Goal: Task Accomplishment & Management: Use online tool/utility

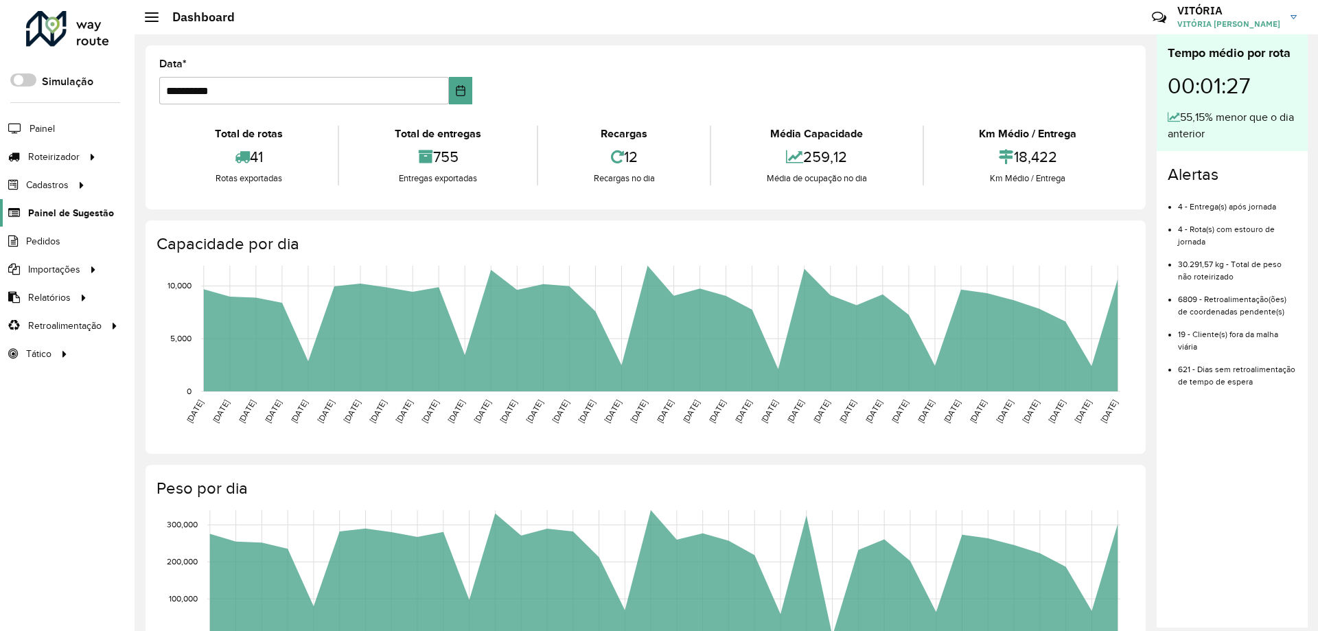
click at [58, 206] on span "Painel de Sugestão" at bounding box center [71, 213] width 86 height 14
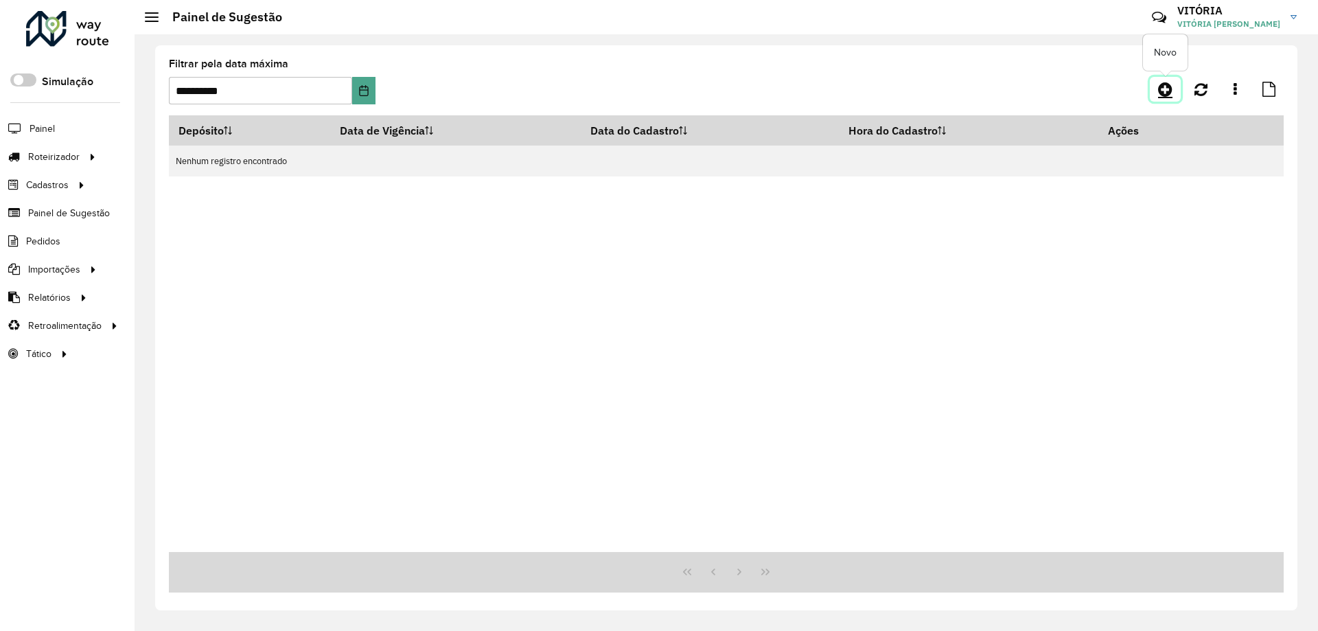
click at [1161, 90] on icon at bounding box center [1165, 89] width 14 height 16
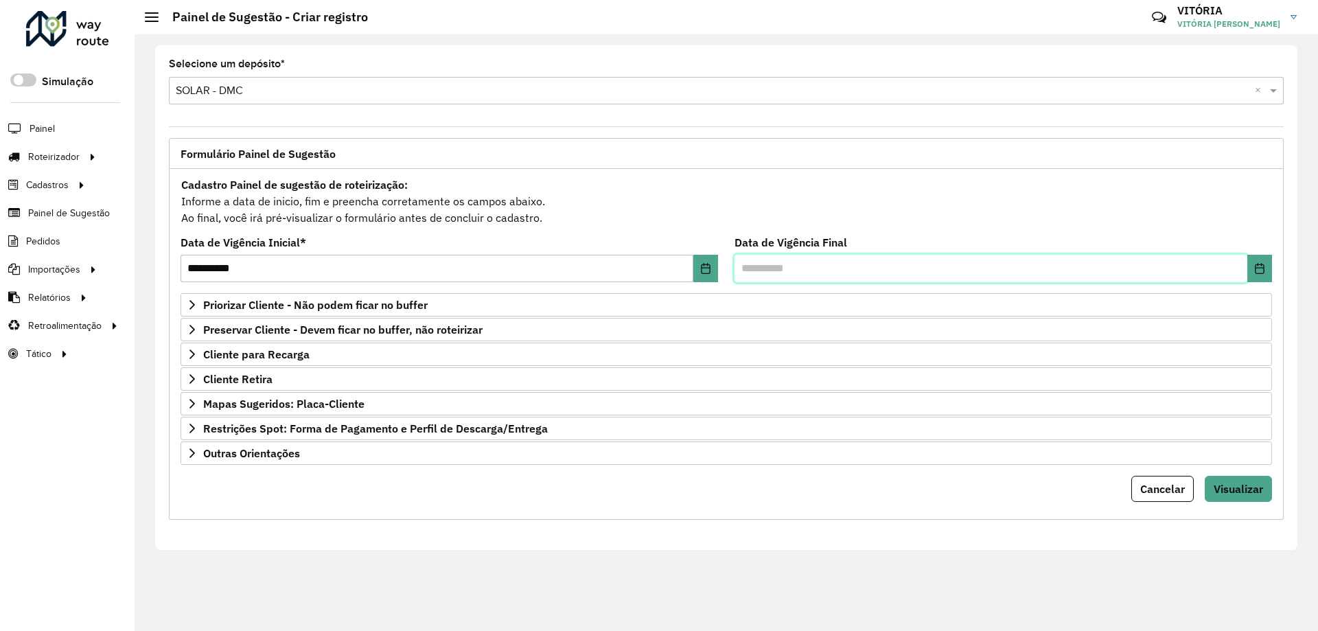
click at [744, 273] on input "text" at bounding box center [991, 268] width 513 height 27
type input "**********"
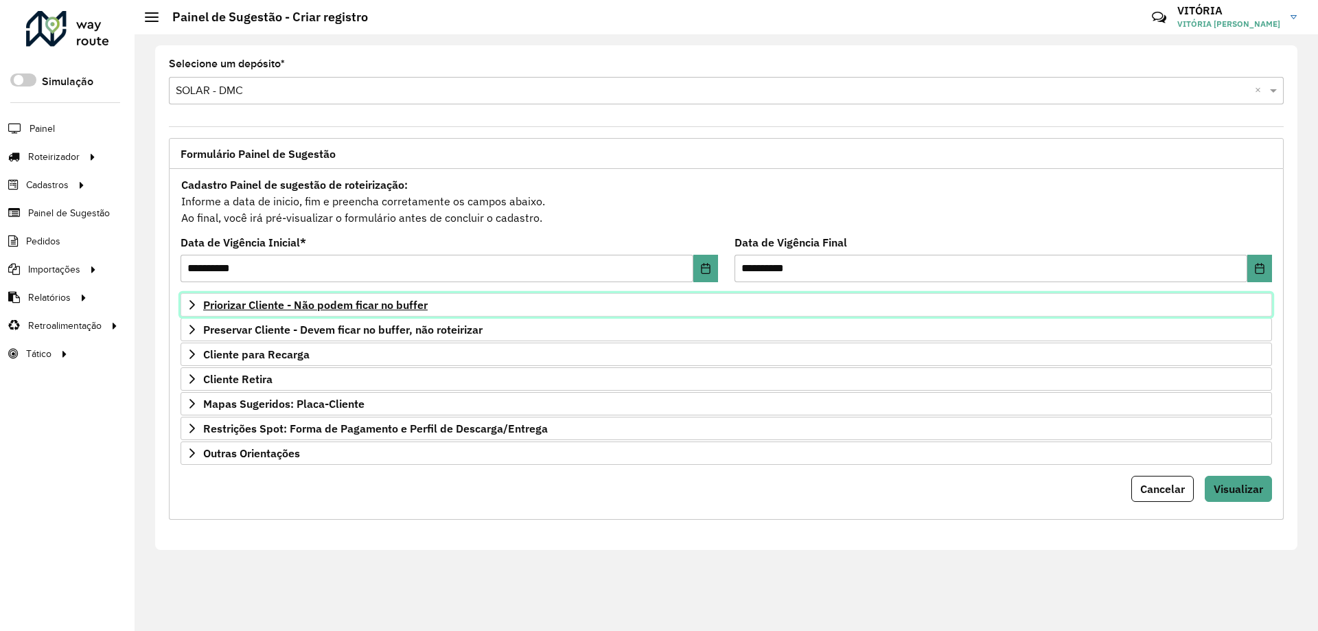
click at [252, 310] on span "Priorizar Cliente - Não podem ficar no buffer" at bounding box center [315, 304] width 225 height 11
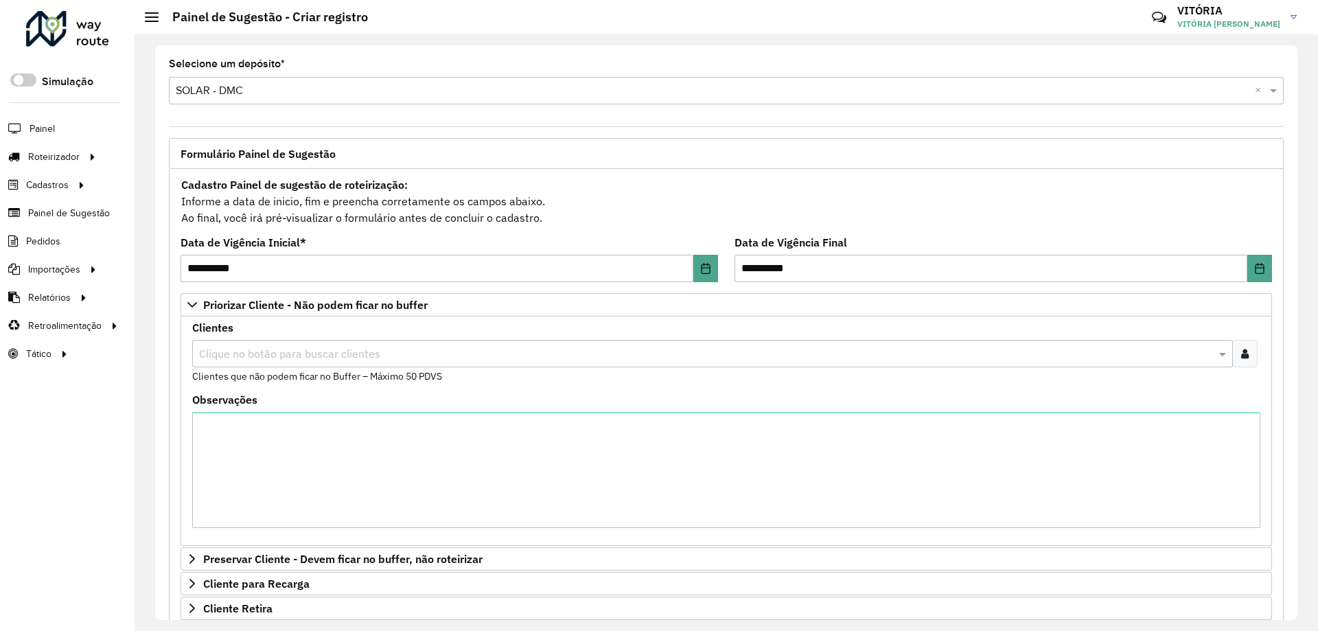
click at [252, 356] on input "text" at bounding box center [706, 354] width 1020 height 16
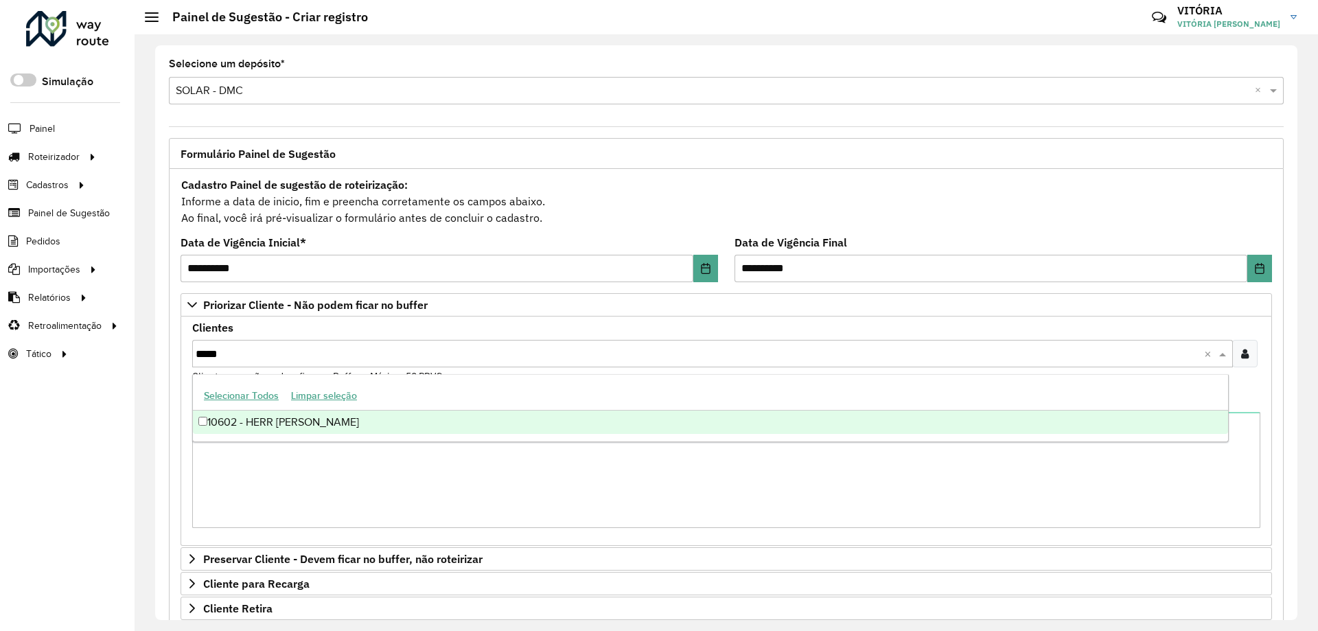
type input "*****"
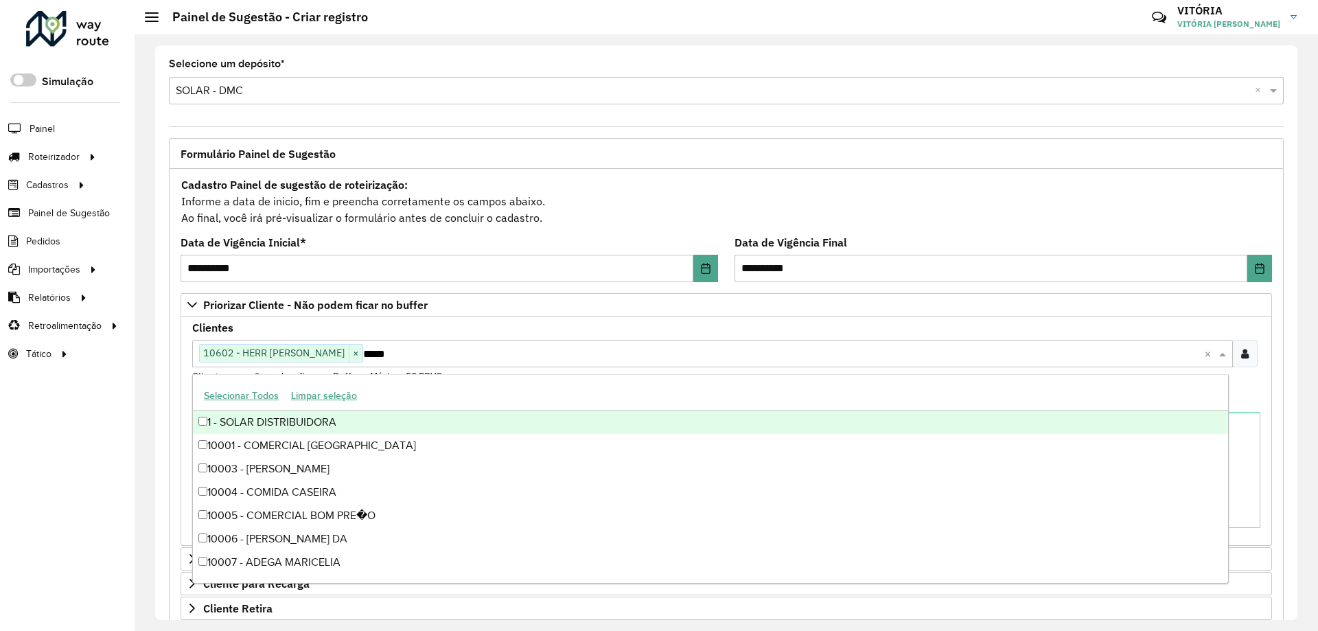
click at [184, 374] on formly-field "Clientes Clique no botão para buscar clientes 10602 - HERR AGNES CERVEJARI × **…" at bounding box center [726, 359] width 1085 height 72
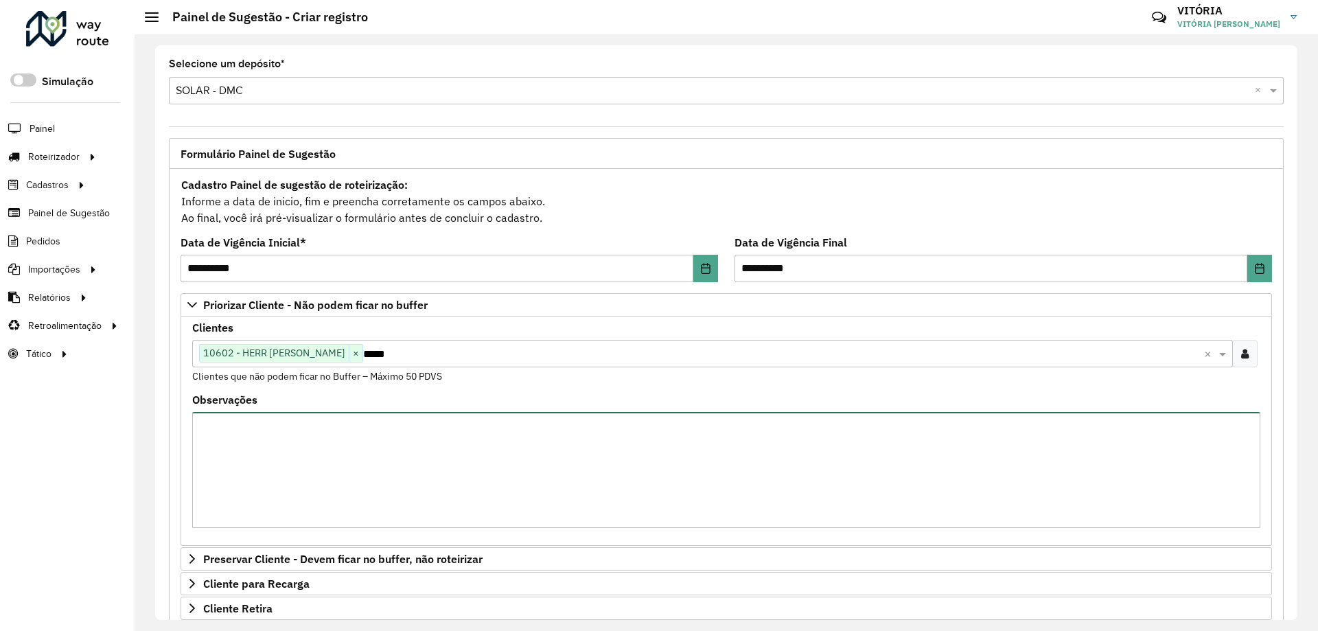
click at [290, 453] on textarea "Observações" at bounding box center [726, 470] width 1068 height 116
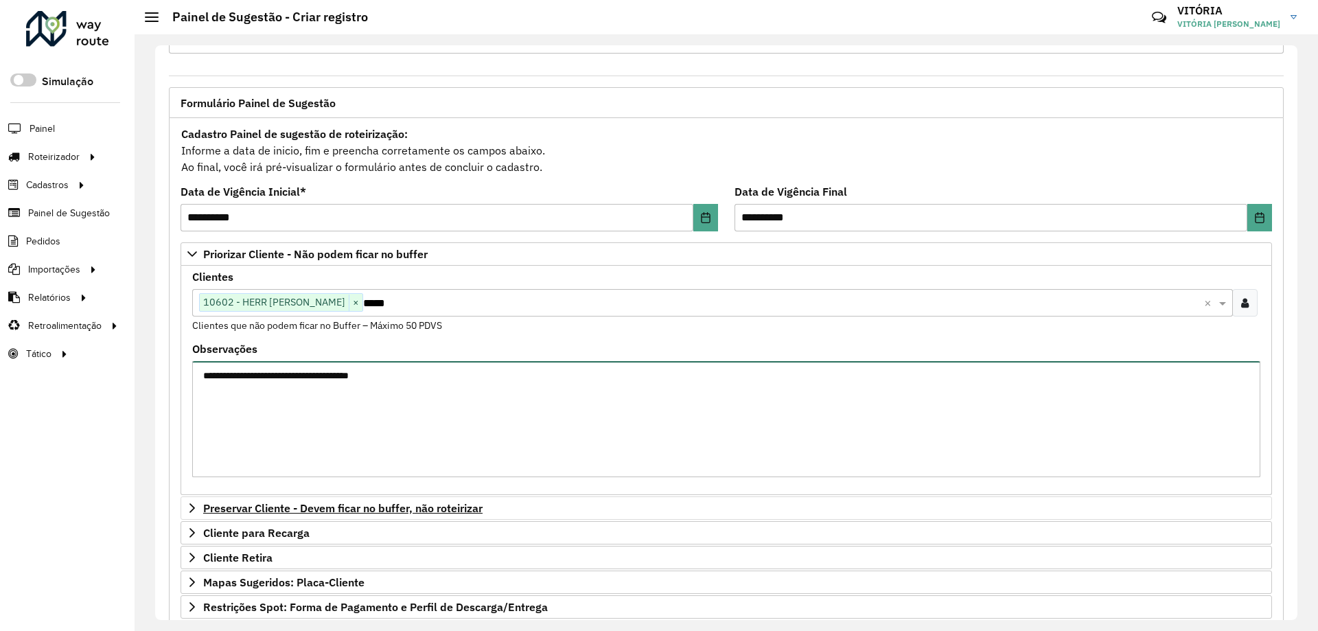
scroll to position [159, 0]
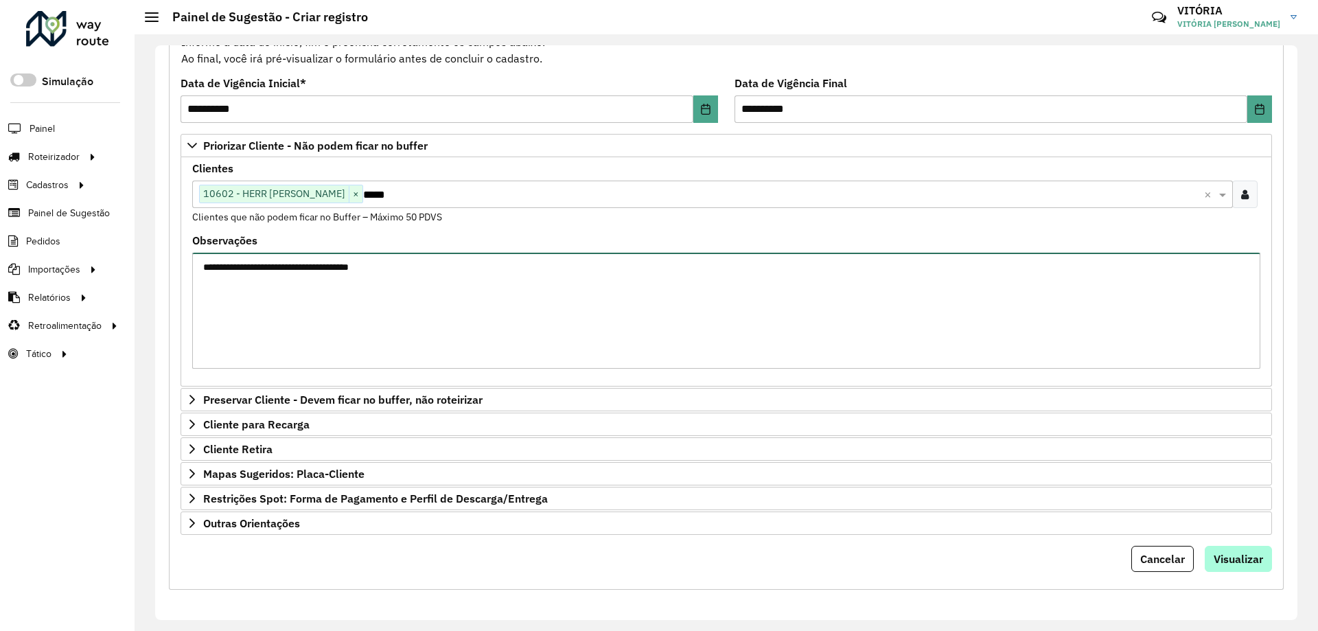
type textarea "**********"
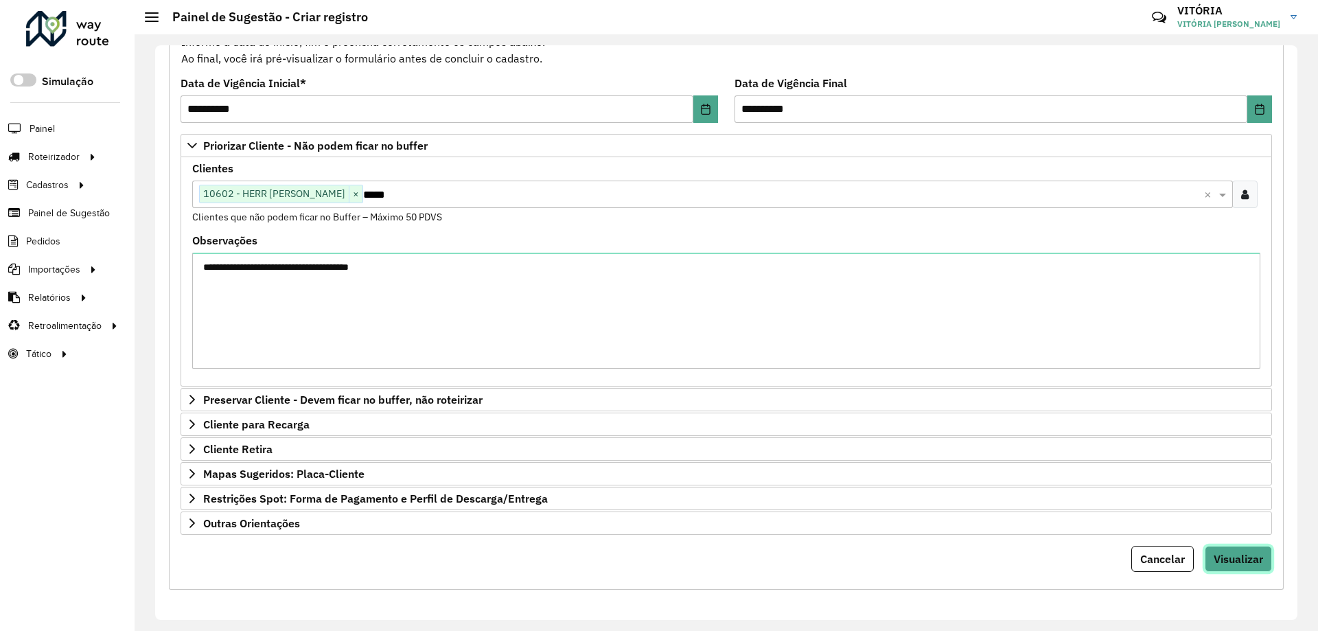
click at [1244, 564] on span "Visualizar" at bounding box center [1238, 559] width 49 height 14
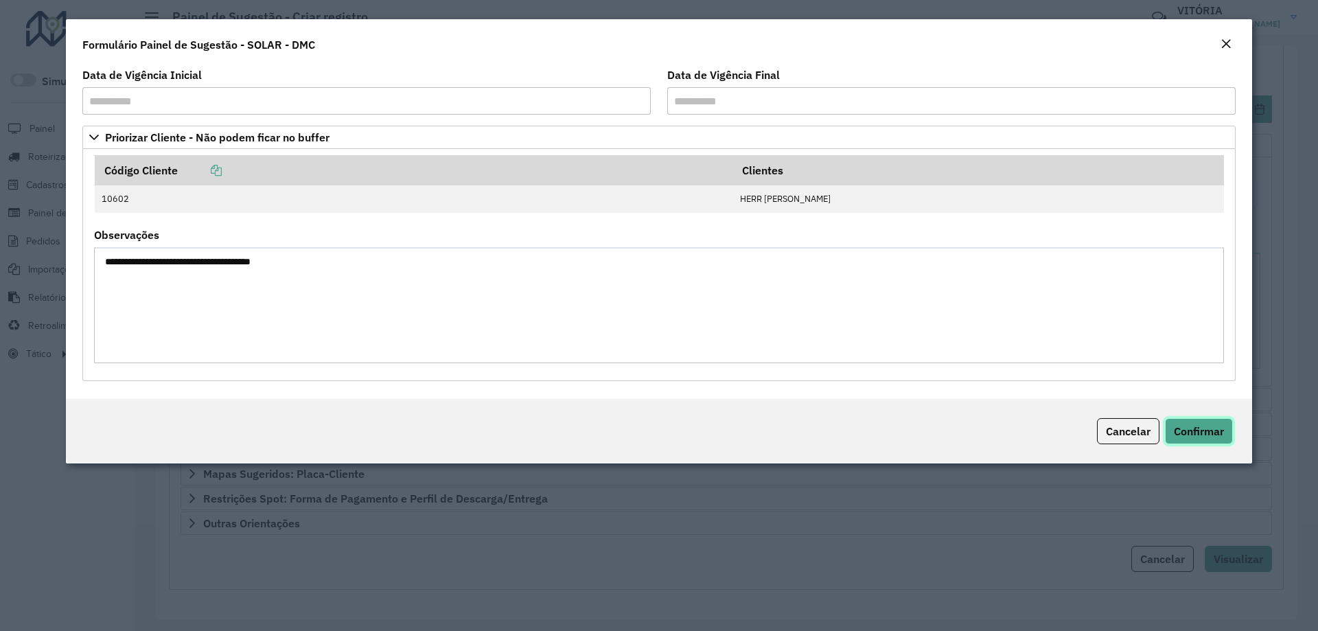
click at [1192, 428] on span "Confirmar" at bounding box center [1199, 431] width 50 height 14
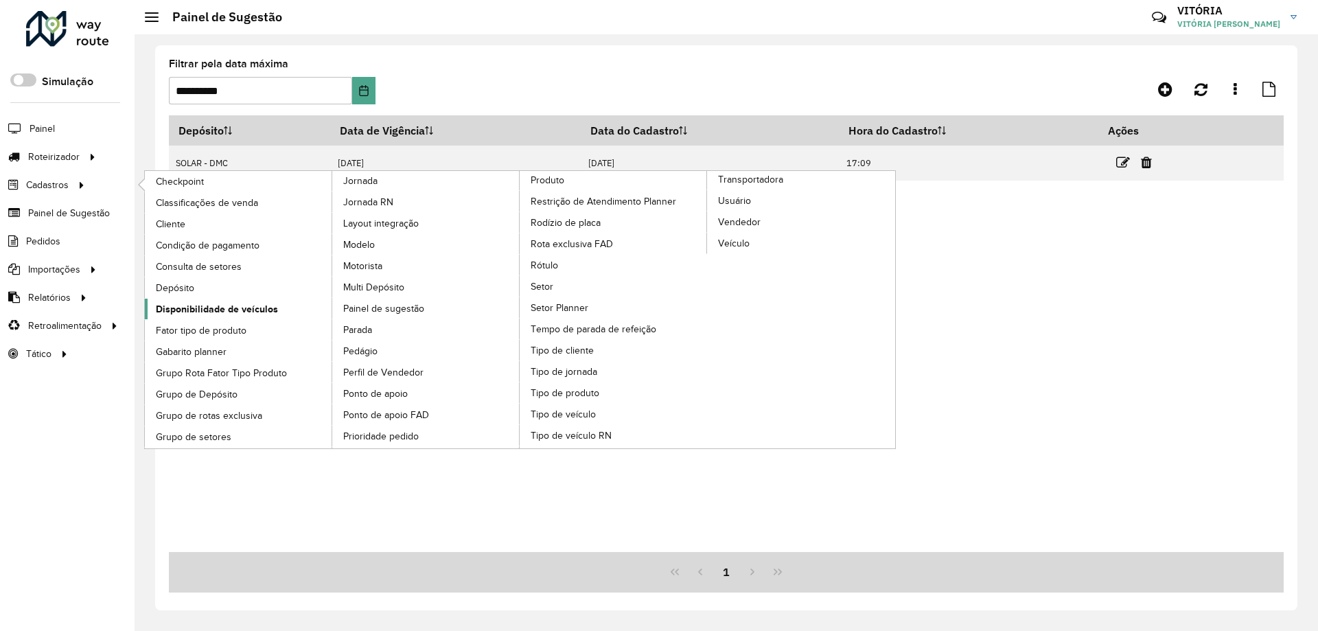
click at [239, 311] on span "Disponibilidade de veículos" at bounding box center [217, 309] width 122 height 14
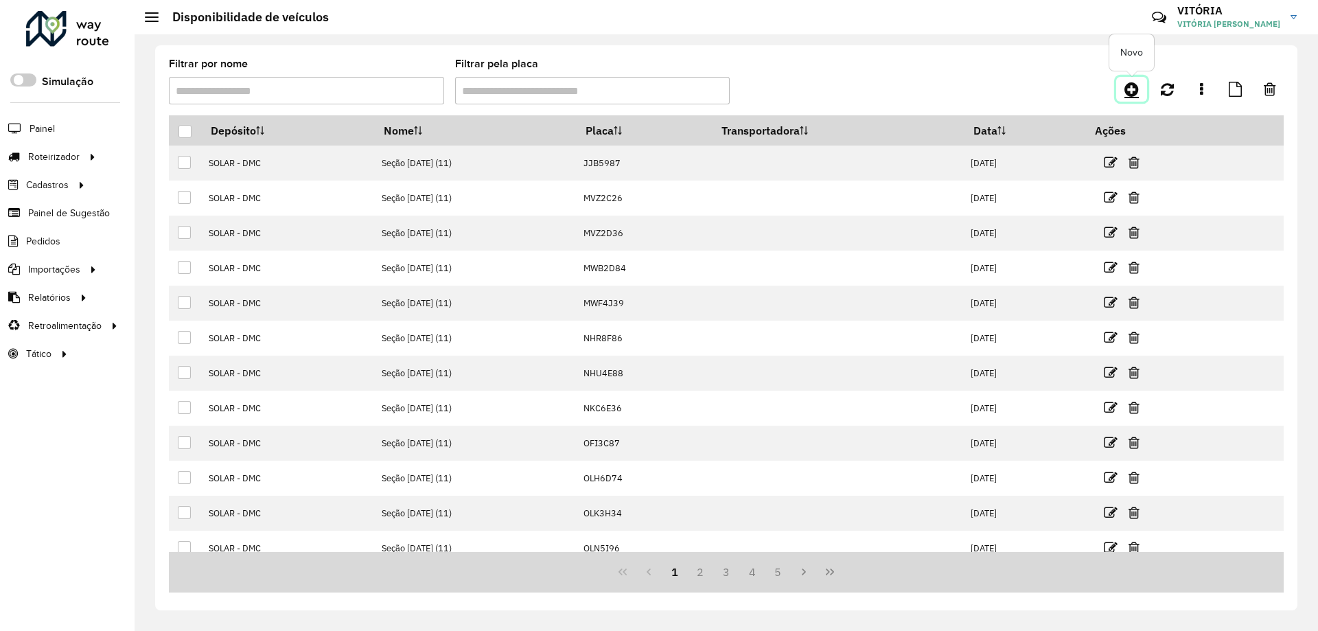
click at [1128, 91] on icon at bounding box center [1132, 89] width 14 height 16
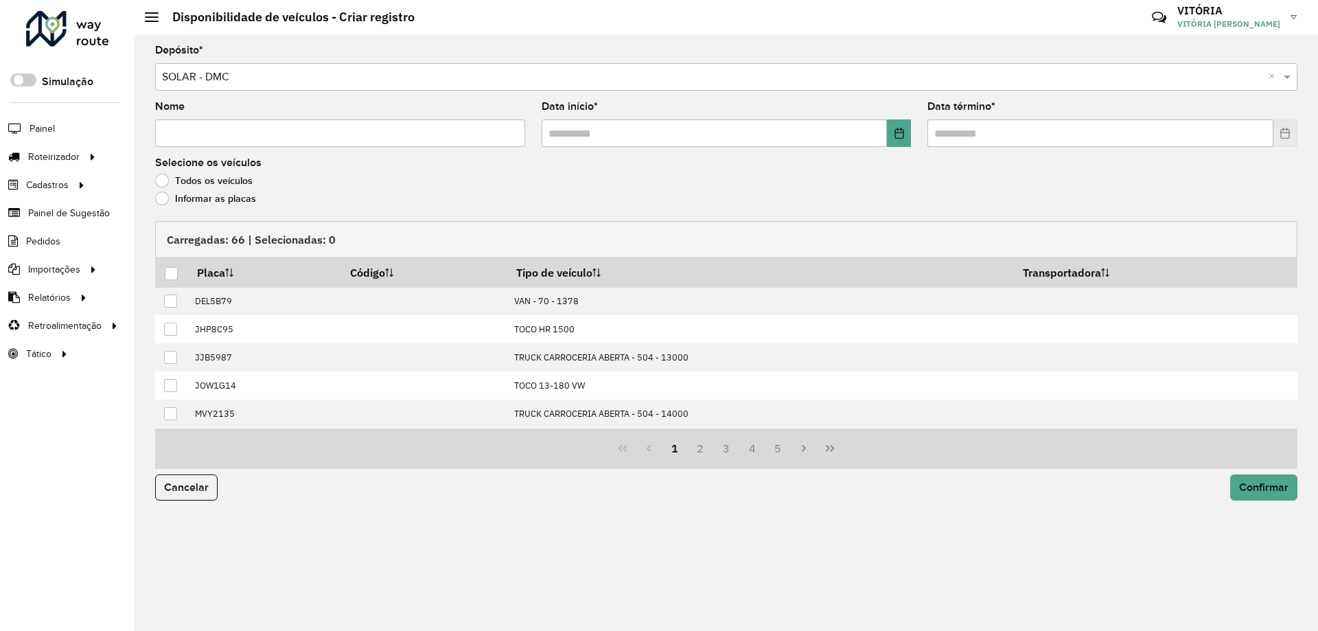
click at [292, 135] on input "Nome" at bounding box center [340, 132] width 370 height 27
type input "**********"
click at [553, 130] on input "text" at bounding box center [715, 132] width 346 height 27
type input "**********"
click at [934, 135] on input "text" at bounding box center [1101, 132] width 346 height 27
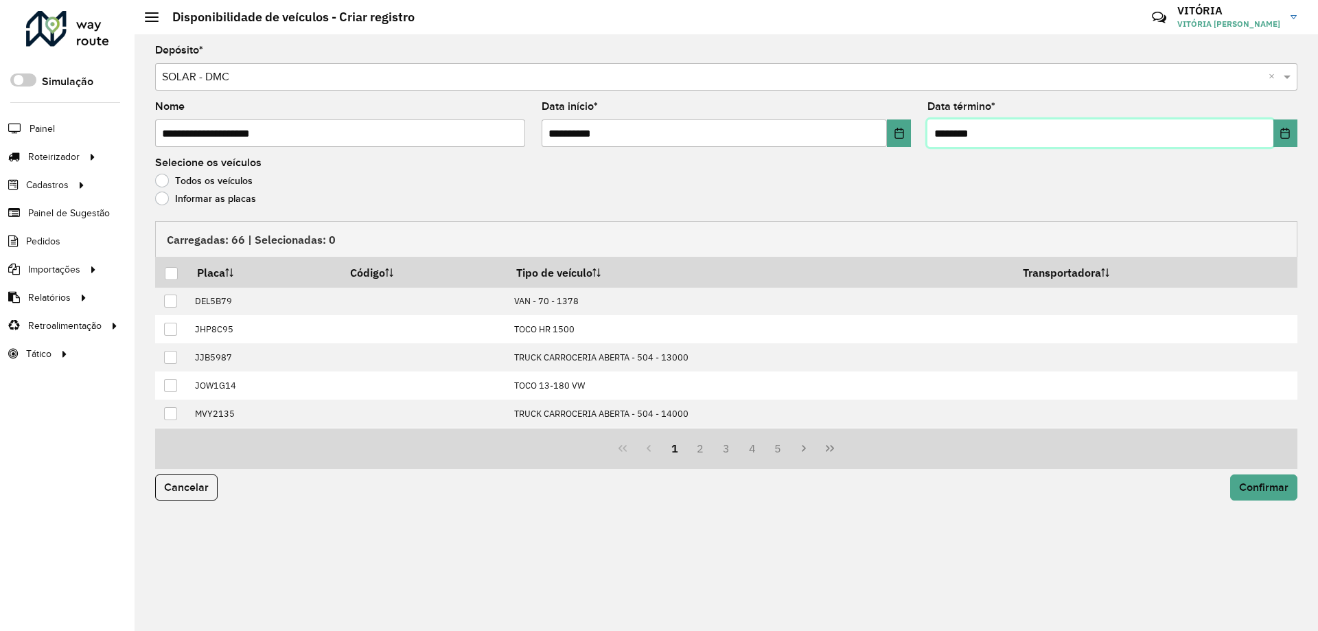
type input "**********"
click at [167, 200] on label "Informar as placas" at bounding box center [205, 199] width 101 height 14
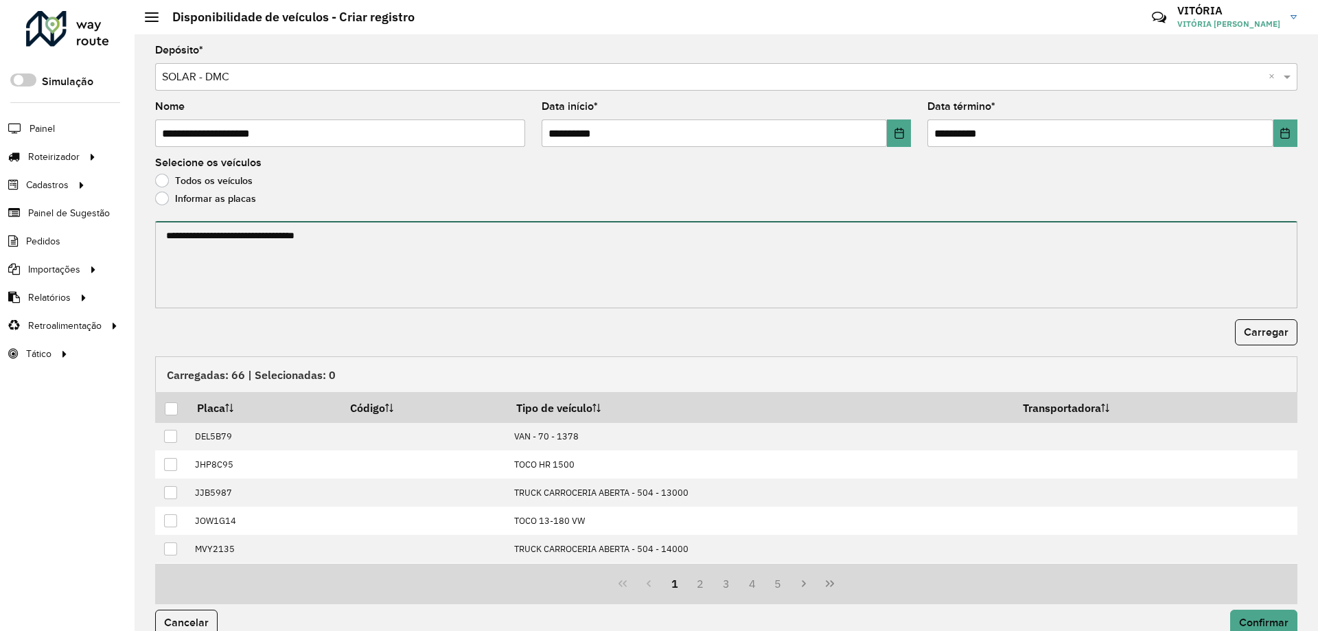
click at [273, 268] on textarea at bounding box center [726, 264] width 1143 height 87
paste textarea "******* ******* ******* ******* ******* ******* ******* ******* ******* *******…"
type textarea "******* ******* ******* ******* ******* ******* ******* ******* ******* *******…"
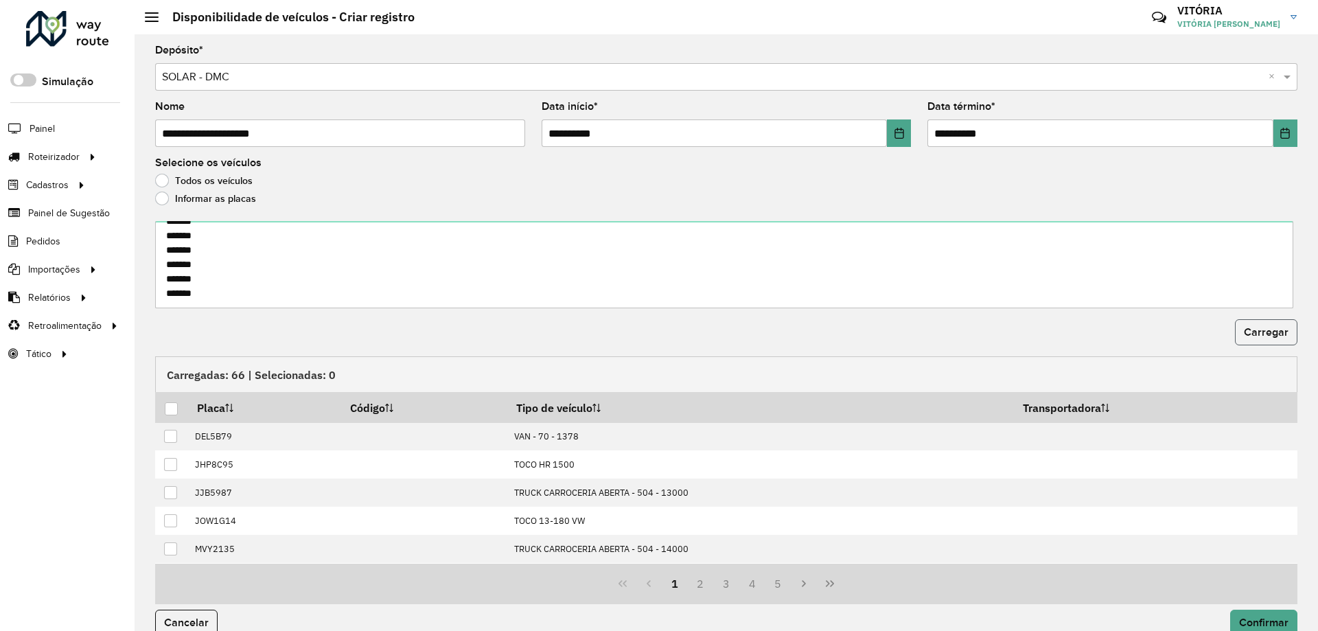
click at [1266, 333] on span "Carregar" at bounding box center [1266, 332] width 45 height 12
click at [169, 408] on div at bounding box center [171, 408] width 13 height 13
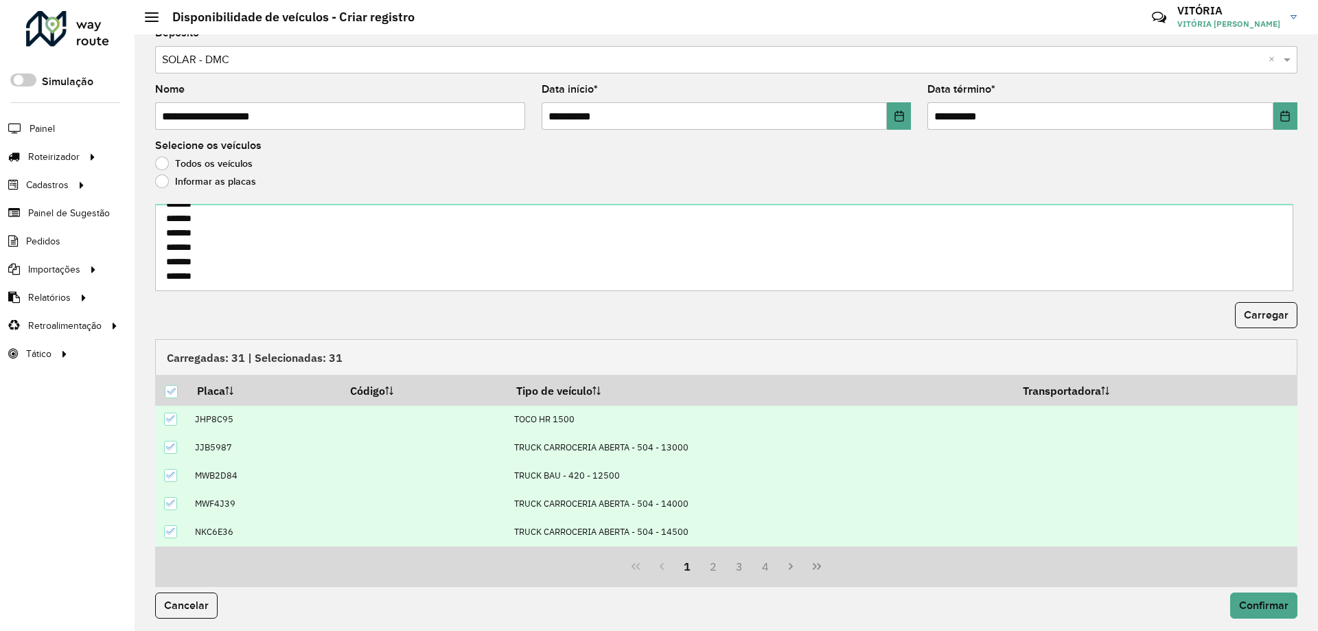
scroll to position [21, 0]
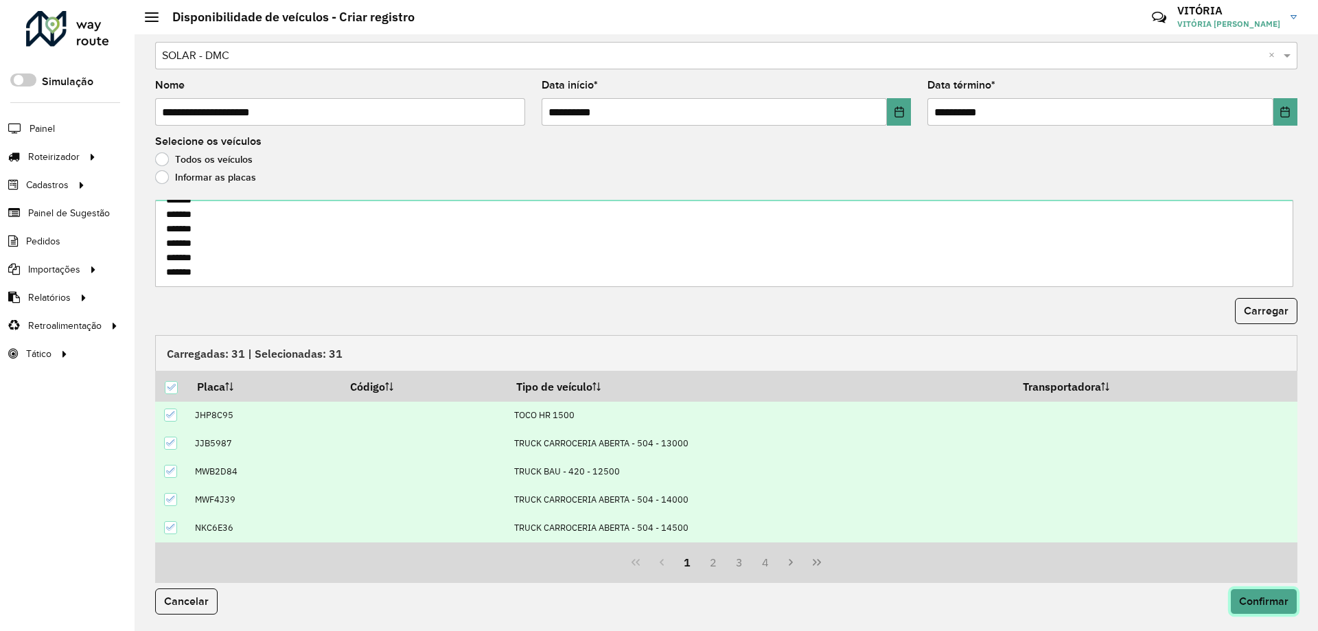
click at [1285, 608] on button "Confirmar" at bounding box center [1264, 601] width 67 height 26
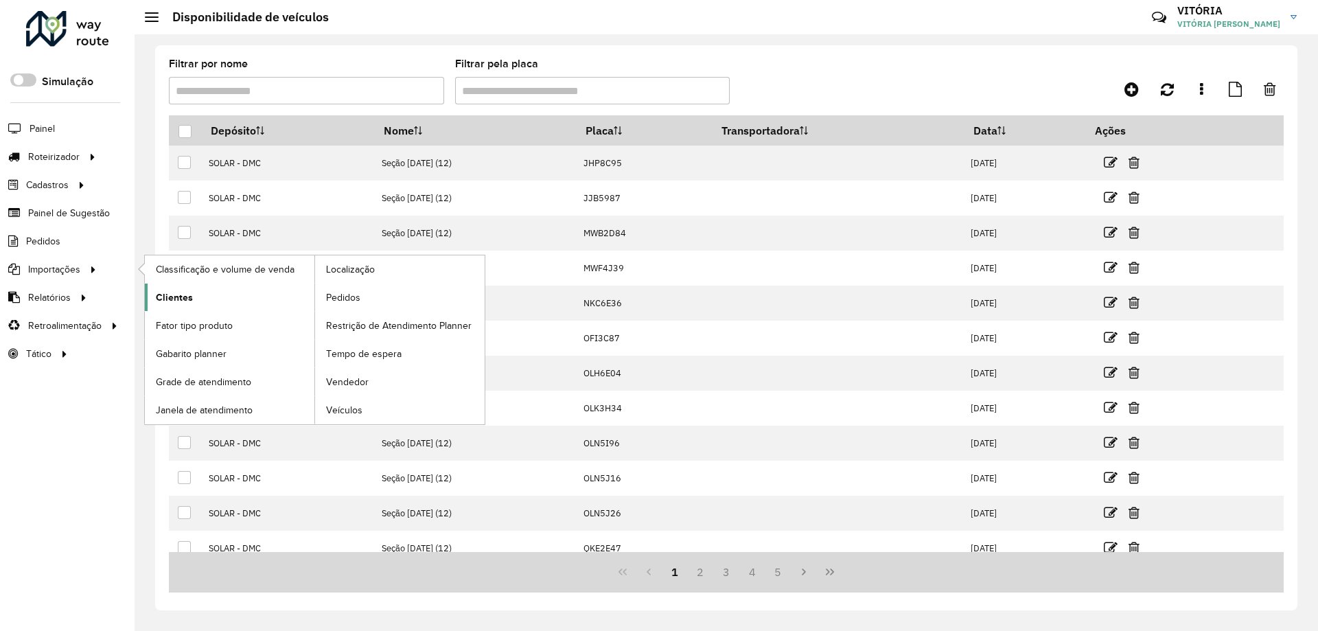
click at [193, 295] on link "Clientes" at bounding box center [230, 297] width 170 height 27
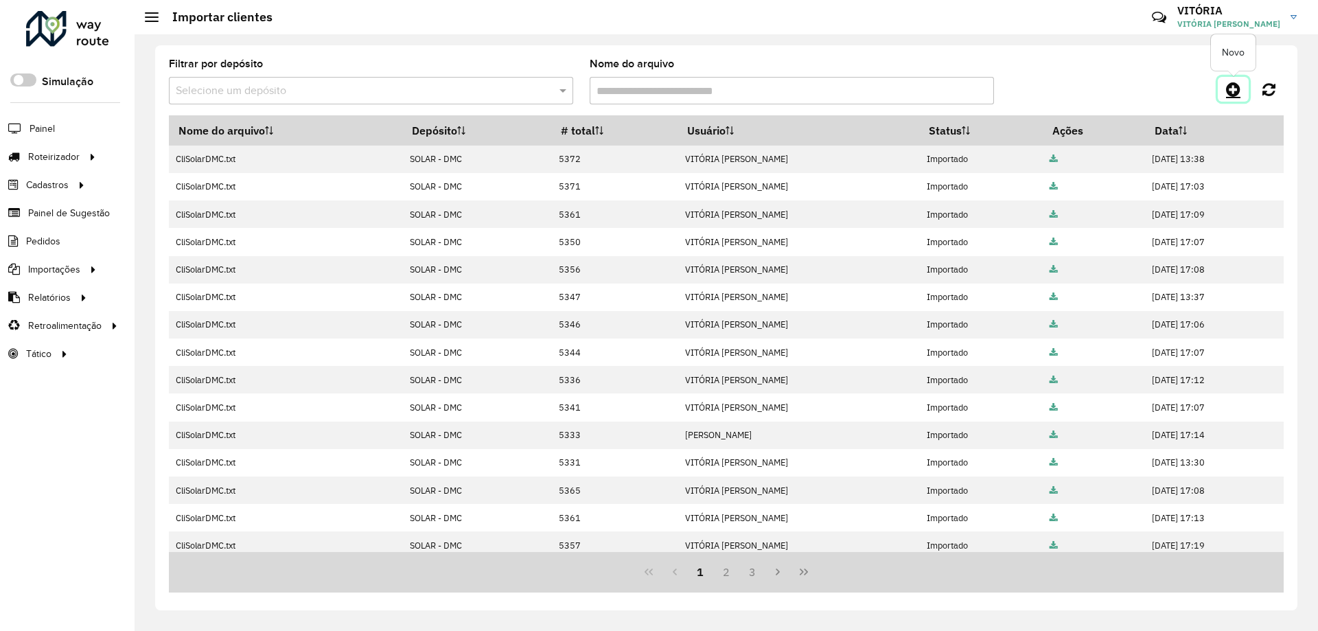
click at [1233, 86] on icon at bounding box center [1233, 89] width 14 height 16
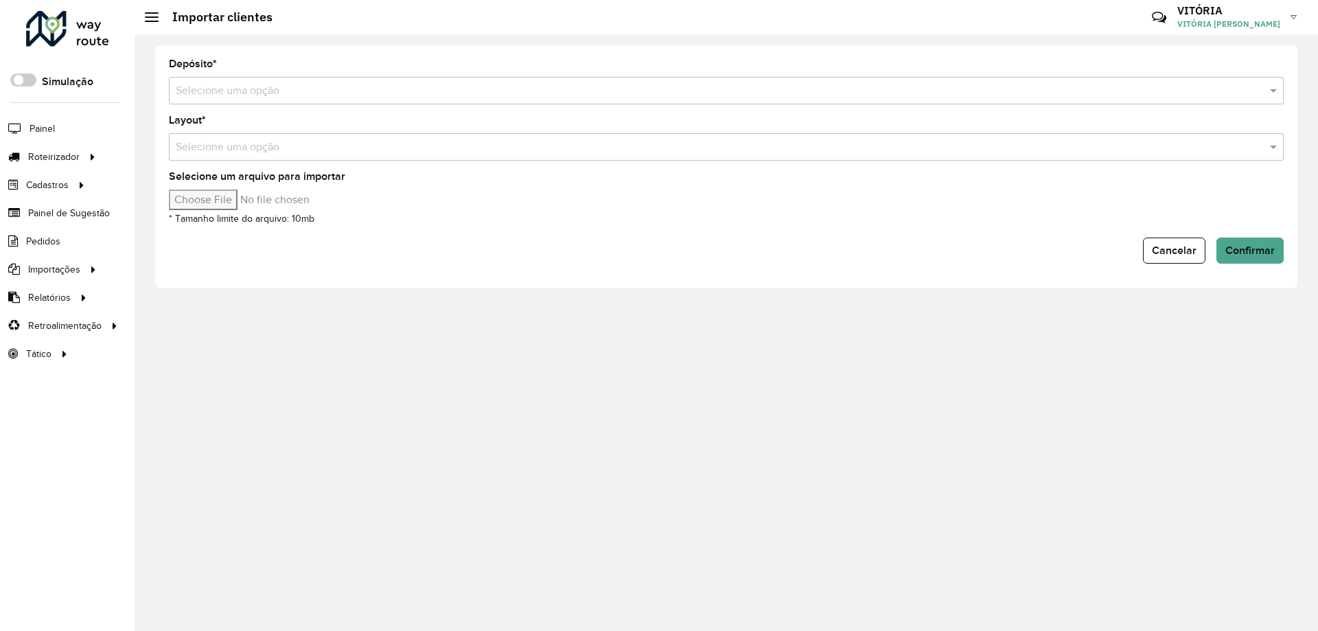
click at [291, 87] on input "text" at bounding box center [713, 91] width 1074 height 16
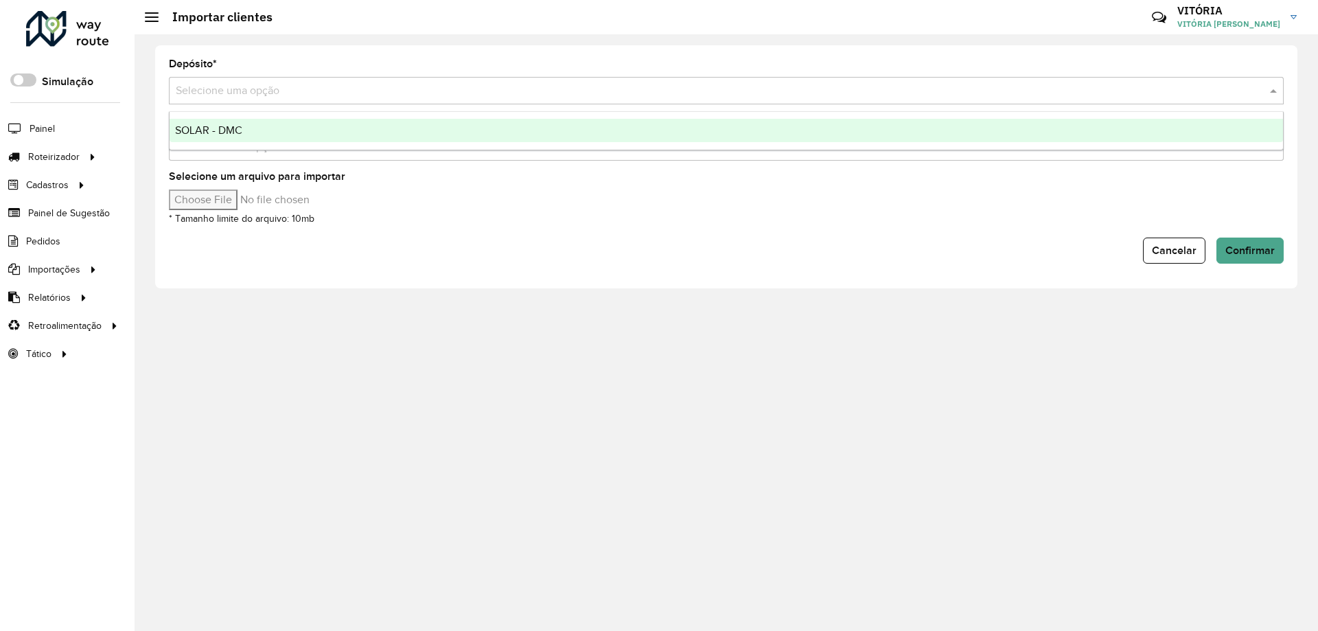
click at [288, 137] on div "SOLAR - DMC" at bounding box center [727, 130] width 1114 height 23
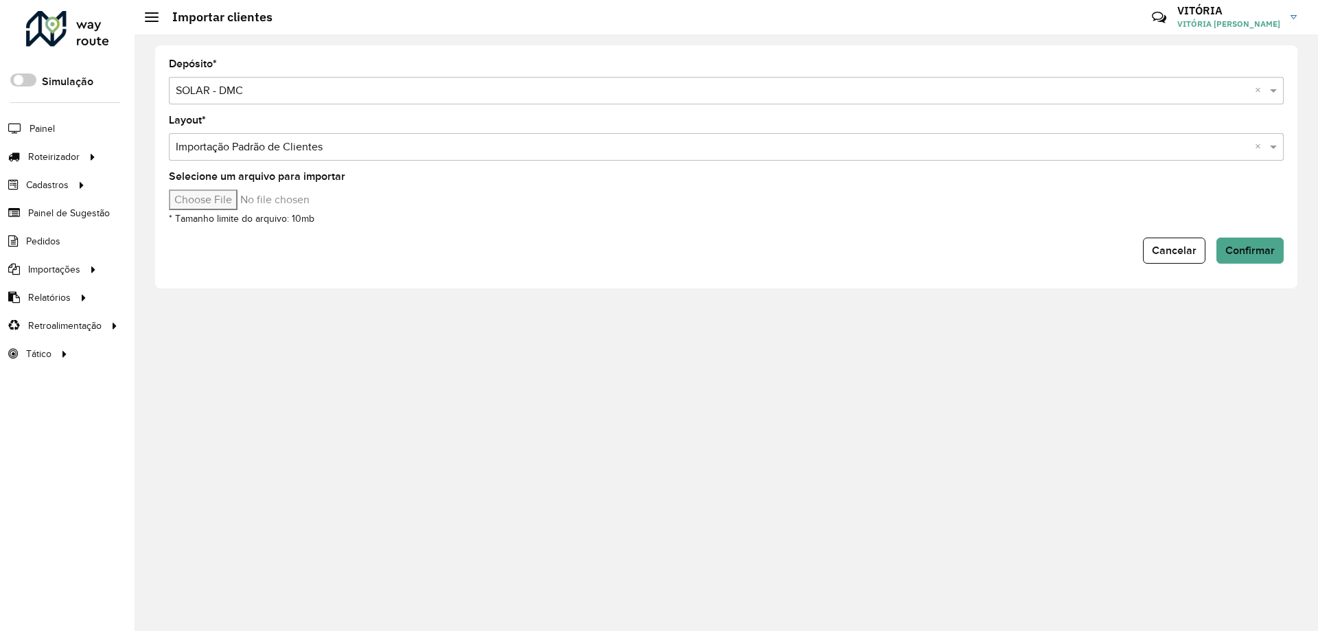
click at [233, 201] on input "Selecione um arquivo para importar" at bounding box center [285, 200] width 233 height 21
type input "**********"
click at [1237, 246] on span "Confirmar" at bounding box center [1250, 250] width 49 height 12
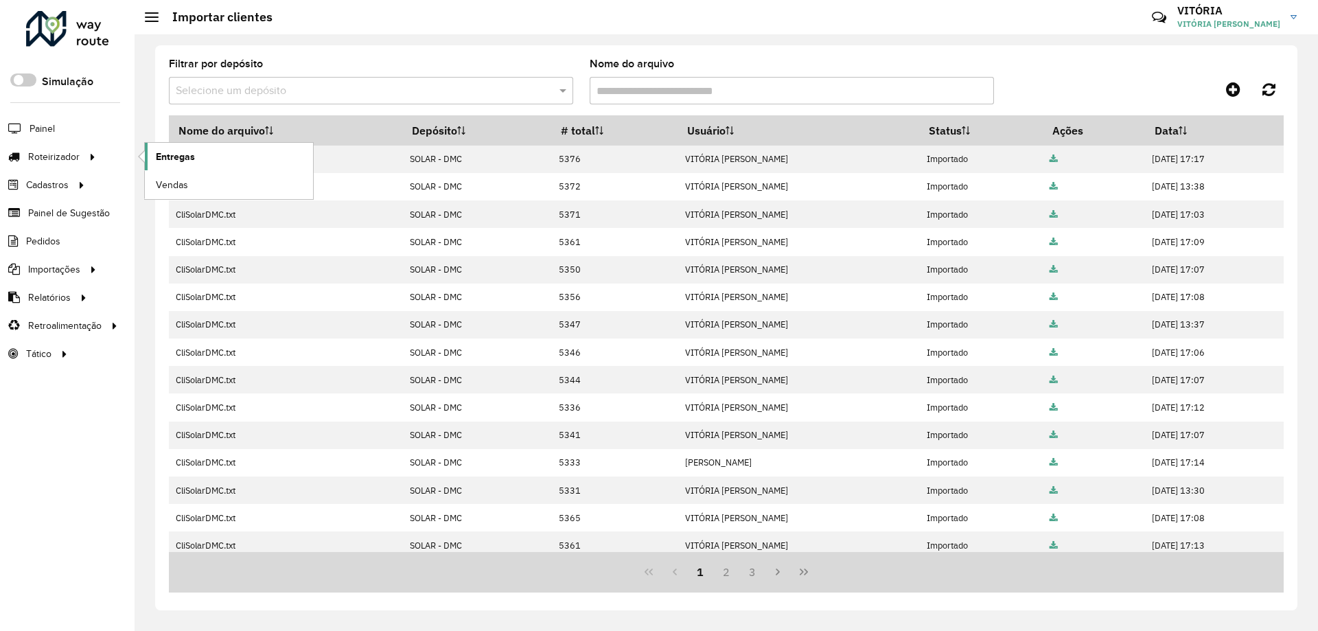
click at [174, 153] on span "Entregas" at bounding box center [175, 157] width 39 height 14
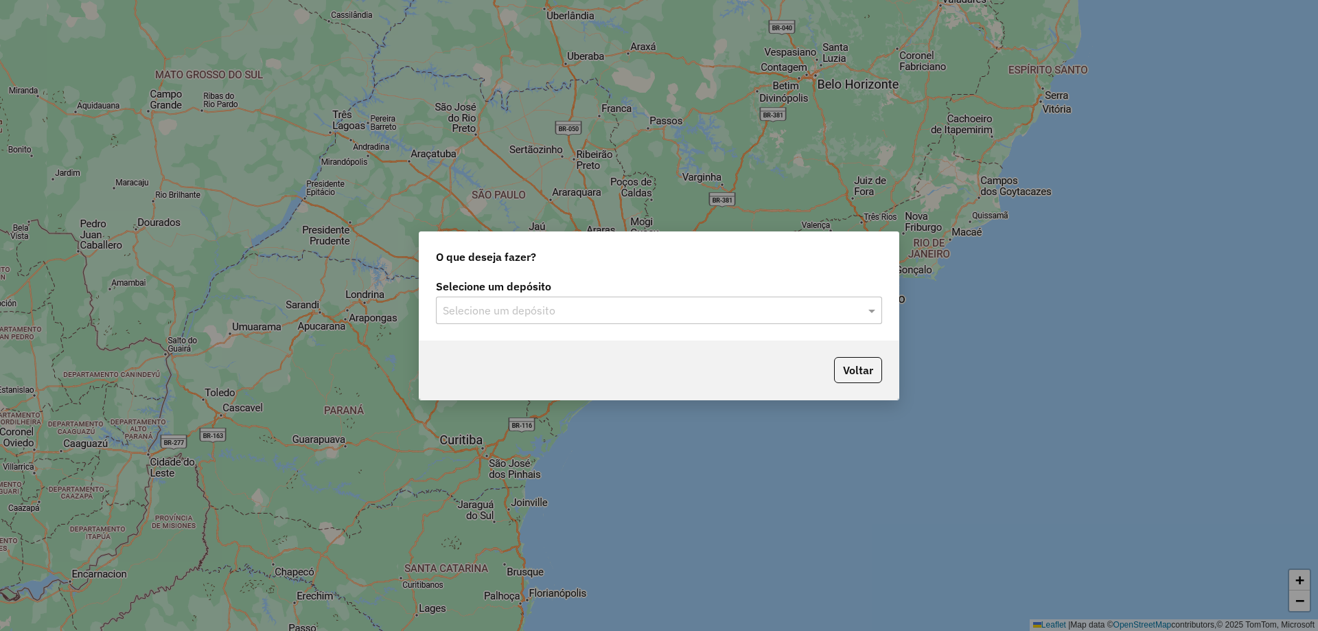
click at [776, 315] on input "text" at bounding box center [645, 311] width 405 height 16
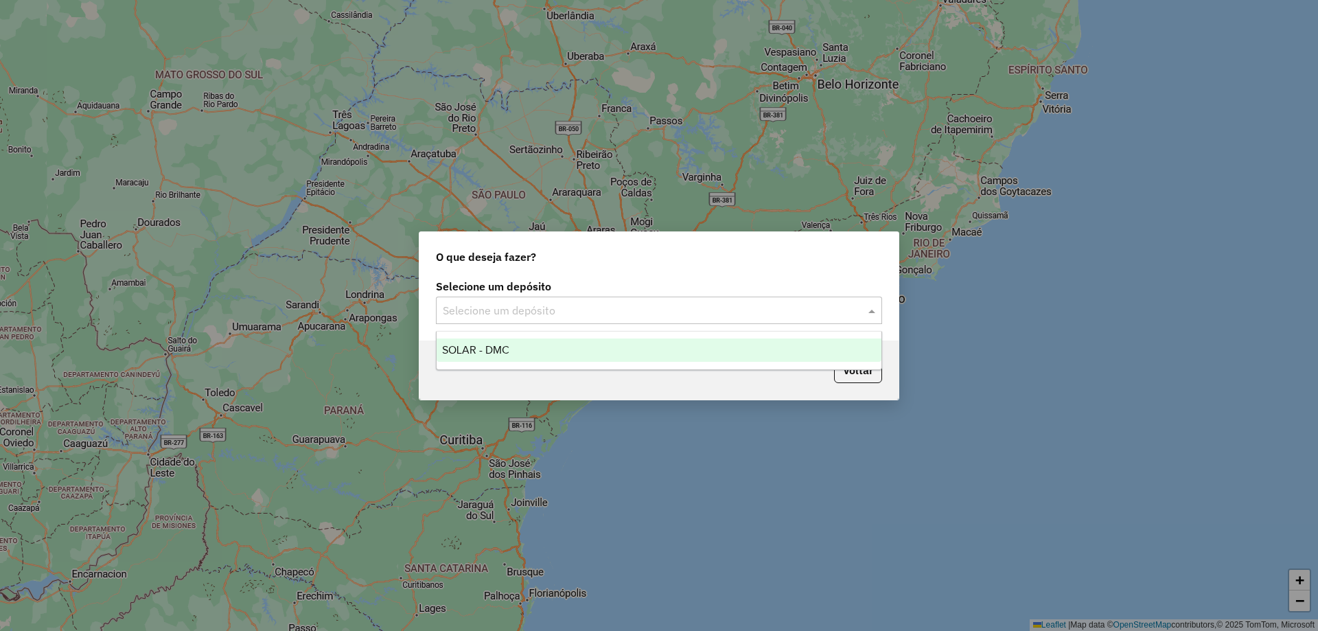
click at [719, 356] on div "SOLAR - DMC" at bounding box center [659, 350] width 445 height 23
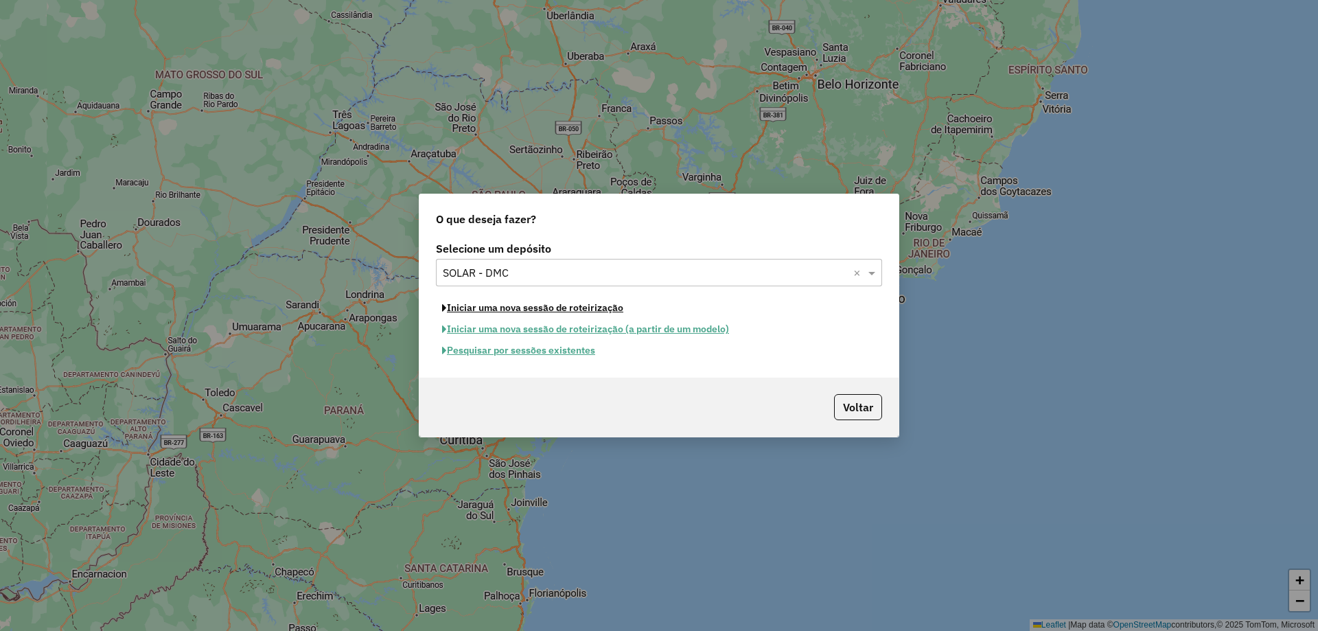
click at [584, 306] on button "Iniciar uma nova sessão de roteirização" at bounding box center [533, 307] width 194 height 21
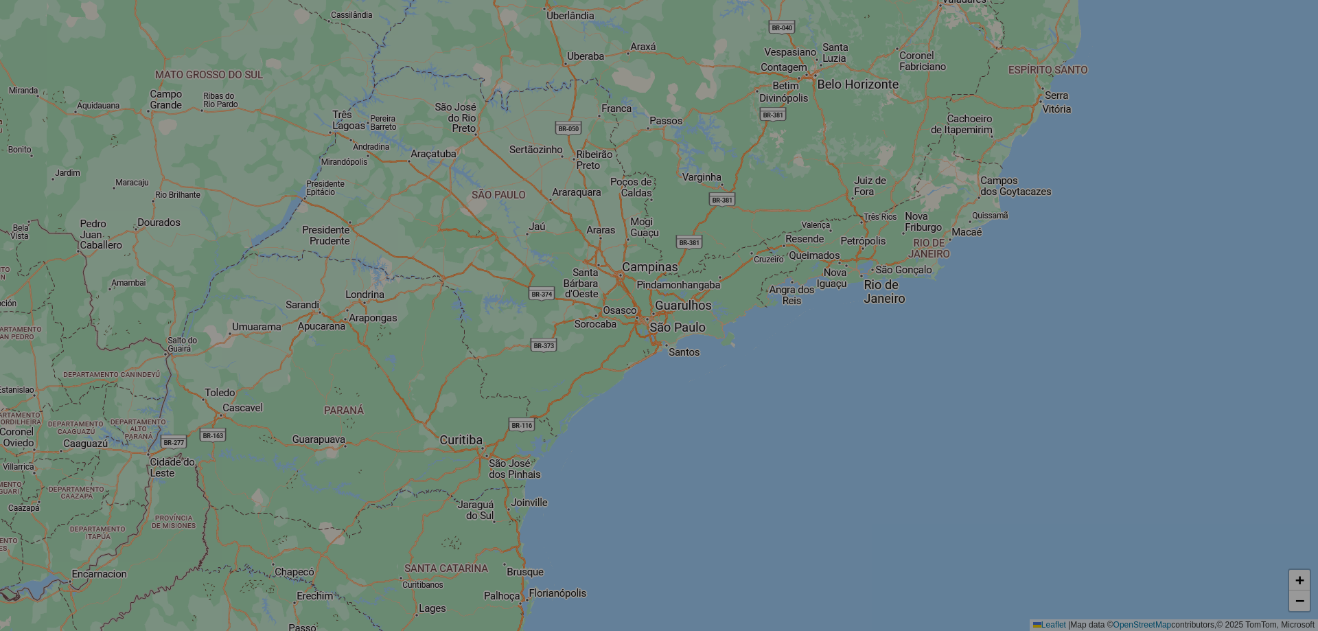
select select "*"
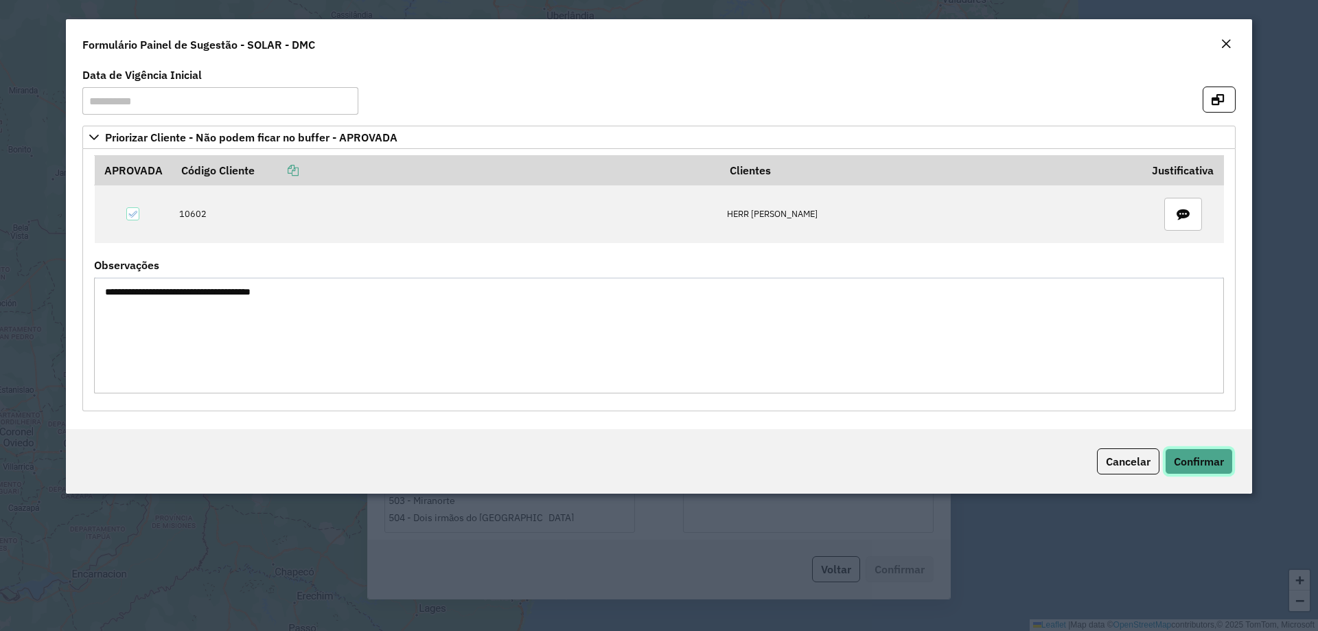
click at [1207, 457] on span "Confirmar" at bounding box center [1199, 462] width 50 height 14
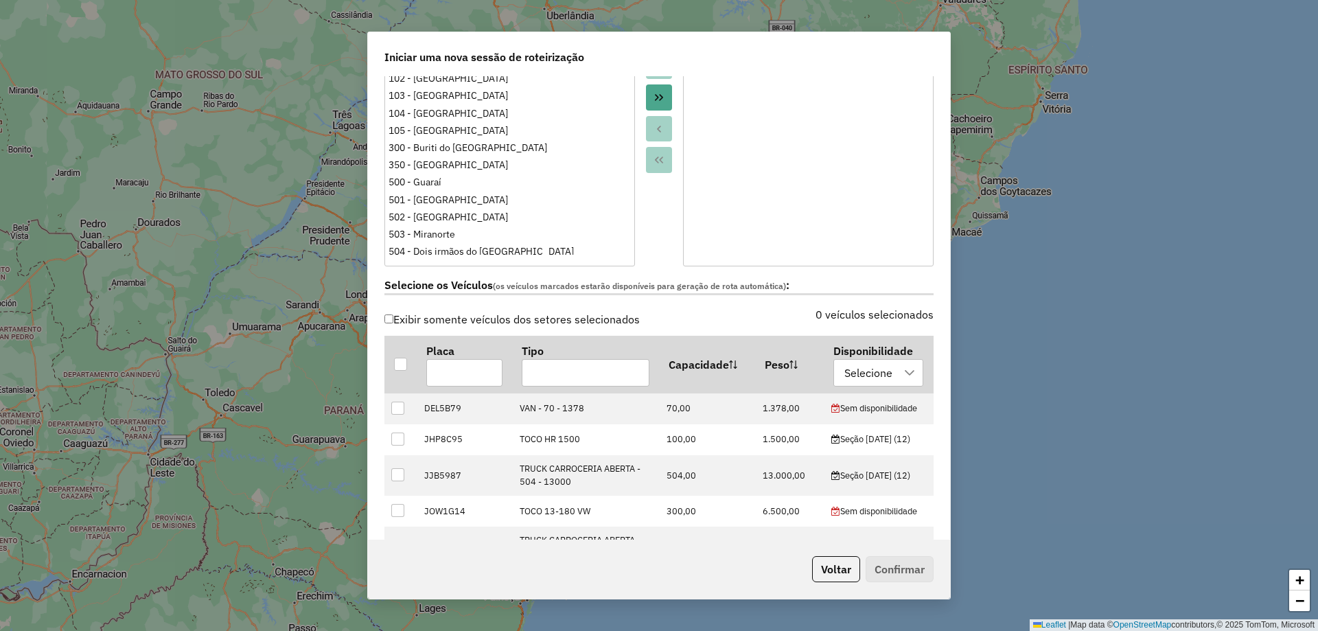
scroll to position [343, 0]
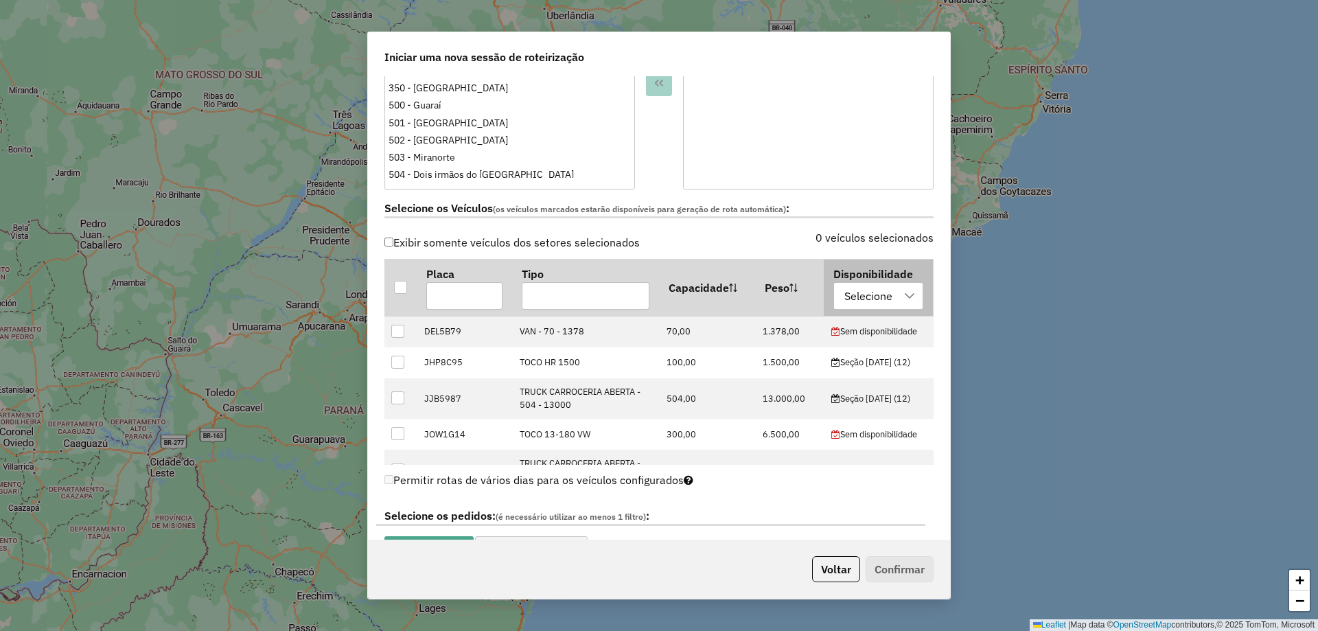
click at [888, 295] on div "Selecione" at bounding box center [869, 296] width 58 height 26
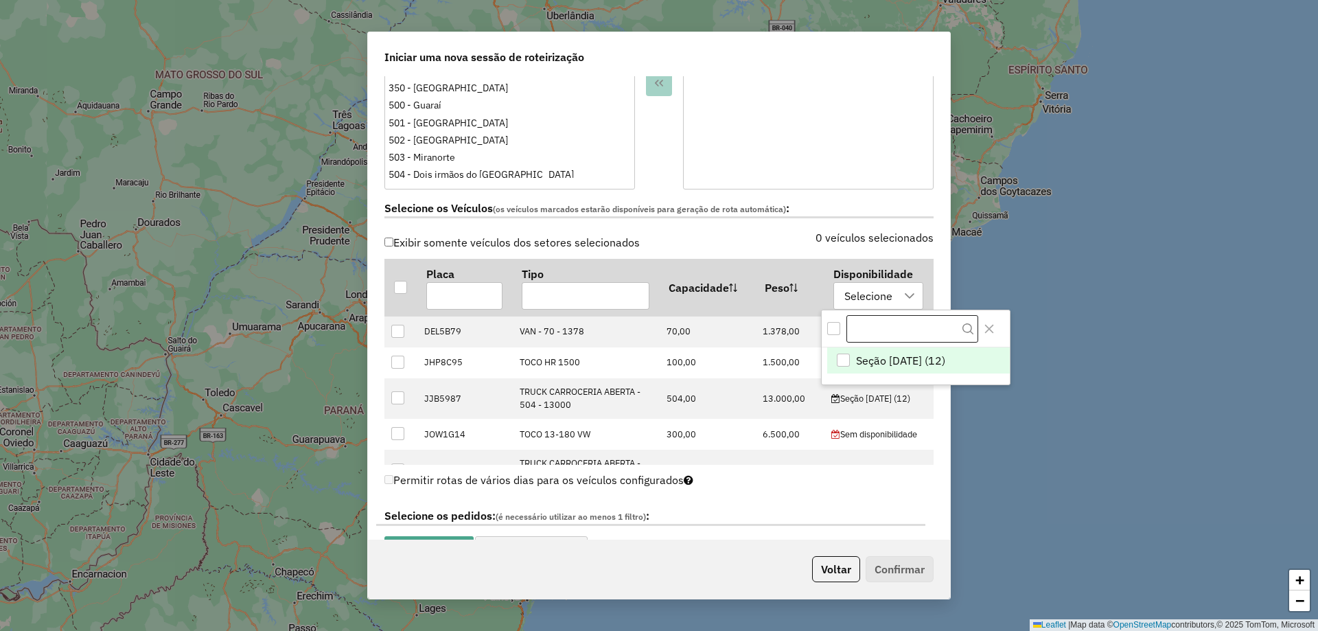
scroll to position [10, 62]
click at [846, 357] on div "Seção 11/08/2025 (12)" at bounding box center [843, 360] width 13 height 13
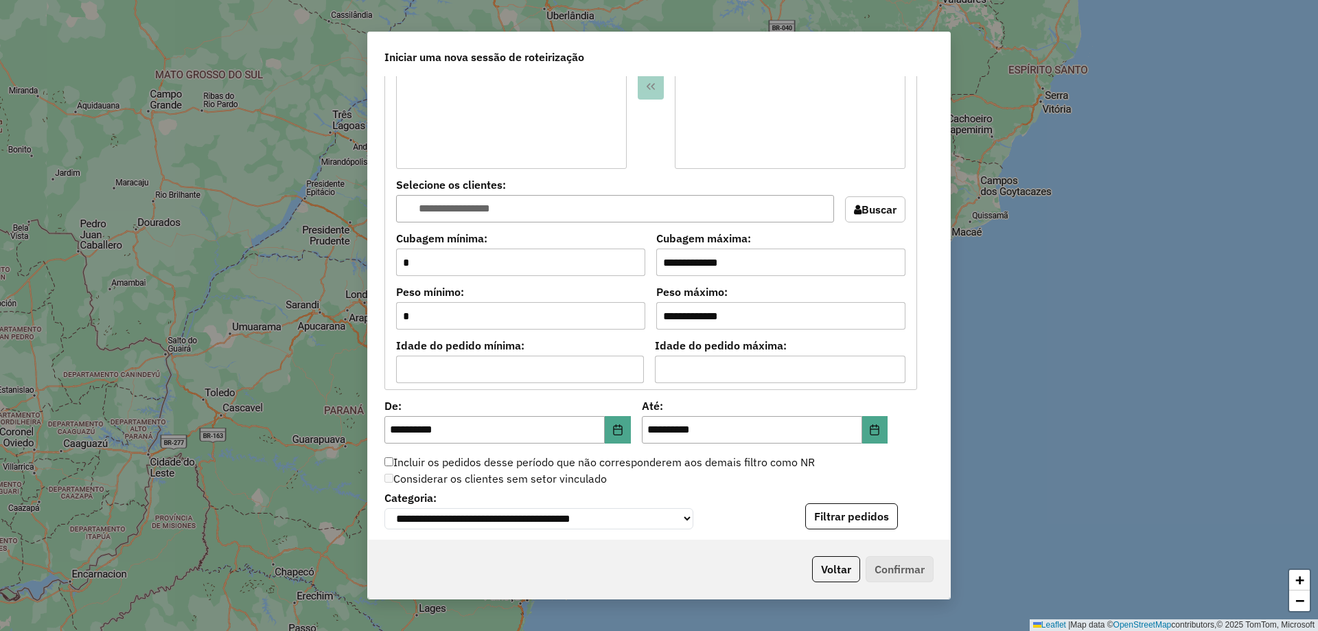
scroll to position [1304, 0]
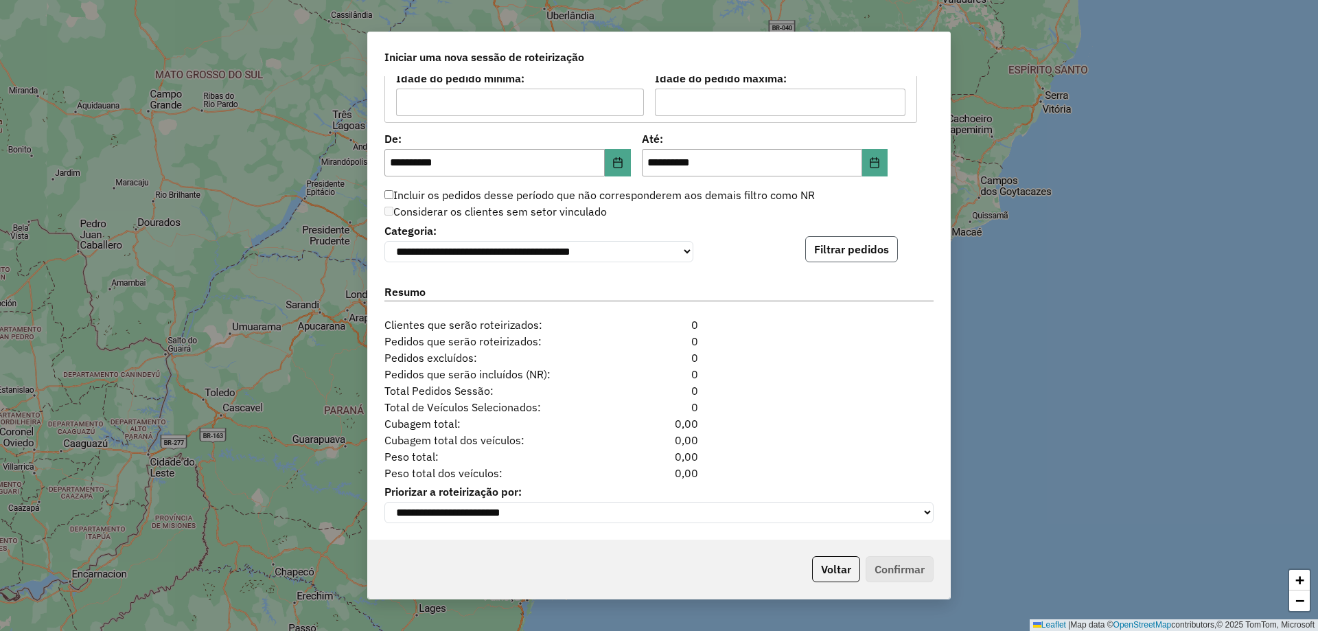
click at [876, 247] on button "Filtrar pedidos" at bounding box center [851, 249] width 93 height 26
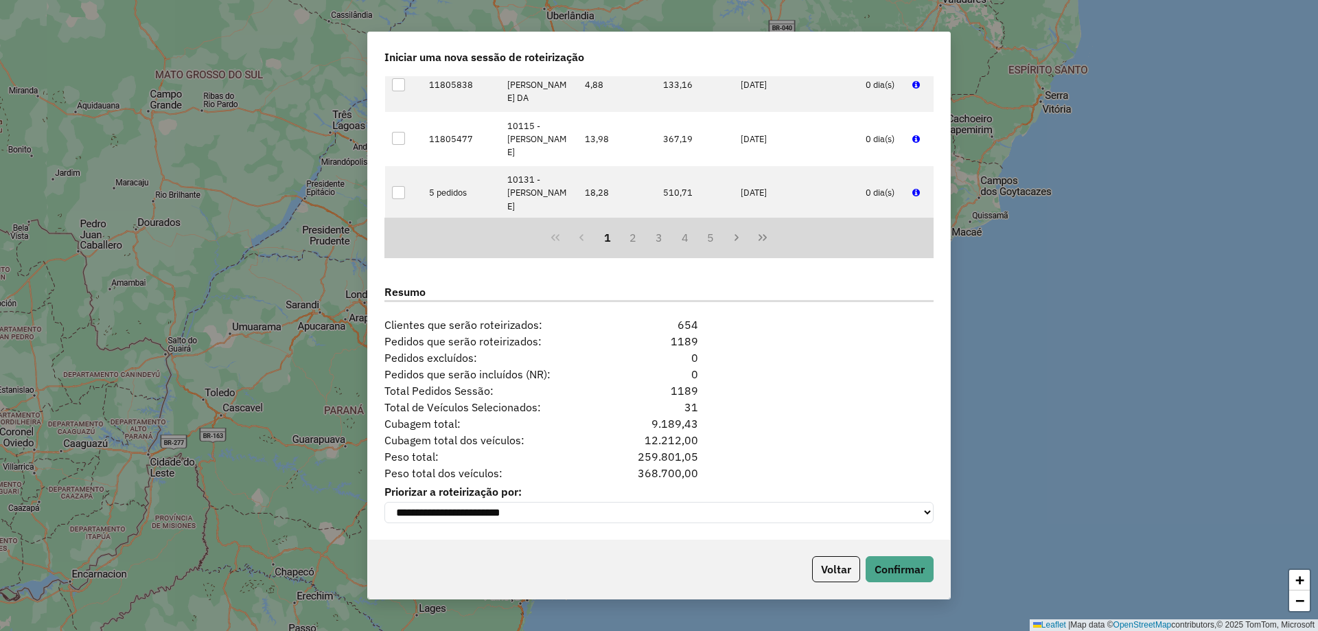
scroll to position [1588, 0]
click at [887, 569] on button "Confirmar" at bounding box center [900, 569] width 68 height 26
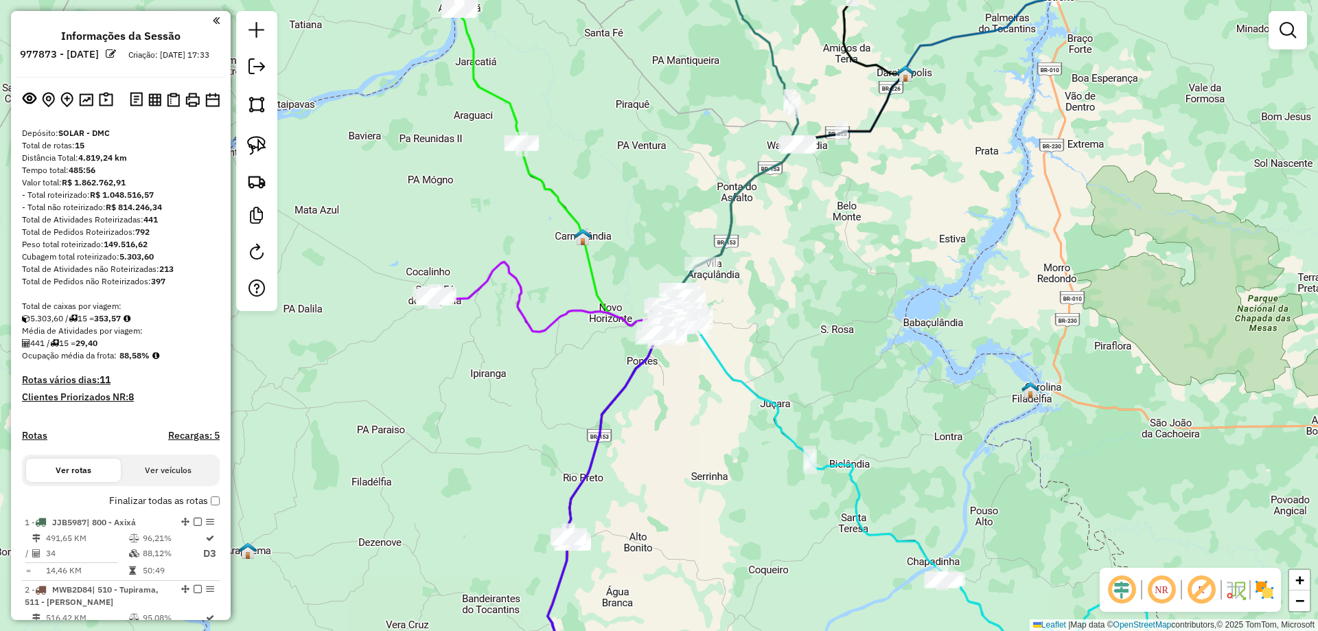
drag, startPoint x: 919, startPoint y: 339, endPoint x: 821, endPoint y: 658, distance: 333.2
click at [821, 630] on html "Aguarde... Pop-up bloqueado! Seu navegador bloqueou automáticamente a abertura …" at bounding box center [659, 315] width 1318 height 631
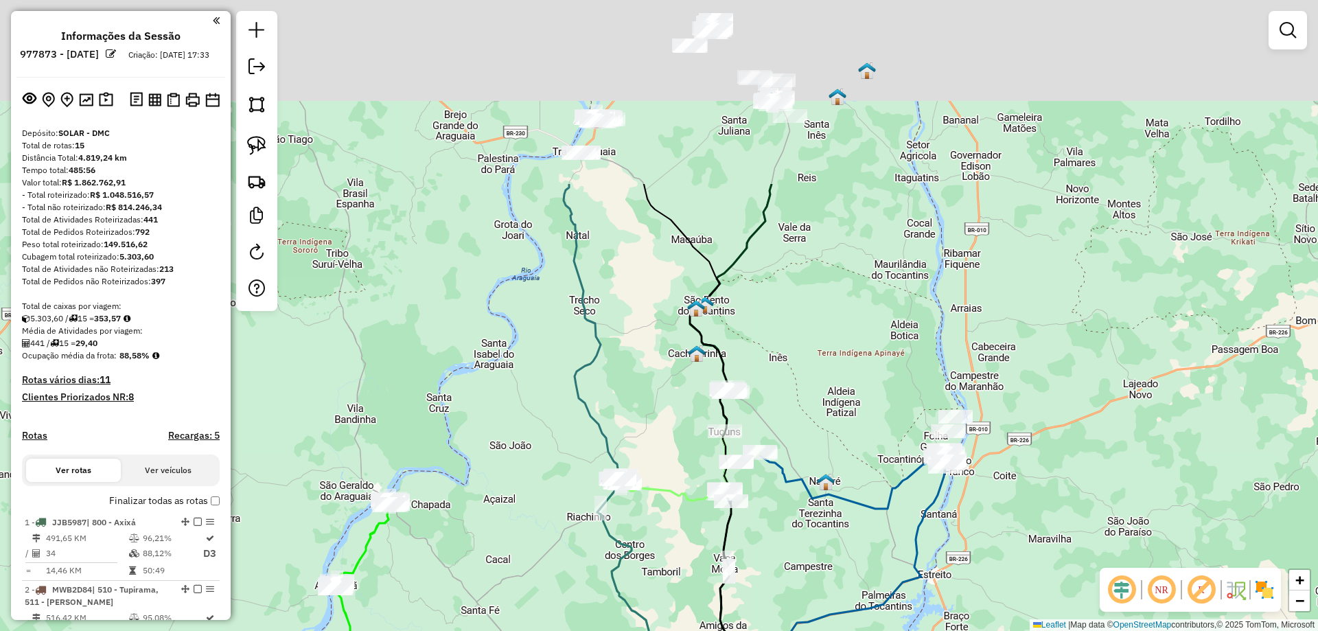
drag, startPoint x: 825, startPoint y: 273, endPoint x: 791, endPoint y: 565, distance: 293.9
click at [791, 582] on div "Janela de atendimento Grade de atendimento Capacidade Transportadoras Veículos …" at bounding box center [659, 315] width 1318 height 631
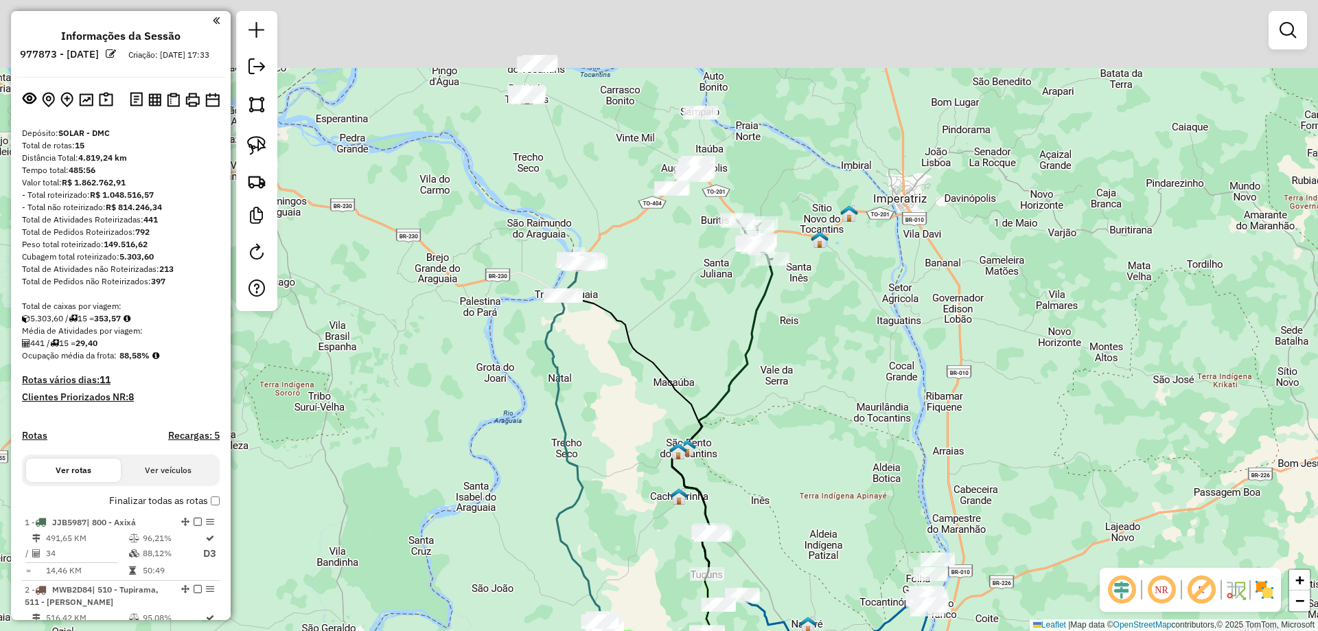
drag, startPoint x: 831, startPoint y: 319, endPoint x: 830, endPoint y: 658, distance: 339.2
click at [830, 630] on html "Aguarde... Pop-up bloqueado! Seu navegador bloqueou automáticamente a abertura …" at bounding box center [659, 315] width 1318 height 631
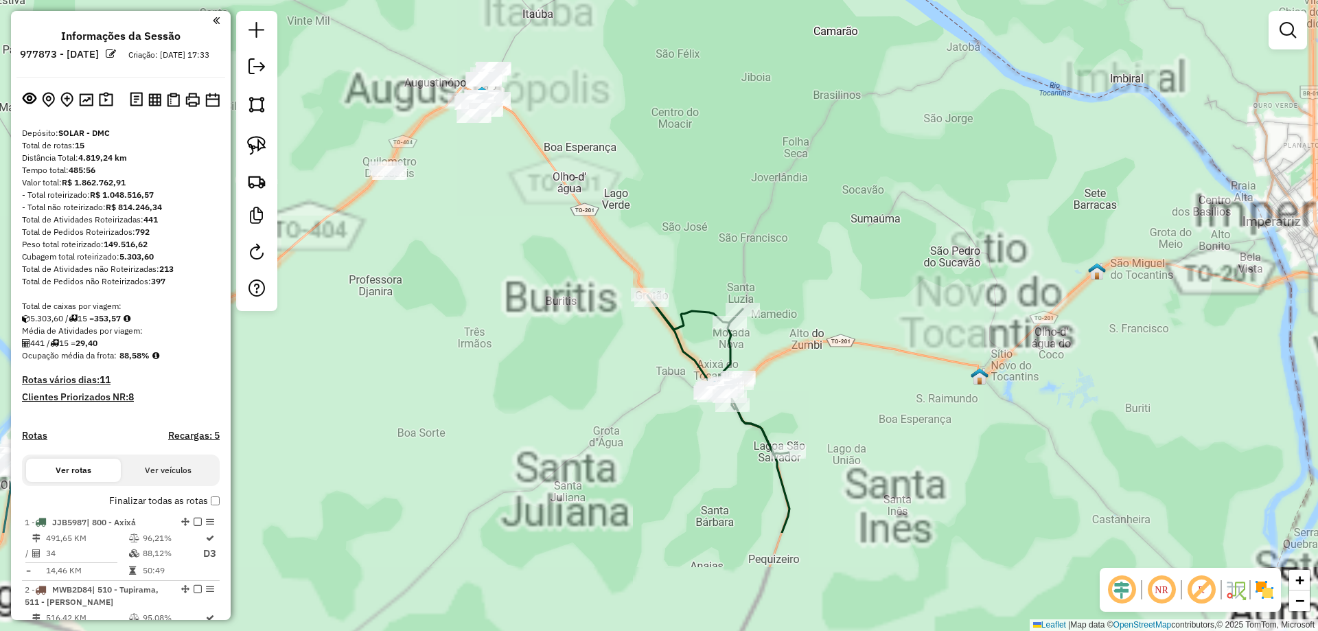
drag, startPoint x: 784, startPoint y: 528, endPoint x: 814, endPoint y: 332, distance: 198.7
click at [814, 332] on div "Janela de atendimento Grade de atendimento Capacidade Transportadoras Veículos …" at bounding box center [659, 315] width 1318 height 631
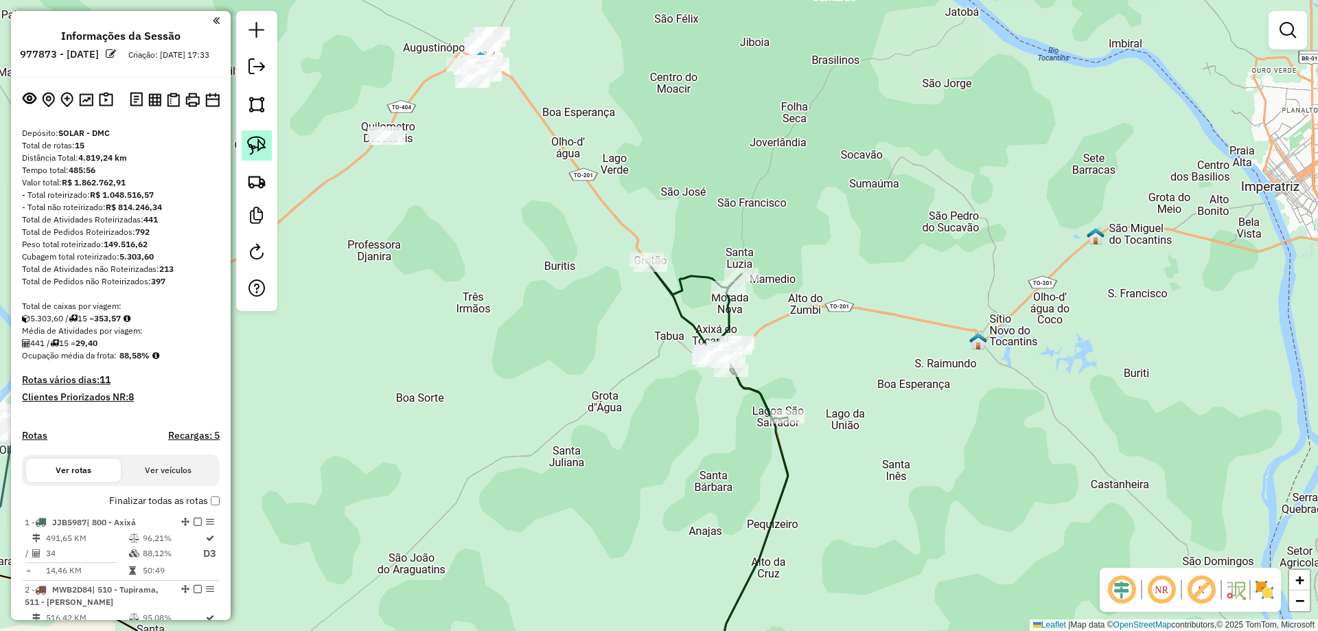
click at [264, 142] on img at bounding box center [256, 145] width 19 height 19
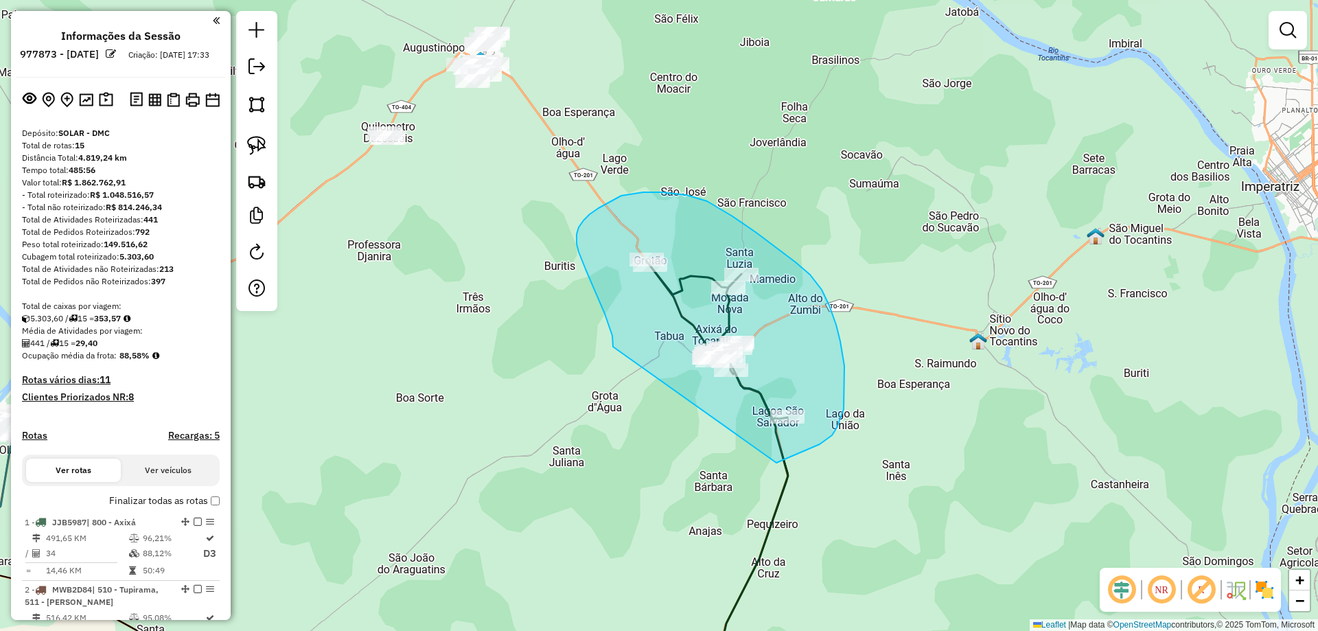
drag, startPoint x: 599, startPoint y: 300, endPoint x: 730, endPoint y: 461, distance: 207.5
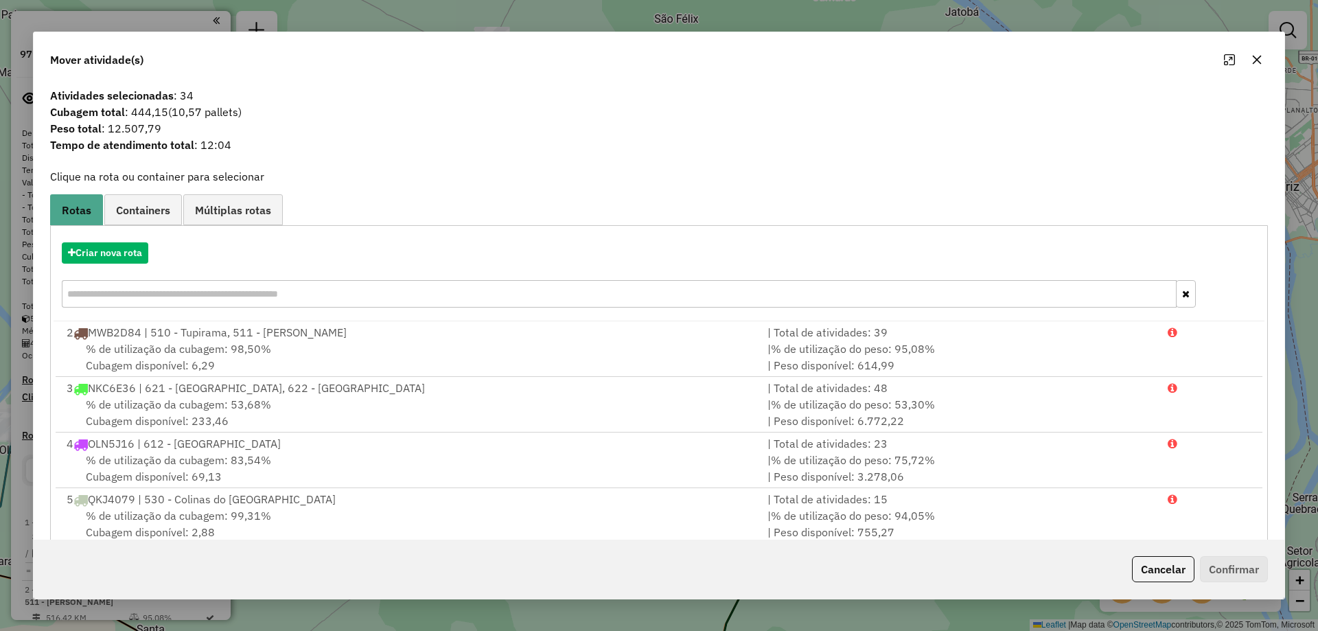
click at [1252, 58] on icon "button" at bounding box center [1257, 59] width 11 height 11
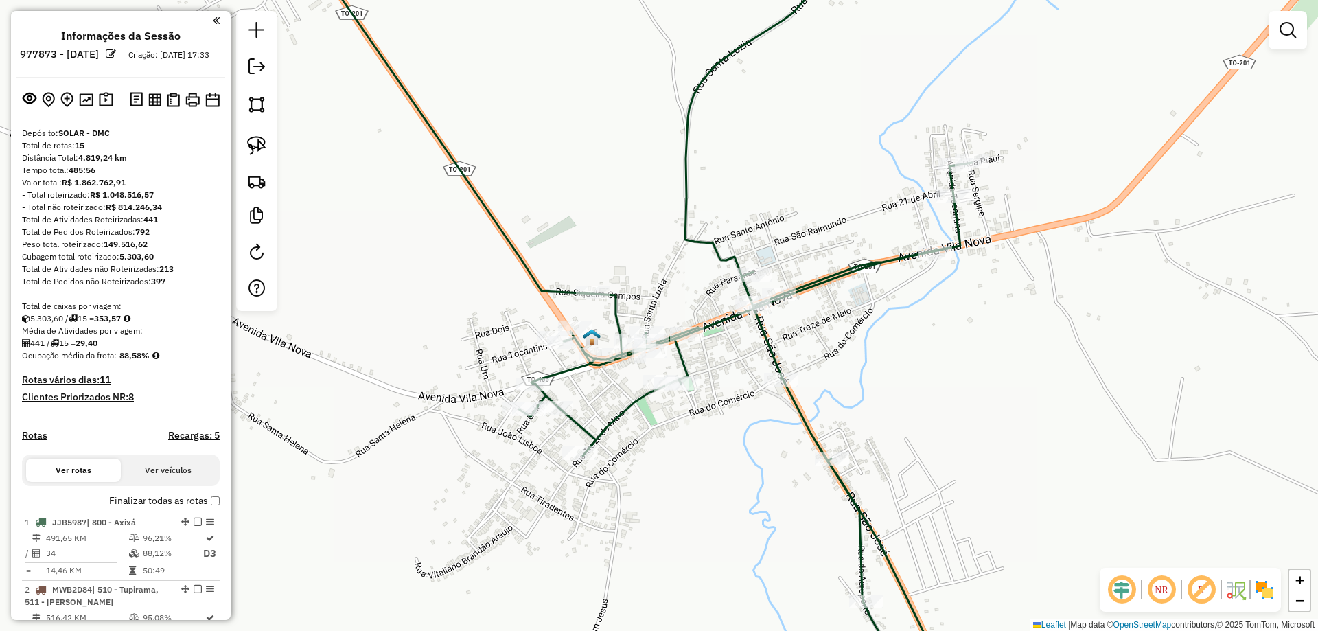
drag, startPoint x: 615, startPoint y: 415, endPoint x: 708, endPoint y: 420, distance: 93.6
click at [708, 420] on div "Janela de atendimento Grade de atendimento Capacidade Transportadoras Veículos …" at bounding box center [659, 315] width 1318 height 631
click at [256, 148] on img at bounding box center [256, 145] width 19 height 19
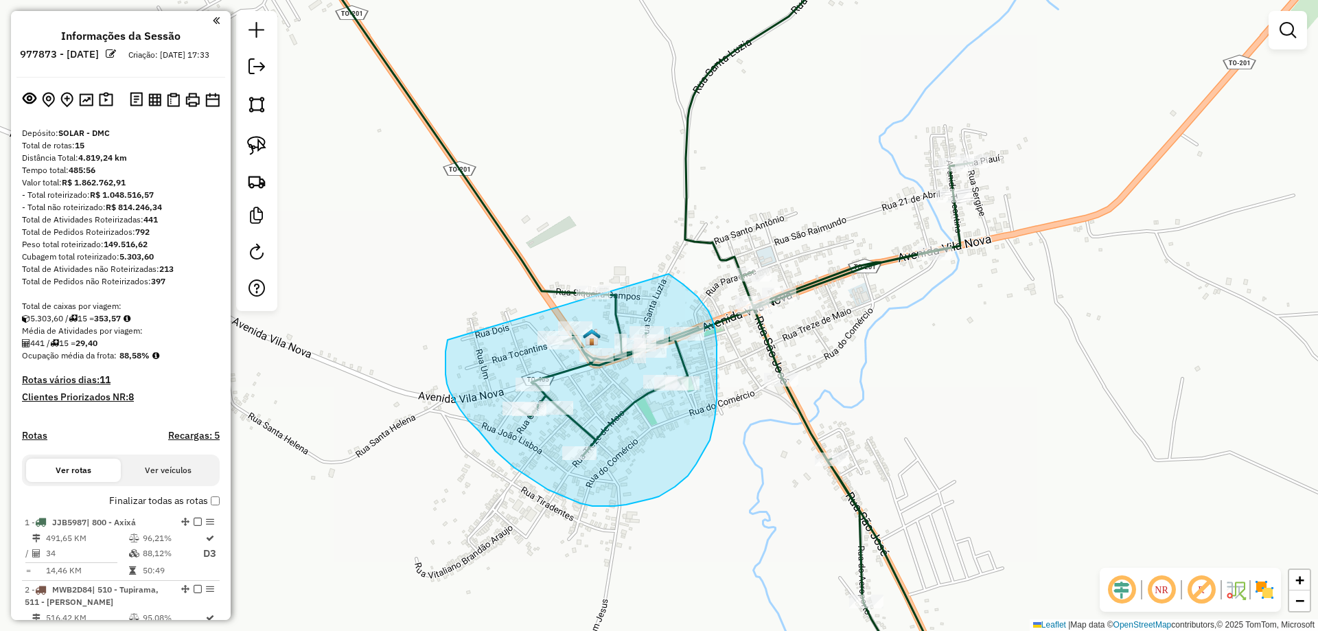
drag, startPoint x: 446, startPoint y: 374, endPoint x: 574, endPoint y: 232, distance: 191.6
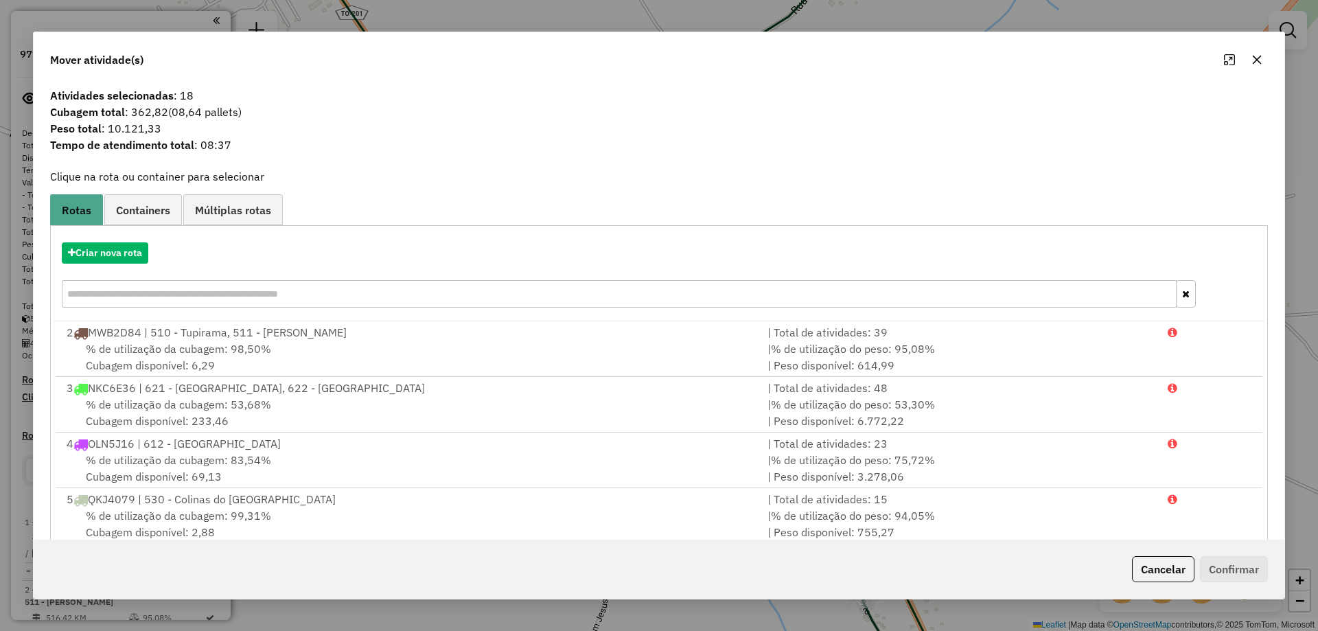
click at [1261, 56] on icon "button" at bounding box center [1257, 60] width 9 height 9
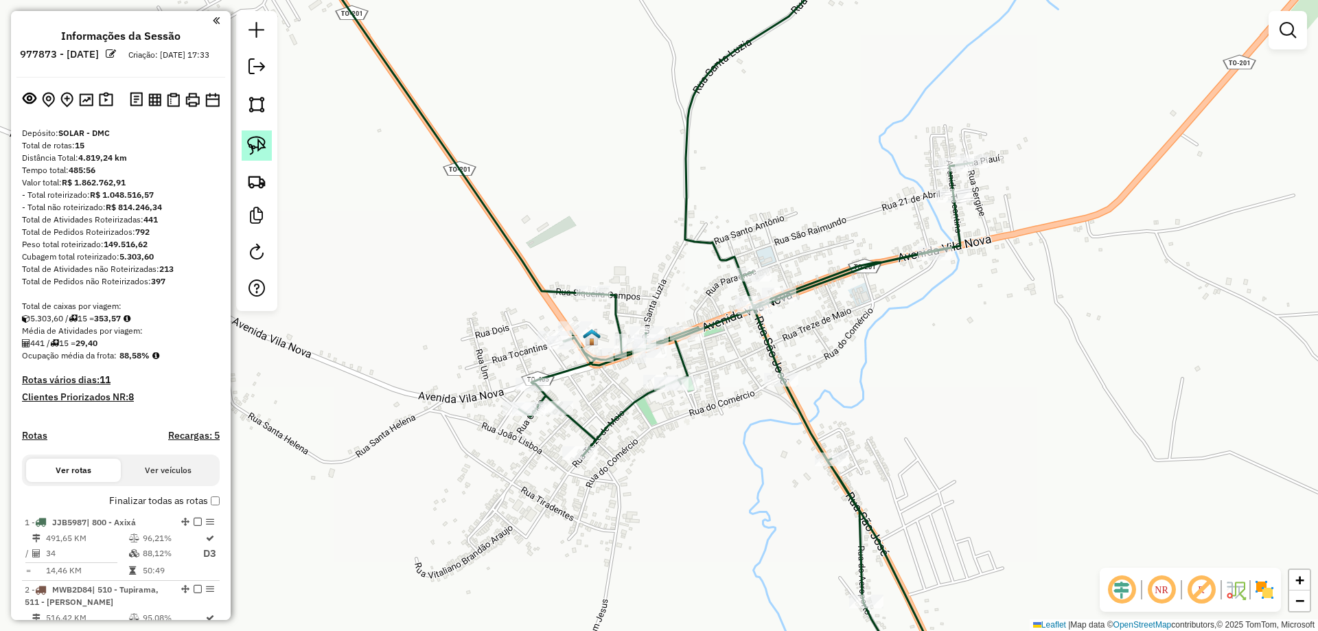
click at [262, 137] on img at bounding box center [256, 145] width 19 height 19
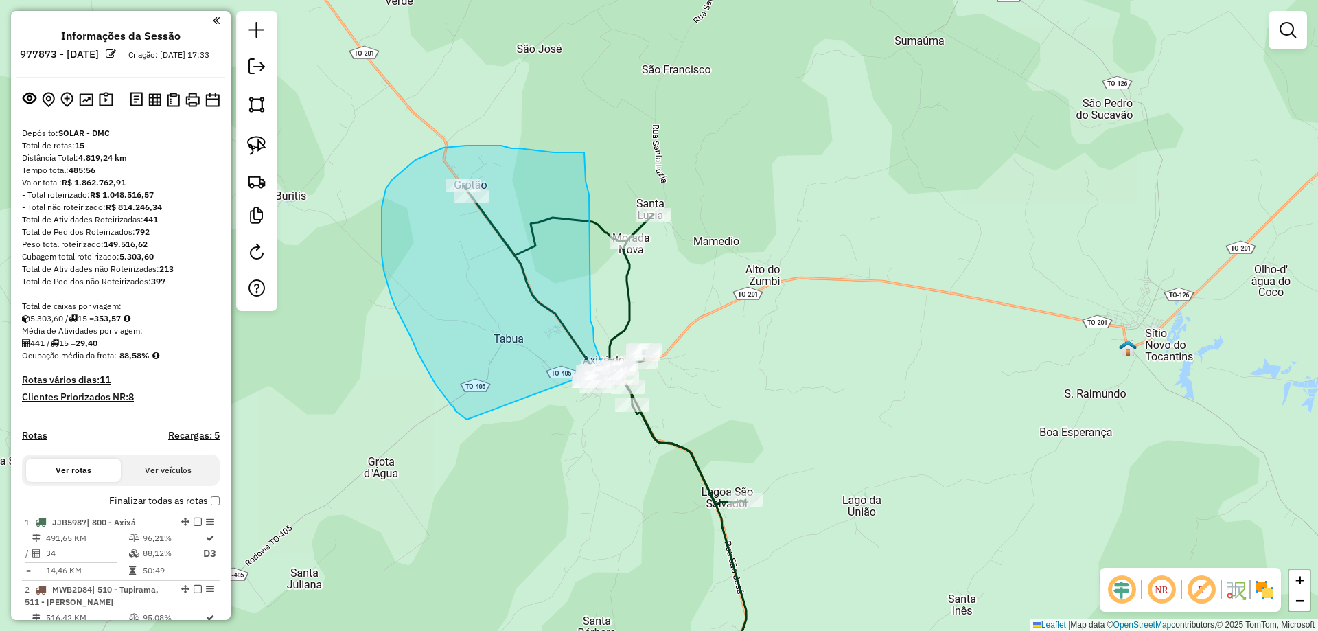
drag, startPoint x: 453, startPoint y: 373, endPoint x: 467, endPoint y: 420, distance: 48.9
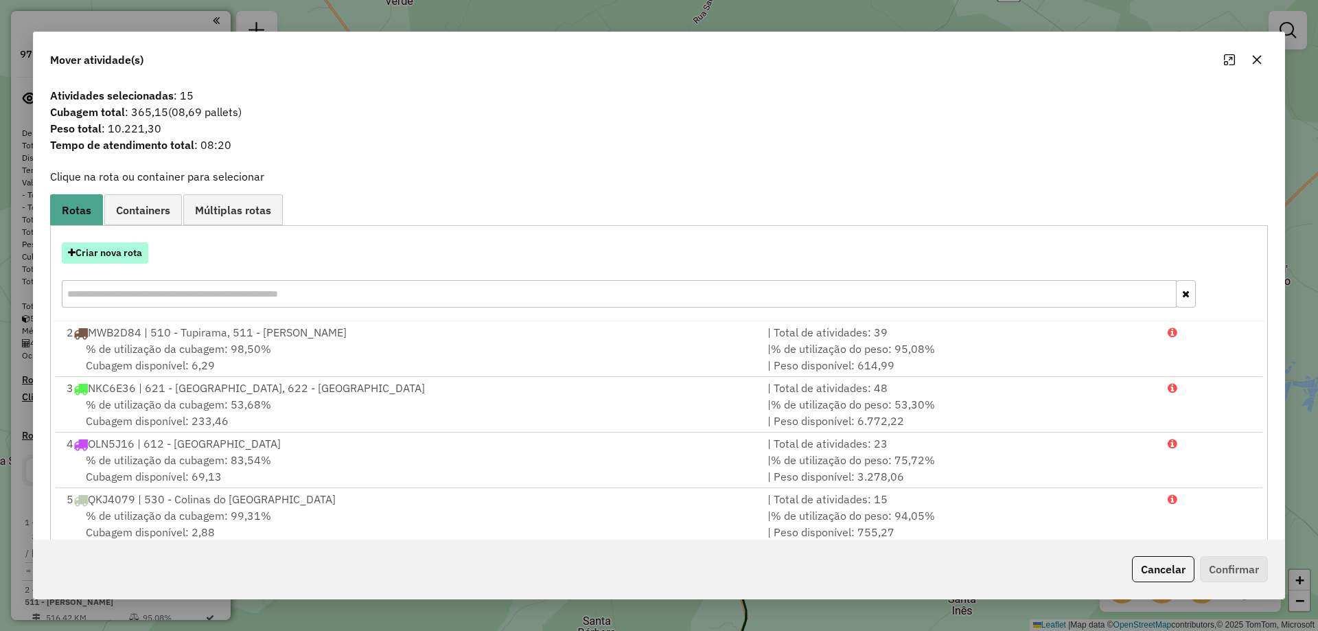
click at [120, 254] on button "Criar nova rota" at bounding box center [105, 252] width 87 height 21
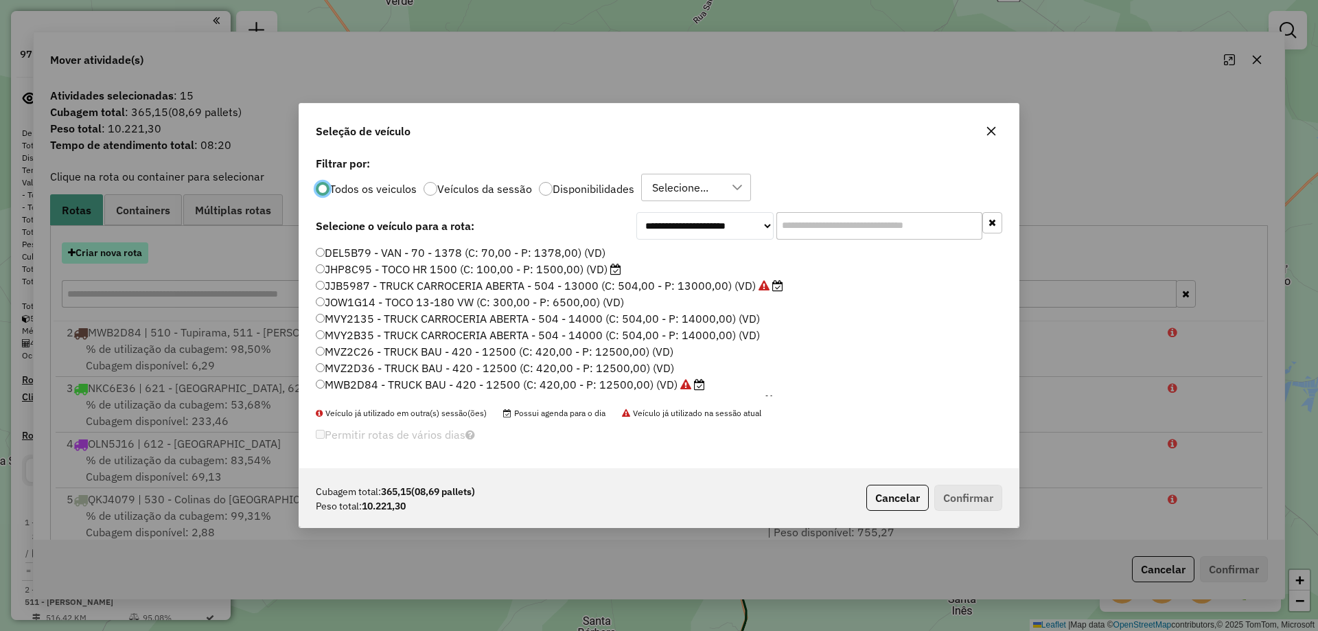
scroll to position [8, 4]
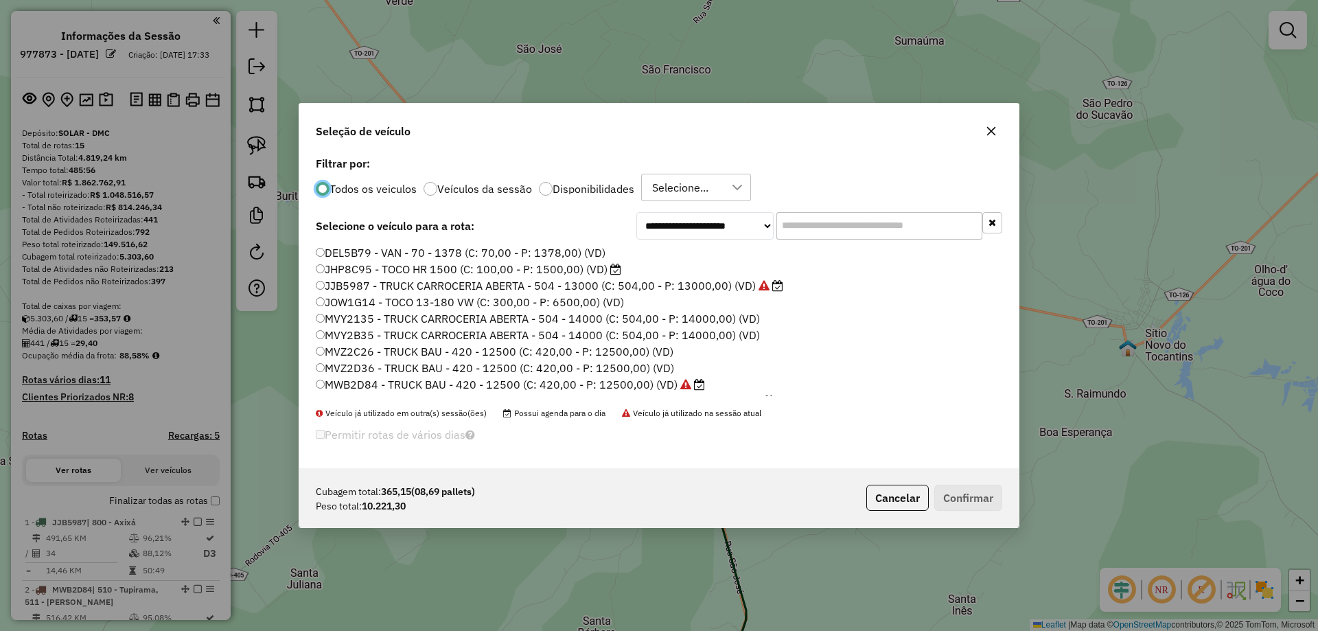
click at [919, 227] on input "text" at bounding box center [880, 225] width 206 height 27
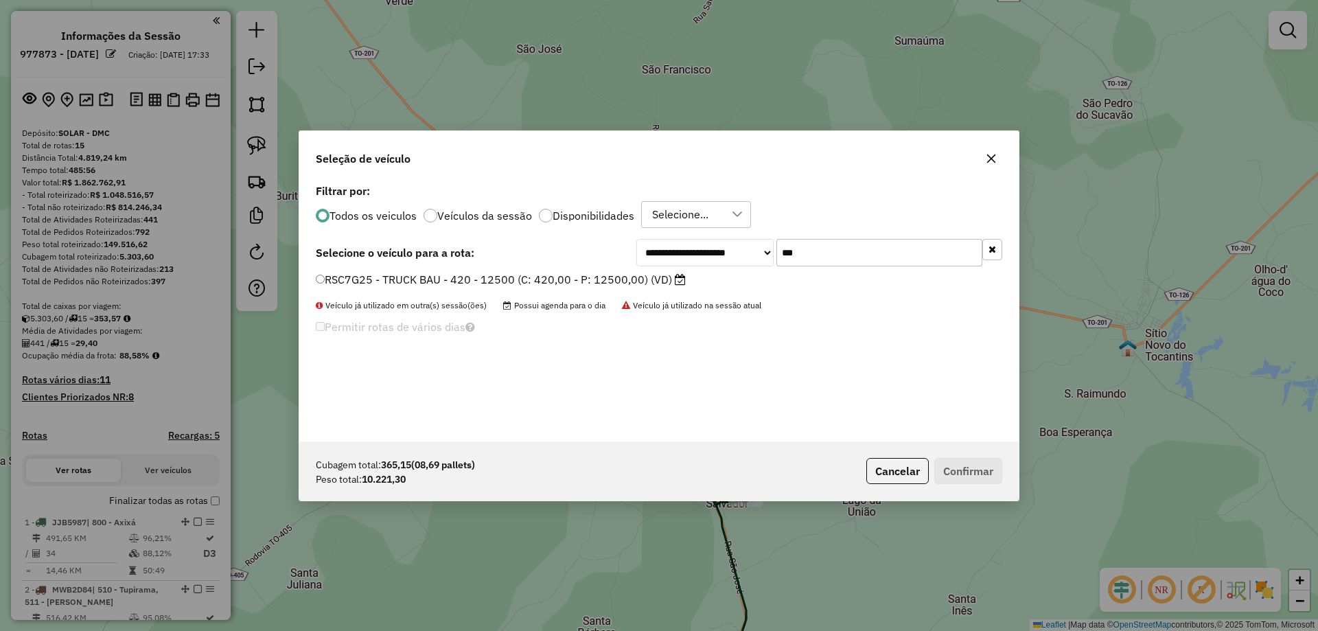
type input "***"
click at [584, 279] on label "RSC7G25 - TRUCK BAU - 420 - 12500 (C: 420,00 - P: 12500,00) (VD)" at bounding box center [501, 279] width 370 height 16
click at [960, 468] on button "Confirmar" at bounding box center [969, 471] width 68 height 26
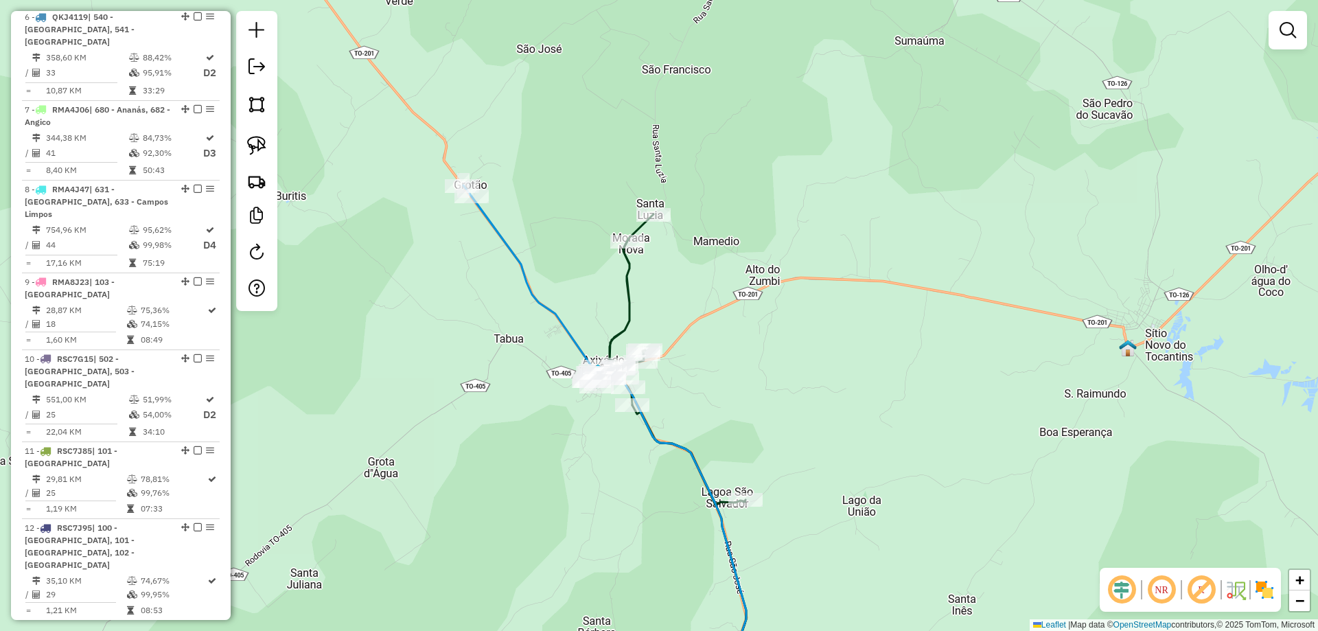
scroll to position [1369, 0]
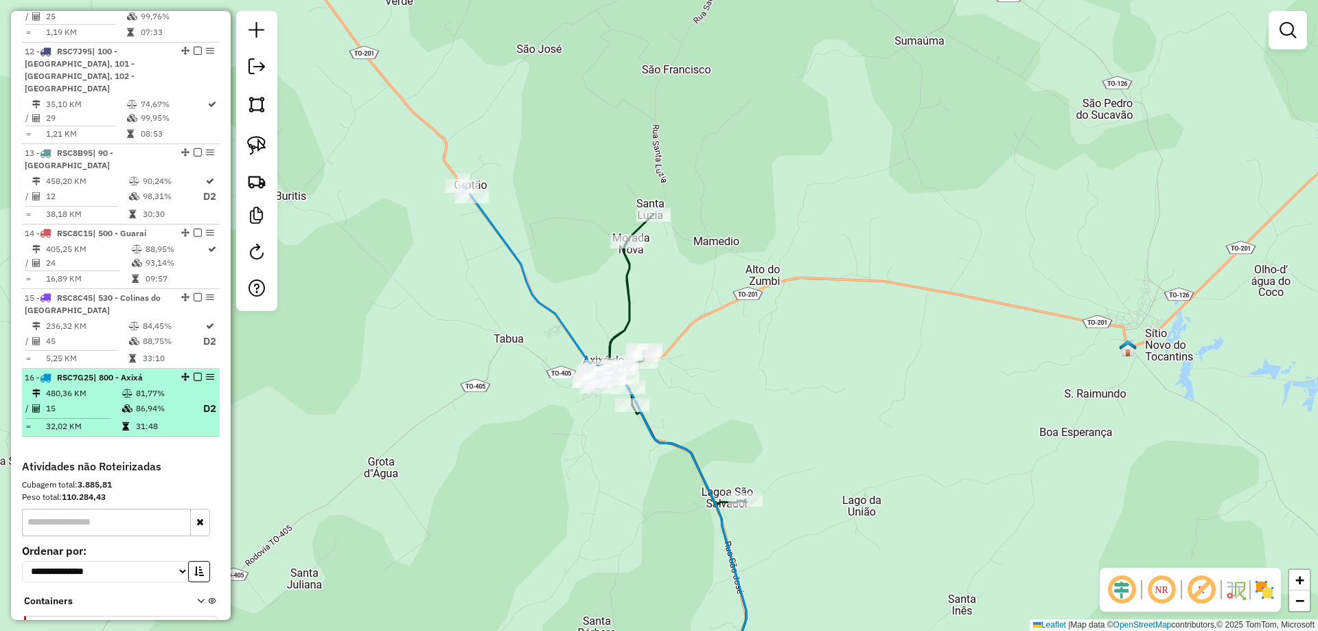
click at [157, 387] on td "81,77%" at bounding box center [162, 394] width 55 height 14
select select "**********"
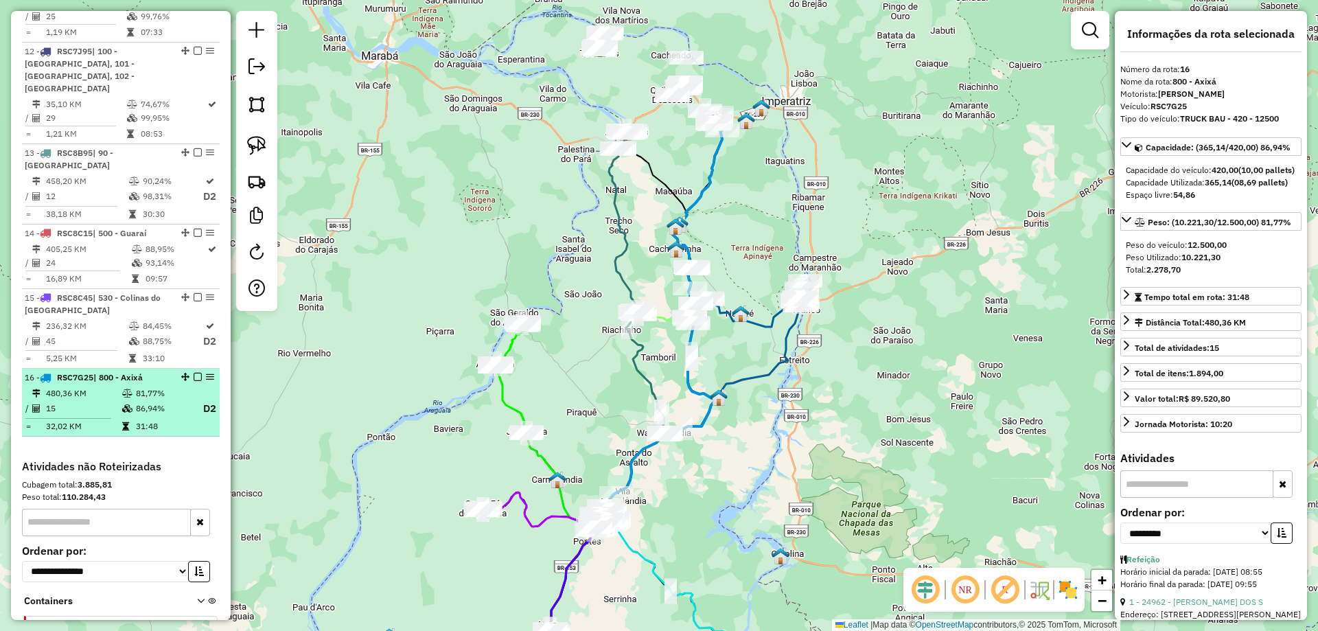
click at [194, 373] on em at bounding box center [198, 377] width 8 height 8
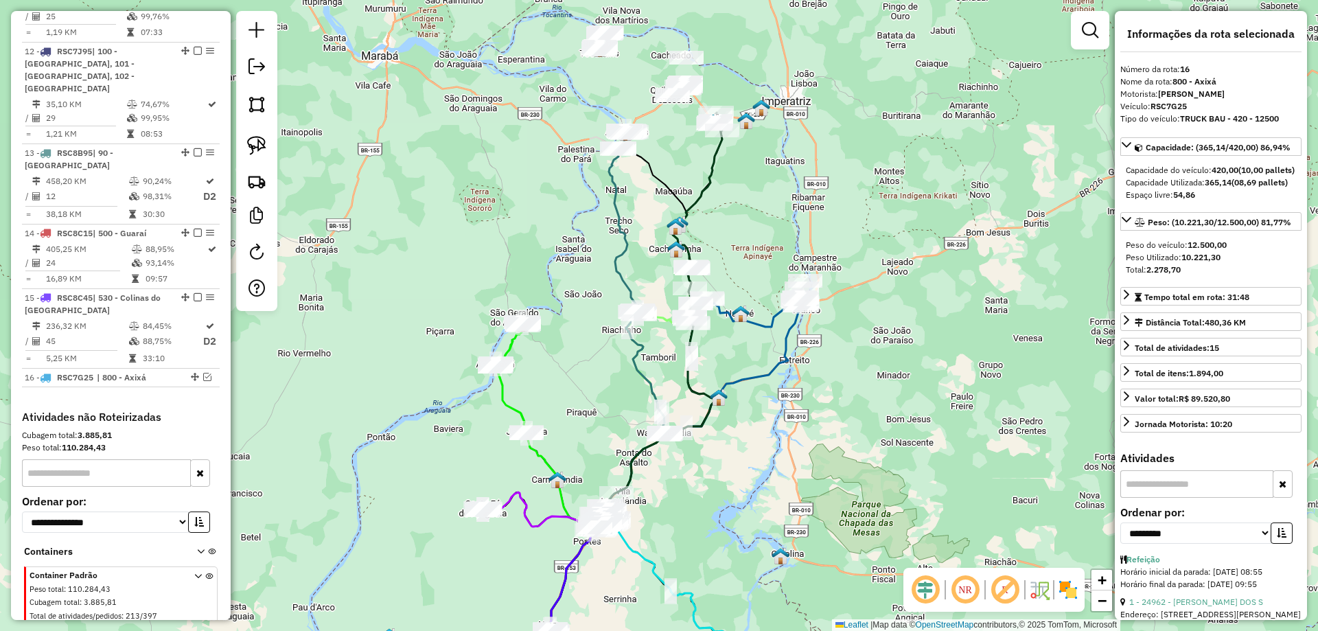
scroll to position [1321, 0]
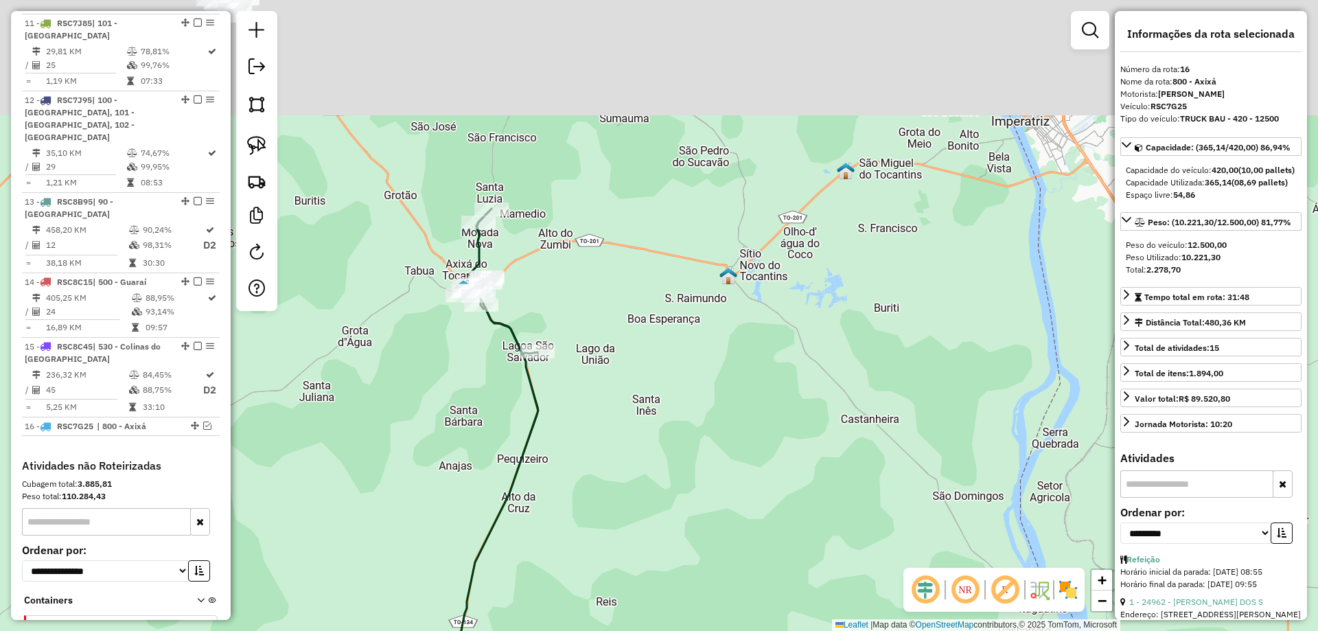
drag, startPoint x: 568, startPoint y: 152, endPoint x: 501, endPoint y: 301, distance: 163.2
click at [543, 307] on div "Janela de atendimento Grade de atendimento Capacidade Transportadoras Veículos …" at bounding box center [659, 315] width 1318 height 631
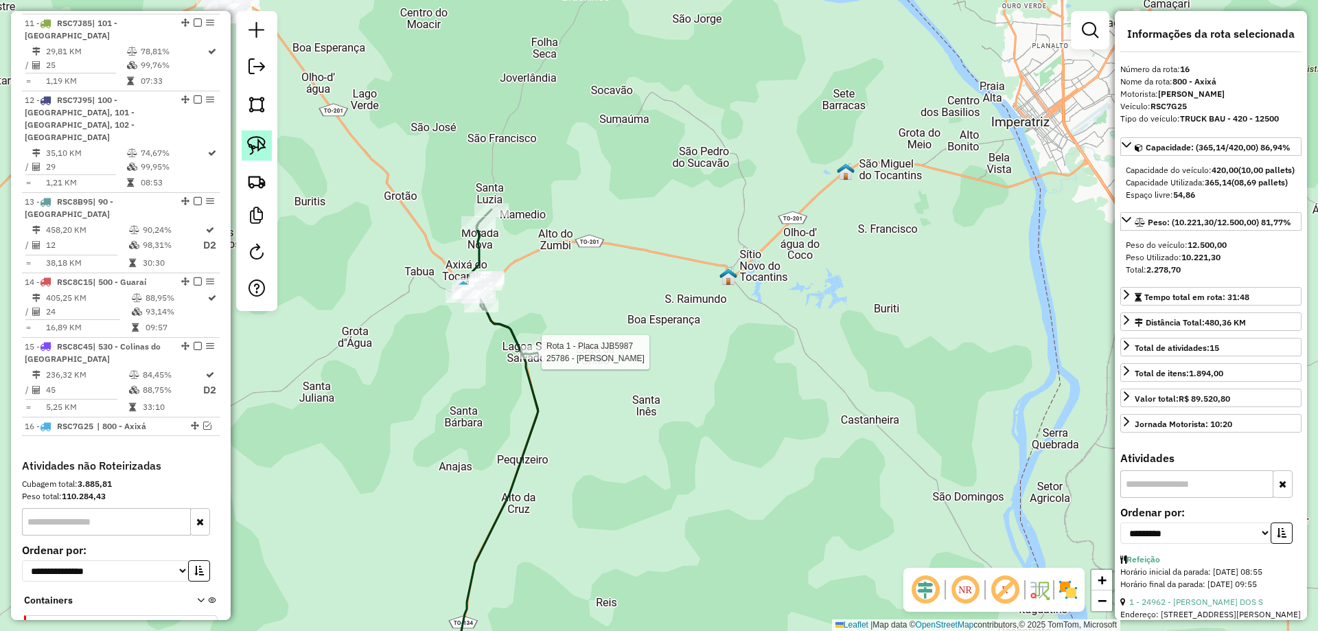
click at [246, 148] on link at bounding box center [257, 145] width 30 height 30
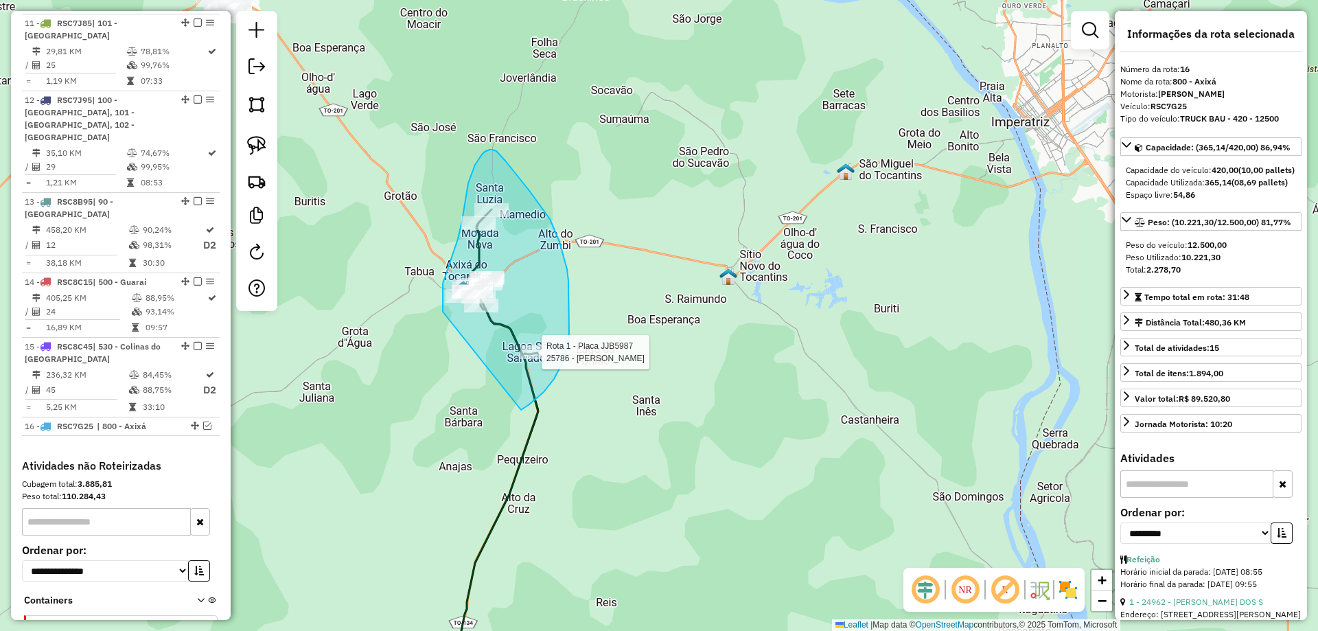
drag, startPoint x: 443, startPoint y: 312, endPoint x: 483, endPoint y: 416, distance: 111.7
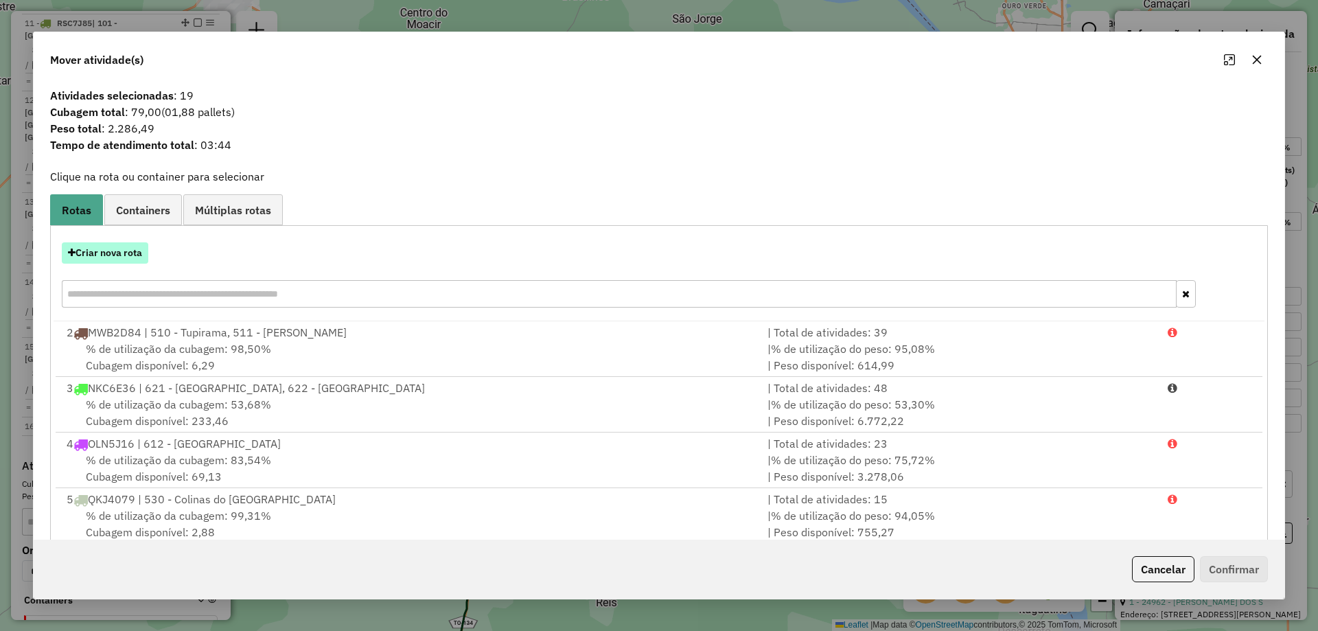
click at [128, 249] on button "Criar nova rota" at bounding box center [105, 252] width 87 height 21
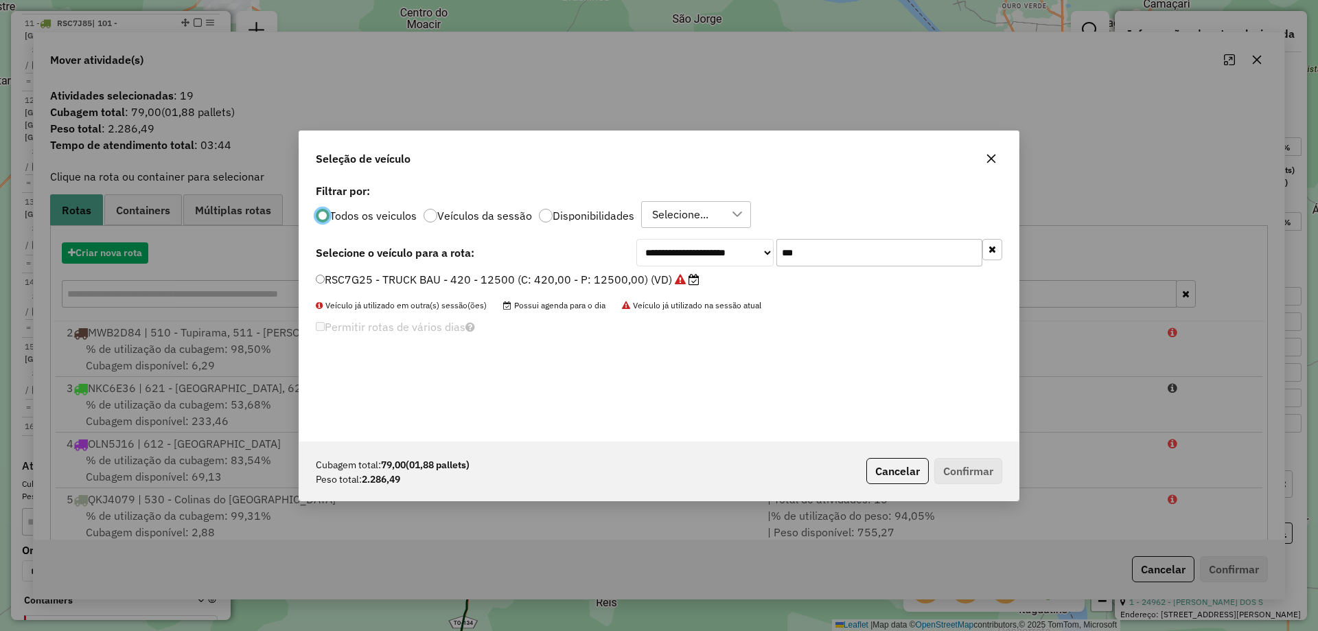
scroll to position [8, 4]
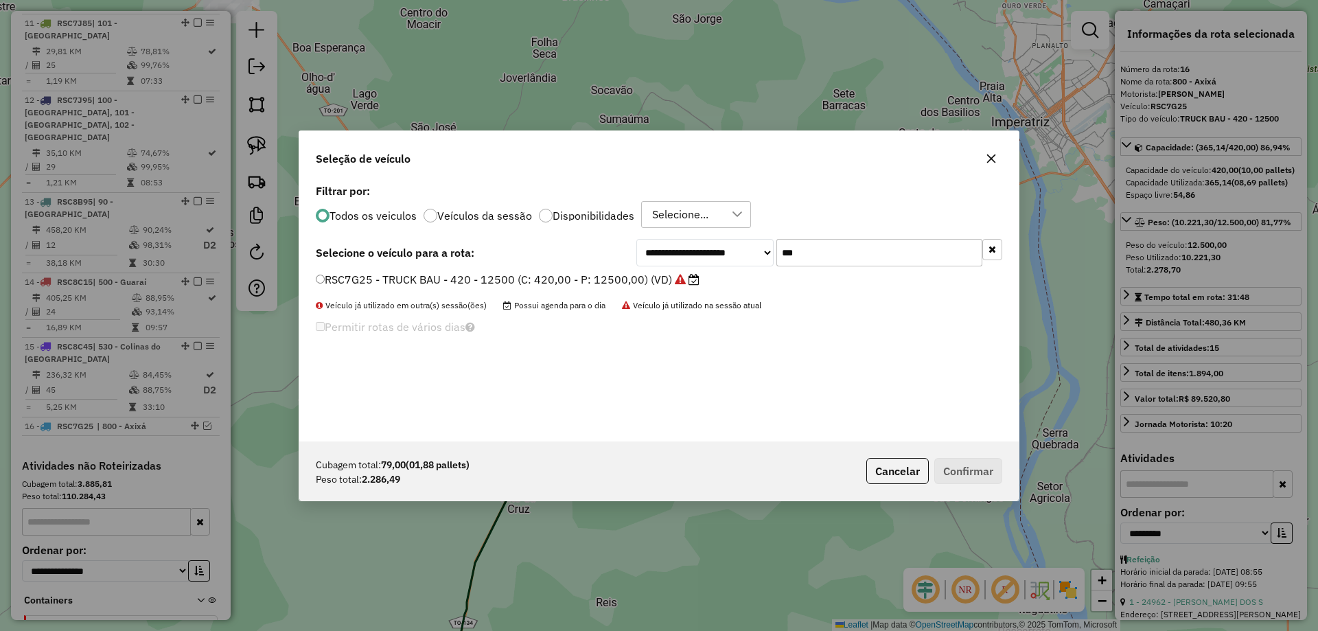
click at [826, 240] on input "***" at bounding box center [880, 252] width 206 height 27
type input "***"
click at [617, 279] on label "RSC7G35 - TRUCK BAU - 420 - 12500 (C: 420,00 - P: 12500,00) (VD)" at bounding box center [501, 279] width 370 height 16
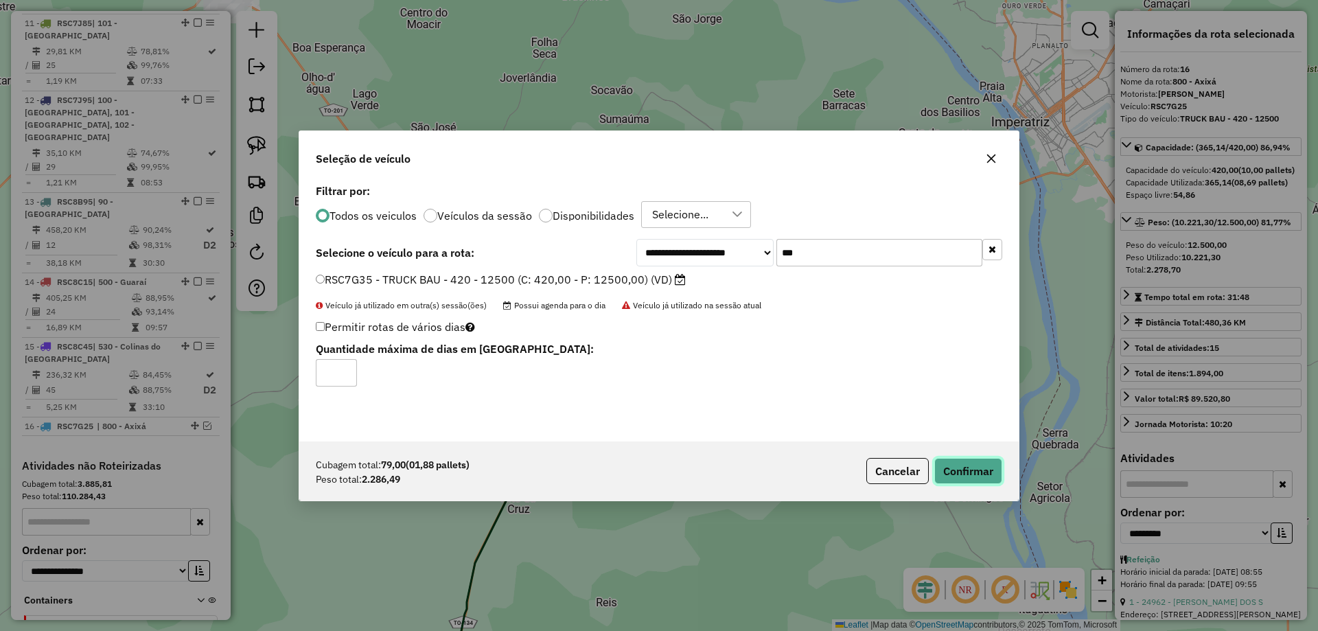
click at [960, 472] on button "Confirmar" at bounding box center [969, 471] width 68 height 26
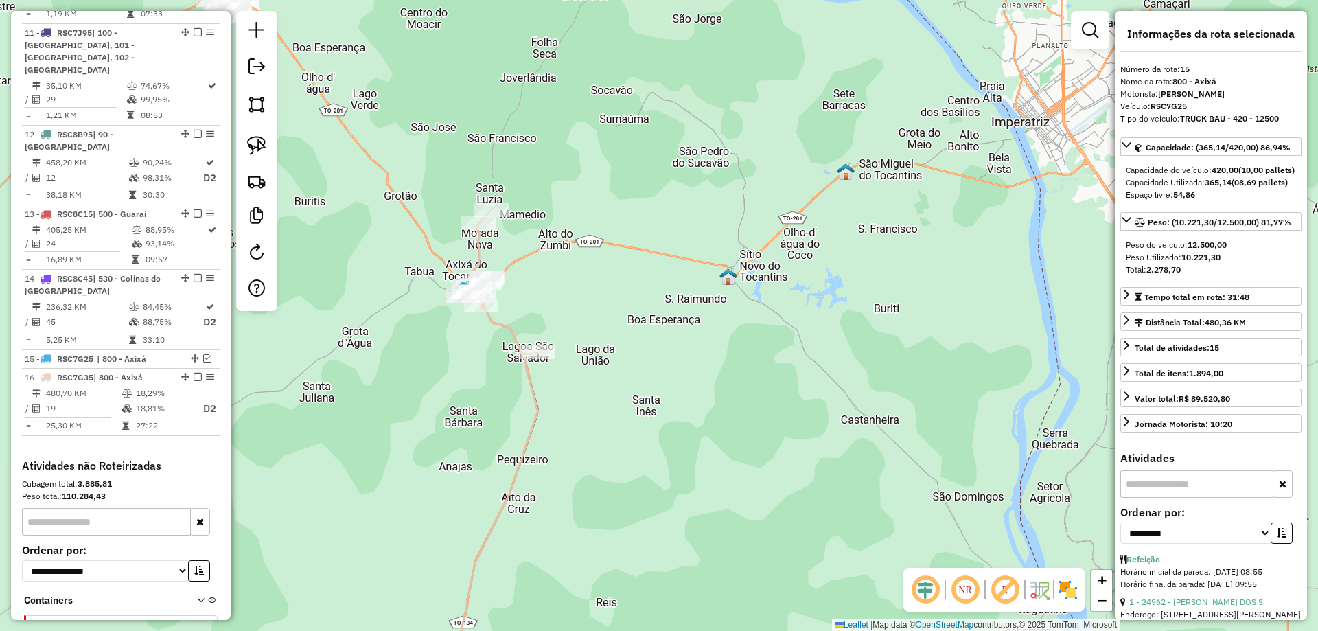
scroll to position [1321, 0]
click at [203, 354] on em at bounding box center [207, 358] width 8 height 8
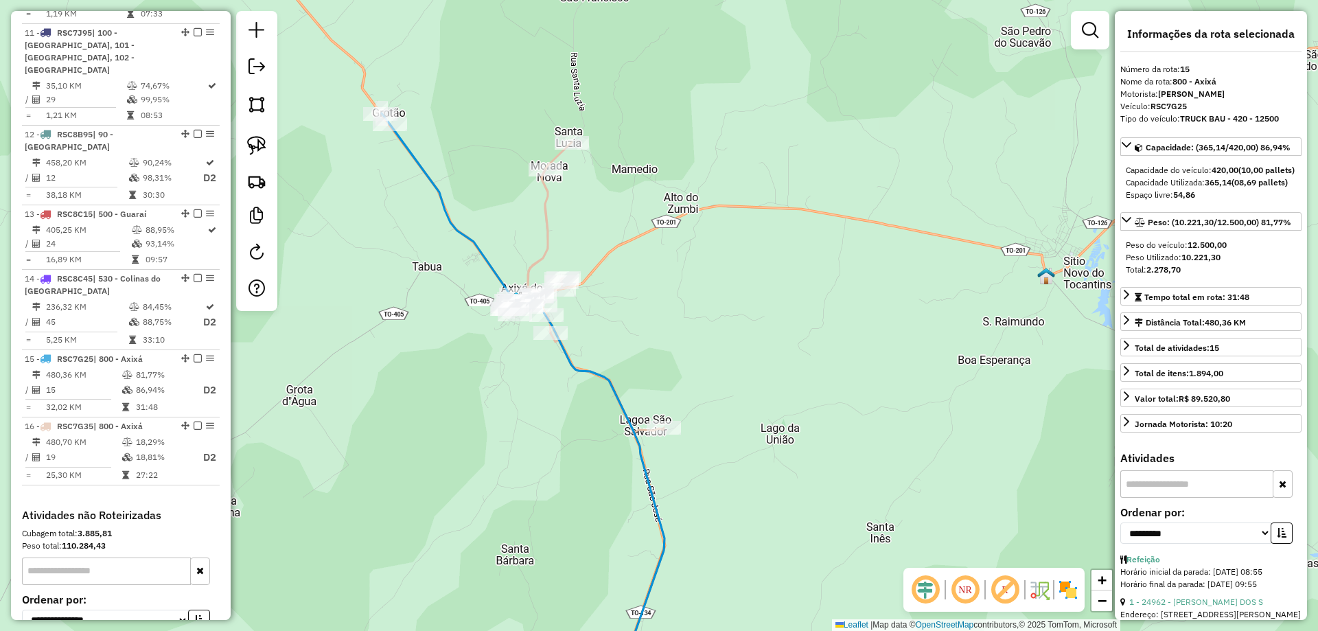
drag, startPoint x: 420, startPoint y: 295, endPoint x: 457, endPoint y: 393, distance: 104.7
click at [456, 393] on div "Janela de atendimento Grade de atendimento Capacidade Transportadoras Veículos …" at bounding box center [659, 315] width 1318 height 631
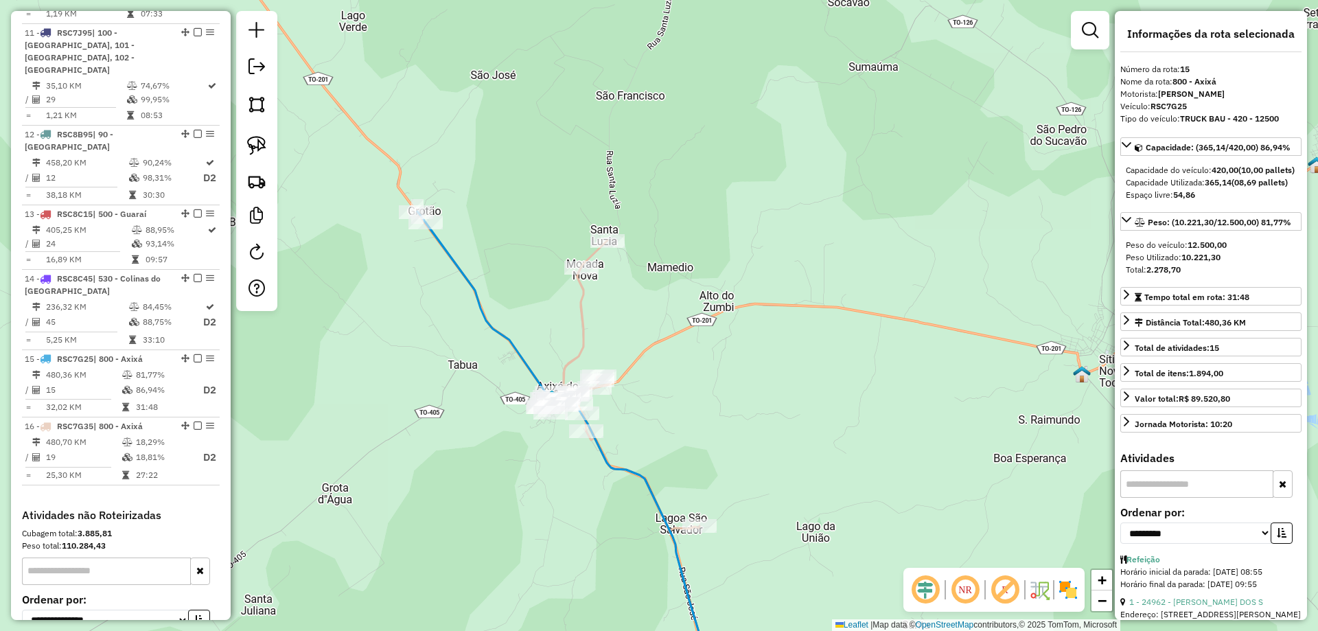
click at [582, 323] on icon at bounding box center [625, 385] width 149 height 290
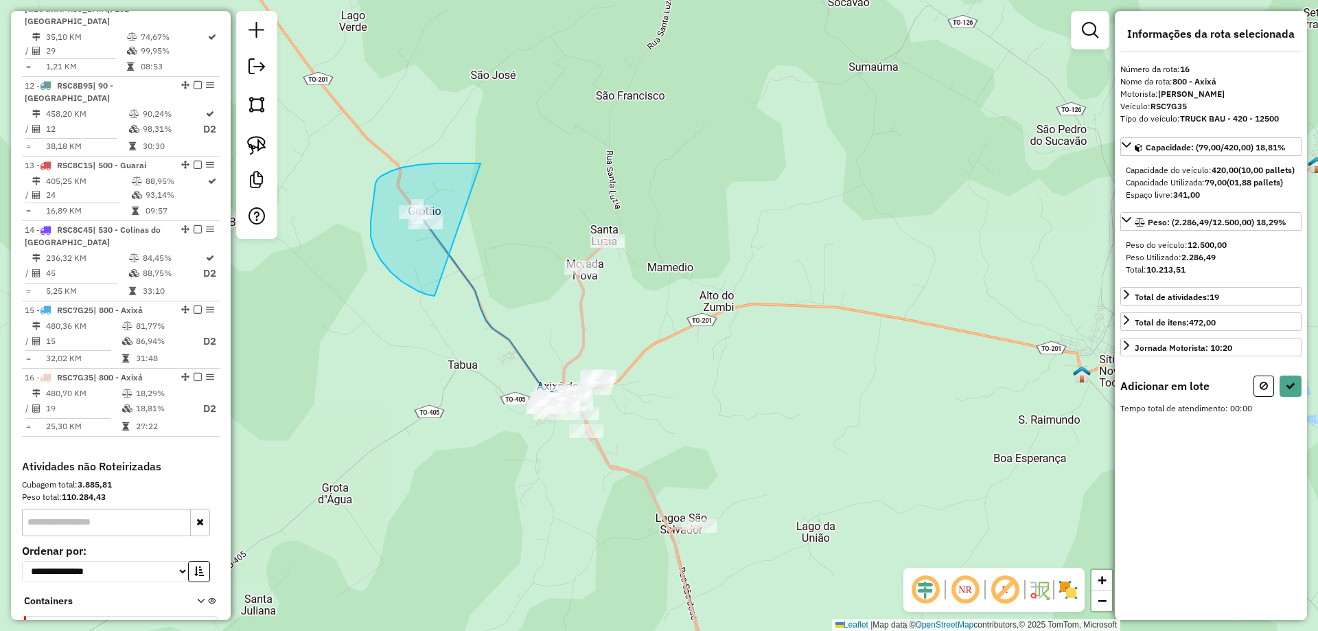
drag, startPoint x: 479, startPoint y: 163, endPoint x: 512, endPoint y: 268, distance: 109.5
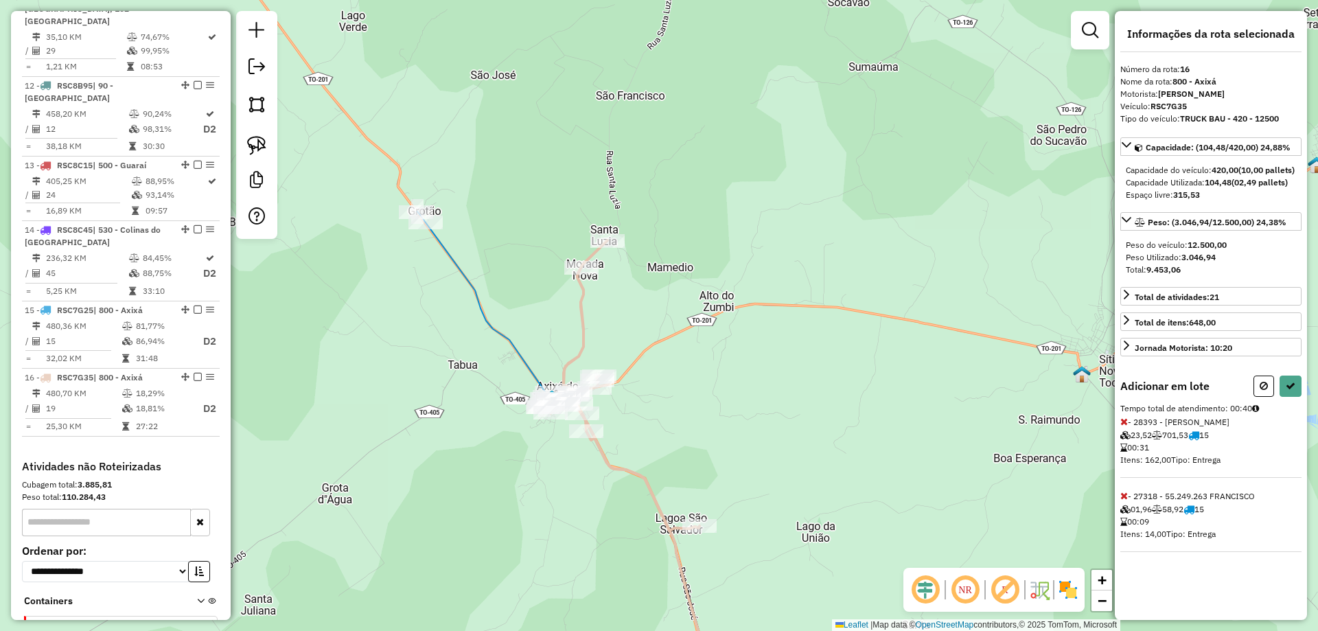
select select "**********"
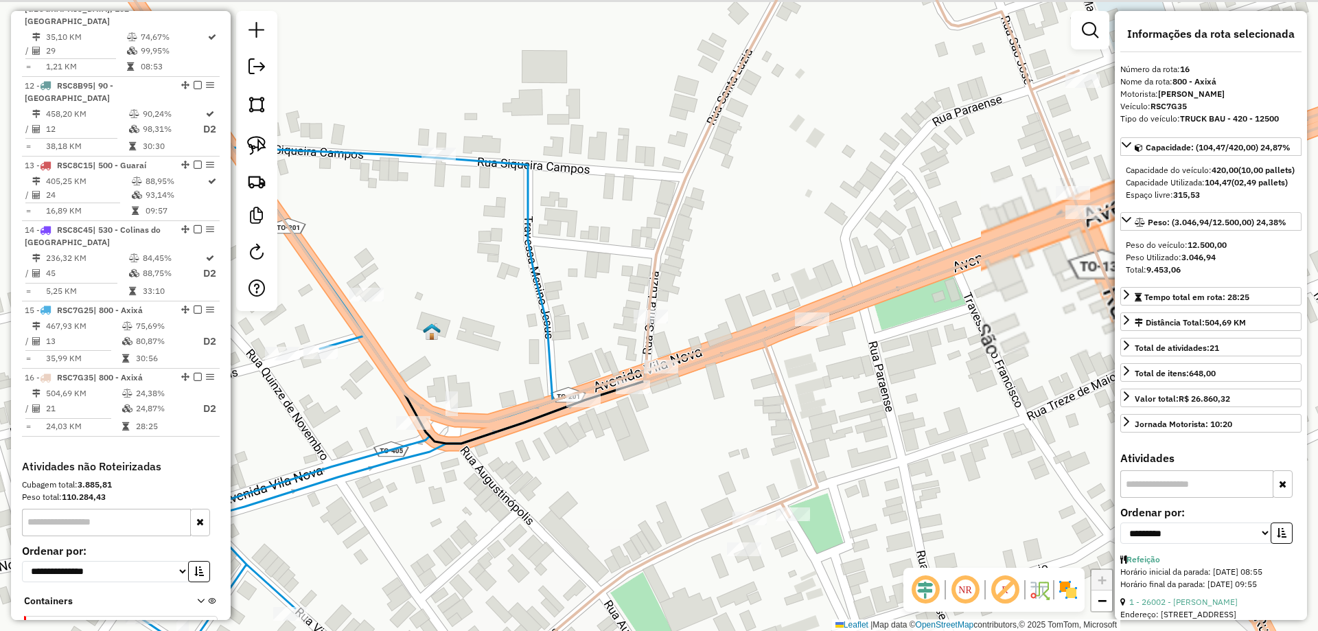
drag, startPoint x: 677, startPoint y: 343, endPoint x: 690, endPoint y: 447, distance: 104.5
click at [690, 447] on div "Janela de atendimento Grade de atendimento Capacidade Transportadoras Veículos …" at bounding box center [659, 315] width 1318 height 631
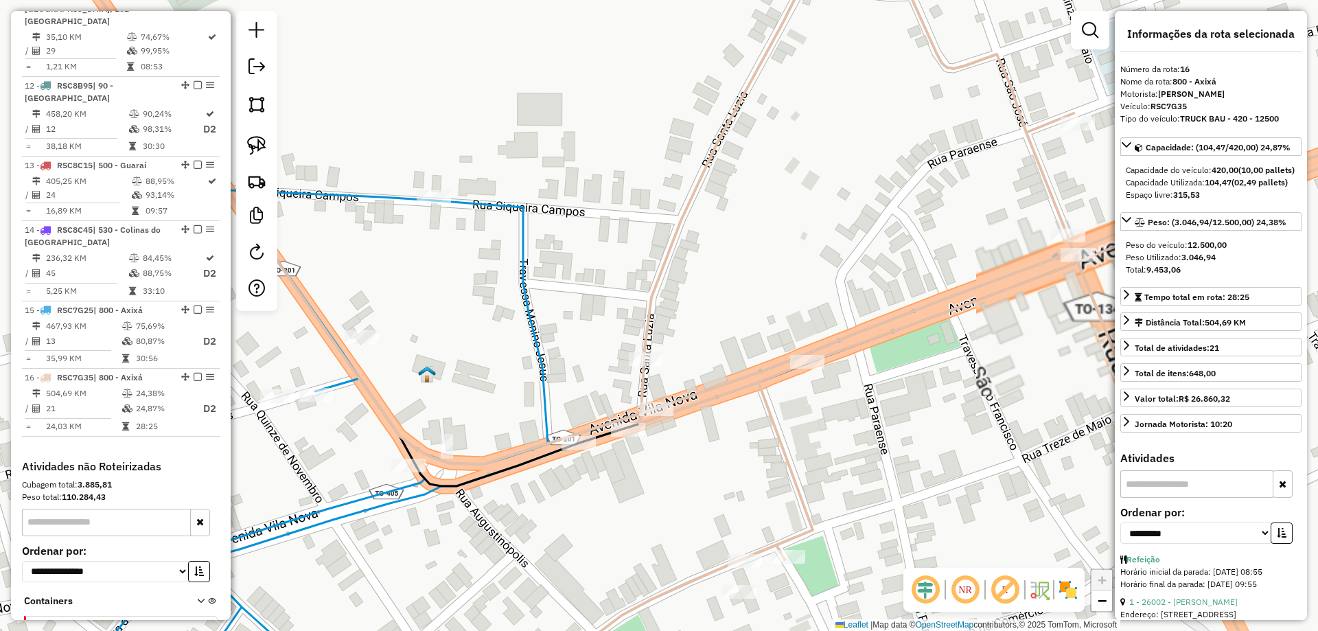
click at [656, 271] on icon at bounding box center [754, 315] width 1393 height 757
click at [661, 270] on icon at bounding box center [754, 315] width 1393 height 757
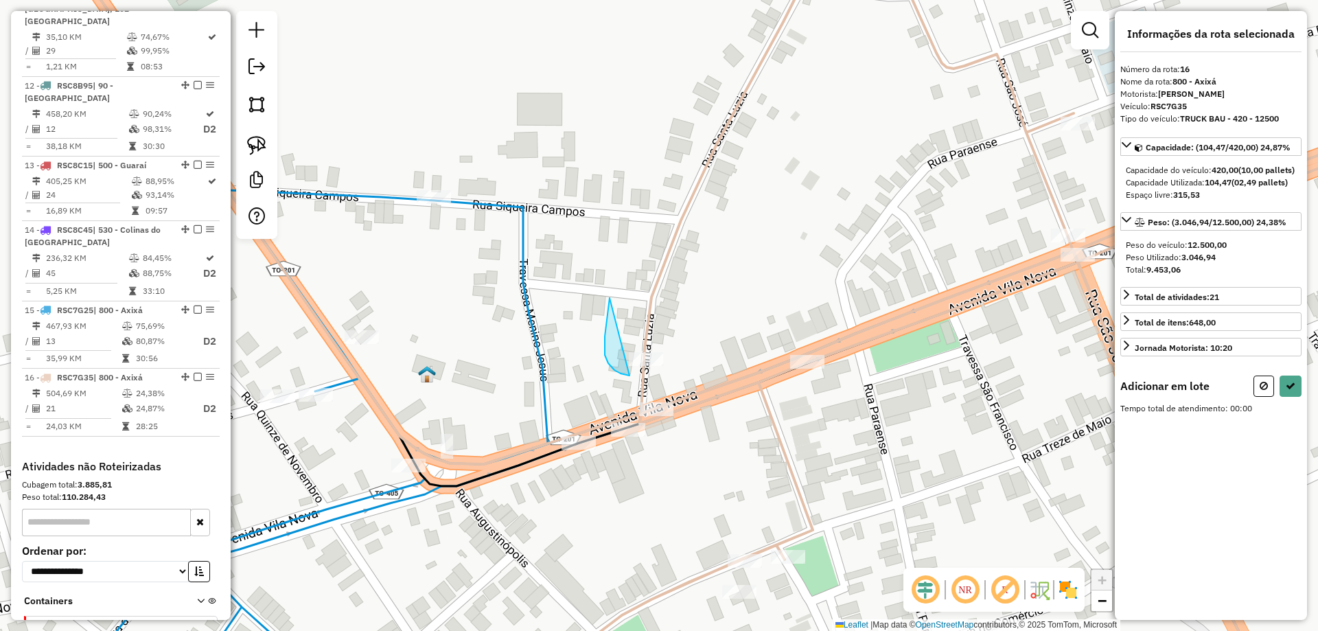
drag, startPoint x: 608, startPoint y: 312, endPoint x: 749, endPoint y: 346, distance: 145.6
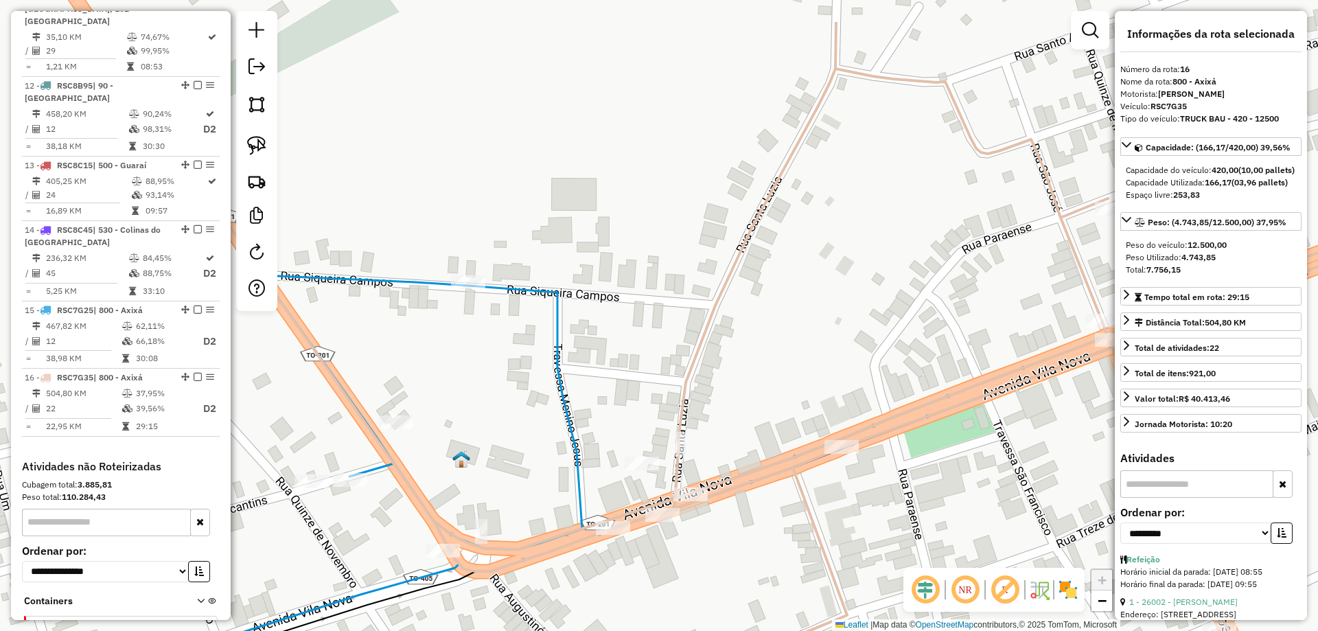
drag, startPoint x: 755, startPoint y: 260, endPoint x: 789, endPoint y: 345, distance: 91.8
click at [789, 345] on div "Janela de atendimento Grade de atendimento Capacidade Transportadoras Veículos …" at bounding box center [659, 315] width 1318 height 631
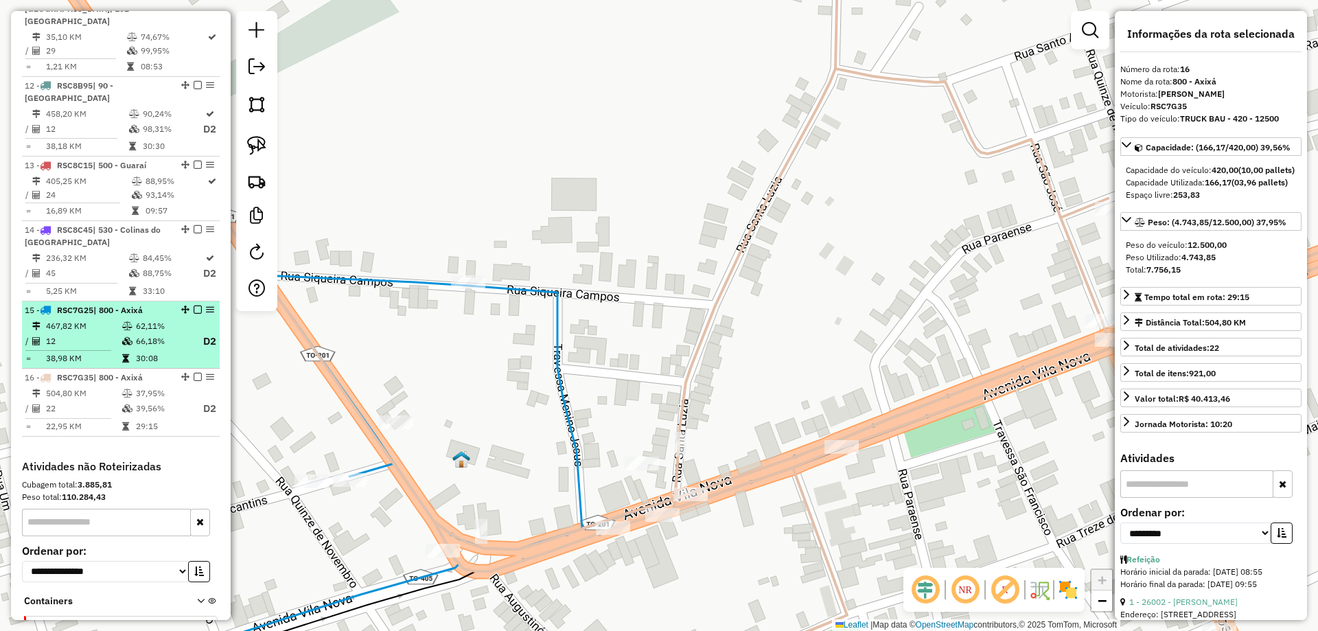
click at [144, 333] on td "66,18%" at bounding box center [162, 341] width 55 height 17
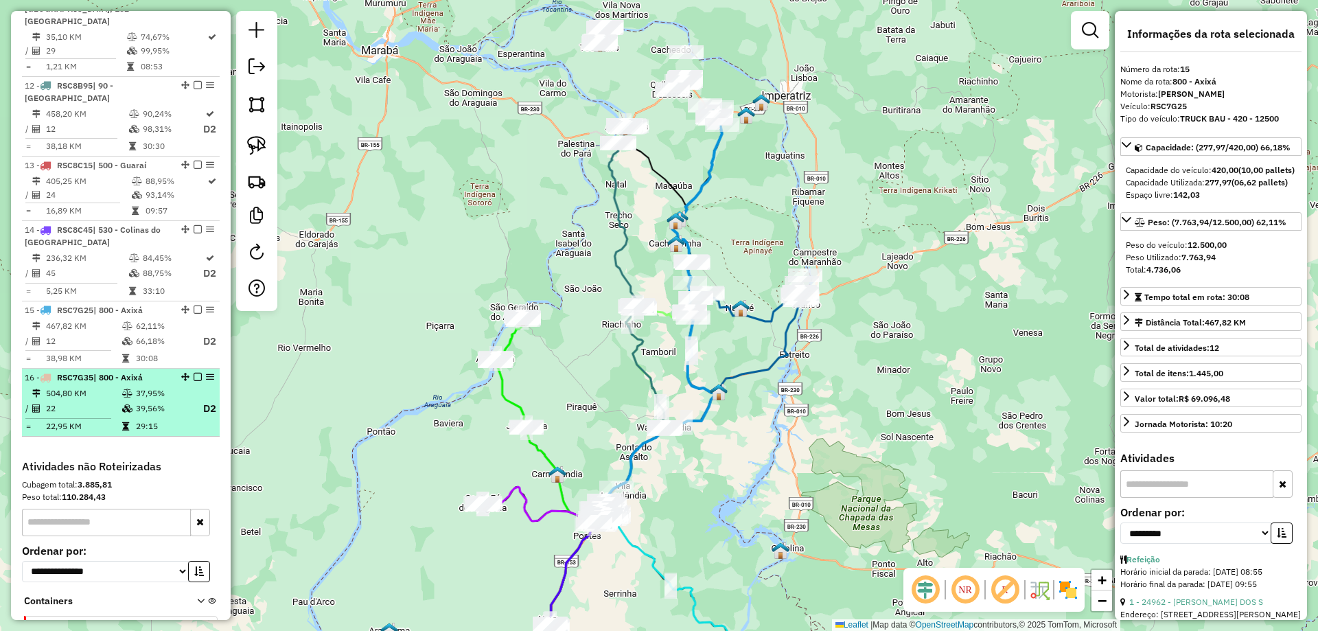
click at [141, 387] on td "37,95%" at bounding box center [162, 394] width 55 height 14
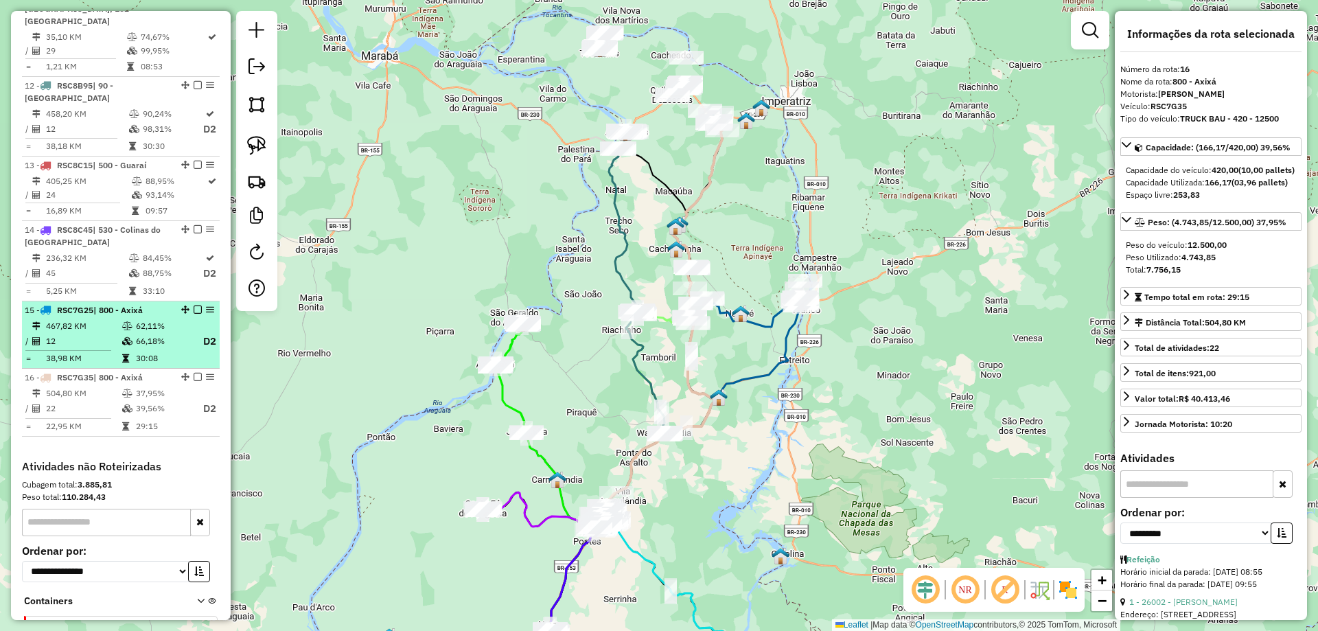
click at [153, 319] on table "467,82 KM 62,11% / 12 66,18% D2 = 38,98 KM 30:08" at bounding box center [121, 342] width 192 height 47
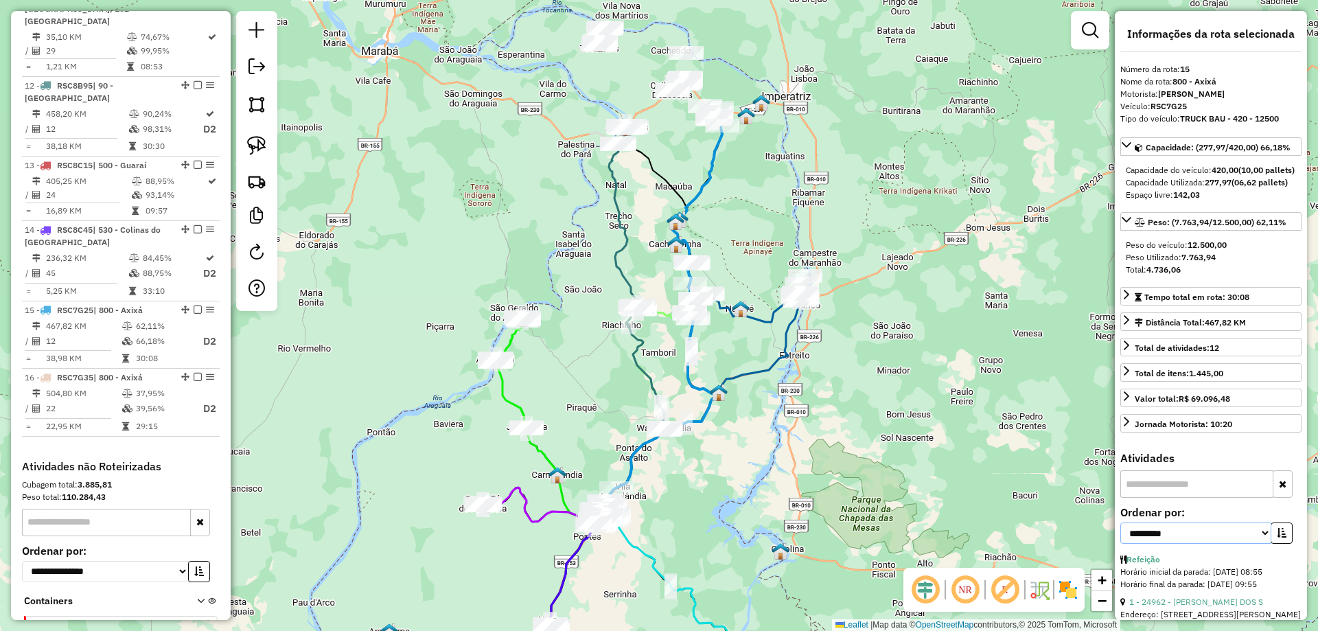
click at [1228, 544] on select "**********" at bounding box center [1196, 533] width 151 height 21
select select "*********"
click at [1121, 544] on select "**********" at bounding box center [1196, 533] width 151 height 21
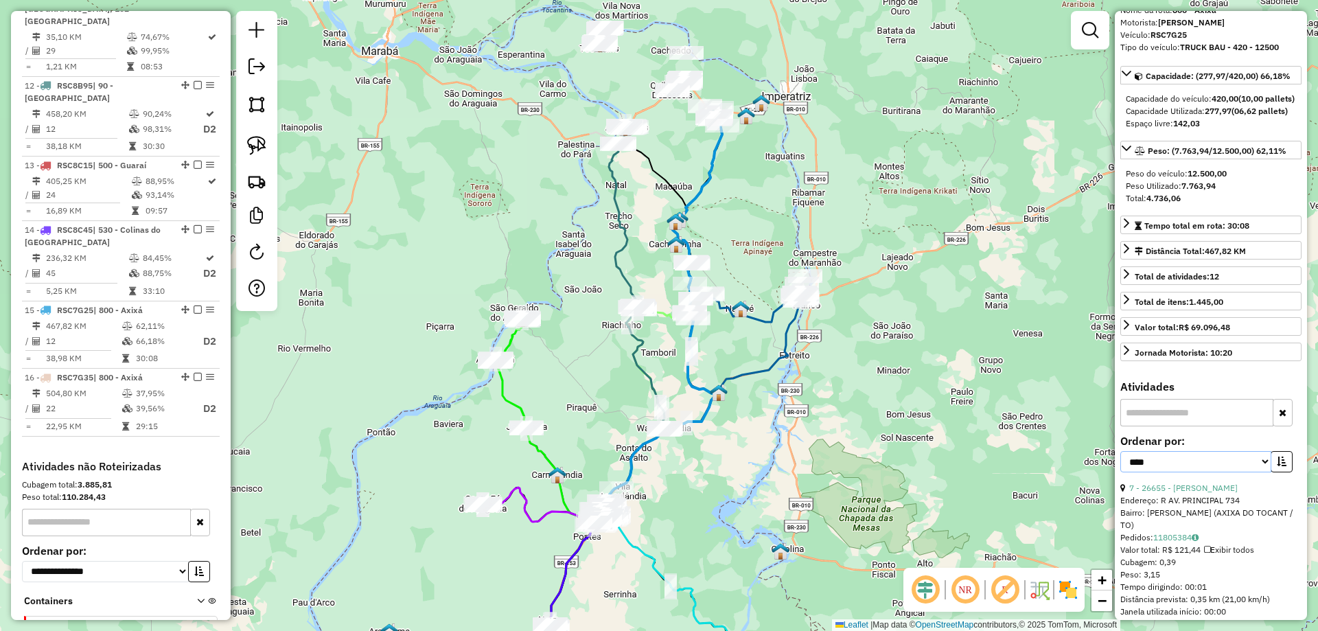
scroll to position [206, 0]
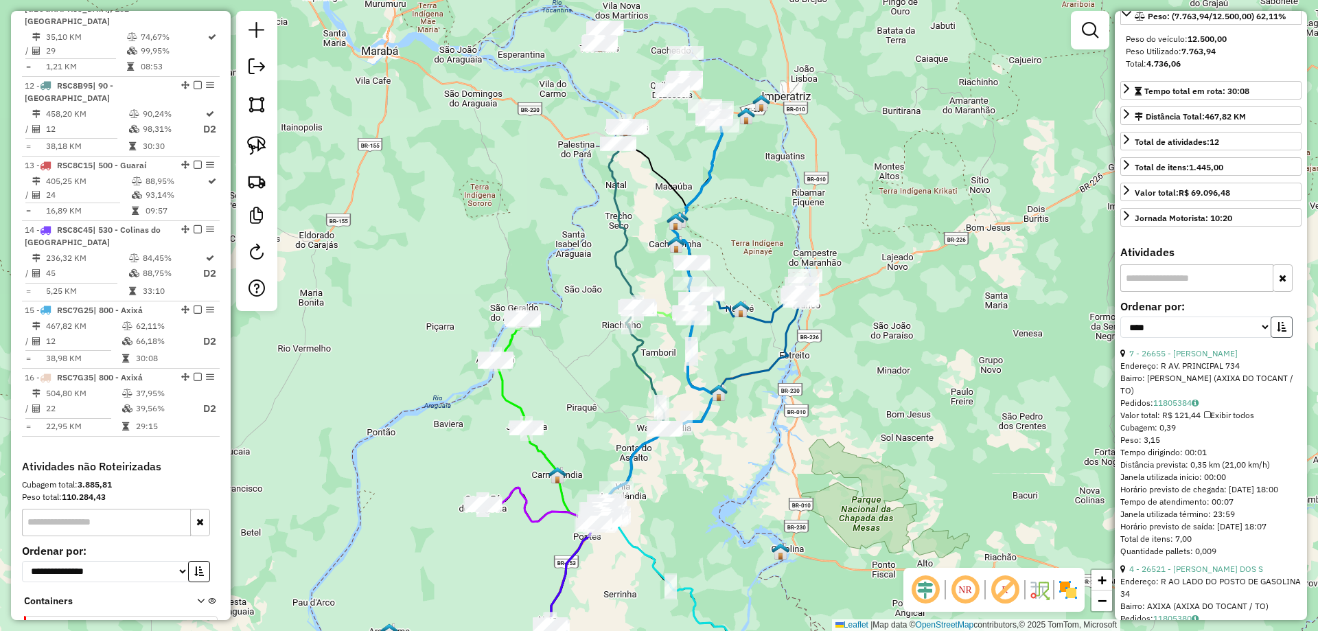
click at [1271, 338] on button "button" at bounding box center [1282, 327] width 22 height 21
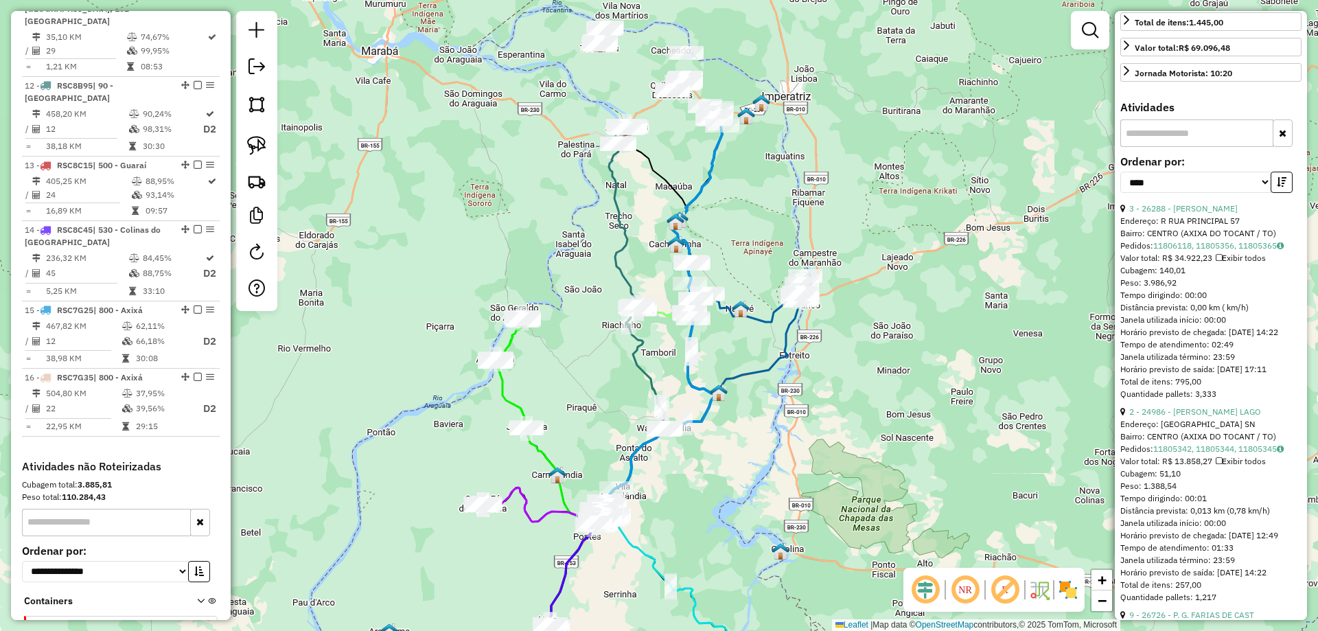
scroll to position [412, 0]
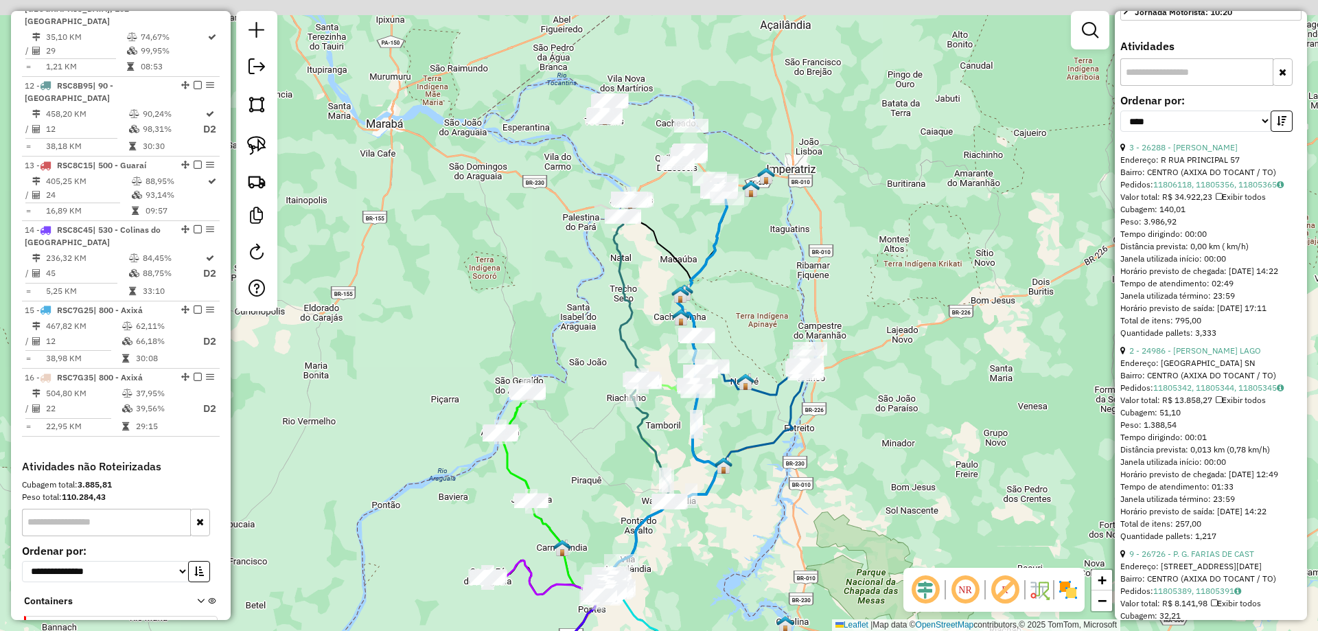
drag, startPoint x: 777, startPoint y: 180, endPoint x: 841, endPoint y: 405, distance: 234.1
click at [841, 405] on div "Janela de atendimento Grade de atendimento Capacidade Transportadoras Veículos …" at bounding box center [659, 315] width 1318 height 631
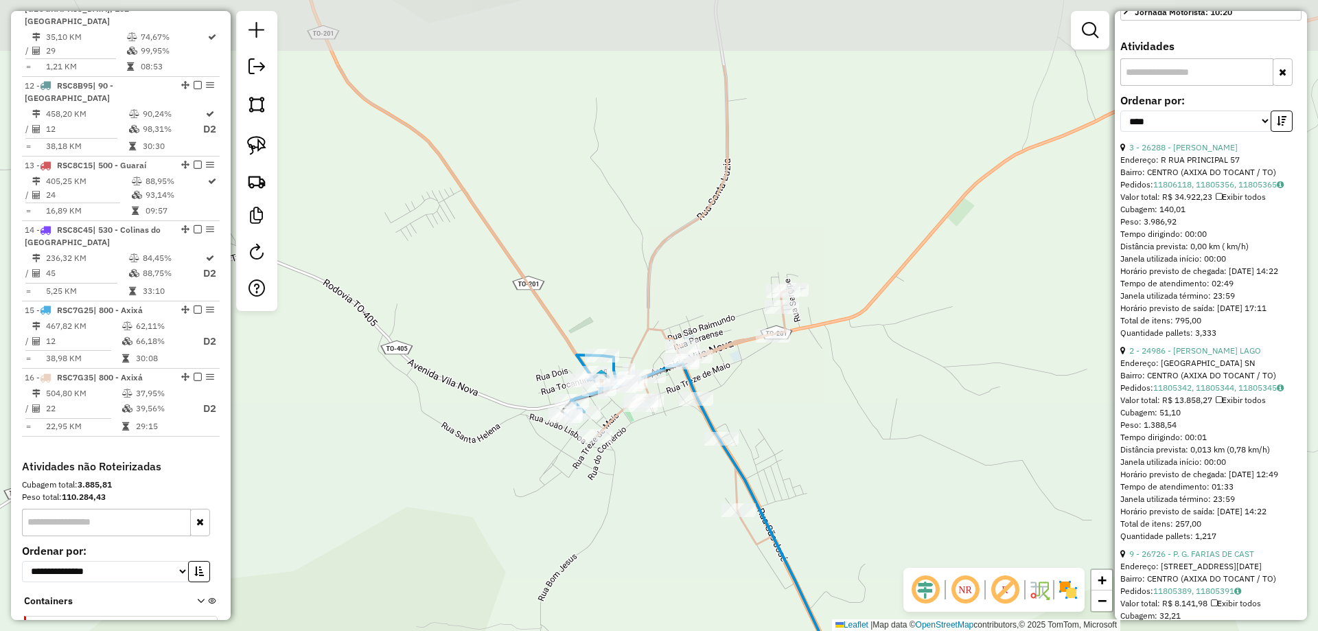
drag, startPoint x: 556, startPoint y: 312, endPoint x: 649, endPoint y: 436, distance: 154.9
click at [648, 442] on div "Janela de atendimento Grade de atendimento Capacidade Transportadoras Veículos …" at bounding box center [659, 315] width 1318 height 631
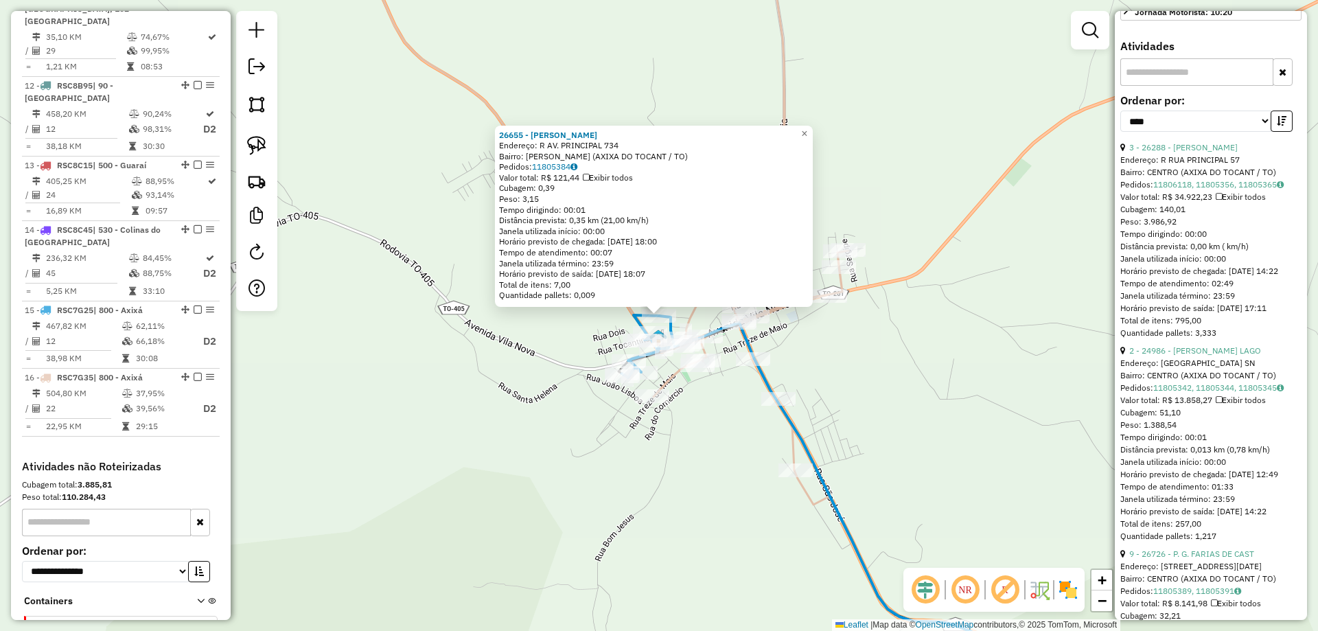
click at [851, 350] on div "26655 - ROMER ALVES DA SILVA Endereço: R AV. PRINCIPAL 734 Bairro: SIQUEIRA CAM…" at bounding box center [659, 315] width 1318 height 631
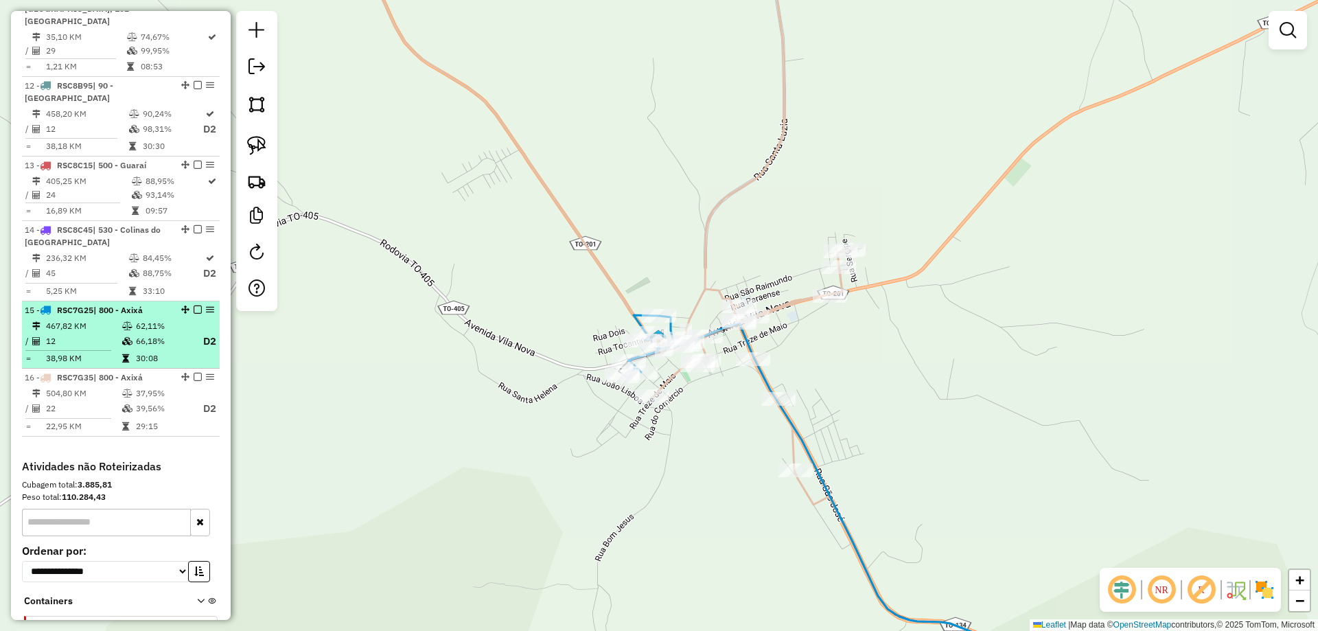
click at [194, 306] on em at bounding box center [198, 310] width 8 height 8
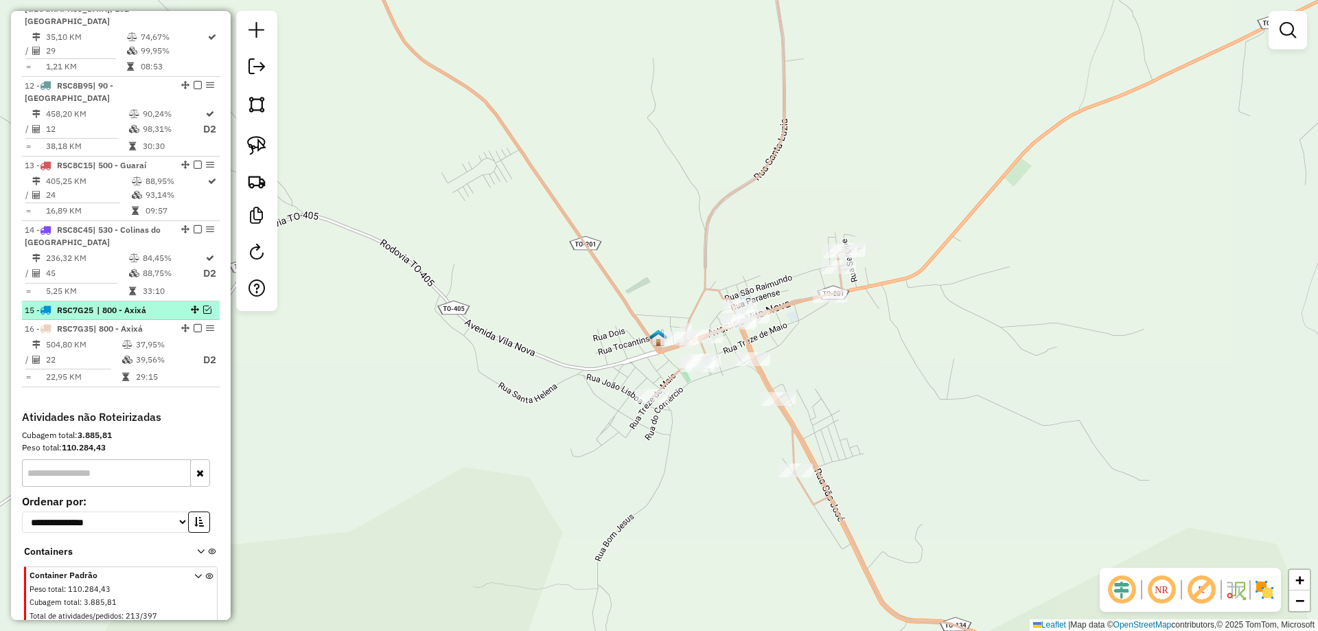
scroll to position [1321, 0]
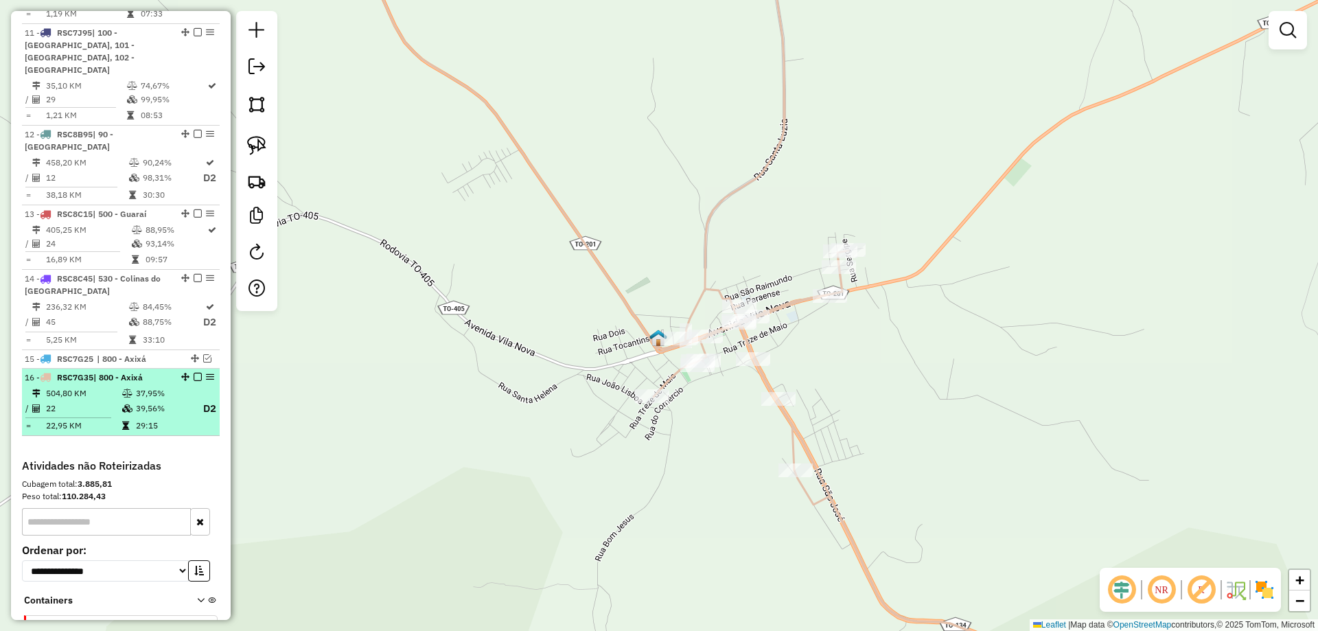
click at [194, 373] on em at bounding box center [198, 377] width 8 height 8
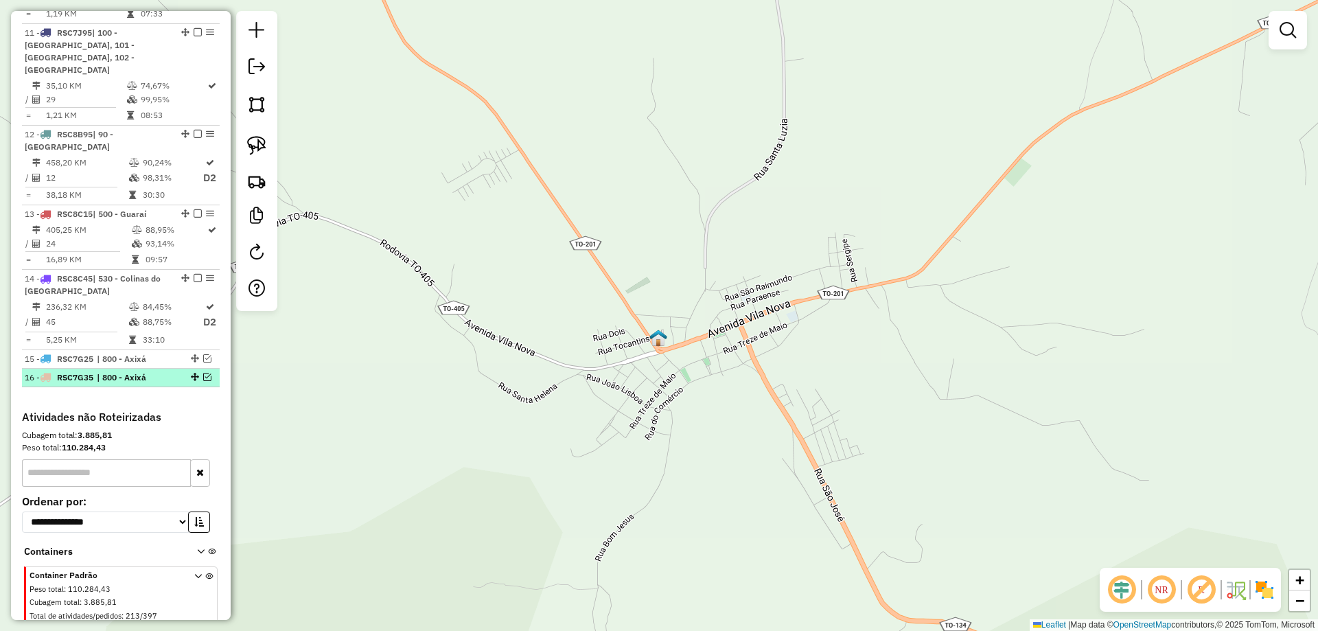
scroll to position [1271, 0]
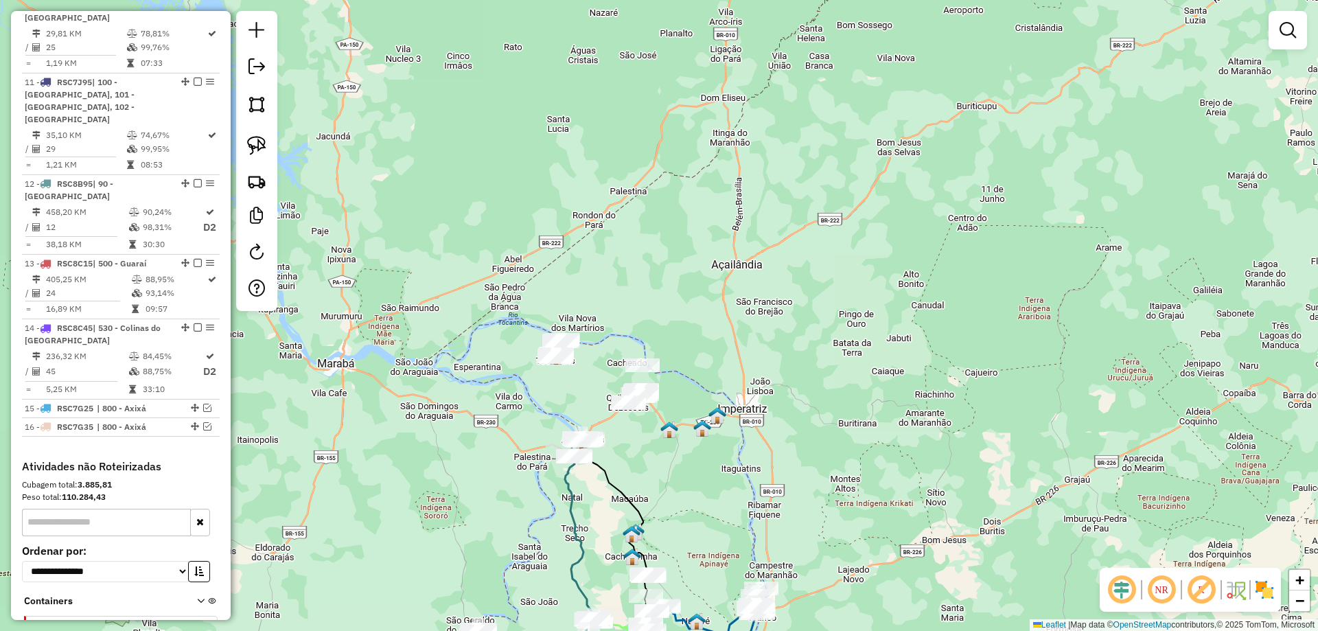
drag, startPoint x: 652, startPoint y: 468, endPoint x: 757, endPoint y: 495, distance: 107.8
click at [751, 495] on div "Janela de atendimento Grade de atendimento Capacidade Transportadoras Veículos …" at bounding box center [659, 315] width 1318 height 631
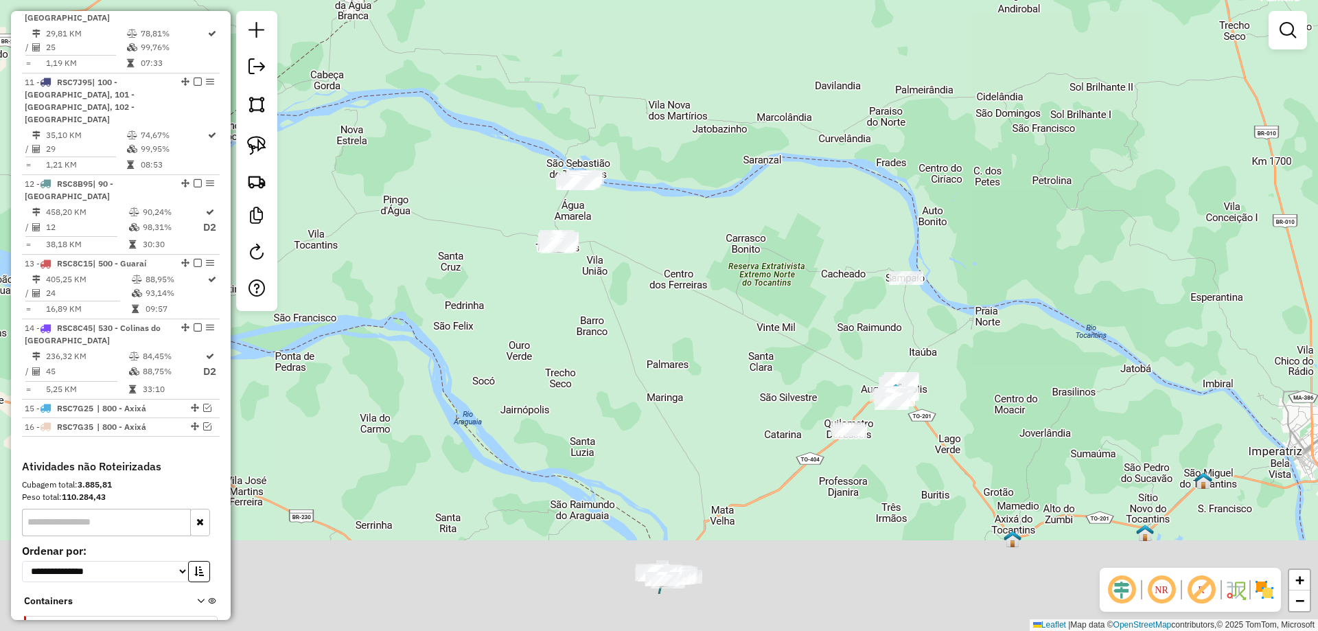
drag, startPoint x: 816, startPoint y: 433, endPoint x: 685, endPoint y: 237, distance: 235.6
click at [685, 241] on div "Janela de atendimento Grade de atendimento Capacidade Transportadoras Veículos …" at bounding box center [659, 315] width 1318 height 631
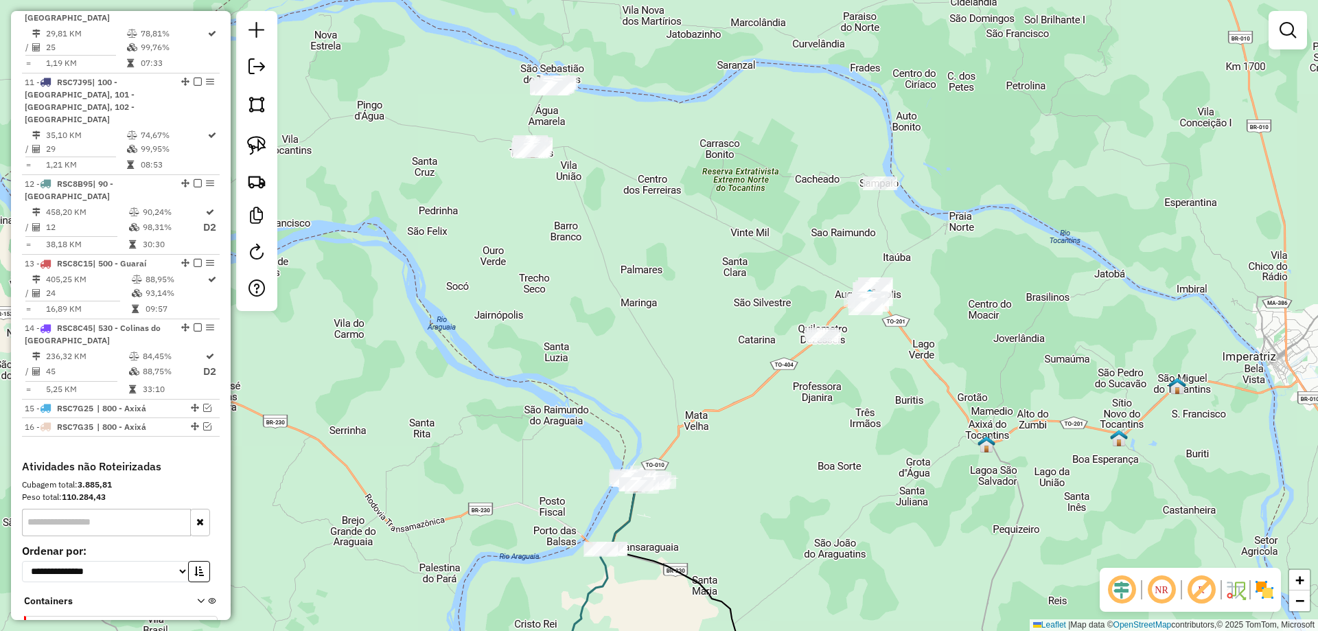
click at [493, 330] on div "Janela de atendimento Grade de atendimento Capacidade Transportadoras Veículos …" at bounding box center [659, 315] width 1318 height 631
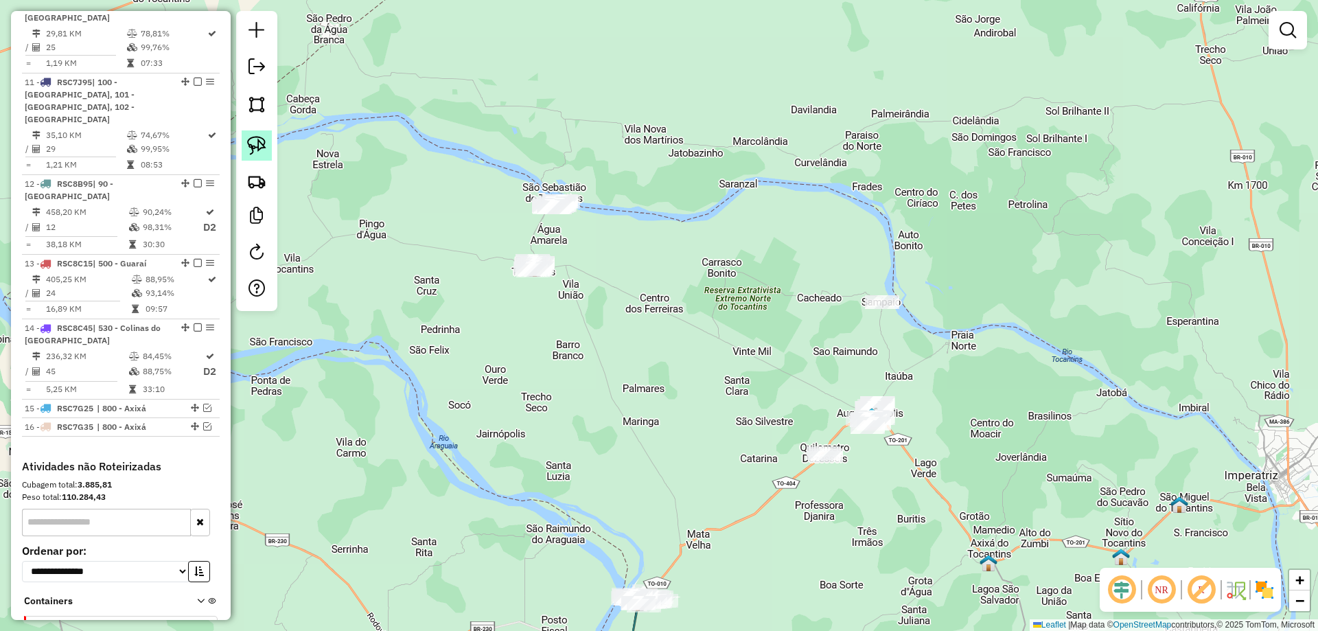
click at [255, 141] on img at bounding box center [256, 145] width 19 height 19
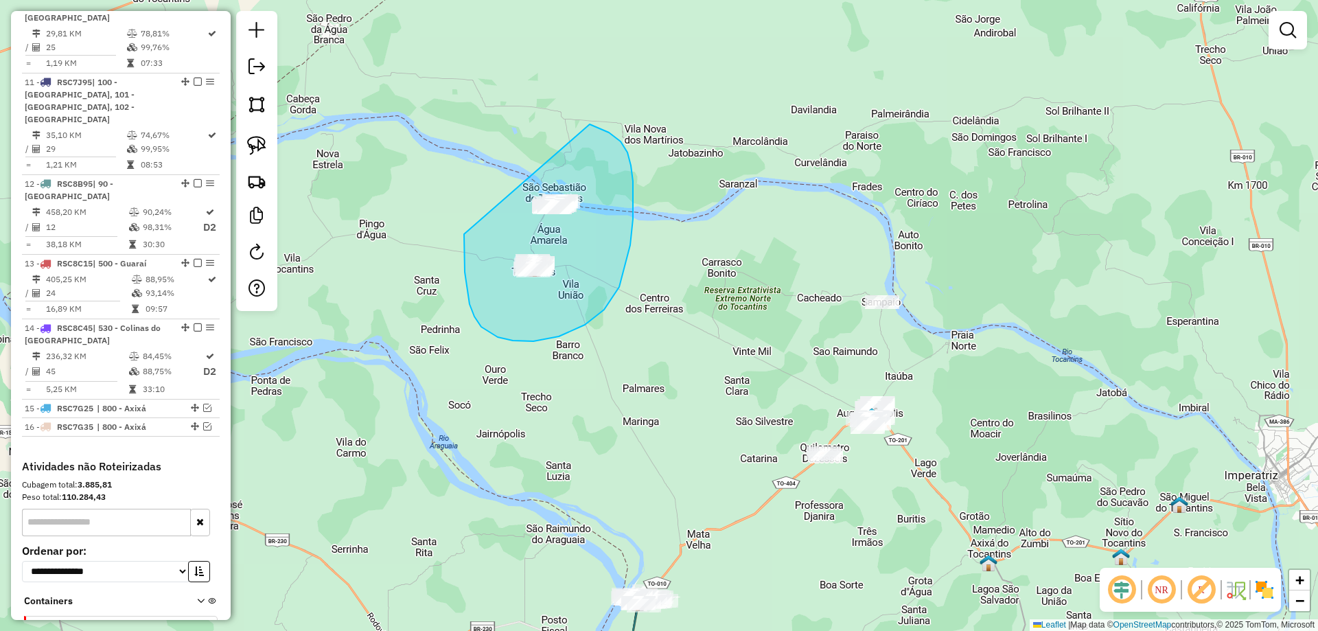
drag, startPoint x: 467, startPoint y: 288, endPoint x: 453, endPoint y: 99, distance: 190.1
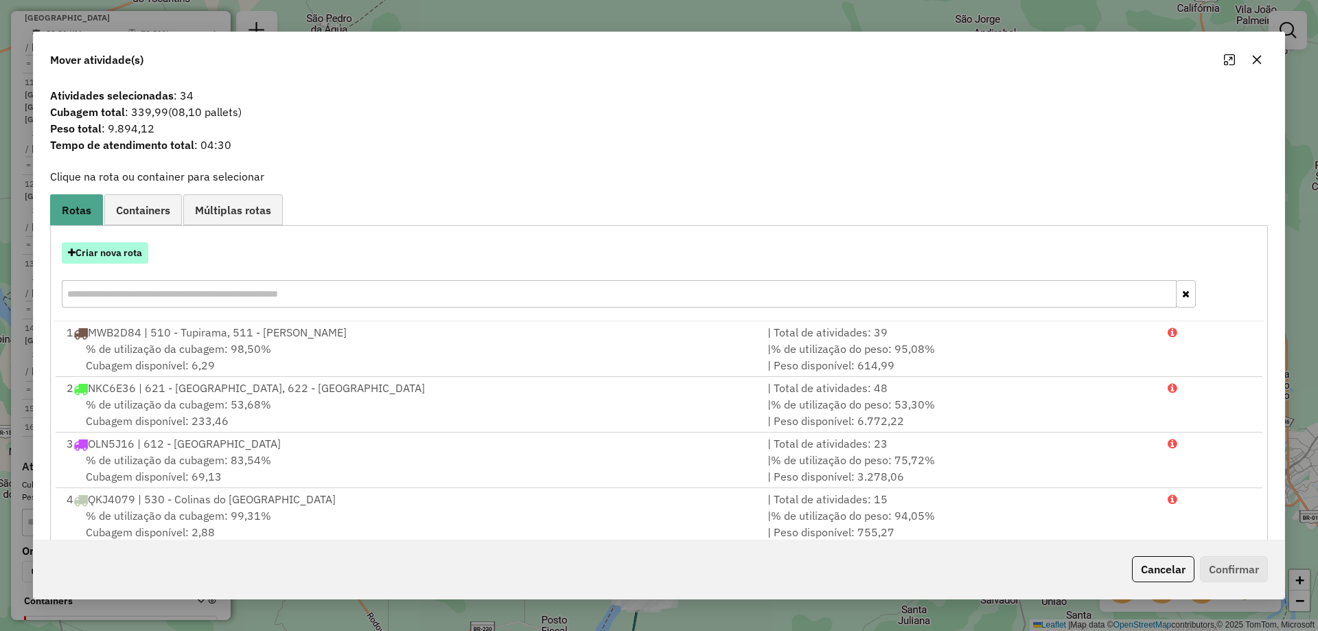
click at [119, 249] on button "Criar nova rota" at bounding box center [105, 252] width 87 height 21
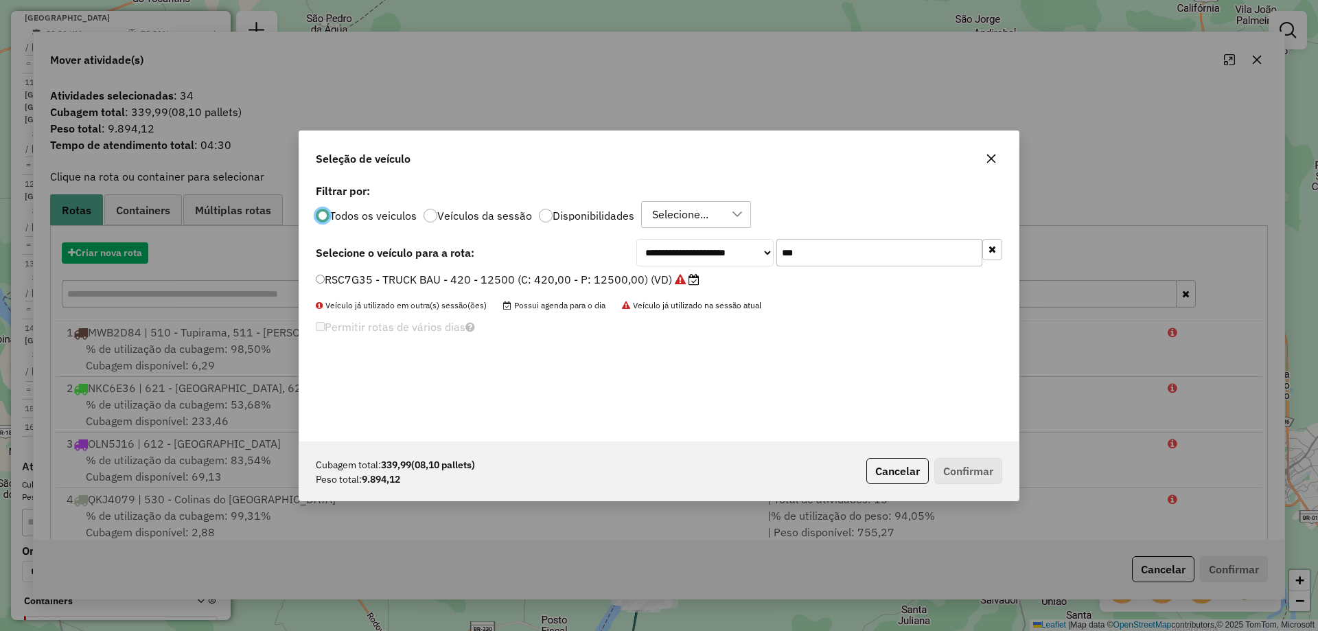
scroll to position [8, 4]
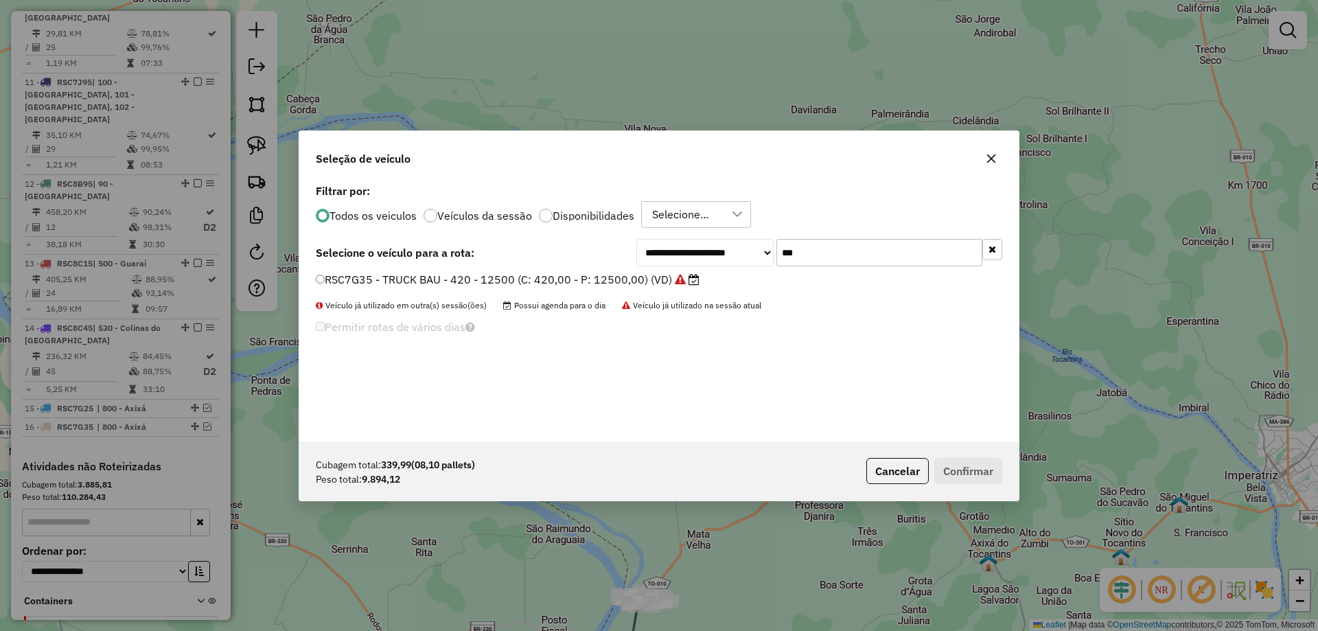
click at [847, 255] on input "***" at bounding box center [880, 252] width 206 height 27
click at [998, 157] on button "button" at bounding box center [992, 159] width 22 height 22
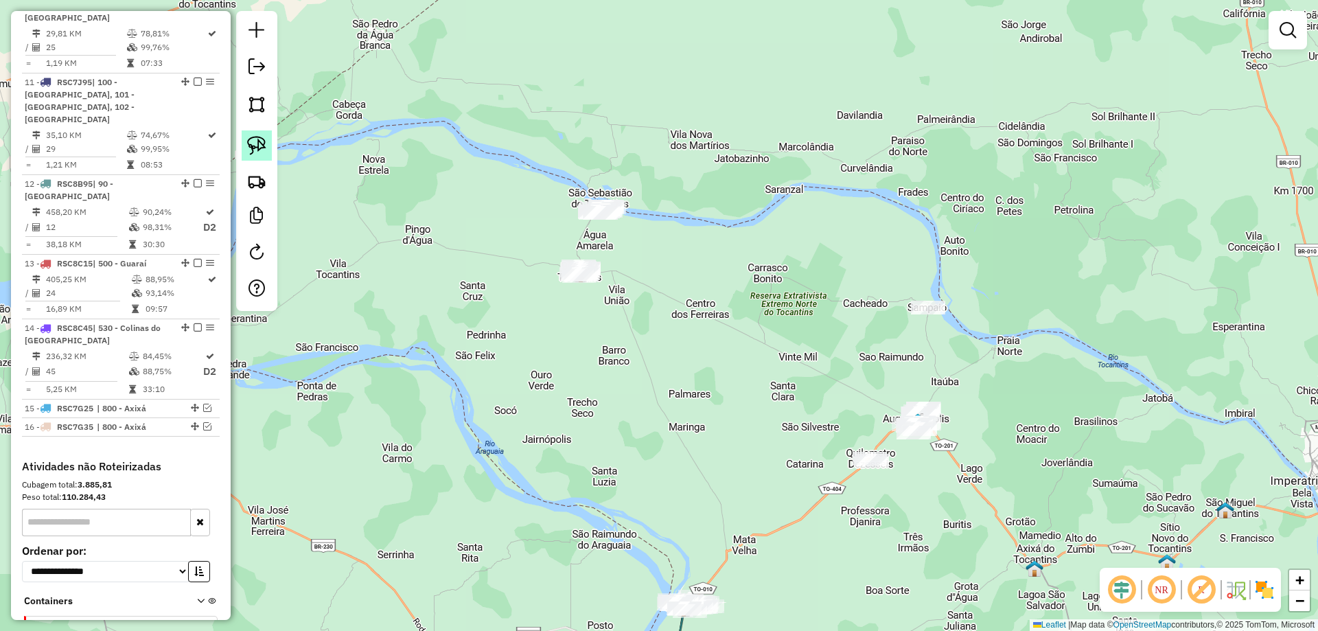
click at [260, 141] on img at bounding box center [256, 145] width 19 height 19
drag, startPoint x: 512, startPoint y: 286, endPoint x: 541, endPoint y: 316, distance: 41.8
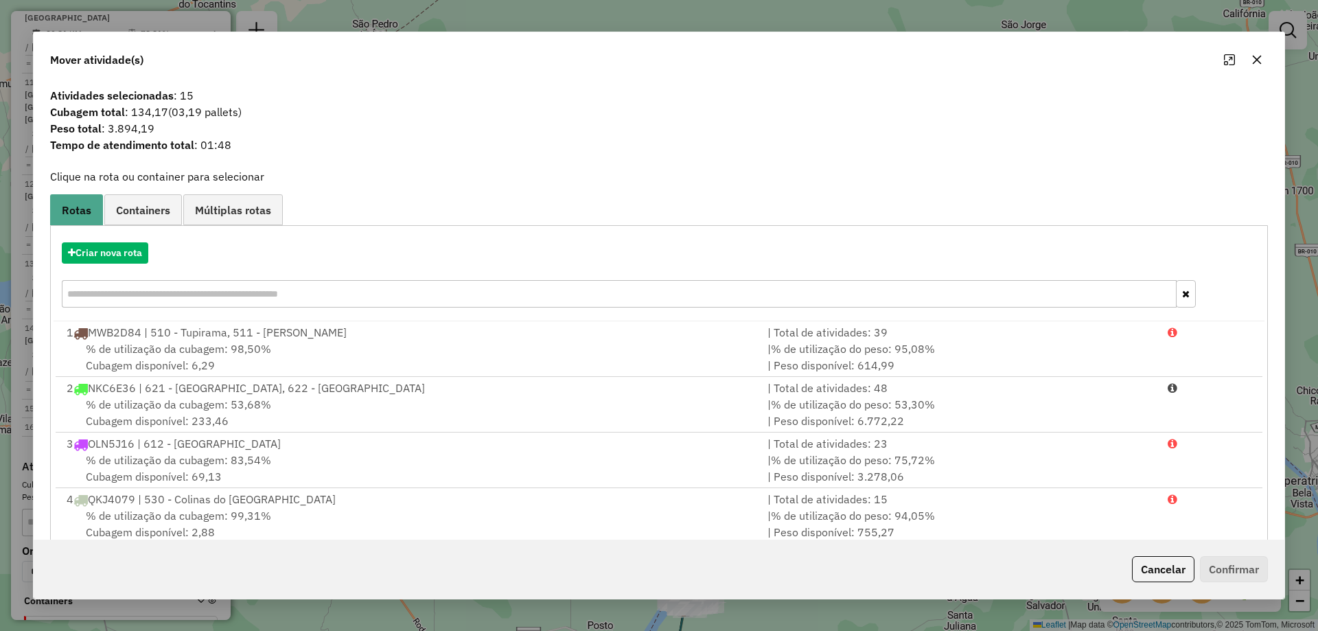
click at [1261, 65] on icon "button" at bounding box center [1257, 59] width 11 height 11
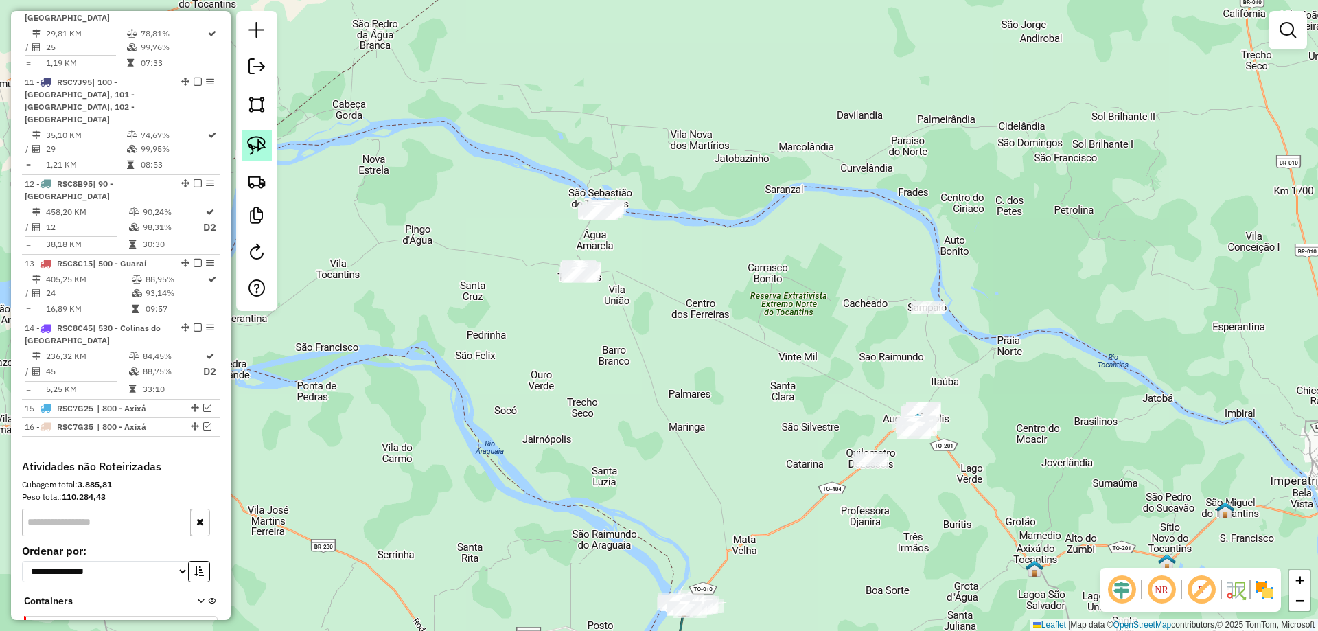
click at [242, 141] on link at bounding box center [257, 145] width 30 height 30
drag, startPoint x: 529, startPoint y: 177, endPoint x: 664, endPoint y: 158, distance: 136.0
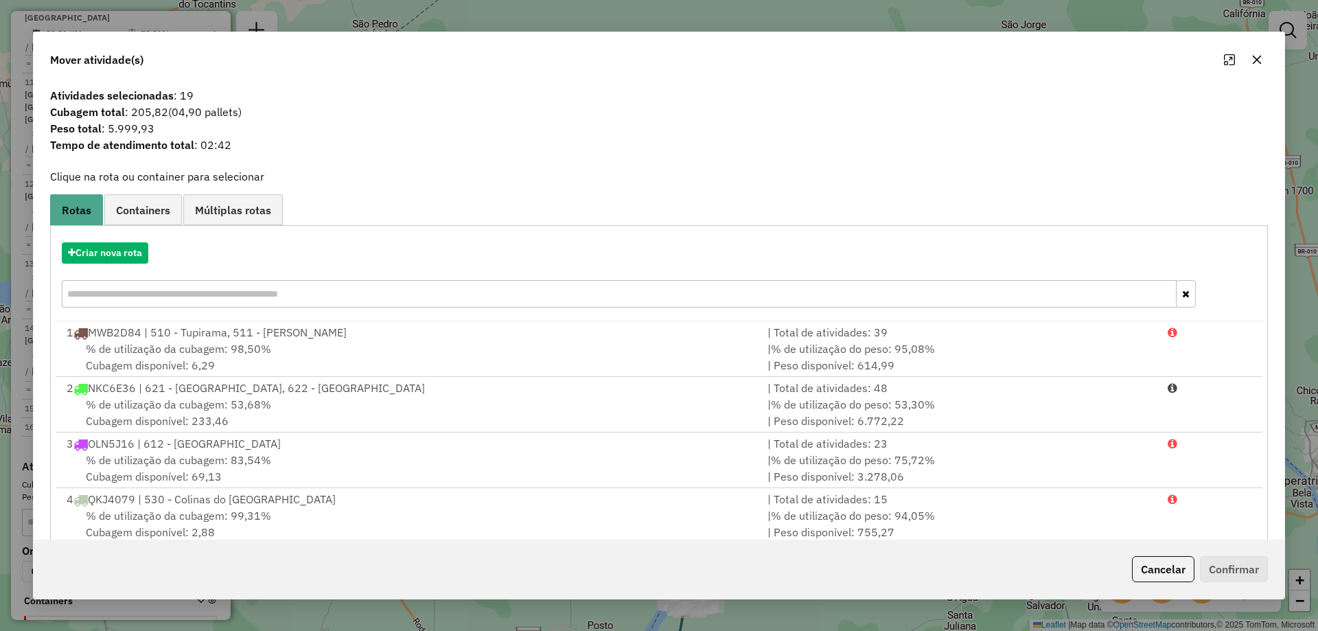
click at [1260, 63] on icon "button" at bounding box center [1257, 60] width 9 height 9
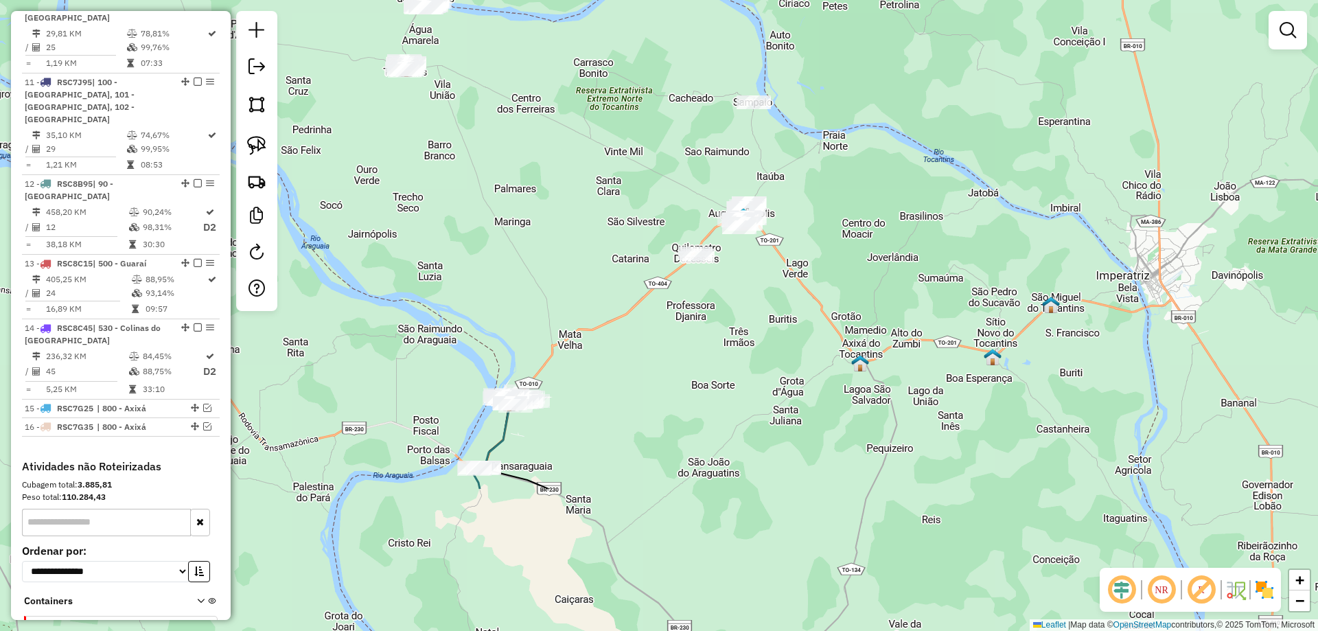
drag, startPoint x: 987, startPoint y: 406, endPoint x: 800, endPoint y: 197, distance: 280.6
click at [803, 197] on div "Janela de atendimento Grade de atendimento Capacidade Transportadoras Veículos …" at bounding box center [659, 315] width 1318 height 631
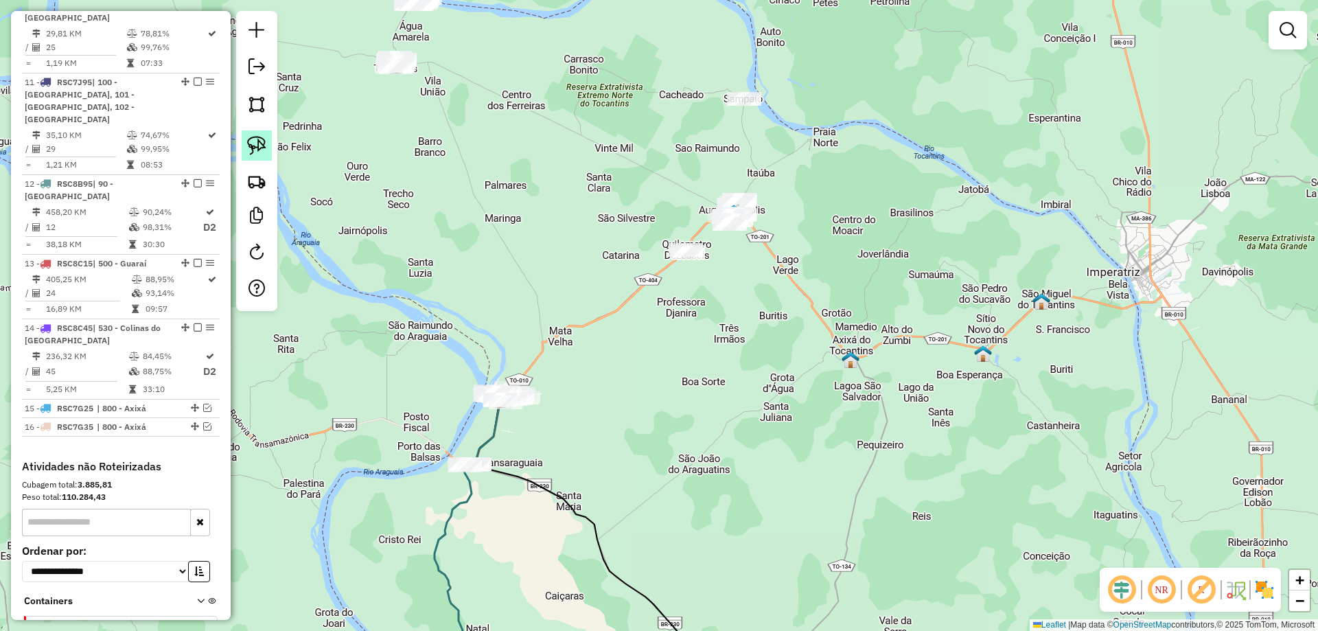
click at [258, 140] on img at bounding box center [256, 145] width 19 height 19
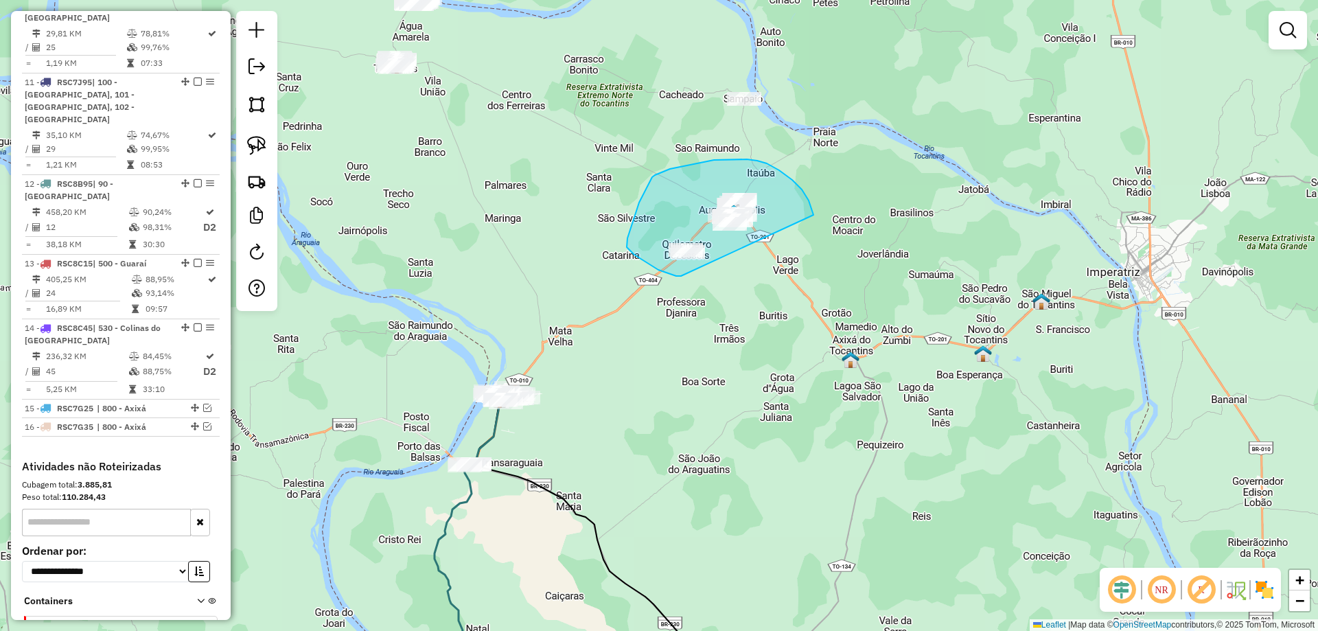
drag, startPoint x: 681, startPoint y: 276, endPoint x: 735, endPoint y: 301, distance: 59.0
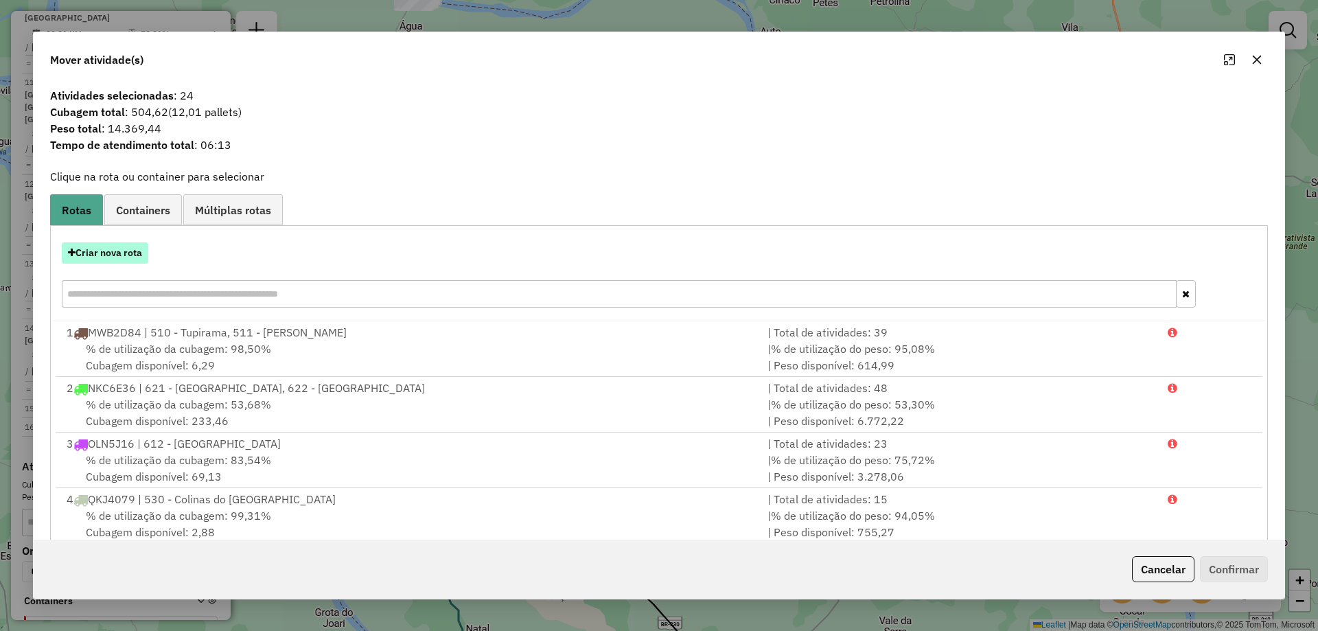
click at [111, 257] on button "Criar nova rota" at bounding box center [105, 252] width 87 height 21
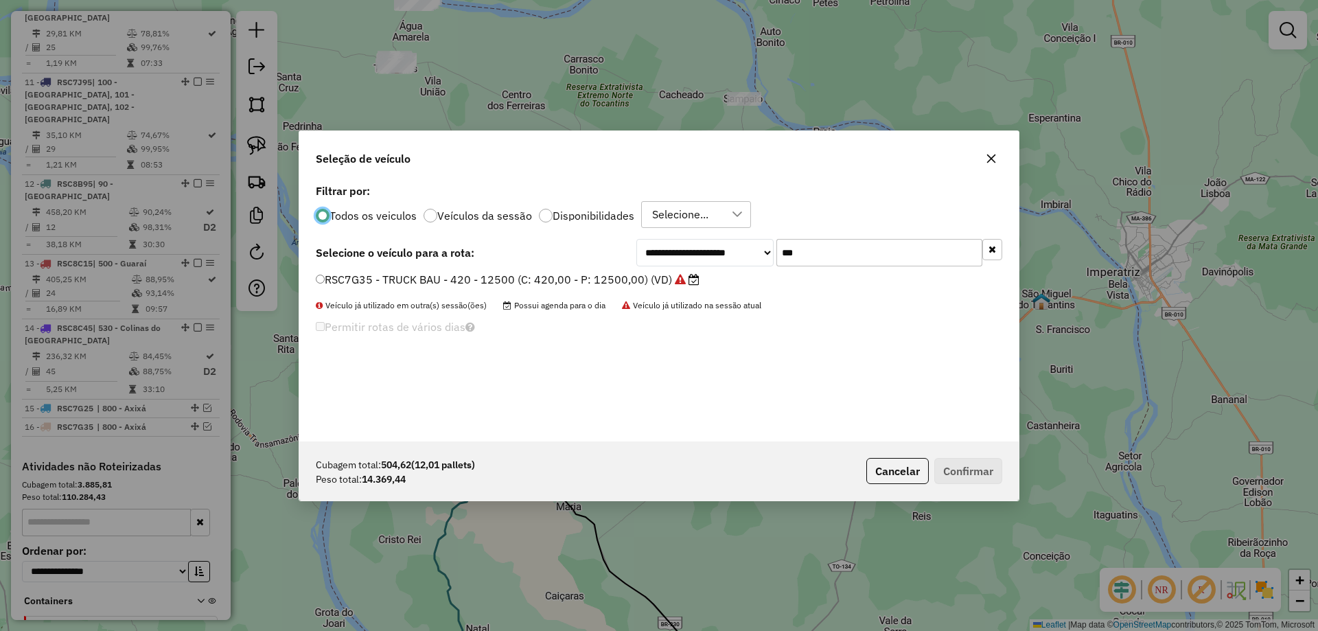
click at [785, 251] on input "***" at bounding box center [880, 252] width 206 height 27
type input "****"
click at [574, 284] on label "QKG6828 - TRUCK BAU - 420 - 12850 (C: 420,00 - P: 12850,00) (VD)" at bounding box center [501, 279] width 371 height 16
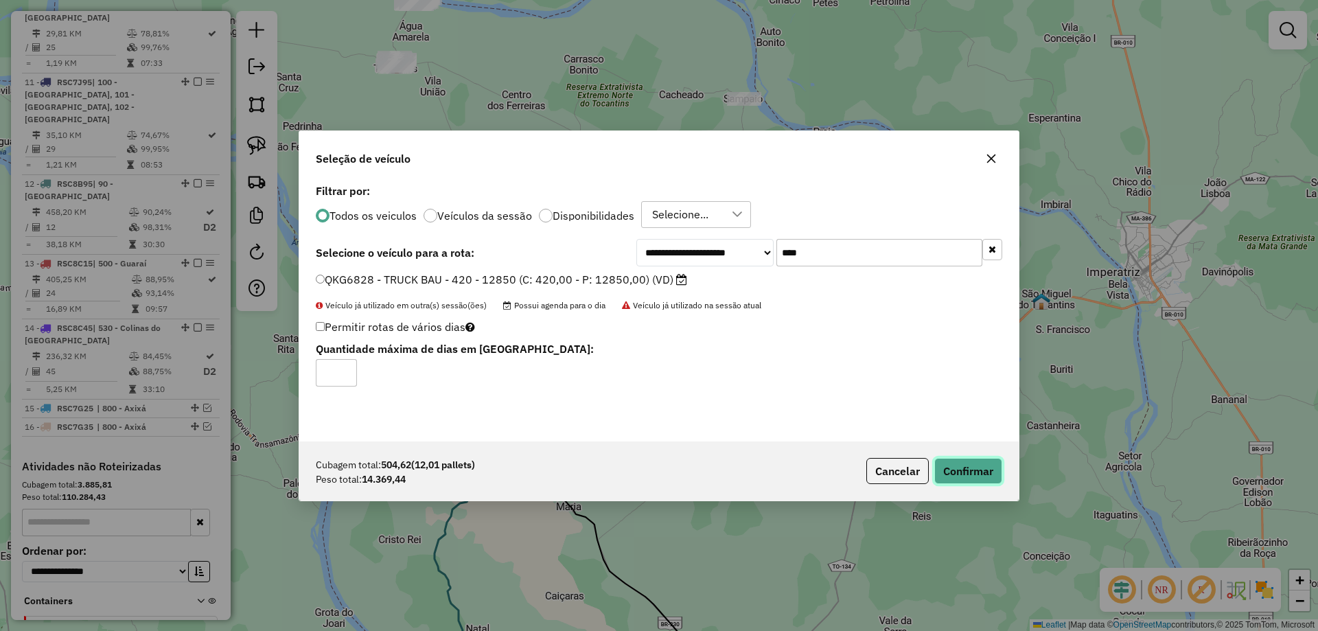
click at [992, 477] on button "Confirmar" at bounding box center [969, 471] width 68 height 26
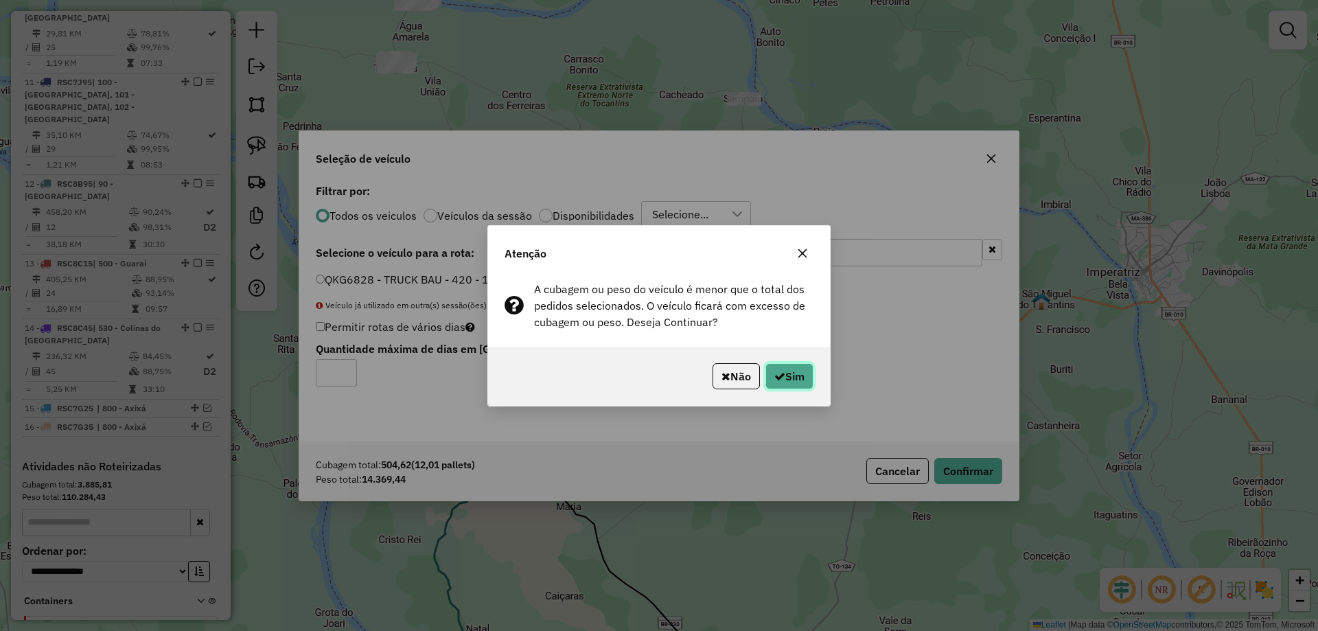
click at [803, 363] on button "Sim" at bounding box center [790, 376] width 48 height 26
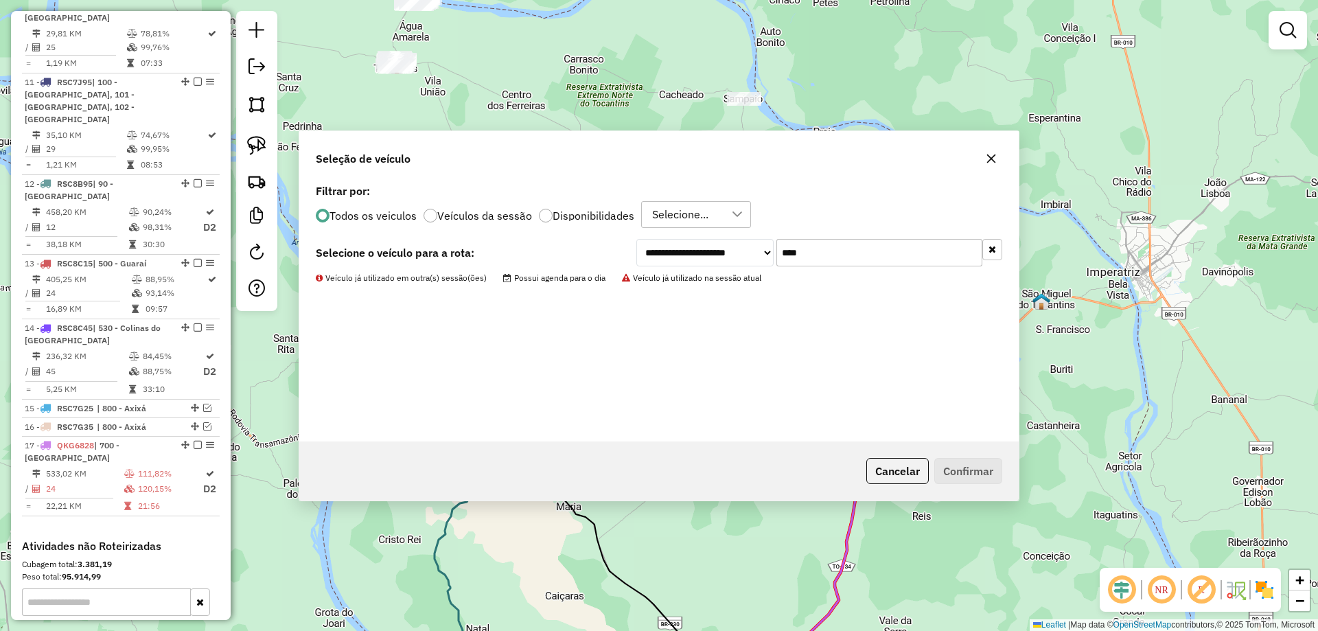
scroll to position [1351, 0]
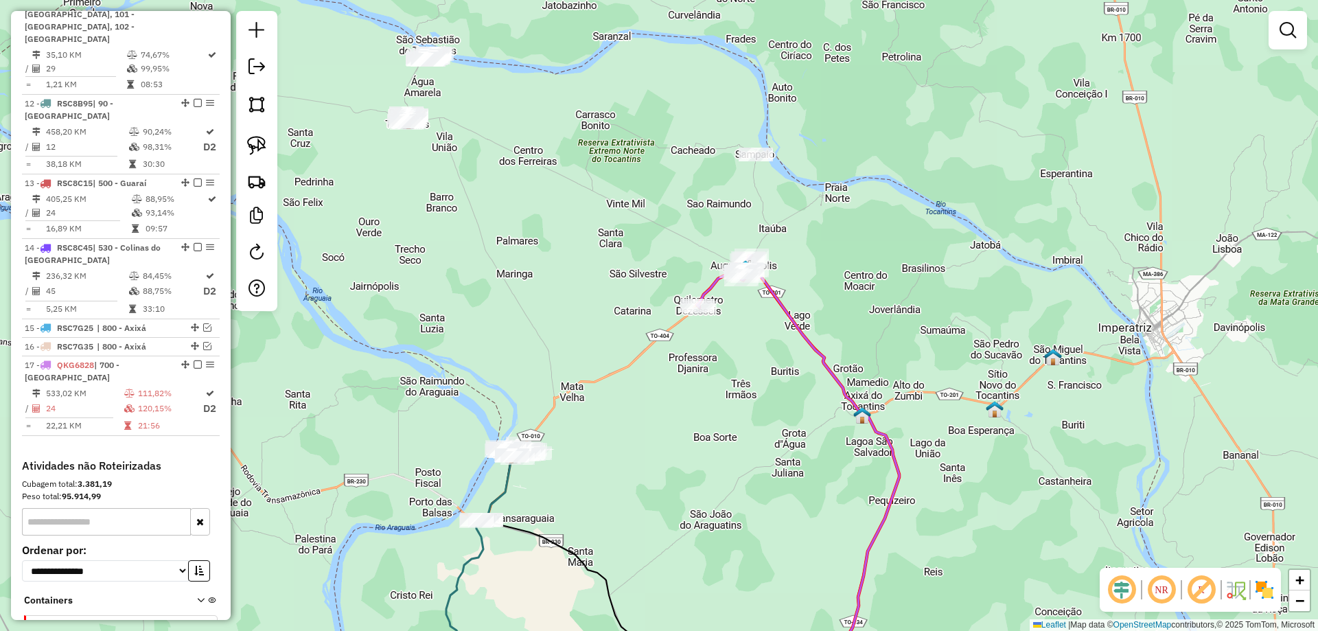
drag, startPoint x: 570, startPoint y: 312, endPoint x: 573, endPoint y: 368, distance: 55.7
click at [573, 368] on div "Janela de atendimento Grade de atendimento Capacidade Transportadoras Veículos …" at bounding box center [659, 315] width 1318 height 631
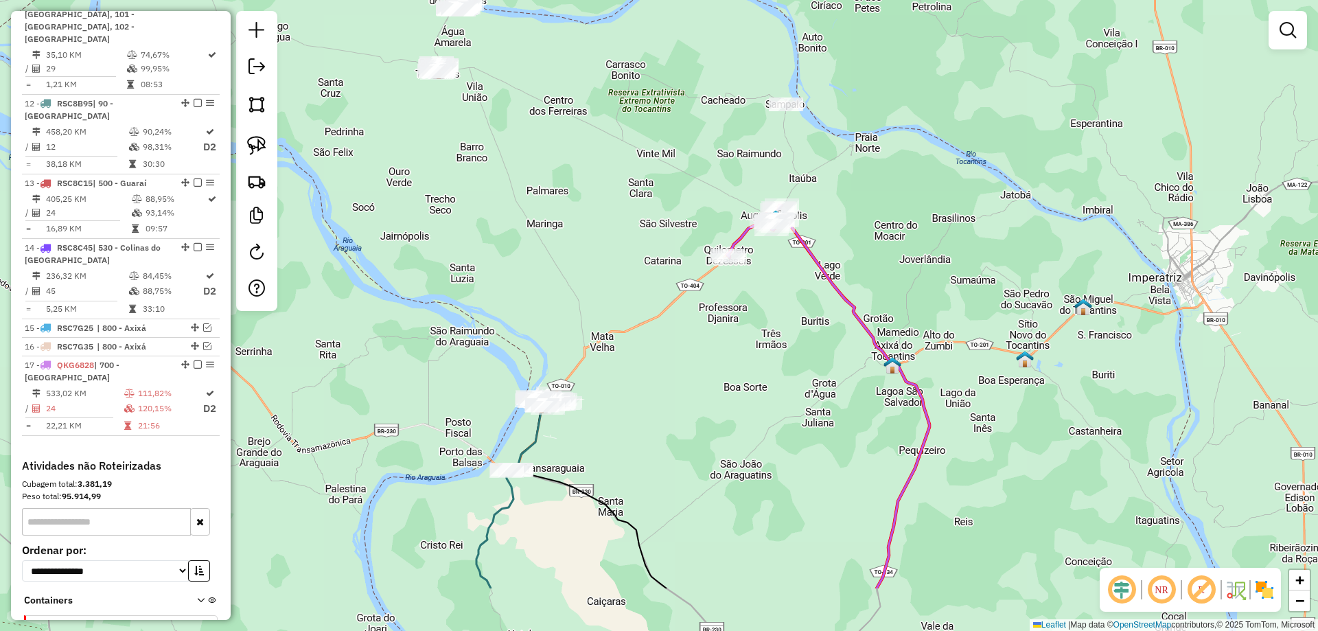
drag, startPoint x: 571, startPoint y: 457, endPoint x: 599, endPoint y: 352, distance: 109.3
click at [599, 352] on div "Janela de atendimento Grade de atendimento Capacidade Transportadoras Veículos …" at bounding box center [659, 315] width 1318 height 631
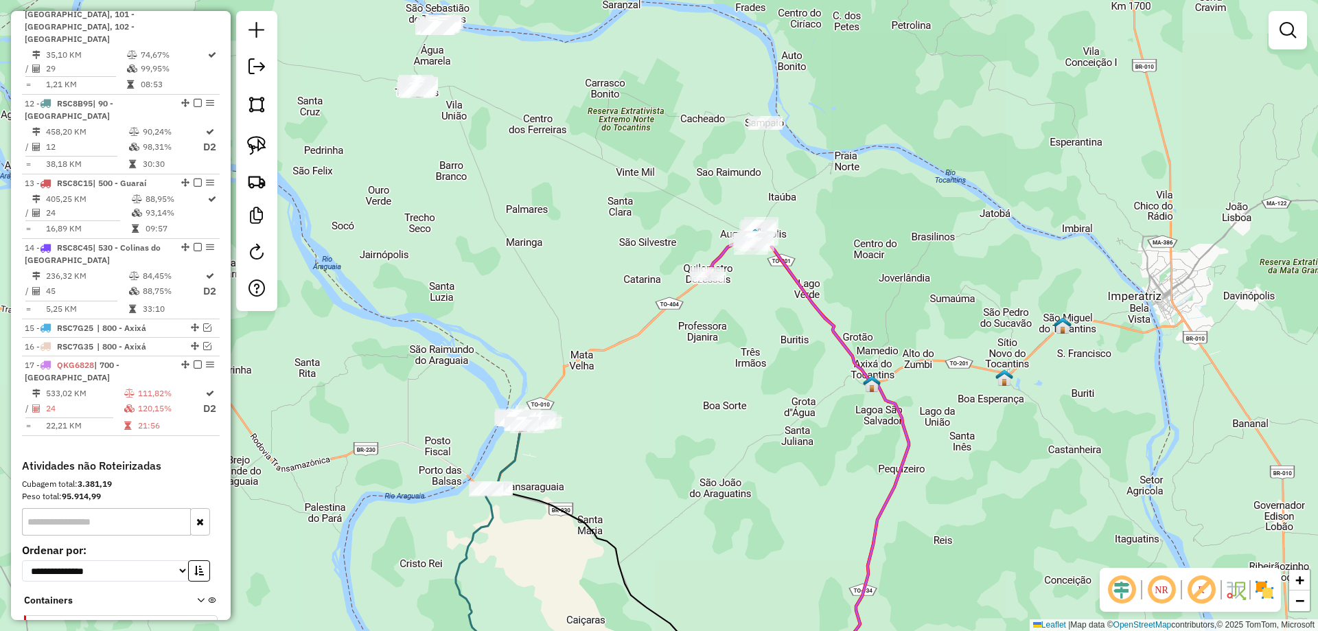
drag, startPoint x: 577, startPoint y: 370, endPoint x: 514, endPoint y: 407, distance: 72.9
click at [514, 407] on div "Janela de atendimento Grade de atendimento Capacidade Transportadoras Veículos …" at bounding box center [659, 315] width 1318 height 631
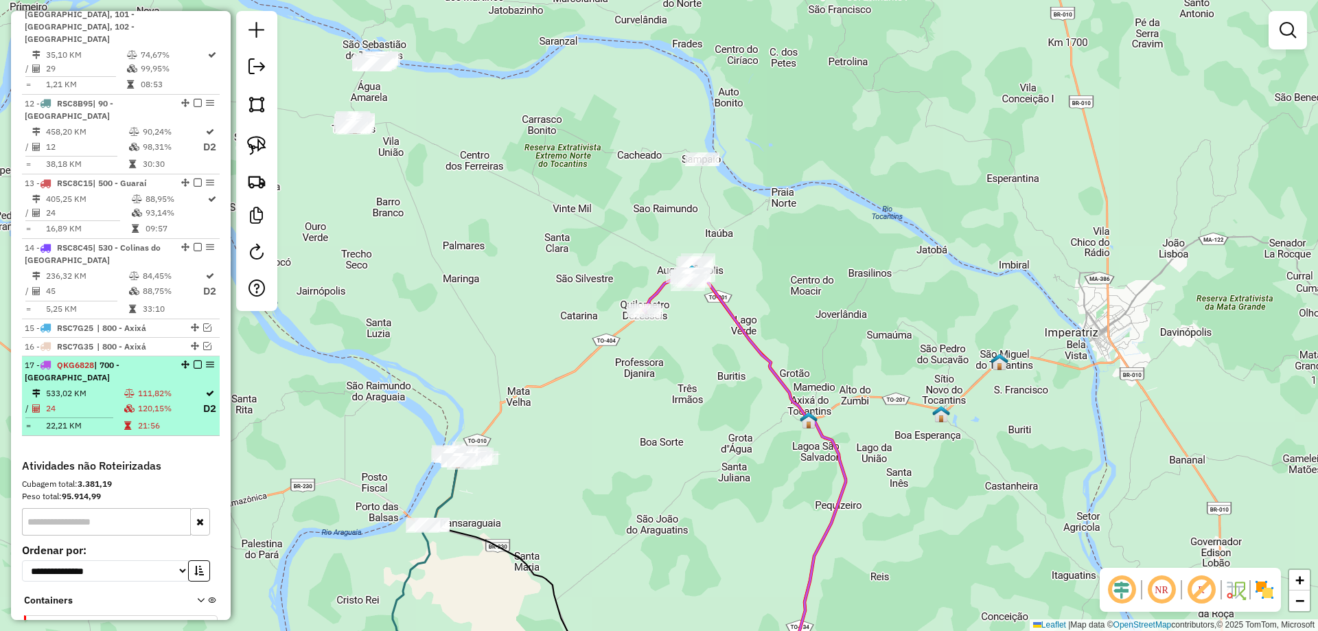
click at [124, 387] on table "533,02 KM 111,82% / 24 120,15% D2 = 22,21 KM 21:56" at bounding box center [121, 410] width 192 height 47
select select "*********"
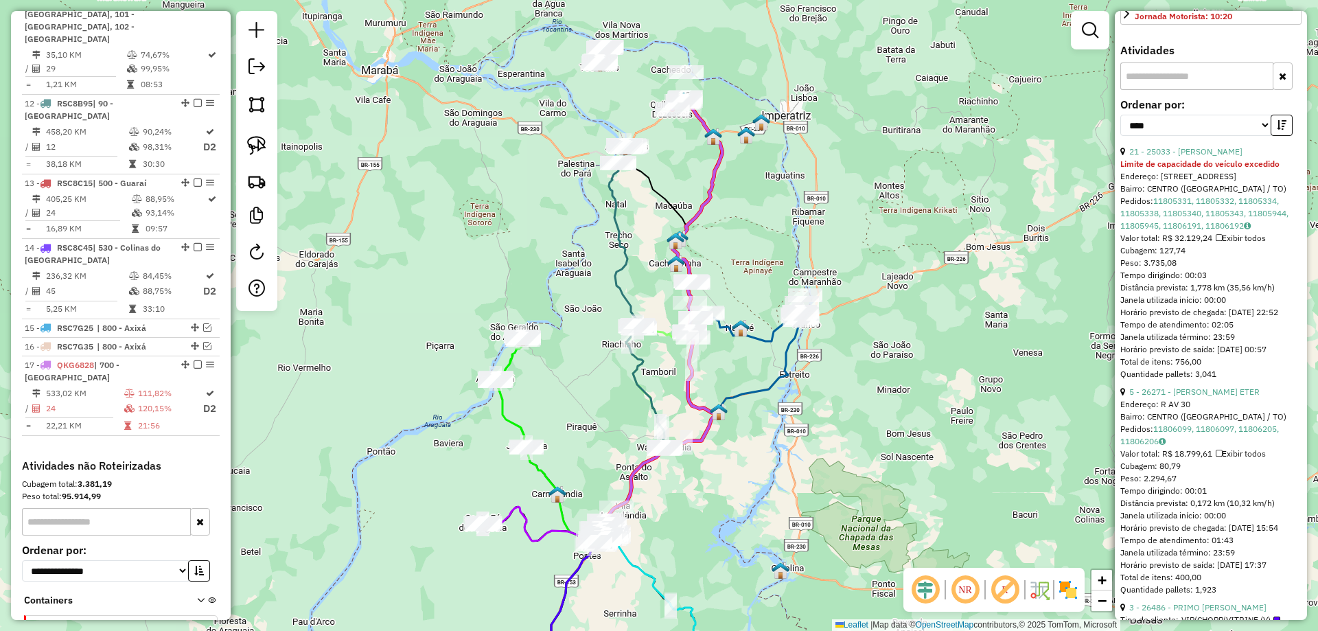
scroll to position [412, 0]
click at [1202, 393] on link "5 - 26271 - FELIPE PINHEIRO ETER" at bounding box center [1195, 387] width 130 height 10
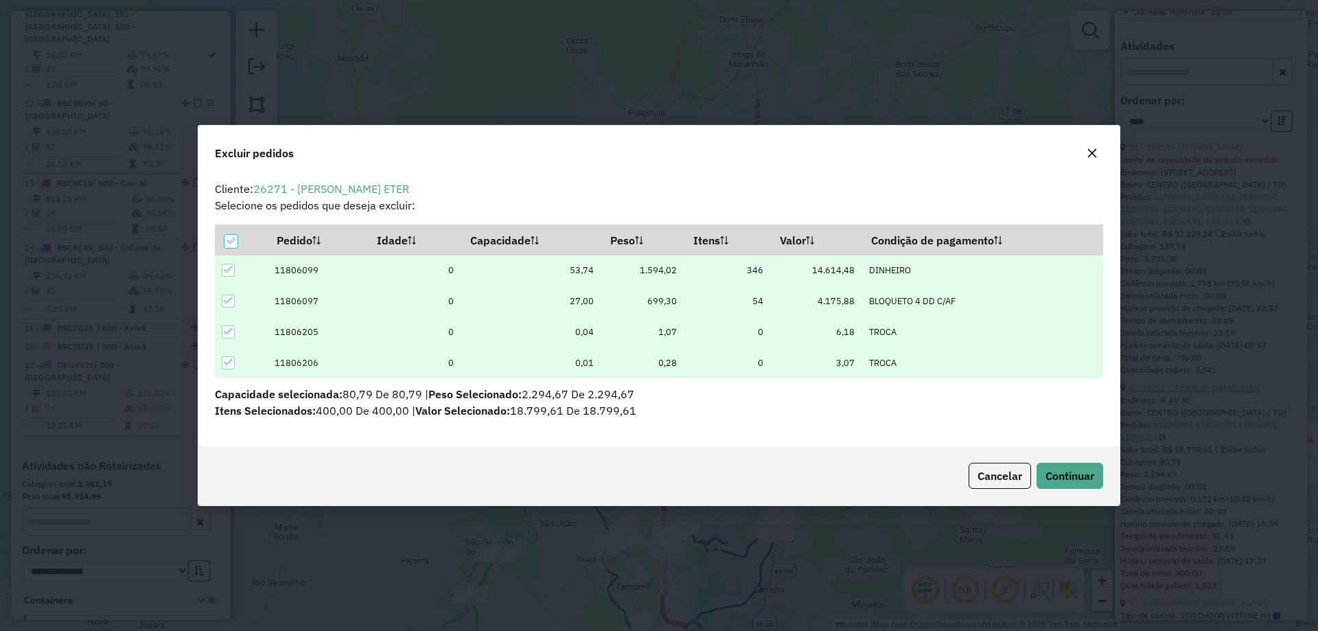
scroll to position [8, 4]
click at [1066, 475] on span "Continuar" at bounding box center [1070, 476] width 49 height 14
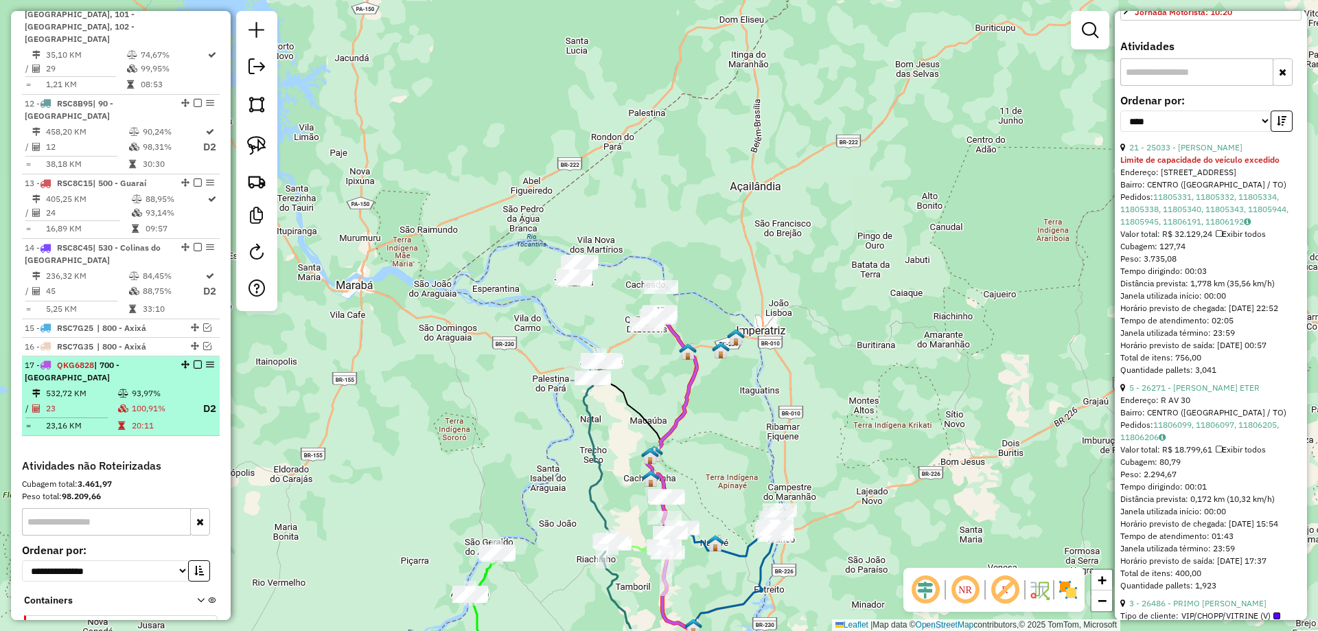
scroll to position [400, 0]
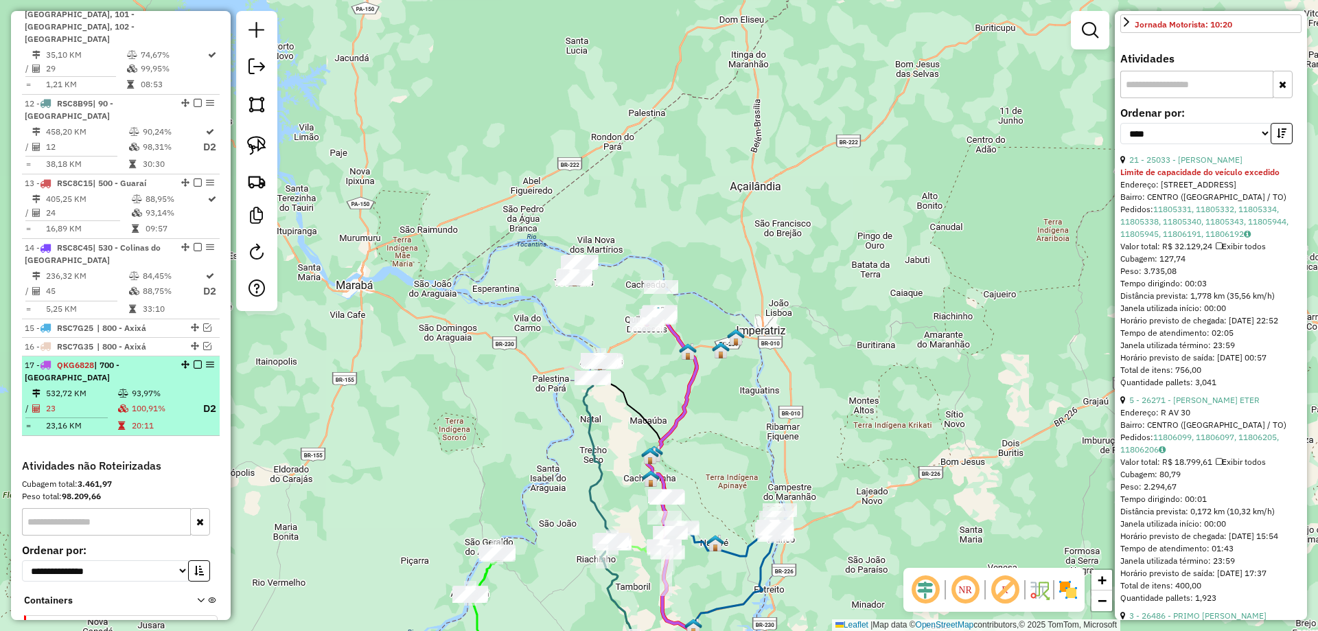
click at [165, 400] on td "100,91%" at bounding box center [161, 408] width 60 height 17
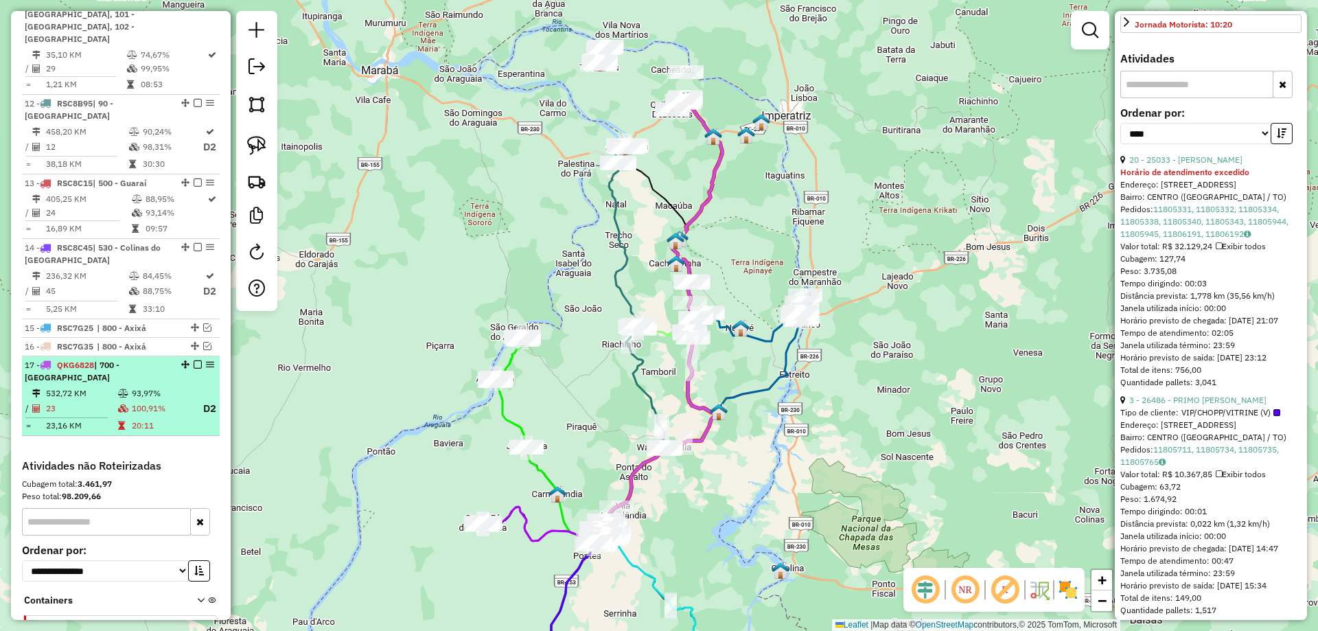
click at [196, 361] on em at bounding box center [198, 365] width 8 height 8
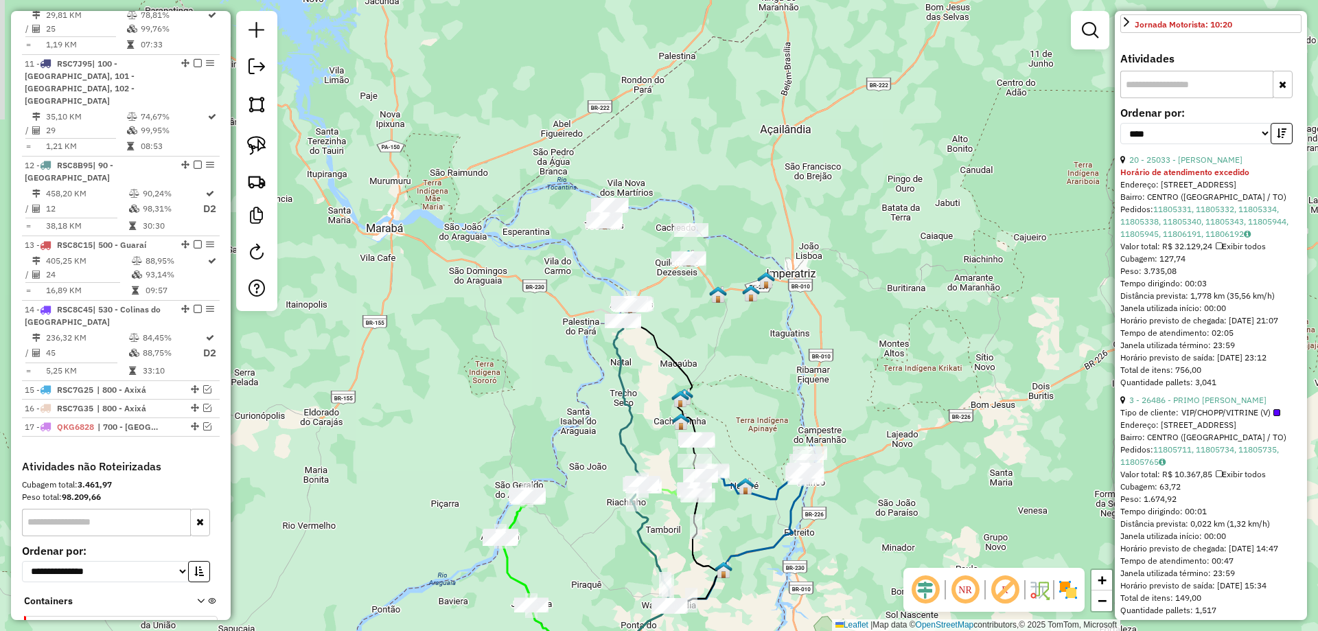
drag, startPoint x: 730, startPoint y: 164, endPoint x: 735, endPoint y: 330, distance: 166.2
click at [735, 330] on div "Janela de atendimento Grade de atendimento Capacidade Transportadoras Veículos …" at bounding box center [659, 315] width 1318 height 631
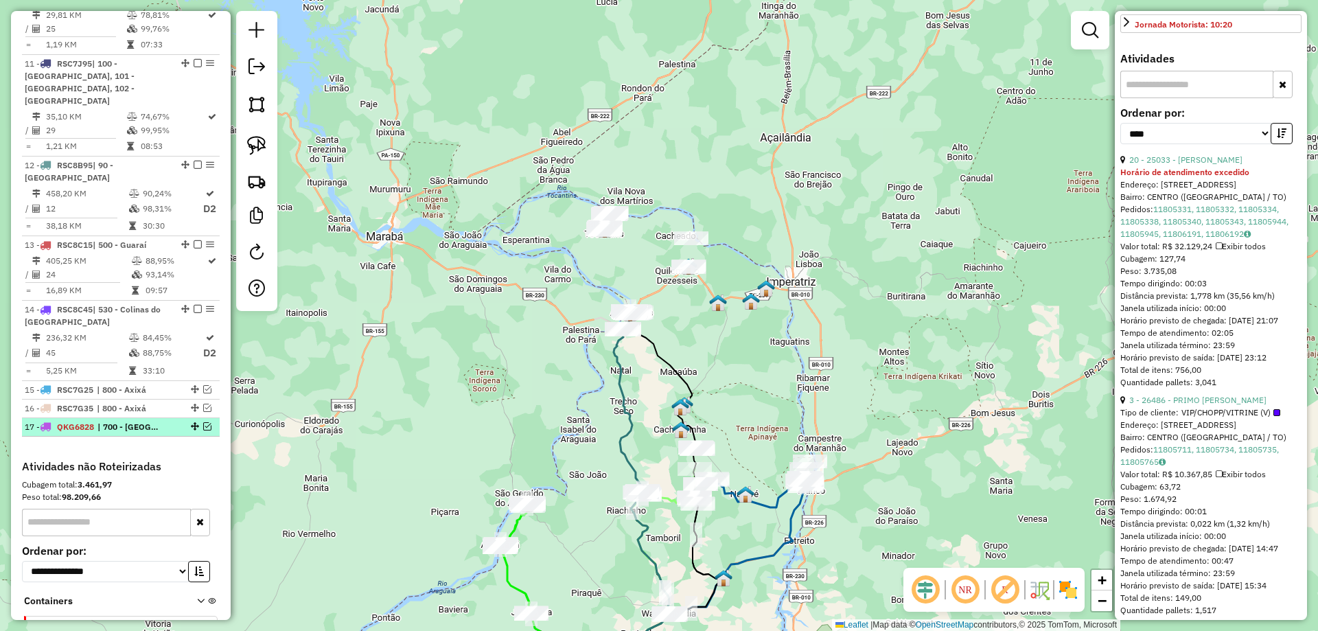
click at [203, 422] on em at bounding box center [207, 426] width 8 height 8
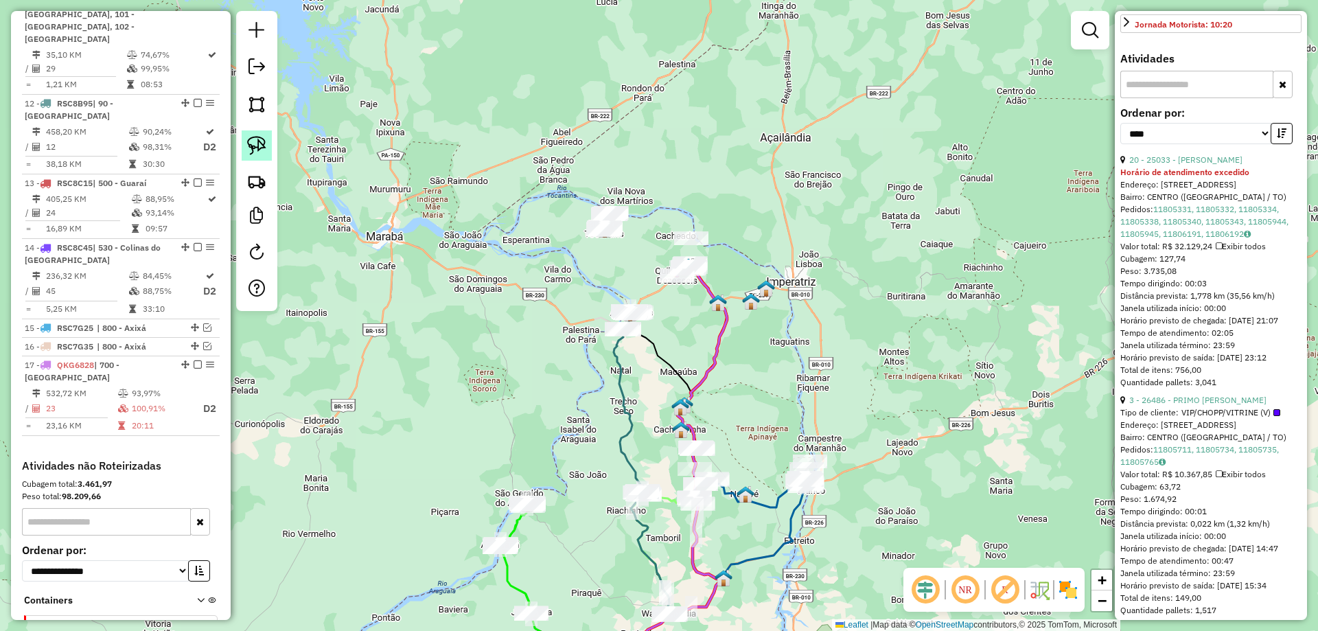
click at [265, 155] on link at bounding box center [257, 145] width 30 height 30
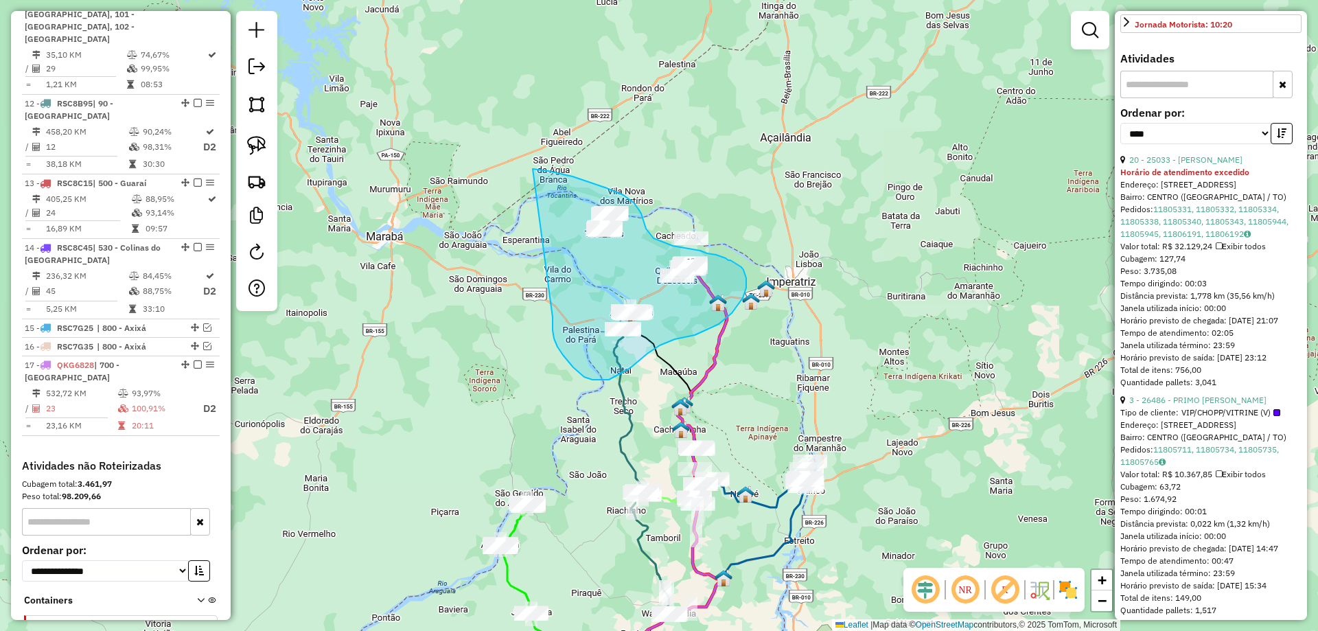
drag, startPoint x: 554, startPoint y: 339, endPoint x: 523, endPoint y: 169, distance: 172.4
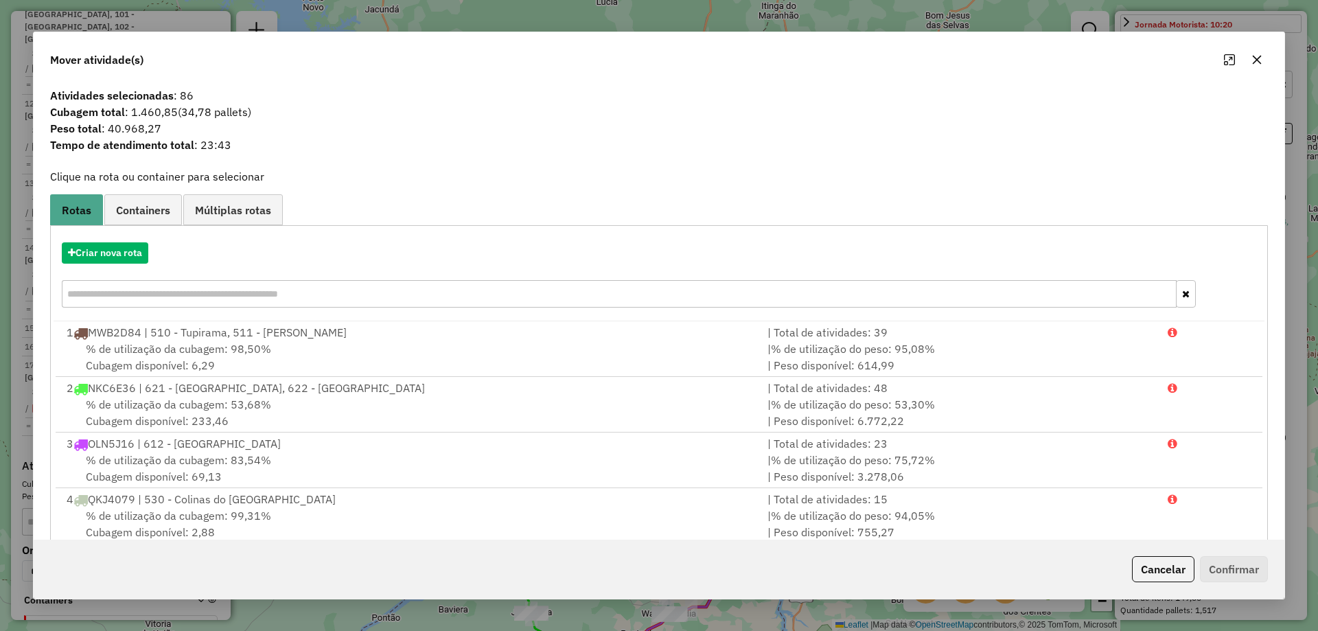
click at [1253, 60] on icon "button" at bounding box center [1257, 59] width 11 height 11
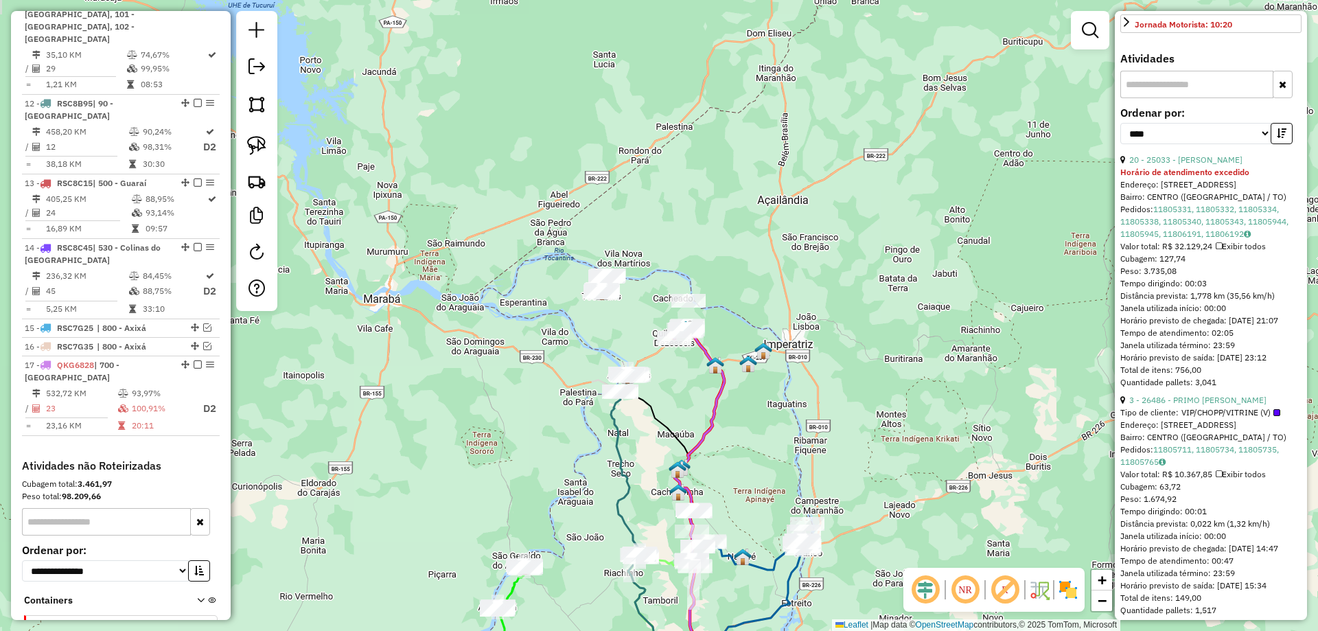
drag, startPoint x: 692, startPoint y: 329, endPoint x: 689, endPoint y: 391, distance: 62.5
click at [689, 391] on div "Janela de atendimento Grade de atendimento Capacidade Transportadoras Veículos …" at bounding box center [659, 315] width 1318 height 631
click at [253, 140] on img at bounding box center [256, 145] width 19 height 19
drag, startPoint x: 596, startPoint y: 418, endPoint x: 632, endPoint y: 418, distance: 36.4
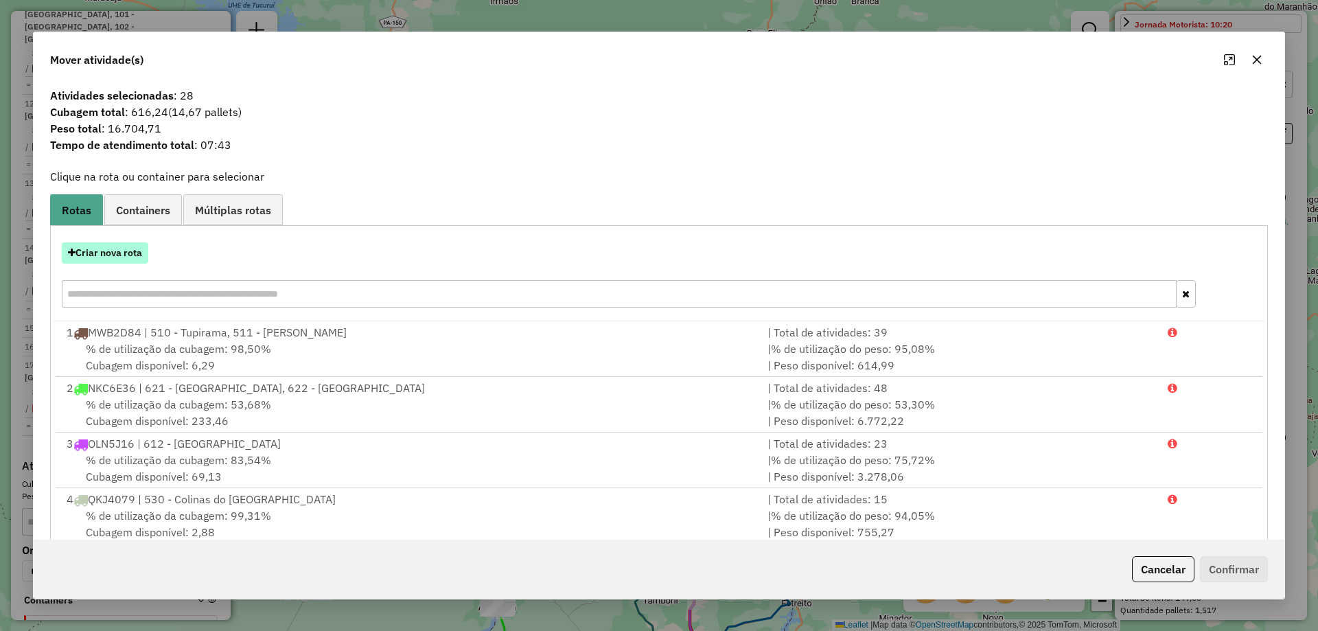
click at [123, 262] on button "Criar nova rota" at bounding box center [105, 252] width 87 height 21
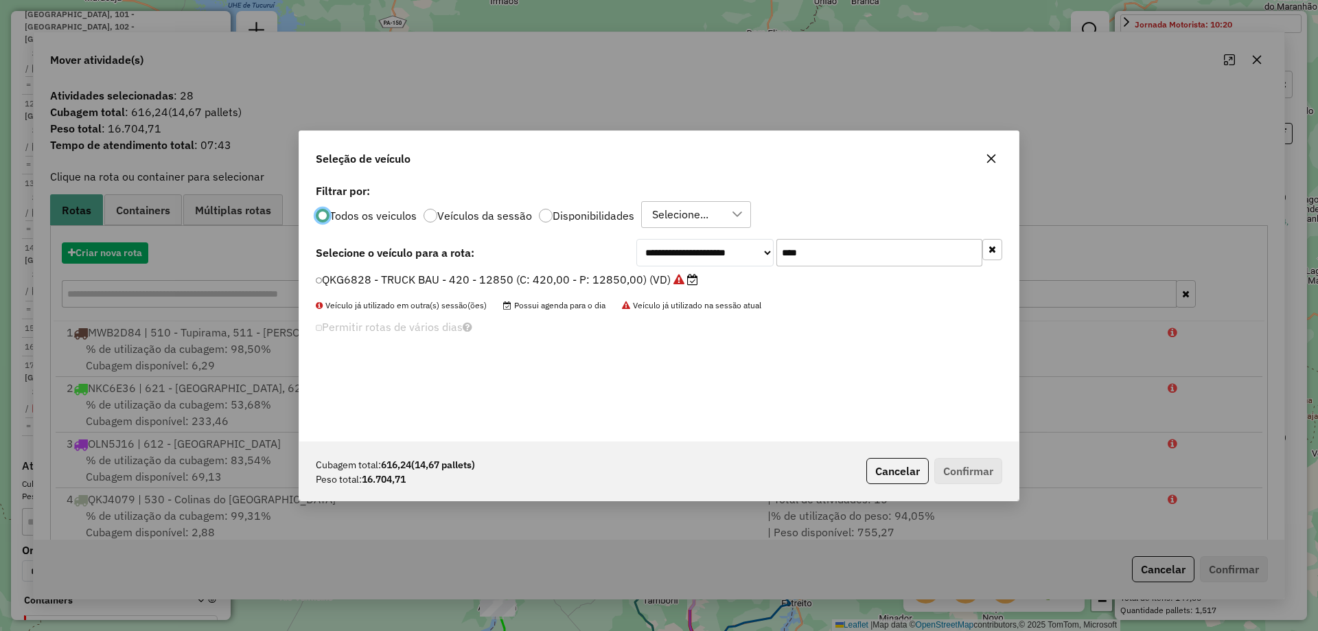
scroll to position [8, 4]
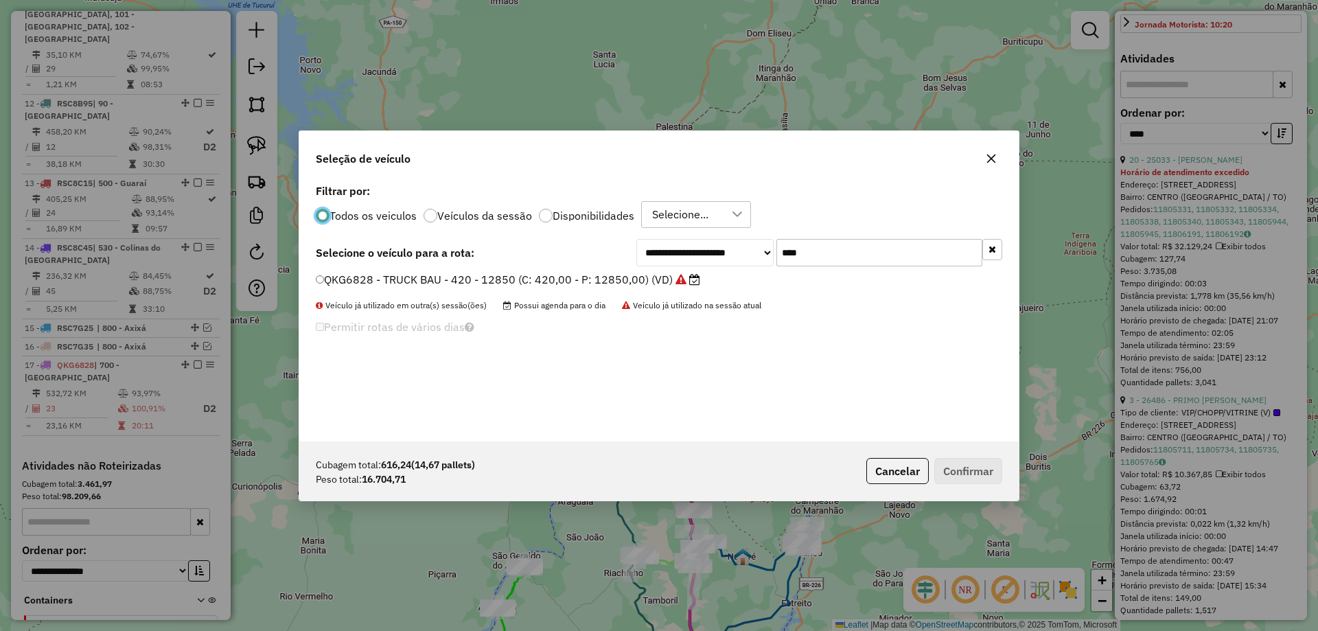
click at [813, 257] on input "****" at bounding box center [880, 252] width 206 height 27
type input "***"
click at [654, 279] on label "QKE2E47 - TRUCK BAU - 378 - 13000 (C: 378,00 - P: 13000,00) (VD)" at bounding box center [500, 279] width 369 height 16
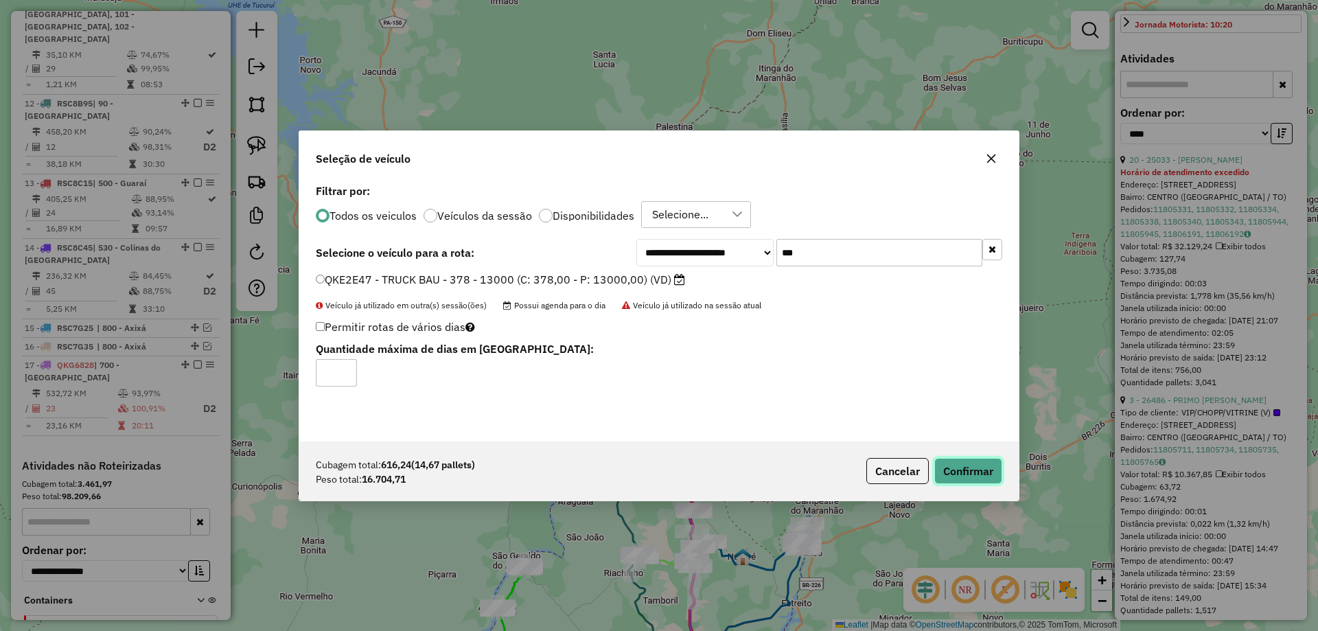
click at [963, 465] on button "Confirmar" at bounding box center [969, 471] width 68 height 26
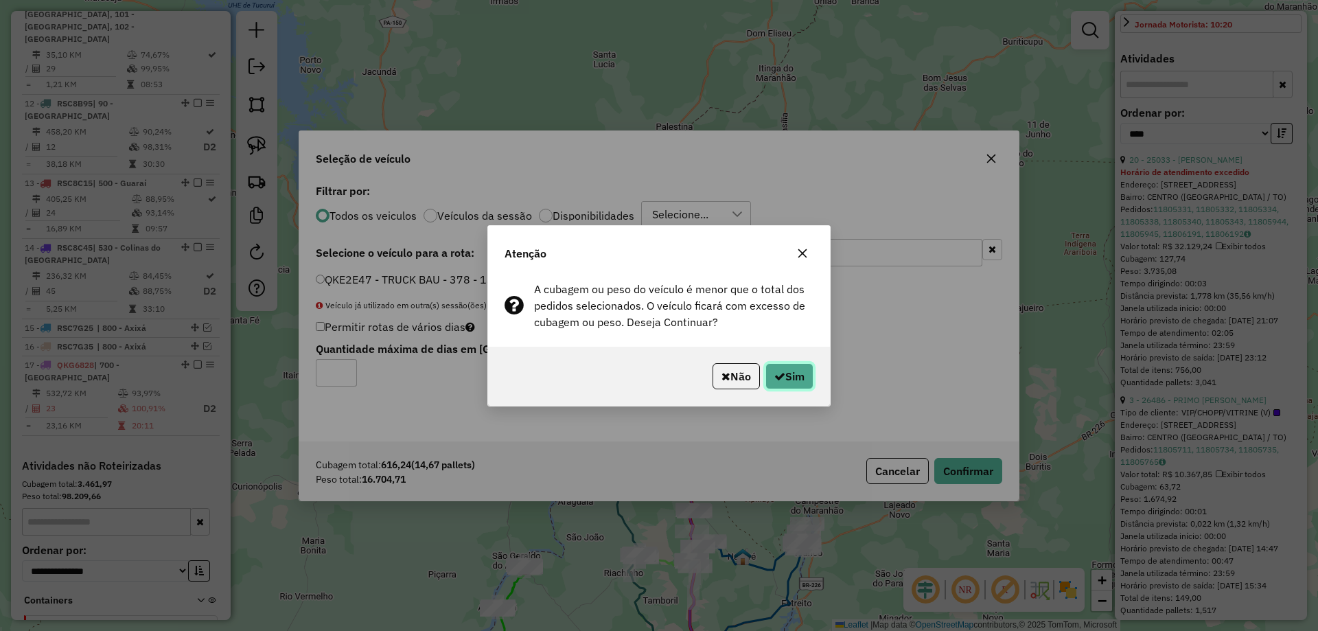
click at [775, 379] on icon "button" at bounding box center [780, 376] width 11 height 11
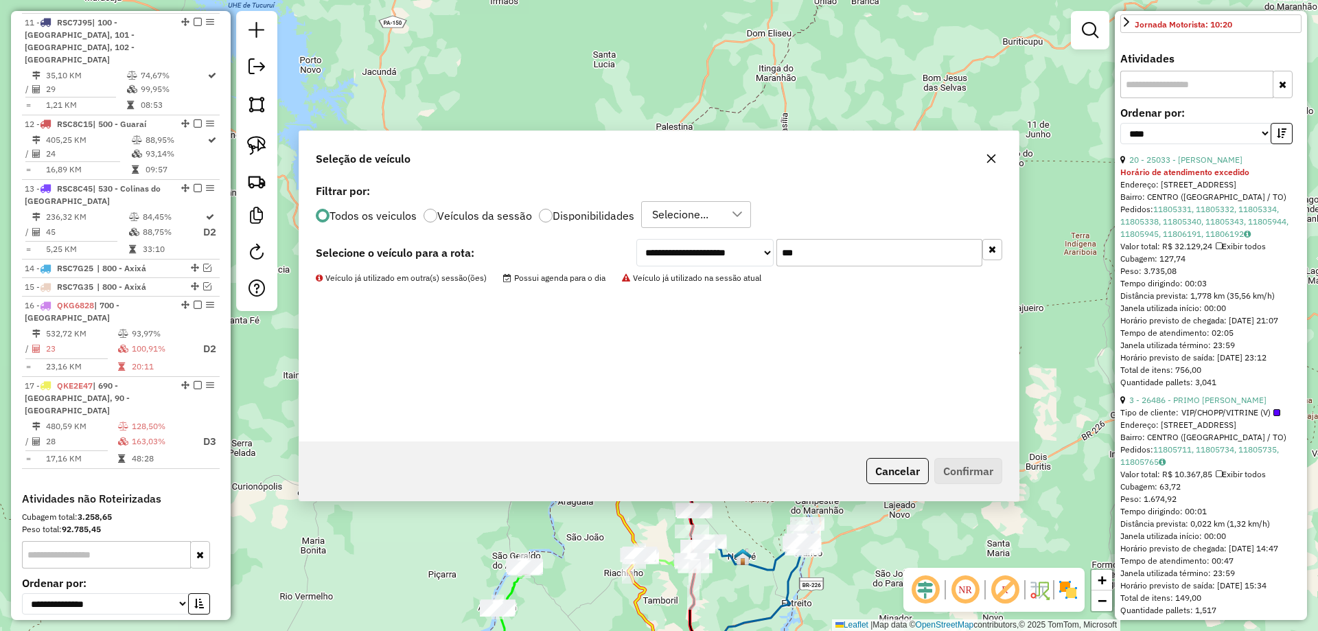
scroll to position [1364, 0]
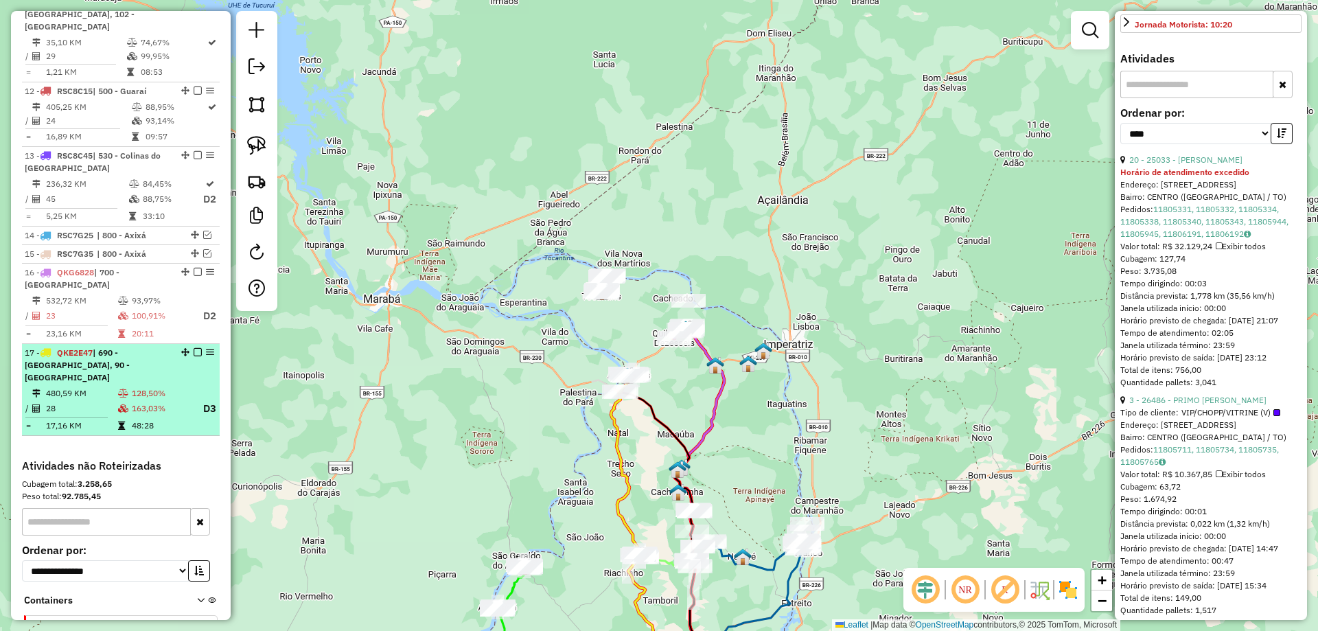
click at [171, 400] on td "163,03%" at bounding box center [161, 408] width 60 height 17
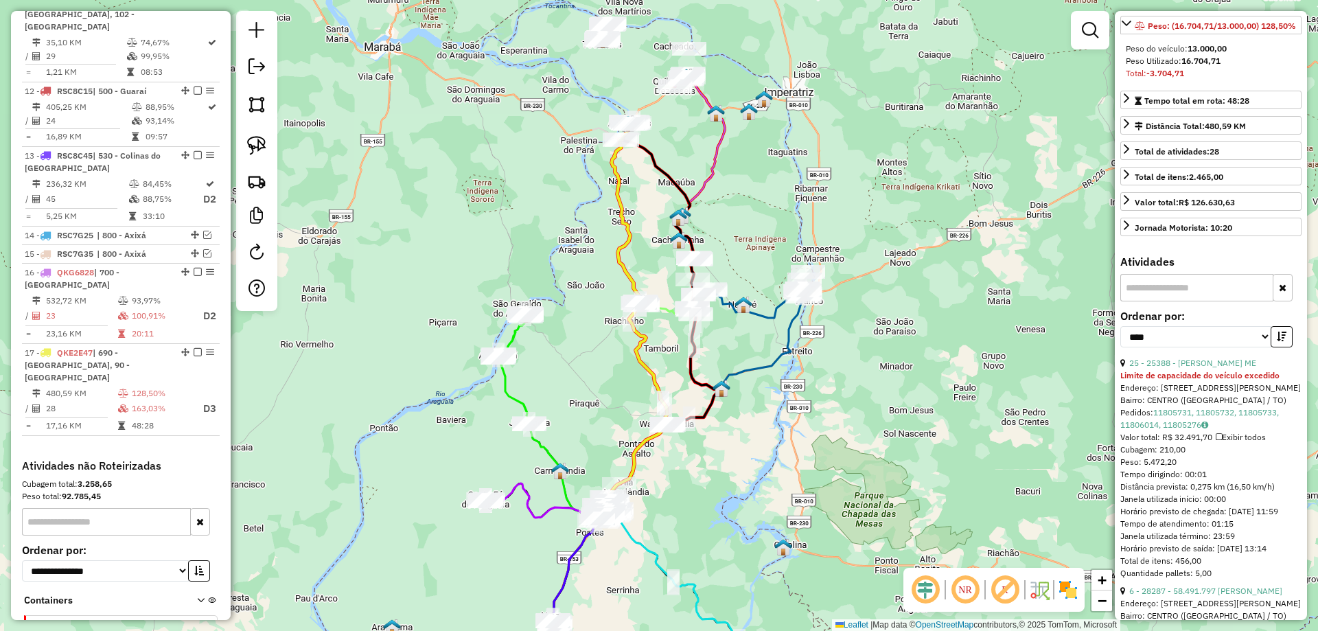
scroll to position [206, 0]
click at [1175, 371] on link "25 - 25388 - RAISA DOS SANTOS ME" at bounding box center [1193, 366] width 127 height 10
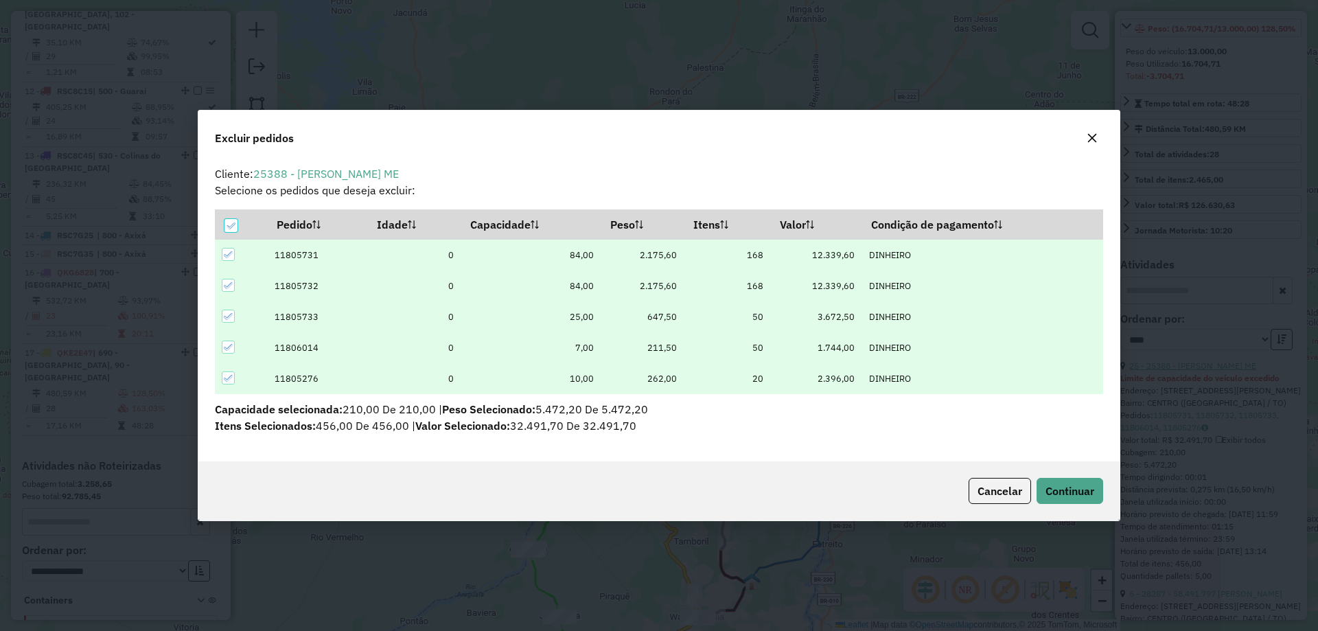
scroll to position [0, 0]
click at [1069, 485] on span "Continuar" at bounding box center [1070, 491] width 49 height 14
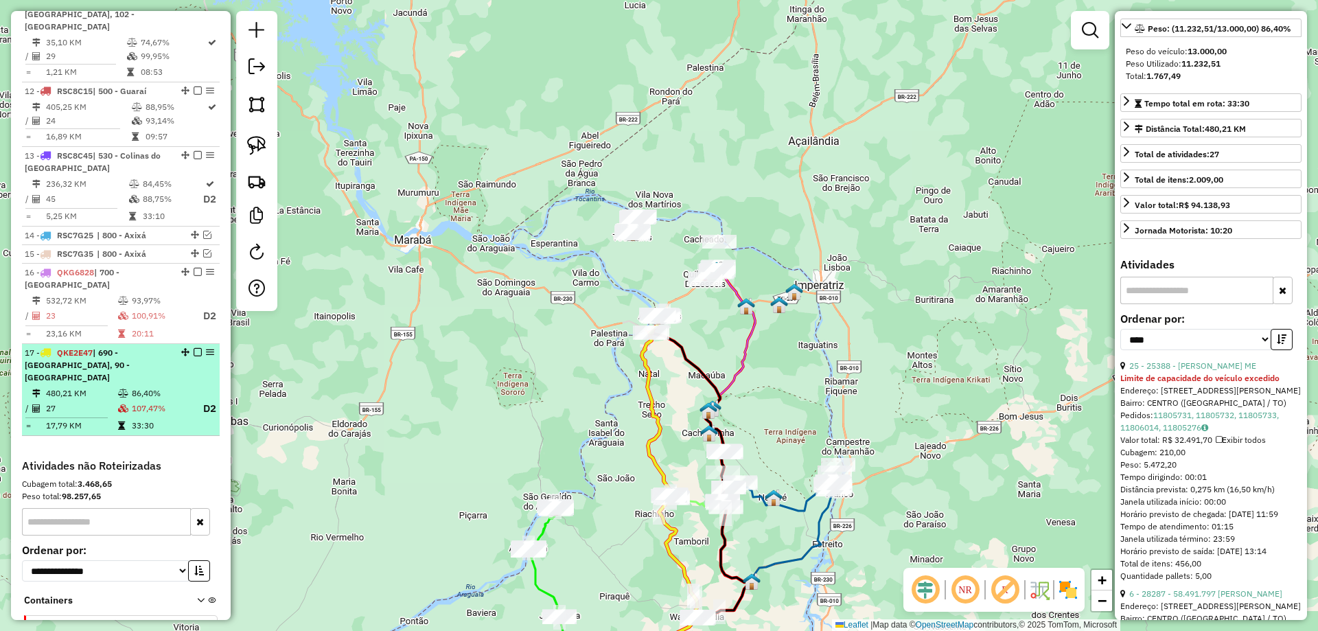
click at [161, 400] on td "107,47%" at bounding box center [161, 408] width 60 height 17
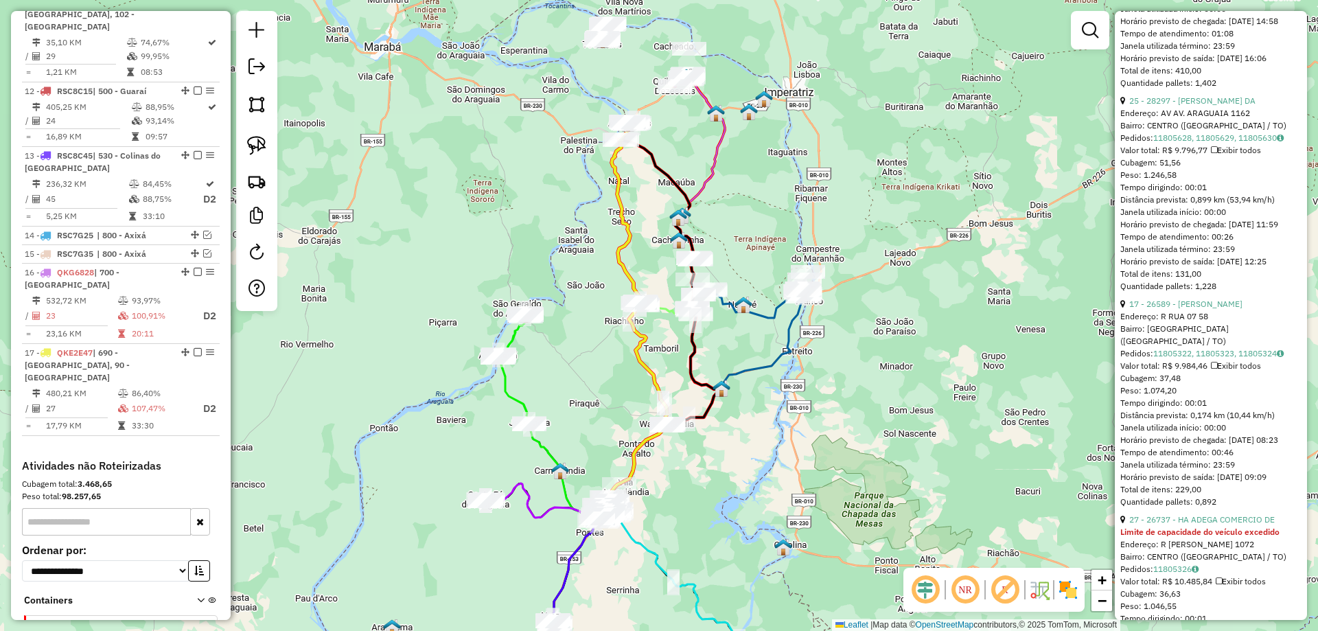
scroll to position [824, 0]
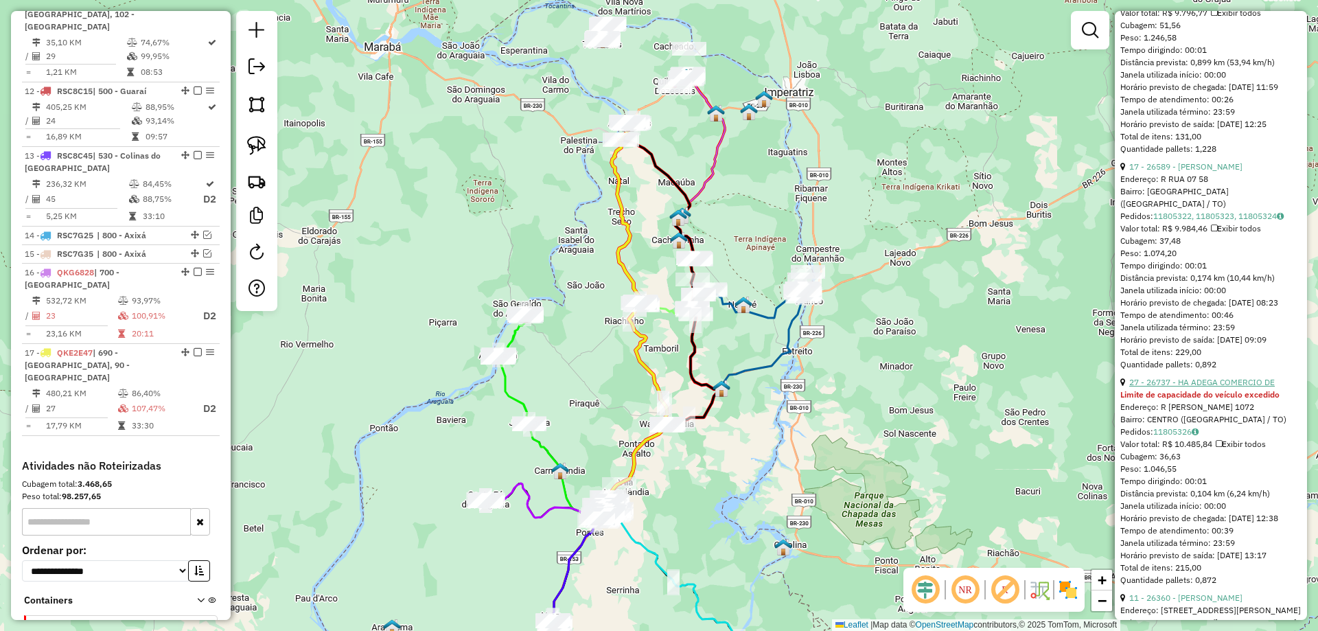
click at [1226, 387] on link "27 - 26737 - HA ADEGA COMERCIO DE" at bounding box center [1203, 382] width 146 height 10
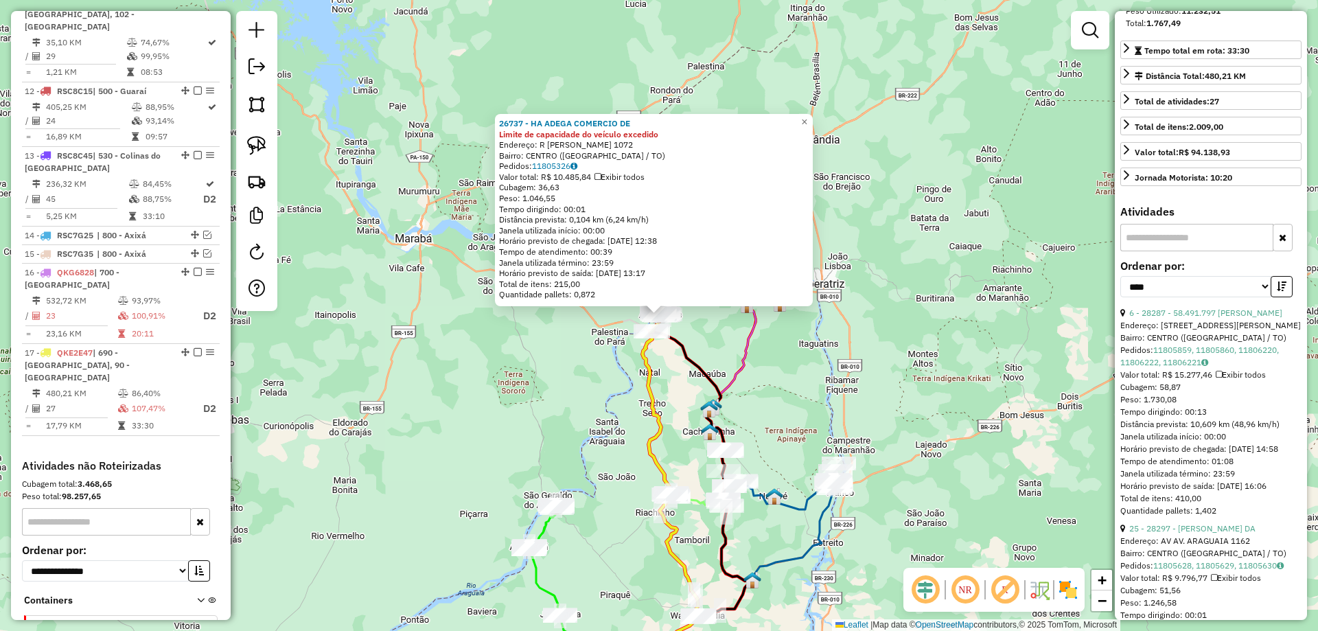
scroll to position [137, 0]
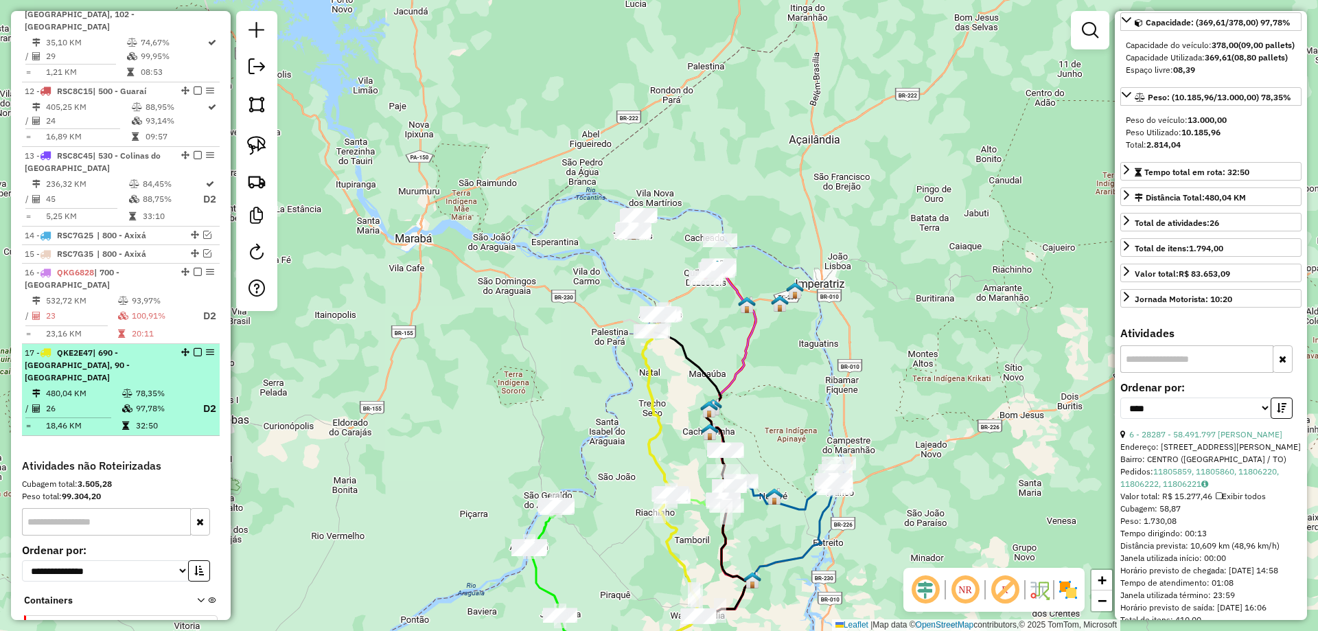
click at [194, 348] on em at bounding box center [198, 352] width 8 height 8
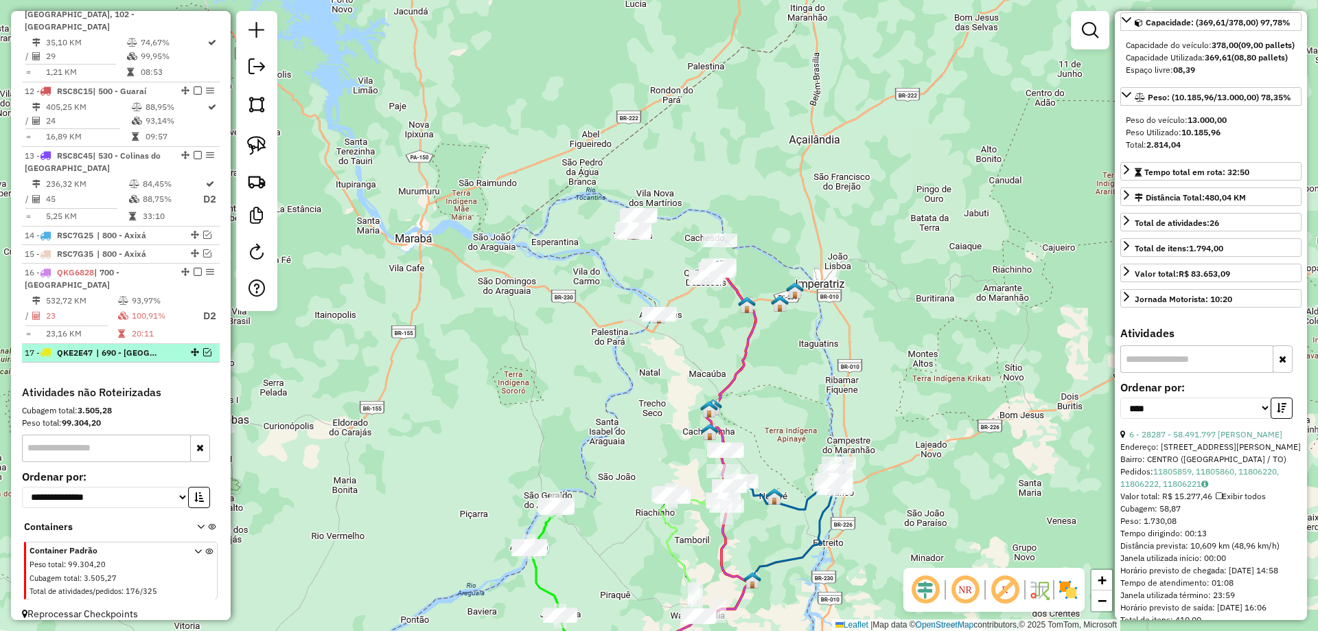
scroll to position [1302, 0]
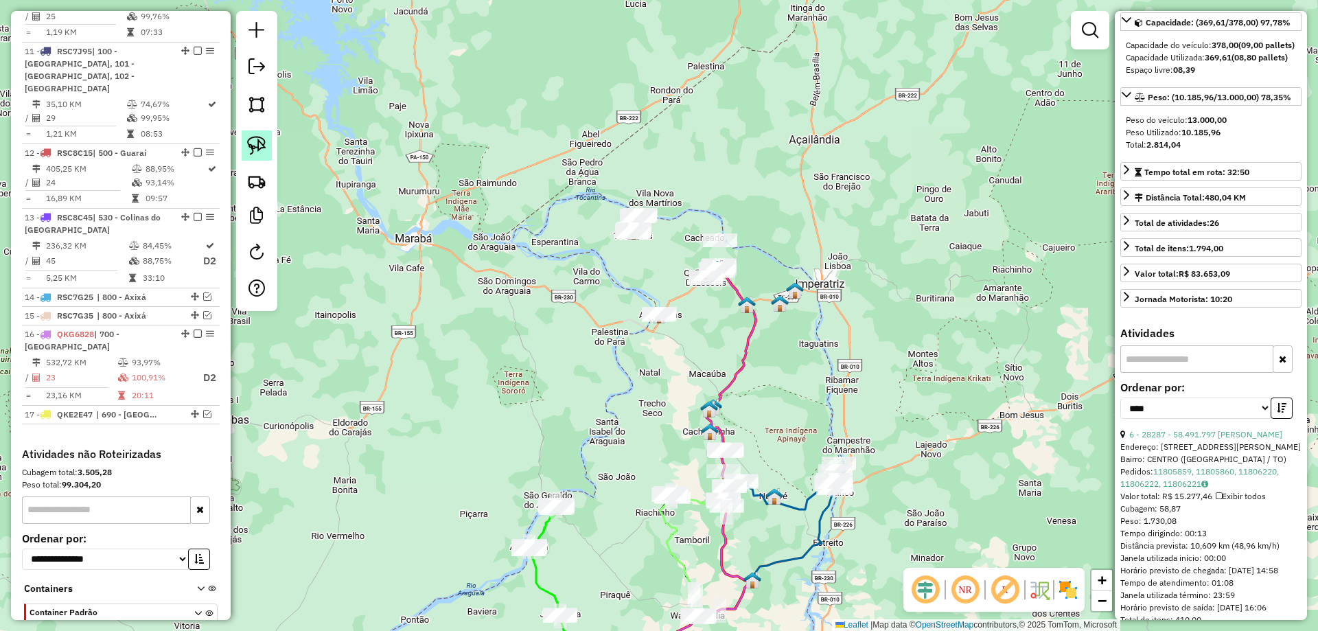
click at [249, 146] on img at bounding box center [256, 145] width 19 height 19
drag, startPoint x: 621, startPoint y: 350, endPoint x: 665, endPoint y: 360, distance: 45.0
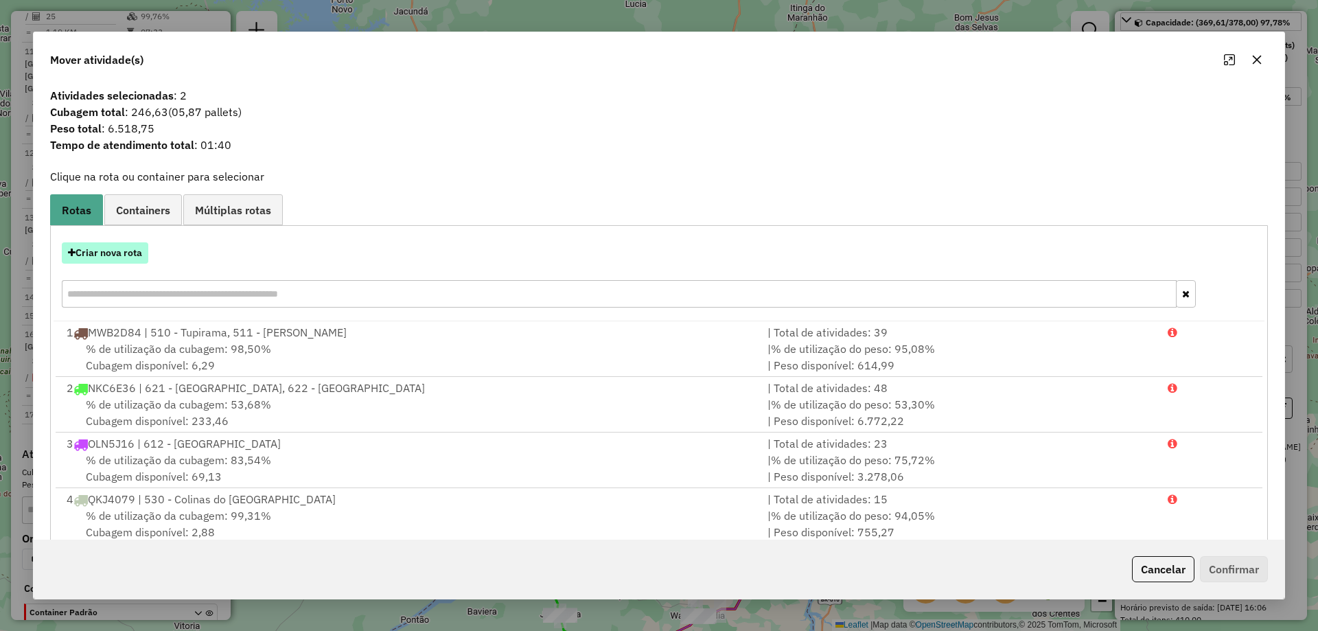
click at [104, 251] on button "Criar nova rota" at bounding box center [105, 252] width 87 height 21
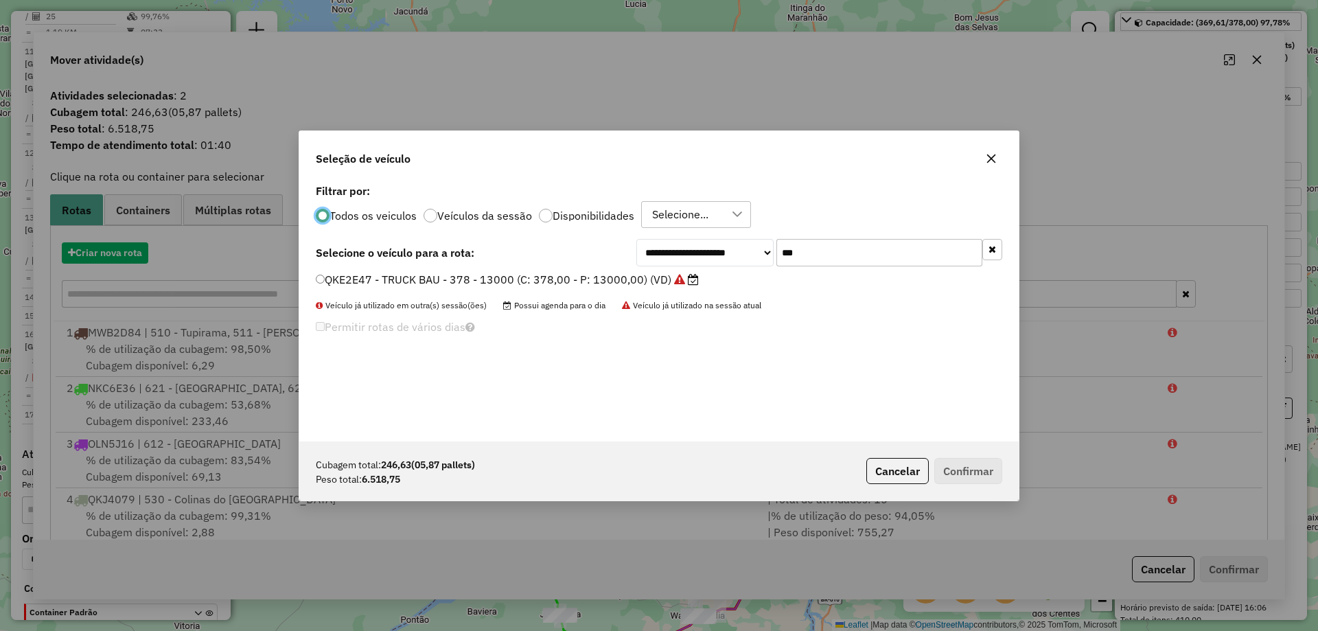
scroll to position [8, 4]
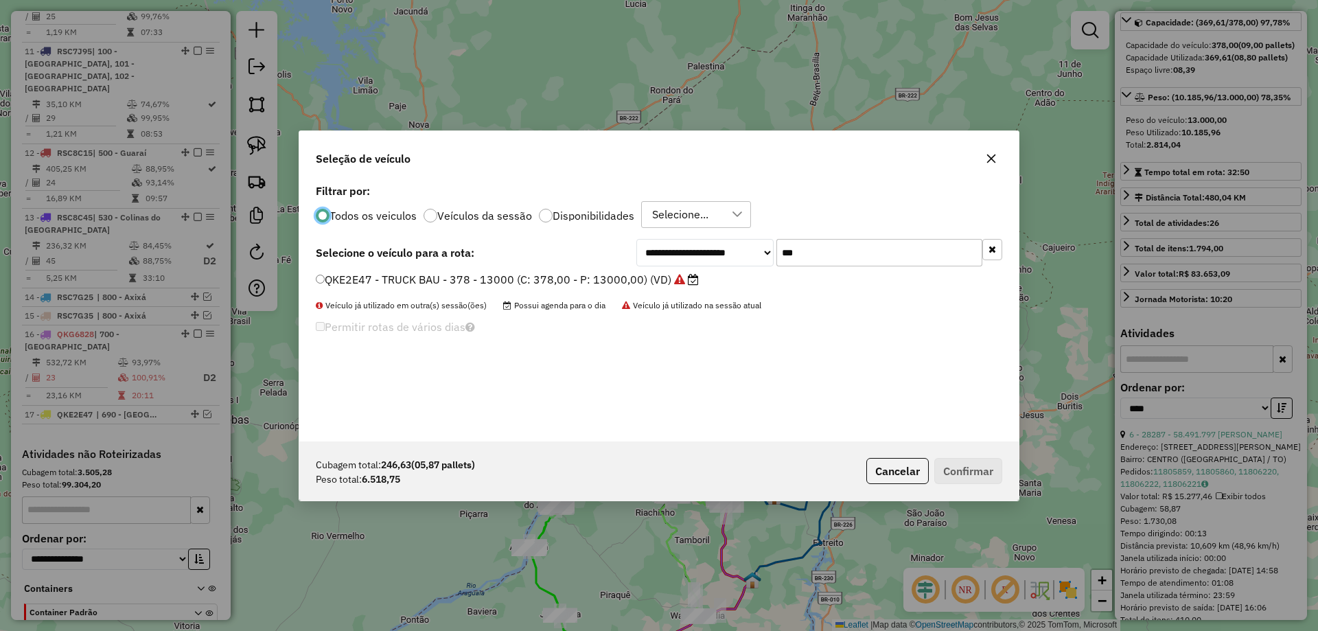
click at [835, 246] on input "***" at bounding box center [880, 252] width 206 height 27
type input "***"
click at [604, 288] on label "QKE2E37 - TRUCK BAU - 378 - 13000 (C: 378,00 - P: 13000,00) (VD)" at bounding box center [494, 279] width 356 height 16
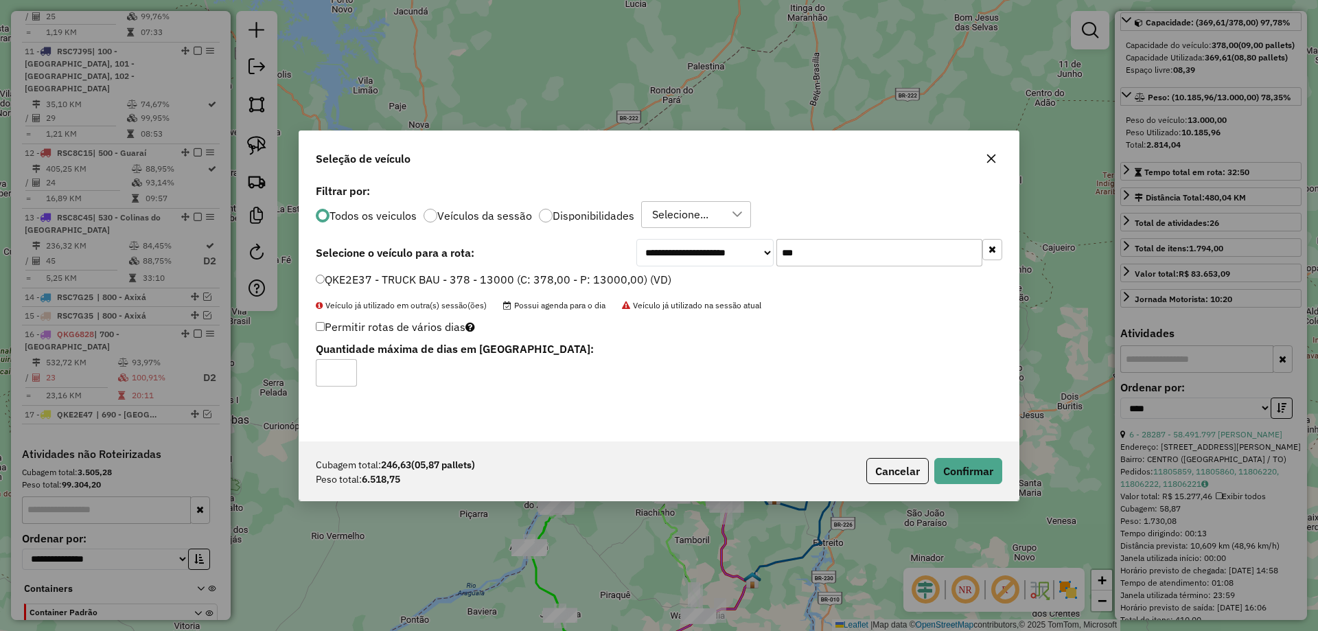
click at [980, 457] on div "Cubagem total: 246,63 (05,87 pallets) Peso total: 6.518,75 Cancelar Confirmar" at bounding box center [659, 471] width 720 height 59
click at [979, 466] on button "Confirmar" at bounding box center [969, 471] width 68 height 26
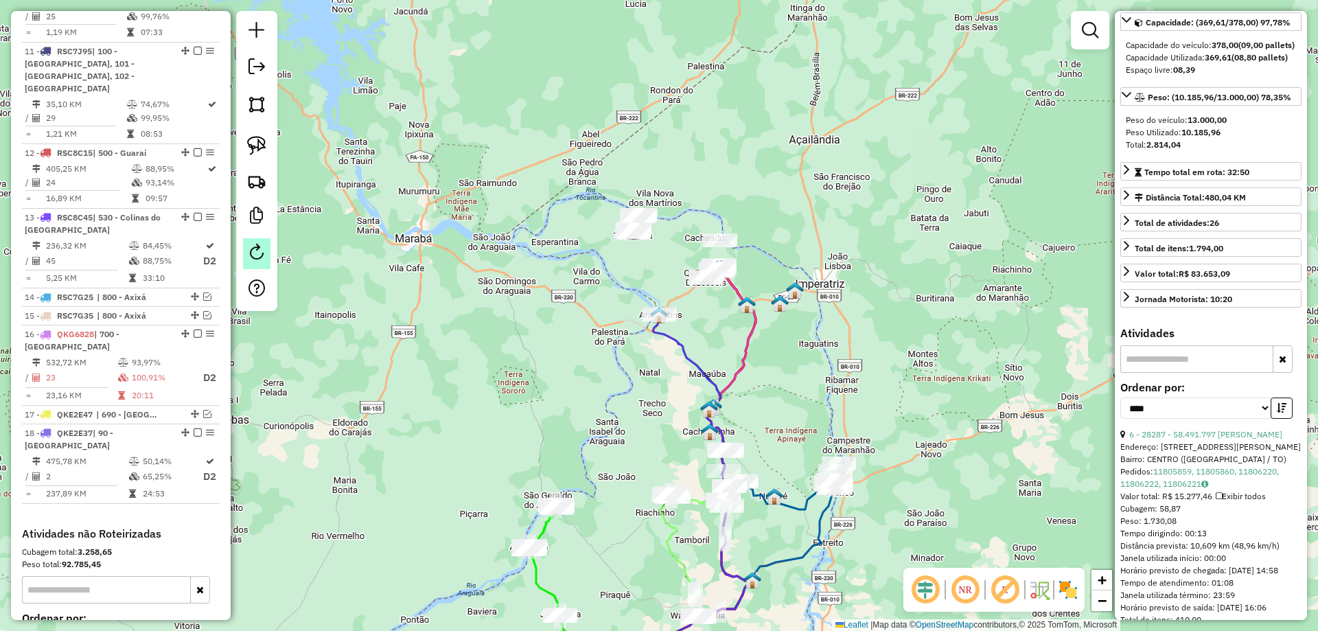
scroll to position [1370, 0]
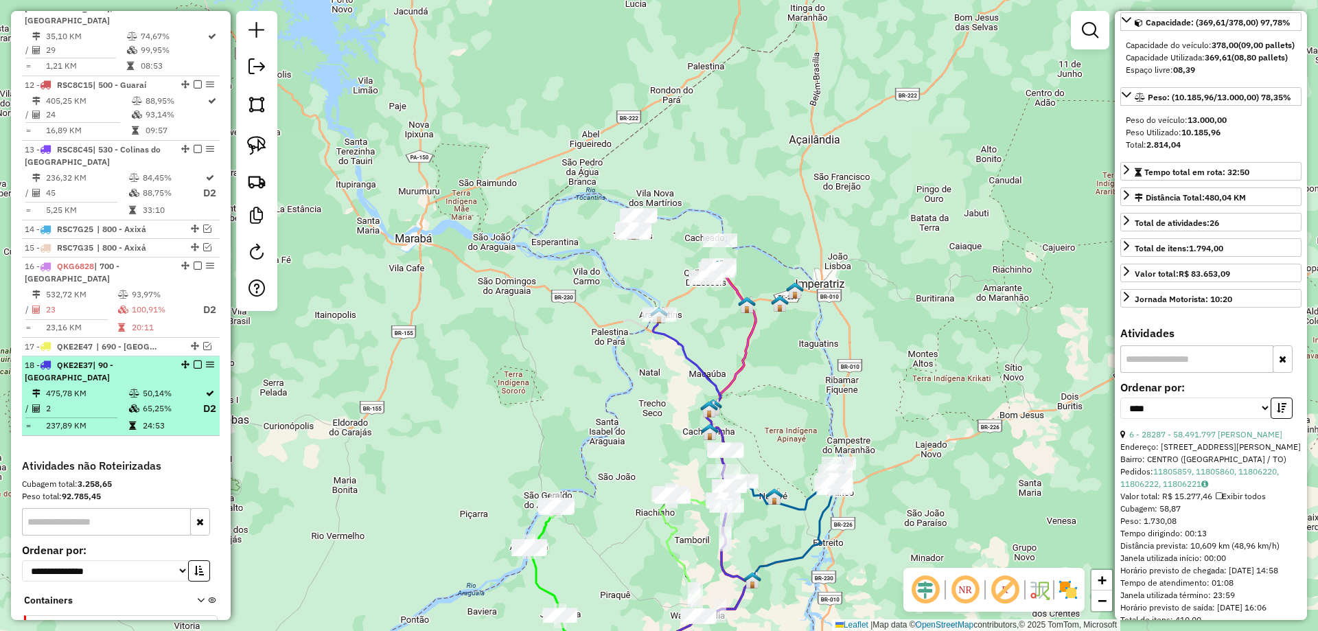
click at [194, 361] on em at bounding box center [198, 365] width 8 height 8
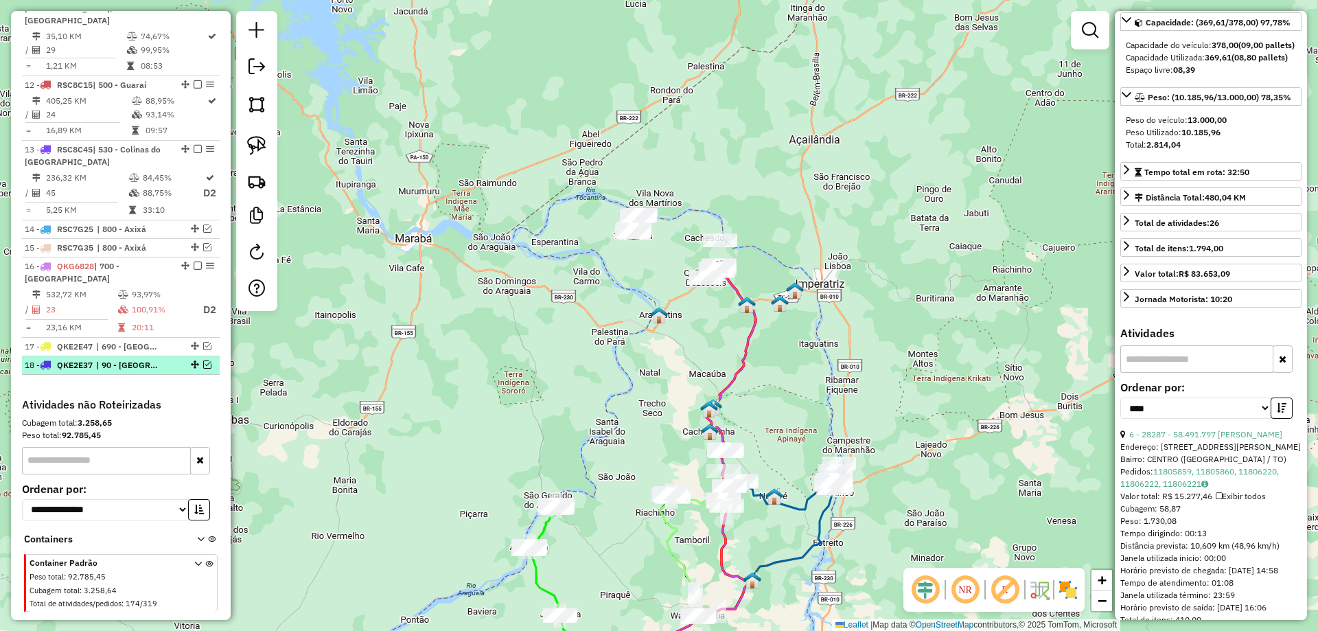
scroll to position [1321, 0]
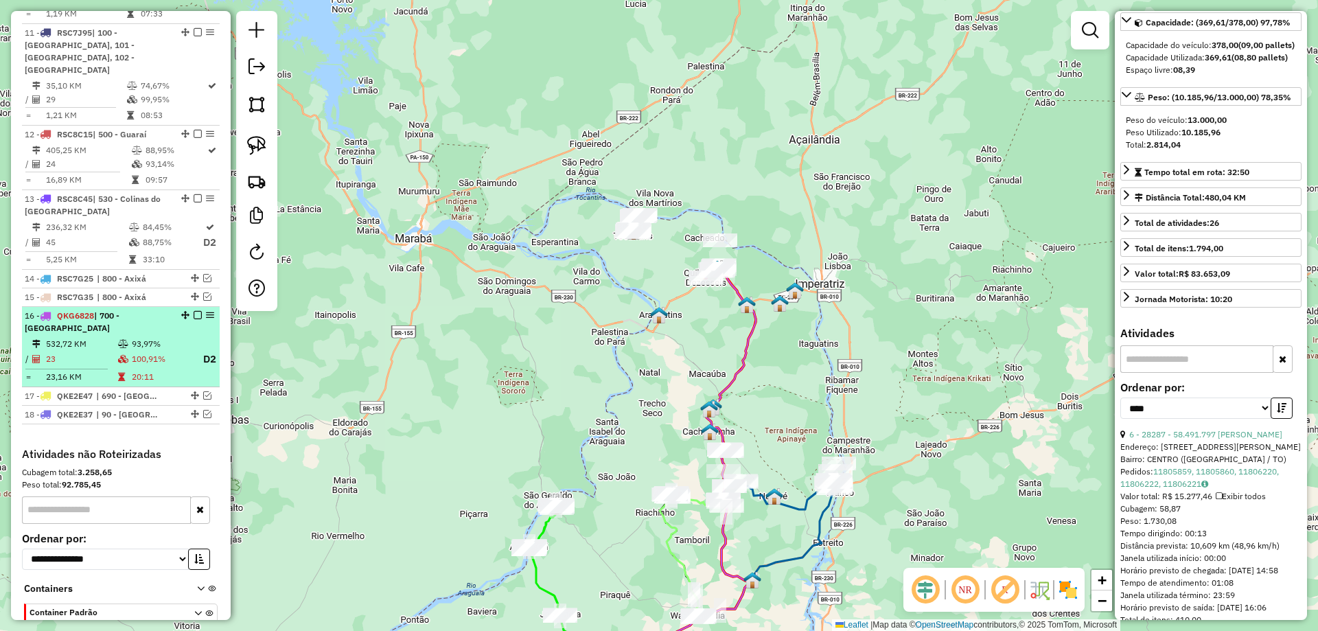
click at [196, 311] on em at bounding box center [198, 315] width 8 height 8
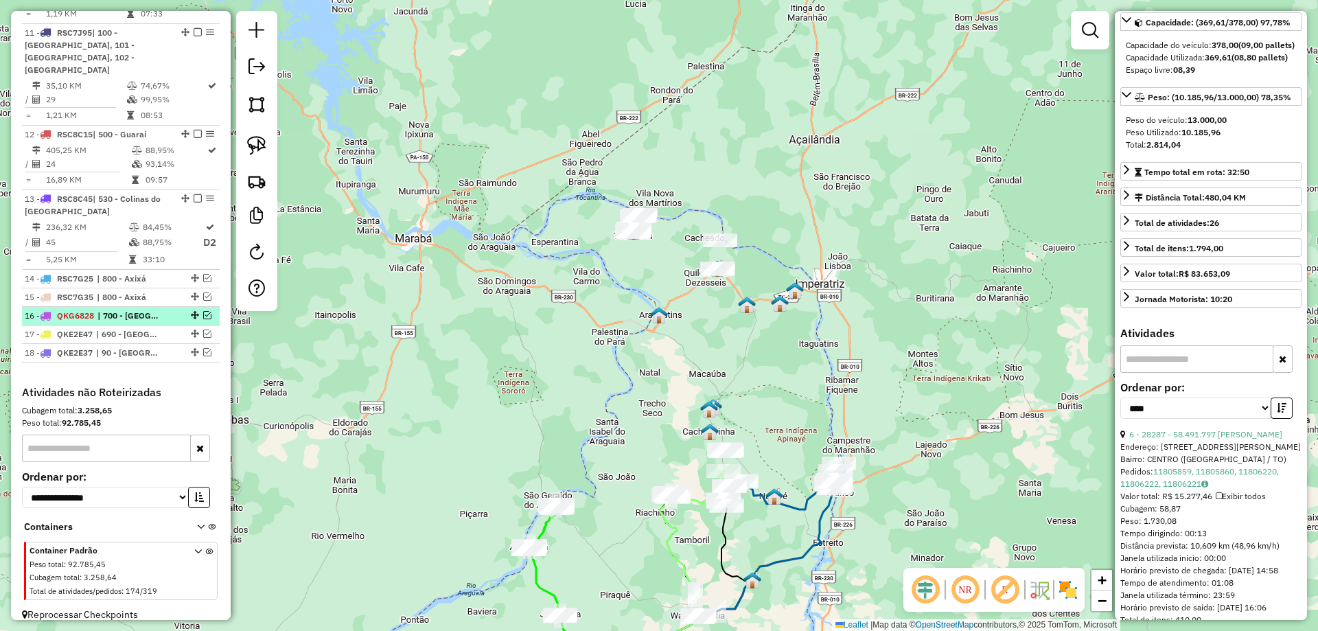
scroll to position [1259, 0]
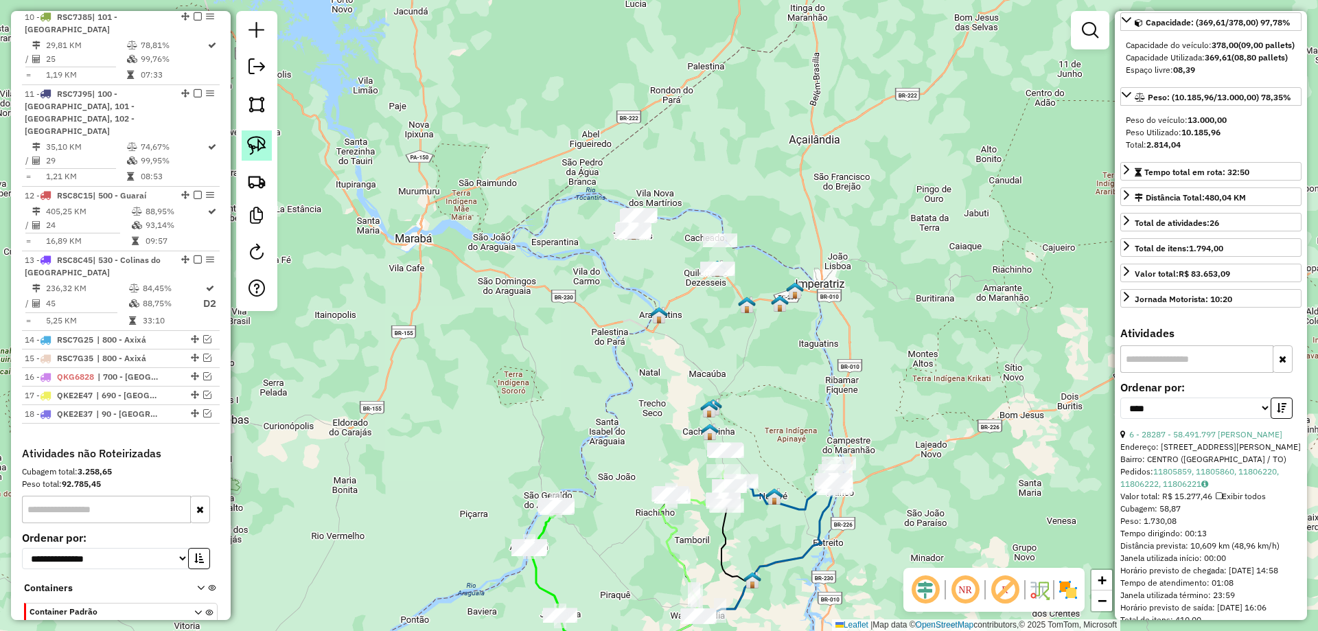
click at [261, 149] on img at bounding box center [256, 145] width 19 height 19
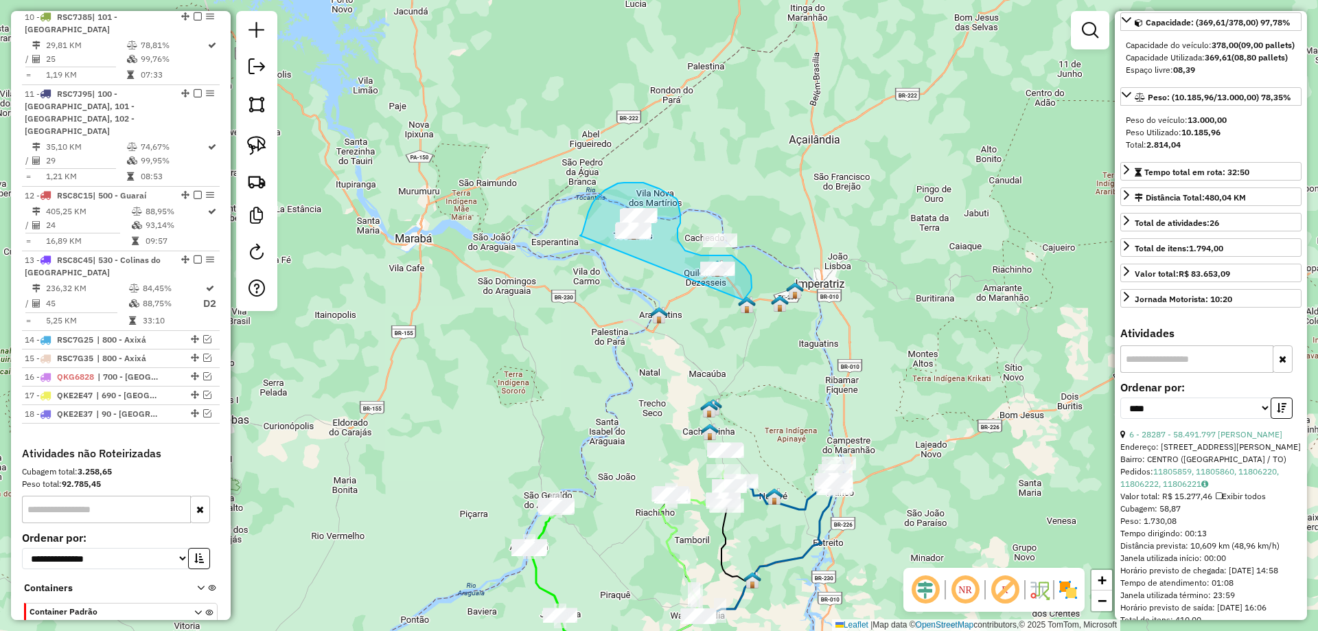
drag, startPoint x: 580, startPoint y: 236, endPoint x: 655, endPoint y: 315, distance: 108.8
click at [655, 315] on div "Janela de atendimento Grade de atendimento Capacidade Transportadoras Veículos …" at bounding box center [659, 315] width 1318 height 631
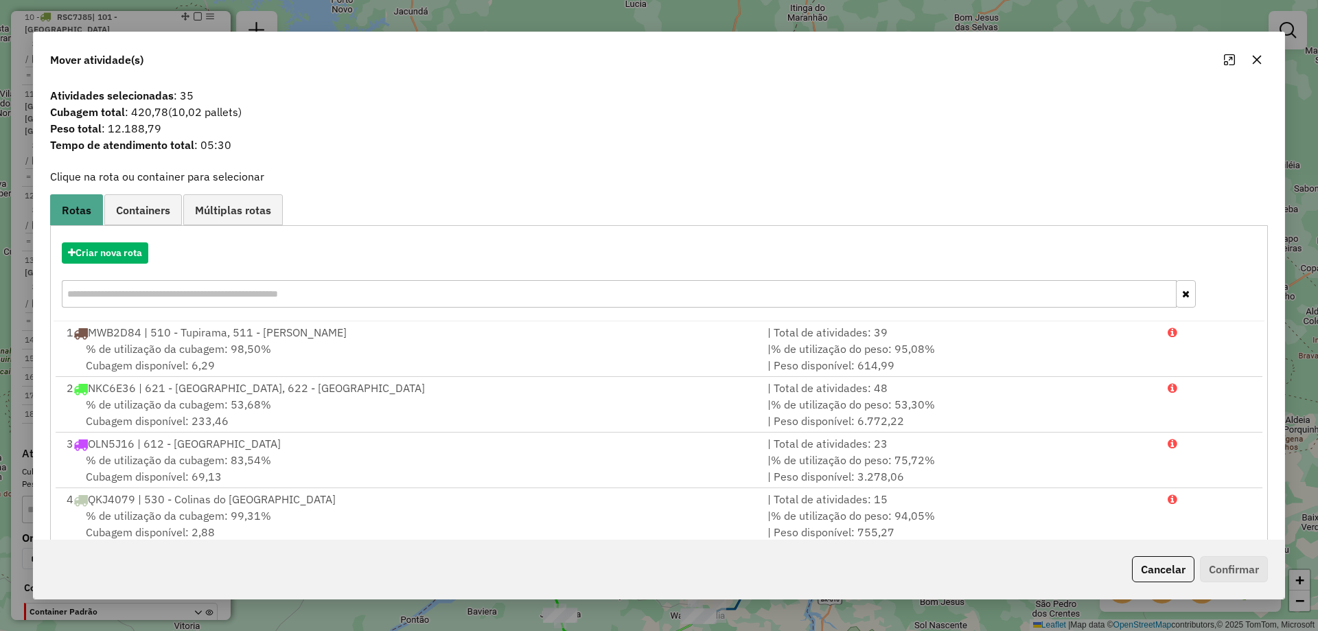
click at [1255, 56] on icon "button" at bounding box center [1257, 59] width 11 height 11
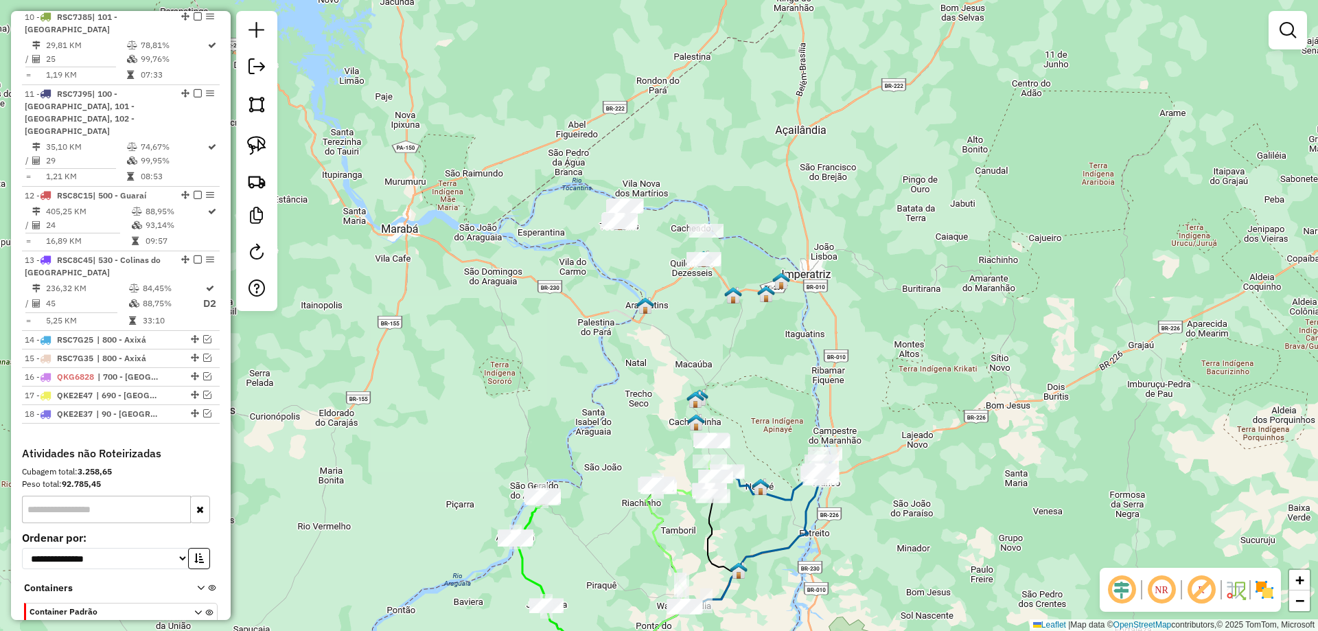
drag, startPoint x: 674, startPoint y: 325, endPoint x: 660, endPoint y: 315, distance: 16.8
click at [660, 315] on div "Janela de atendimento Grade de atendimento Capacidade Transportadoras Veículos …" at bounding box center [659, 315] width 1318 height 631
click at [267, 152] on link at bounding box center [257, 145] width 30 height 30
drag, startPoint x: 656, startPoint y: 282, endPoint x: 762, endPoint y: 273, distance: 106.1
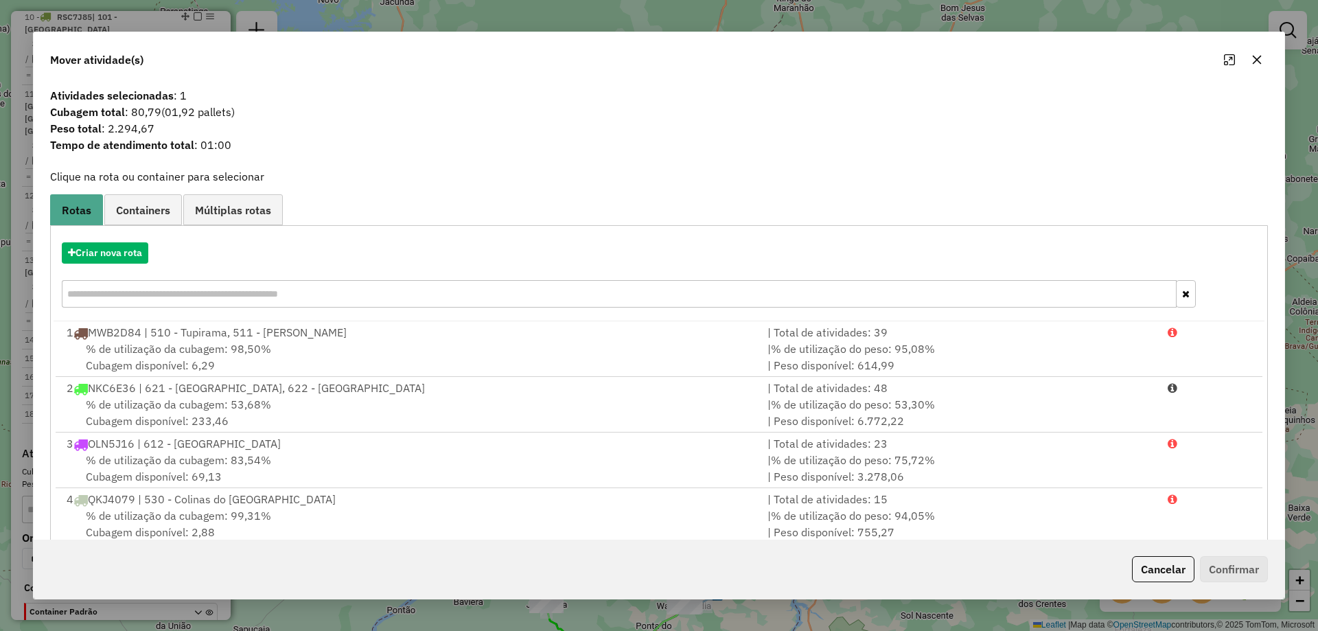
click at [1256, 58] on icon "button" at bounding box center [1257, 60] width 9 height 9
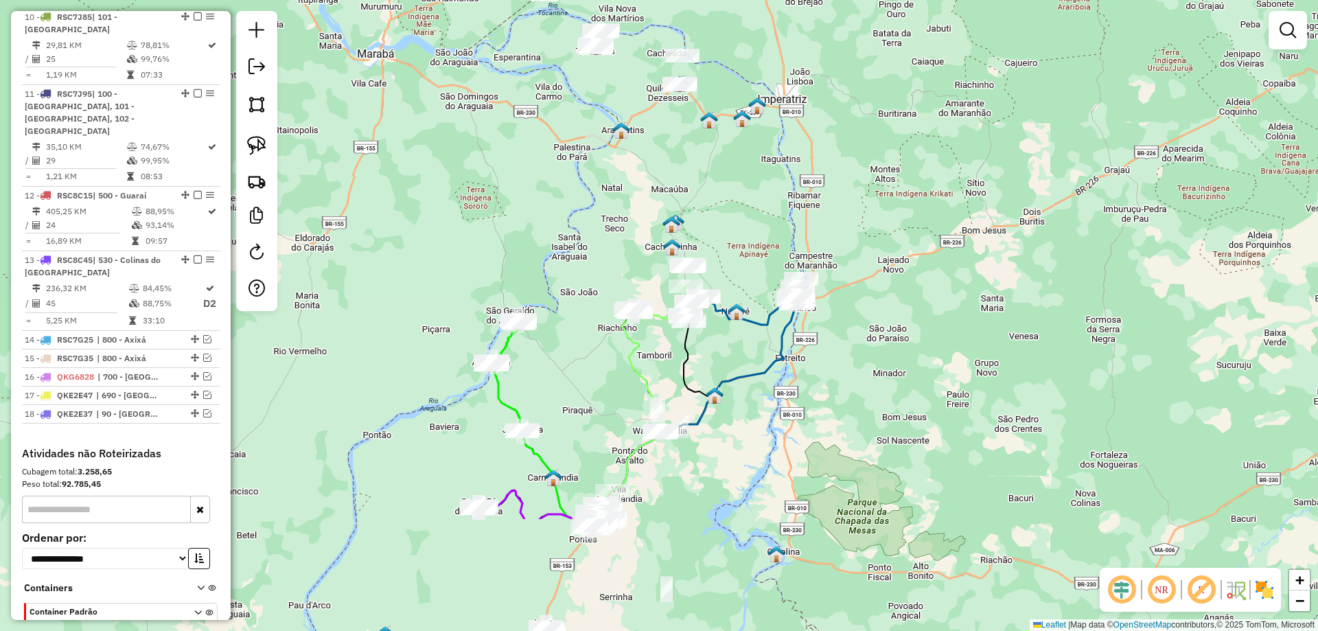
drag, startPoint x: 591, startPoint y: 387, endPoint x: 567, endPoint y: 213, distance: 175.4
click at [567, 213] on div "Janela de atendimento Grade de atendimento Capacidade Transportadoras Veículos …" at bounding box center [659, 315] width 1318 height 631
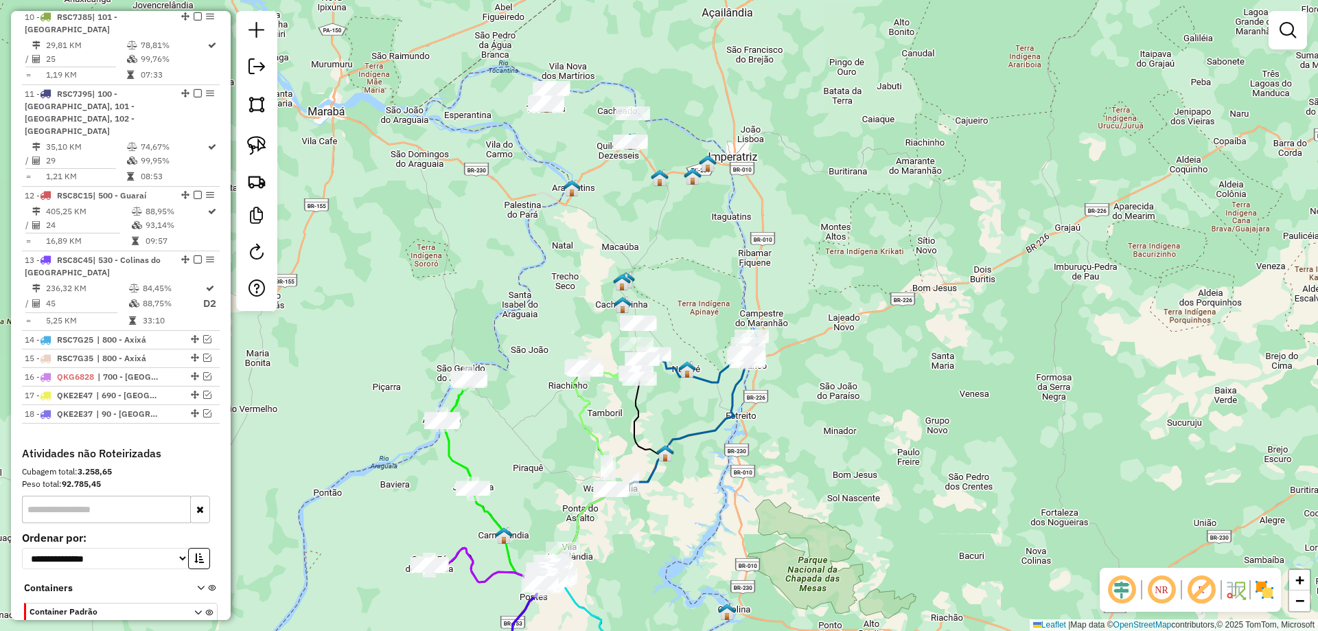
drag, startPoint x: 749, startPoint y: 354, endPoint x: 700, endPoint y: 411, distance: 76.0
click at [700, 411] on div "Janela de atendimento Grade de atendimento Capacidade Transportadoras Veículos …" at bounding box center [659, 315] width 1318 height 631
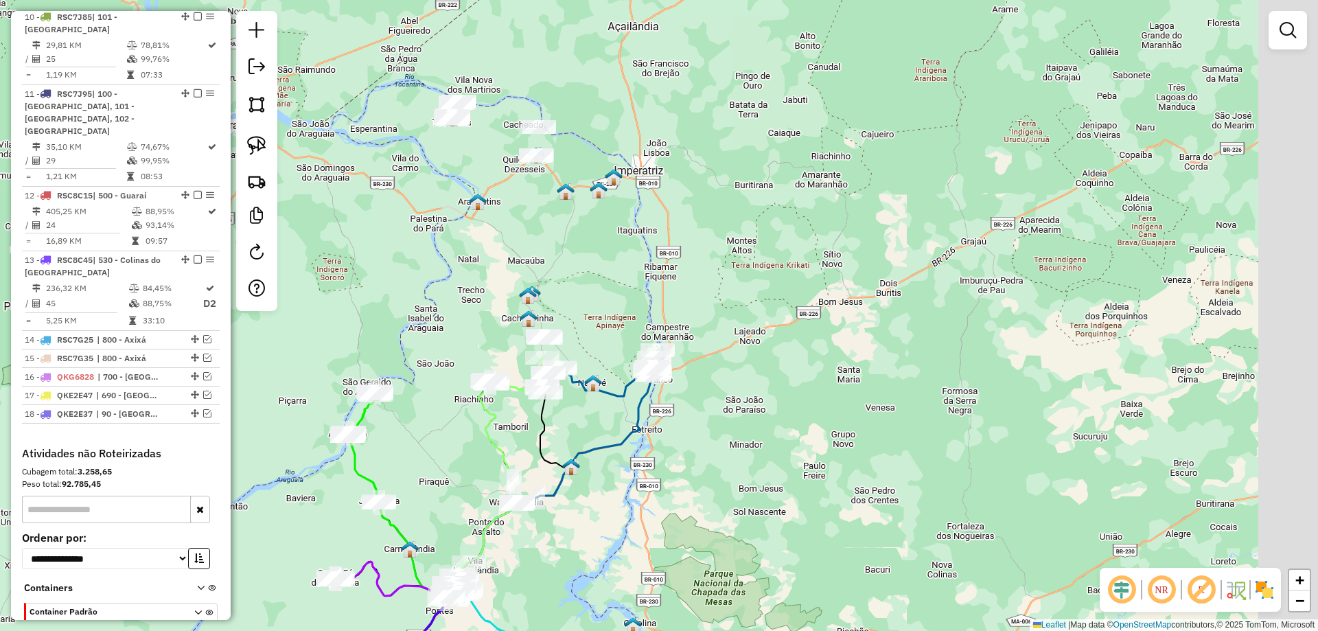
drag, startPoint x: 633, startPoint y: 422, endPoint x: 607, endPoint y: 422, distance: 26.1
click at [607, 422] on div "Janela de atendimento Grade de atendimento Capacidade Transportadoras Veículos …" at bounding box center [659, 315] width 1318 height 631
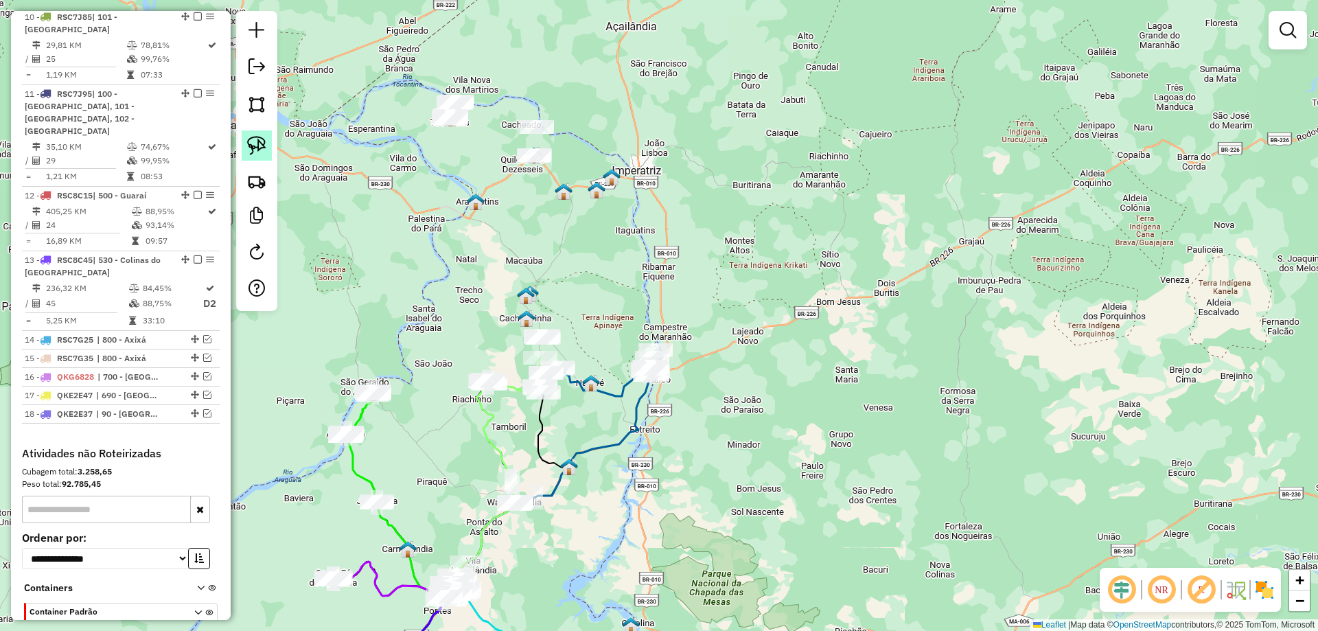
click at [250, 143] on img at bounding box center [256, 145] width 19 height 19
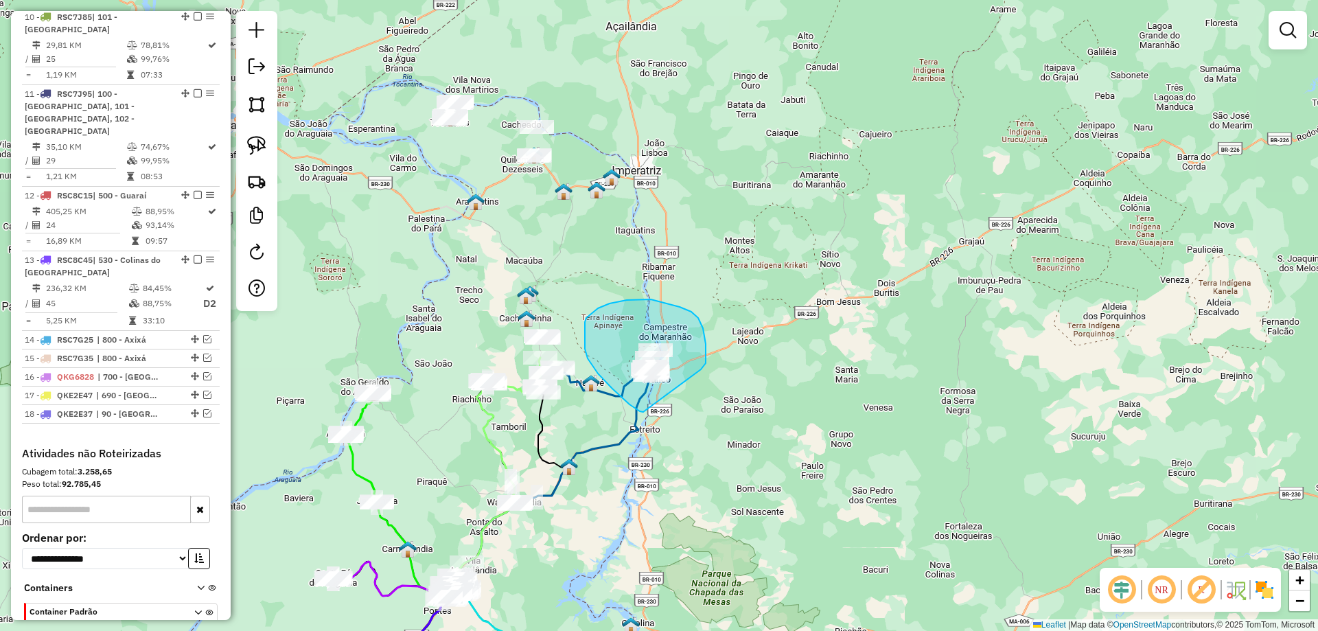
drag, startPoint x: 643, startPoint y: 412, endPoint x: 699, endPoint y: 372, distance: 68.4
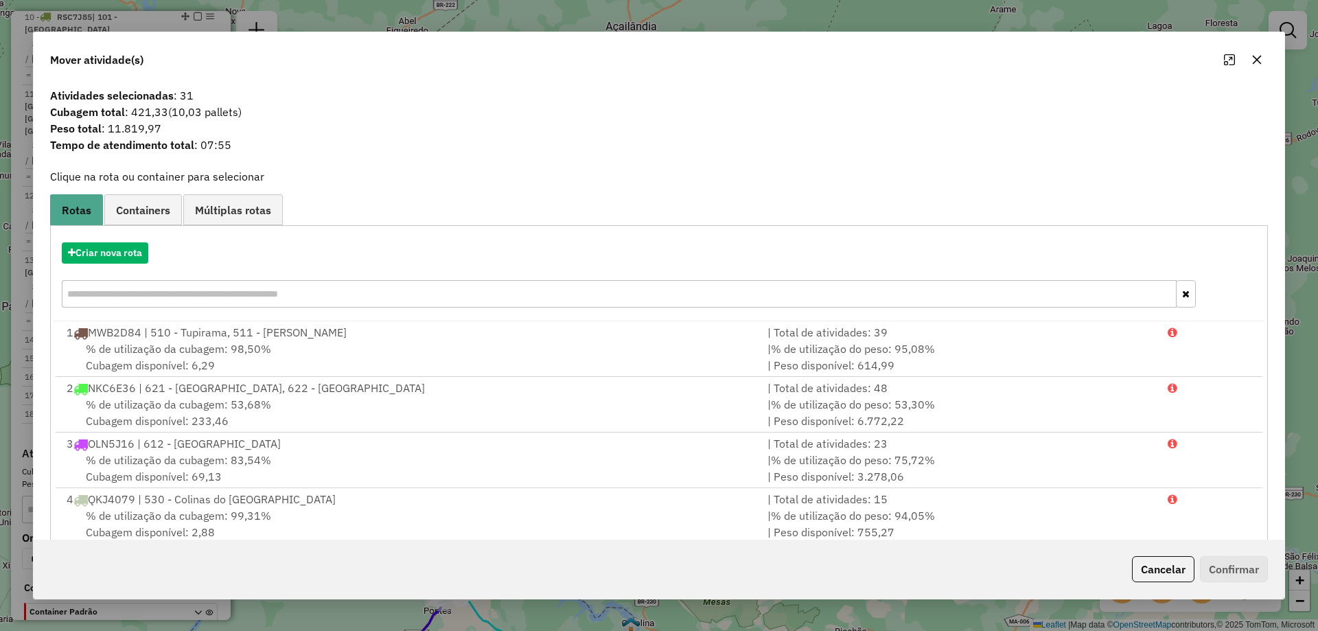
click at [1259, 67] on button "button" at bounding box center [1257, 60] width 22 height 22
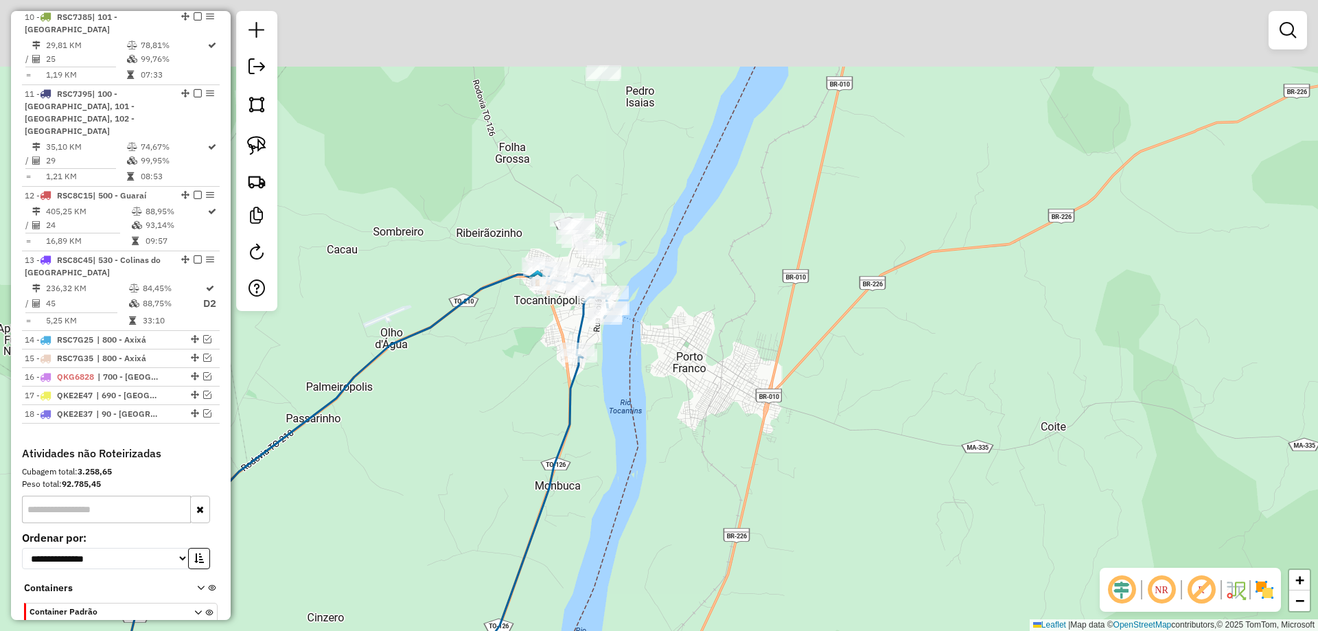
drag, startPoint x: 619, startPoint y: 282, endPoint x: 649, endPoint y: 475, distance: 196.0
click at [649, 475] on div "Janela de atendimento Grade de atendimento Capacidade Transportadoras Veículos …" at bounding box center [659, 315] width 1318 height 631
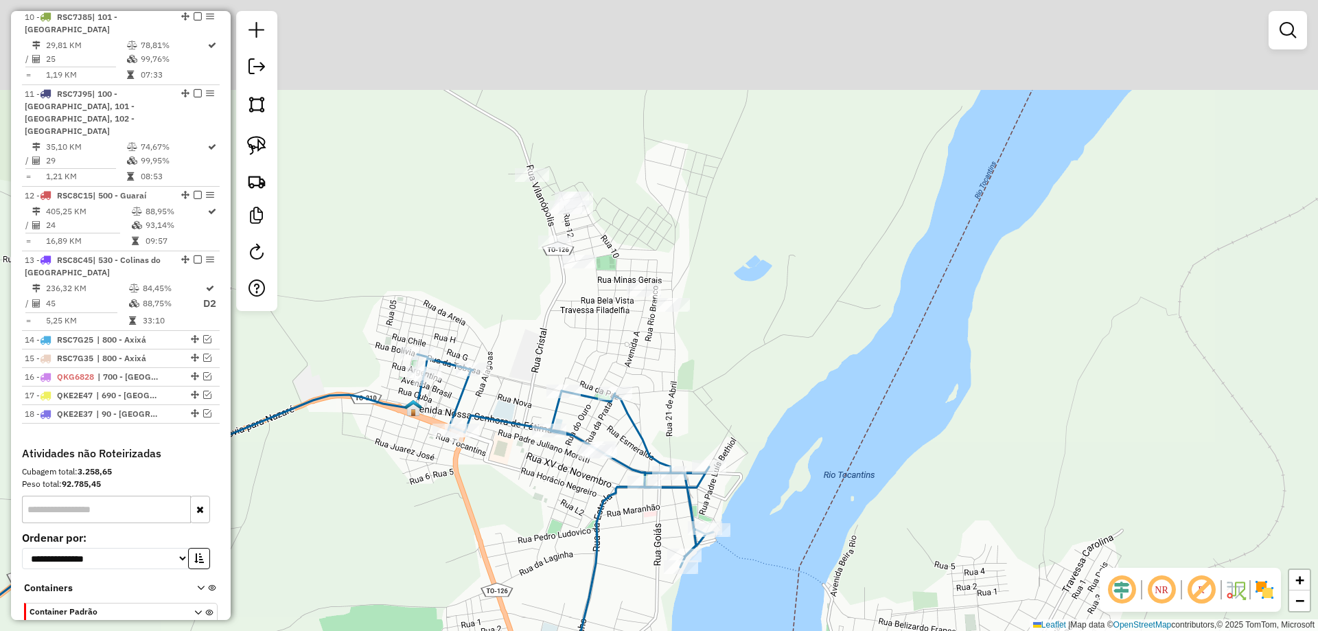
drag, startPoint x: 610, startPoint y: 455, endPoint x: 630, endPoint y: 572, distance: 119.1
click at [630, 572] on div "Janela de atendimento Grade de atendimento Capacidade Transportadoras Veículos …" at bounding box center [659, 315] width 1318 height 631
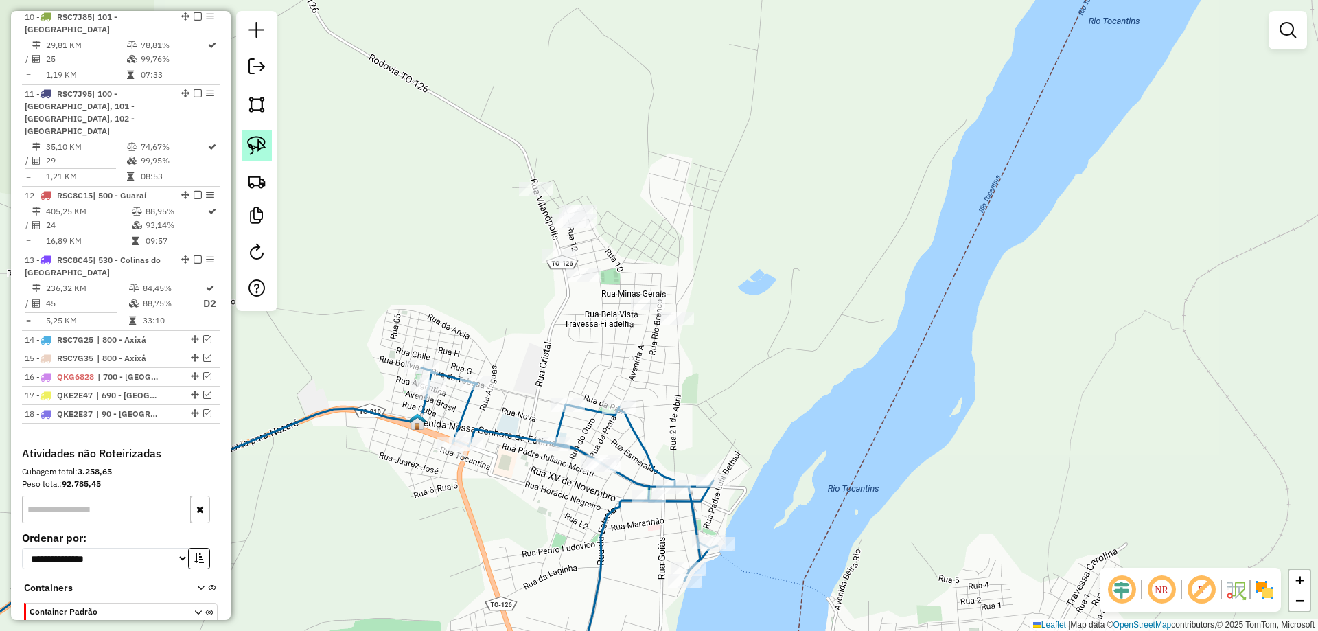
click at [260, 141] on img at bounding box center [256, 145] width 19 height 19
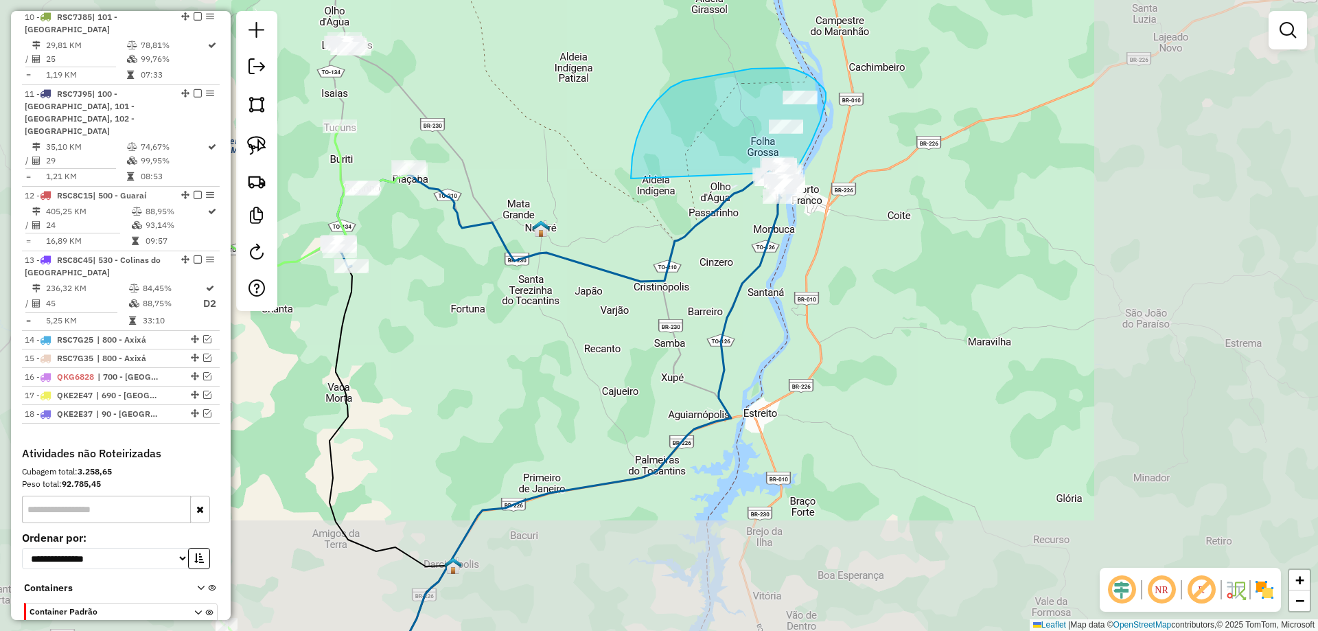
drag, startPoint x: 339, startPoint y: 354, endPoint x: 632, endPoint y: 181, distance: 339.5
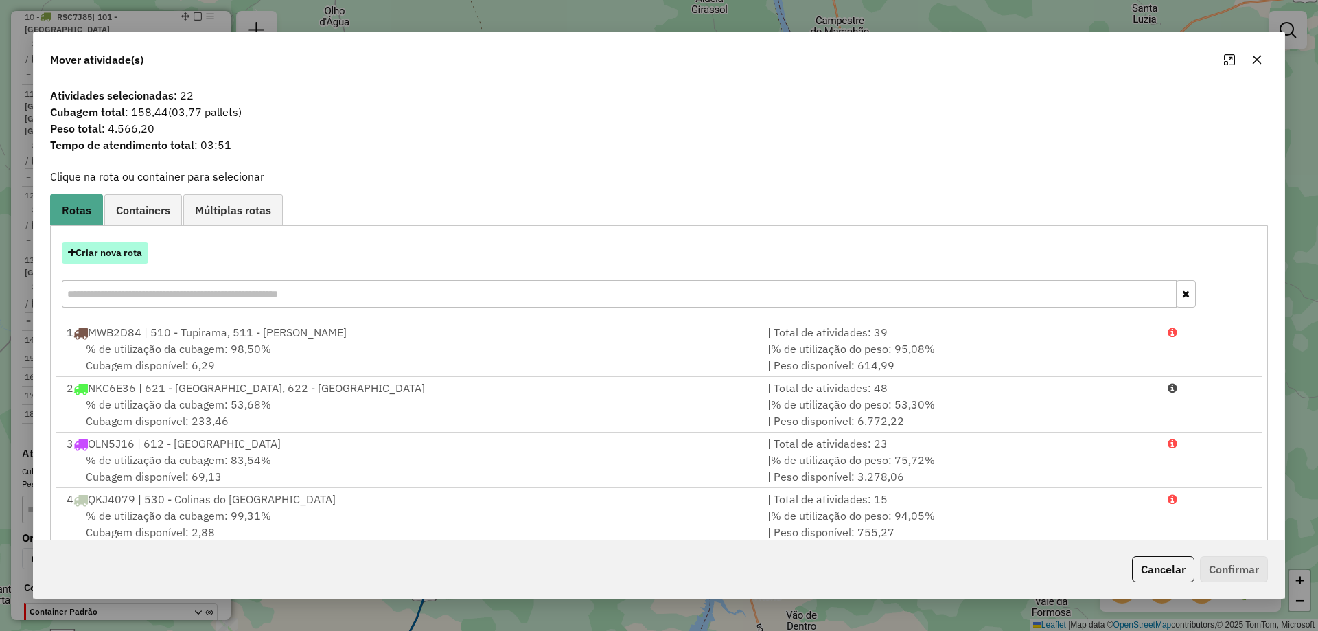
click at [110, 247] on button "Criar nova rota" at bounding box center [105, 252] width 87 height 21
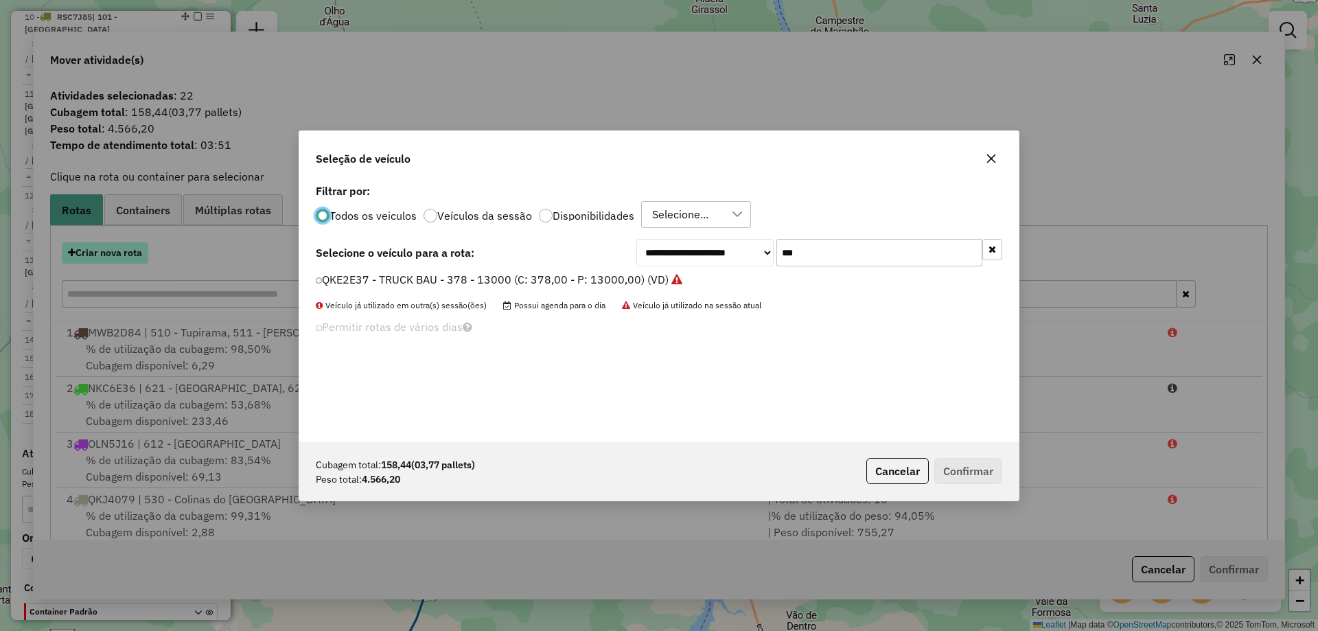
scroll to position [8, 4]
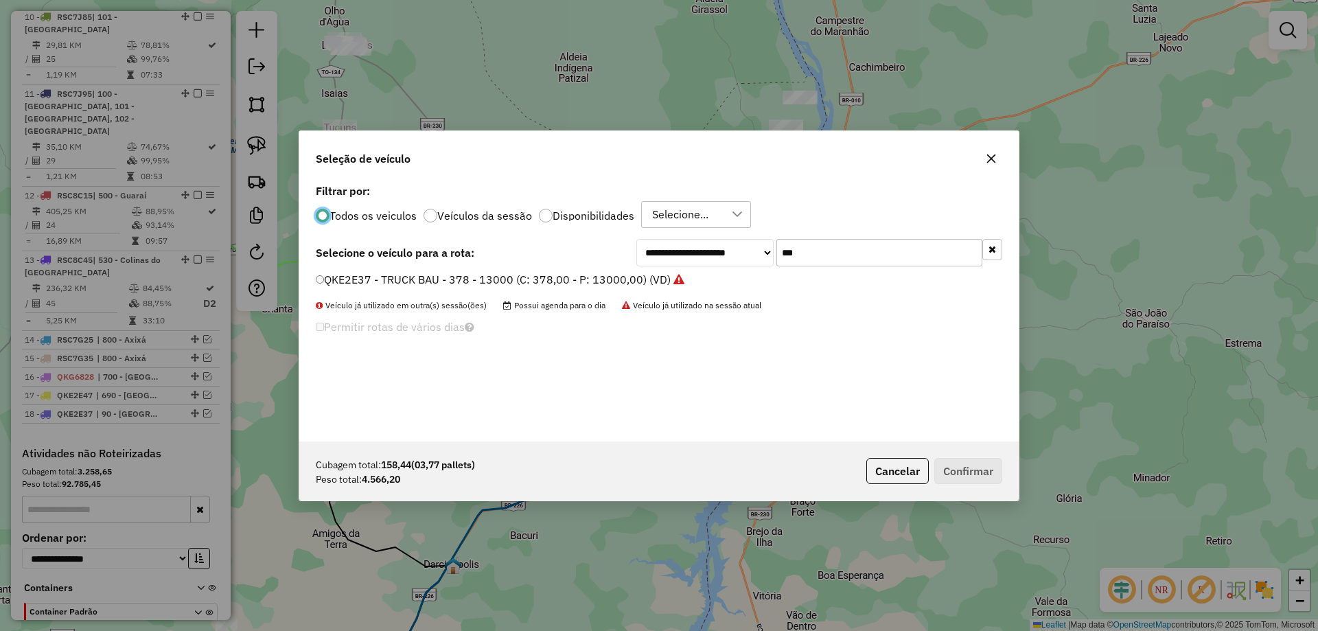
click at [894, 256] on input "***" at bounding box center [880, 252] width 206 height 27
type input "***"
drag, startPoint x: 637, startPoint y: 282, endPoint x: 670, endPoint y: 293, distance: 34.3
click at [637, 282] on label "RSC7G15 - TRUCK BAU - 420 - 12500 (C: 420,00 - P: 12500,00) (VD)" at bounding box center [508, 279] width 384 height 16
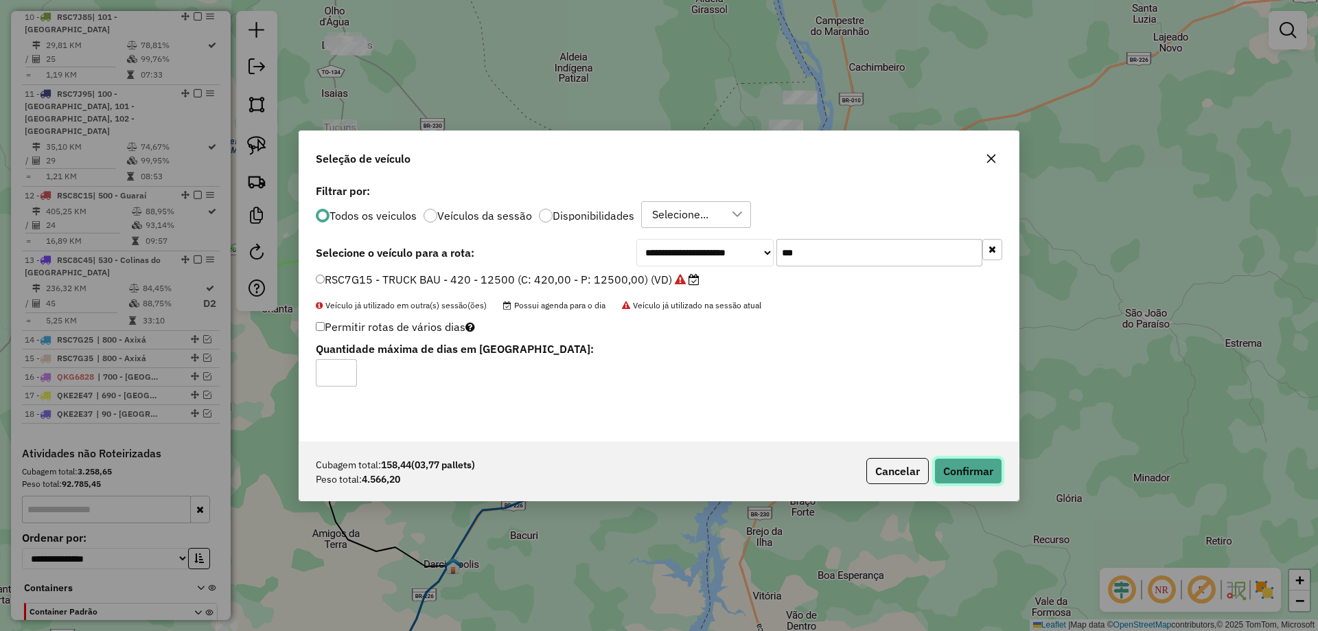
click at [972, 472] on button "Confirmar" at bounding box center [969, 471] width 68 height 26
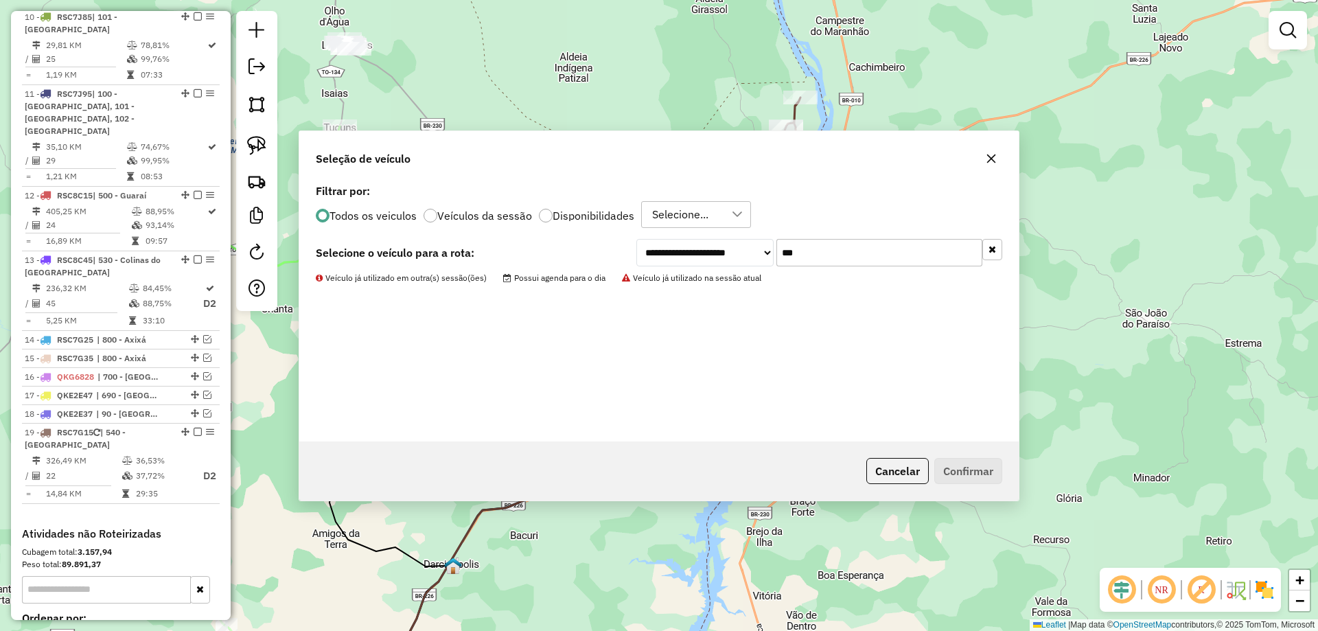
scroll to position [1339, 0]
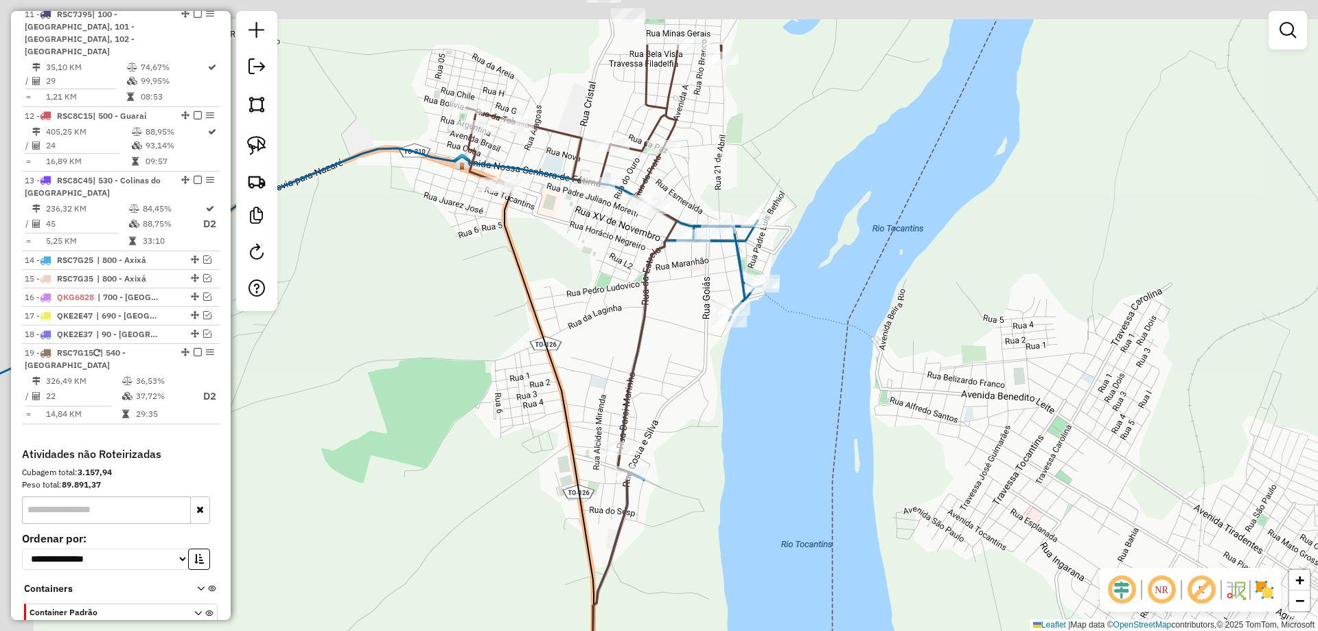
drag, startPoint x: 745, startPoint y: 89, endPoint x: 793, endPoint y: 202, distance: 122.4
click at [793, 202] on div "Janela de atendimento Grade de atendimento Capacidade Transportadoras Veículos …" at bounding box center [659, 315] width 1318 height 631
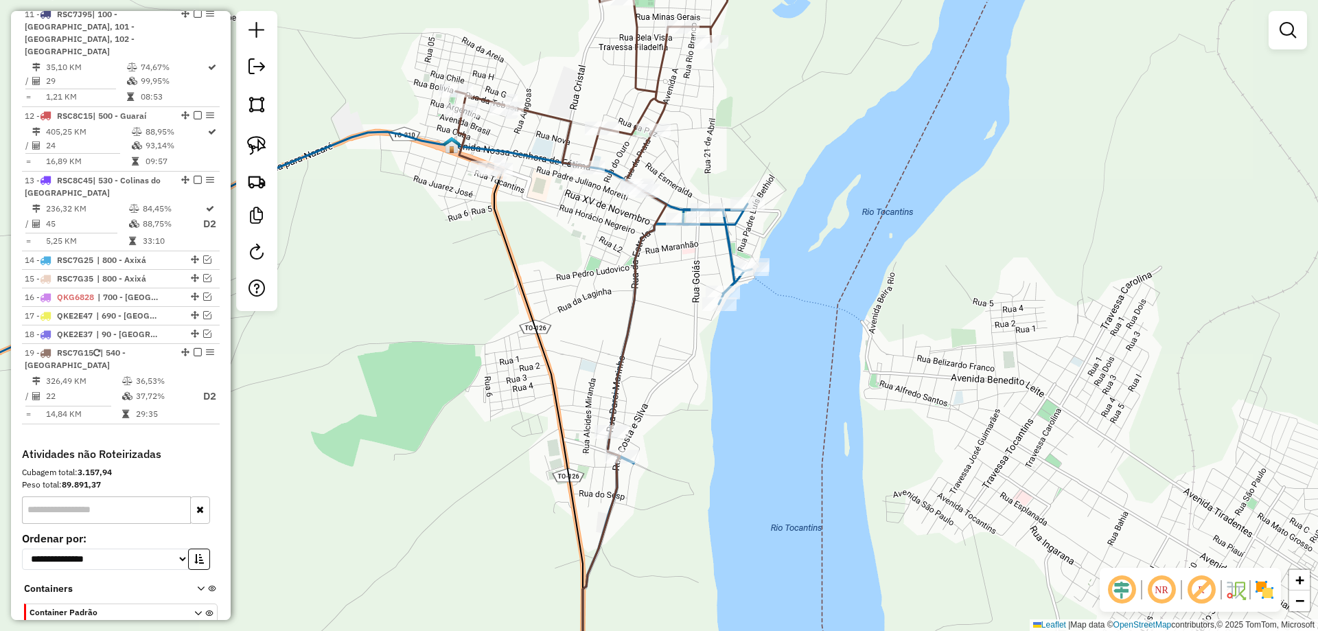
drag, startPoint x: 545, startPoint y: 312, endPoint x: 529, endPoint y: 281, distance: 34.4
click at [529, 281] on div "Janela de atendimento Grade de atendimento Capacidade Transportadoras Veículos …" at bounding box center [659, 315] width 1318 height 631
click at [262, 145] on img at bounding box center [256, 145] width 19 height 19
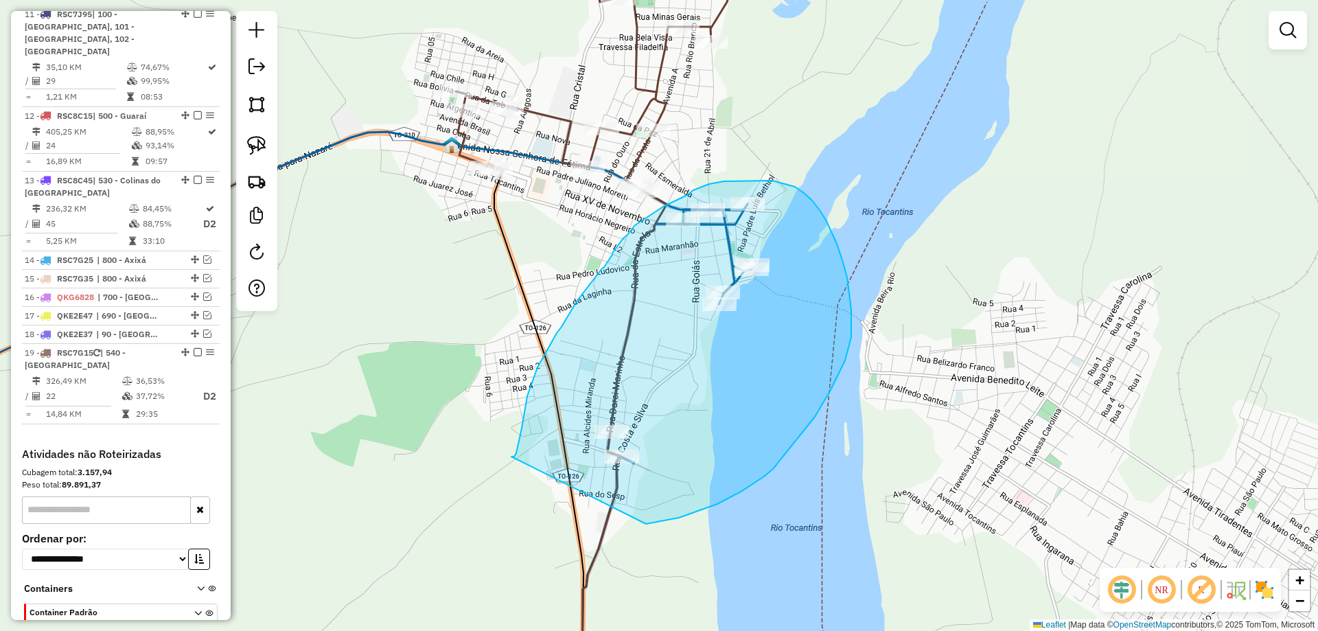
drag, startPoint x: 512, startPoint y: 457, endPoint x: 641, endPoint y: 525, distance: 146.5
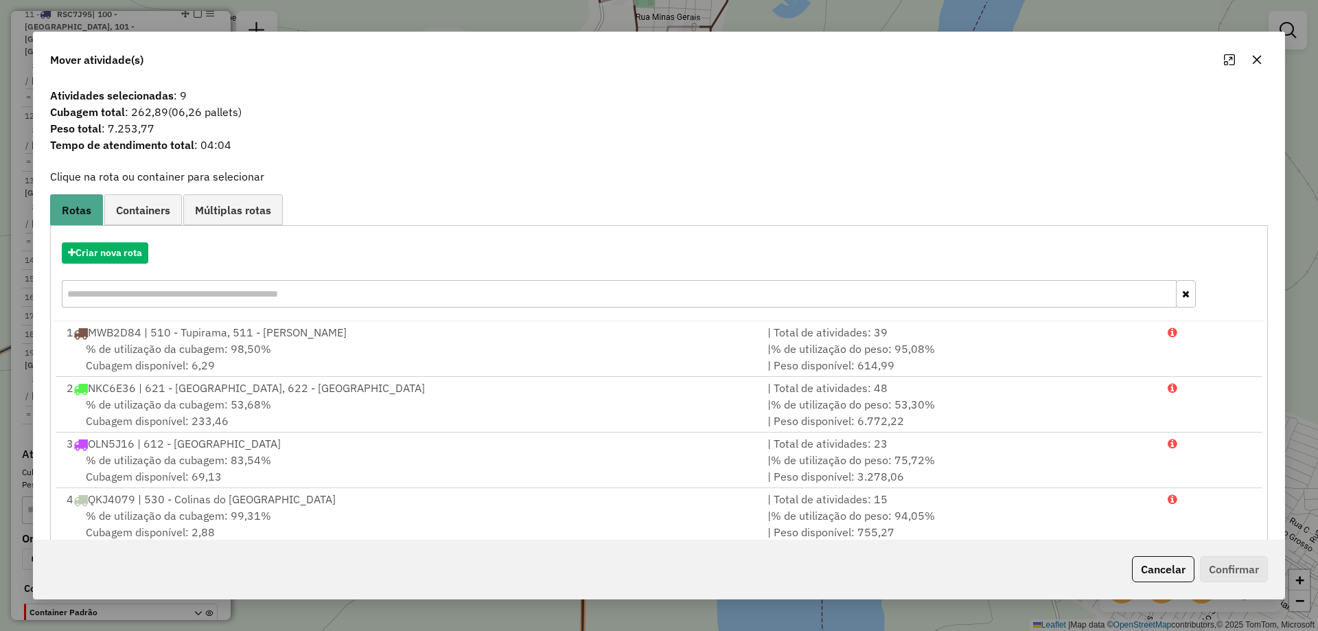
click at [1255, 59] on icon "button" at bounding box center [1257, 59] width 11 height 11
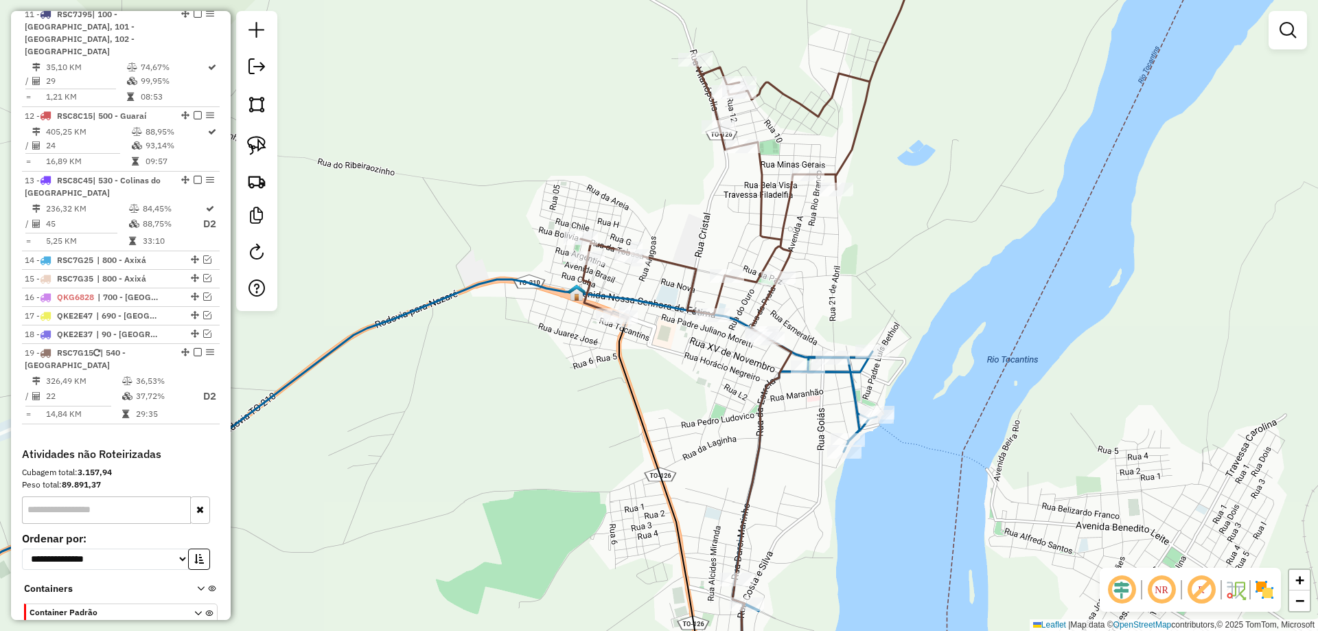
click at [790, 255] on icon at bounding box center [748, 137] width 334 height 401
select select "*********"
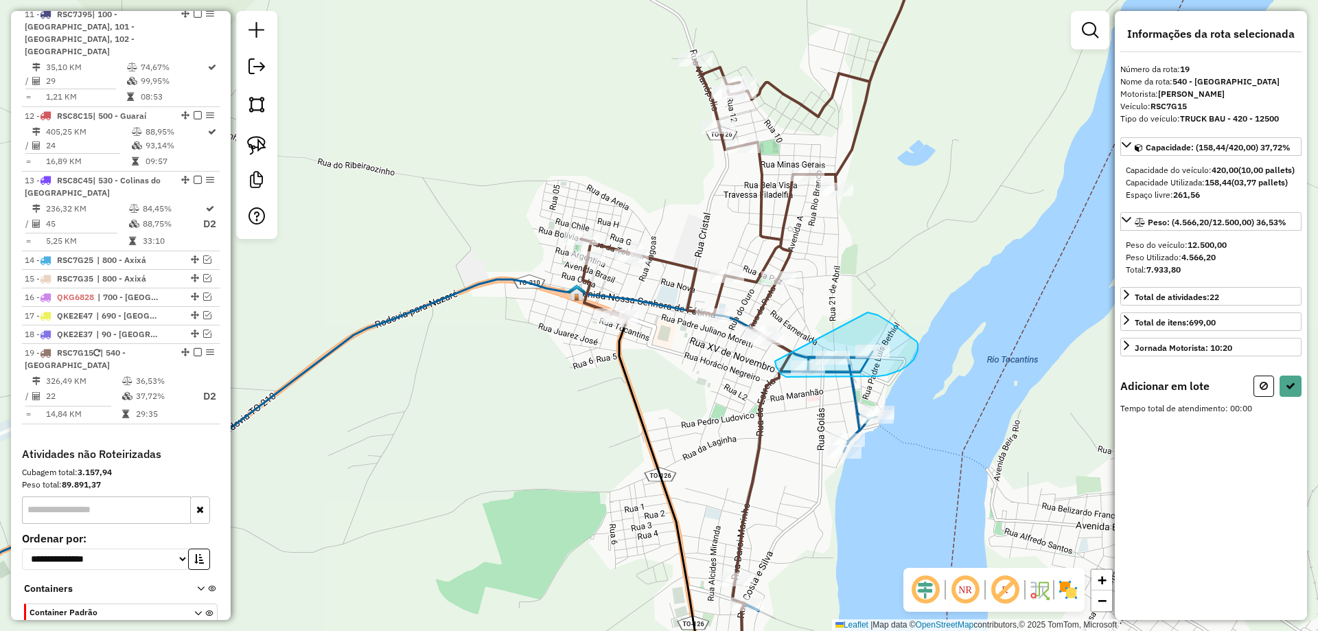
drag, startPoint x: 775, startPoint y: 361, endPoint x: 868, endPoint y: 312, distance: 104.7
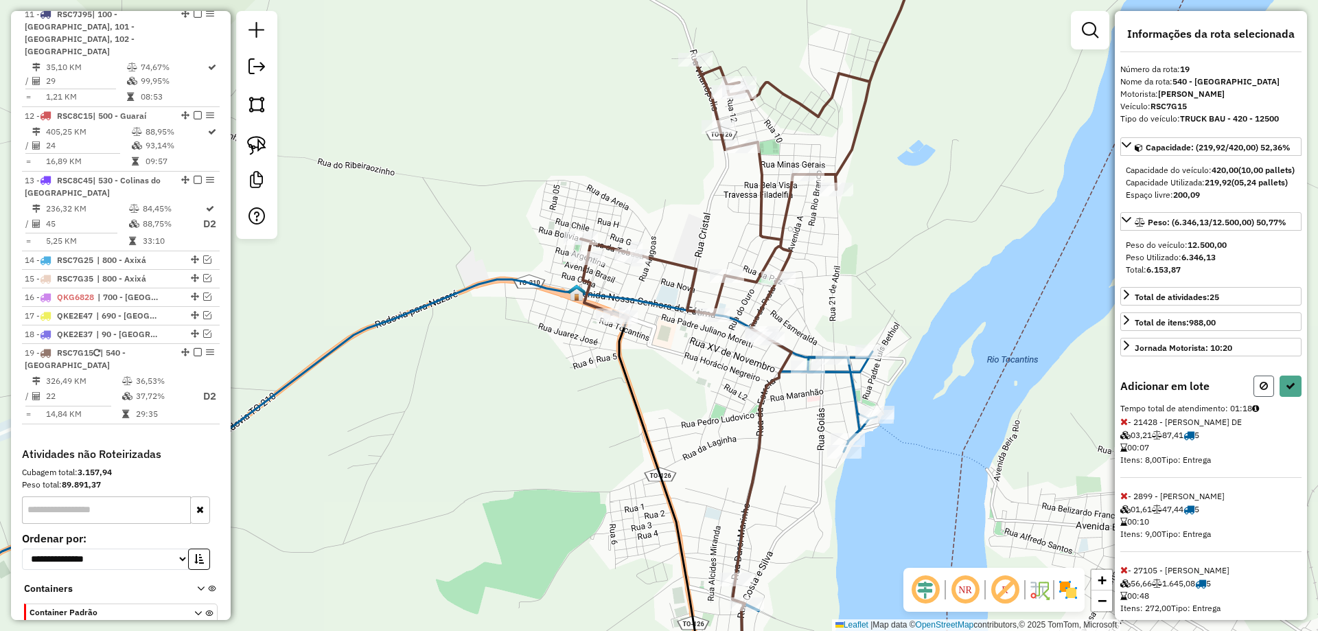
click at [1255, 397] on button at bounding box center [1264, 386] width 21 height 21
select select "*********"
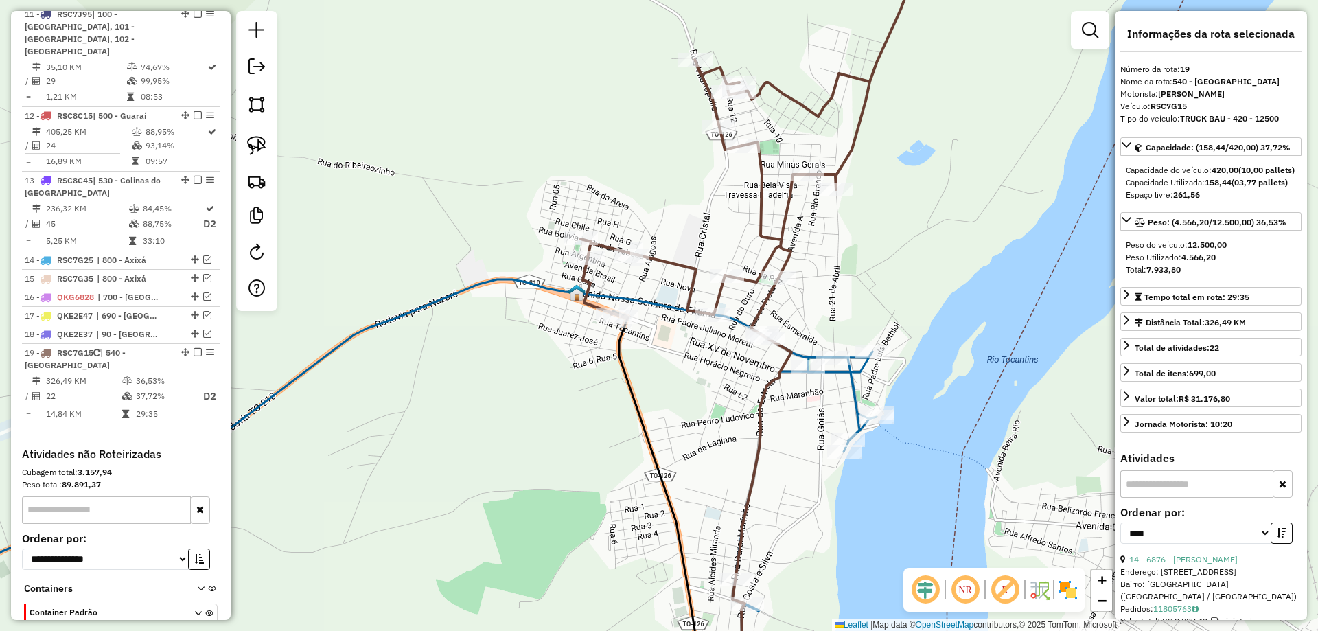
click at [764, 302] on icon at bounding box center [748, 137] width 334 height 401
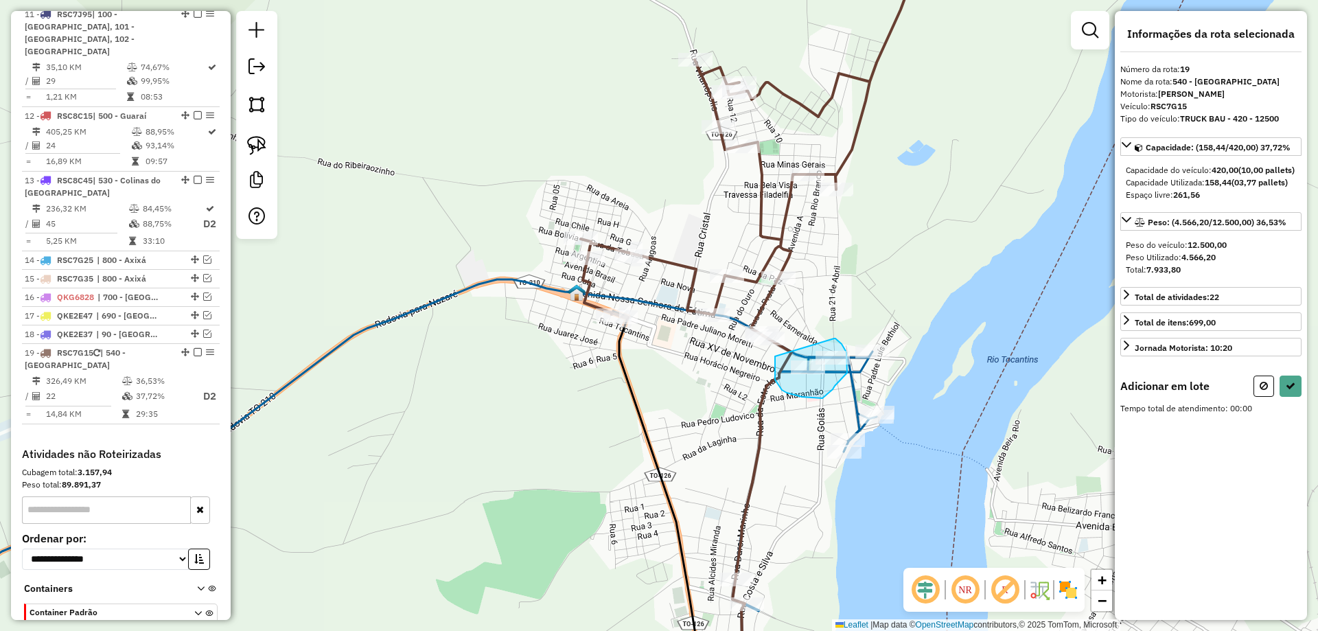
drag, startPoint x: 775, startPoint y: 356, endPoint x: 834, endPoint y: 338, distance: 61.9
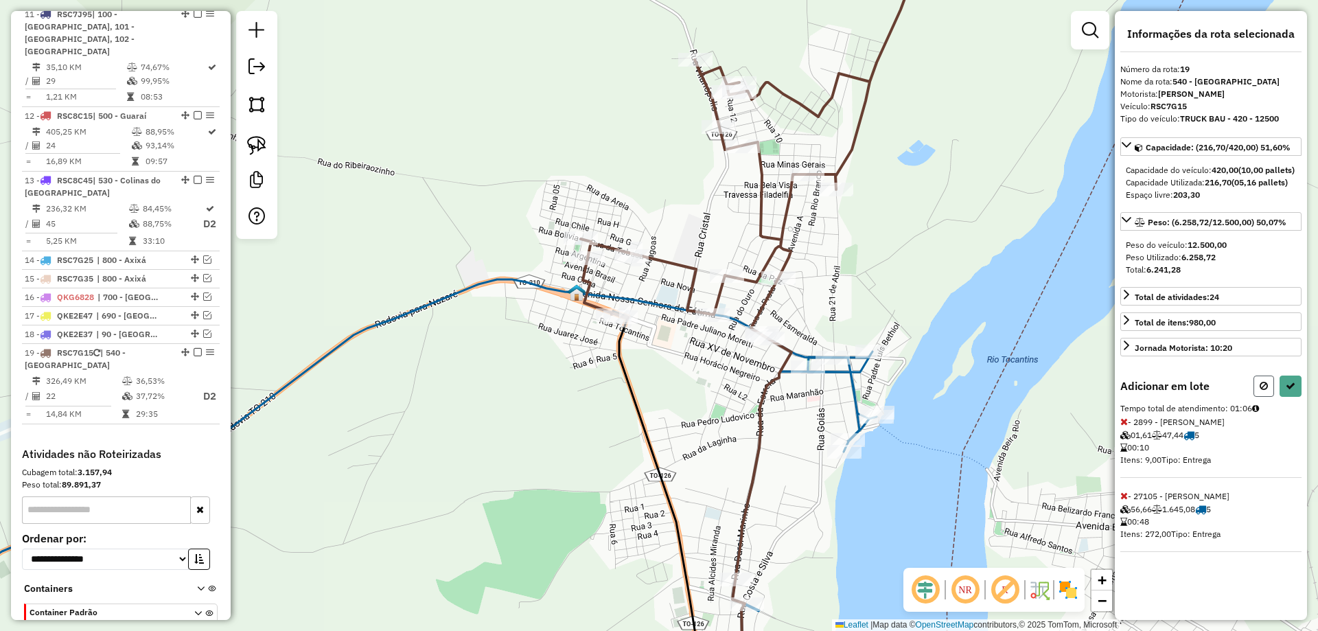
click at [1261, 391] on icon at bounding box center [1264, 386] width 8 height 10
select select "*********"
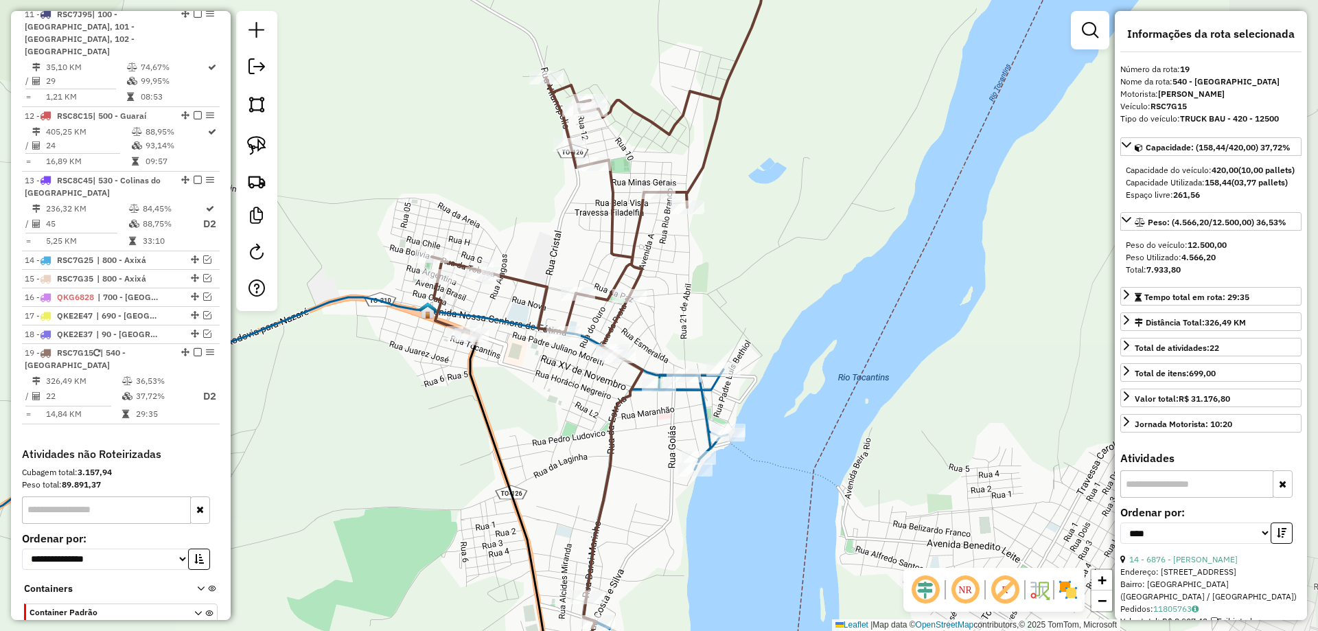
drag, startPoint x: 713, startPoint y: 426, endPoint x: 584, endPoint y: 435, distance: 130.1
click at [584, 435] on div "Janela de atendimento Grade de atendimento Capacidade Transportadoras Veículos …" at bounding box center [659, 315] width 1318 height 631
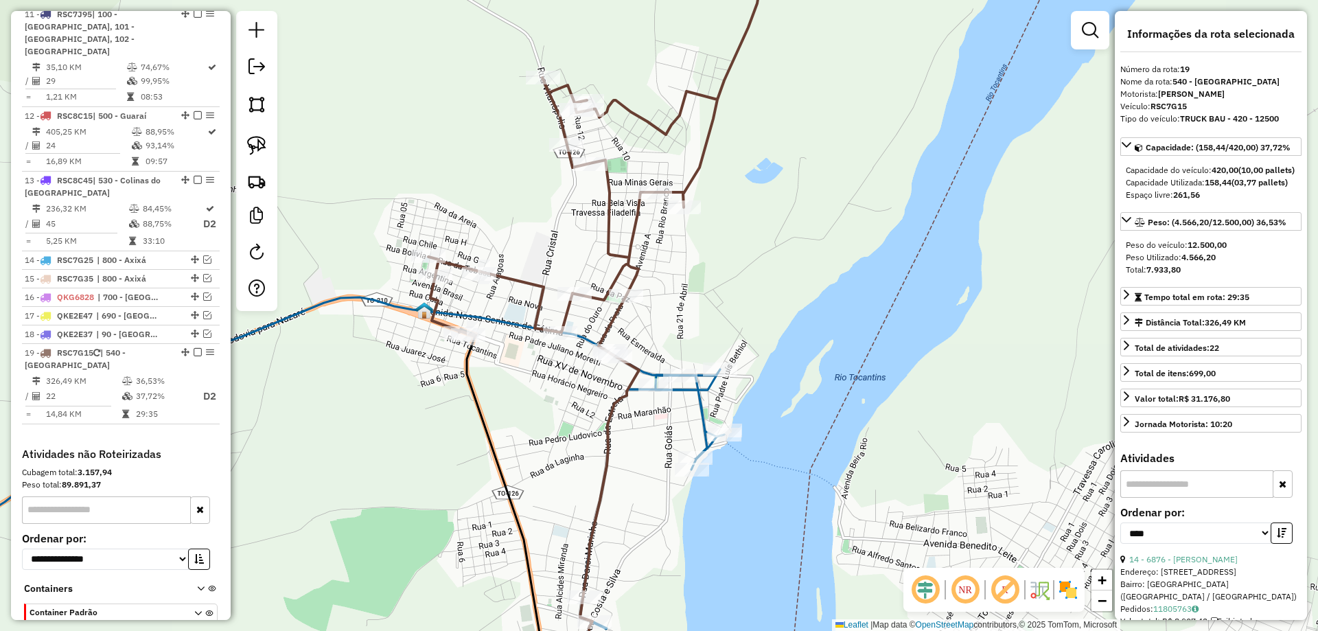
click at [639, 273] on icon at bounding box center [596, 146] width 336 height 419
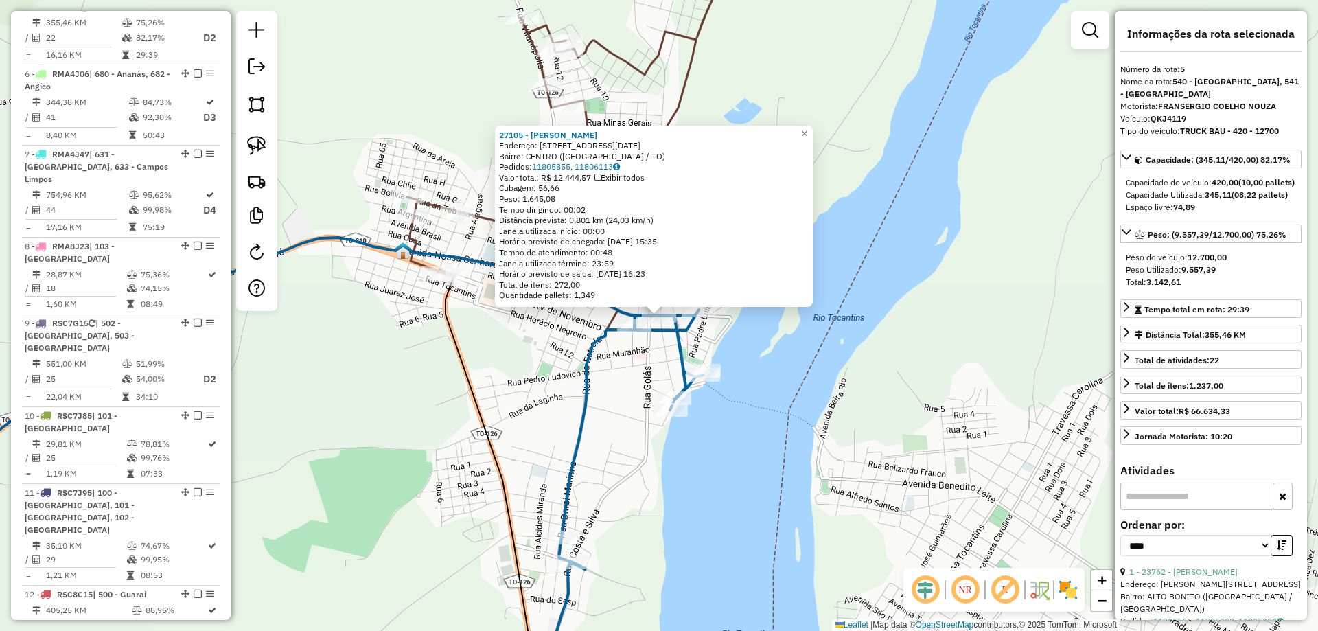
scroll to position [835, 0]
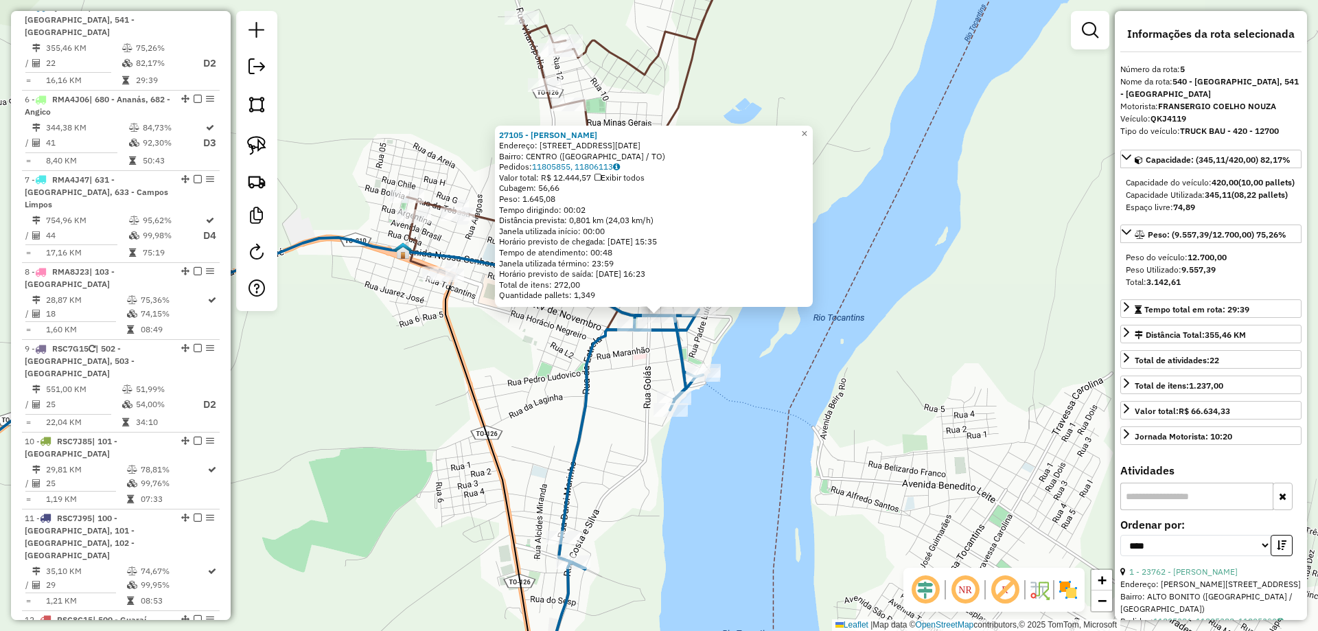
click at [852, 372] on div "Rota 5 - Placa QKJ4119 21863 - NEYRIVAN ALVES DE OL Rota 5 - Placa QKJ4119 7942…" at bounding box center [659, 315] width 1318 height 631
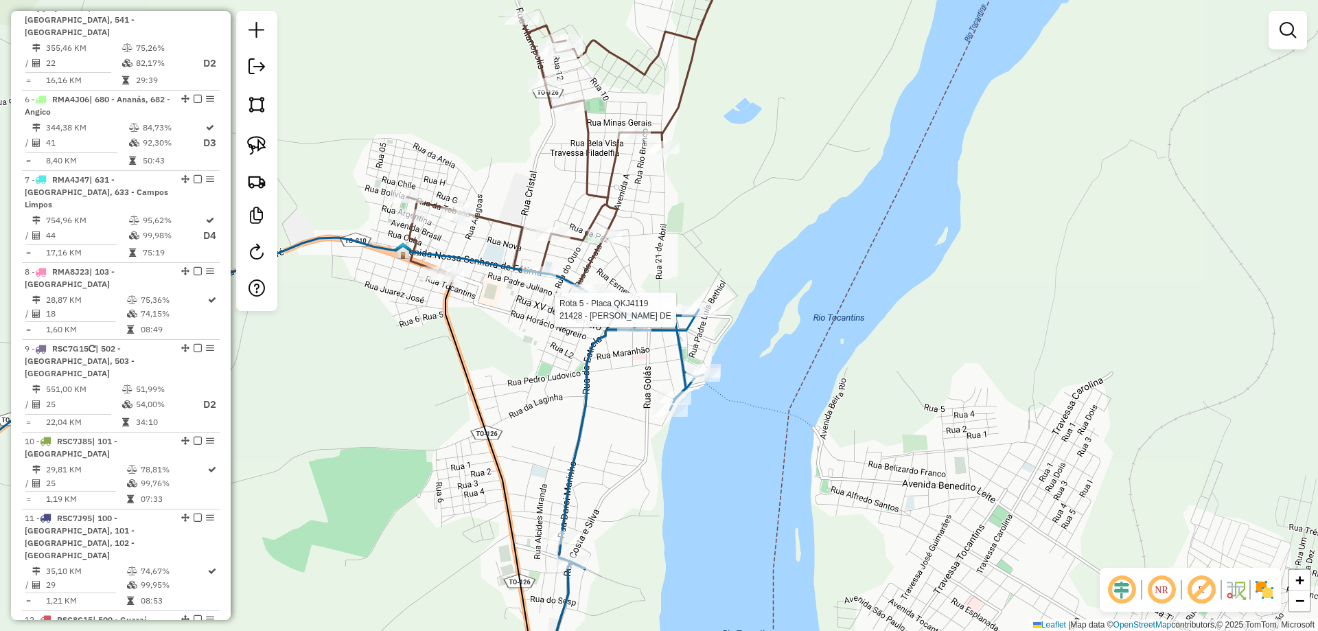
select select "*********"
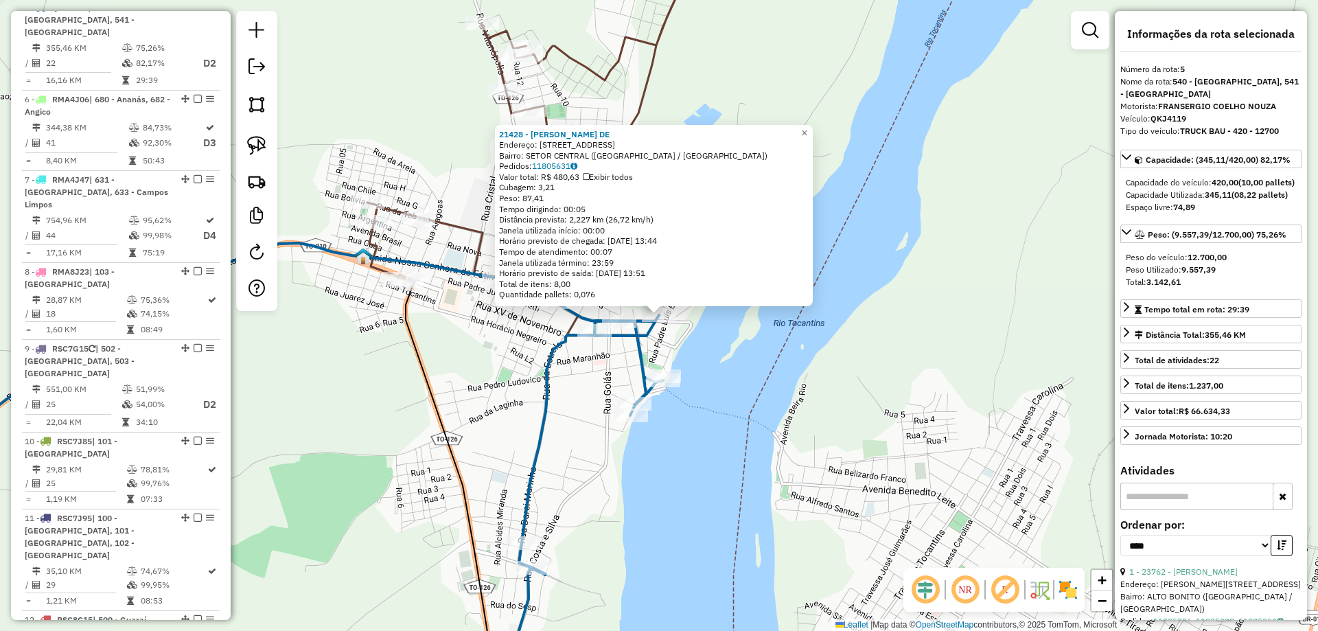
click at [576, 400] on div "21428 - FRANCISCO PEREIRA DE Endereço: R DOM ORIONE 372 Bairro: SETOR CENTRAL (…" at bounding box center [659, 315] width 1318 height 631
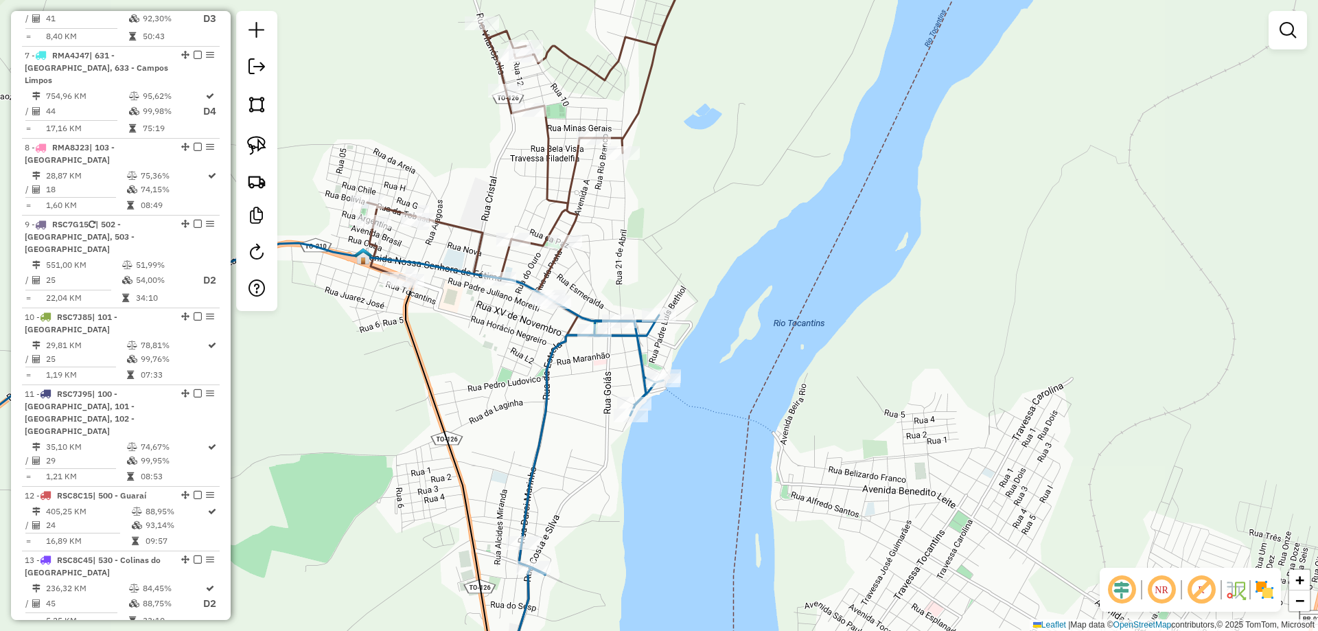
scroll to position [1178, 0]
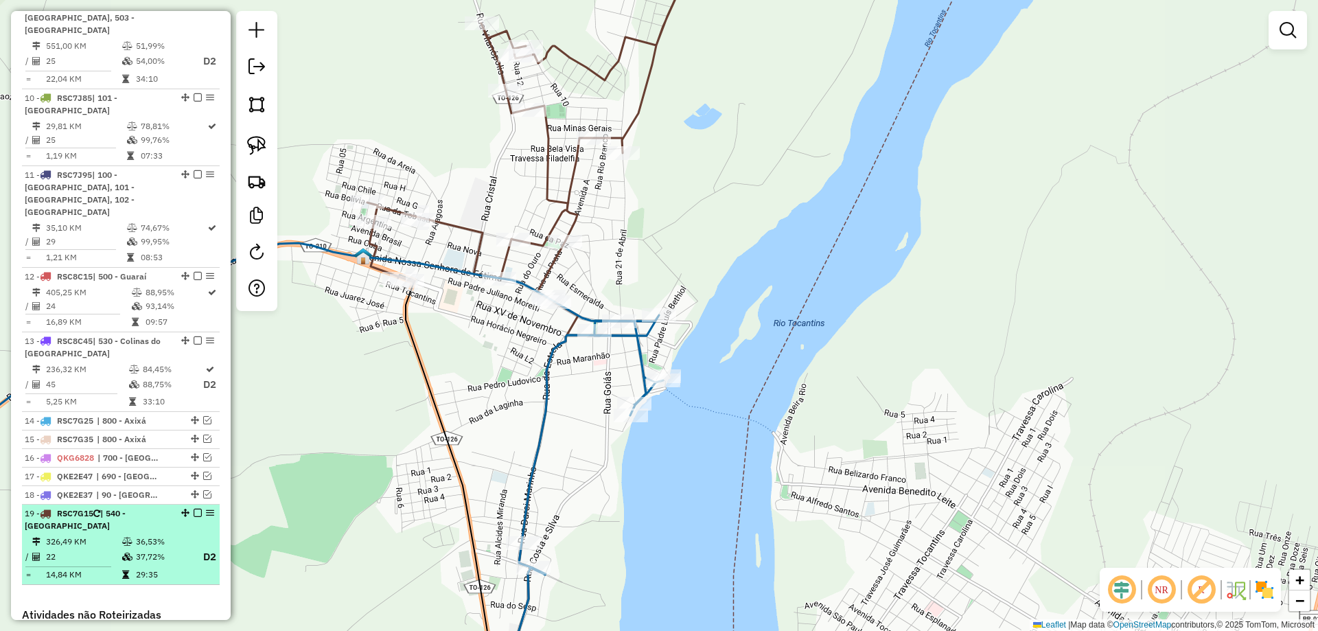
click at [194, 509] on em at bounding box center [198, 513] width 8 height 8
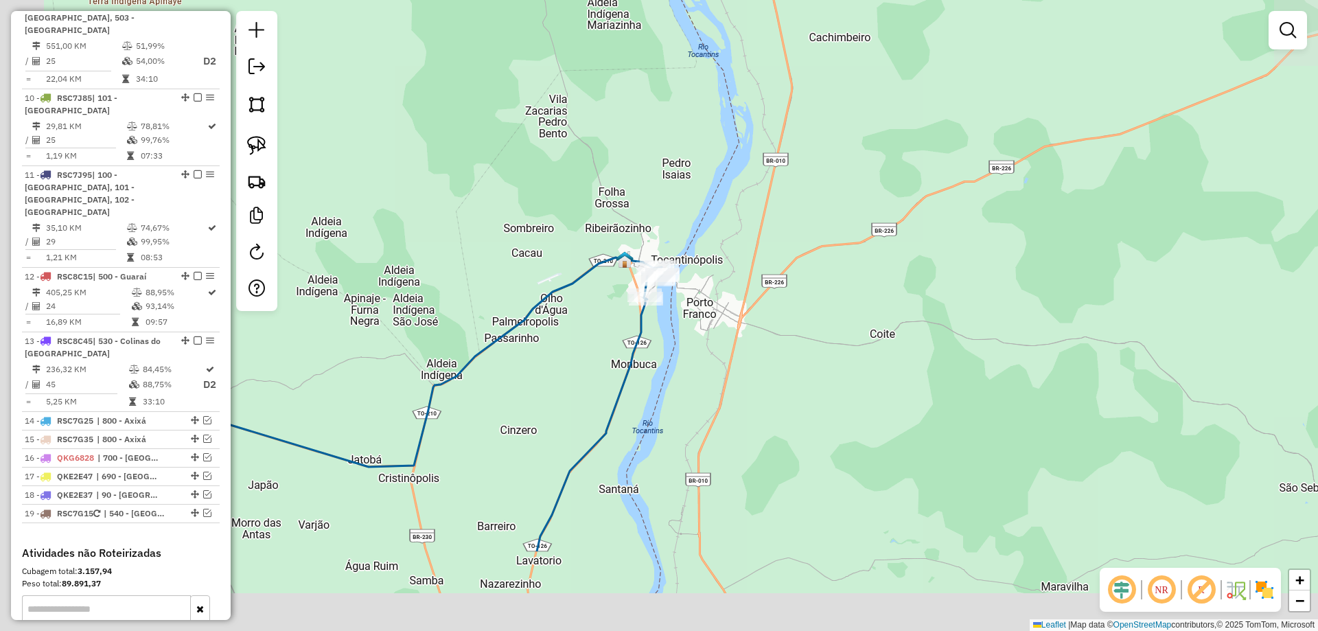
drag, startPoint x: 423, startPoint y: 490, endPoint x: 641, endPoint y: 331, distance: 269.9
click at [635, 338] on div "Janela de atendimento Grade de atendimento Capacidade Transportadoras Veículos …" at bounding box center [659, 315] width 1318 height 631
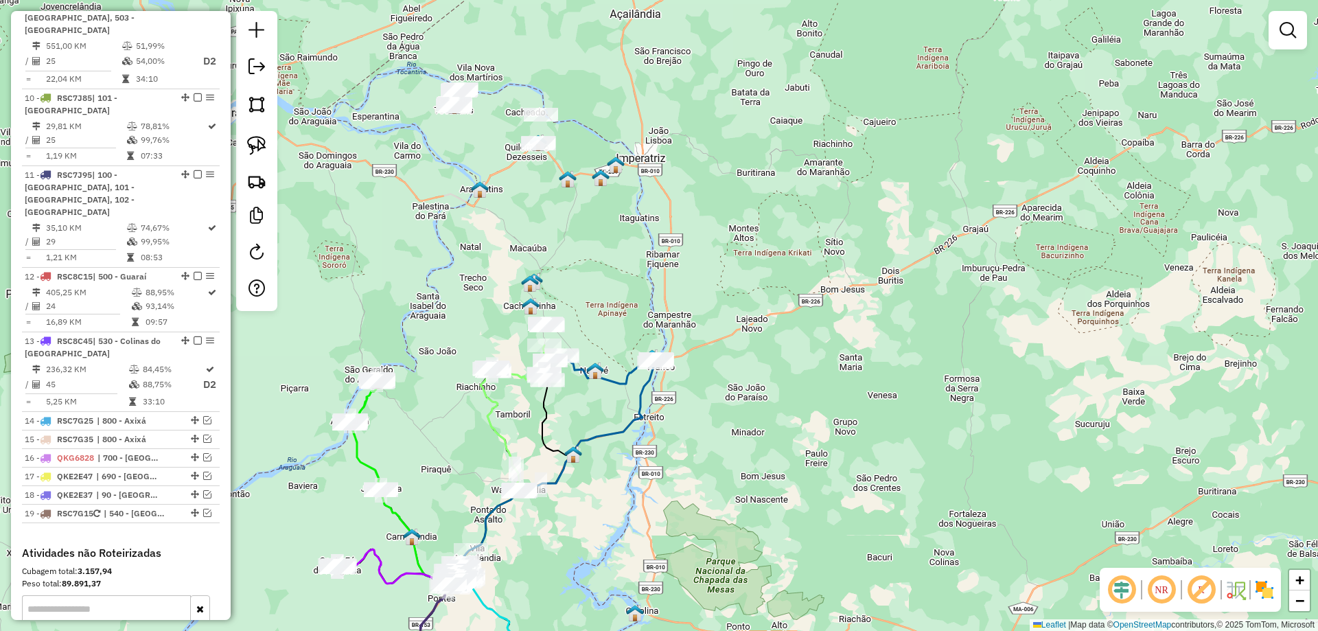
drag, startPoint x: 615, startPoint y: 518, endPoint x: 667, endPoint y: 167, distance: 355.4
click at [663, 181] on div "Janela de atendimento Grade de atendimento Capacidade Transportadoras Veículos …" at bounding box center [659, 315] width 1318 height 631
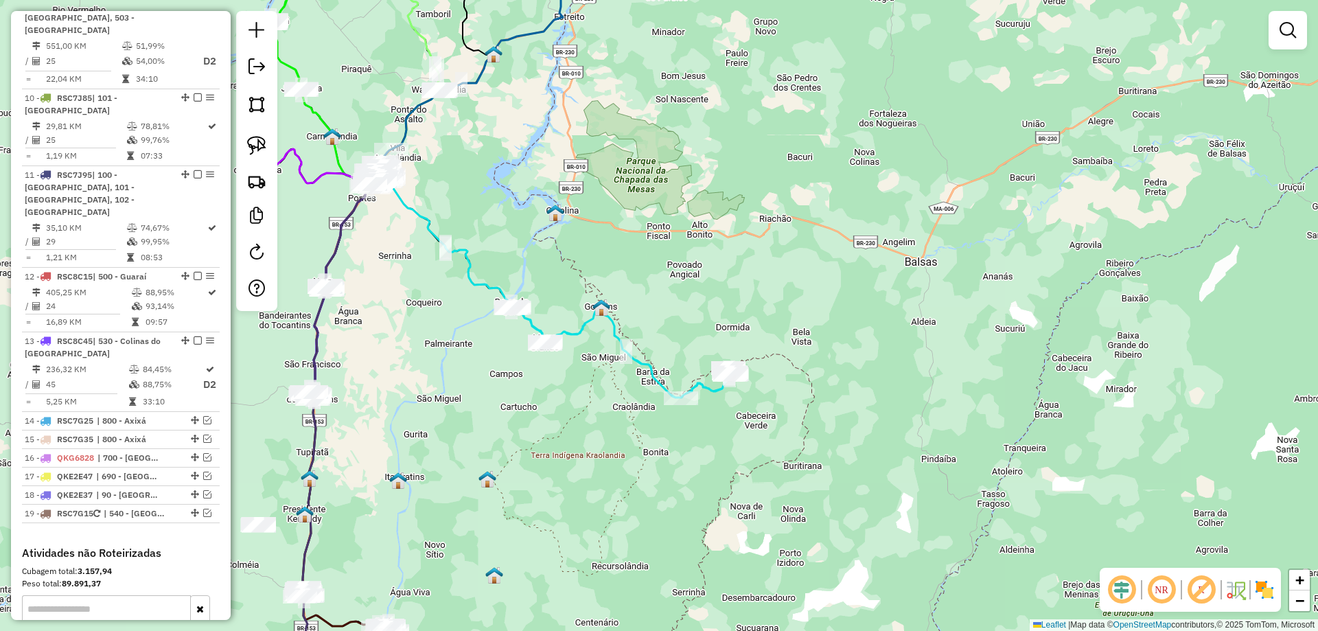
drag, startPoint x: 746, startPoint y: 420, endPoint x: 608, endPoint y: 404, distance: 139.0
click at [608, 404] on div "Janela de atendimento Grade de atendimento Capacidade Transportadoras Veículos …" at bounding box center [659, 315] width 1318 height 631
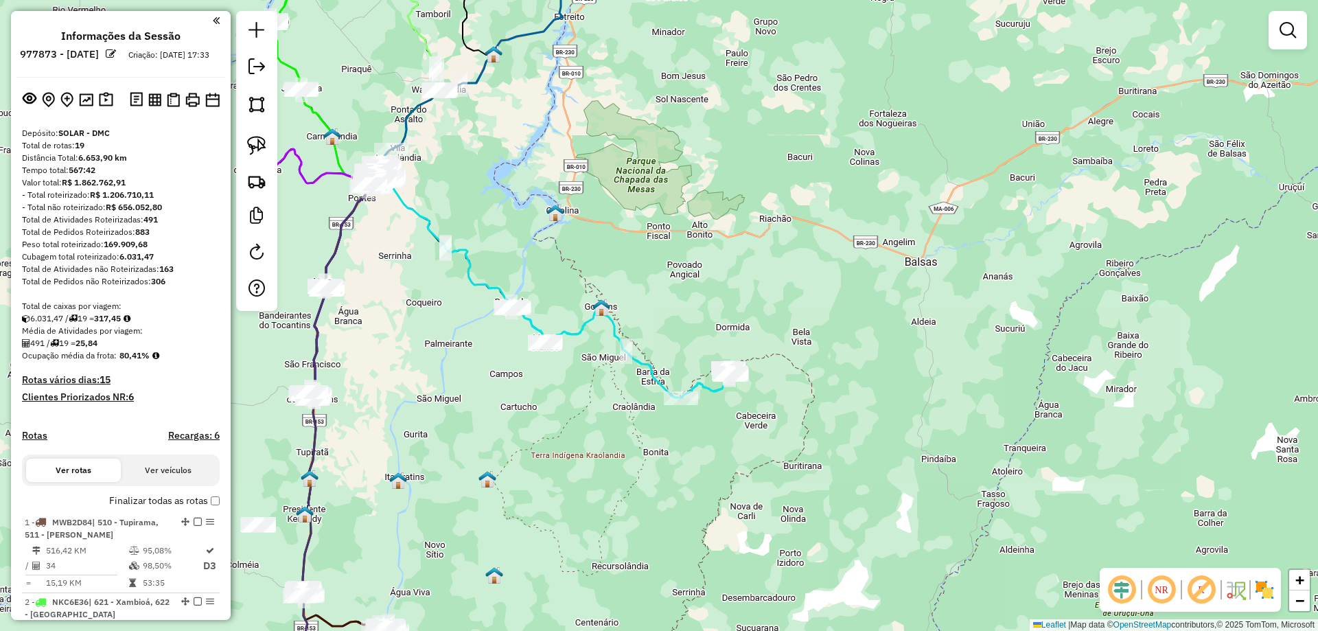
scroll to position [1178, 0]
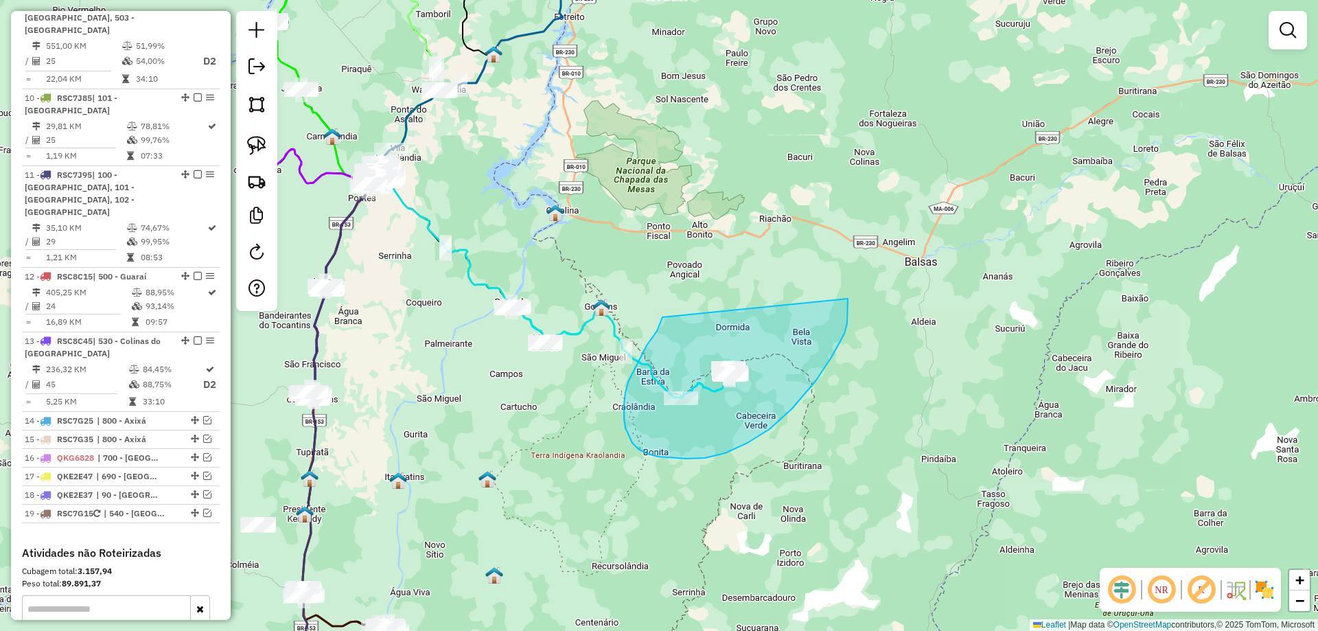
drag, startPoint x: 663, startPoint y: 317, endPoint x: 848, endPoint y: 299, distance: 186.3
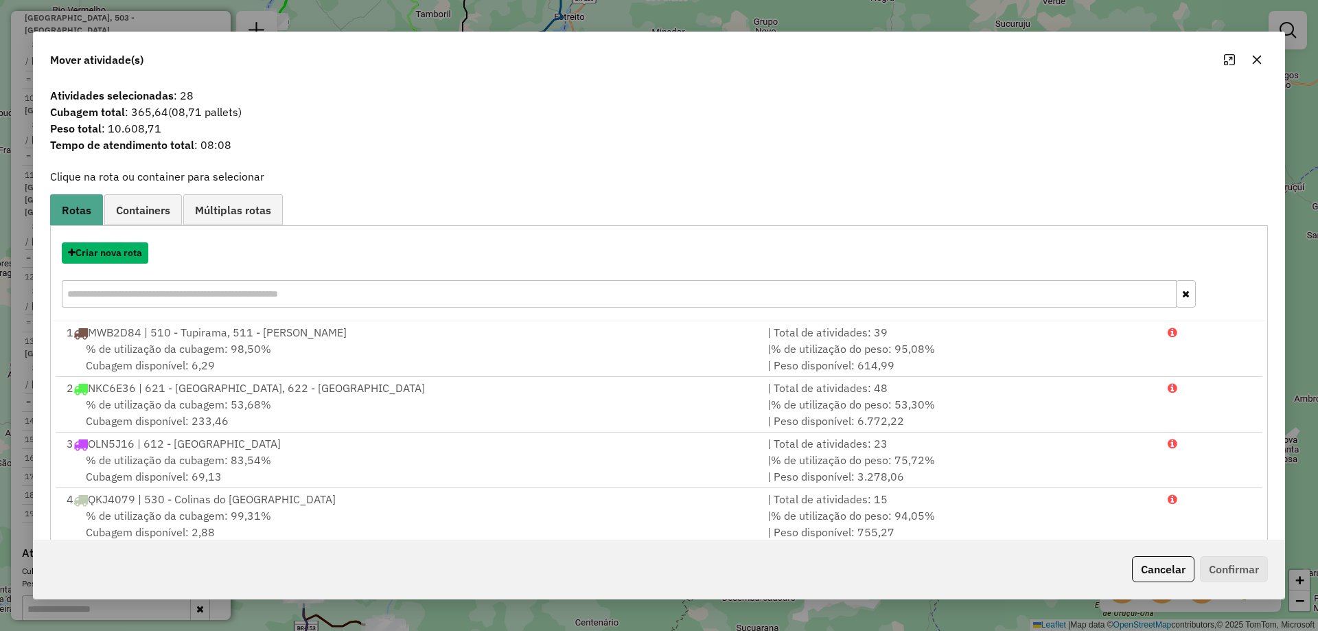
click at [104, 250] on button "Criar nova rota" at bounding box center [105, 252] width 87 height 21
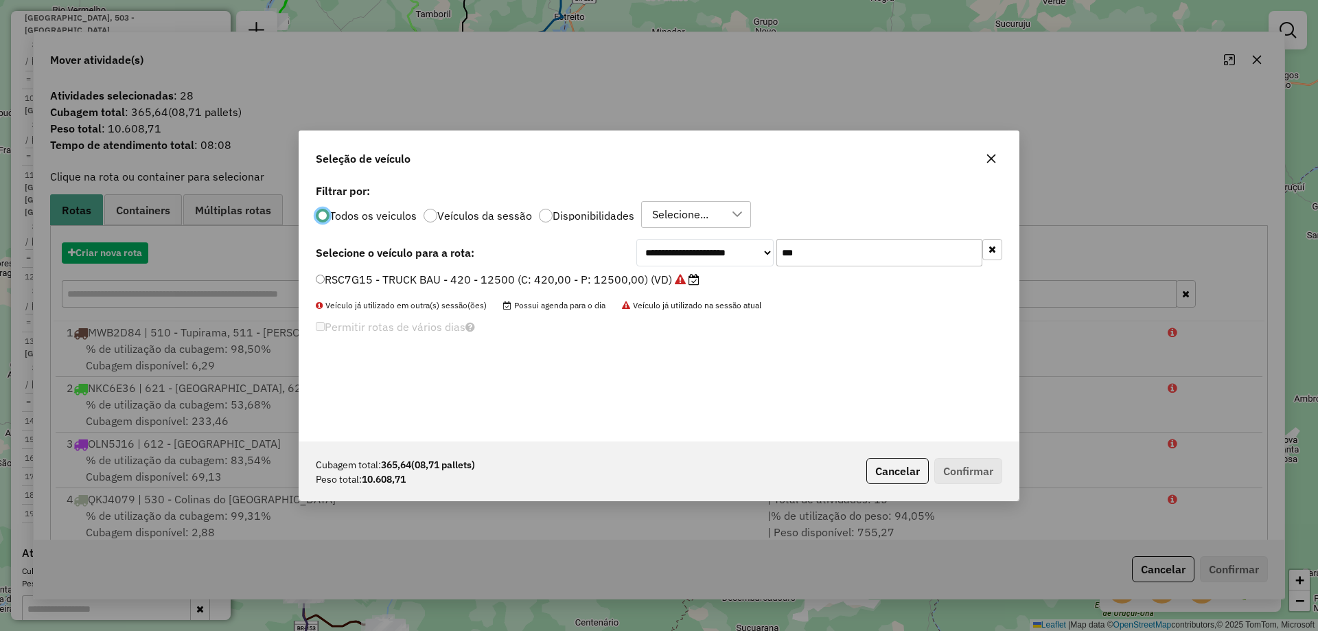
scroll to position [8, 4]
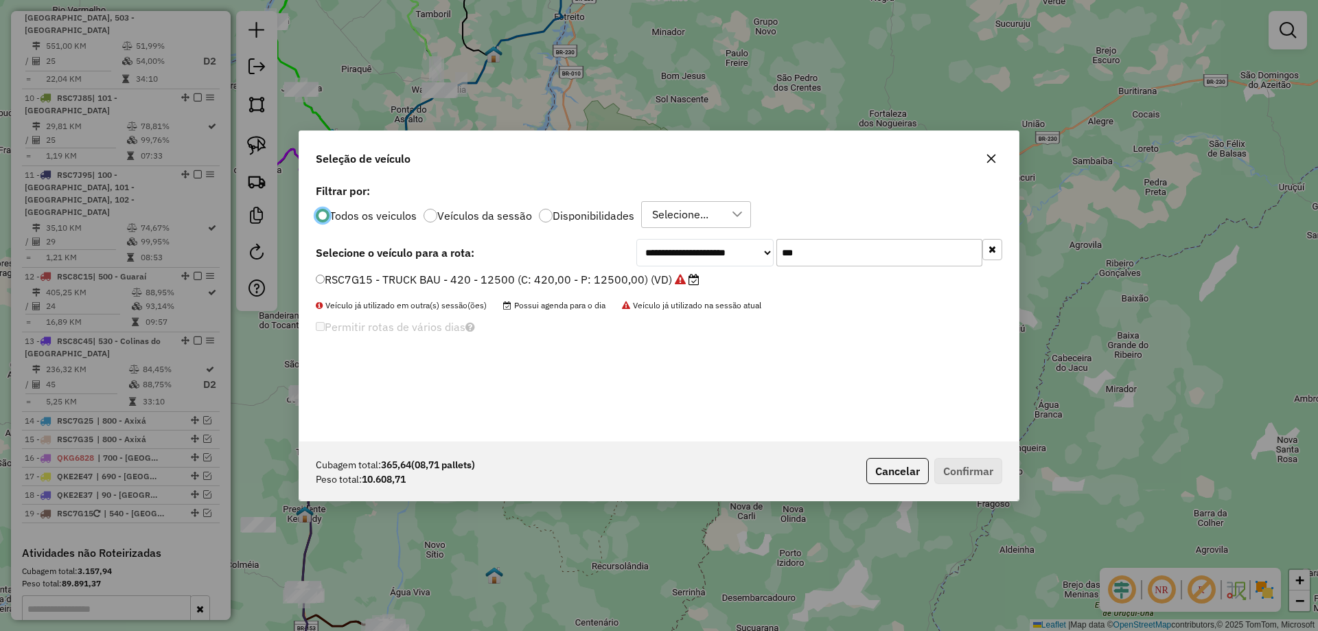
click at [823, 257] on input "***" at bounding box center [880, 252] width 206 height 27
type input "****"
click at [628, 286] on label "QKJ3689 - TRUCK BAU - 420 - 12700 (C: 420,00 - P: 12700,00) (VD)" at bounding box center [500, 279] width 369 height 16
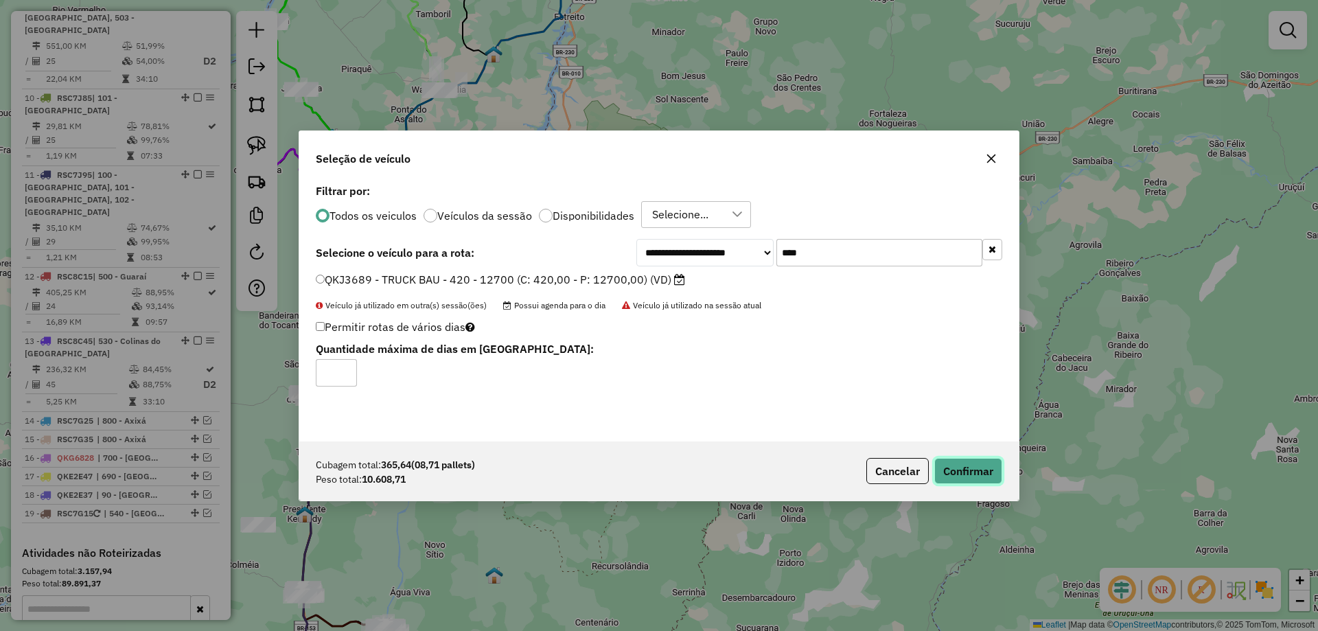
click at [967, 475] on button "Confirmar" at bounding box center [969, 471] width 68 height 26
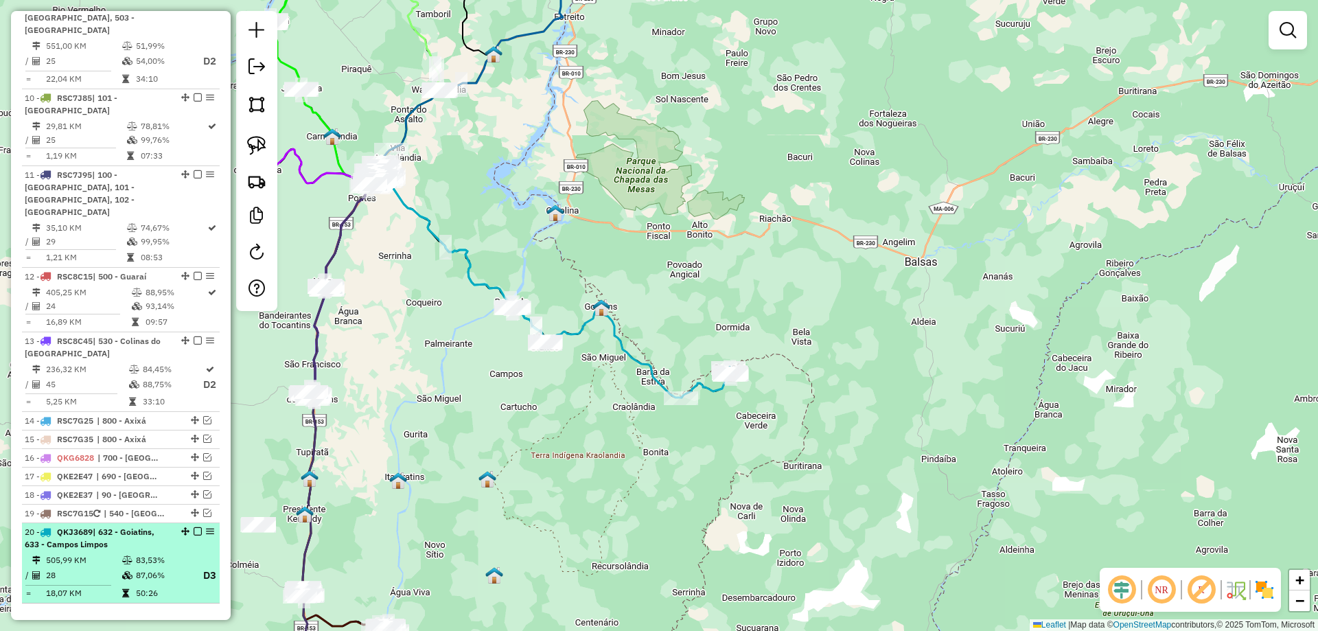
click at [195, 527] on em at bounding box center [198, 531] width 8 height 8
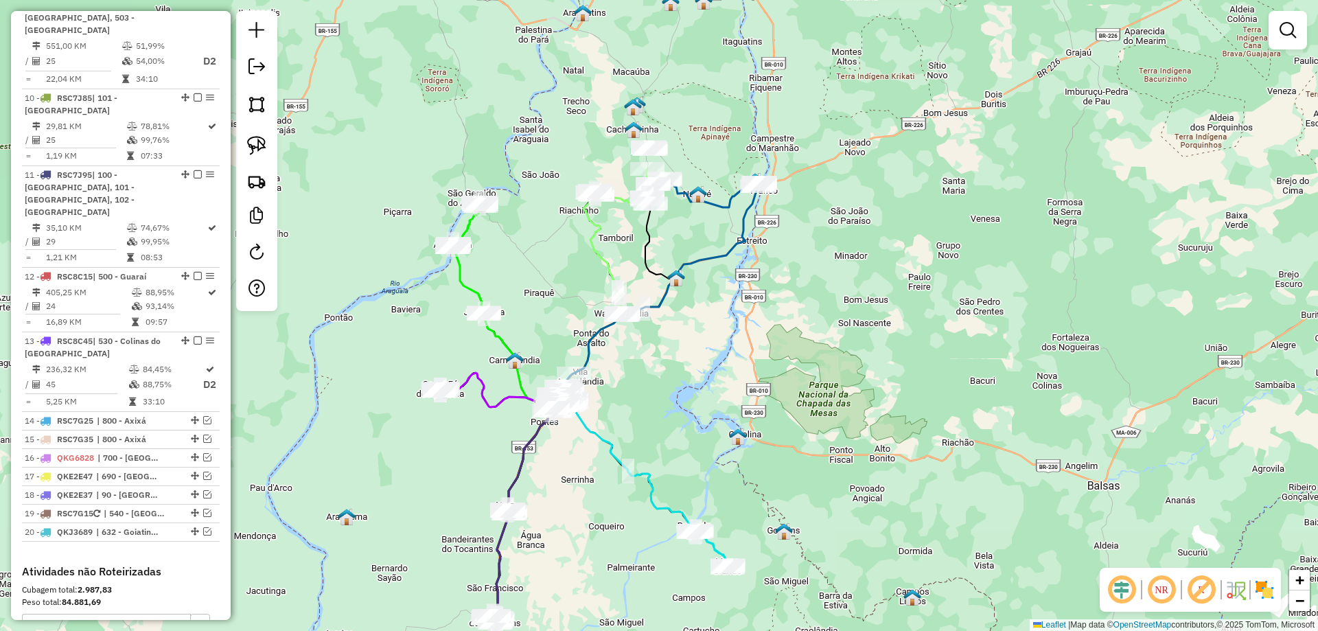
drag, startPoint x: 396, startPoint y: 328, endPoint x: 588, endPoint y: 556, distance: 297.8
click at [588, 556] on div "Janela de atendimento Grade de atendimento Capacidade Transportadoras Veículos …" at bounding box center [659, 315] width 1318 height 631
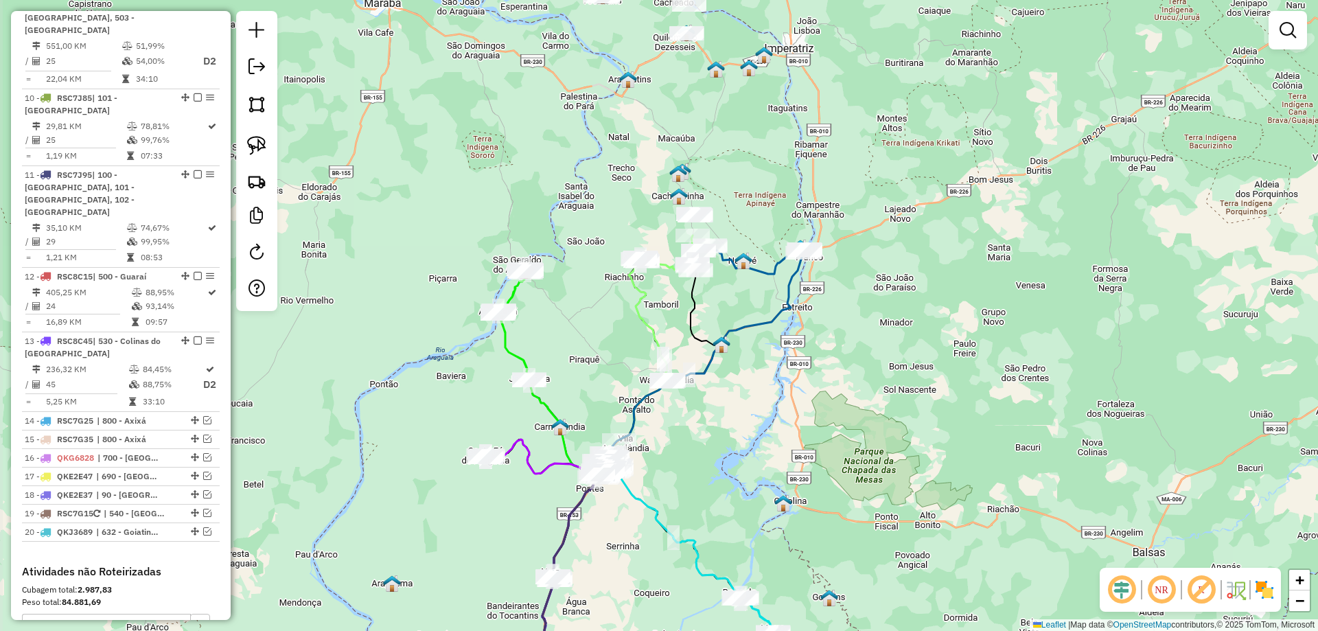
drag, startPoint x: 580, startPoint y: 521, endPoint x: 616, endPoint y: 584, distance: 72.3
click at [616, 584] on div "Janela de atendimento Grade de atendimento Capacidade Transportadoras Veículos …" at bounding box center [659, 315] width 1318 height 631
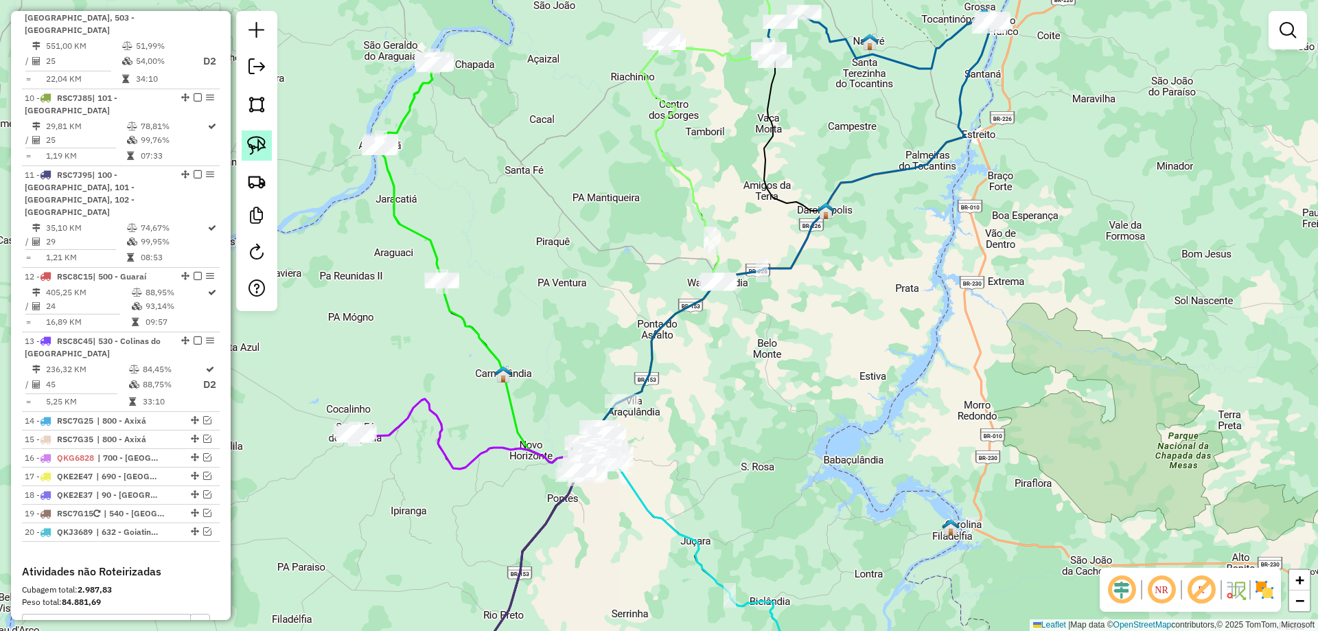
click at [268, 148] on link at bounding box center [257, 145] width 30 height 30
drag, startPoint x: 370, startPoint y: 412, endPoint x: 449, endPoint y: 452, distance: 88.4
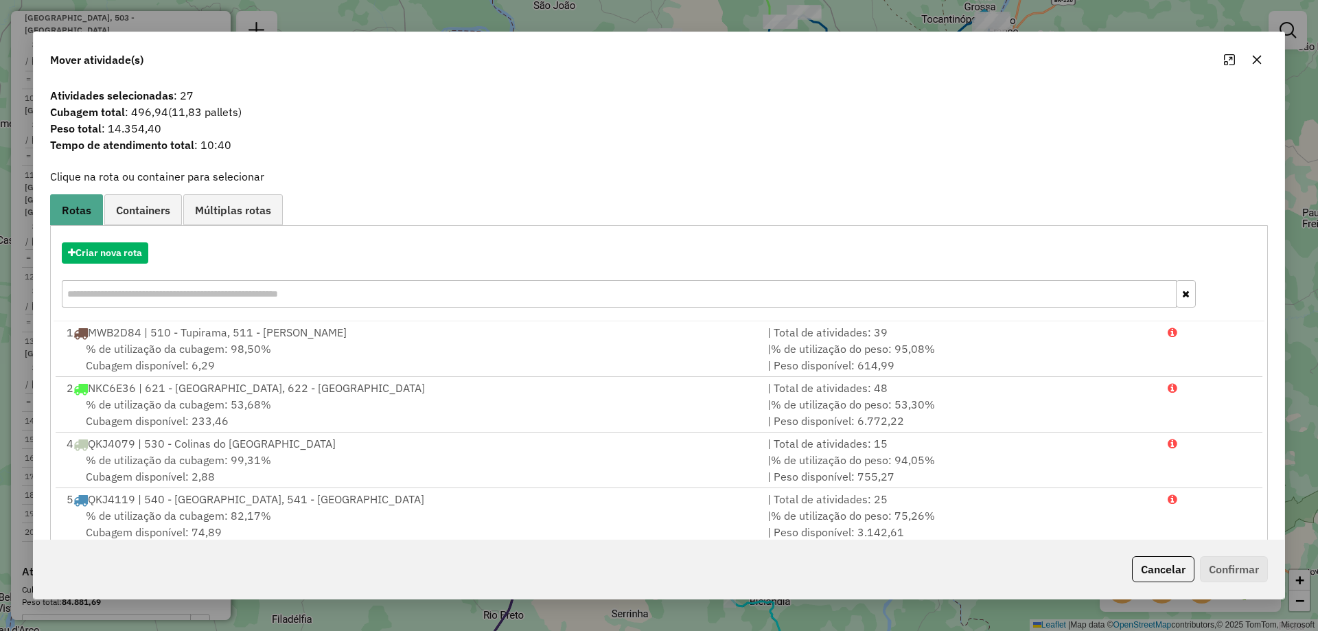
click at [1256, 58] on icon "button" at bounding box center [1257, 60] width 9 height 9
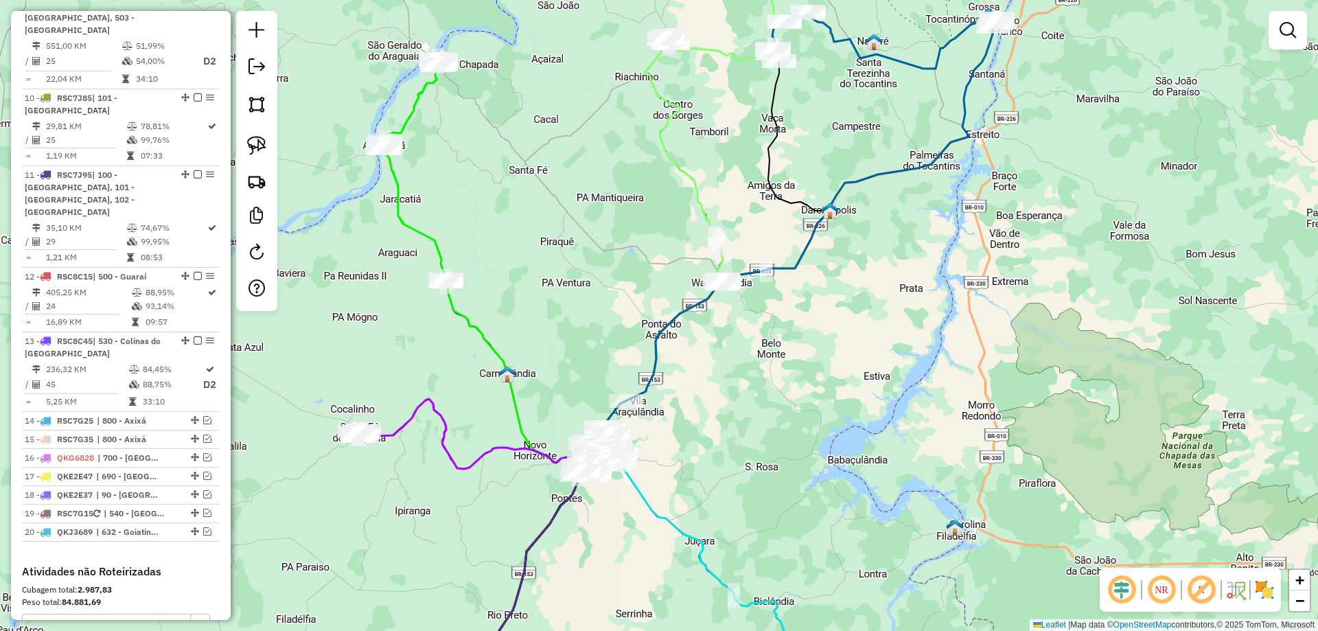
drag, startPoint x: 647, startPoint y: 486, endPoint x: 774, endPoint y: 428, distance: 139.8
click at [773, 429] on div "Janela de atendimento Grade de atendimento Capacidade Transportadoras Veículos …" at bounding box center [659, 315] width 1318 height 631
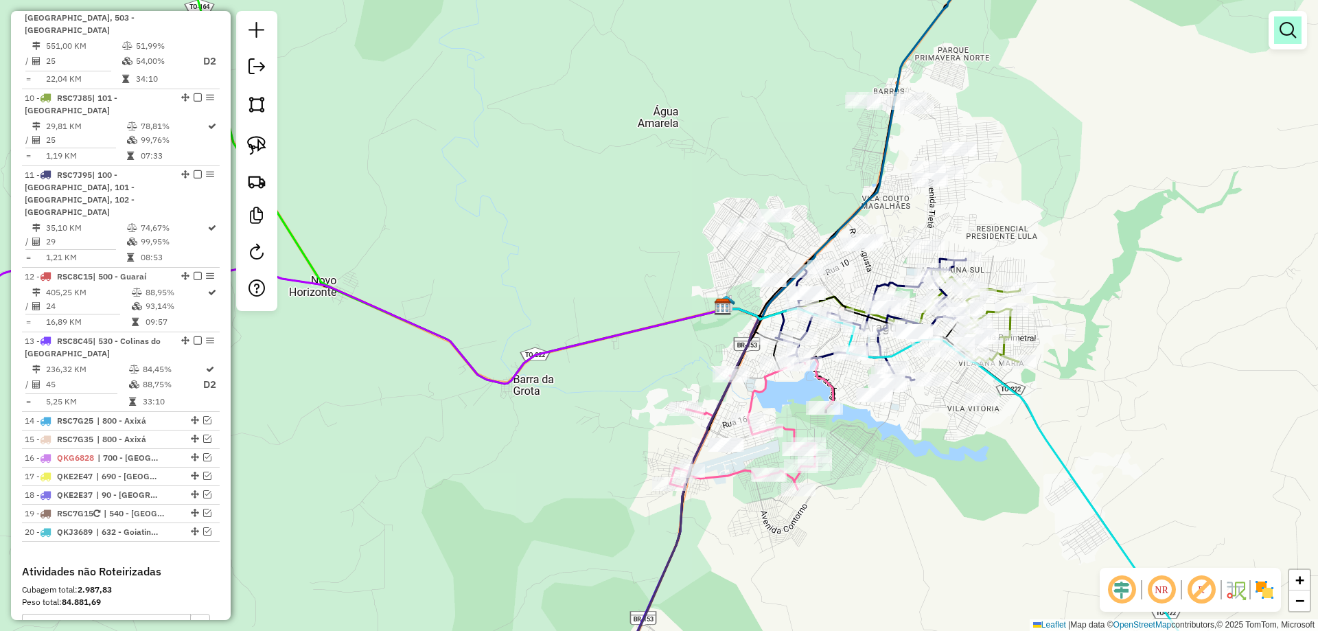
click at [1282, 42] on link at bounding box center [1287, 29] width 27 height 27
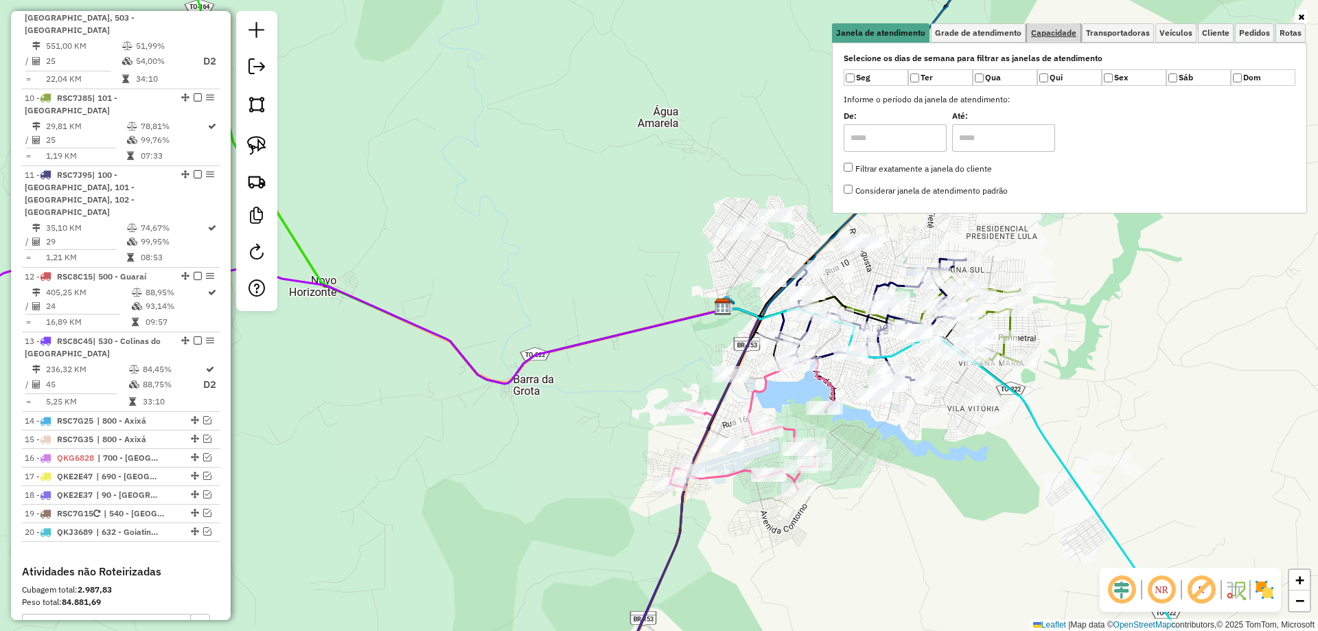
click at [1063, 33] on span "Capacidade" at bounding box center [1053, 33] width 45 height 8
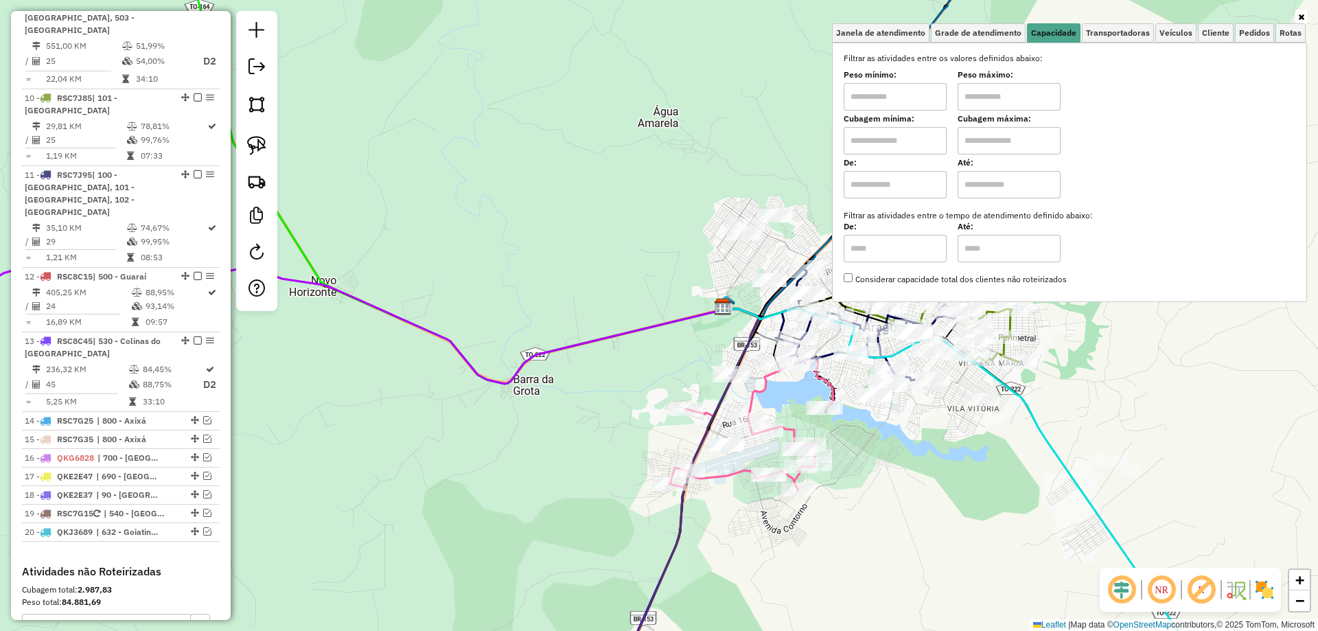
click at [904, 139] on input "text" at bounding box center [895, 140] width 103 height 27
type input "****"
click at [1011, 145] on input "text" at bounding box center [1009, 140] width 103 height 27
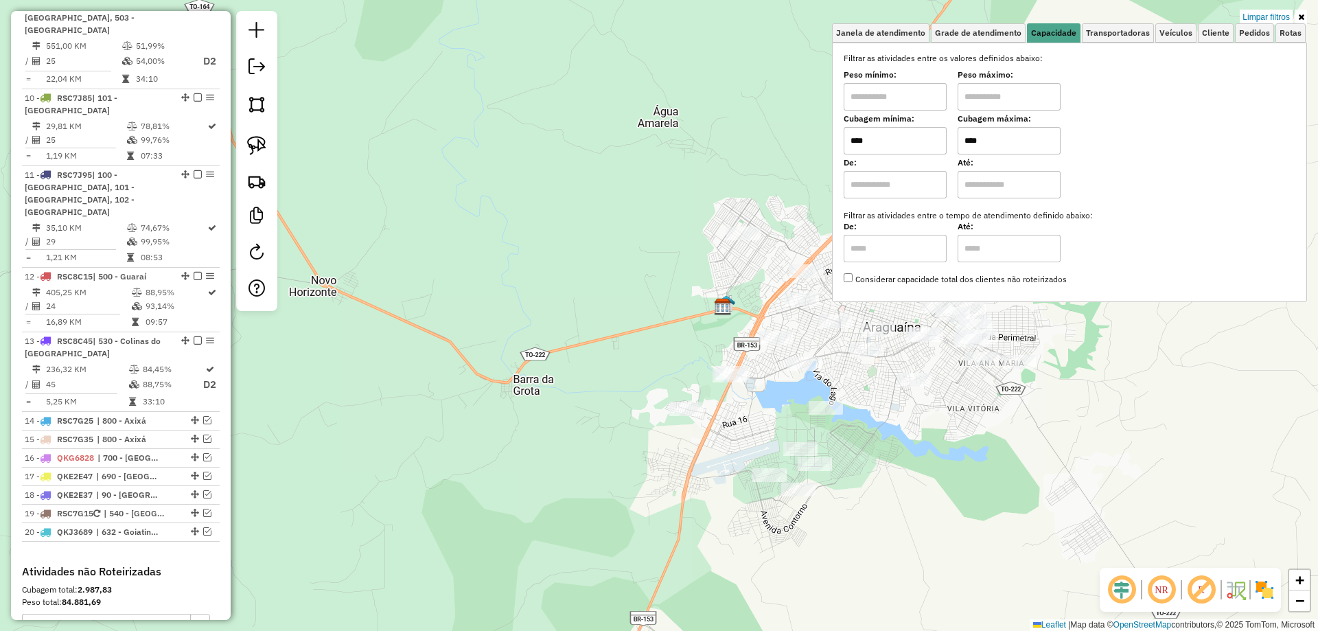
click at [1045, 464] on div "Limpar filtros Janela de atendimento Grade de atendimento Capacidade Transporta…" at bounding box center [659, 315] width 1318 height 631
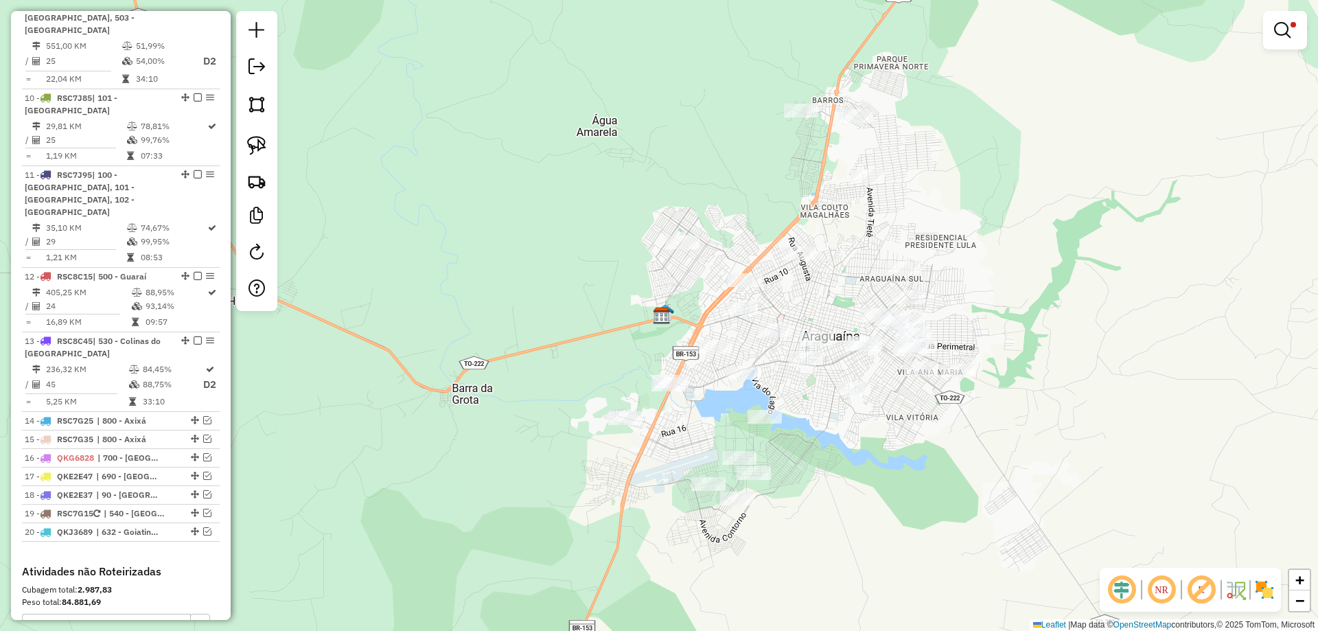
drag, startPoint x: 1088, startPoint y: 462, endPoint x: 963, endPoint y: 490, distance: 128.1
click at [963, 490] on div "Limpar filtros Janela de atendimento Grade de atendimento Capacidade Transporta…" at bounding box center [659, 315] width 1318 height 631
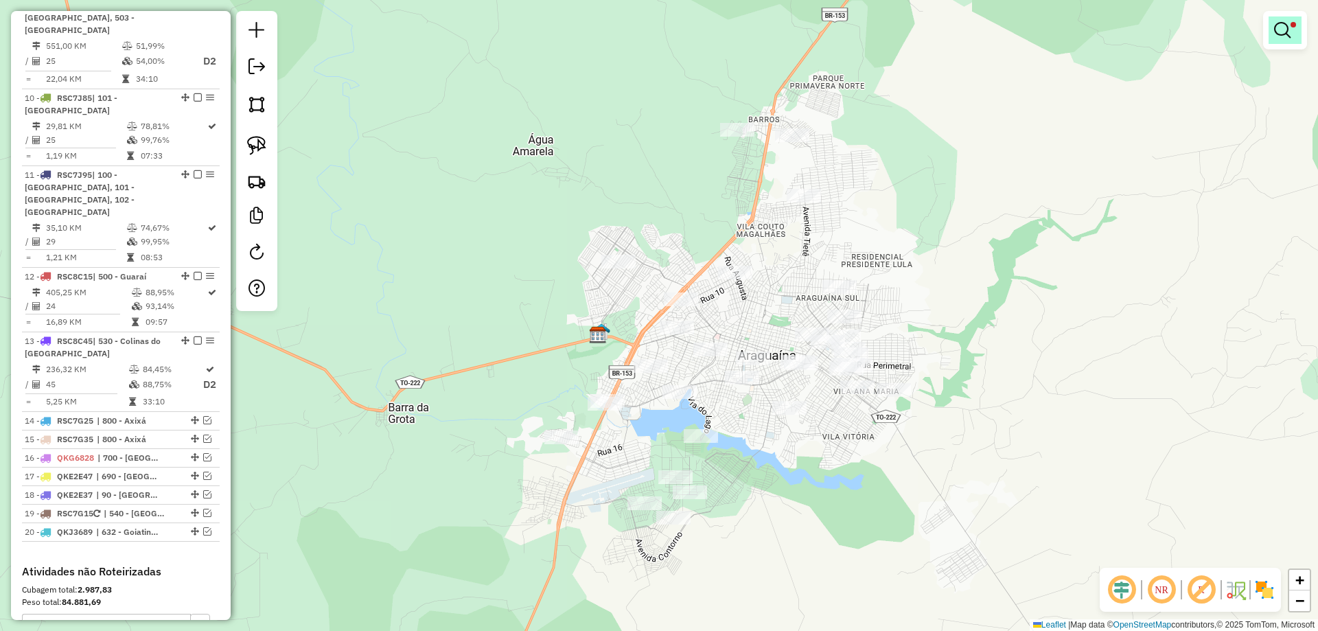
click at [1290, 25] on em at bounding box center [1282, 30] width 16 height 16
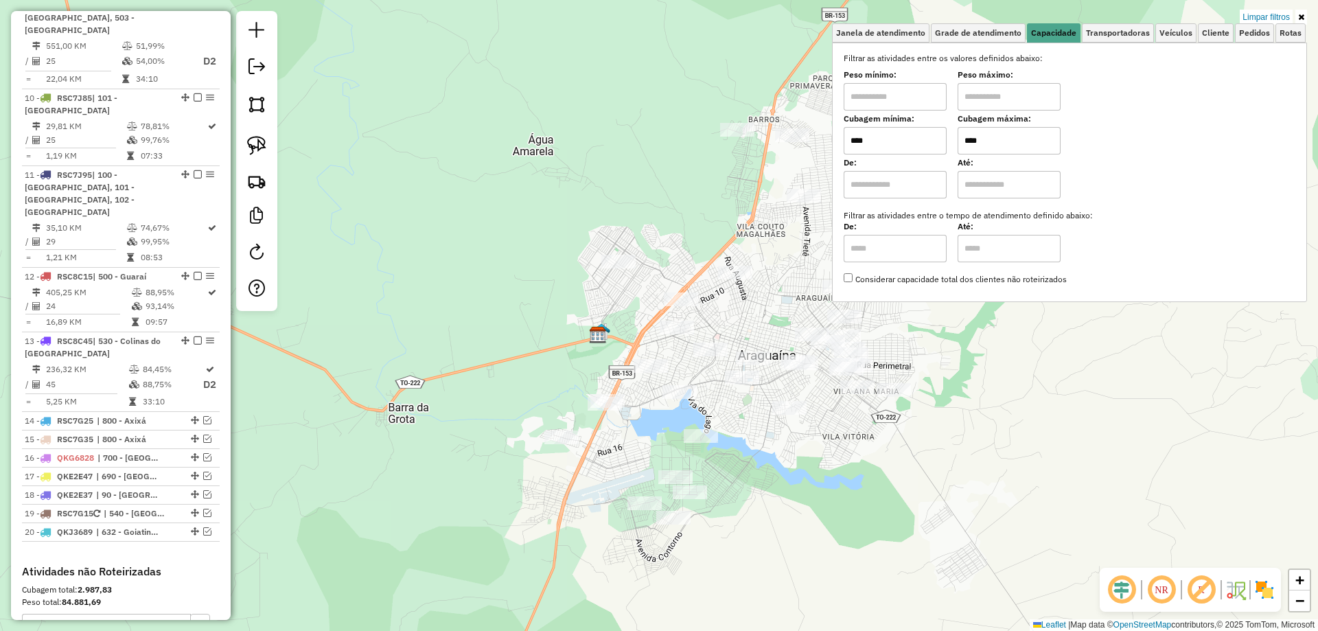
drag, startPoint x: 1008, startPoint y: 144, endPoint x: 917, endPoint y: 137, distance: 91.0
click at [924, 139] on div "Cubagem mínima: **** Cubagem máxima: ****" at bounding box center [1070, 135] width 452 height 38
type input "****"
click at [965, 422] on div "Limpar filtros Janela de atendimento Grade de atendimento Capacidade Transporta…" at bounding box center [659, 315] width 1318 height 631
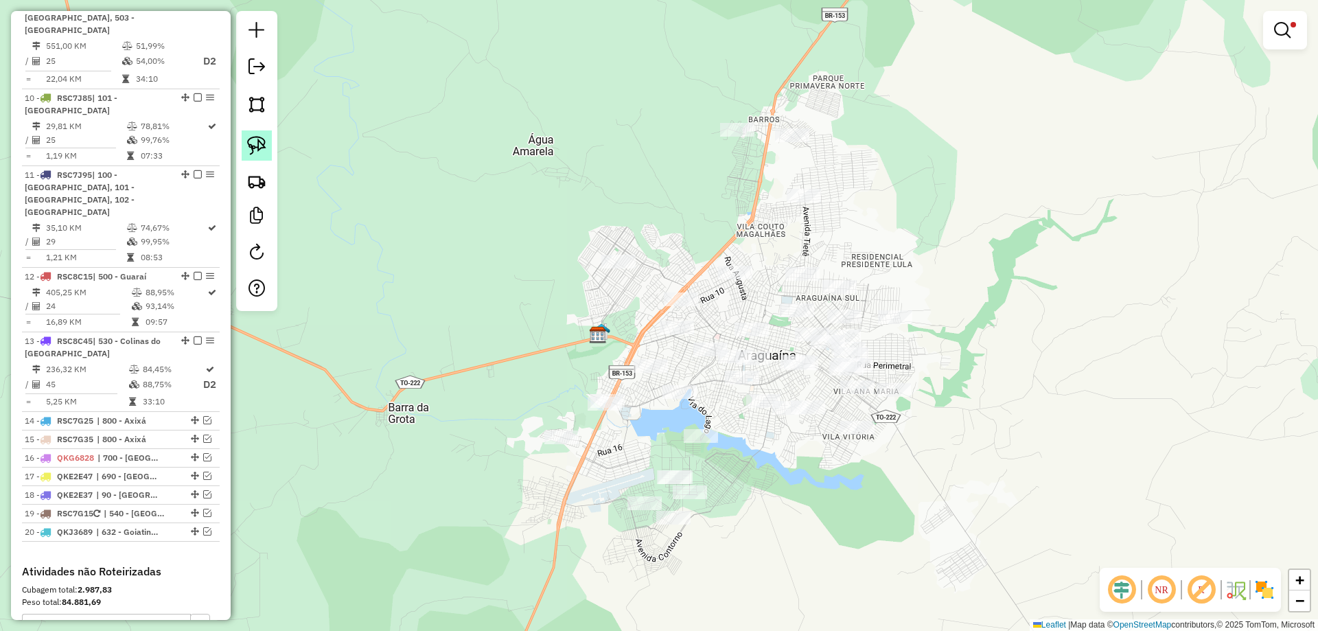
click at [249, 137] on img at bounding box center [256, 145] width 19 height 19
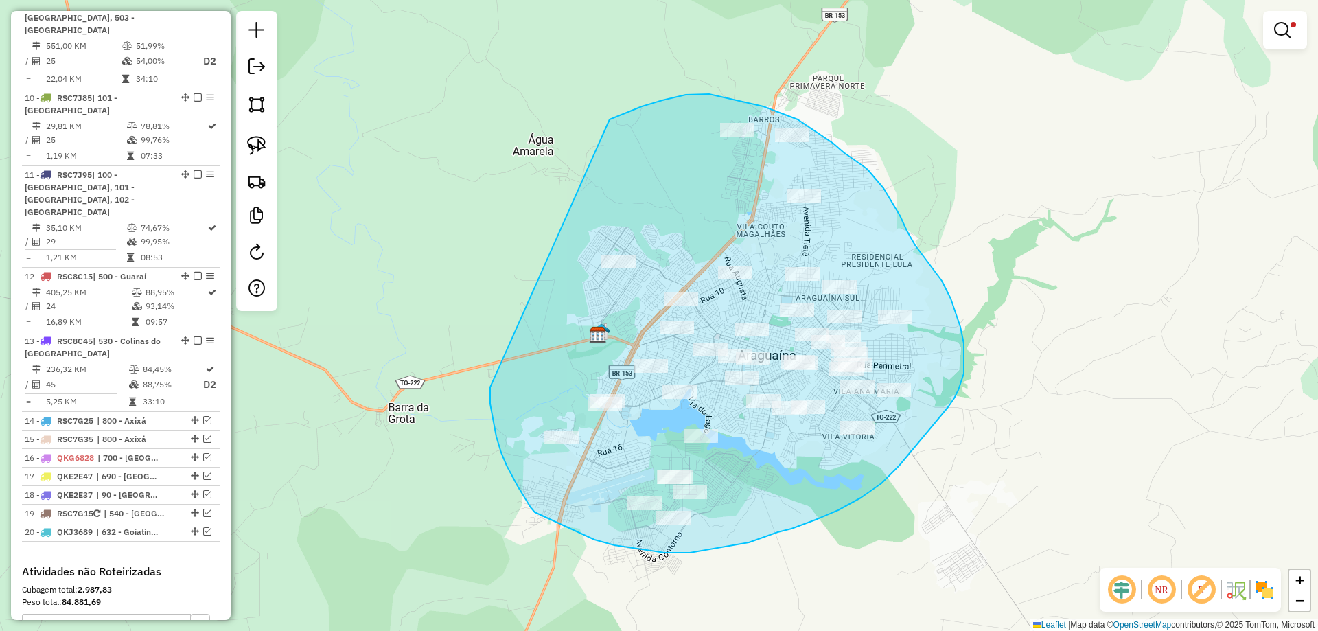
drag, startPoint x: 610, startPoint y: 119, endPoint x: 490, endPoint y: 387, distance: 292.6
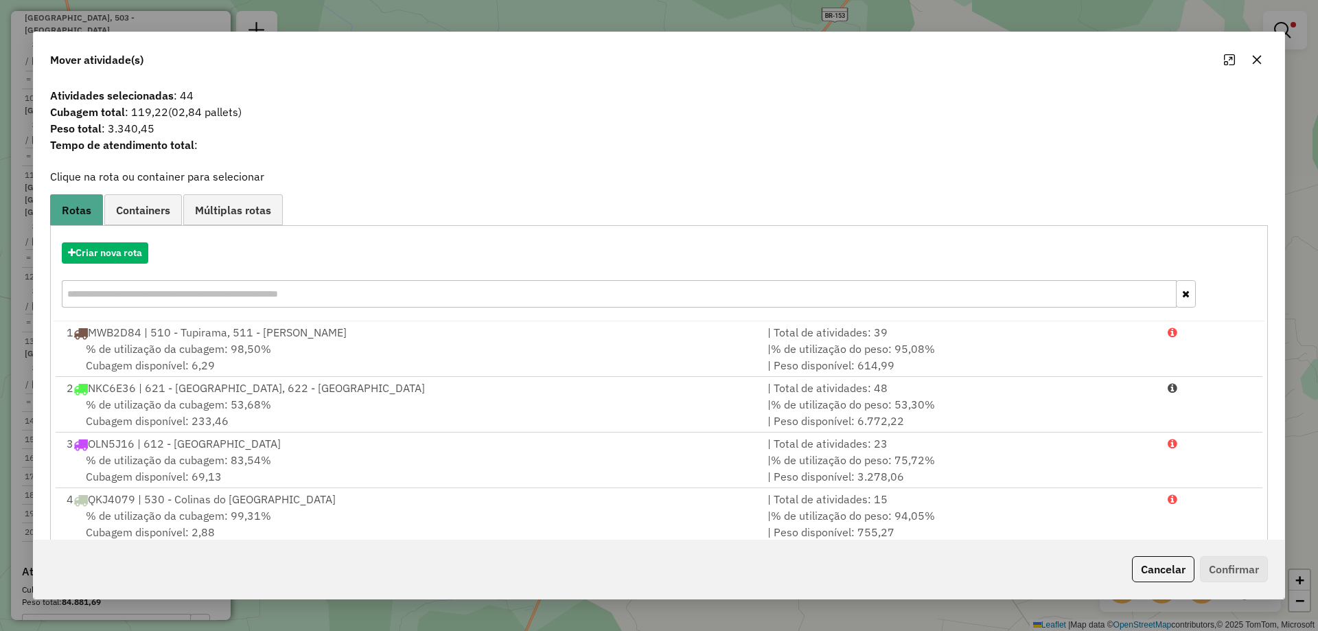
click at [1250, 58] on button "button" at bounding box center [1257, 60] width 22 height 22
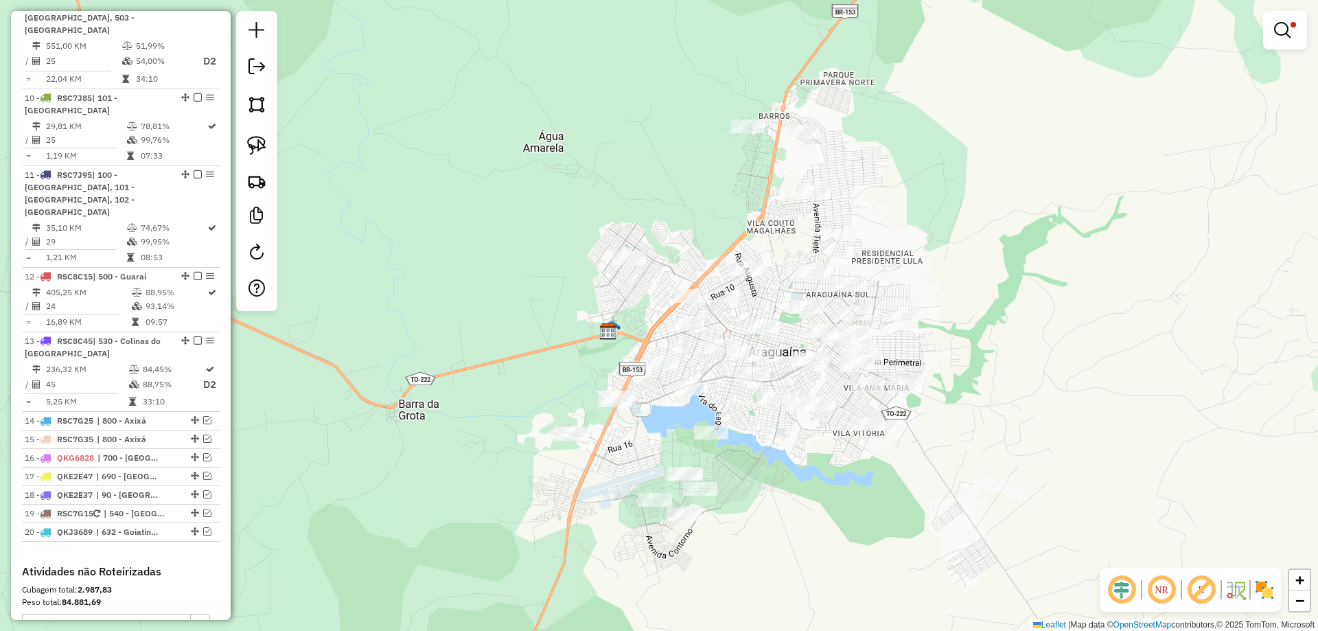
drag, startPoint x: 815, startPoint y: 387, endPoint x: 850, endPoint y: 375, distance: 37.1
click at [850, 375] on div "Limpar filtros Janela de atendimento Grade de atendimento Capacidade Transporta…" at bounding box center [659, 315] width 1318 height 631
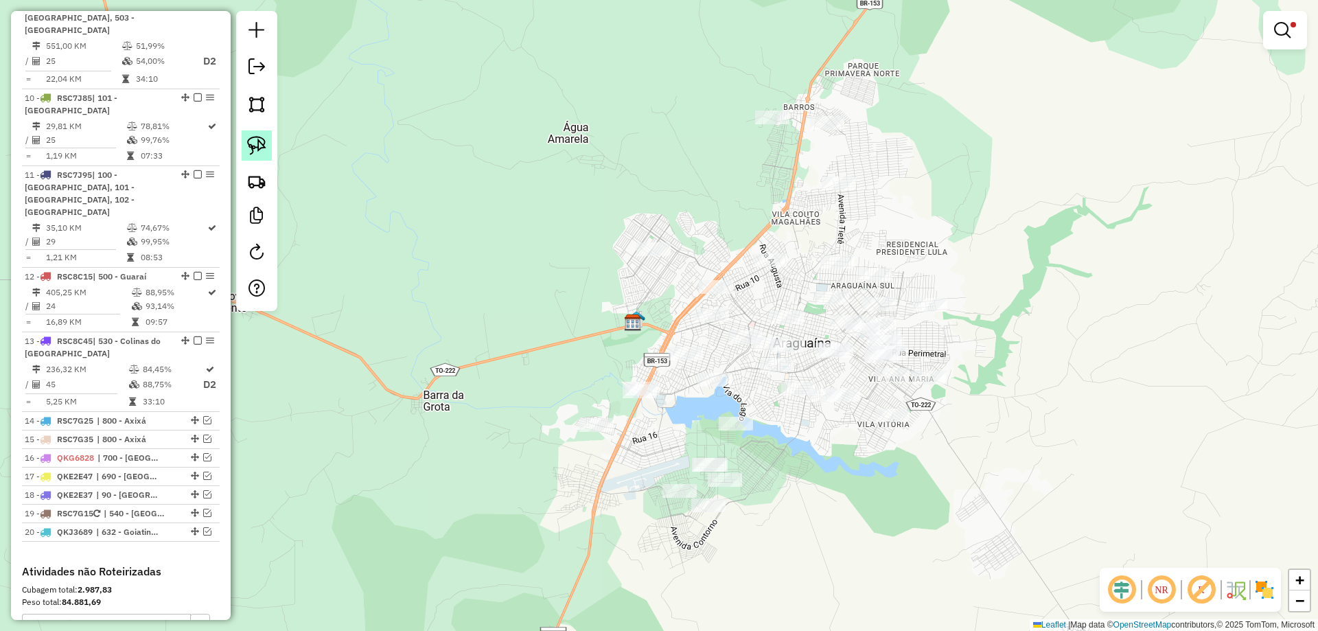
click at [242, 140] on link at bounding box center [257, 145] width 30 height 30
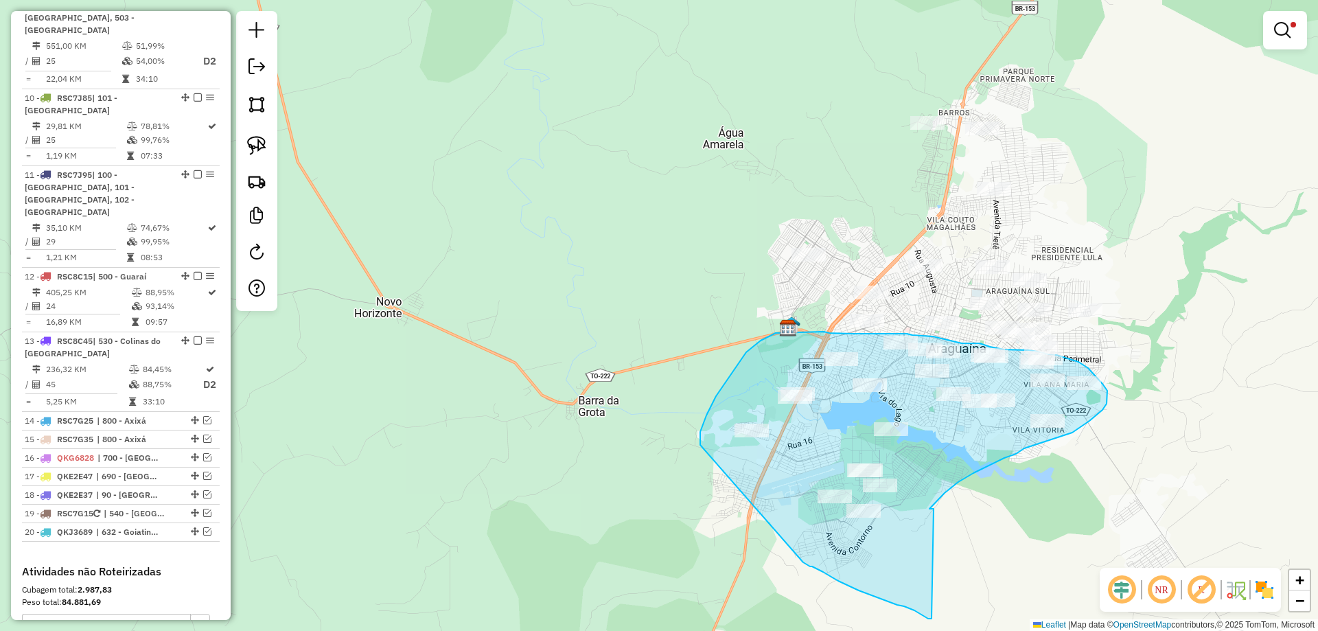
drag, startPoint x: 545, startPoint y: 439, endPoint x: 803, endPoint y: 562, distance: 286.0
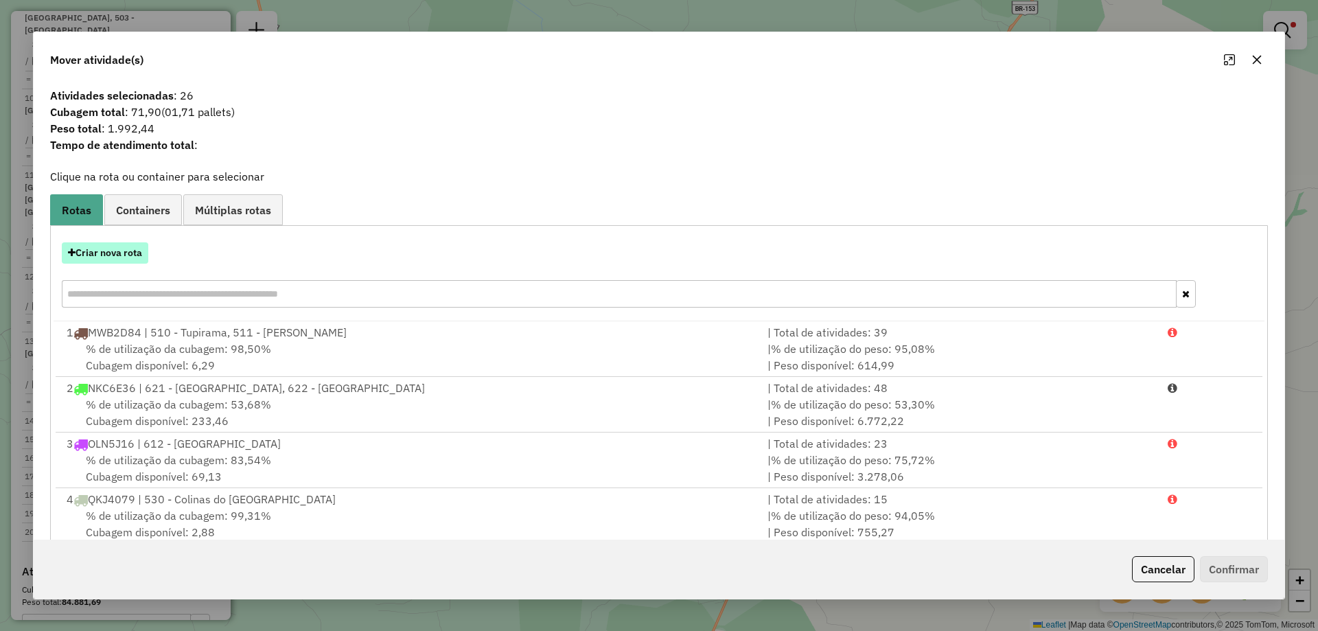
click at [131, 255] on button "Criar nova rota" at bounding box center [105, 252] width 87 height 21
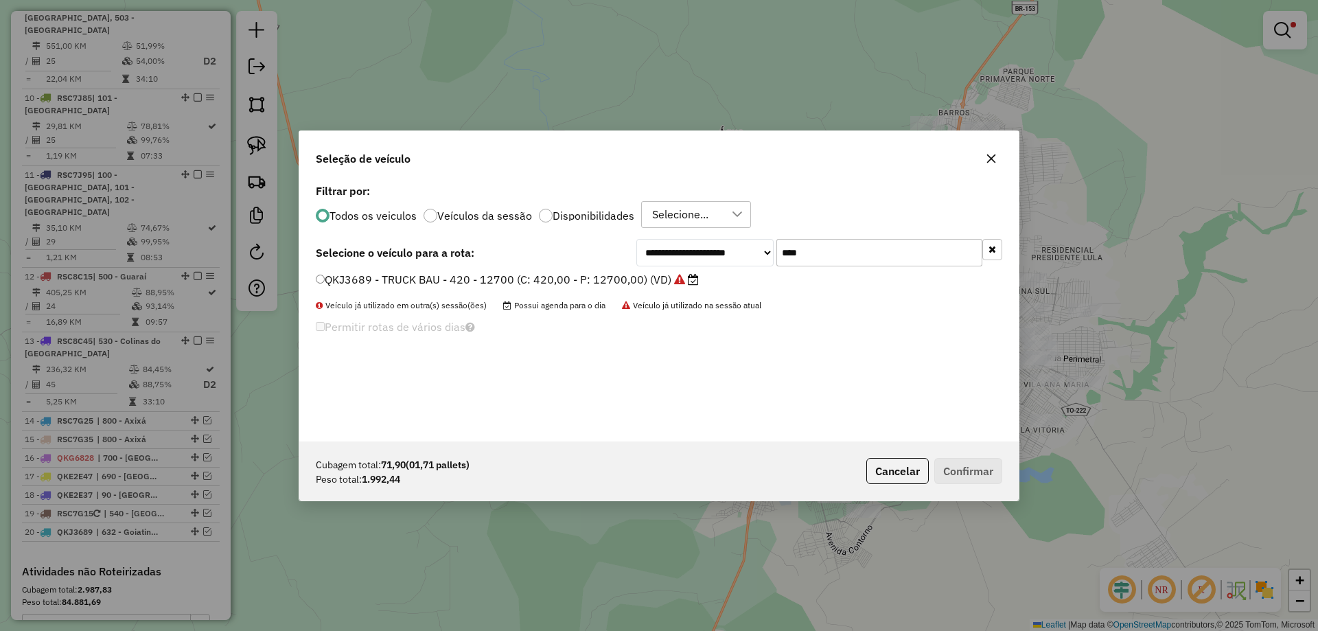
click at [816, 248] on input "****" at bounding box center [880, 252] width 206 height 27
type input "***"
click at [551, 282] on label "OFI3C87 - TOCO HR 1500 (C: 100,00 - P: 1500,00) (VD)" at bounding box center [468, 279] width 304 height 16
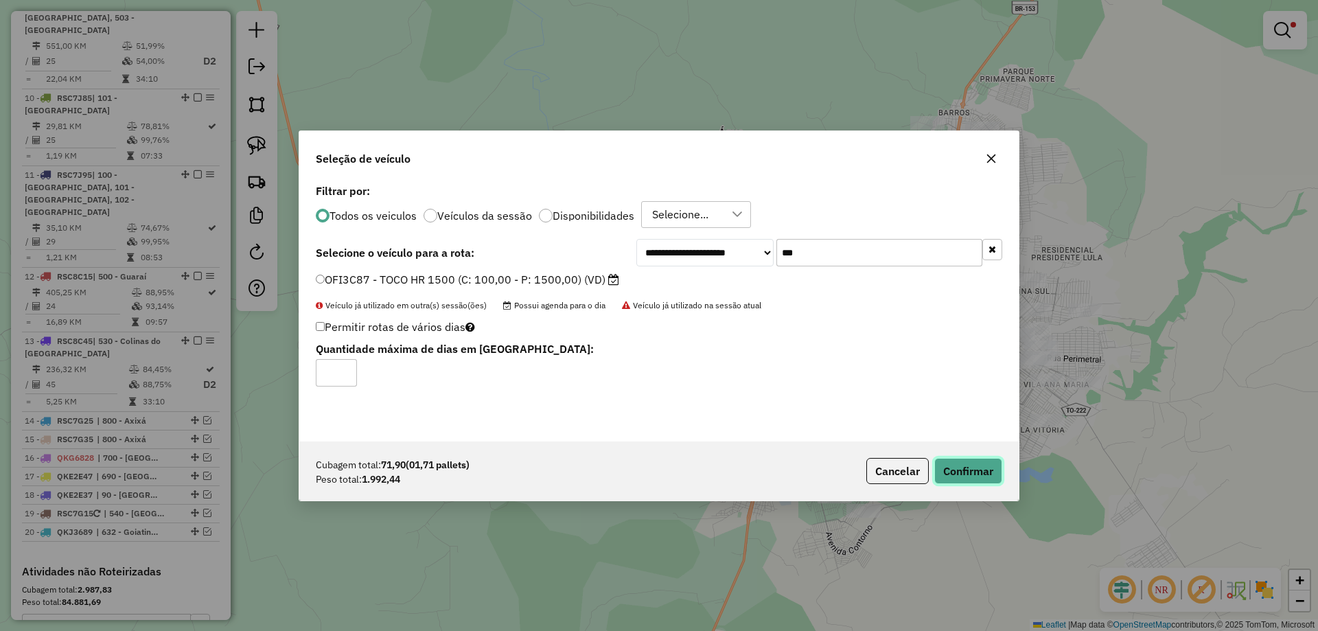
click at [959, 460] on button "Confirmar" at bounding box center [969, 471] width 68 height 26
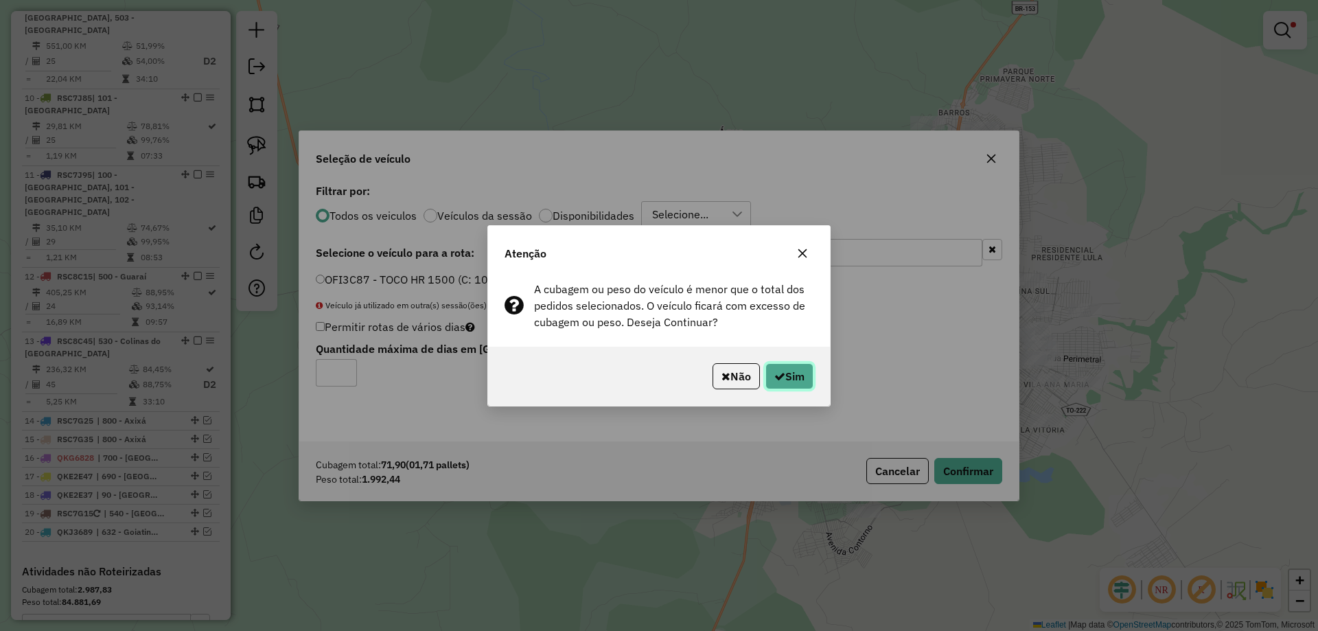
click at [795, 369] on button "Sim" at bounding box center [790, 376] width 48 height 26
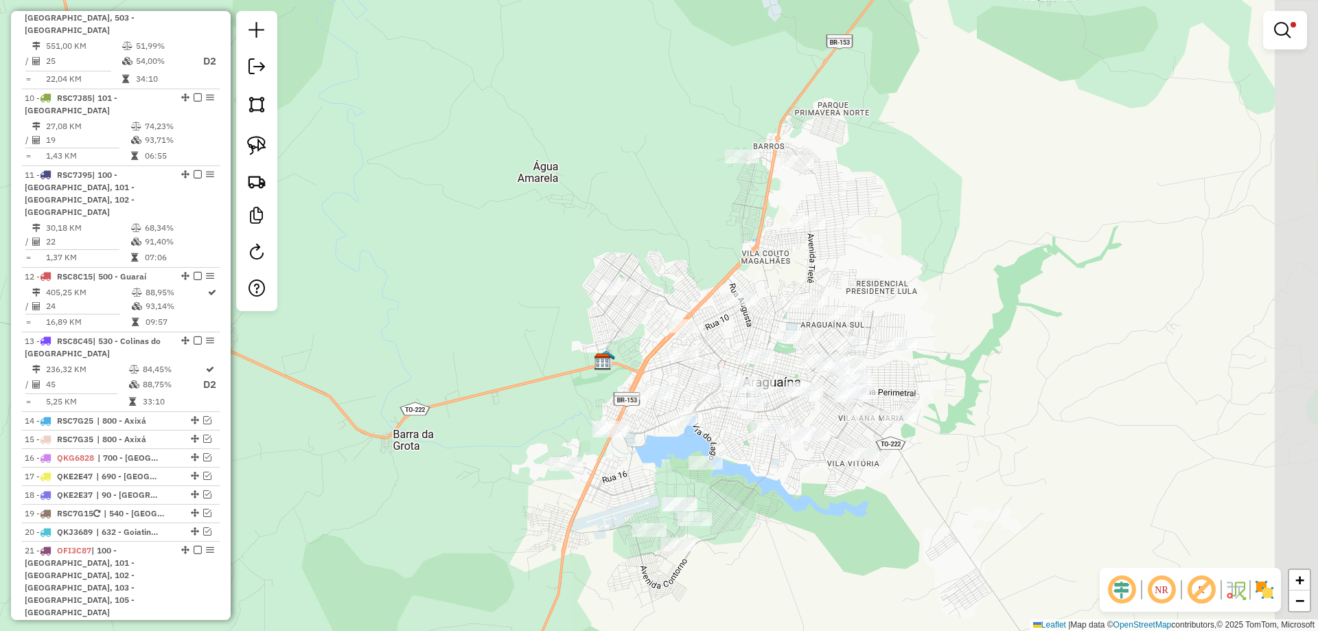
drag, startPoint x: 1023, startPoint y: 468, endPoint x: 856, endPoint y: 492, distance: 169.2
click at [856, 492] on div "Limpar filtros Janela de atendimento Grade de atendimento Capacidade Transporta…" at bounding box center [659, 315] width 1318 height 631
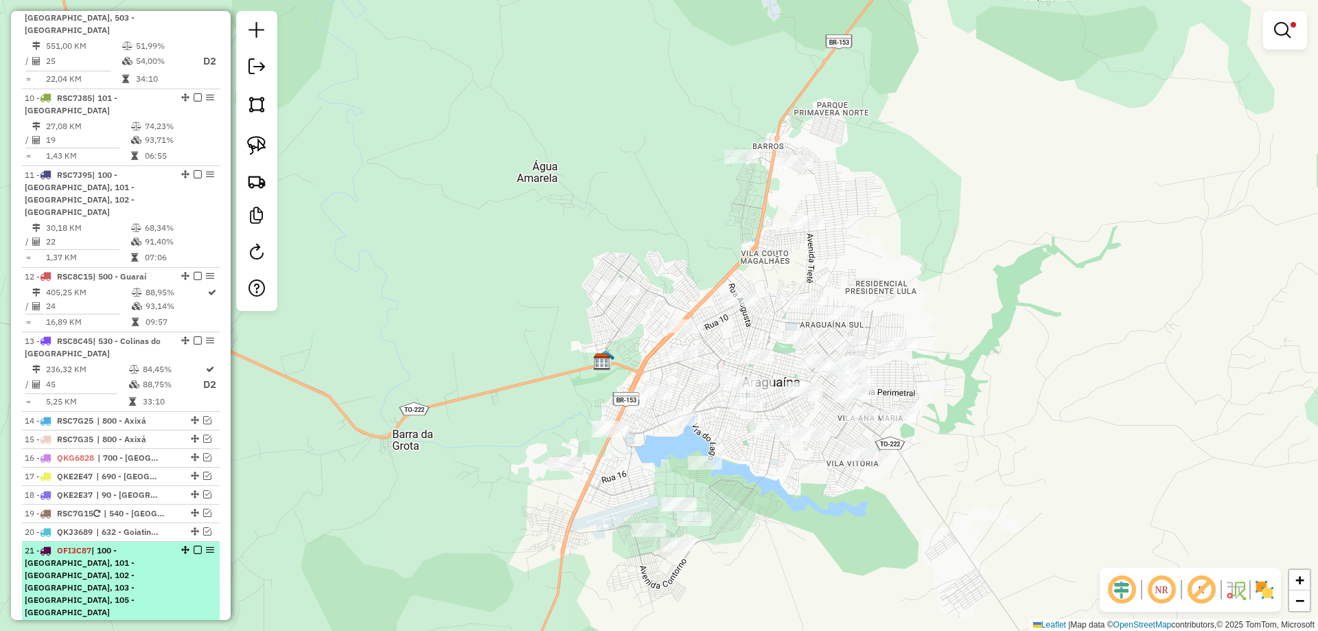
click at [73, 621] on td "41,89 KM" at bounding box center [85, 628] width 80 height 14
select select "*********"
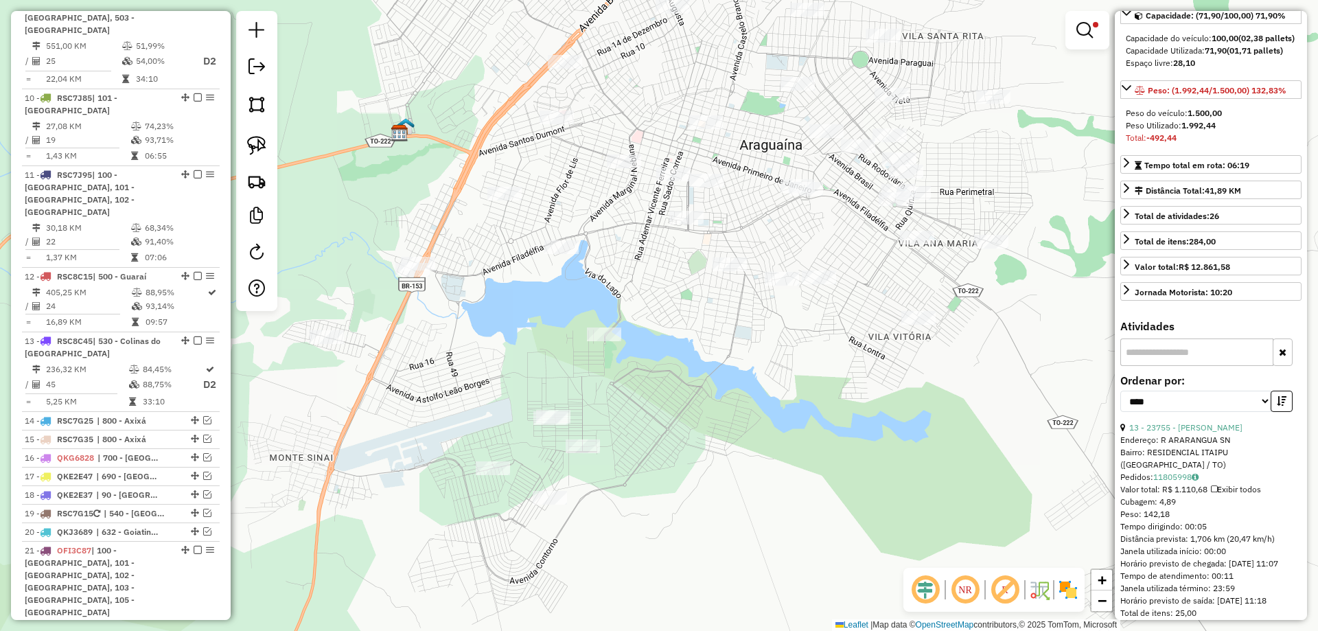
scroll to position [206, 0]
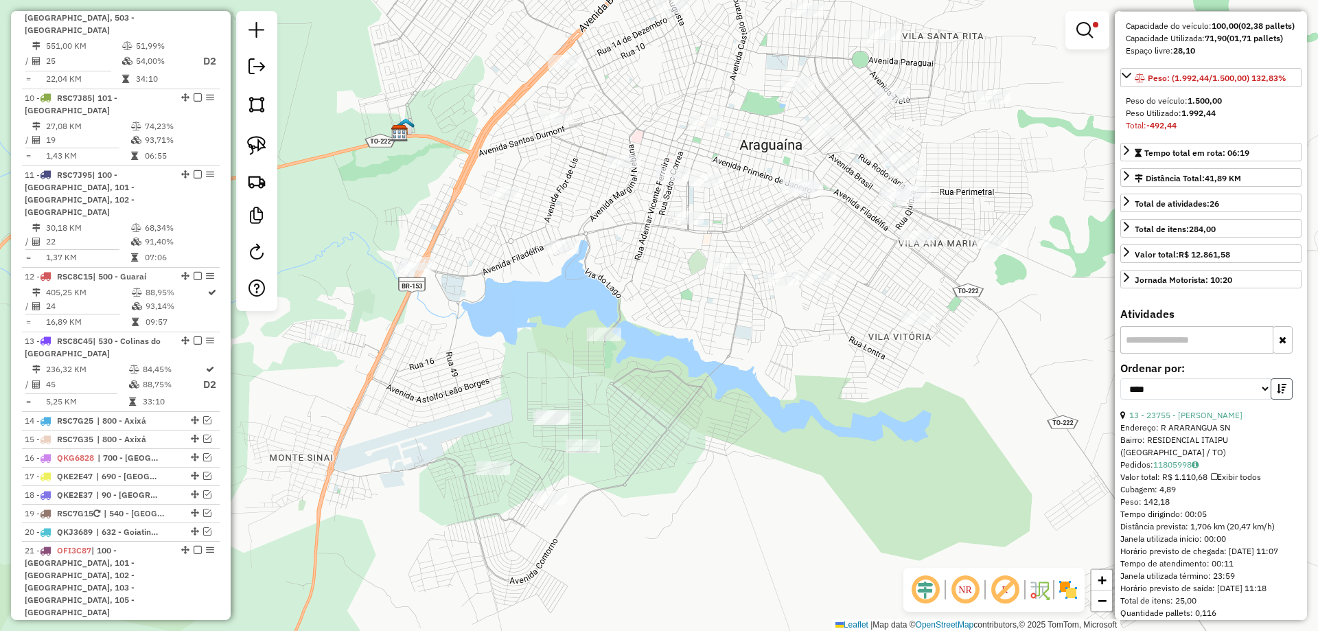
click at [1288, 380] on button "button" at bounding box center [1282, 388] width 22 height 21
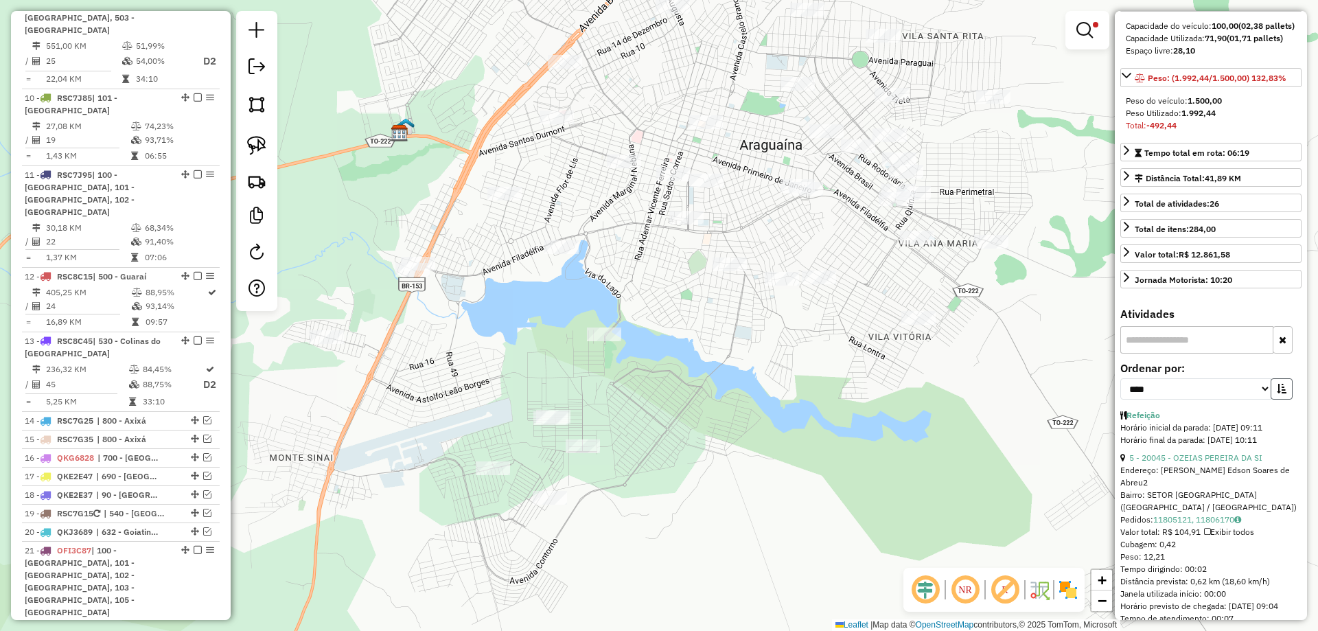
click at [1288, 380] on button "button" at bounding box center [1282, 388] width 22 height 21
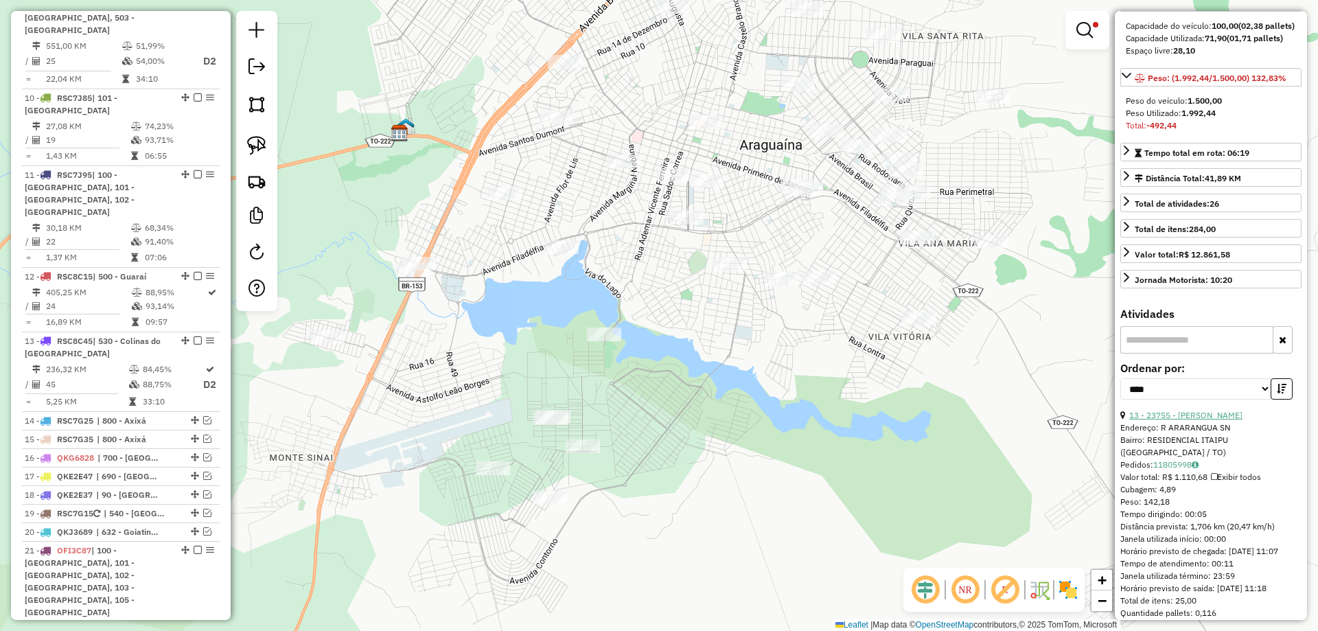
click at [1202, 410] on link "13 - 23755 - JOAO DA CRUZ CASSIMI" at bounding box center [1186, 415] width 113 height 10
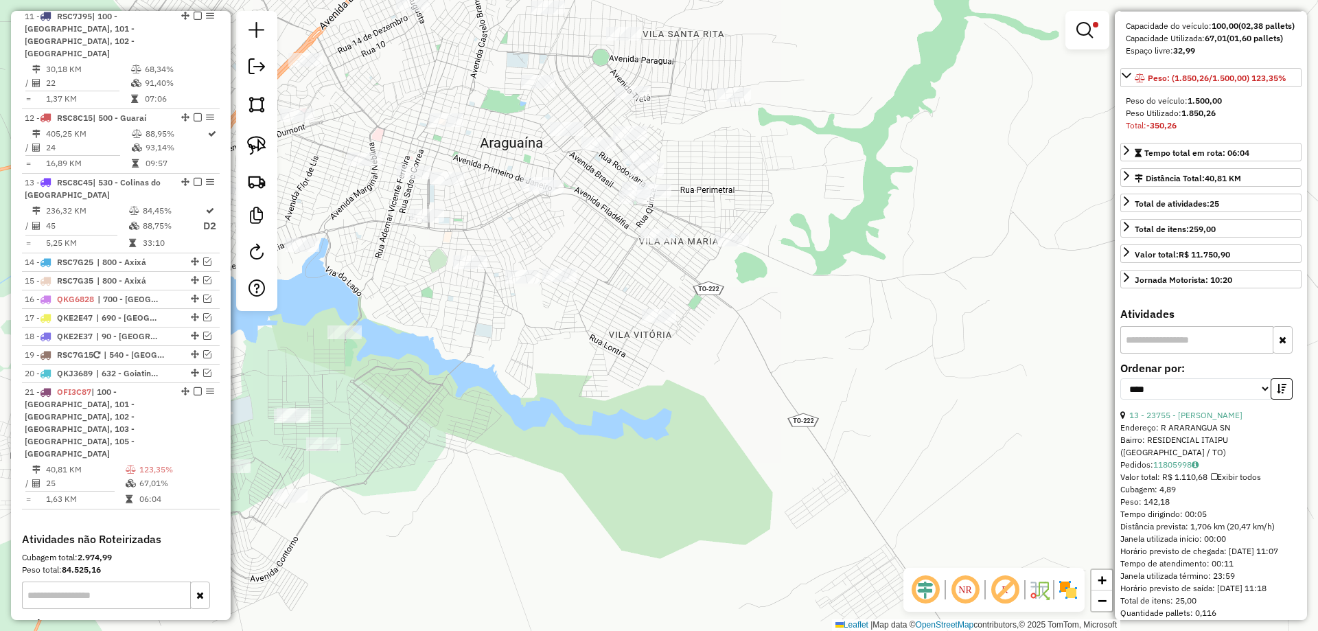
scroll to position [1386, 0]
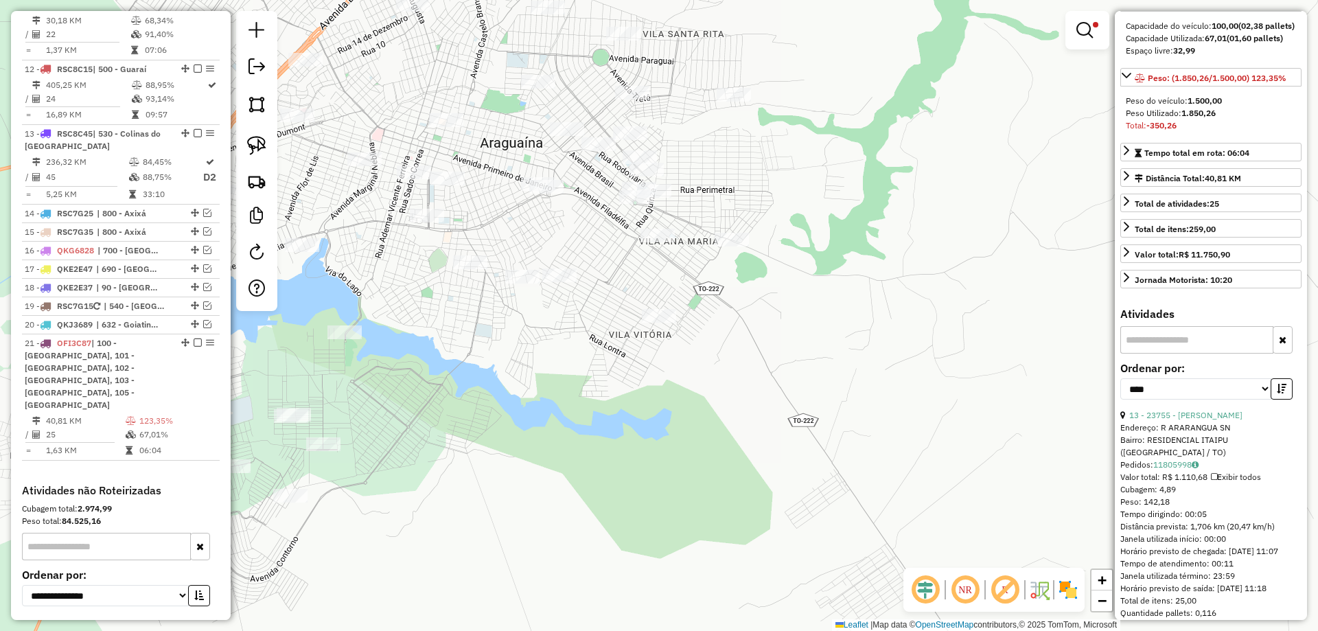
click at [1285, 378] on button "button" at bounding box center [1282, 388] width 22 height 21
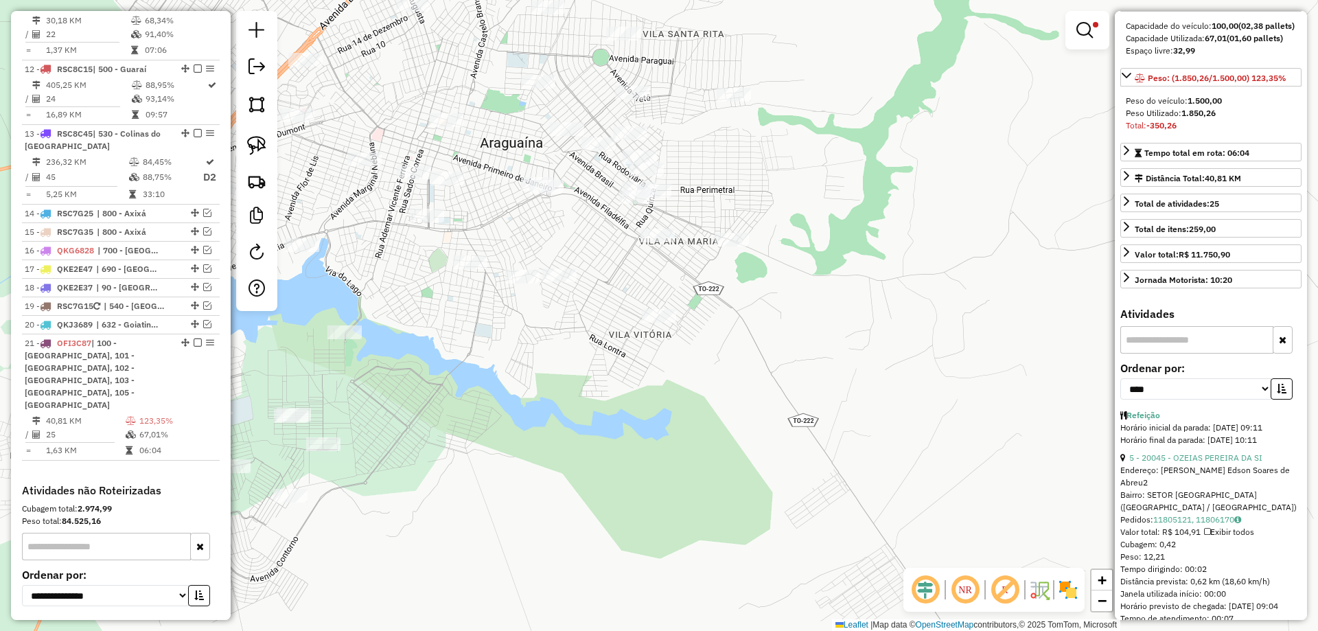
click at [1285, 378] on button "button" at bounding box center [1282, 388] width 22 height 21
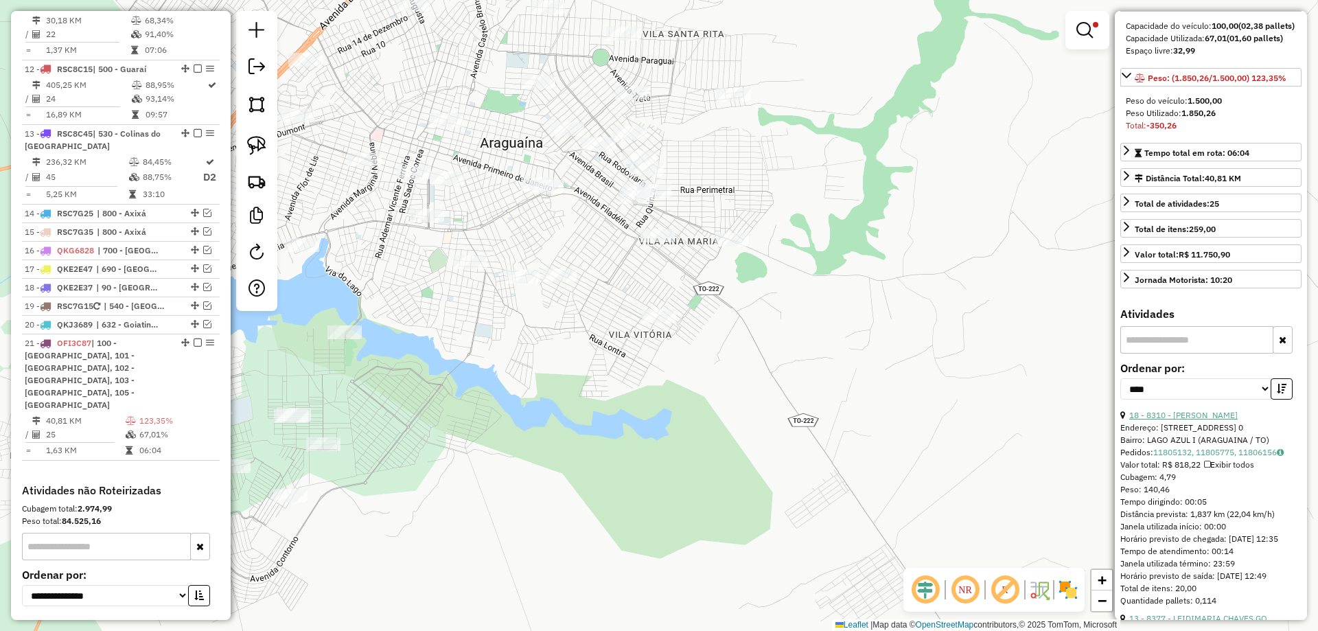
click at [1220, 410] on link "18 - 8310 - CLAUDIA FERREIRA DA" at bounding box center [1184, 415] width 108 height 10
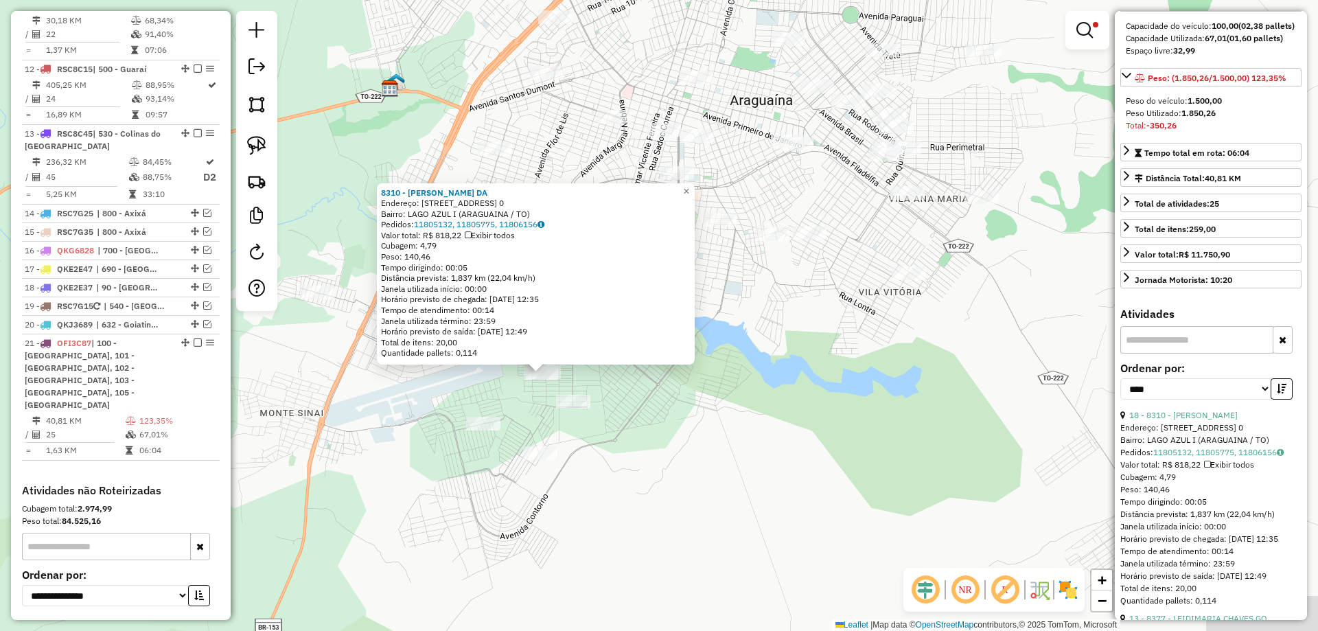
drag, startPoint x: 1003, startPoint y: 381, endPoint x: 802, endPoint y: 444, distance: 210.7
click at [804, 468] on div "8310 - CLAUDIA FERREIRA DA Endereço: 081 RUA JAU, QUADRA 12A, LOTE 16 0 Bairro:…" at bounding box center [659, 315] width 1318 height 631
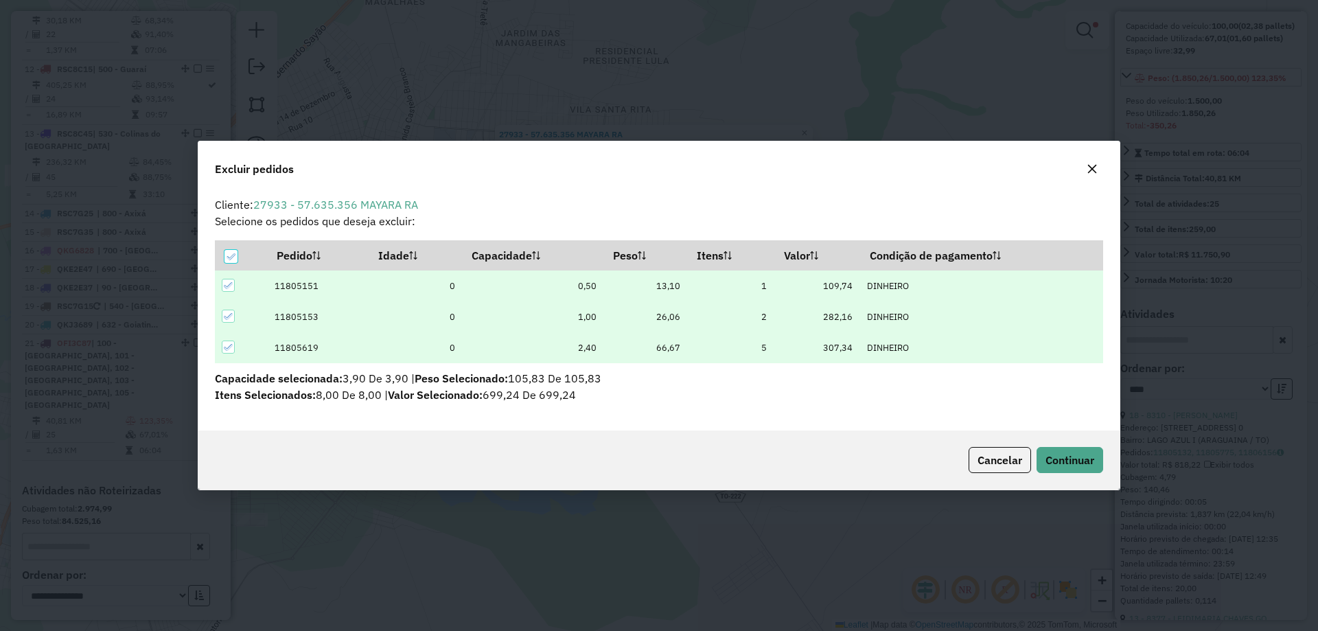
scroll to position [8, 4]
click at [1057, 454] on span "Continuar" at bounding box center [1070, 460] width 49 height 14
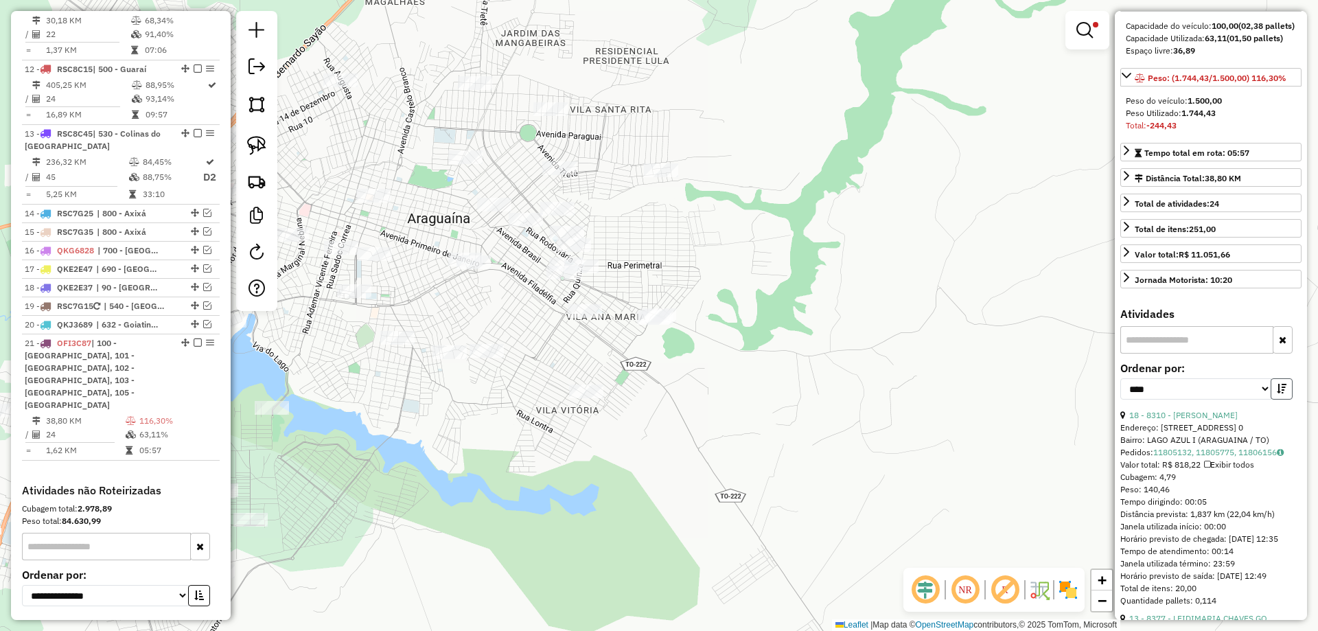
click at [1279, 384] on icon "button" at bounding box center [1282, 389] width 10 height 10
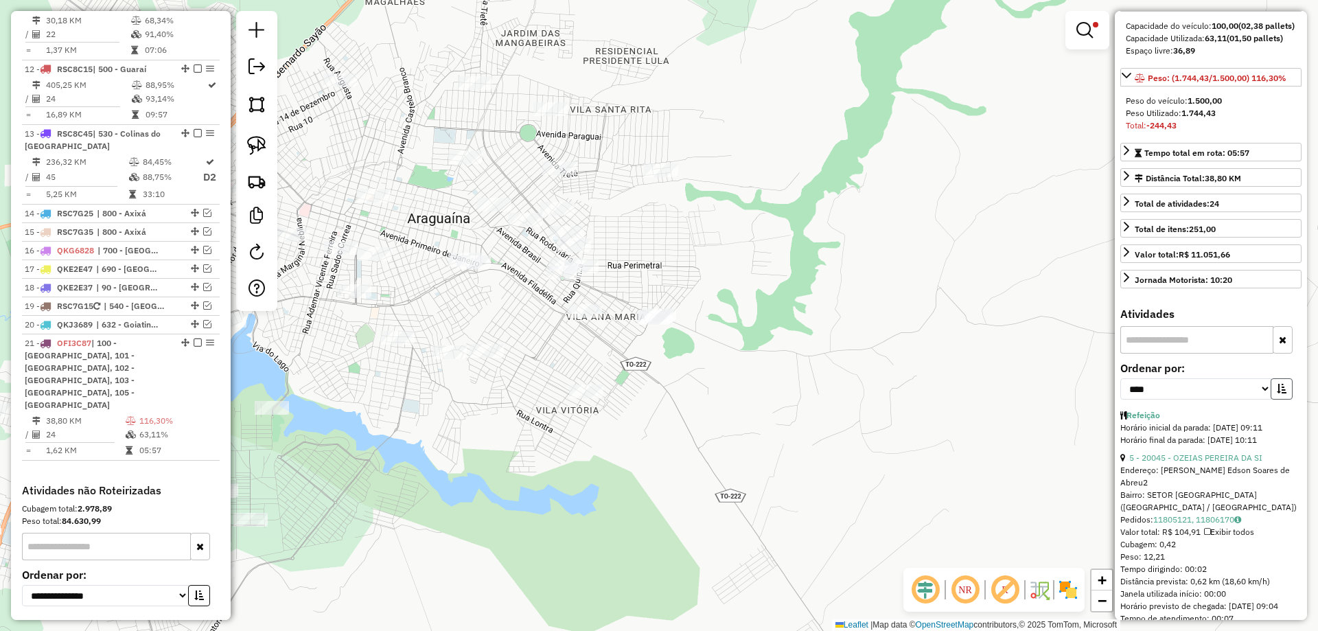
click at [1279, 384] on icon "button" at bounding box center [1282, 389] width 10 height 10
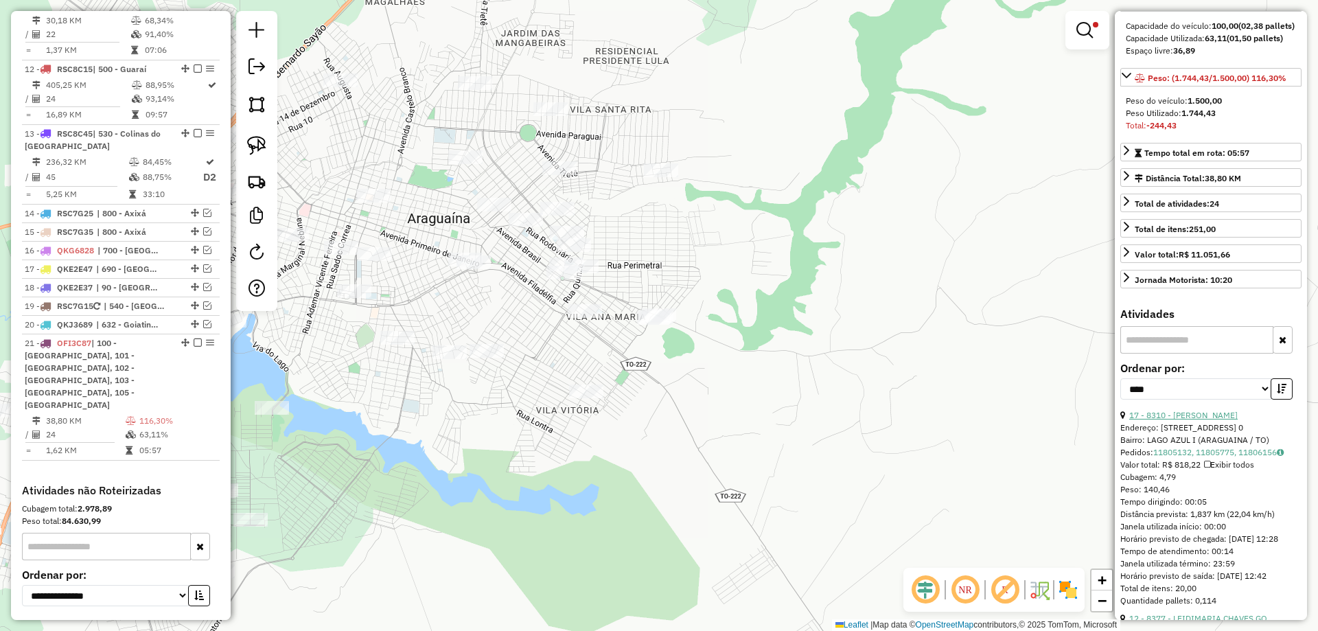
click at [1218, 410] on link "17 - 8310 - CLAUDIA FERREIRA DA" at bounding box center [1184, 415] width 108 height 10
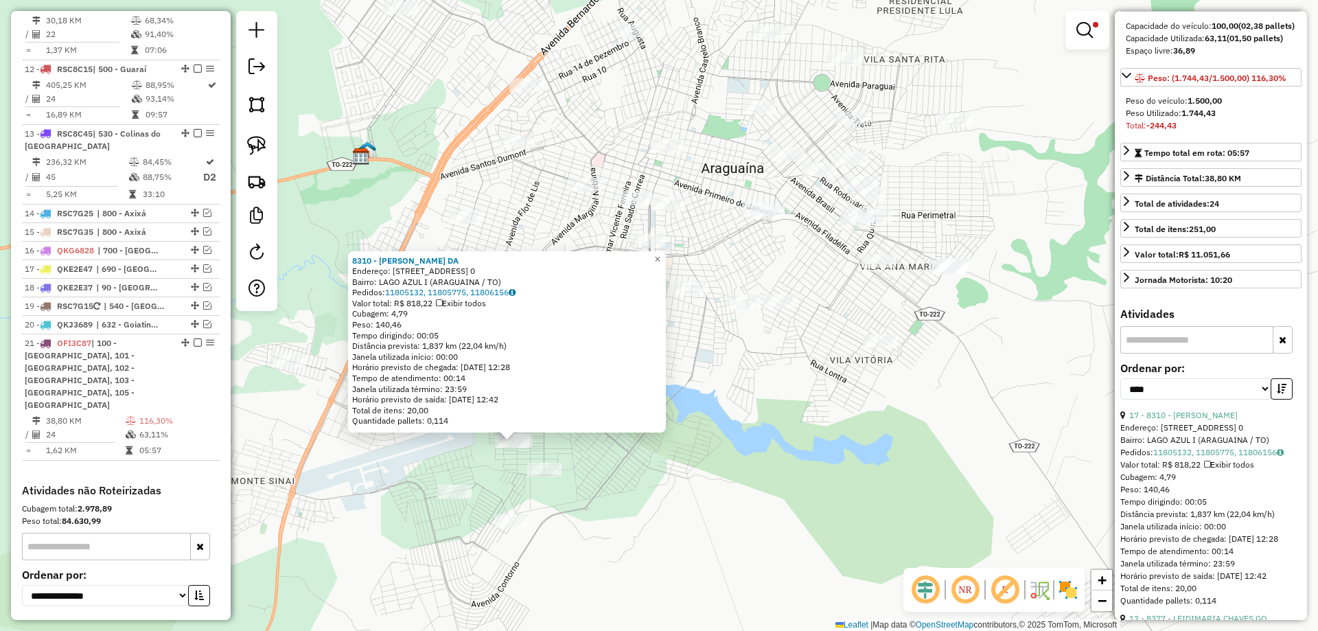
drag, startPoint x: 983, startPoint y: 385, endPoint x: 836, endPoint y: 513, distance: 194.7
click at [836, 513] on div "8310 - CLAUDIA FERREIRA DA Endereço: 081 RUA JAU, QUADRA 12A, LOTE 16 0 Bairro:…" at bounding box center [659, 315] width 1318 height 631
click at [879, 270] on div at bounding box center [879, 263] width 34 height 14
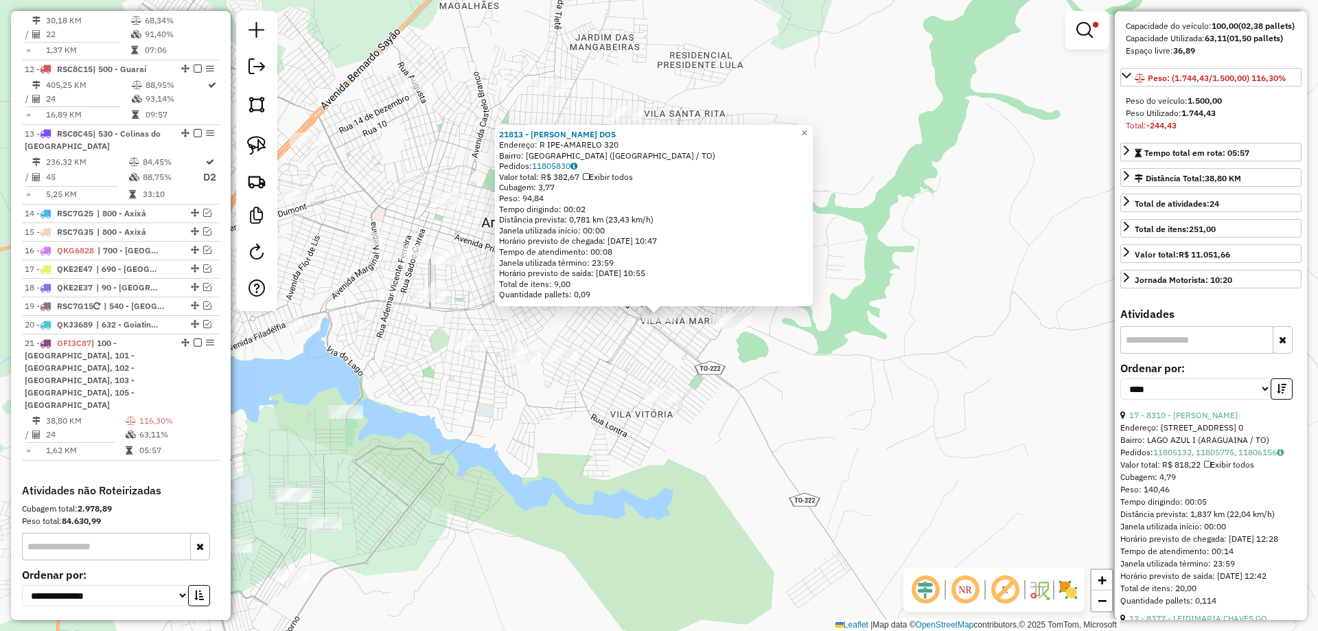
click at [836, 306] on div "21813 - ALZAIRE BARBOSA DOS Endereço: R IPE-AMARELO 320 Bairro: JARDIM DAS FLOR…" at bounding box center [659, 315] width 1318 height 631
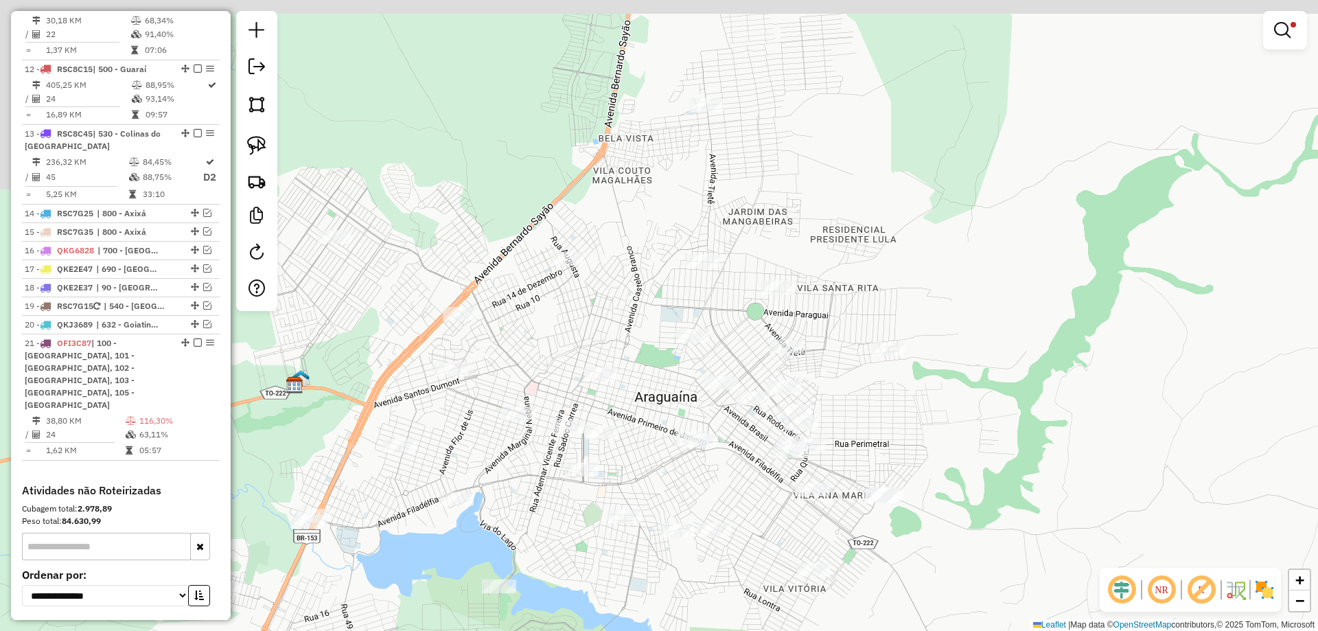
drag, startPoint x: 531, startPoint y: 283, endPoint x: 722, endPoint y: 477, distance: 271.9
click at [727, 478] on div "Limpar filtros Janela de atendimento Grade de atendimento Capacidade Transporta…" at bounding box center [659, 315] width 1318 height 631
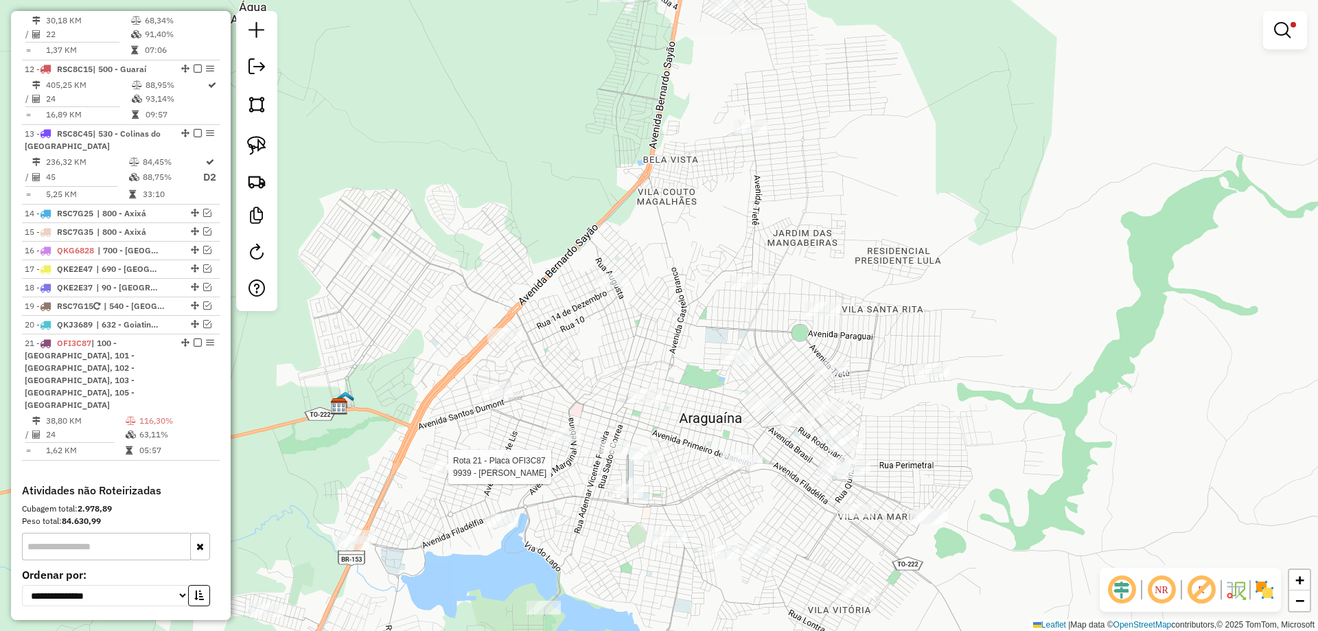
select select "*********"
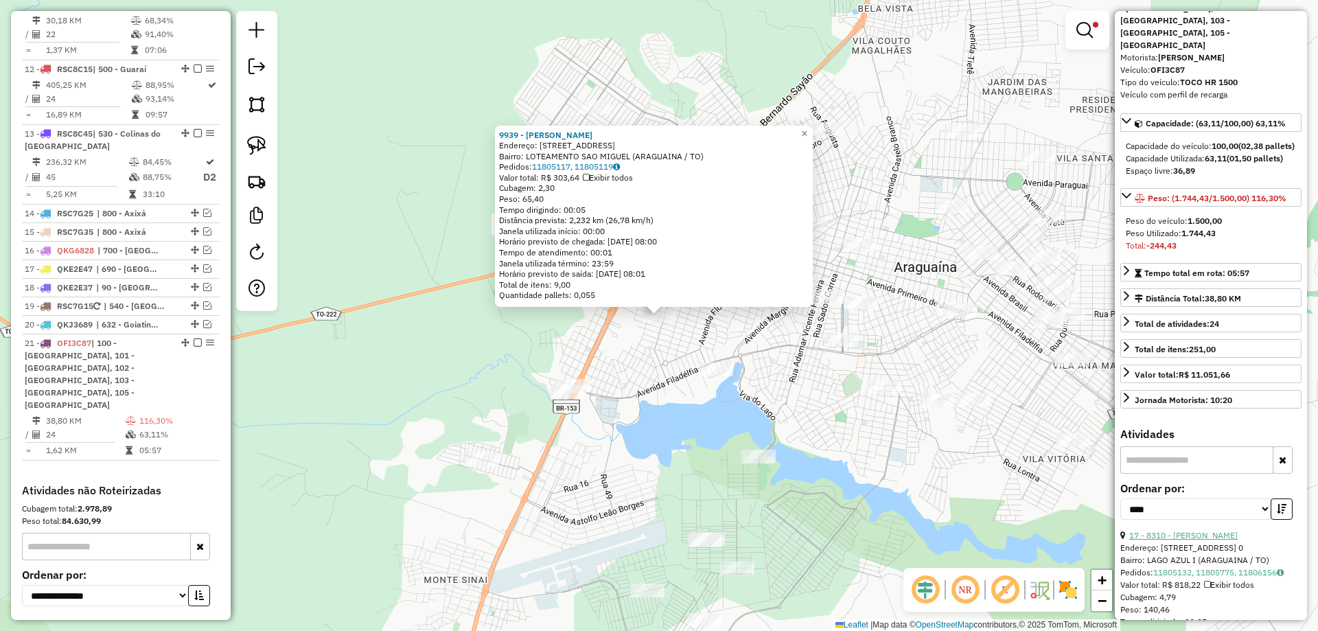
scroll to position [137, 0]
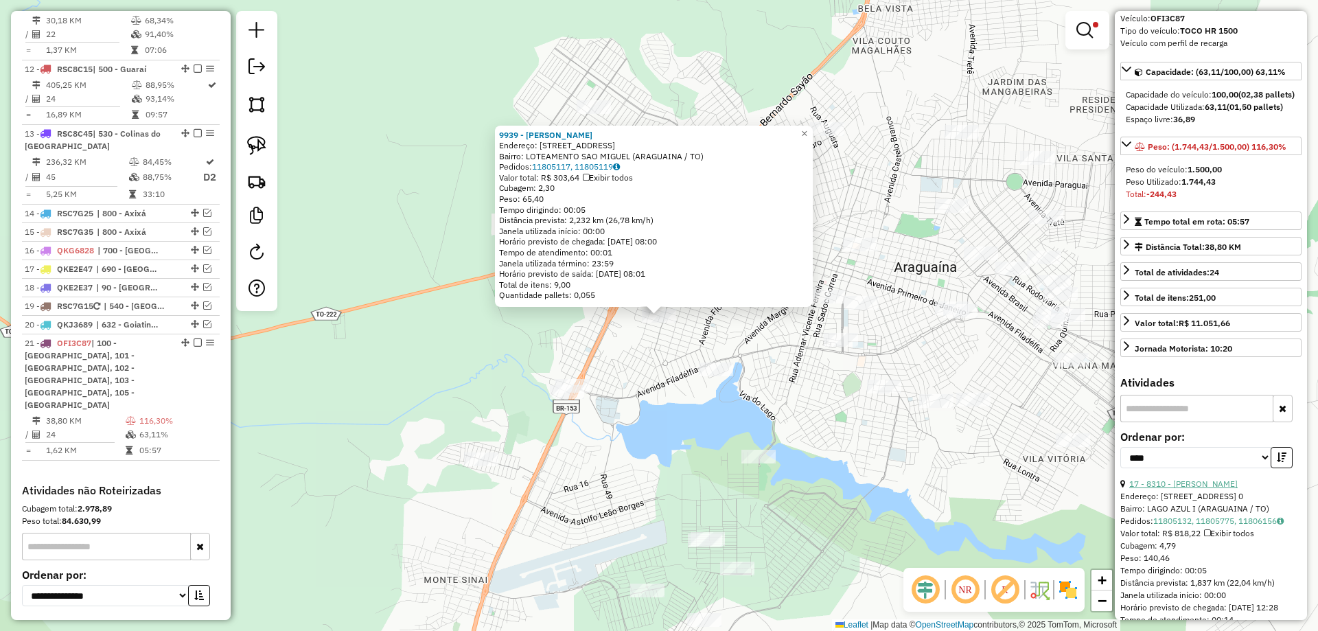
click at [1201, 479] on link "17 - 8310 - CLAUDIA FERREIRA DA" at bounding box center [1184, 484] width 108 height 10
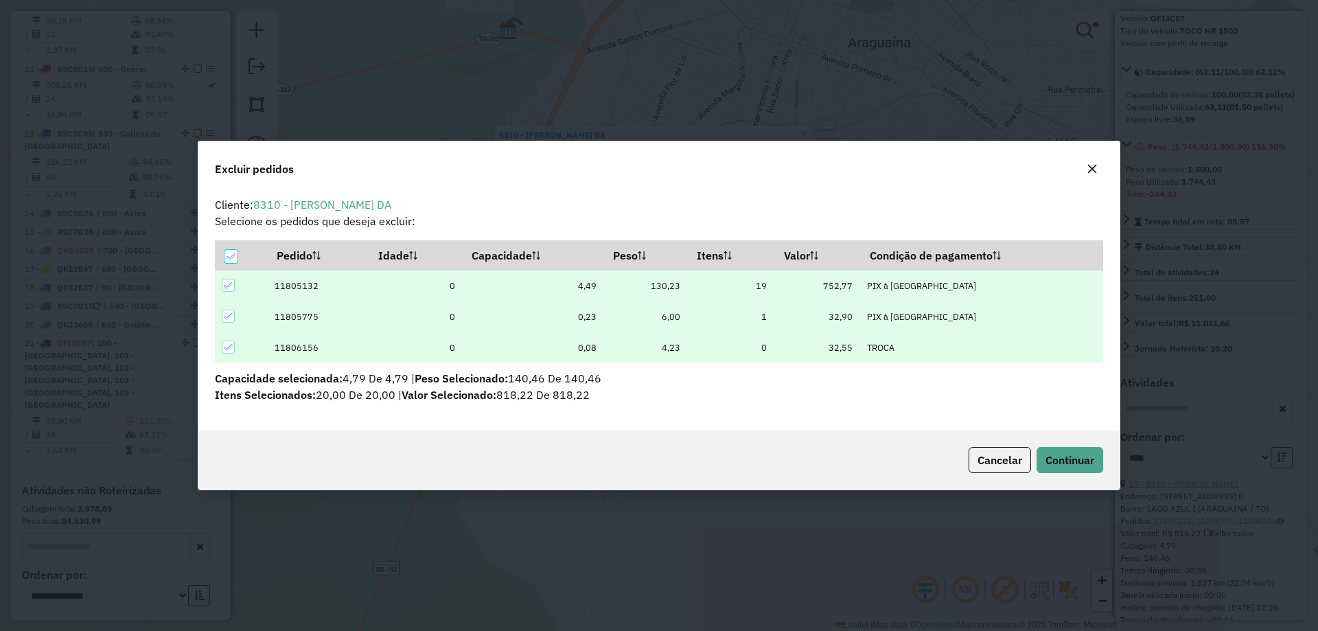
scroll to position [0, 0]
click at [1092, 458] on span "Continuar" at bounding box center [1070, 460] width 49 height 14
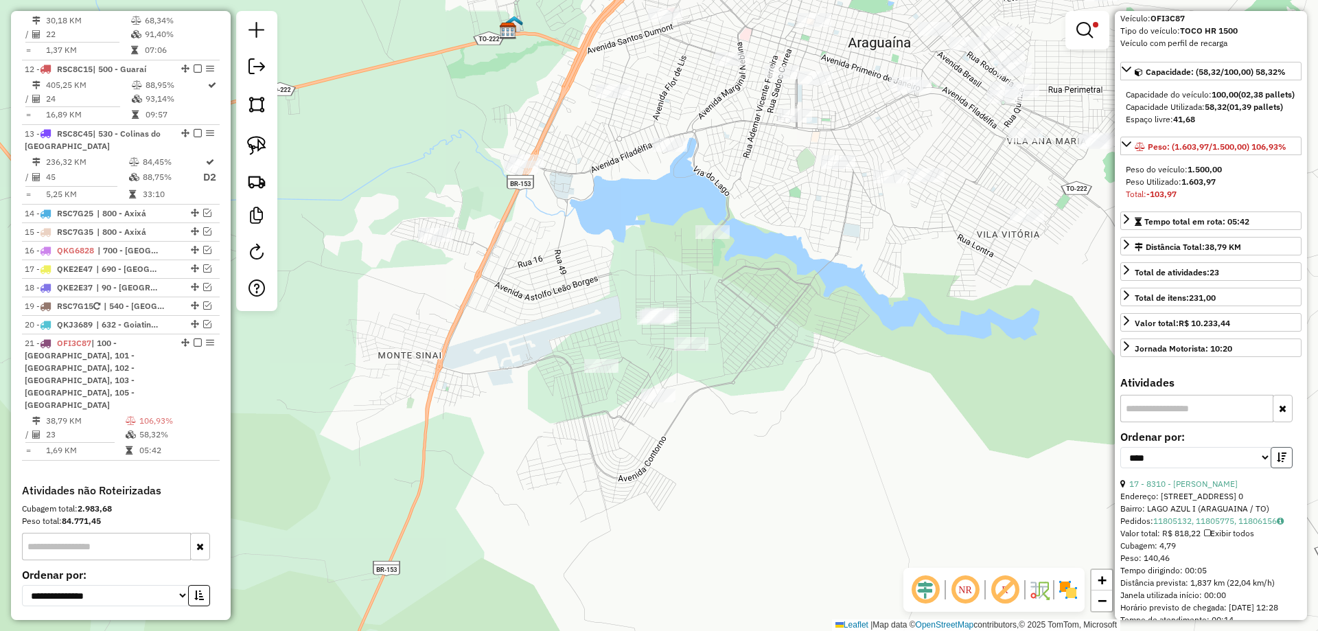
click at [1277, 453] on icon "button" at bounding box center [1282, 458] width 10 height 10
click at [1216, 479] on link "12 - 8377 - LEIDIMARIA CHAVES GO" at bounding box center [1199, 484] width 138 height 10
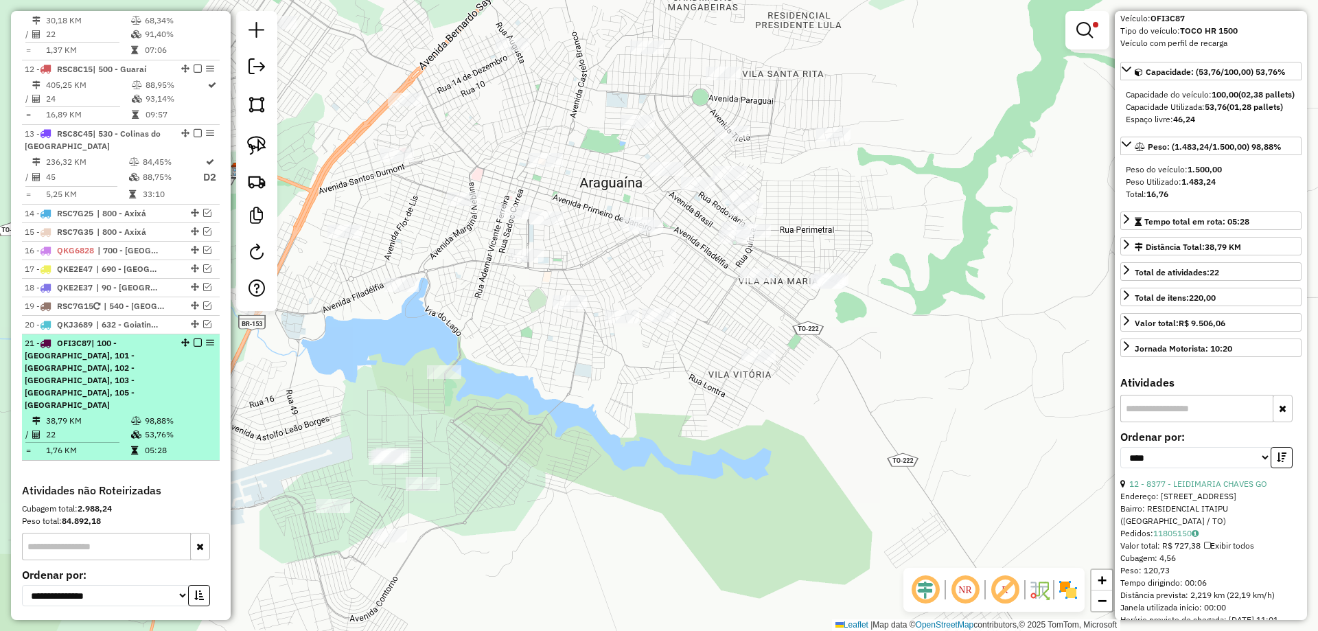
click at [194, 339] on em at bounding box center [198, 343] width 8 height 8
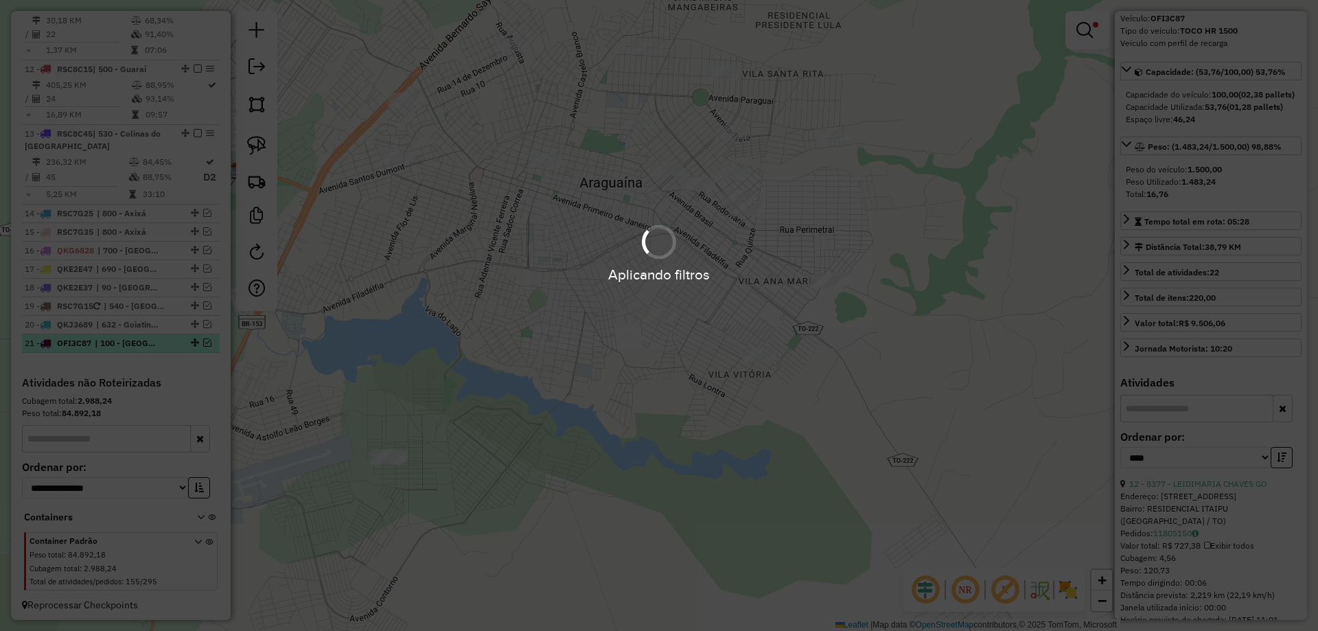
scroll to position [1315, 0]
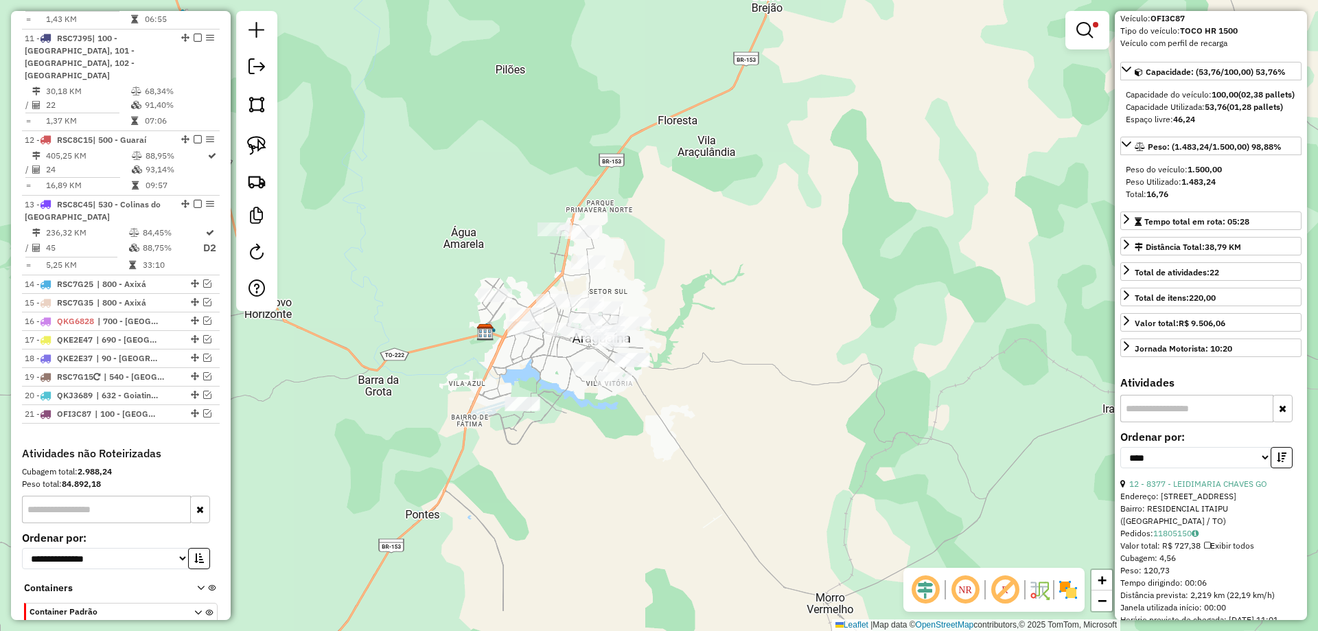
drag, startPoint x: 579, startPoint y: 286, endPoint x: 566, endPoint y: 453, distance: 166.7
click at [566, 453] on div "Limpar filtros Janela de atendimento Grade de atendimento Capacidade Transporta…" at bounding box center [659, 315] width 1318 height 631
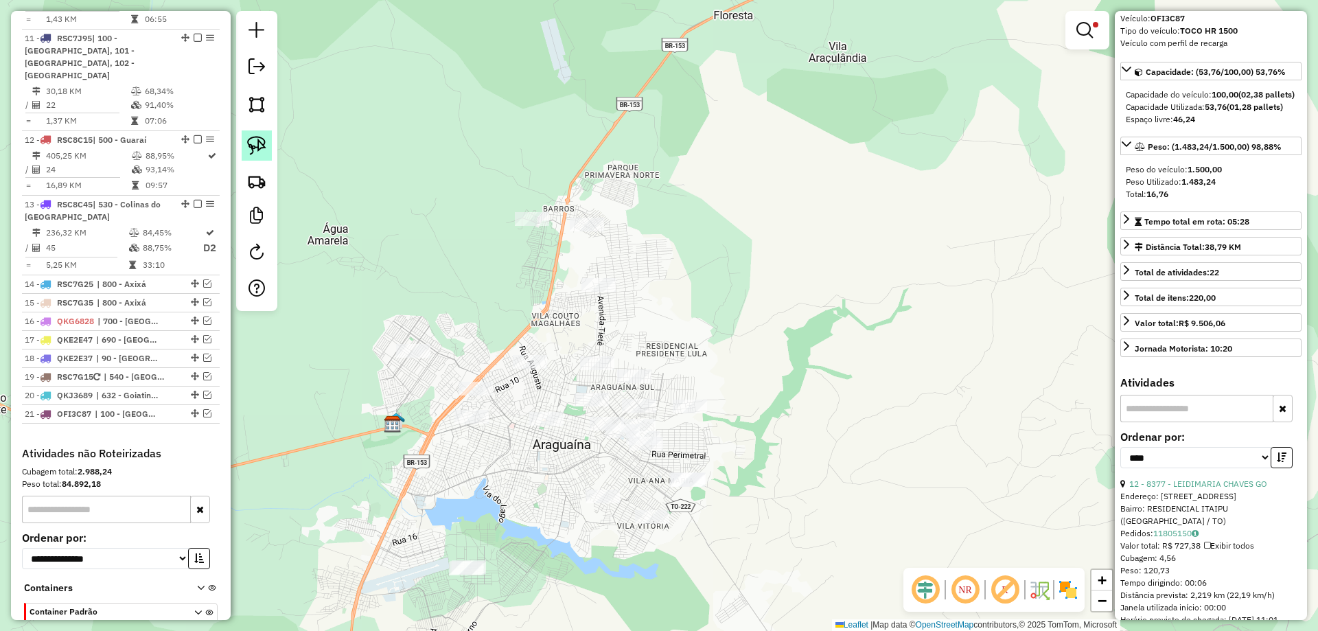
click at [265, 151] on img at bounding box center [256, 145] width 19 height 19
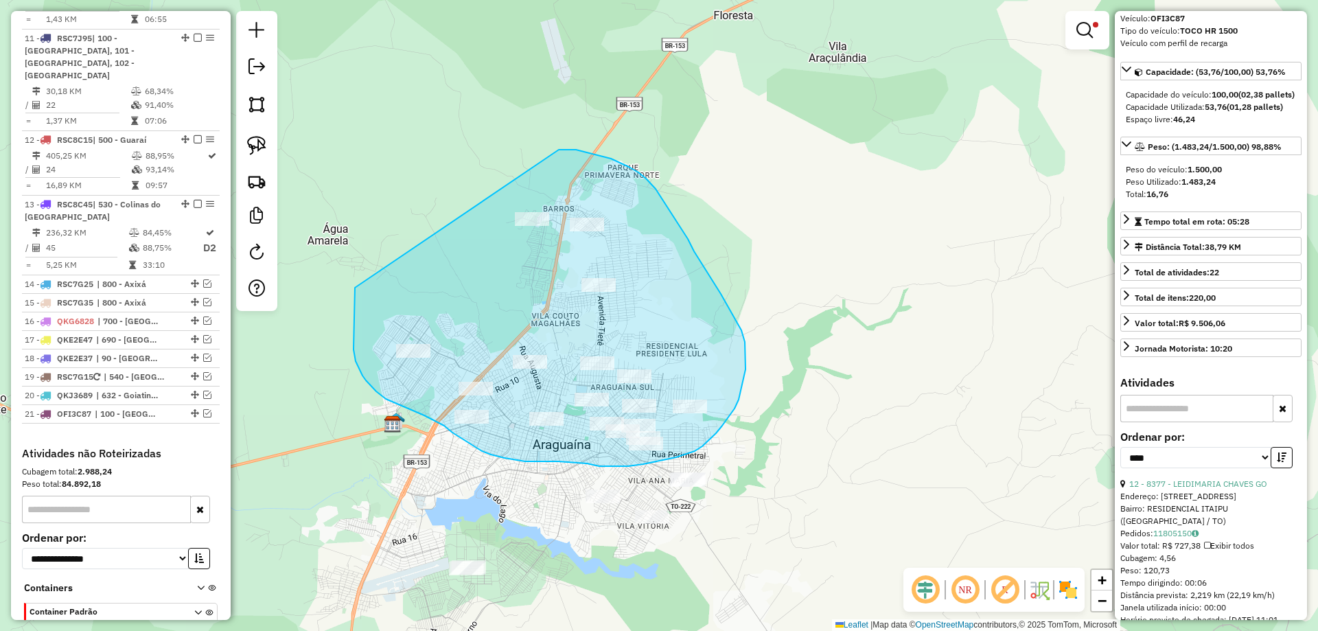
drag, startPoint x: 355, startPoint y: 288, endPoint x: 559, endPoint y: 150, distance: 246.3
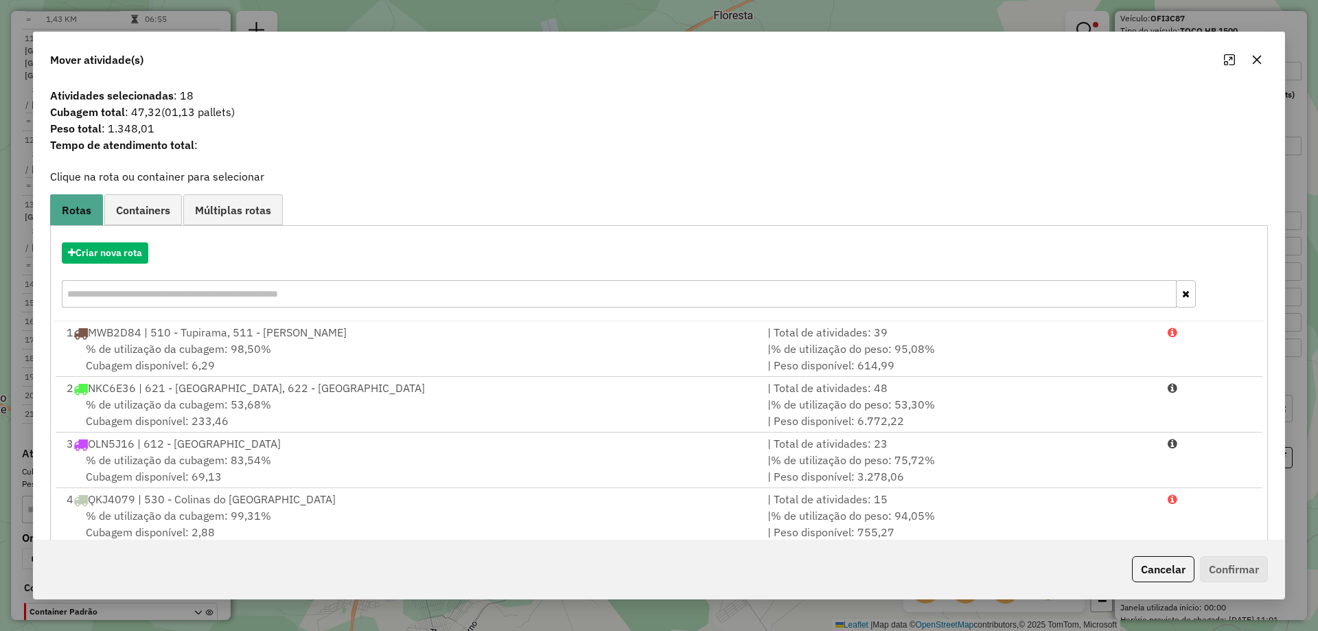
click at [1257, 63] on icon "button" at bounding box center [1257, 59] width 11 height 11
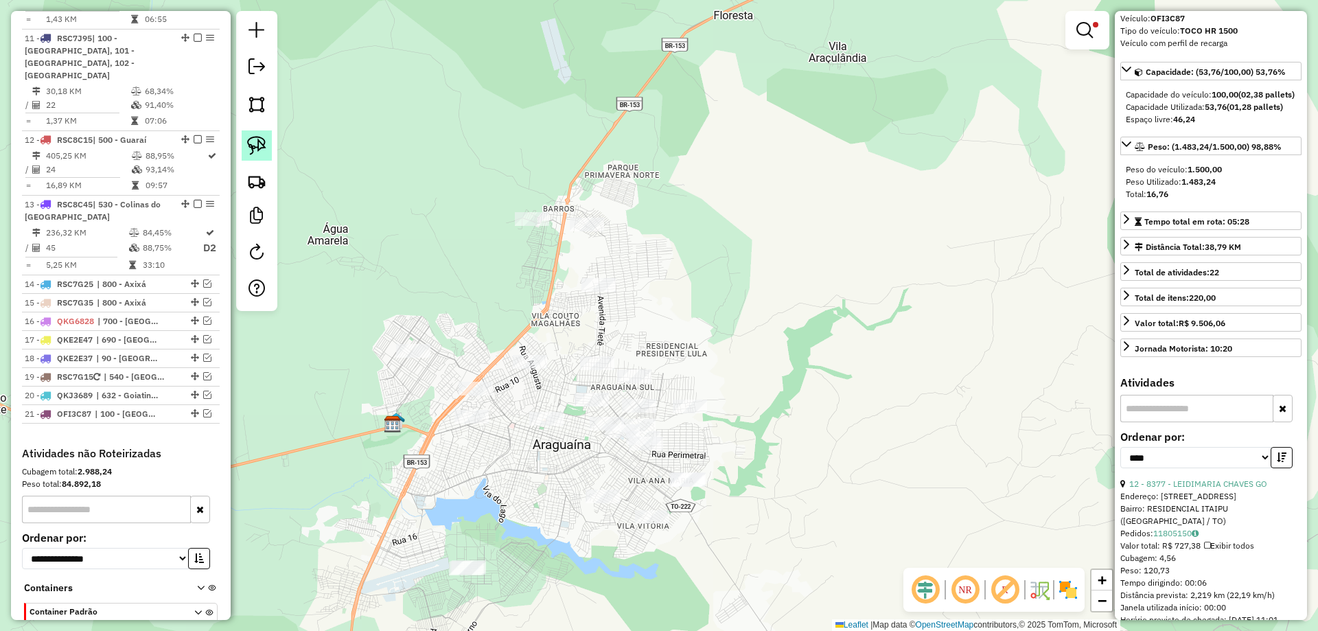
click at [262, 141] on img at bounding box center [256, 145] width 19 height 19
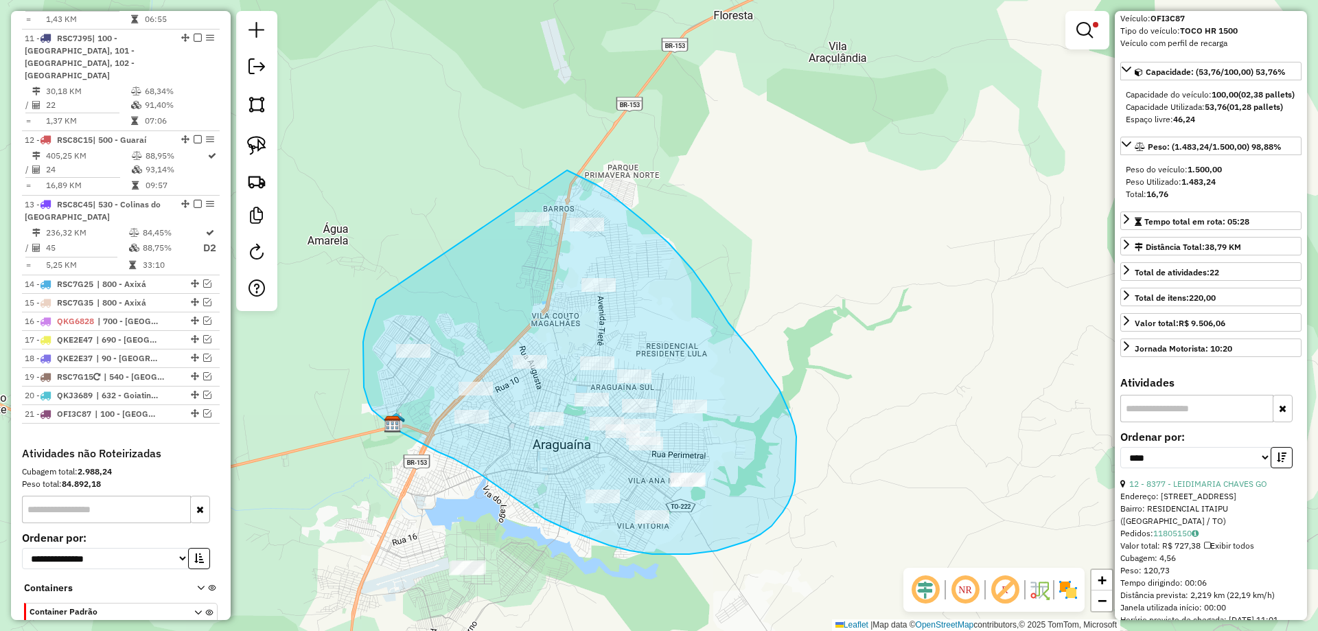
drag, startPoint x: 376, startPoint y: 299, endPoint x: 471, endPoint y: 148, distance: 178.9
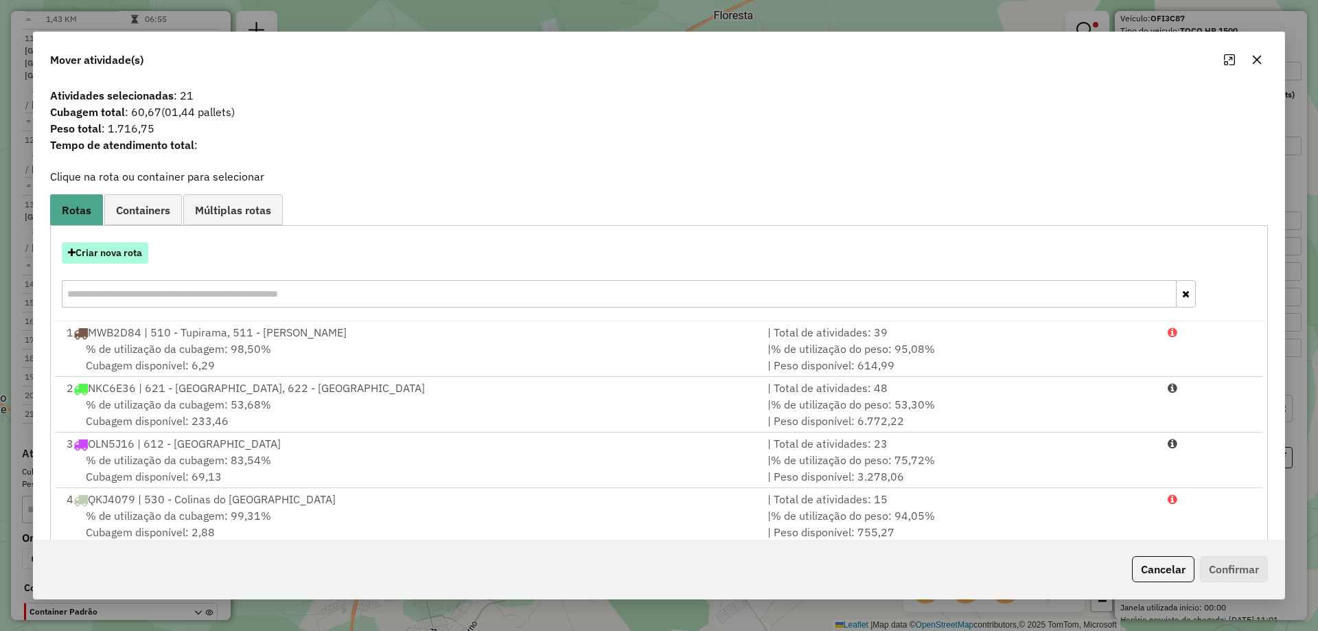
click at [135, 250] on button "Criar nova rota" at bounding box center [105, 252] width 87 height 21
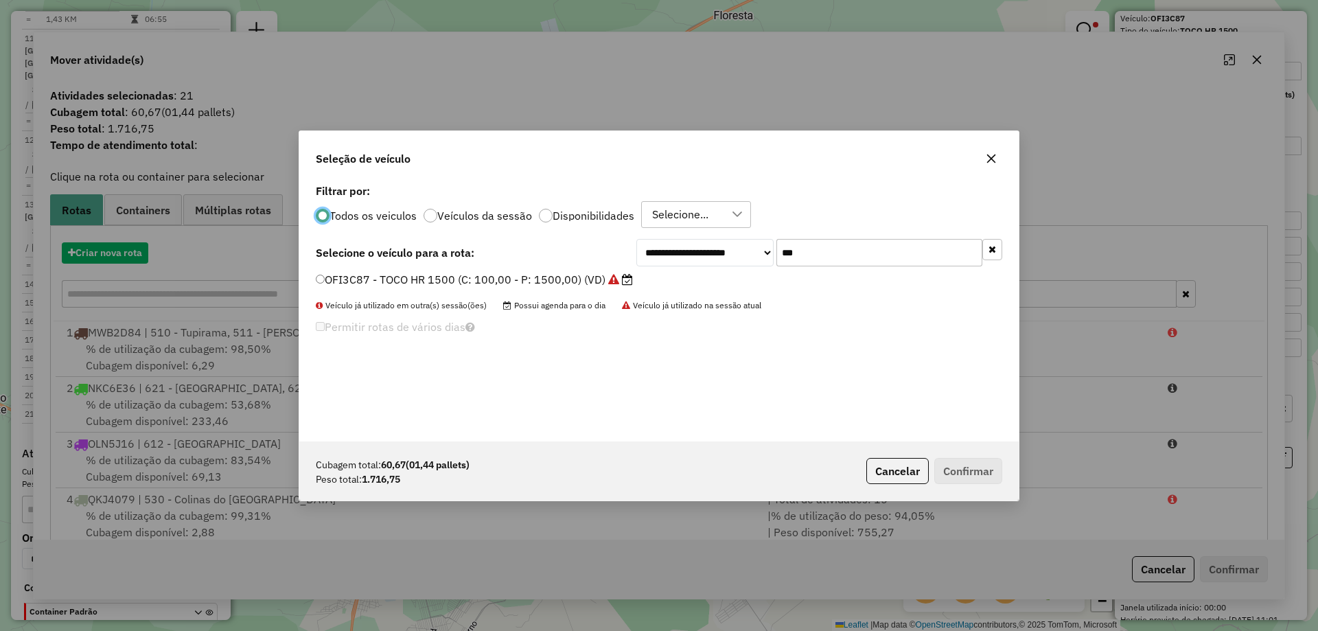
scroll to position [8, 4]
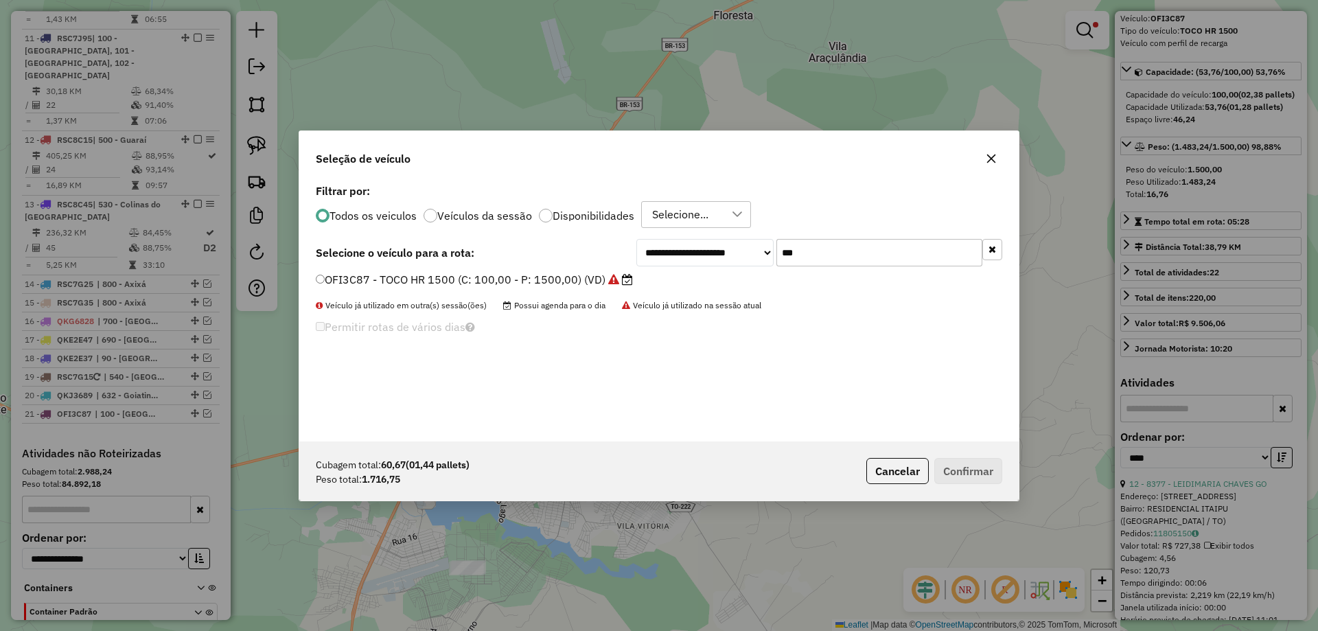
click at [822, 249] on input "***" at bounding box center [880, 252] width 206 height 27
type input "***"
click at [523, 282] on label "JHP8C95 - TOCO HR 1500 (C: 100,00 - P: 1500,00) (VD)" at bounding box center [469, 279] width 306 height 16
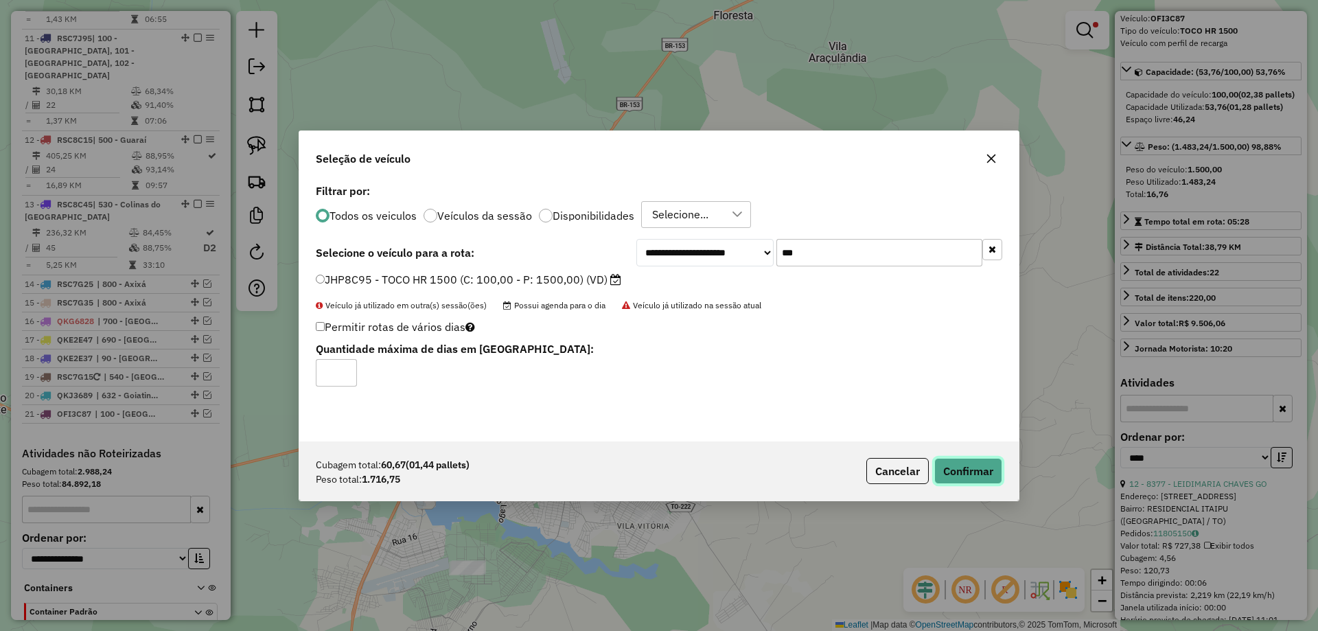
click at [963, 474] on button "Confirmar" at bounding box center [969, 471] width 68 height 26
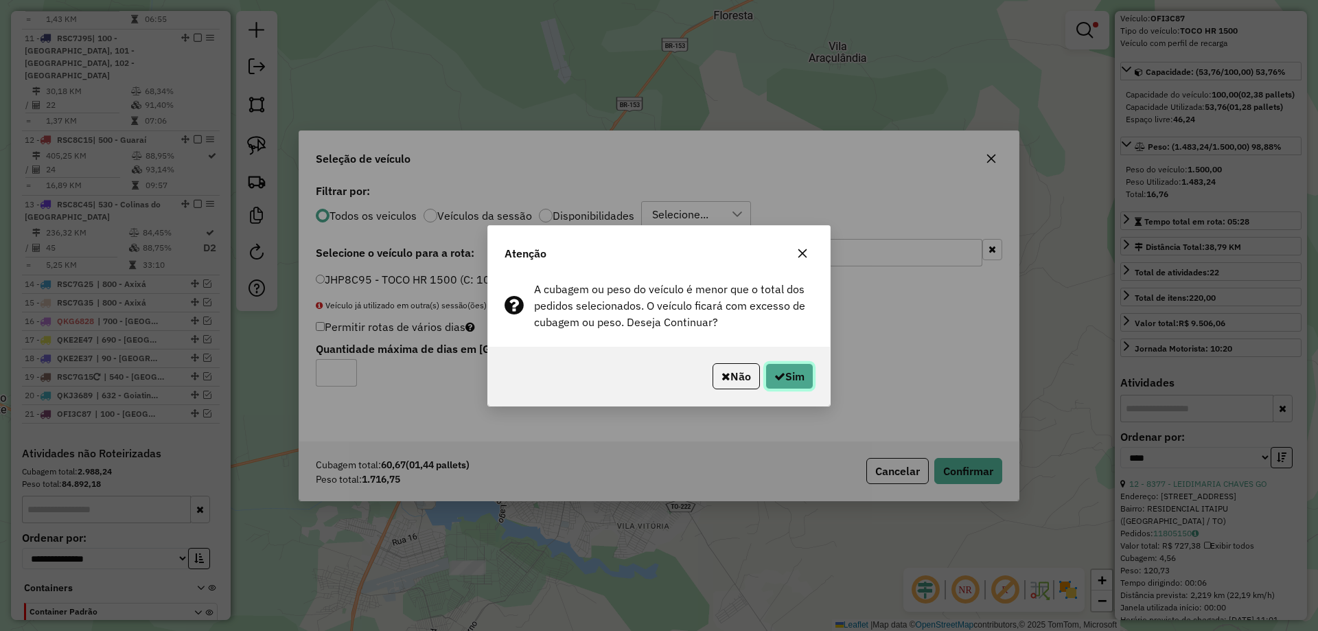
click at [784, 371] on button "Sim" at bounding box center [790, 376] width 48 height 26
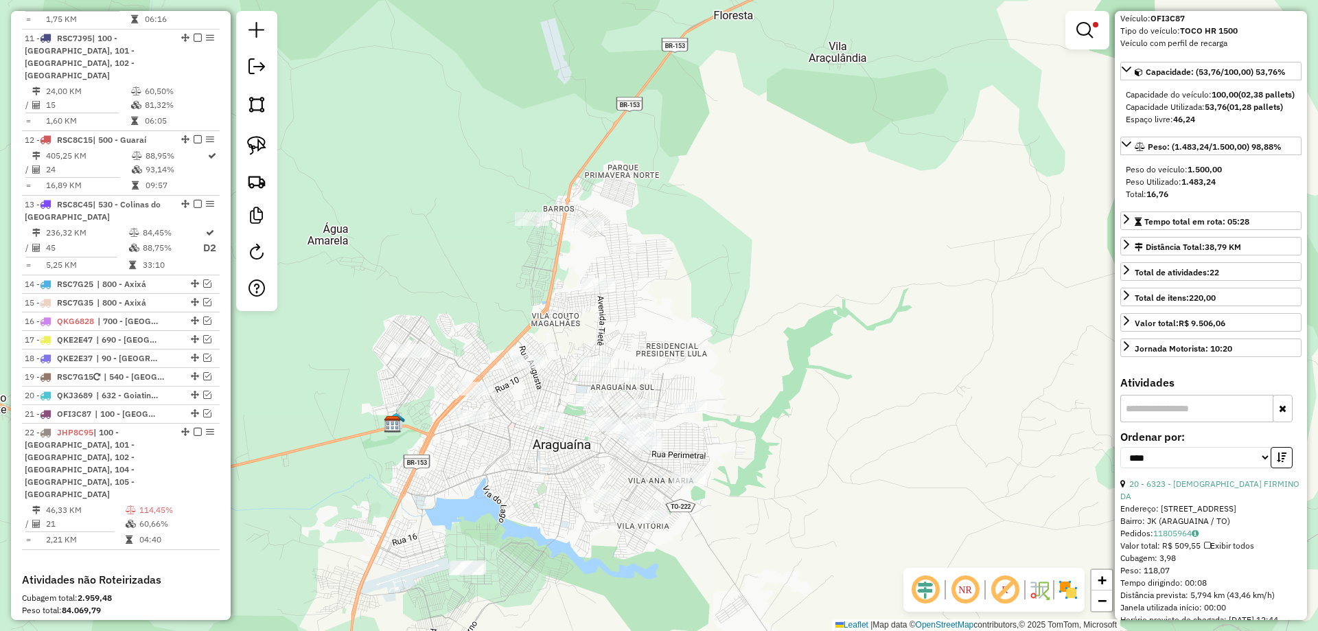
scroll to position [1404, 0]
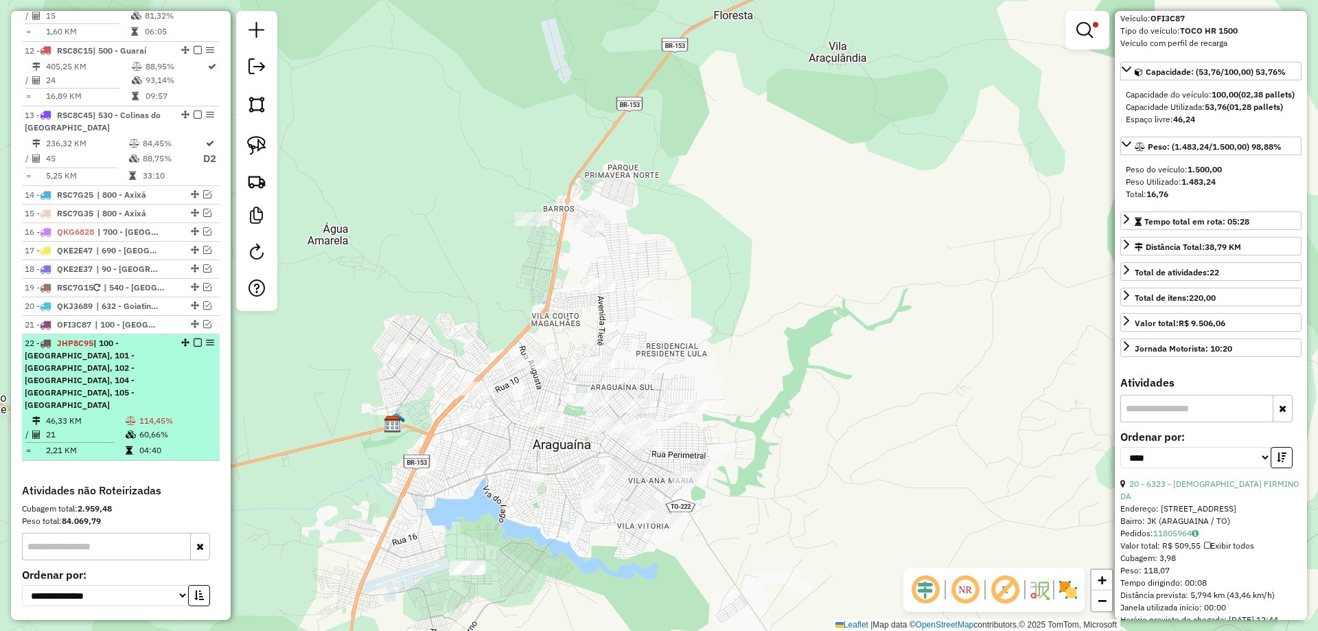
click at [154, 414] on td "114,45%" at bounding box center [177, 421] width 76 height 14
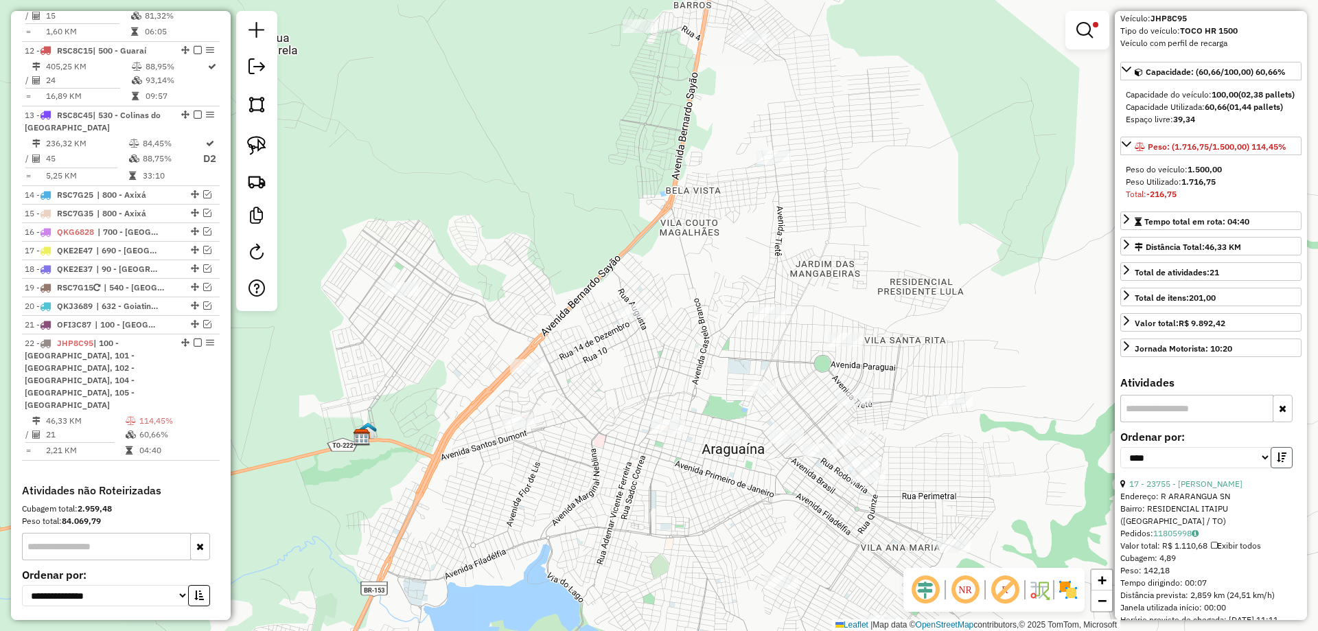
click at [1272, 447] on button "button" at bounding box center [1282, 457] width 22 height 21
click at [1182, 479] on link "17 - 23755 - JOAO DA CRUZ CASSIMI" at bounding box center [1186, 484] width 113 height 10
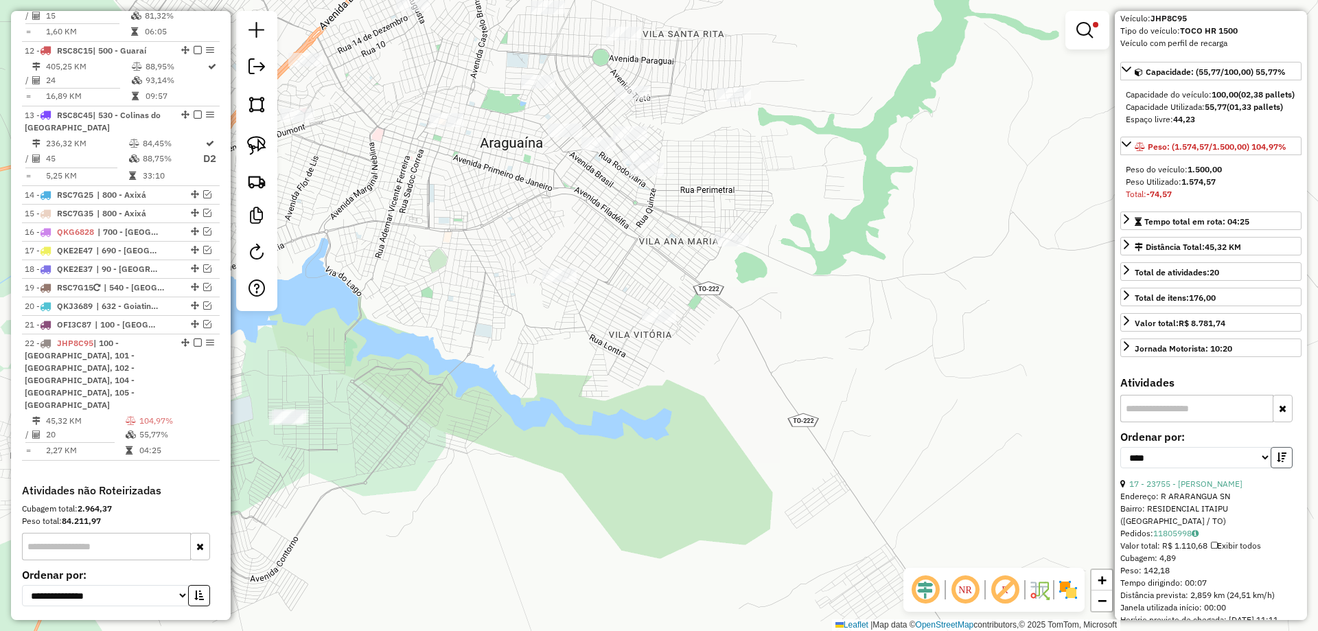
click at [1278, 453] on icon "button" at bounding box center [1282, 458] width 10 height 10
click at [1185, 479] on link "18 - 20117 - MANOEL GOMES DOS SAN" at bounding box center [1205, 484] width 150 height 10
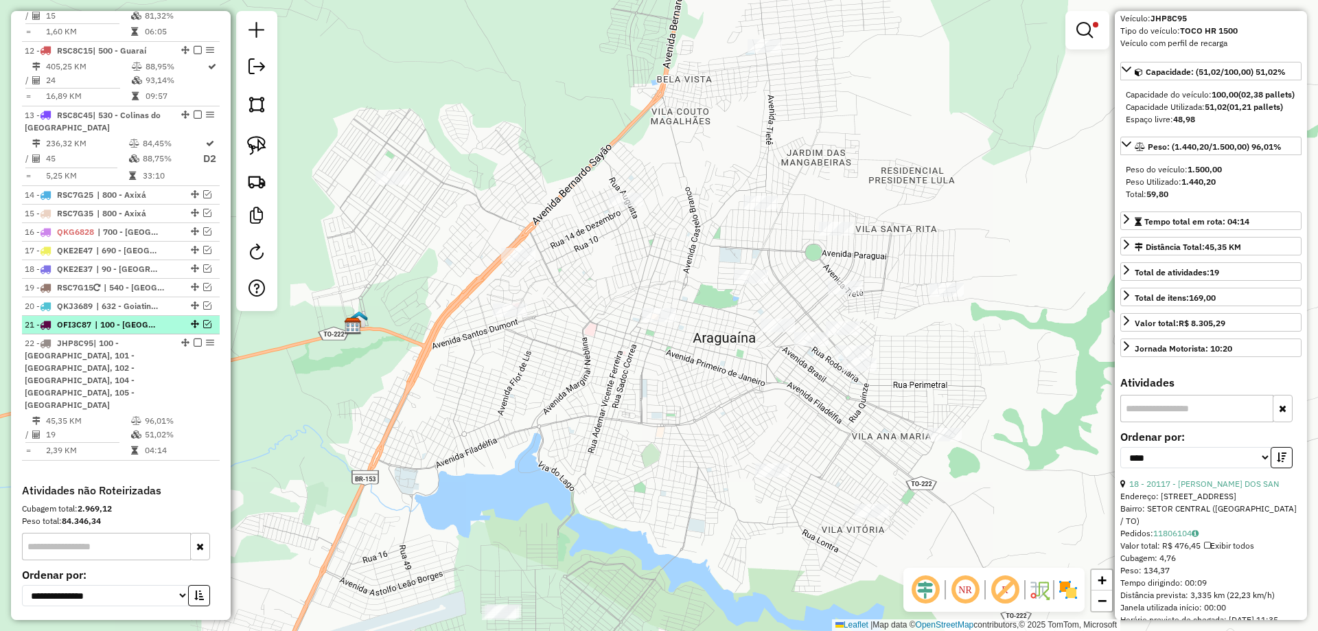
click at [203, 320] on em at bounding box center [207, 324] width 8 height 8
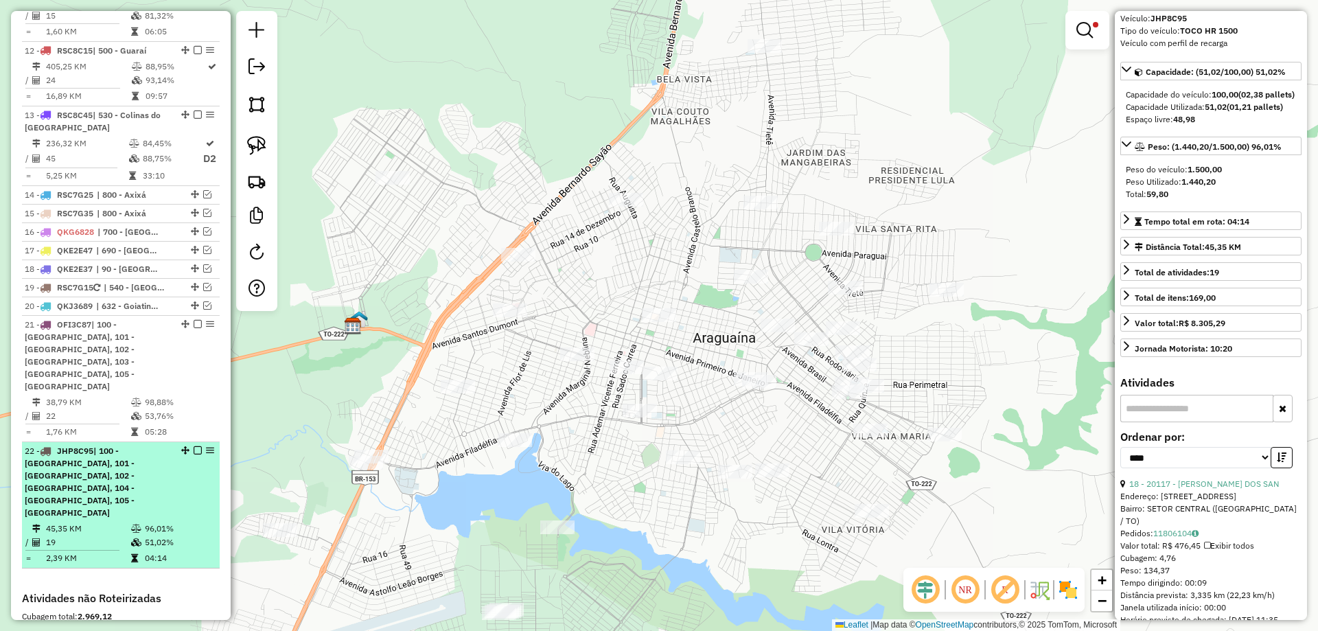
click at [111, 522] on td "45,35 KM" at bounding box center [87, 529] width 85 height 14
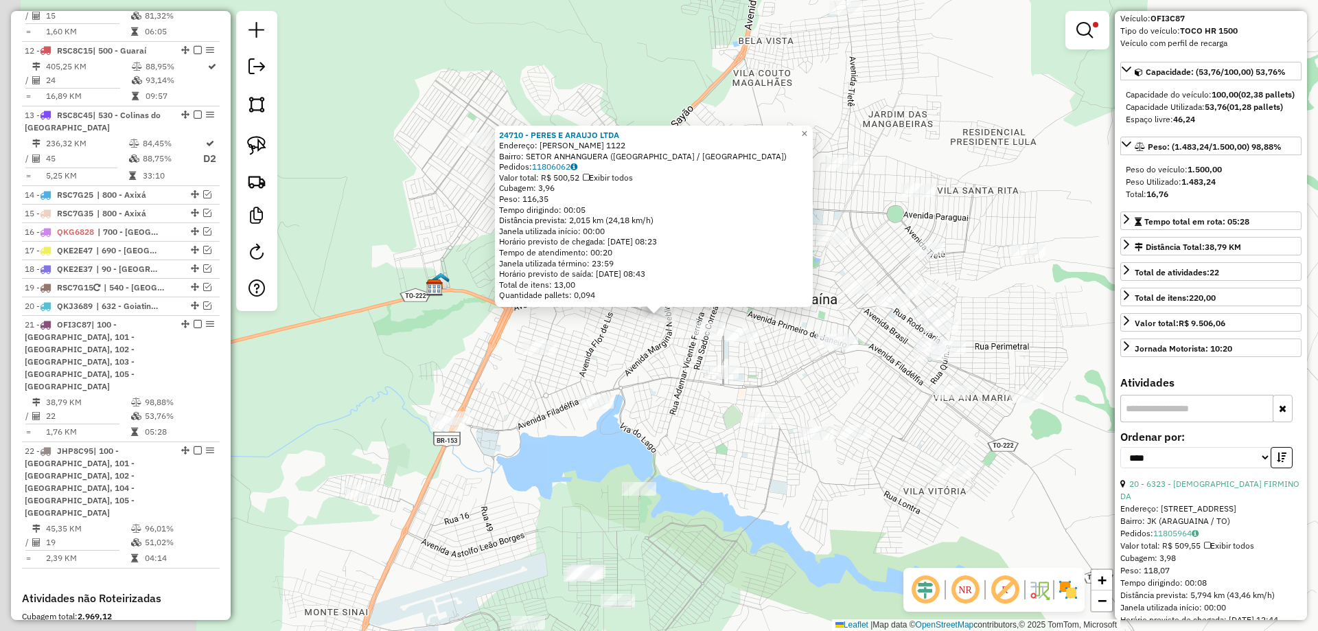
scroll to position [1475, 0]
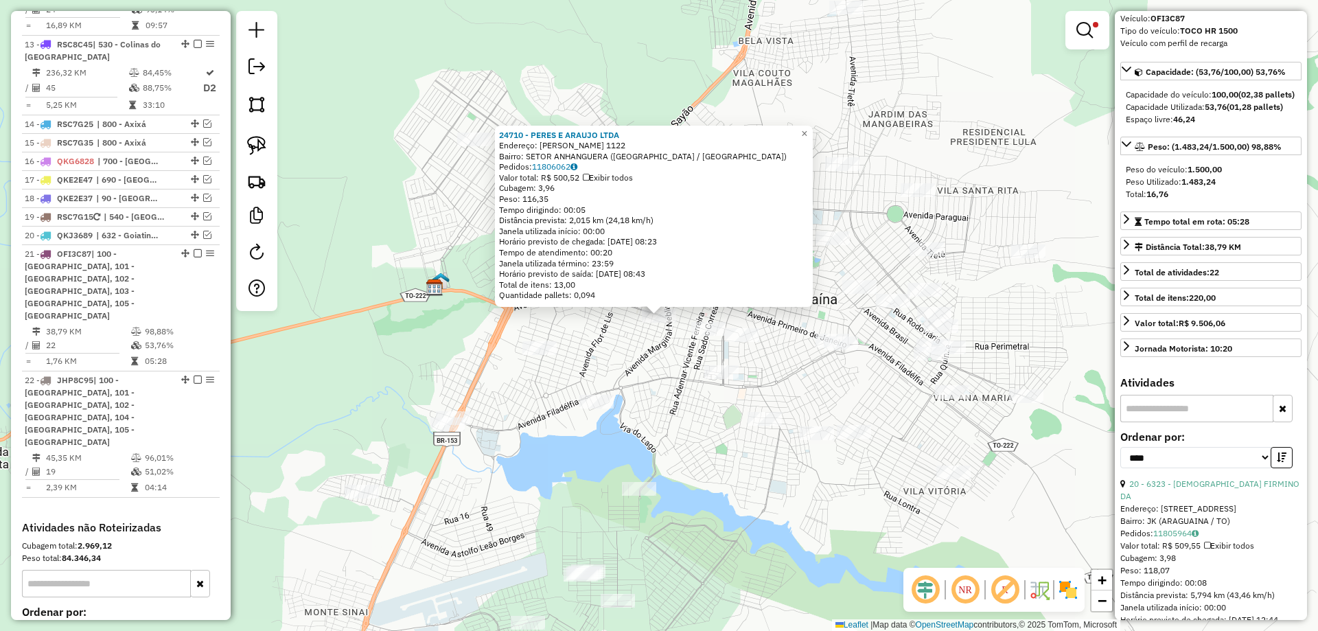
click at [620, 370] on div "24710 - PERES E ARAUJO LTDA Endereço: JOSE DE BRITO SOARES 1122 Bairro: SETOR A…" at bounding box center [659, 315] width 1318 height 631
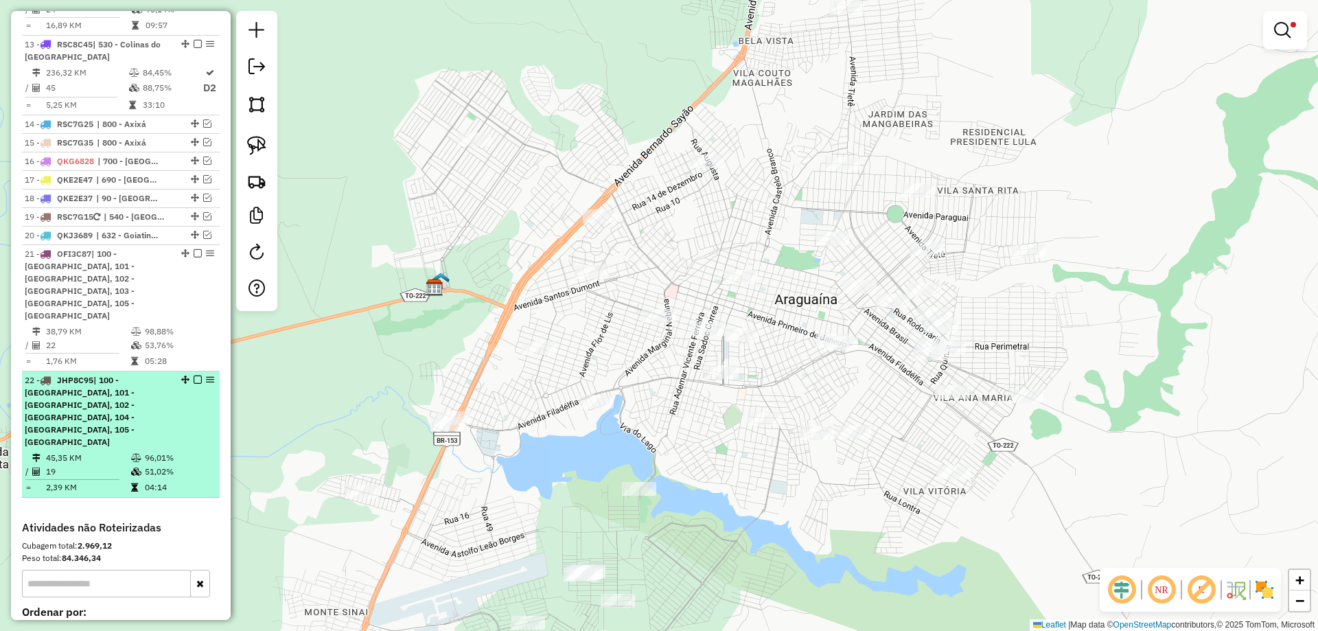
click at [89, 375] on span "| 100 - [GEOGRAPHIC_DATA], 101 - [GEOGRAPHIC_DATA], 102 - [GEOGRAPHIC_DATA], 10…" at bounding box center [80, 411] width 110 height 72
select select "*********"
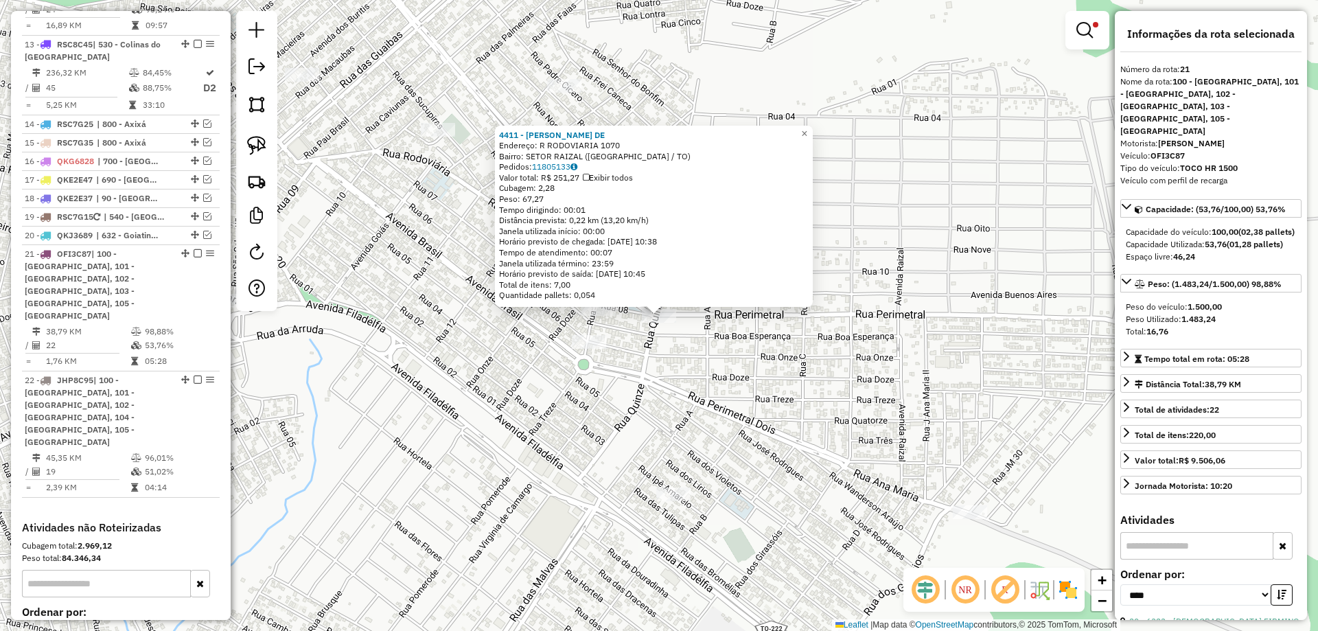
click at [729, 411] on div "4411 - CLEUDIANE VIEIRA DE Endereço: R RODOVIARIA 1070 Bairro: SETOR RAIZAL (AR…" at bounding box center [659, 315] width 1318 height 631
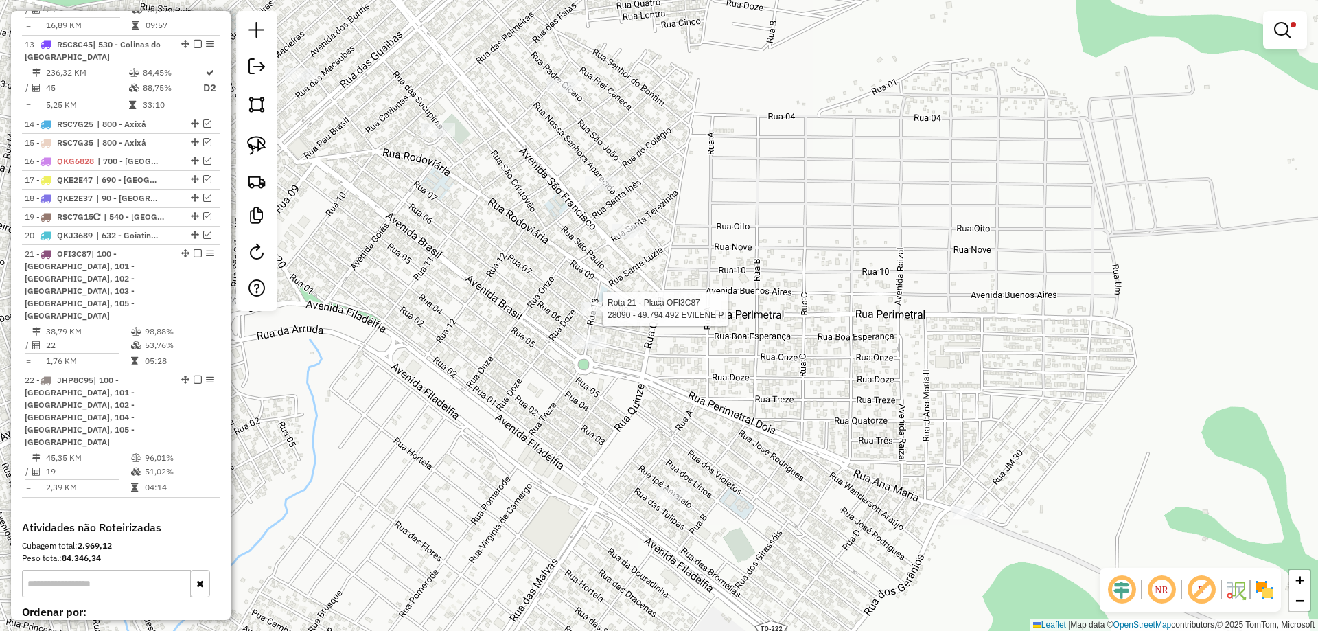
select select "*********"
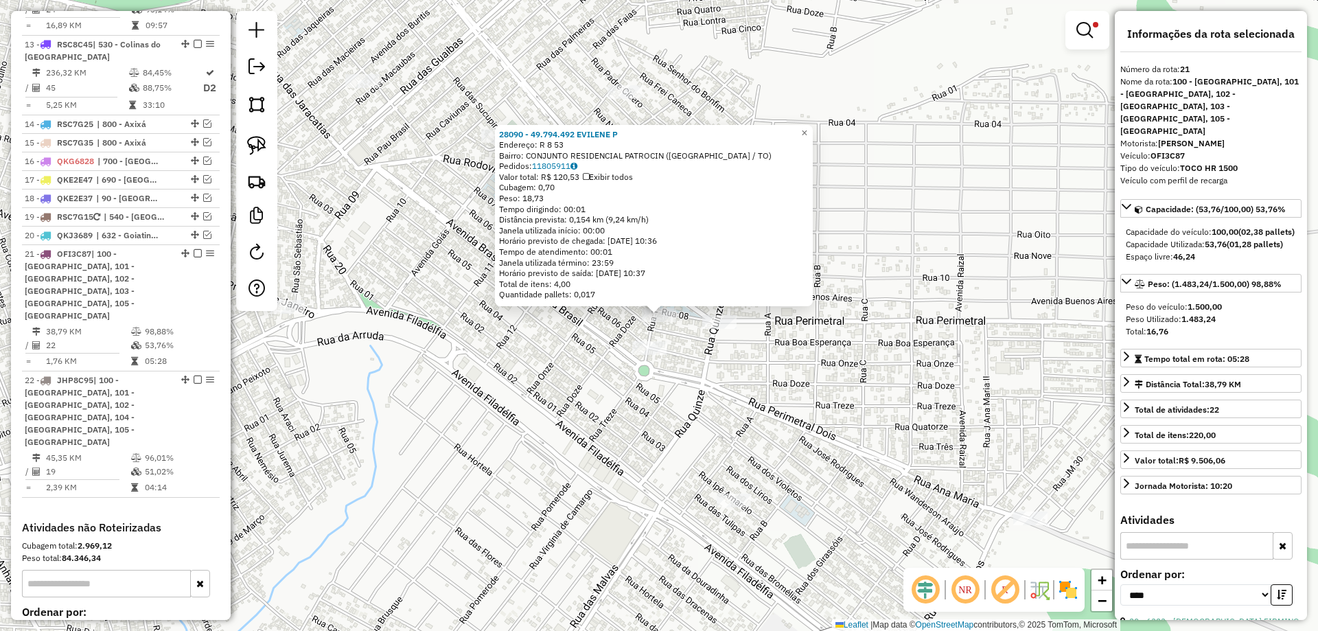
click at [570, 354] on div "28090 - 49.794.492 EVILENE P Endereço: R 8 53 Bairro: CONJUNTO RESIDENCIAL PATR…" at bounding box center [659, 315] width 1318 height 631
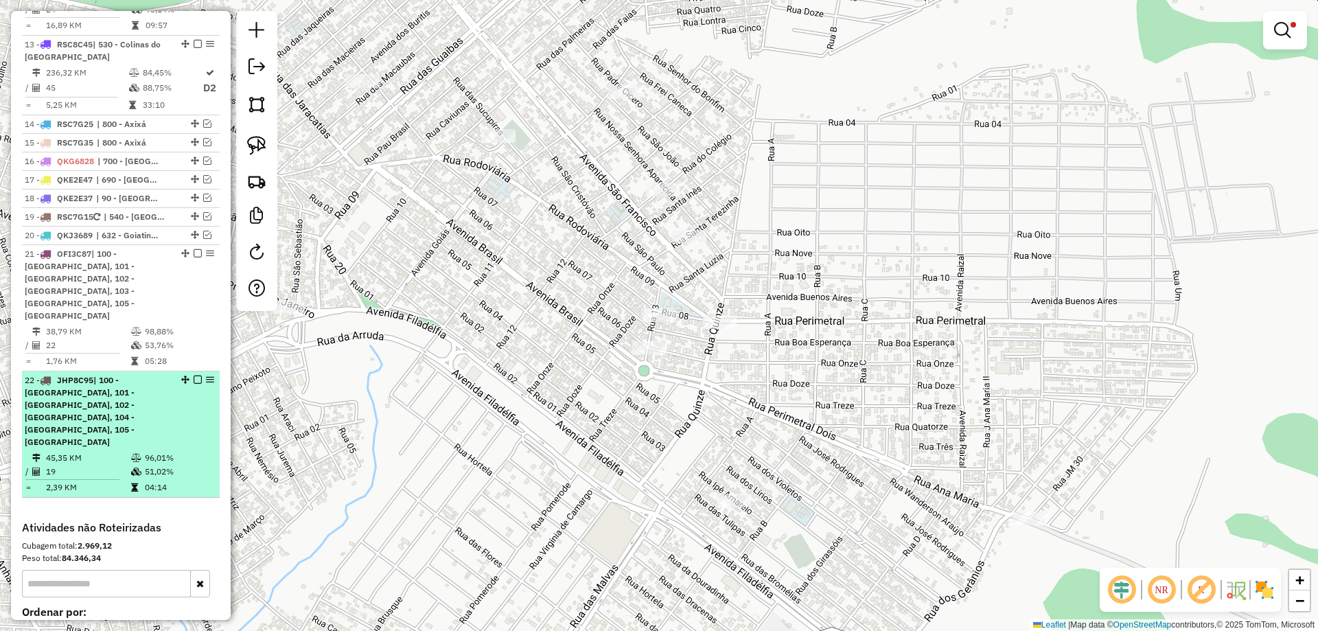
click at [72, 374] on div "22 - JHP8C95 | 100 - Araguaína, 101 - Araguaína, 102 - Araguaína, 104 - Araguaí…" at bounding box center [98, 411] width 146 height 74
select select "*********"
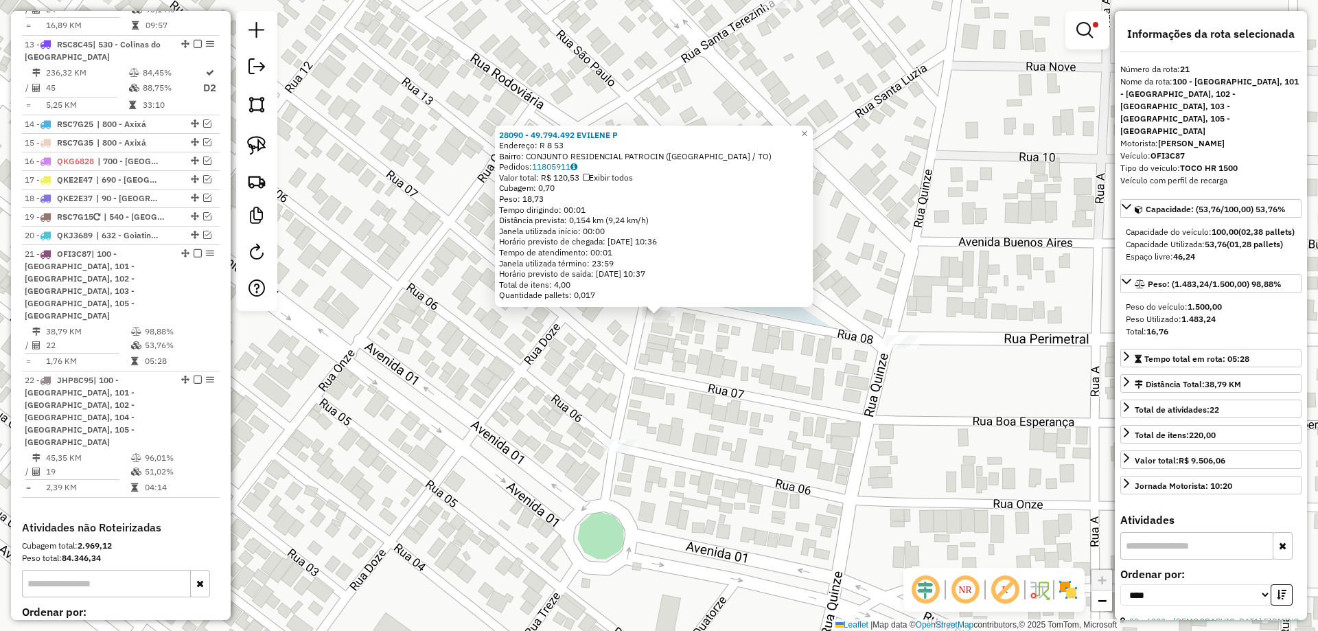
click at [740, 417] on div "28090 - 49.794.492 EVILENE P Endereço: R 8 53 Bairro: CONJUNTO RESIDENCIAL PATR…" at bounding box center [659, 315] width 1318 height 631
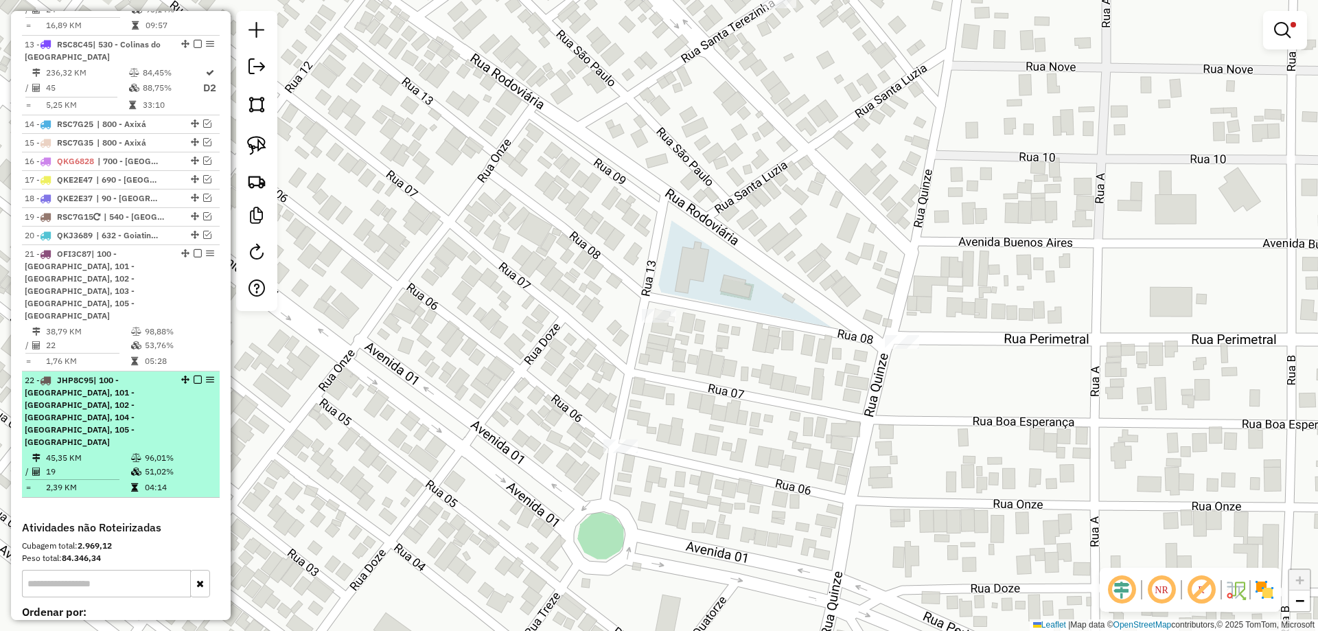
click at [69, 375] on span "| 100 - [GEOGRAPHIC_DATA], 101 - [GEOGRAPHIC_DATA], 102 - [GEOGRAPHIC_DATA], 10…" at bounding box center [80, 411] width 110 height 72
select select "*********"
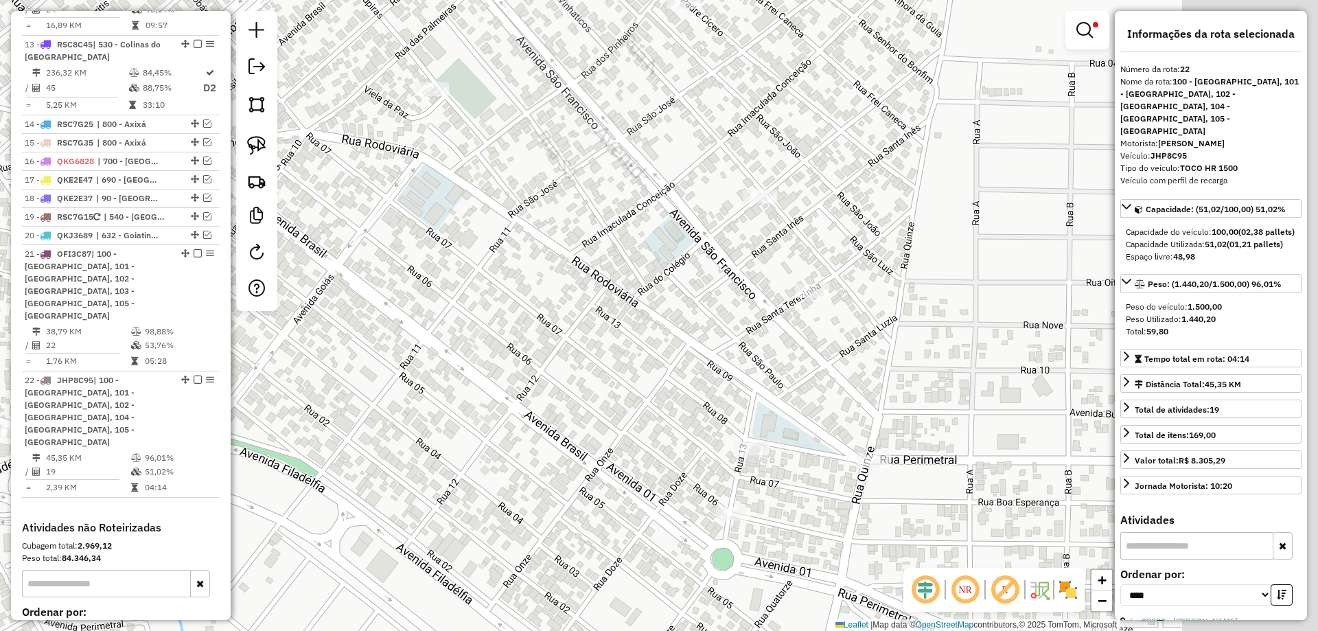
drag, startPoint x: 915, startPoint y: 523, endPoint x: 536, endPoint y: 429, distance: 389.7
click at [536, 429] on div "Limpar filtros Janela de atendimento Grade de atendimento Capacidade Transporta…" at bounding box center [659, 315] width 1318 height 631
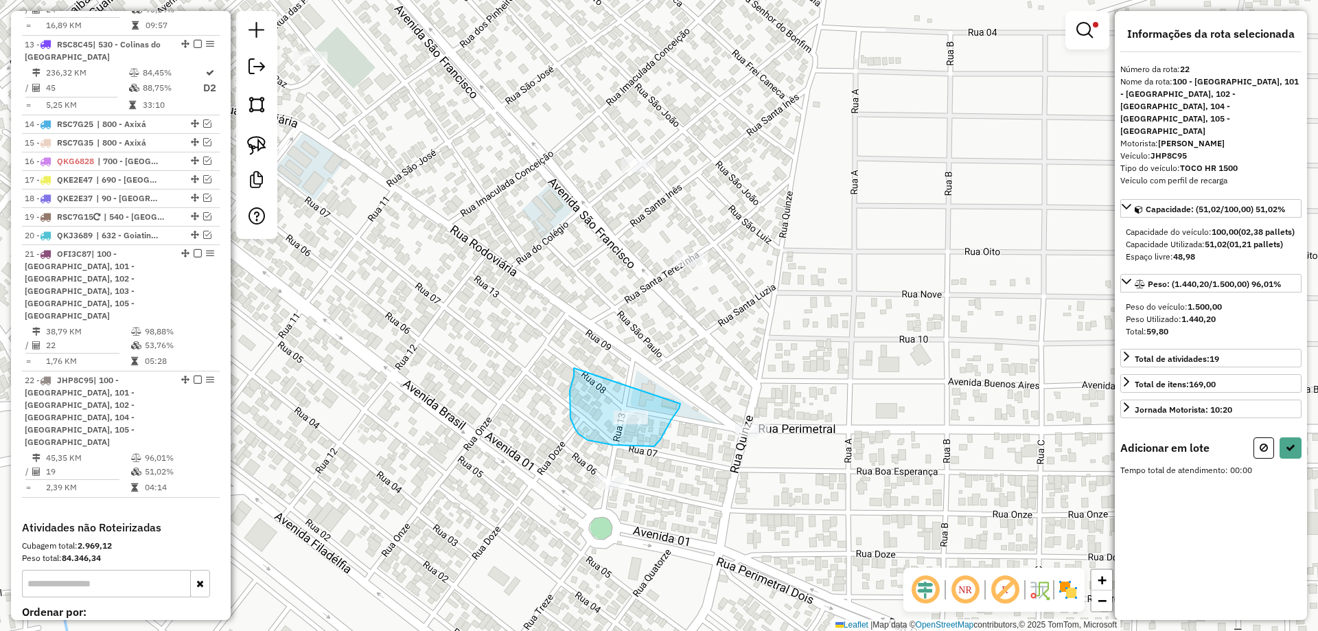
drag, startPoint x: 574, startPoint y: 368, endPoint x: 682, endPoint y: 396, distance: 111.4
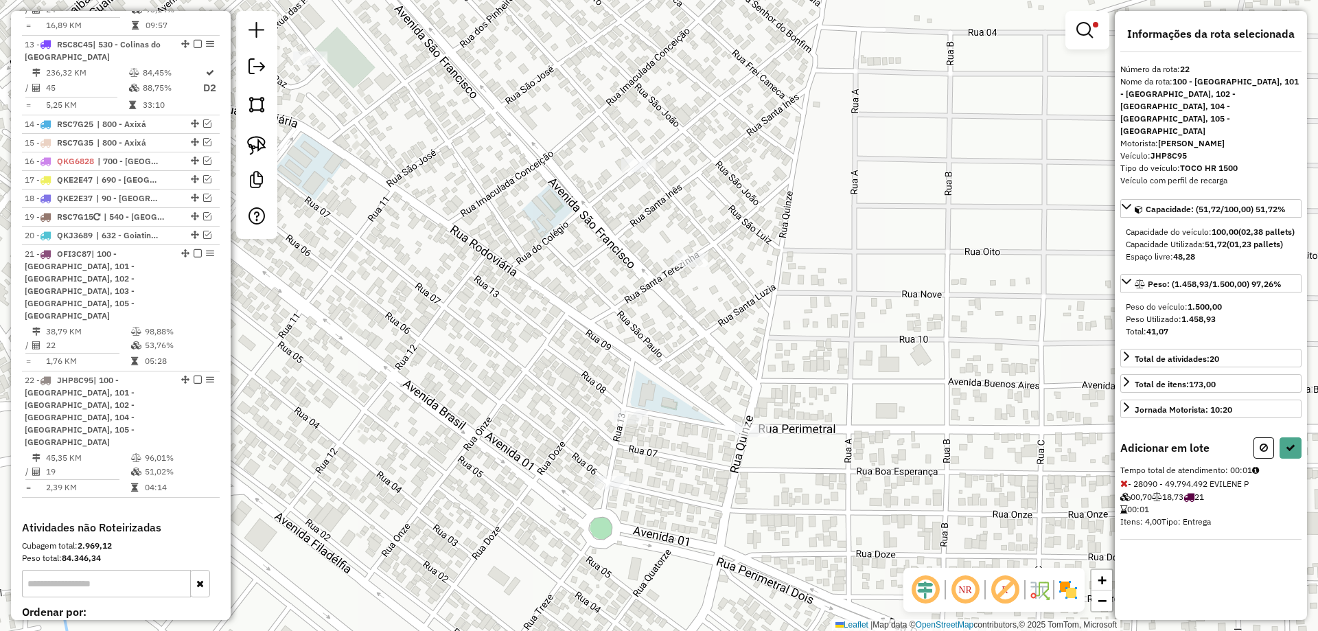
select select "*********"
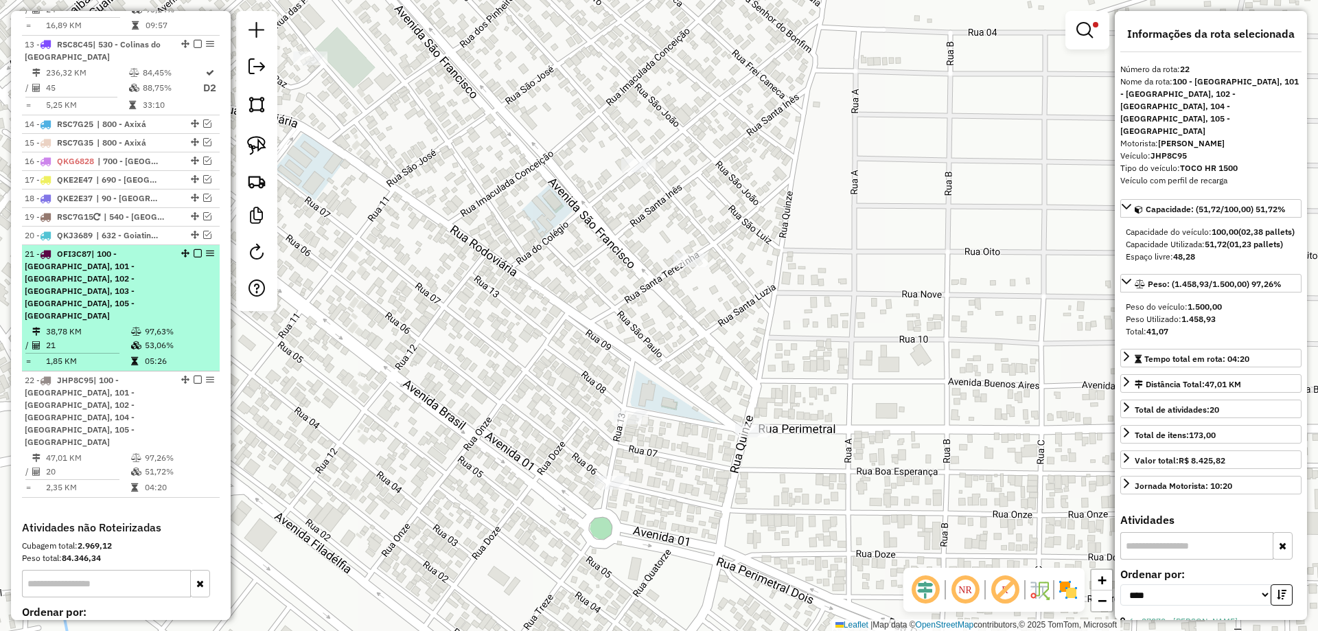
click at [135, 341] on icon at bounding box center [136, 345] width 10 height 8
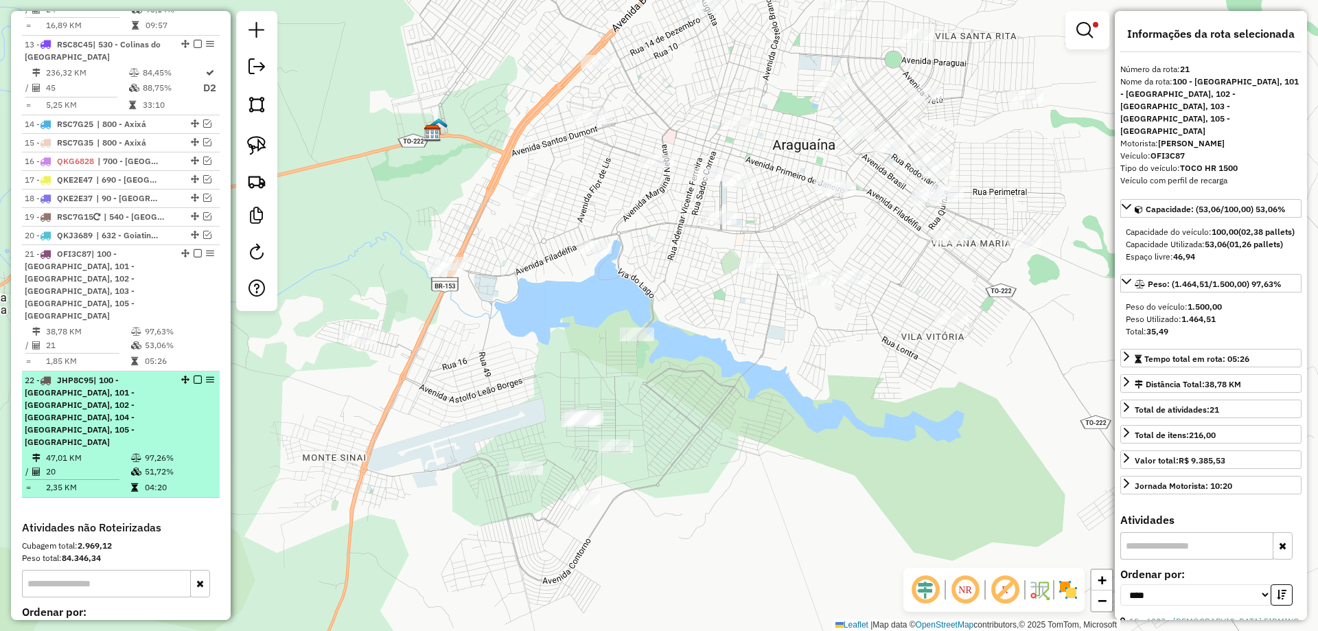
click at [134, 454] on icon at bounding box center [136, 458] width 10 height 8
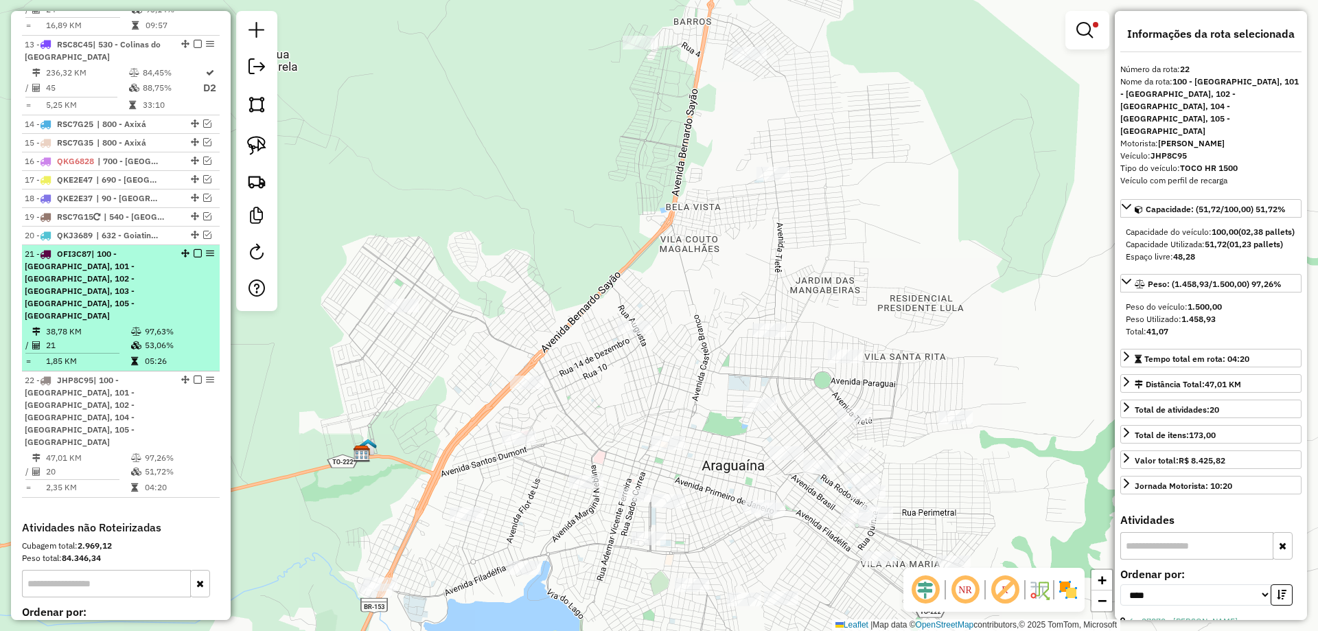
click at [194, 249] on em at bounding box center [198, 253] width 8 height 8
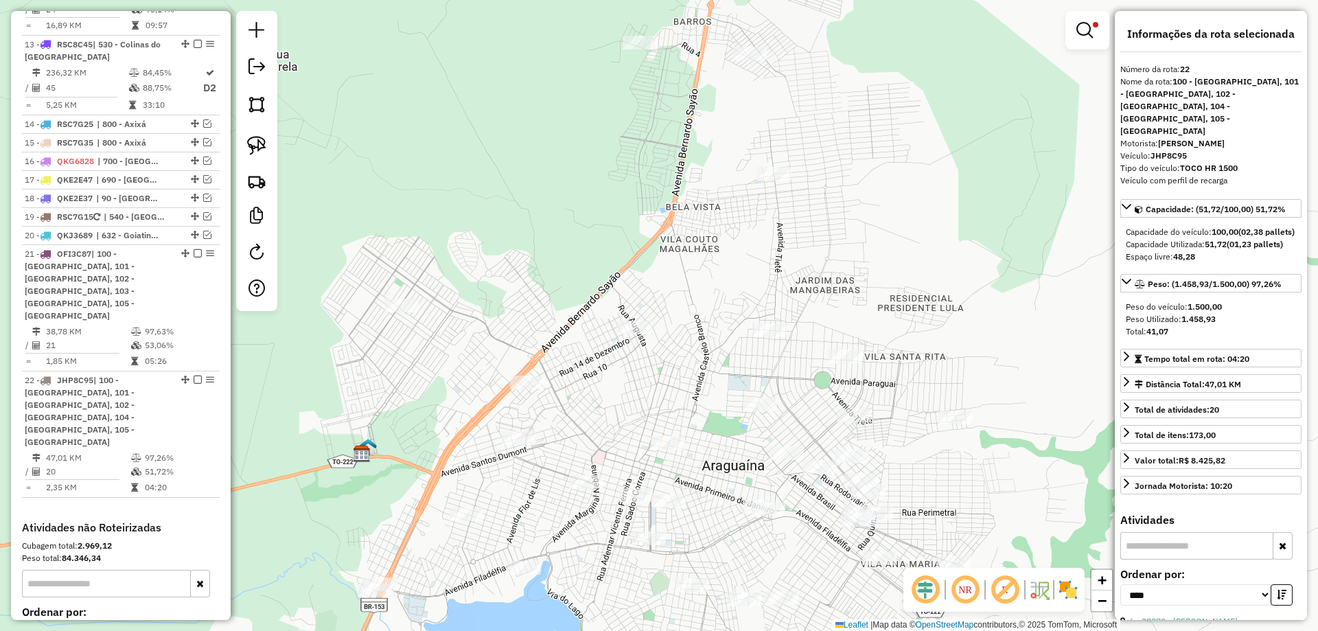
scroll to position [1404, 0]
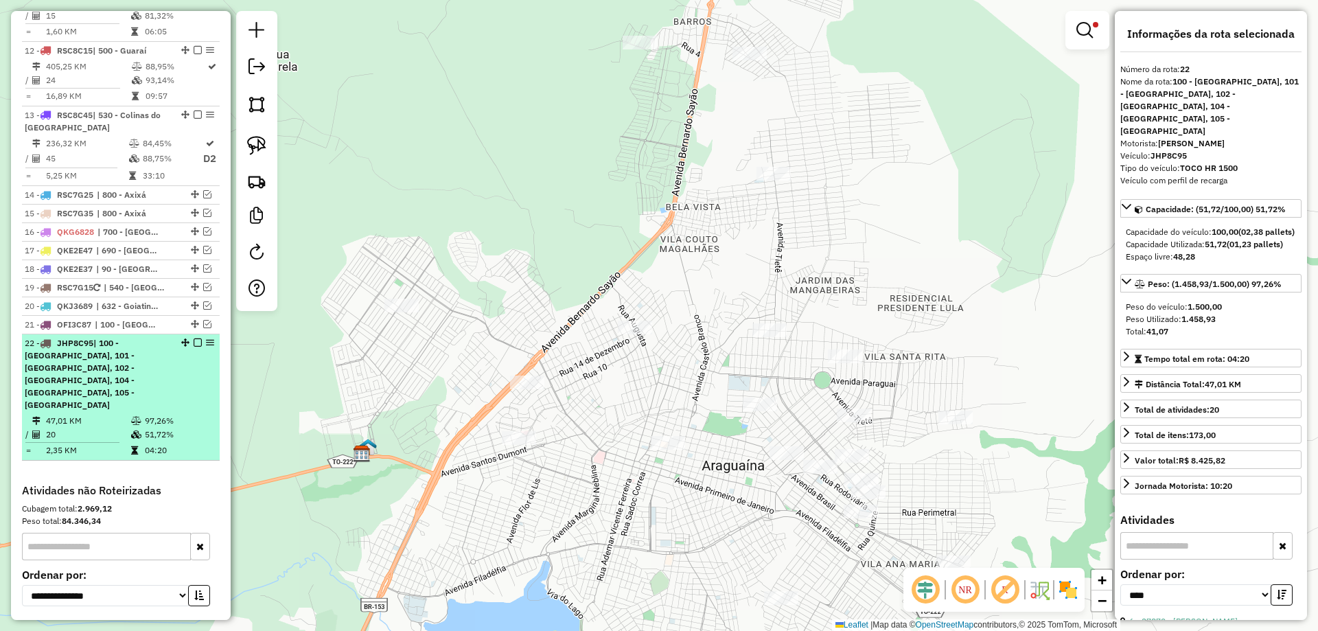
click at [194, 339] on em at bounding box center [198, 343] width 8 height 8
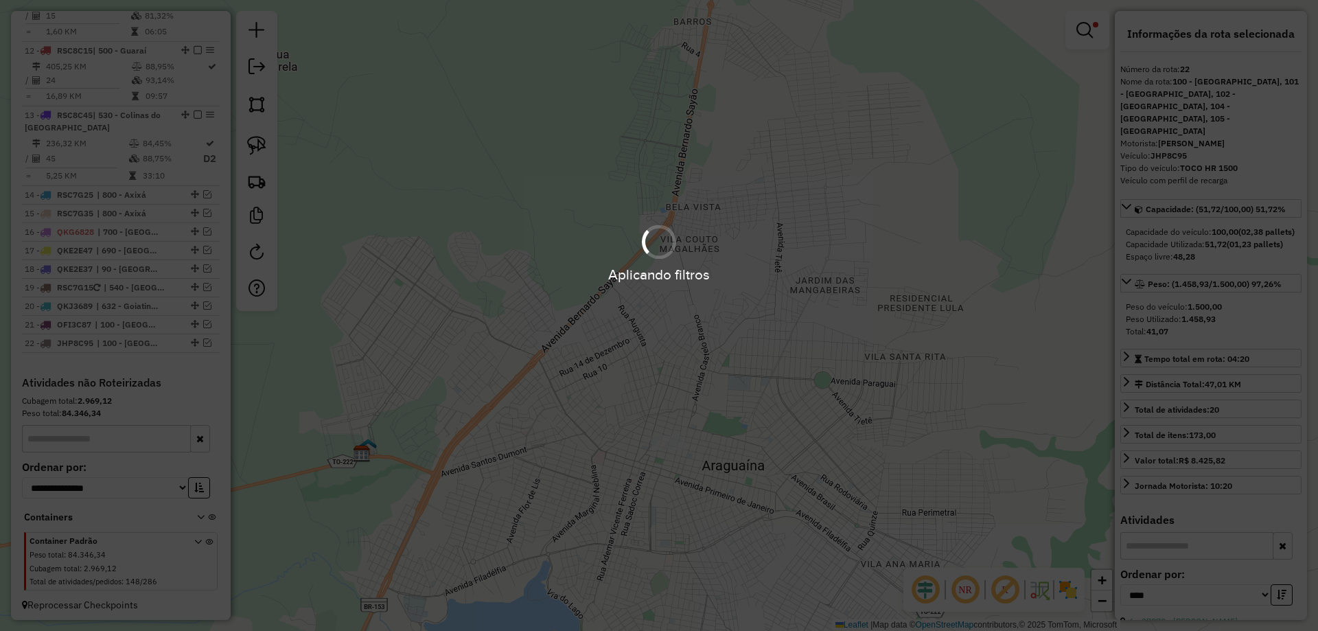
scroll to position [1334, 0]
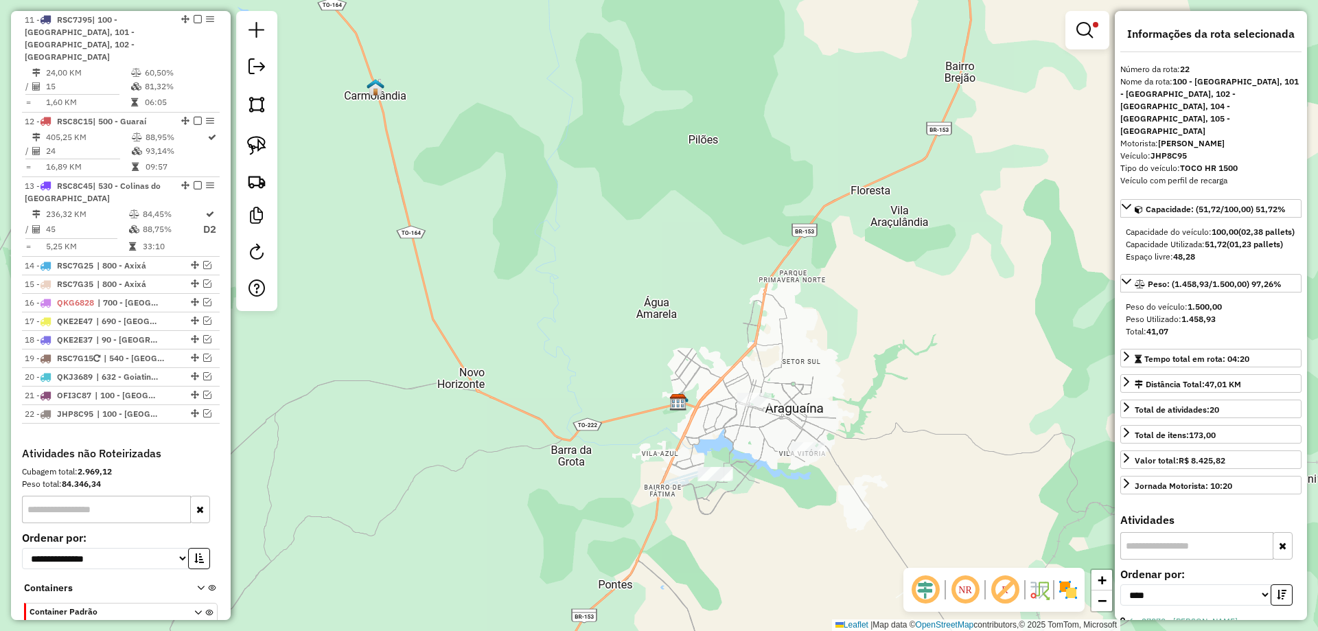
click at [1086, 33] on em at bounding box center [1085, 30] width 16 height 16
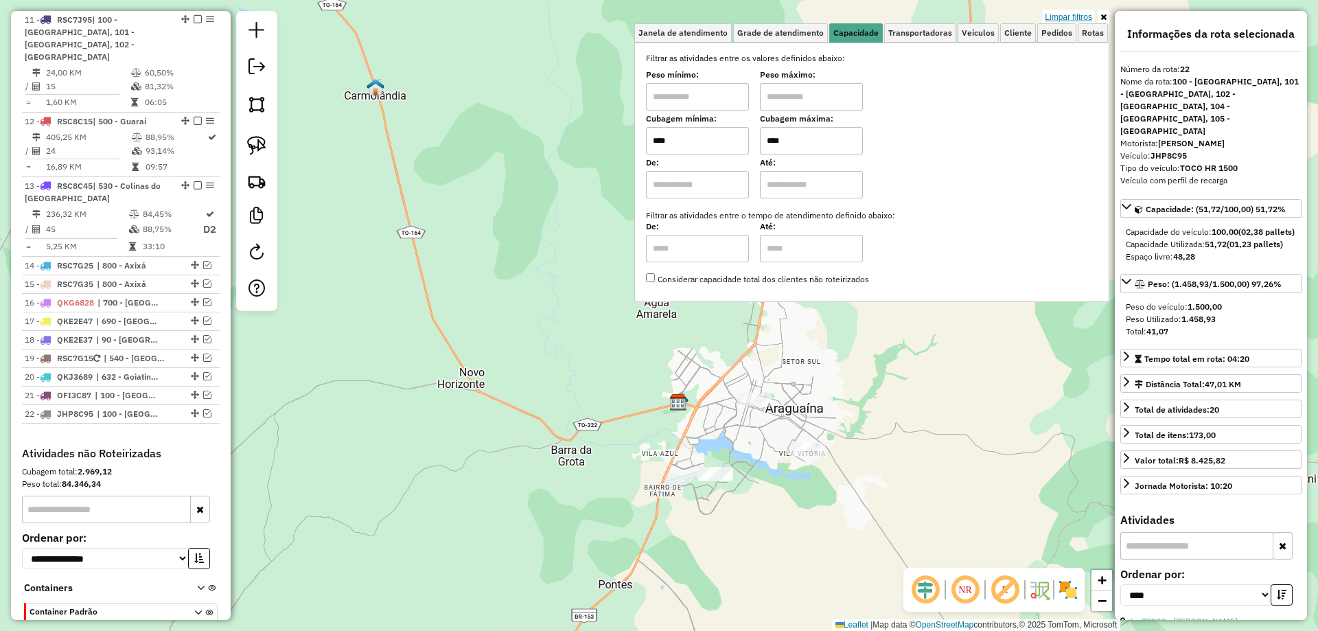
click at [1060, 19] on link "Limpar filtros" at bounding box center [1068, 17] width 53 height 15
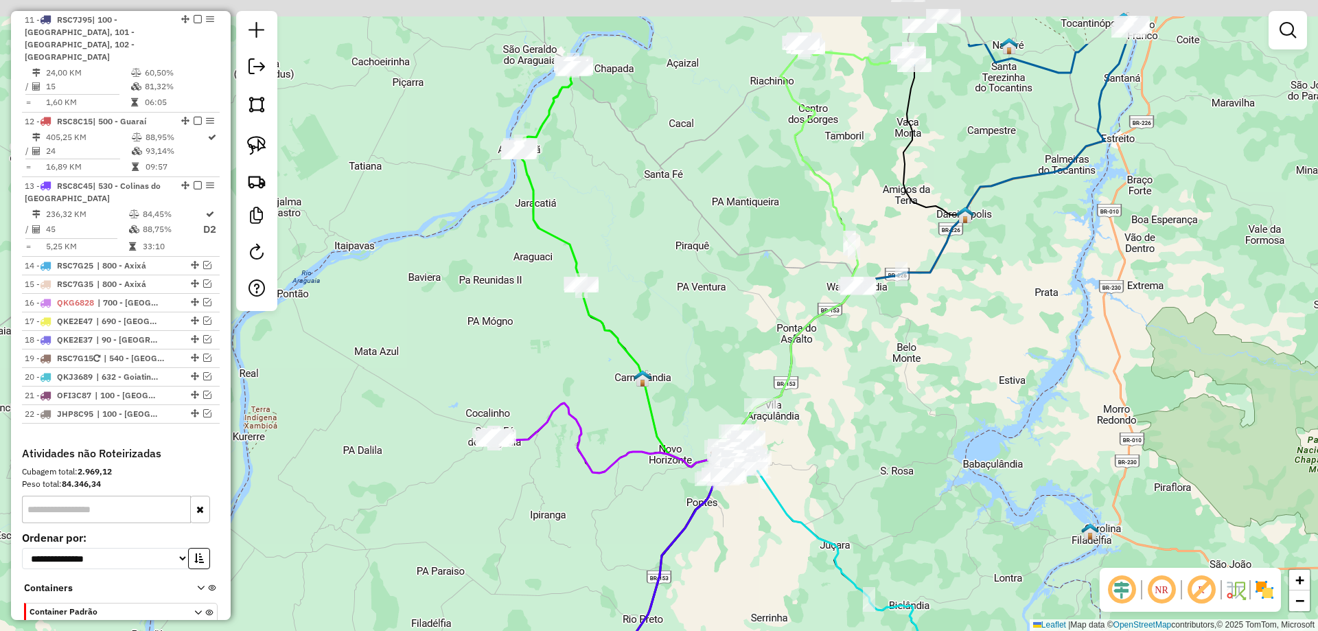
drag, startPoint x: 673, startPoint y: 350, endPoint x: 666, endPoint y: 527, distance: 178.0
click at [666, 527] on div "Janela de atendimento Grade de atendimento Capacidade Transportadoras Veículos …" at bounding box center [659, 315] width 1318 height 631
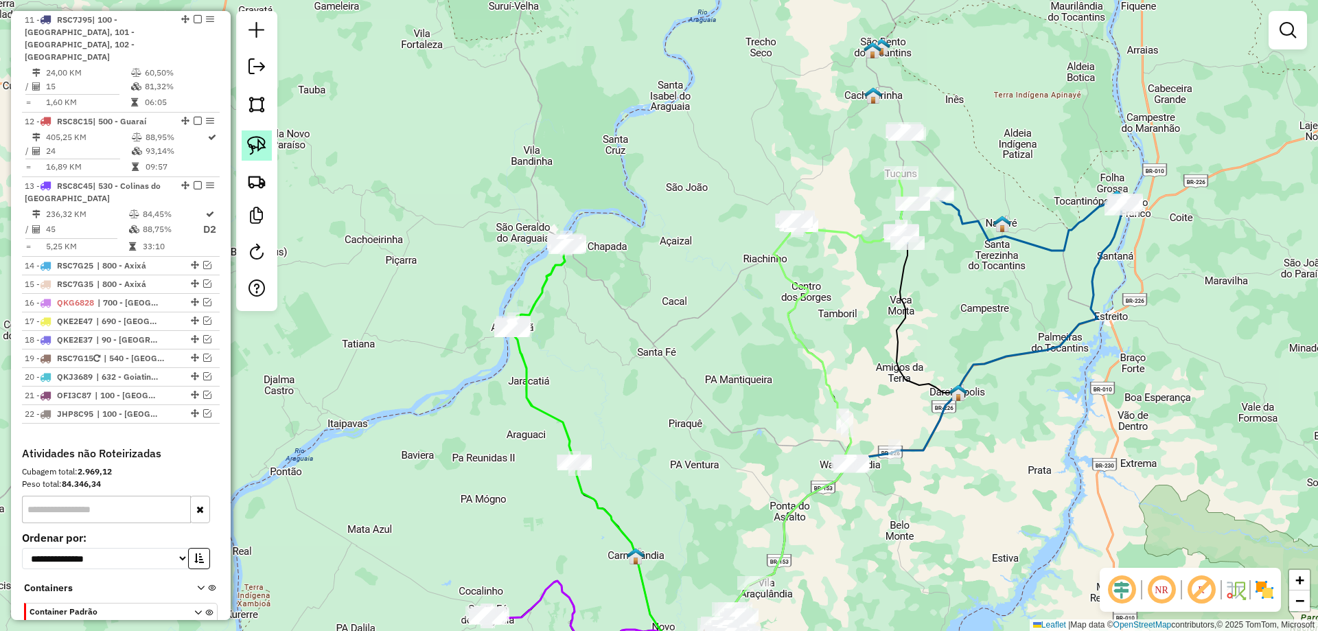
click at [256, 144] on img at bounding box center [256, 145] width 19 height 19
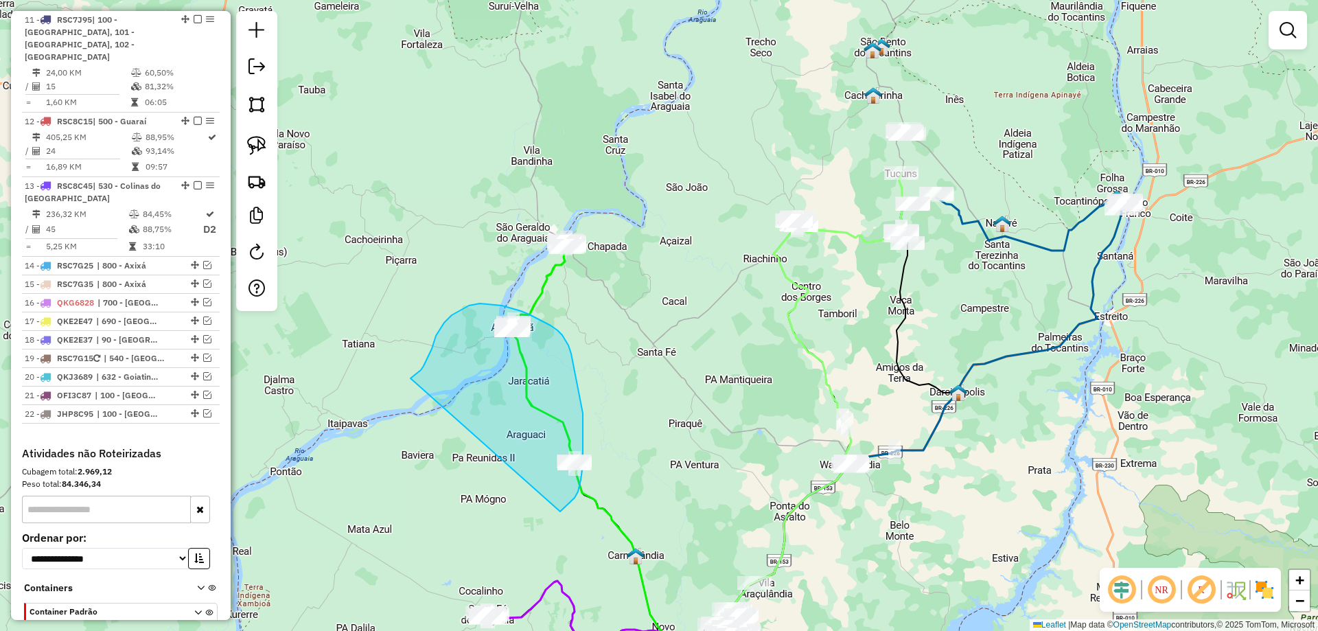
drag, startPoint x: 411, startPoint y: 378, endPoint x: 560, endPoint y: 512, distance: 200.4
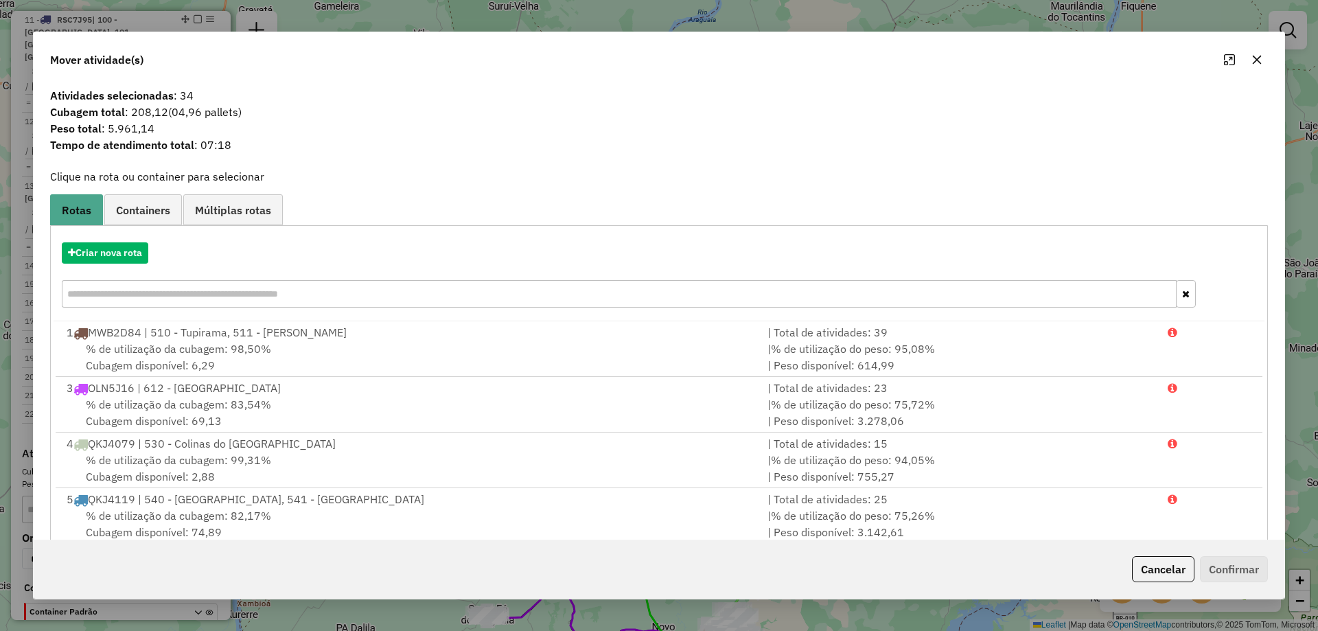
click at [1253, 62] on icon "button" at bounding box center [1257, 59] width 11 height 11
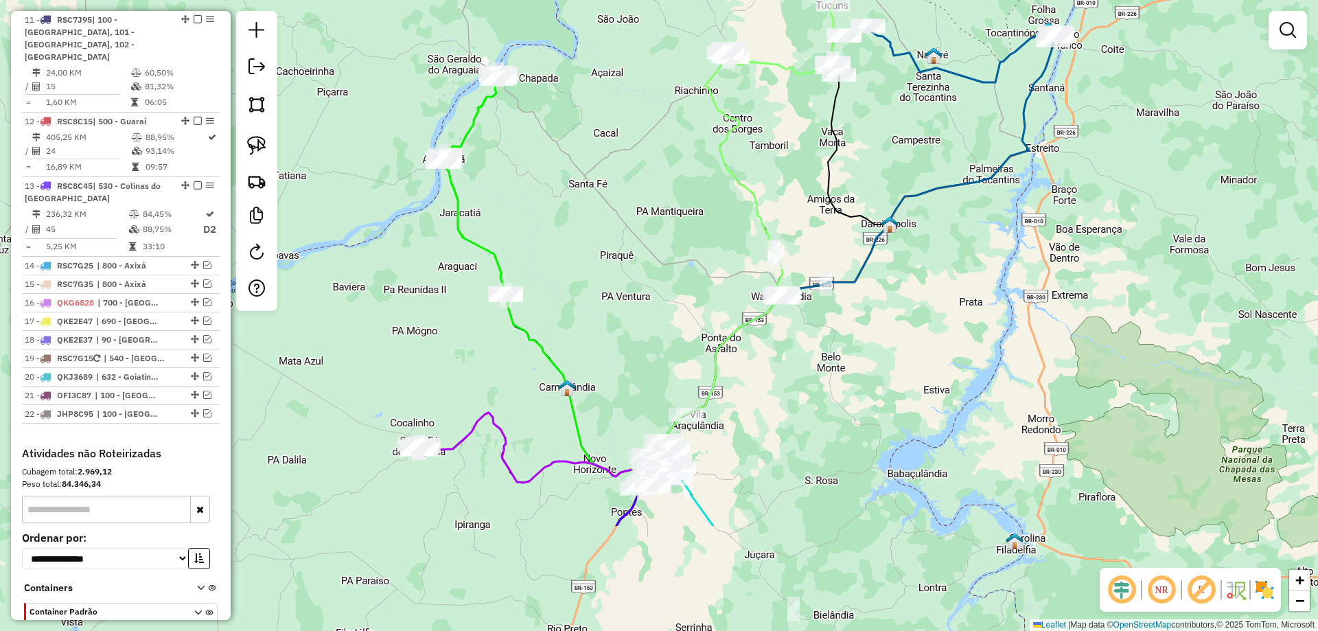
drag, startPoint x: 700, startPoint y: 502, endPoint x: 597, endPoint y: 250, distance: 272.5
click at [597, 250] on div "Janela de atendimento Grade de atendimento Capacidade Transportadoras Veículos …" at bounding box center [659, 315] width 1318 height 631
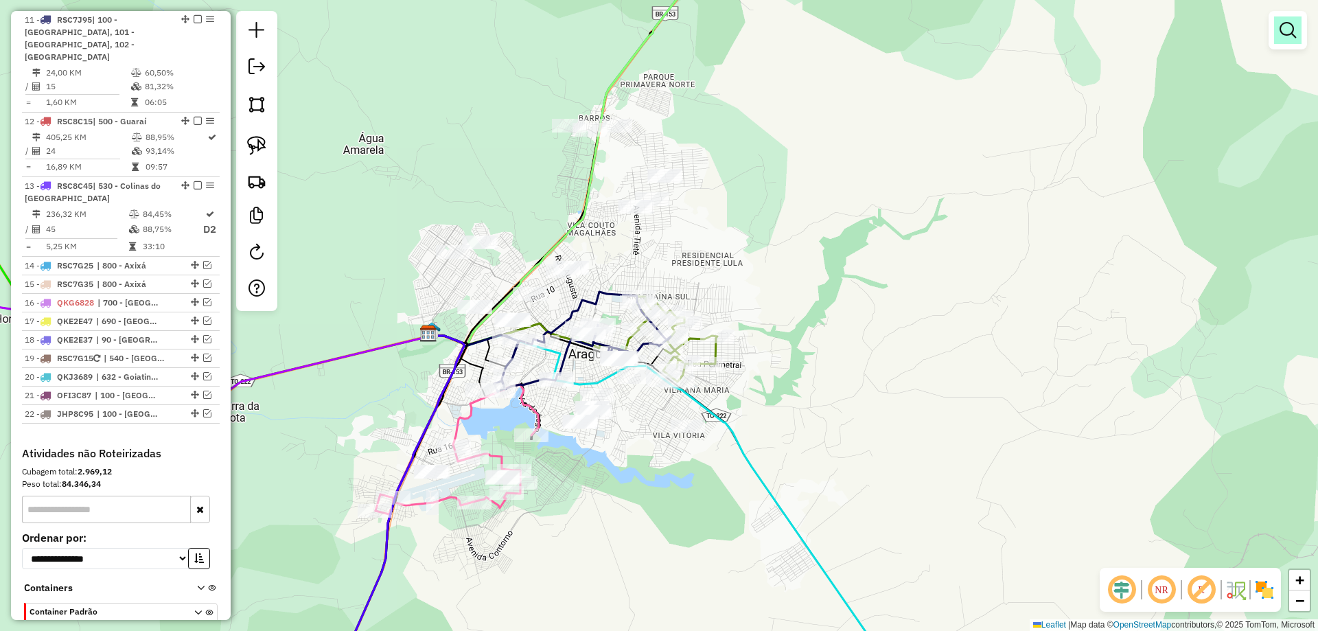
click at [1289, 27] on em at bounding box center [1288, 30] width 16 height 16
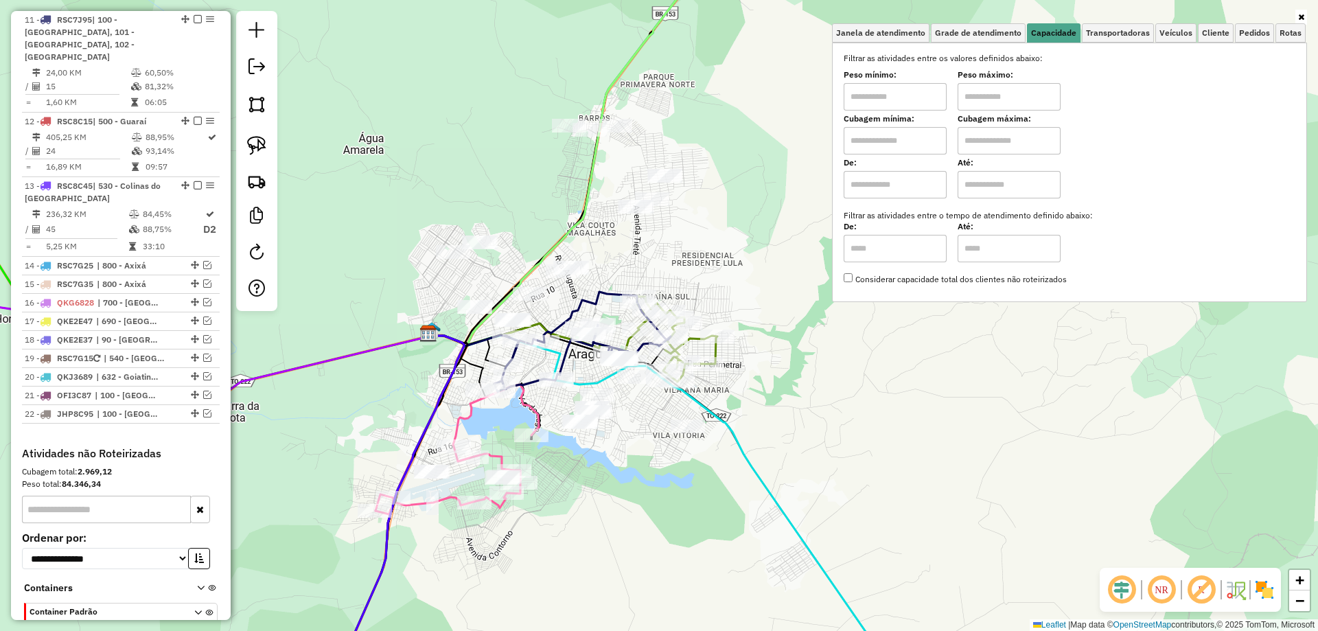
click at [902, 148] on input "text" at bounding box center [895, 140] width 103 height 27
type input "****"
click at [1000, 148] on input "text" at bounding box center [1009, 140] width 103 height 27
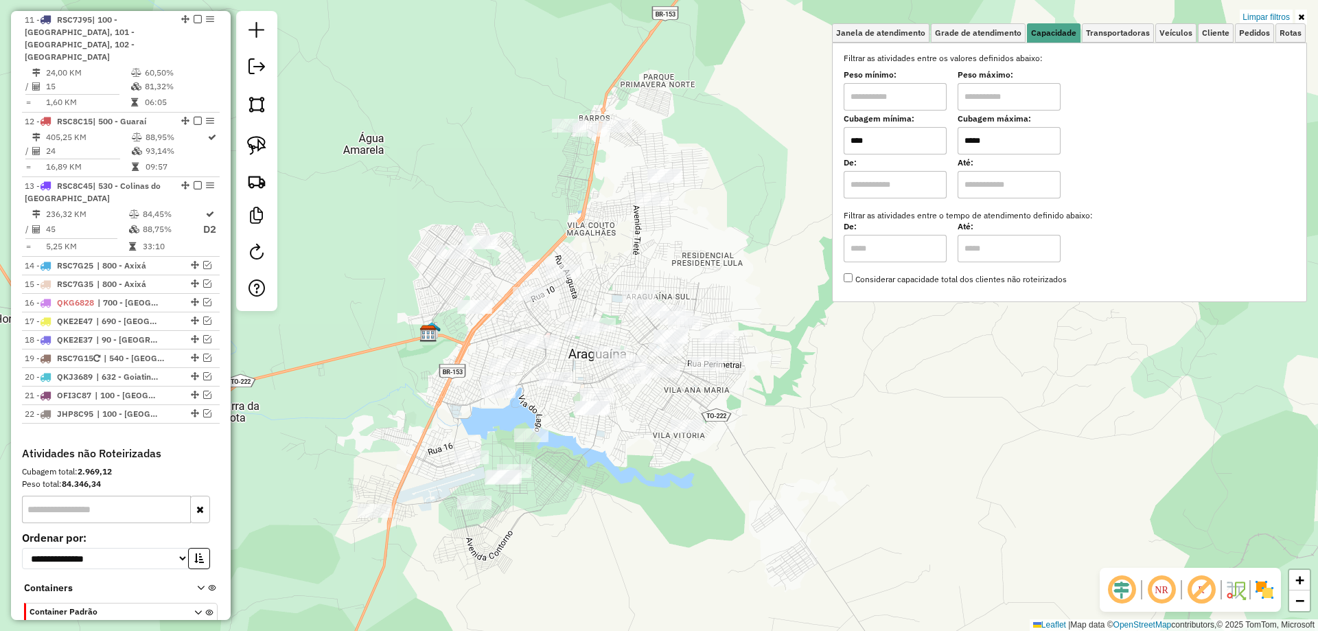
type input "*****"
click at [784, 483] on div "Limpar filtros Janela de atendimento Grade de atendimento Capacidade Transporta…" at bounding box center [659, 315] width 1318 height 631
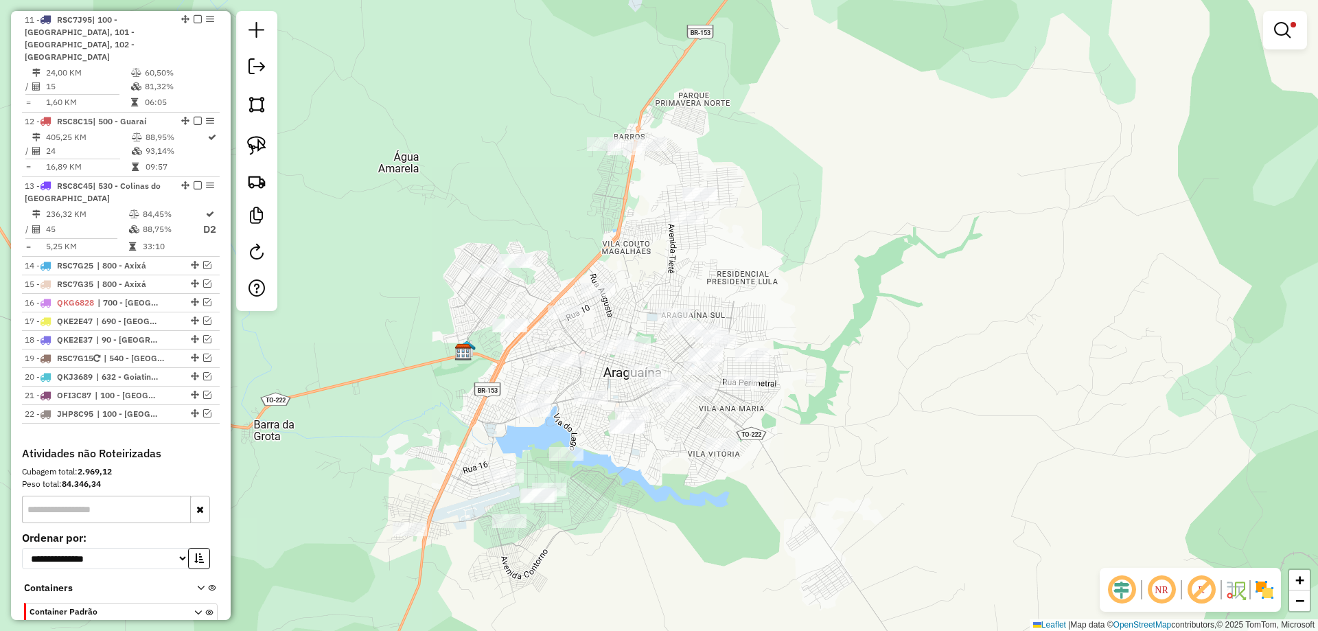
drag, startPoint x: 638, startPoint y: 492, endPoint x: 673, endPoint y: 511, distance: 39.6
click at [673, 511] on div "Limpar filtros Janela de atendimento Grade de atendimento Capacidade Transporta…" at bounding box center [659, 315] width 1318 height 631
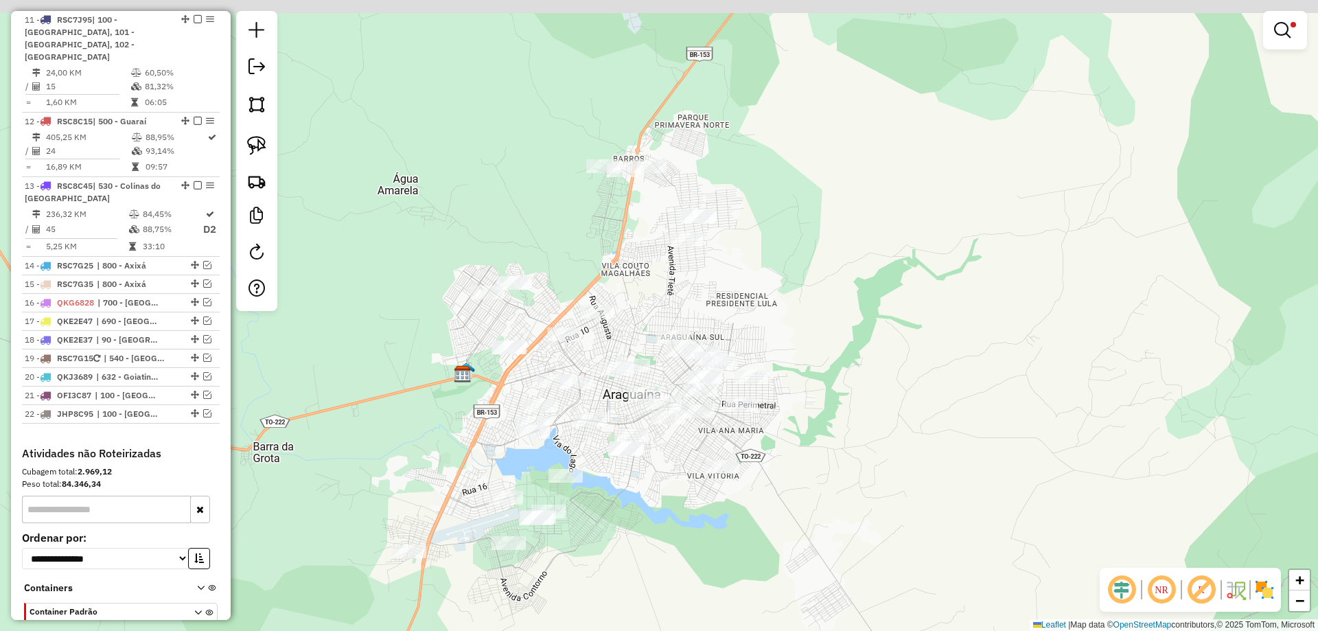
drag, startPoint x: 672, startPoint y: 444, endPoint x: 672, endPoint y: 468, distance: 23.4
click at [672, 468] on div "Limpar filtros Janela de atendimento Grade de atendimento Capacidade Transporta…" at bounding box center [659, 315] width 1318 height 631
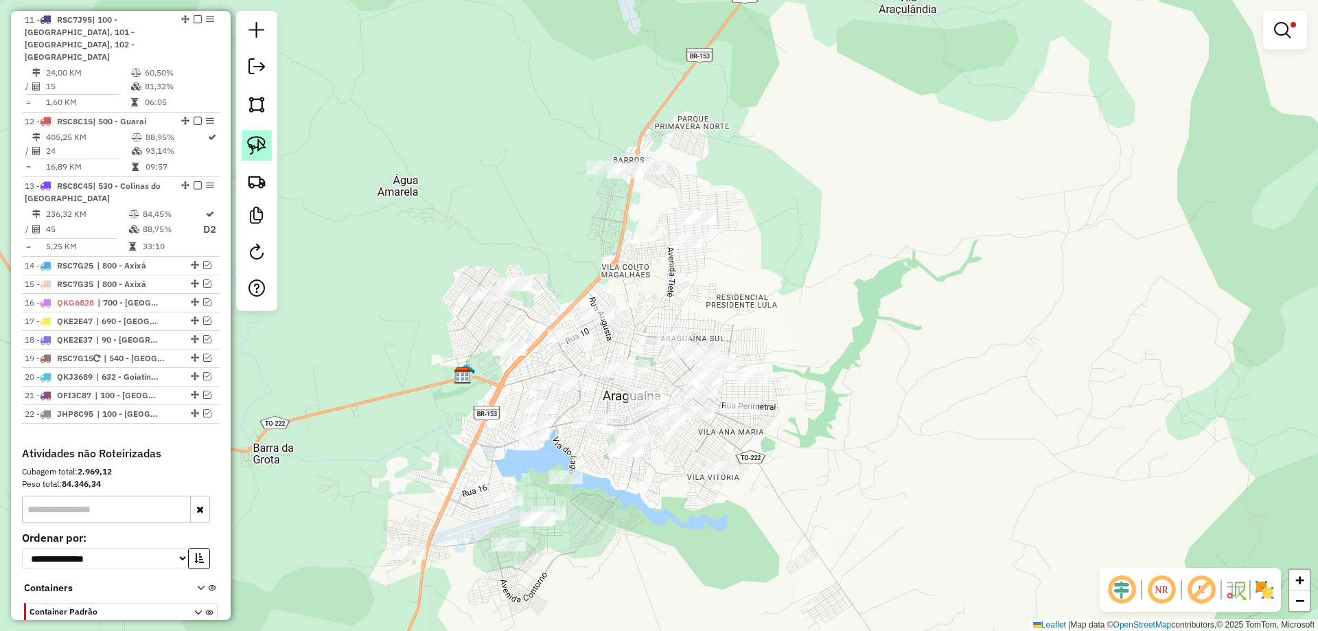
click at [259, 155] on img at bounding box center [256, 145] width 19 height 19
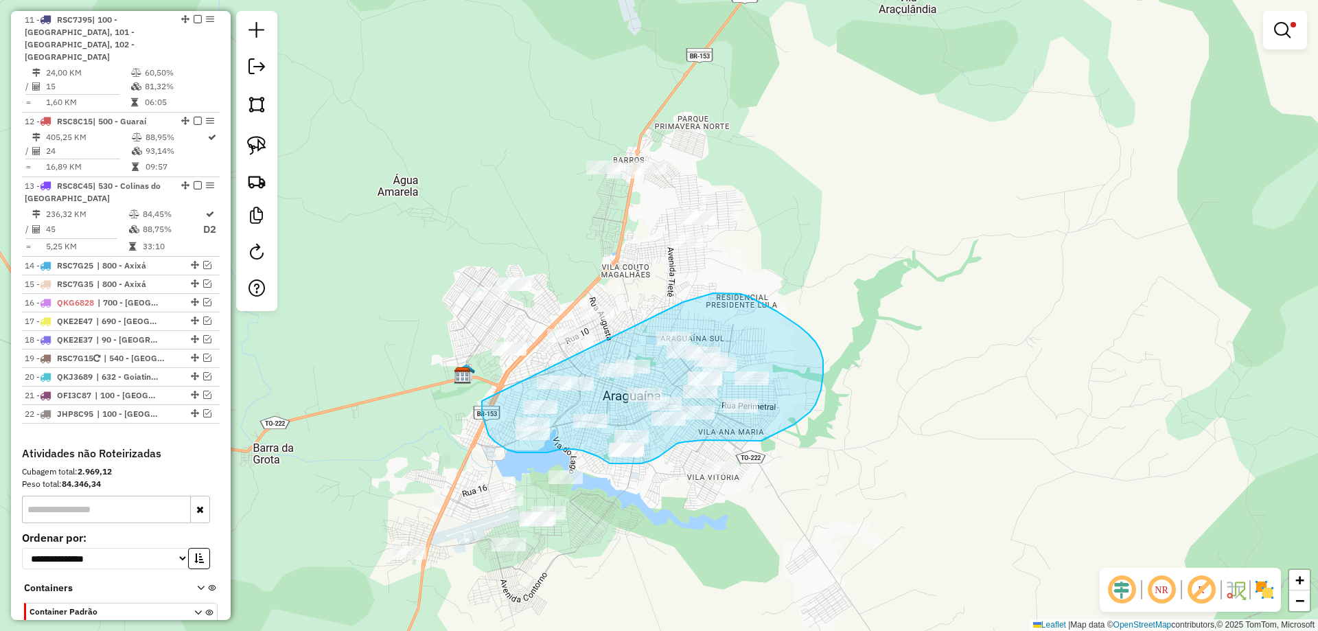
drag, startPoint x: 482, startPoint y: 401, endPoint x: 683, endPoint y: 302, distance: 224.2
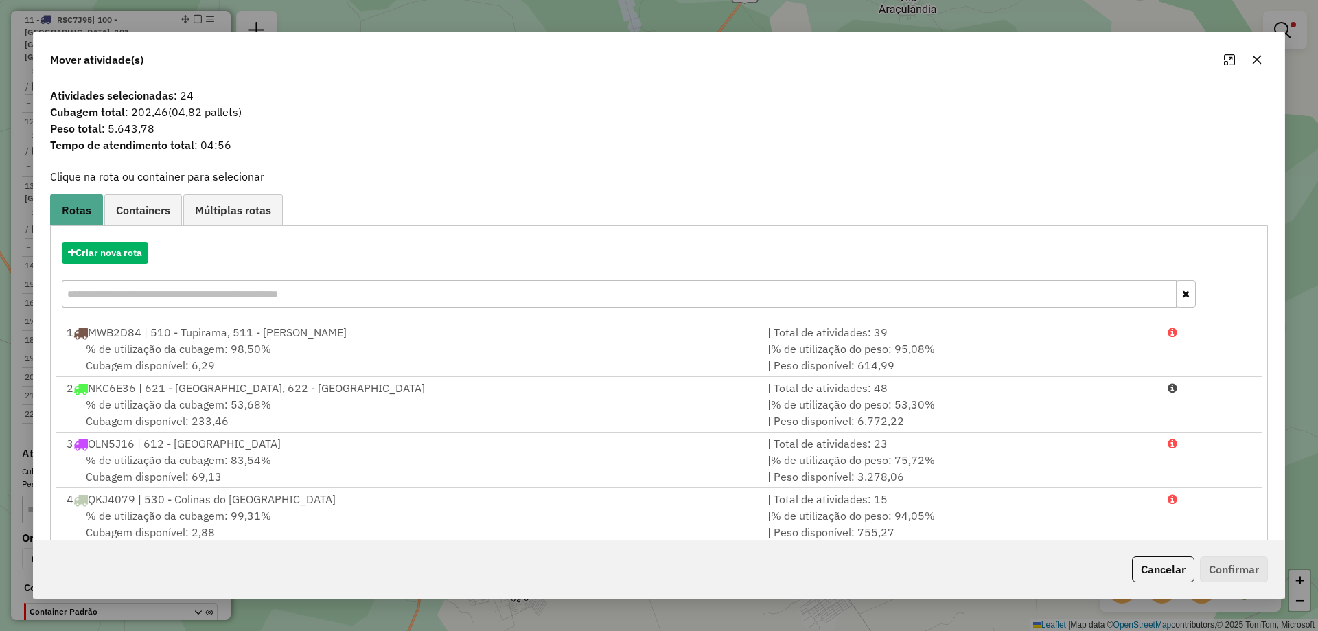
click at [1252, 58] on icon "button" at bounding box center [1257, 59] width 11 height 11
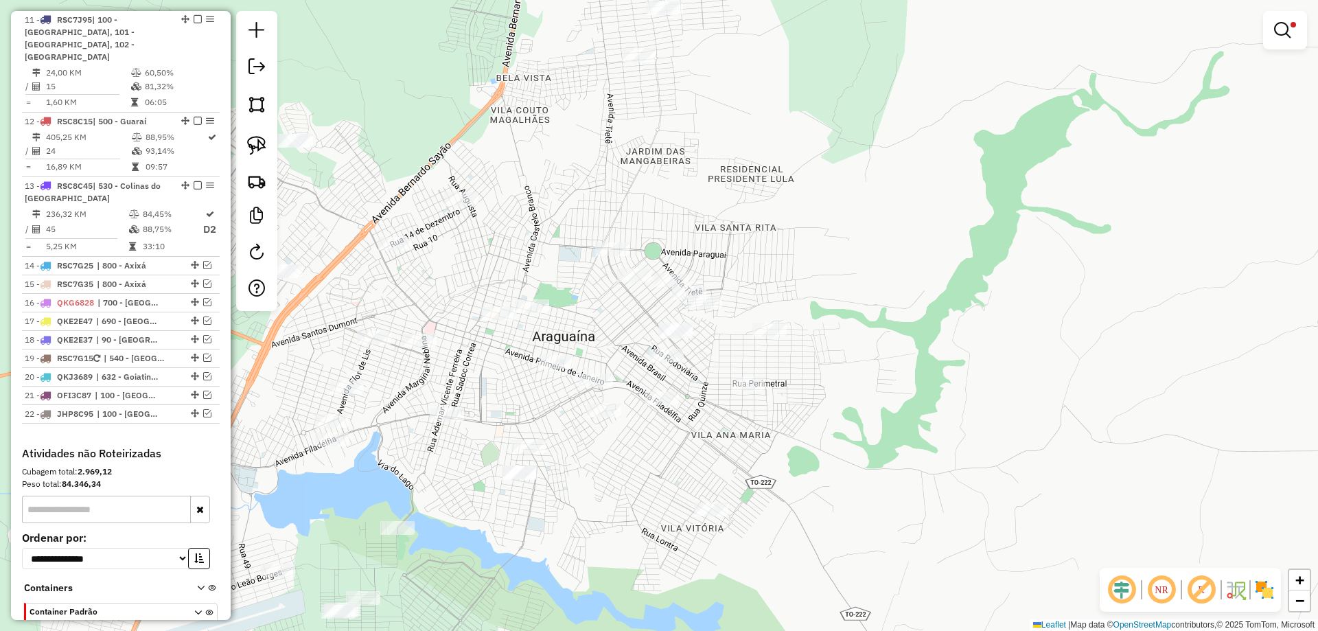
drag, startPoint x: 733, startPoint y: 450, endPoint x: 678, endPoint y: 481, distance: 63.0
click at [683, 484] on div "Limpar filtros Janela de atendimento Grade de atendimento Capacidade Transporta…" at bounding box center [659, 315] width 1318 height 631
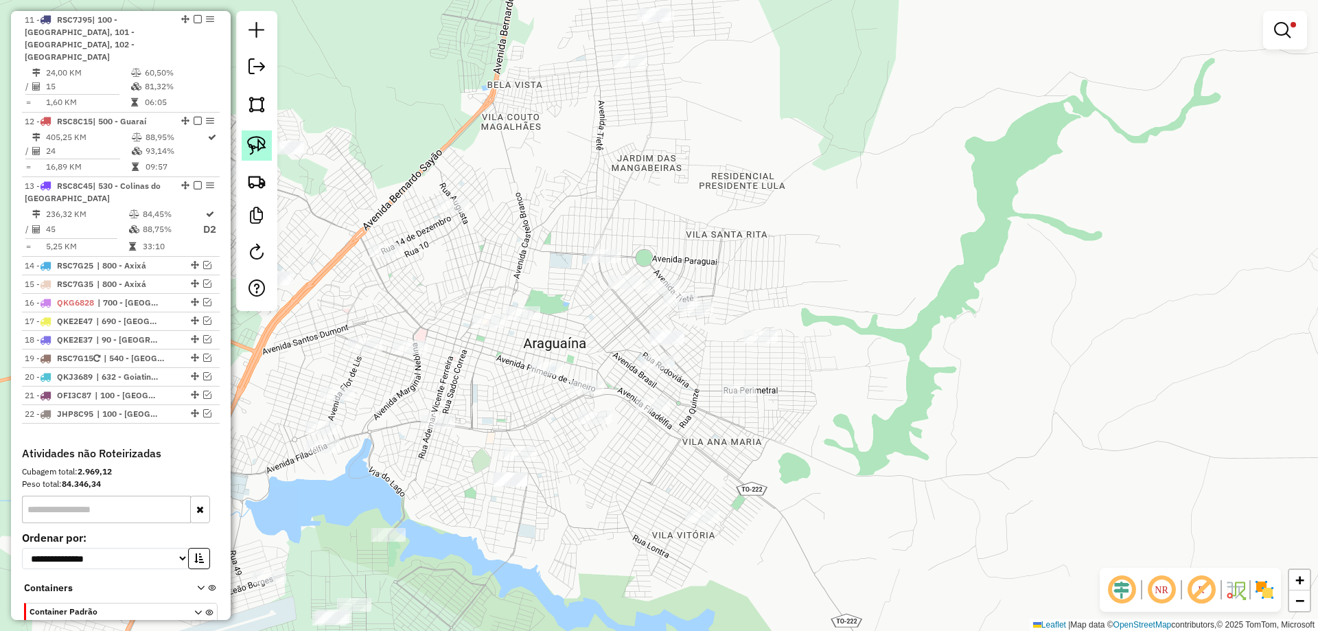
click at [254, 144] on img at bounding box center [256, 145] width 19 height 19
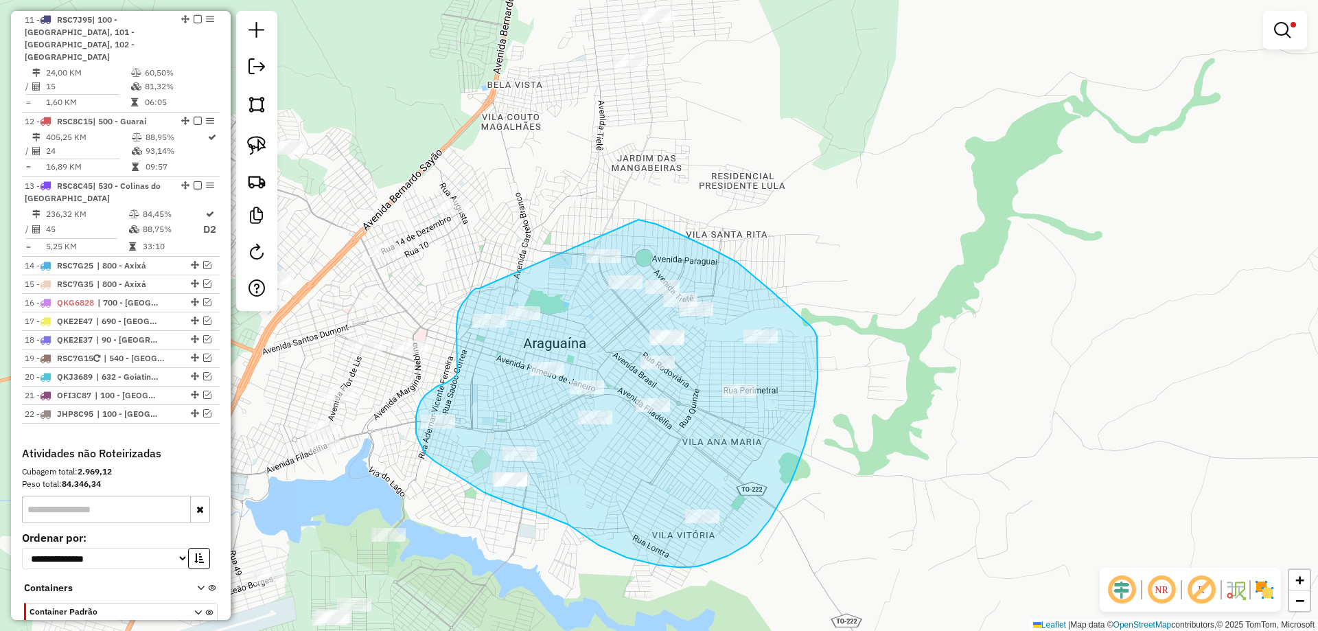
drag, startPoint x: 479, startPoint y: 288, endPoint x: 601, endPoint y: 209, distance: 144.9
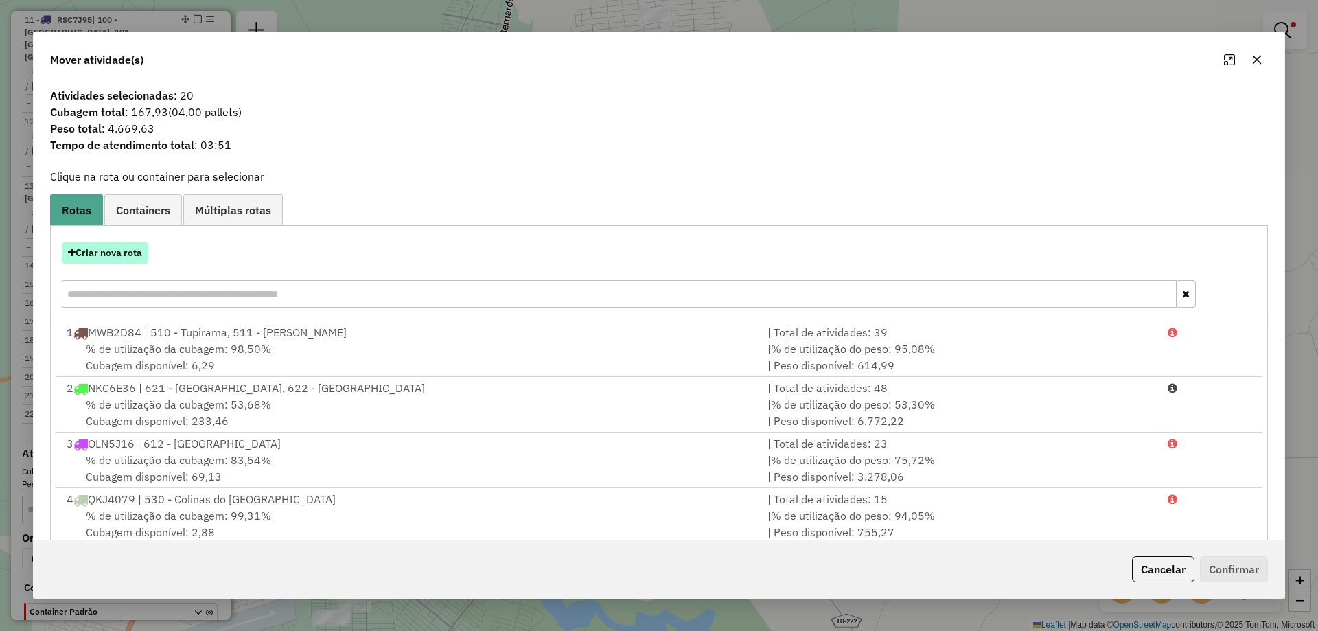
click at [114, 244] on button "Criar nova rota" at bounding box center [105, 252] width 87 height 21
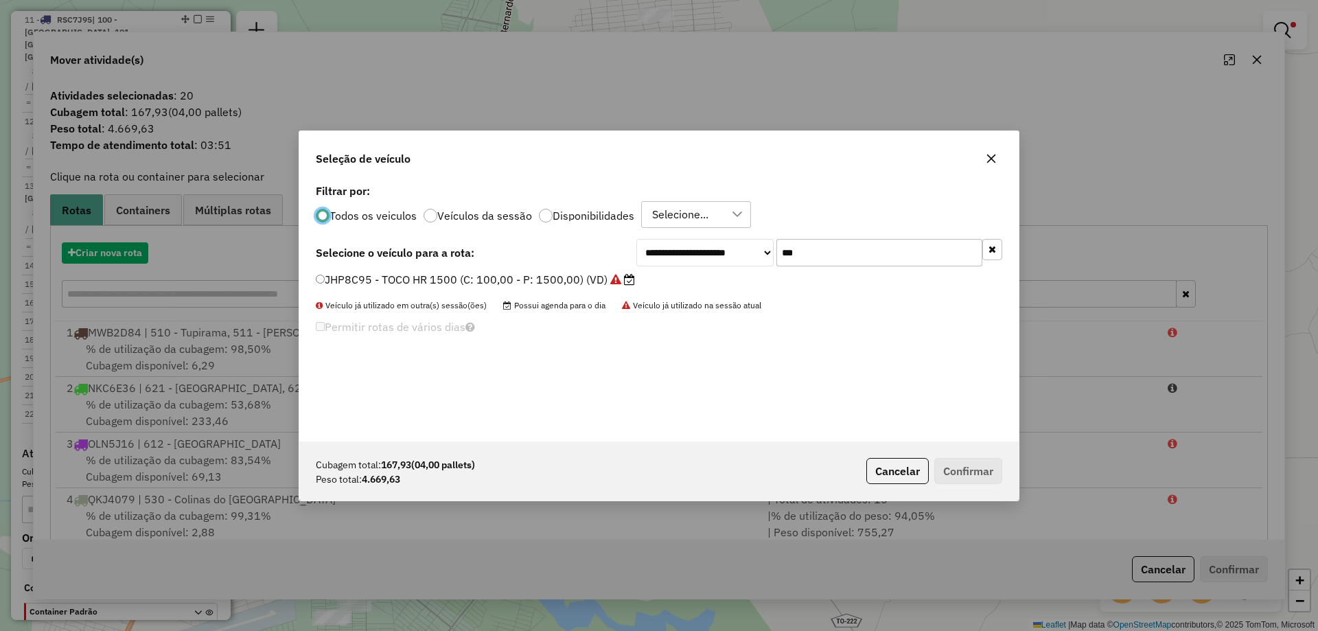
scroll to position [8, 4]
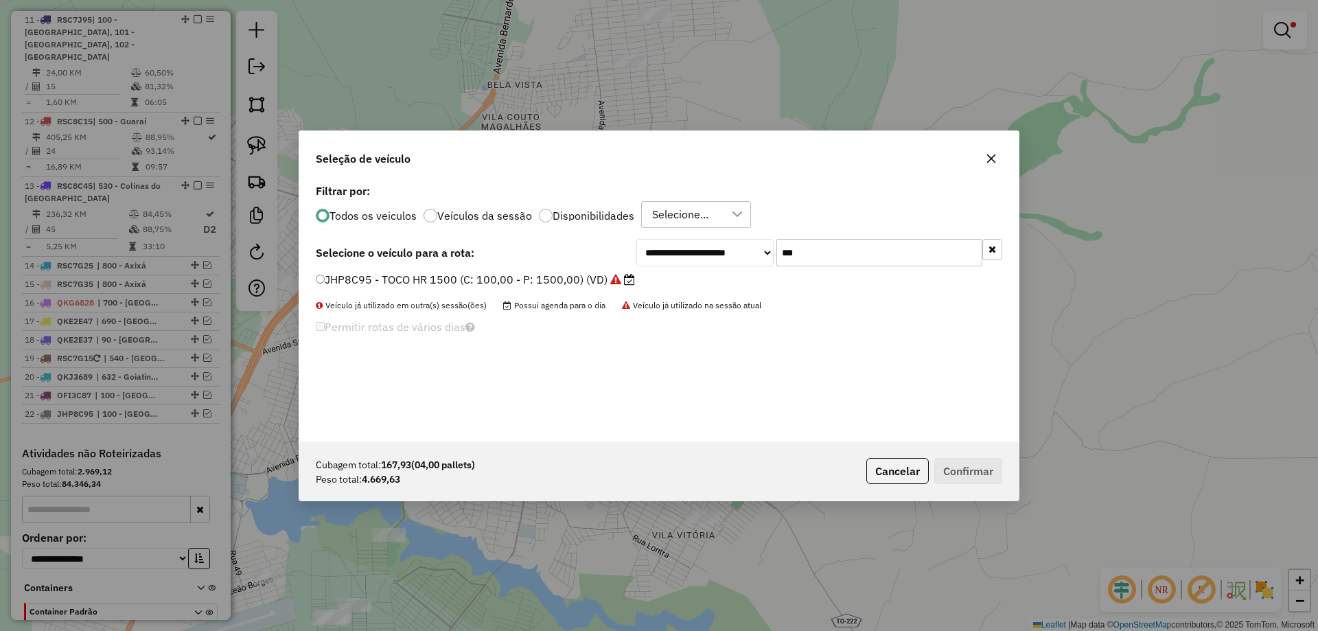
click at [830, 264] on input "***" at bounding box center [880, 252] width 206 height 27
type input "***"
click at [580, 282] on label "RSC7J95 - 210 CX - 7.510 KG (C: 210,00 - P: 7510,00) (VD)" at bounding box center [484, 279] width 336 height 16
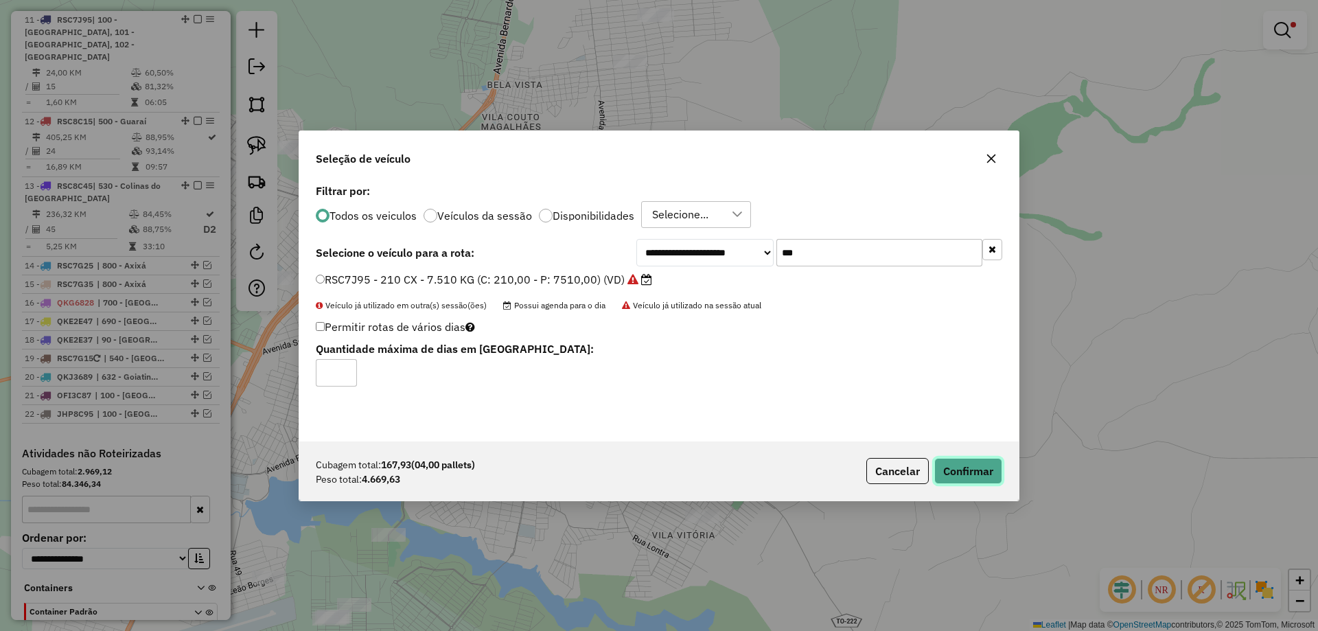
click at [954, 472] on button "Confirmar" at bounding box center [969, 471] width 68 height 26
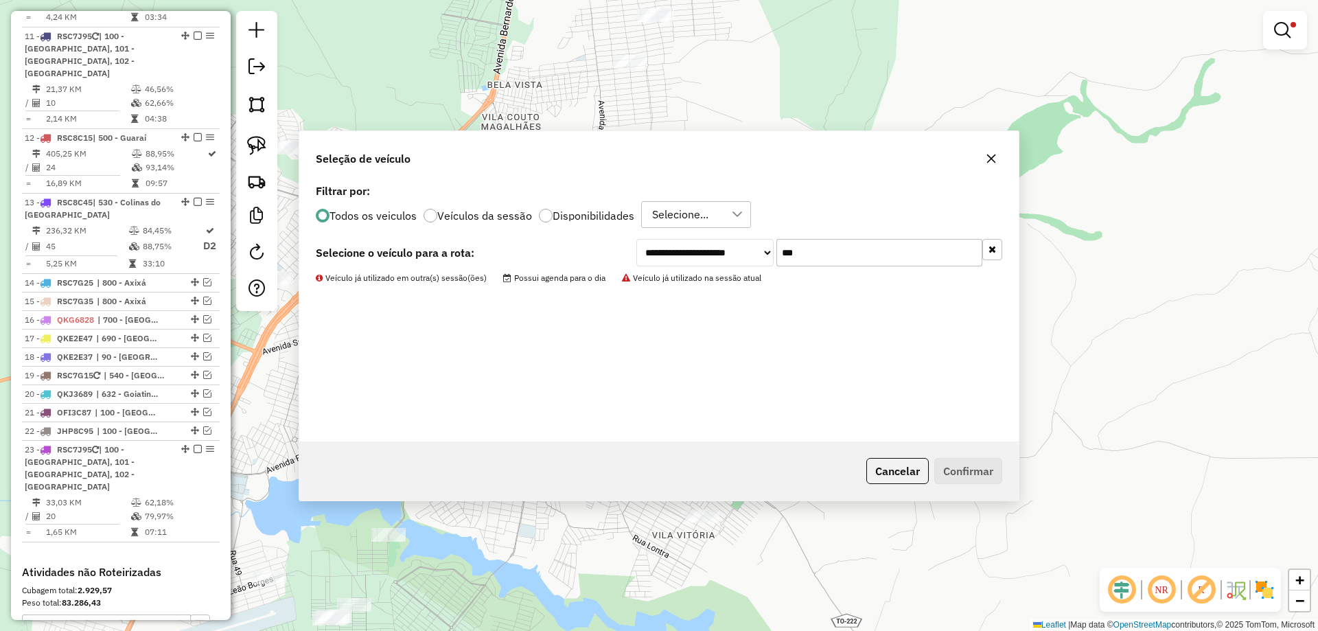
scroll to position [1452, 0]
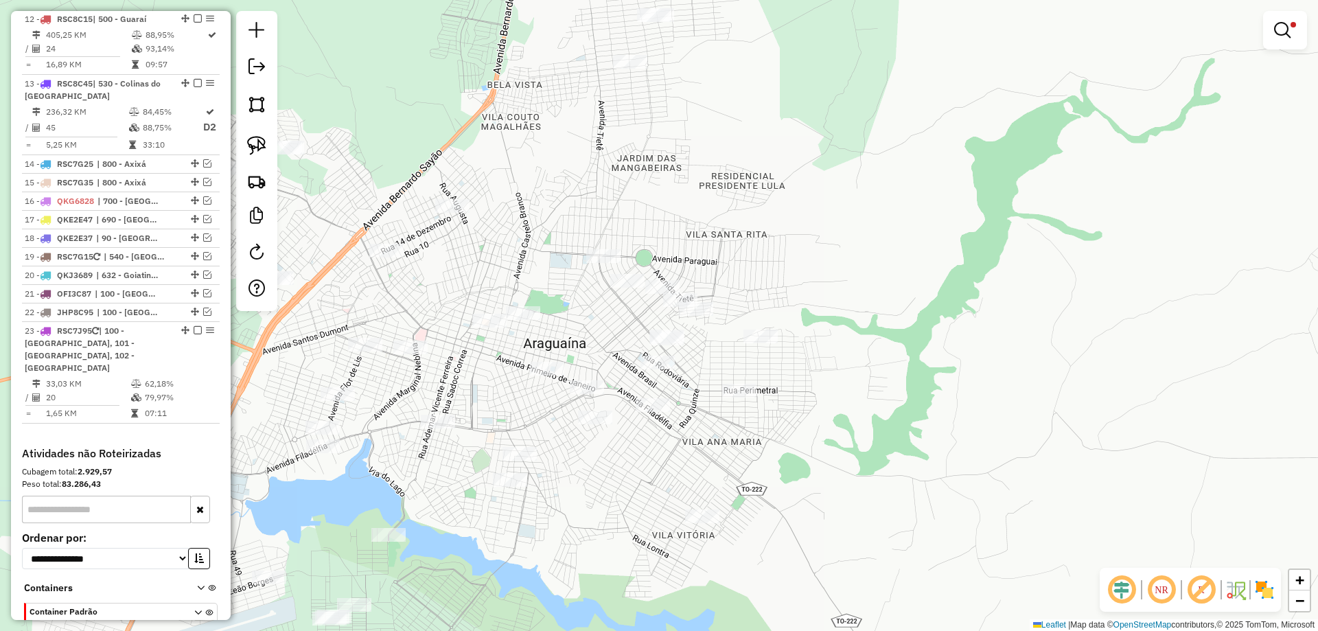
click at [1292, 30] on link at bounding box center [1285, 29] width 33 height 27
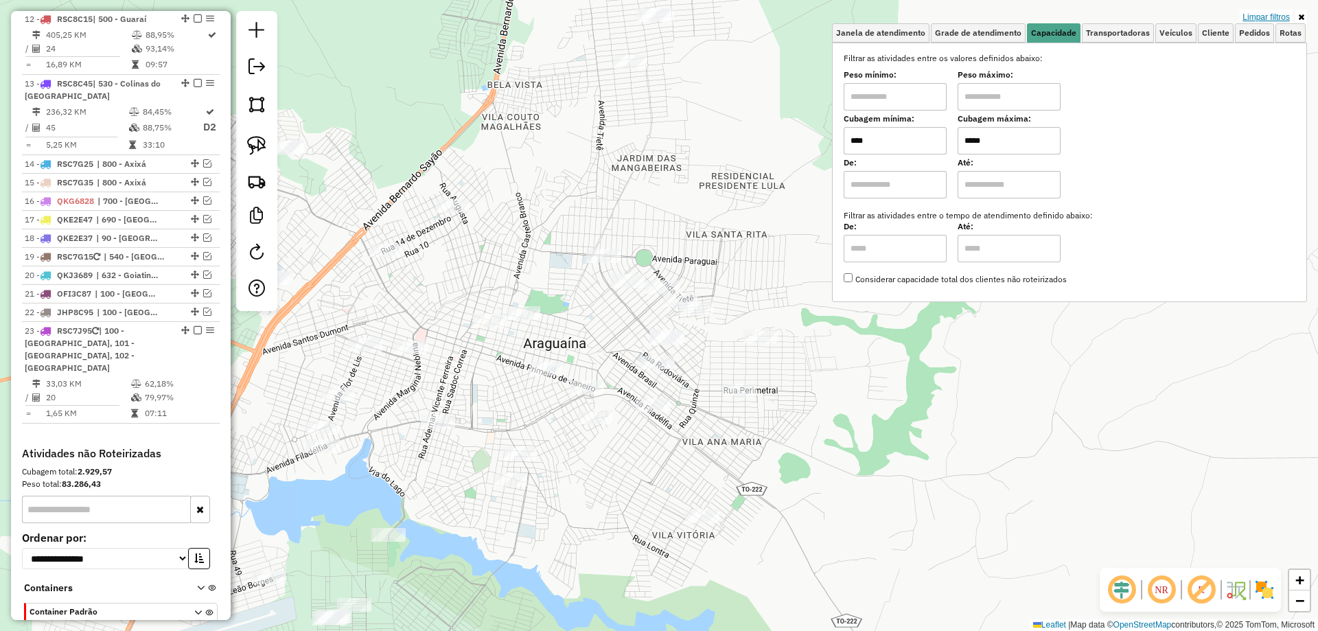
click at [1284, 15] on link "Limpar filtros" at bounding box center [1266, 17] width 53 height 15
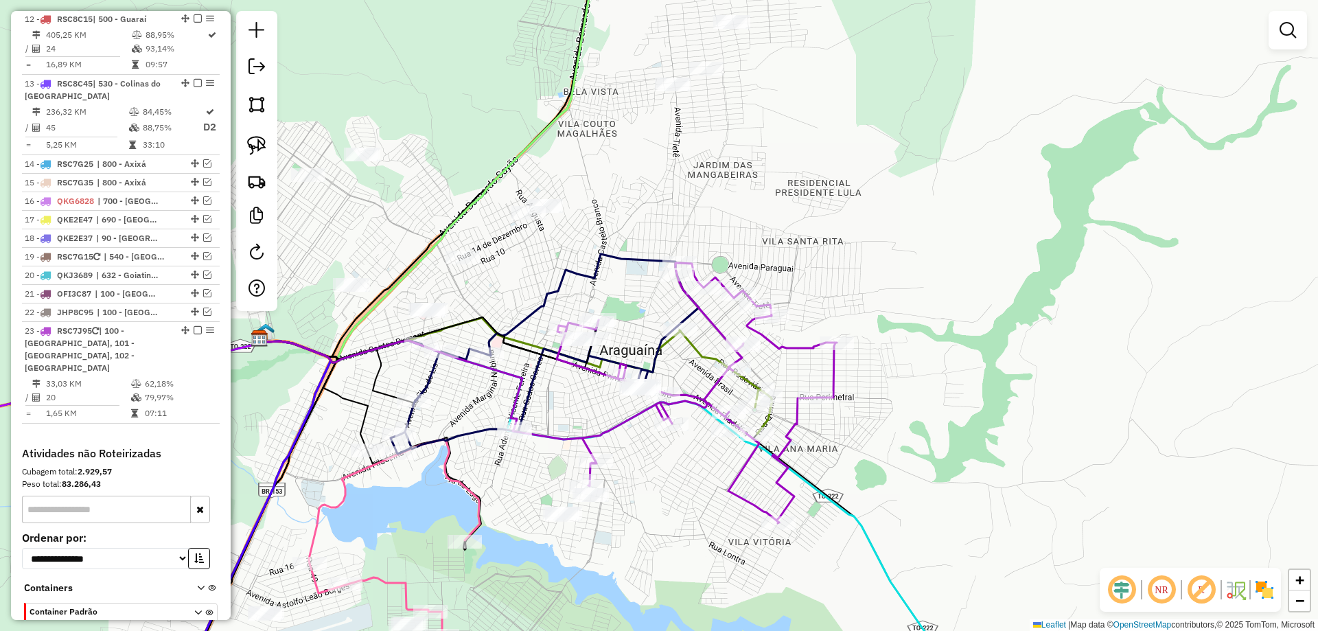
drag, startPoint x: 825, startPoint y: 533, endPoint x: 901, endPoint y: 540, distance: 76.5
click at [901, 540] on div "Janela de atendimento Grade de atendimento Capacidade Transportadoras Veículos …" at bounding box center [659, 315] width 1318 height 631
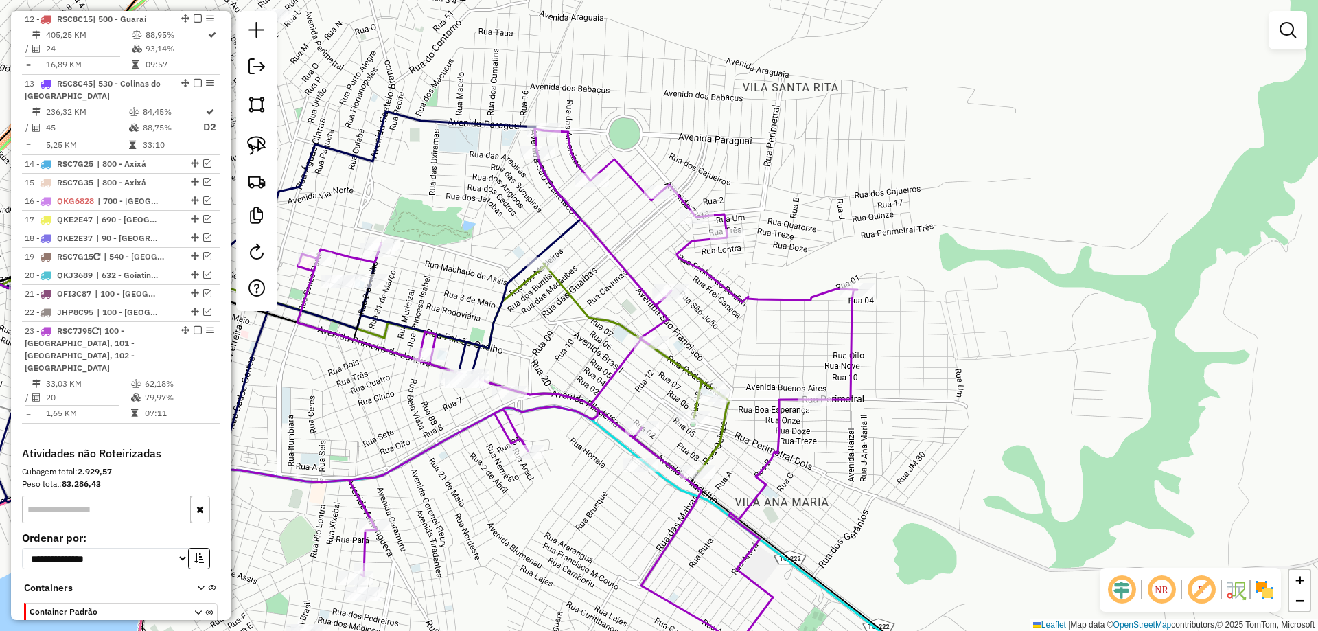
drag, startPoint x: 759, startPoint y: 358, endPoint x: 844, endPoint y: 459, distance: 132.1
click at [844, 459] on div "Janela de atendimento Grade de atendimento Capacidade Transportadoras Veículos …" at bounding box center [659, 315] width 1318 height 631
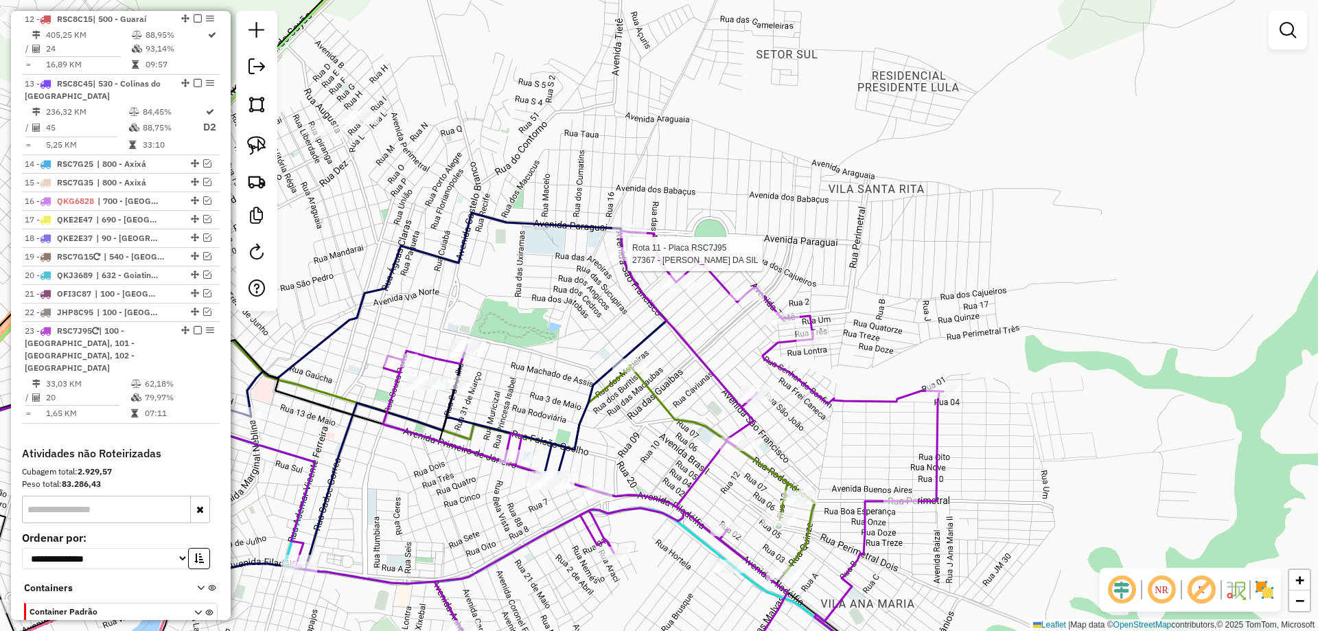
select select "*********"
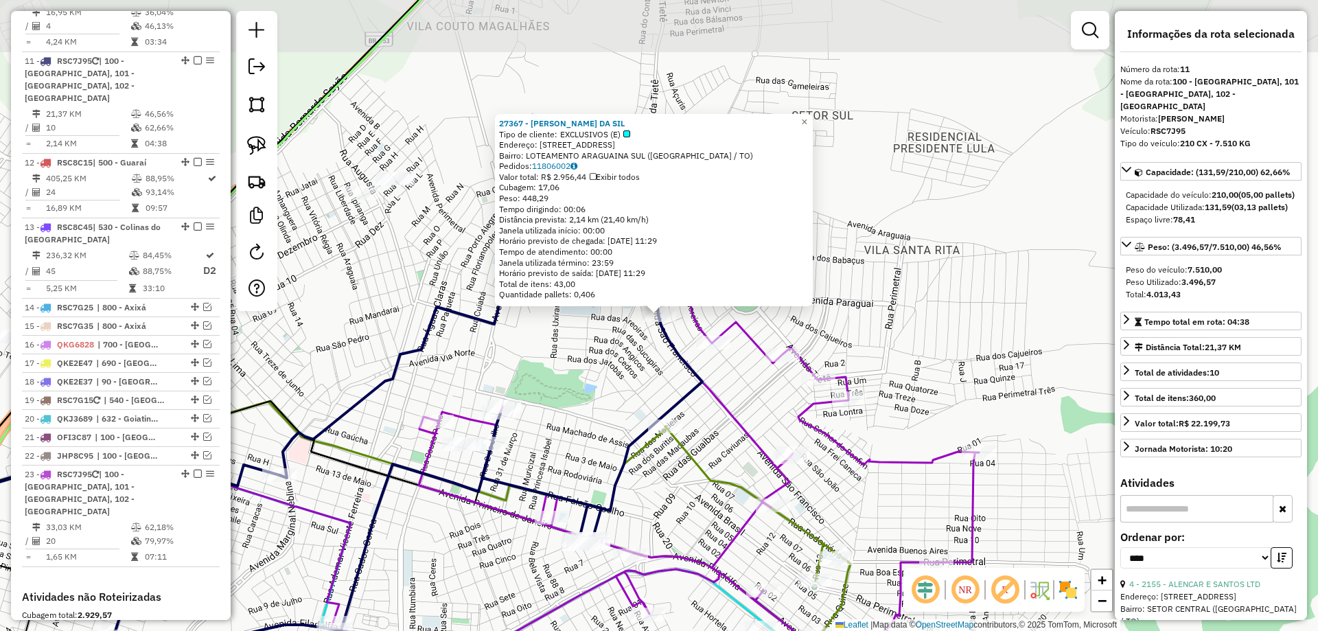
scroll to position [1301, 0]
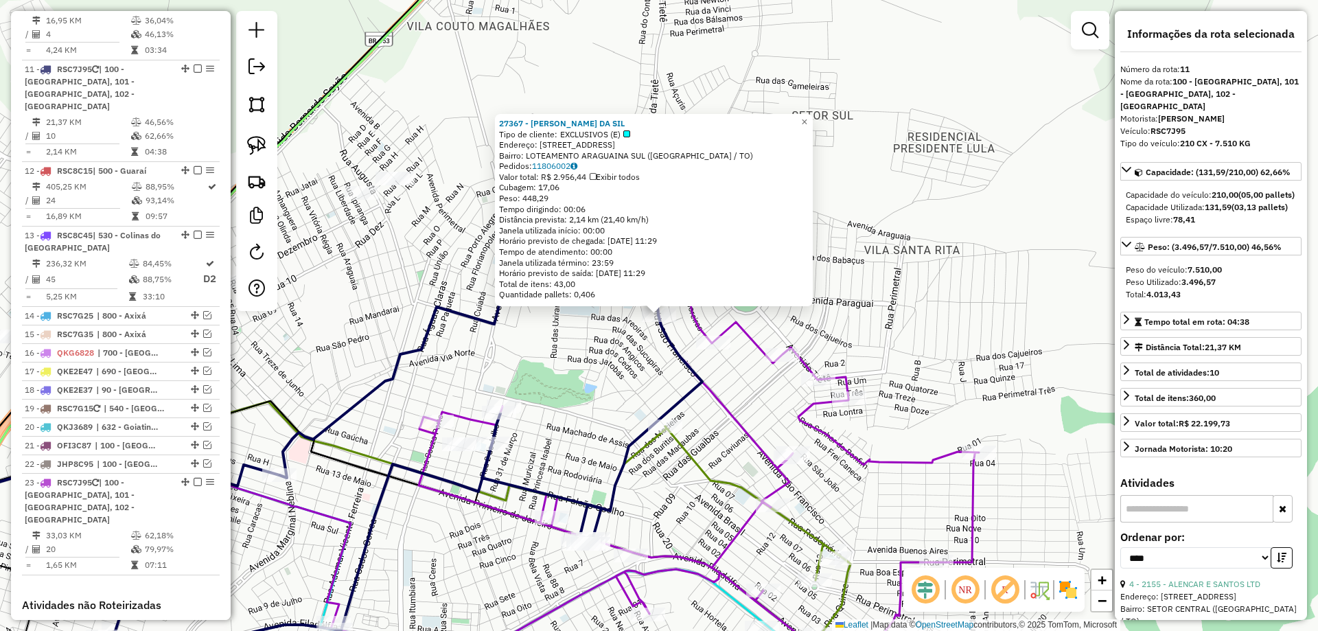
click at [900, 321] on div "27367 - CLEBIO VIEIRA DA SIL Tipo de cliente: EXCLUSIVOS (E) Endereço: AV SAO F…" at bounding box center [659, 315] width 1318 height 631
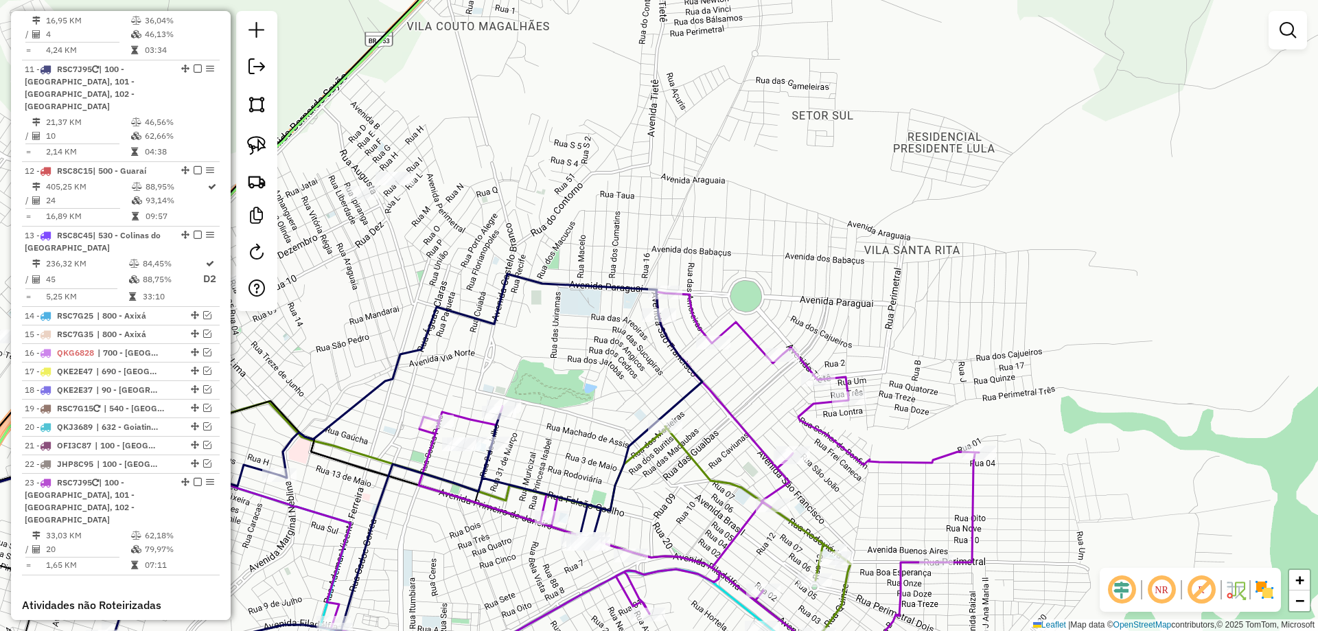
click at [698, 323] on icon at bounding box center [655, 493] width 648 height 402
select select "*********"
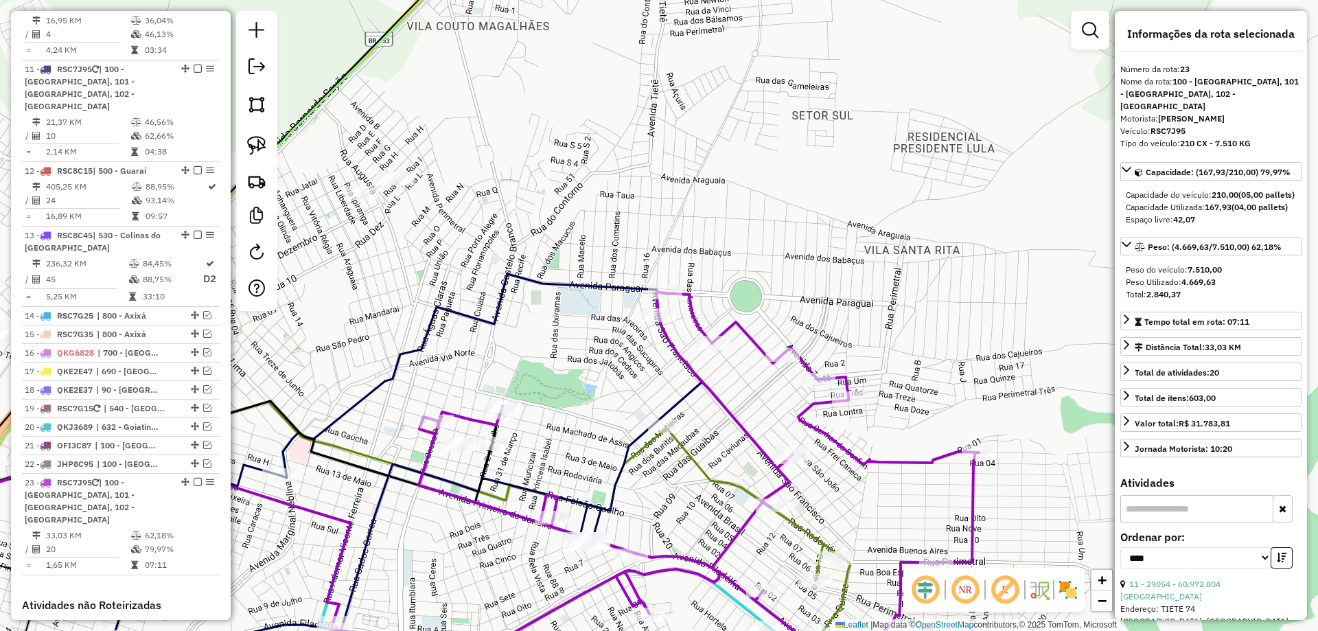
scroll to position [1452, 0]
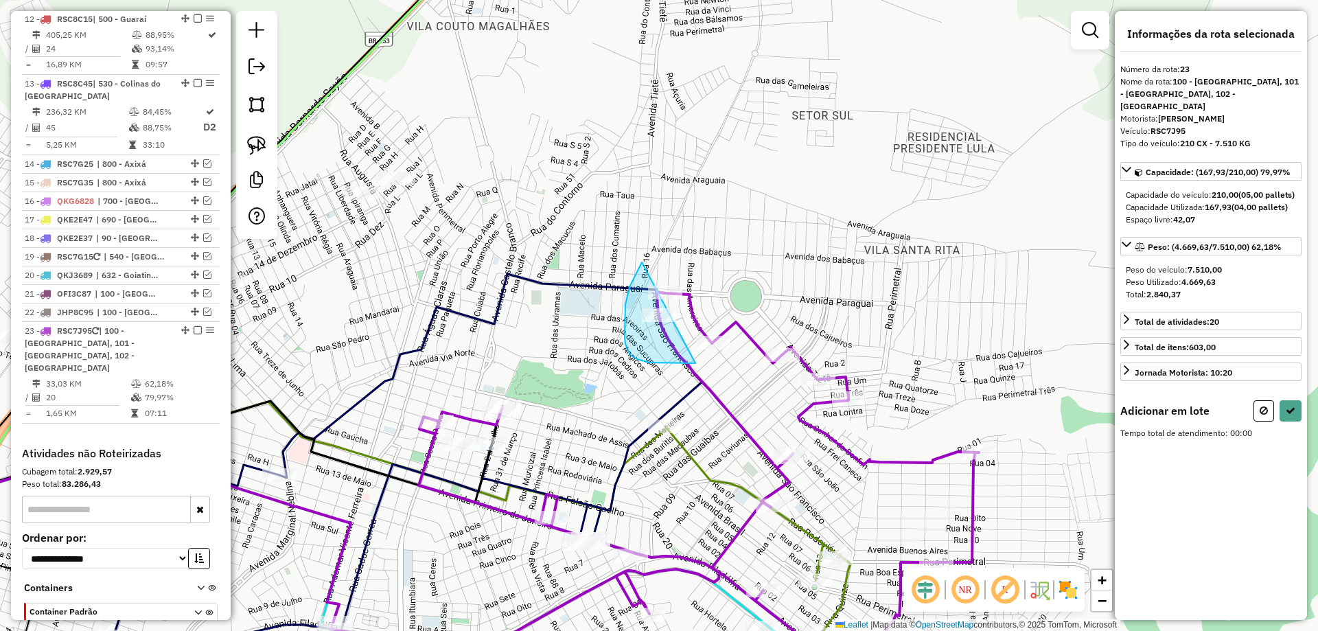
click at [725, 344] on div "Janela de atendimento Grade de atendimento Capacidade Transportadoras Veículos …" at bounding box center [659, 315] width 1318 height 631
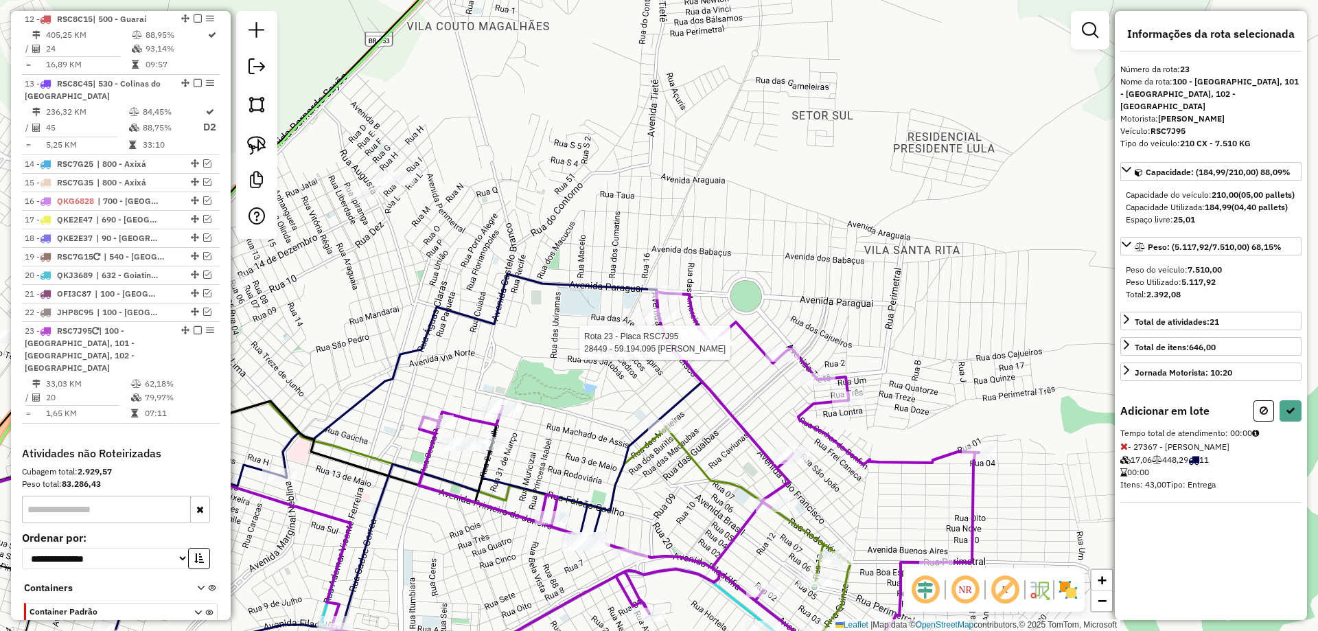
select select "*********"
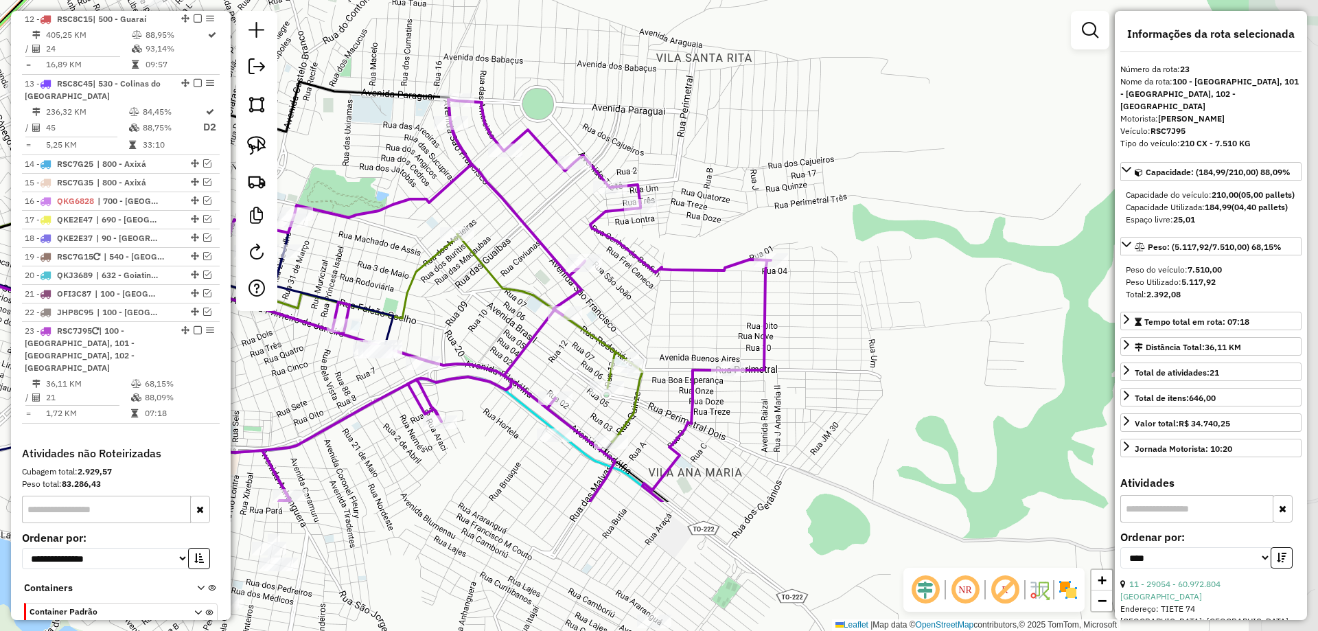
drag, startPoint x: 937, startPoint y: 382, endPoint x: 721, endPoint y: 175, distance: 299.2
click at [721, 175] on div "Janela de atendimento Grade de atendimento Capacidade Transportadoras Veículos …" at bounding box center [659, 315] width 1318 height 631
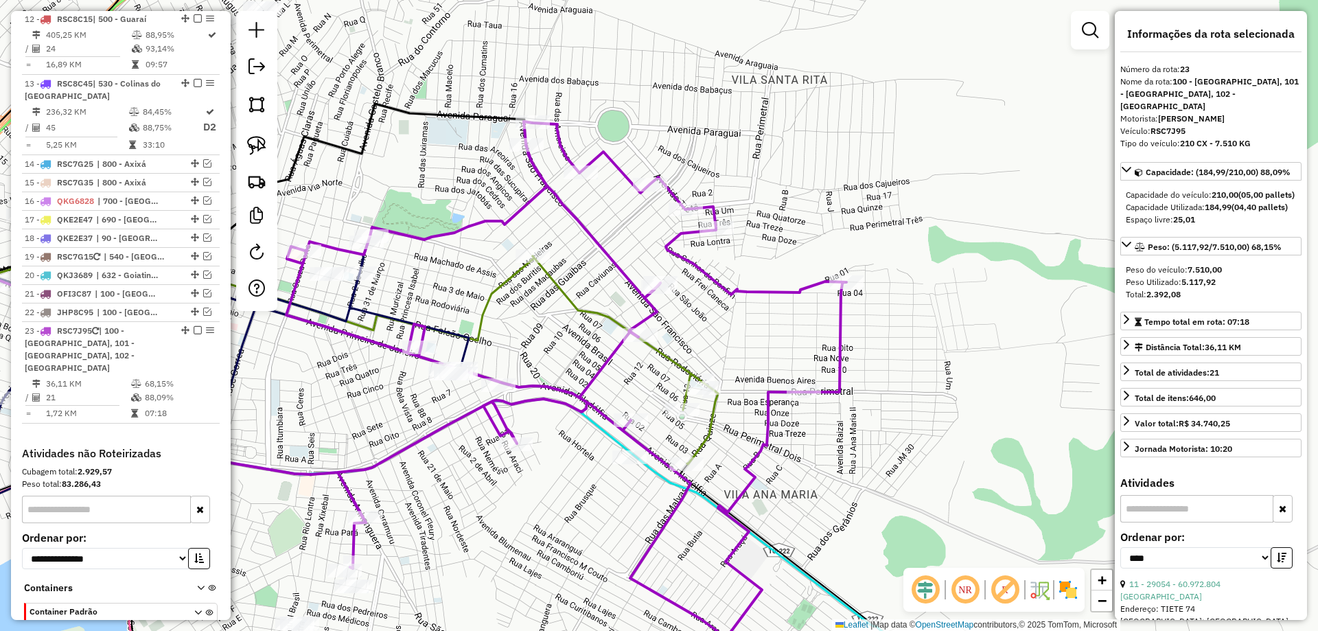
drag, startPoint x: 744, startPoint y: 396, endPoint x: 833, endPoint y: 435, distance: 97.2
click at [833, 435] on div "Janela de atendimento Grade de atendimento Capacidade Transportadoras Veículos …" at bounding box center [659, 315] width 1318 height 631
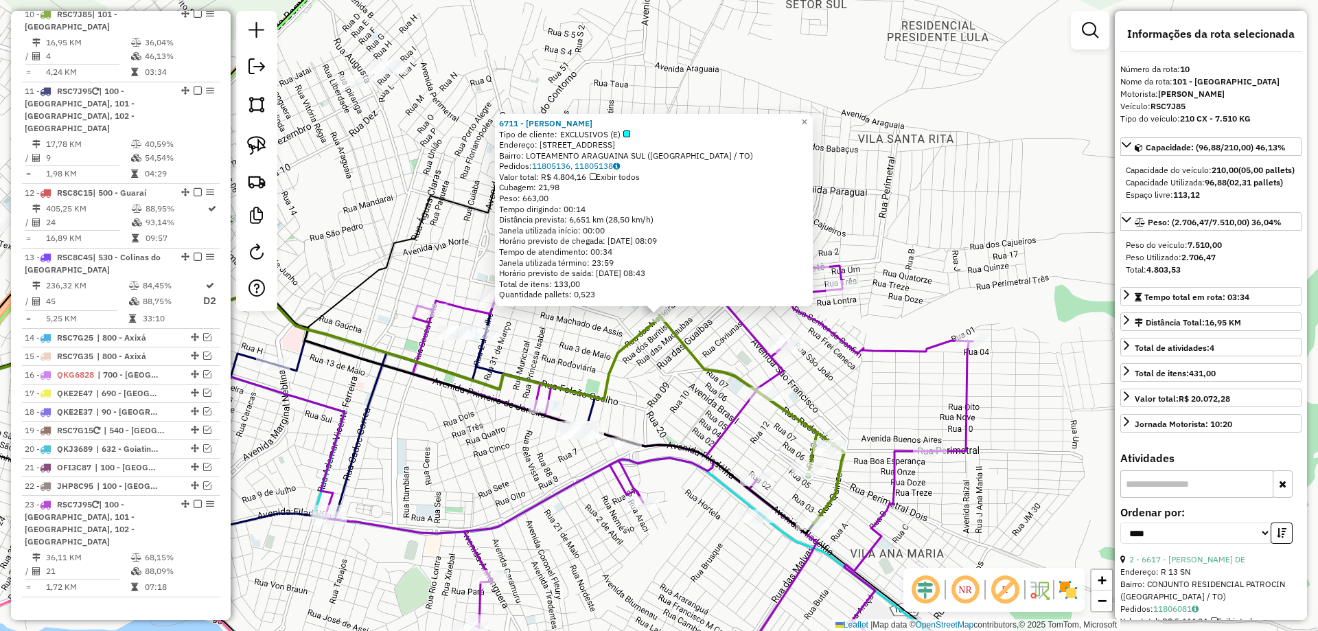
scroll to position [1236, 0]
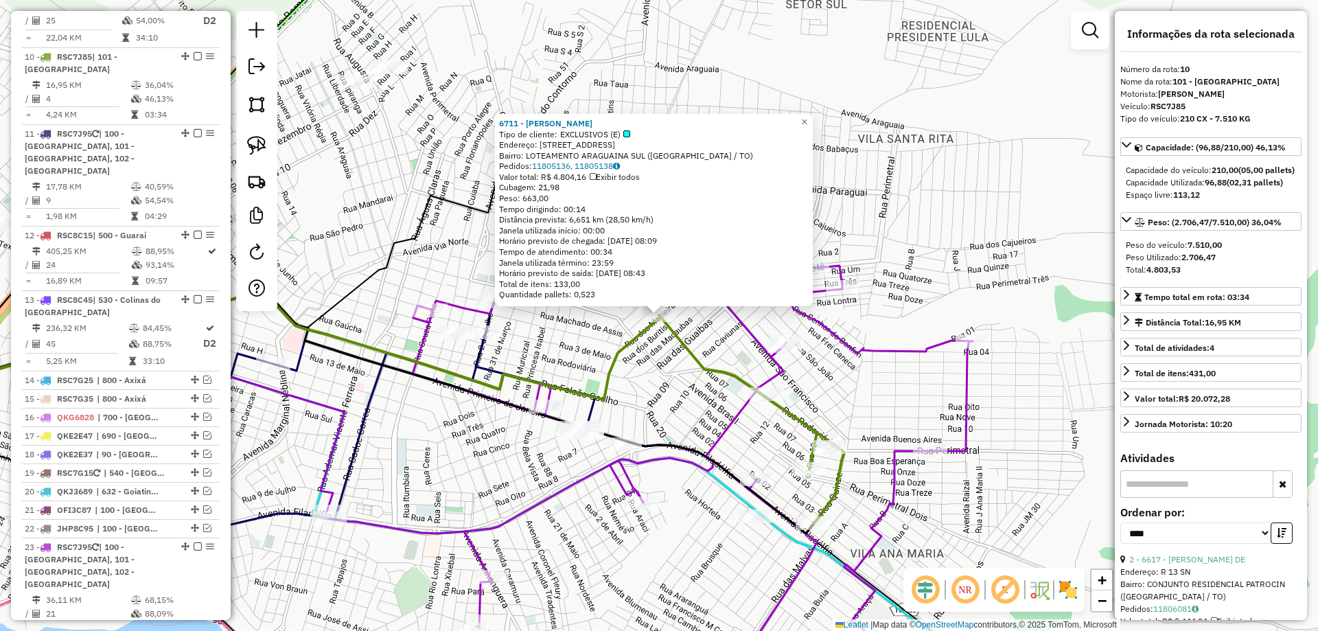
click at [887, 236] on div "6711 - WALTHER JUNNYOR NEPO Tipo de cliente: EXCLUSIVOS (E) Endereço: R DAS MAC…" at bounding box center [659, 315] width 1318 height 631
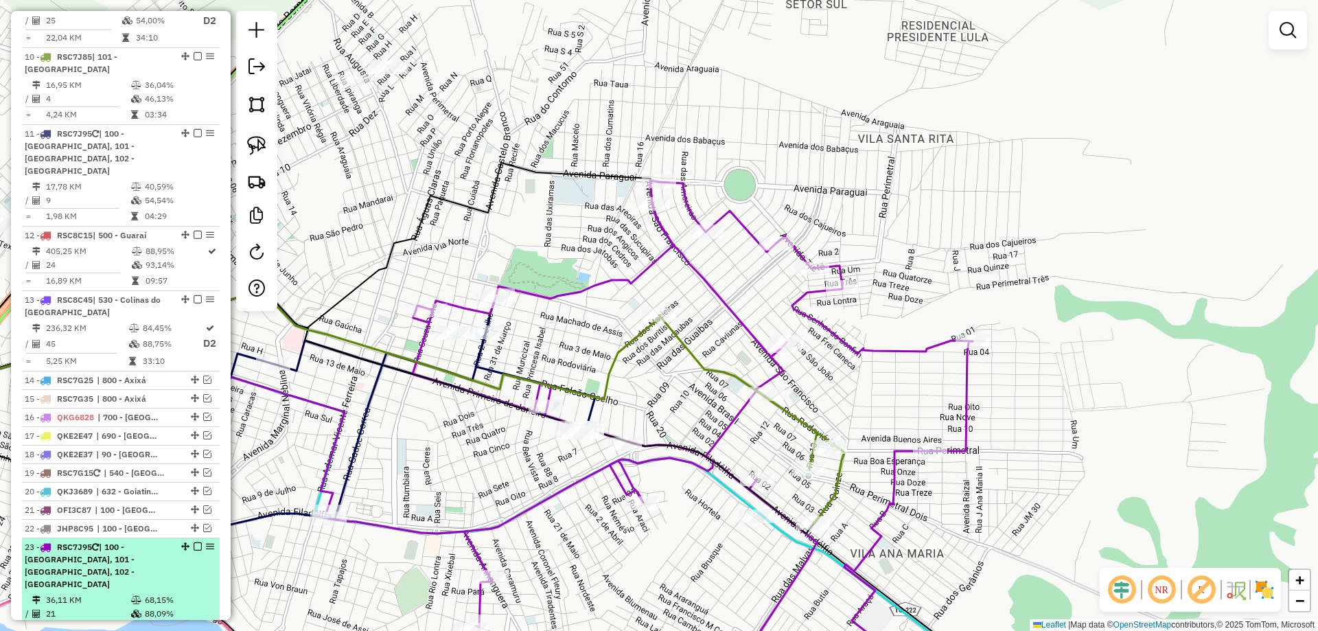
click at [124, 593] on td "36,11 KM" at bounding box center [87, 600] width 85 height 14
select select "*********"
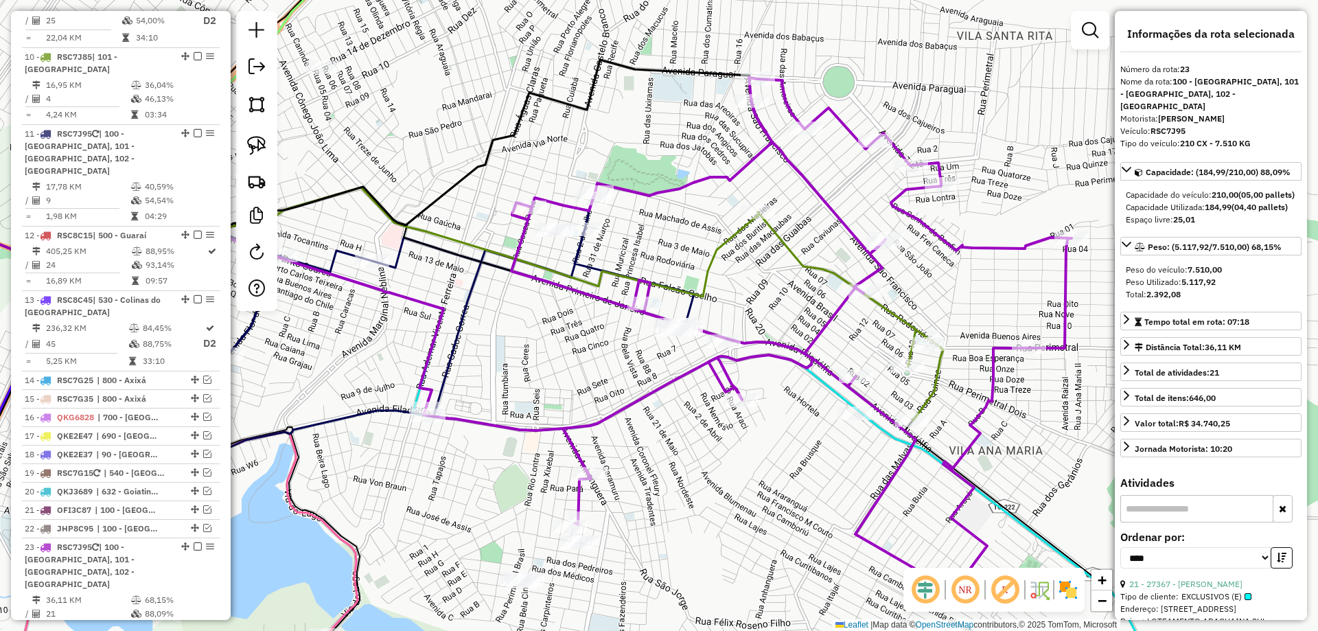
drag, startPoint x: 979, startPoint y: 211, endPoint x: 814, endPoint y: 225, distance: 165.4
click at [814, 225] on div "Janela de atendimento Grade de atendimento Capacidade Transportadoras Veículos …" at bounding box center [659, 315] width 1318 height 631
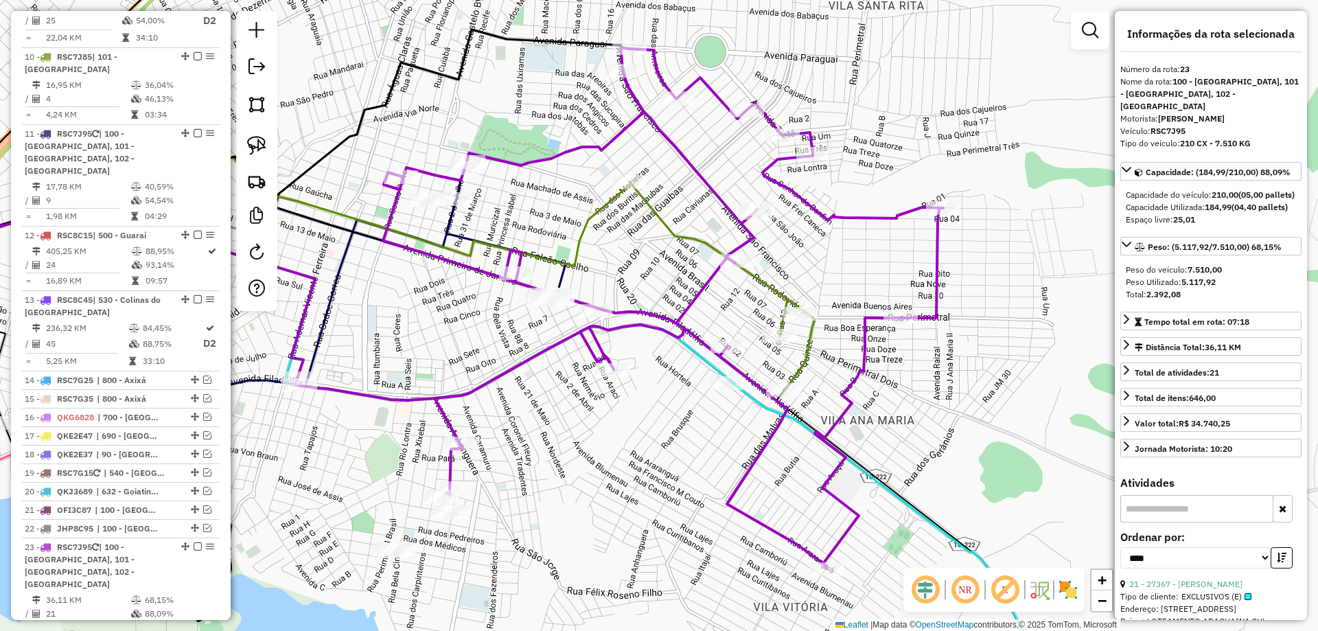
drag, startPoint x: 814, startPoint y: 225, endPoint x: 686, endPoint y: 194, distance: 131.9
click at [686, 194] on div "Janela de atendimento Grade de atendimento Capacidade Transportadoras Veículos …" at bounding box center [659, 315] width 1318 height 631
click at [875, 317] on icon at bounding box center [618, 307] width 648 height 521
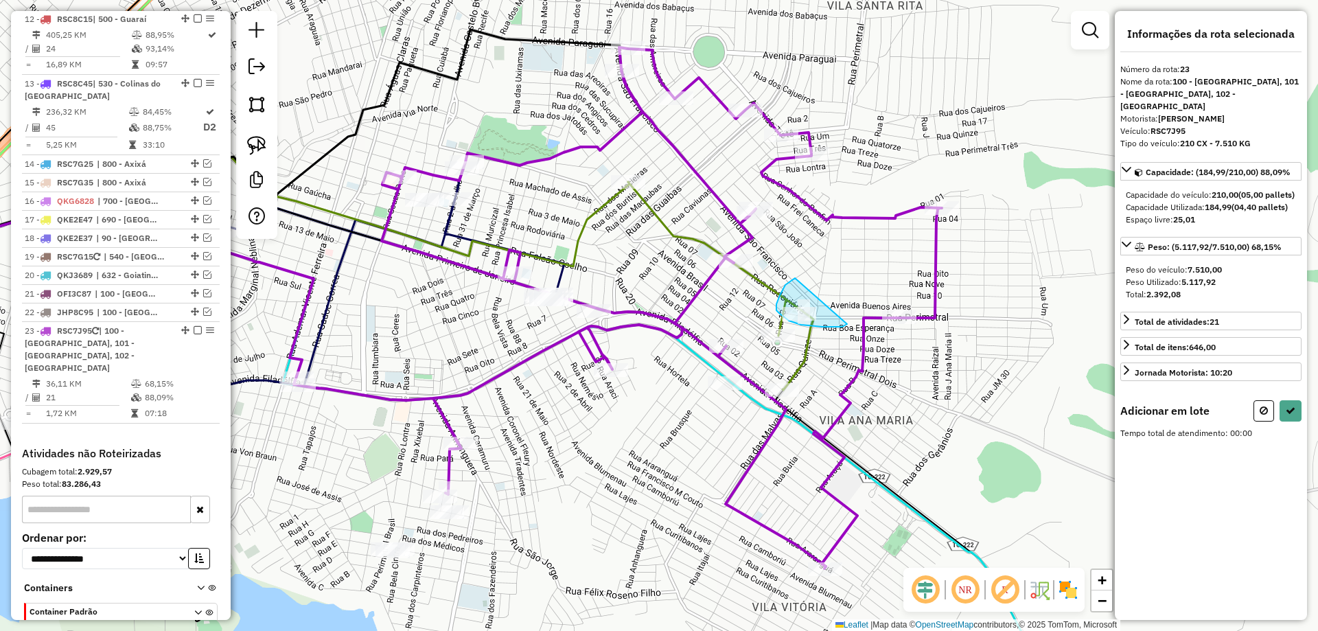
drag, startPoint x: 795, startPoint y: 278, endPoint x: 847, endPoint y: 324, distance: 69.6
select select "*********"
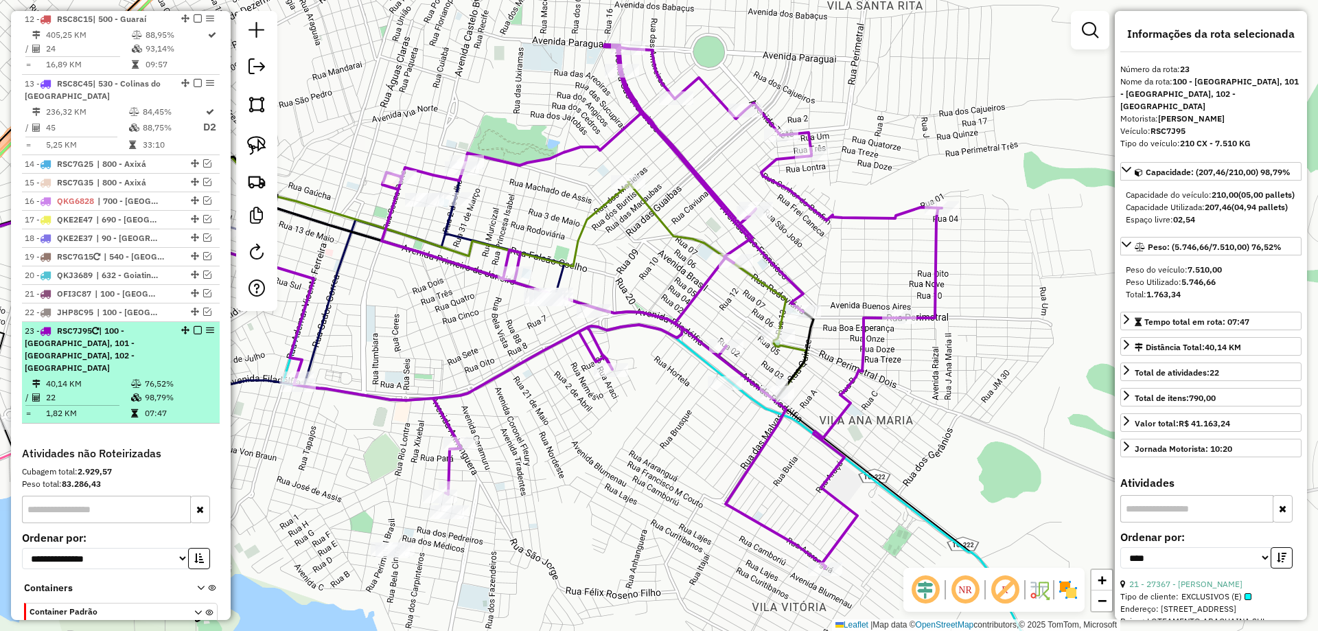
click at [198, 326] on div at bounding box center [193, 330] width 41 height 8
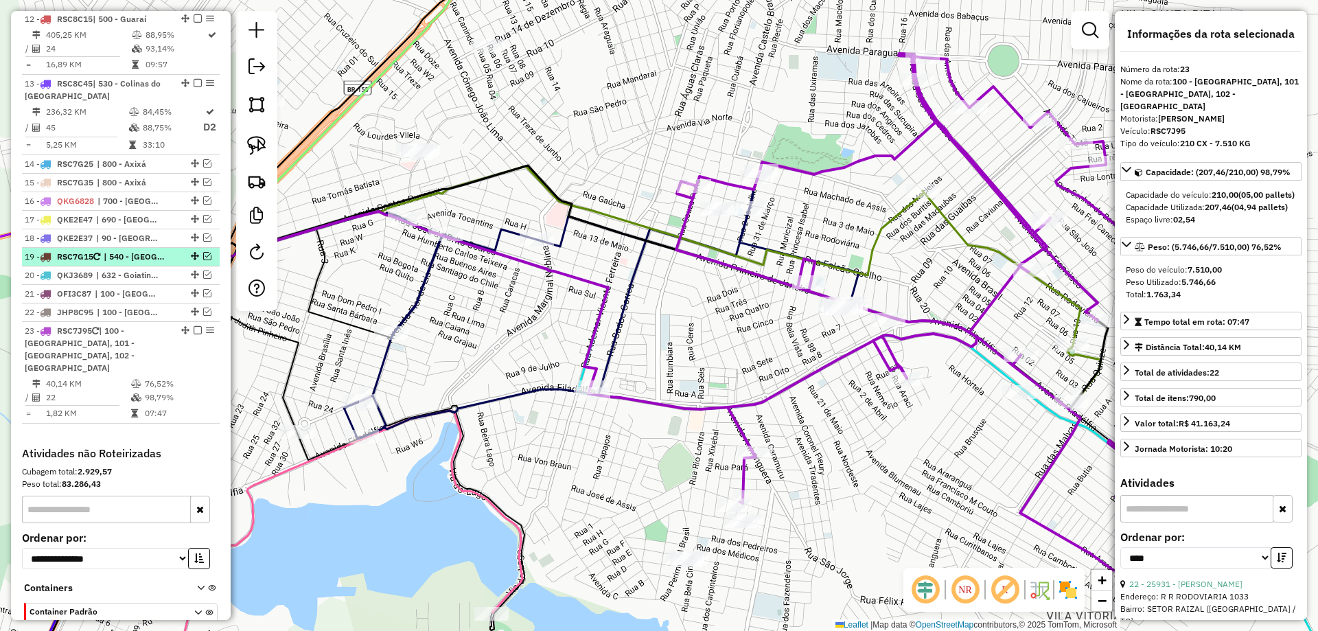
click at [196, 326] on em at bounding box center [198, 330] width 8 height 8
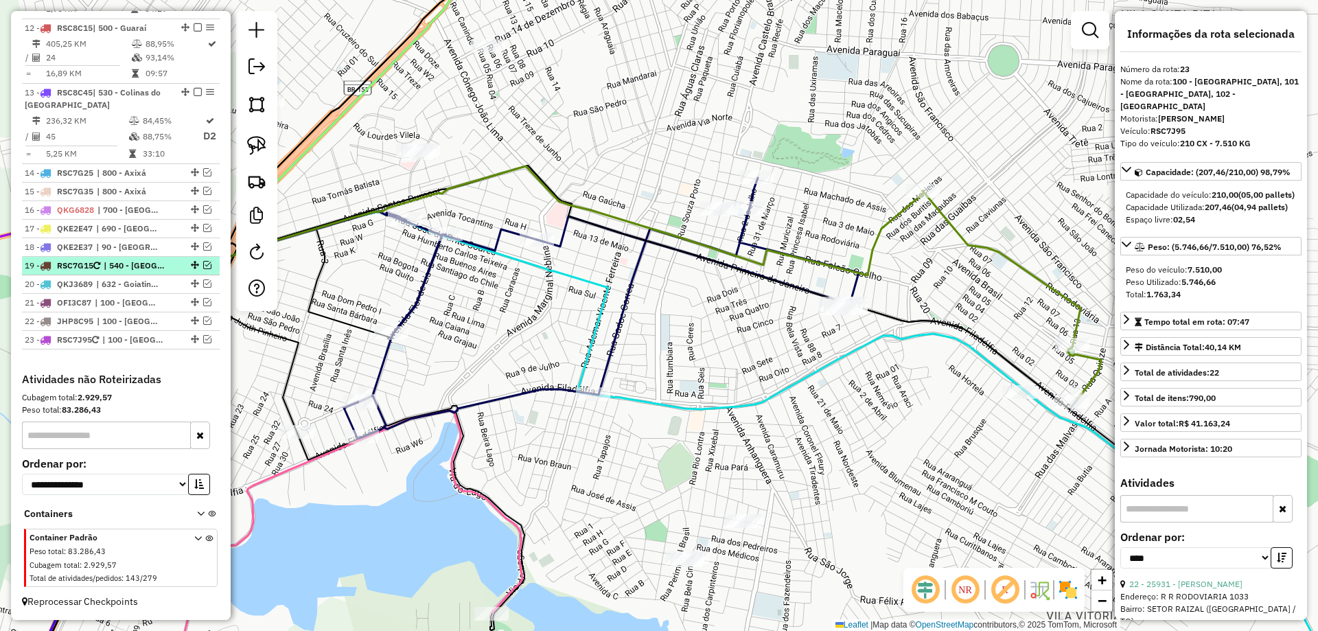
scroll to position [1382, 0]
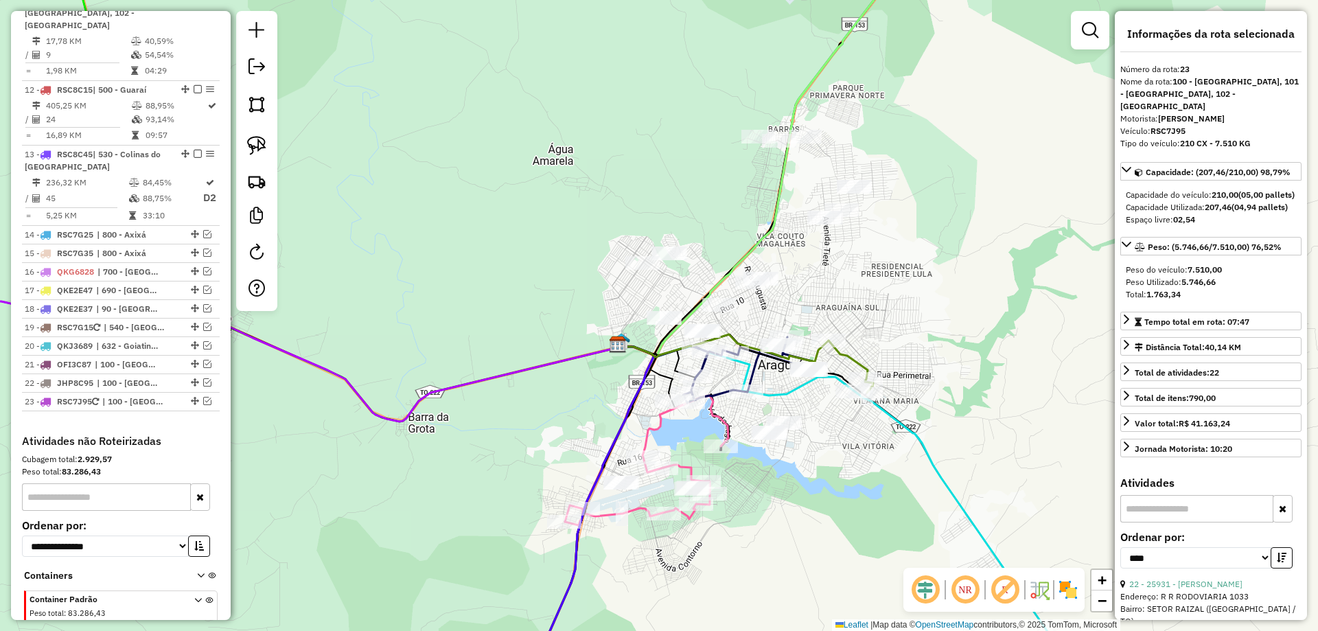
drag, startPoint x: 817, startPoint y: 479, endPoint x: 804, endPoint y: 494, distance: 20.5
click at [804, 494] on div "Janela de atendimento Grade de atendimento Capacidade Transportadoras Veículos …" at bounding box center [659, 315] width 1318 height 631
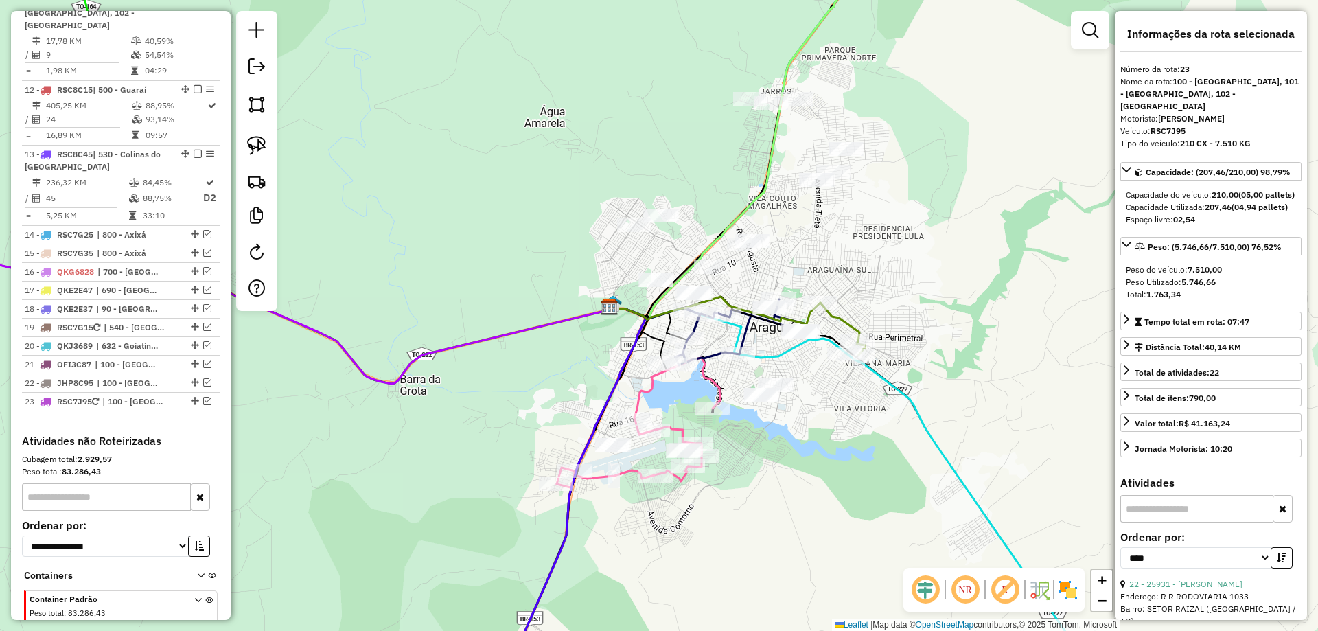
drag, startPoint x: 804, startPoint y: 486, endPoint x: 797, endPoint y: 446, distance: 40.5
click at [797, 446] on div "Janela de atendimento Grade de atendimento Capacidade Transportadoras Veículos …" at bounding box center [659, 315] width 1318 height 631
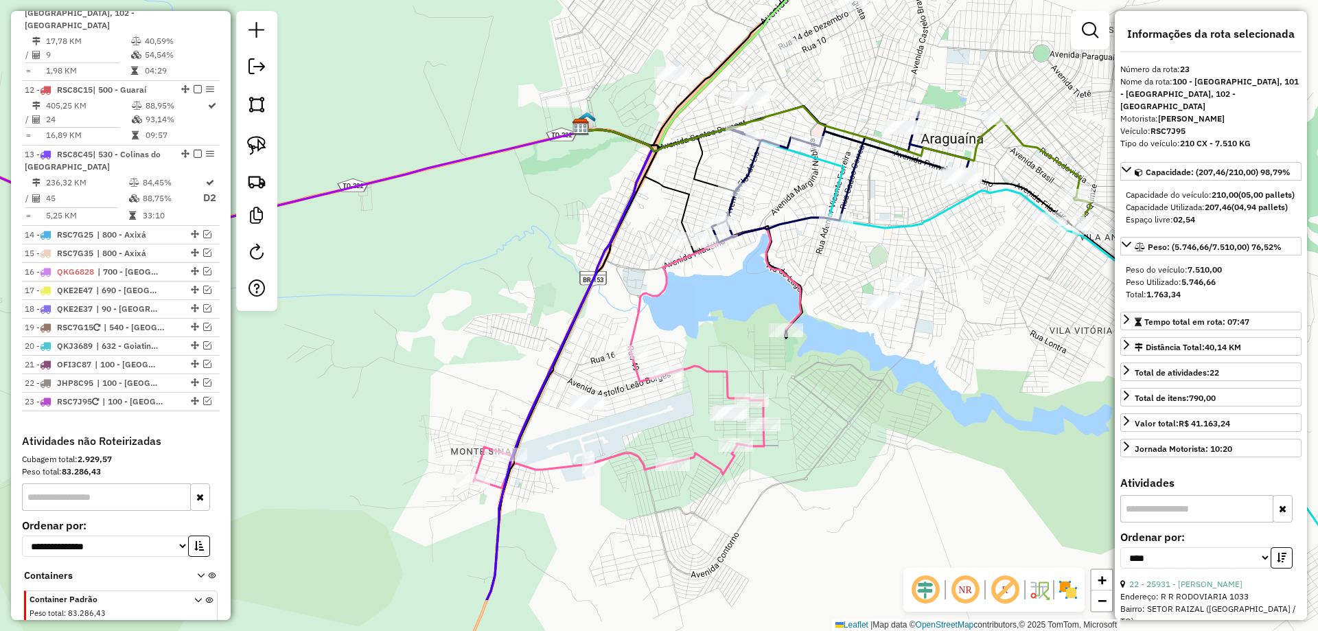
drag, startPoint x: 720, startPoint y: 461, endPoint x: 823, endPoint y: 367, distance: 139.0
click at [823, 367] on div "Janela de atendimento Grade de atendimento Capacidade Transportadoras Veículos …" at bounding box center [659, 315] width 1318 height 631
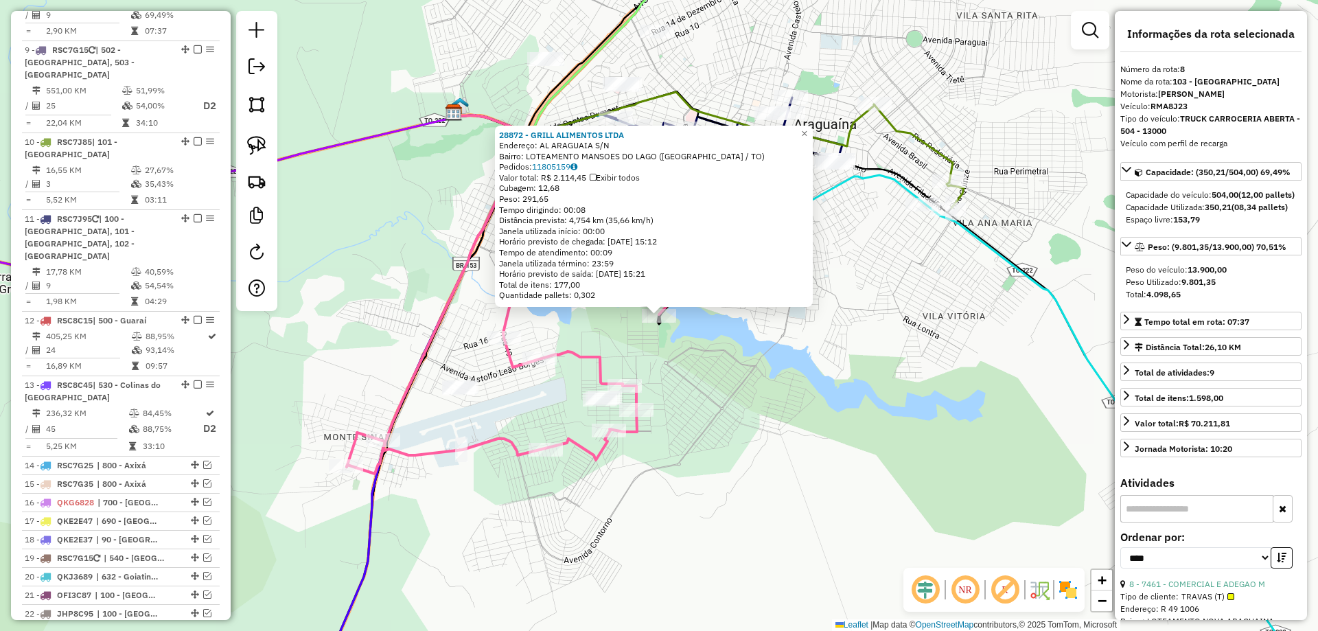
scroll to position [1092, 0]
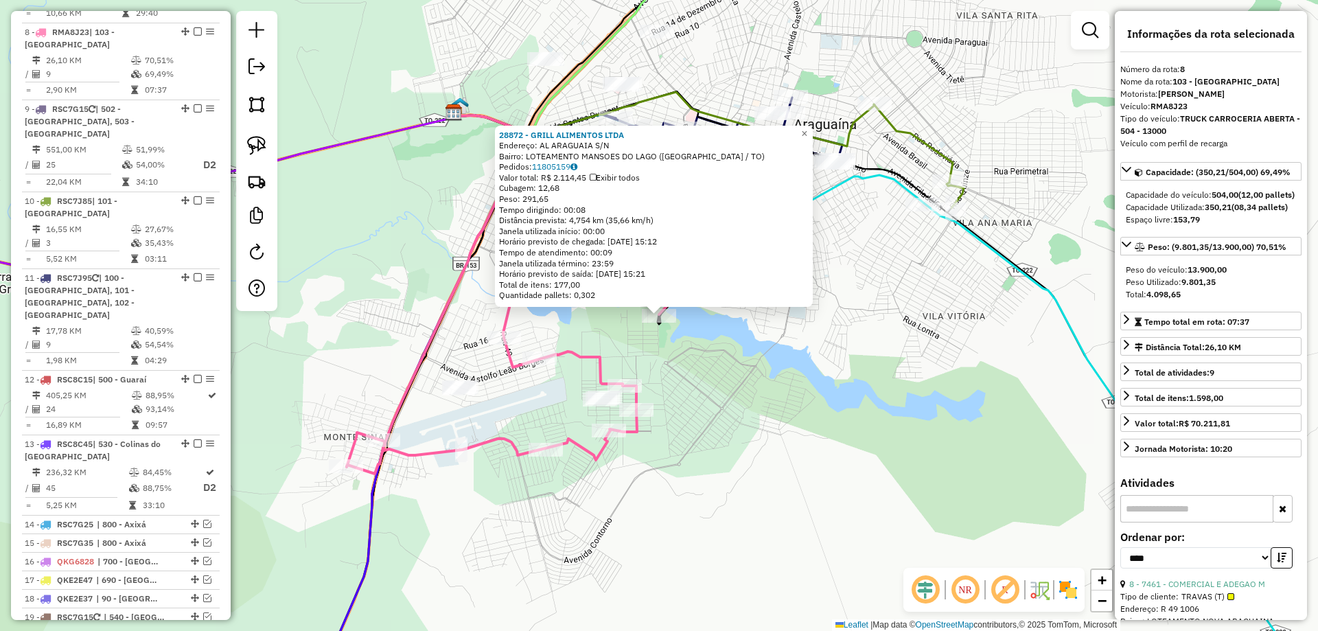
click at [827, 399] on div "28872 - GRILL ALIMENTOS LTDA Endereço: AL ARAGUAIA S/N Bairro: LOTEAMENTO MANSO…" at bounding box center [659, 315] width 1318 height 631
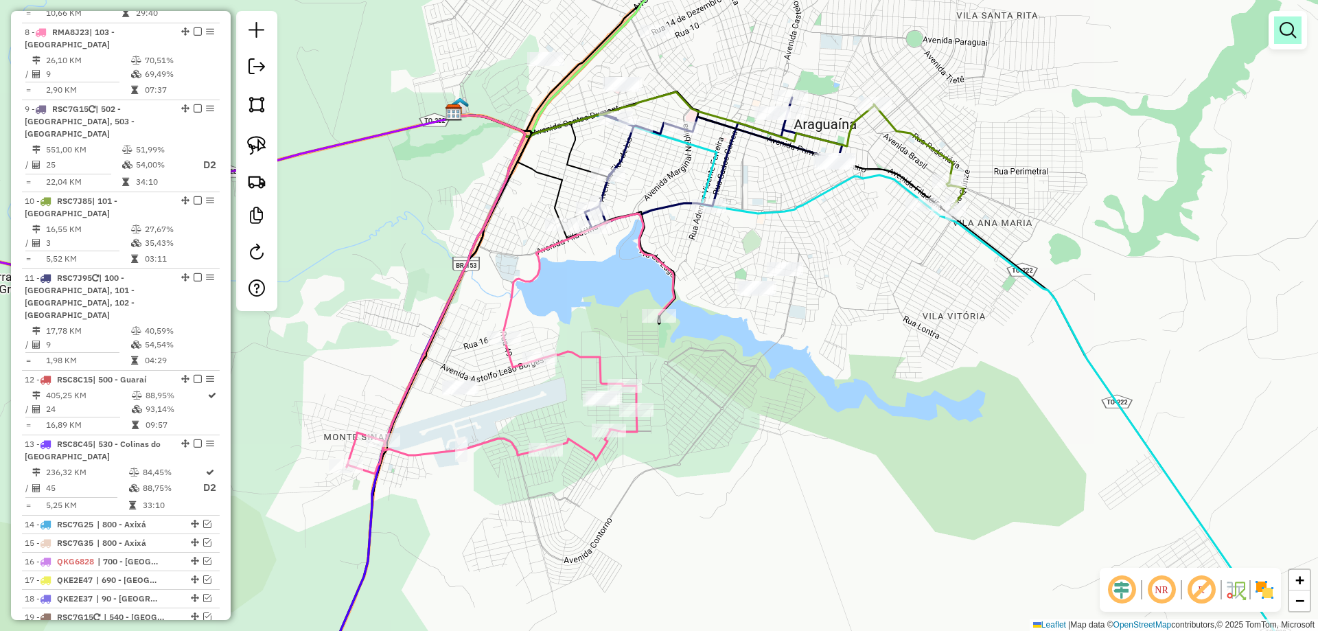
click at [1288, 31] on em at bounding box center [1288, 30] width 16 height 16
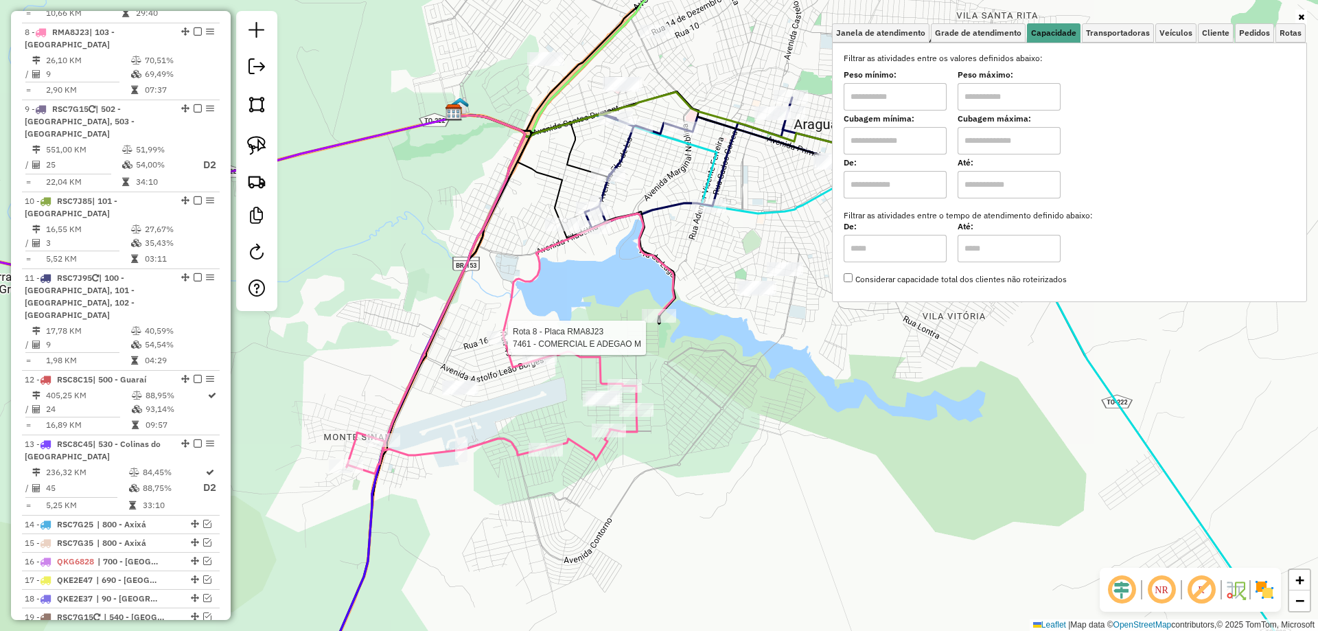
select select "*********"
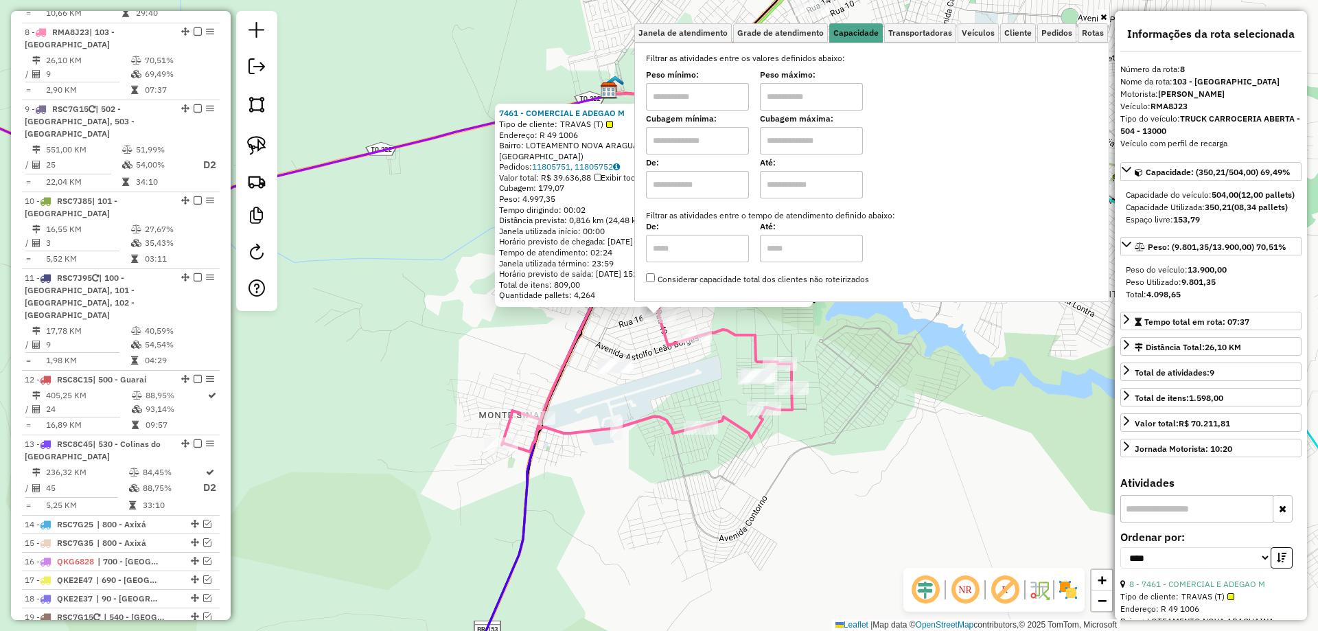
click at [661, 359] on div "7461 - COMERCIAL E ADEGAO M Tipo de cliente: TRAVAS (T) Endereço: R 49 1006 Bai…" at bounding box center [659, 315] width 1318 height 631
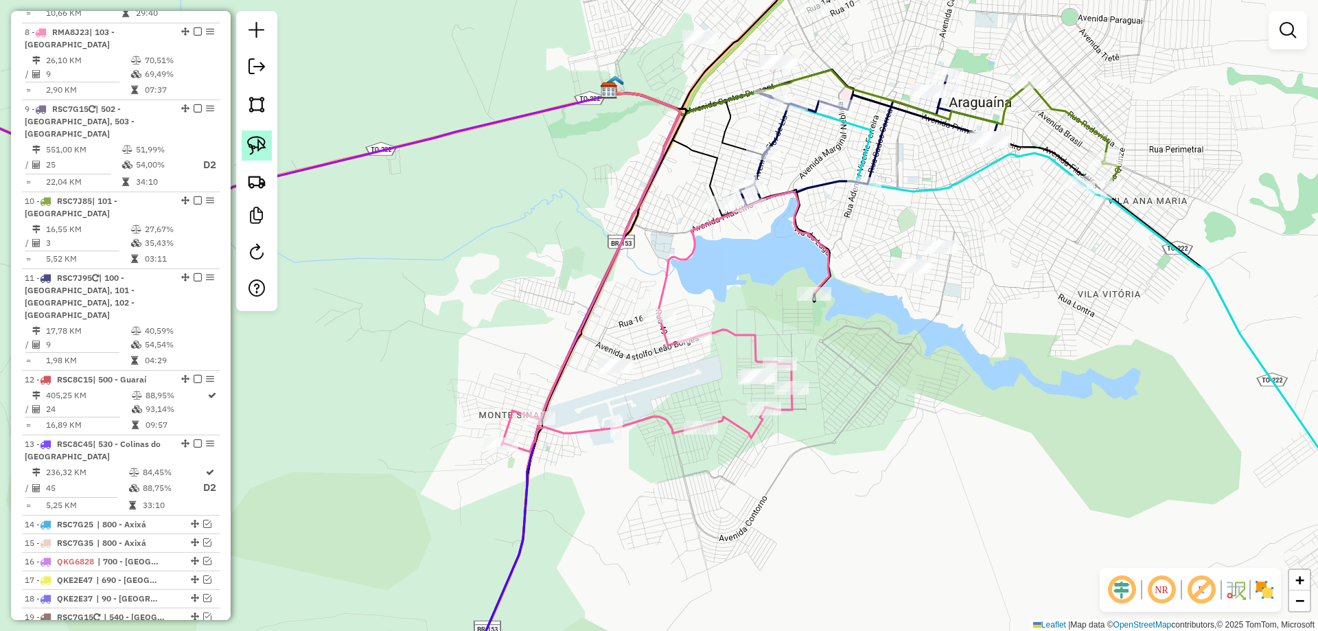
click at [264, 150] on img at bounding box center [256, 145] width 19 height 19
drag, startPoint x: 621, startPoint y: 275, endPoint x: 701, endPoint y: 277, distance: 79.7
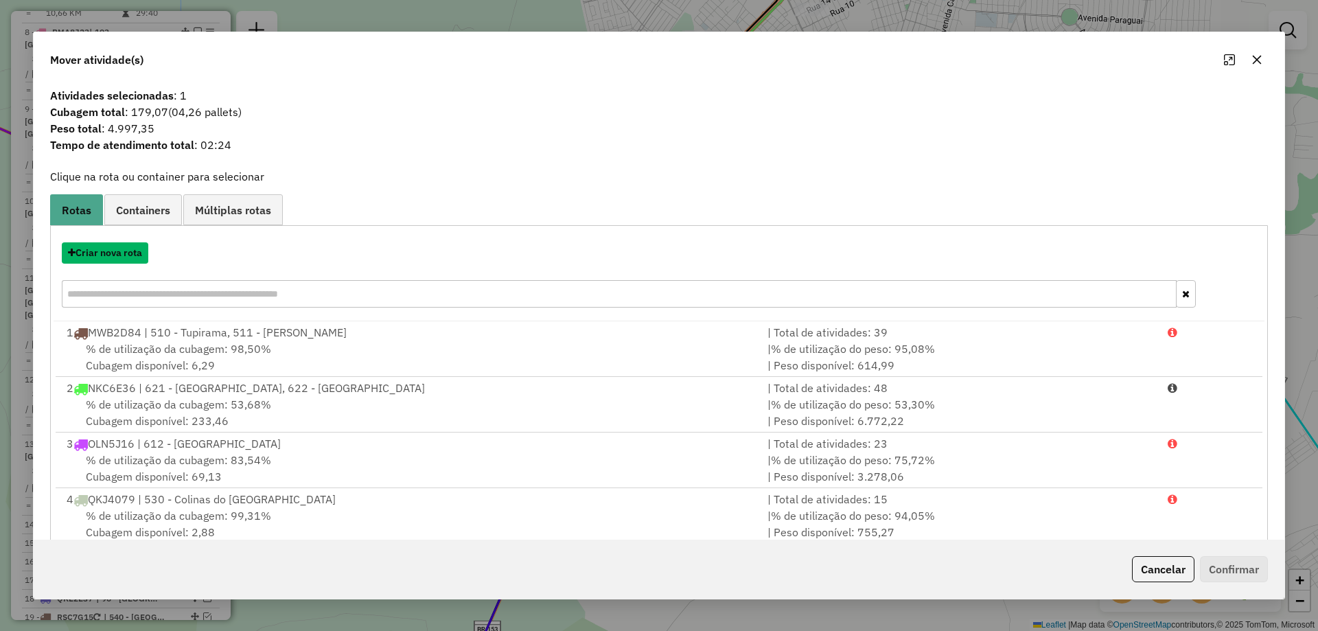
click at [107, 253] on button "Criar nova rota" at bounding box center [105, 252] width 87 height 21
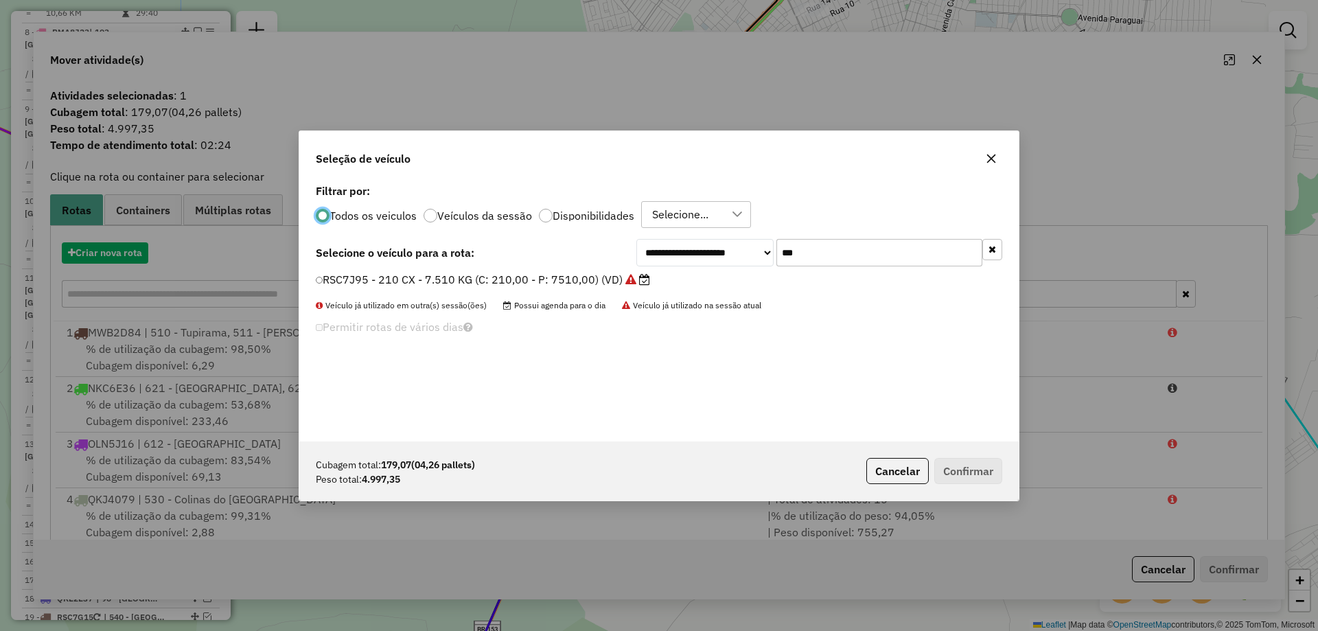
scroll to position [8, 4]
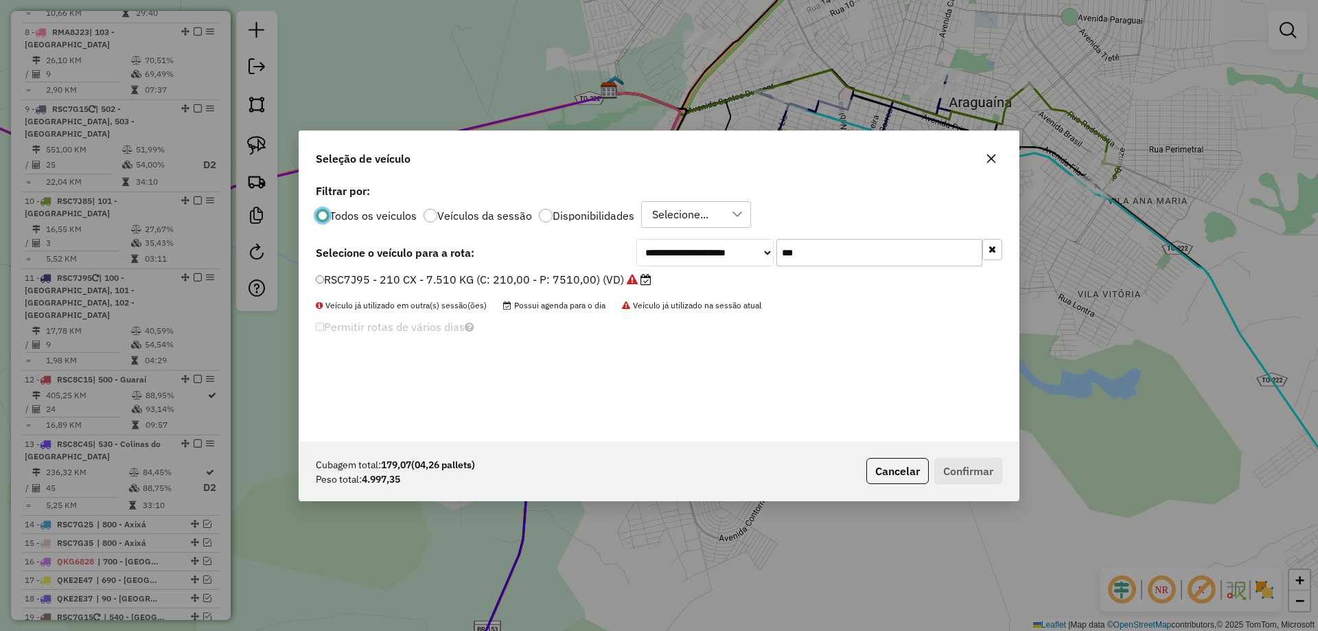
click at [880, 250] on input "***" at bounding box center [880, 252] width 206 height 27
type input "****"
click at [599, 273] on label "QKG6848 - TRUCK BAU - 420 - 12850 (C: 420,00 - P: 12850,00) (VD)" at bounding box center [501, 279] width 371 height 16
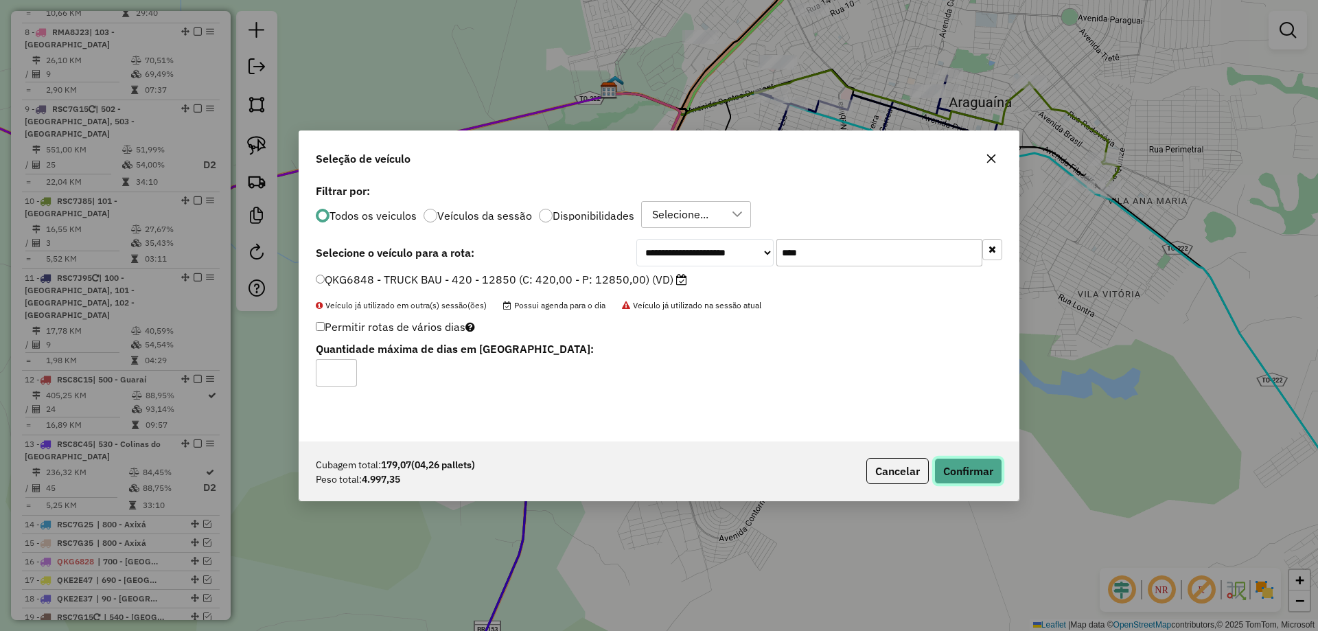
click at [947, 461] on button "Confirmar" at bounding box center [969, 471] width 68 height 26
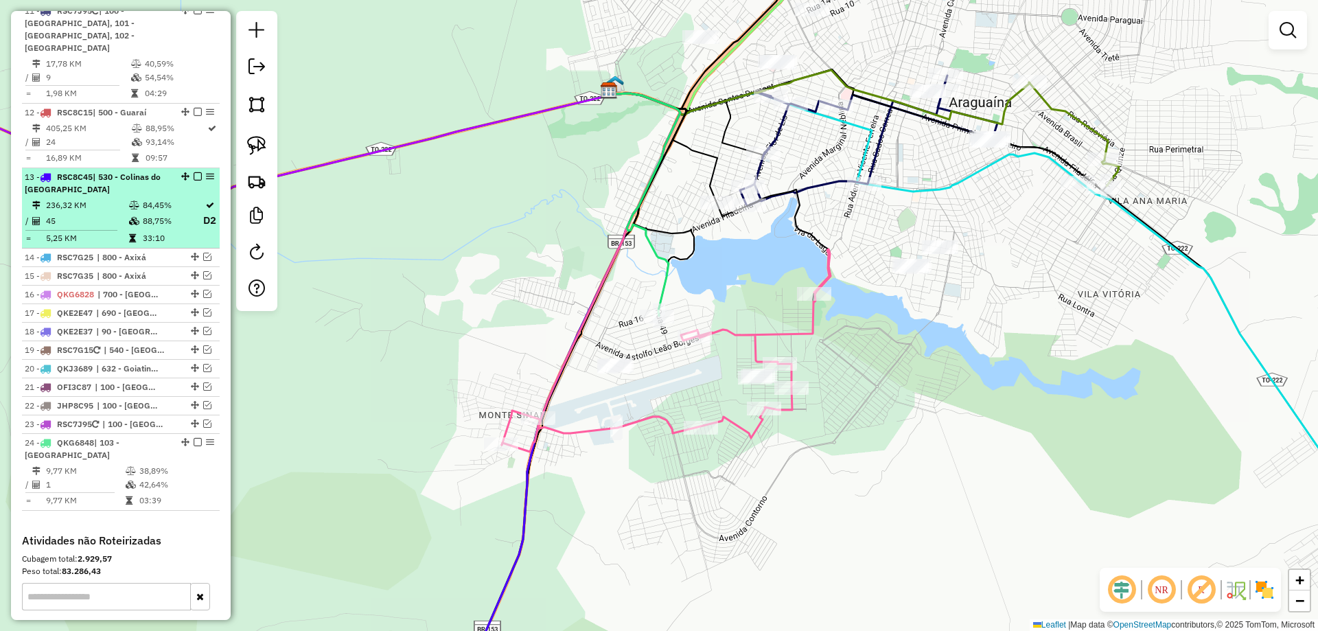
scroll to position [1439, 0]
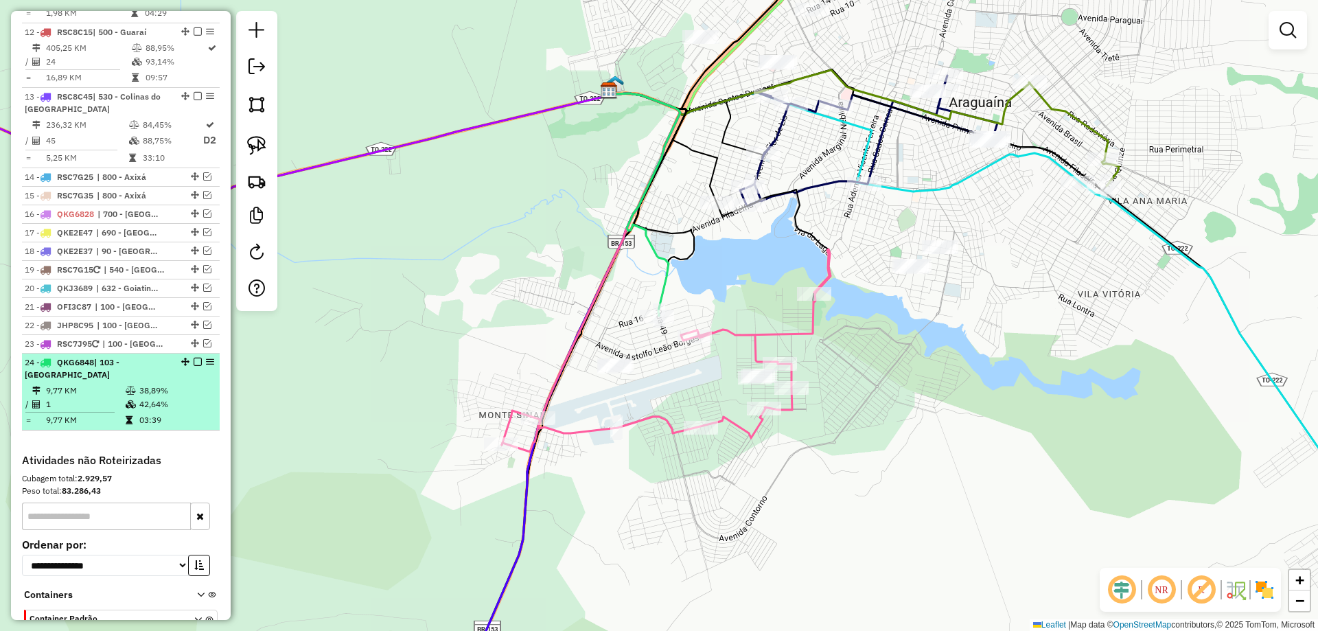
click at [194, 358] on em at bounding box center [198, 362] width 8 height 8
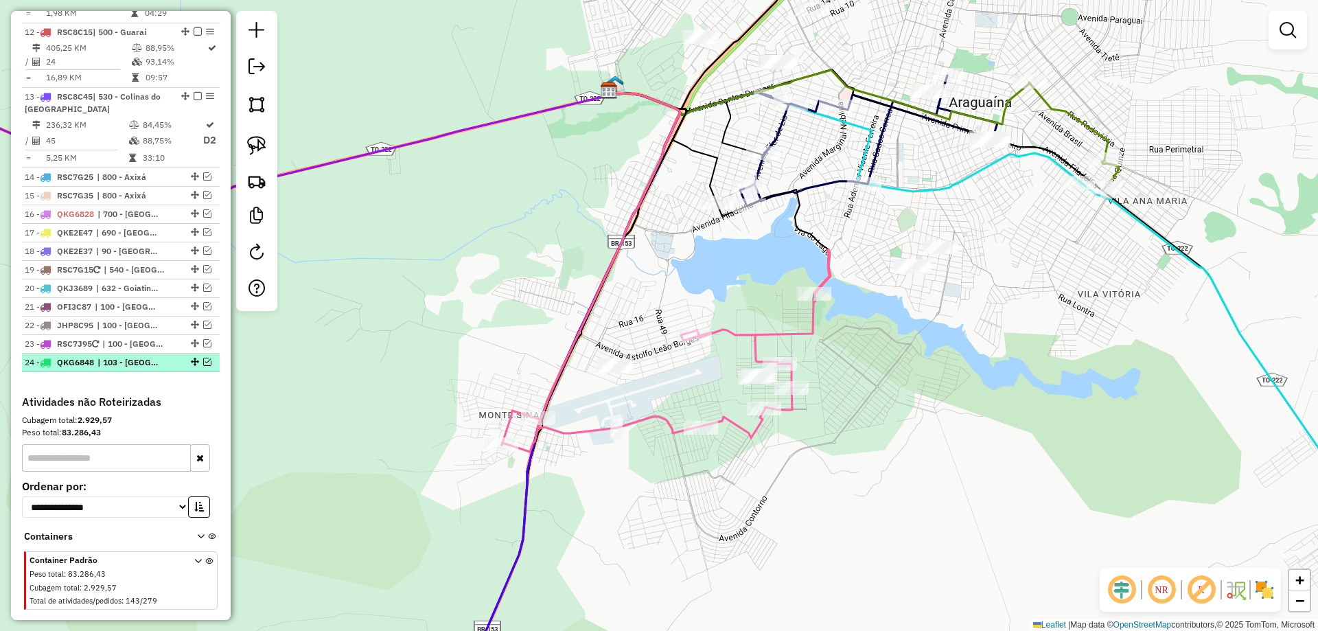
scroll to position [1400, 0]
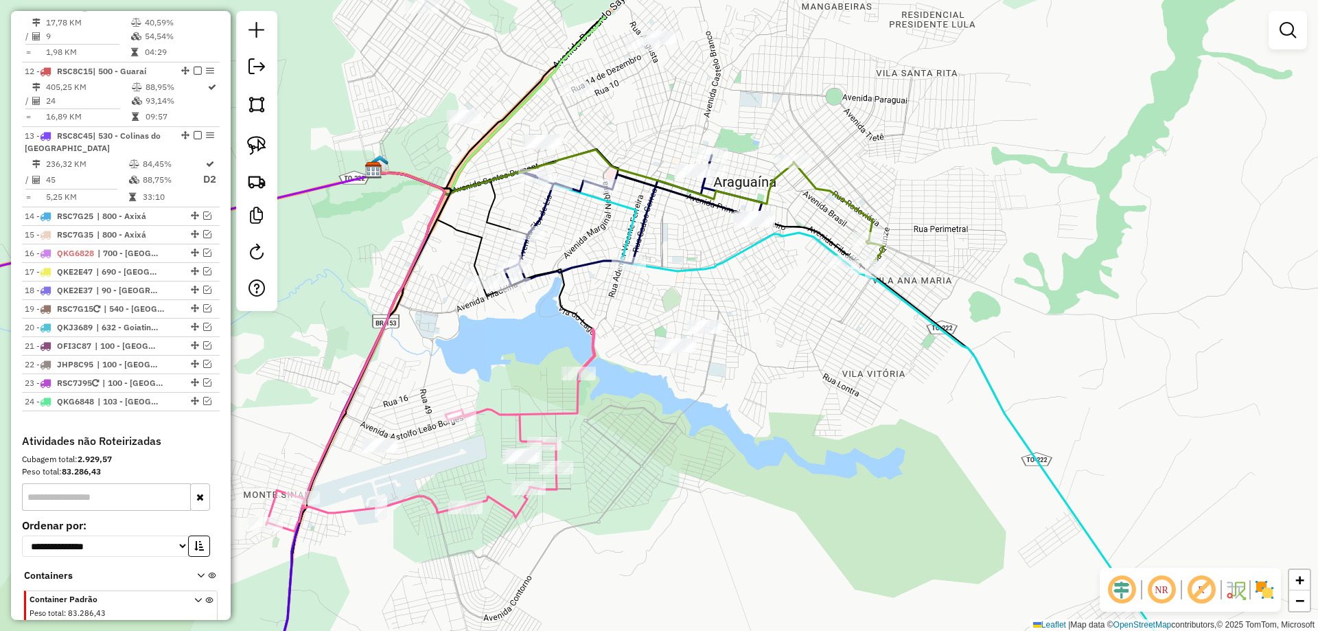
drag, startPoint x: 1056, startPoint y: 326, endPoint x: 821, endPoint y: 406, distance: 248.6
click at [821, 406] on div "Janela de atendimento Grade de atendimento Capacidade Transportadoras Veículos …" at bounding box center [659, 315] width 1318 height 631
click at [259, 148] on img at bounding box center [256, 145] width 19 height 19
drag, startPoint x: 815, startPoint y: 288, endPoint x: 881, endPoint y: 299, distance: 66.8
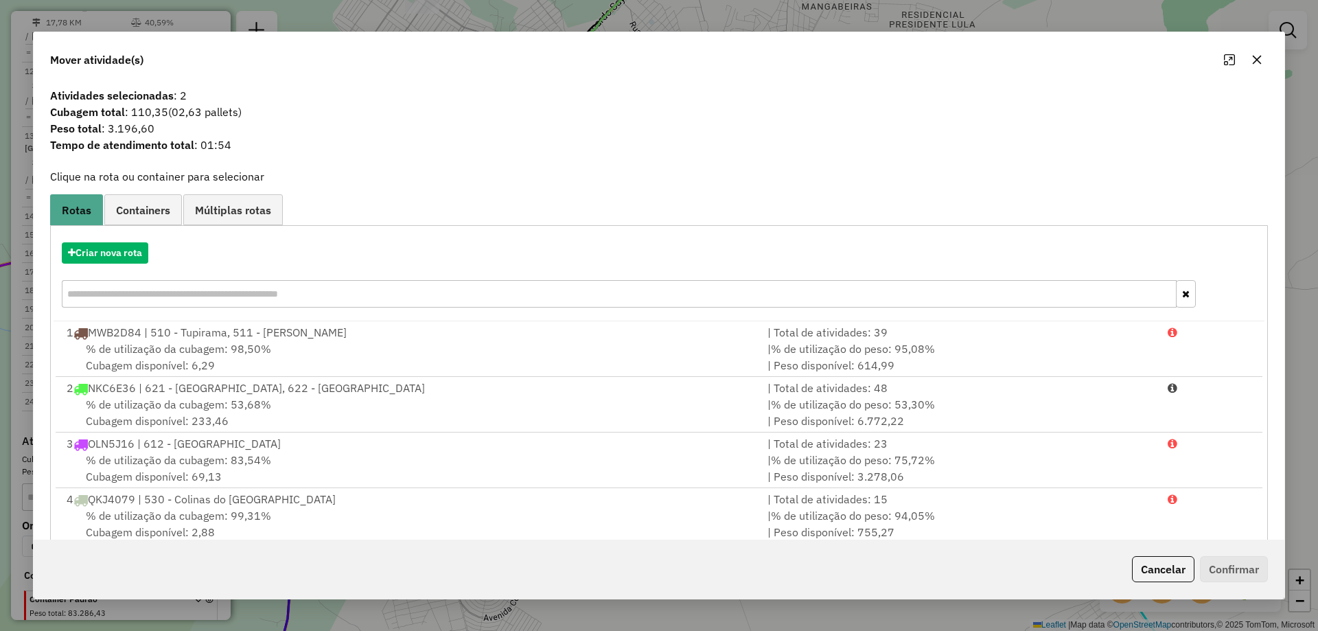
click at [1257, 62] on icon "button" at bounding box center [1257, 59] width 11 height 11
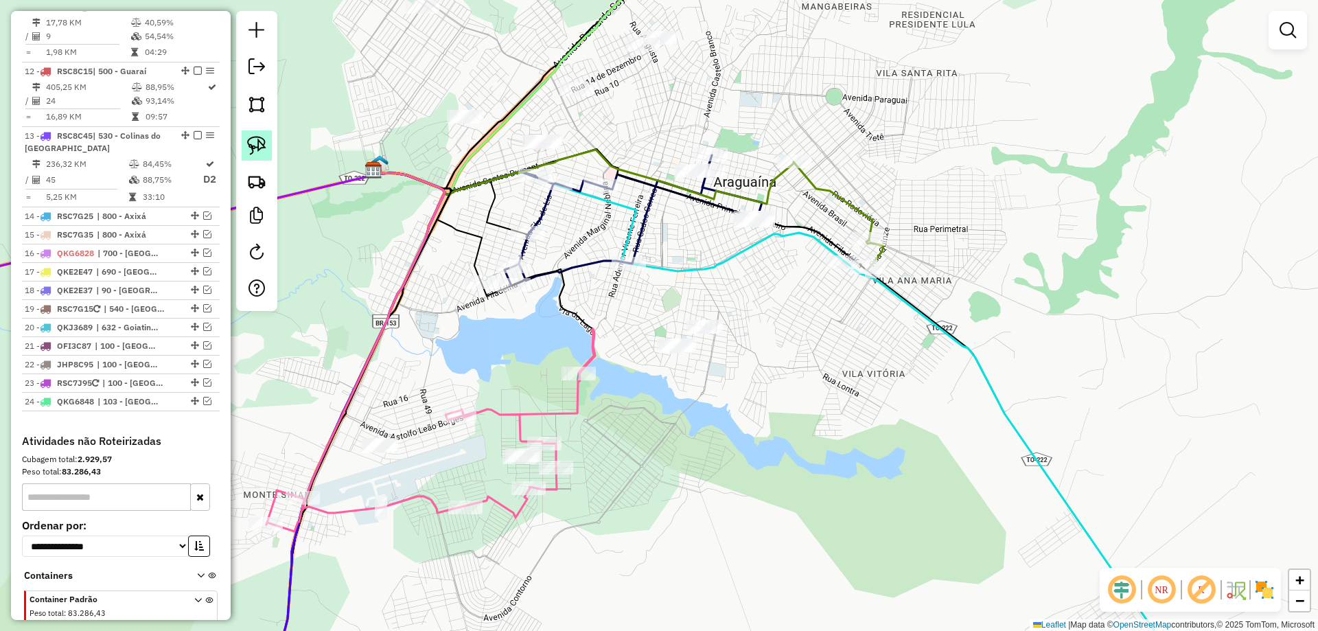
click at [255, 146] on img at bounding box center [256, 145] width 19 height 19
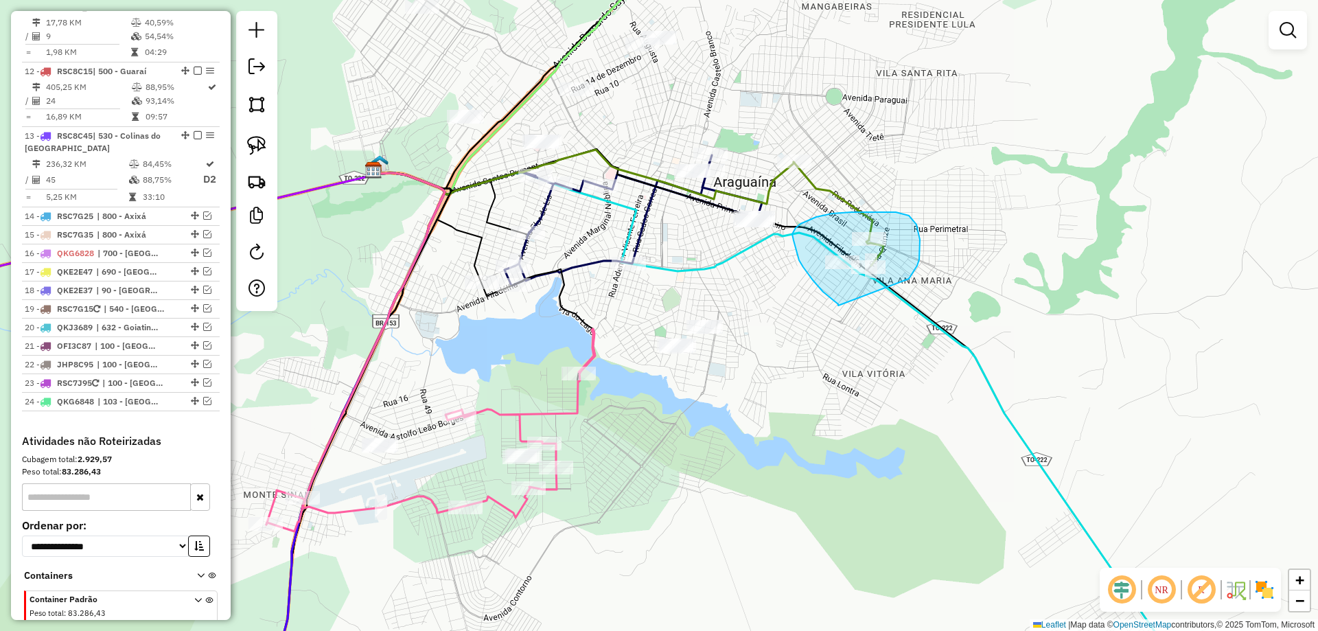
drag, startPoint x: 838, startPoint y: 306, endPoint x: 890, endPoint y: 295, distance: 52.5
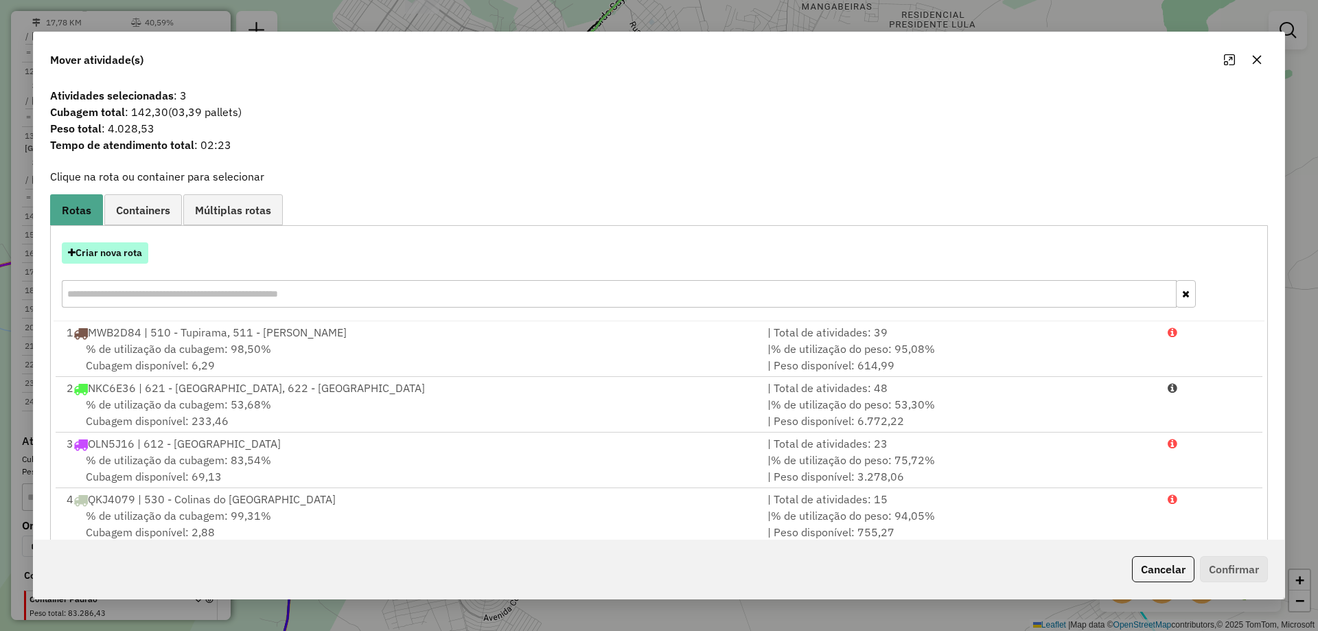
click at [113, 255] on button "Criar nova rota" at bounding box center [105, 252] width 87 height 21
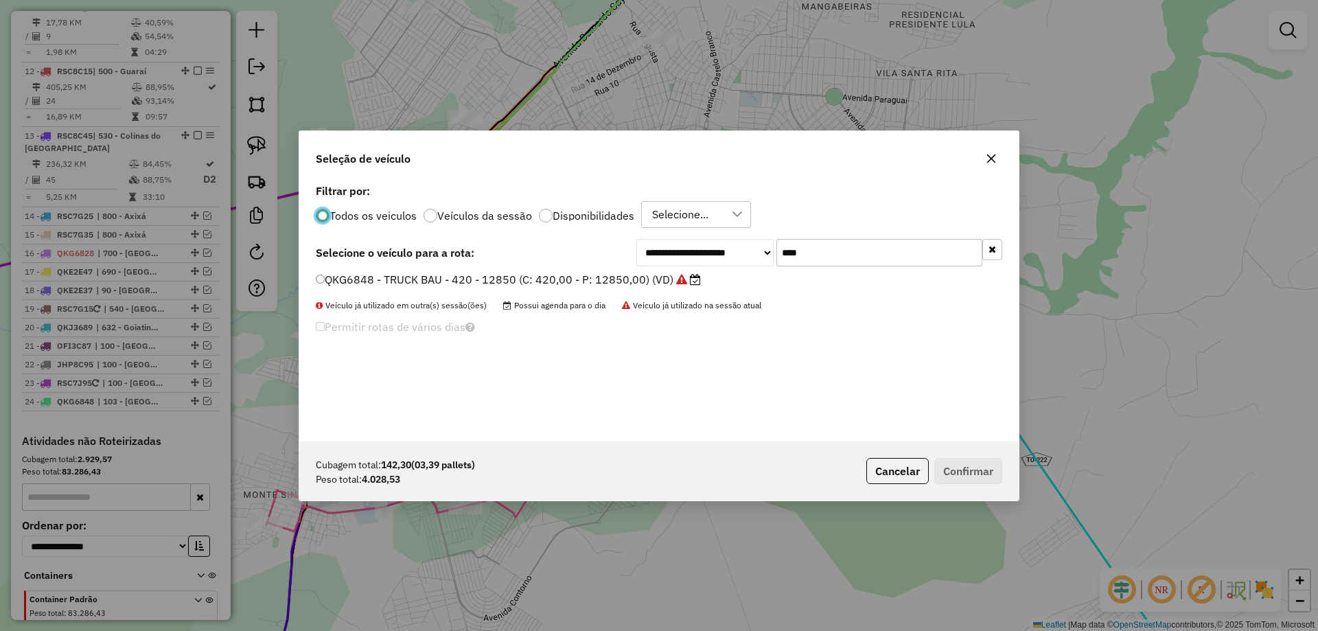
scroll to position [8, 4]
click at [812, 247] on input "****" at bounding box center [880, 252] width 206 height 27
type input "***"
click at [627, 280] on label "MWB2D84 - TRUCK BAU - 420 - 12500 (C: 420,00 - P: 12500,00) (VD)" at bounding box center [510, 279] width 389 height 16
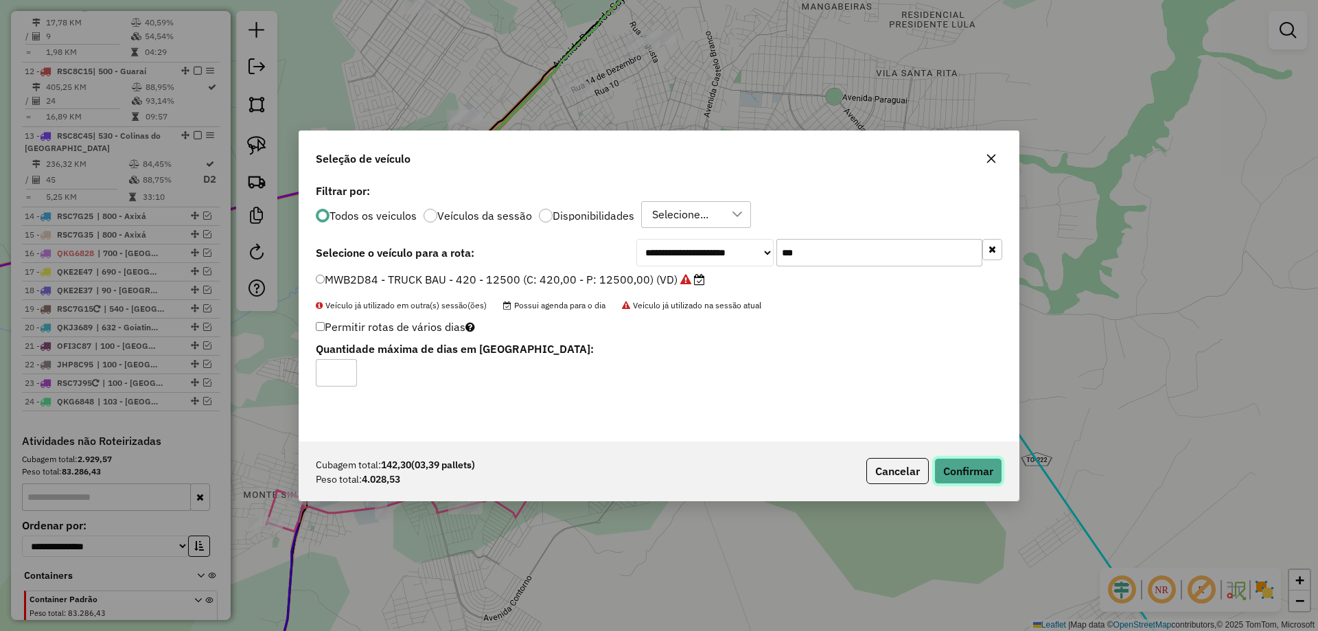
click at [957, 470] on button "Confirmar" at bounding box center [969, 471] width 68 height 26
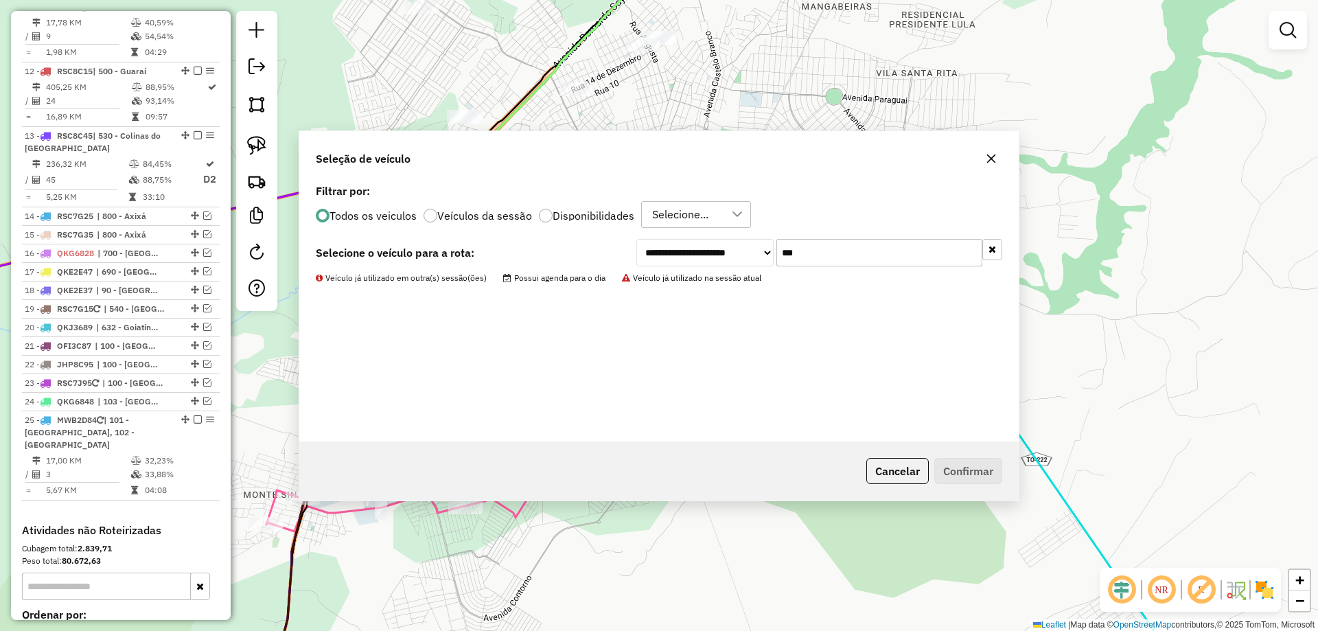
scroll to position [1439, 0]
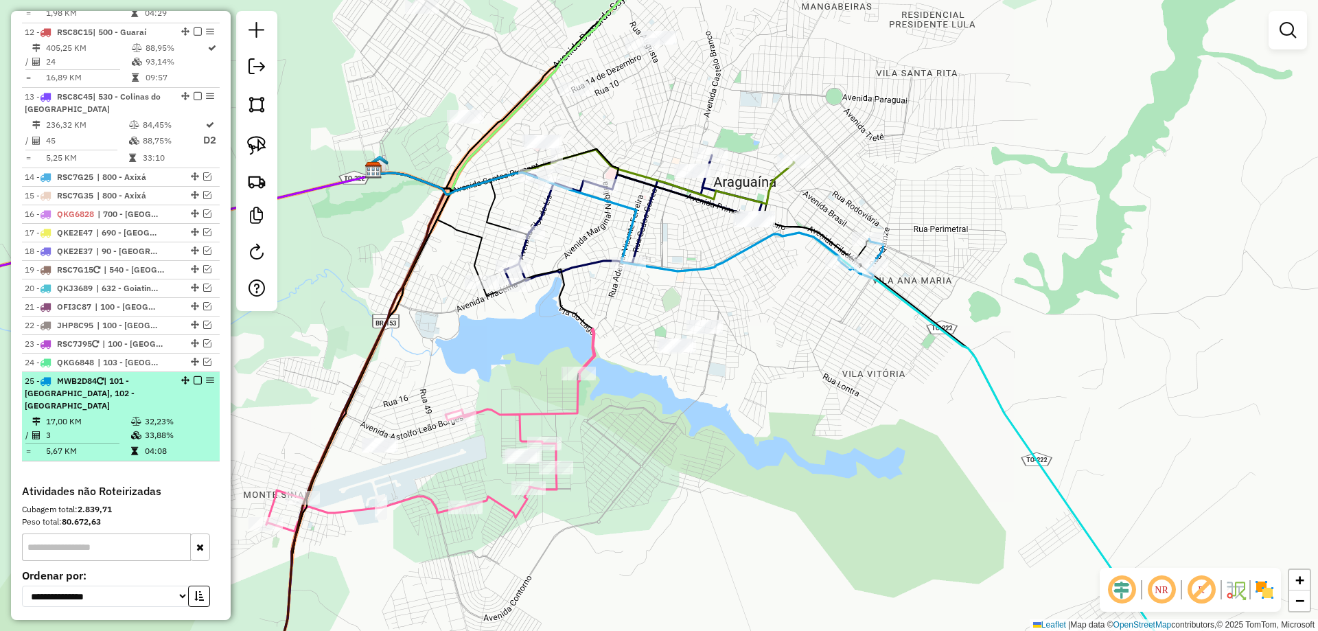
click at [194, 376] on em at bounding box center [198, 380] width 8 height 8
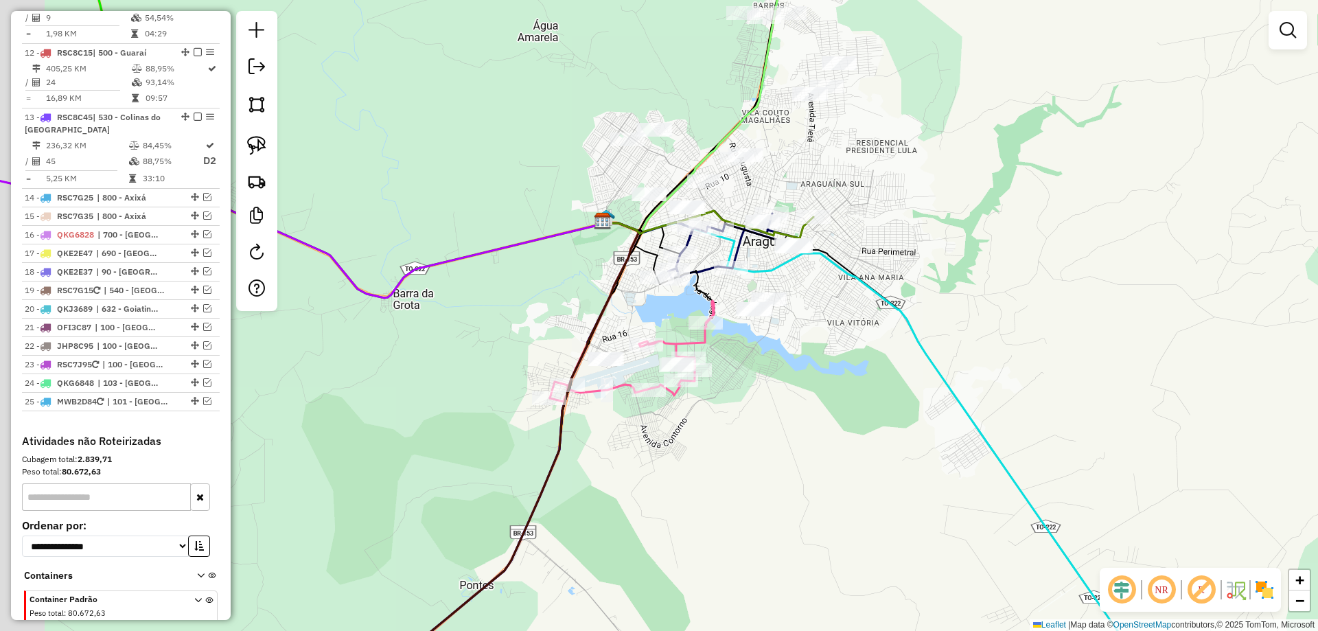
drag, startPoint x: 1011, startPoint y: 332, endPoint x: 1061, endPoint y: 200, distance: 140.8
click at [1061, 200] on div "Janela de atendimento Grade de atendimento Capacidade Transportadoras Veículos …" at bounding box center [659, 315] width 1318 height 631
click at [1297, 38] on link at bounding box center [1287, 29] width 27 height 27
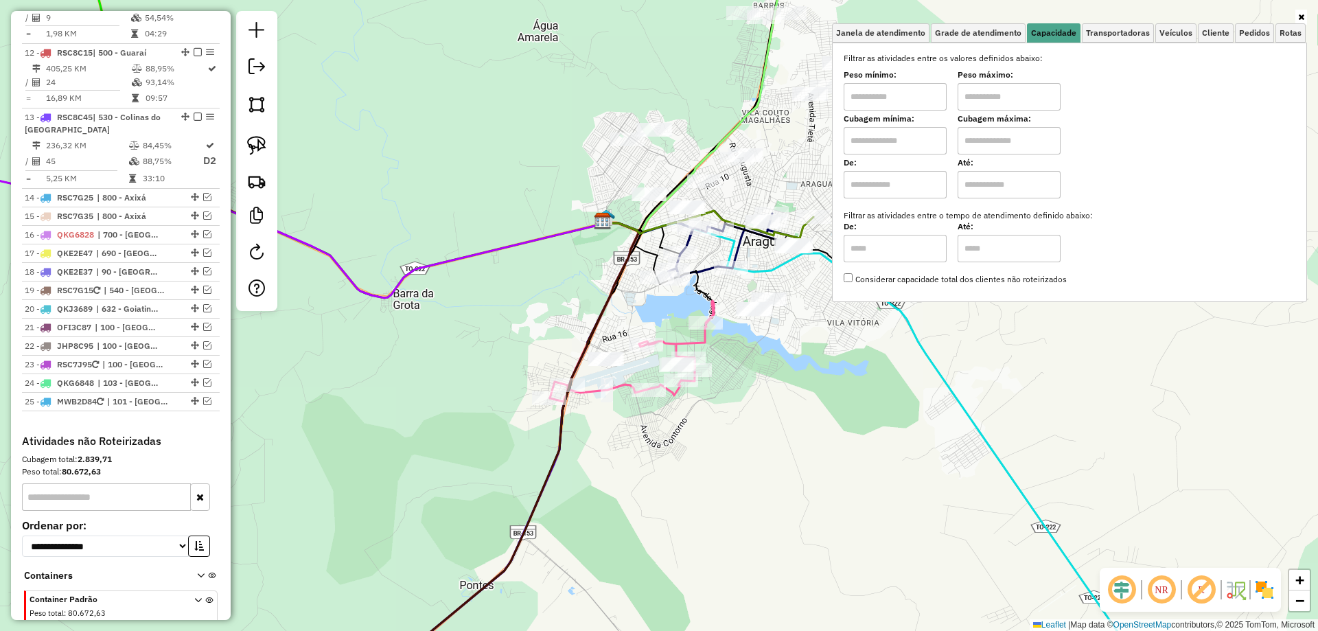
click at [896, 137] on input "text" at bounding box center [895, 140] width 103 height 27
type input "****"
click at [1020, 140] on input "text" at bounding box center [1009, 140] width 103 height 27
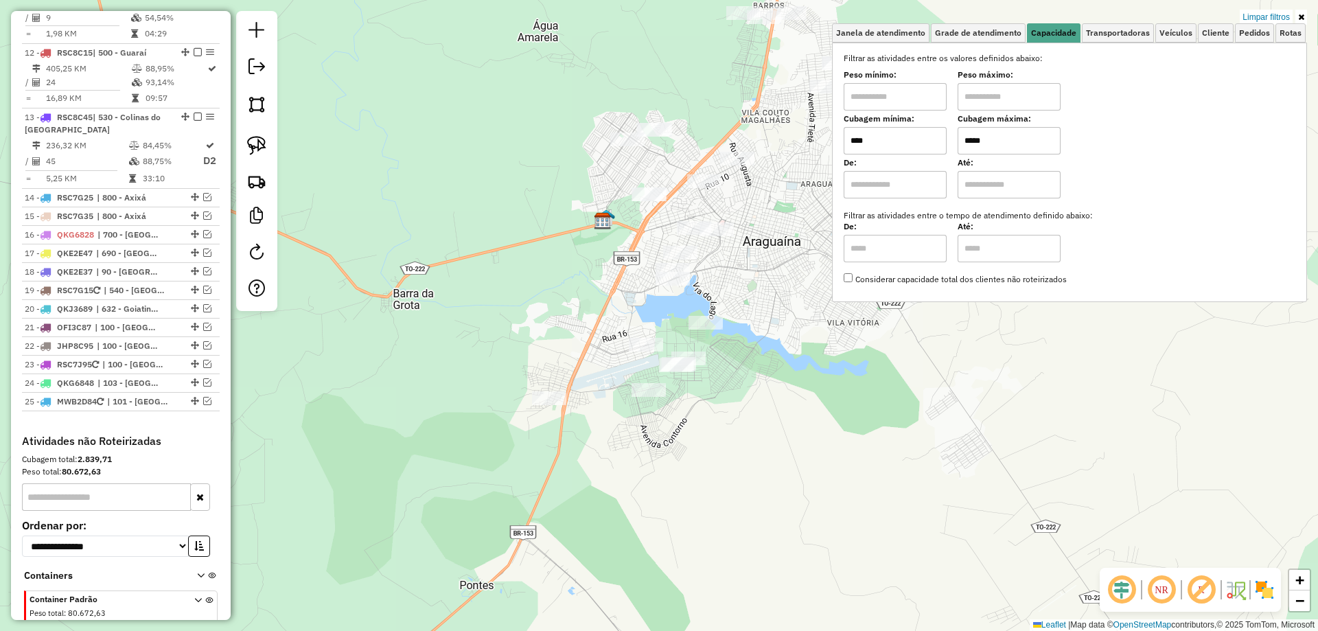
type input "*****"
click at [869, 431] on div "Limpar filtros Janela de atendimento Grade de atendimento Capacidade Transporta…" at bounding box center [659, 315] width 1318 height 631
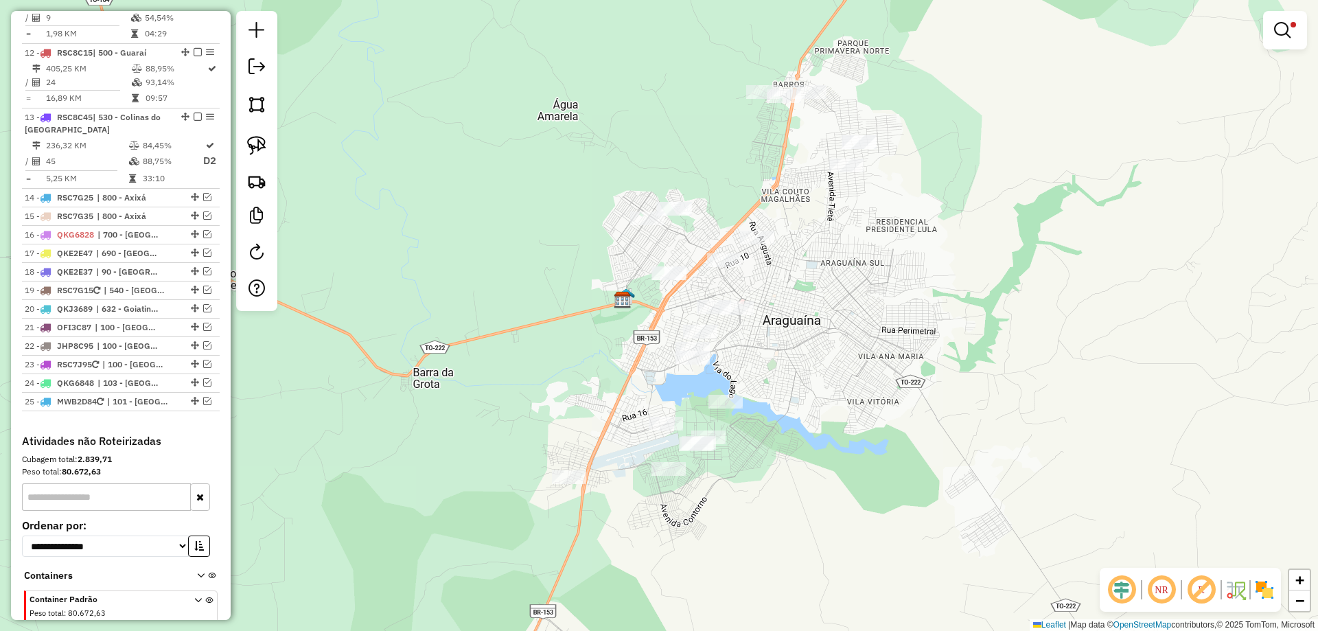
drag, startPoint x: 801, startPoint y: 285, endPoint x: 821, endPoint y: 364, distance: 81.4
click at [821, 364] on div "Limpar filtros Janela de atendimento Grade de atendimento Capacidade Transporta…" at bounding box center [659, 315] width 1318 height 631
click at [1288, 34] on em at bounding box center [1282, 30] width 16 height 16
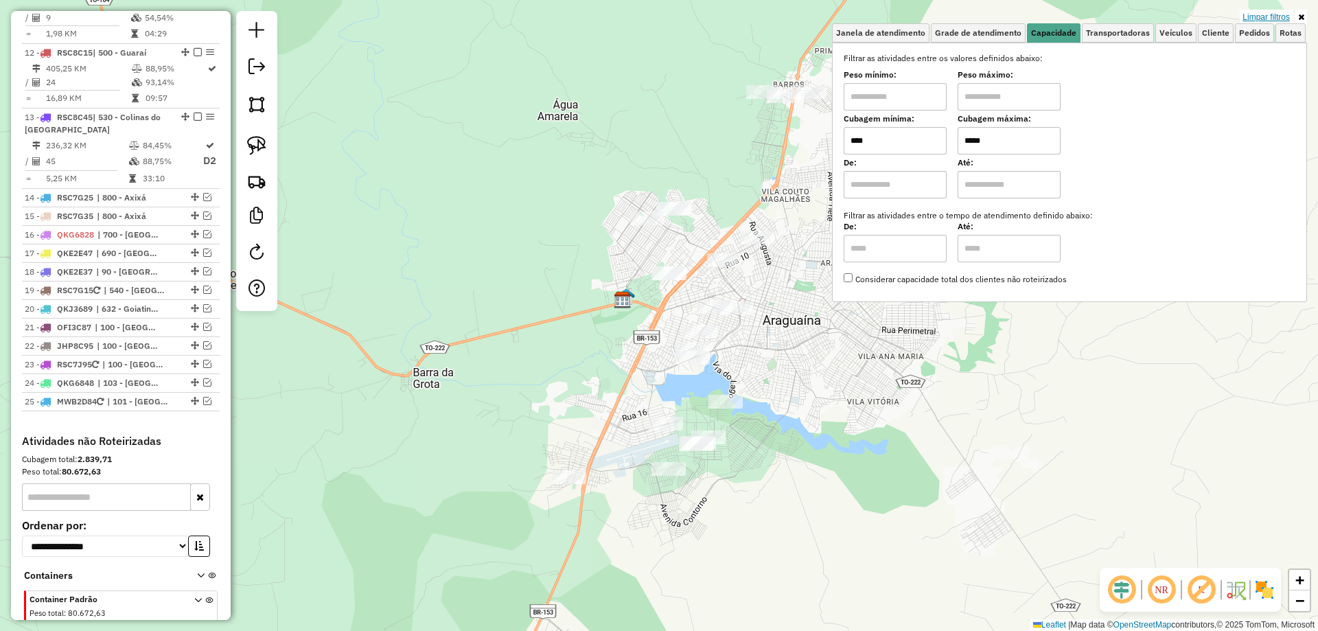
click at [1283, 20] on link "Limpar filtros" at bounding box center [1266, 17] width 53 height 15
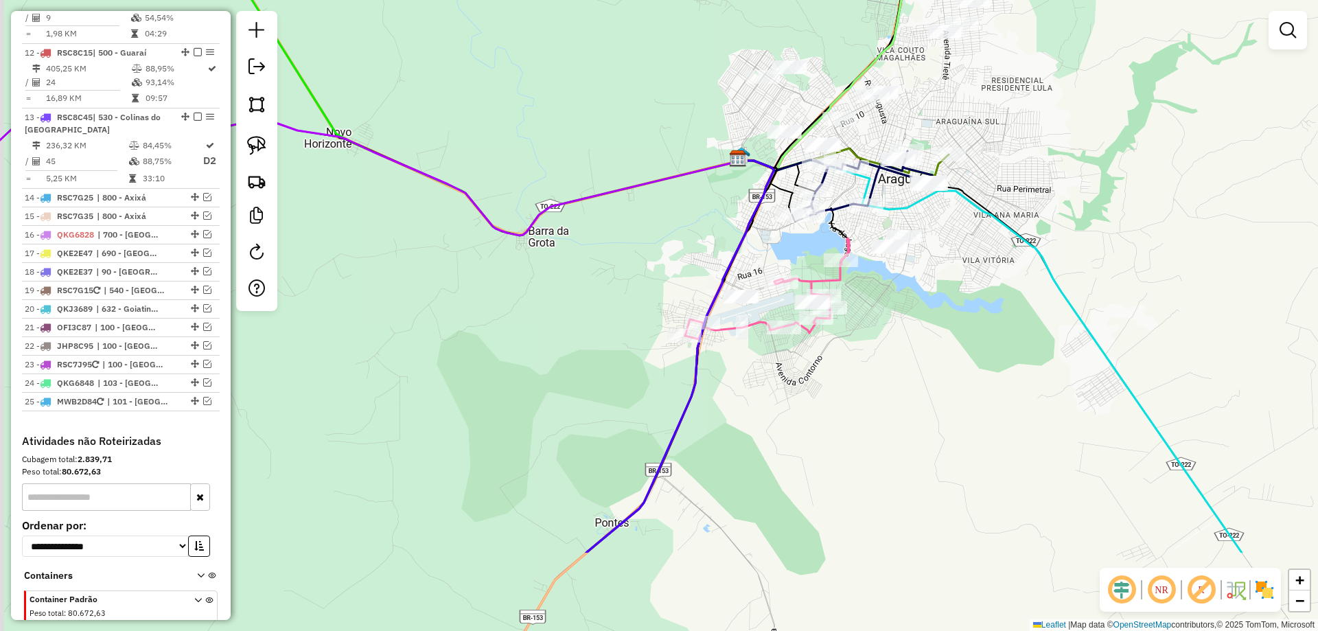
drag, startPoint x: 841, startPoint y: 462, endPoint x: 950, endPoint y: 328, distance: 172.9
click at [950, 328] on div "Janela de atendimento Grade de atendimento Capacidade Transportadoras Veículos …" at bounding box center [659, 315] width 1318 height 631
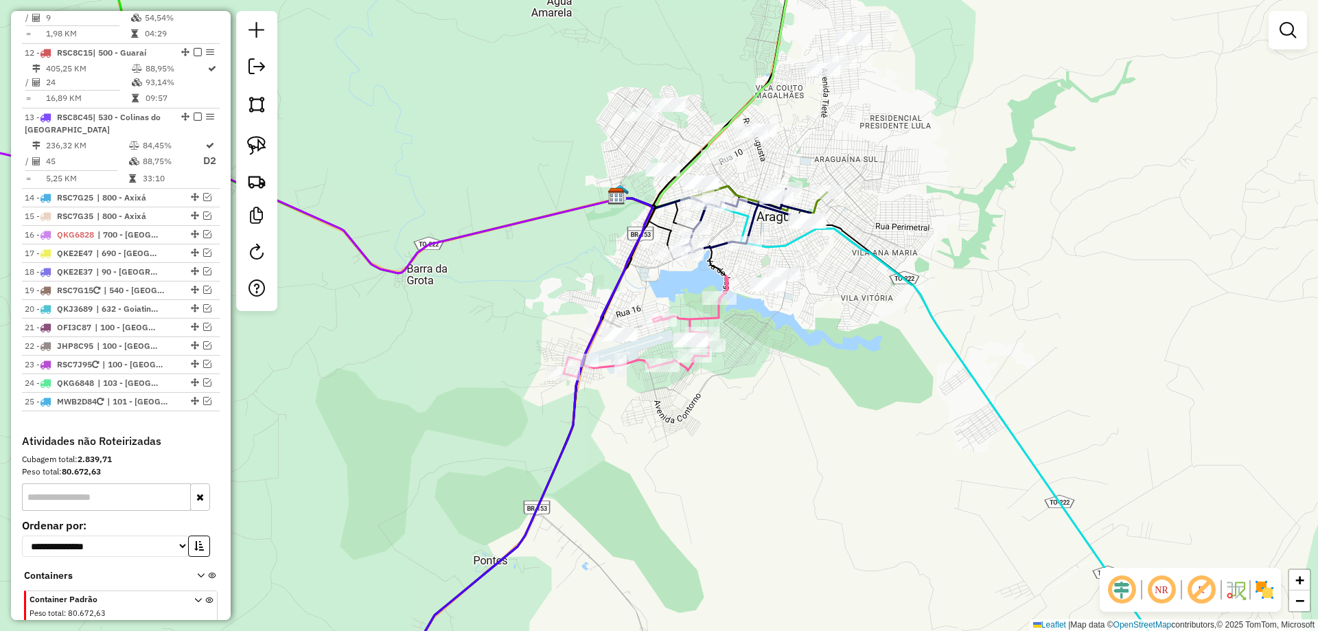
drag, startPoint x: 950, startPoint y: 328, endPoint x: 826, endPoint y: 369, distance: 130.5
click at [826, 369] on div "Janela de atendimento Grade de atendimento Capacidade Transportadoras Veículos …" at bounding box center [659, 315] width 1318 height 631
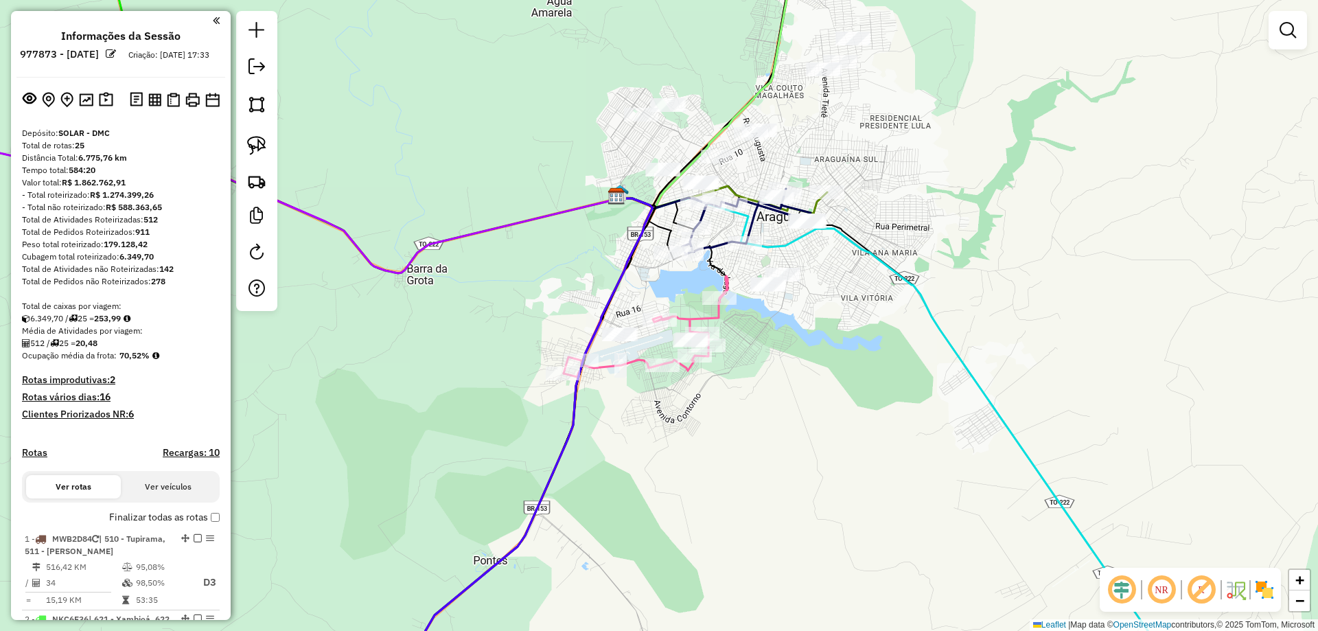
scroll to position [1419, 0]
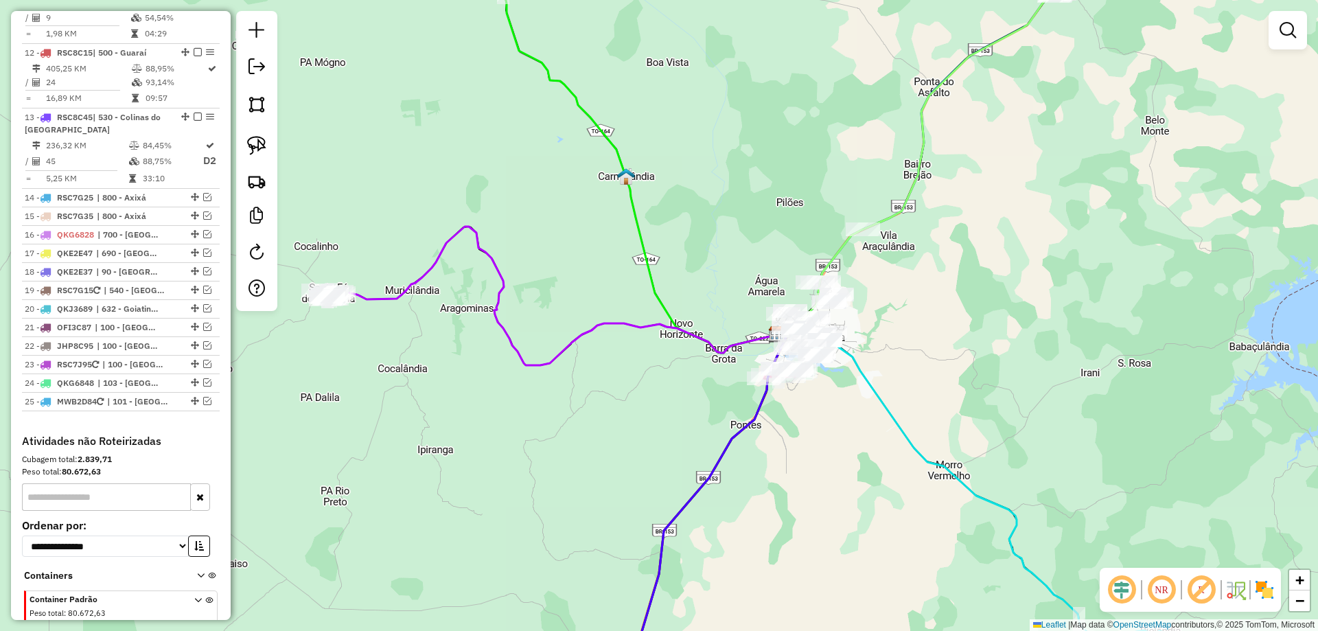
drag, startPoint x: 590, startPoint y: 286, endPoint x: 723, endPoint y: 479, distance: 234.5
click at [723, 479] on div "Janela de atendimento Grade de atendimento Capacidade Transportadoras Veículos …" at bounding box center [659, 315] width 1318 height 631
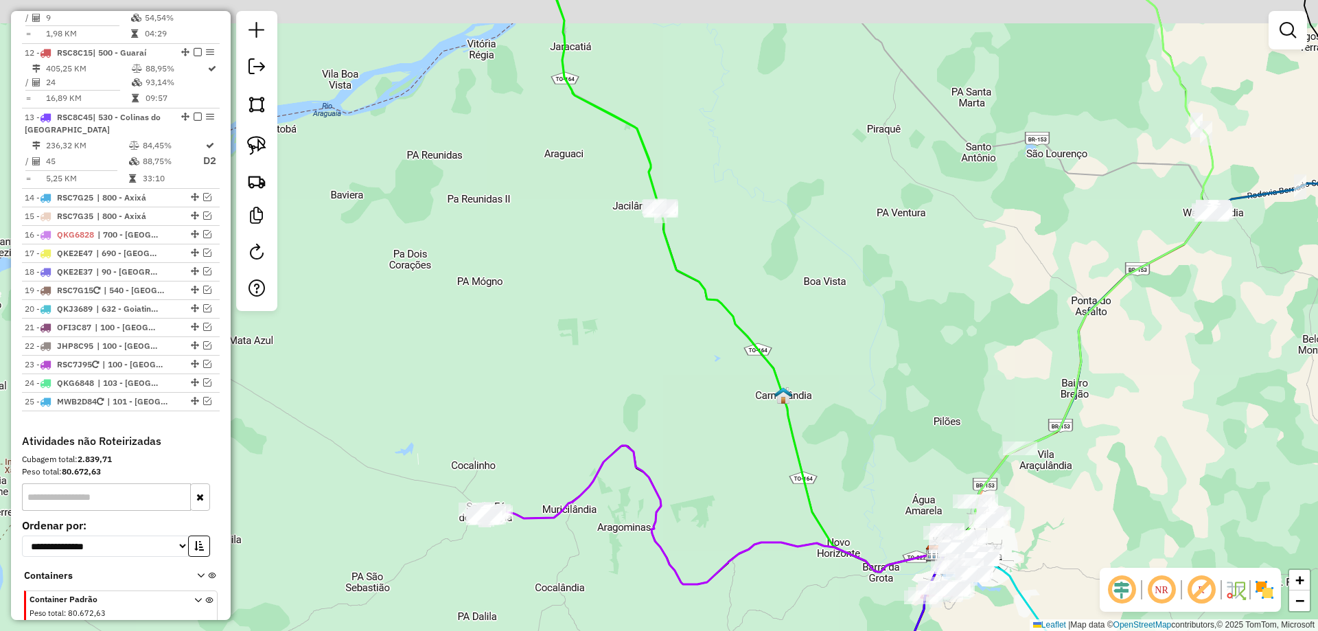
drag, startPoint x: 656, startPoint y: 404, endPoint x: 680, endPoint y: 429, distance: 34.0
click at [680, 429] on div "Janela de atendimento Grade de atendimento Capacidade Transportadoras Veículos …" at bounding box center [659, 315] width 1318 height 631
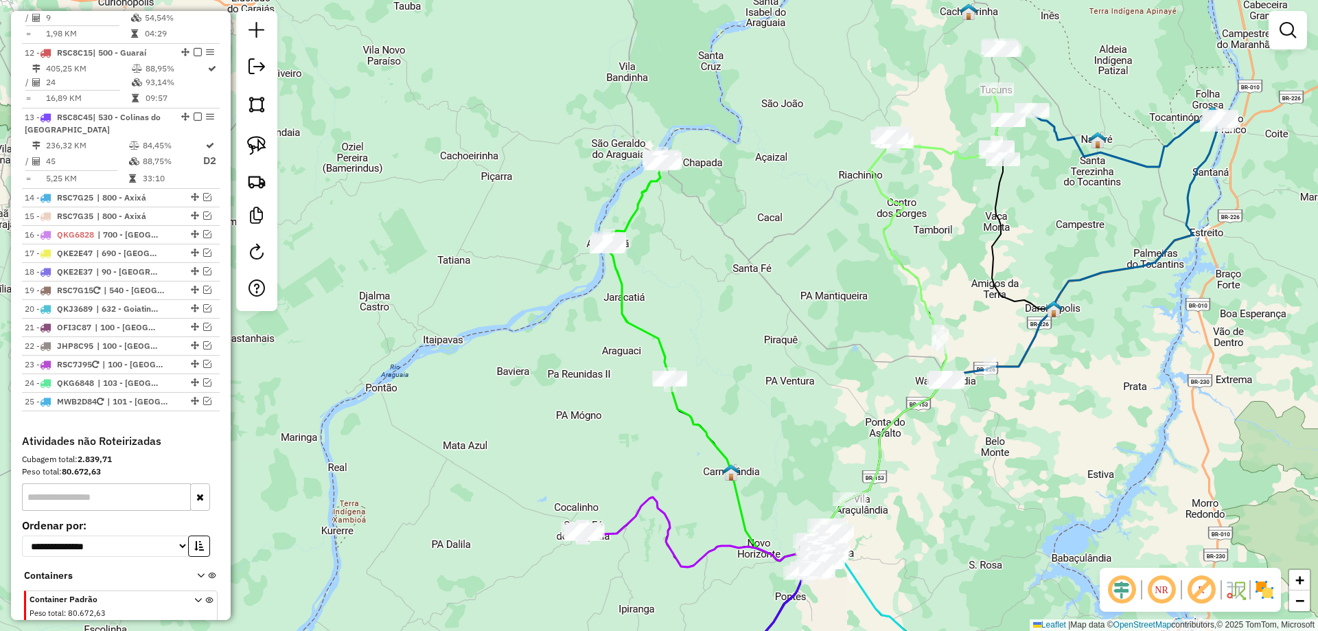
drag, startPoint x: 654, startPoint y: 400, endPoint x: 654, endPoint y: 460, distance: 60.4
click at [654, 460] on div "Janela de atendimento Grade de atendimento Capacidade Transportadoras Veículos …" at bounding box center [659, 315] width 1318 height 631
click at [1297, 41] on link at bounding box center [1287, 29] width 27 height 27
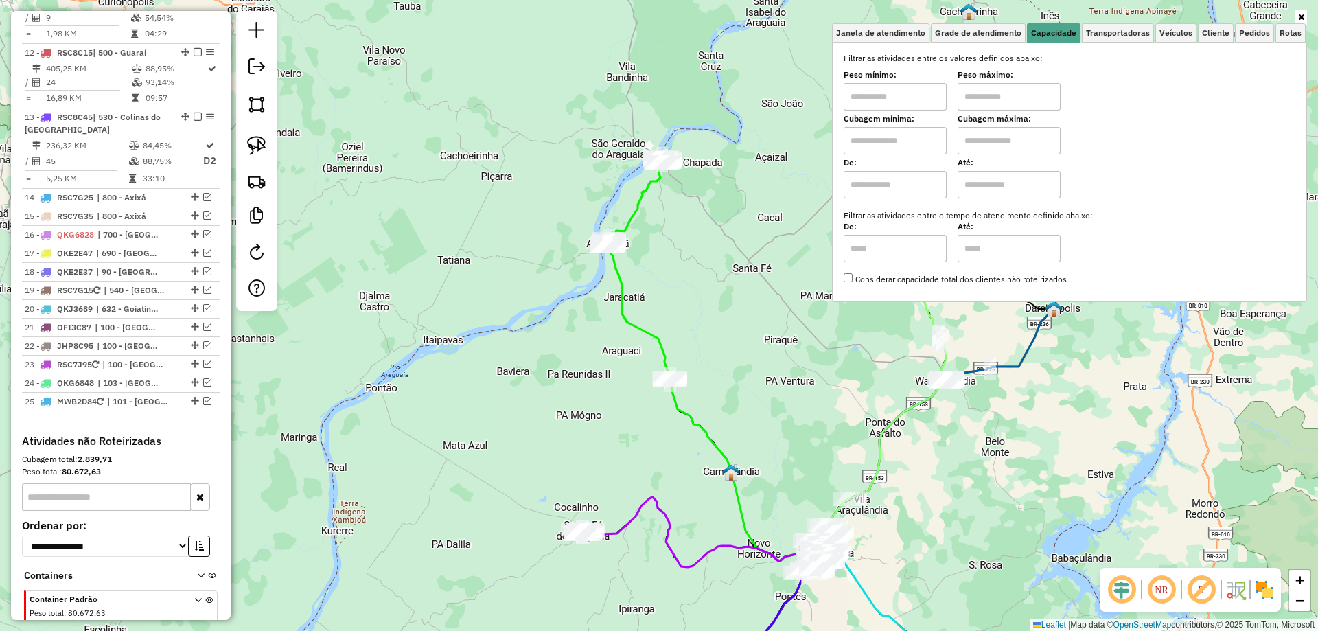
click at [913, 138] on input "text" at bounding box center [895, 140] width 103 height 27
type input "****"
click at [981, 138] on input "text" at bounding box center [1009, 140] width 103 height 27
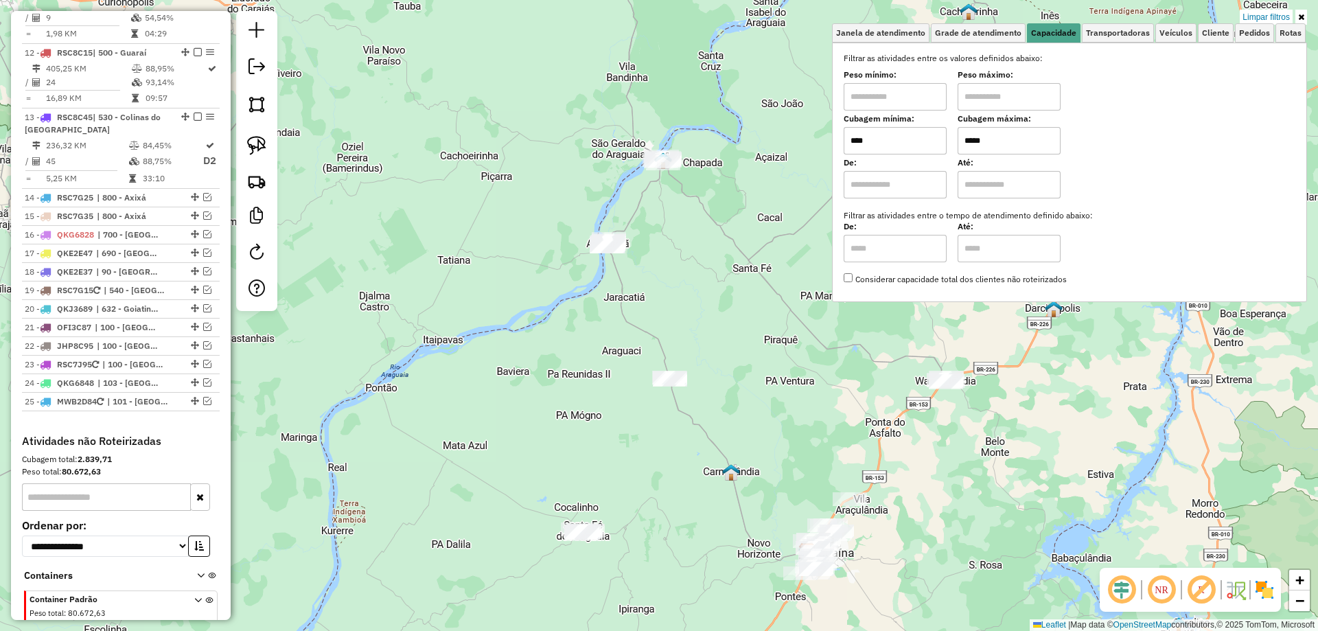
type input "*****"
click at [692, 281] on div "Limpar filtros Janela de atendimento Grade de atendimento Capacidade Transporta…" at bounding box center [659, 315] width 1318 height 631
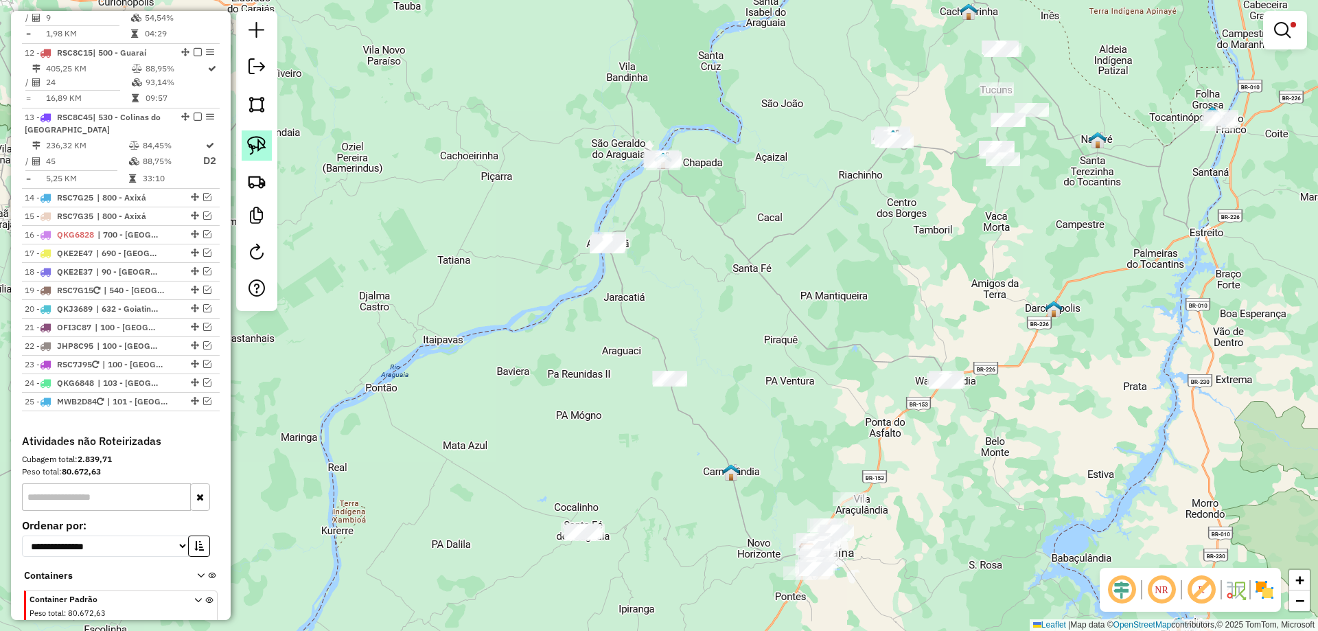
click at [268, 146] on link at bounding box center [257, 145] width 30 height 30
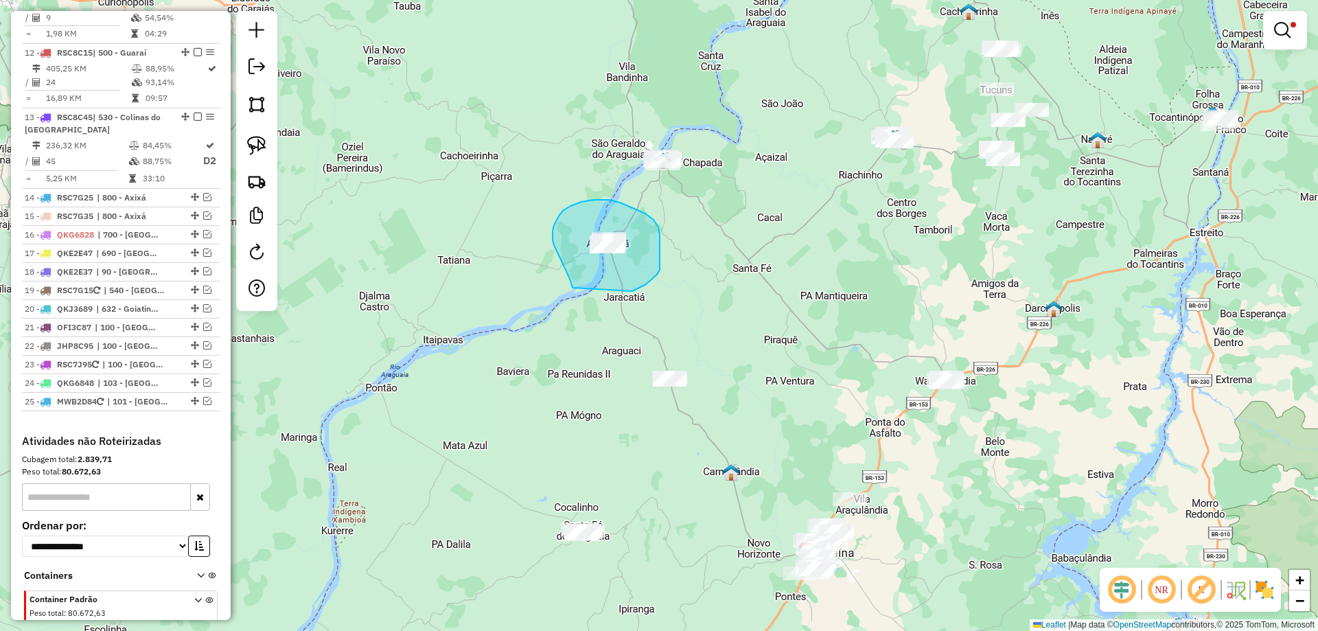
drag, startPoint x: 573, startPoint y: 288, endPoint x: 617, endPoint y: 297, distance: 44.8
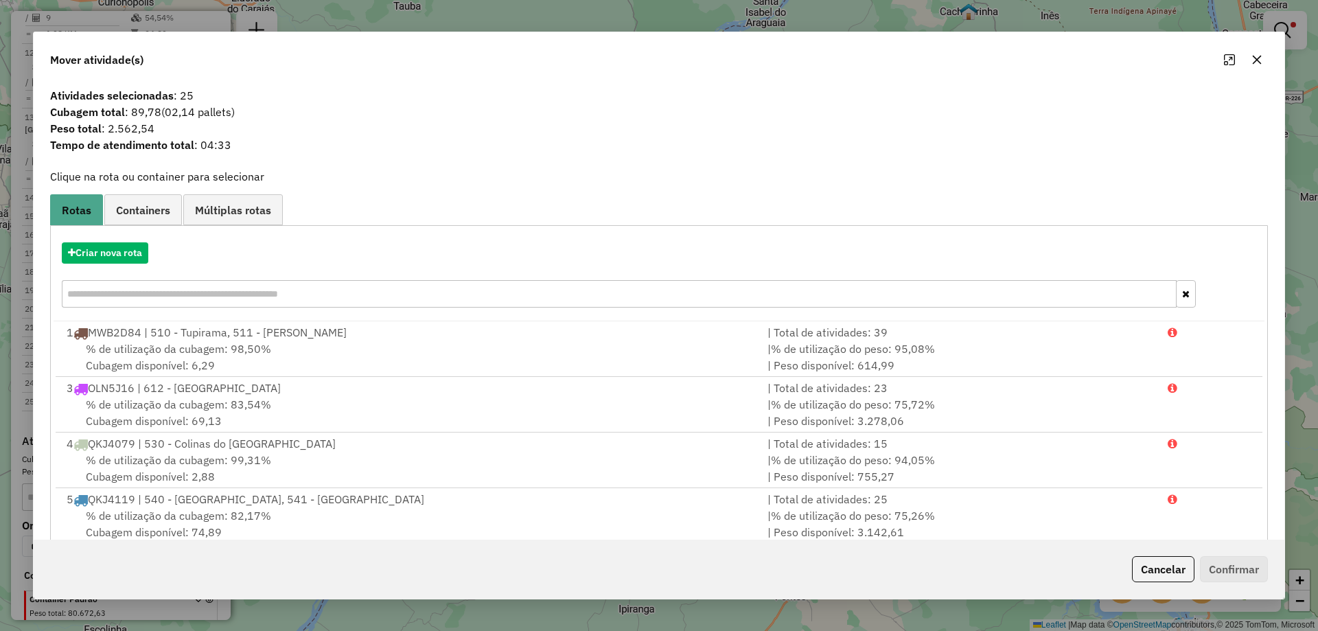
click at [1257, 59] on icon "button" at bounding box center [1257, 60] width 9 height 9
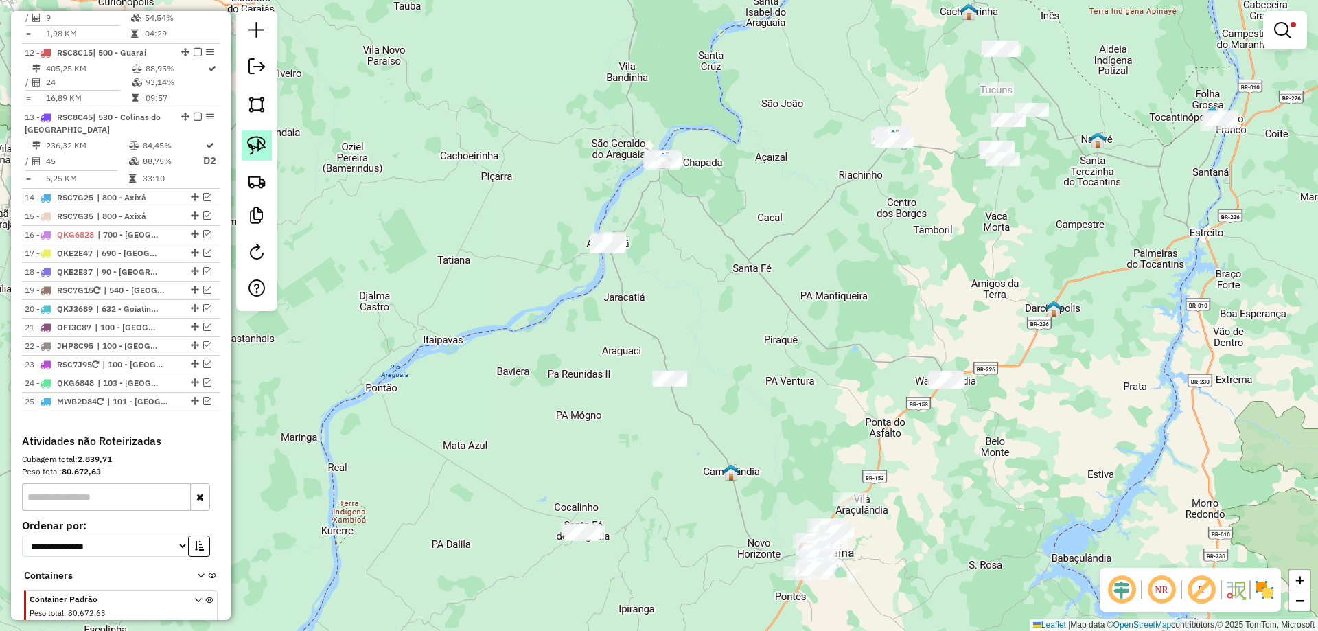
click at [264, 138] on img at bounding box center [256, 145] width 19 height 19
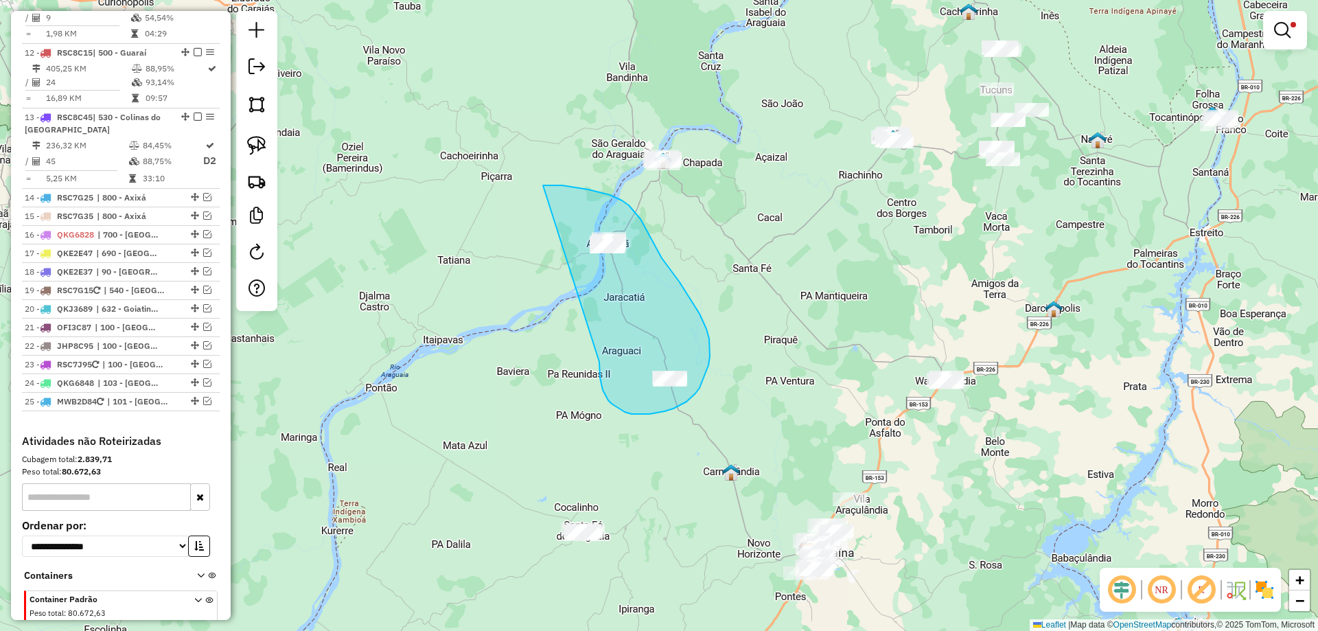
drag, startPoint x: 599, startPoint y: 366, endPoint x: 538, endPoint y: 187, distance: 188.9
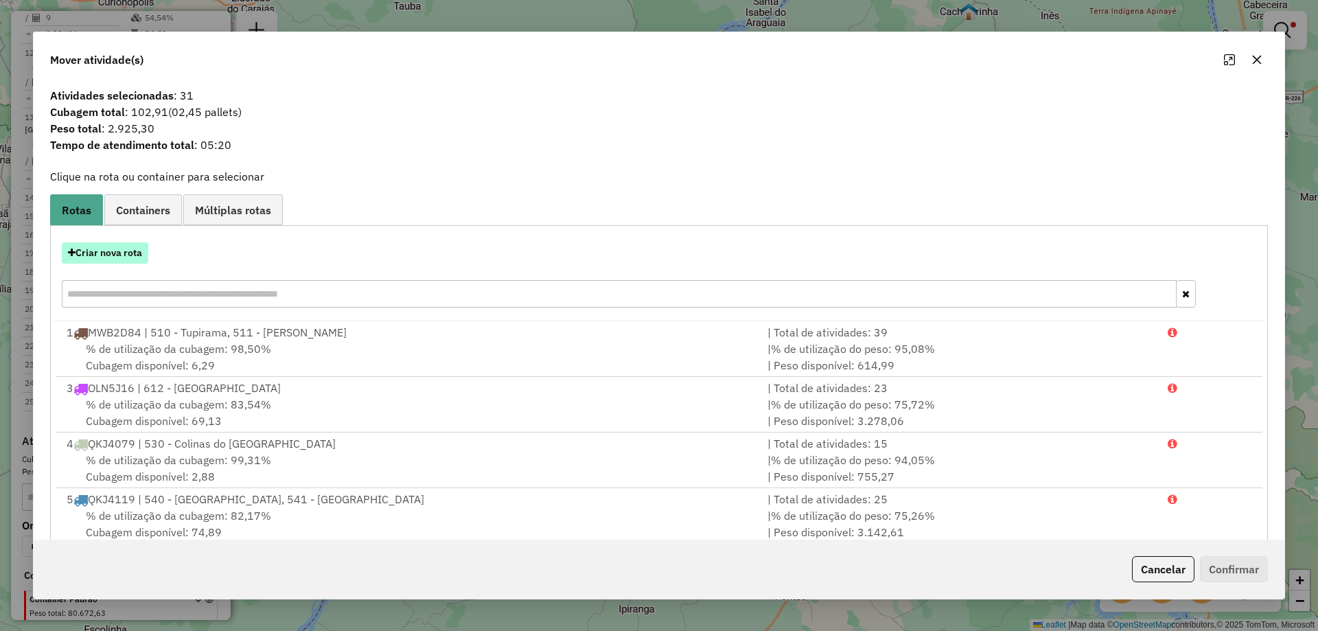
click at [119, 254] on button "Criar nova rota" at bounding box center [105, 252] width 87 height 21
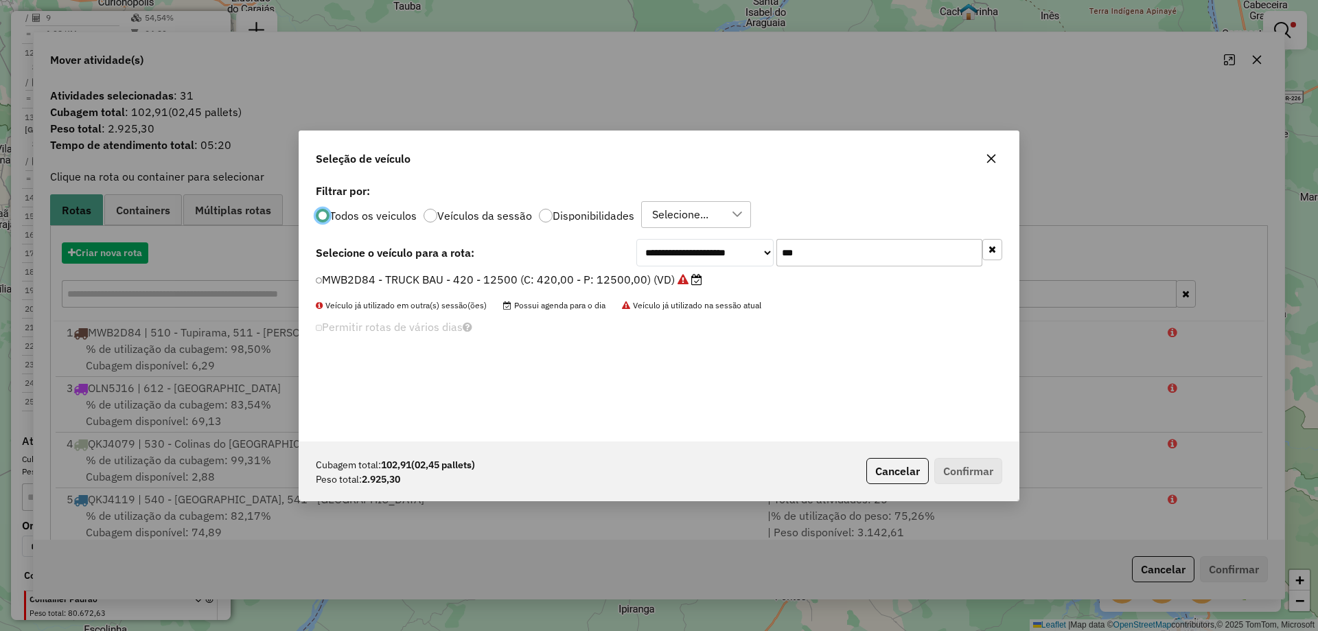
scroll to position [8, 4]
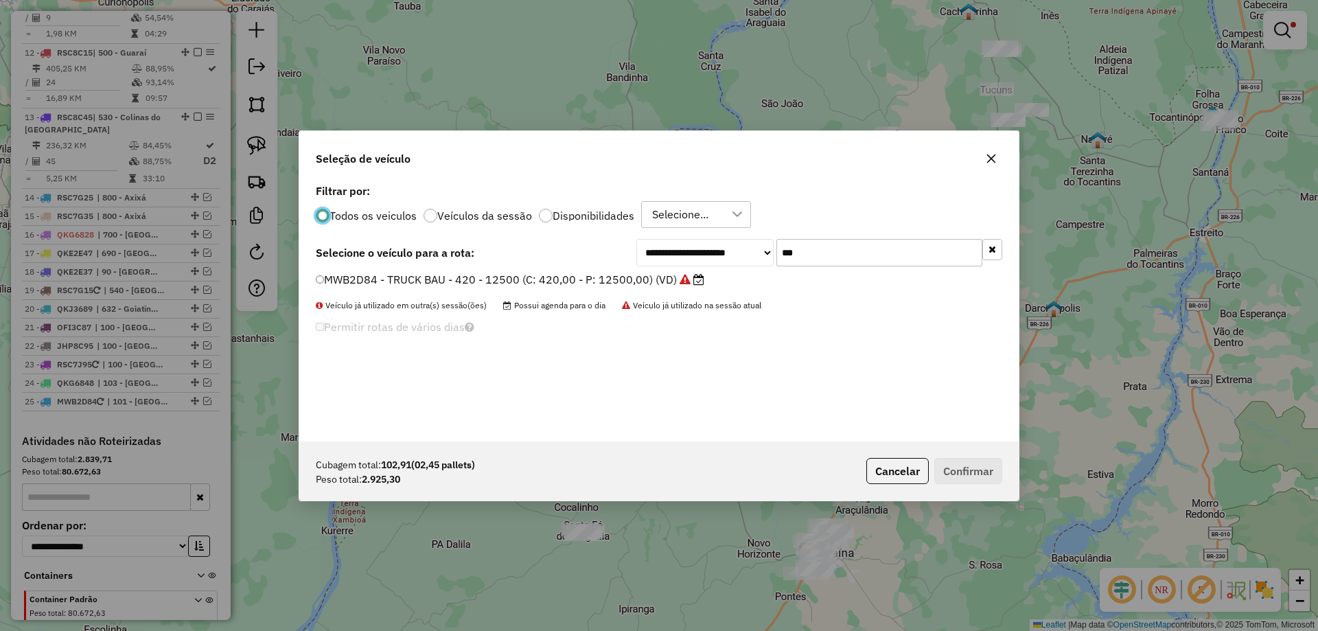
click at [832, 246] on input "***" at bounding box center [880, 252] width 206 height 27
type input "***"
click at [597, 277] on label "RSC7J95 - 210 CX - 7.510 KG (C: 210,00 - P: 7510,00) (VD)" at bounding box center [484, 279] width 336 height 16
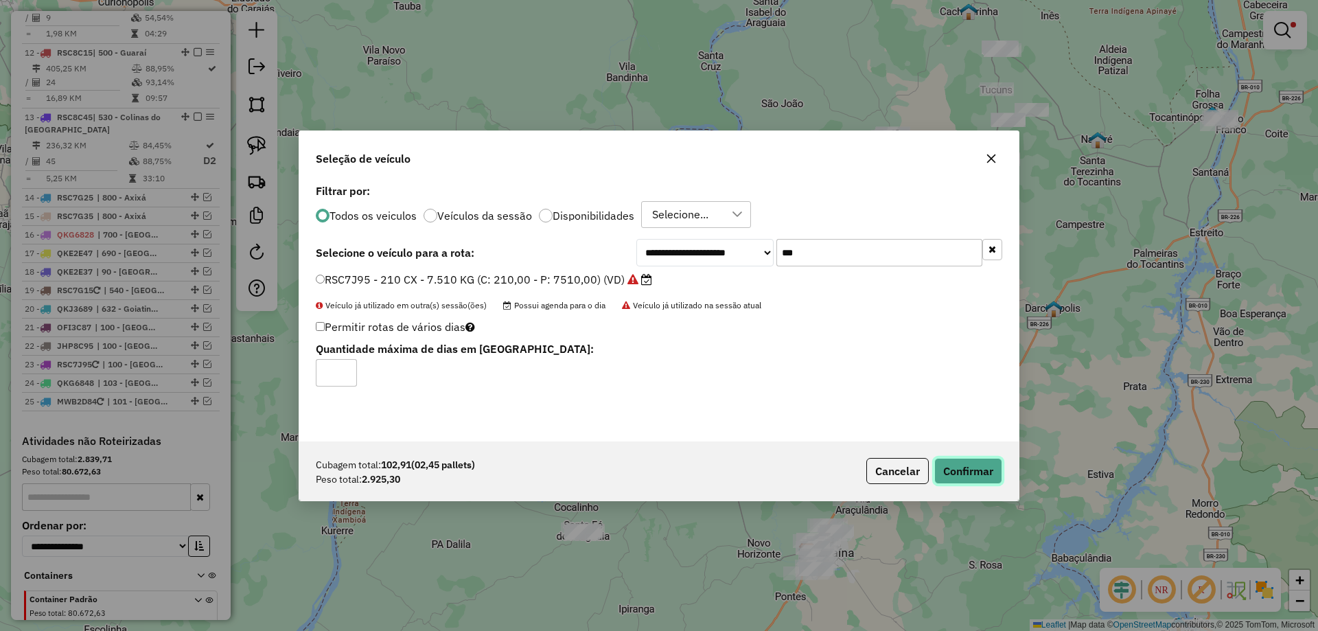
click at [963, 475] on button "Confirmar" at bounding box center [969, 471] width 68 height 26
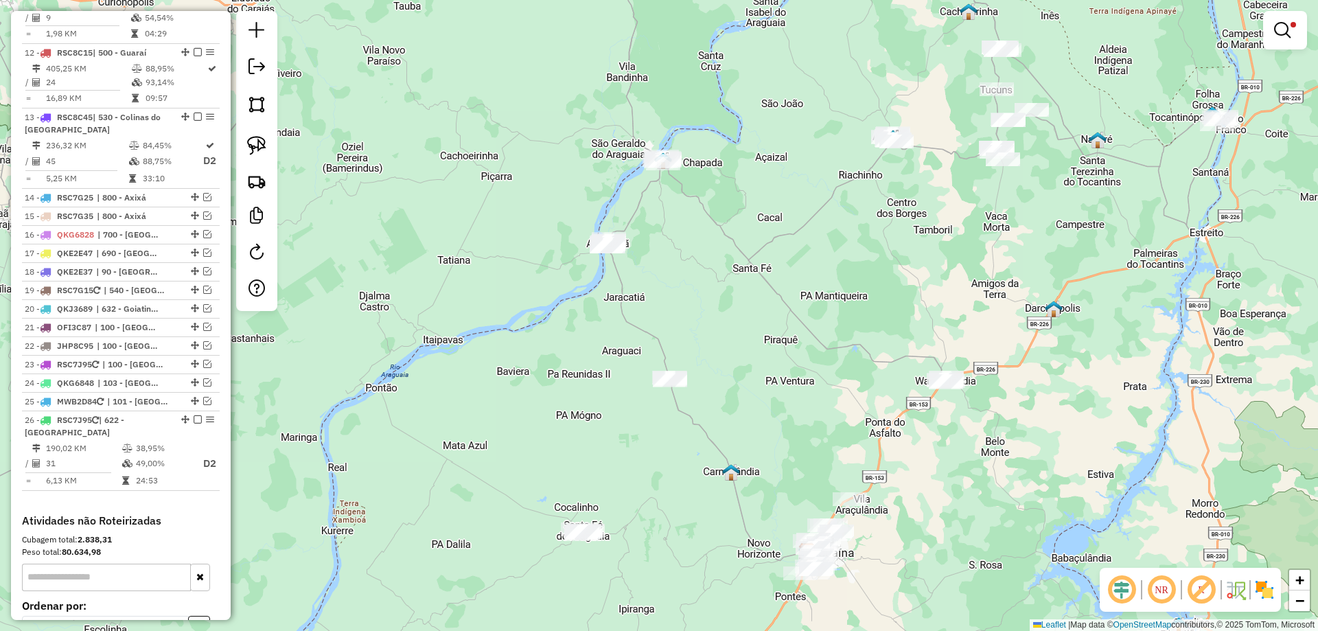
scroll to position [1439, 0]
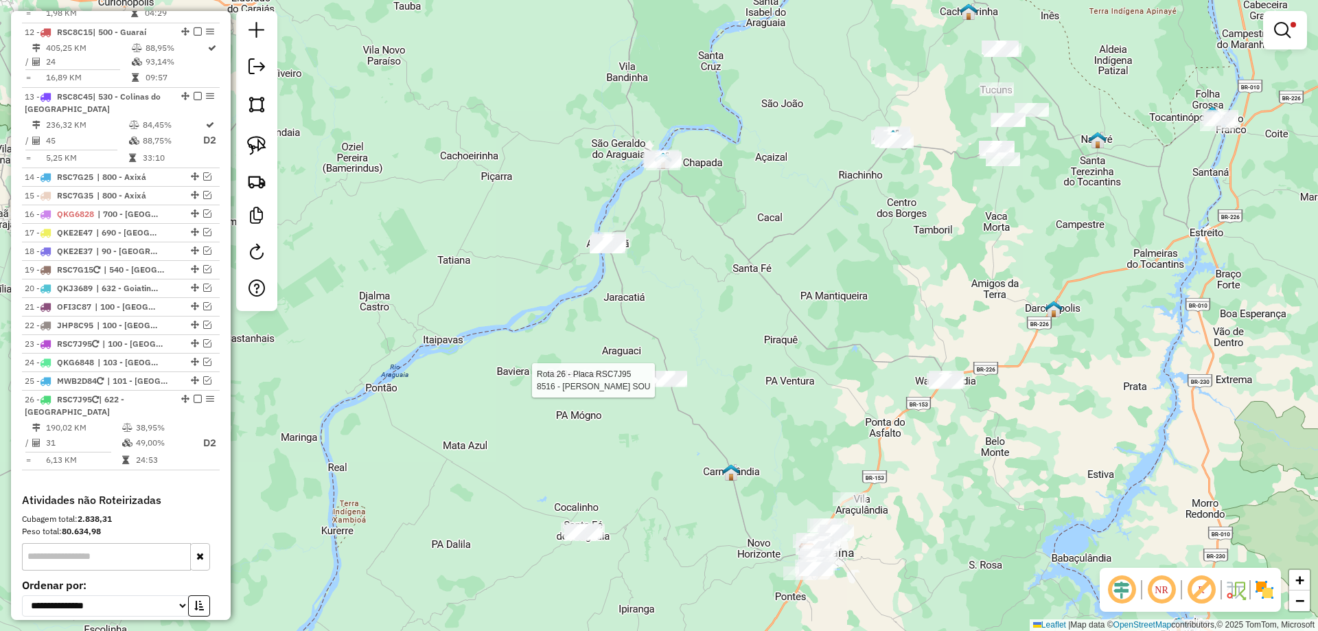
drag, startPoint x: 661, startPoint y: 388, endPoint x: 557, endPoint y: 385, distance: 103.7
click at [653, 385] on div at bounding box center [670, 381] width 34 height 14
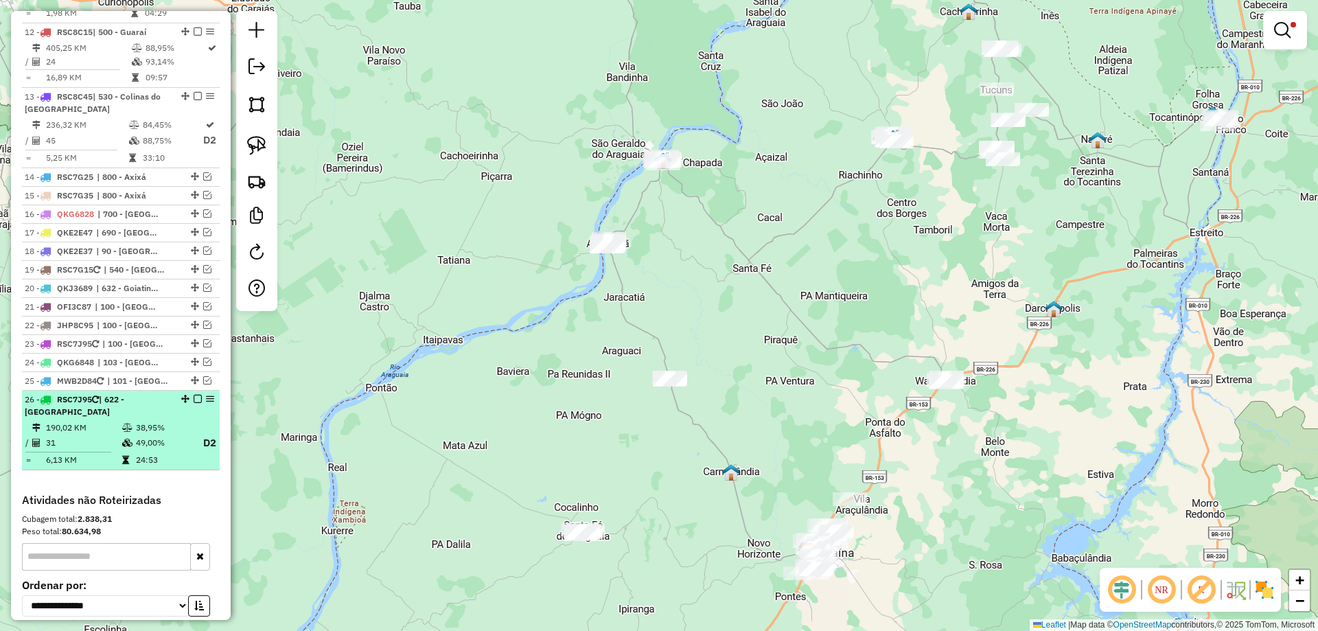
click at [194, 395] on em at bounding box center [198, 399] width 8 height 8
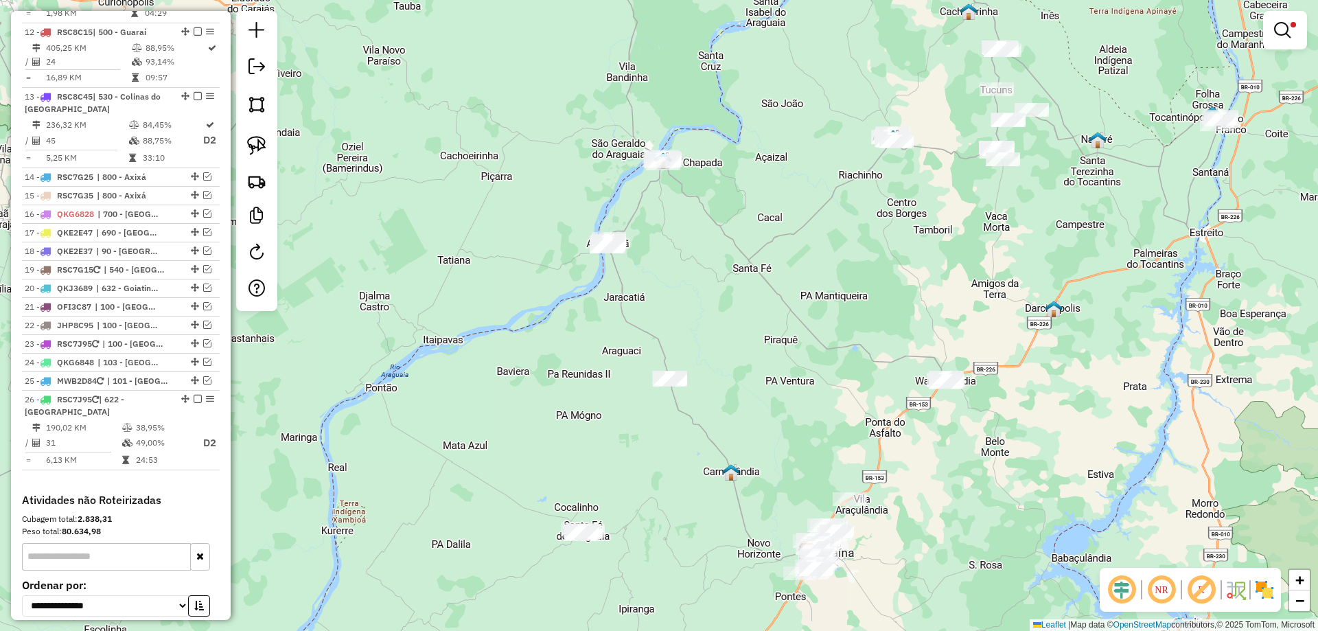
scroll to position [1437, 0]
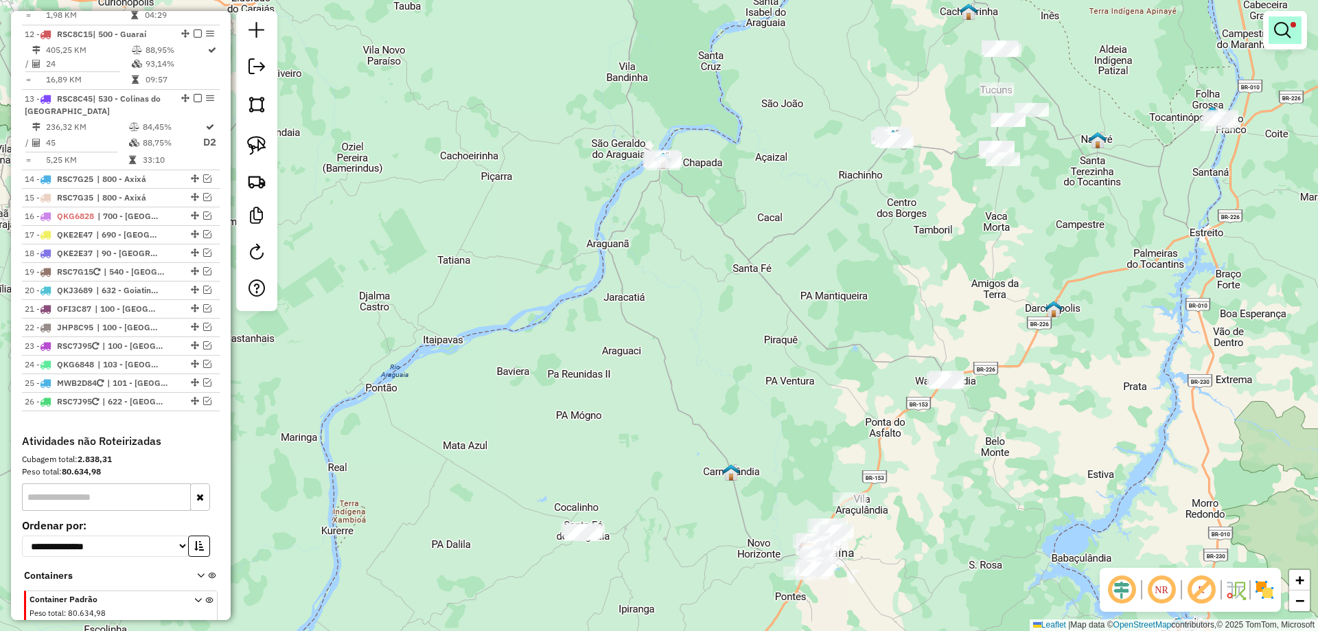
click at [1278, 34] on em at bounding box center [1282, 30] width 16 height 16
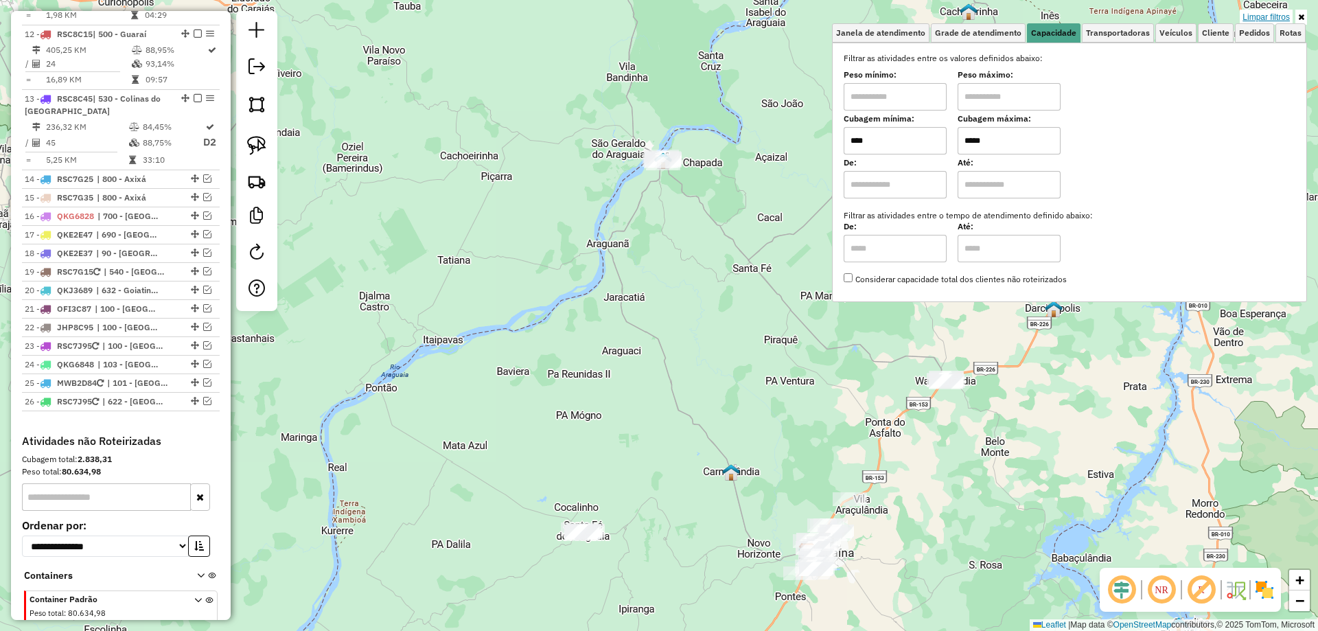
click at [1285, 16] on link "Limpar filtros" at bounding box center [1266, 17] width 53 height 15
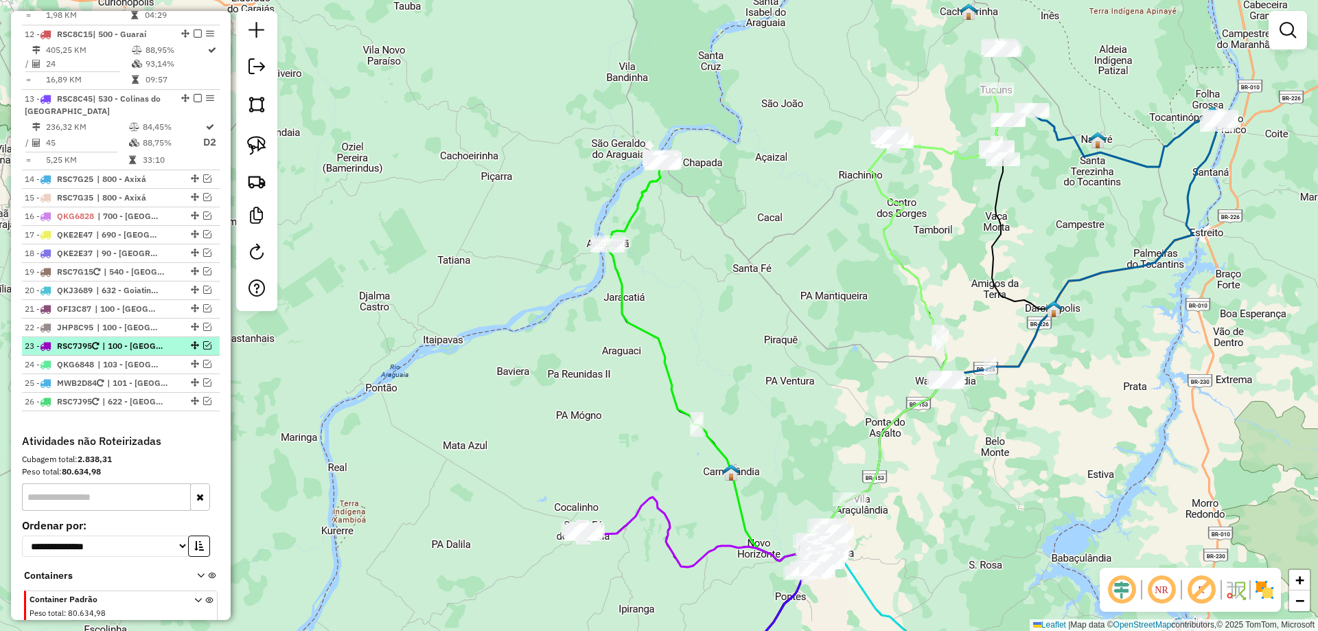
click at [205, 341] on em at bounding box center [207, 345] width 8 height 8
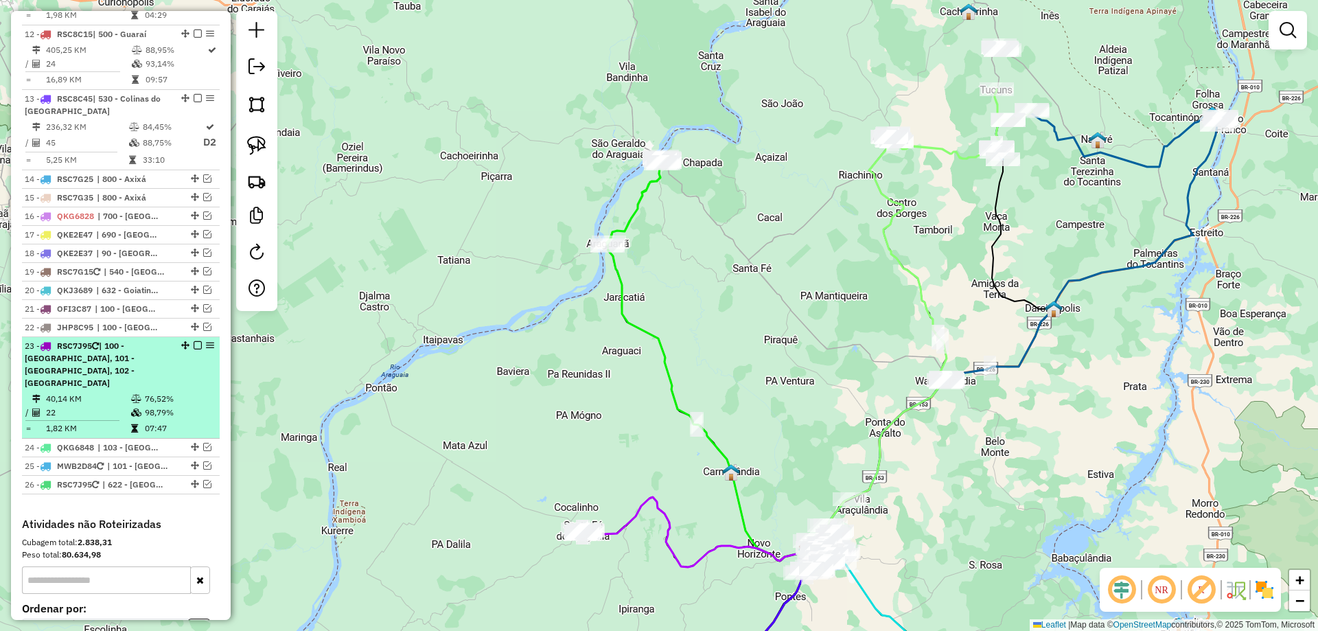
scroll to position [1439, 0]
click at [126, 335] on li "23 - RSC7J95 | 100 - Araguaína, 101 - Araguaína, 102 - Araguaína 40,14 KM 76,52…" at bounding box center [121, 386] width 198 height 102
select select "*********"
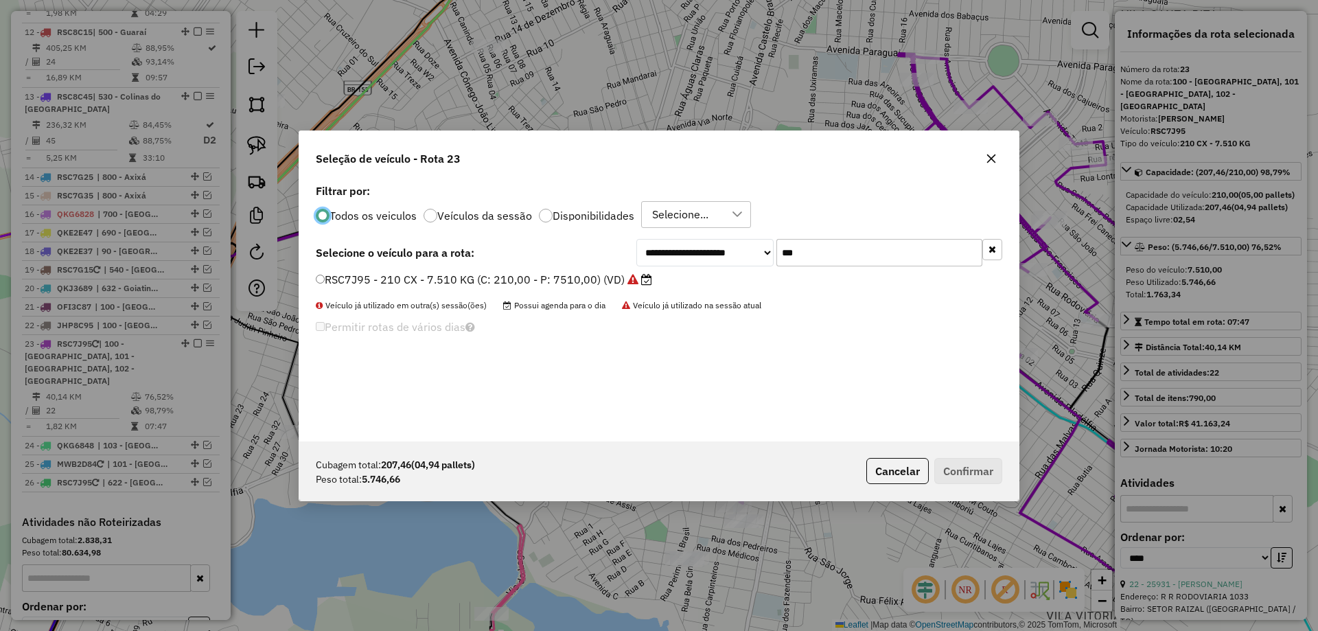
scroll to position [8, 4]
click at [832, 254] on input "***" at bounding box center [880, 252] width 206 height 27
type input "***"
click at [578, 274] on label "RSC7J85 - 210 CX - 7.510 KG (C: 210,00 - P: 7510,00) (VD)" at bounding box center [484, 279] width 336 height 16
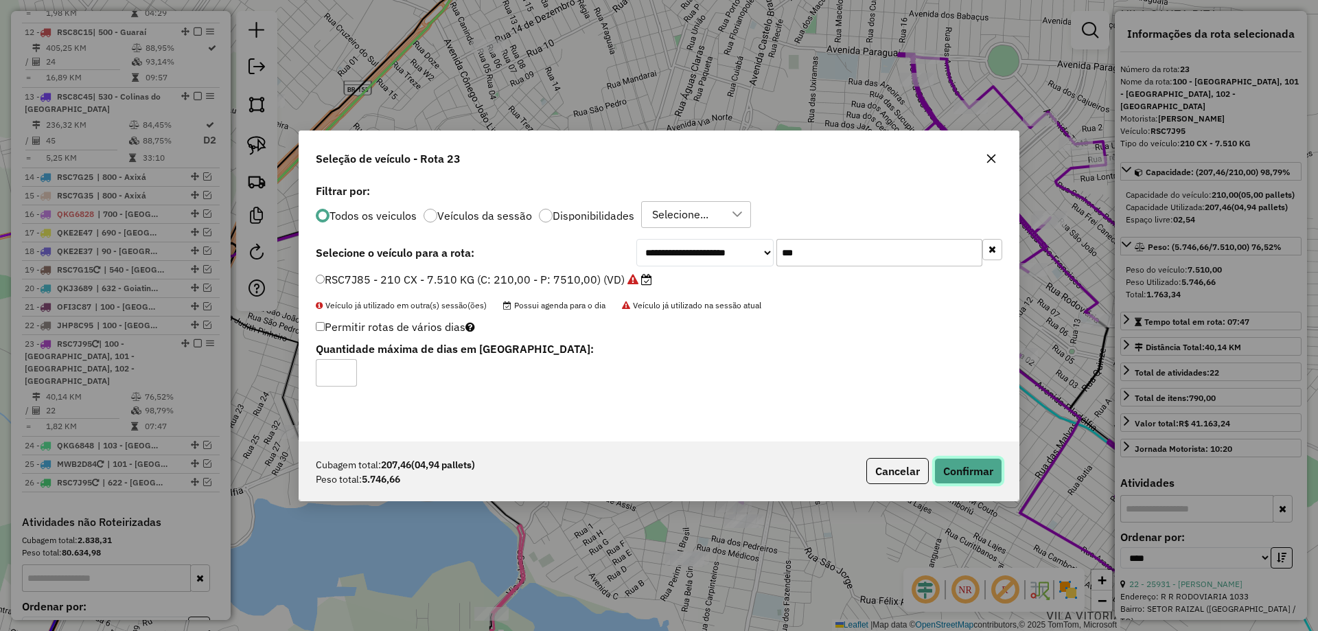
click at [944, 466] on button "Confirmar" at bounding box center [969, 471] width 68 height 26
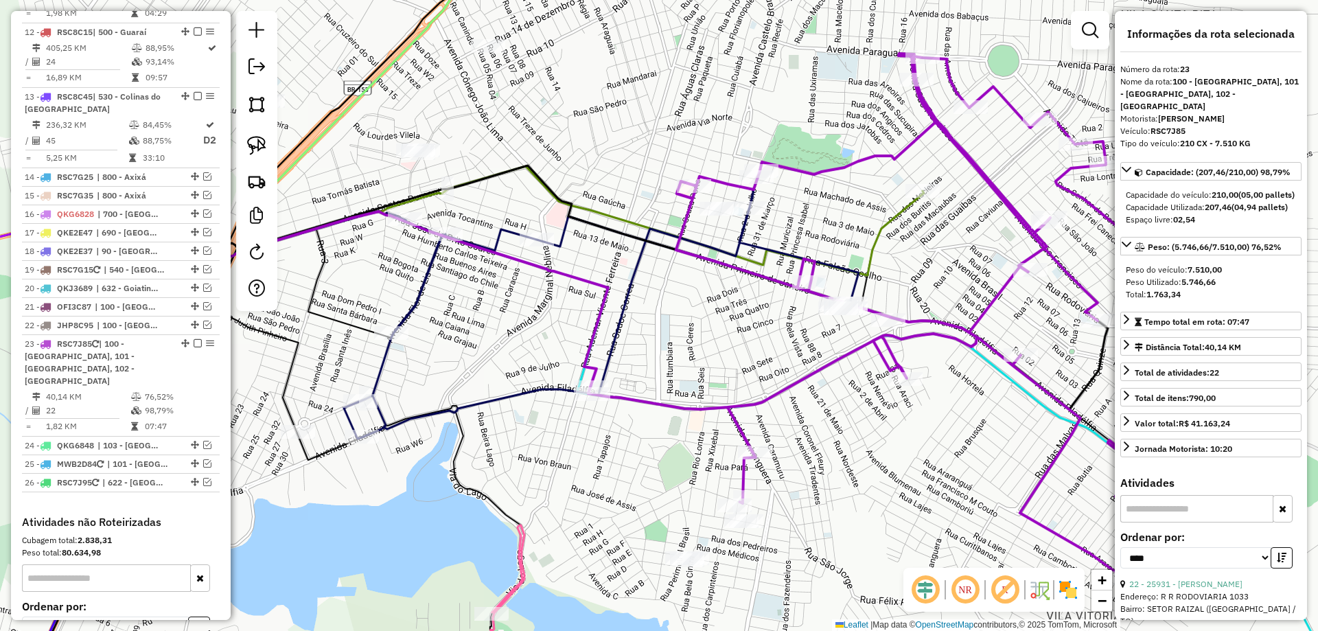
scroll to position [1520, 0]
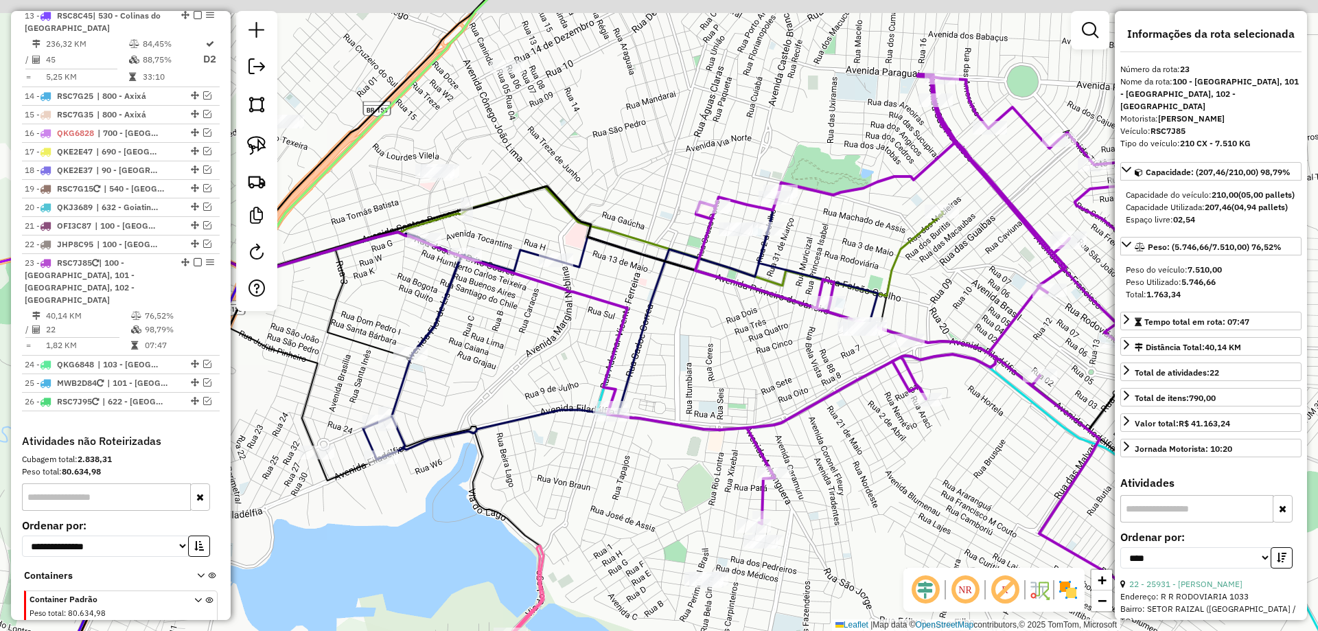
drag, startPoint x: 721, startPoint y: 361, endPoint x: 740, endPoint y: 382, distance: 28.2
click at [740, 382] on div "Janela de atendimento Grade de atendimento Capacidade Transportadoras Veículos …" at bounding box center [659, 315] width 1318 height 631
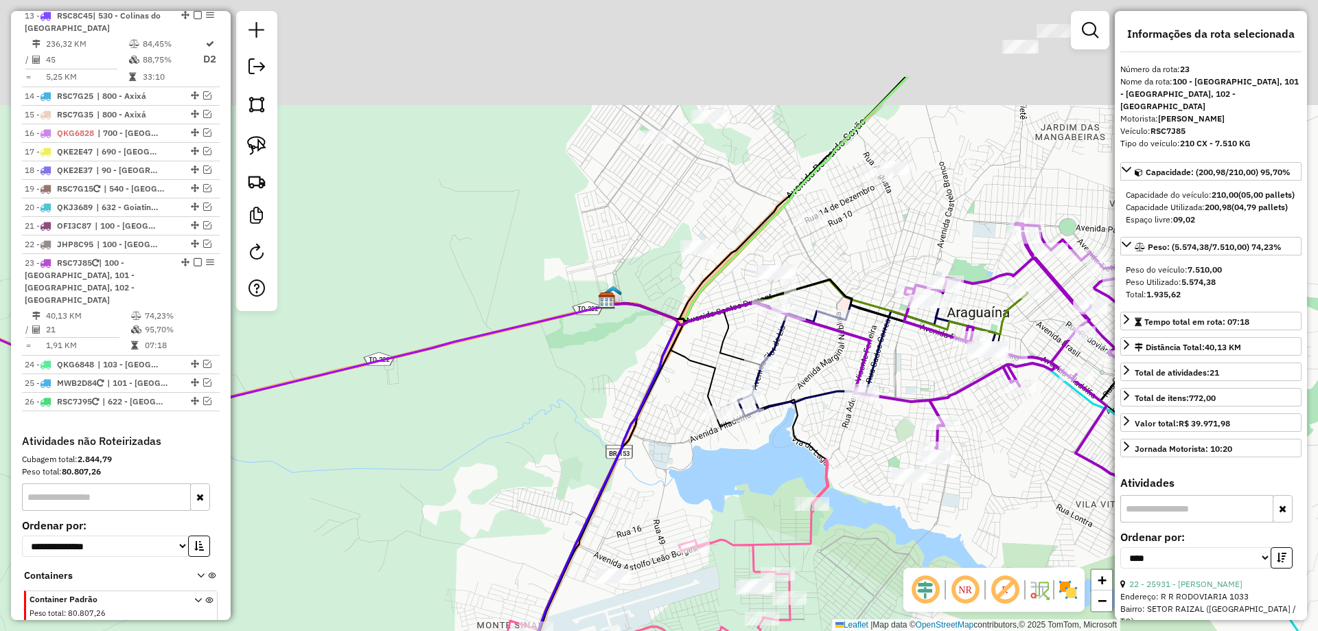
drag, startPoint x: 825, startPoint y: 220, endPoint x: 736, endPoint y: 411, distance: 210.7
click at [744, 410] on div "Janela de atendimento Grade de atendimento Capacidade Transportadoras Veículos …" at bounding box center [659, 315] width 1318 height 631
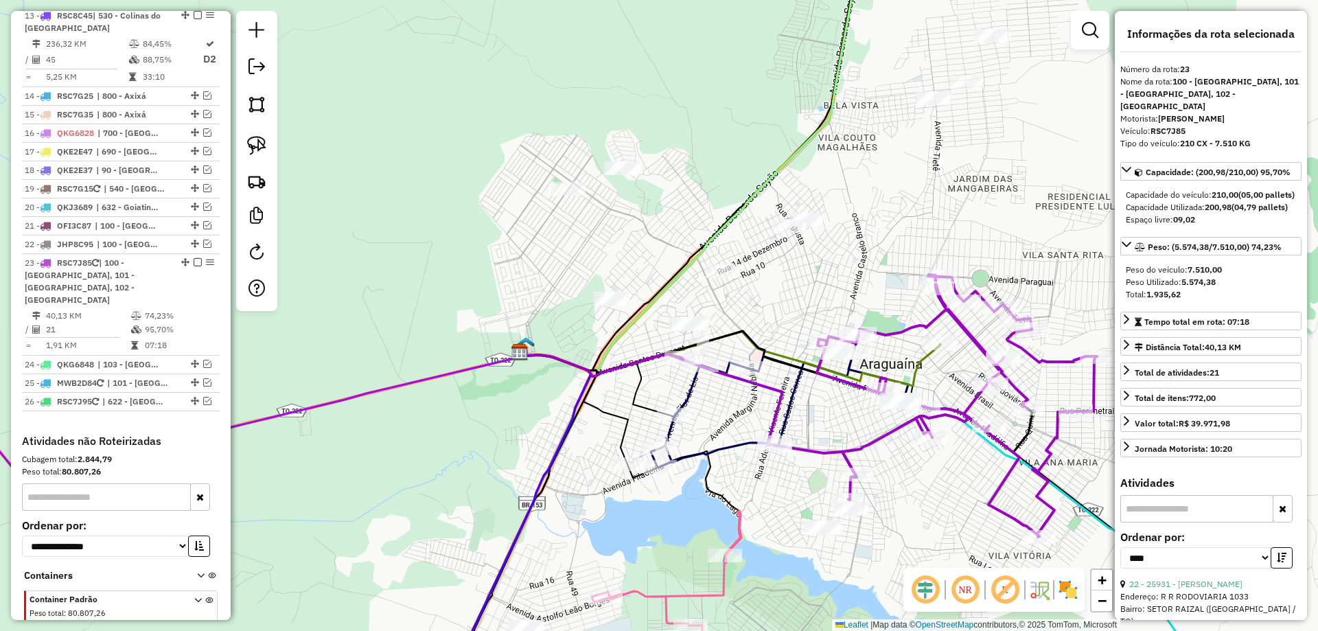
click at [934, 320] on icon at bounding box center [957, 406] width 280 height 262
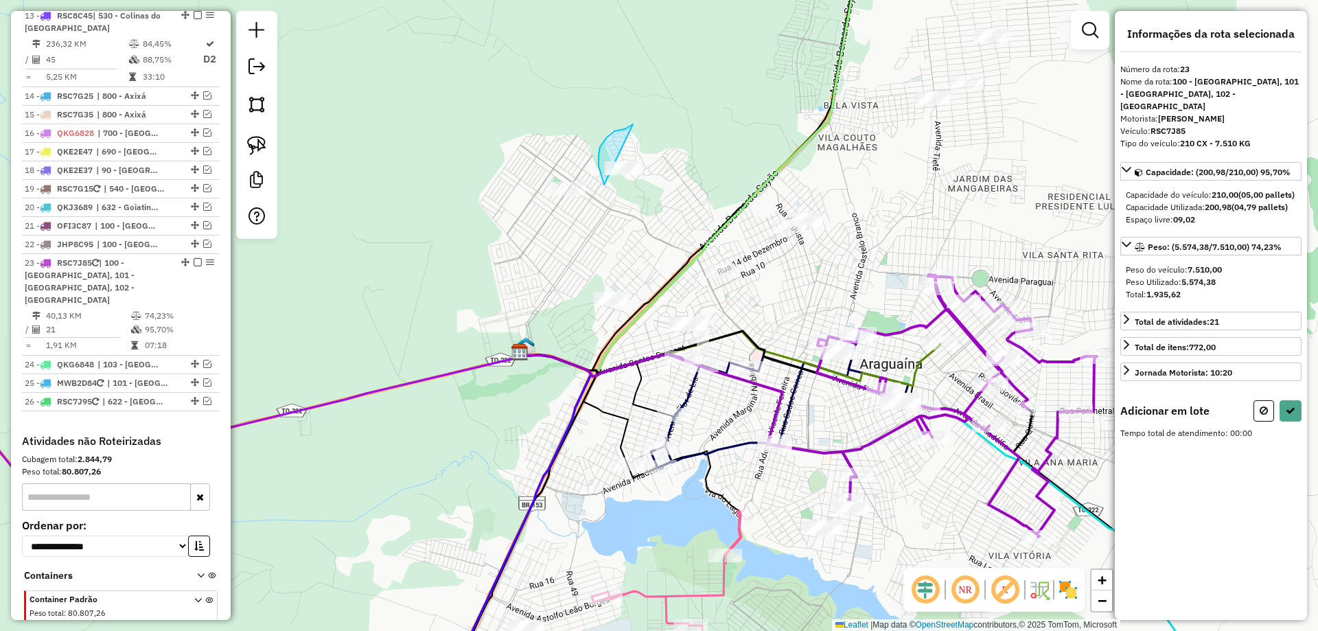
drag, startPoint x: 625, startPoint y: 129, endPoint x: 726, endPoint y: 177, distance: 111.8
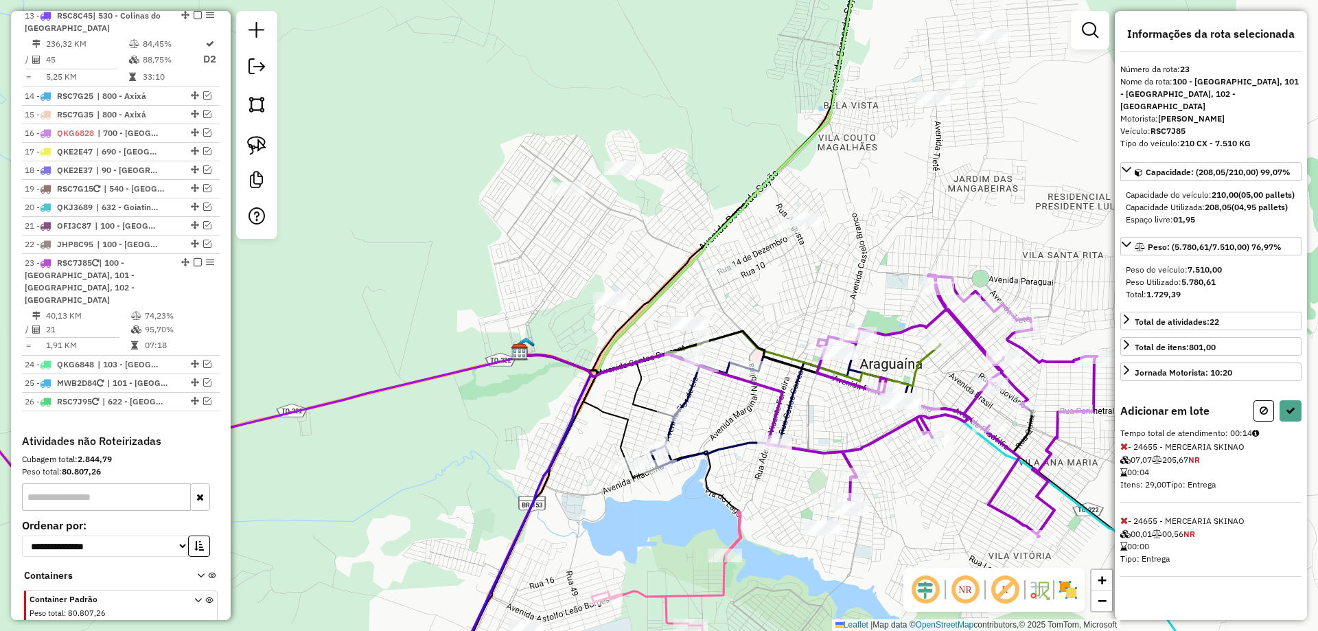
select select "*********"
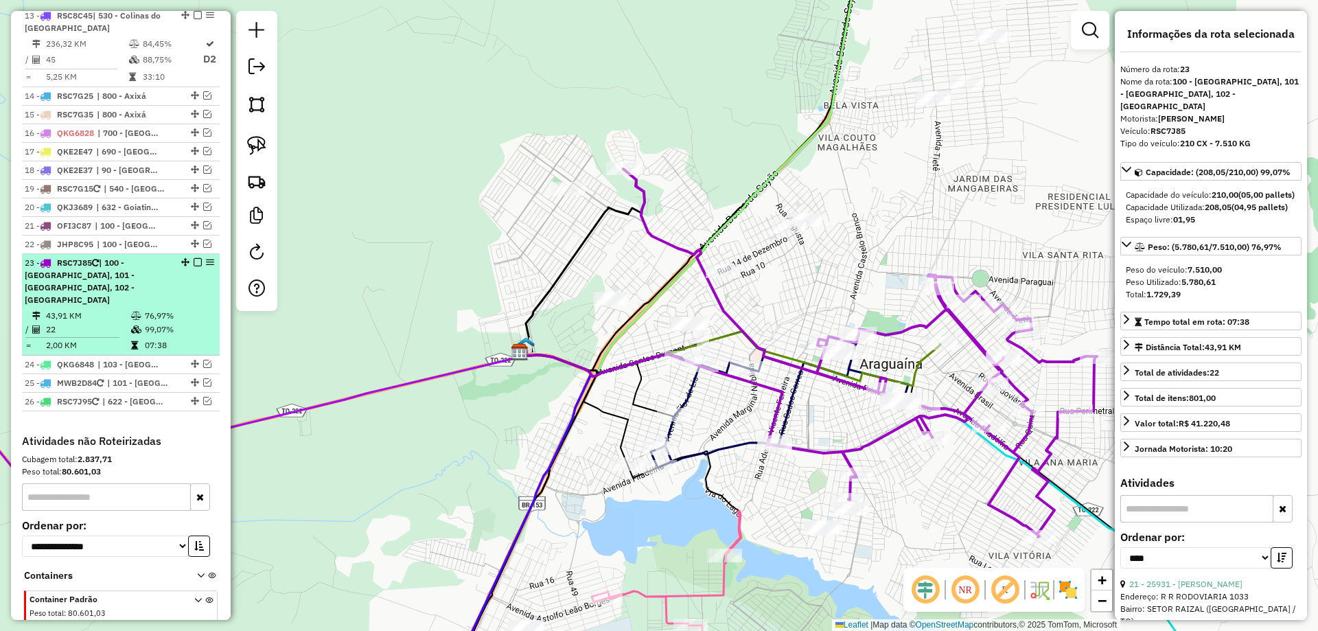
click at [194, 258] on em at bounding box center [198, 262] width 8 height 8
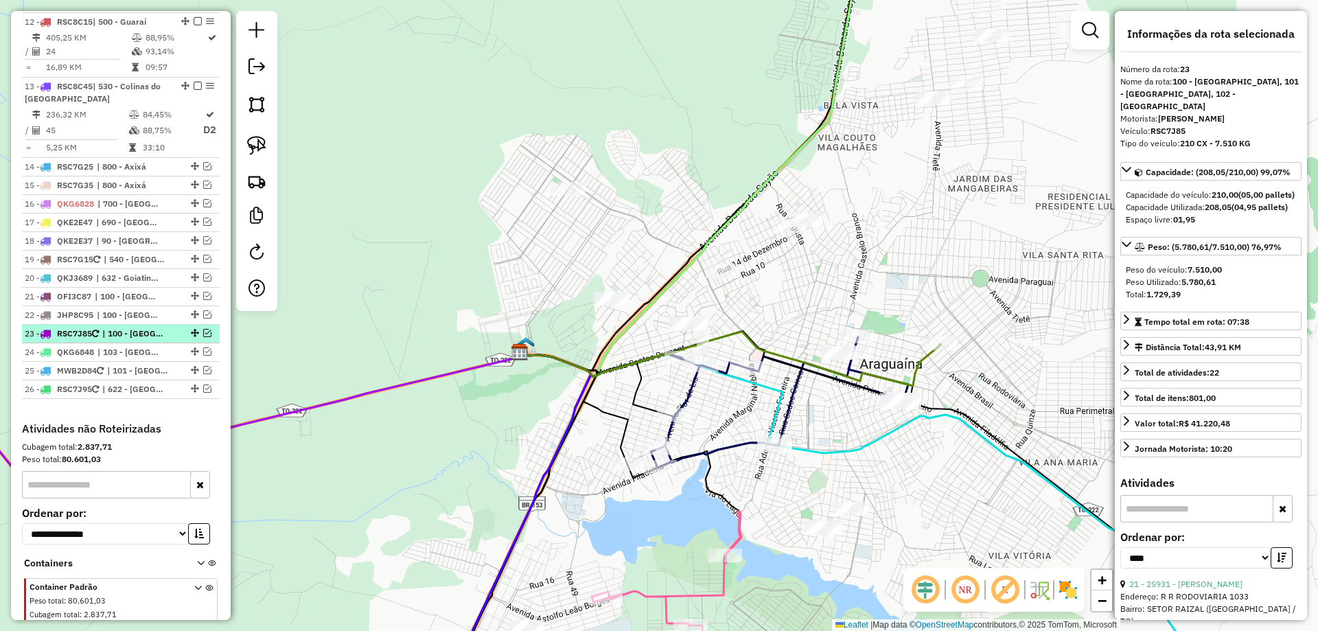
click at [203, 329] on em at bounding box center [207, 333] width 8 height 8
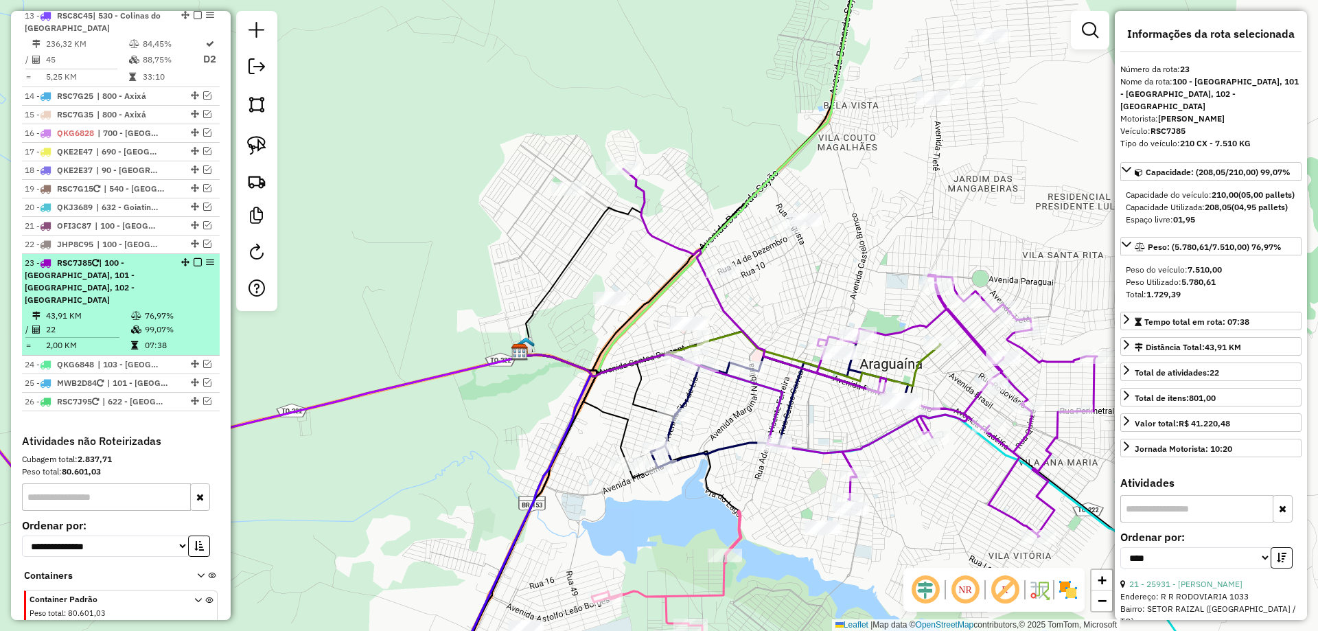
click at [144, 323] on td "99,07%" at bounding box center [178, 330] width 69 height 14
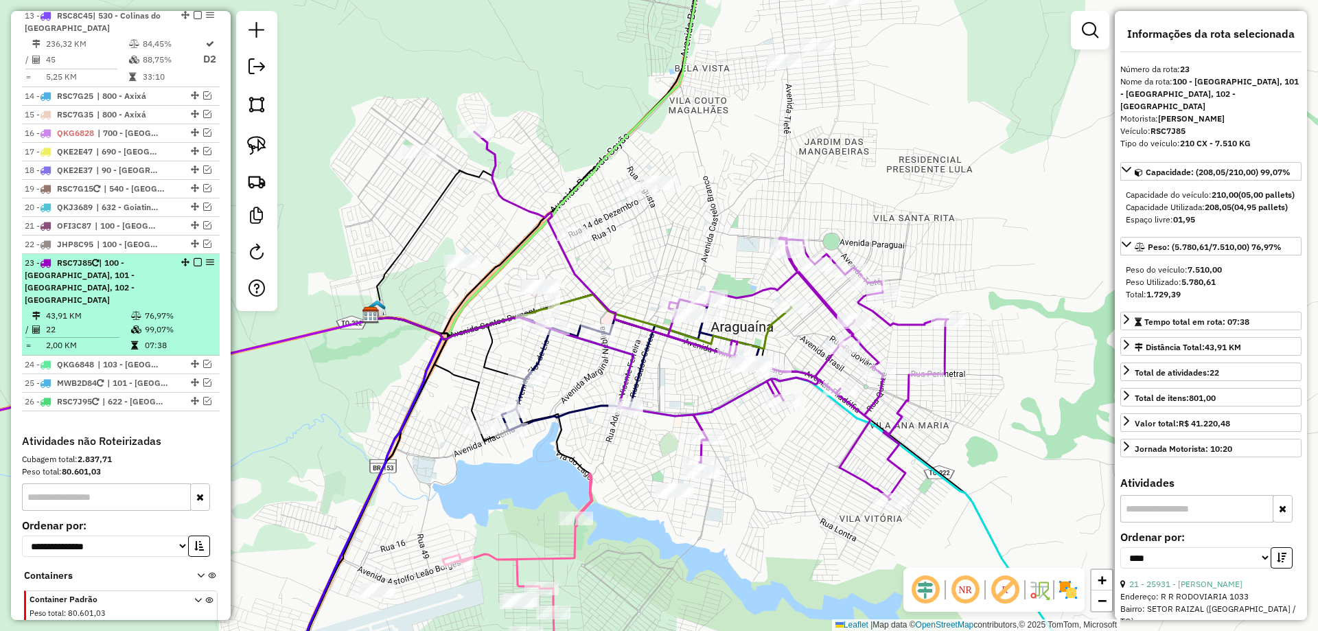
click at [194, 258] on em at bounding box center [198, 262] width 8 height 8
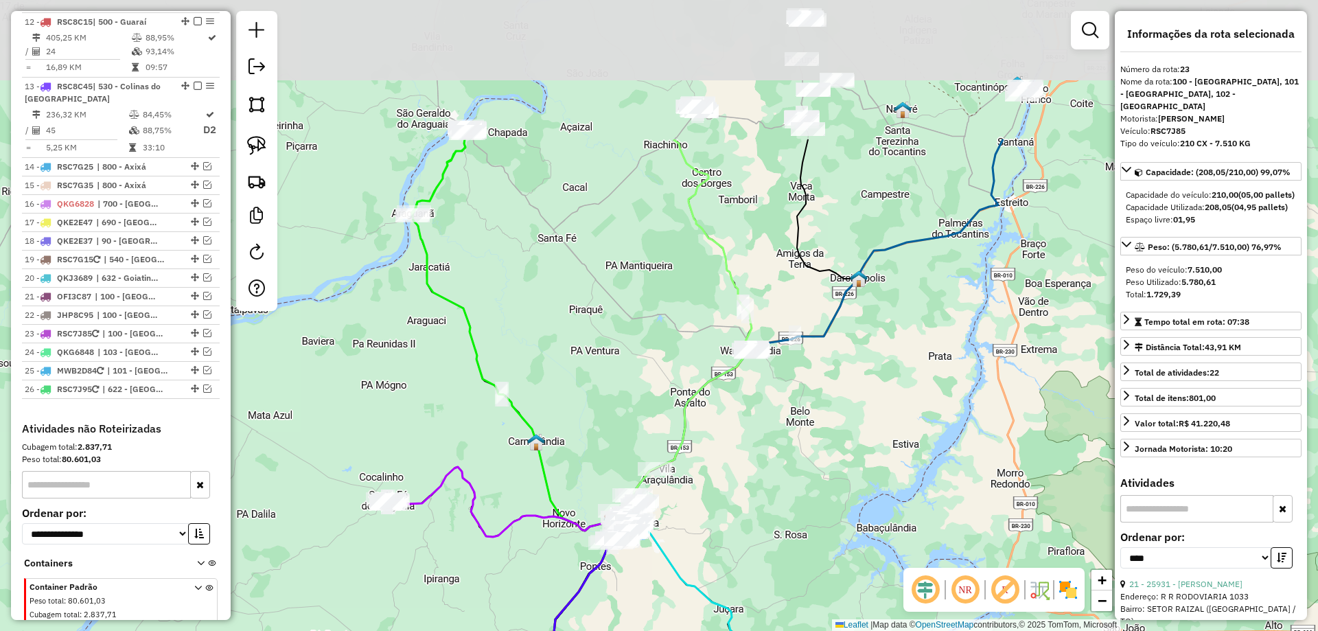
drag, startPoint x: 424, startPoint y: 346, endPoint x: 498, endPoint y: 439, distance: 118.7
click at [498, 439] on div "Janela de atendimento Grade de atendimento Capacidade Transportadoras Veículos …" at bounding box center [659, 315] width 1318 height 631
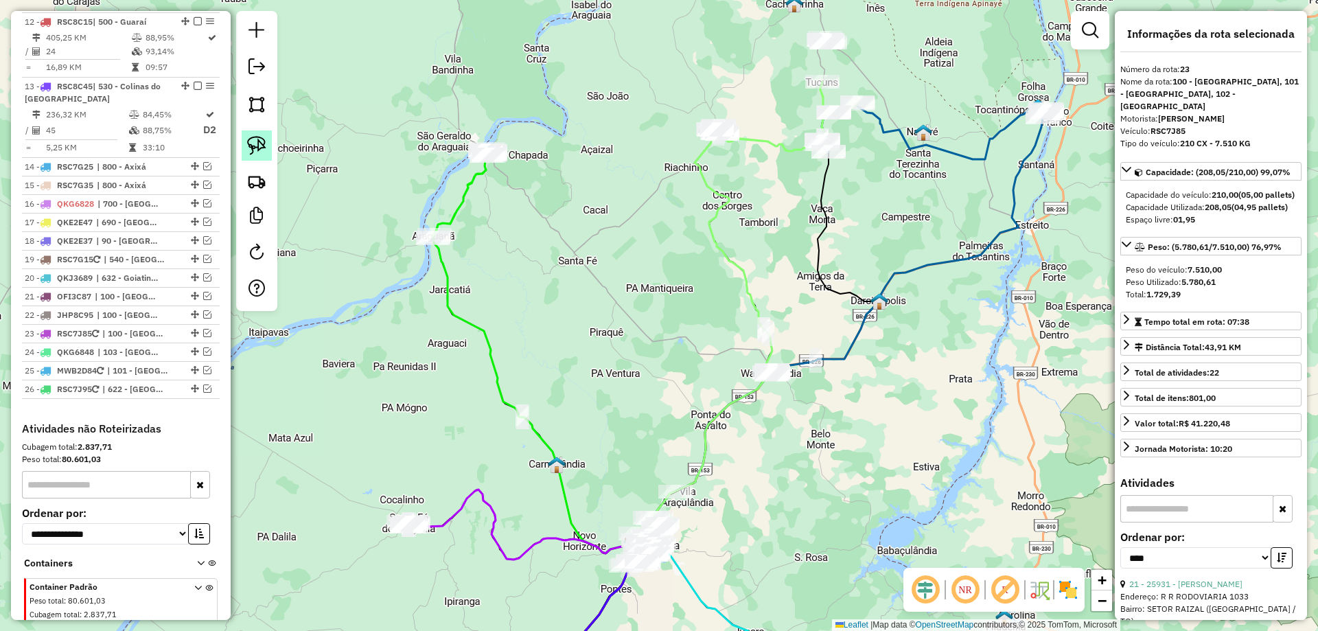
click at [258, 151] on img at bounding box center [256, 145] width 19 height 19
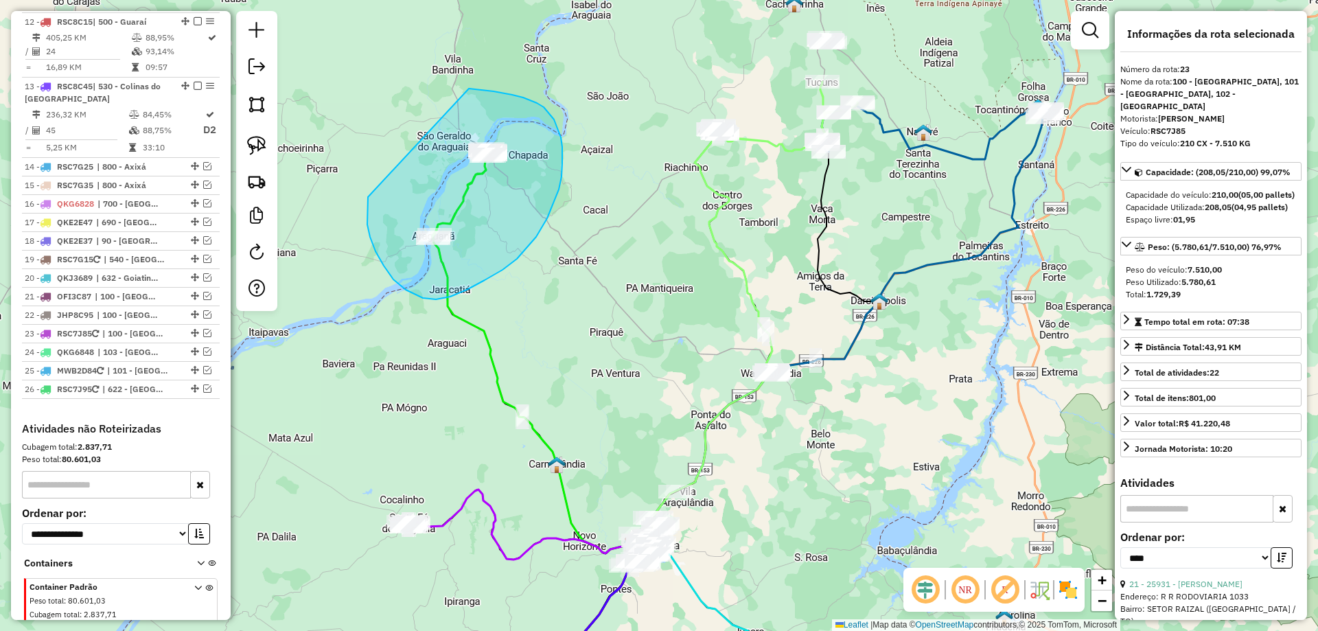
drag, startPoint x: 368, startPoint y: 197, endPoint x: 468, endPoint y: 89, distance: 147.3
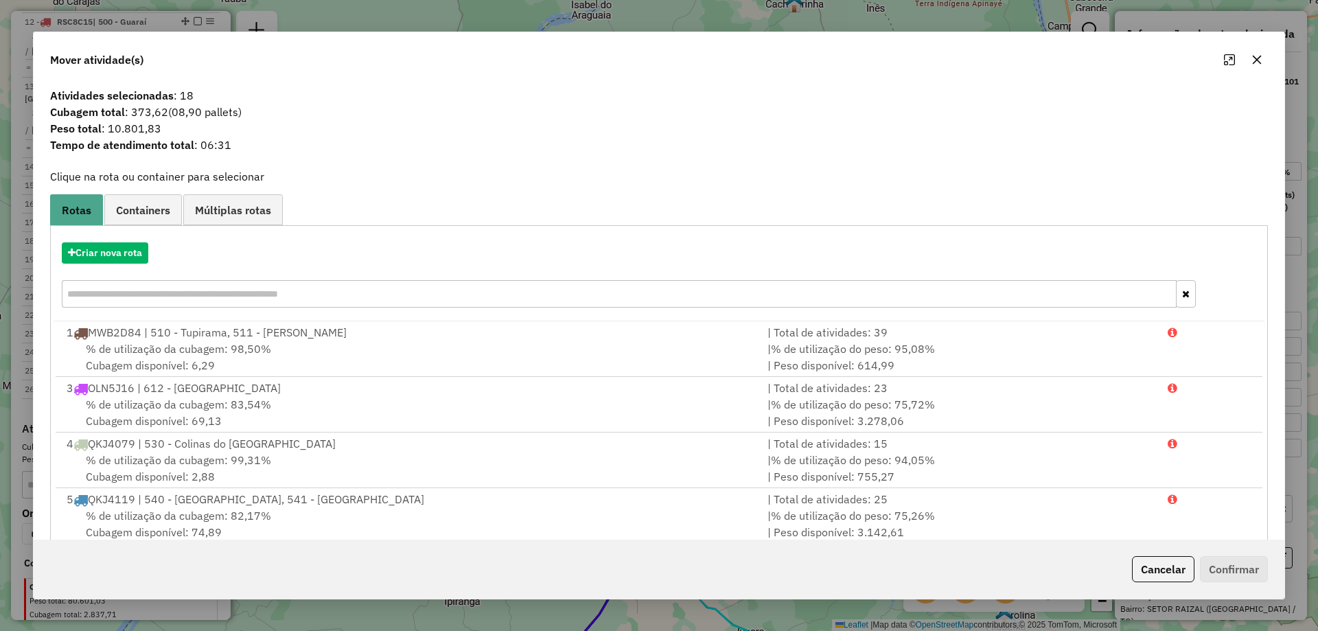
click at [1248, 62] on button "button" at bounding box center [1257, 60] width 22 height 22
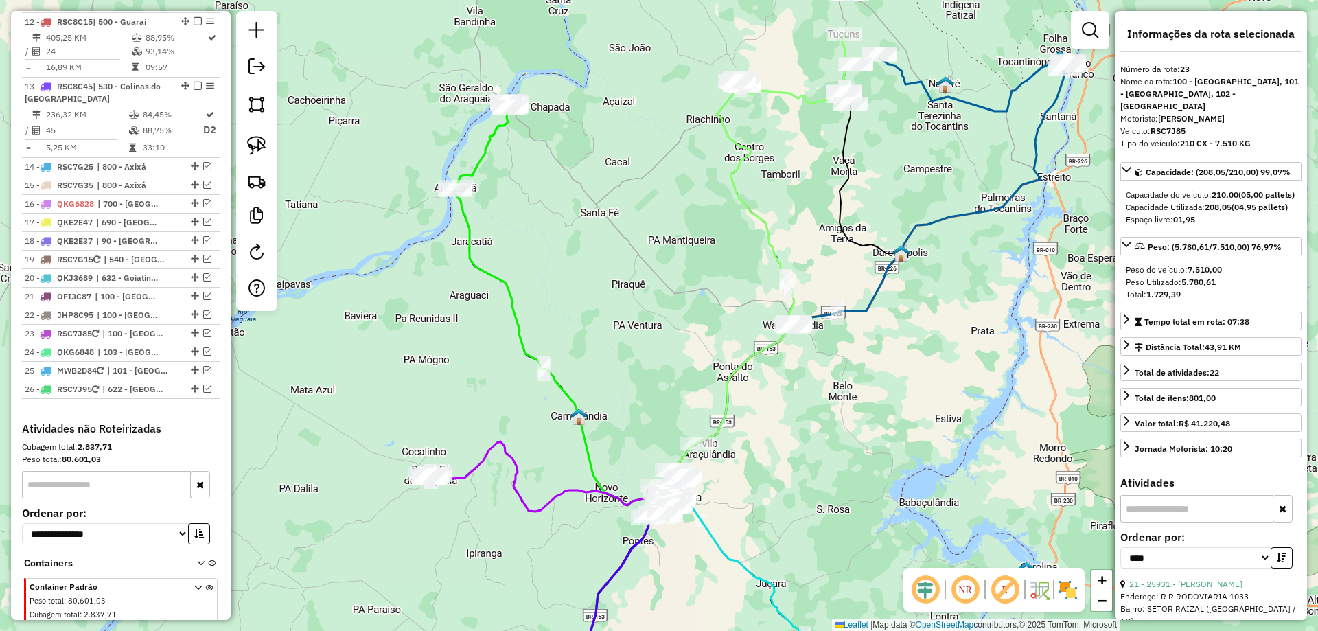
drag, startPoint x: 461, startPoint y: 426, endPoint x: 477, endPoint y: 260, distance: 166.9
click at [514, 284] on div "Janela de atendimento Grade de atendimento Capacidade Transportadoras Veículos …" at bounding box center [659, 315] width 1318 height 631
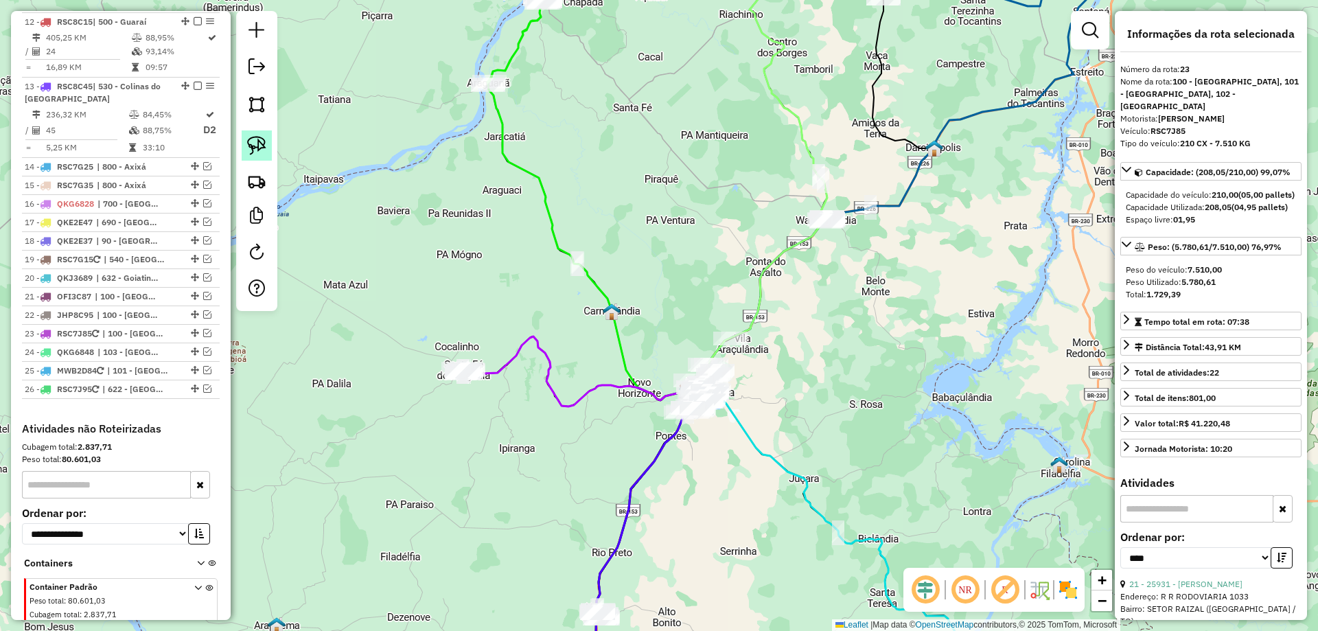
click at [258, 145] on img at bounding box center [256, 145] width 19 height 19
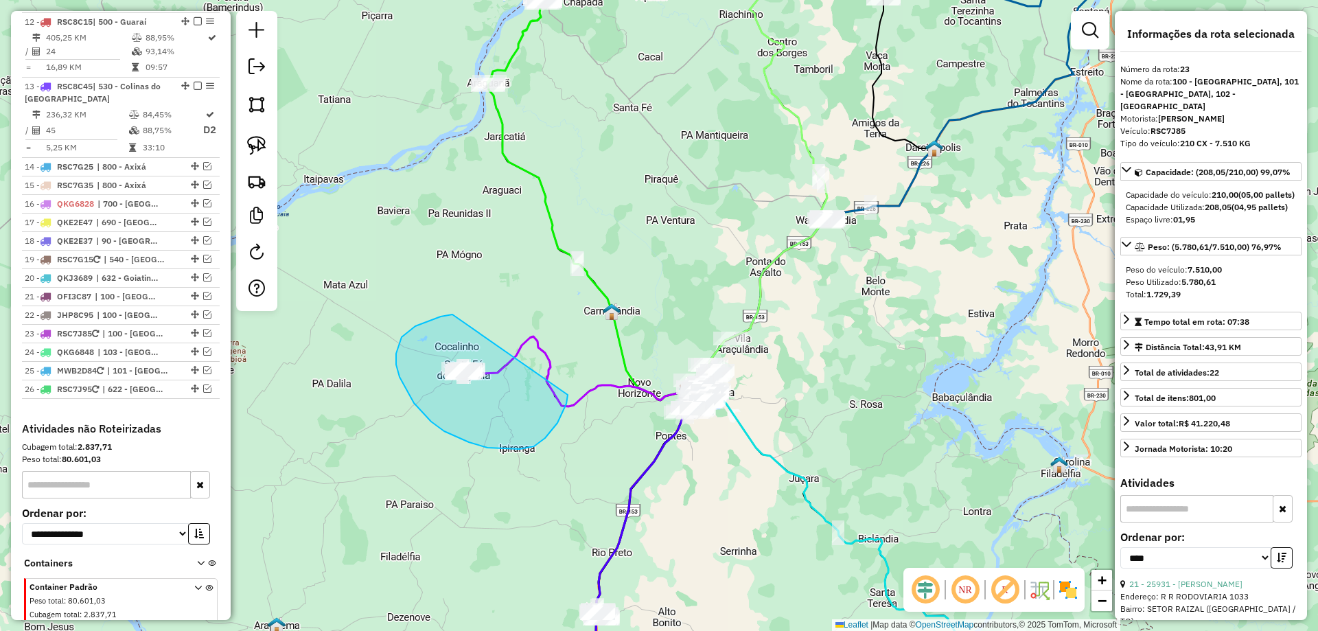
drag, startPoint x: 453, startPoint y: 315, endPoint x: 569, endPoint y: 387, distance: 137.0
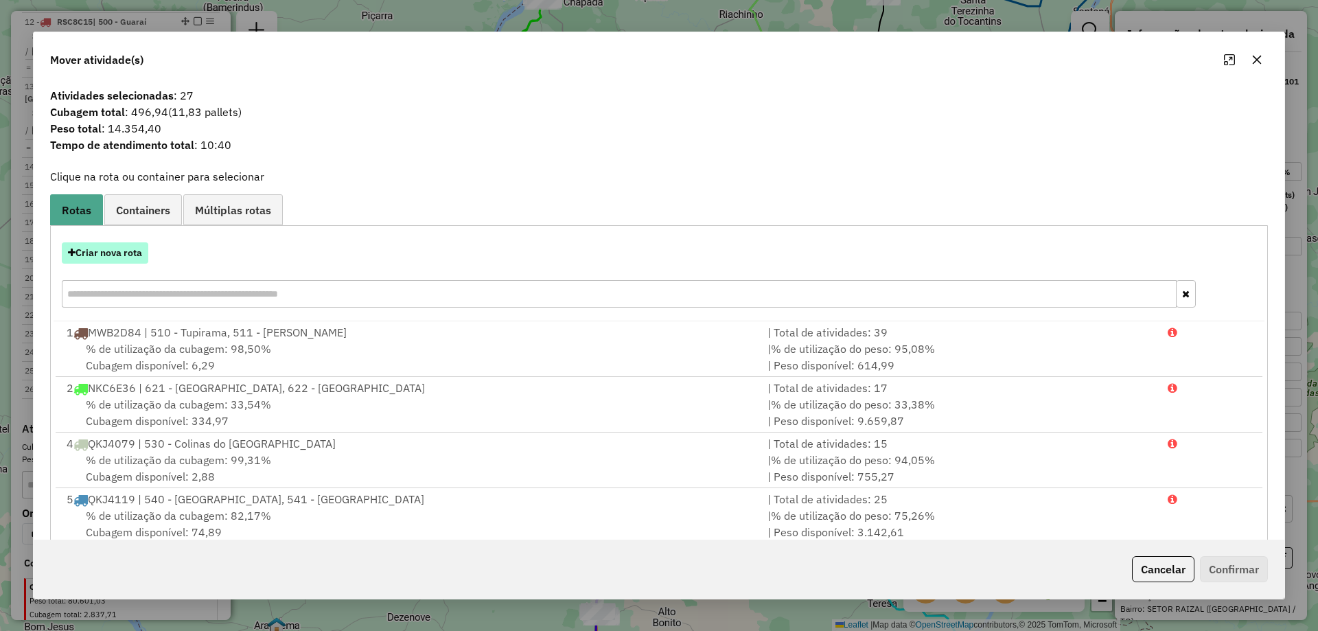
click at [130, 261] on button "Criar nova rota" at bounding box center [105, 252] width 87 height 21
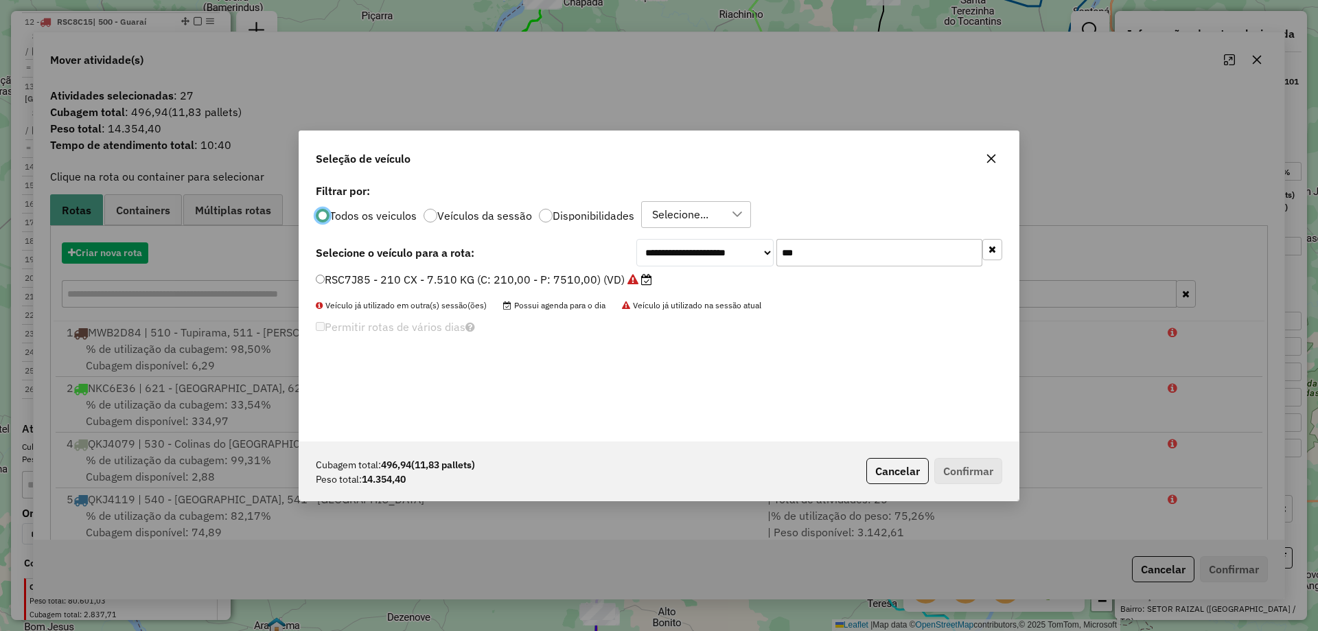
scroll to position [8, 4]
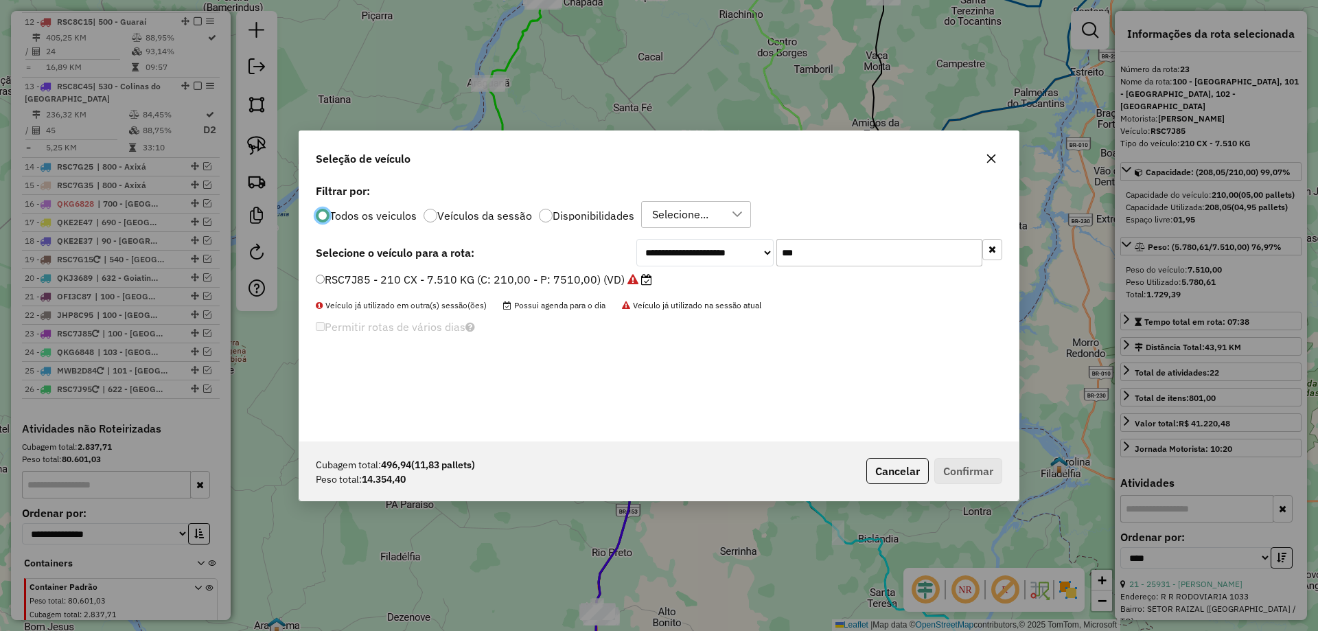
click at [812, 251] on input "***" at bounding box center [880, 252] width 206 height 27
type input "***"
click at [723, 288] on label "JJB5987 - TRUCK CARROCERIA ABERTA - 504 - 13000 (C: 504,00 - P: 13000,00) (VD)" at bounding box center [543, 279] width 454 height 16
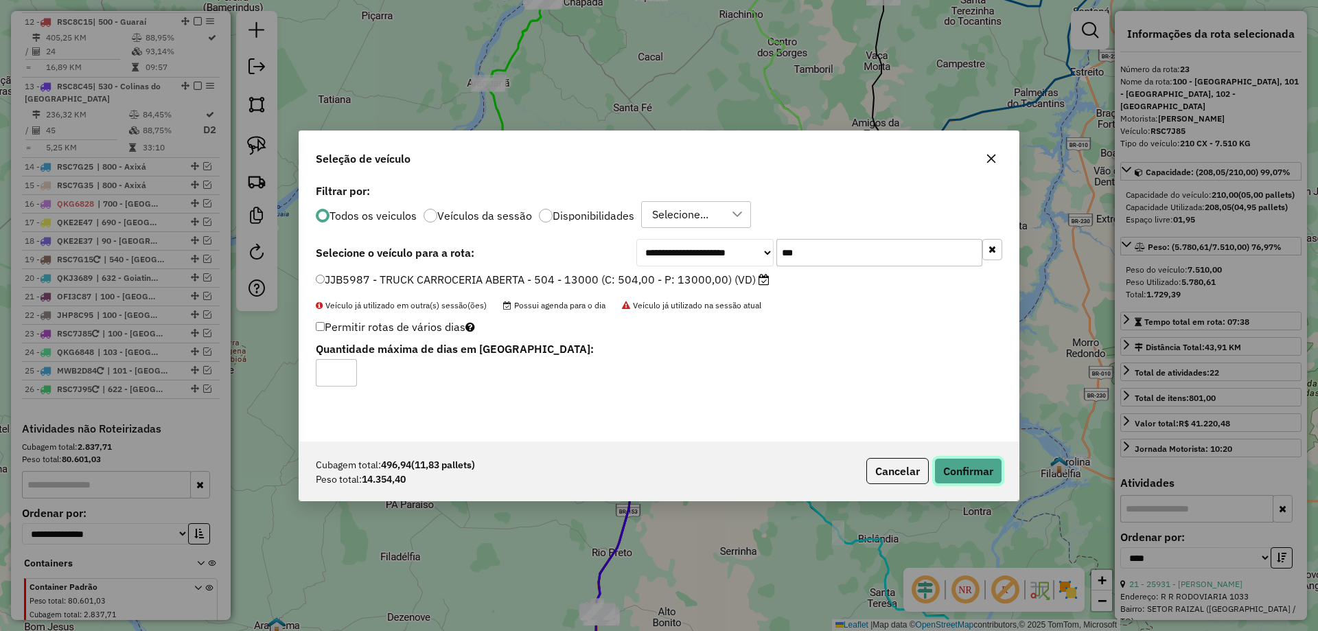
click at [973, 470] on button "Confirmar" at bounding box center [969, 471] width 68 height 26
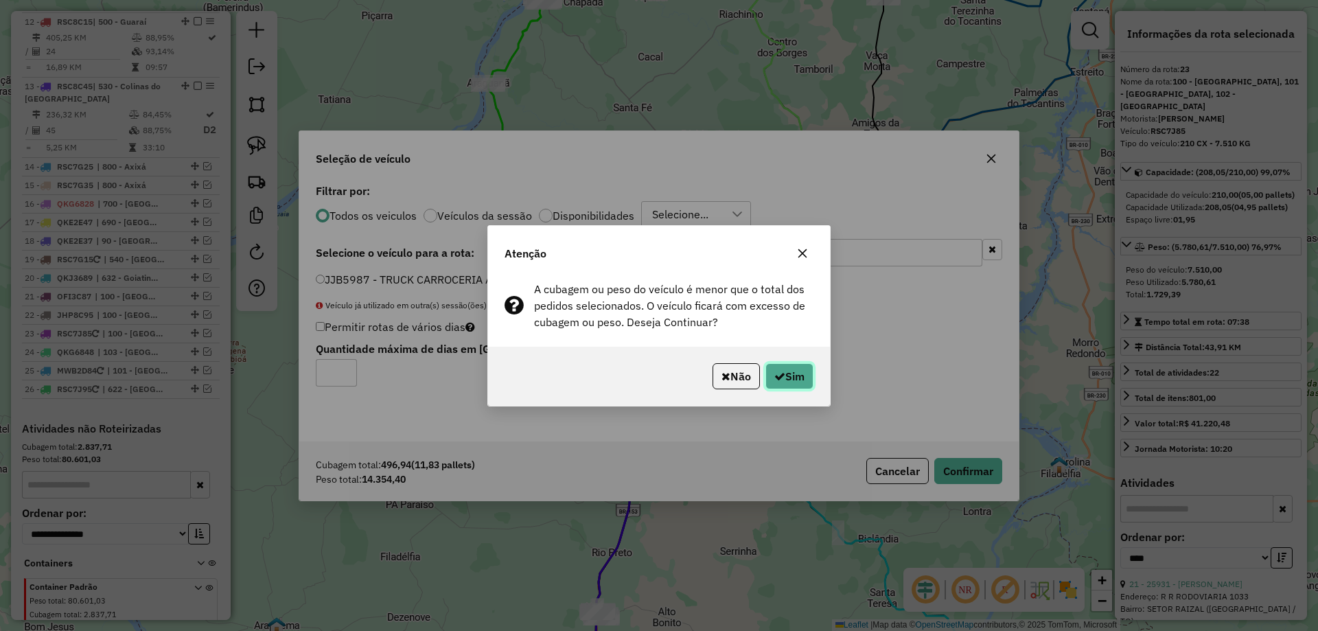
click at [792, 385] on button "Sim" at bounding box center [790, 376] width 48 height 26
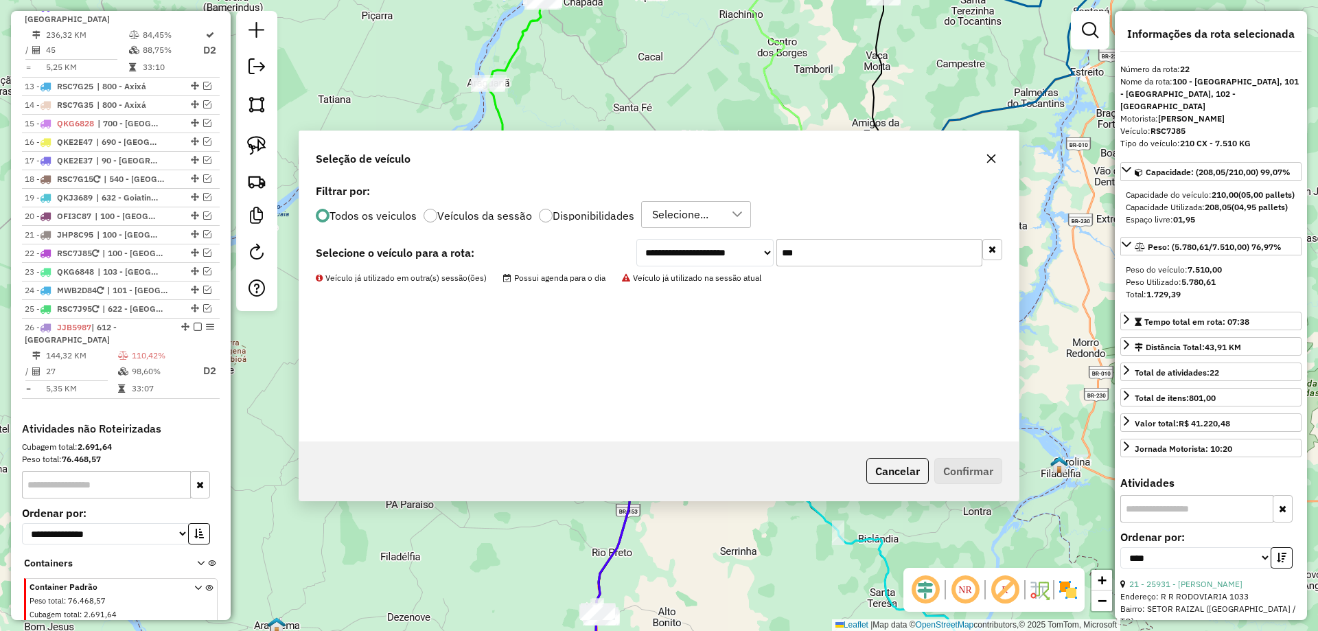
scroll to position [1437, 0]
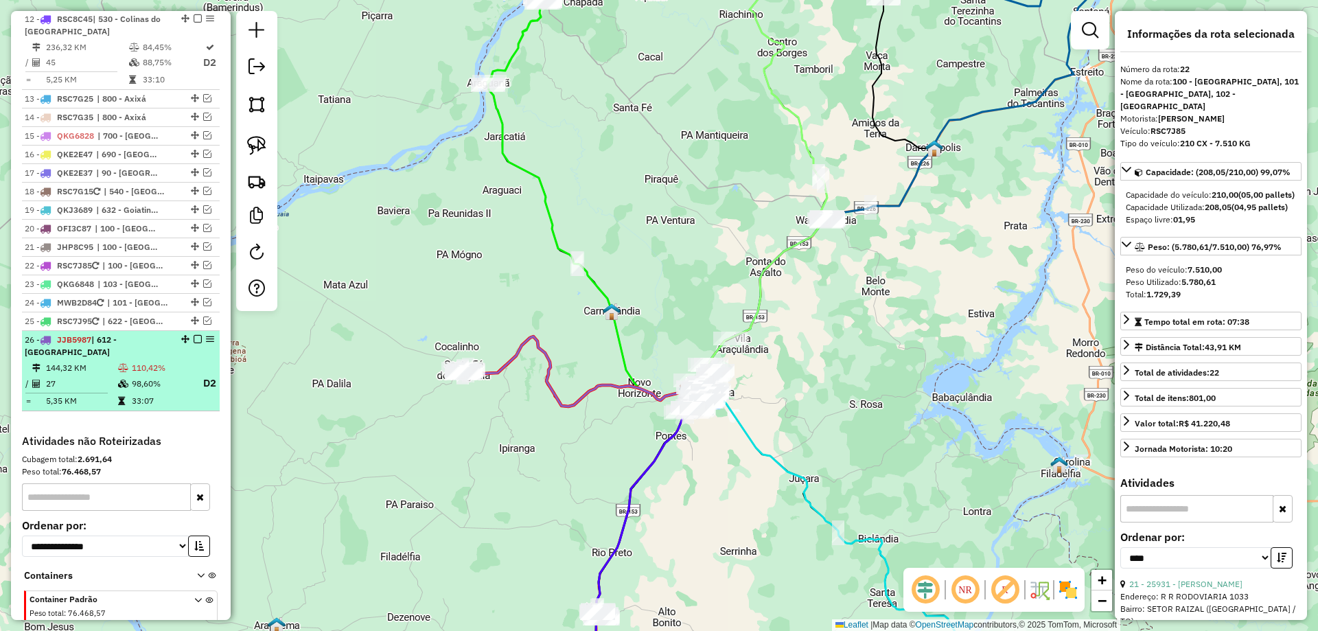
click at [162, 361] on td "110,42%" at bounding box center [161, 368] width 60 height 14
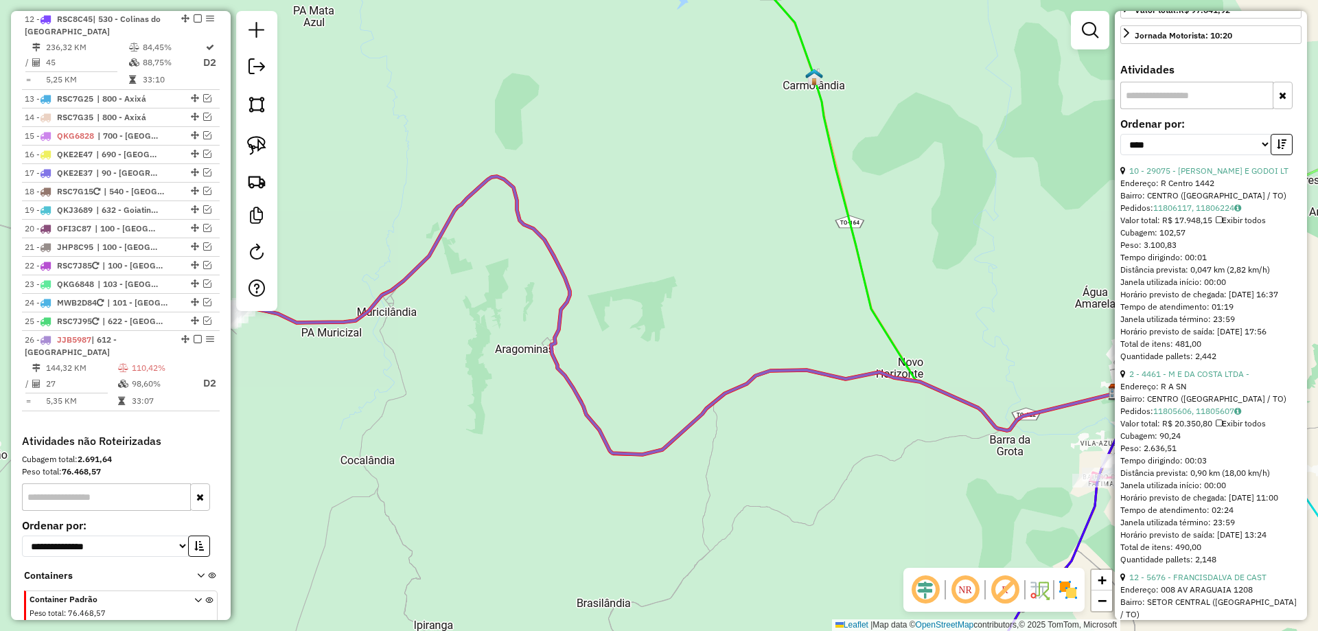
scroll to position [412, 0]
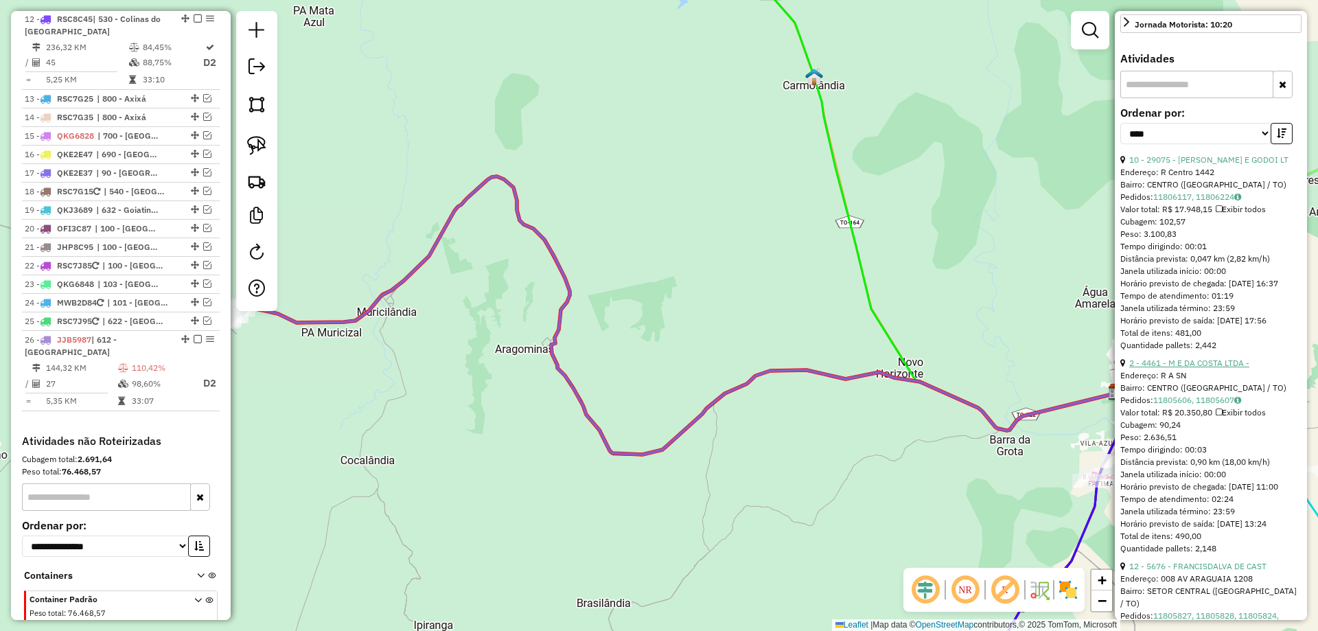
click at [1201, 368] on link "2 - 4461 - M E DA COSTA LTDA -" at bounding box center [1190, 363] width 120 height 10
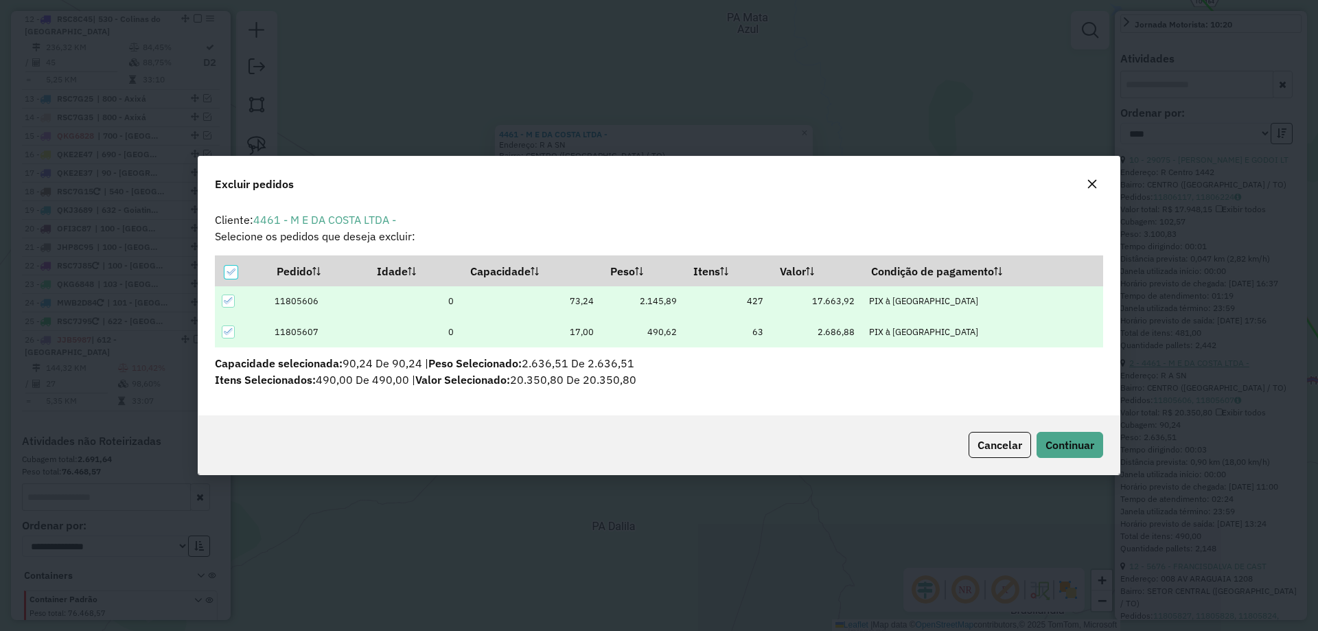
scroll to position [0, 0]
click at [1078, 442] on span "Continuar" at bounding box center [1070, 445] width 49 height 14
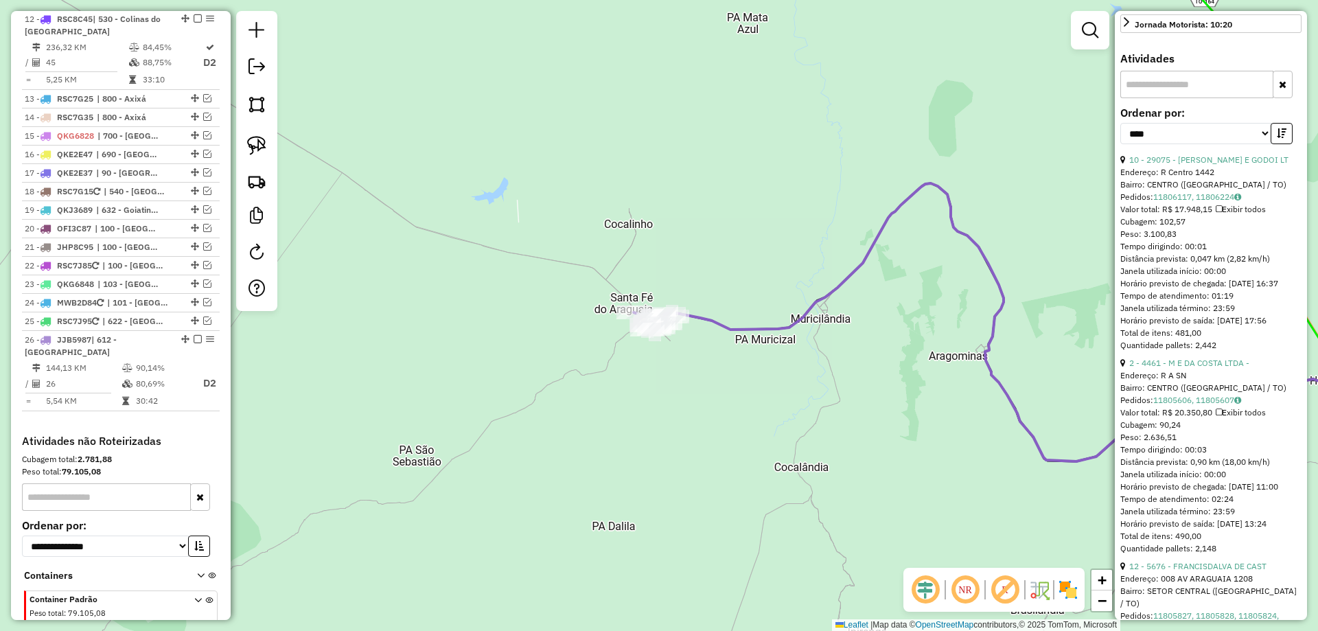
scroll to position [400, 0]
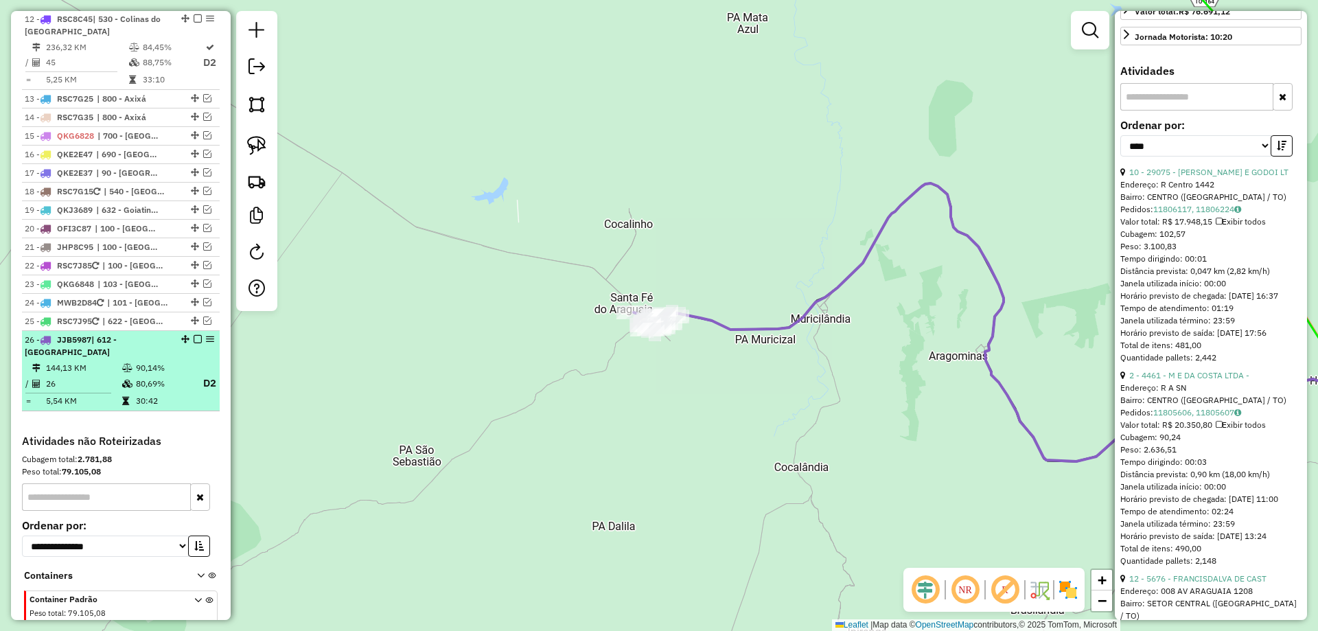
click at [95, 375] on td "26" at bounding box center [83, 383] width 76 height 17
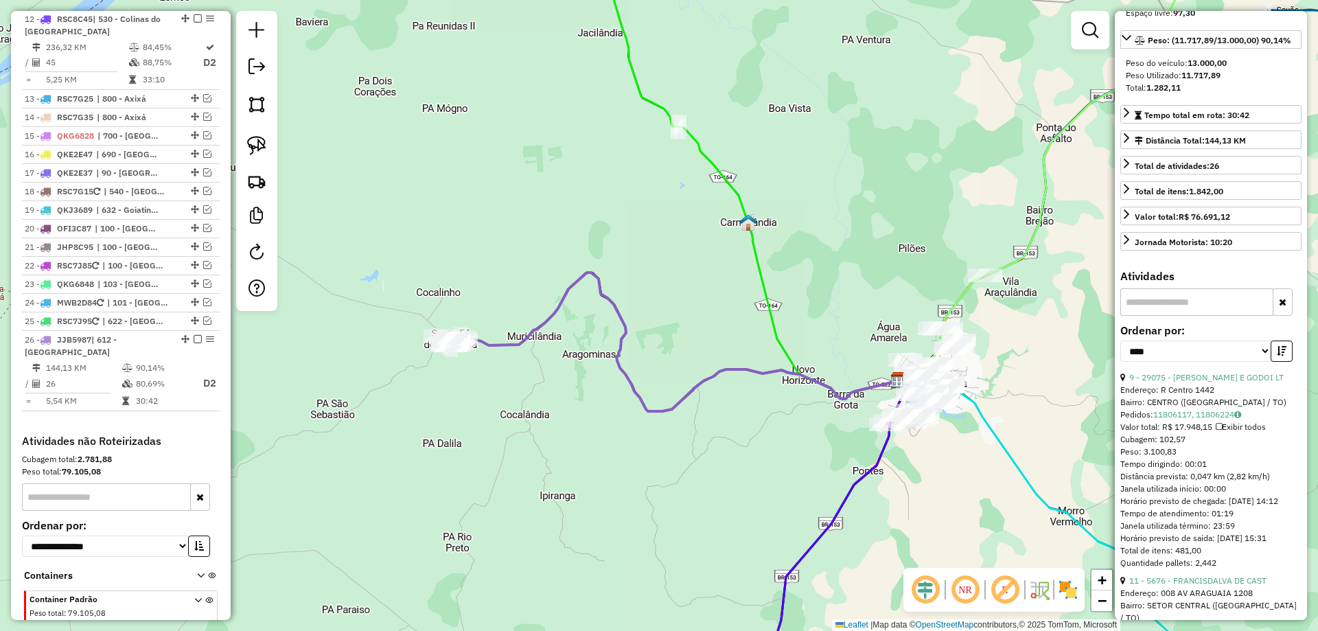
scroll to position [194, 0]
click at [1271, 363] on button "button" at bounding box center [1282, 351] width 22 height 21
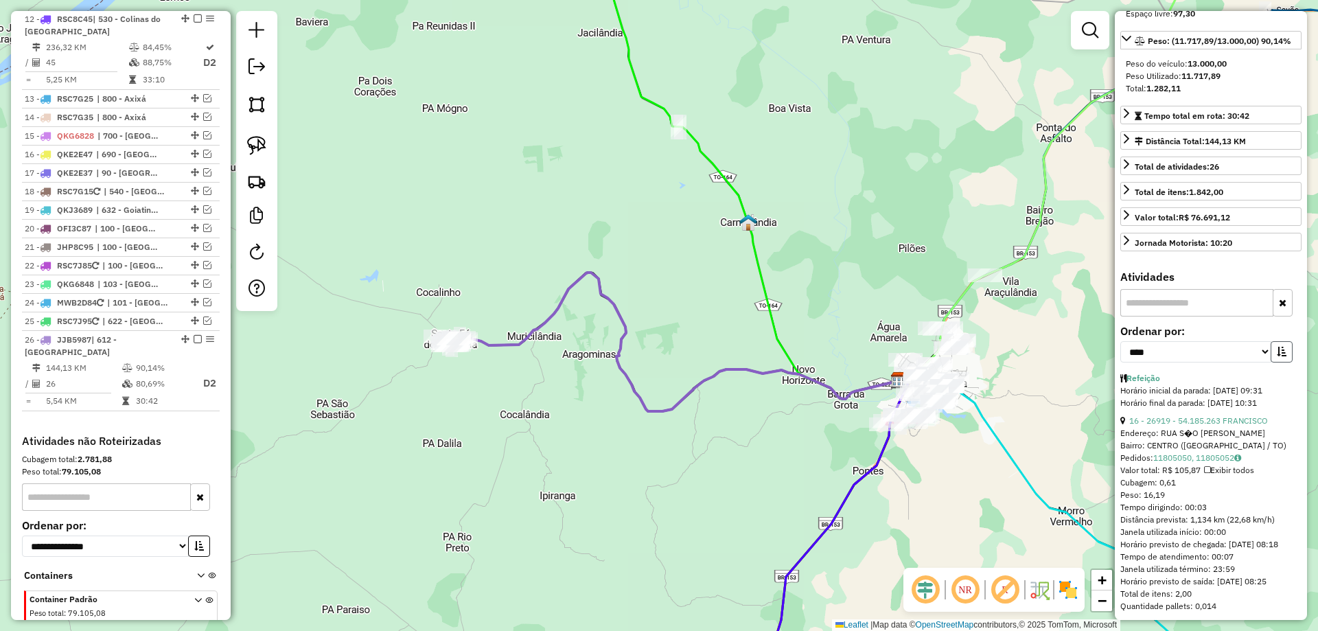
click at [1271, 363] on button "button" at bounding box center [1282, 351] width 22 height 21
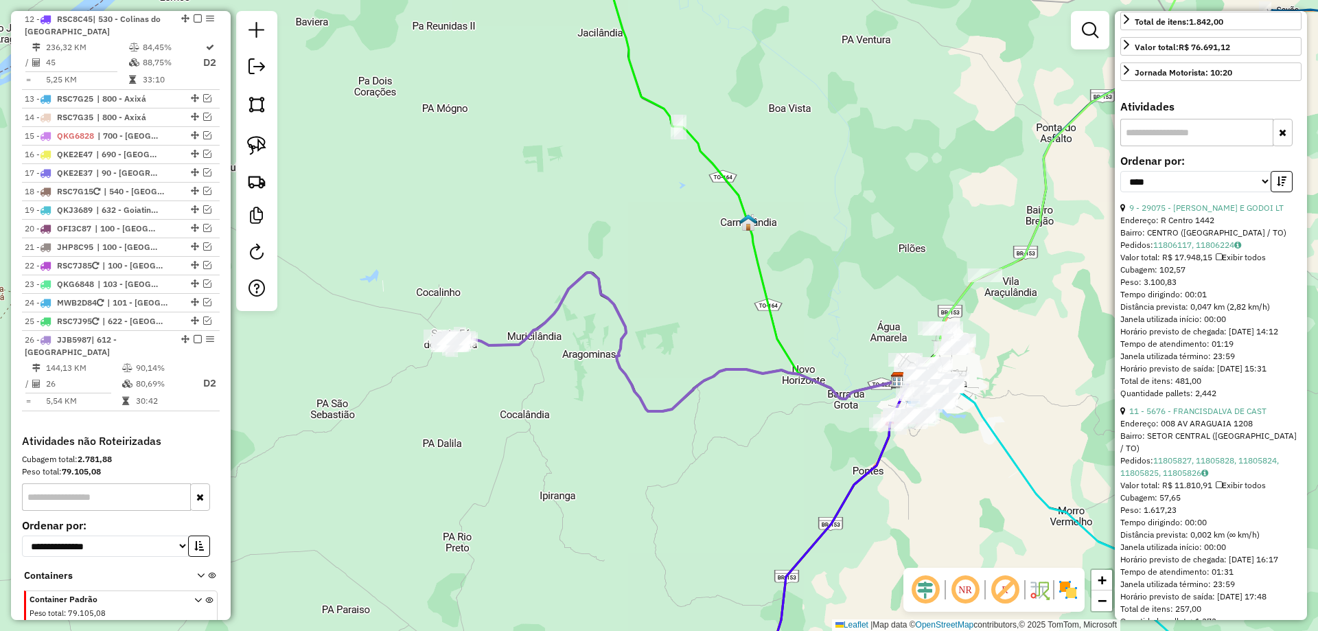
scroll to position [400, 0]
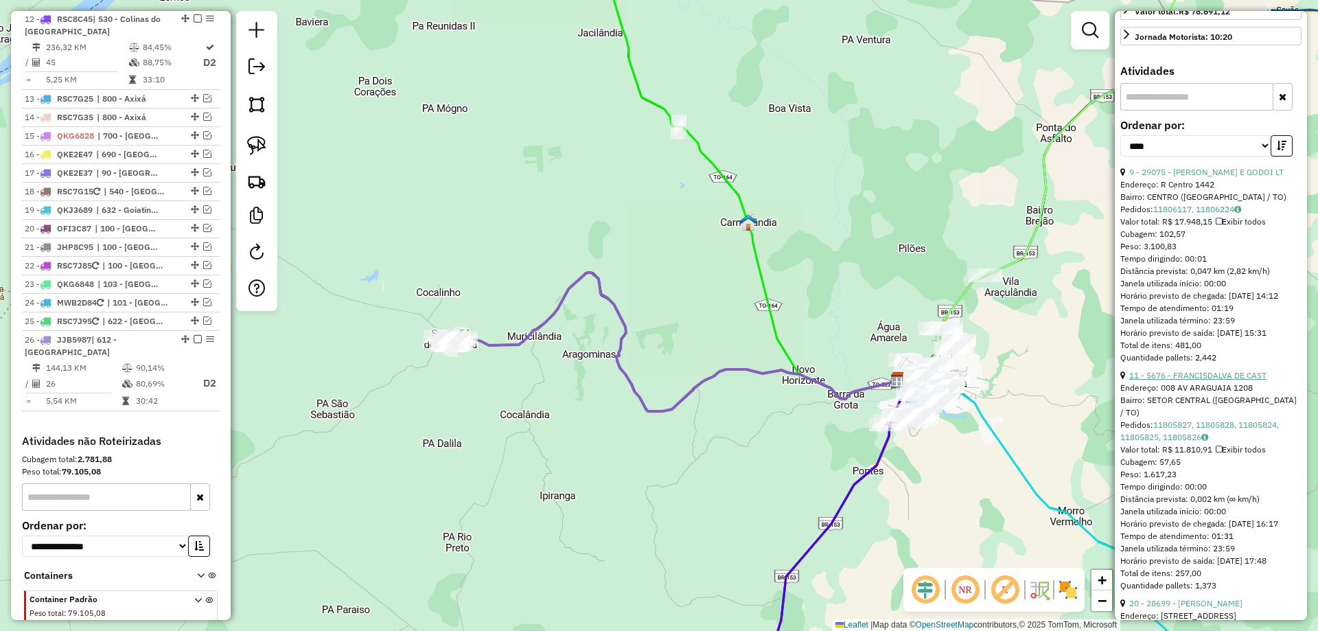
click at [1222, 380] on link "11 - 5676 - FRANCISDALVA DE CAST" at bounding box center [1198, 375] width 137 height 10
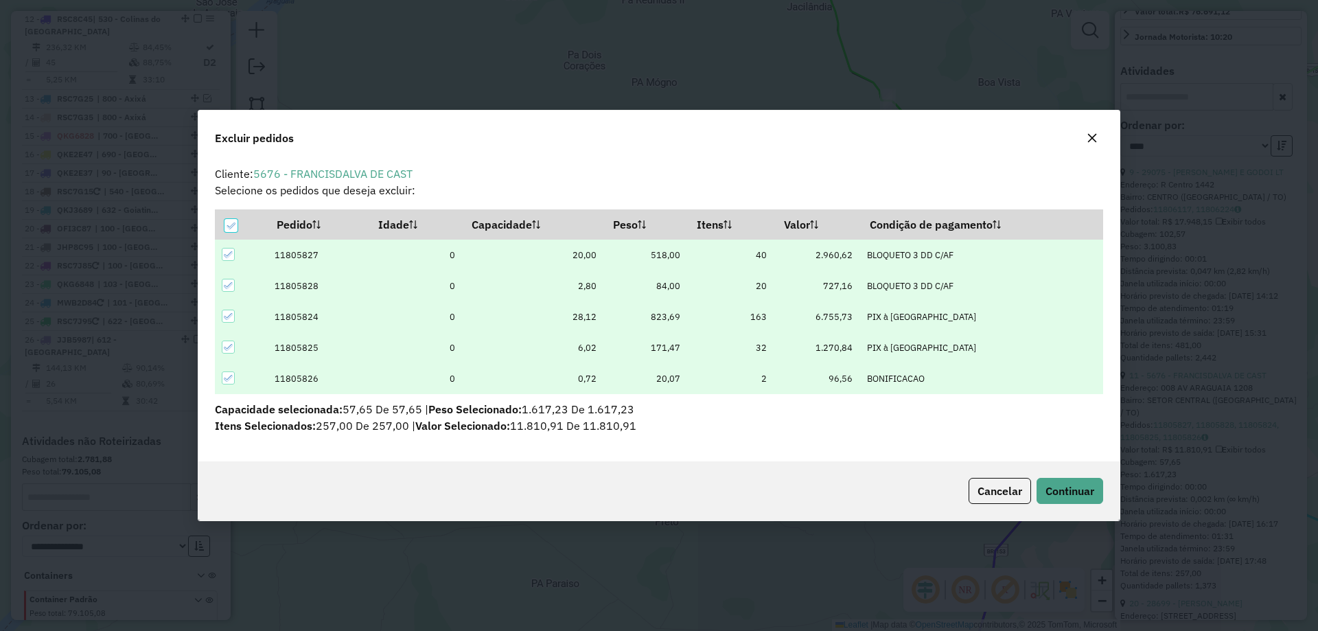
scroll to position [0, 0]
click at [1086, 488] on span "Continuar" at bounding box center [1070, 491] width 49 height 14
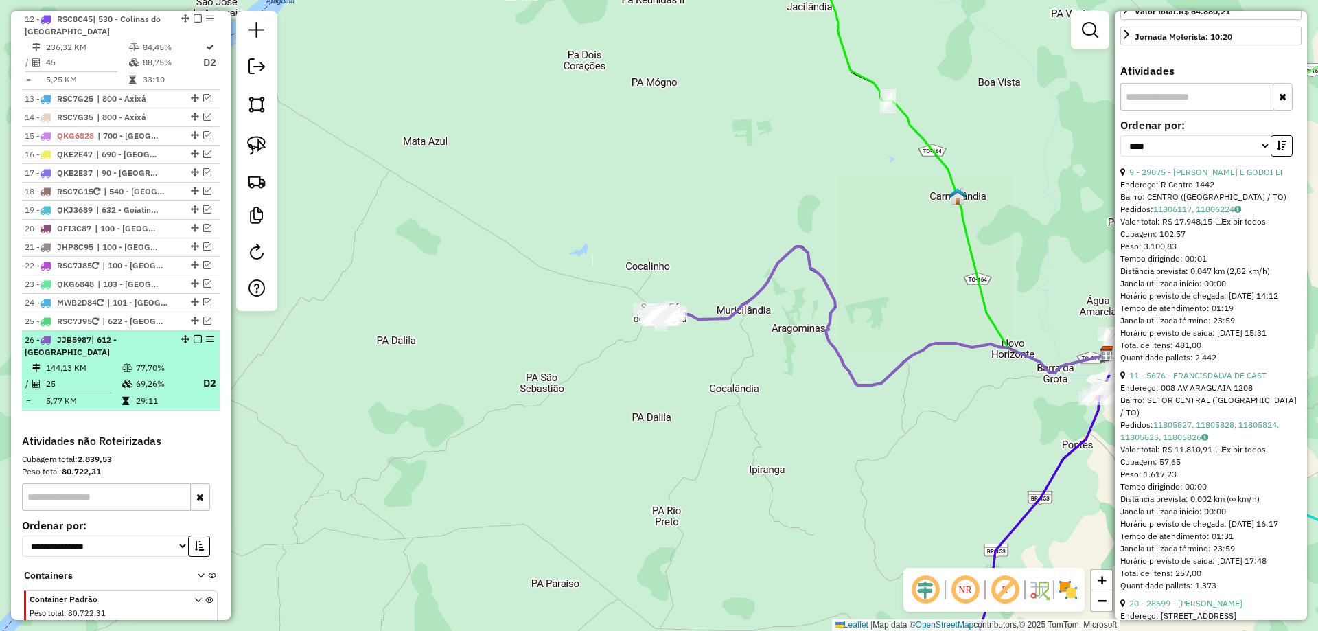
click at [179, 334] on div "26 - JJB5987 | 612 - Santa Fé do Araguaia" at bounding box center [121, 346] width 192 height 25
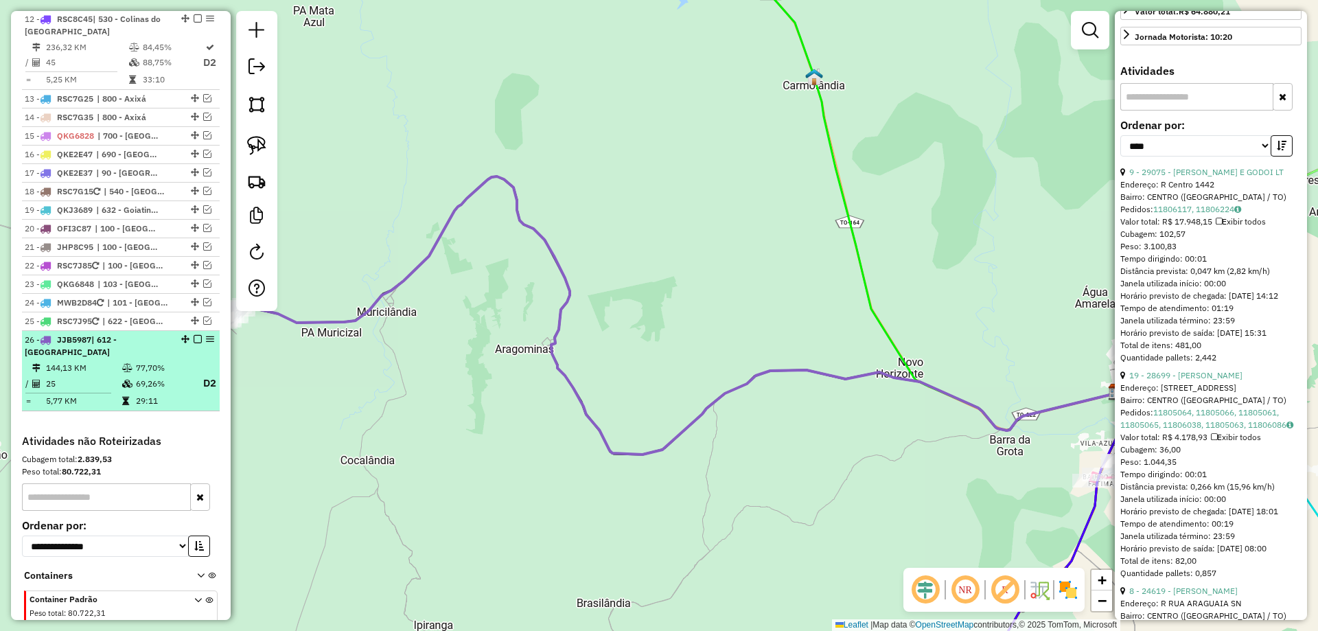
click at [194, 335] on em at bounding box center [198, 339] width 8 height 8
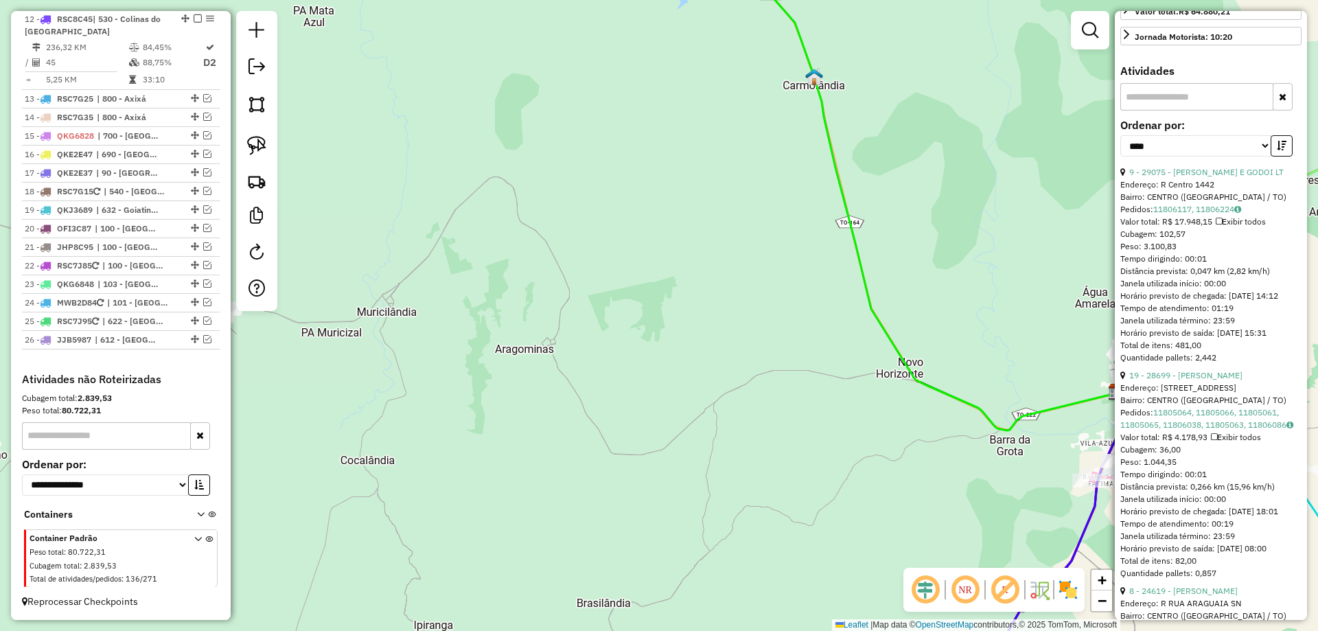
scroll to position [1375, 0]
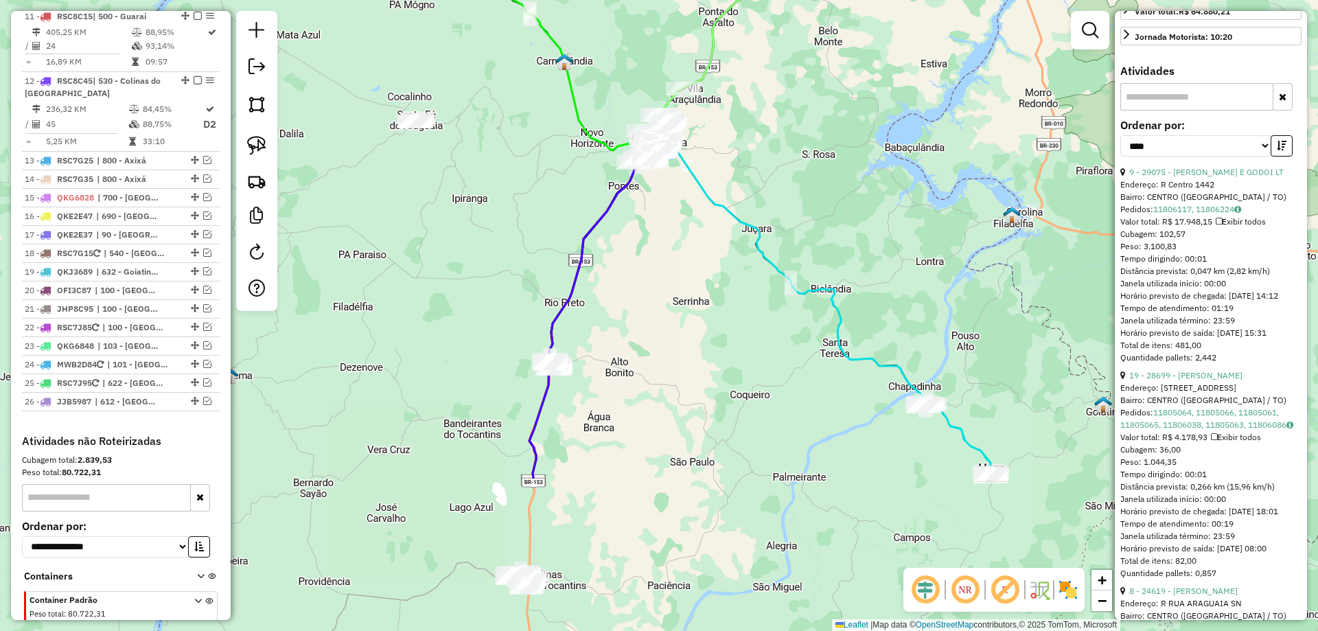
drag, startPoint x: 635, startPoint y: 444, endPoint x: 575, endPoint y: 240, distance: 211.9
click at [575, 240] on icon at bounding box center [596, 251] width 95 height 221
drag, startPoint x: 699, startPoint y: 330, endPoint x: 538, endPoint y: 341, distance: 161.1
click at [538, 341] on div "Janela de atendimento Grade de atendimento Capacidade Transportadoras Veículos …" at bounding box center [659, 315] width 1318 height 631
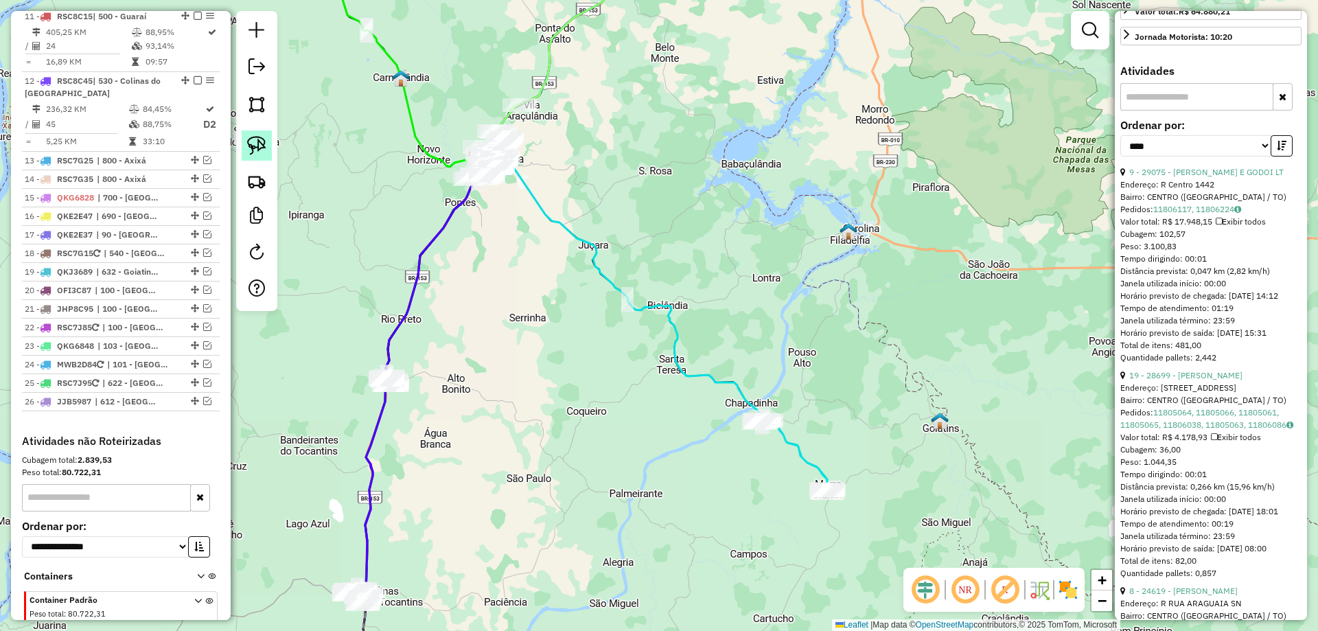
click at [268, 148] on link at bounding box center [257, 145] width 30 height 30
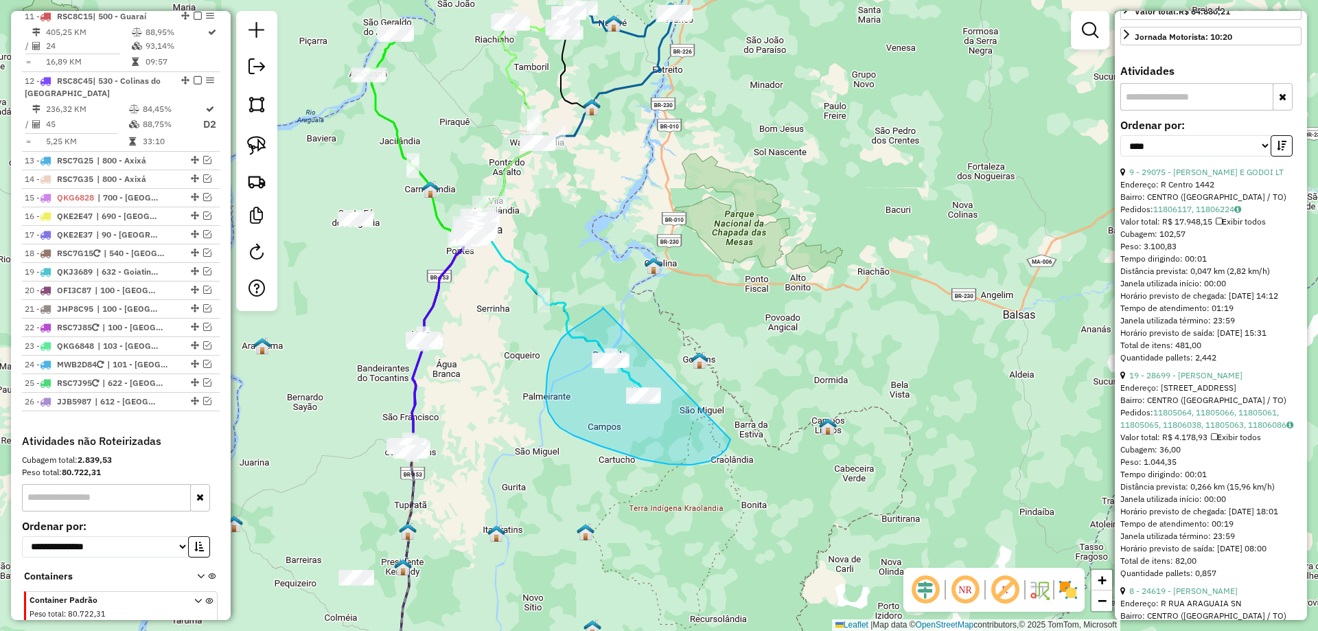
drag, startPoint x: 603, startPoint y: 308, endPoint x: 740, endPoint y: 389, distance: 159.8
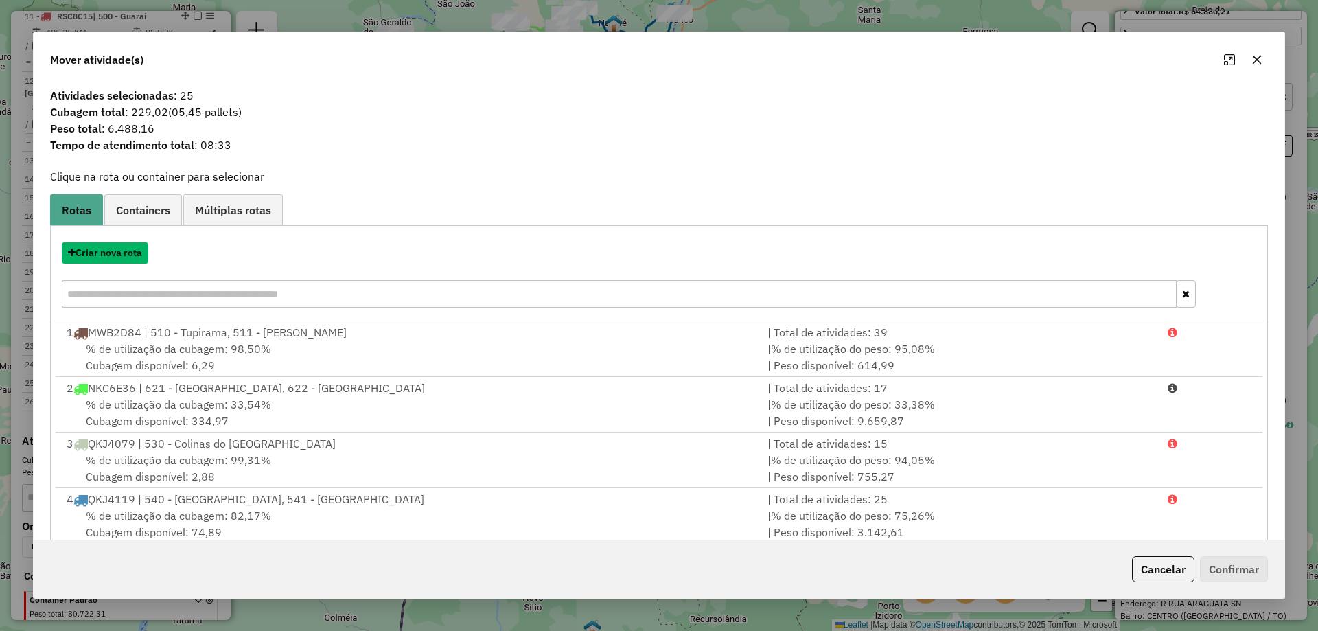
click at [100, 252] on button "Criar nova rota" at bounding box center [105, 252] width 87 height 21
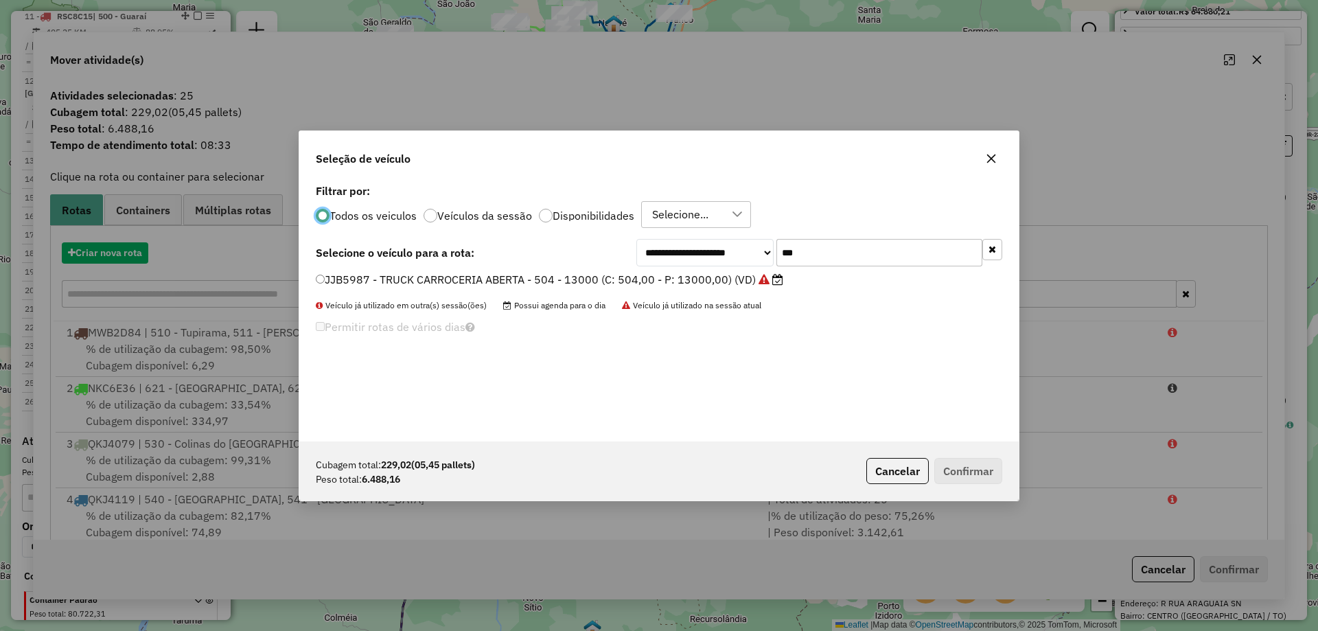
scroll to position [8, 4]
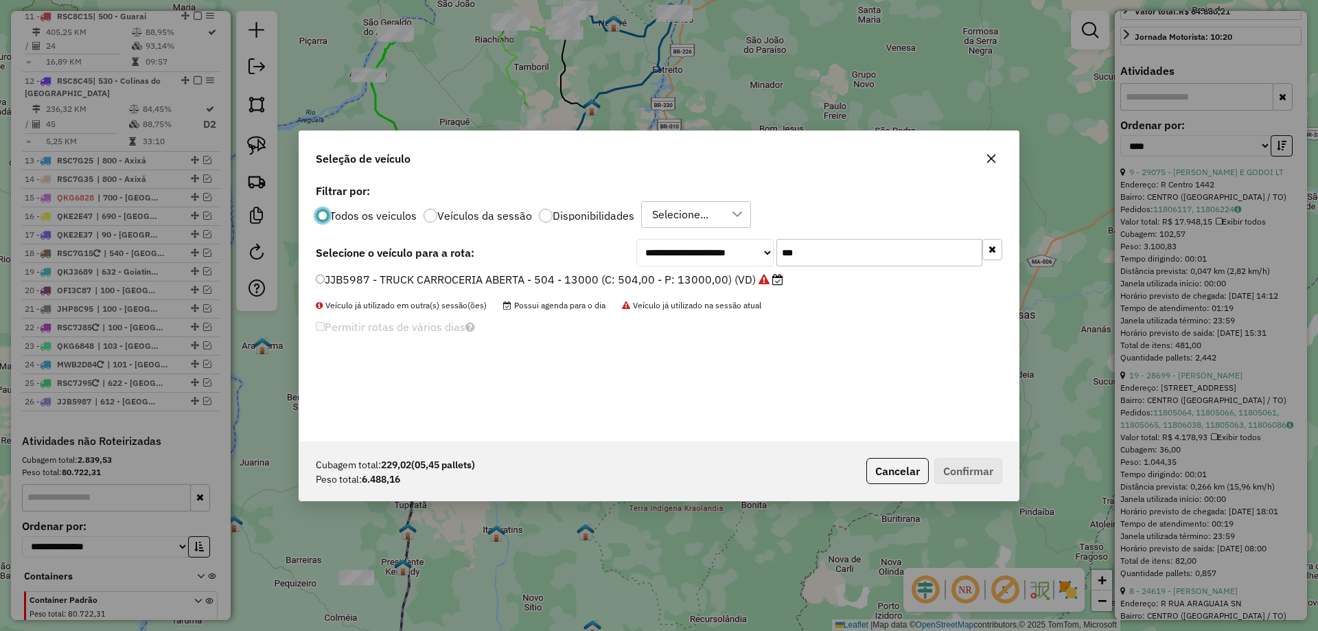
click at [861, 253] on input "***" at bounding box center [880, 252] width 206 height 27
type input "****"
click at [603, 278] on label "QKJ4119 - TRUCK BAU - 420 - 12700 (C: 420,00 - P: 12700,00) (VD)" at bounding box center [507, 279] width 383 height 16
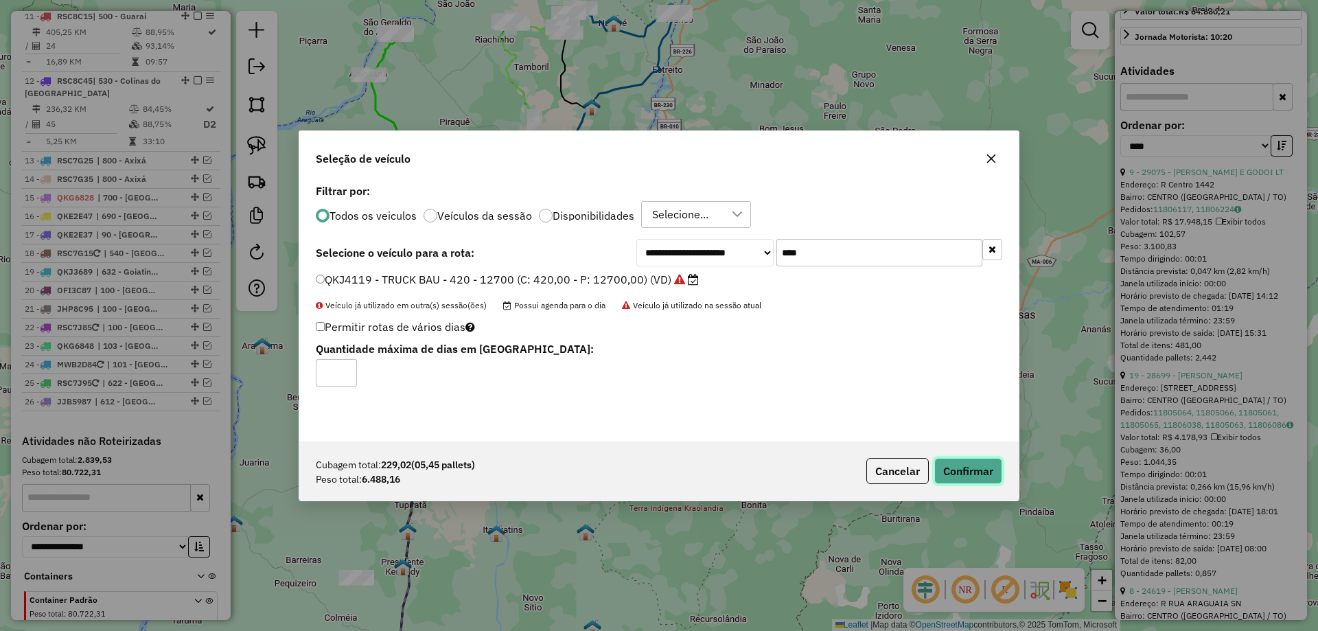
click at [985, 474] on button "Confirmar" at bounding box center [969, 471] width 68 height 26
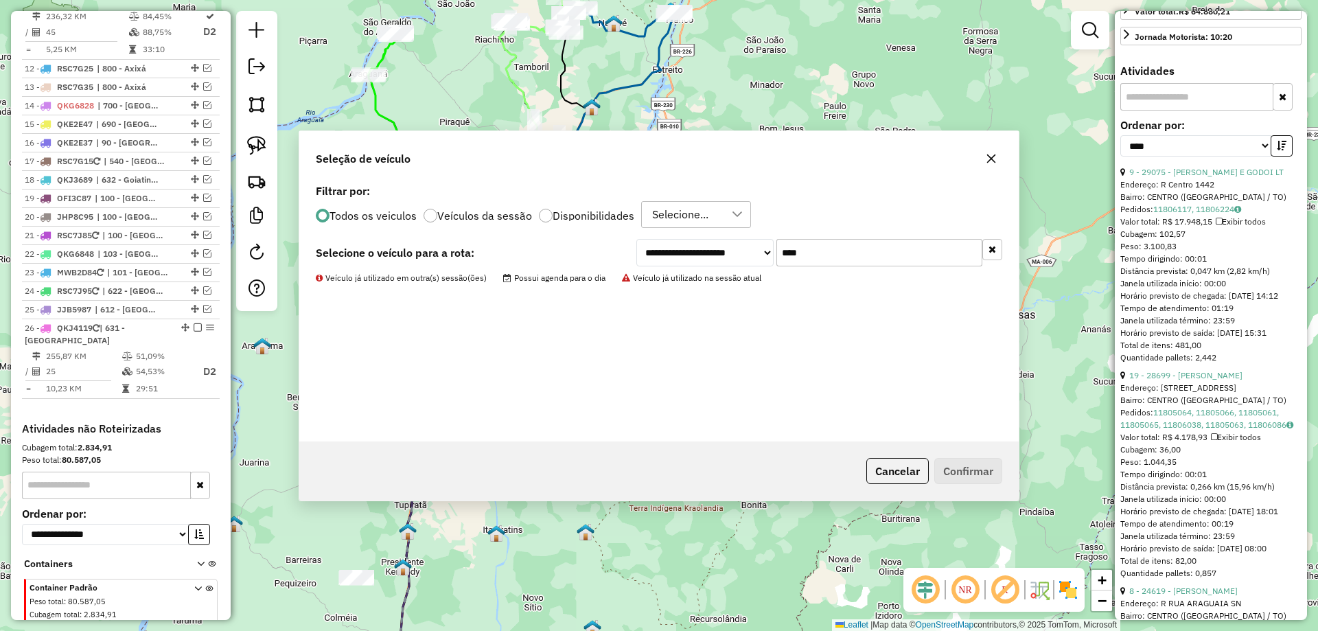
scroll to position [1375, 0]
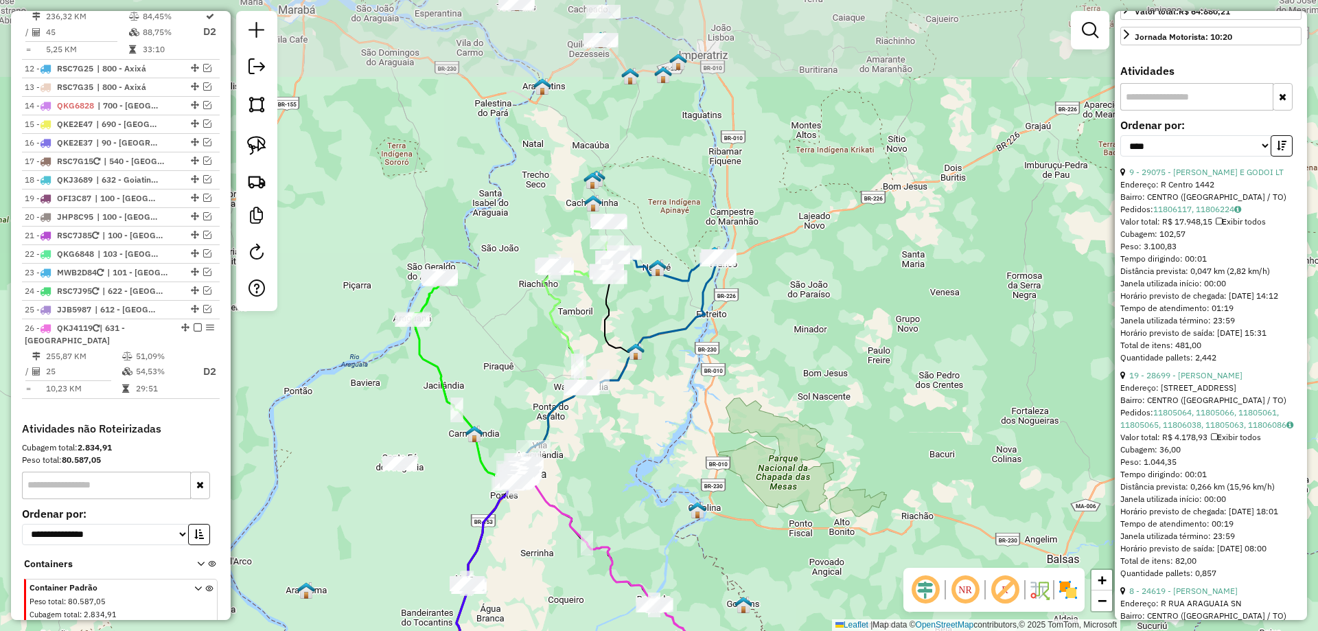
drag, startPoint x: 572, startPoint y: 203, endPoint x: 615, endPoint y: 448, distance: 249.6
click at [615, 448] on div "Janela de atendimento Grade de atendimento Capacidade Transportadoras Veículos …" at bounding box center [659, 315] width 1318 height 631
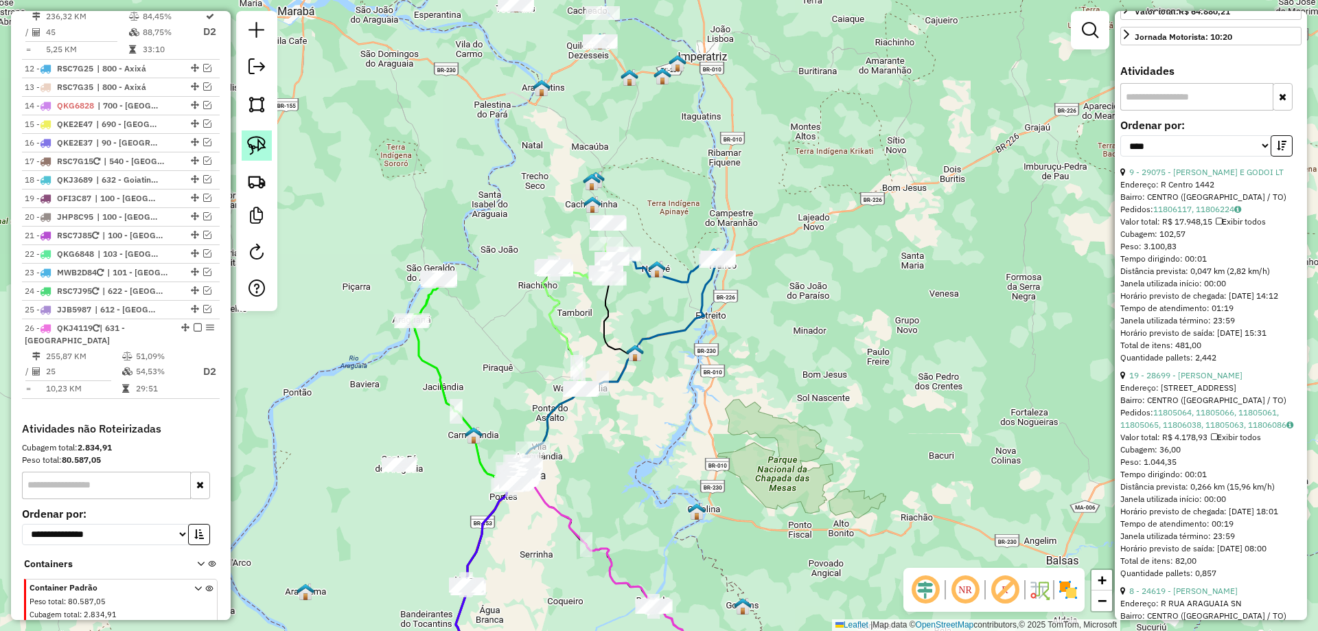
click at [266, 144] on img at bounding box center [256, 145] width 19 height 19
drag, startPoint x: 697, startPoint y: 297, endPoint x: 701, endPoint y: 322, distance: 25.1
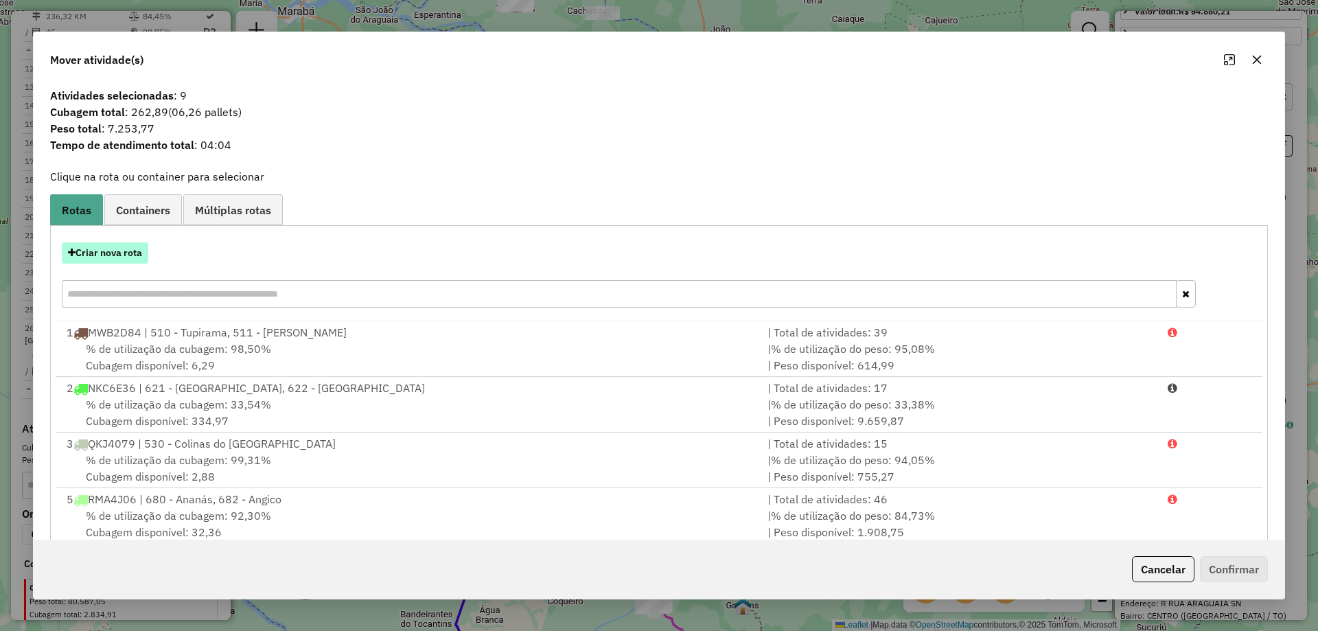
click at [131, 261] on button "Criar nova rota" at bounding box center [105, 252] width 87 height 21
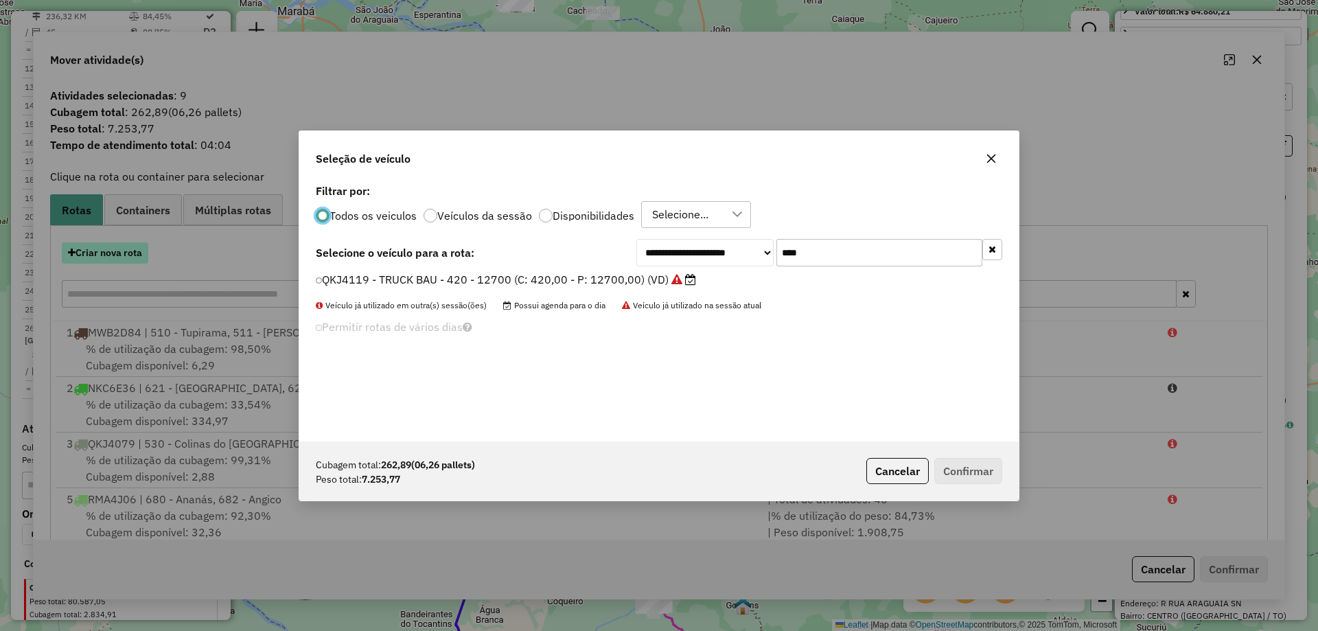
scroll to position [8, 4]
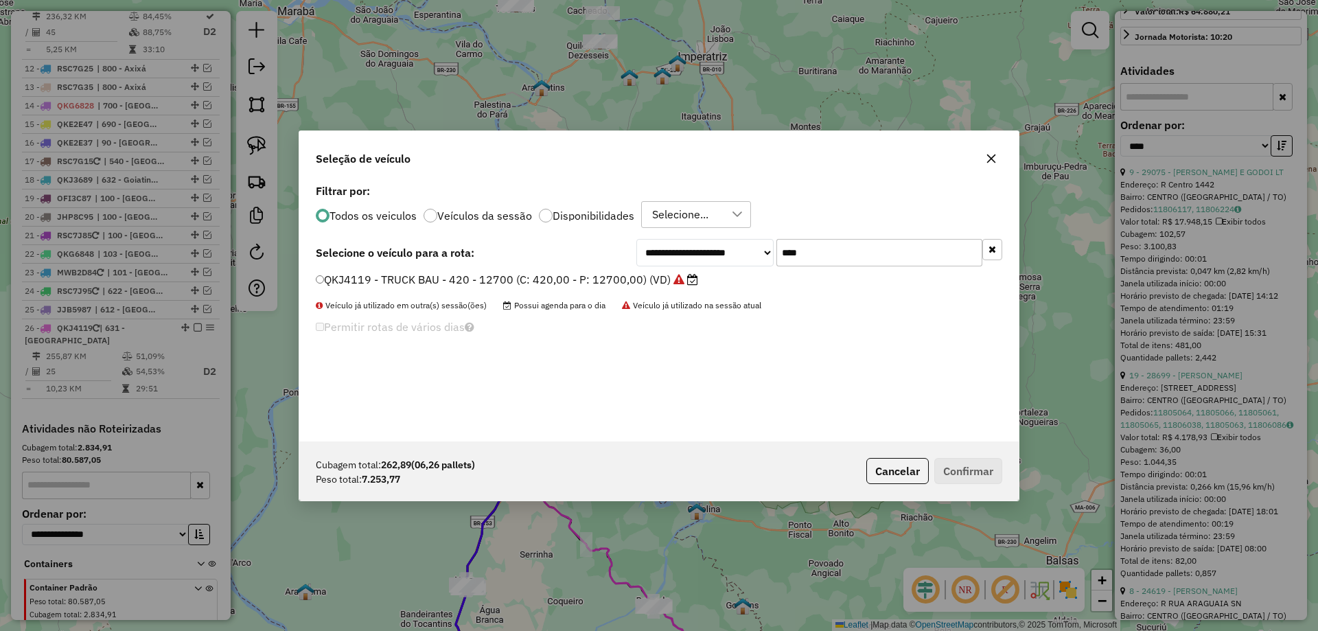
click at [878, 248] on input "****" at bounding box center [880, 252] width 206 height 27
type input "***"
click at [553, 281] on label "OLN5J26 - TRUCK BAU - 420 - 13500 (C: 420,00 - P: 13500,00) (VD)" at bounding box center [500, 279] width 369 height 16
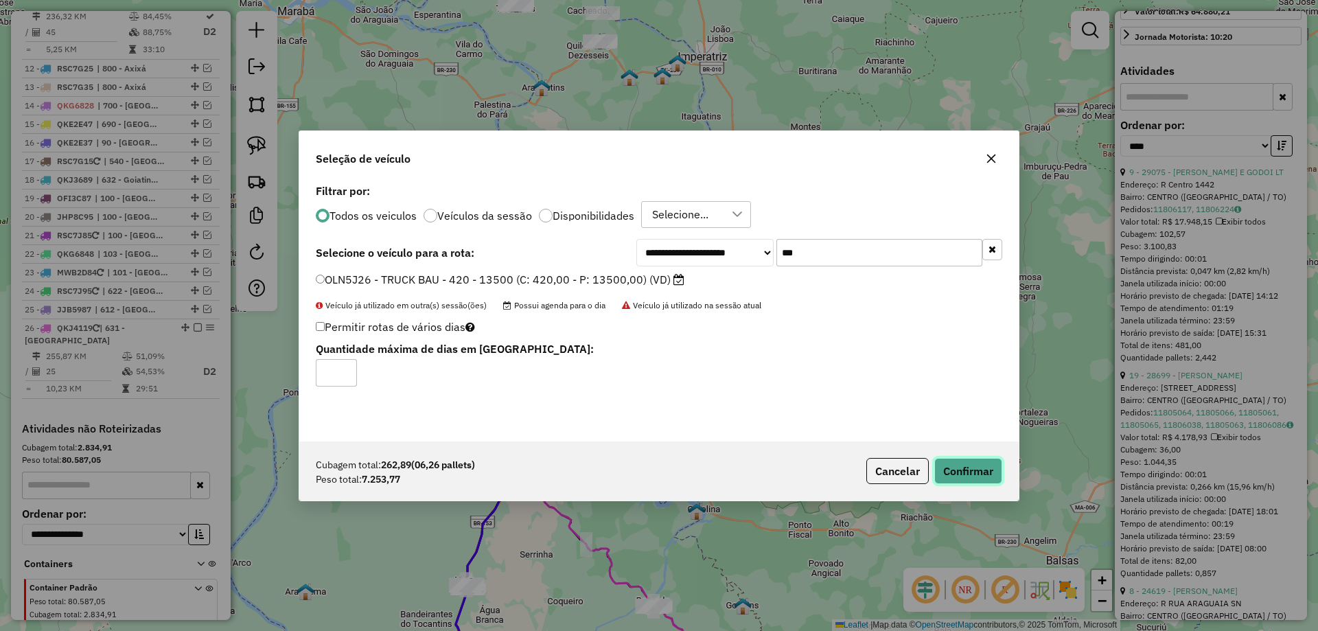
click at [985, 477] on button "Confirmar" at bounding box center [969, 471] width 68 height 26
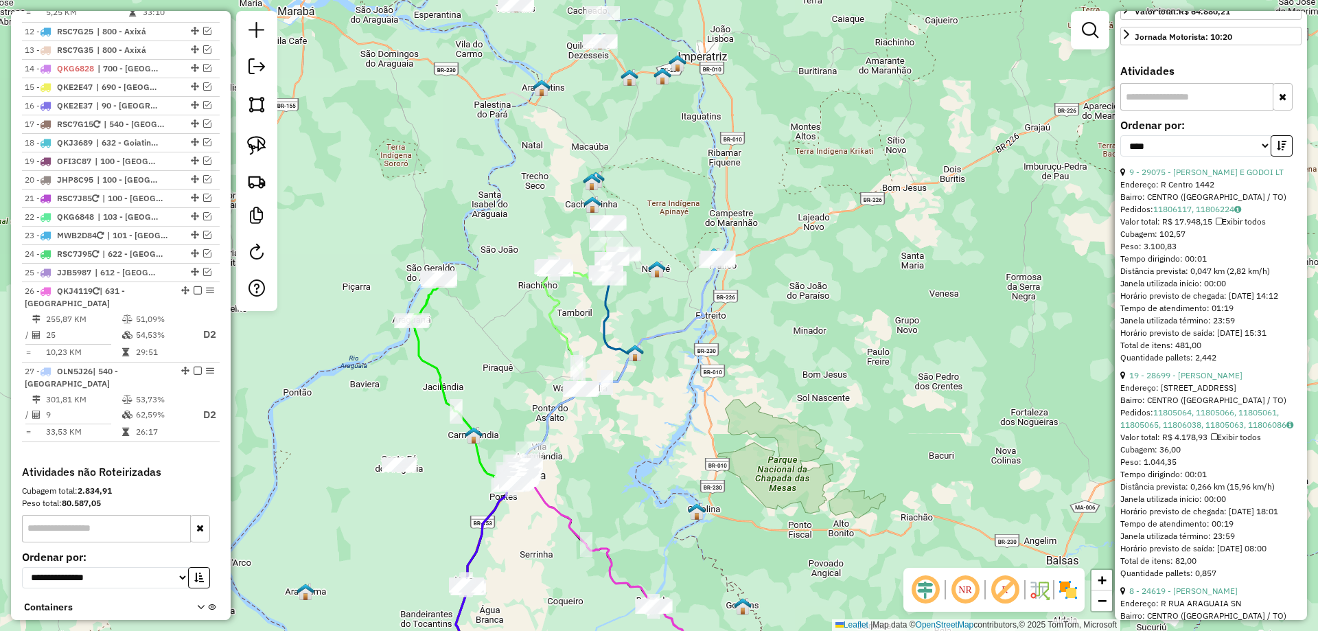
scroll to position [1452, 0]
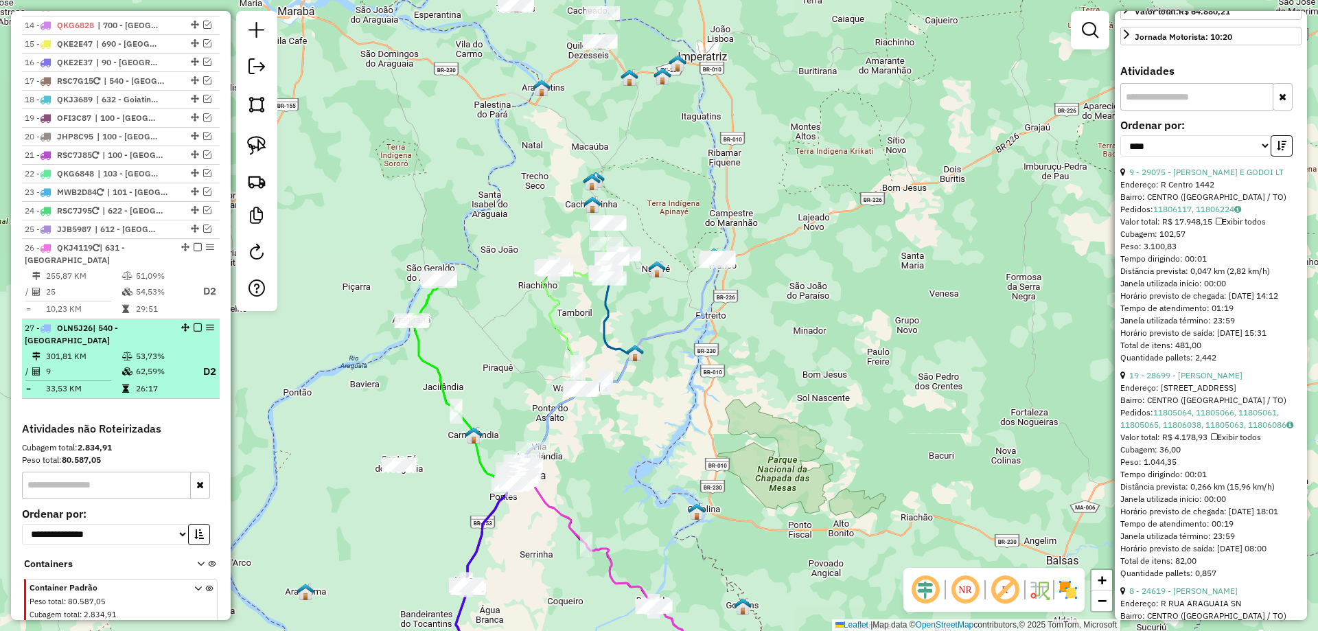
click at [194, 323] on em at bounding box center [198, 327] width 8 height 8
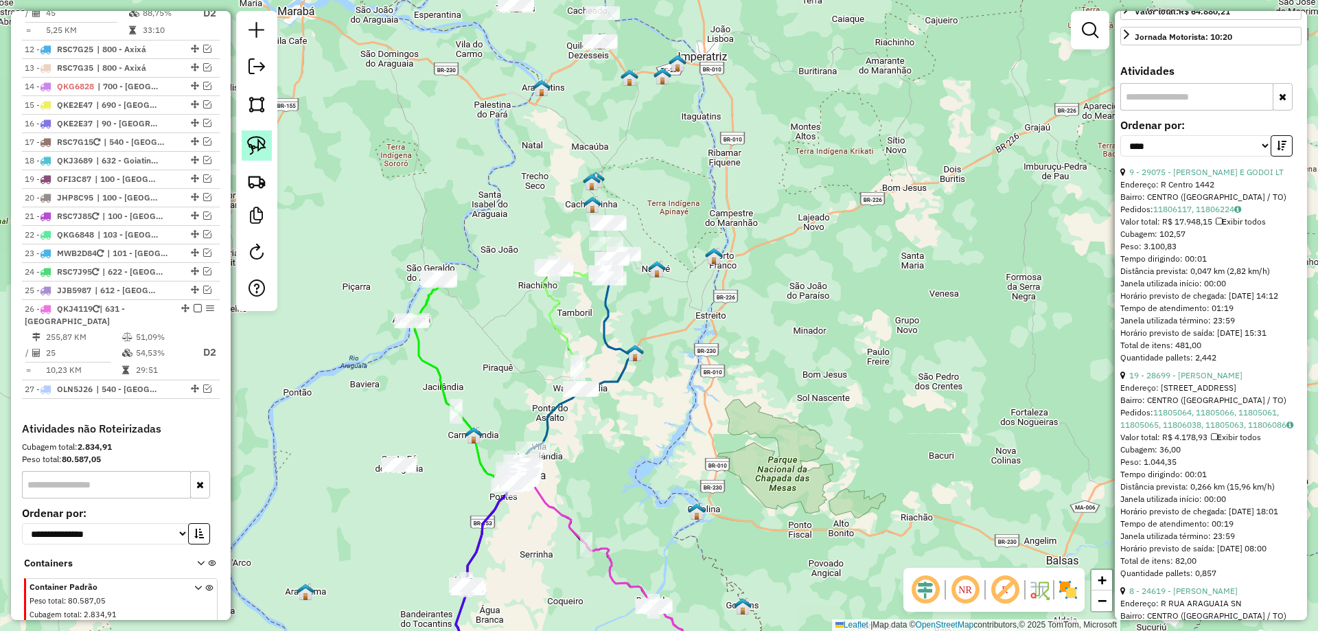
click at [253, 147] on img at bounding box center [256, 145] width 19 height 19
drag, startPoint x: 594, startPoint y: 299, endPoint x: 613, endPoint y: 328, distance: 34.9
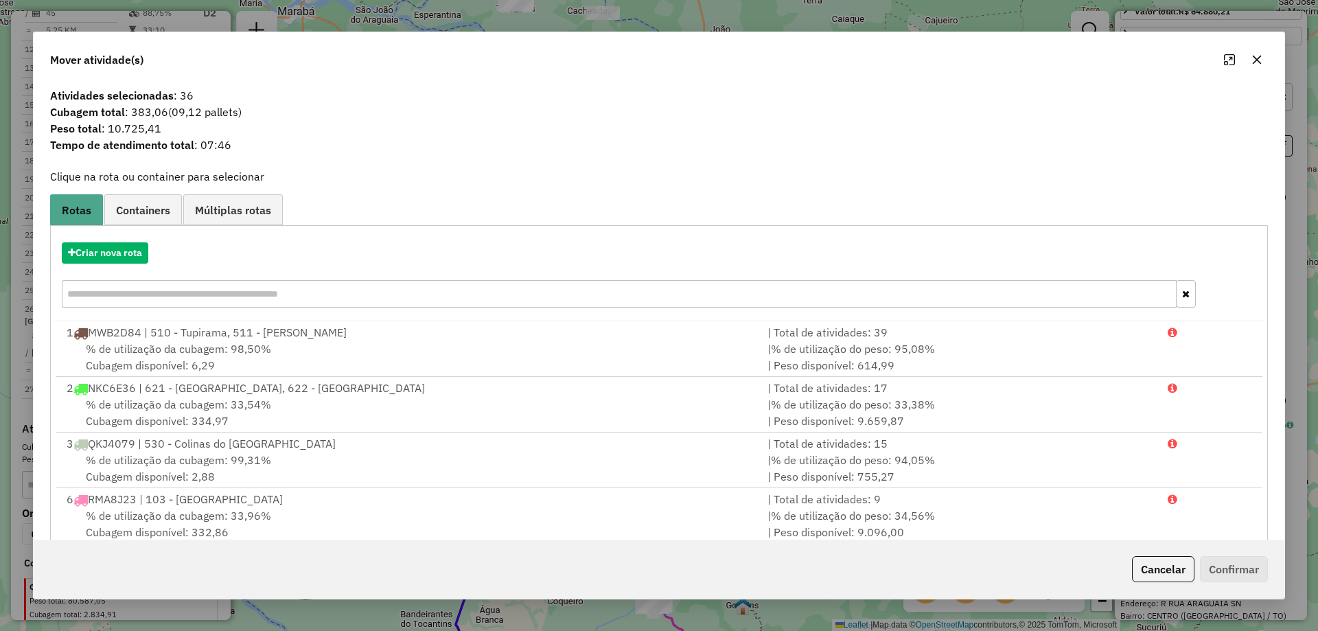
click at [1261, 64] on icon "button" at bounding box center [1257, 60] width 9 height 9
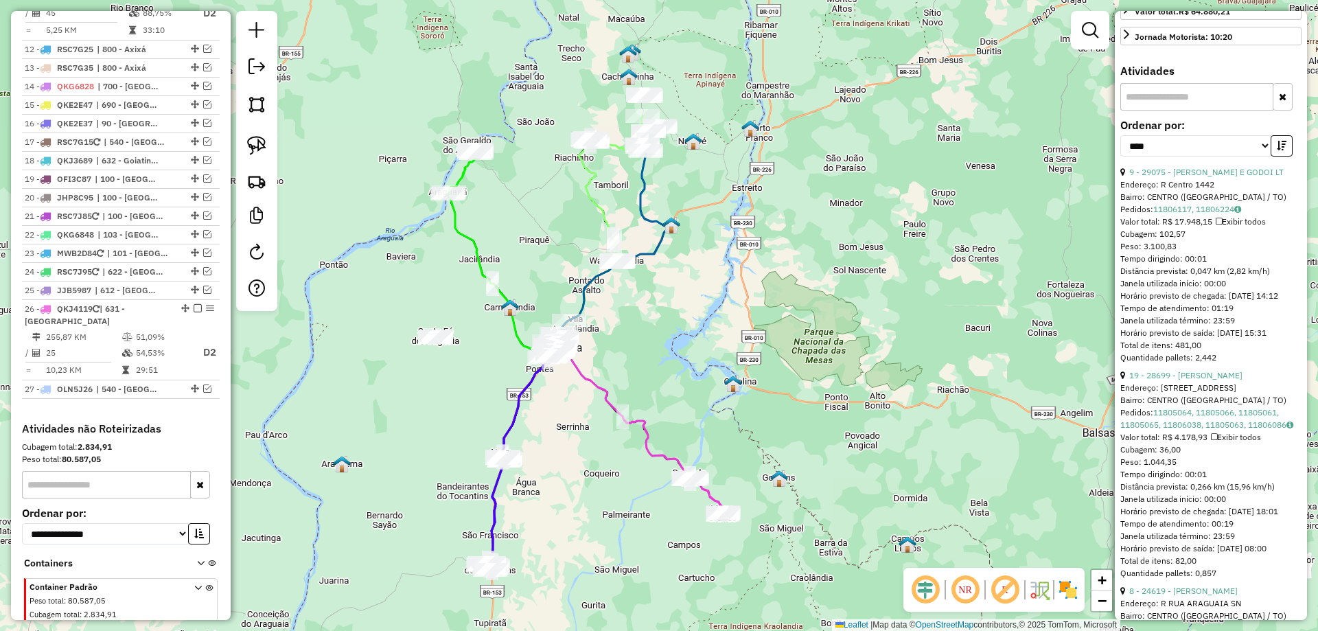
drag, startPoint x: 727, startPoint y: 531, endPoint x: 792, endPoint y: 284, distance: 255.0
click at [792, 284] on div "Janela de atendimento Grade de atendimento Capacidade Transportadoras Veículos …" at bounding box center [659, 315] width 1318 height 631
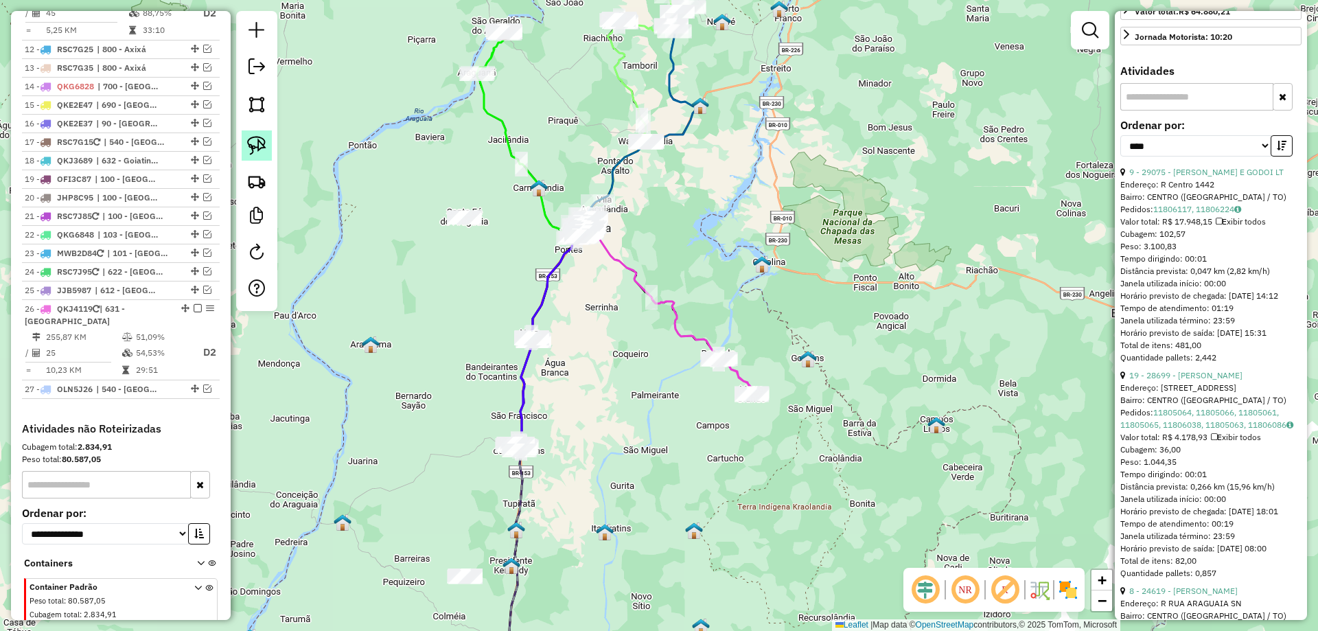
click at [267, 146] on link at bounding box center [257, 145] width 30 height 30
drag, startPoint x: 463, startPoint y: 464, endPoint x: 534, endPoint y: 522, distance: 91.7
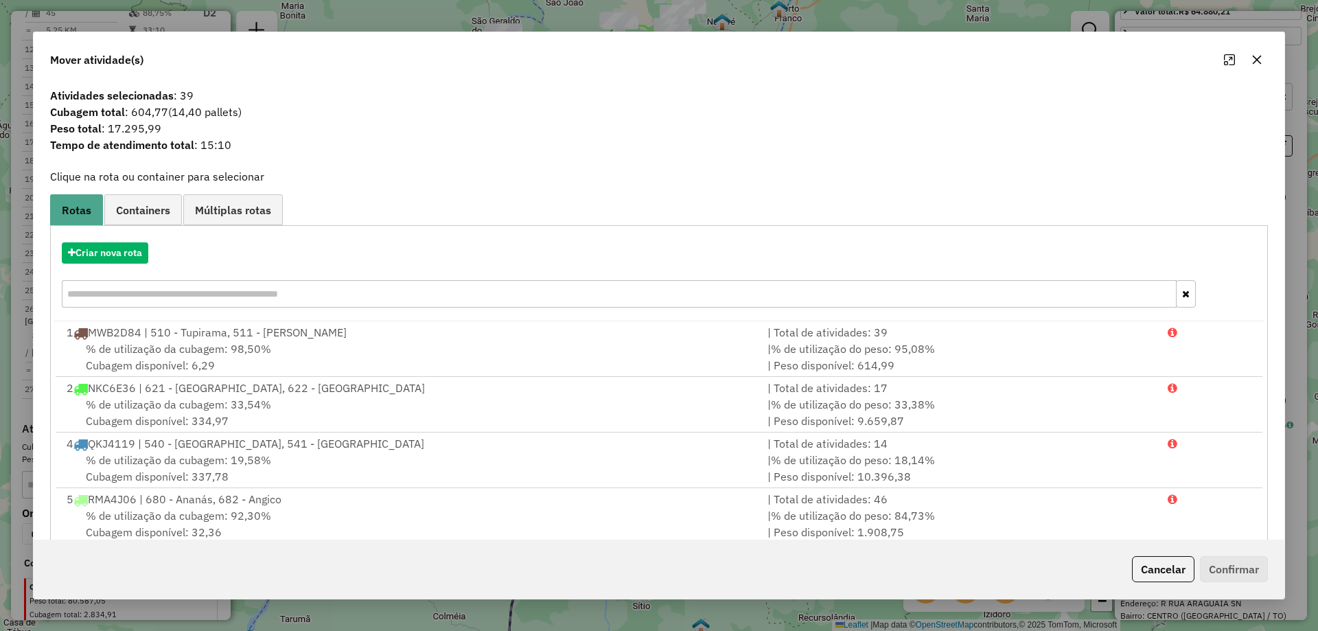
click at [1254, 53] on button "button" at bounding box center [1257, 60] width 22 height 22
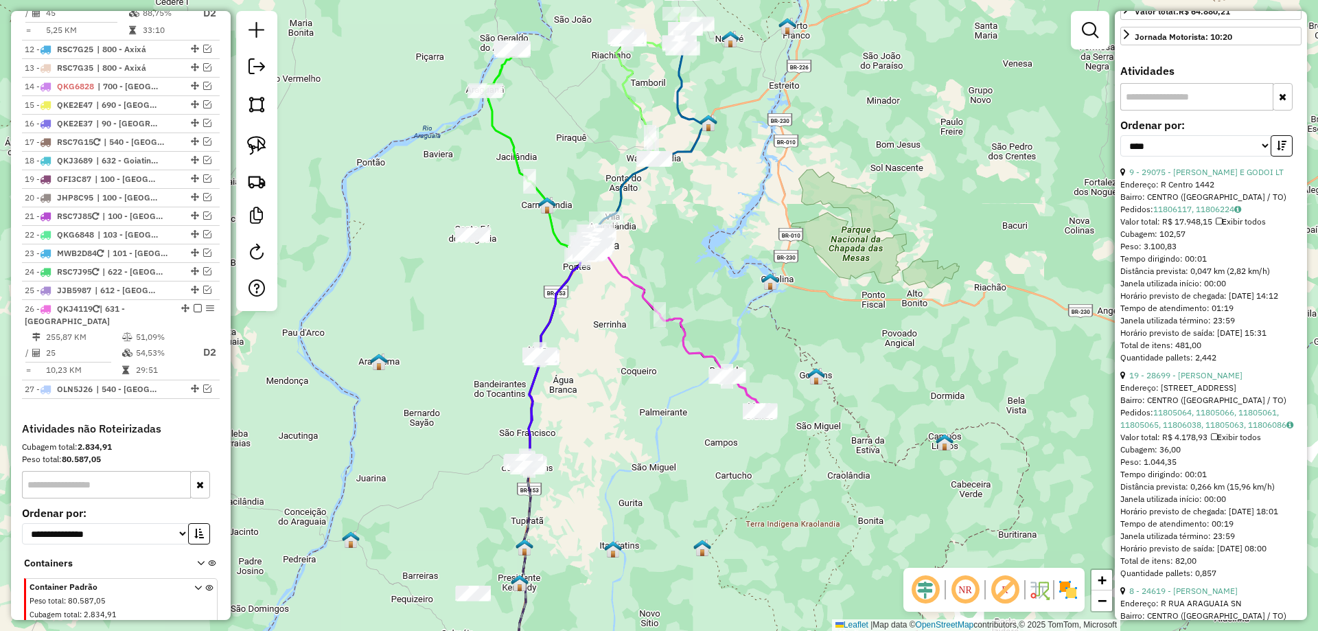
drag, startPoint x: 601, startPoint y: 337, endPoint x: 601, endPoint y: 387, distance: 50.1
click at [617, 374] on div "Janela de atendimento Grade de atendimento Capacidade Transportadoras Veículos …" at bounding box center [659, 315] width 1318 height 631
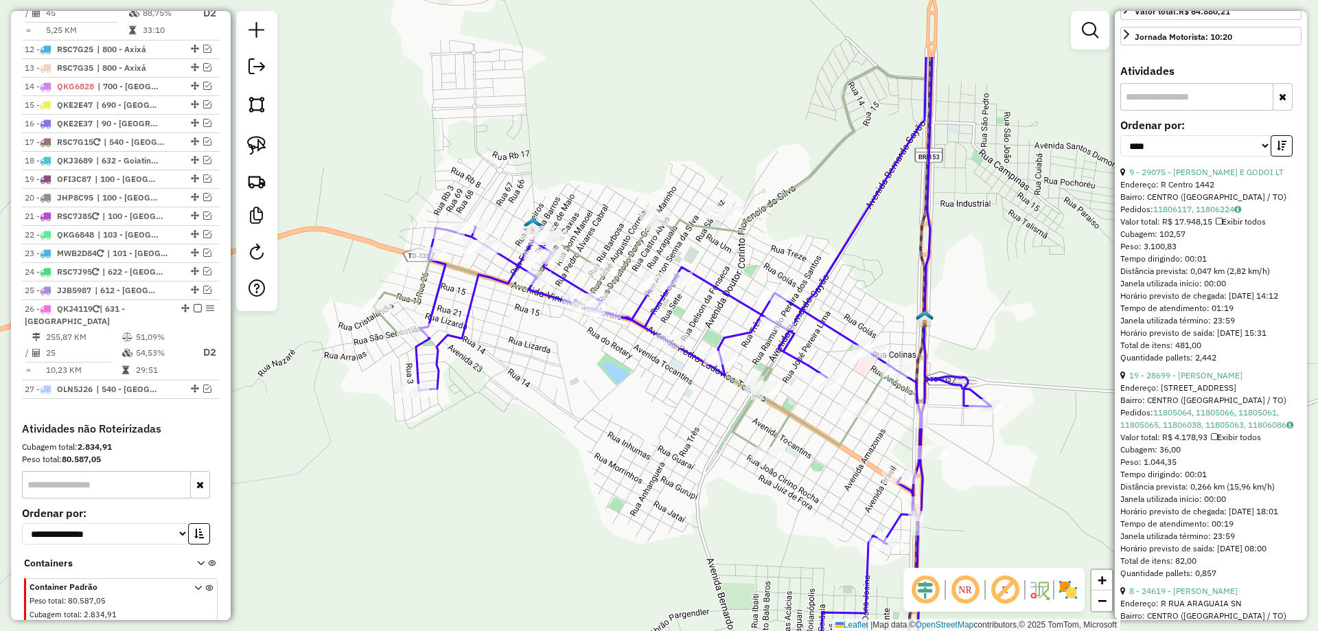
drag, startPoint x: 611, startPoint y: 401, endPoint x: 655, endPoint y: 424, distance: 49.4
click at [655, 424] on div "Janela de atendimento Grade de atendimento Capacidade Transportadoras Veículos …" at bounding box center [659, 315] width 1318 height 631
click at [259, 144] on img at bounding box center [256, 145] width 19 height 19
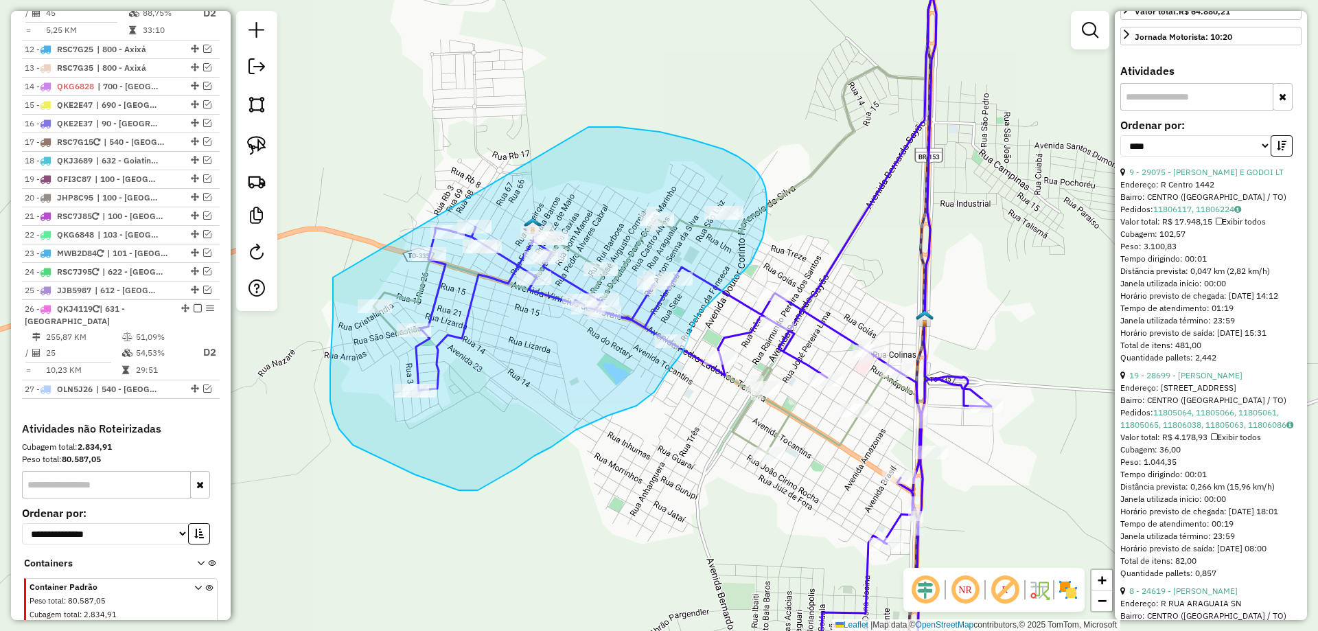
drag, startPoint x: 333, startPoint y: 277, endPoint x: 510, endPoint y: 127, distance: 231.9
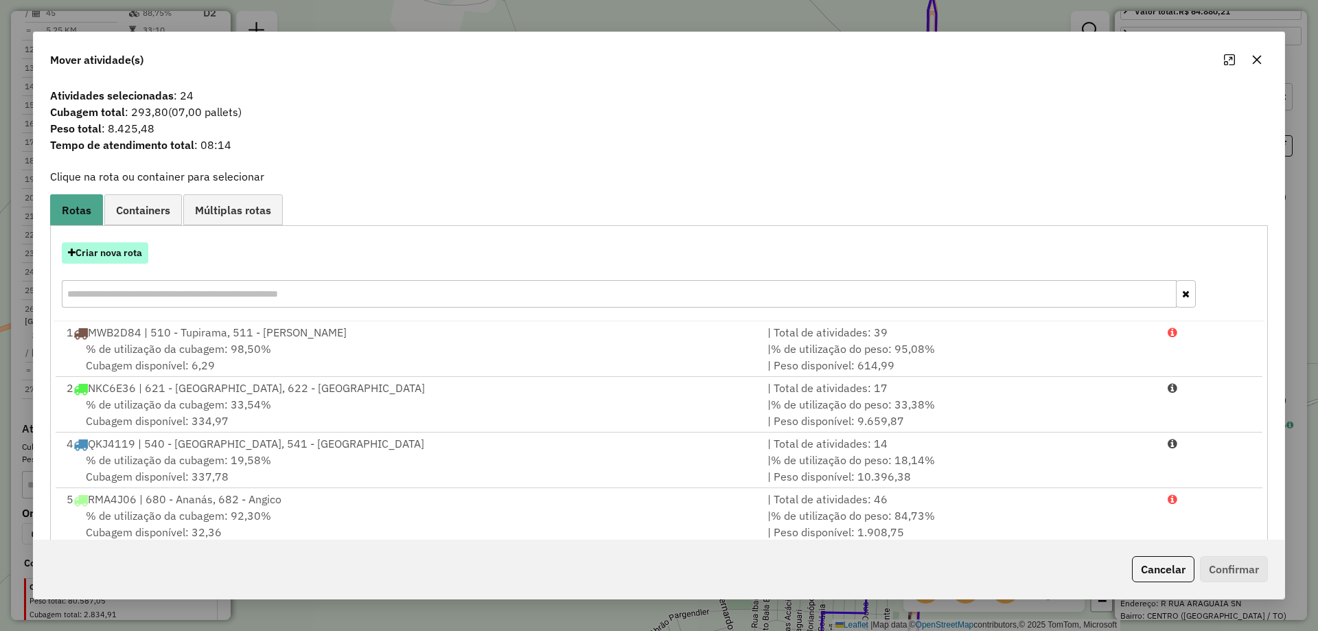
click at [127, 255] on button "Criar nova rota" at bounding box center [105, 252] width 87 height 21
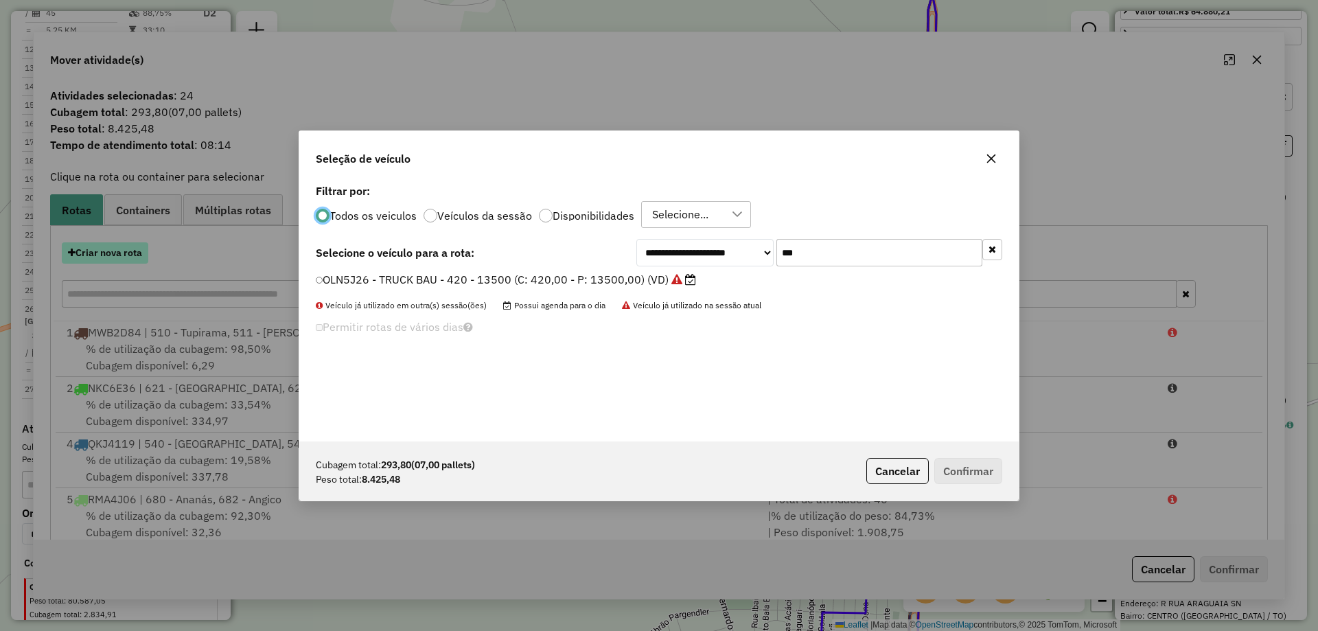
scroll to position [8, 4]
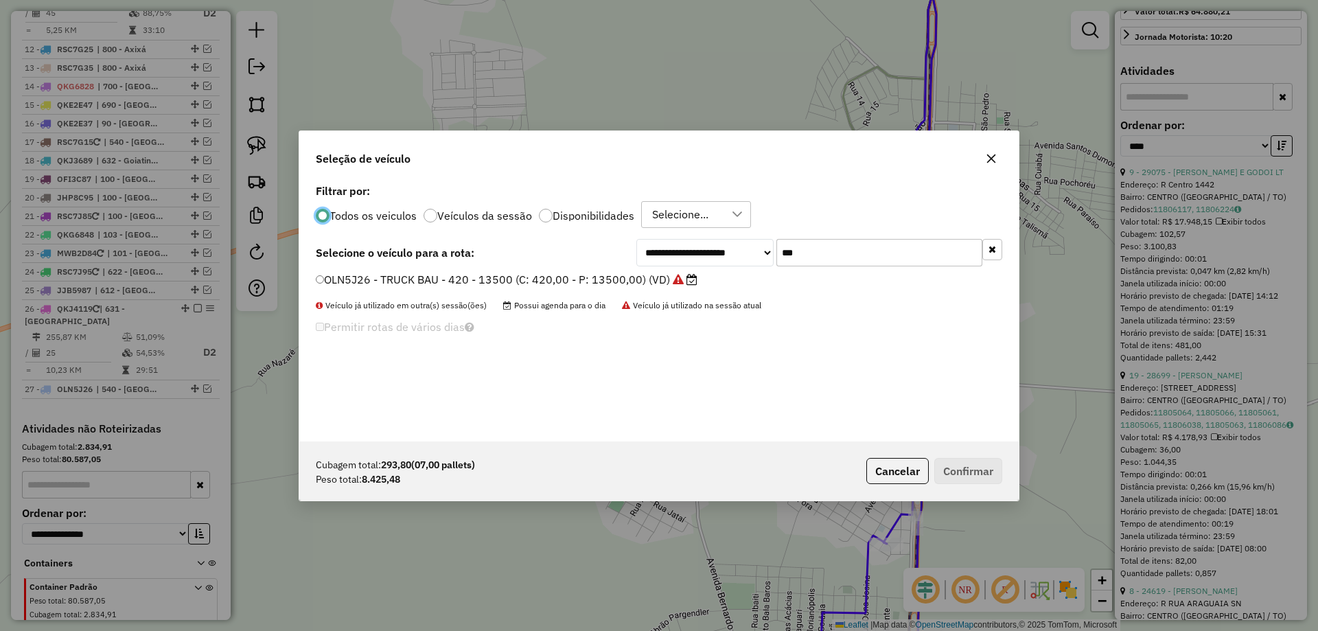
click at [816, 246] on input "***" at bounding box center [880, 252] width 206 height 27
type input "*"
type input "***"
click at [696, 274] on label "MWF4J39 - TRUCK CARROCERIA ABERTA - 504 - 14000 (C: 504,00 - P: 14000,00) (VD)" at bounding box center [545, 279] width 459 height 16
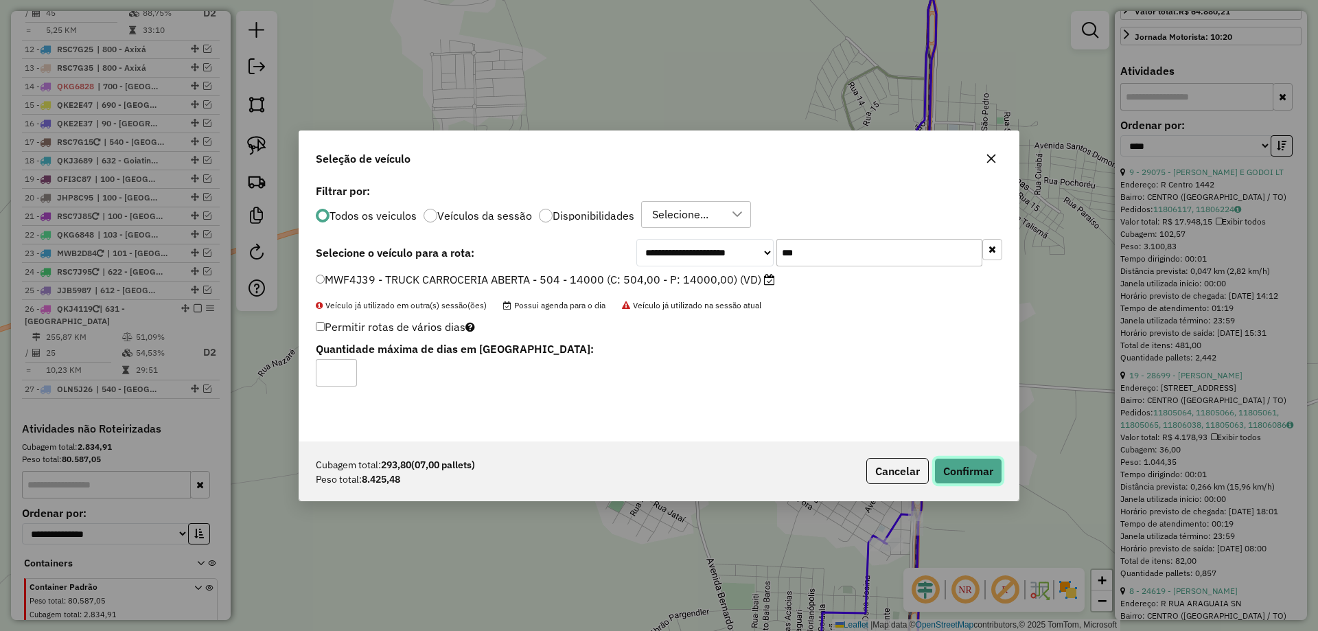
click at [973, 468] on button "Confirmar" at bounding box center [969, 471] width 68 height 26
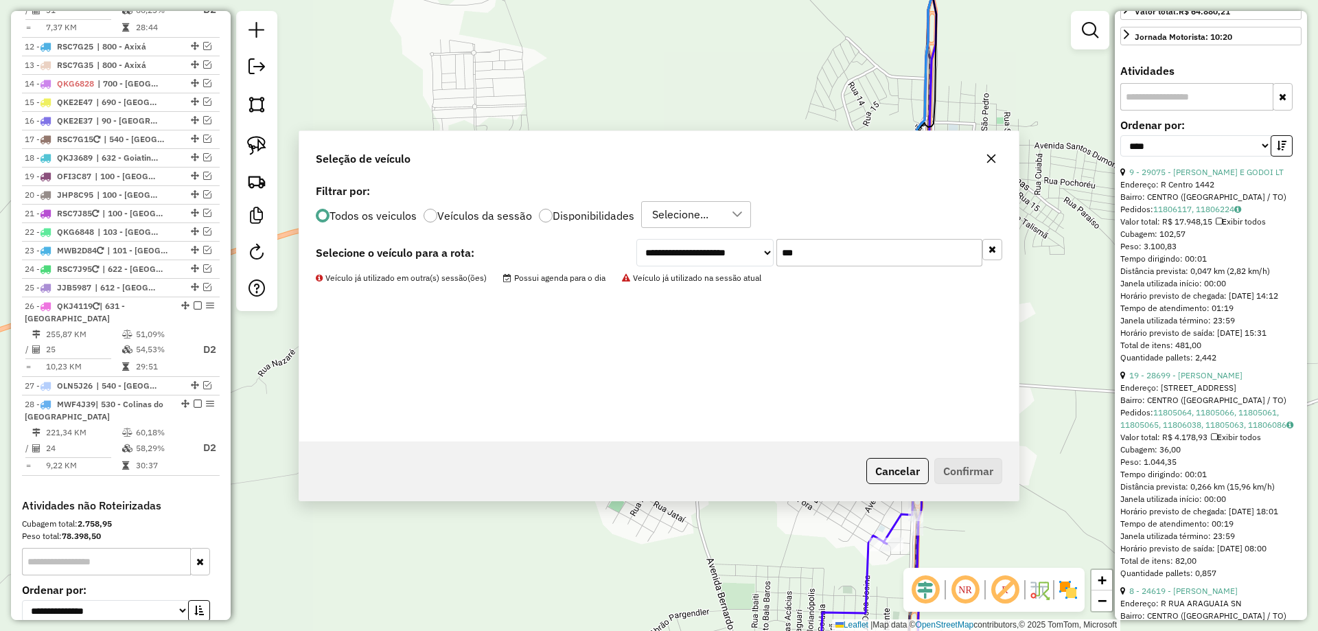
scroll to position [1468, 0]
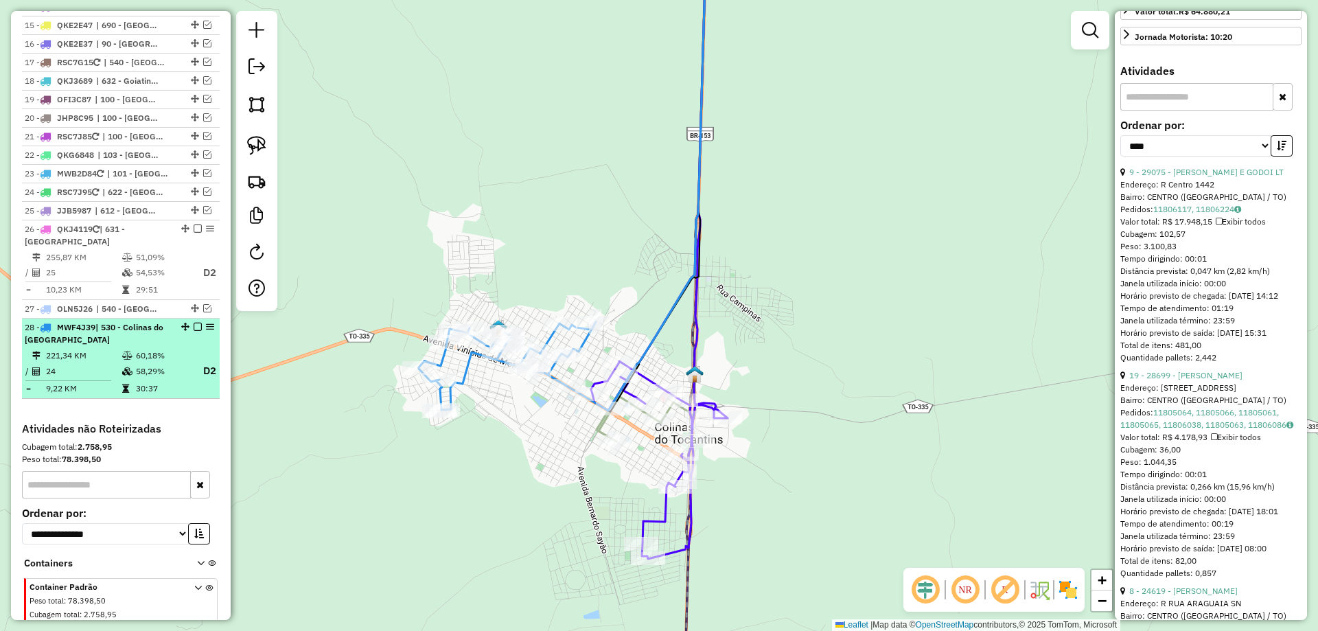
click at [194, 323] on em at bounding box center [198, 327] width 8 height 8
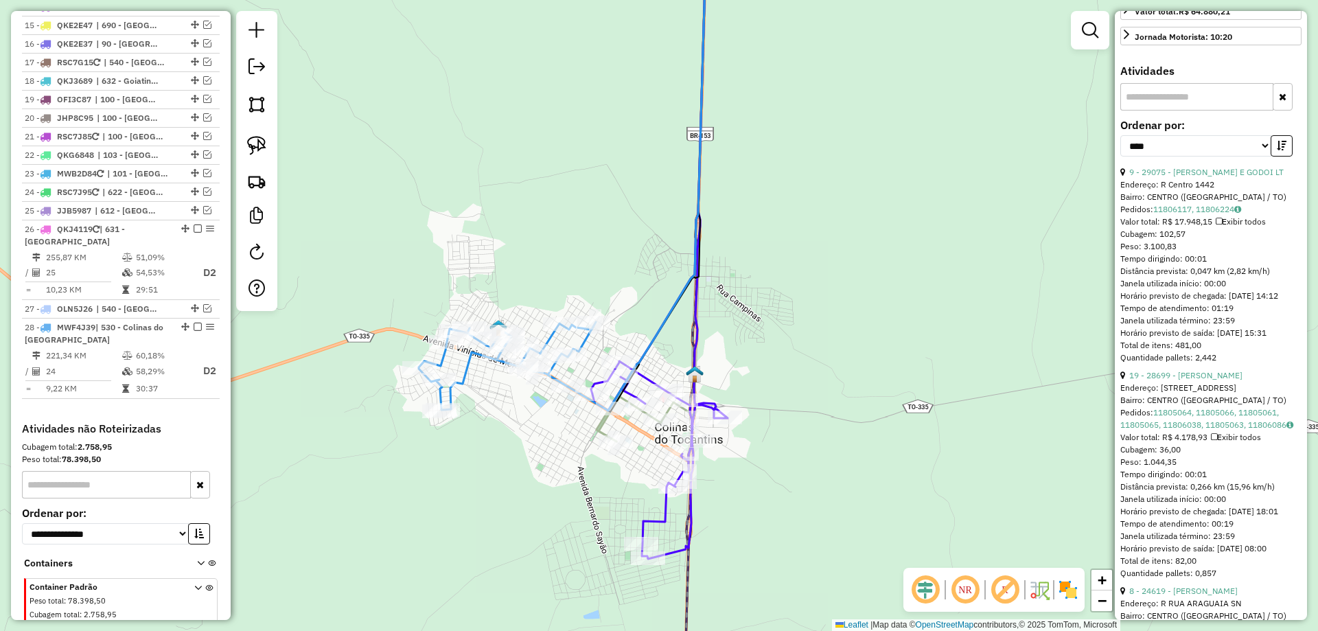
scroll to position [1406, 0]
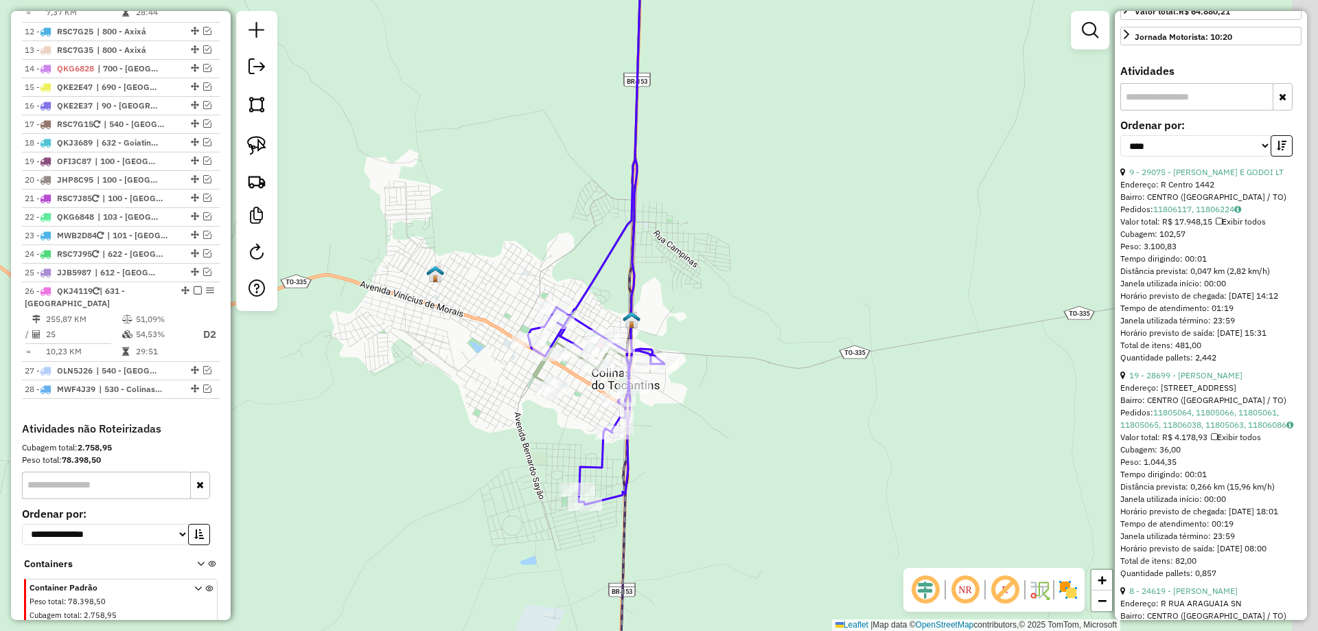
drag, startPoint x: 492, startPoint y: 473, endPoint x: 385, endPoint y: 375, distance: 144.8
click at [389, 380] on div "Janela de atendimento Grade de atendimento Capacidade Transportadoras Veículos …" at bounding box center [659, 315] width 1318 height 631
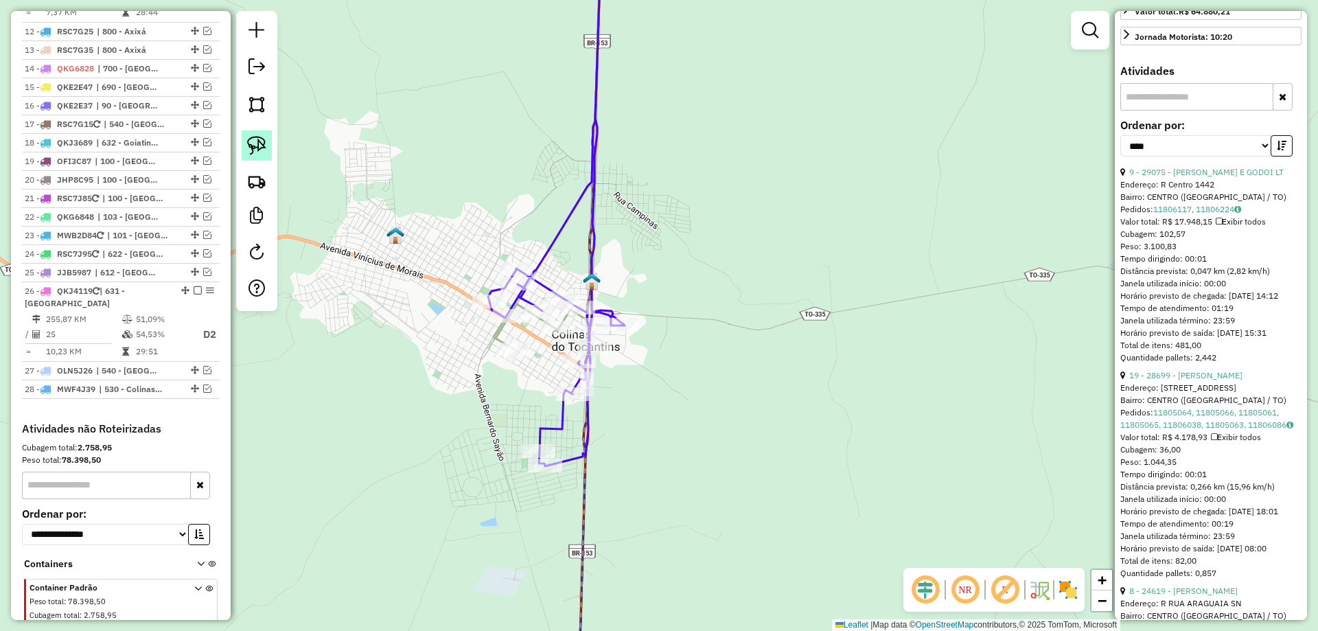
click at [265, 139] on img at bounding box center [256, 145] width 19 height 19
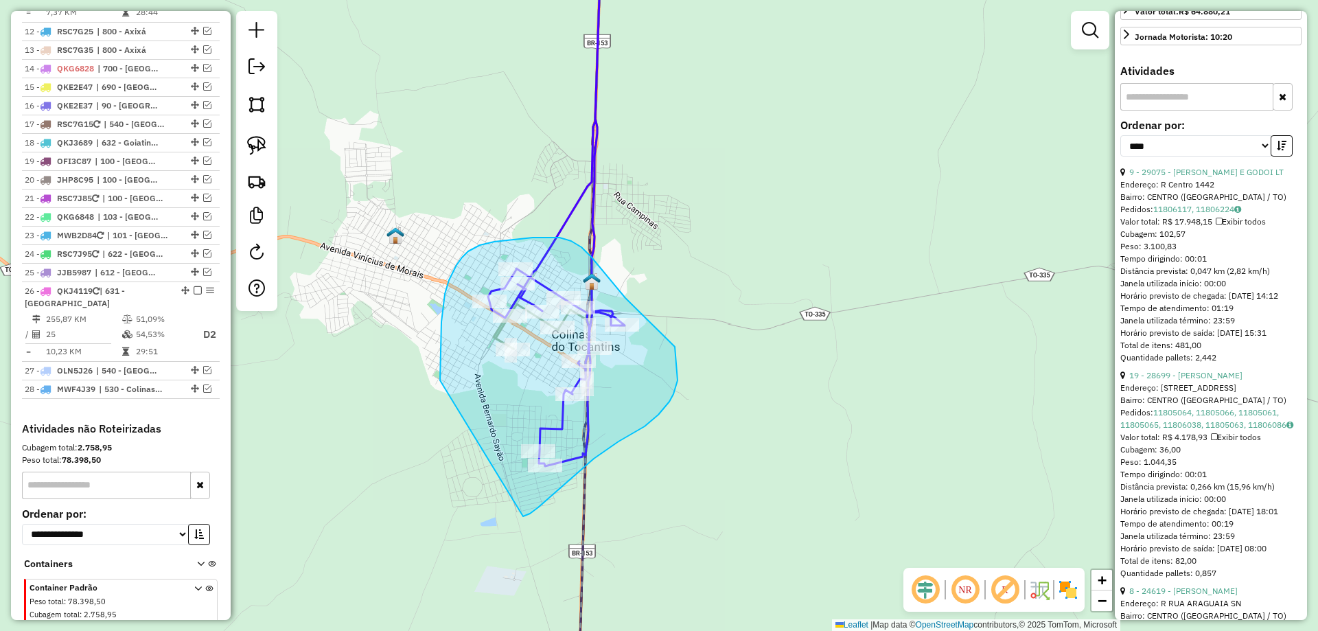
drag, startPoint x: 444, startPoint y: 303, endPoint x: 523, endPoint y: 516, distance: 227.9
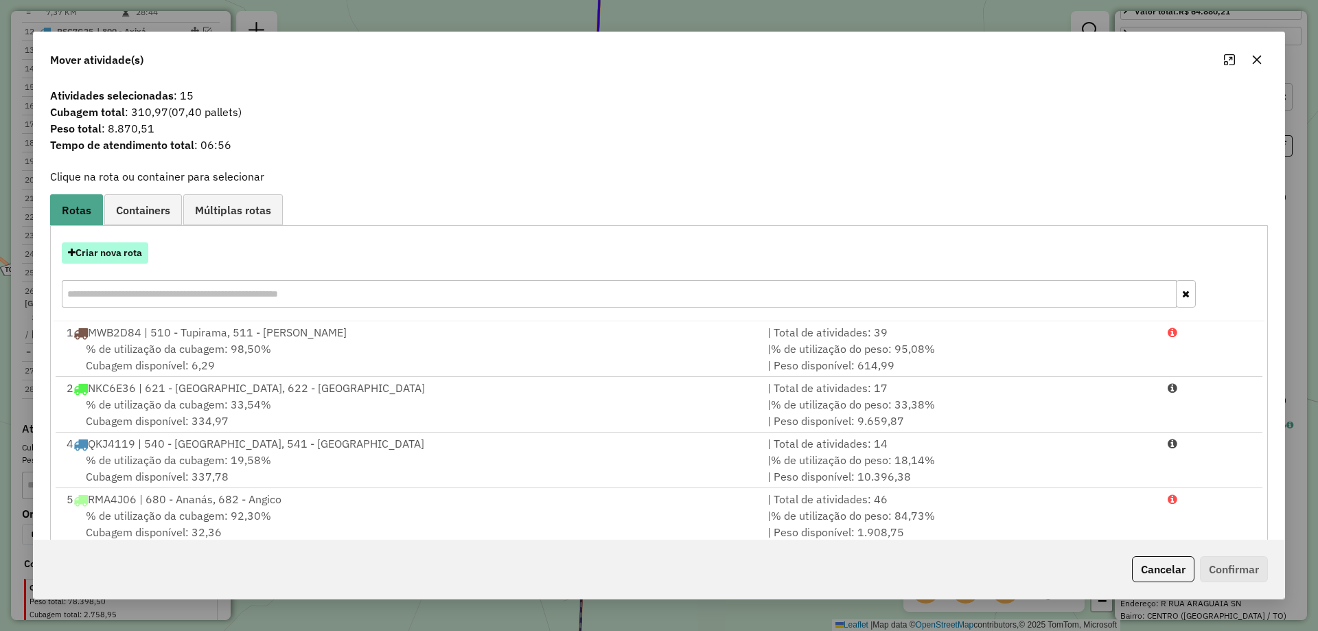
click at [111, 249] on button "Criar nova rota" at bounding box center [105, 252] width 87 height 21
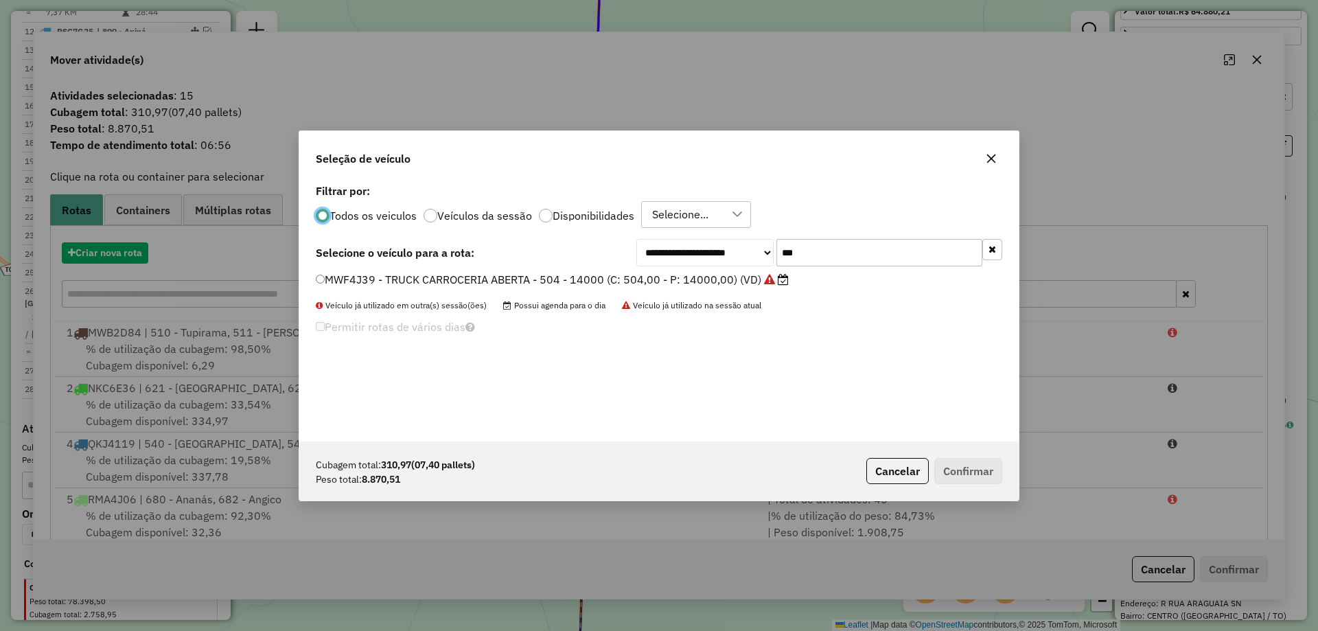
scroll to position [8, 4]
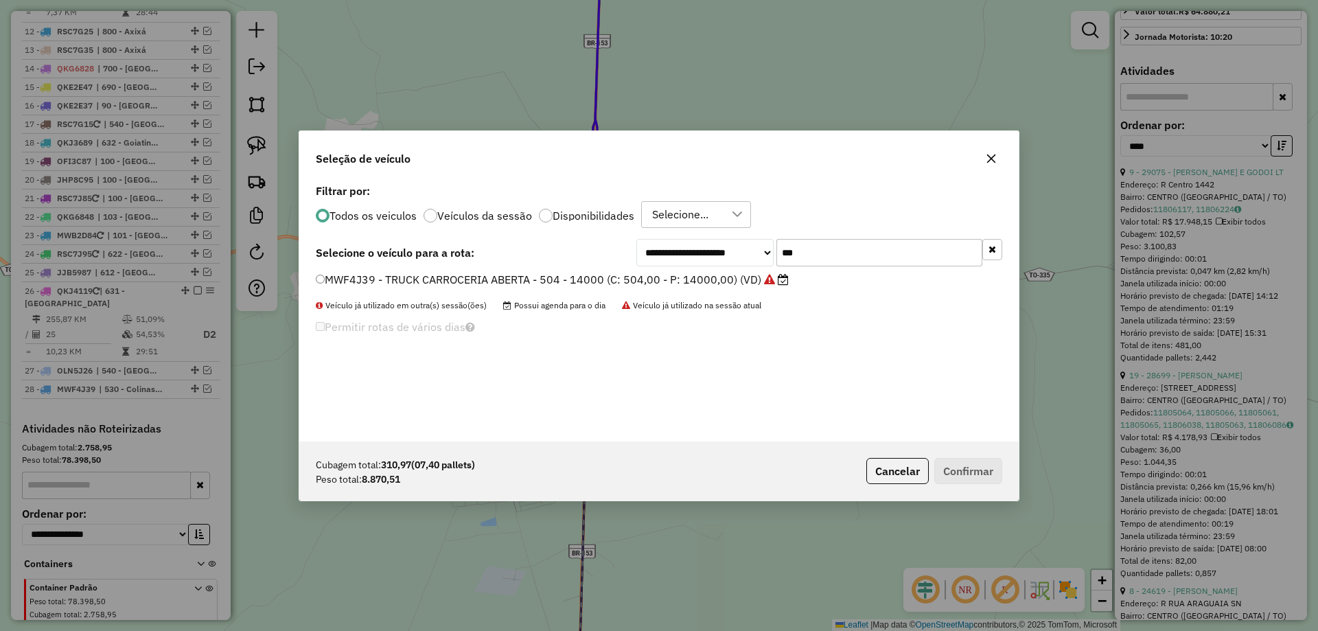
click at [824, 253] on input "***" at bounding box center [880, 252] width 206 height 27
type input "***"
click at [723, 277] on label "NKC6E36 - TRUCK CARROCERIA ABERTA - 504 - 14500 (C: 504,00 - P: 14500,00) (VD)" at bounding box center [551, 279] width 470 height 16
click at [981, 465] on button "Confirmar" at bounding box center [969, 471] width 68 height 26
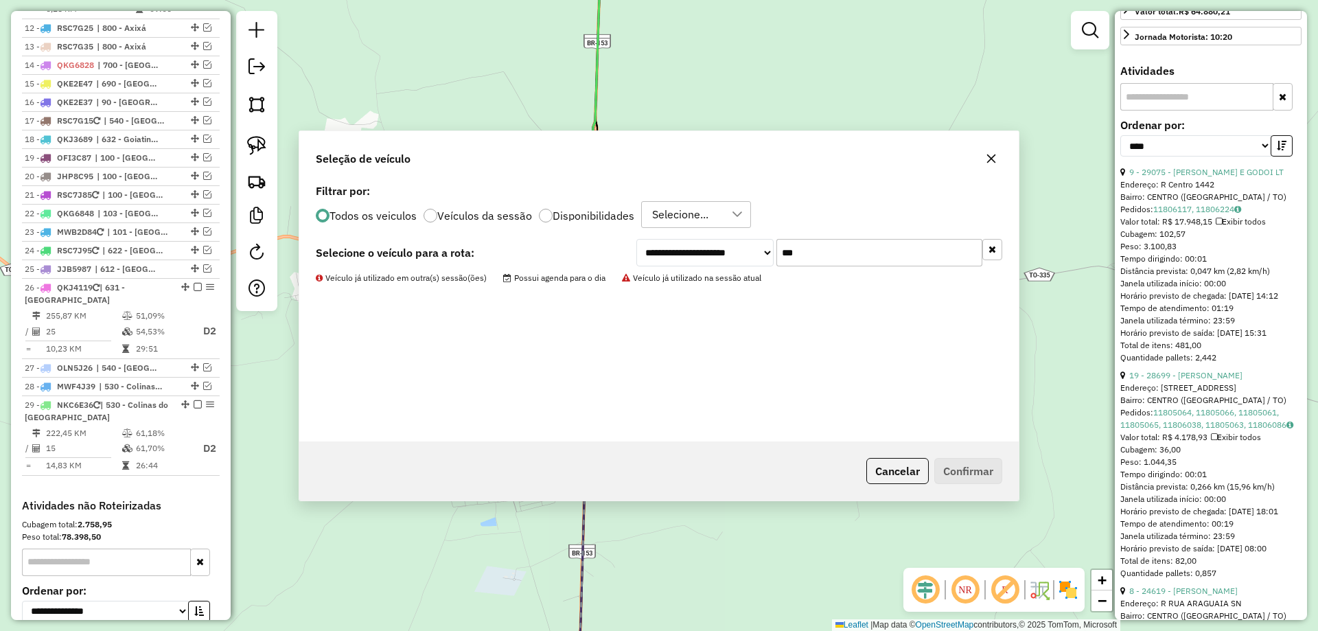
scroll to position [1483, 0]
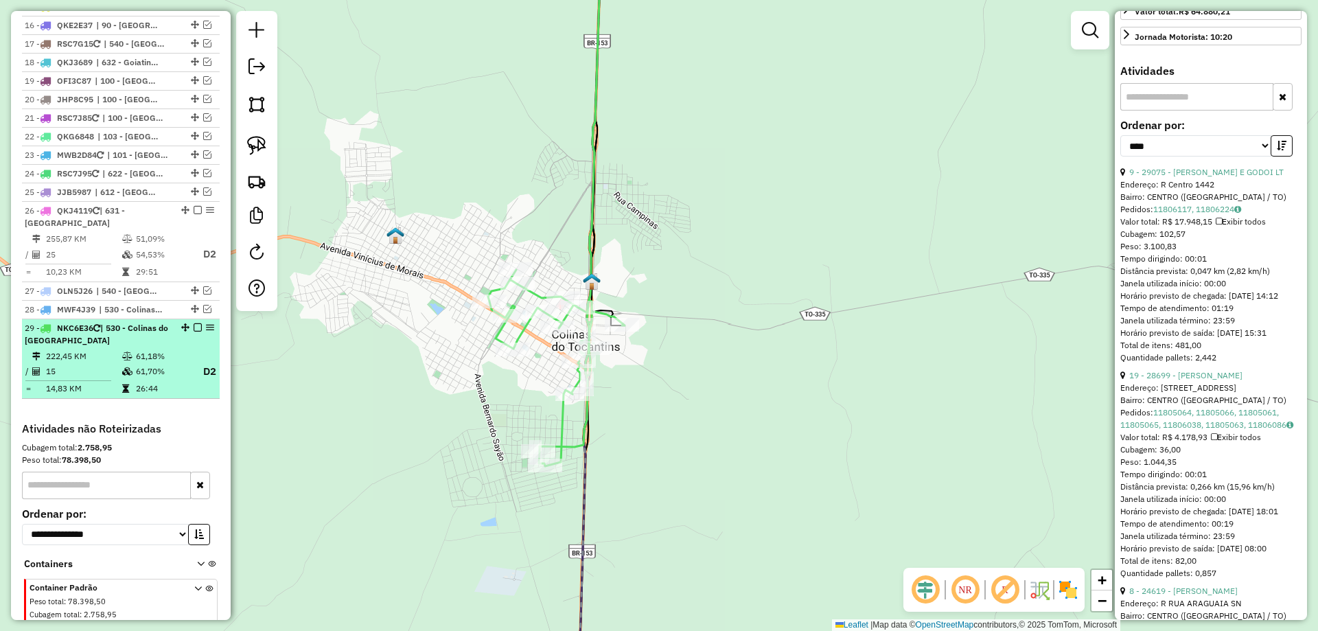
click at [194, 323] on em at bounding box center [198, 327] width 8 height 8
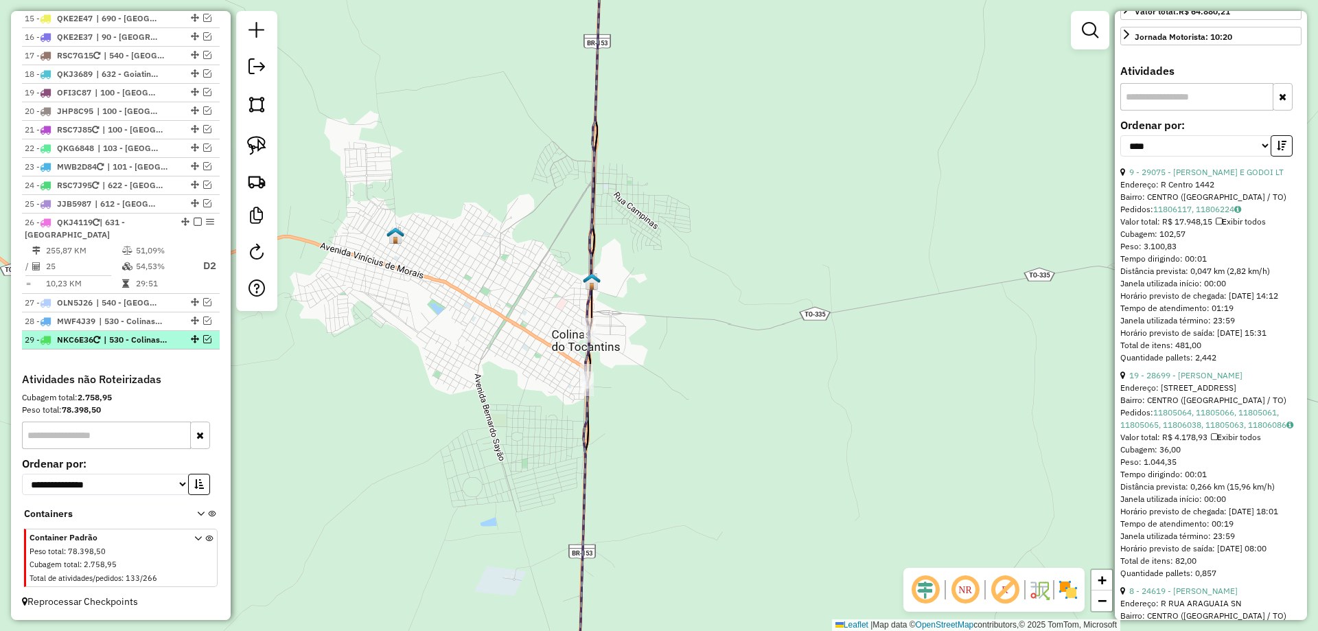
scroll to position [1422, 0]
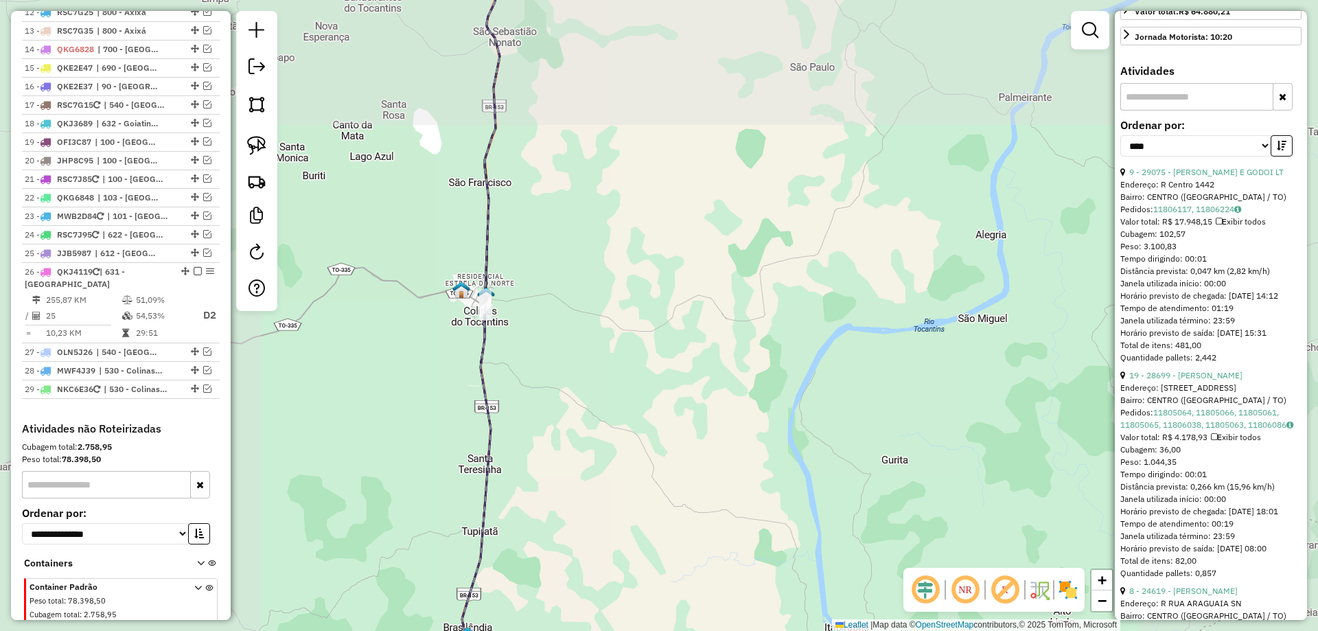
drag, startPoint x: 579, startPoint y: 222, endPoint x: 617, endPoint y: 514, distance: 295.0
click at [617, 514] on div "Janela de atendimento Grade de atendimento Capacidade Transportadoras Veículos …" at bounding box center [659, 315] width 1318 height 631
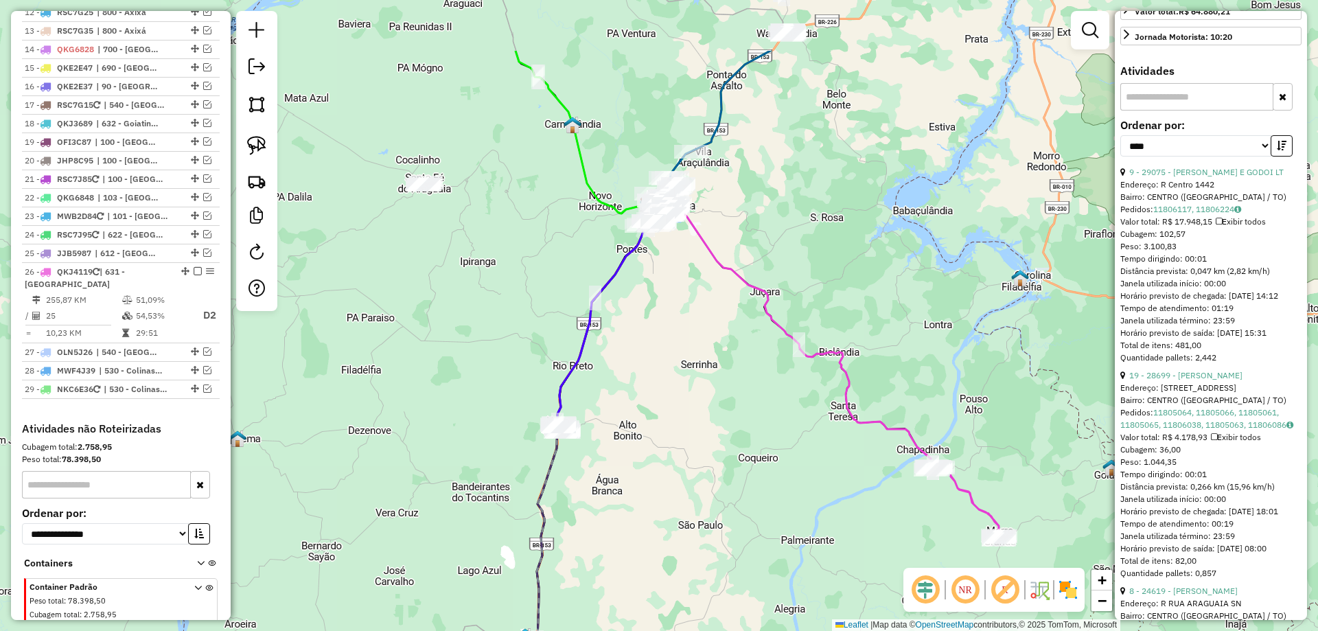
drag, startPoint x: 624, startPoint y: 421, endPoint x: 595, endPoint y: 541, distance: 123.7
click at [595, 541] on div "Janela de atendimento Grade de atendimento Capacidade Transportadoras Veículos …" at bounding box center [659, 315] width 1318 height 631
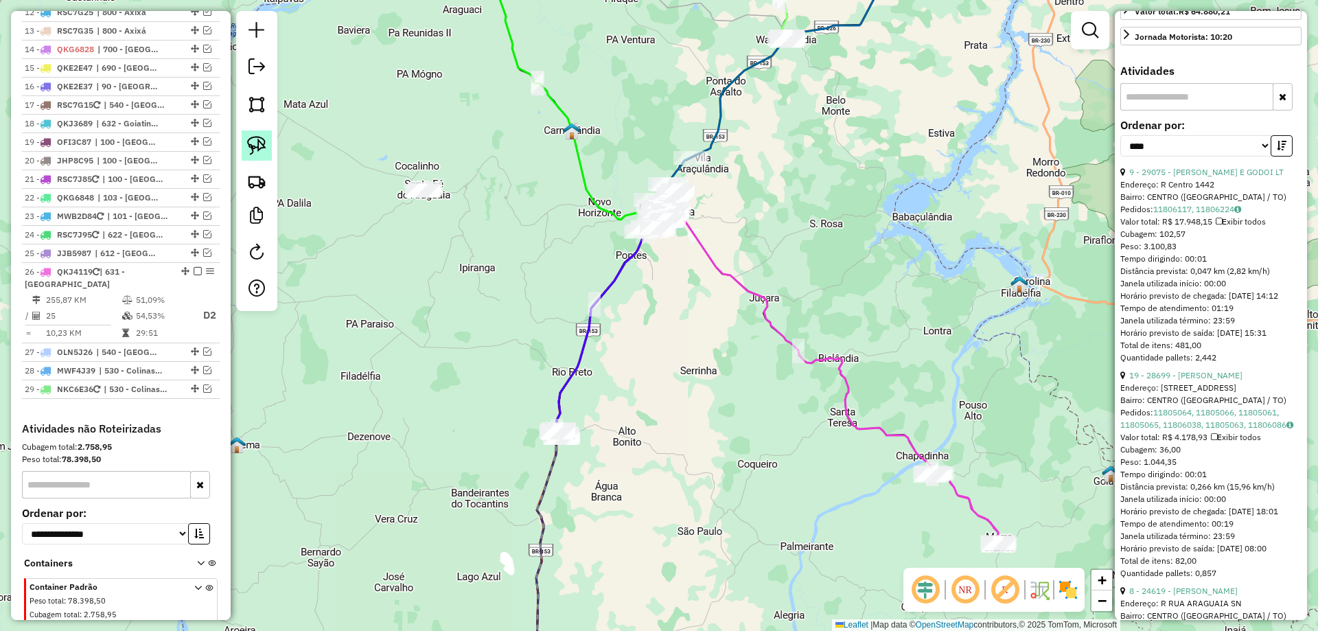
click at [266, 146] on img at bounding box center [256, 145] width 19 height 19
drag, startPoint x: 609, startPoint y: 416, endPoint x: 661, endPoint y: 479, distance: 81.5
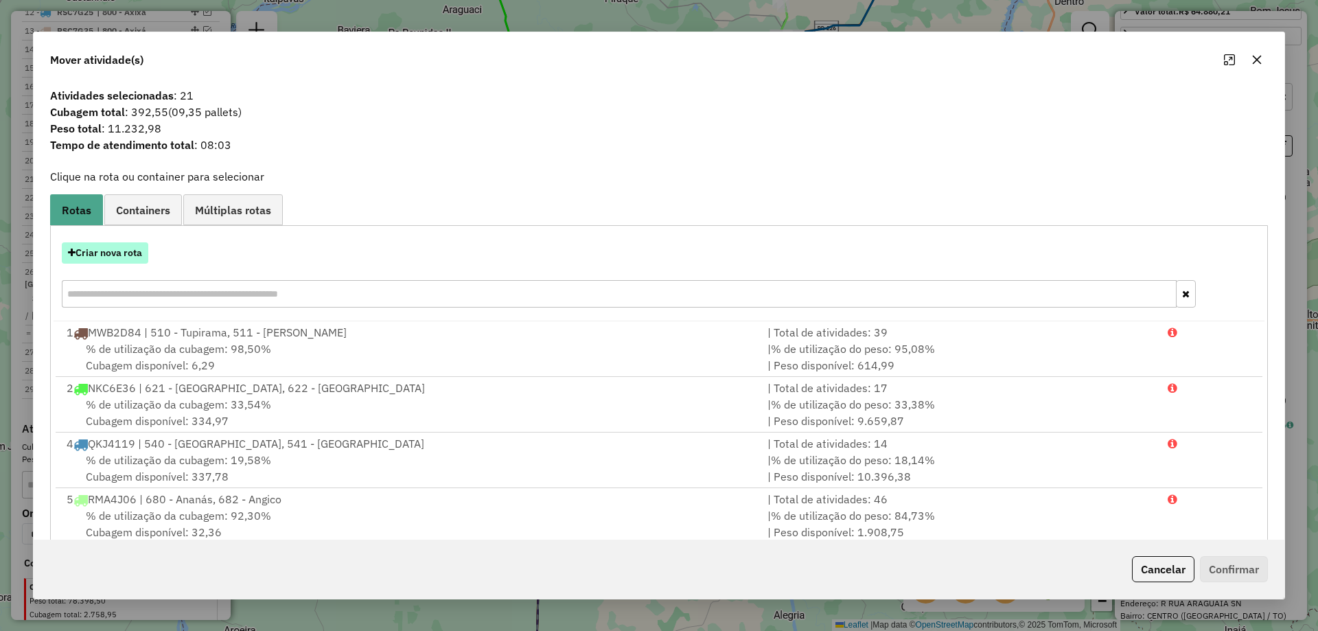
click at [97, 250] on button "Criar nova rota" at bounding box center [105, 252] width 87 height 21
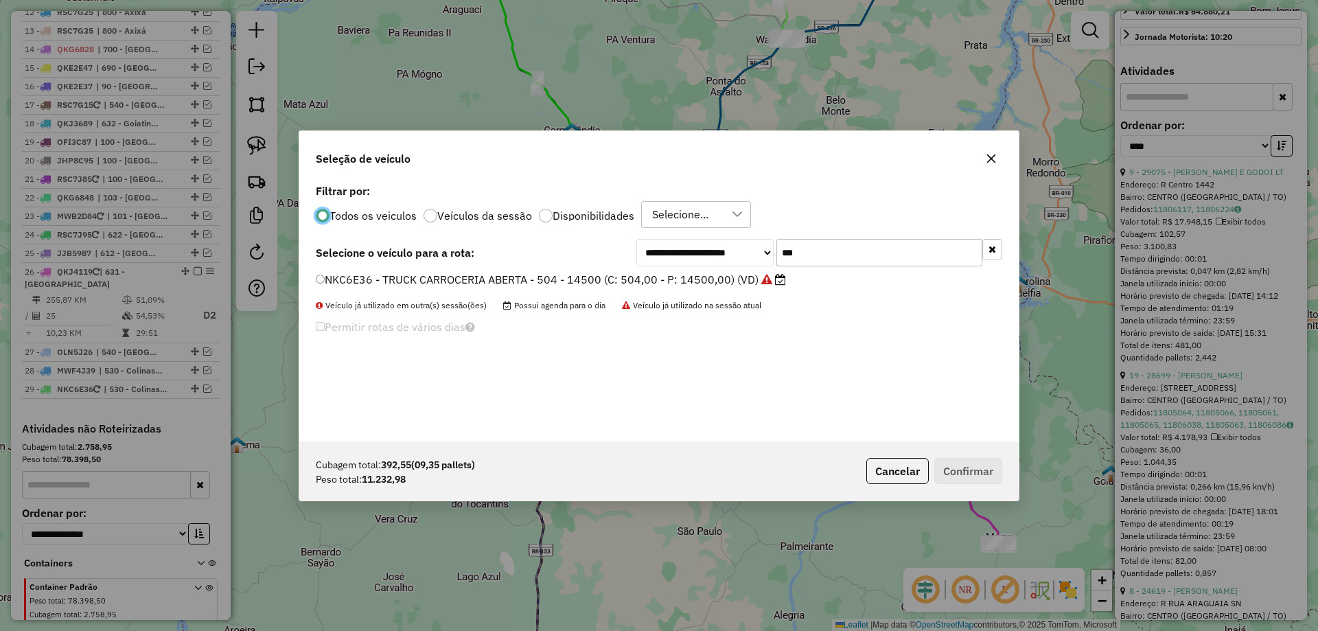
scroll to position [8, 4]
click at [812, 260] on input "***" at bounding box center [880, 252] width 206 height 27
click at [574, 282] on label "OLH6E04 - TRUCK BAU - 378 - 13040 (C: 378,00 - P: 13040,00) (VD)" at bounding box center [500, 279] width 369 height 16
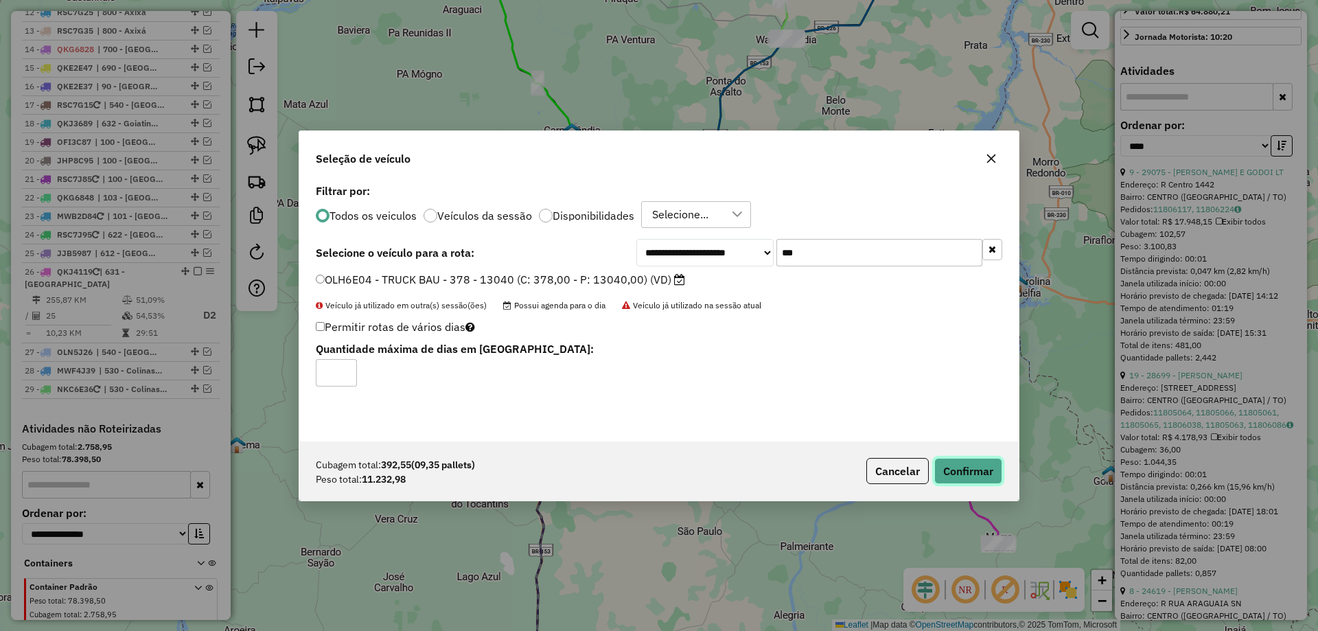
click at [963, 464] on button "Confirmar" at bounding box center [969, 471] width 68 height 26
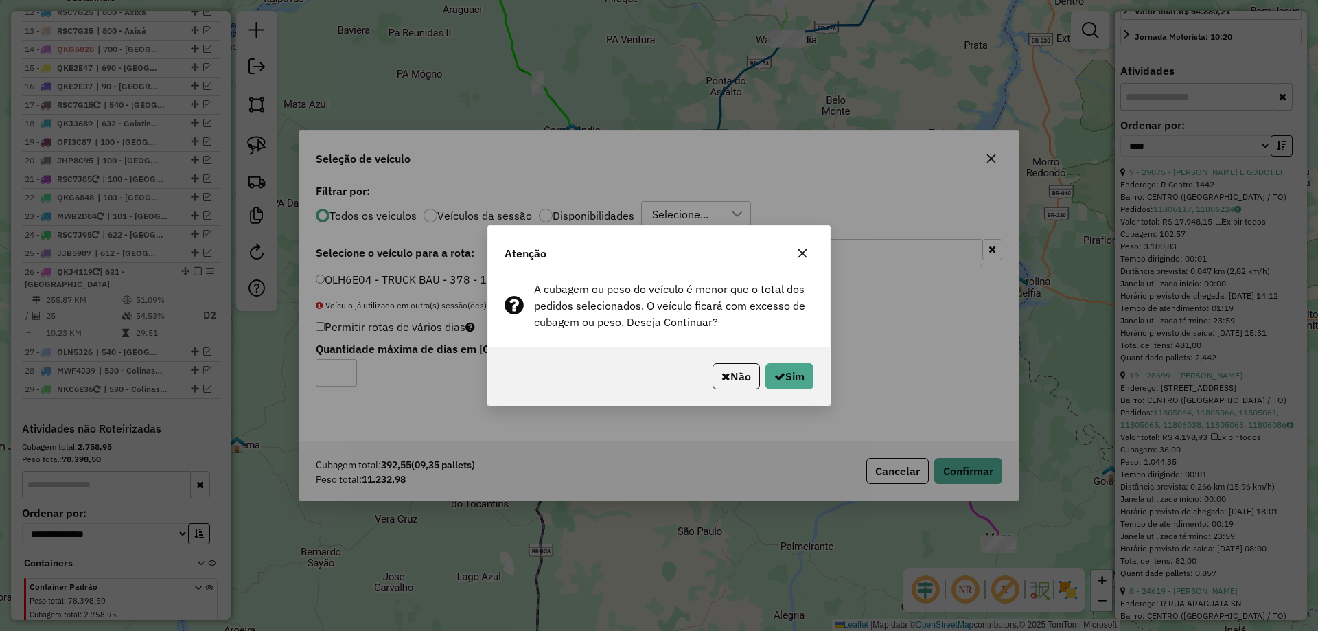
click at [803, 251] on icon "button" at bounding box center [802, 253] width 11 height 11
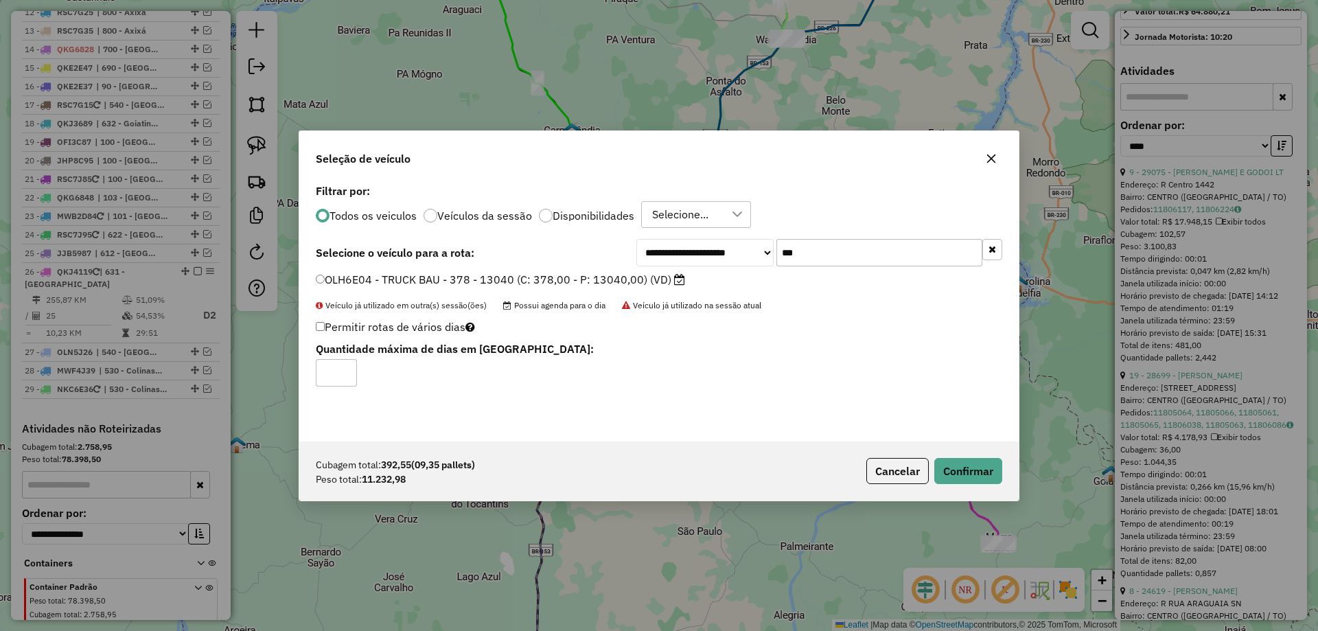
click at [827, 244] on input "***" at bounding box center [880, 252] width 206 height 27
type input "***"
click at [651, 281] on label "OLN5J16 - TRUCK BAU - 420 - 13500 (C: 420,00 - P: 13500,00) (VD)" at bounding box center [500, 279] width 369 height 16
click at [980, 462] on button "Confirmar" at bounding box center [969, 471] width 68 height 26
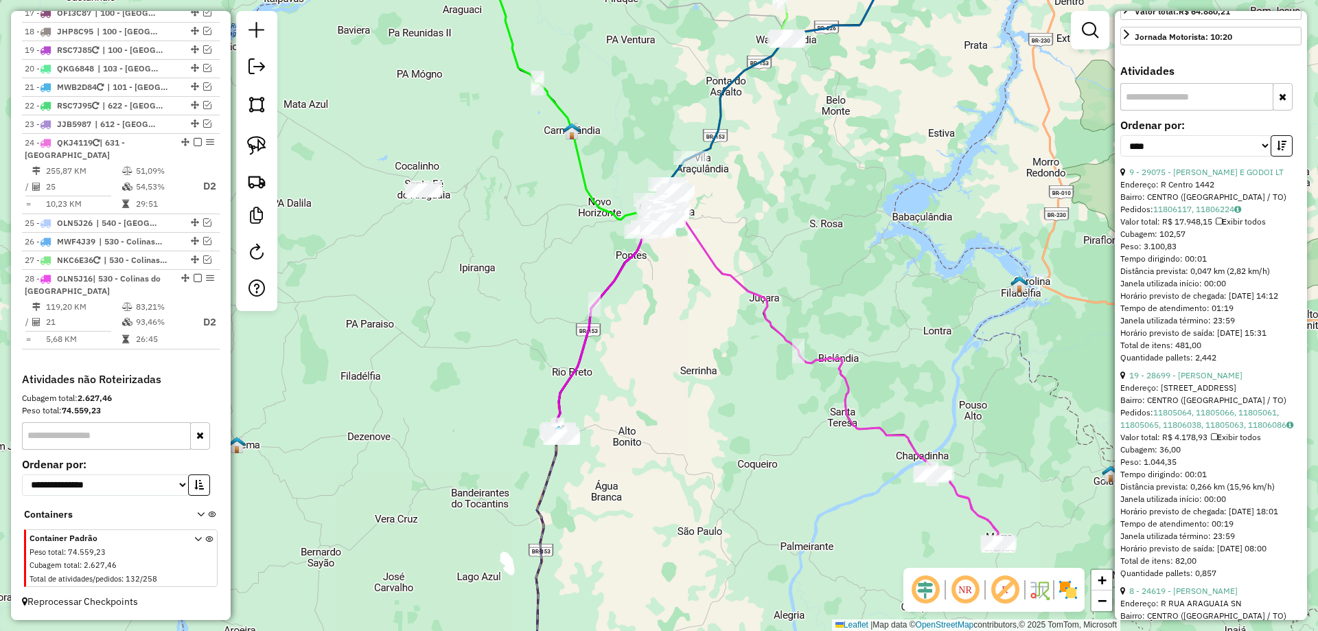
scroll to position [1348, 0]
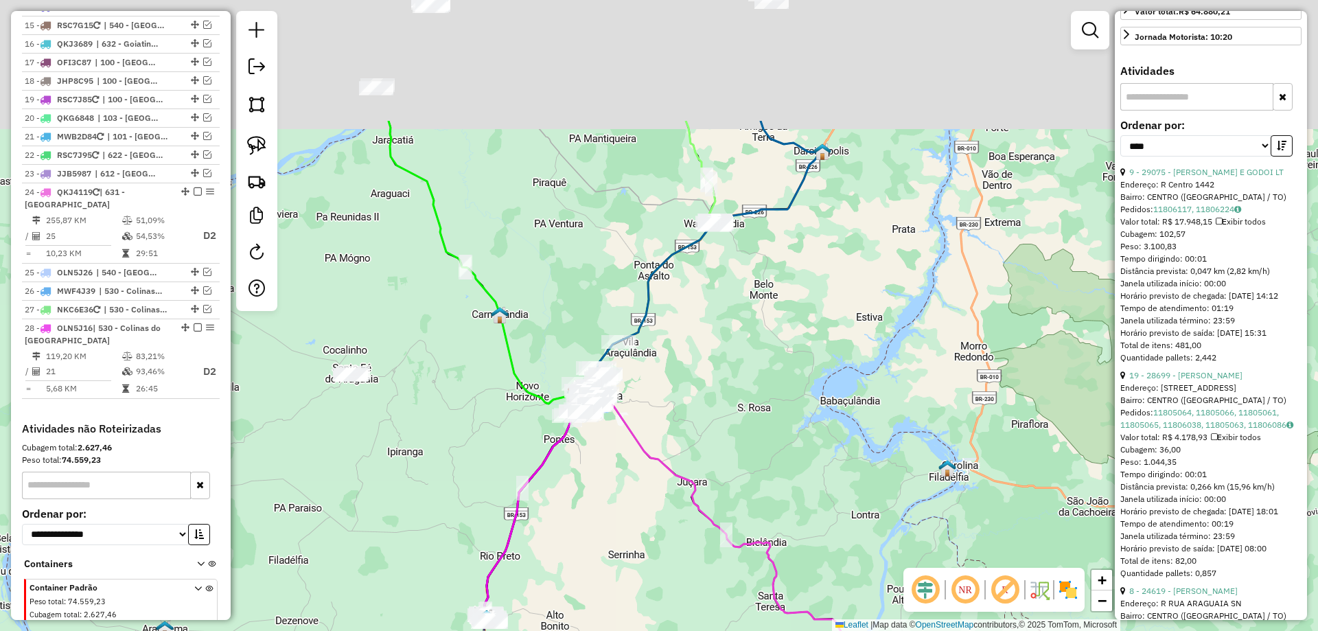
drag, startPoint x: 849, startPoint y: 190, endPoint x: 777, endPoint y: 374, distance: 197.7
click at [777, 374] on div "Janela de atendimento Grade de atendimento Capacidade Transportadoras Veículos …" at bounding box center [659, 315] width 1318 height 631
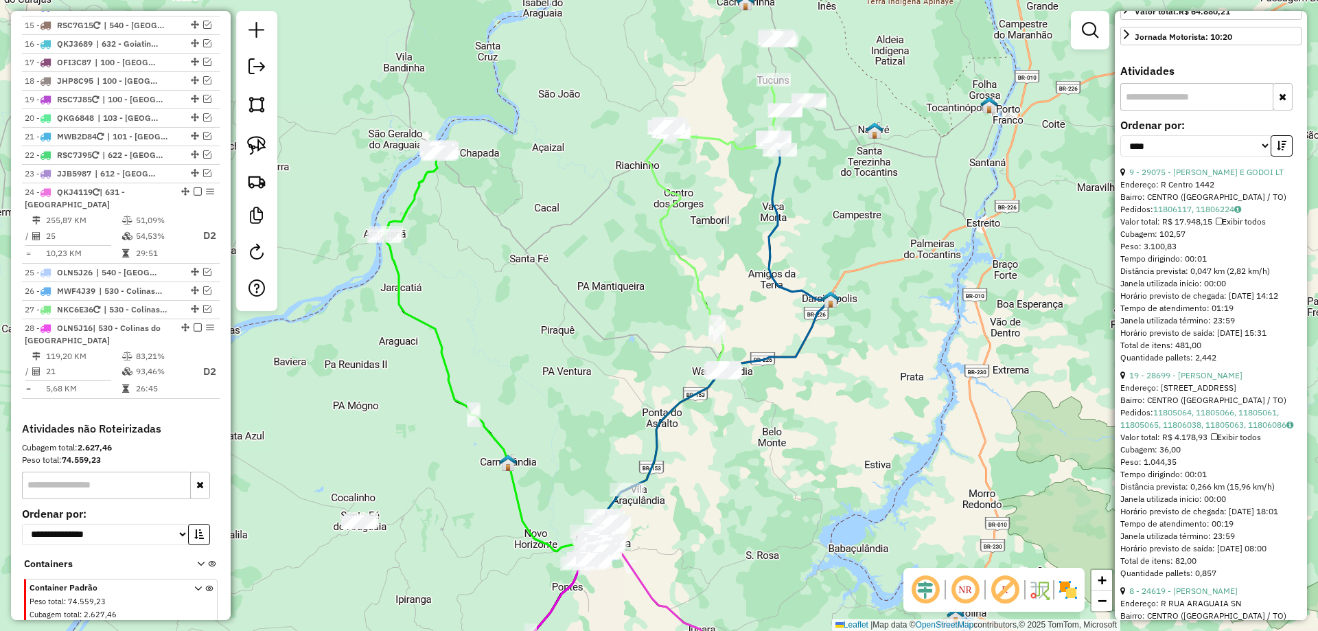
drag, startPoint x: 709, startPoint y: 452, endPoint x: 657, endPoint y: 548, distance: 109.1
click at [661, 593] on div "Janela de atendimento Grade de atendimento Capacidade Transportadoras Veículos …" at bounding box center [659, 315] width 1318 height 631
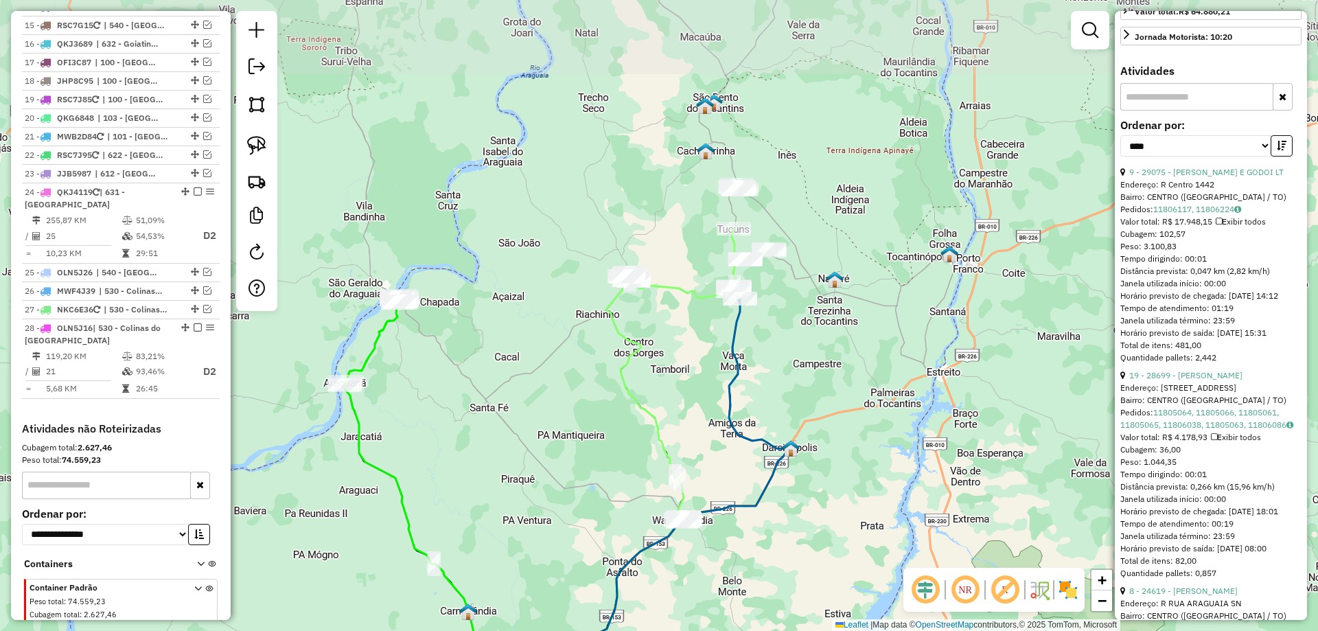
drag, startPoint x: 698, startPoint y: 301, endPoint x: 676, endPoint y: 377, distance: 79.3
click at [676, 377] on div "Janela de atendimento Grade de atendimento Capacidade Transportadoras Veículos …" at bounding box center [659, 315] width 1318 height 631
click at [253, 139] on img at bounding box center [256, 145] width 19 height 19
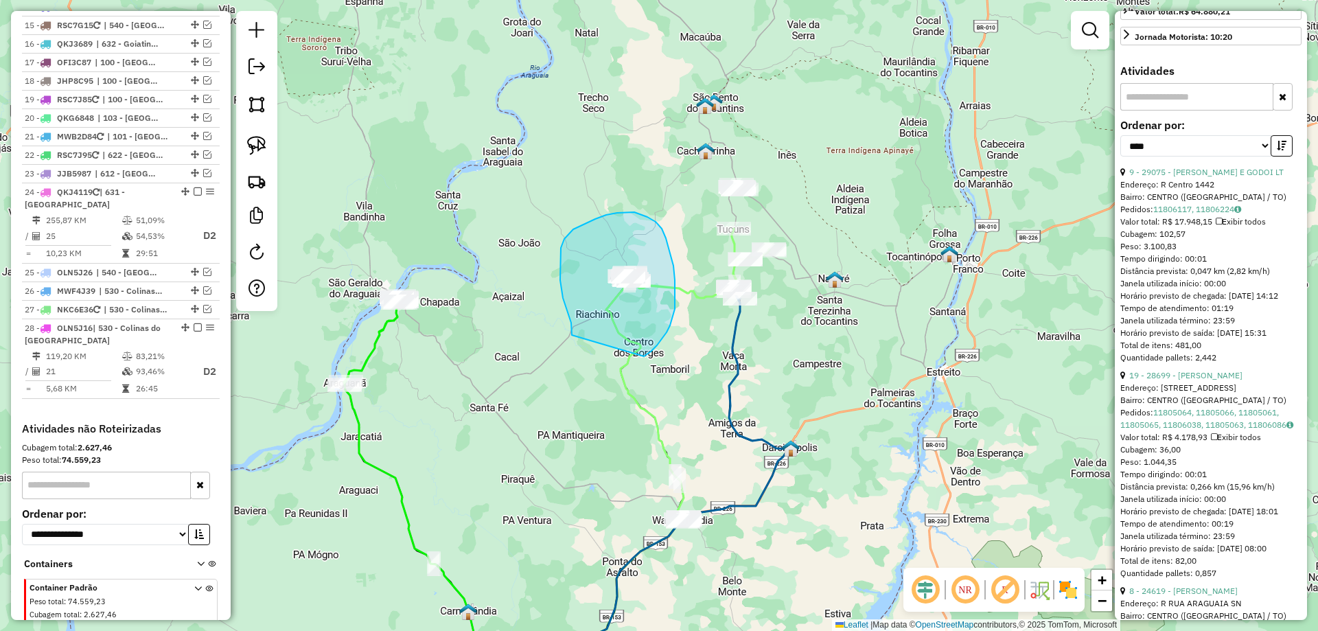
drag, startPoint x: 571, startPoint y: 323, endPoint x: 644, endPoint y: 356, distance: 80.2
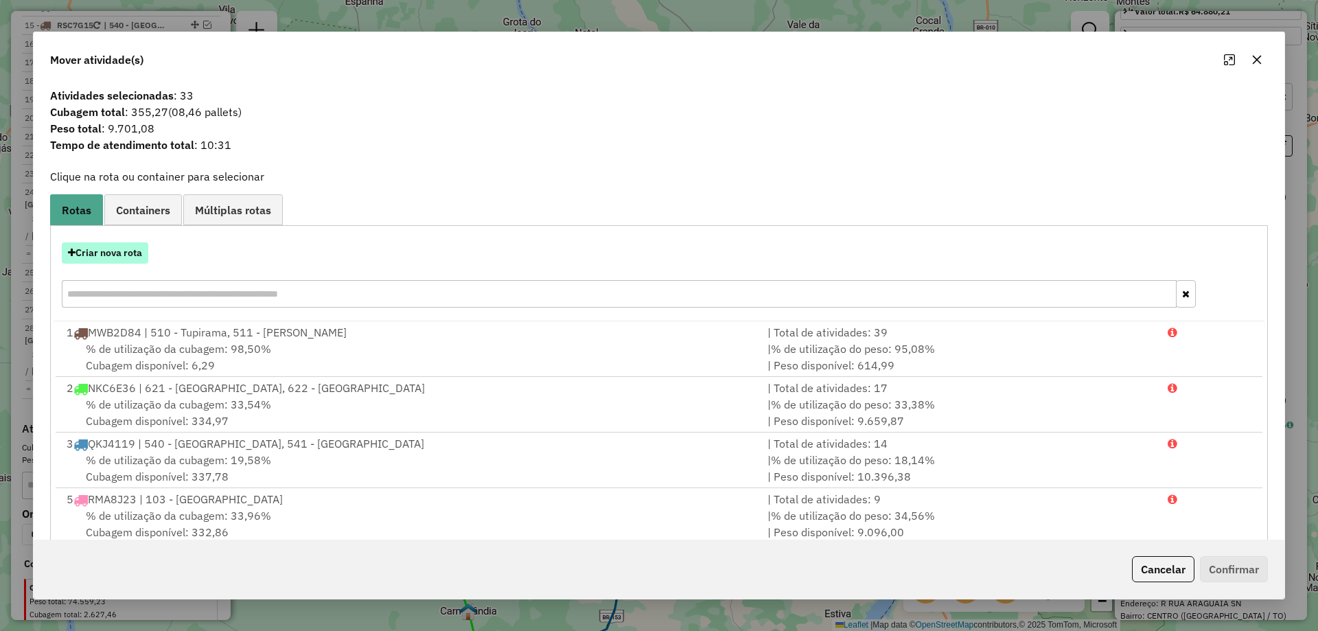
click at [125, 247] on button "Criar nova rota" at bounding box center [105, 252] width 87 height 21
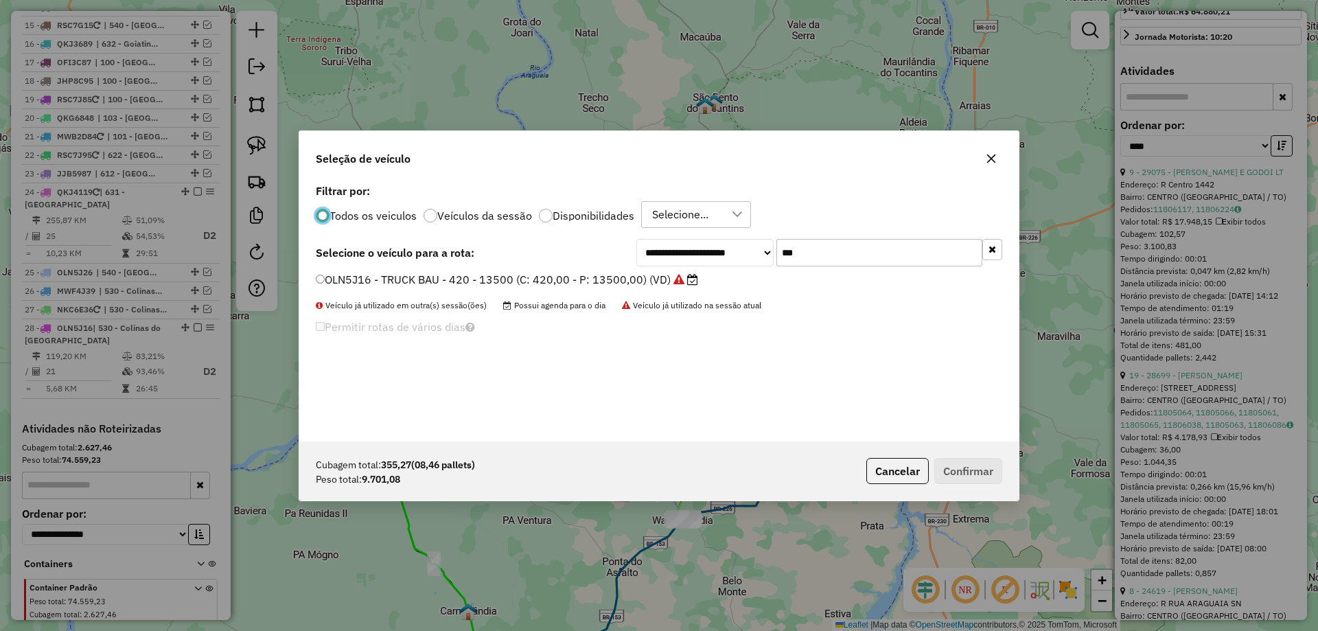
scroll to position [8, 4]
click at [794, 251] on input "***" at bounding box center [880, 252] width 206 height 27
type input "****"
click at [649, 280] on label "QKJ4119 - TRUCK BAU - 420 - 12700 (C: 420,00 - P: 12700,00) (VD)" at bounding box center [507, 279] width 383 height 16
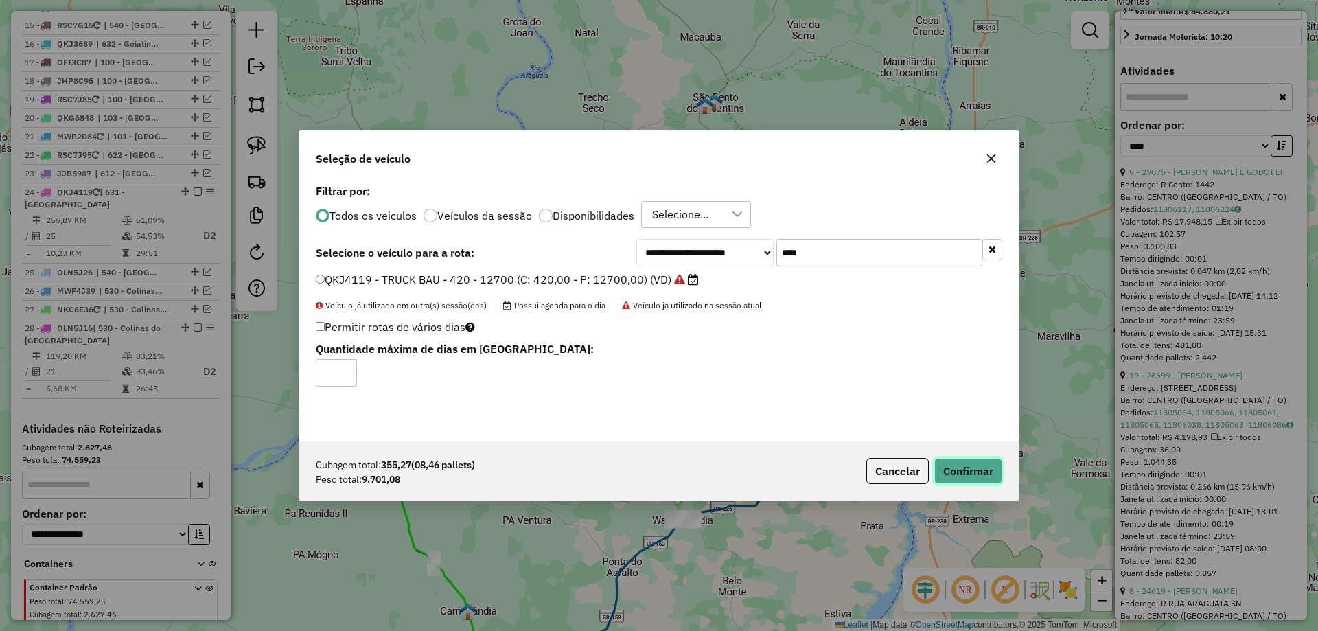
click at [981, 475] on button "Confirmar" at bounding box center [969, 471] width 68 height 26
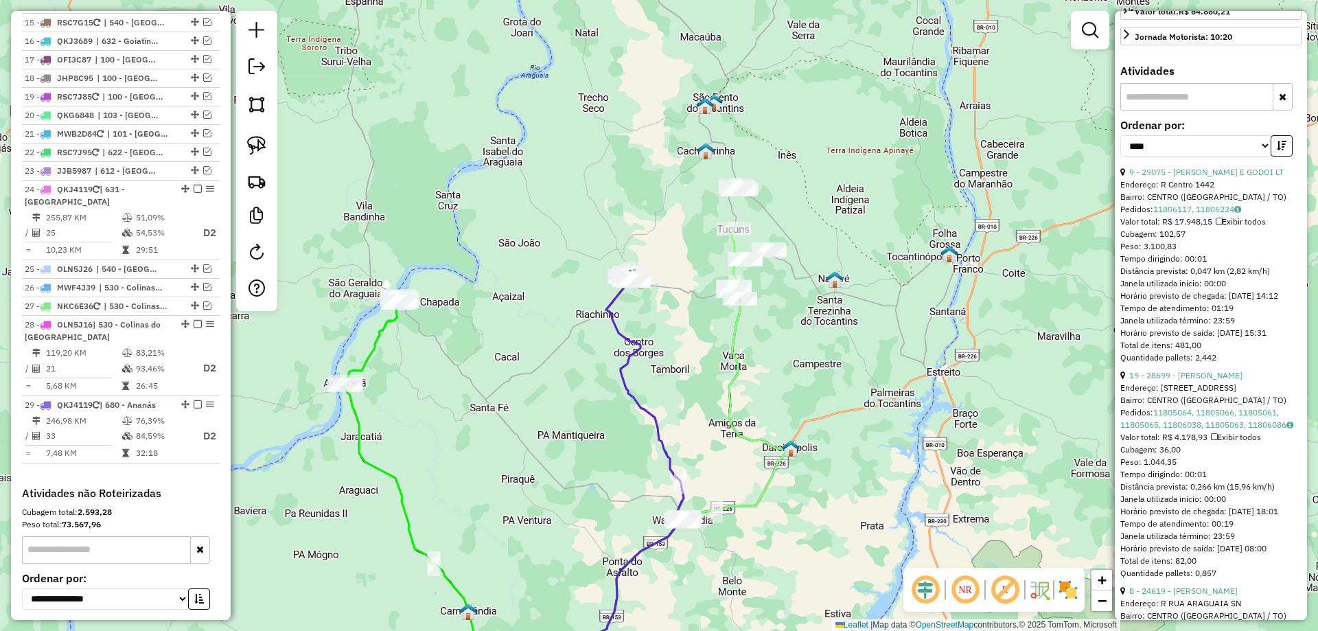
scroll to position [1413, 0]
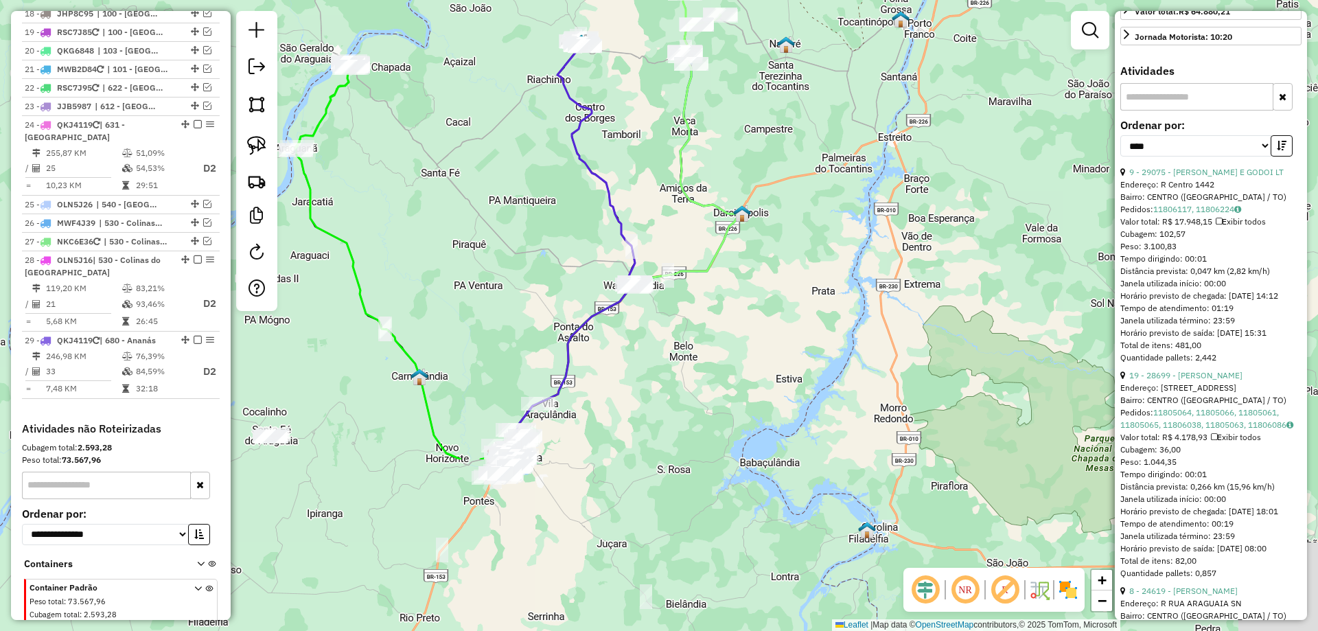
drag, startPoint x: 773, startPoint y: 505, endPoint x: 722, endPoint y: 236, distance: 273.8
click at [722, 243] on div "Janela de atendimento Grade de atendimento Capacidade Transportadoras Veículos …" at bounding box center [659, 315] width 1318 height 631
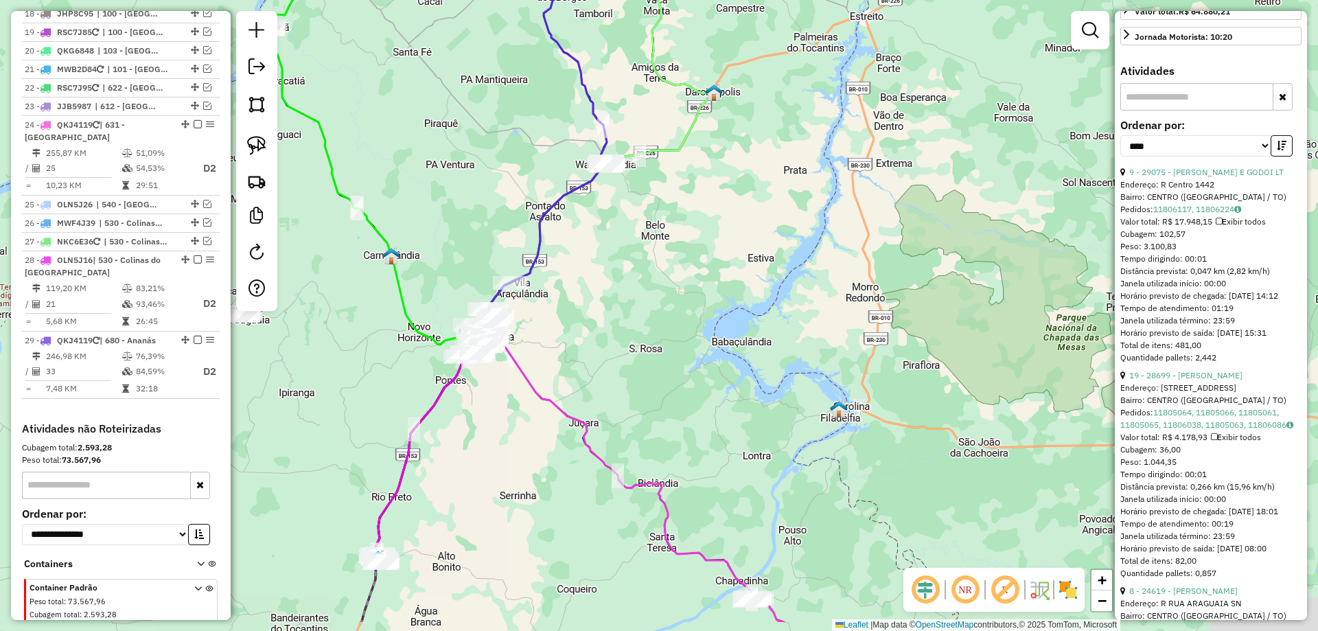
drag, startPoint x: 688, startPoint y: 501, endPoint x: 613, endPoint y: 330, distance: 186.7
click at [613, 330] on div "Janela de atendimento Grade de atendimento Capacidade Transportadoras Veículos …" at bounding box center [659, 315] width 1318 height 631
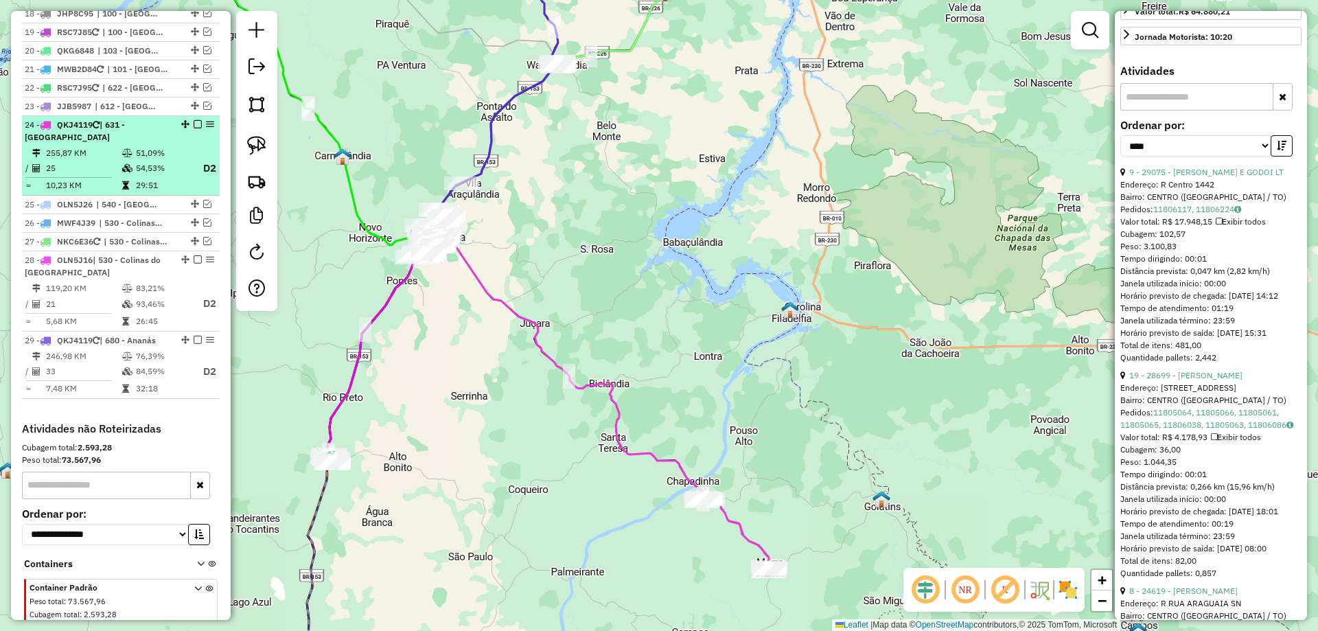
click at [80, 160] on td "25" at bounding box center [83, 168] width 76 height 17
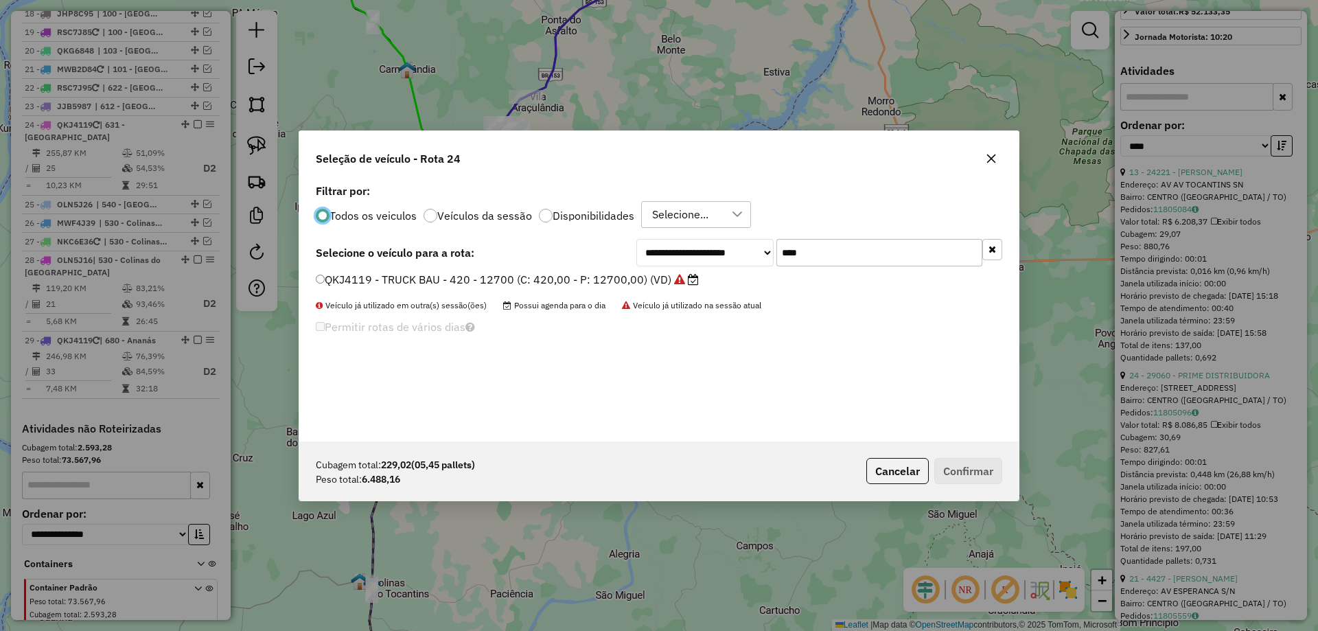
scroll to position [8, 4]
click at [859, 249] on input "****" at bounding box center [880, 252] width 206 height 27
type input "***"
click at [613, 286] on label "RSC8C05 - TRUCK BAU - 420 - 12500 (C: 420,00 - P: 12500,00) (VD)" at bounding box center [500, 279] width 369 height 16
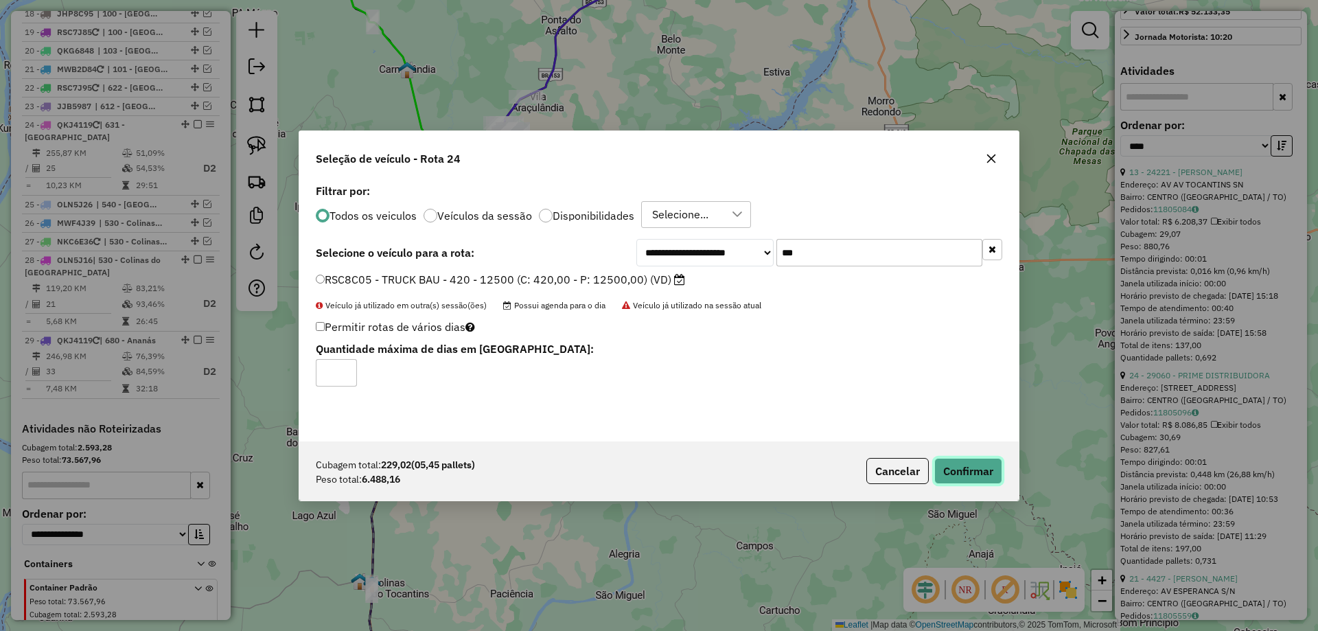
click at [961, 462] on button "Confirmar" at bounding box center [969, 471] width 68 height 26
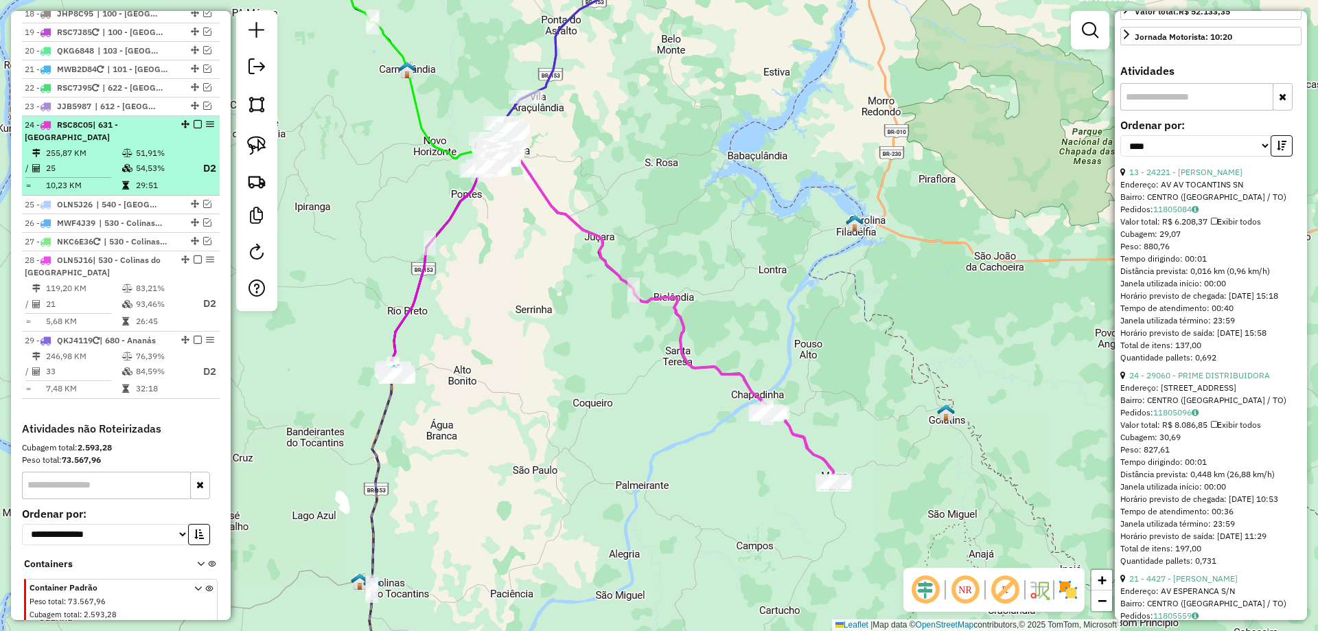
click at [194, 120] on em at bounding box center [198, 124] width 8 height 8
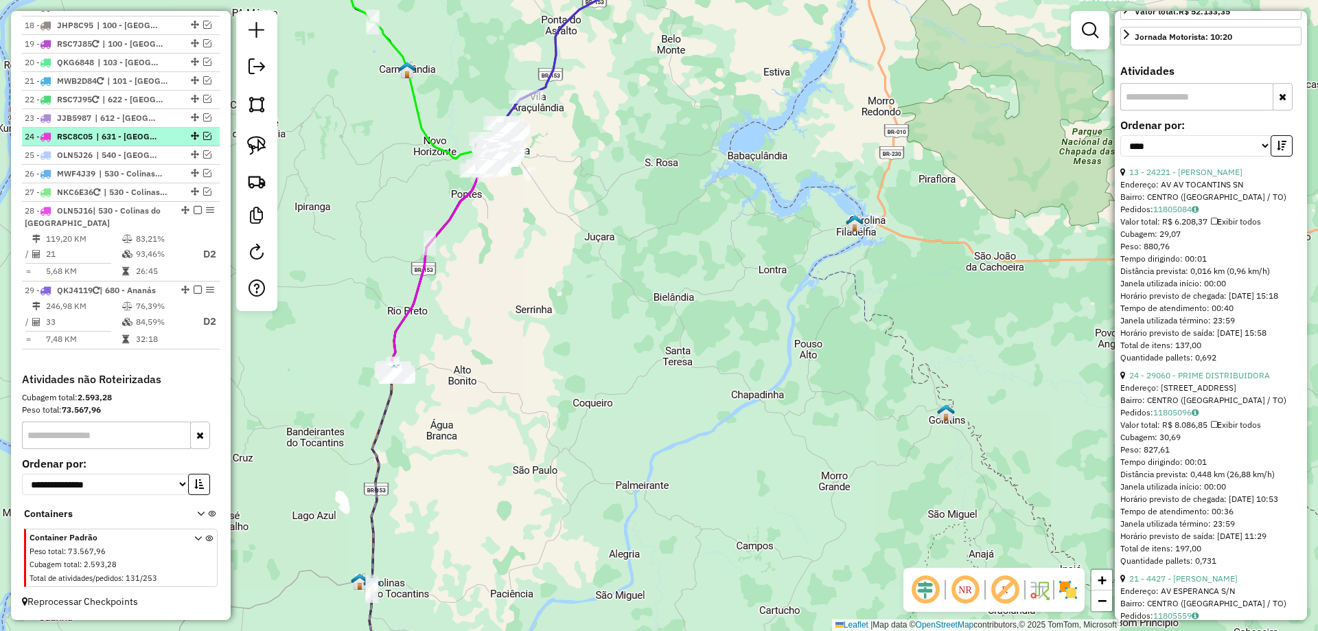
scroll to position [1351, 0]
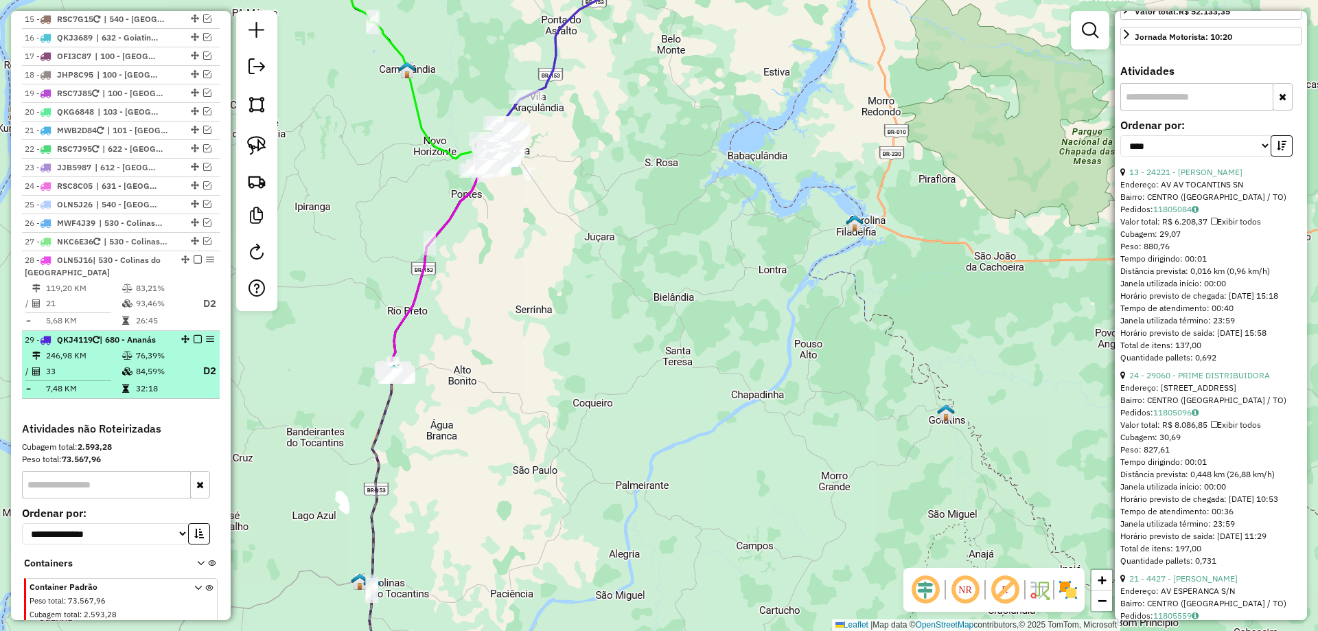
click at [195, 335] on em at bounding box center [198, 339] width 8 height 8
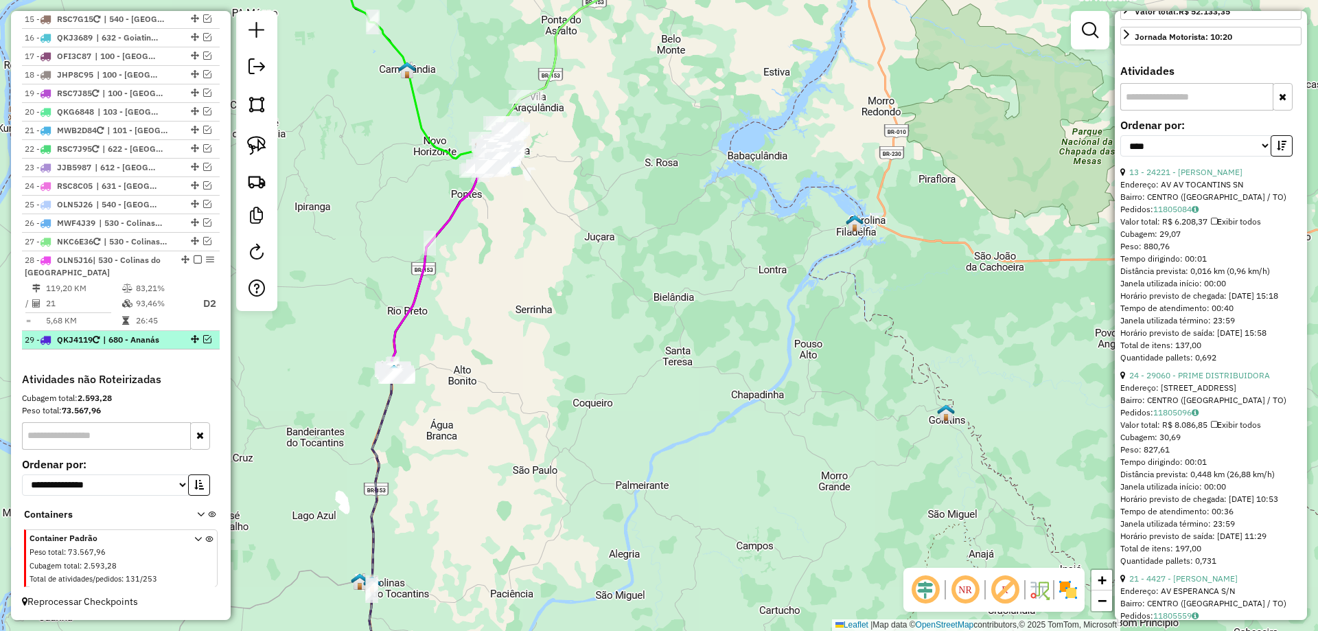
scroll to position [1302, 0]
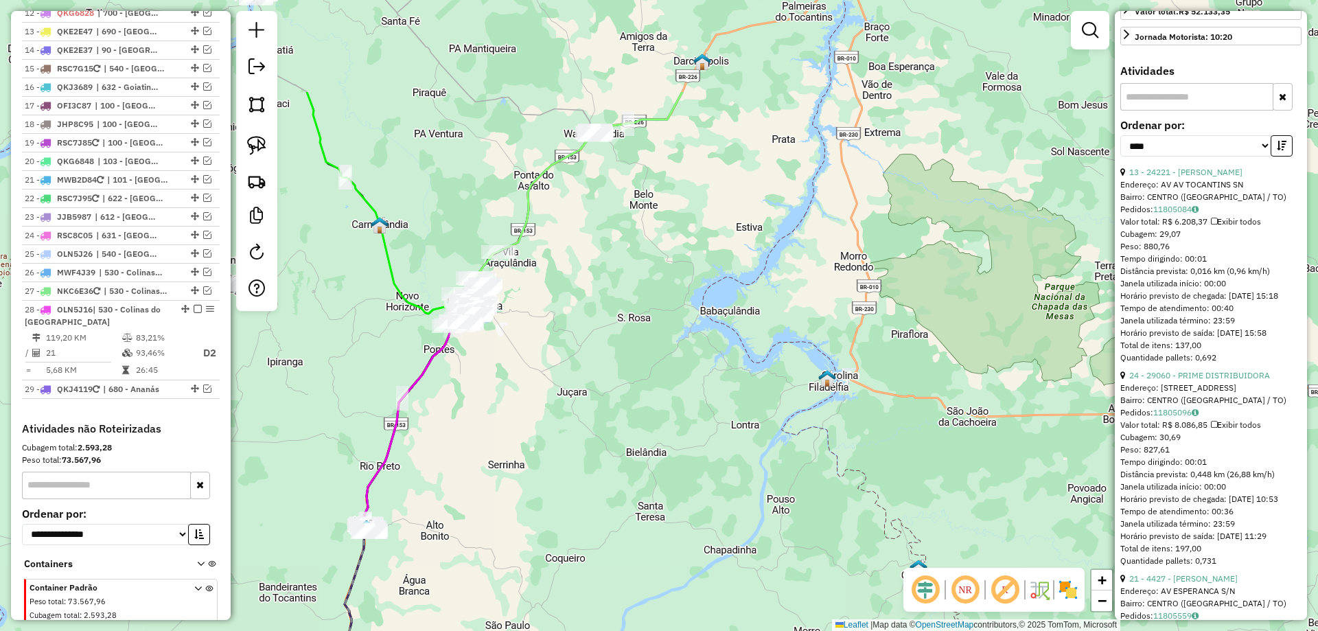
drag, startPoint x: 663, startPoint y: 271, endPoint x: 635, endPoint y: 418, distance: 148.8
click at [635, 427] on div "Janela de atendimento Grade de atendimento Capacidade Transportadoras Veículos …" at bounding box center [659, 315] width 1318 height 631
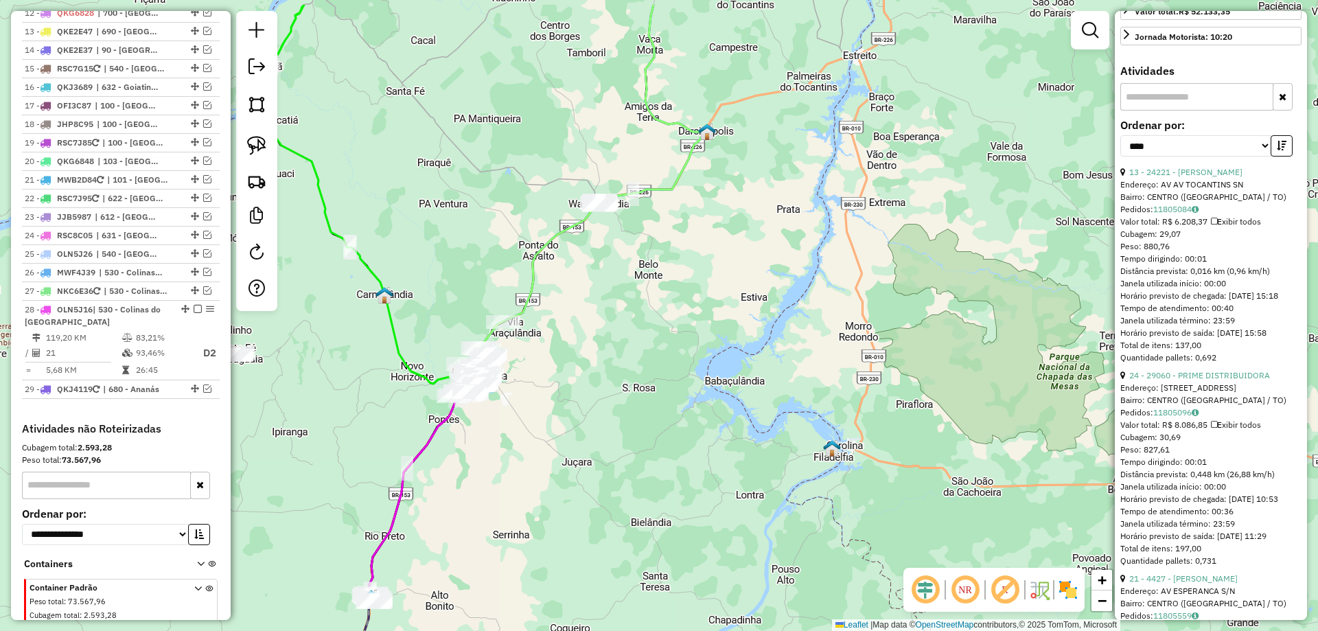
drag, startPoint x: 644, startPoint y: 266, endPoint x: 652, endPoint y: 444, distance: 177.4
click at [652, 444] on div "Janela de atendimento Grade de atendimento Capacidade Transportadoras Veículos …" at bounding box center [659, 315] width 1318 height 631
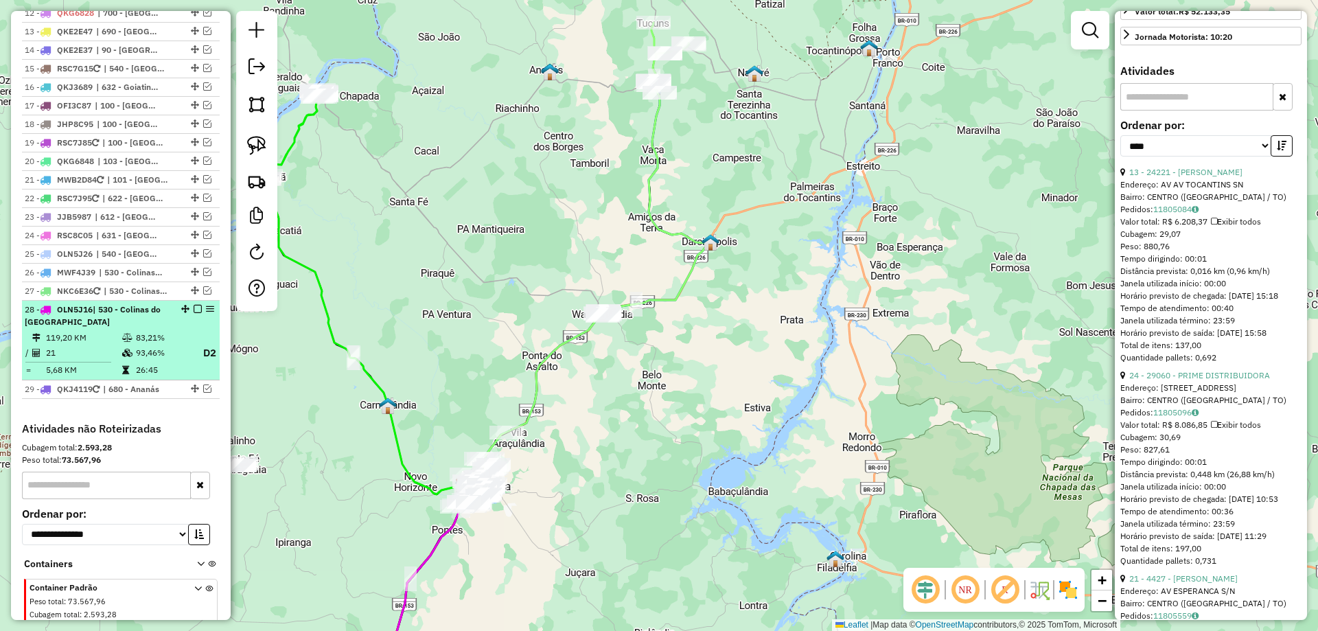
click at [194, 305] on em at bounding box center [198, 309] width 8 height 8
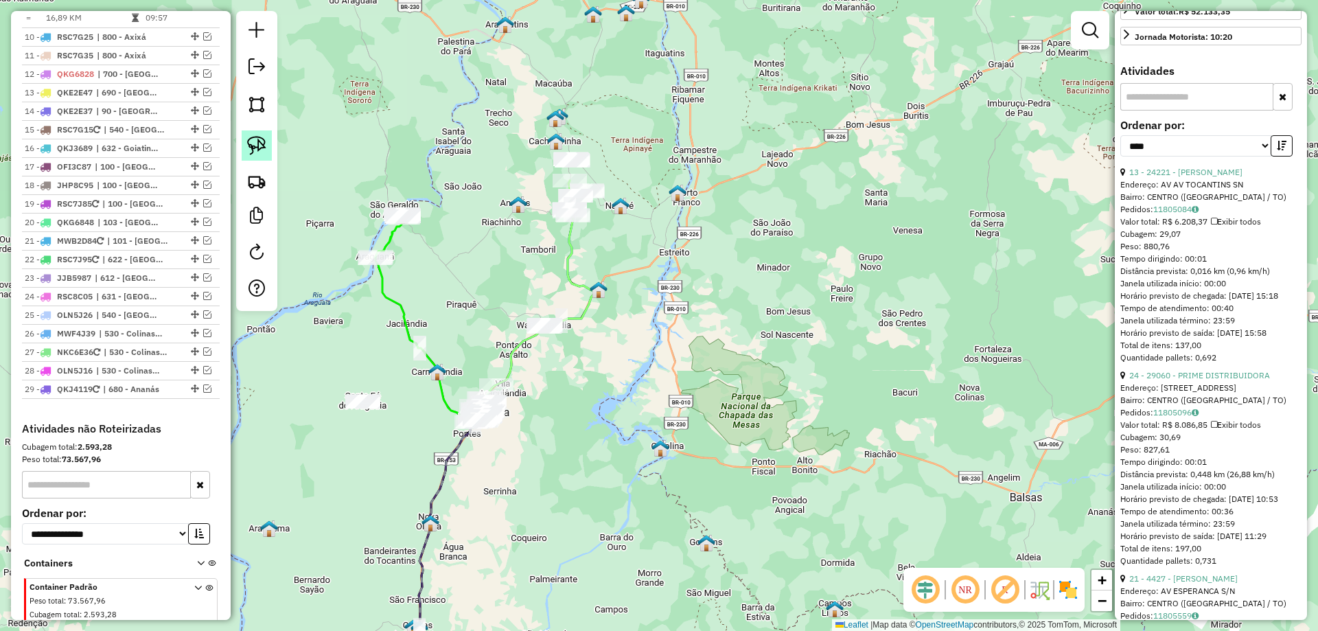
click at [246, 136] on link at bounding box center [257, 145] width 30 height 30
drag, startPoint x: 586, startPoint y: 133, endPoint x: 637, endPoint y: 213, distance: 94.9
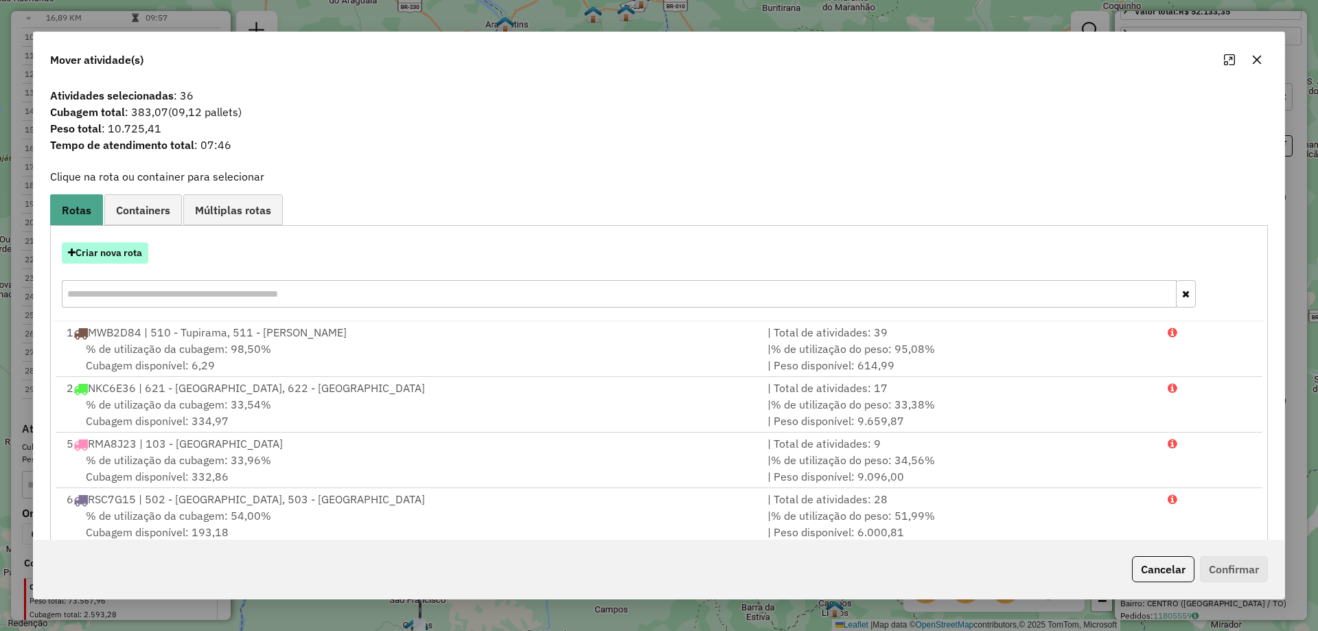
click at [134, 257] on button "Criar nova rota" at bounding box center [105, 252] width 87 height 21
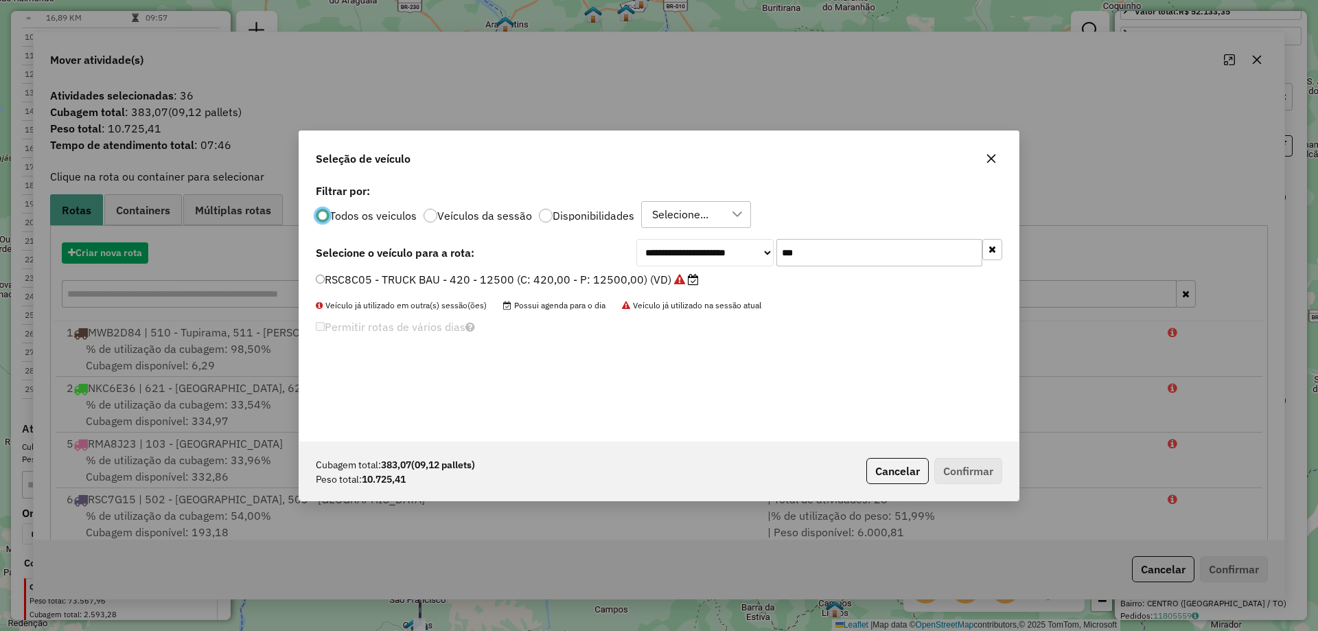
scroll to position [8, 4]
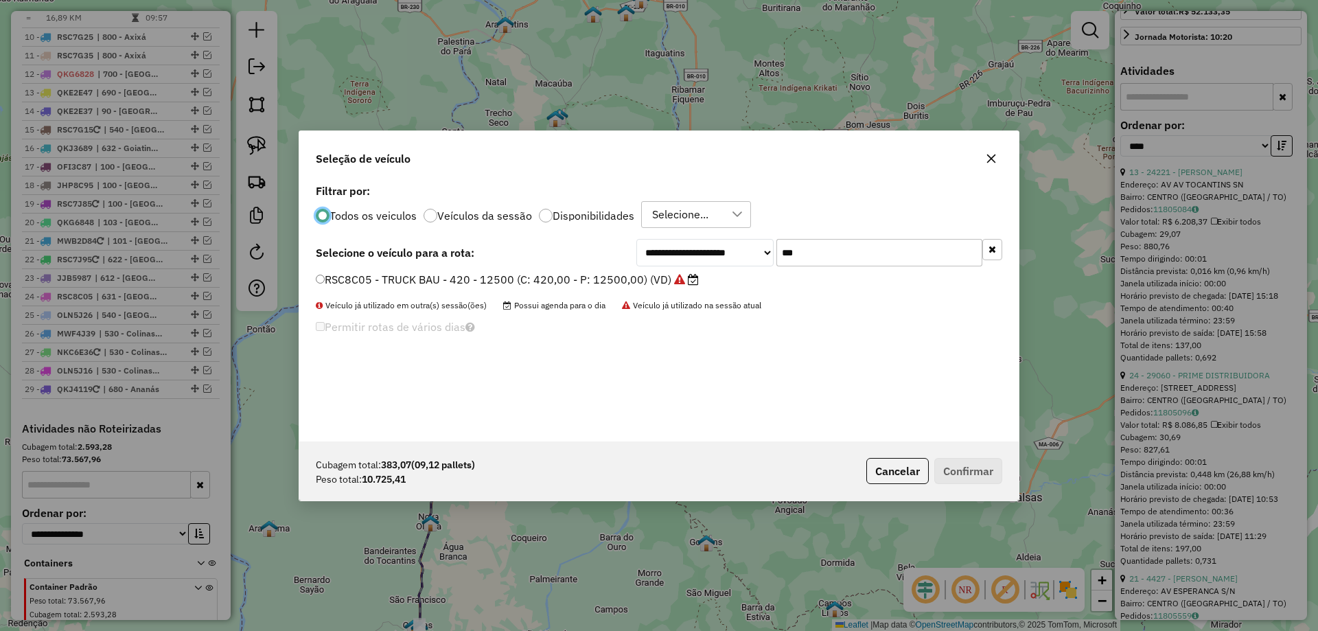
click at [819, 254] on input "***" at bounding box center [880, 252] width 206 height 27
click at [992, 157] on icon "button" at bounding box center [991, 158] width 11 height 11
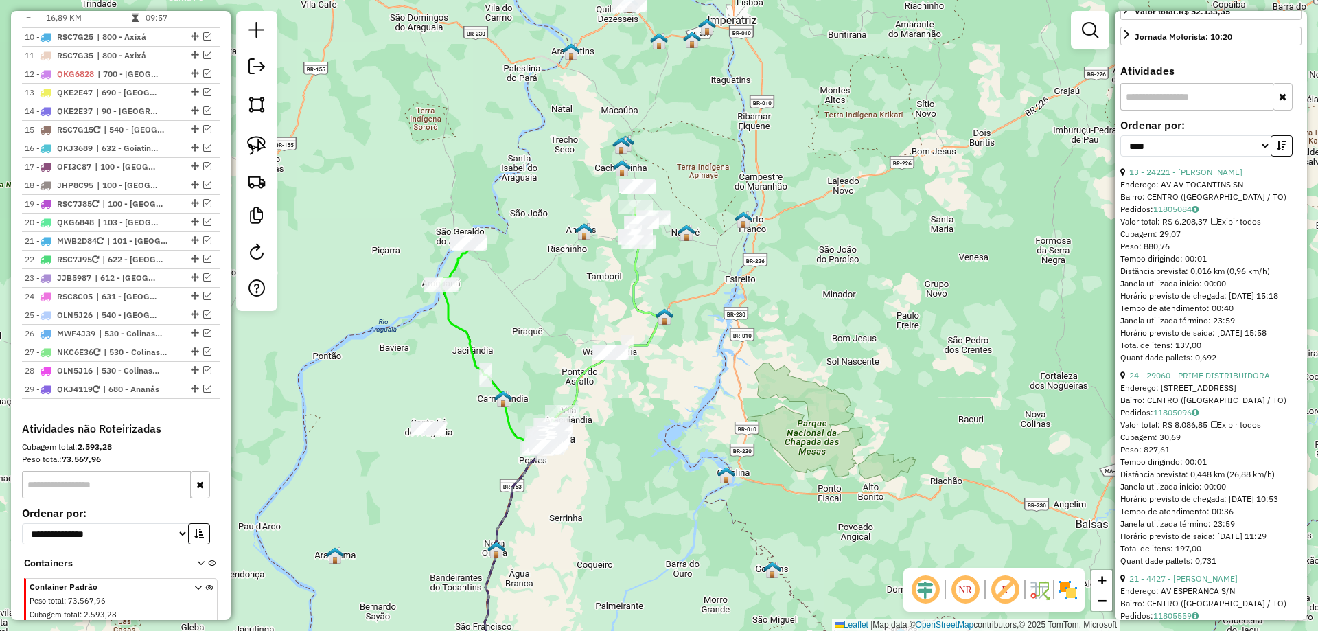
drag, startPoint x: 533, startPoint y: 523, endPoint x: 589, endPoint y: 596, distance: 92.0
click at [589, 596] on div "Janela de atendimento Grade de atendimento Capacidade Transportadoras Veículos …" at bounding box center [659, 315] width 1318 height 631
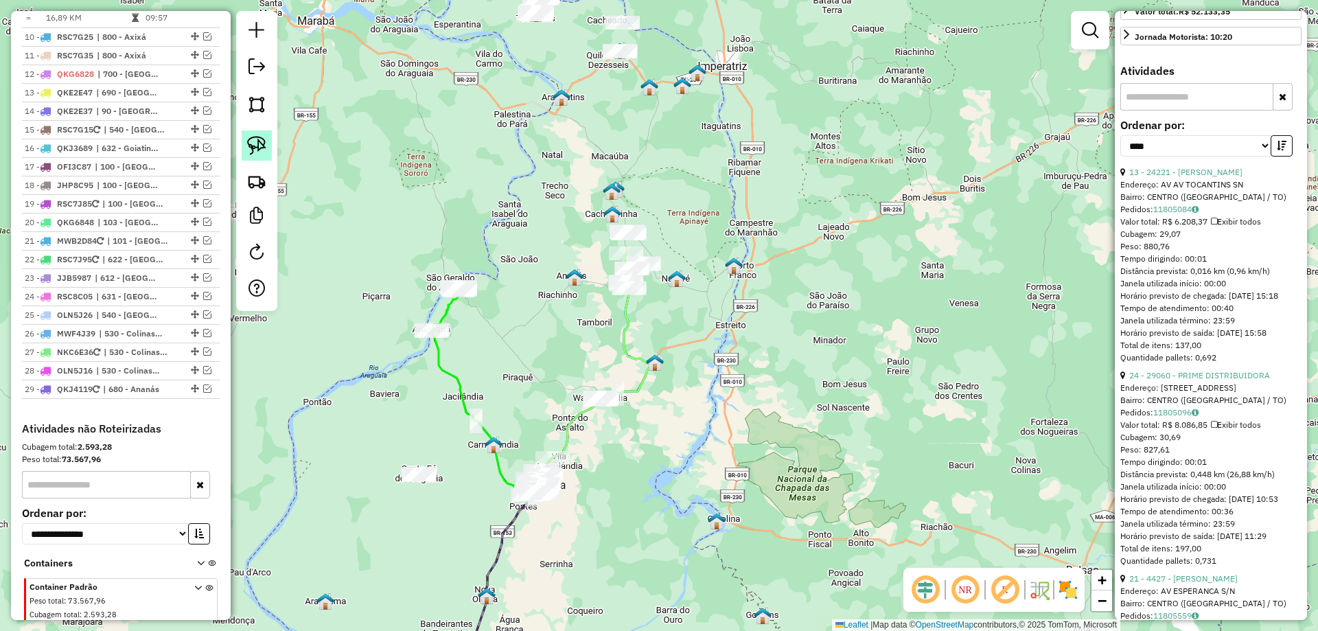
click at [255, 139] on img at bounding box center [256, 145] width 19 height 19
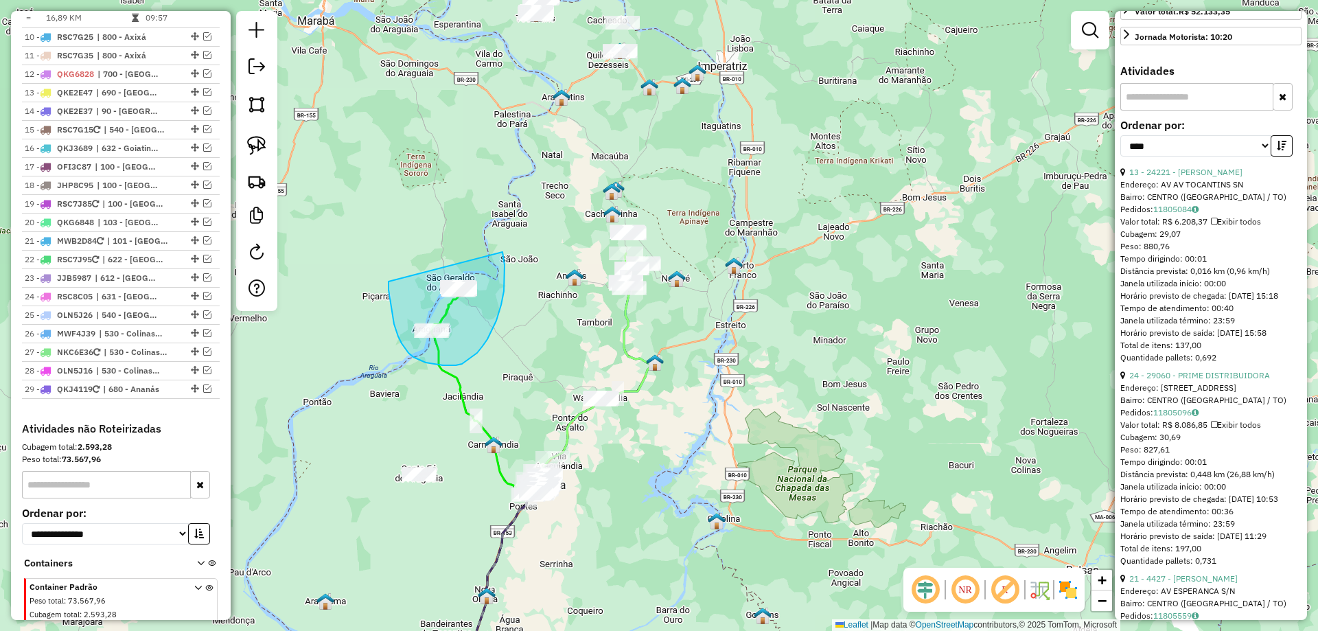
drag, startPoint x: 393, startPoint y: 316, endPoint x: 462, endPoint y: 227, distance: 113.0
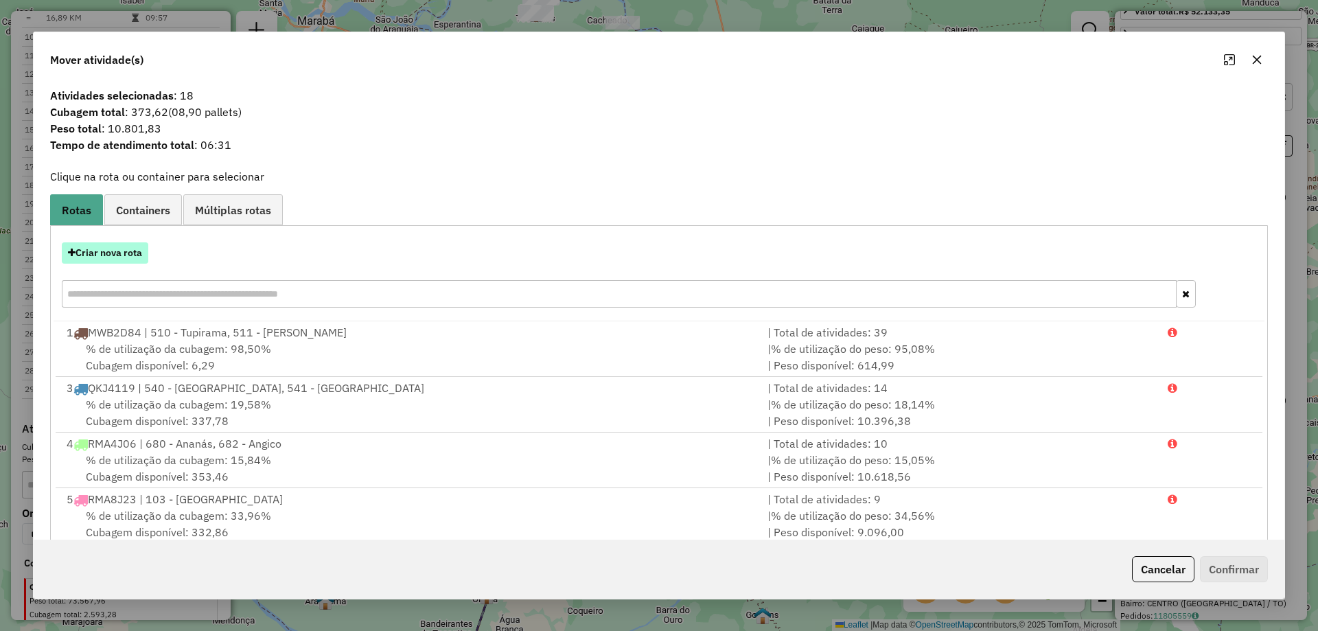
click at [117, 254] on button "Criar nova rota" at bounding box center [105, 252] width 87 height 21
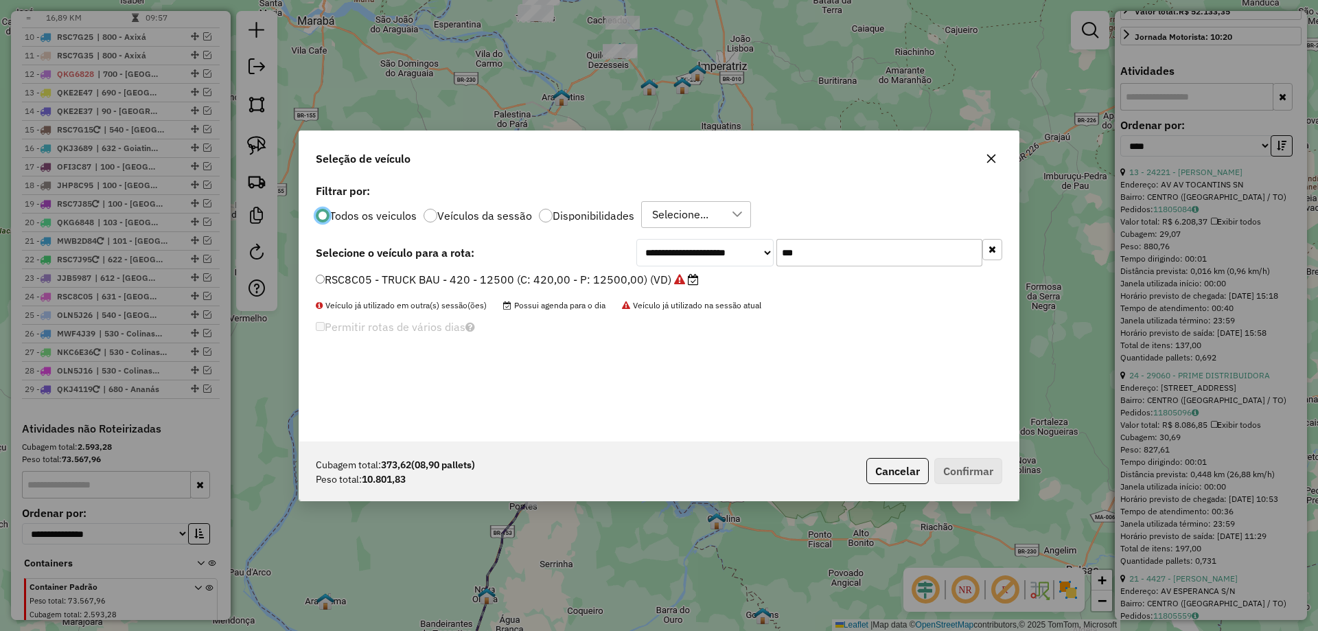
click at [813, 258] on input "***" at bounding box center [880, 252] width 206 height 27
type input "****"
click at [600, 278] on label "QKJ4079 - TRUCK BAU - 420 - 12700 (C: 420,00 - P: 12700,00) (VD)" at bounding box center [500, 279] width 369 height 16
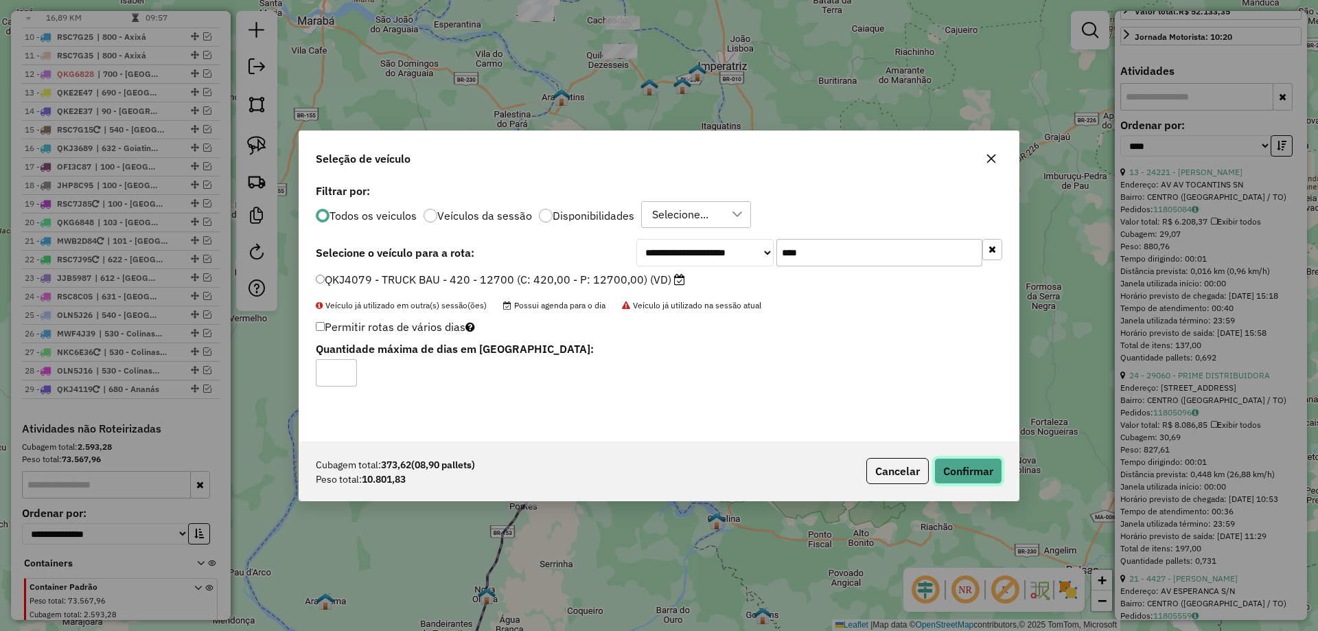
click at [970, 464] on button "Confirmar" at bounding box center [969, 471] width 68 height 26
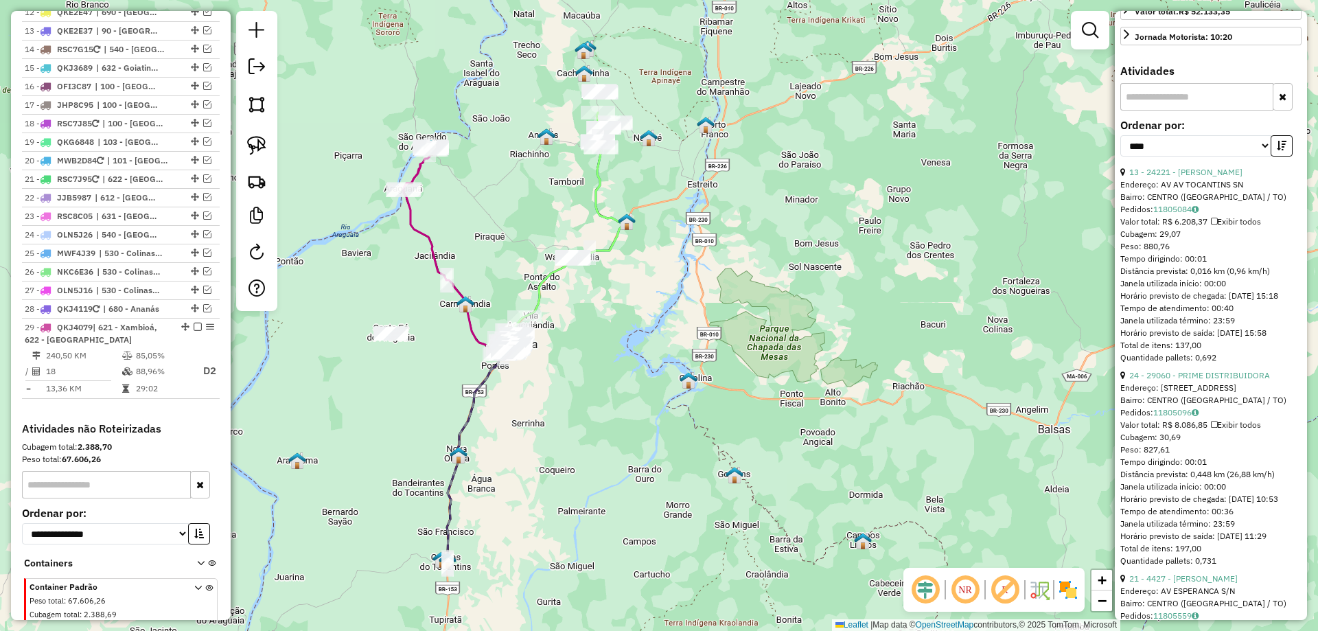
drag, startPoint x: 510, startPoint y: 389, endPoint x: 482, endPoint y: 245, distance: 146.3
click at [482, 245] on div "Janela de atendimento Grade de atendimento Capacidade Transportadoras Veículos …" at bounding box center [659, 315] width 1318 height 631
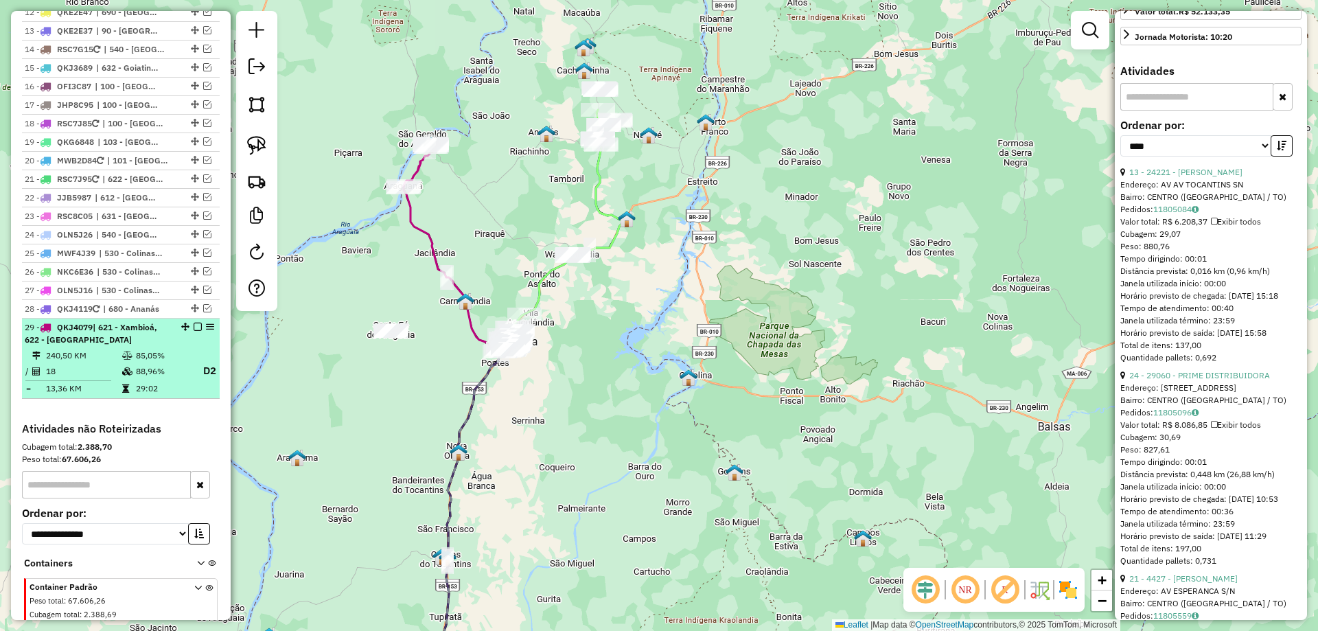
click at [194, 323] on em at bounding box center [198, 327] width 8 height 8
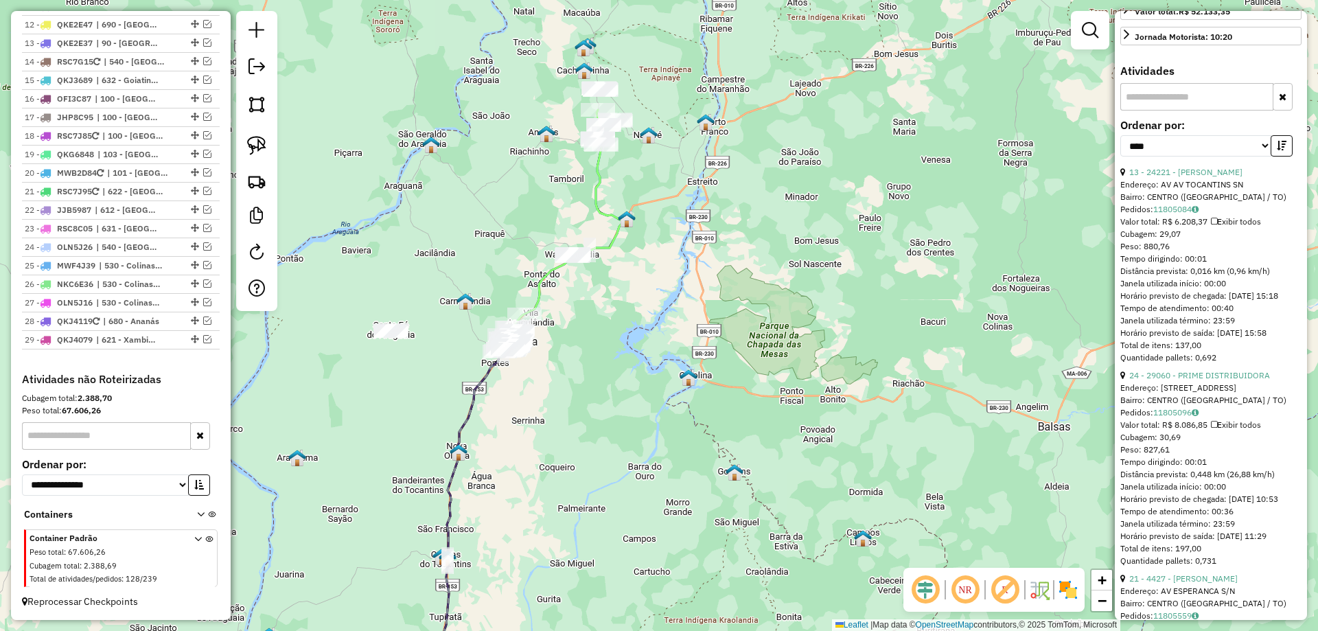
scroll to position [1179, 0]
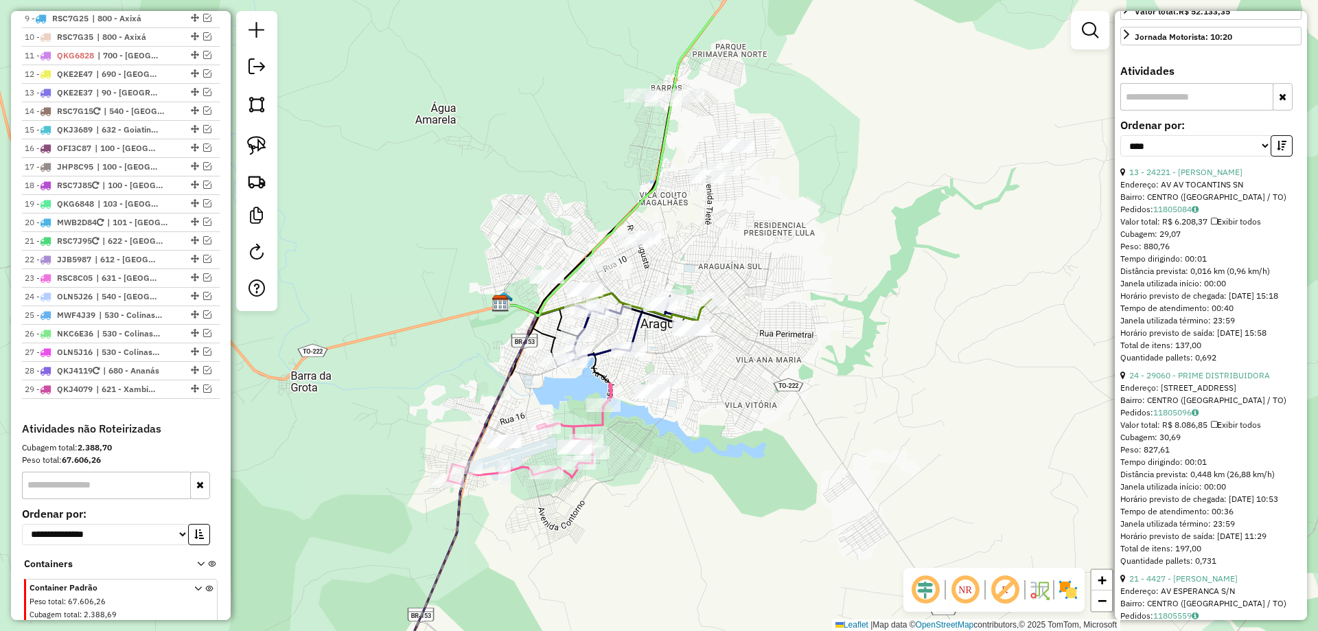
drag, startPoint x: 727, startPoint y: 397, endPoint x: 724, endPoint y: 477, distance: 80.4
click at [724, 477] on div "Janela de atendimento Grade de atendimento Capacidade Transportadoras Veículos …" at bounding box center [659, 315] width 1318 height 631
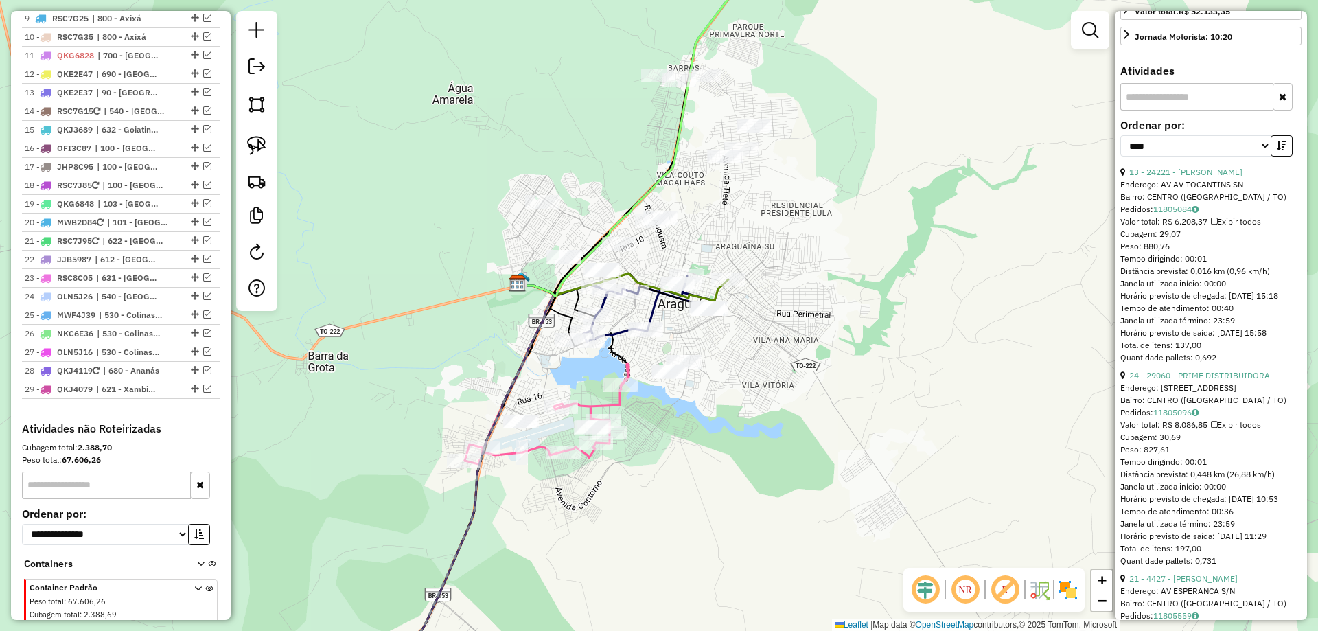
drag, startPoint x: 656, startPoint y: 466, endPoint x: 699, endPoint y: 403, distance: 76.0
click at [699, 403] on div "Janela de atendimento Grade de atendimento Capacidade Transportadoras Veículos …" at bounding box center [659, 315] width 1318 height 631
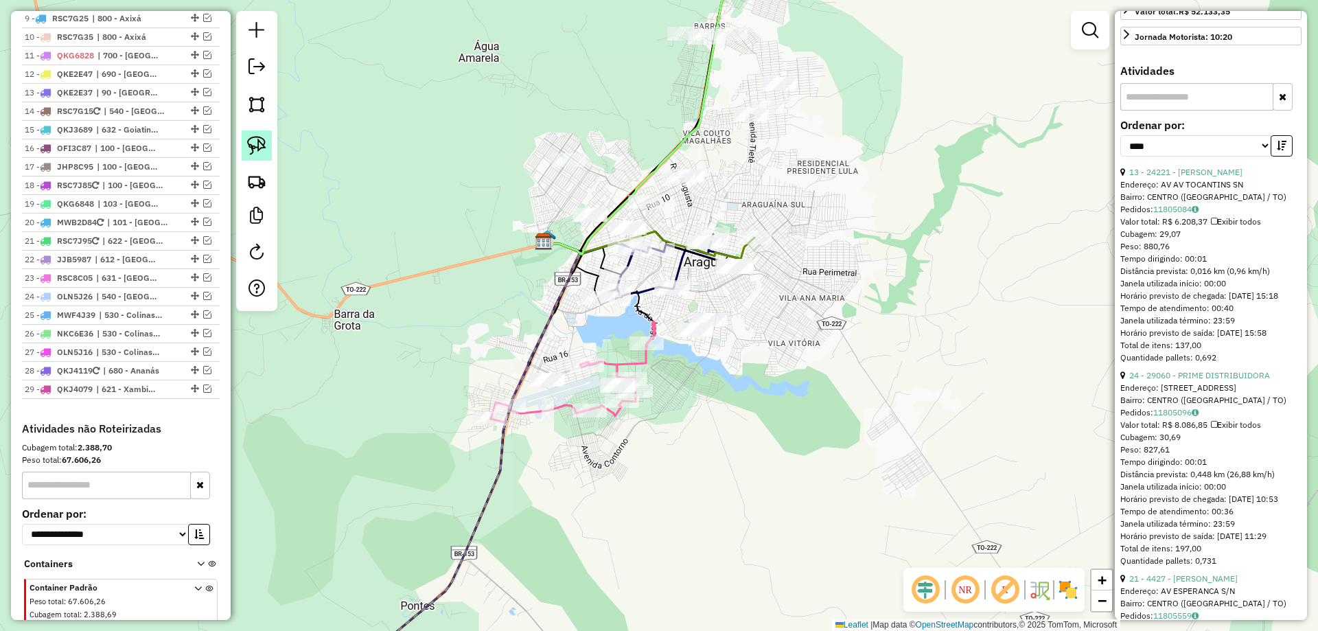
click at [260, 138] on img at bounding box center [256, 145] width 19 height 19
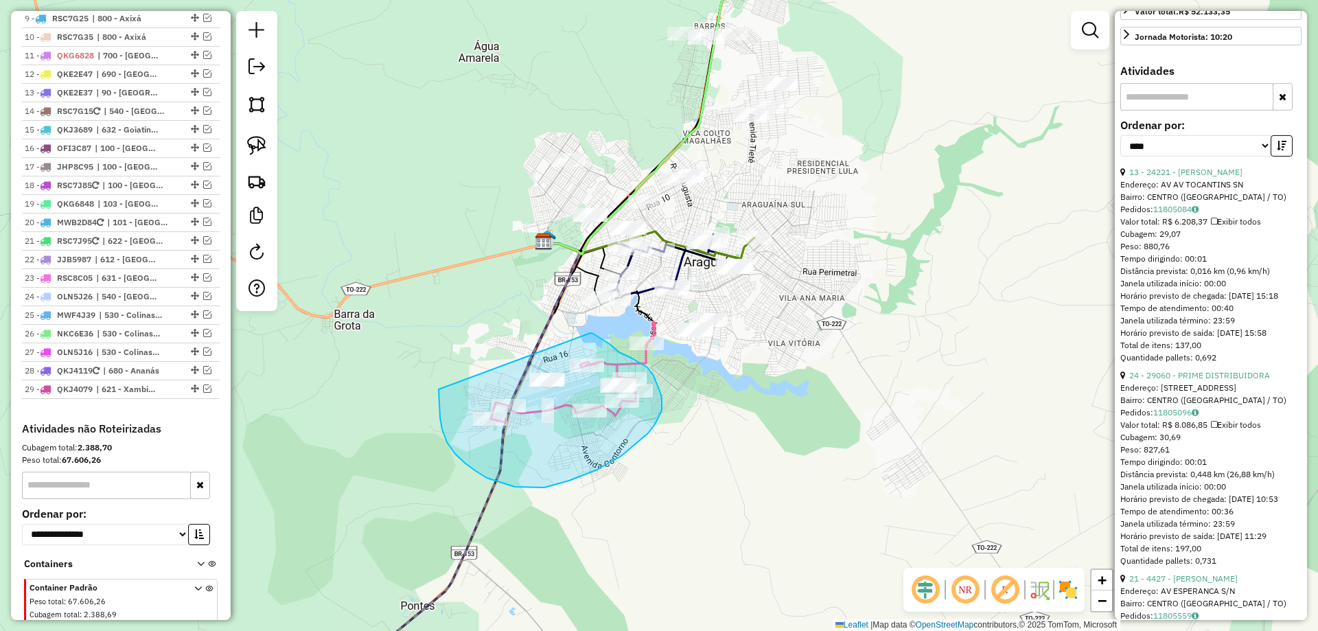
drag, startPoint x: 439, startPoint y: 389, endPoint x: 591, endPoint y: 333, distance: 161.9
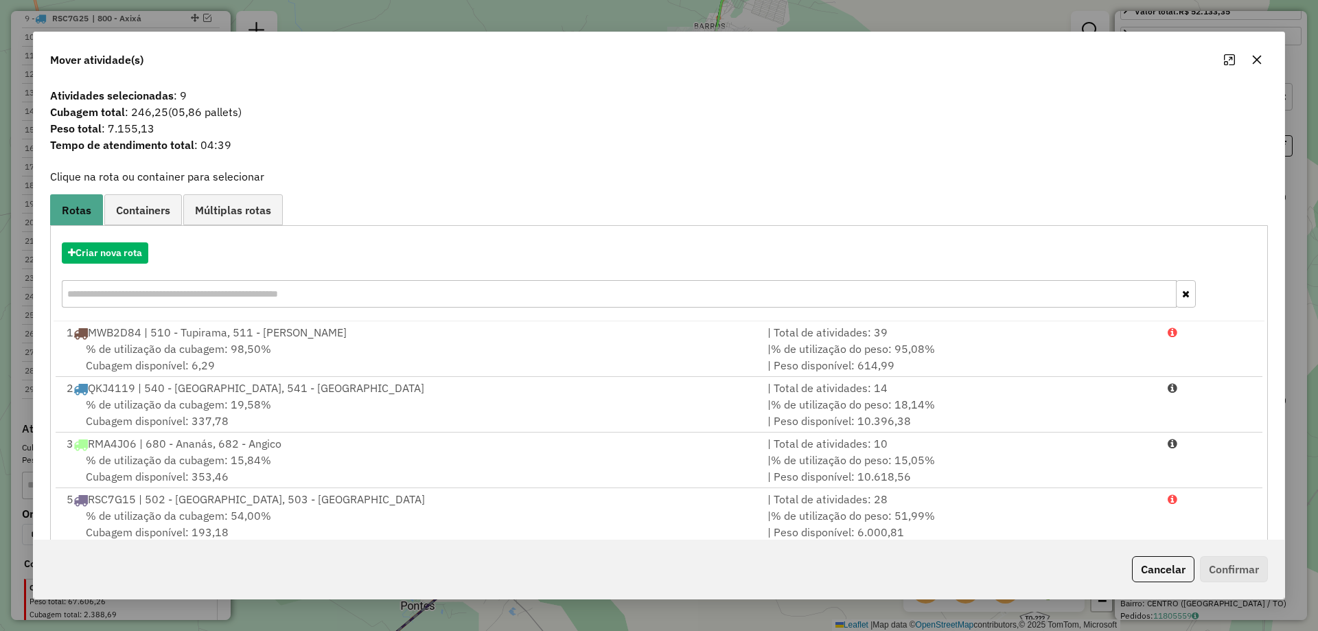
click at [1257, 53] on button "button" at bounding box center [1257, 60] width 22 height 22
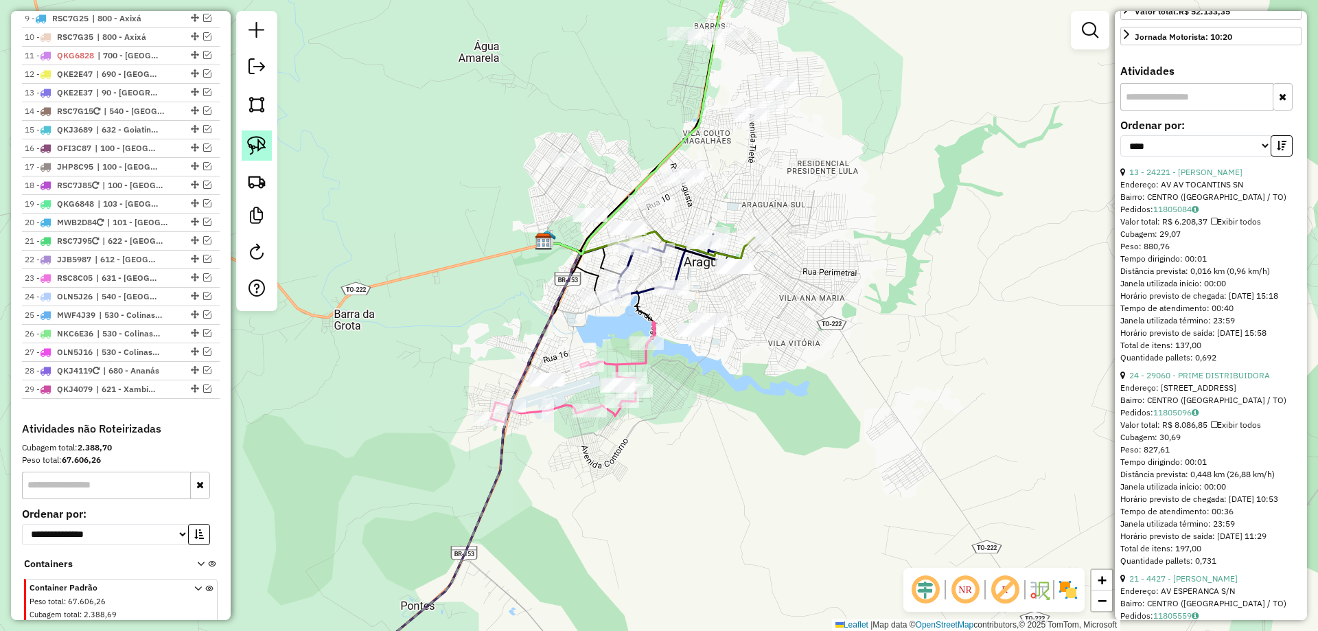
click at [259, 137] on img at bounding box center [256, 145] width 19 height 19
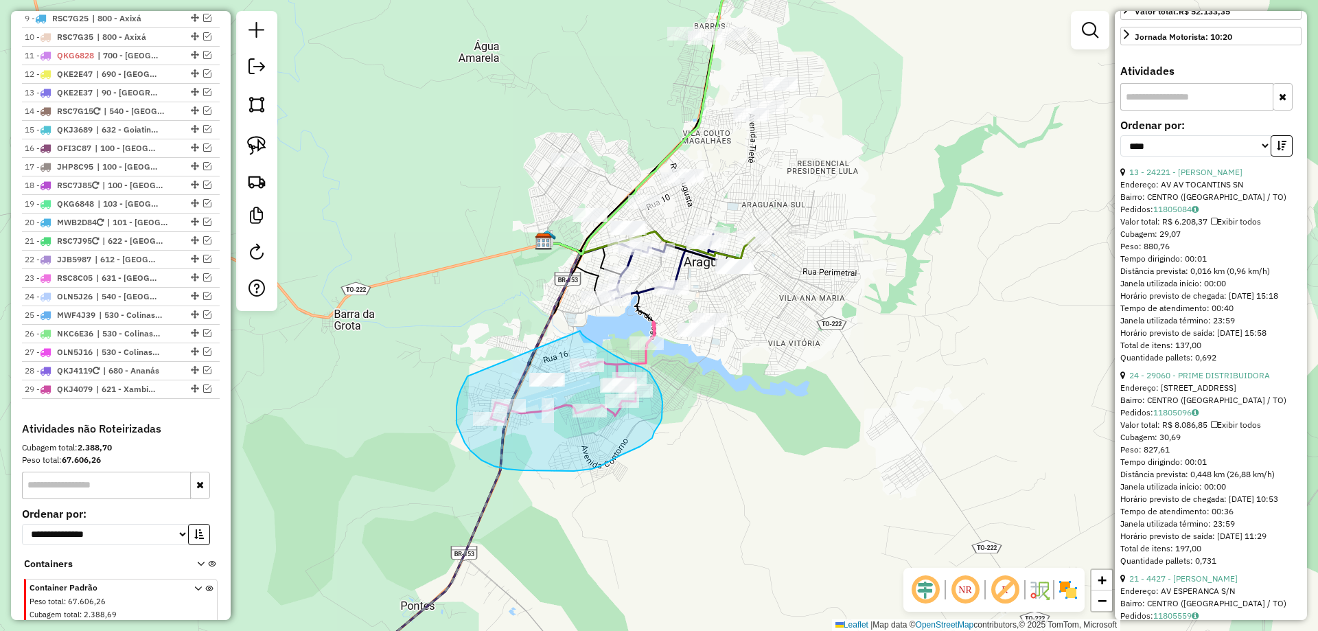
drag, startPoint x: 458, startPoint y: 398, endPoint x: 578, endPoint y: 326, distance: 139.6
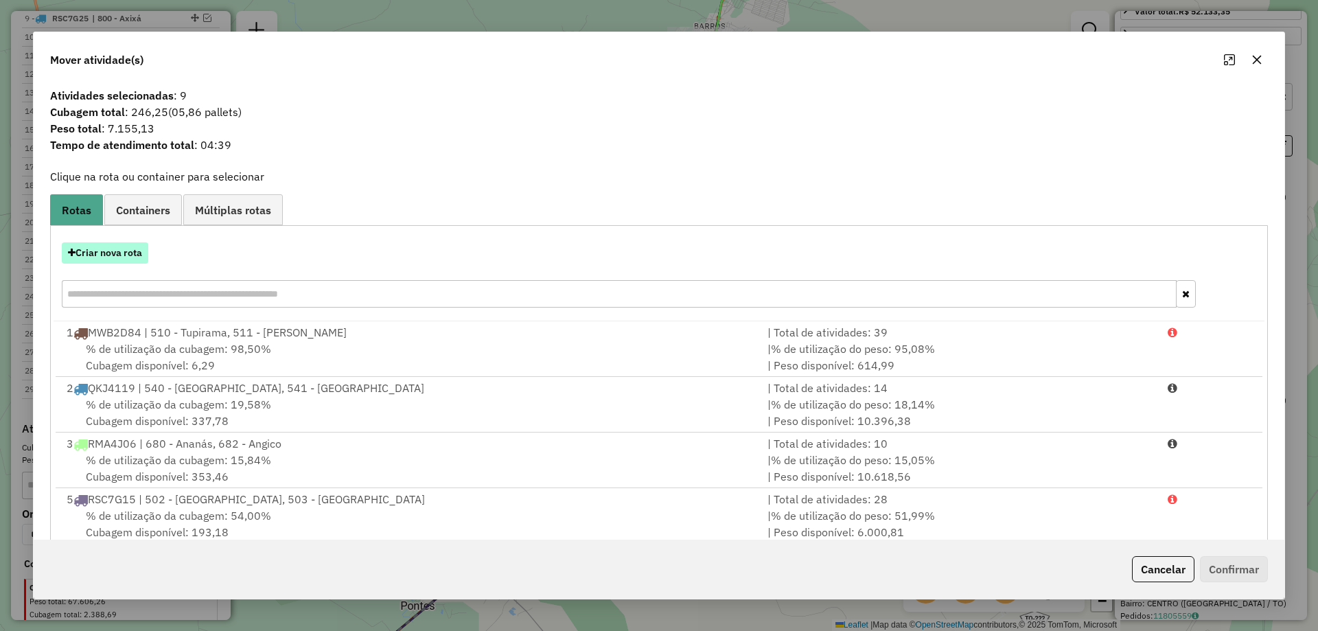
click at [113, 253] on button "Criar nova rota" at bounding box center [105, 252] width 87 height 21
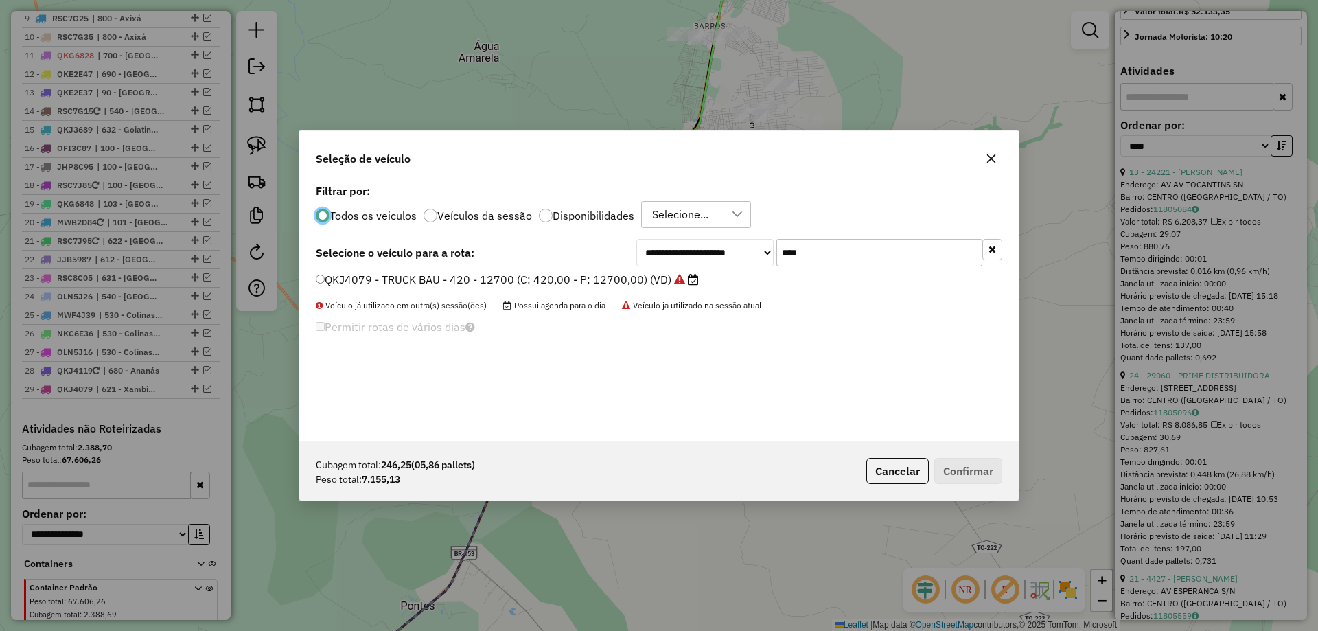
scroll to position [8, 4]
click at [840, 260] on input "****" at bounding box center [880, 252] width 206 height 27
type input "***"
click at [650, 279] on label "OLN5I96 - TRUCK BAU - 420 - 13500 (C: 420,00 - P: 13500,00) (VD)" at bounding box center [499, 279] width 367 height 16
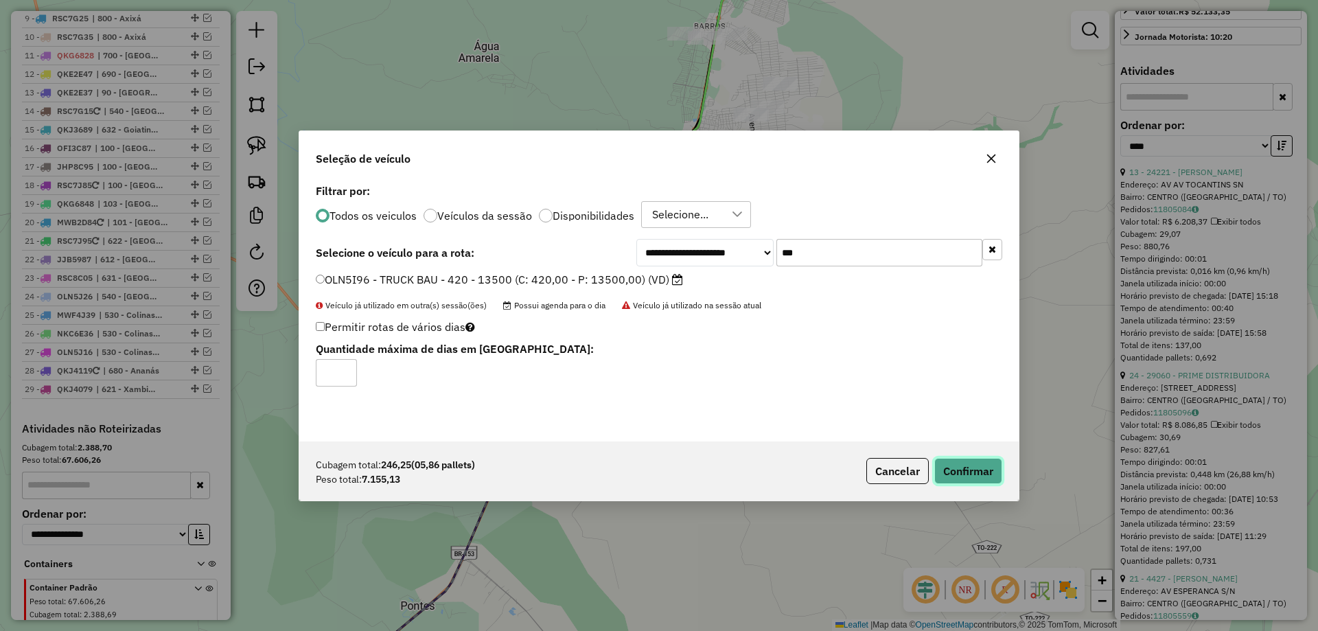
click at [960, 468] on button "Confirmar" at bounding box center [969, 471] width 68 height 26
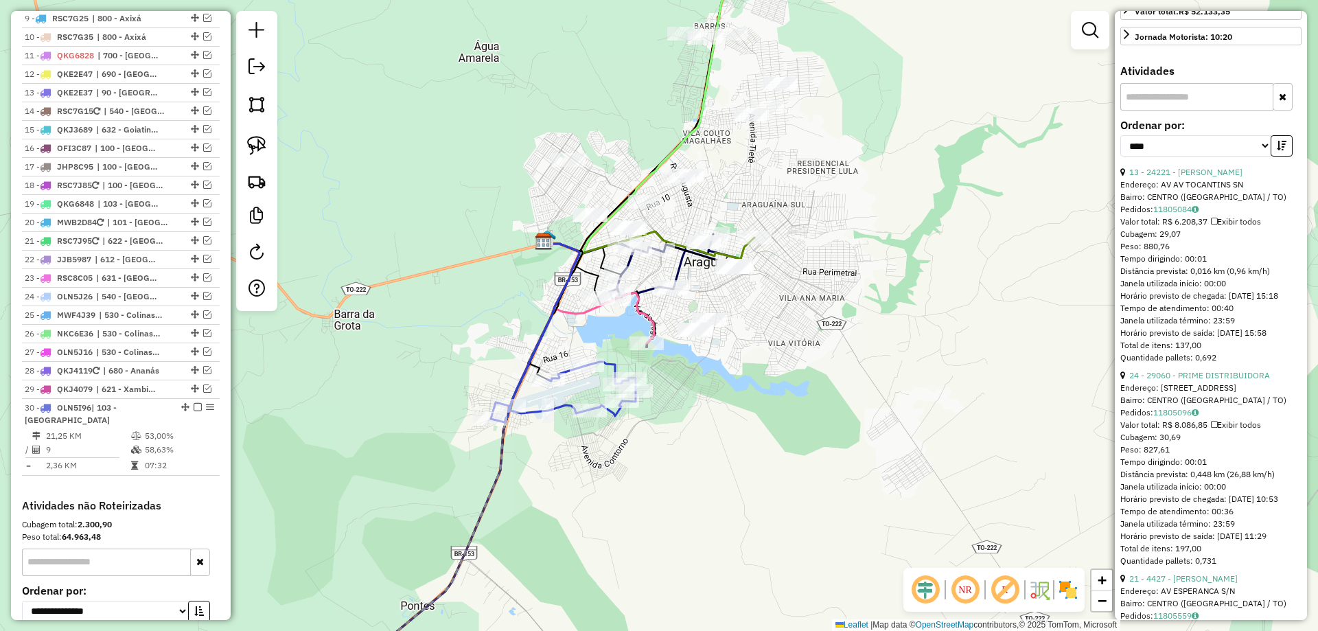
scroll to position [1244, 0]
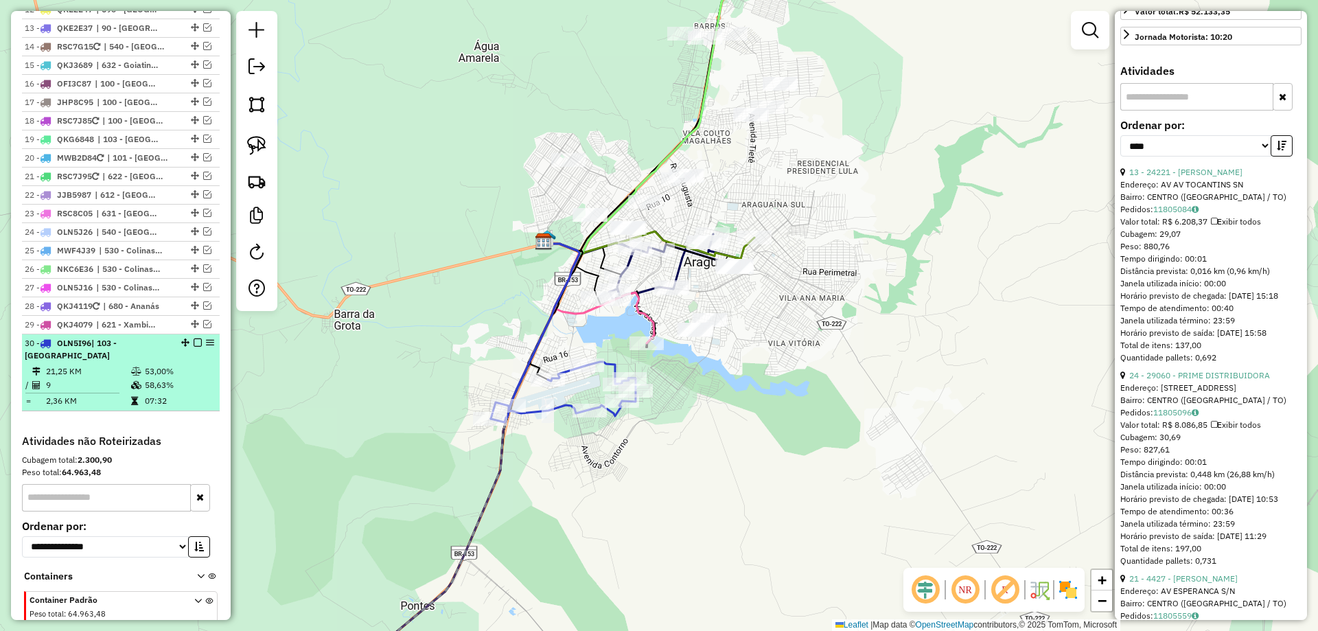
click at [196, 339] on em at bounding box center [198, 343] width 8 height 8
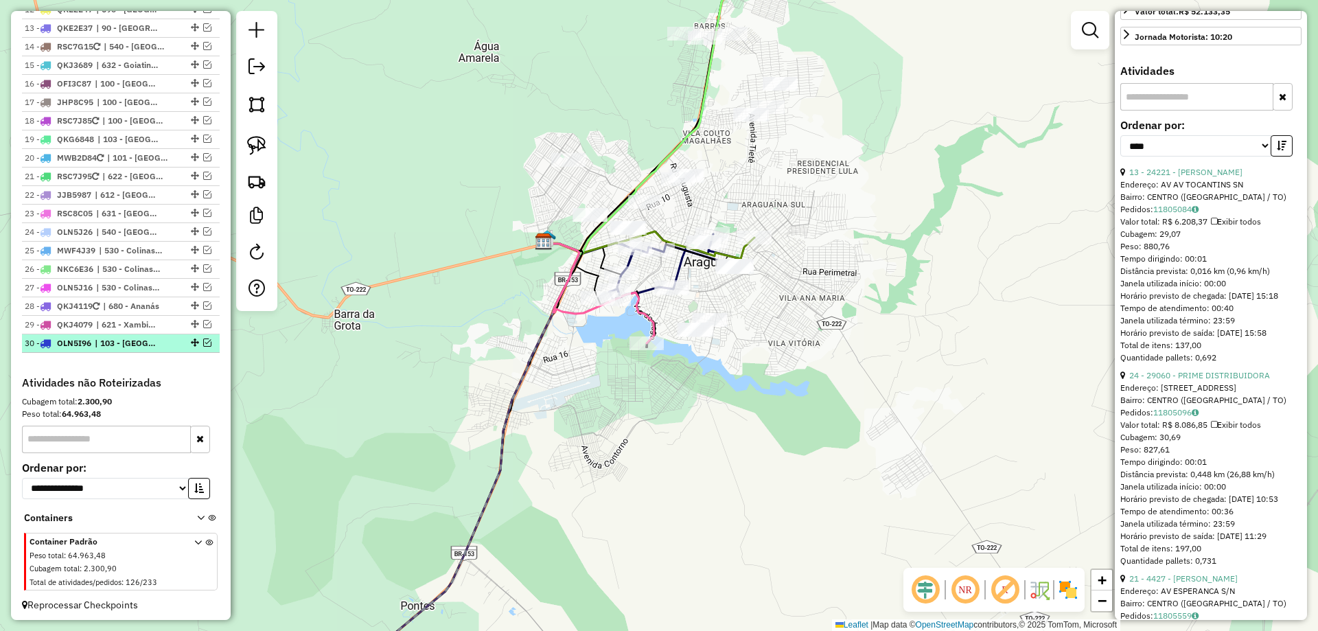
scroll to position [1198, 0]
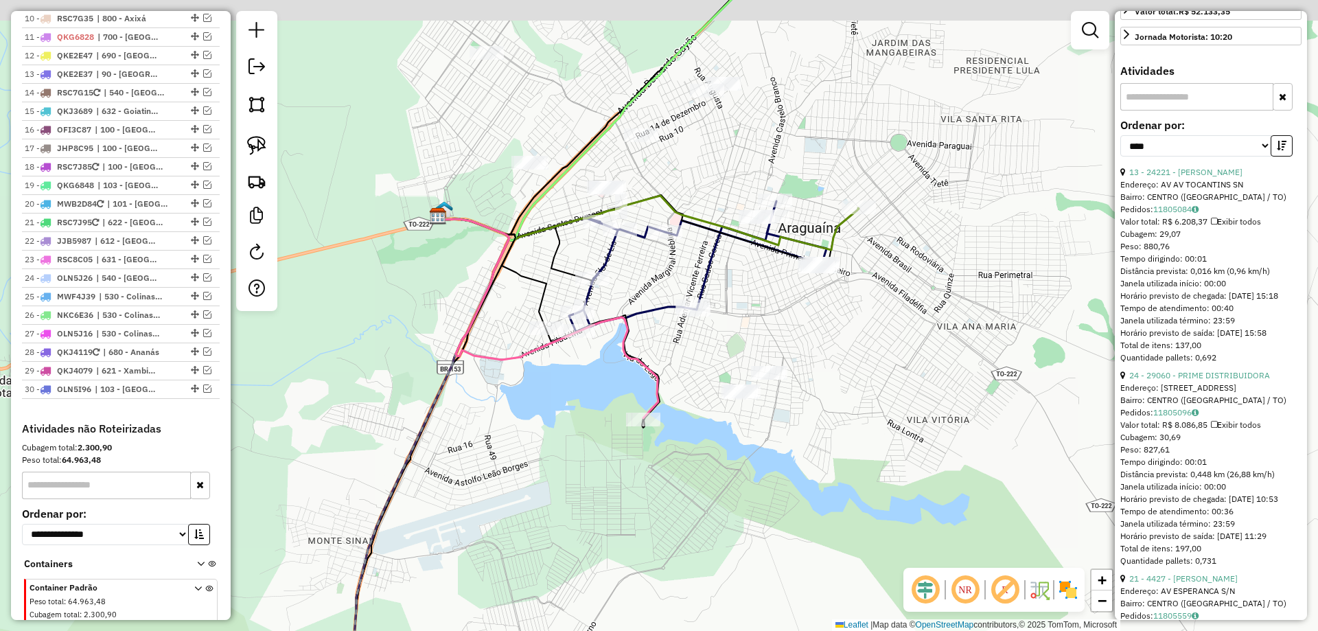
drag, startPoint x: 650, startPoint y: 291, endPoint x: 650, endPoint y: 328, distance: 37.1
click at [650, 328] on div "Janela de atendimento Grade de atendimento Capacidade Transportadoras Veículos …" at bounding box center [659, 315] width 1318 height 631
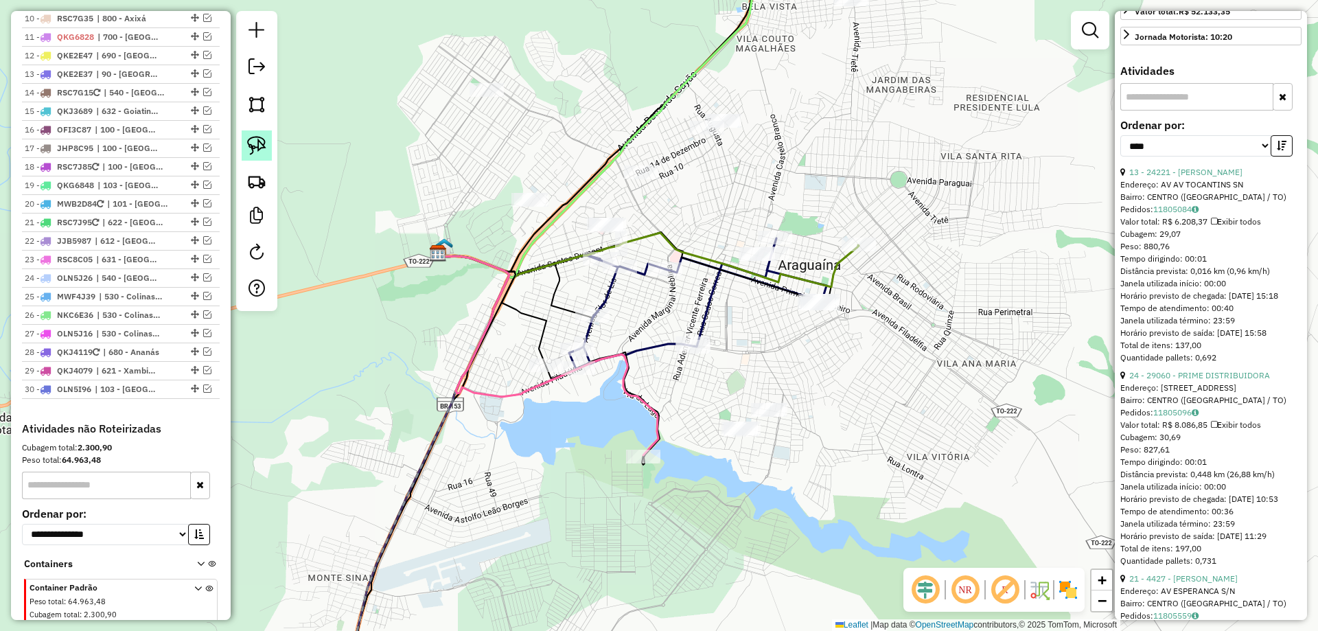
click at [259, 141] on img at bounding box center [256, 145] width 19 height 19
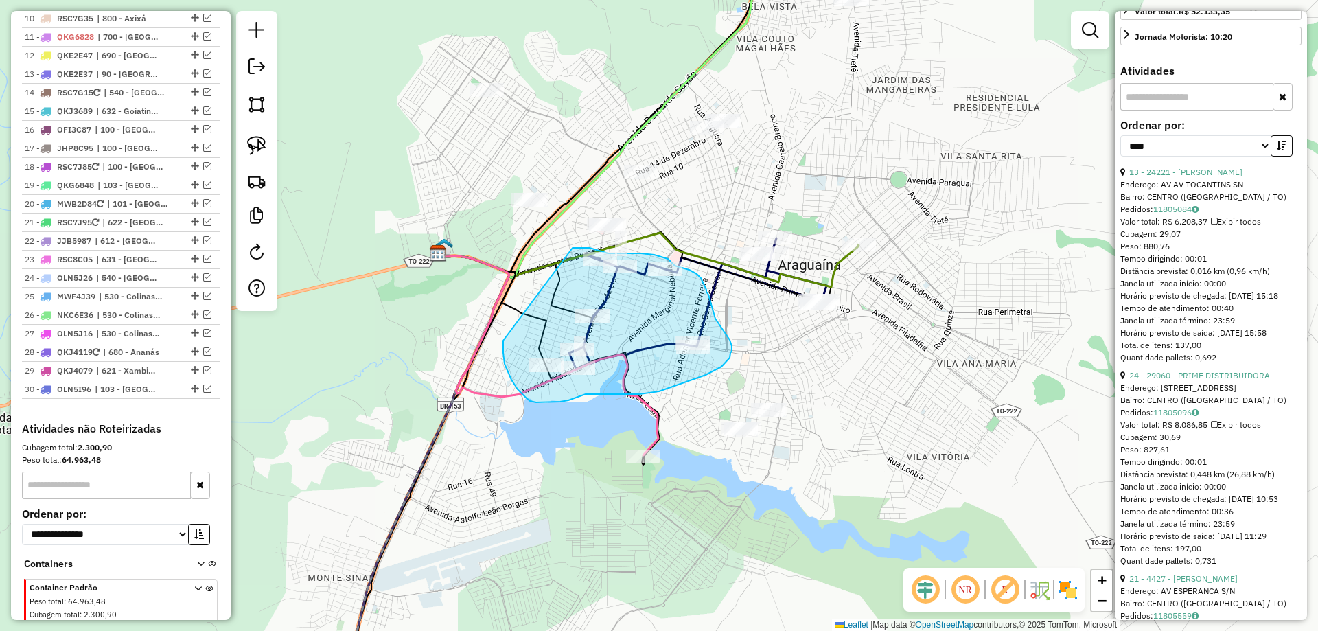
drag, startPoint x: 503, startPoint y: 341, endPoint x: 549, endPoint y: 257, distance: 95.6
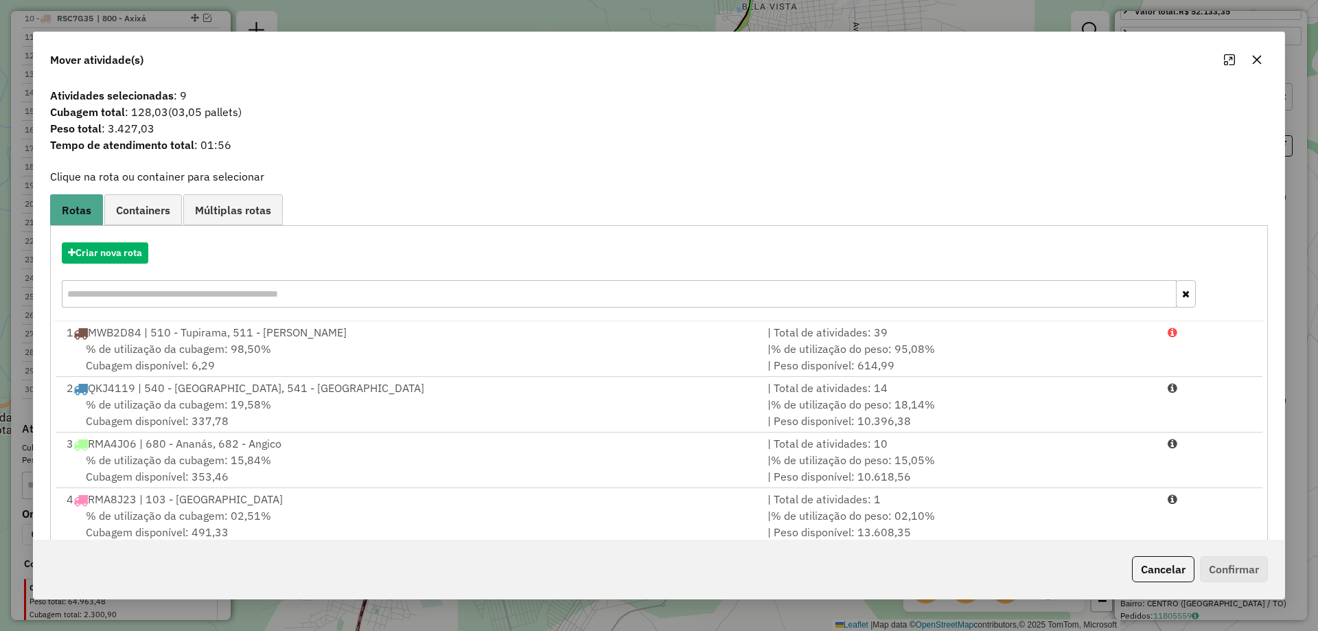
click at [1250, 56] on button "button" at bounding box center [1257, 60] width 22 height 22
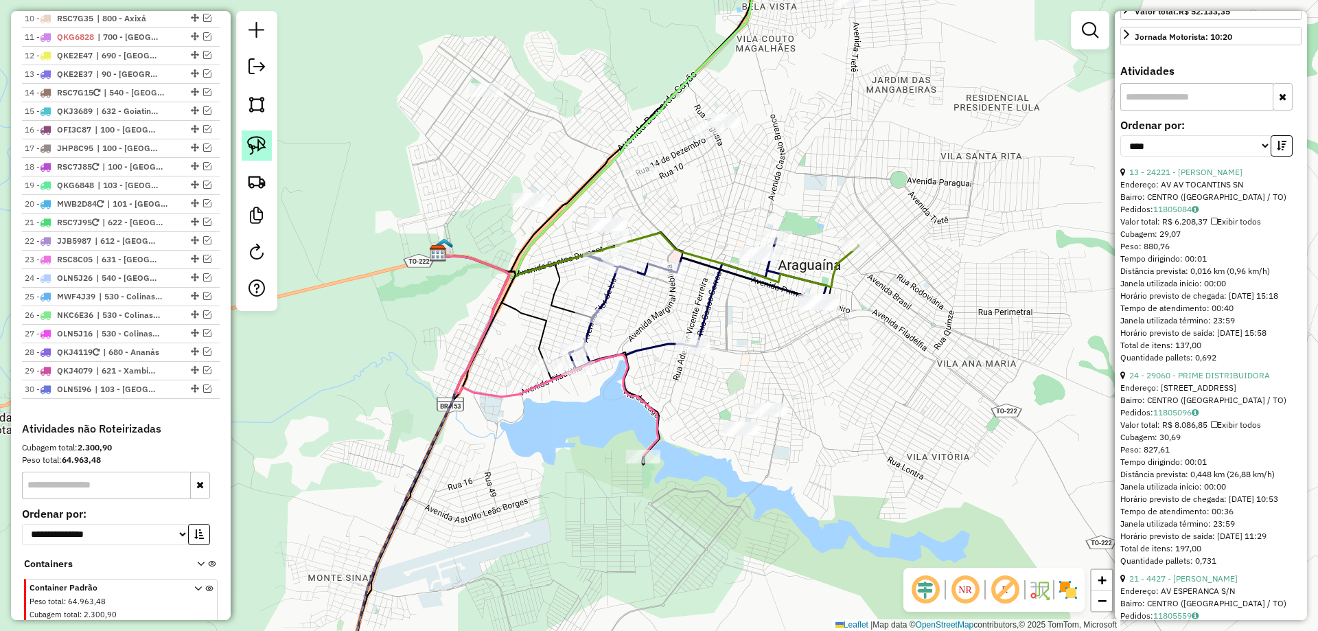
click at [257, 147] on img at bounding box center [256, 145] width 19 height 19
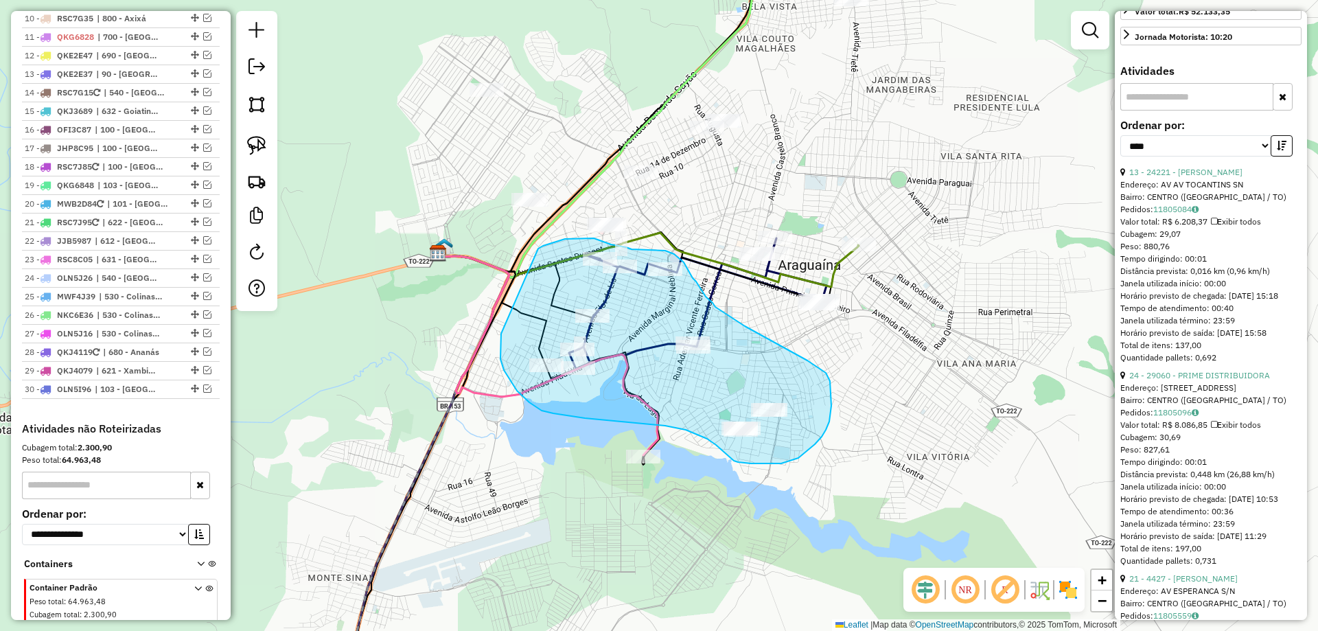
drag, startPoint x: 501, startPoint y: 334, endPoint x: 529, endPoint y: 252, distance: 86.4
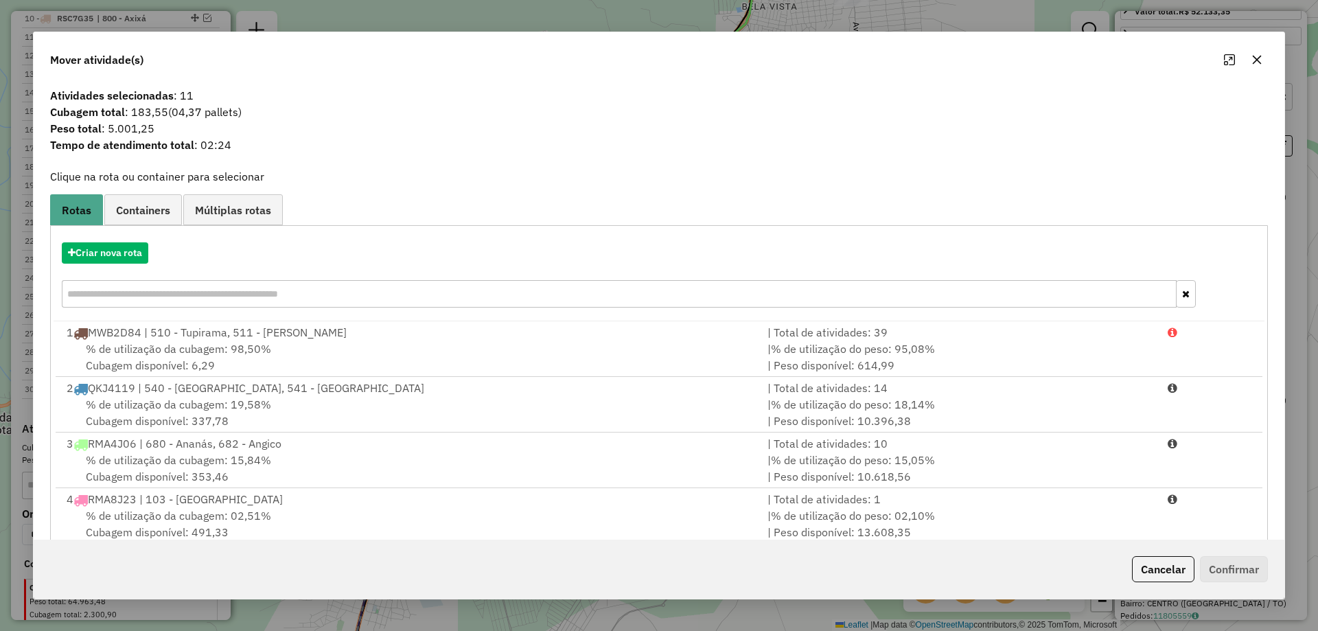
click at [1252, 62] on icon "button" at bounding box center [1257, 59] width 11 height 11
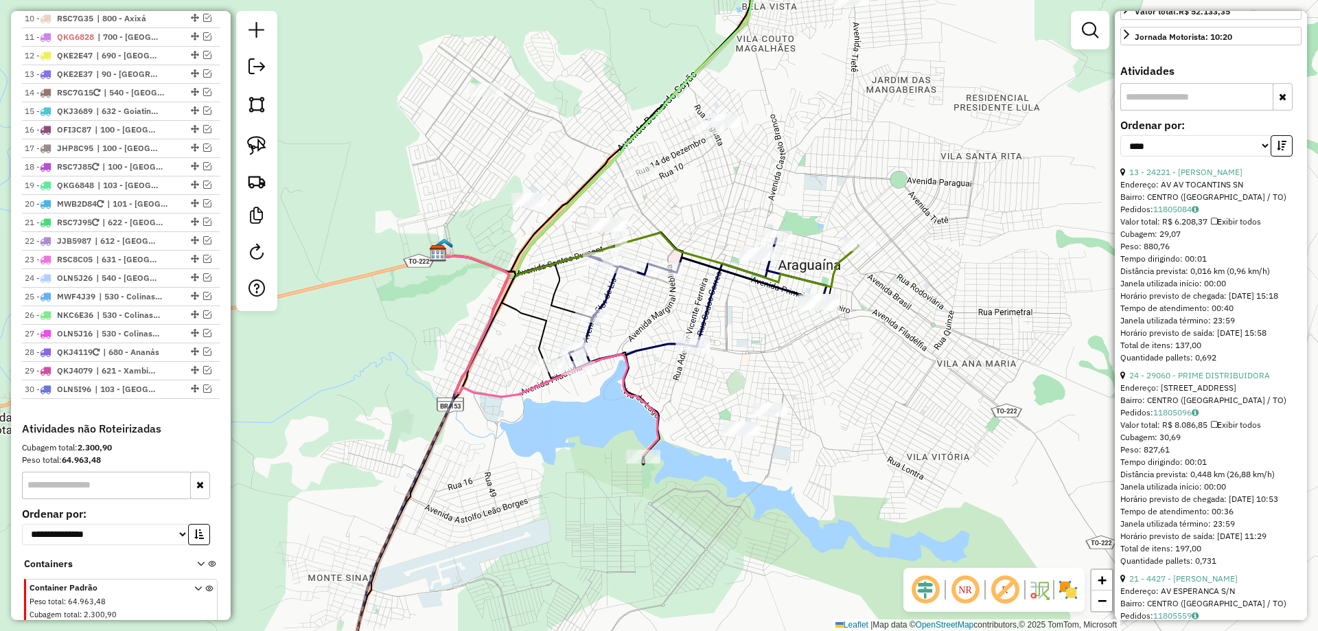
click at [236, 139] on div "Janela de atendimento Grade de atendimento Capacidade Transportadoras Veículos …" at bounding box center [659, 315] width 1318 height 631
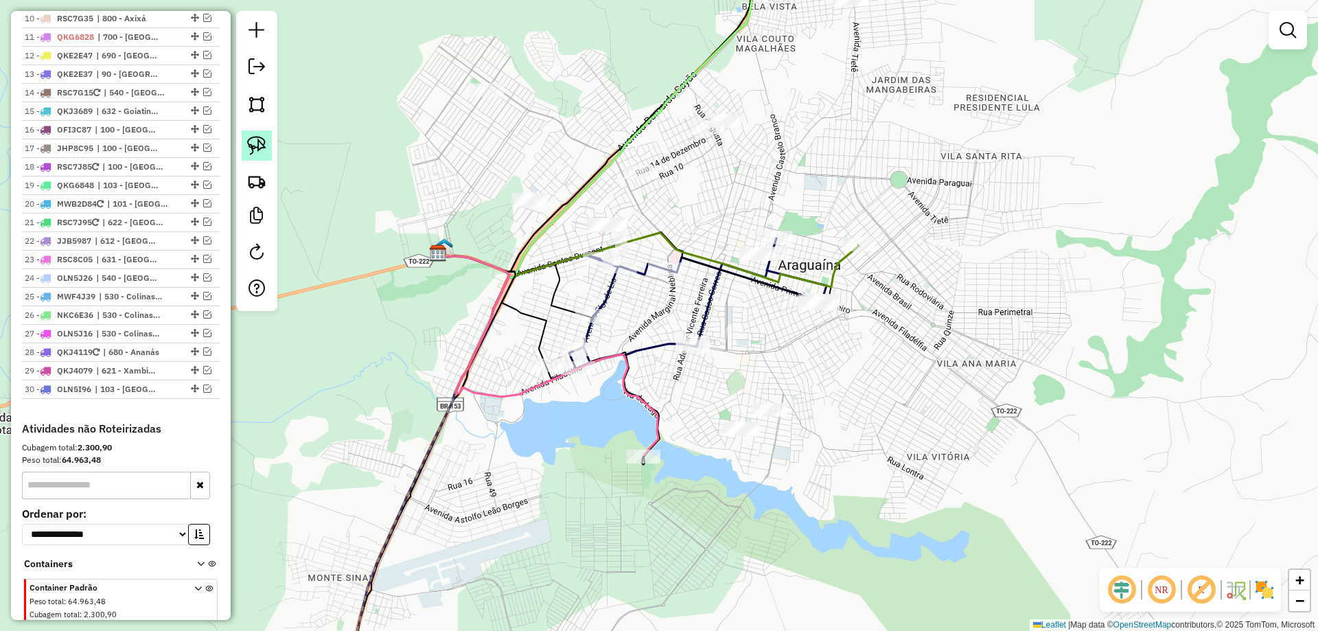
click at [247, 139] on link at bounding box center [257, 145] width 30 height 30
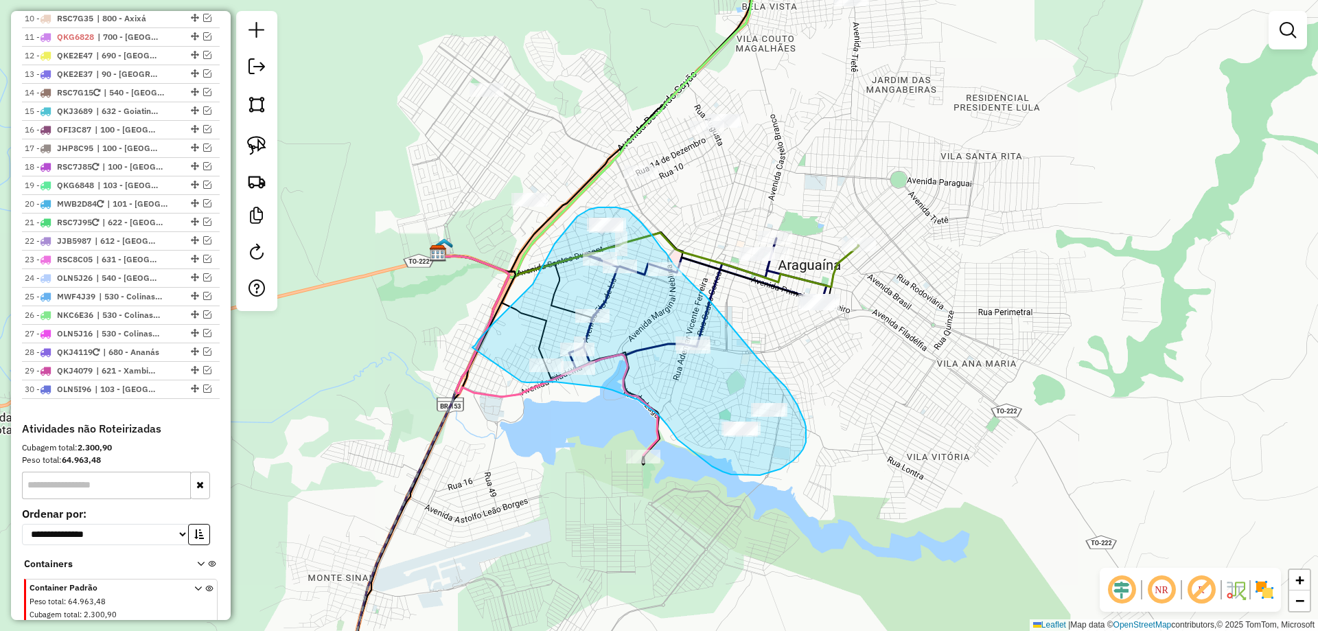
drag, startPoint x: 472, startPoint y: 347, endPoint x: 520, endPoint y: 380, distance: 57.7
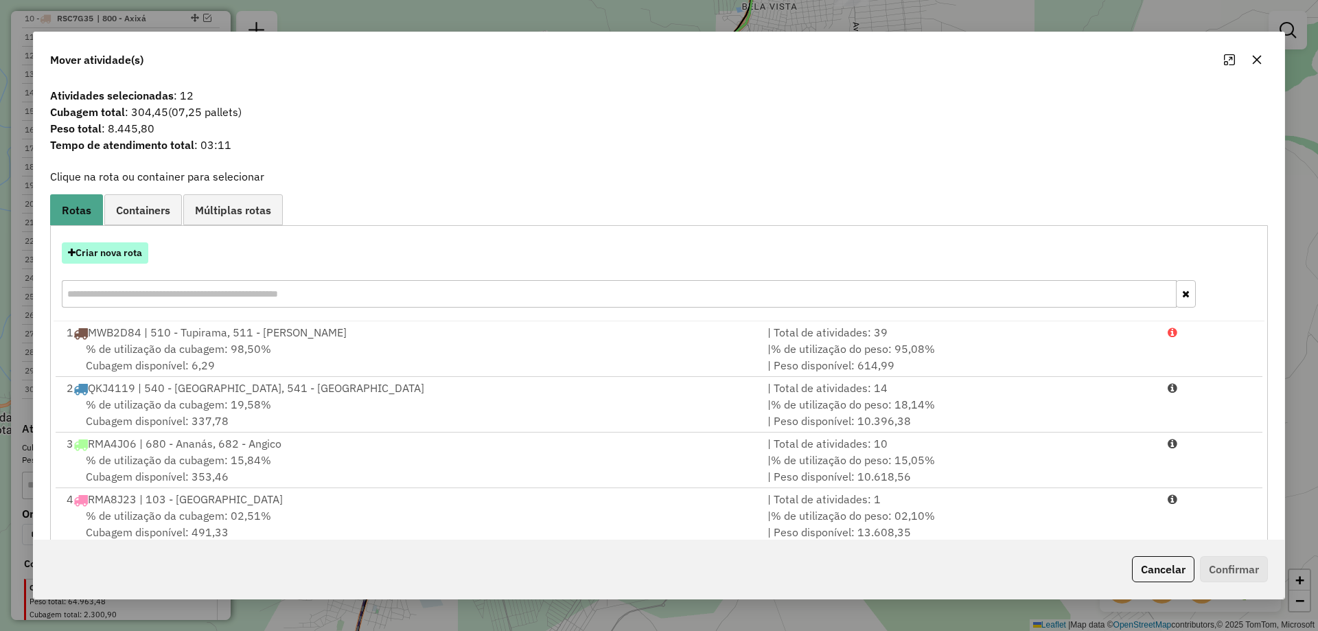
click at [115, 244] on button "Criar nova rota" at bounding box center [105, 252] width 87 height 21
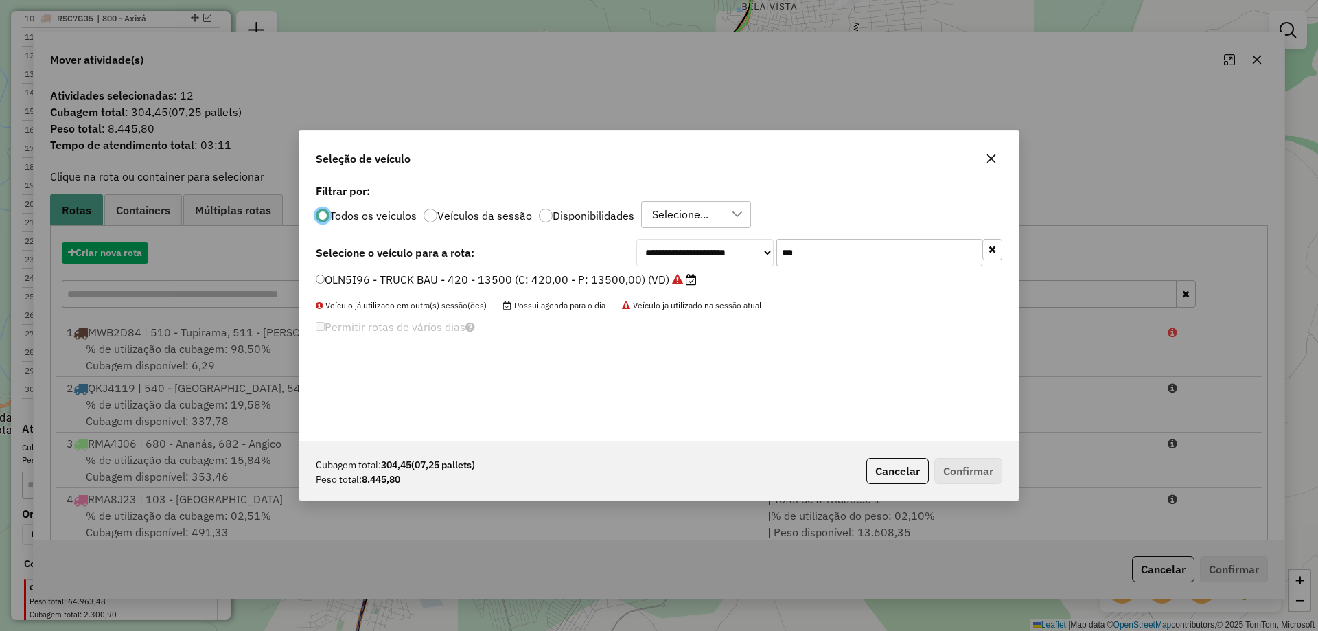
scroll to position [8, 4]
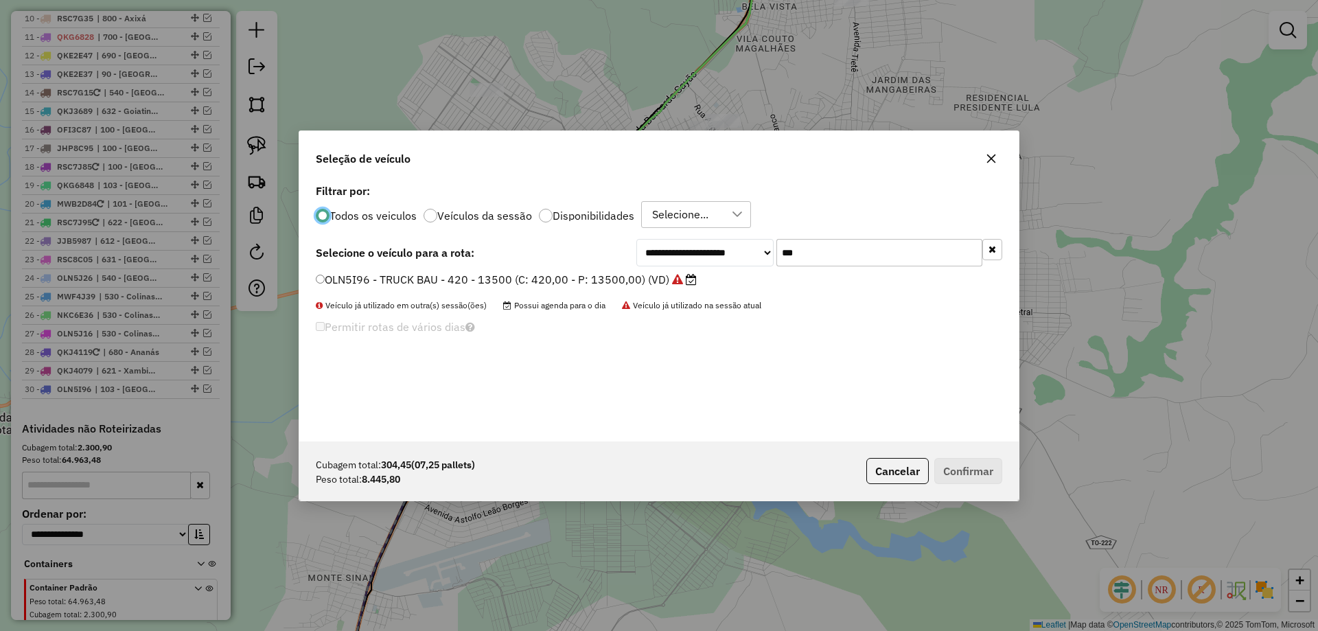
click at [883, 272] on li "OLN5I96 - TRUCK BAU - 420 - 13500 (C: 420,00 - P: 13500,00) (VD)" at bounding box center [659, 280] width 687 height 16
click at [878, 253] on input "***" at bounding box center [880, 252] width 206 height 27
type input "***"
click at [678, 274] on label "RMA8J23 - TRUCK CARROCERIA ABERTA - 504 - 13000 (C: 504,00 - P: 13900,00) (VD)" at bounding box center [551, 279] width 471 height 16
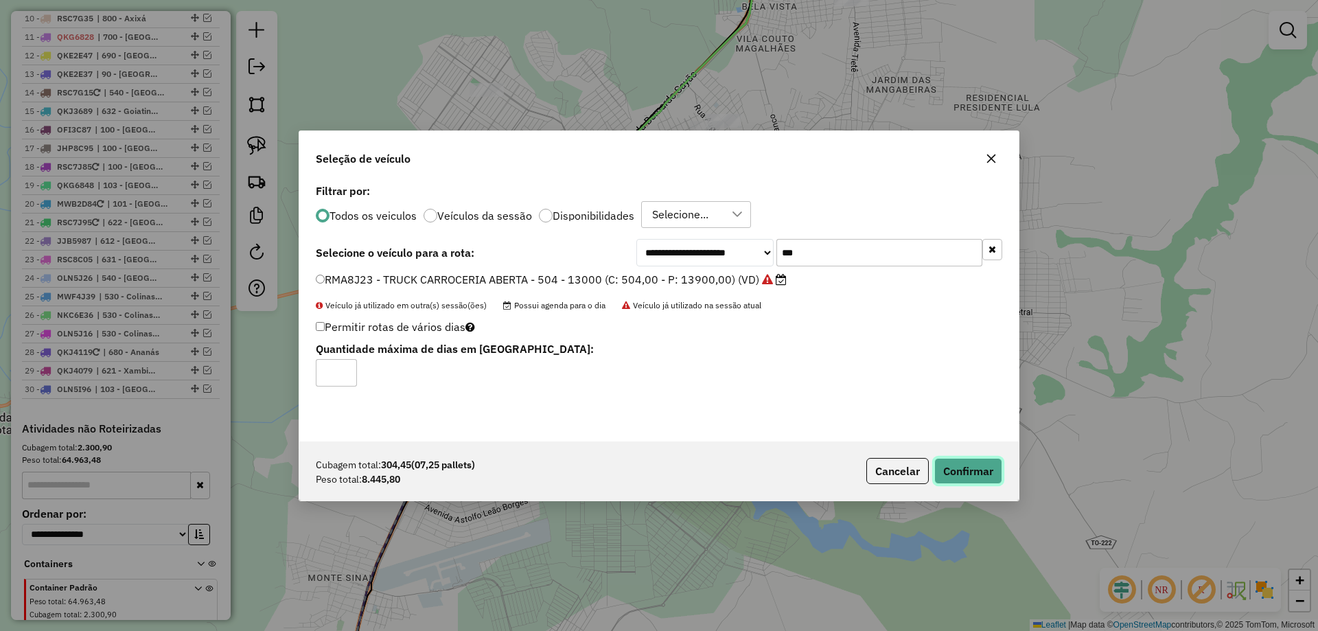
click at [957, 462] on button "Confirmar" at bounding box center [969, 471] width 68 height 26
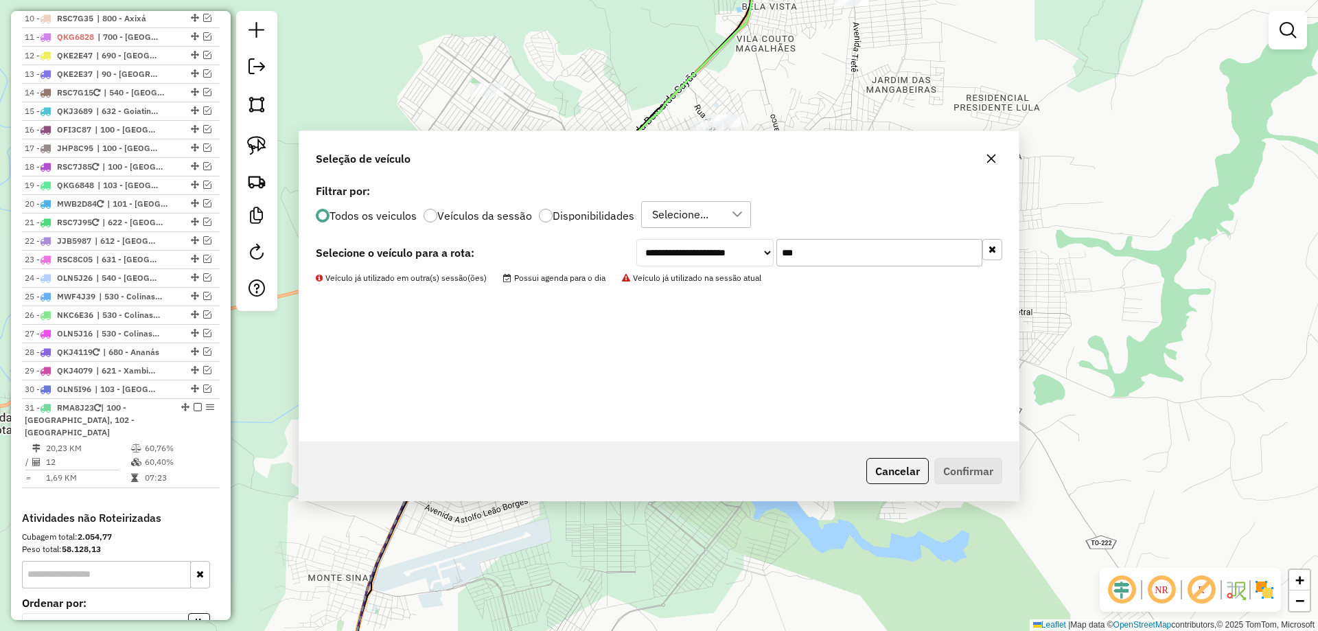
scroll to position [1287, 0]
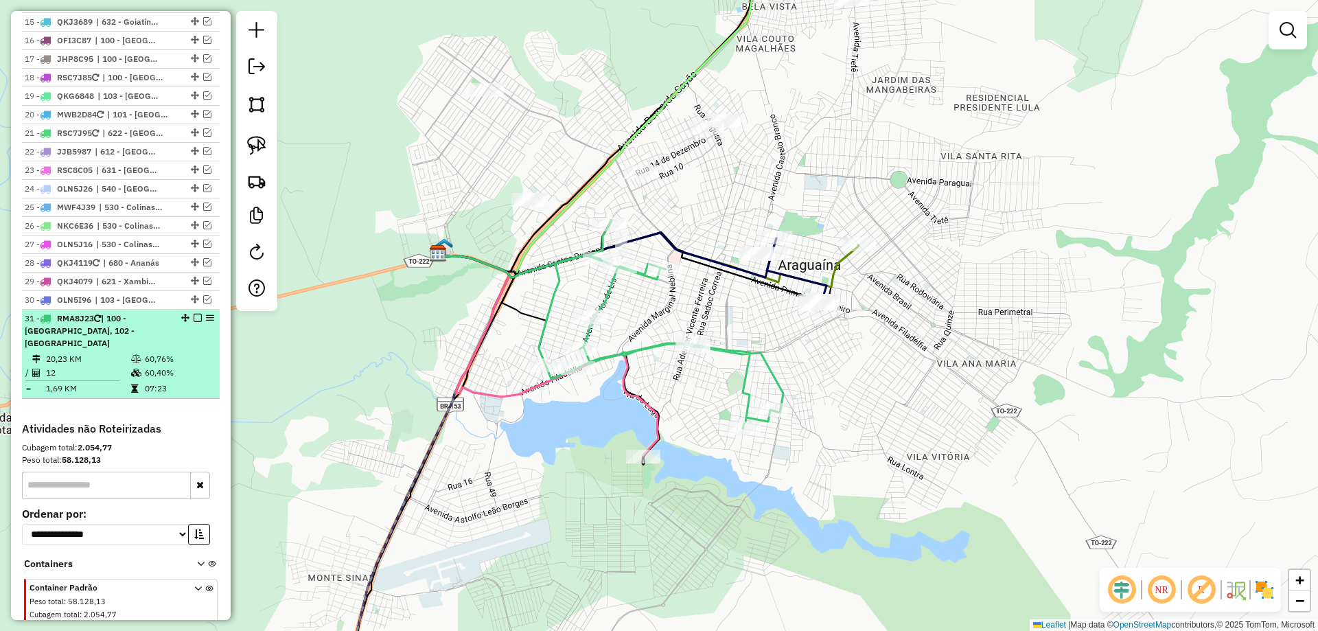
click at [194, 314] on em at bounding box center [198, 318] width 8 height 8
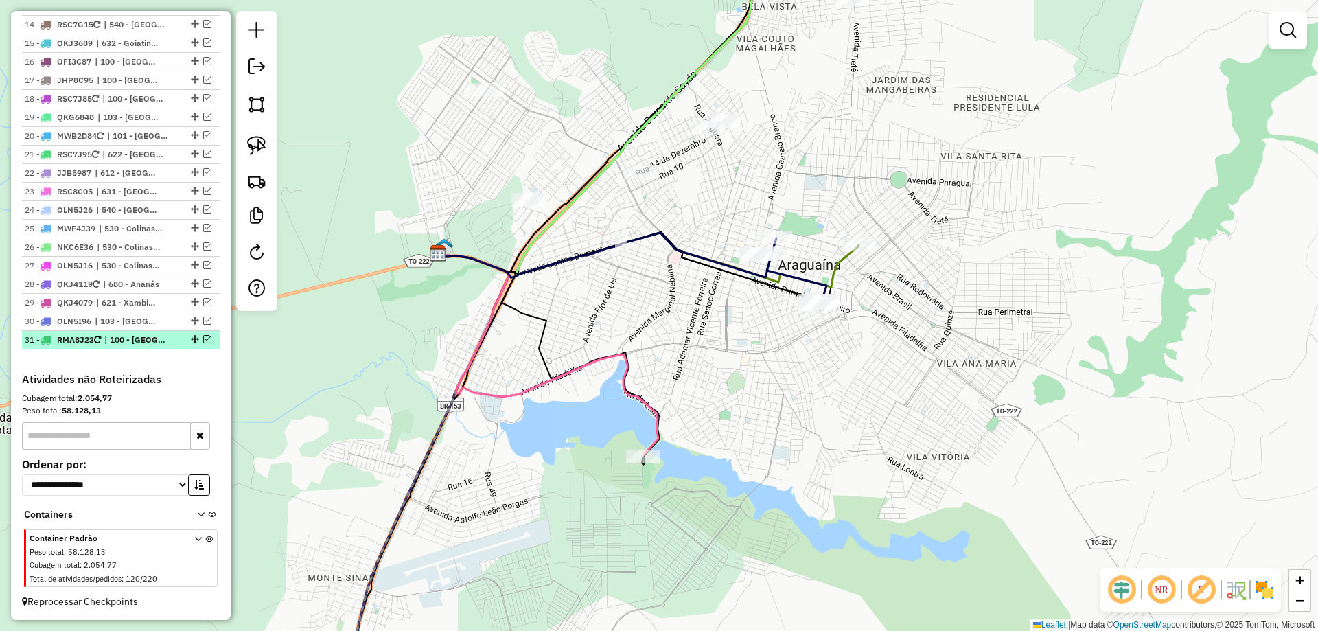
scroll to position [1228, 0]
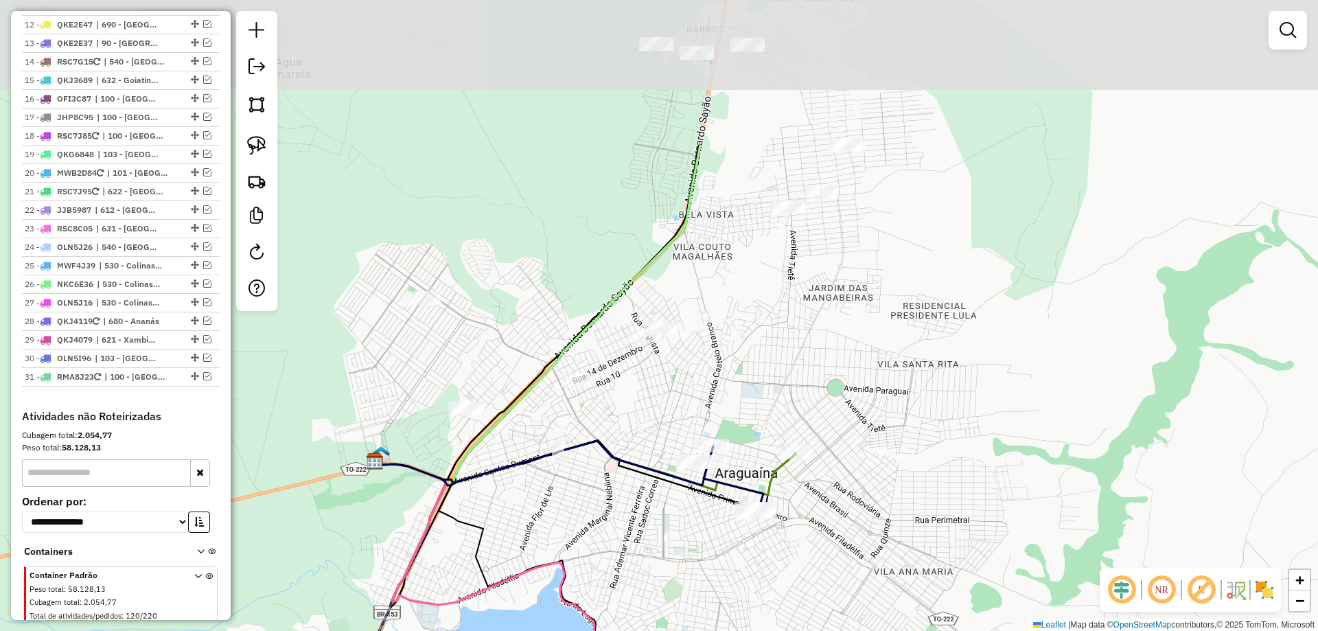
drag, startPoint x: 696, startPoint y: 334, endPoint x: 630, endPoint y: 558, distance: 232.9
click at [630, 558] on div "Janela de atendimento Grade de atendimento Capacidade Transportadoras Veículos …" at bounding box center [659, 315] width 1318 height 631
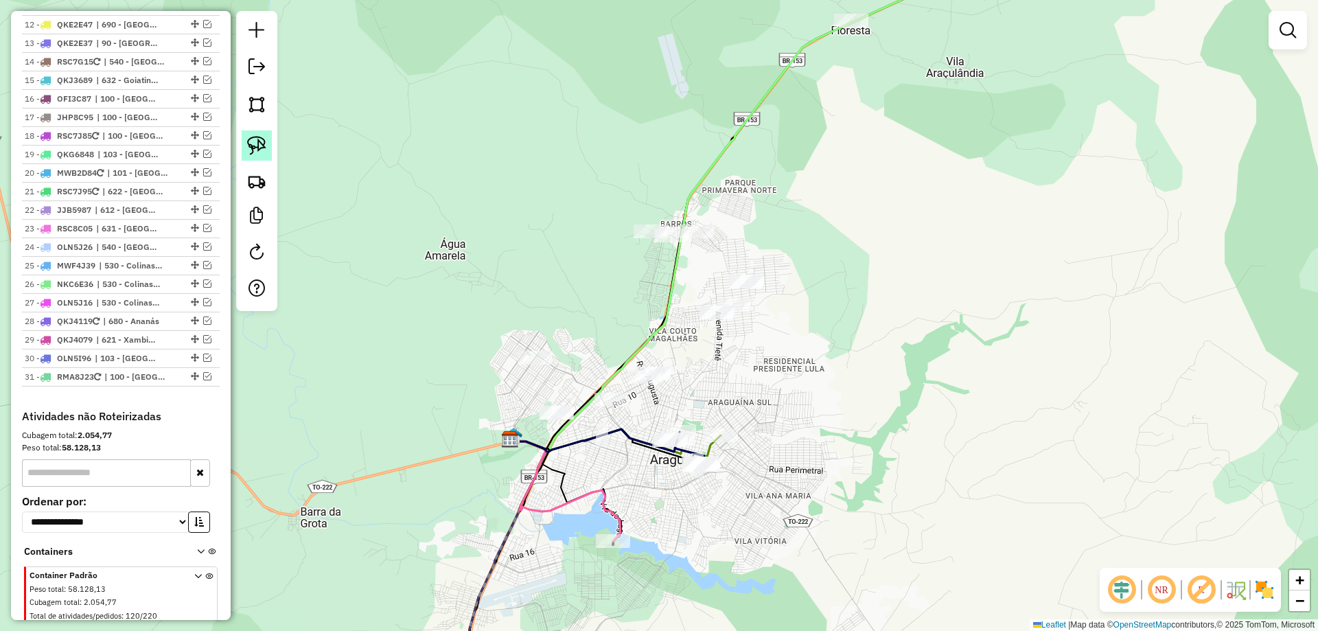
click at [264, 143] on img at bounding box center [256, 145] width 19 height 19
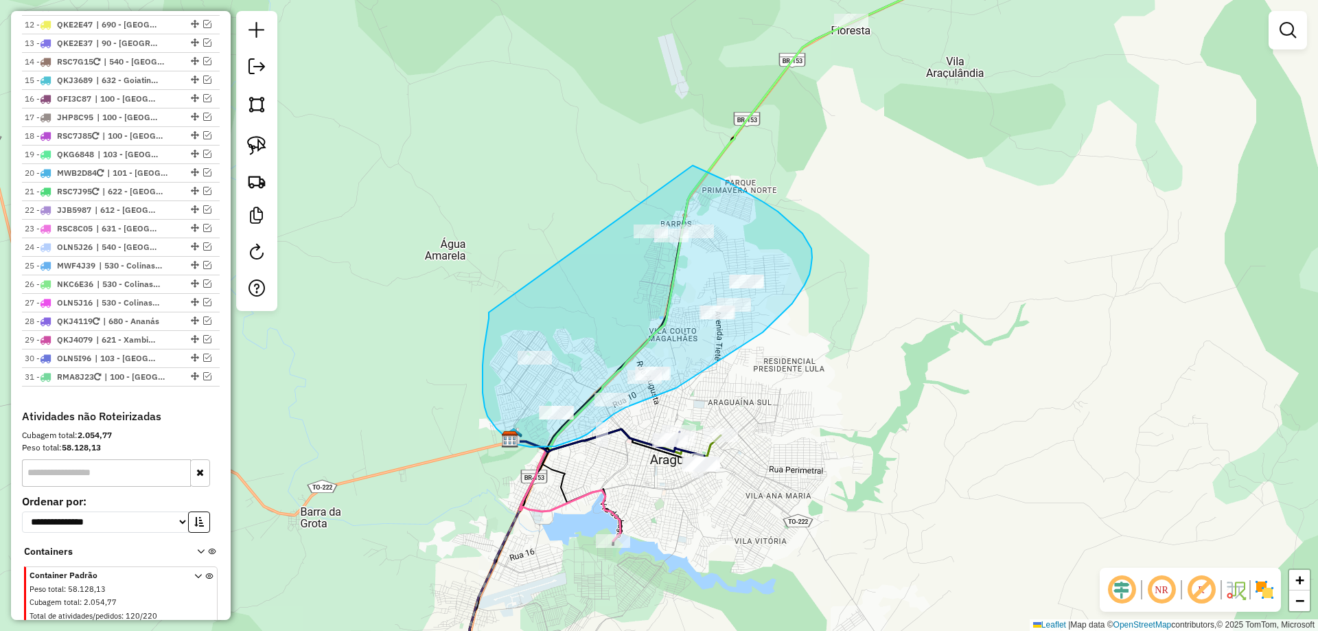
drag, startPoint x: 486, startPoint y: 336, endPoint x: 628, endPoint y: 156, distance: 229.3
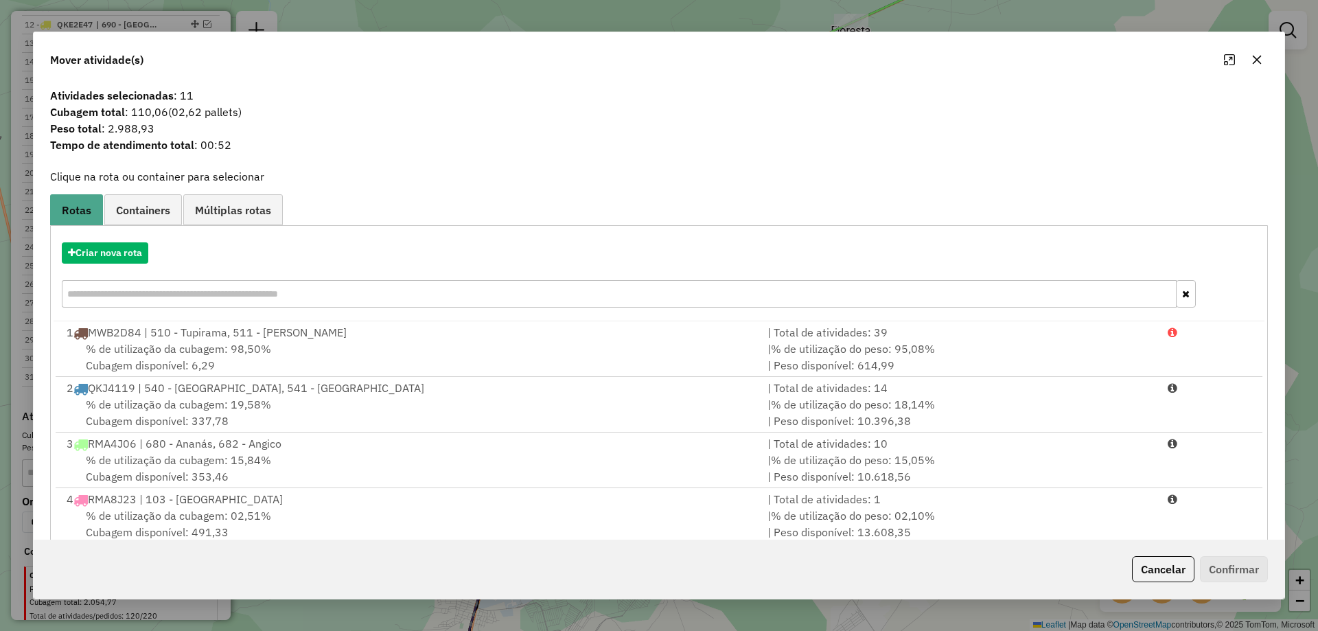
click at [1255, 58] on icon "button" at bounding box center [1257, 59] width 11 height 11
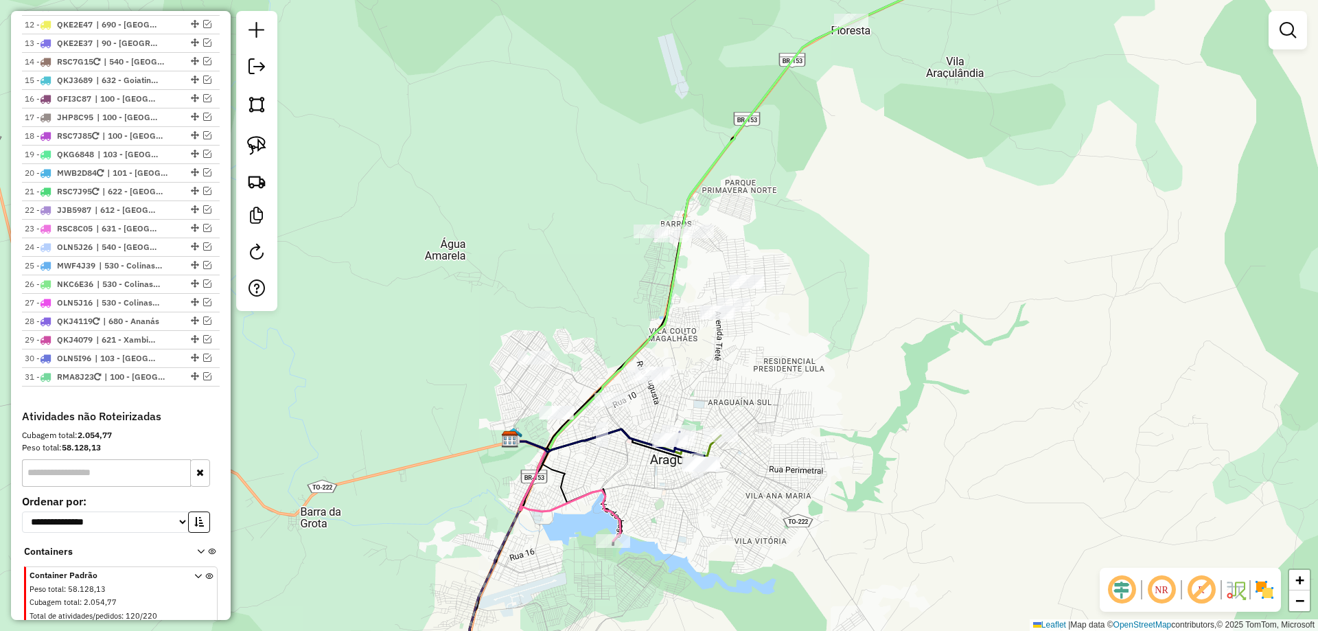
drag, startPoint x: 816, startPoint y: 476, endPoint x: 820, endPoint y: 470, distance: 7.1
click at [820, 470] on div "Janela de atendimento Grade de atendimento Capacidade Transportadoras Veículos …" at bounding box center [659, 315] width 1318 height 631
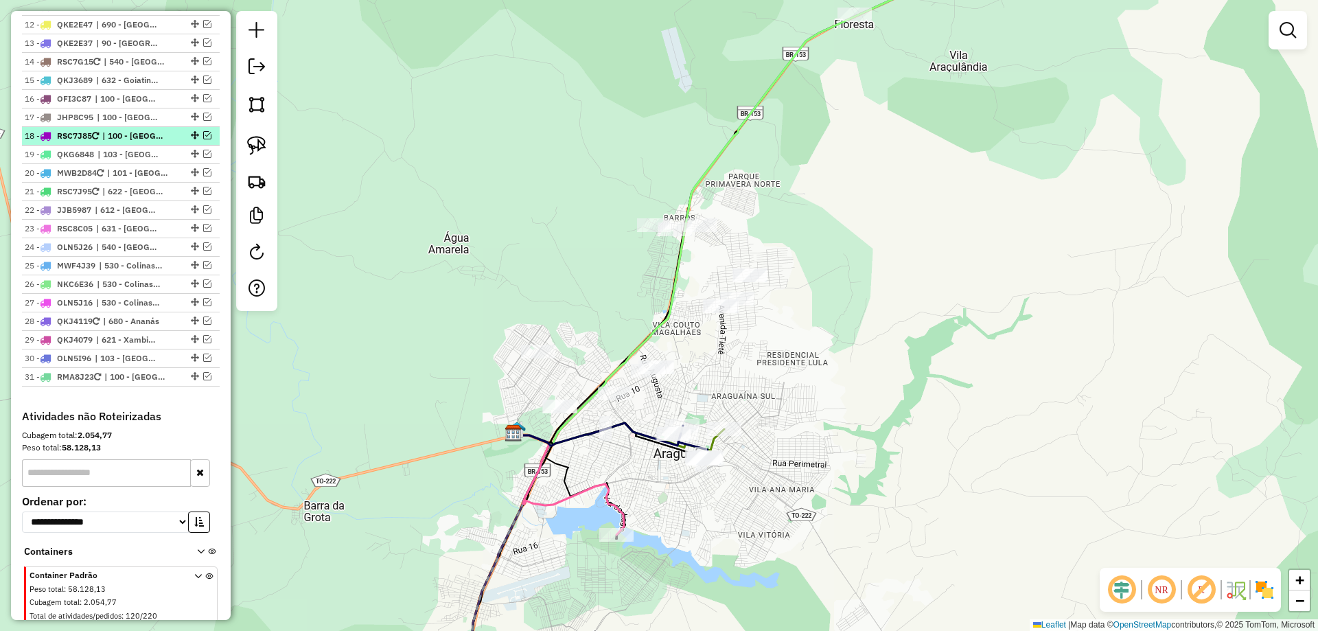
click at [206, 131] on em at bounding box center [207, 135] width 8 height 8
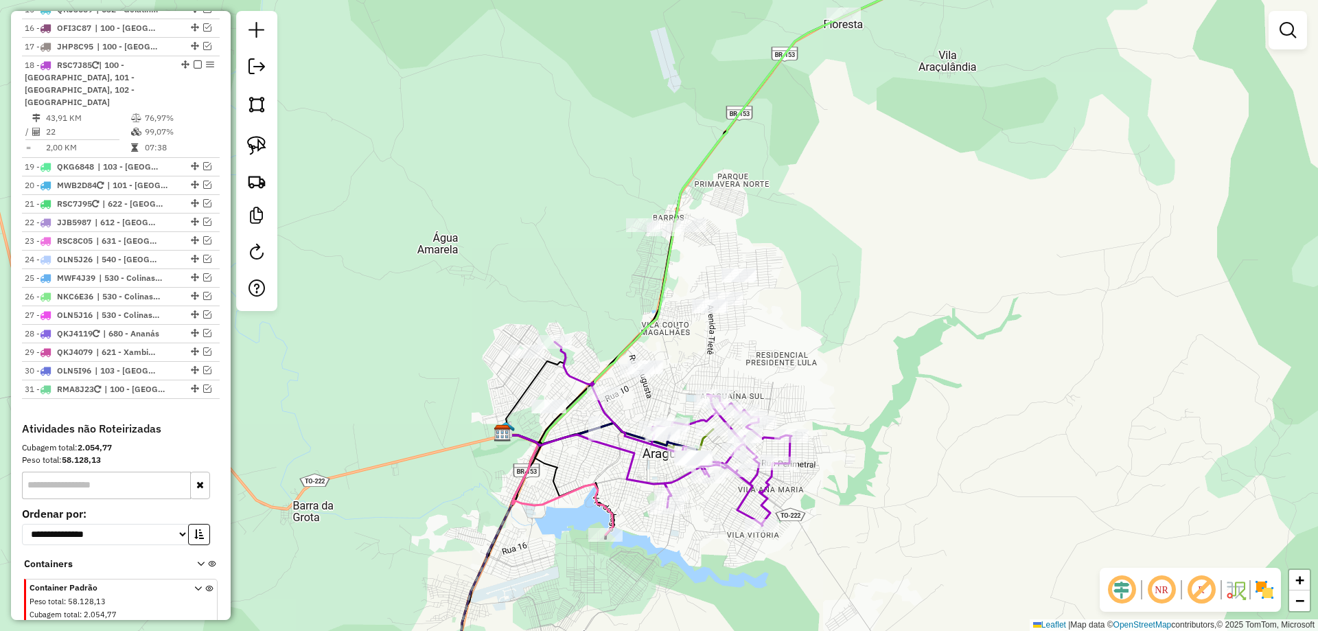
drag, startPoint x: 364, startPoint y: 459, endPoint x: 353, endPoint y: 459, distance: 11.0
click at [353, 459] on div "Janela de atendimento Grade de atendimento Capacidade Transportadoras Veículos …" at bounding box center [659, 315] width 1318 height 631
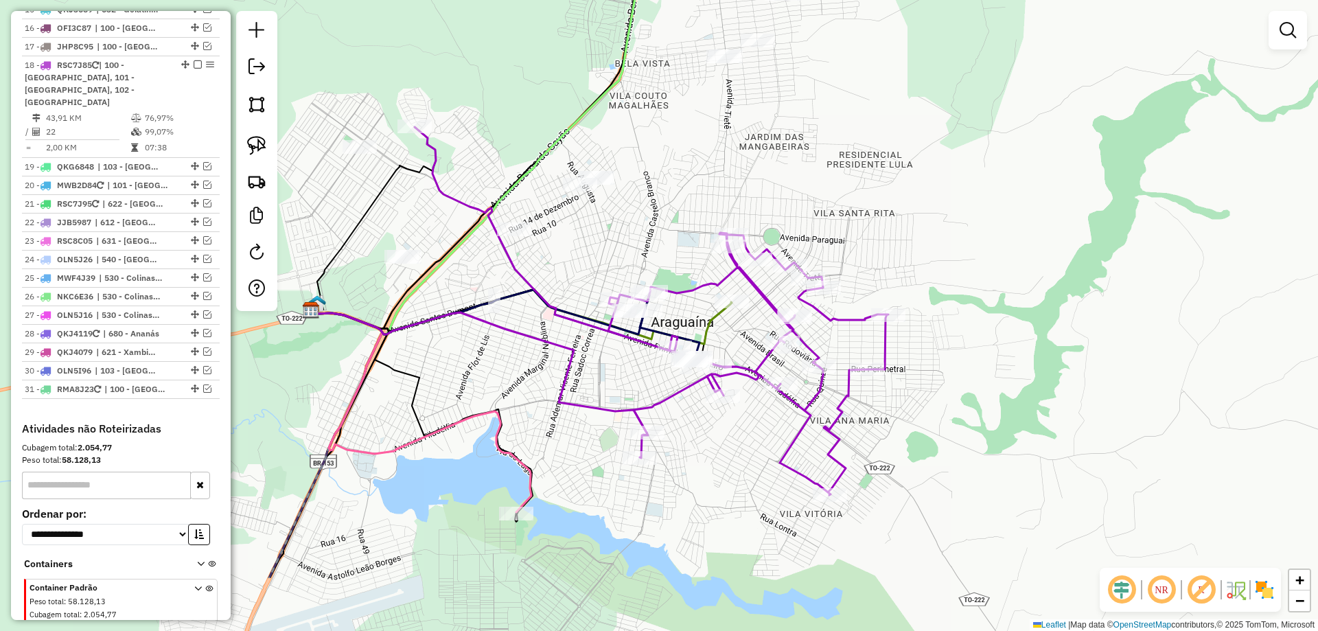
drag, startPoint x: 683, startPoint y: 576, endPoint x: 716, endPoint y: 429, distance: 150.8
click at [716, 429] on div "Janela de atendimento Grade de atendimento Capacidade Transportadoras Veículos …" at bounding box center [659, 315] width 1318 height 631
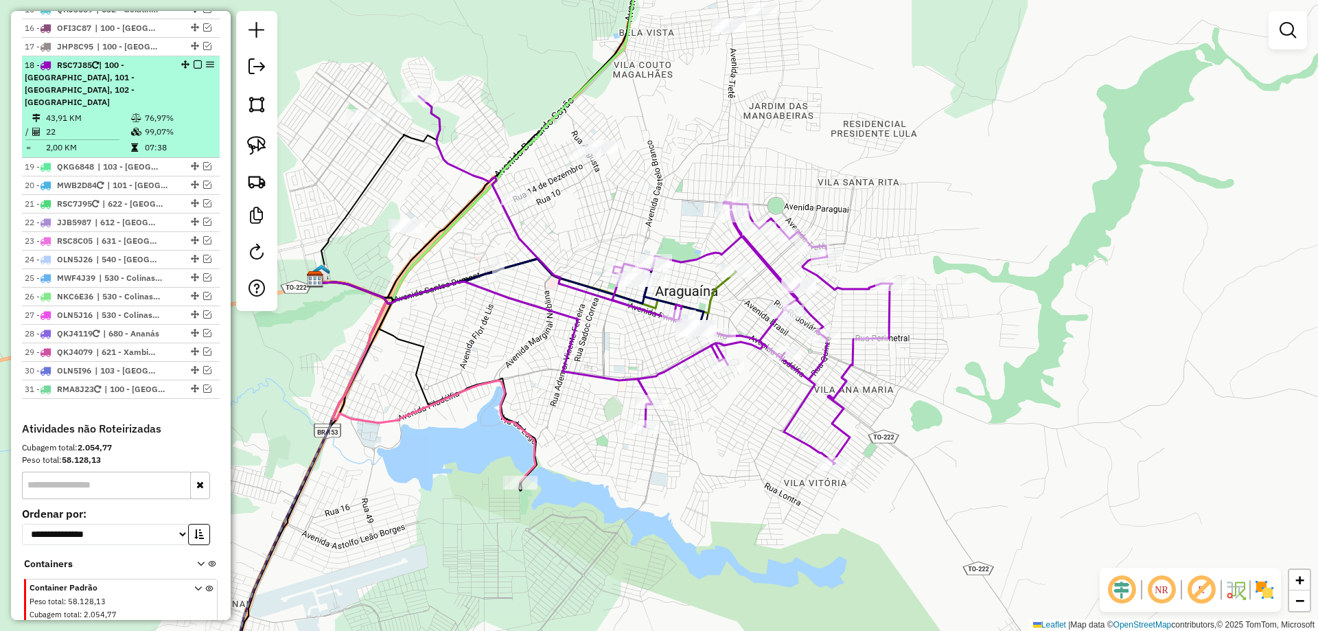
click at [117, 125] on td "22" at bounding box center [87, 132] width 85 height 14
select select "*********"
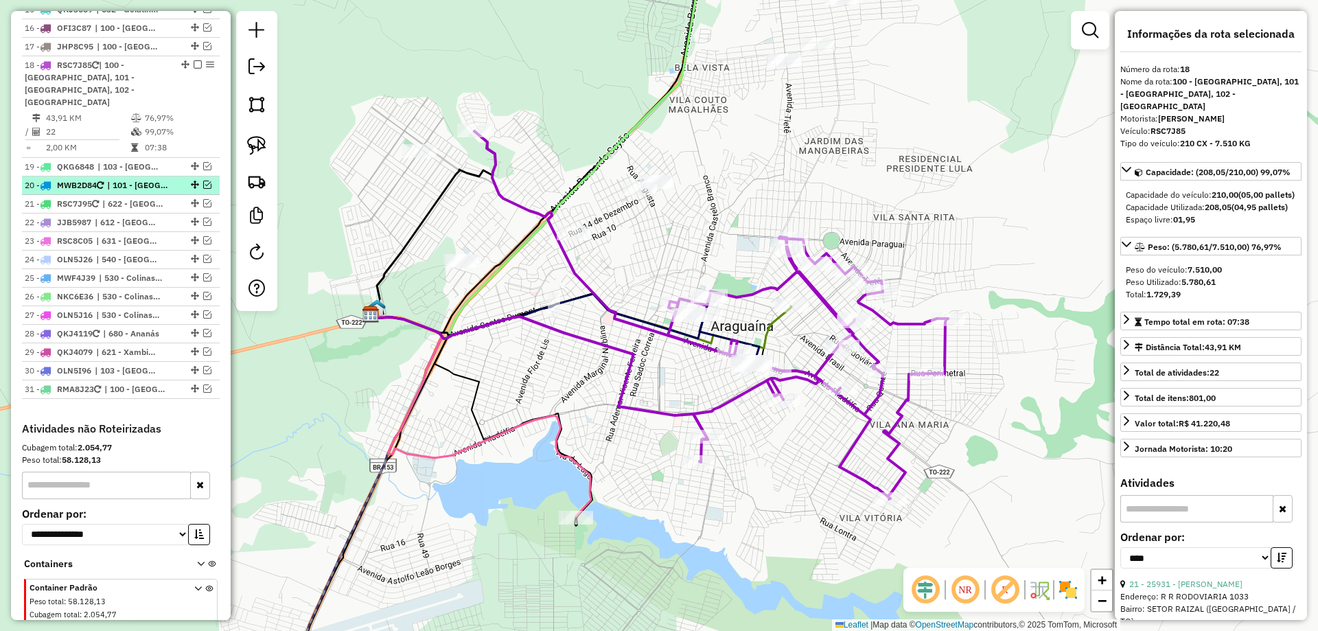
click at [203, 181] on em at bounding box center [207, 185] width 8 height 8
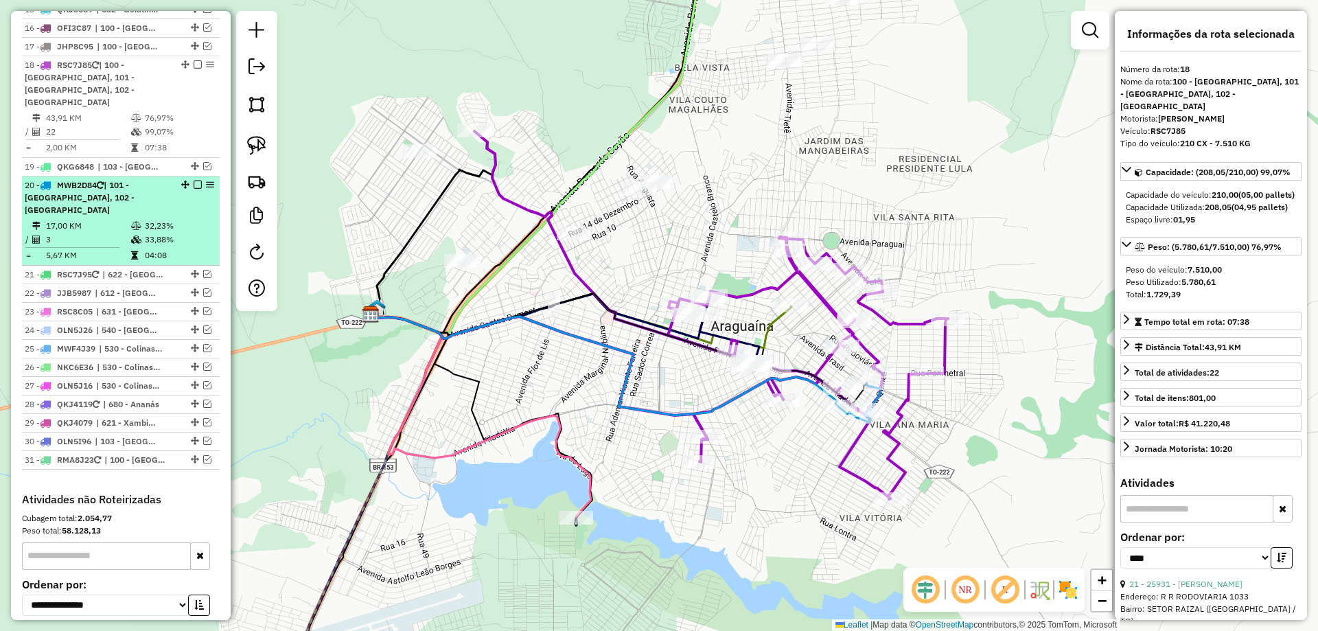
scroll to position [1358, 0]
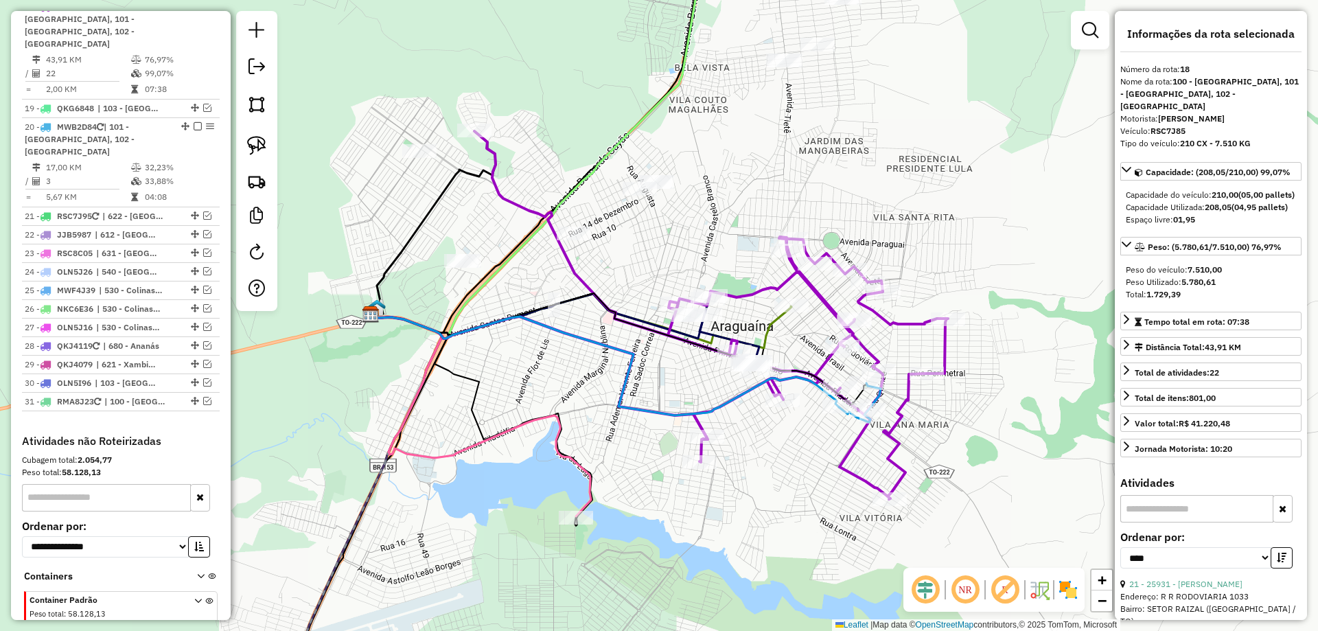
click at [878, 396] on icon at bounding box center [860, 402] width 42 height 39
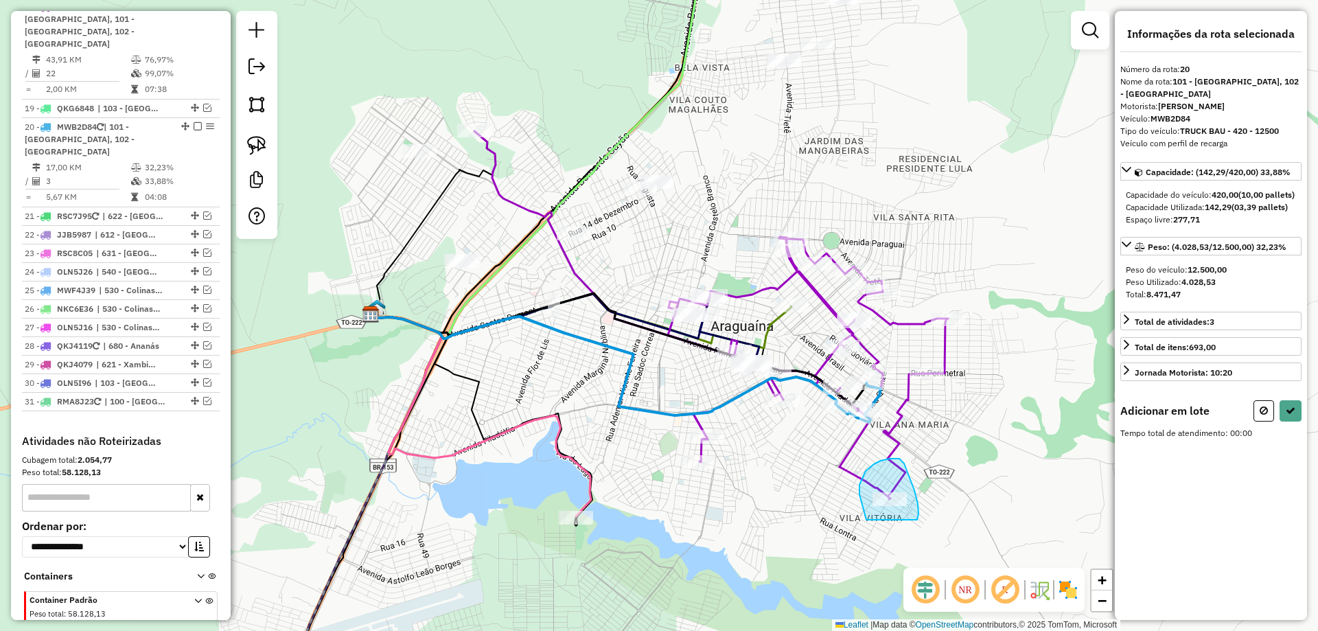
drag, startPoint x: 867, startPoint y: 520, endPoint x: 875, endPoint y: 537, distance: 19.0
select select "*********"
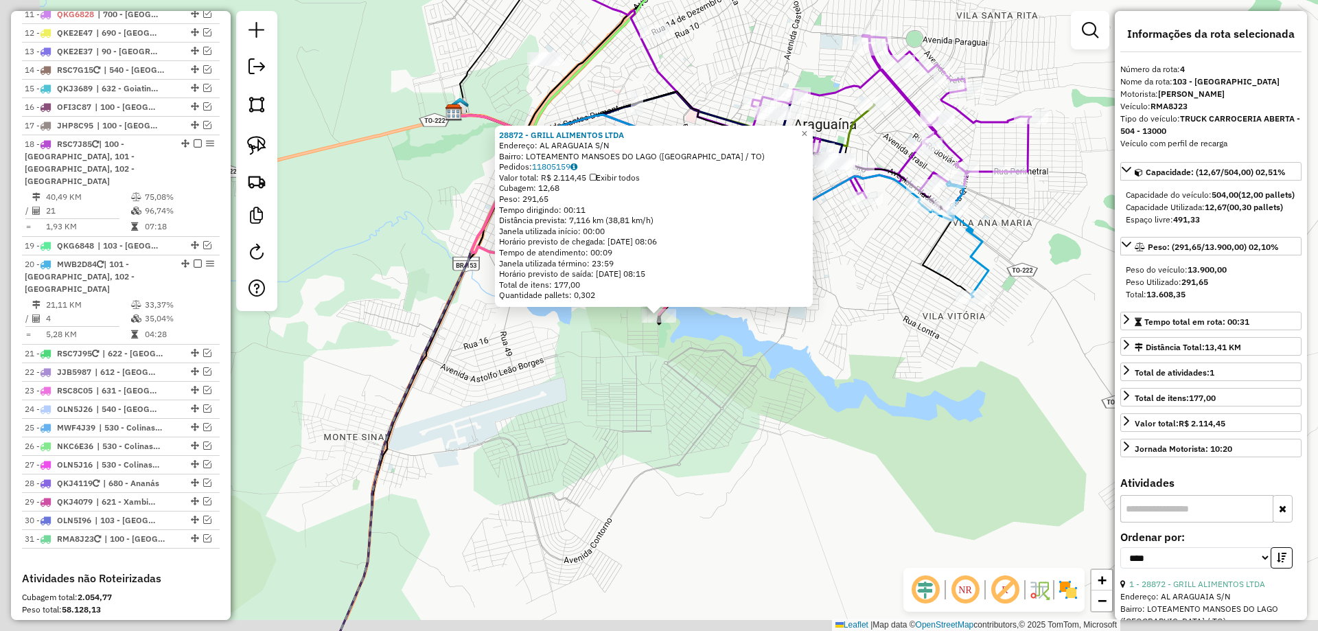
scroll to position [766, 0]
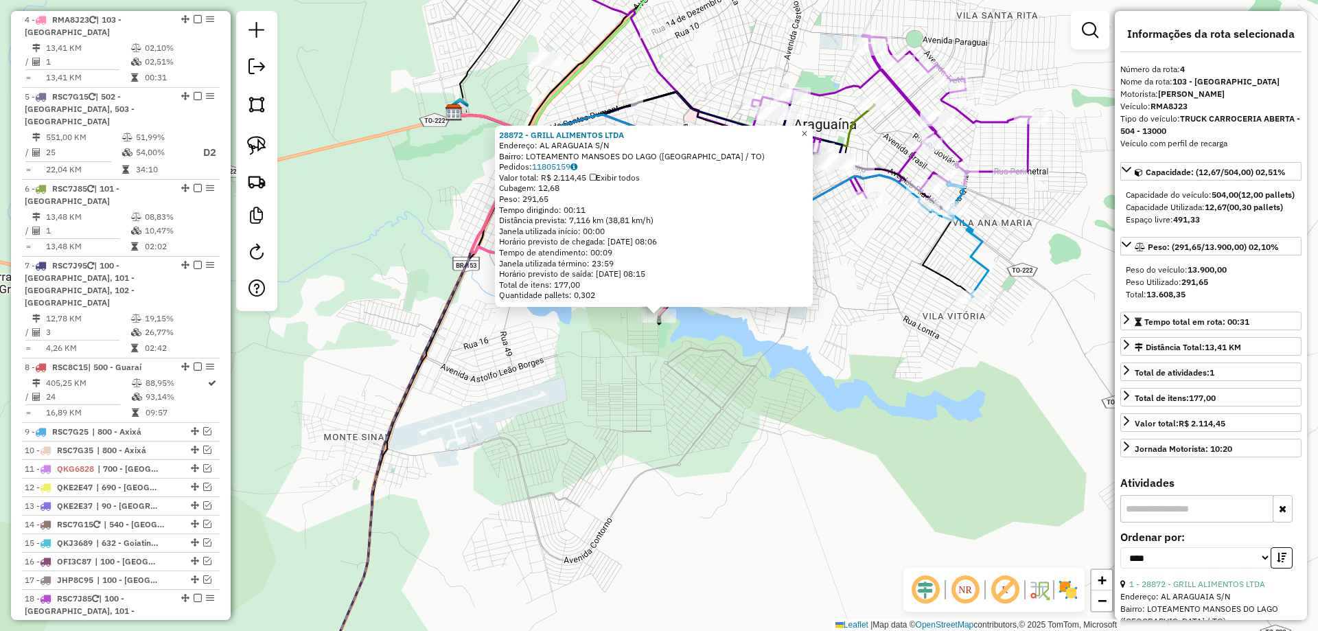
click at [808, 128] on span "×" at bounding box center [804, 134] width 6 height 12
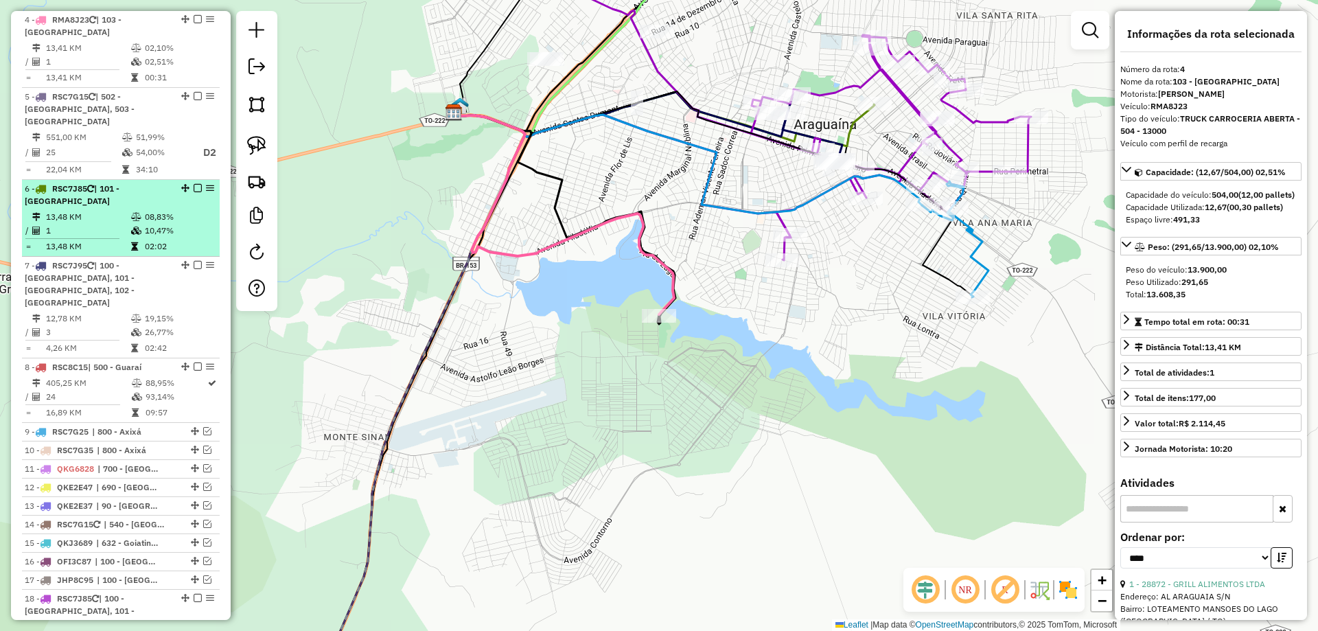
click at [104, 224] on td "1" at bounding box center [87, 231] width 85 height 14
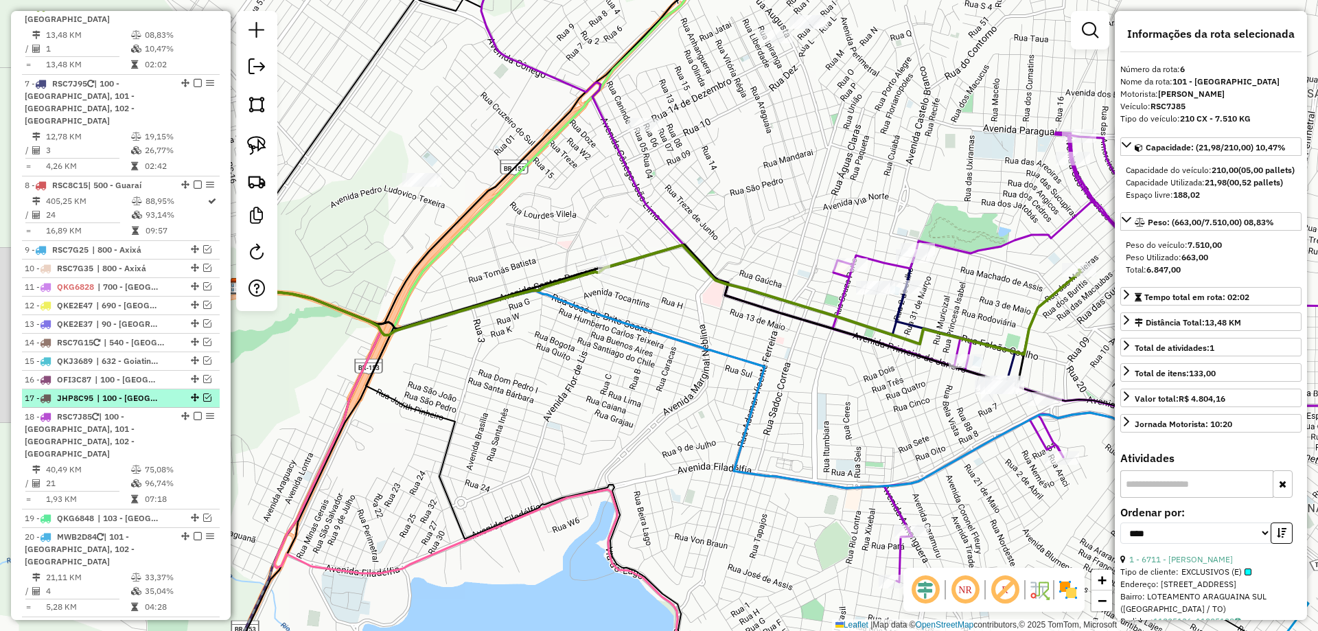
scroll to position [1040, 0]
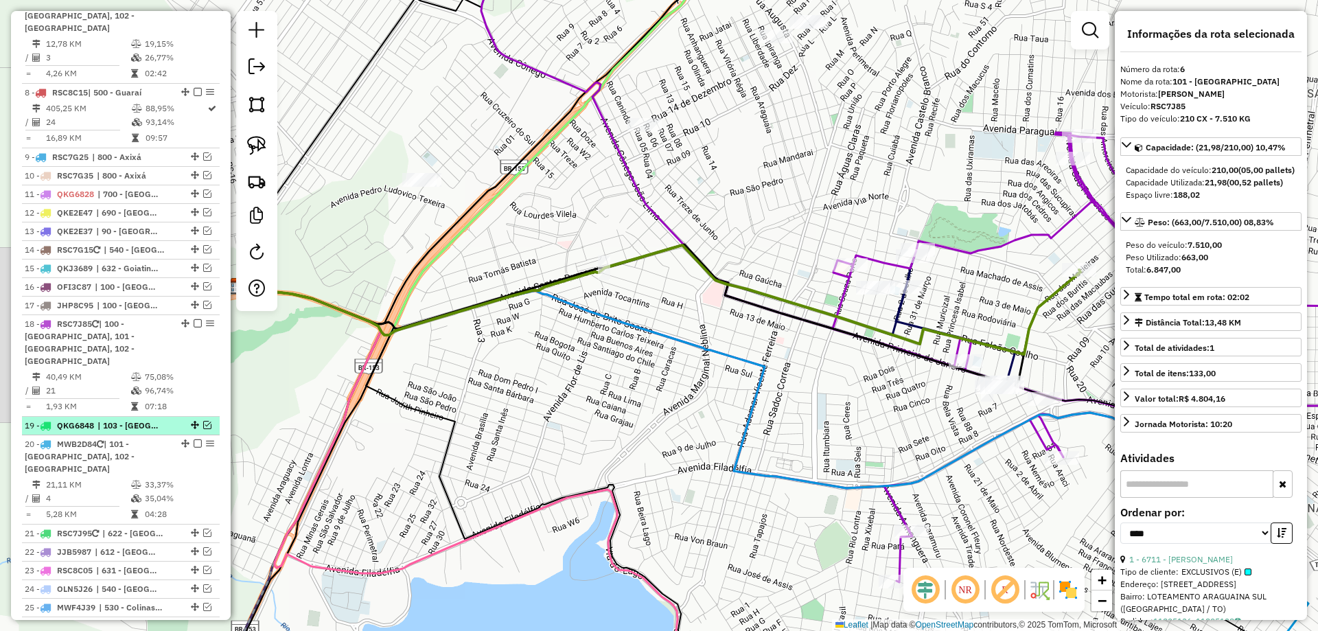
click at [203, 421] on em at bounding box center [207, 425] width 8 height 8
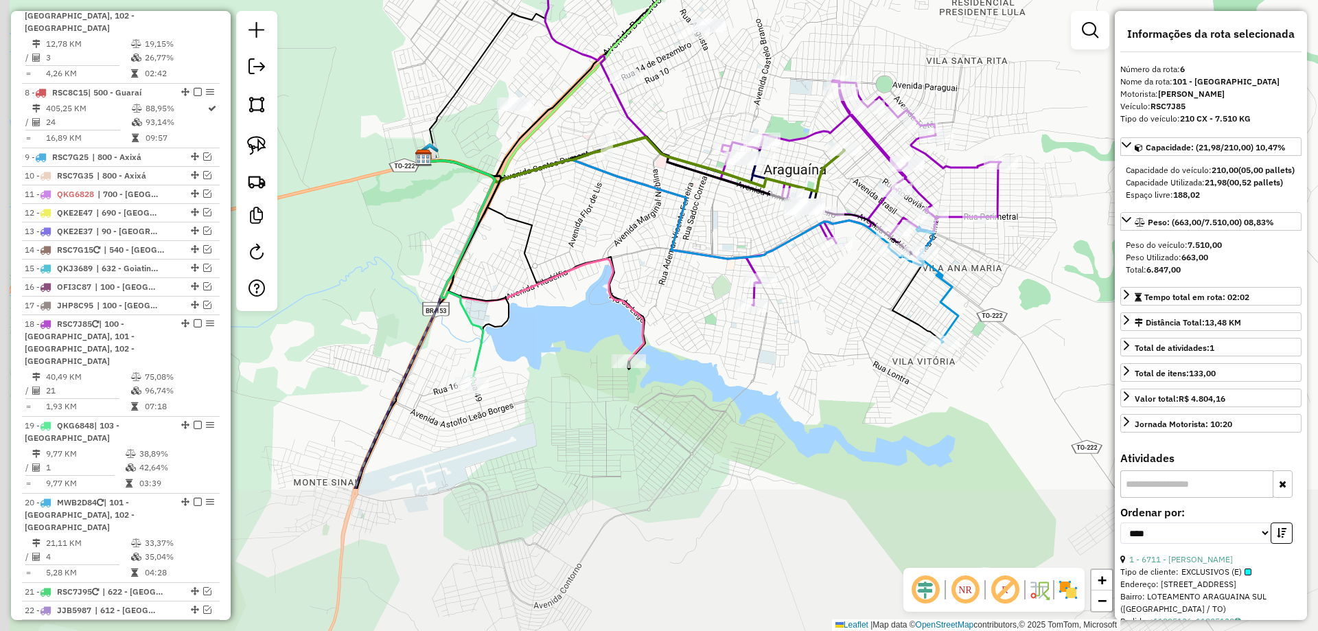
drag, startPoint x: 461, startPoint y: 562, endPoint x: 542, endPoint y: 357, distance: 220.7
click at [542, 357] on div "Janela de atendimento Grade de atendimento Capacidade Transportadoras Veículos …" at bounding box center [659, 315] width 1318 height 631
click at [479, 352] on icon at bounding box center [459, 270] width 71 height 225
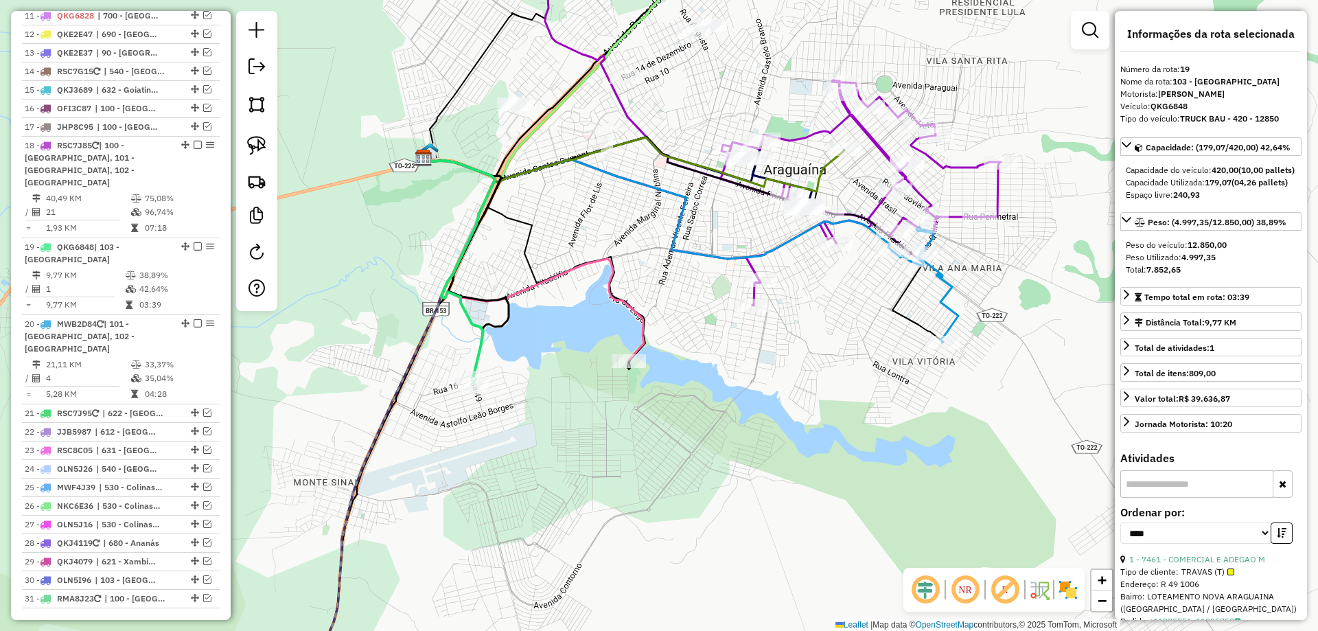
scroll to position [1397, 0]
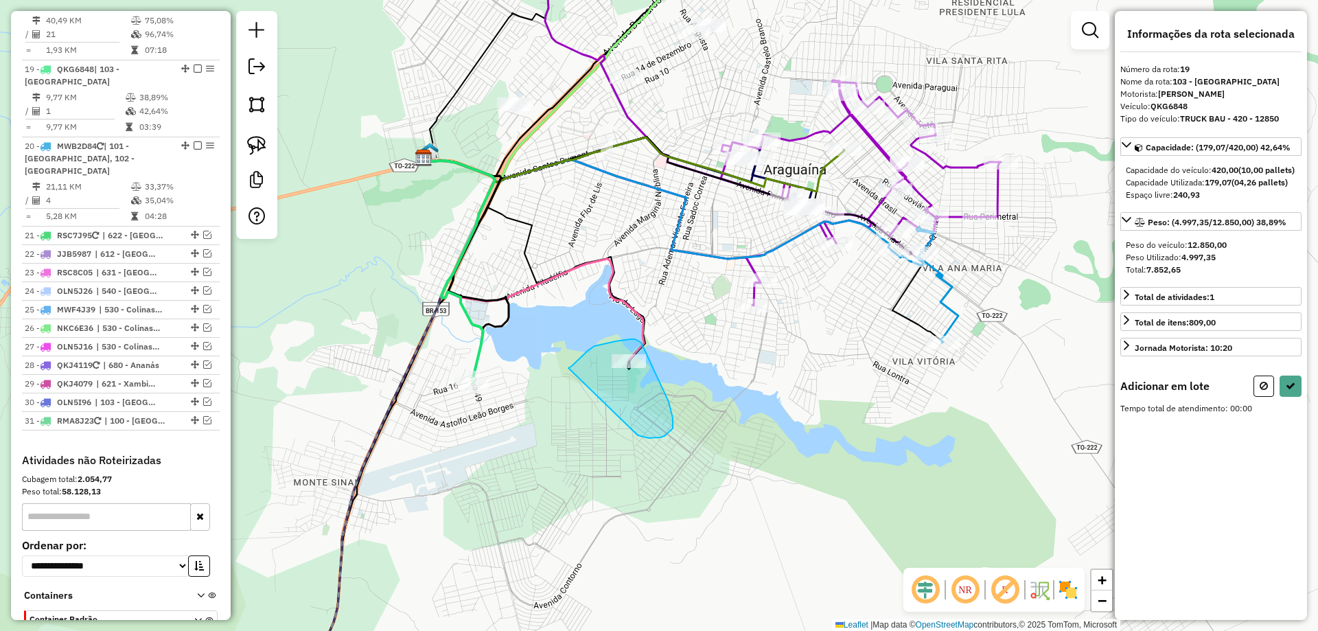
drag, startPoint x: 569, startPoint y: 368, endPoint x: 635, endPoint y: 435, distance: 94.2
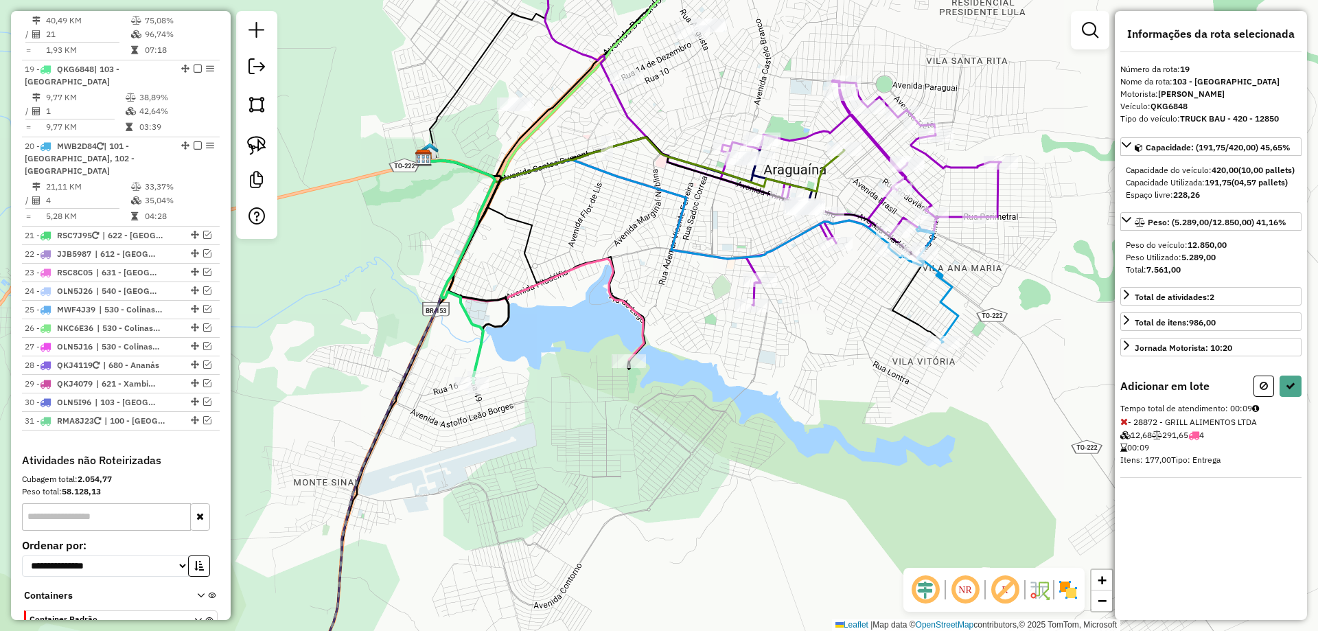
select select "*********"
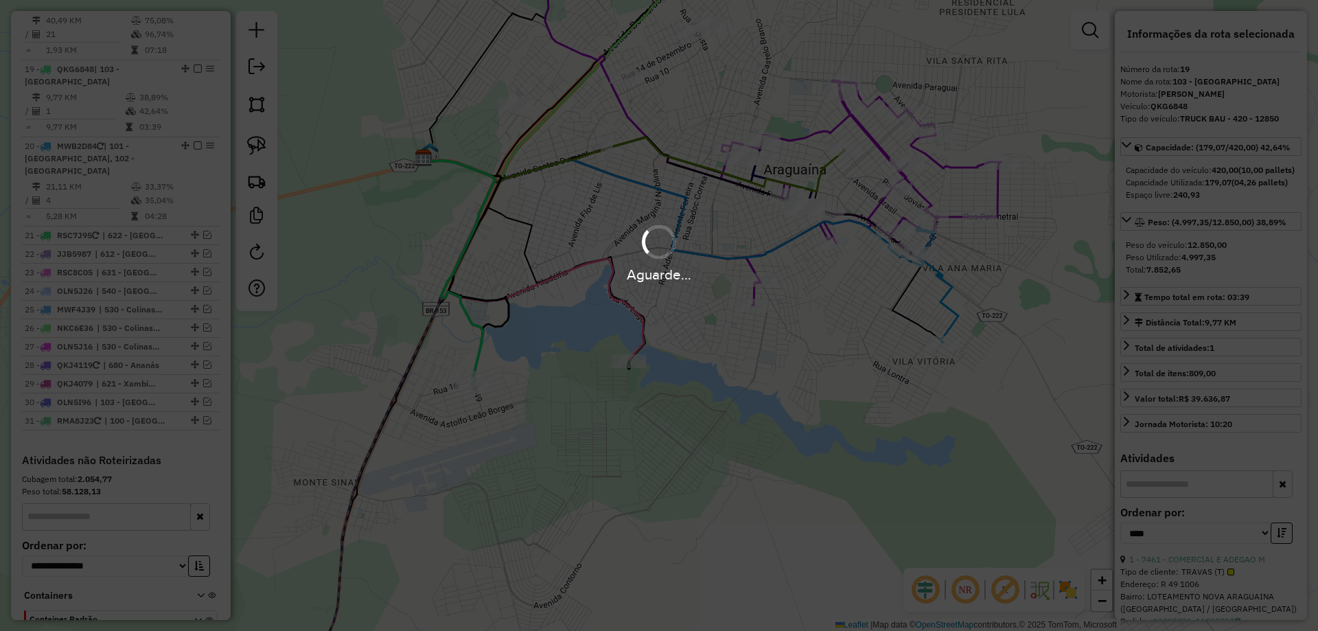
scroll to position [1327, 0]
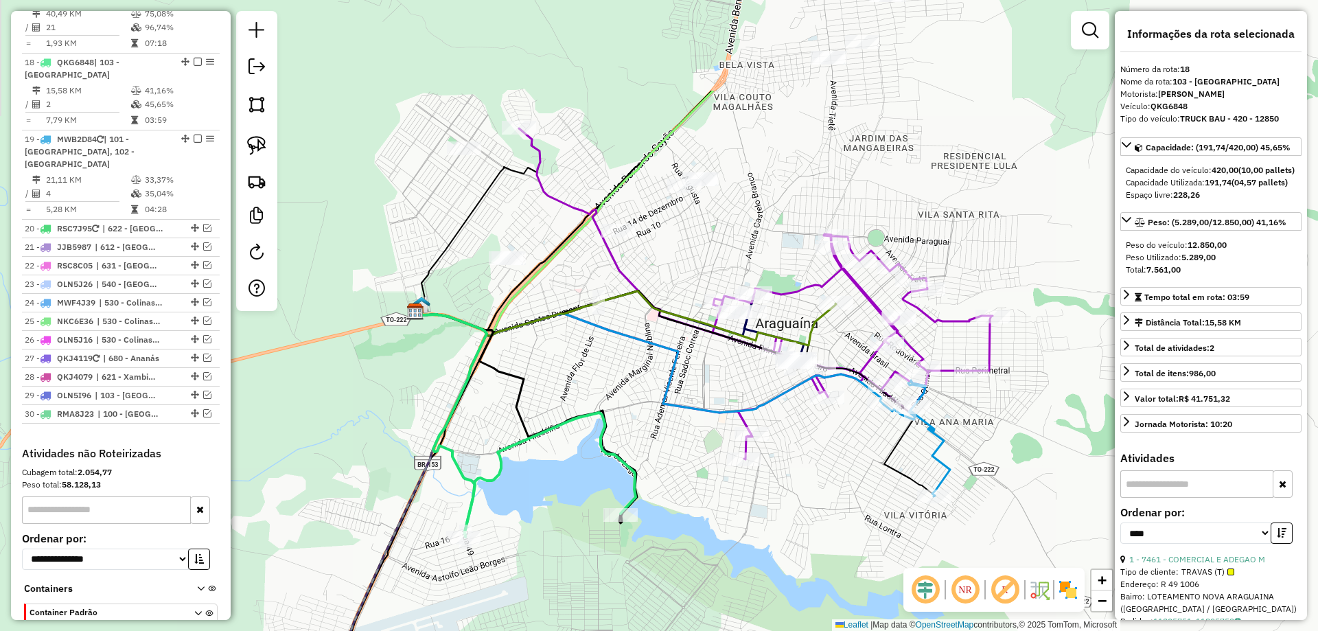
drag, startPoint x: 560, startPoint y: 227, endPoint x: 551, endPoint y: 383, distance: 156.1
click at [551, 383] on div "Janela de atendimento Grade de atendimento Capacidade Transportadoras Veículos …" at bounding box center [659, 315] width 1318 height 631
click at [468, 376] on icon at bounding box center [450, 426] width 71 height 225
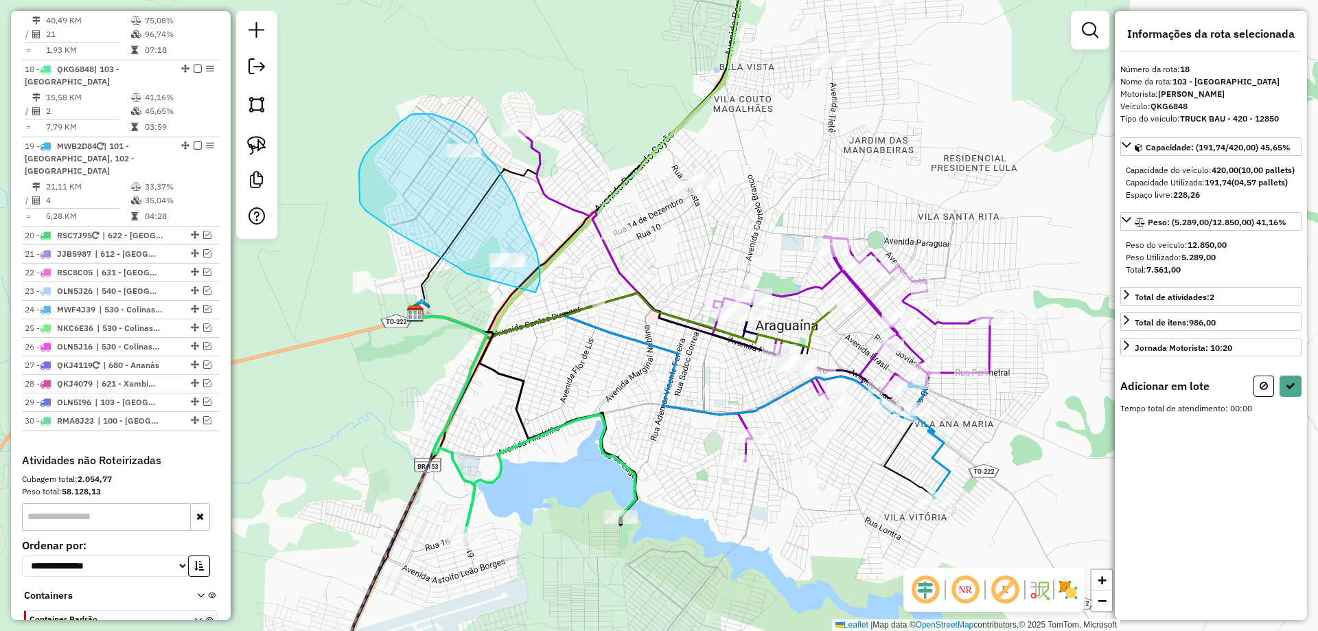
drag, startPoint x: 466, startPoint y: 273, endPoint x: 510, endPoint y: 316, distance: 61.2
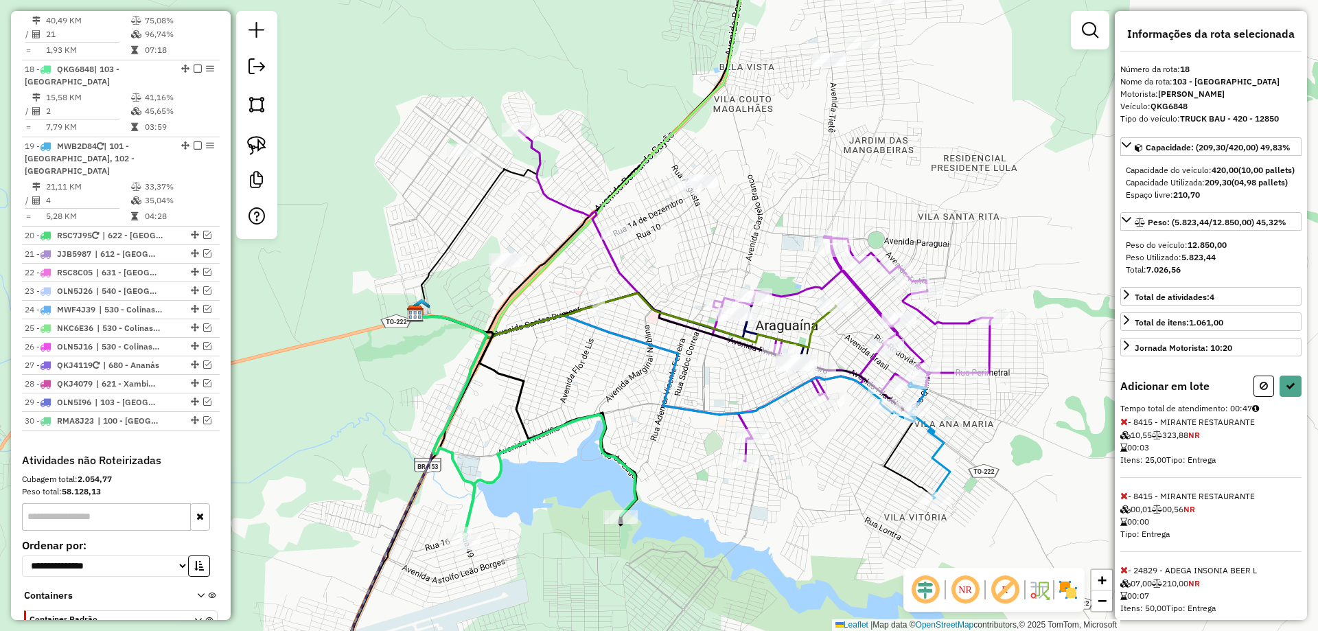
select select "*********"
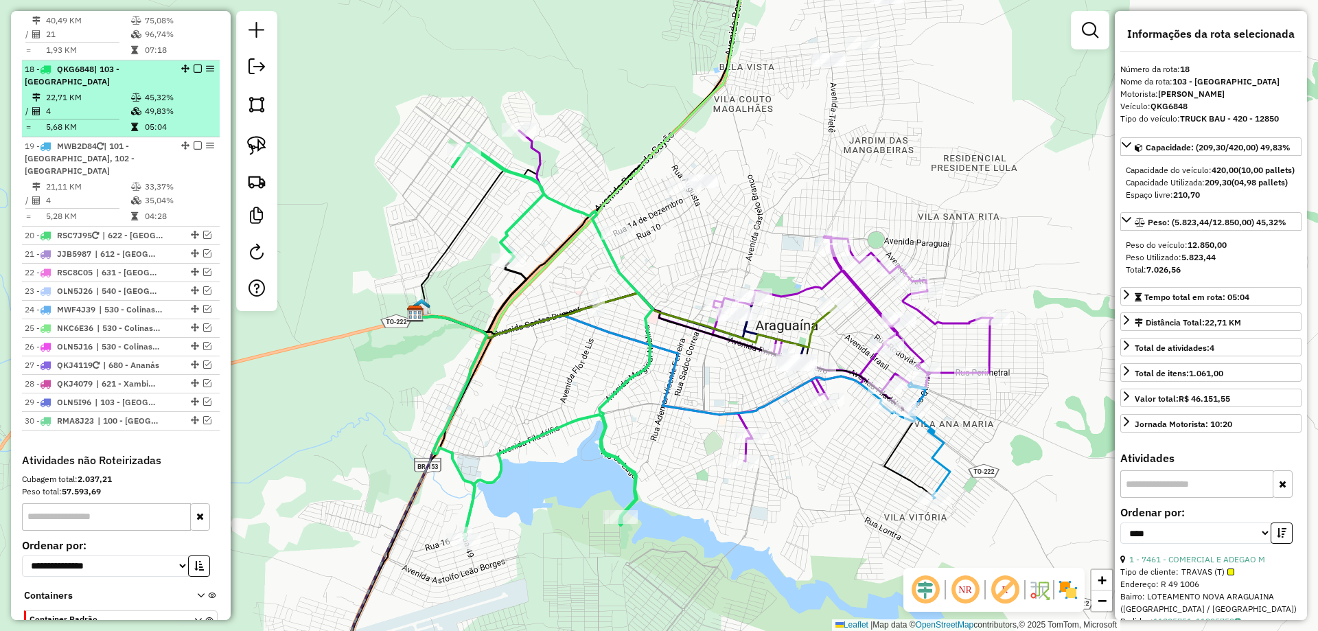
click at [194, 65] on em at bounding box center [198, 69] width 8 height 8
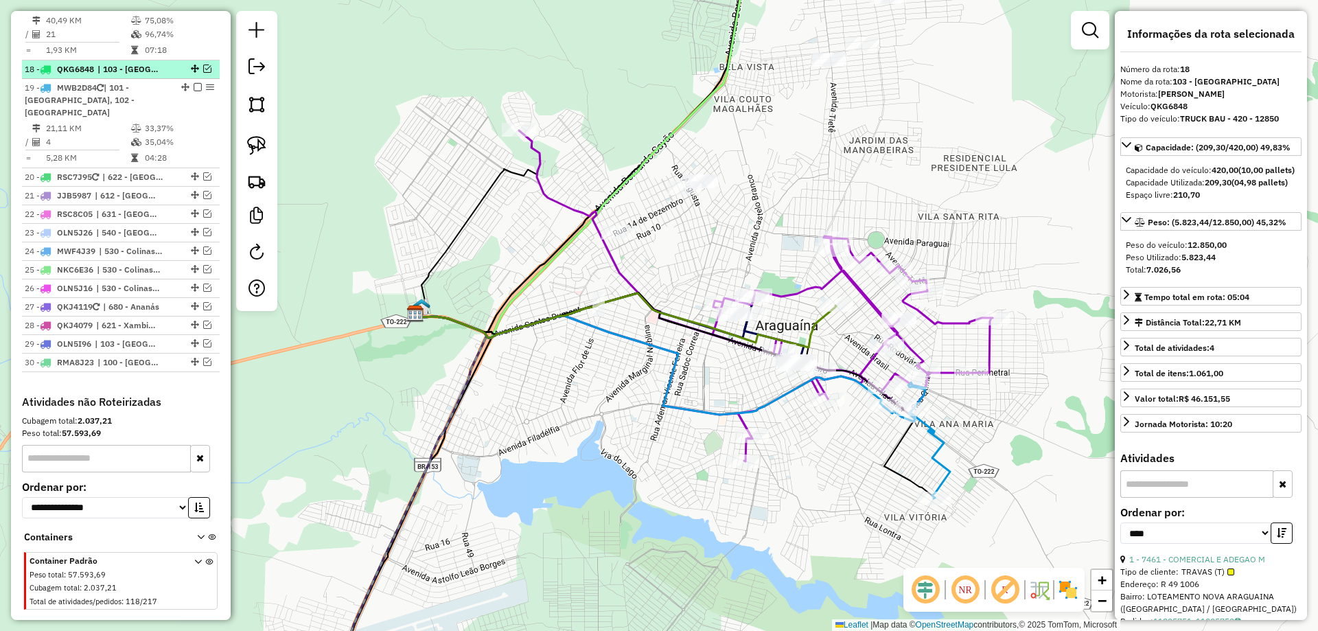
scroll to position [1281, 0]
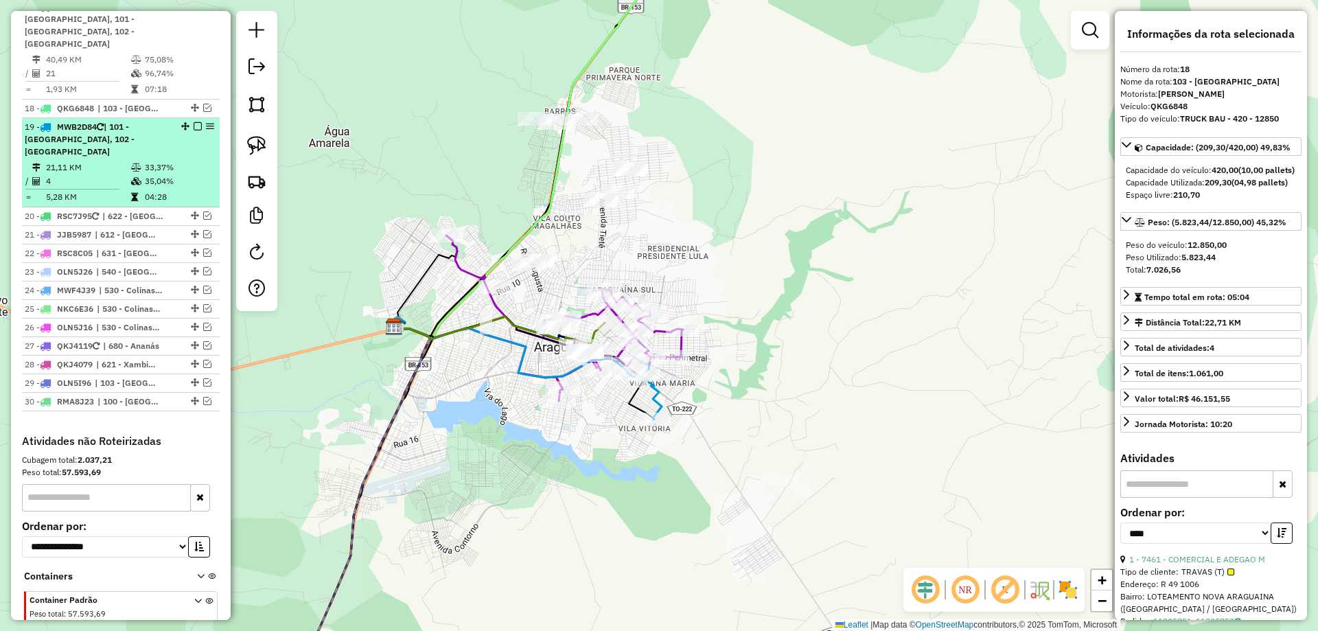
click at [195, 122] on em at bounding box center [198, 126] width 8 height 8
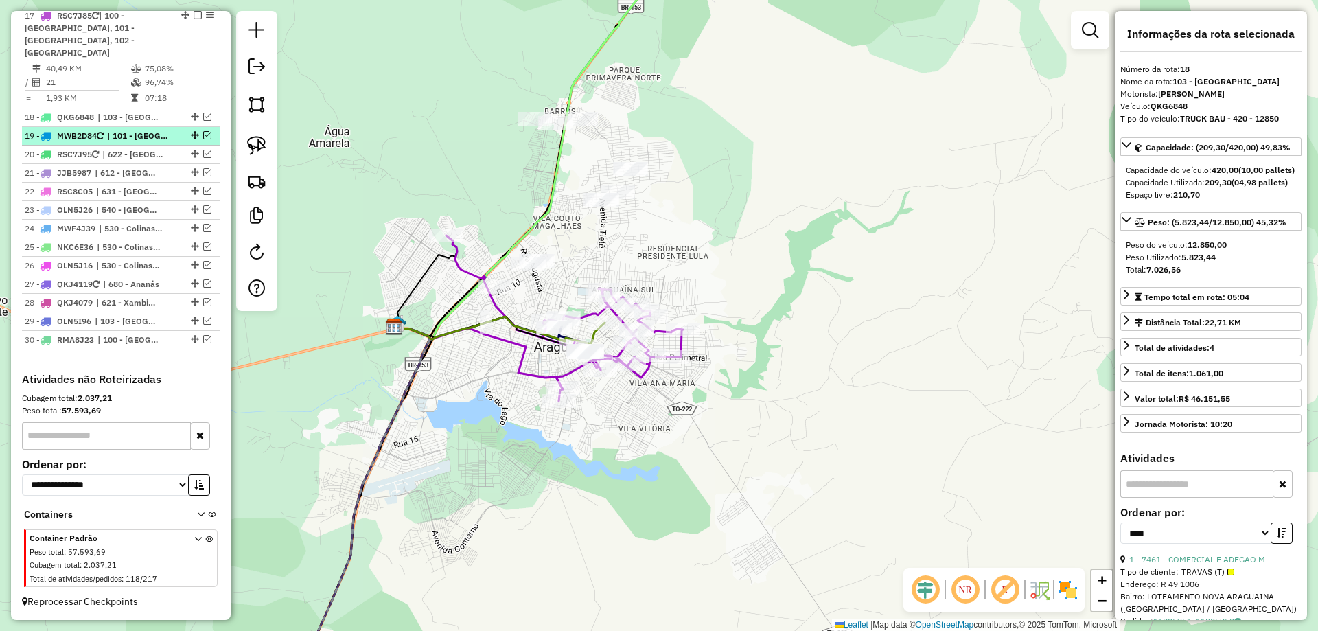
scroll to position [1222, 0]
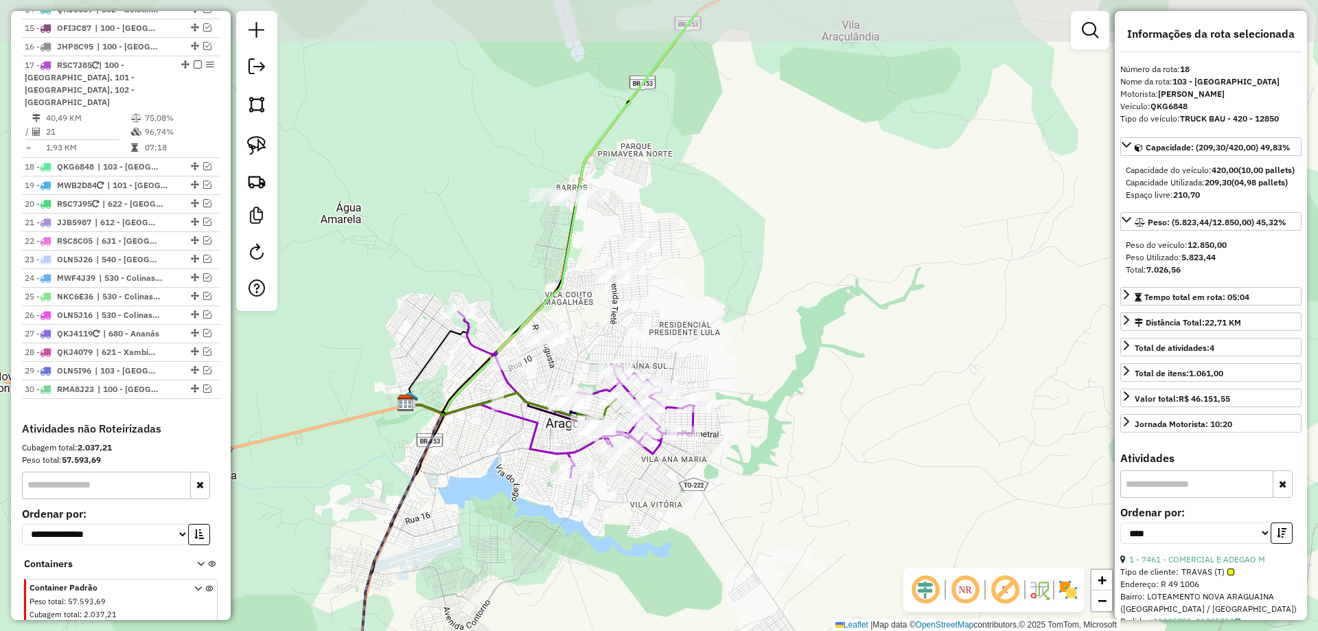
drag, startPoint x: 458, startPoint y: 409, endPoint x: 470, endPoint y: 485, distance: 77.1
click at [470, 485] on div "Janela de atendimento Grade de atendimento Capacidade Transportadoras Veículos …" at bounding box center [659, 315] width 1318 height 631
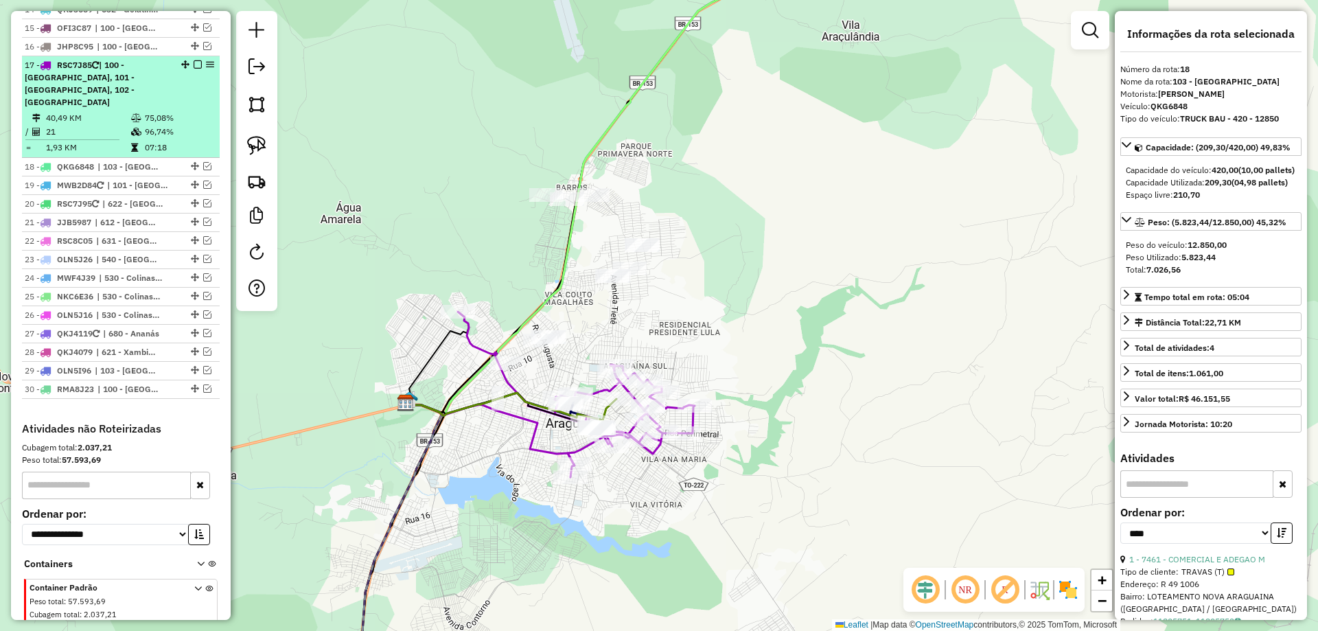
click at [194, 60] on em at bounding box center [198, 64] width 8 height 8
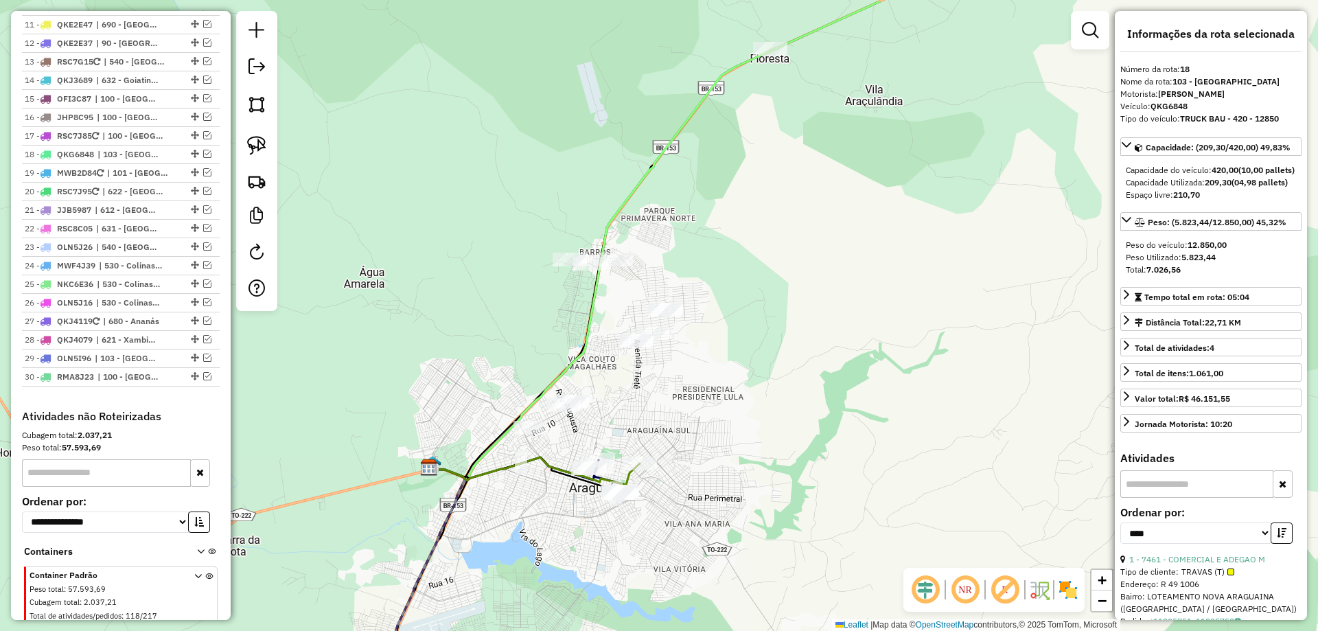
click at [704, 431] on div "Janela de atendimento Grade de atendimento Capacidade Transportadoras Veículos …" at bounding box center [659, 315] width 1318 height 631
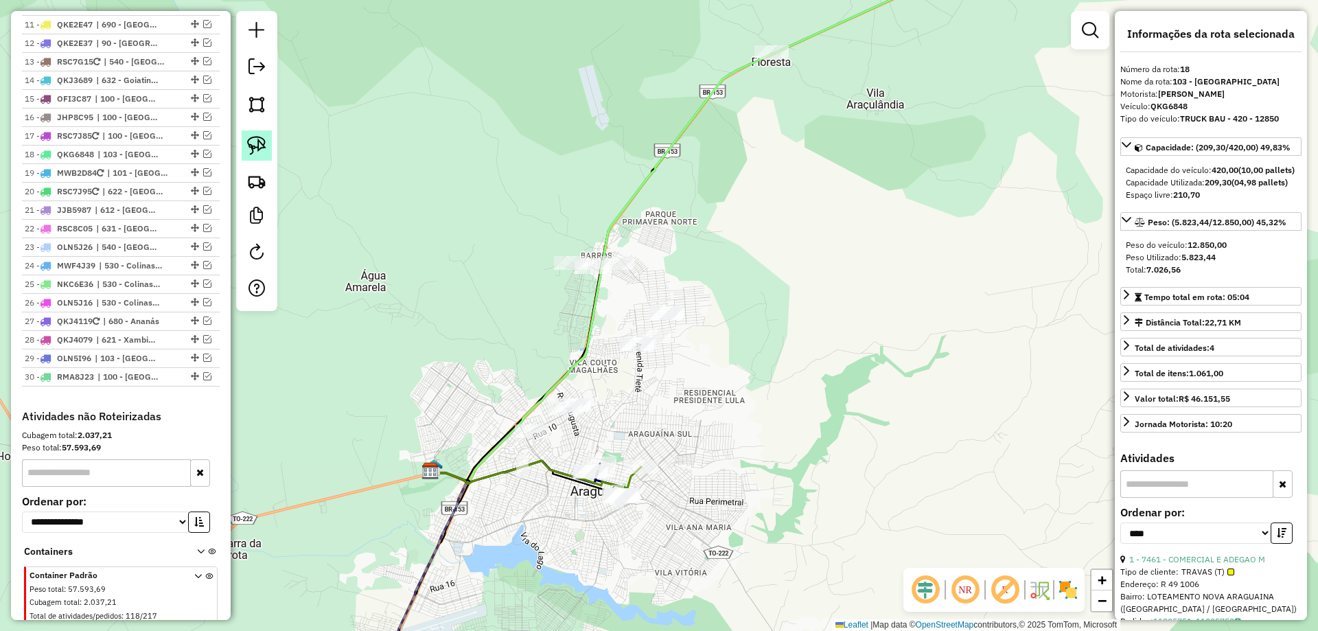
click at [264, 146] on img at bounding box center [256, 145] width 19 height 19
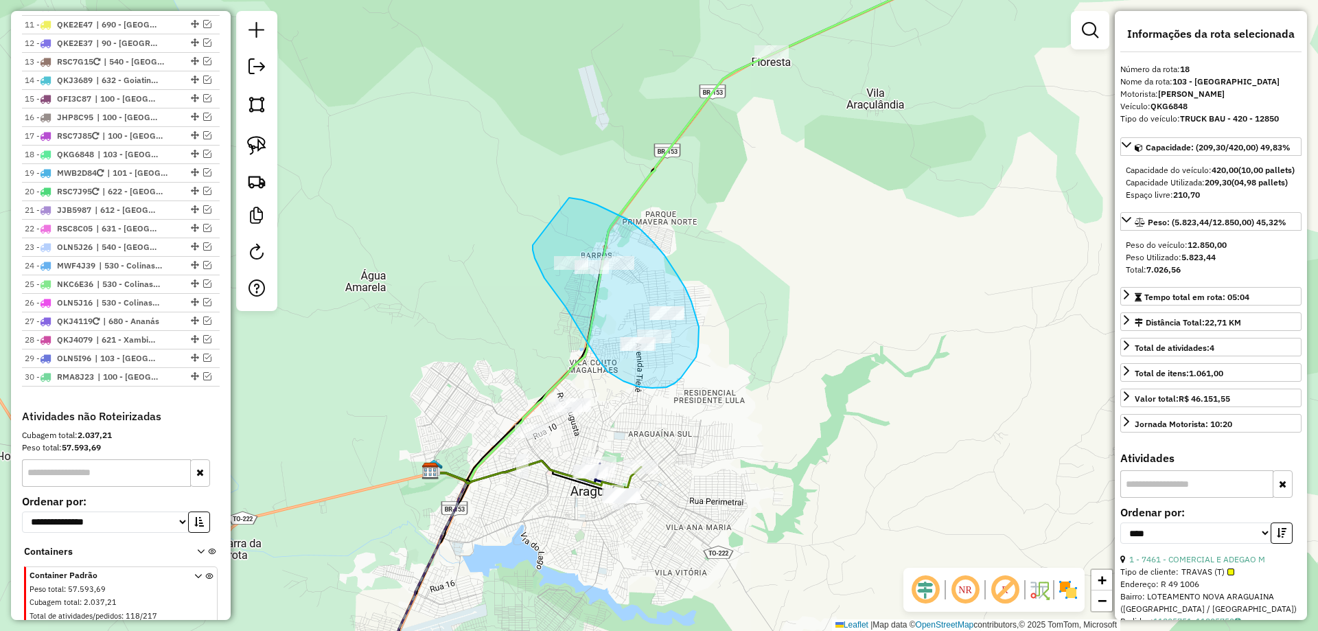
drag, startPoint x: 560, startPoint y: 299, endPoint x: 569, endPoint y: 198, distance: 102.0
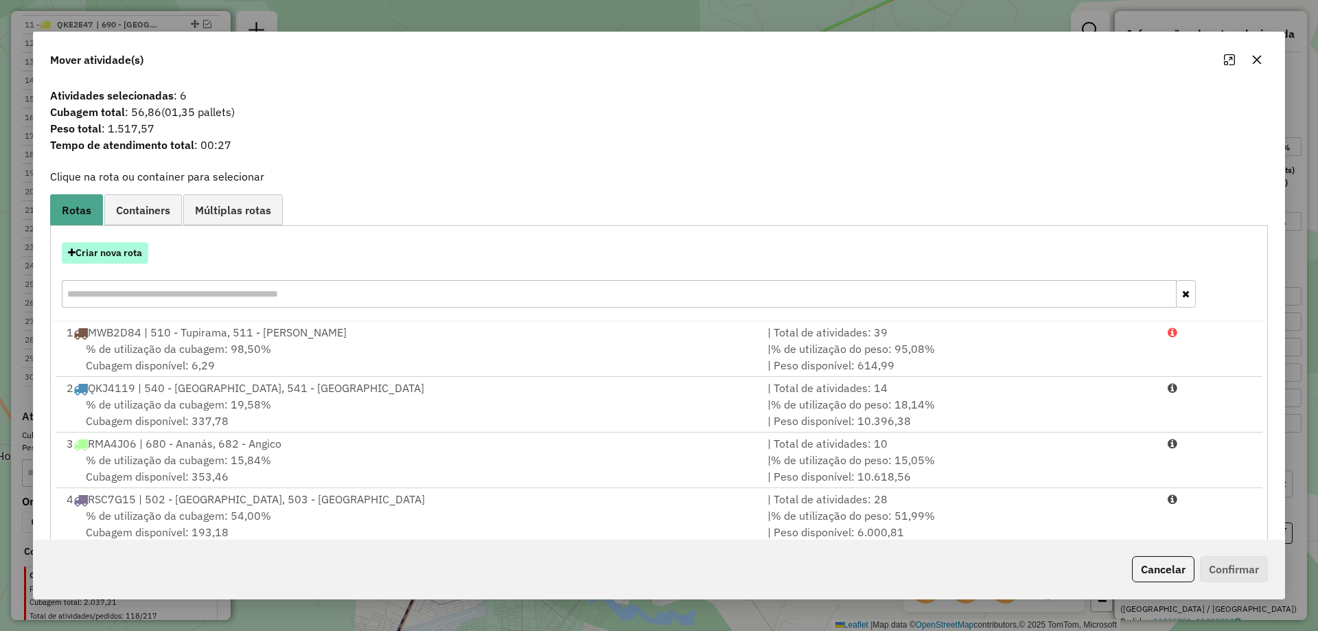
click at [146, 255] on button "Criar nova rota" at bounding box center [105, 252] width 87 height 21
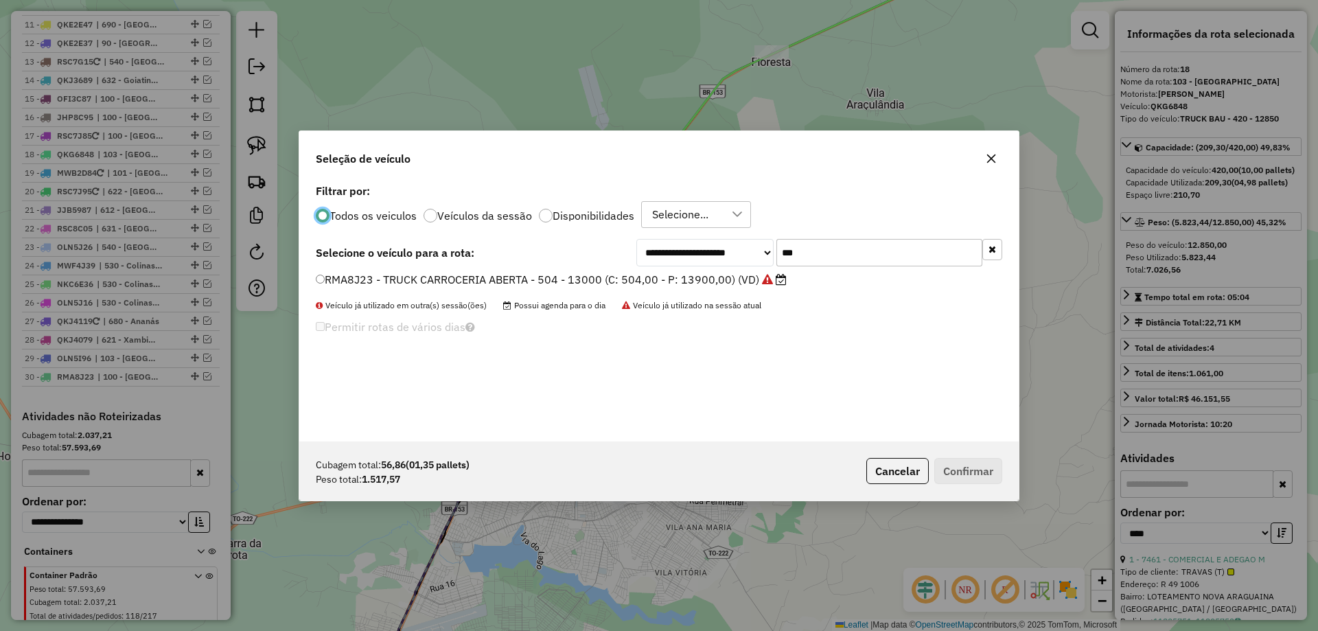
scroll to position [8, 4]
click at [840, 262] on input "***" at bounding box center [880, 252] width 206 height 27
type input "***"
click at [591, 284] on label "OFI3C87 - TOCO HR 1500 (C: 100,00 - P: 1500,00) (VD)" at bounding box center [474, 279] width 317 height 16
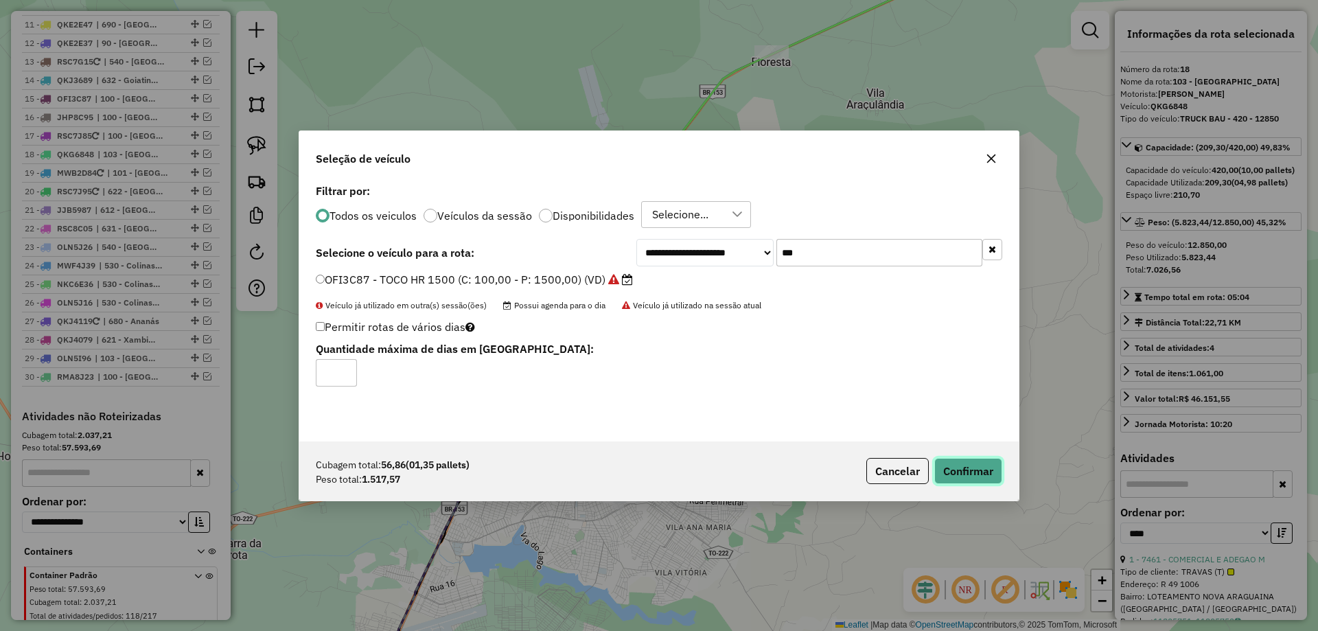
click at [939, 464] on button "Confirmar" at bounding box center [969, 471] width 68 height 26
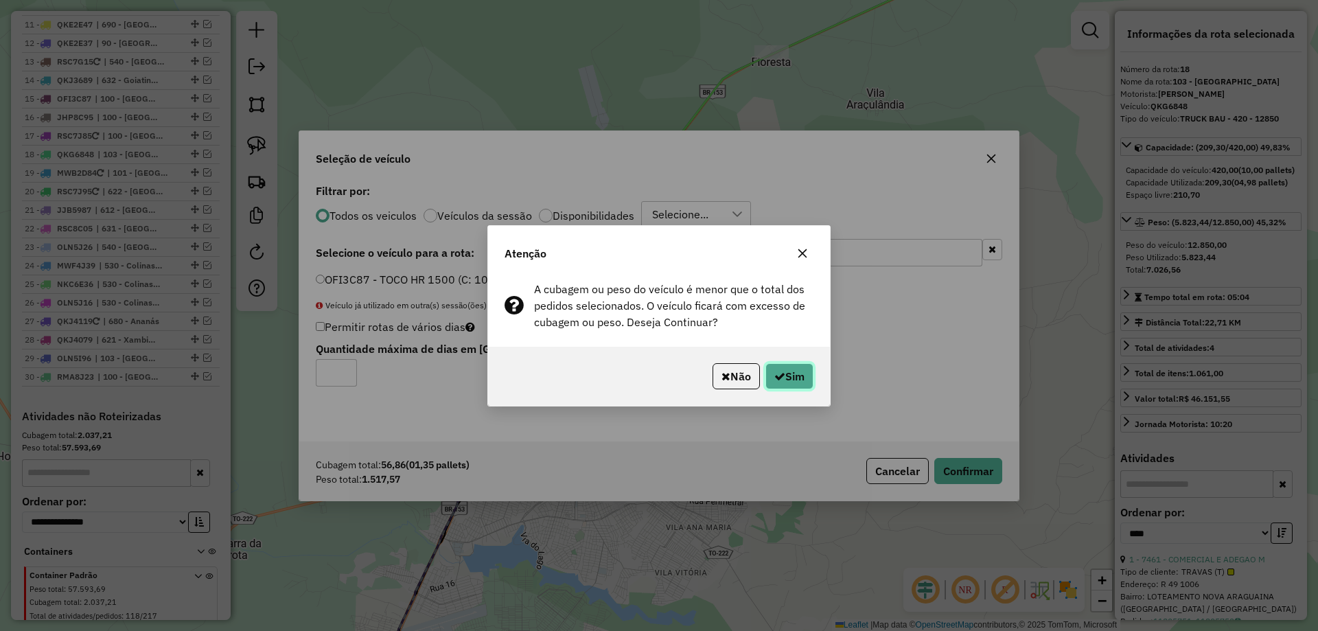
click at [777, 369] on button "Sim" at bounding box center [790, 376] width 48 height 26
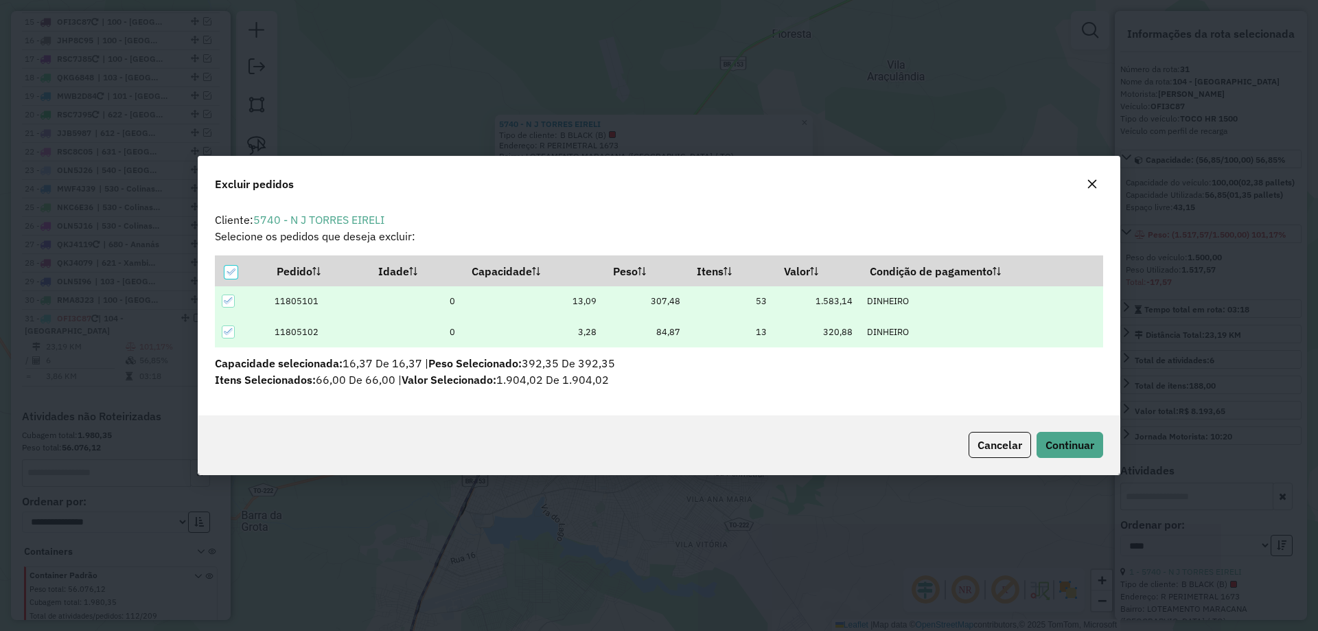
scroll to position [0, 0]
click at [1058, 442] on span "Continuar" at bounding box center [1070, 445] width 49 height 14
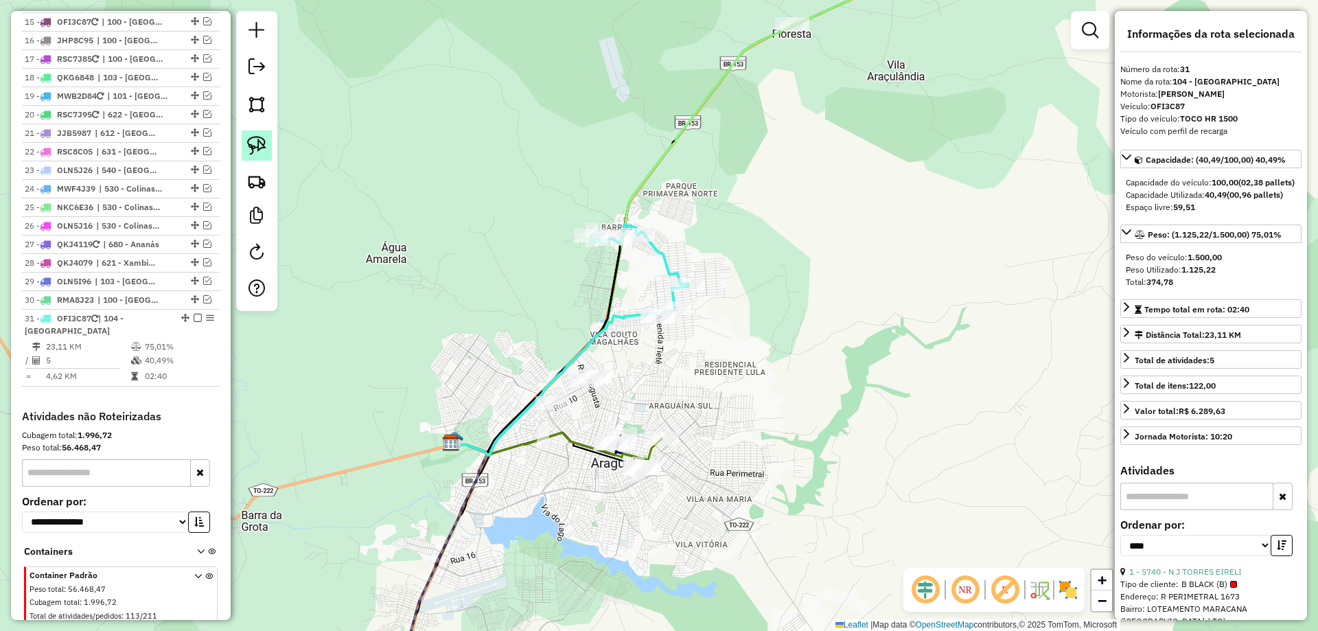
click at [255, 148] on img at bounding box center [256, 145] width 19 height 19
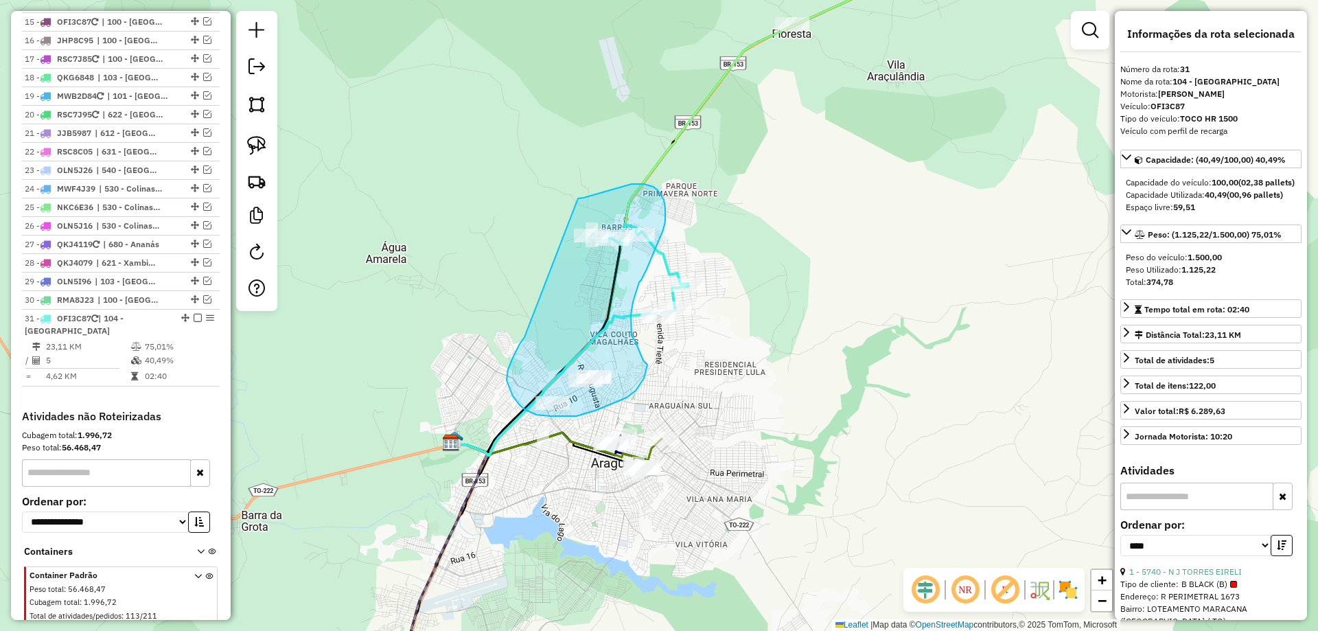
drag, startPoint x: 523, startPoint y: 340, endPoint x: 578, endPoint y: 198, distance: 152.0
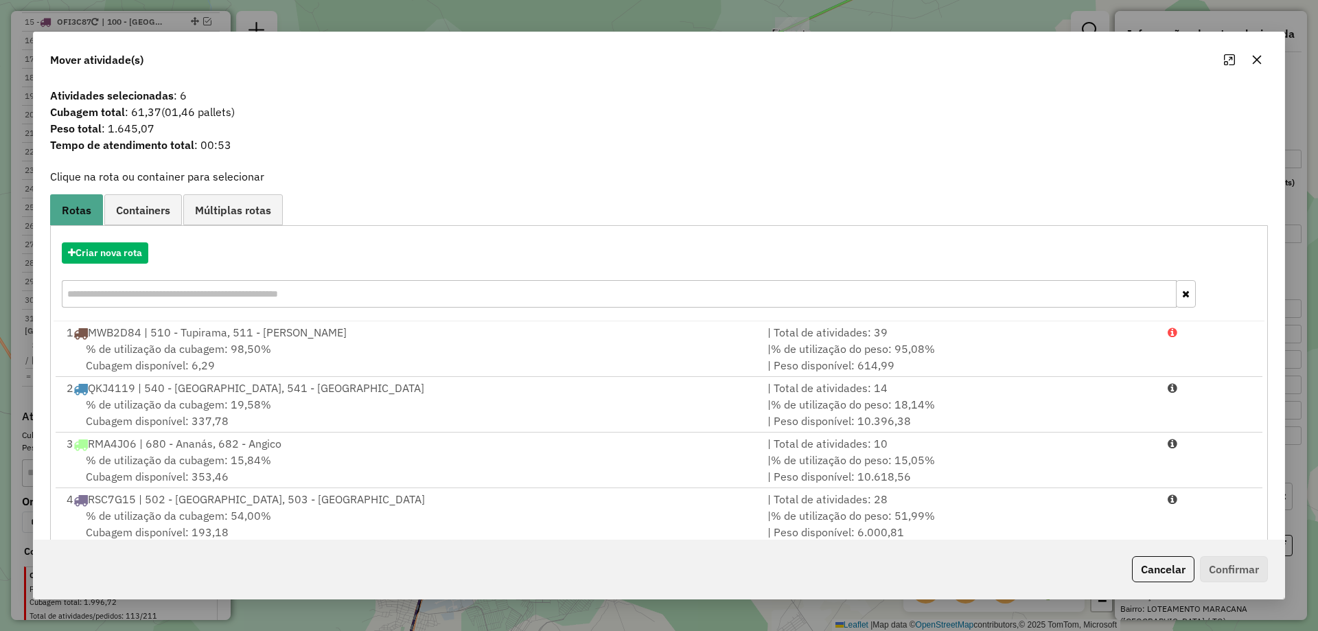
click at [1256, 64] on icon "button" at bounding box center [1257, 59] width 11 height 11
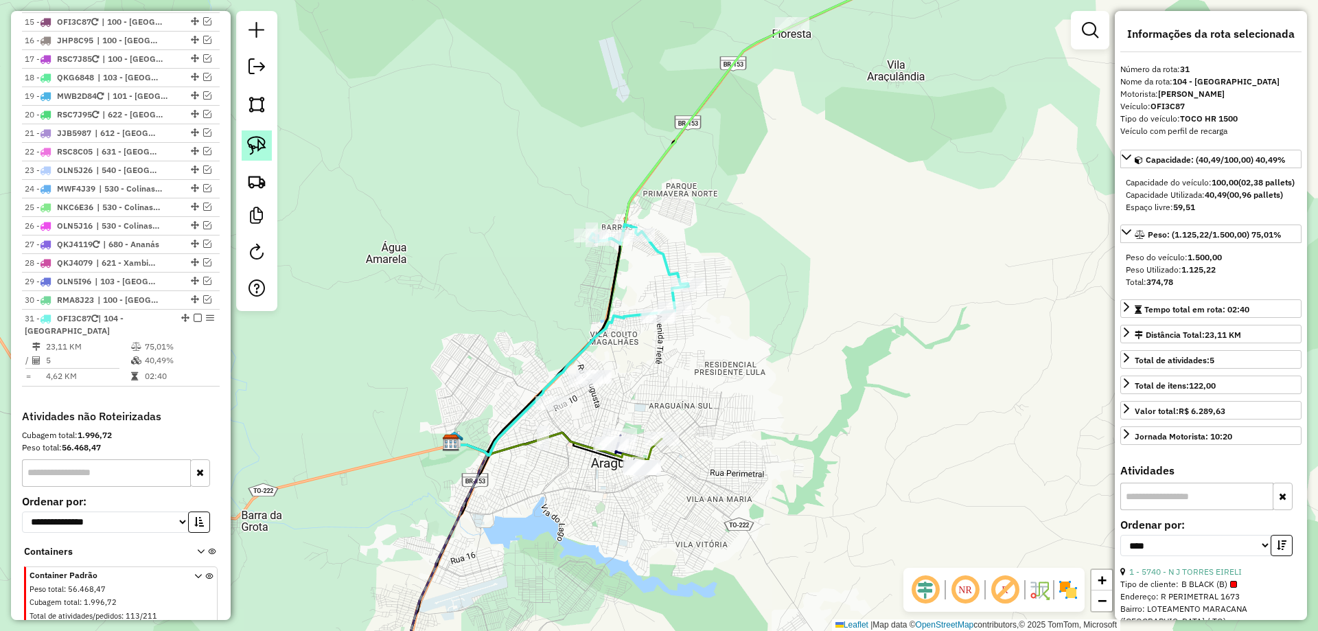
click at [260, 137] on img at bounding box center [256, 145] width 19 height 19
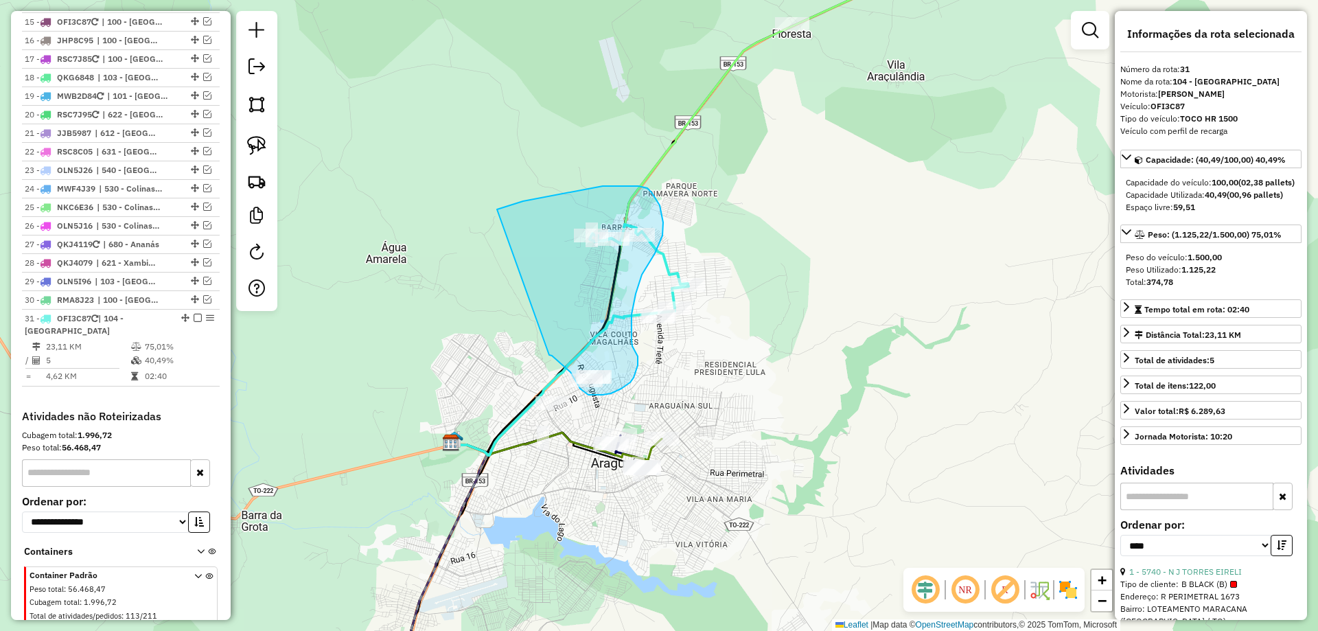
drag, startPoint x: 549, startPoint y: 355, endPoint x: 497, endPoint y: 209, distance: 154.6
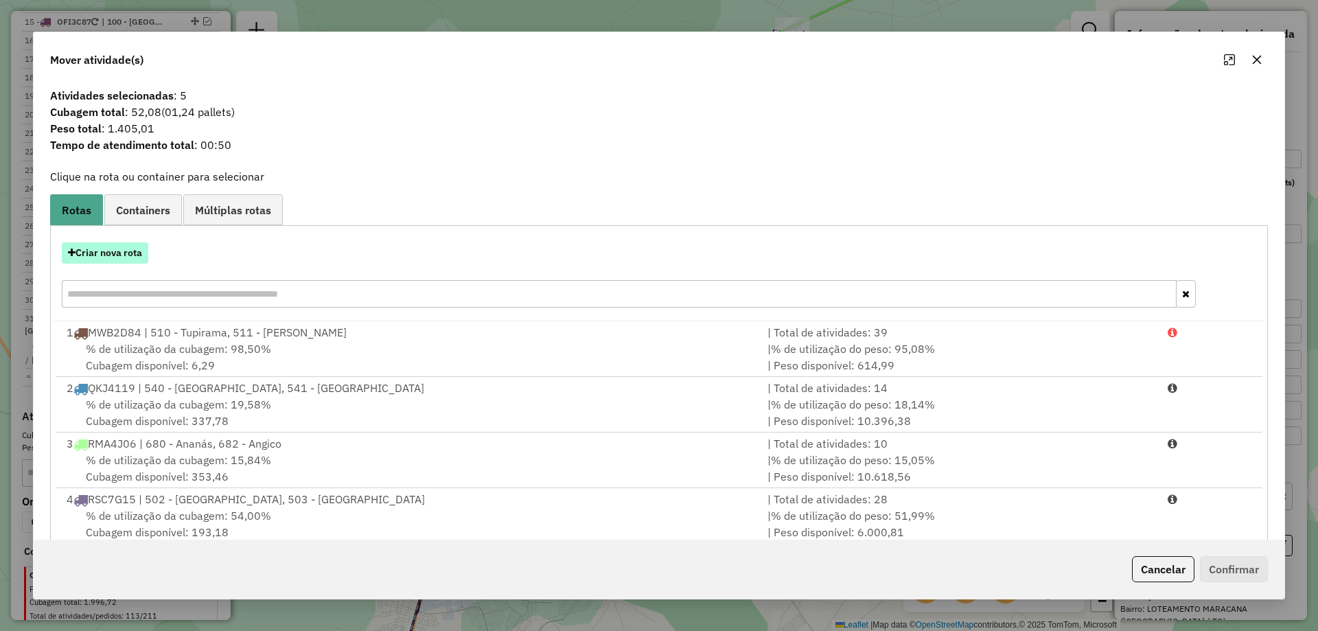
click at [117, 251] on button "Criar nova rota" at bounding box center [105, 252] width 87 height 21
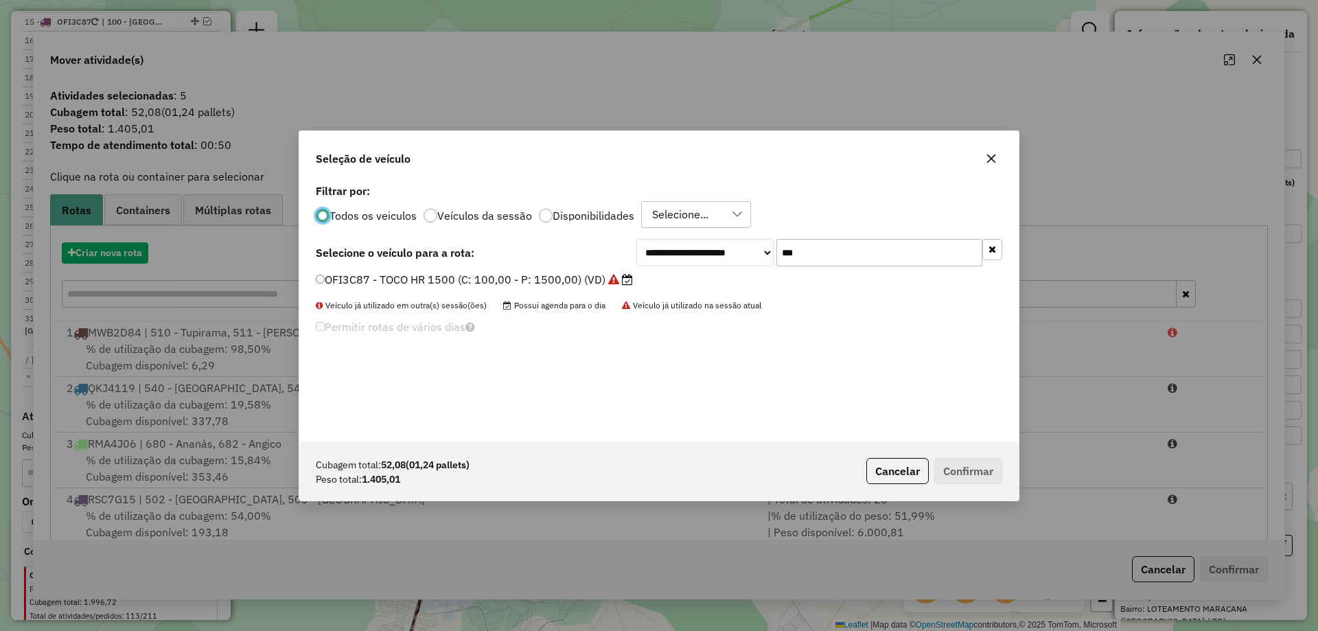
scroll to position [8, 4]
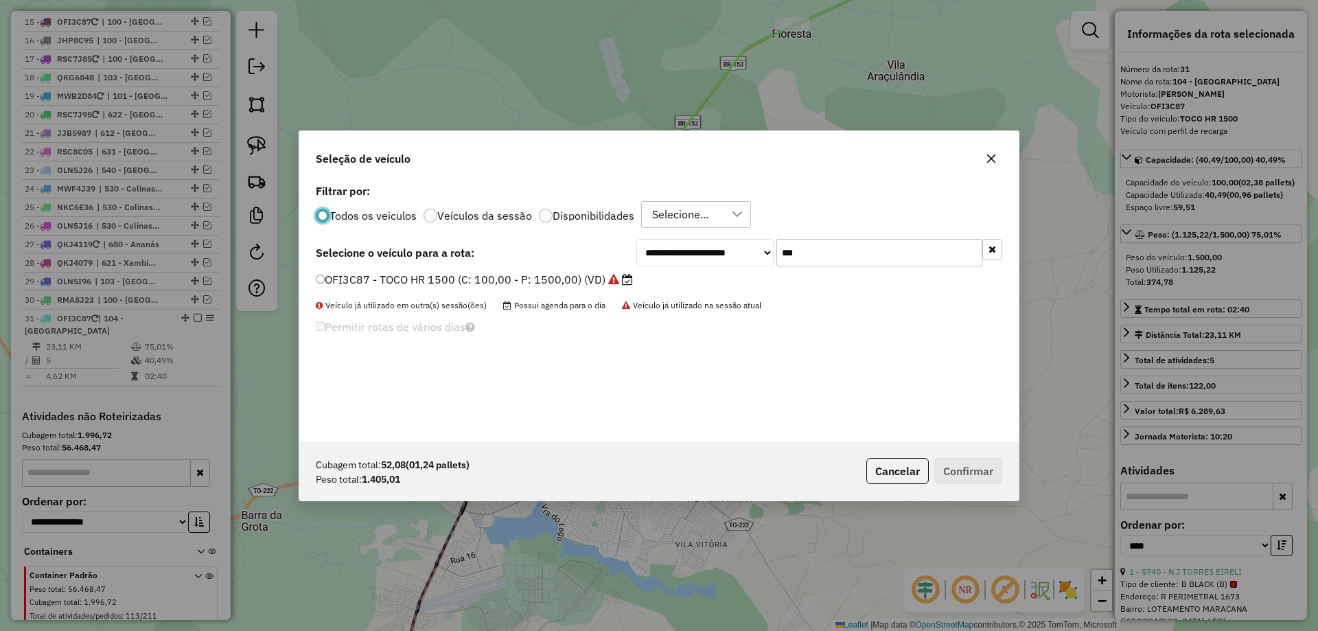
drag, startPoint x: 822, startPoint y: 262, endPoint x: 651, endPoint y: 249, distance: 171.5
click at [652, 249] on div "**********" at bounding box center [820, 252] width 366 height 27
click at [356, 279] on label "OFI3C87 - TOCO HR 1500 (C: 100,00 - P: 1500,00) (VD)" at bounding box center [474, 279] width 317 height 16
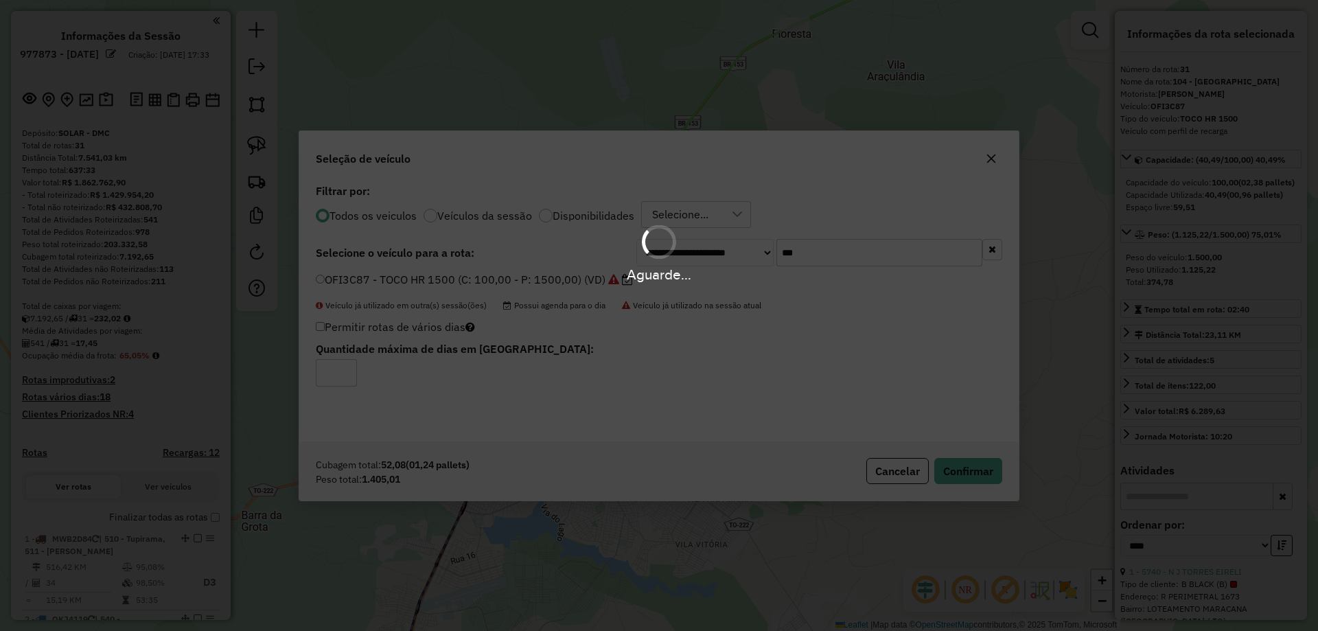
select select "*********"
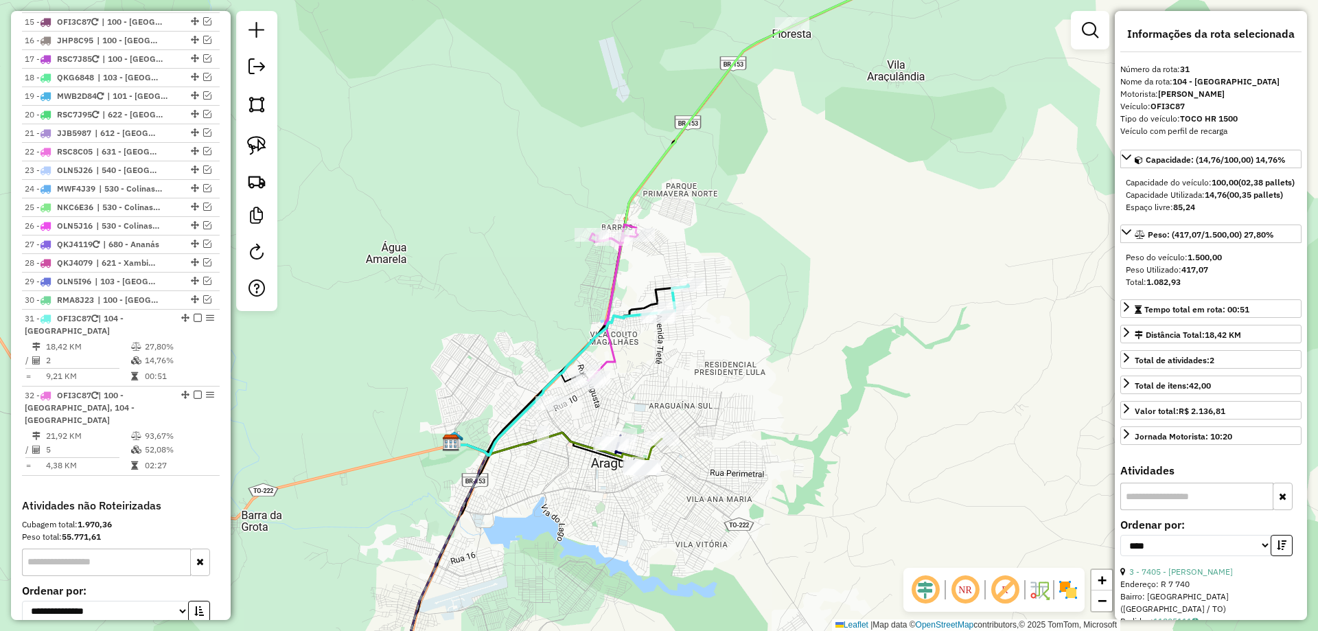
scroll to position [1305, 0]
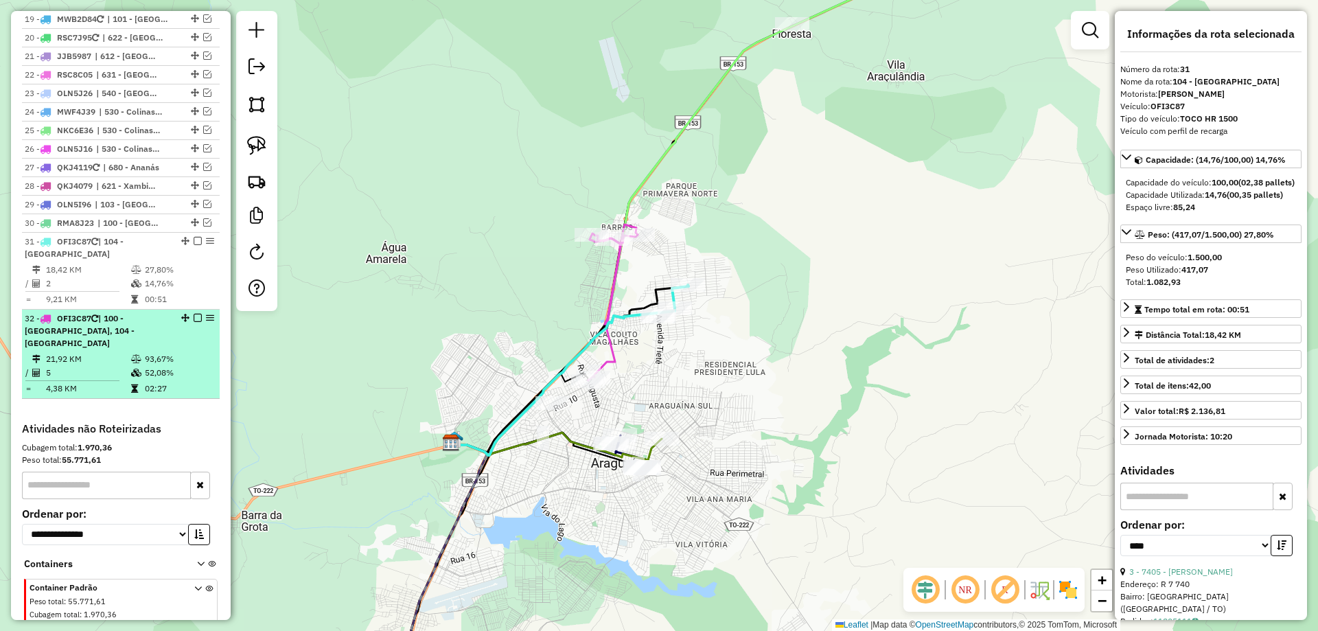
click at [195, 314] on em at bounding box center [198, 318] width 8 height 8
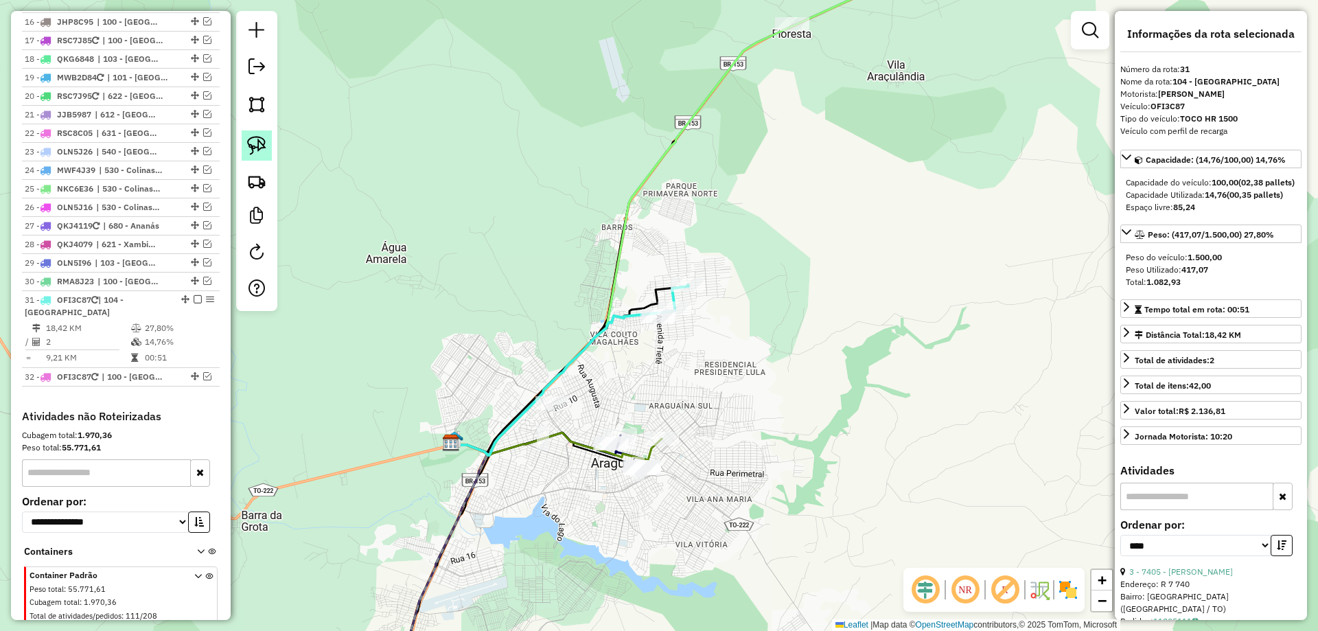
click at [252, 146] on img at bounding box center [256, 145] width 19 height 19
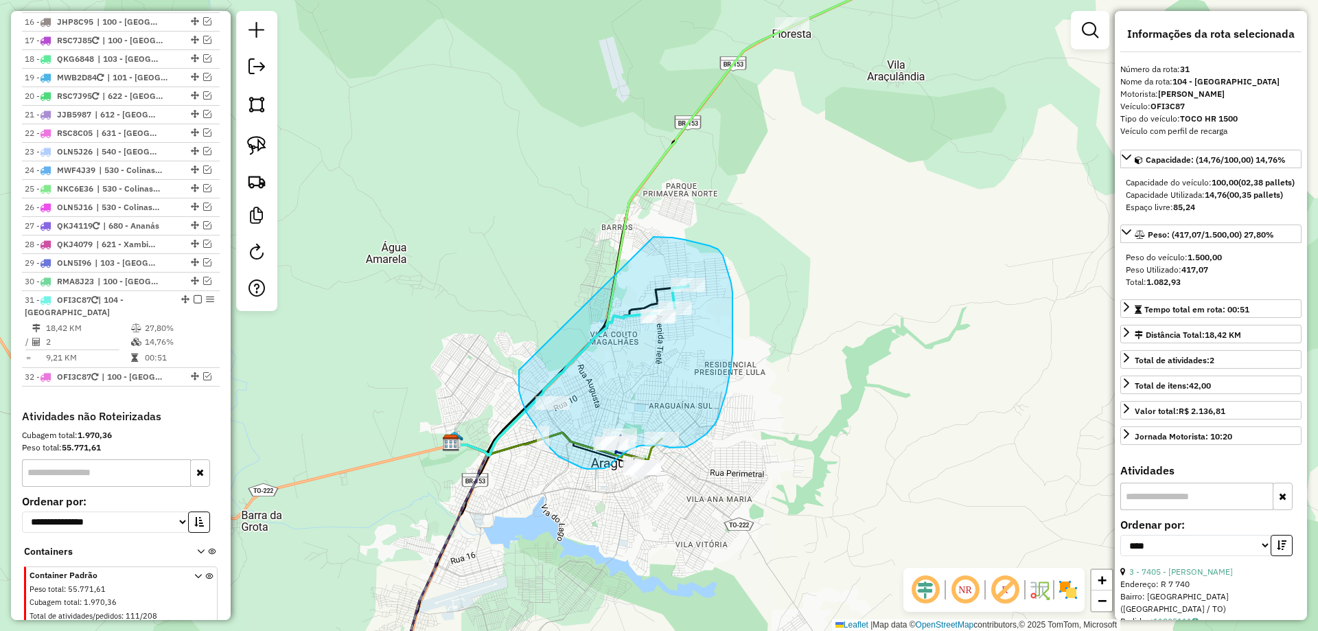
drag, startPoint x: 519, startPoint y: 374, endPoint x: 637, endPoint y: 244, distance: 175.0
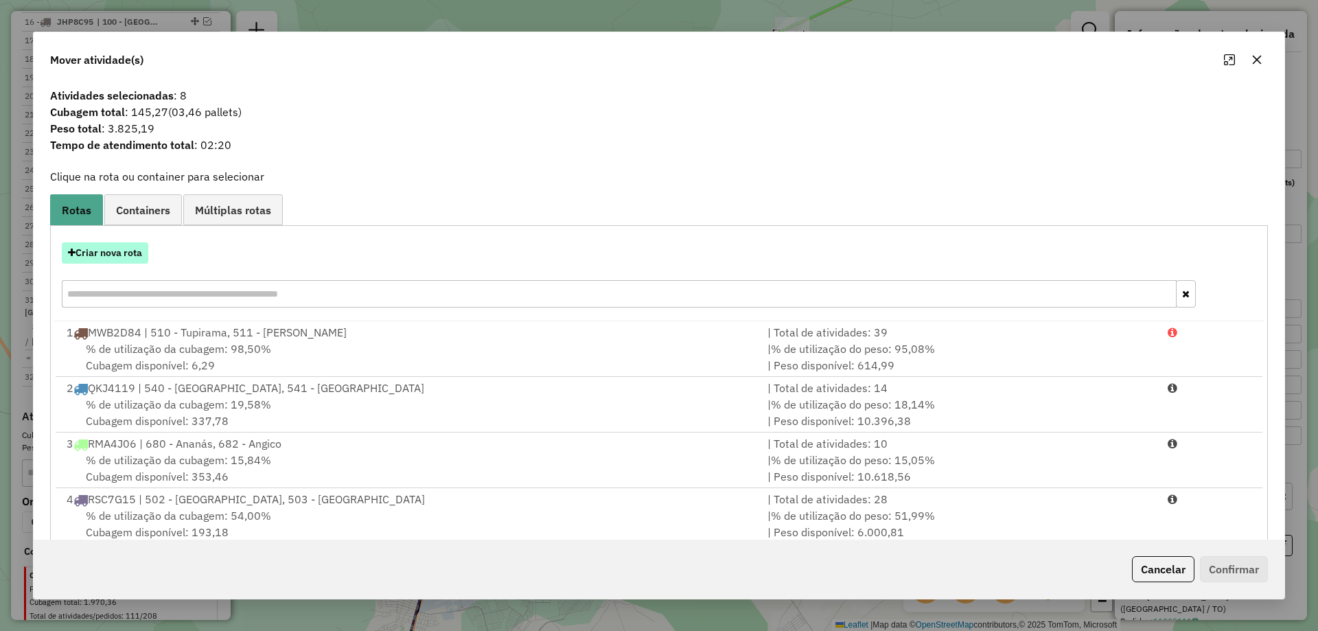
click at [106, 258] on button "Criar nova rota" at bounding box center [105, 252] width 87 height 21
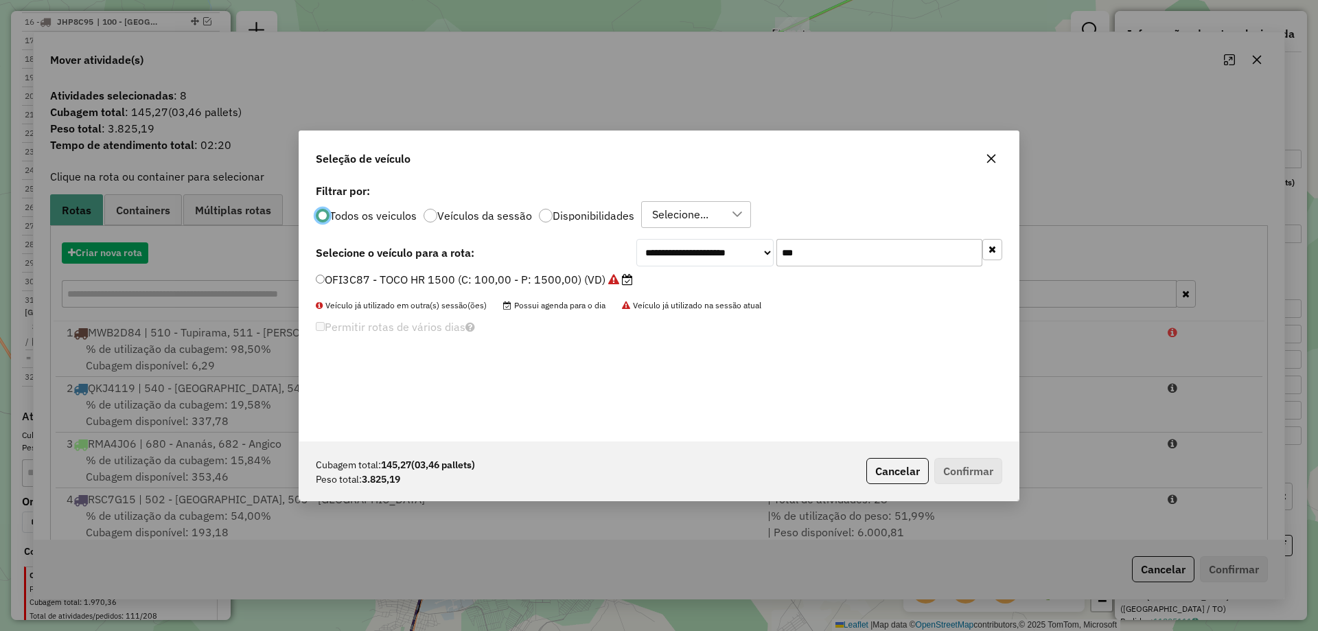
scroll to position [8, 4]
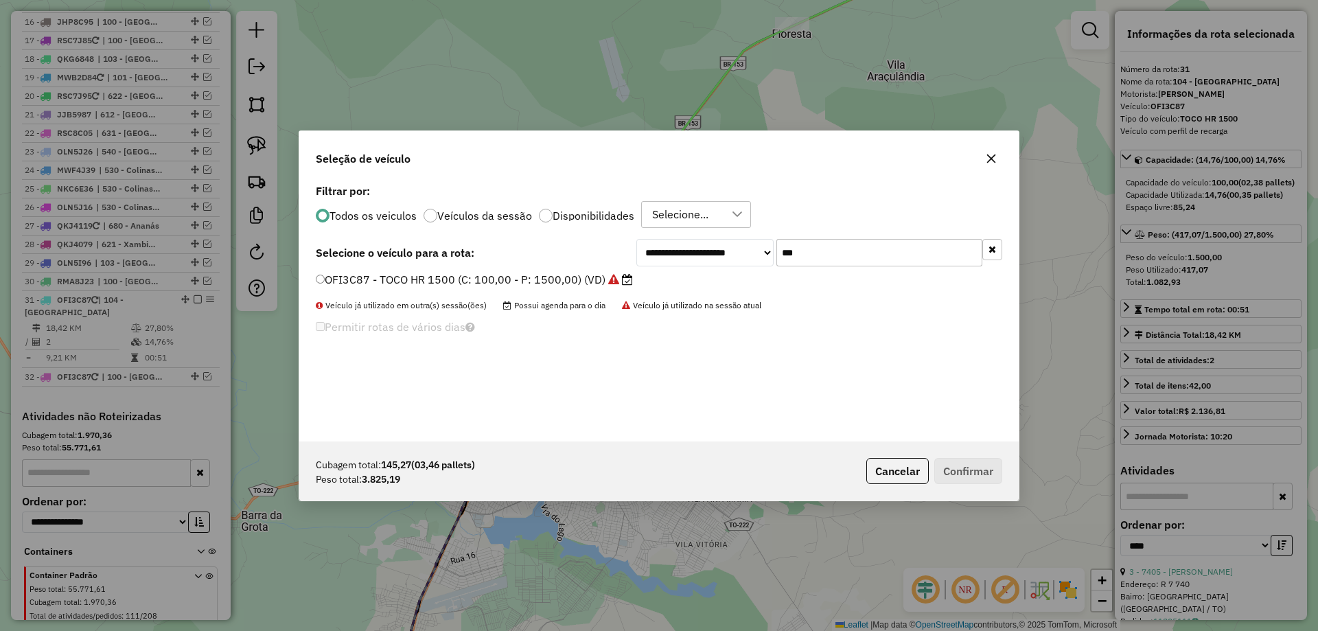
click at [834, 250] on input "***" at bounding box center [880, 252] width 206 height 27
type input "***"
click at [572, 284] on label "OLH6E04 - TRUCK BAU - 378 - 13040 (C: 378,00 - P: 13040,00) (VD)" at bounding box center [500, 279] width 369 height 16
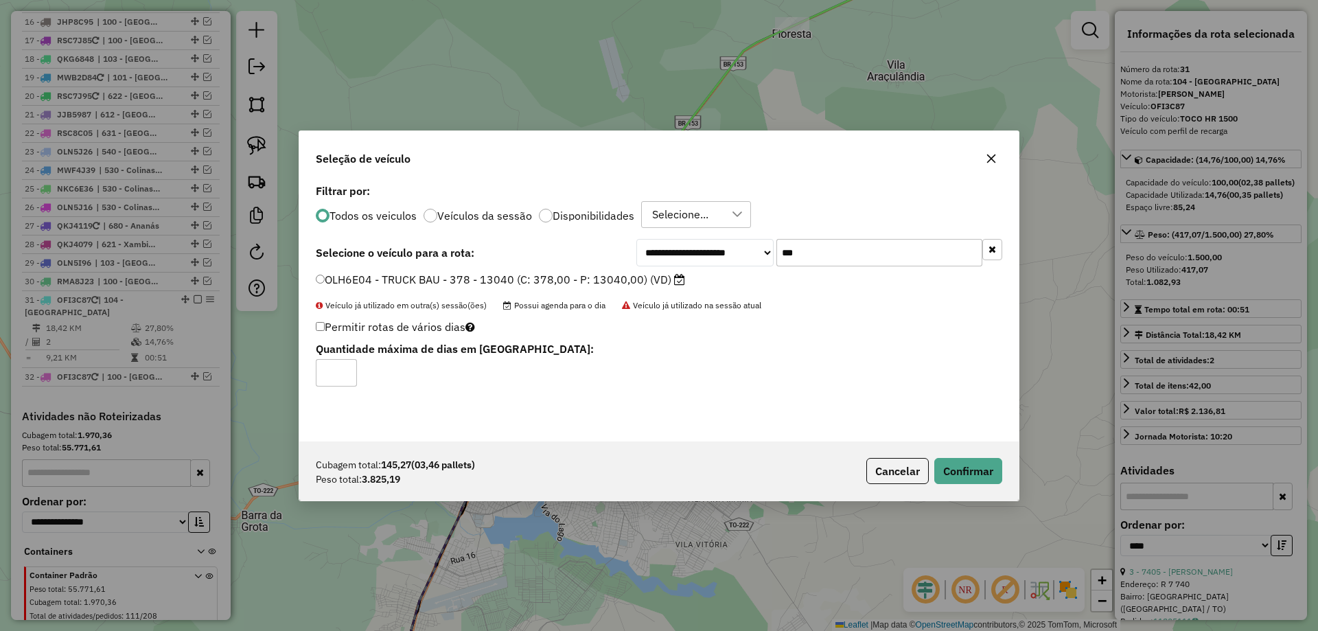
click at [929, 462] on p-footer "Cubagem total: 145,27 (03,46 pallets) Peso total: 3.825,19 Cancelar Confirmar" at bounding box center [931, 471] width 141 height 26
click at [965, 466] on button "Confirmar" at bounding box center [969, 471] width 68 height 26
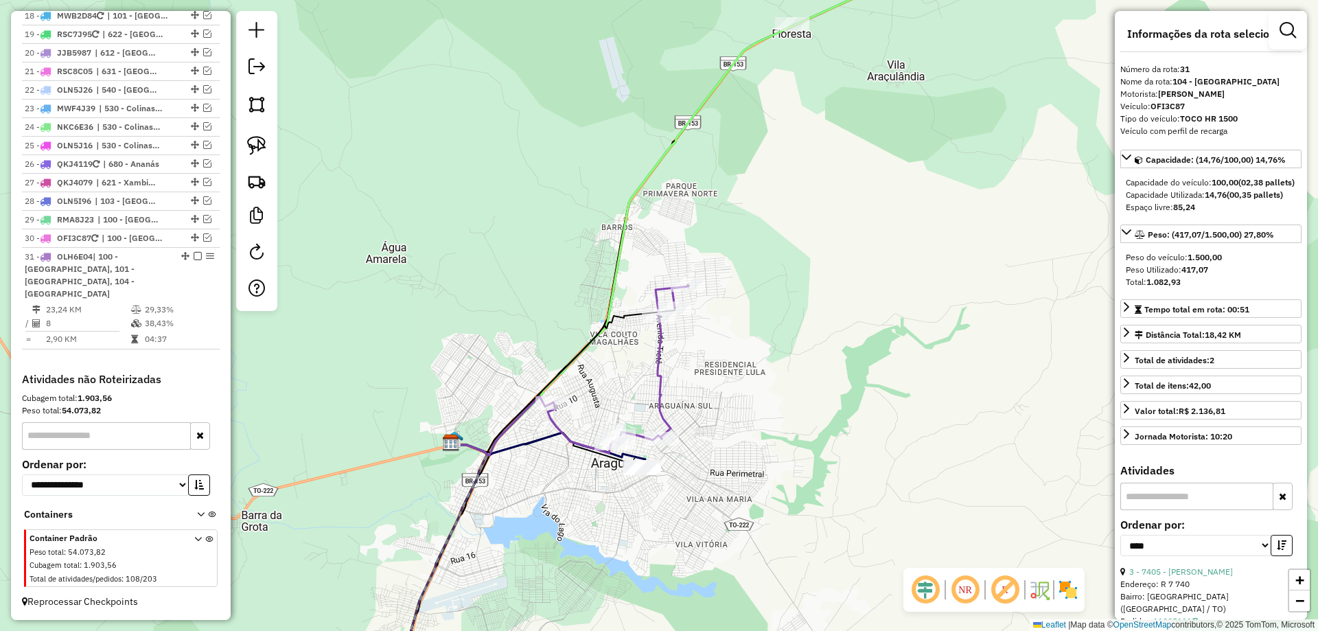
scroll to position [1182, 0]
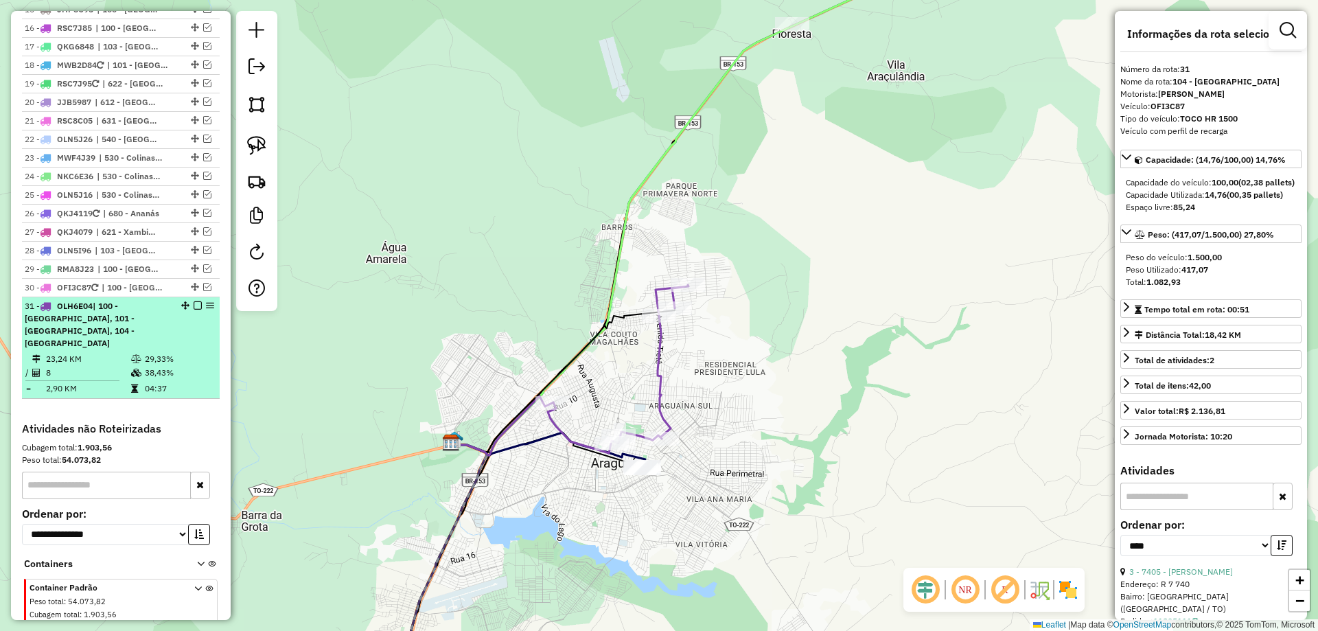
click at [194, 301] on em at bounding box center [198, 305] width 8 height 8
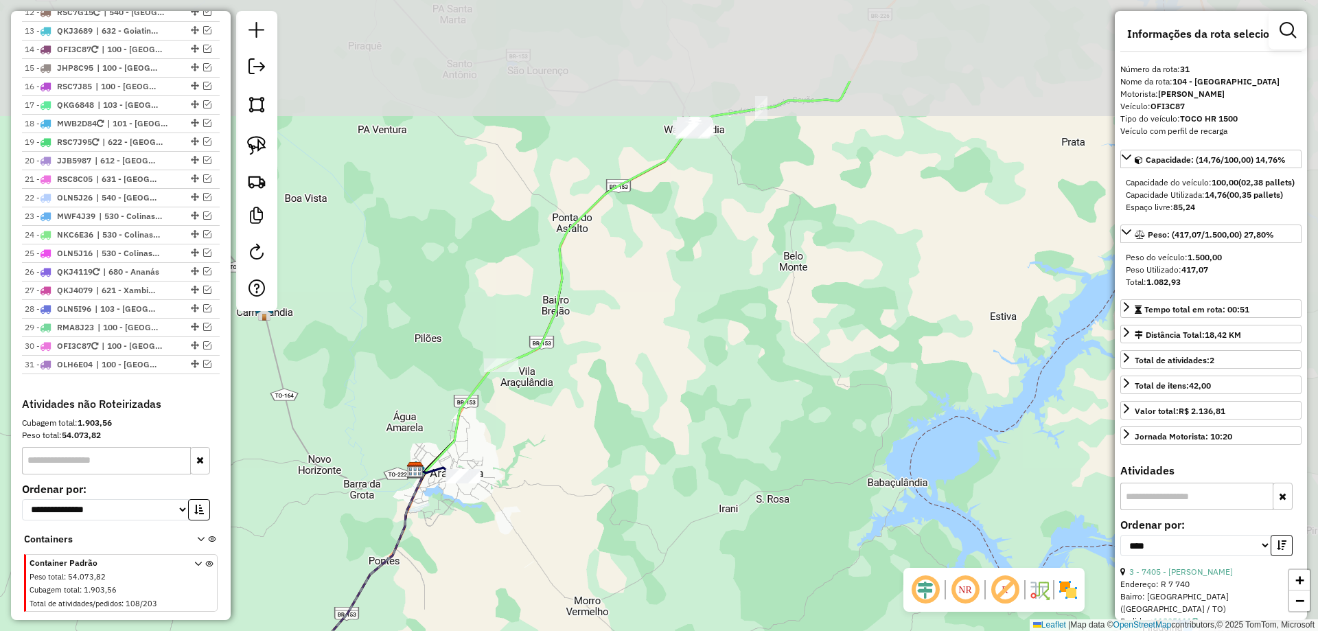
drag, startPoint x: 812, startPoint y: 237, endPoint x: 678, endPoint y: 387, distance: 200.8
click at [678, 387] on div "Janela de atendimento Grade de atendimento Capacidade Transportadoras Veículos …" at bounding box center [659, 315] width 1318 height 631
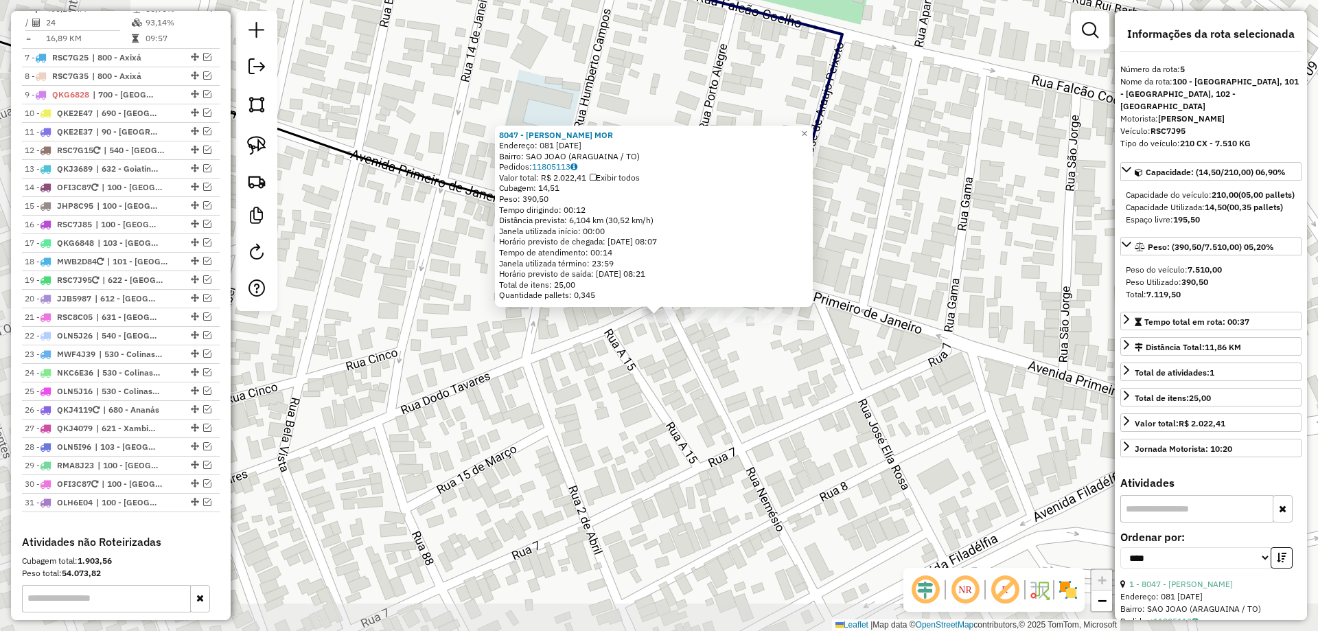
scroll to position [845, 0]
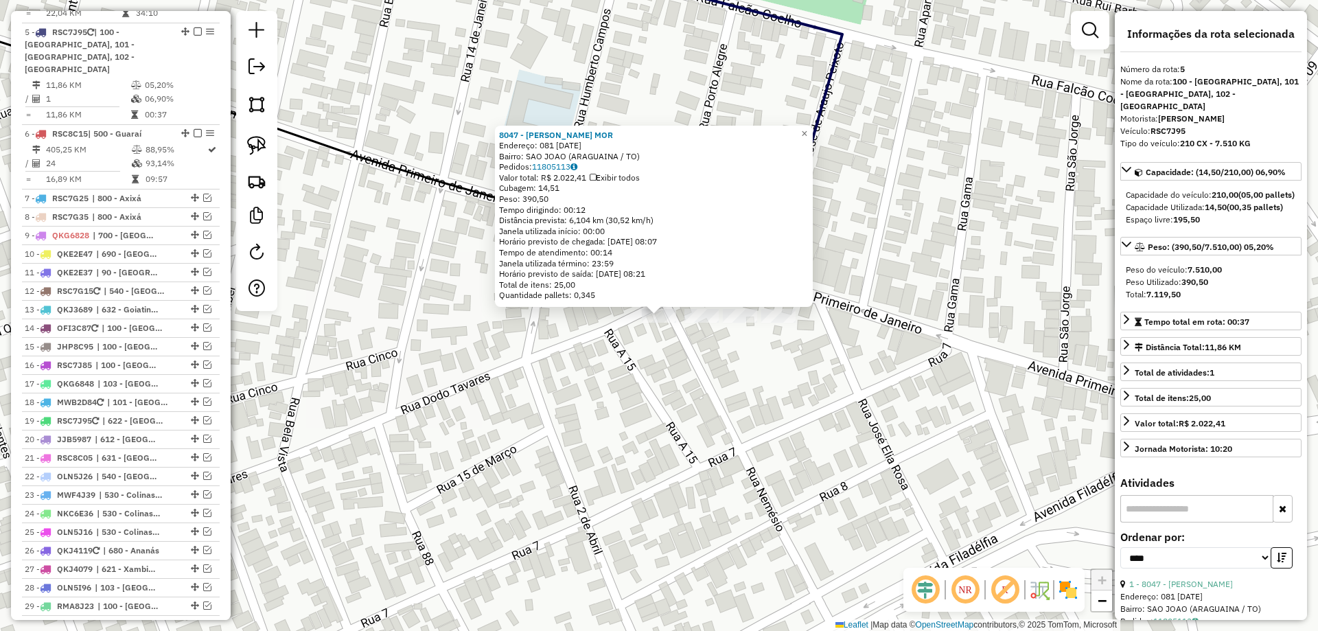
click at [516, 425] on div "8047 - [PERSON_NAME] MOR Endereço: 081 [DATE] Bairro: [GEOGRAPHIC_DATA] (ARAGUA…" at bounding box center [659, 315] width 1318 height 631
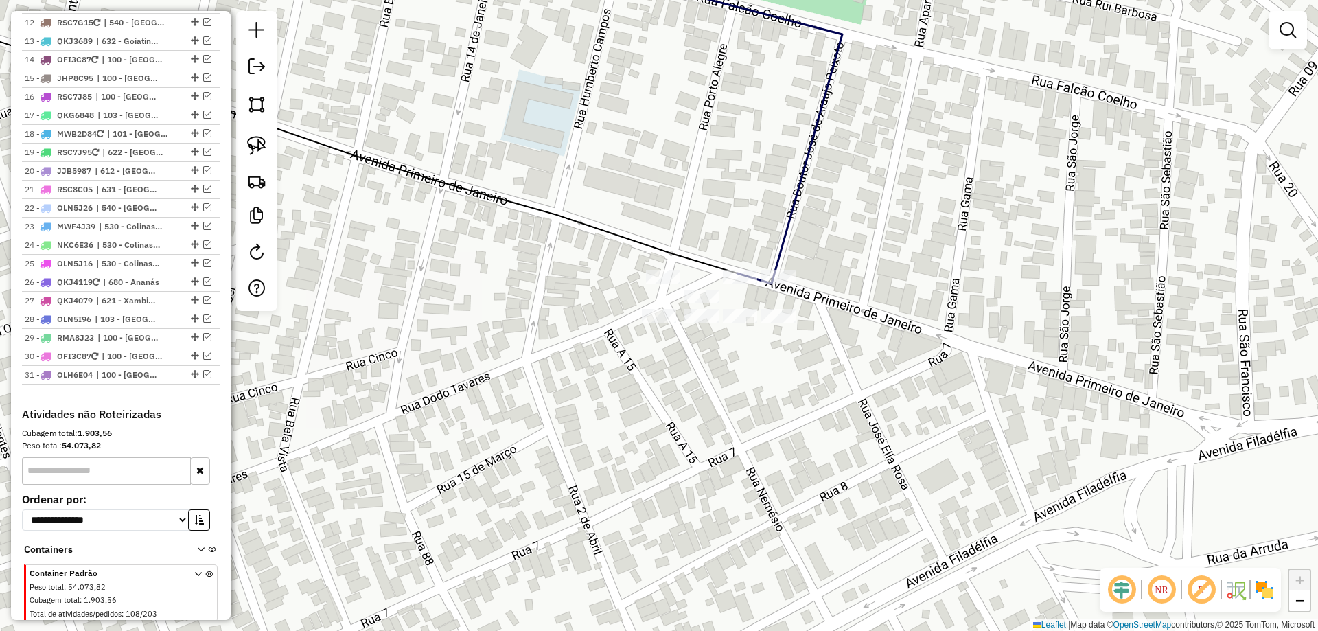
scroll to position [1120, 0]
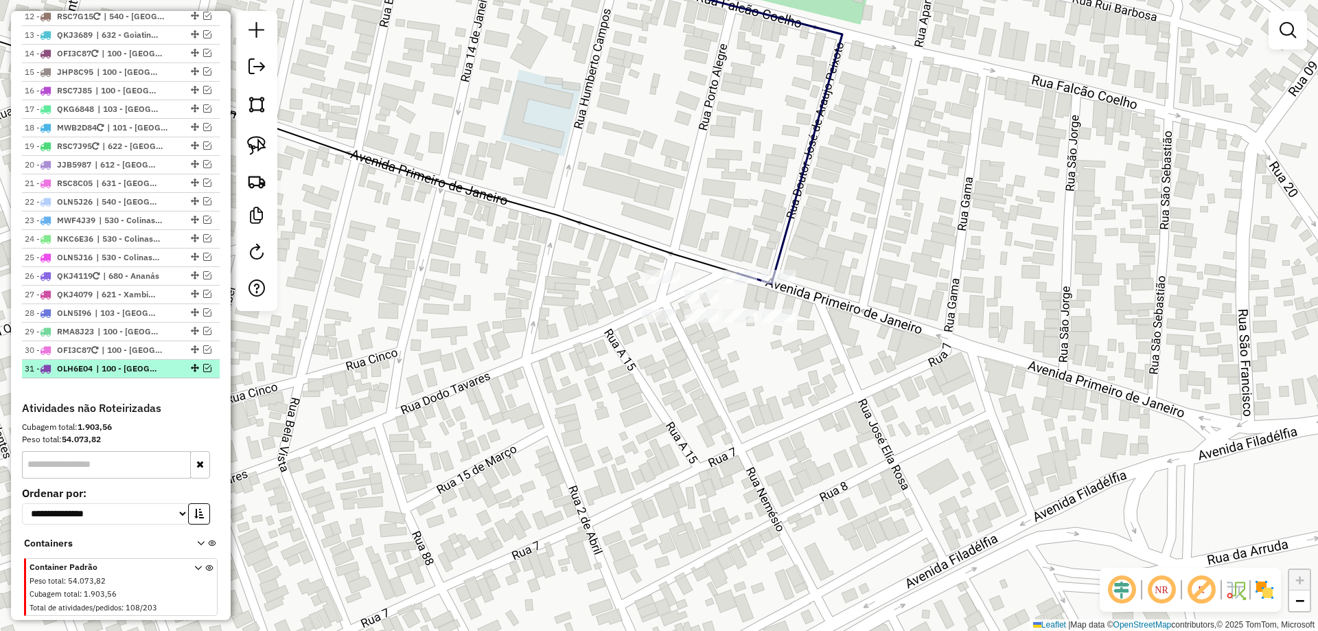
click at [204, 364] on em at bounding box center [207, 368] width 8 height 8
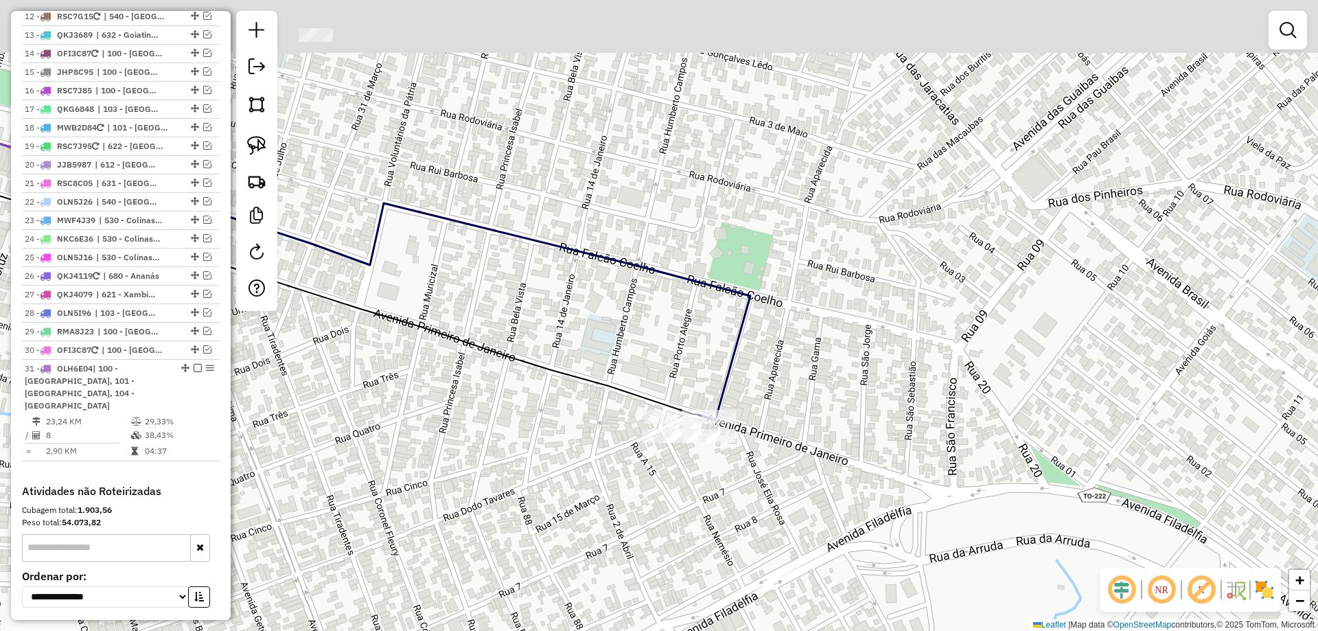
drag, startPoint x: 493, startPoint y: 429, endPoint x: 600, endPoint y: 431, distance: 107.1
click at [597, 455] on div "Janela de atendimento Grade de atendimento Capacidade Transportadoras Veículos …" at bounding box center [659, 315] width 1318 height 631
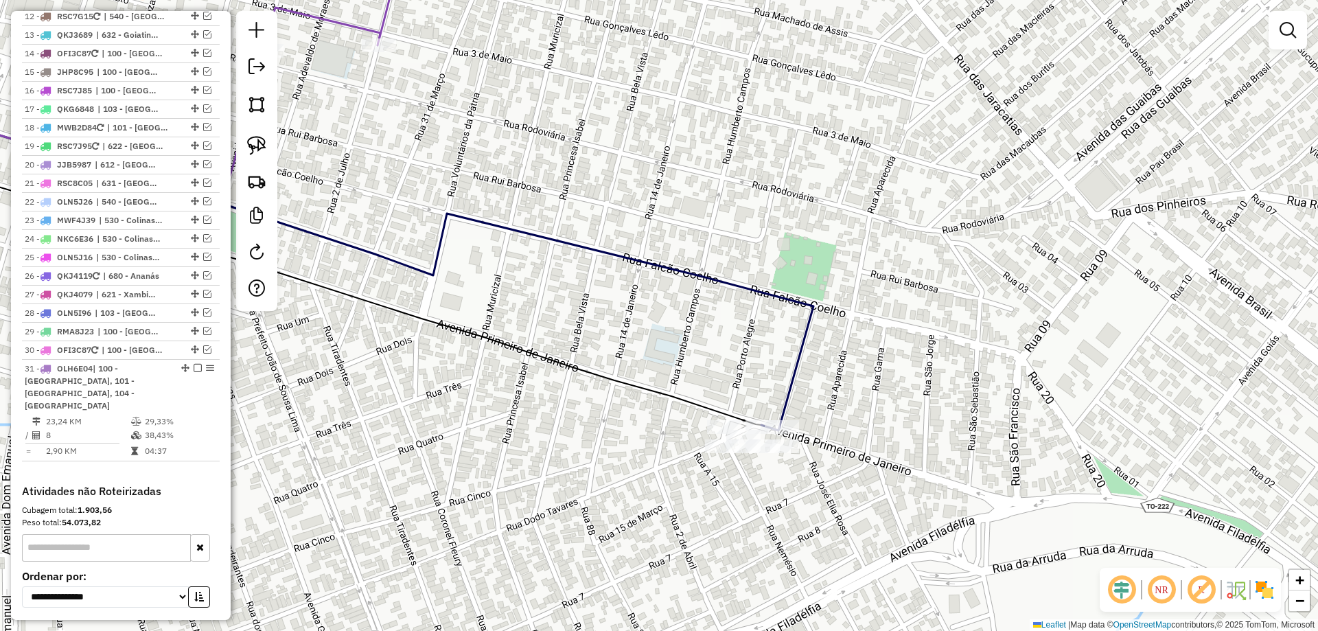
click at [341, 23] on icon at bounding box center [469, 70] width 1202 height 266
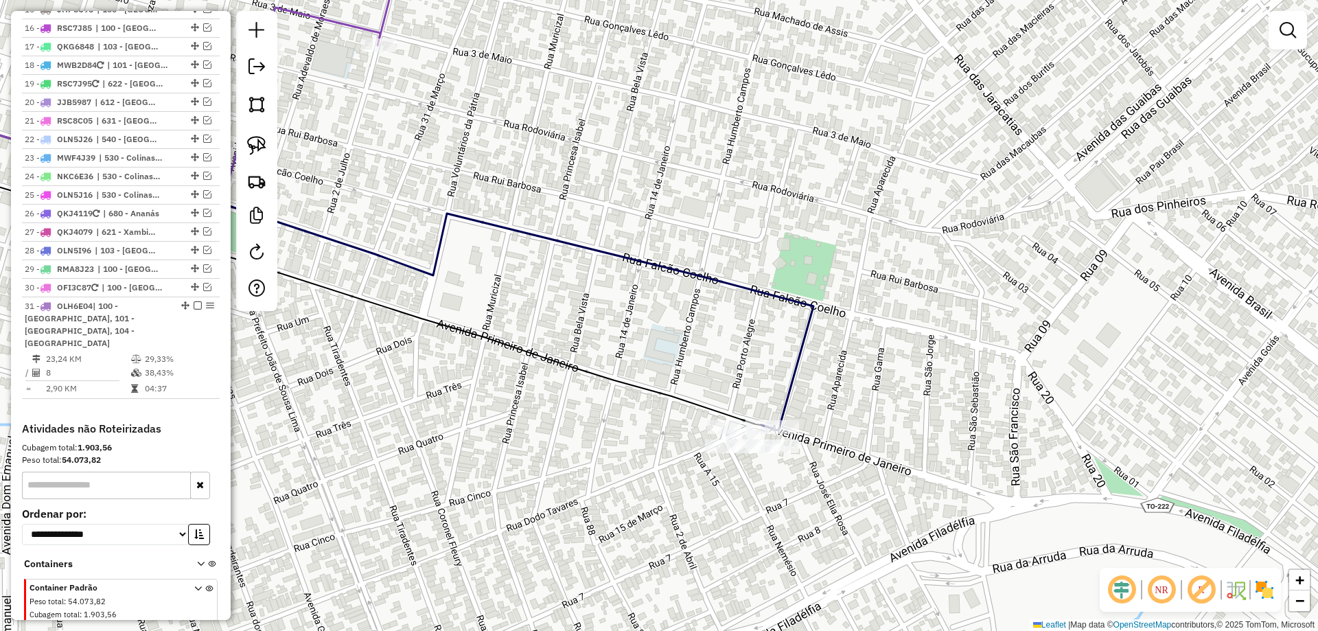
select select "*********"
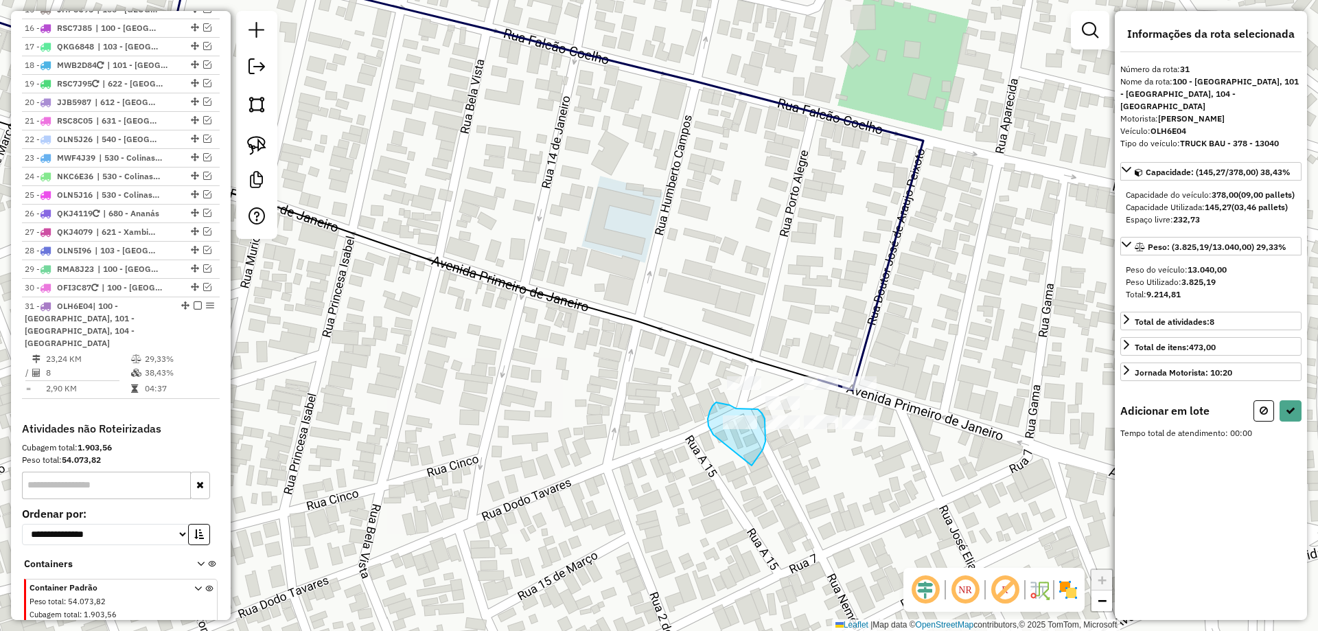
drag, startPoint x: 709, startPoint y: 426, endPoint x: 752, endPoint y: 466, distance: 58.8
select select "*********"
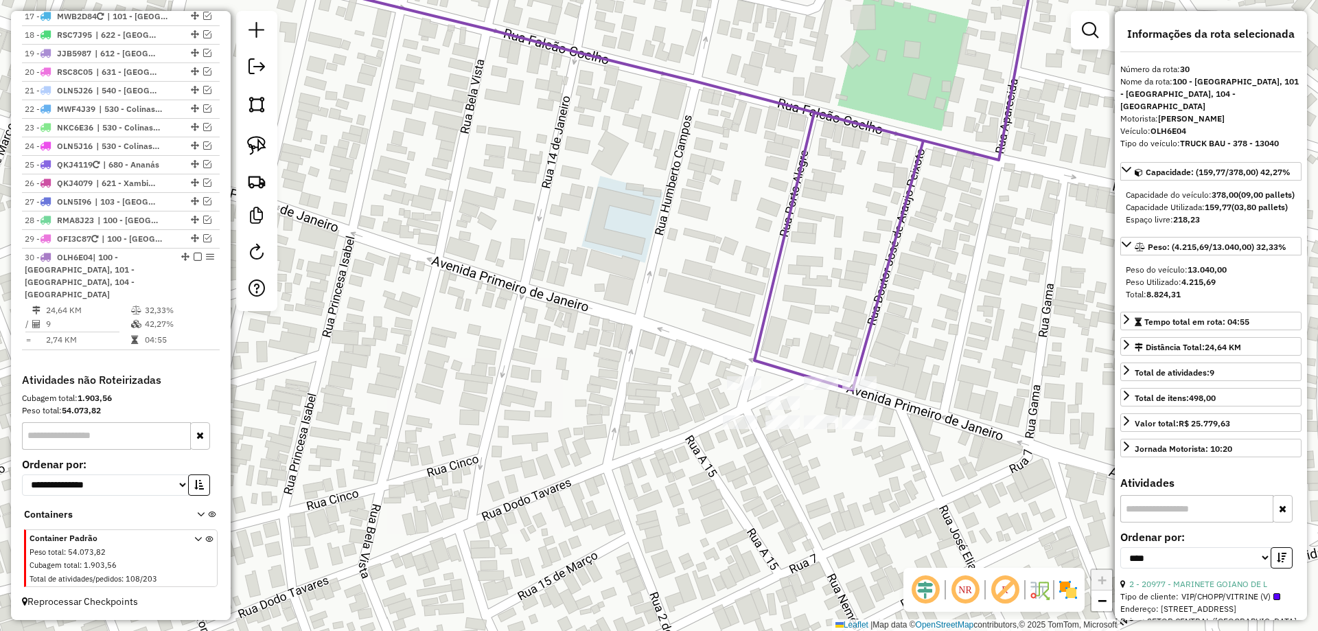
scroll to position [1076, 0]
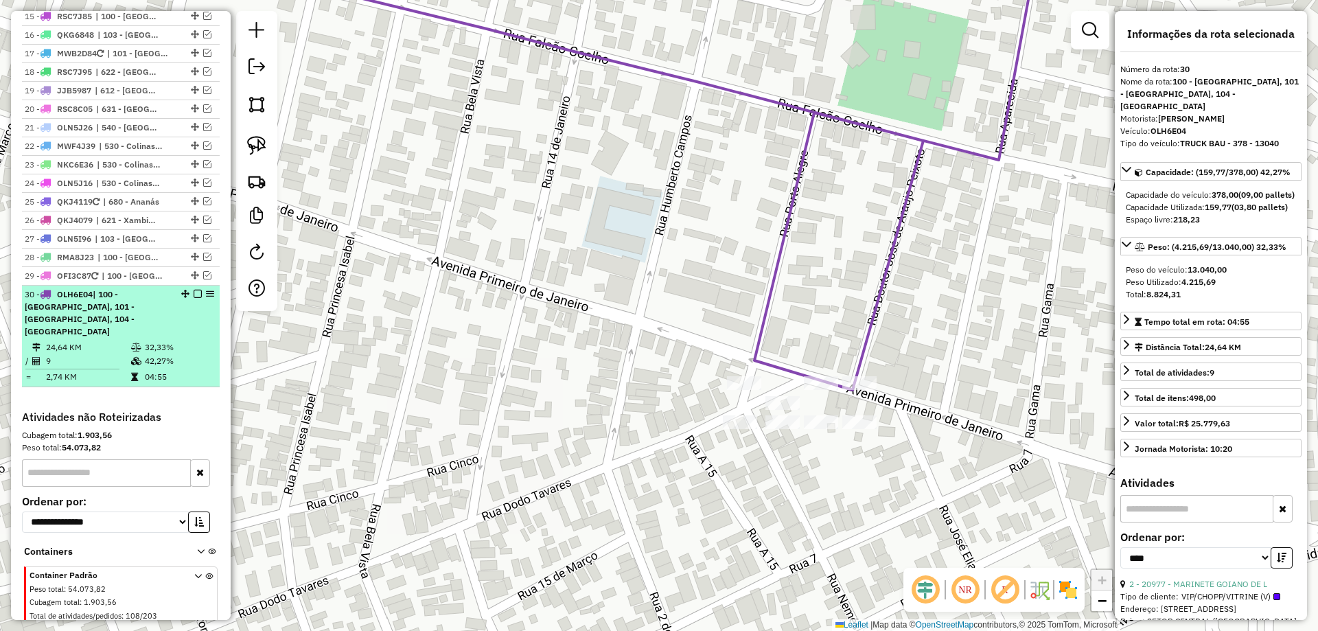
click at [135, 357] on icon at bounding box center [136, 361] width 10 height 8
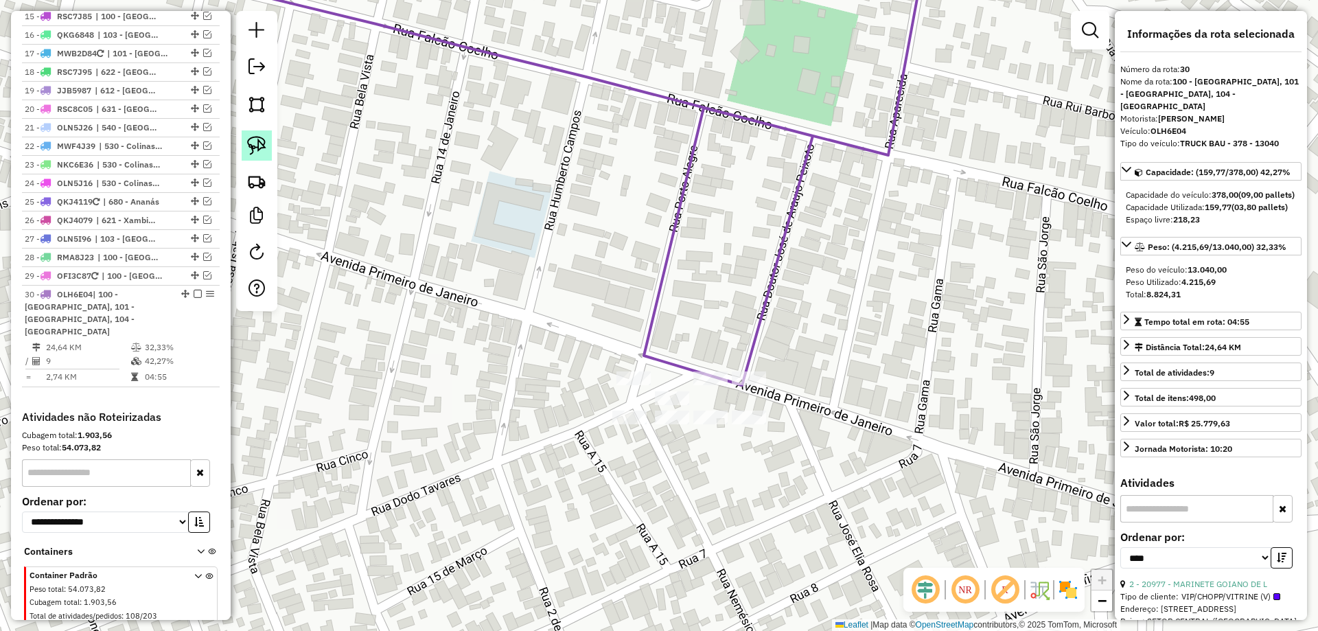
click at [247, 150] on link at bounding box center [257, 145] width 30 height 30
drag, startPoint x: 666, startPoint y: 363, endPoint x: 766, endPoint y: 325, distance: 106.9
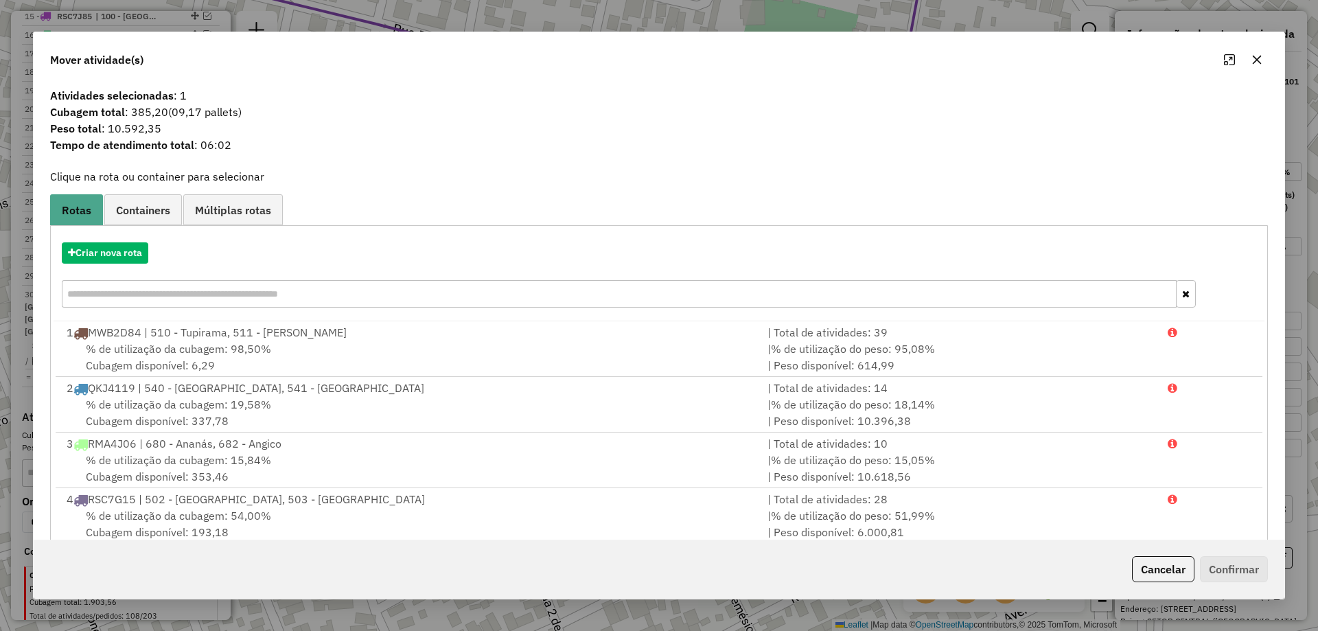
click at [1259, 65] on icon "button" at bounding box center [1257, 59] width 11 height 11
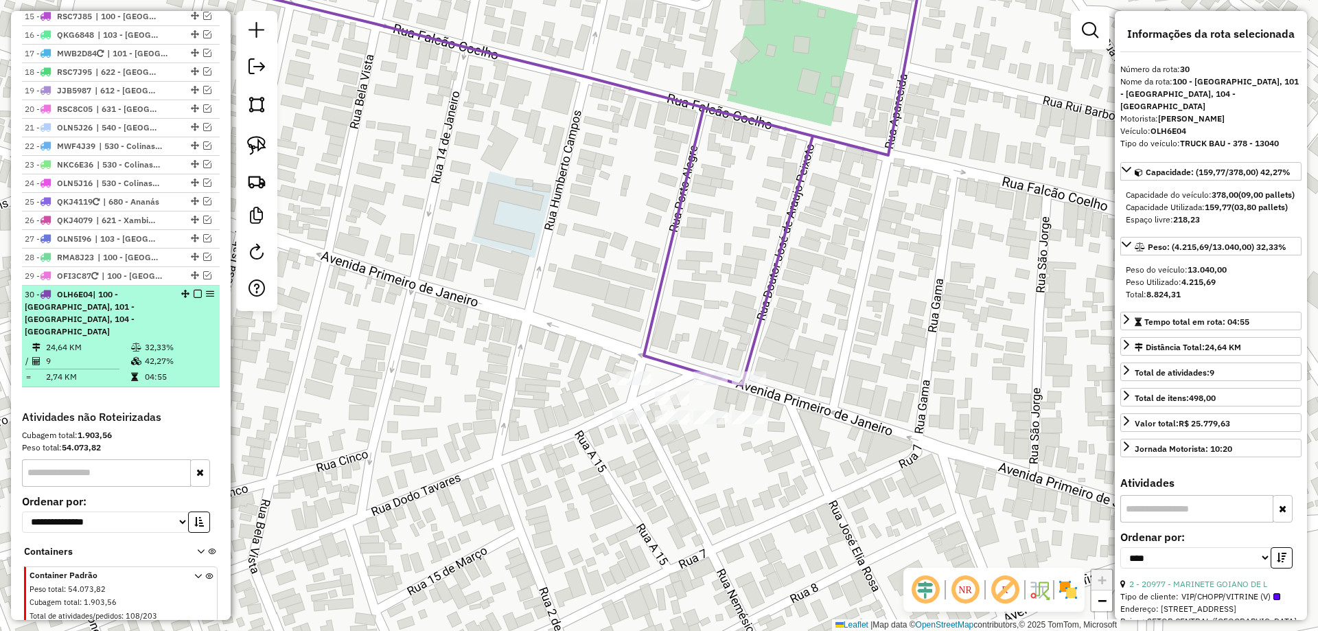
click at [194, 290] on em at bounding box center [198, 294] width 8 height 8
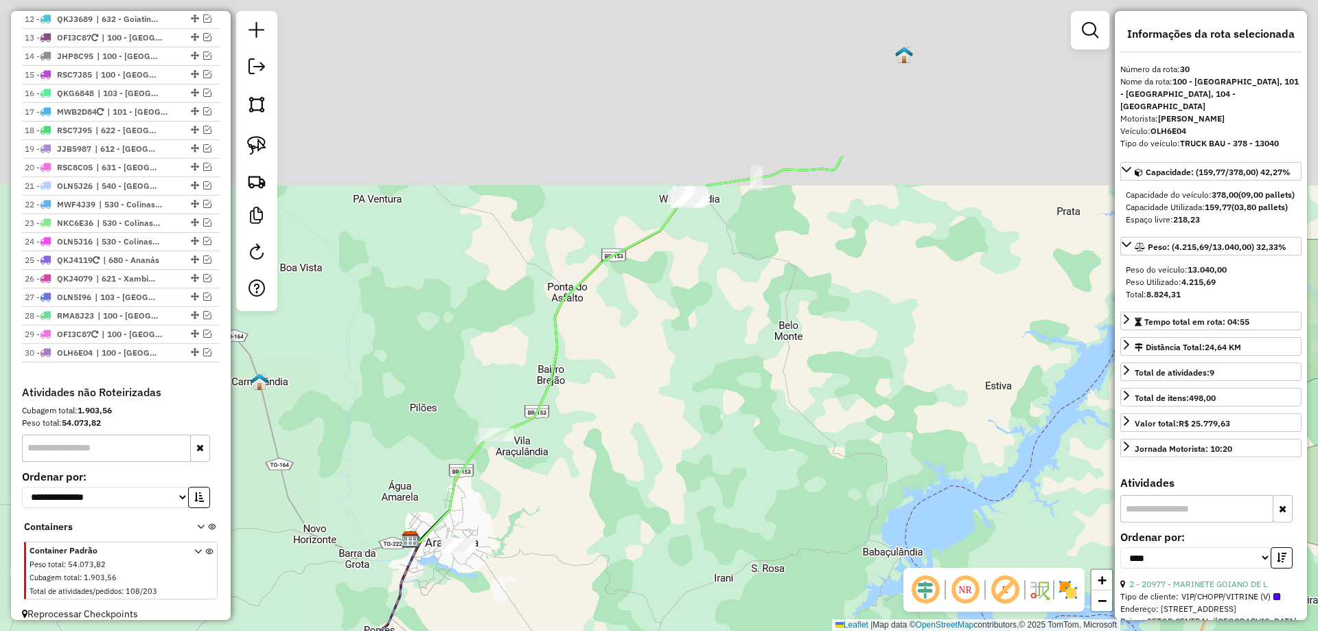
drag, startPoint x: 556, startPoint y: 288, endPoint x: 519, endPoint y: 531, distance: 245.9
click at [519, 531] on div "Janela de atendimento Grade de atendimento Capacidade Transportadoras Veículos …" at bounding box center [659, 315] width 1318 height 631
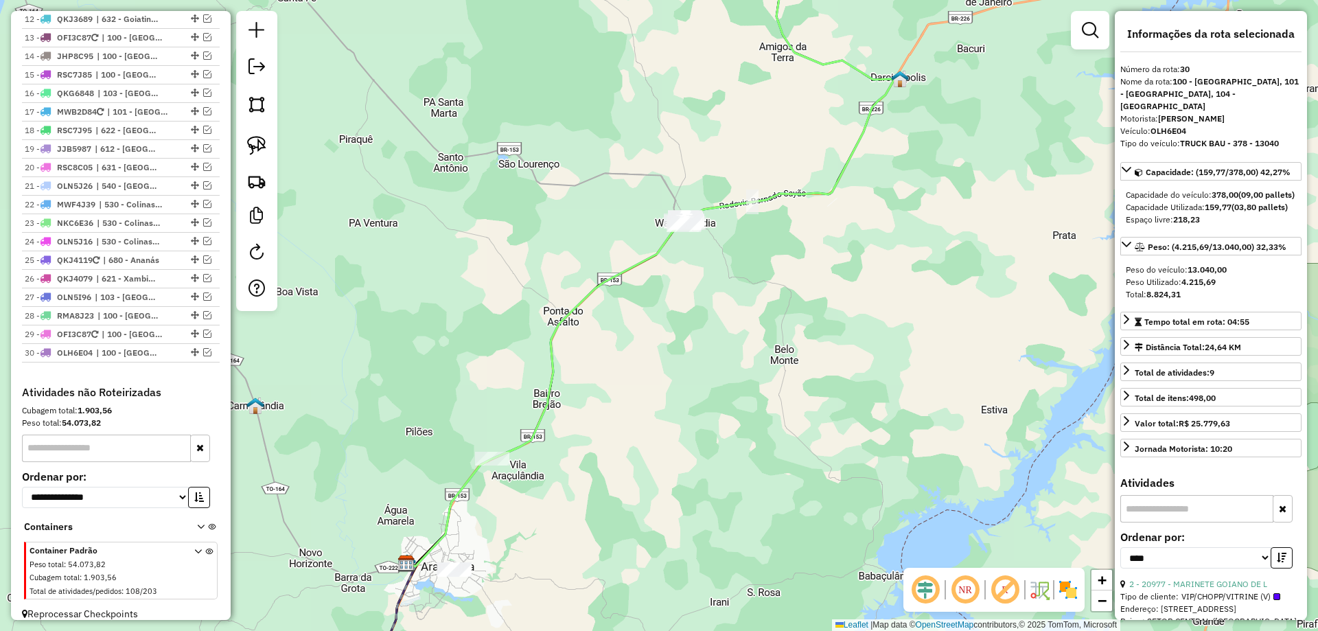
drag, startPoint x: 519, startPoint y: 531, endPoint x: 609, endPoint y: 244, distance: 300.1
click at [609, 244] on div "Janela de atendimento Grade de atendimento Capacidade Transportadoras Veículos …" at bounding box center [659, 315] width 1318 height 631
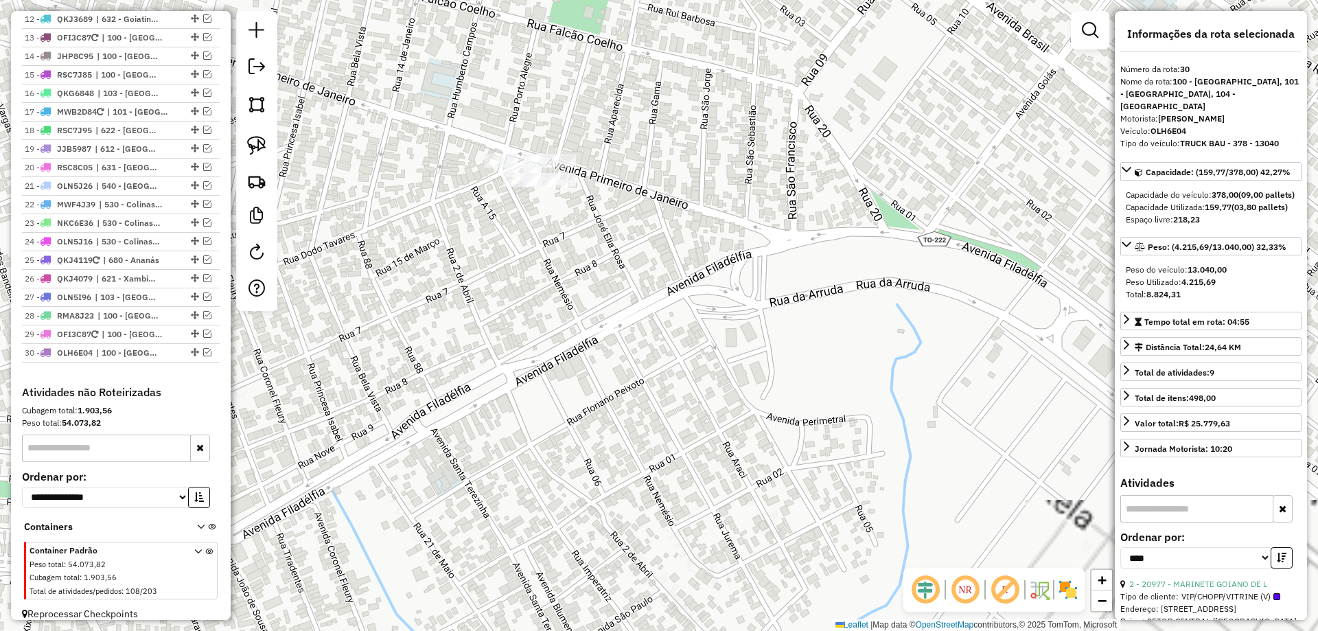
drag, startPoint x: 507, startPoint y: 257, endPoint x: 527, endPoint y: 411, distance: 155.7
click at [527, 411] on div "Janela de atendimento Grade de atendimento Capacidade Transportadoras Veículos …" at bounding box center [659, 315] width 1318 height 631
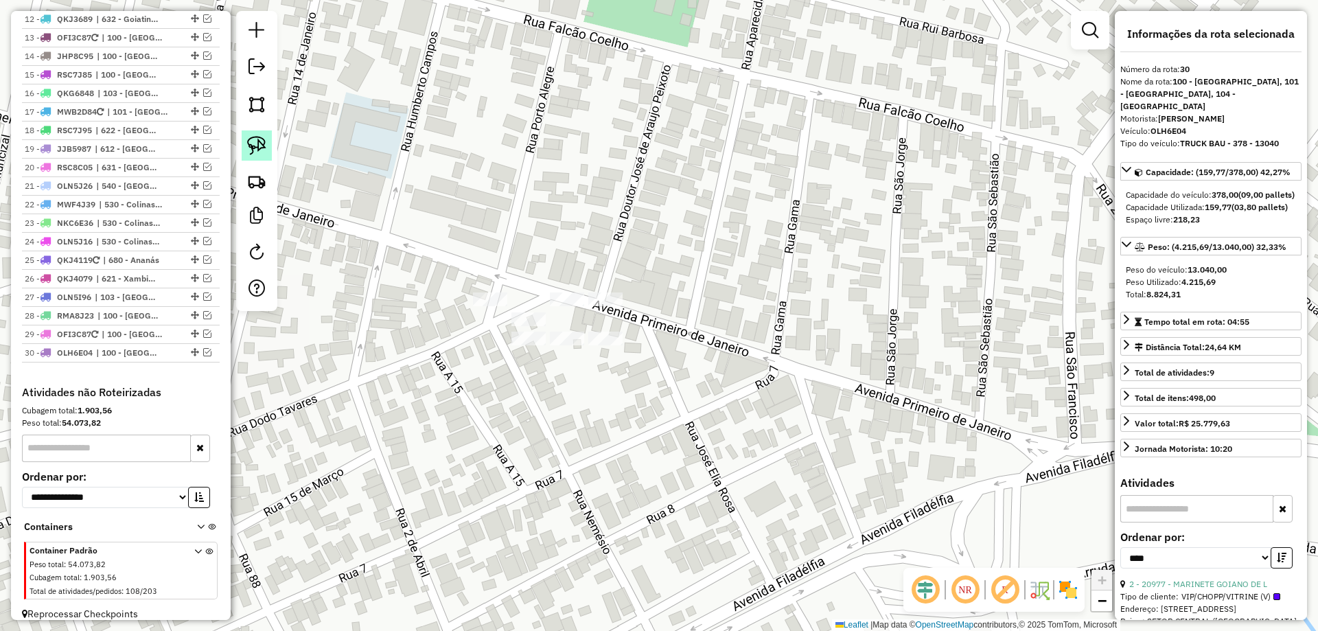
click at [264, 144] on img at bounding box center [256, 145] width 19 height 19
drag, startPoint x: 518, startPoint y: 288, endPoint x: 623, endPoint y: 258, distance: 109.3
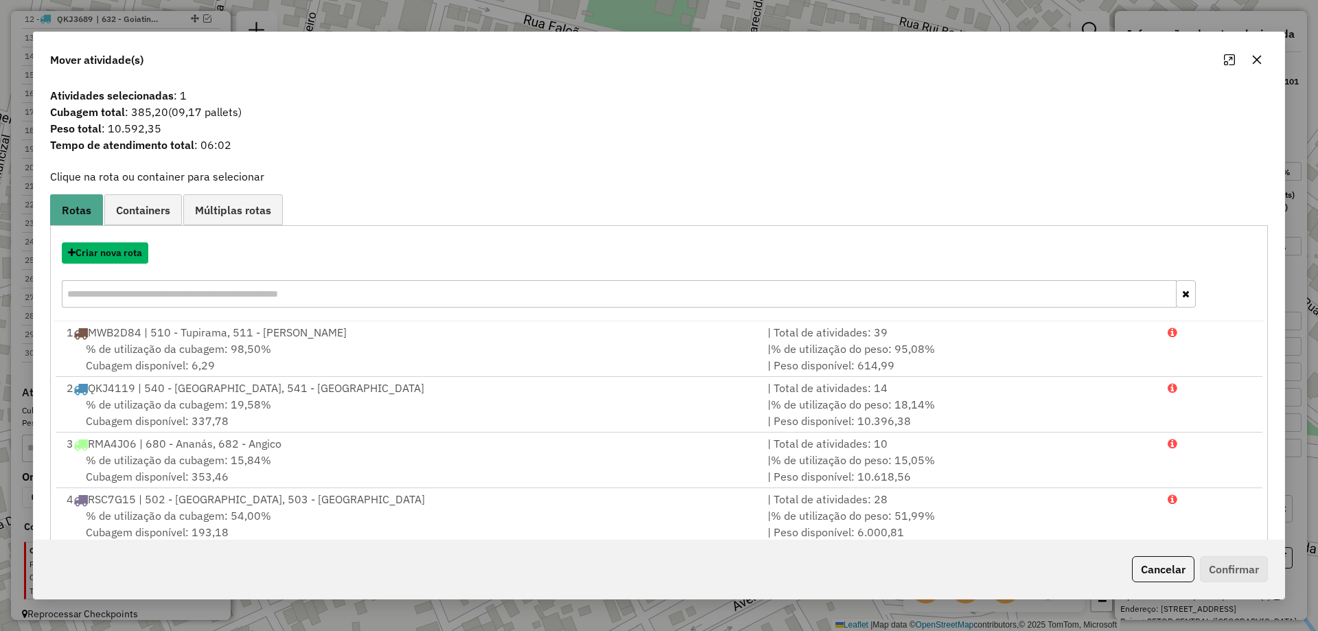
click at [114, 256] on button "Criar nova rota" at bounding box center [105, 252] width 87 height 21
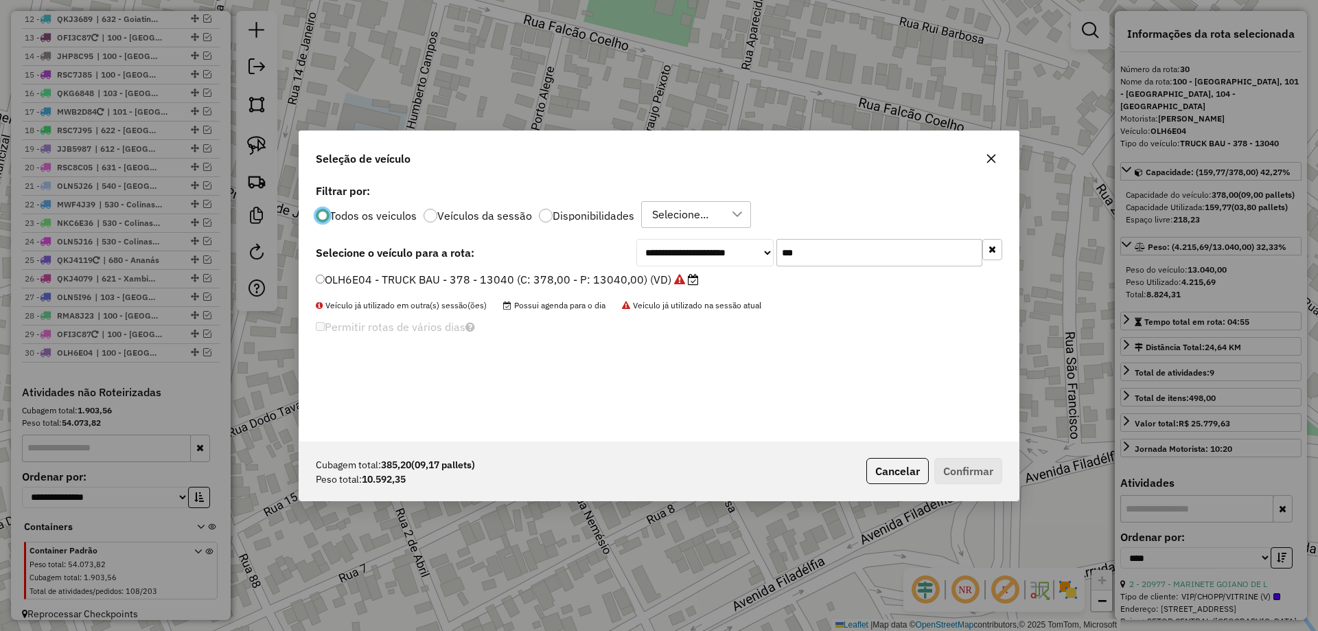
scroll to position [8, 4]
click at [891, 253] on input "***" at bounding box center [880, 252] width 206 height 27
click at [821, 255] on input "***" at bounding box center [880, 252] width 206 height 27
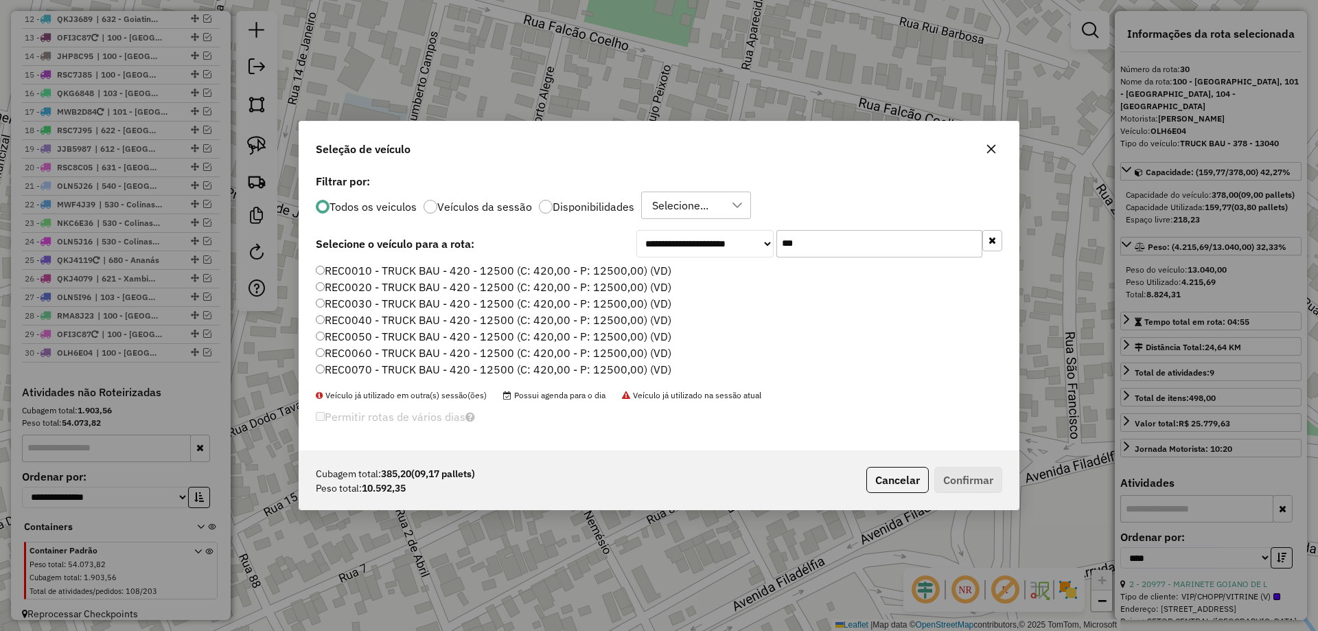
type input "***"
click at [641, 271] on label "REC0010 - TRUCK BAU - 420 - 12500 (C: 420,00 - P: 12500,00) (VD)" at bounding box center [494, 270] width 356 height 16
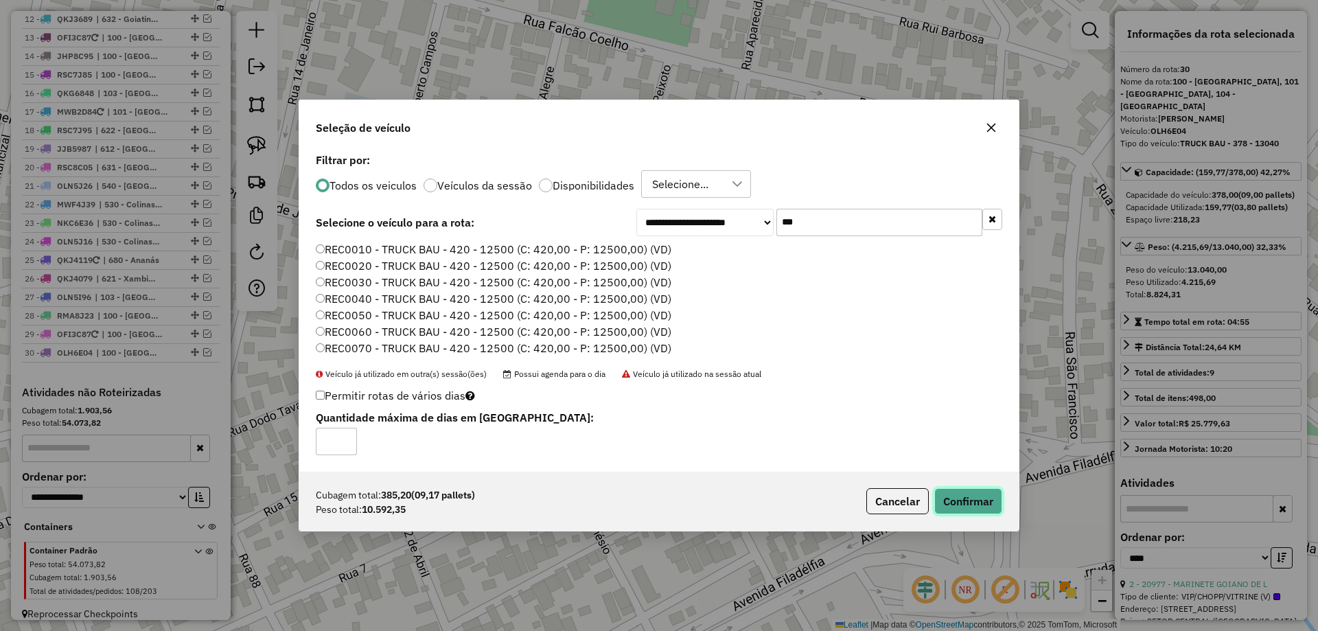
click at [977, 496] on button "Confirmar" at bounding box center [969, 501] width 68 height 26
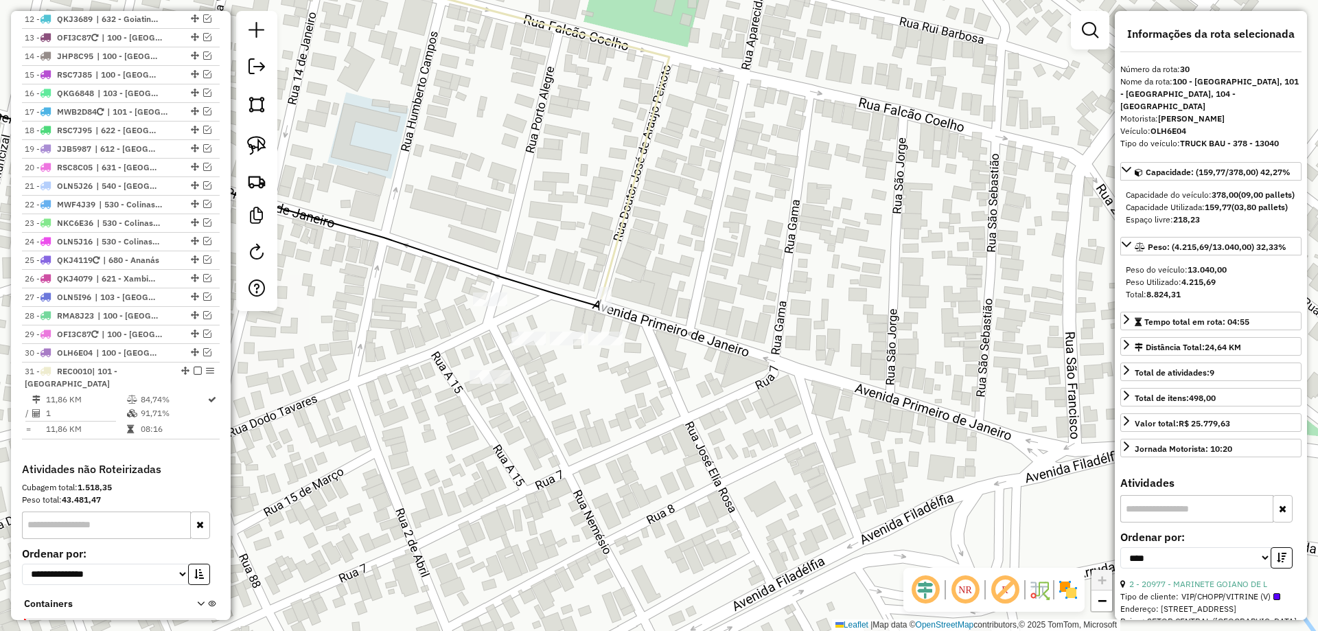
scroll to position [1082, 0]
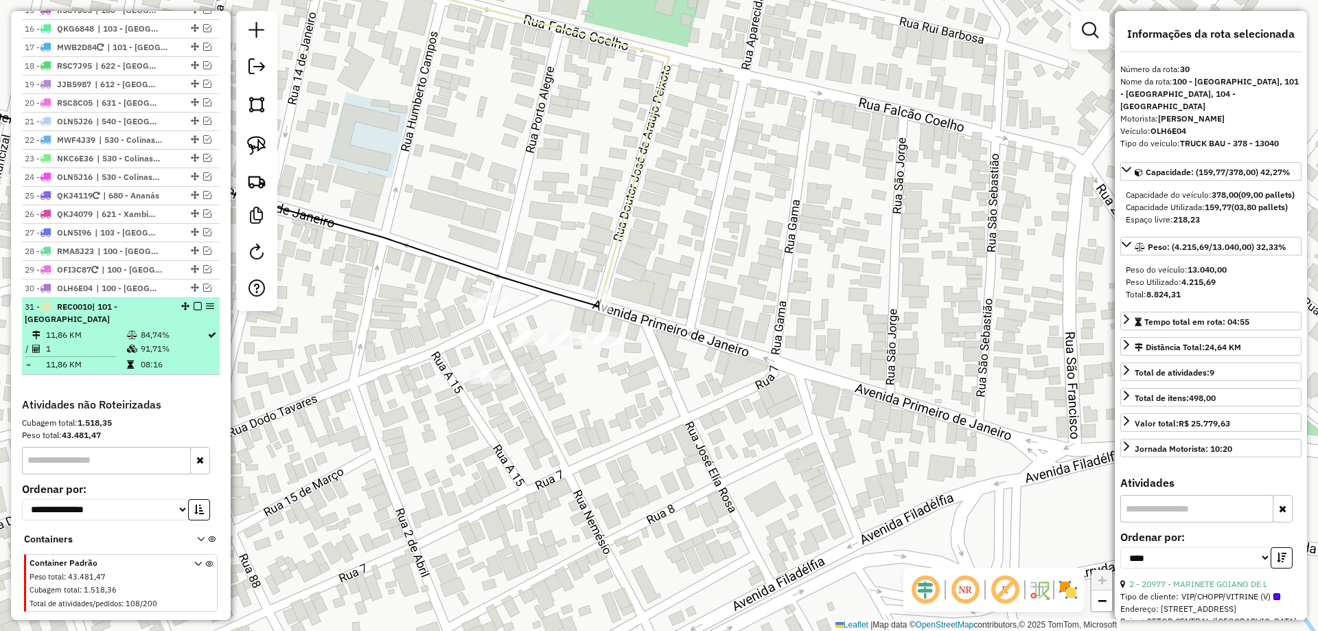
click at [195, 302] on em at bounding box center [198, 306] width 8 height 8
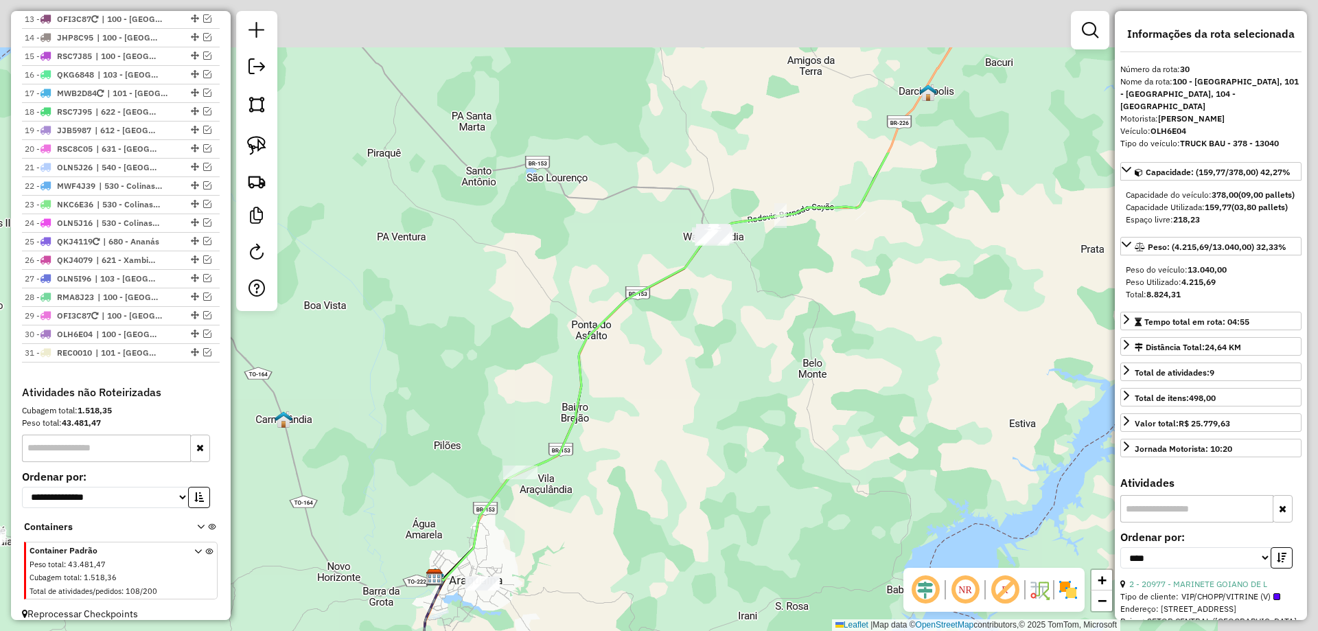
drag, startPoint x: 754, startPoint y: 325, endPoint x: 653, endPoint y: 510, distance: 209.9
click at [653, 510] on div "Janela de atendimento Grade de atendimento Capacidade Transportadoras Veículos …" at bounding box center [659, 315] width 1318 height 631
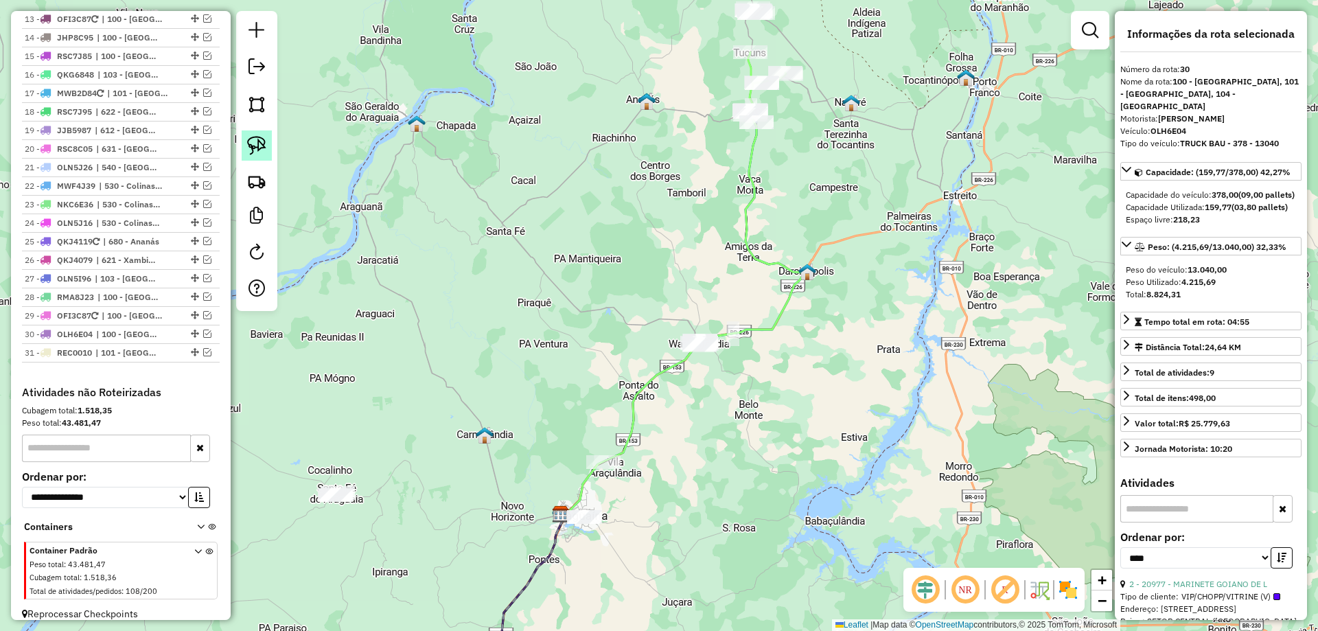
click at [268, 148] on link at bounding box center [257, 145] width 30 height 30
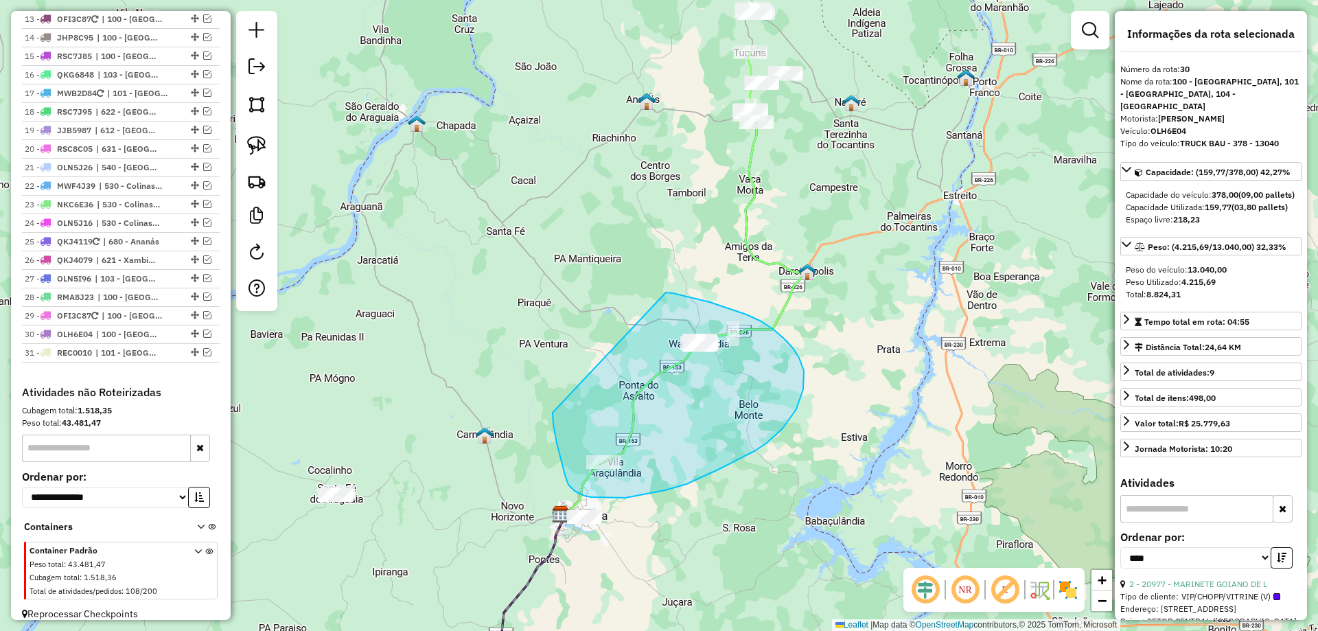
drag, startPoint x: 558, startPoint y: 449, endPoint x: 665, endPoint y: 293, distance: 189.7
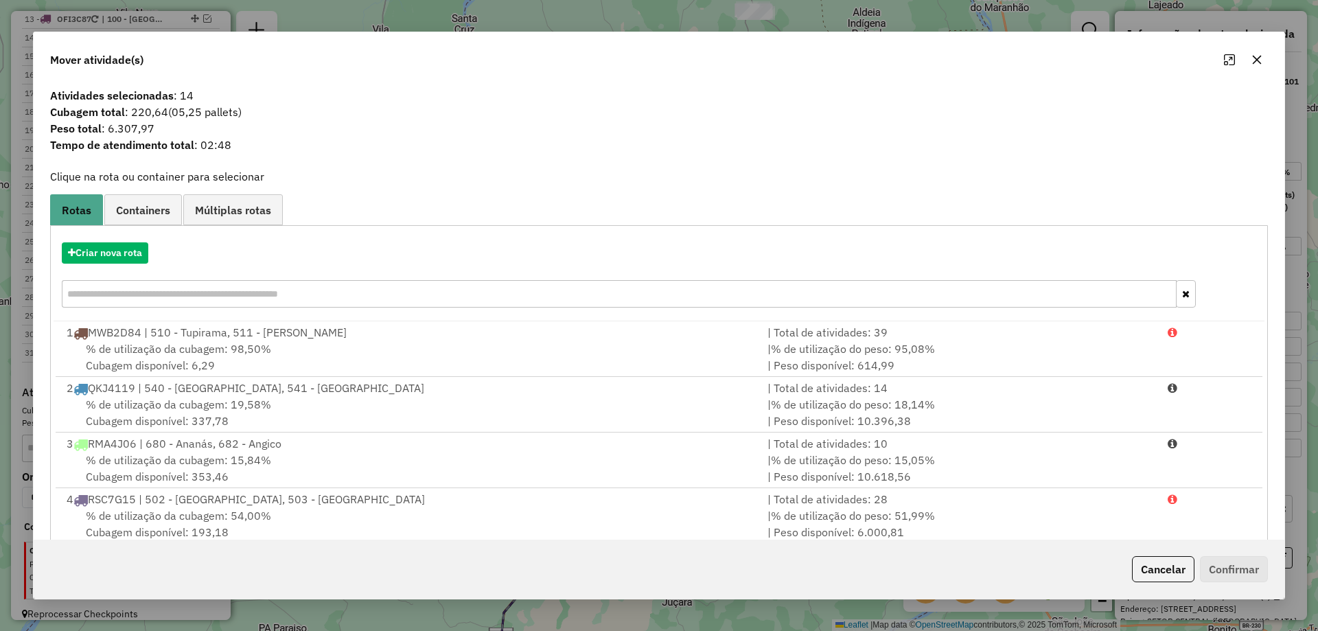
click at [1255, 60] on icon "button" at bounding box center [1257, 59] width 11 height 11
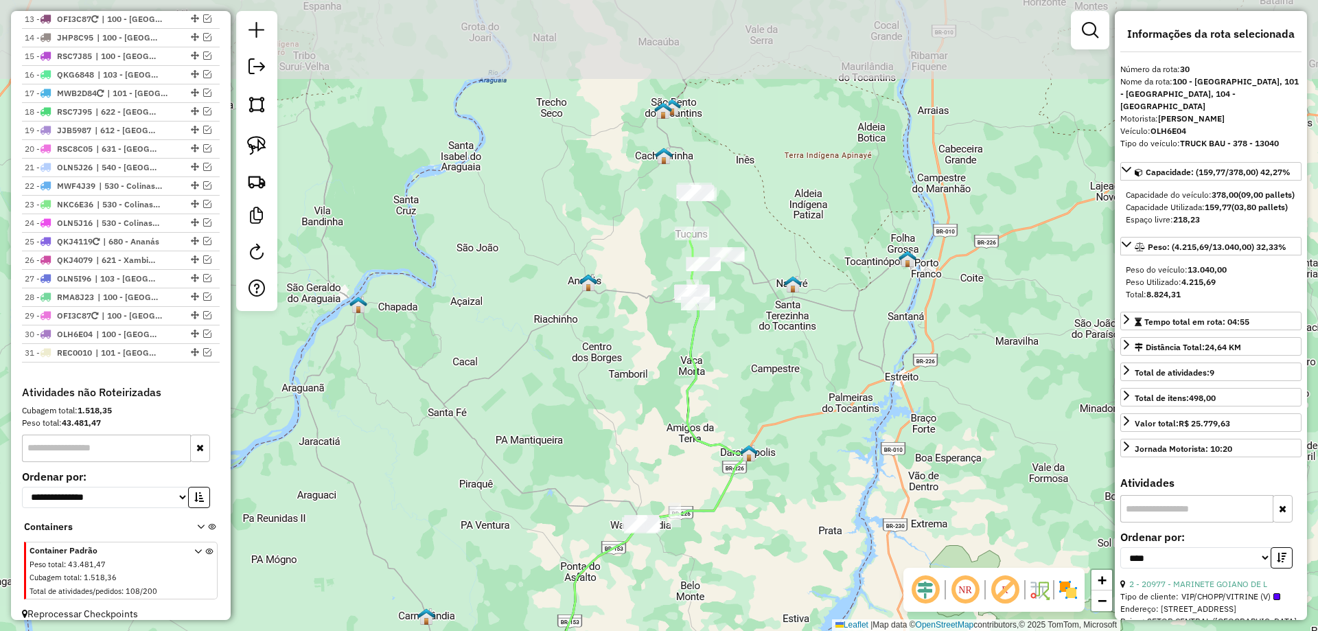
drag, startPoint x: 889, startPoint y: 163, endPoint x: 823, endPoint y: 392, distance: 238.6
click at [823, 392] on div "Janela de atendimento Grade de atendimento Capacidade Transportadoras Veículos …" at bounding box center [659, 315] width 1318 height 631
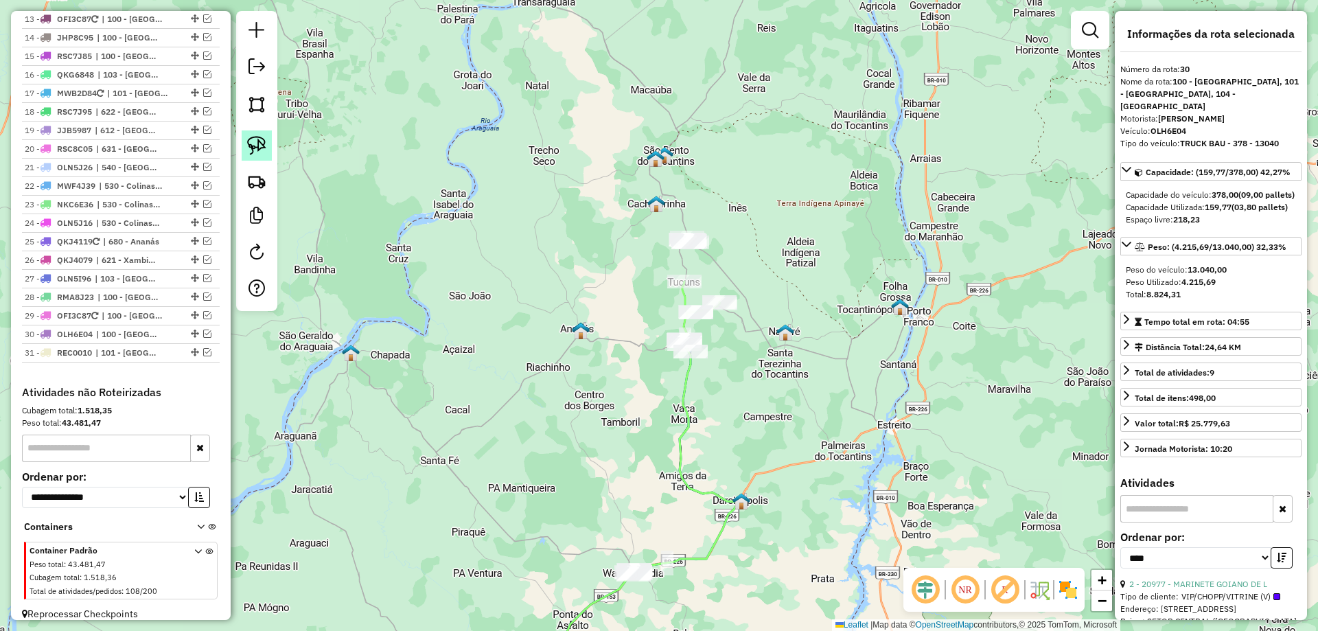
click at [253, 141] on img at bounding box center [256, 145] width 19 height 19
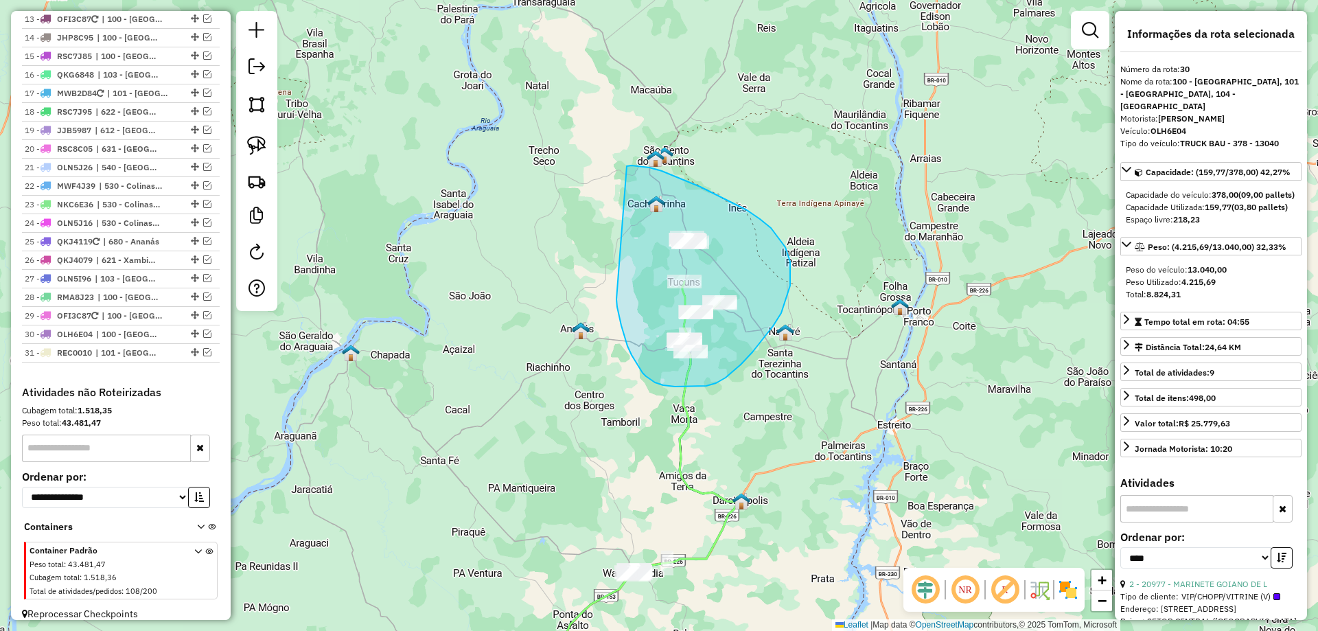
drag, startPoint x: 617, startPoint y: 299, endPoint x: 626, endPoint y: 166, distance: 133.6
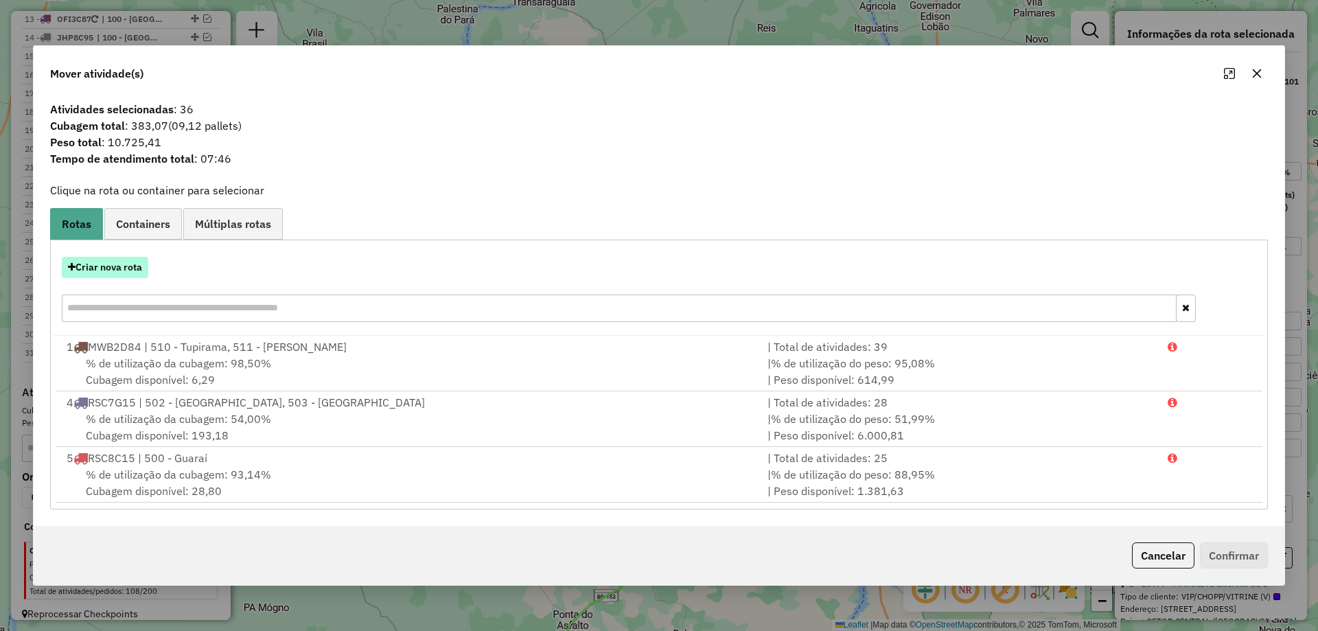
click at [92, 266] on button "Criar nova rota" at bounding box center [105, 267] width 87 height 21
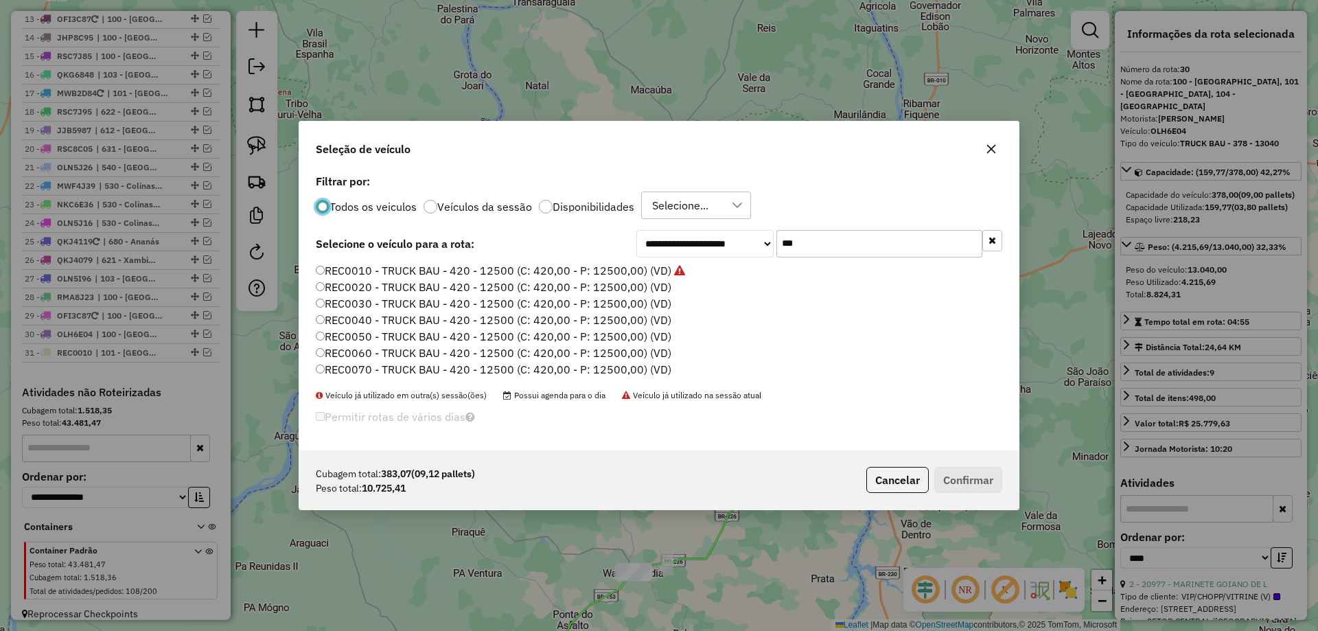
scroll to position [8, 4]
click at [849, 249] on input "***" at bounding box center [880, 243] width 206 height 27
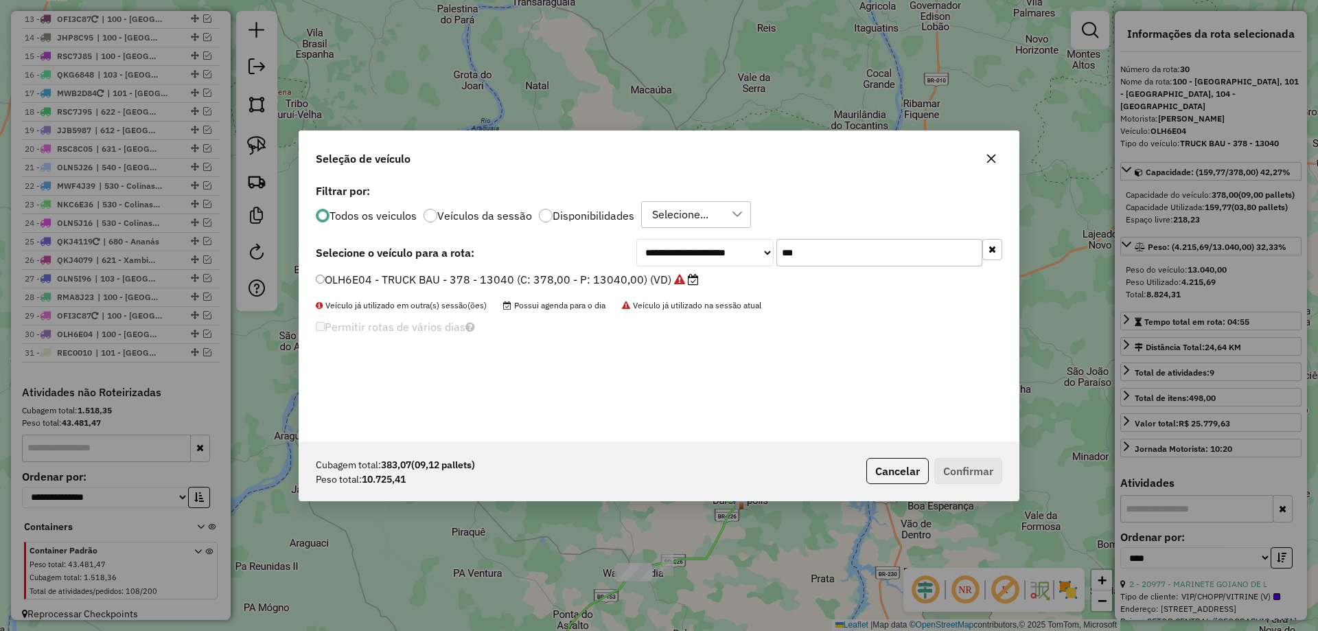
type input "***"
click at [638, 282] on label "OLH6E04 - TRUCK BAU - 378 - 13040 (C: 378,00 - P: 13040,00) (VD)" at bounding box center [507, 279] width 383 height 16
click at [957, 473] on button "Confirmar" at bounding box center [969, 471] width 68 height 26
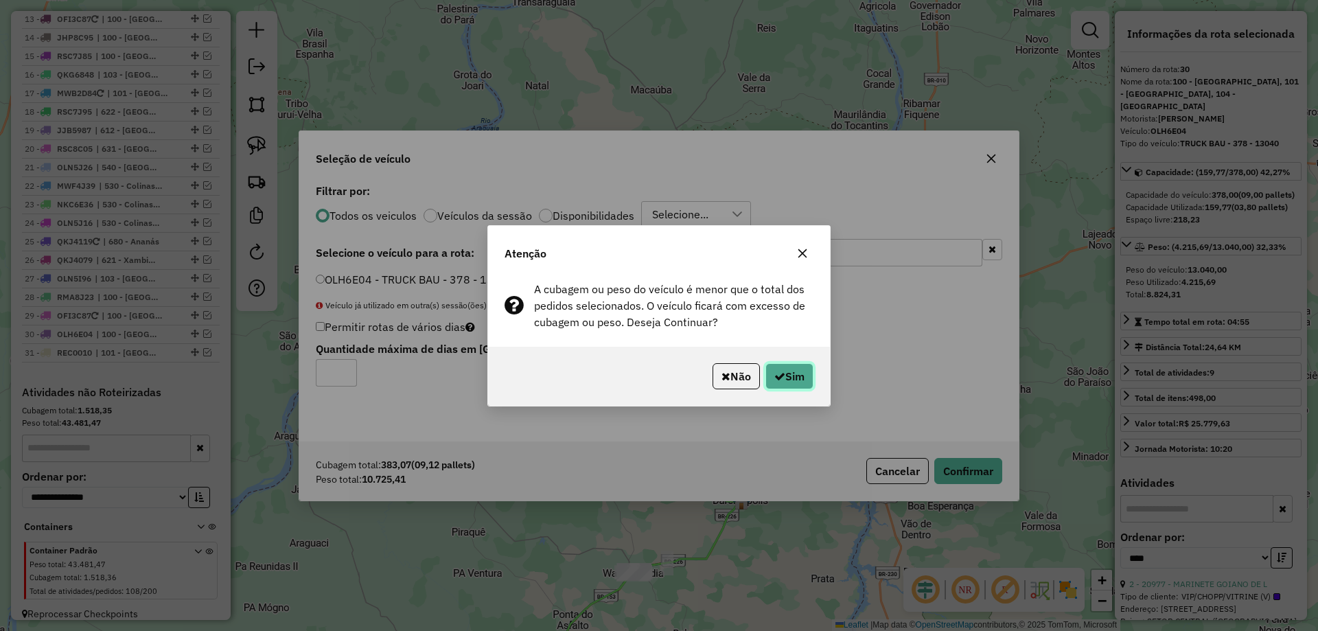
click at [797, 374] on button "Sim" at bounding box center [790, 376] width 48 height 26
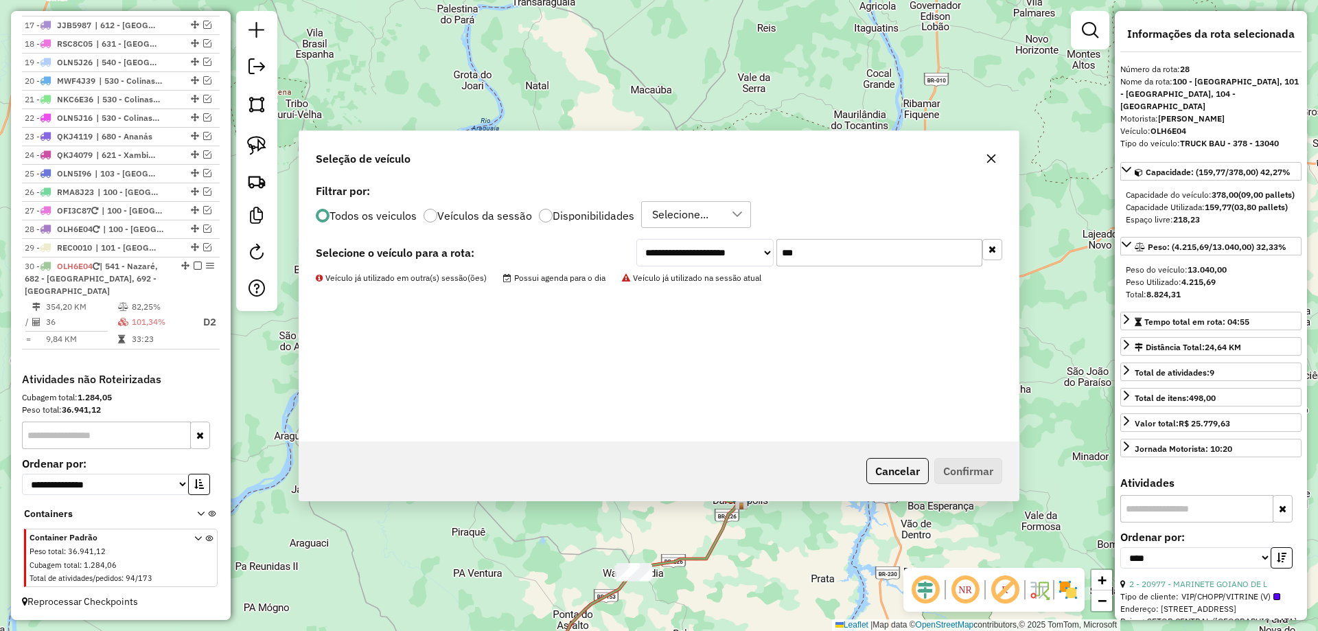
scroll to position [963, 0]
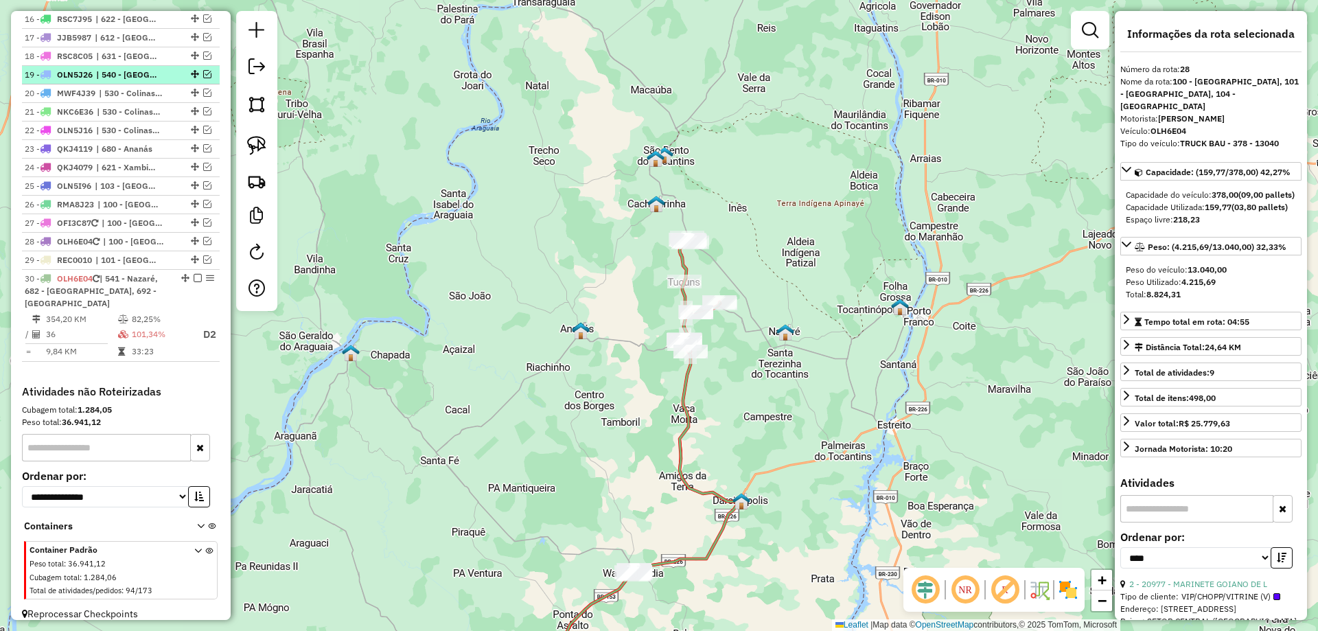
click at [204, 74] on em at bounding box center [207, 74] width 8 height 8
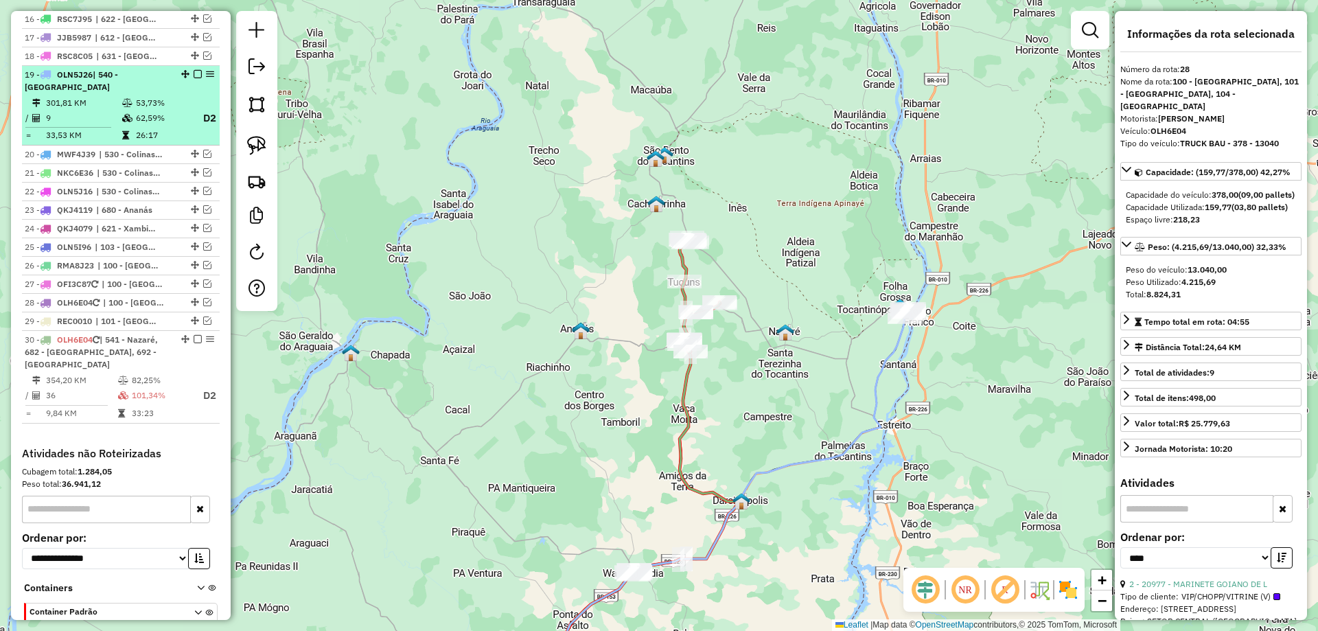
click at [96, 114] on td "9" at bounding box center [83, 118] width 76 height 17
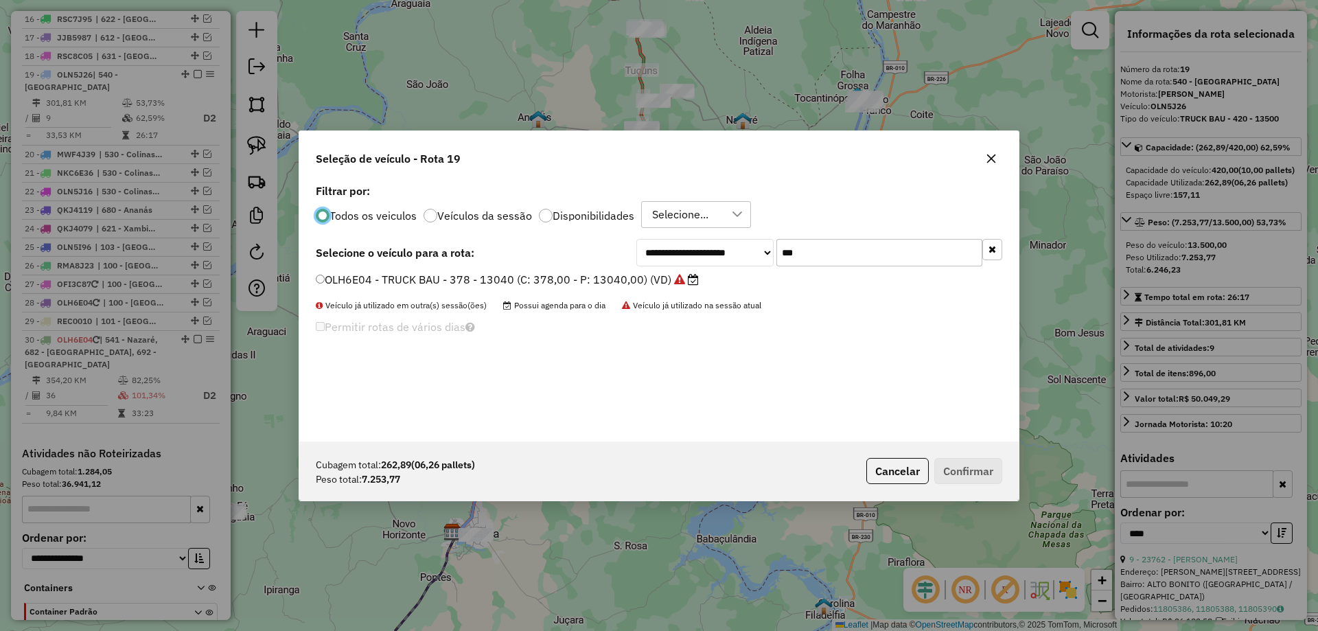
scroll to position [8, 4]
click at [813, 254] on input "***" at bounding box center [880, 252] width 206 height 27
click at [640, 277] on label "OLH6E04 - TRUCK BAU - 378 - 13040 (C: 378,00 - P: 13040,00) (VD)" at bounding box center [507, 279] width 383 height 16
click at [983, 468] on button "Confirmar" at bounding box center [969, 471] width 68 height 26
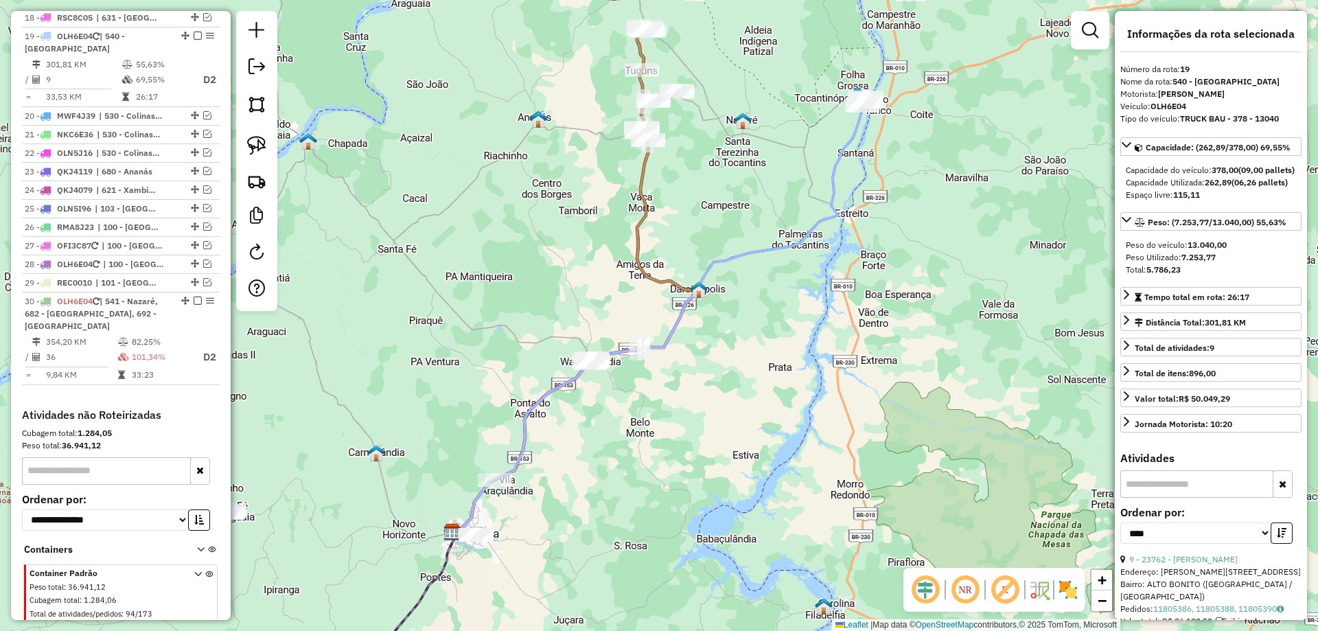
scroll to position [1018, 0]
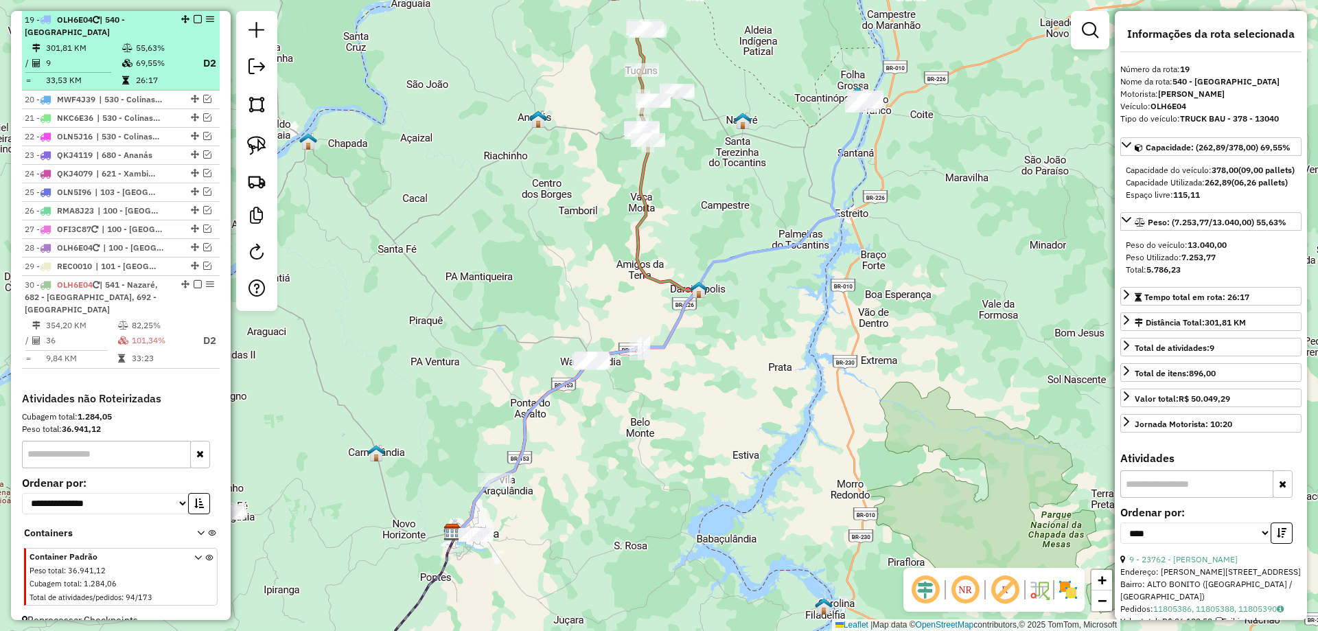
click at [194, 18] on em at bounding box center [198, 19] width 8 height 8
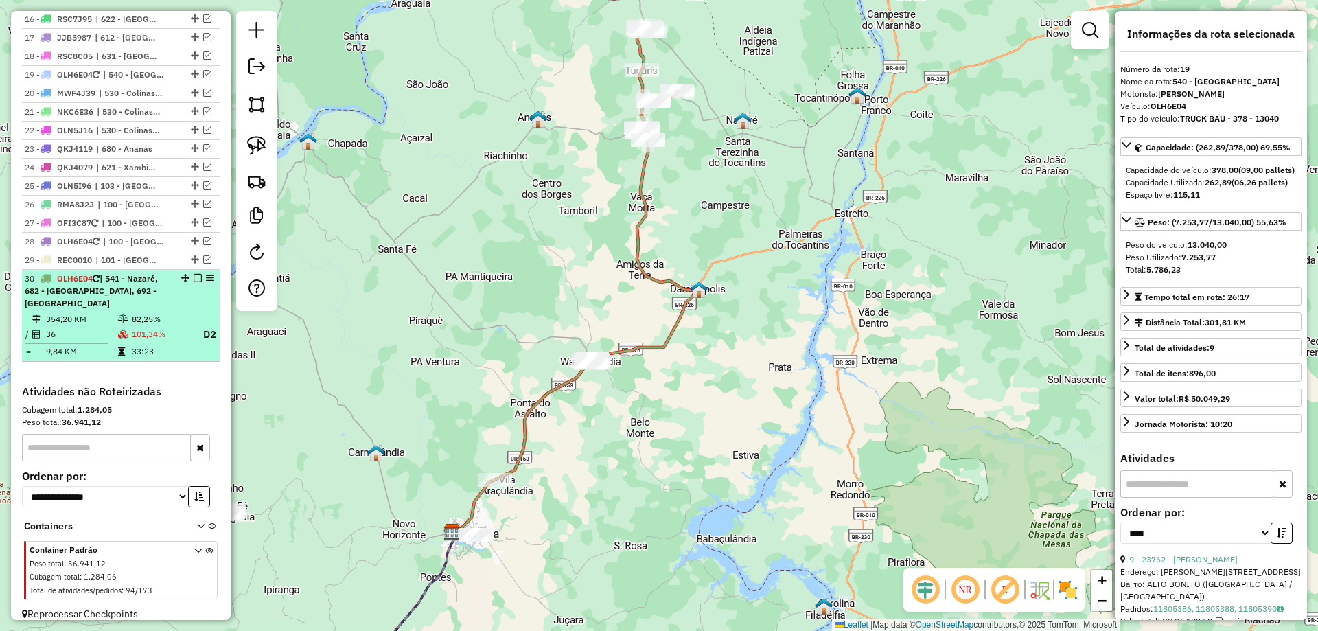
click at [141, 297] on li "30 - OLH6E04 | 541 - [GEOGRAPHIC_DATA], 682 - [GEOGRAPHIC_DATA], 692 - [GEOGRAP…" at bounding box center [121, 316] width 198 height 93
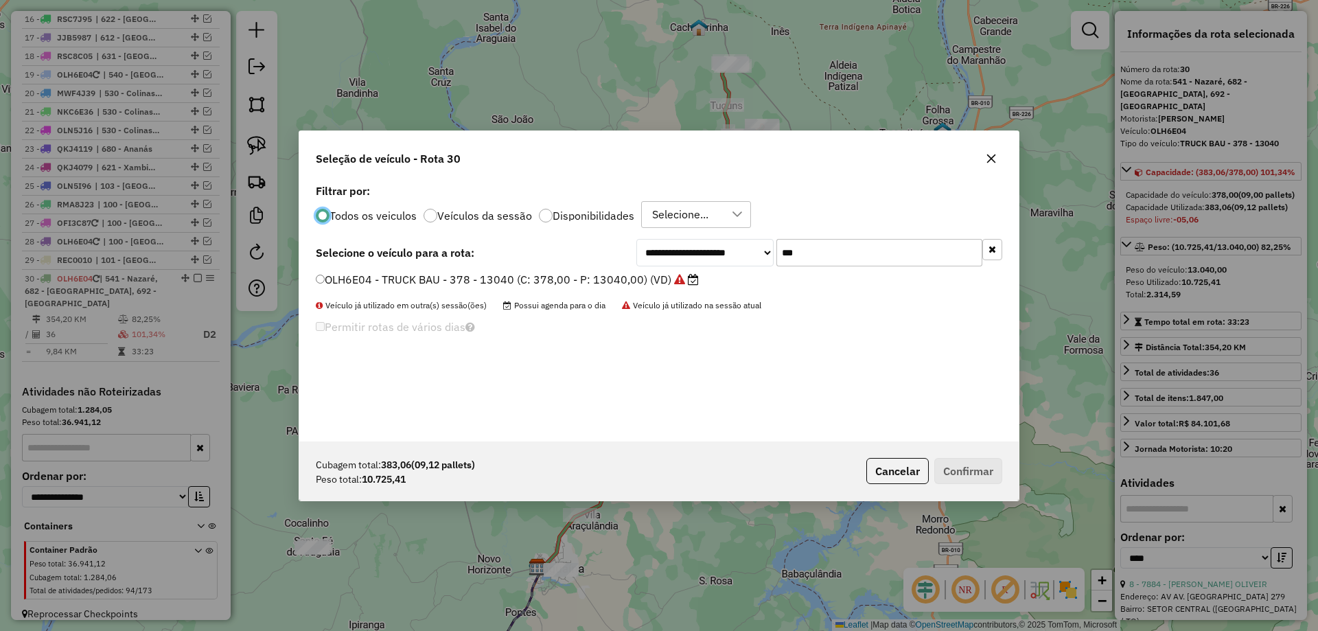
scroll to position [8, 4]
click at [829, 257] on input "***" at bounding box center [880, 252] width 206 height 27
type input "***"
click at [586, 275] on label "OLN5J26 - TRUCK BAU - 420 - 13500 (C: 420,00 - P: 13500,00) (VD)" at bounding box center [500, 279] width 369 height 16
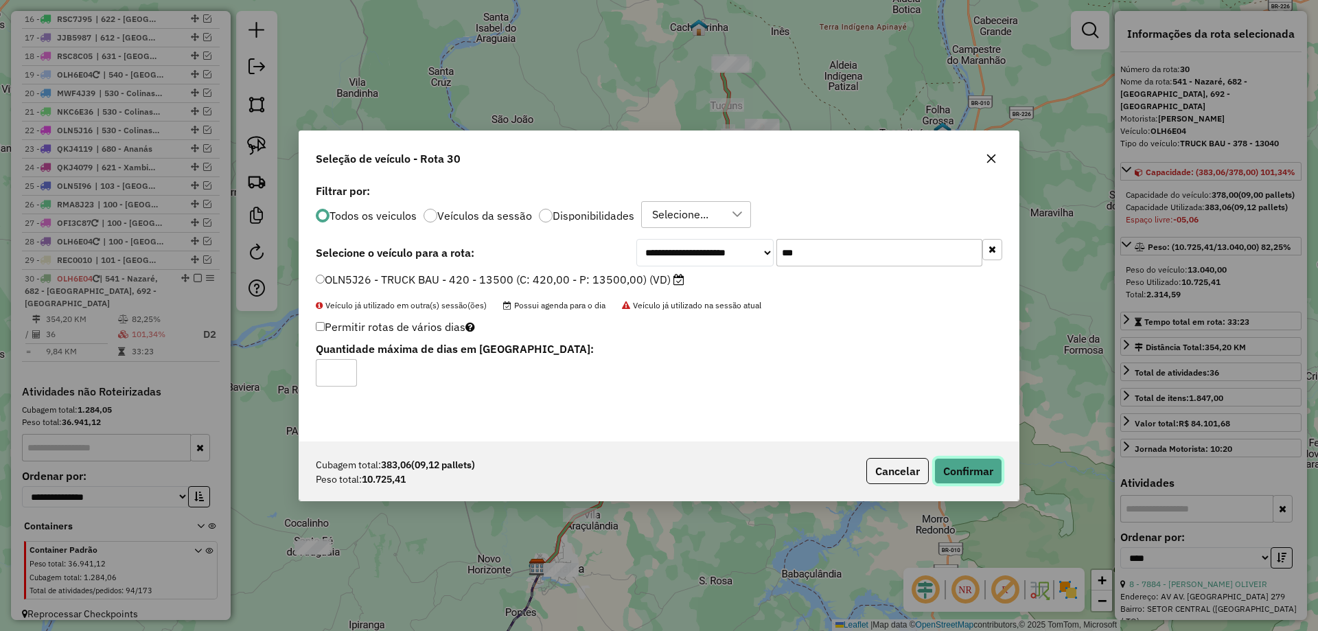
click at [957, 467] on button "Confirmar" at bounding box center [969, 471] width 68 height 26
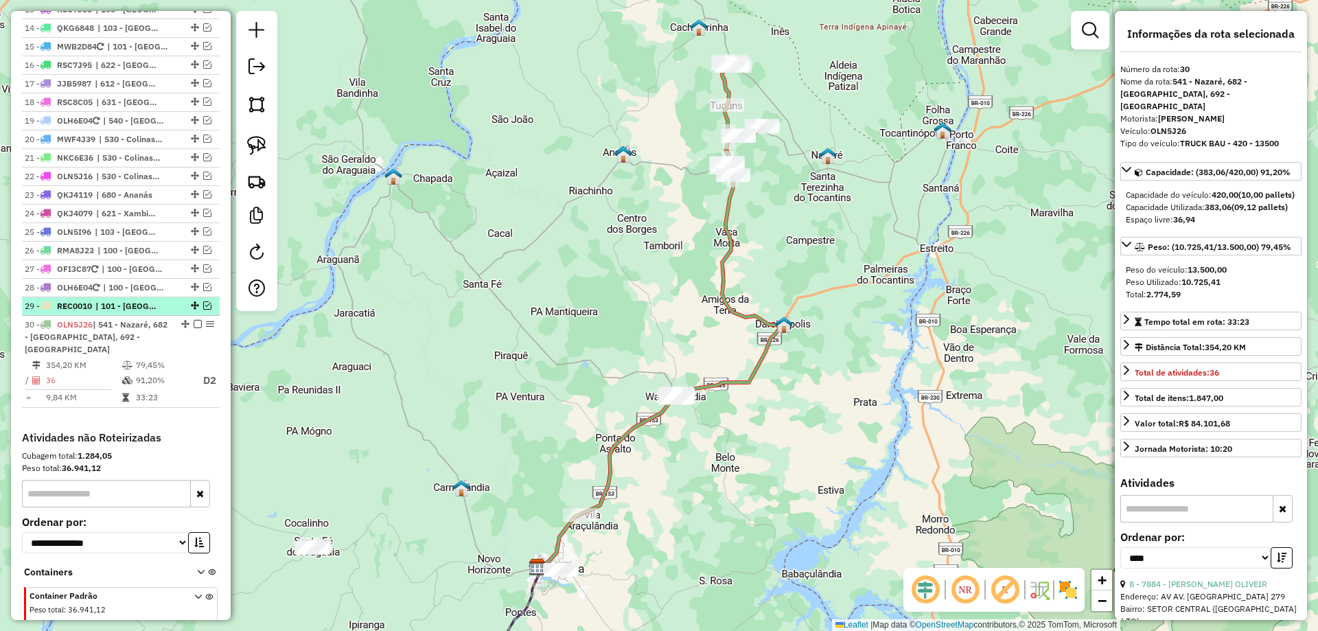
scroll to position [894, 0]
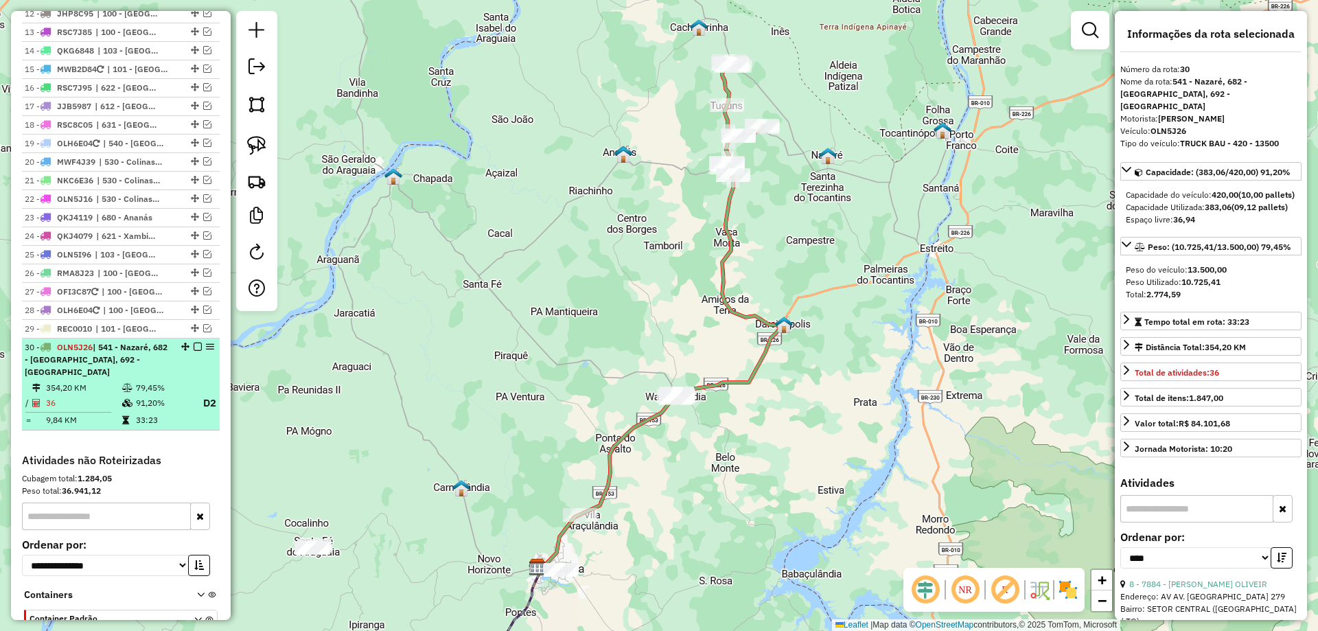
click at [194, 345] on em at bounding box center [198, 347] width 8 height 8
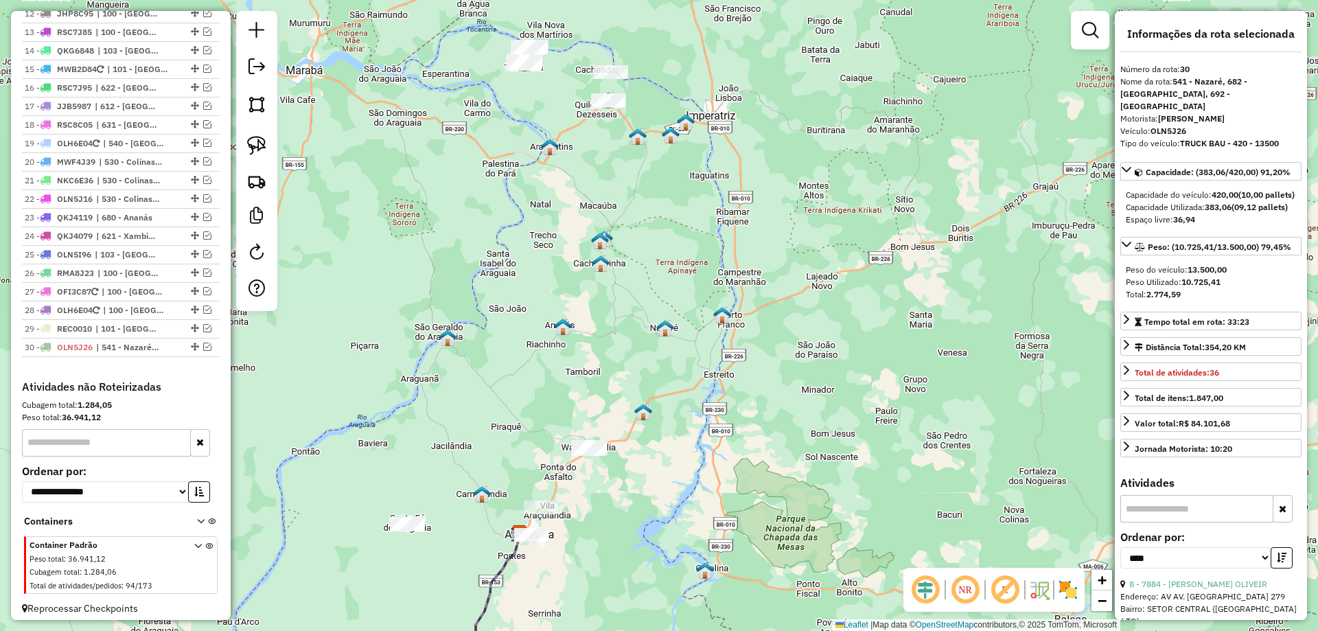
drag, startPoint x: 475, startPoint y: 390, endPoint x: 486, endPoint y: 404, distance: 17.6
click at [486, 404] on div "Janela de atendimento Grade de atendimento Capacidade Transportadoras Veículos …" at bounding box center [659, 315] width 1318 height 631
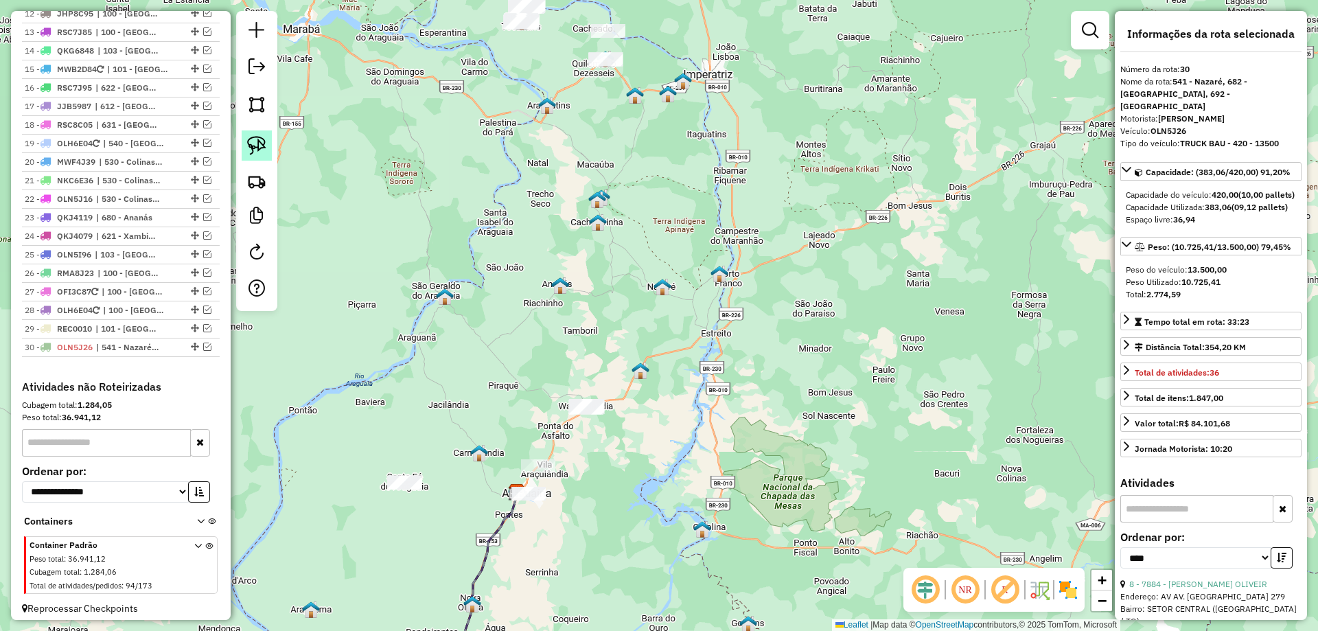
click at [264, 155] on link at bounding box center [257, 145] width 30 height 30
drag, startPoint x: 492, startPoint y: 434, endPoint x: 506, endPoint y: 467, distance: 36.0
click at [506, 467] on div "Janela de atendimento Grade de atendimento Capacidade Transportadoras Veículos …" at bounding box center [659, 315] width 1318 height 631
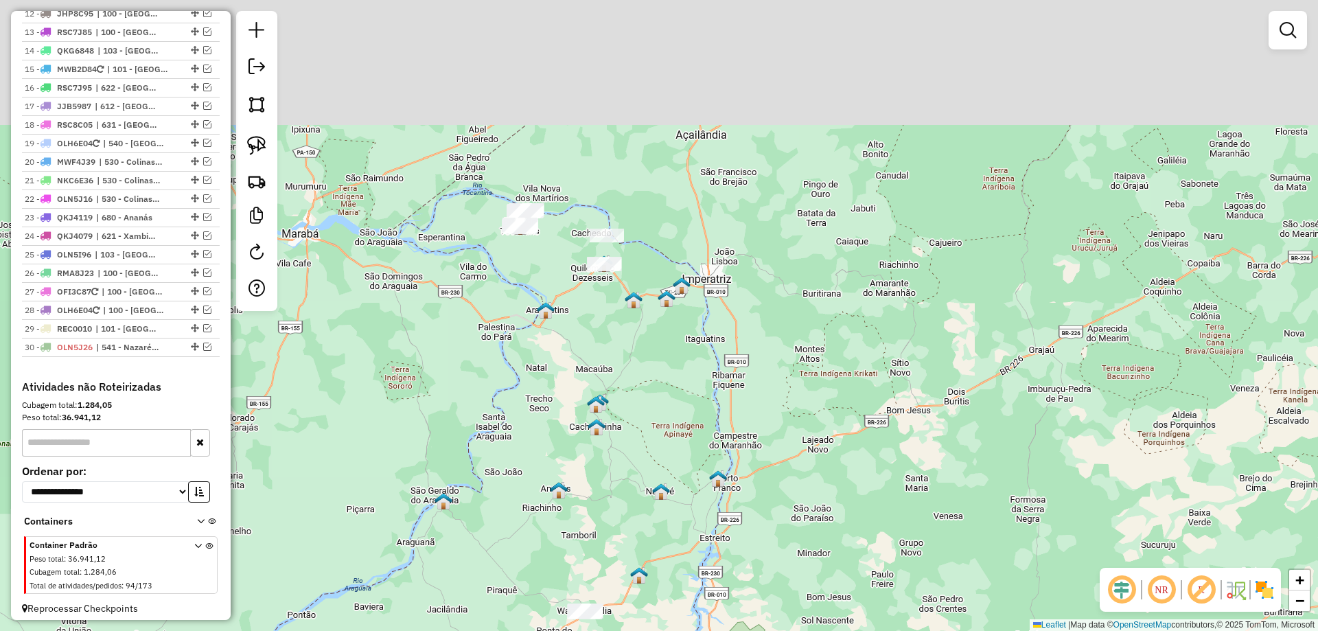
drag, startPoint x: 481, startPoint y: 148, endPoint x: 478, endPoint y: 315, distance: 166.2
click at [478, 315] on div "Janela de atendimento Grade de atendimento Capacidade Transportadoras Veículos …" at bounding box center [659, 315] width 1318 height 631
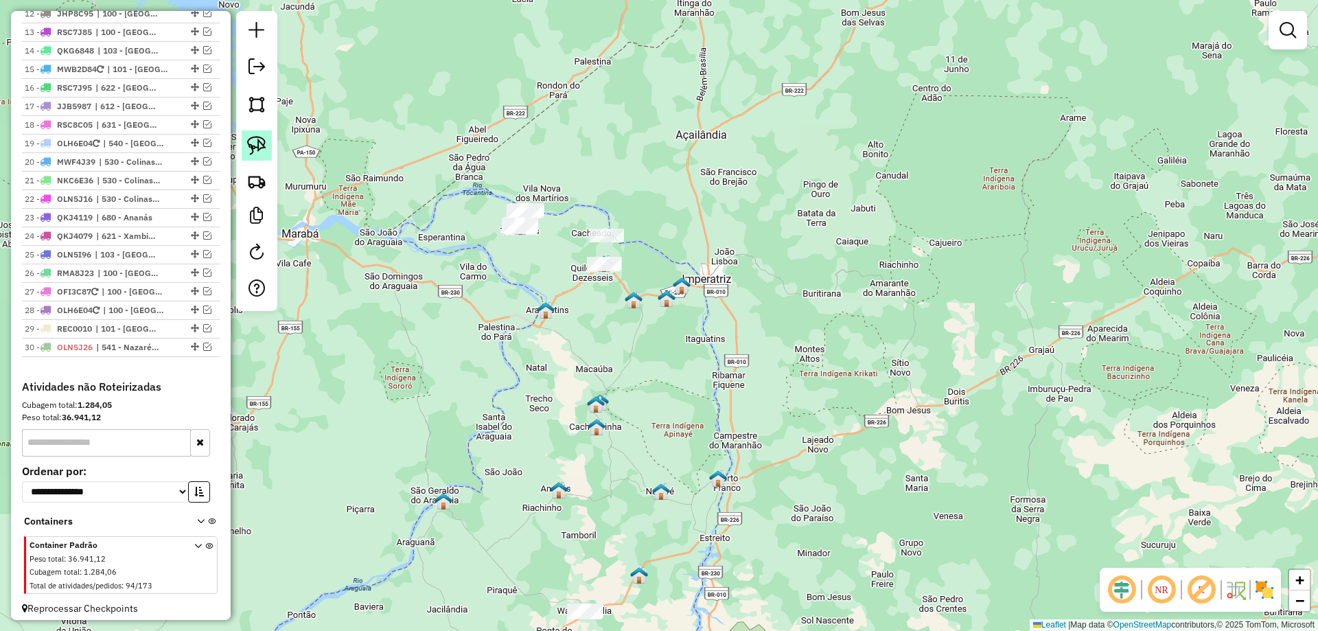
click at [268, 146] on link at bounding box center [257, 145] width 30 height 30
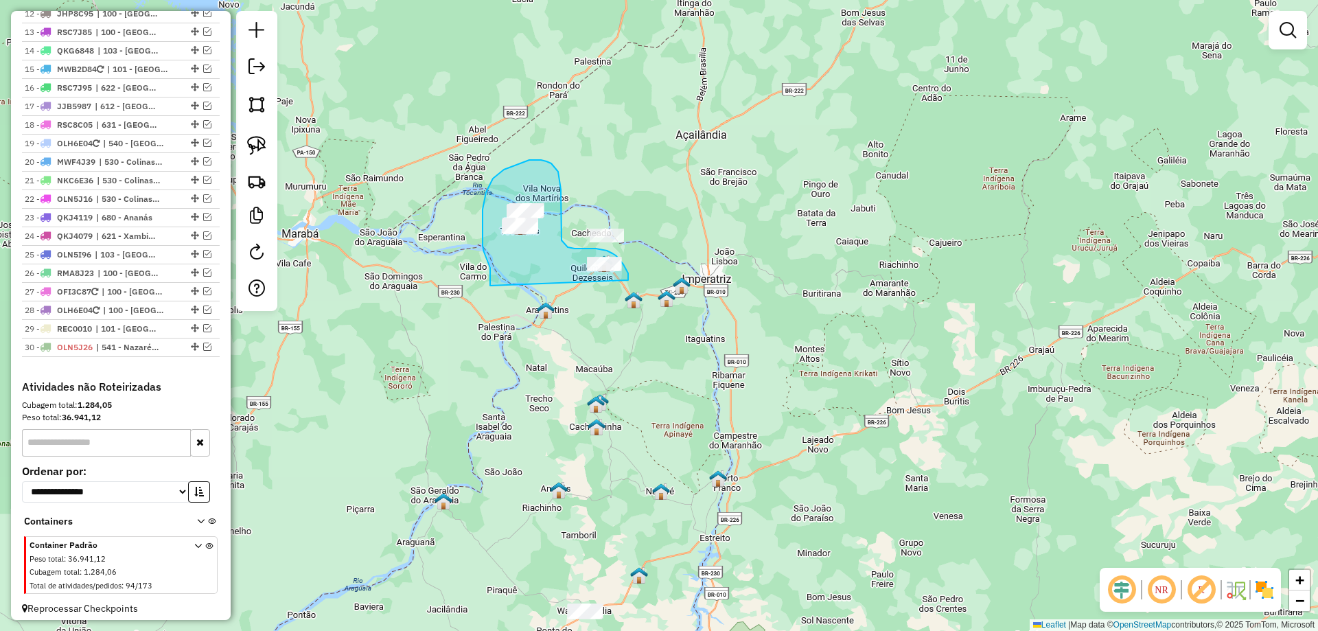
drag, startPoint x: 490, startPoint y: 277, endPoint x: 580, endPoint y: 315, distance: 97.6
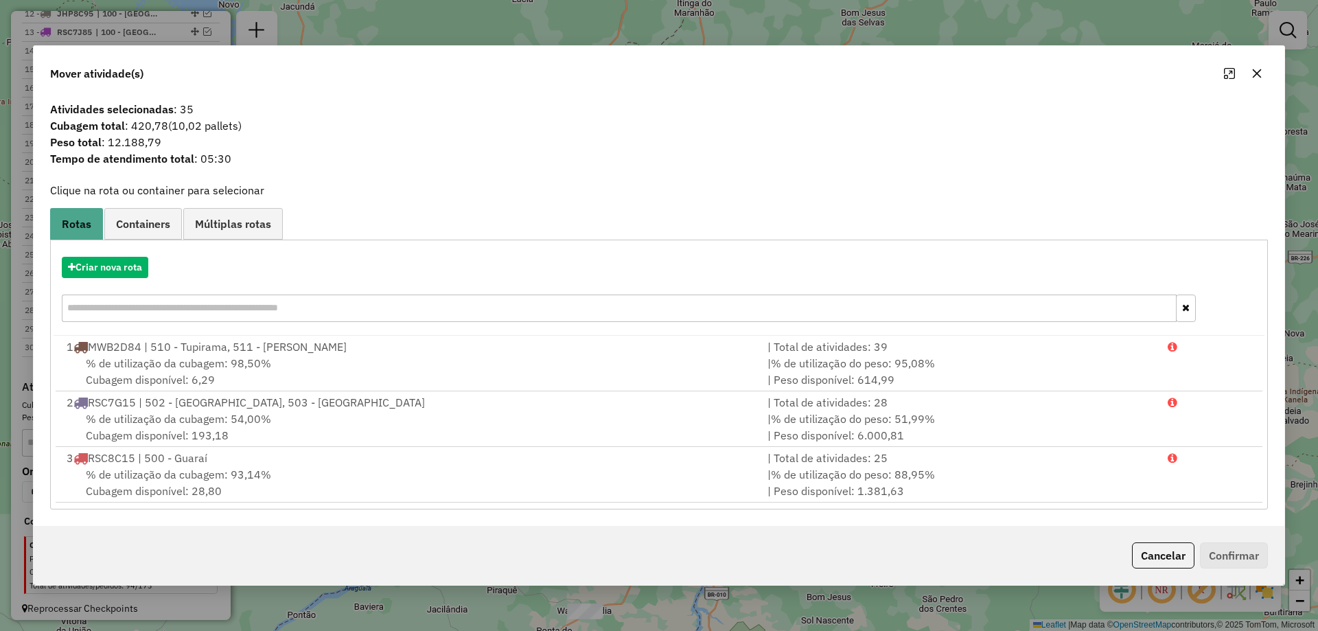
click at [1260, 67] on button "button" at bounding box center [1257, 73] width 22 height 22
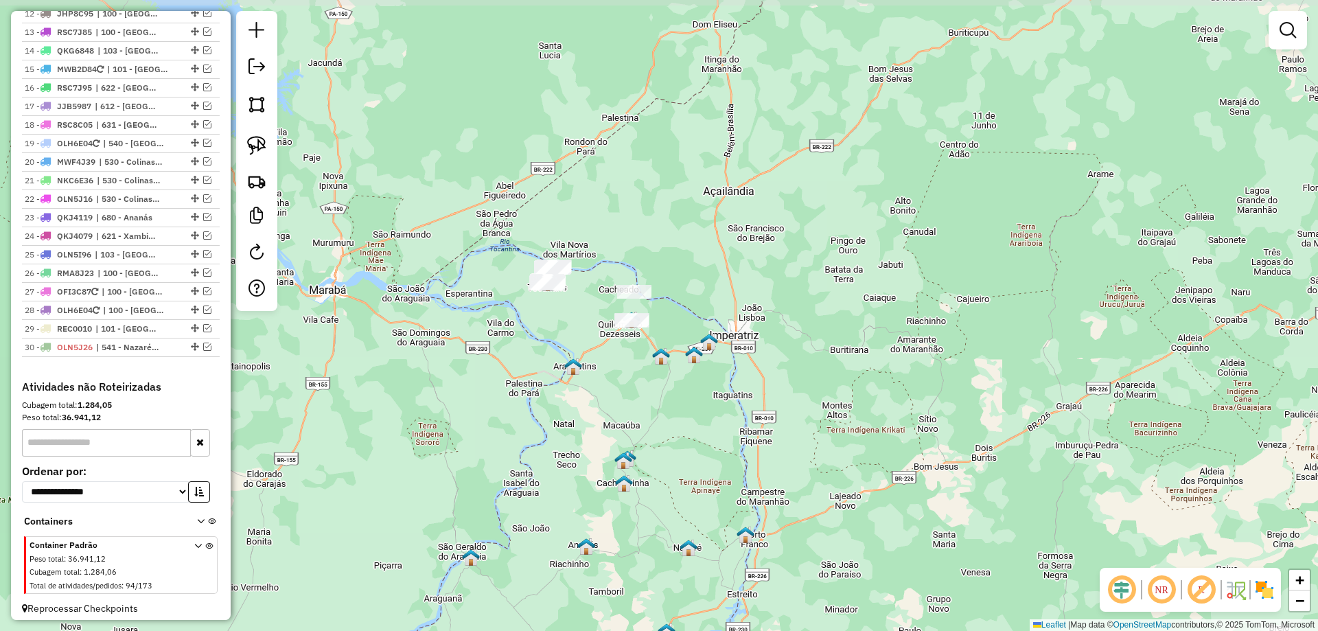
drag, startPoint x: 661, startPoint y: 294, endPoint x: 689, endPoint y: 350, distance: 62.7
click at [689, 350] on img at bounding box center [694, 355] width 18 height 18
click at [260, 146] on img at bounding box center [256, 145] width 19 height 19
drag, startPoint x: 529, startPoint y: 315, endPoint x: 555, endPoint y: 312, distance: 26.3
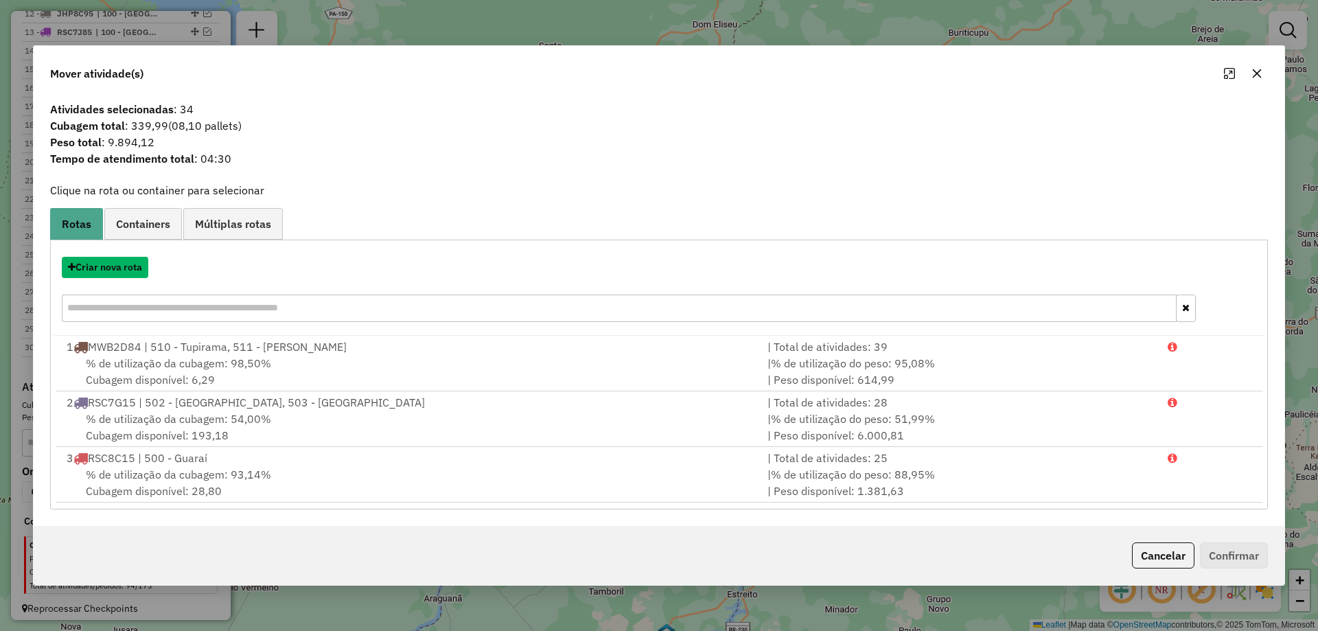
click at [123, 273] on button "Criar nova rota" at bounding box center [105, 267] width 87 height 21
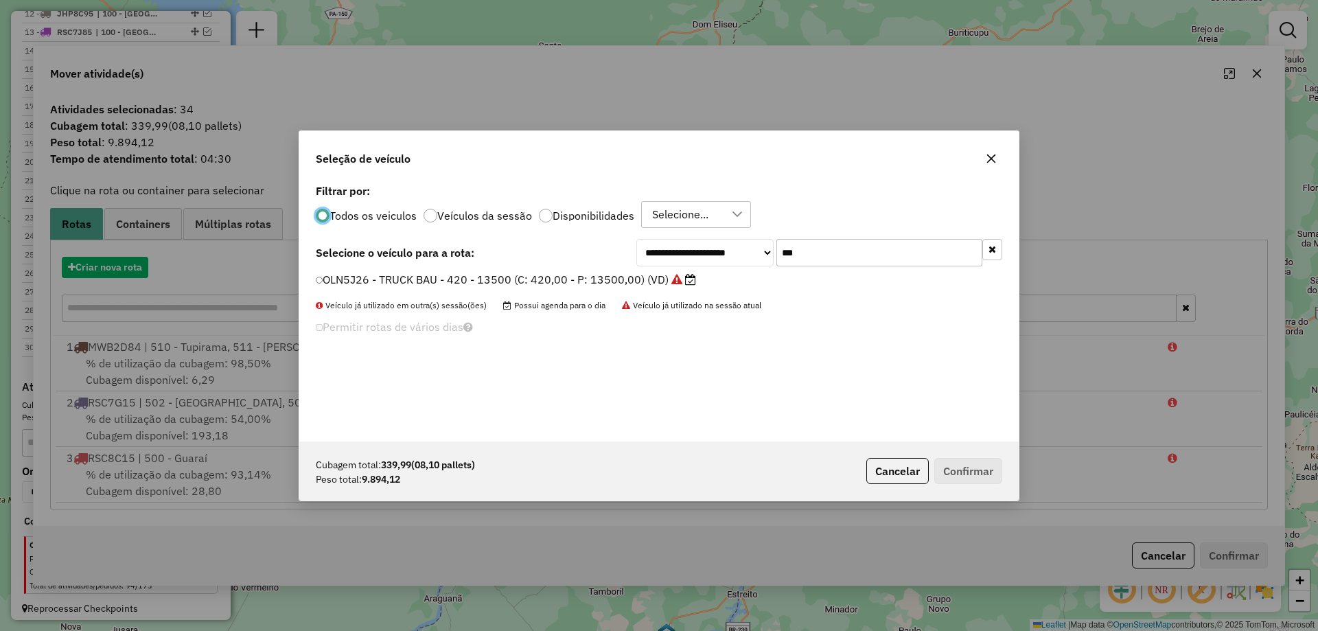
scroll to position [8, 4]
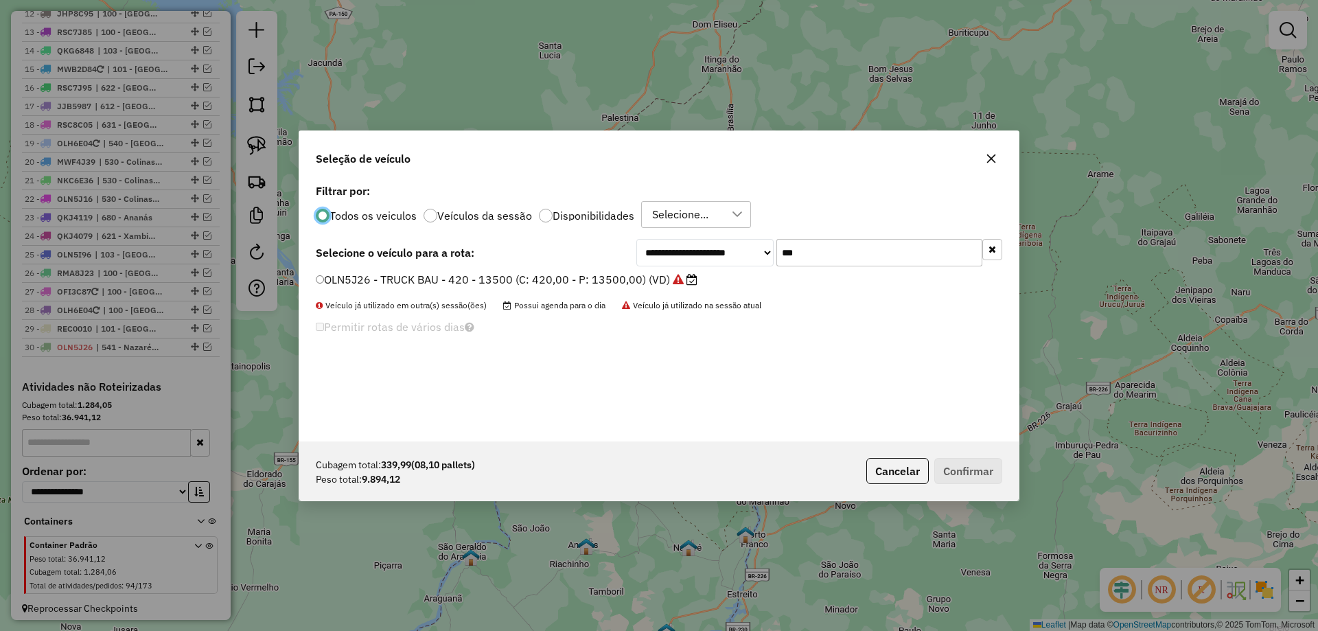
click at [881, 249] on input "***" at bounding box center [880, 252] width 206 height 27
type input "***"
click at [645, 284] on label "QKE2E57 - TRUCK BAU - 378 - 13000 (C: 378,00 - P: 13000,00) (VD)" at bounding box center [500, 279] width 369 height 16
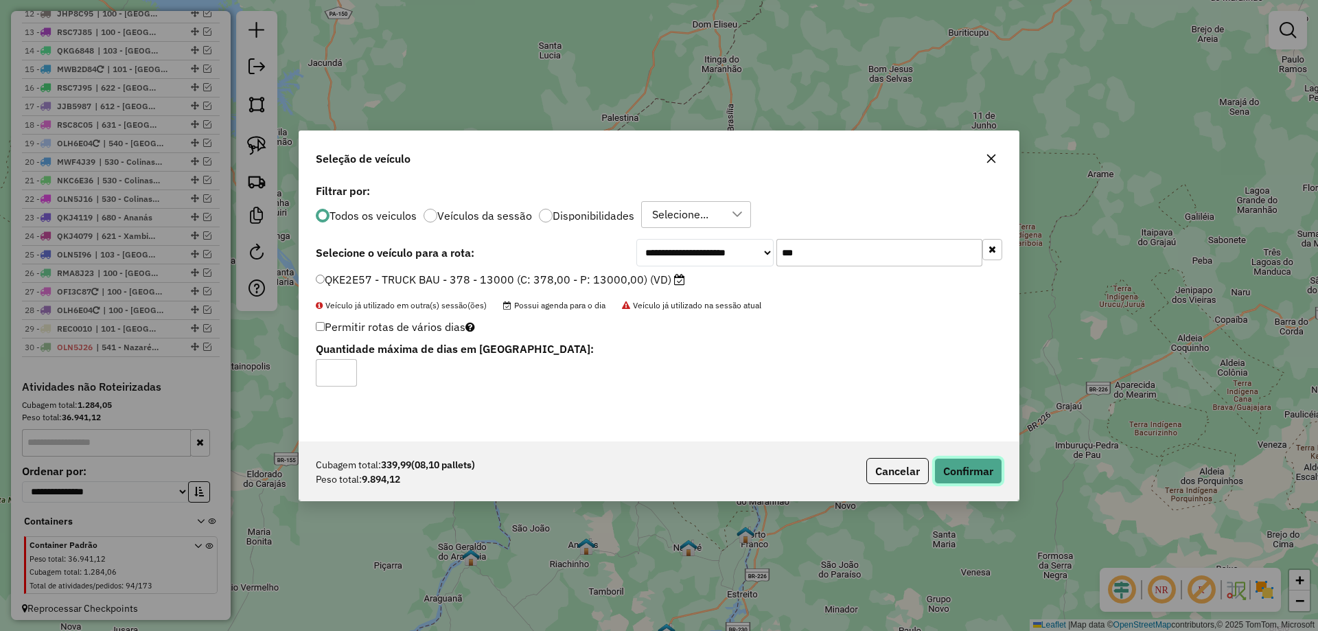
click at [970, 476] on button "Confirmar" at bounding box center [969, 471] width 68 height 26
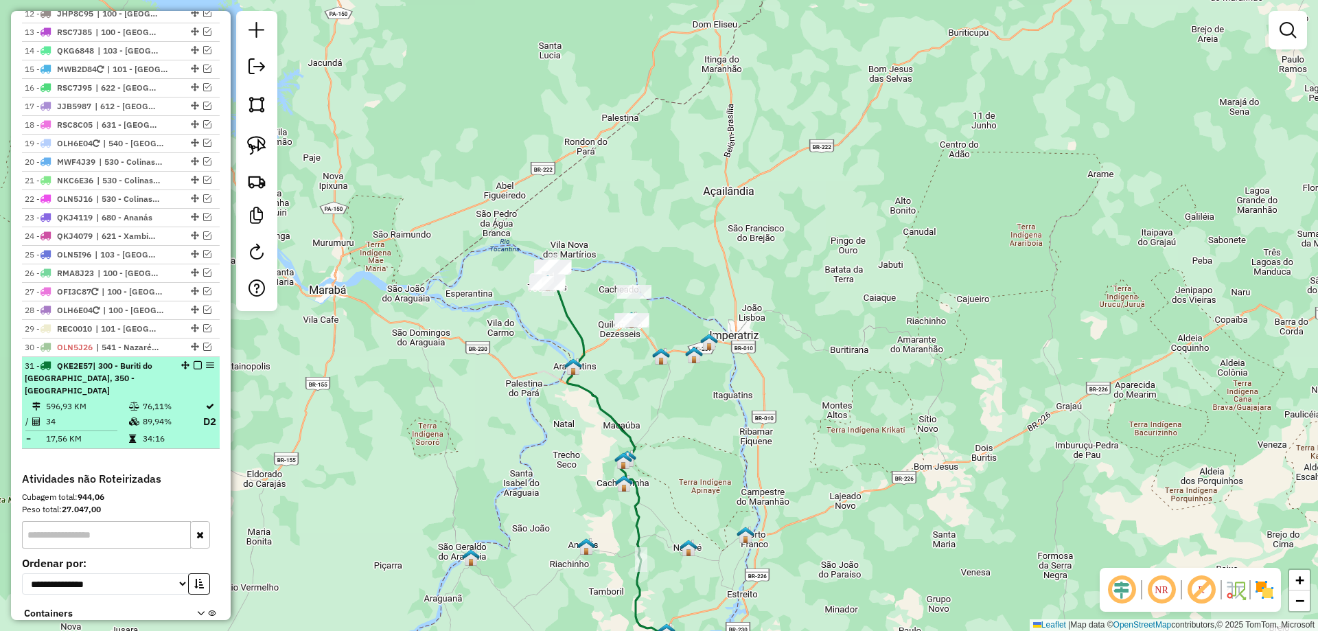
click at [194, 364] on em at bounding box center [198, 365] width 8 height 8
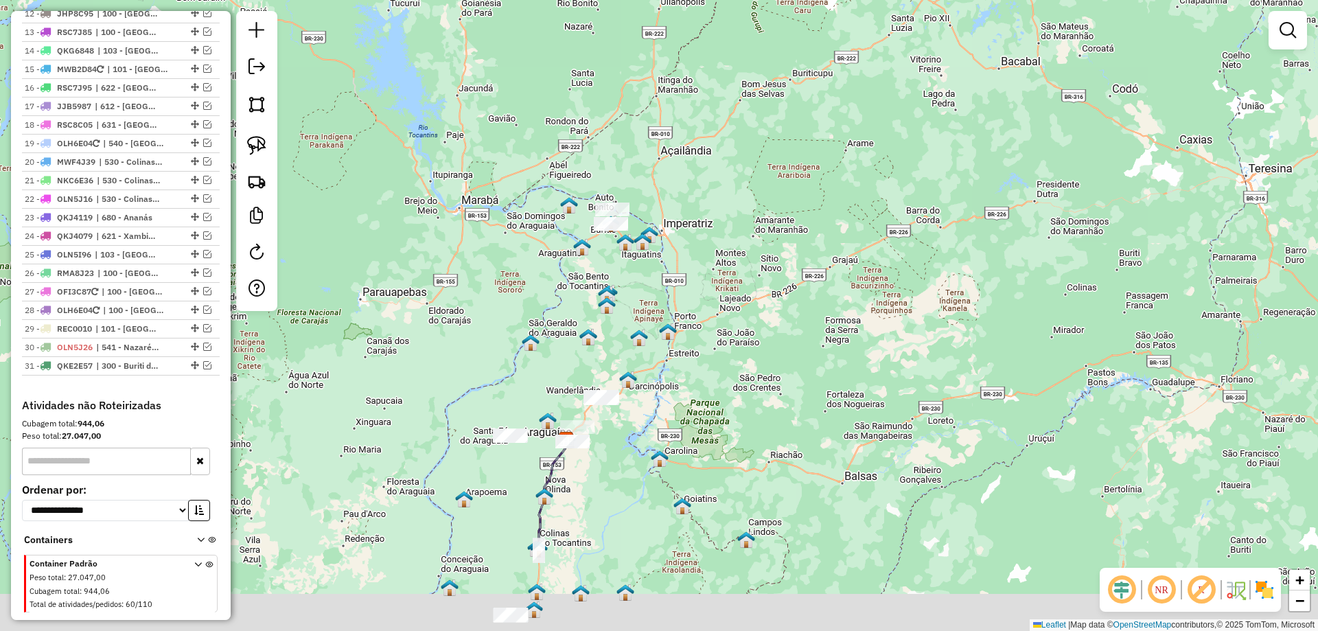
drag, startPoint x: 558, startPoint y: 507, endPoint x: 579, endPoint y: 323, distance: 185.3
click at [579, 324] on div "Janela de atendimento Grade de atendimento Capacidade Transportadoras Veículos …" at bounding box center [659, 315] width 1318 height 631
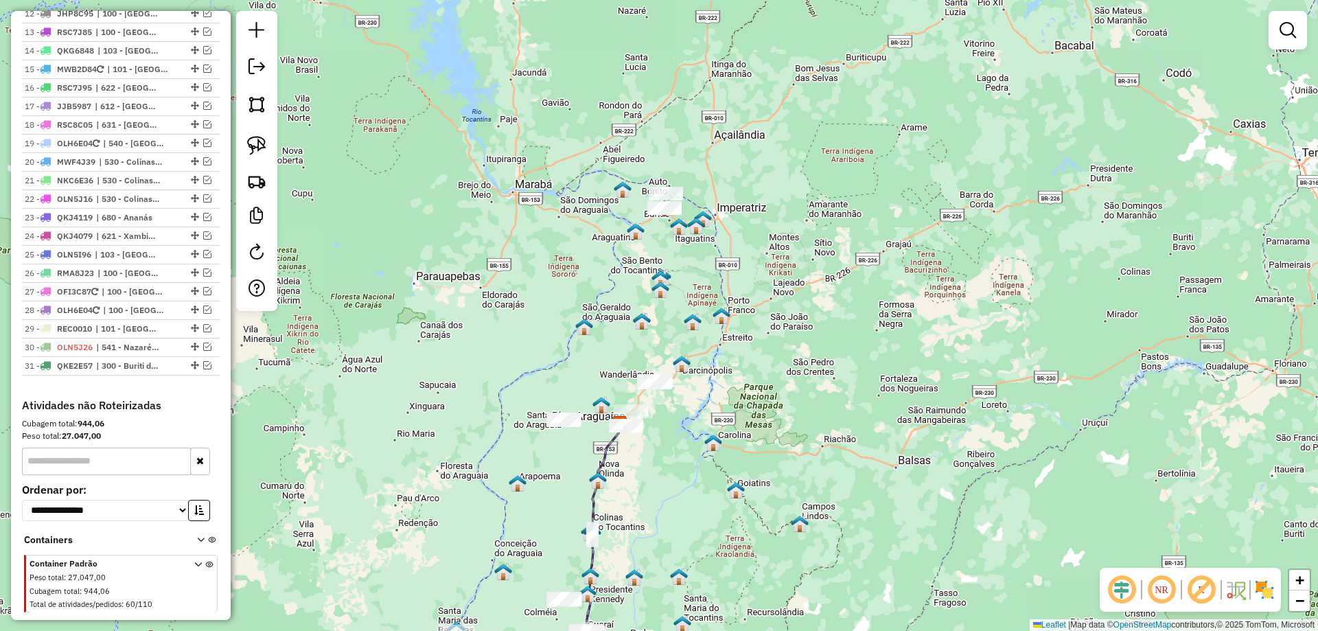
drag, startPoint x: 597, startPoint y: 499, endPoint x: 655, endPoint y: 523, distance: 63.1
click at [654, 530] on div "Janela de atendimento Grade de atendimento Capacidade Transportadoras Veículos …" at bounding box center [659, 315] width 1318 height 631
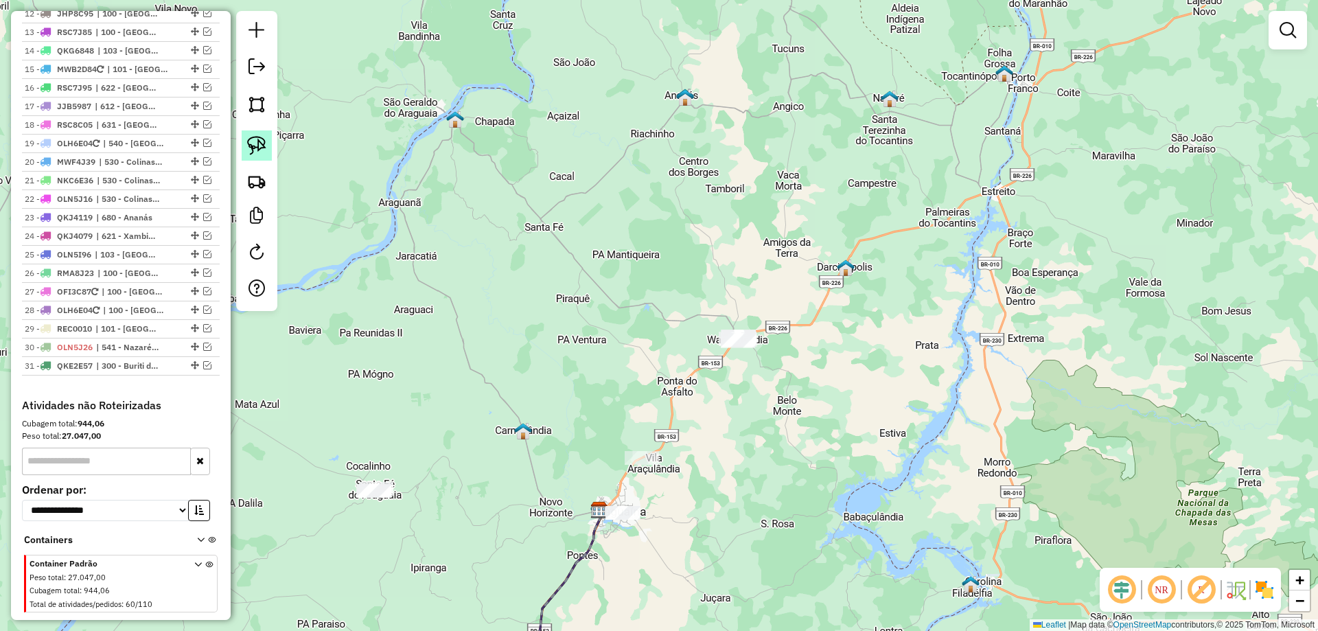
click at [265, 151] on img at bounding box center [256, 145] width 19 height 19
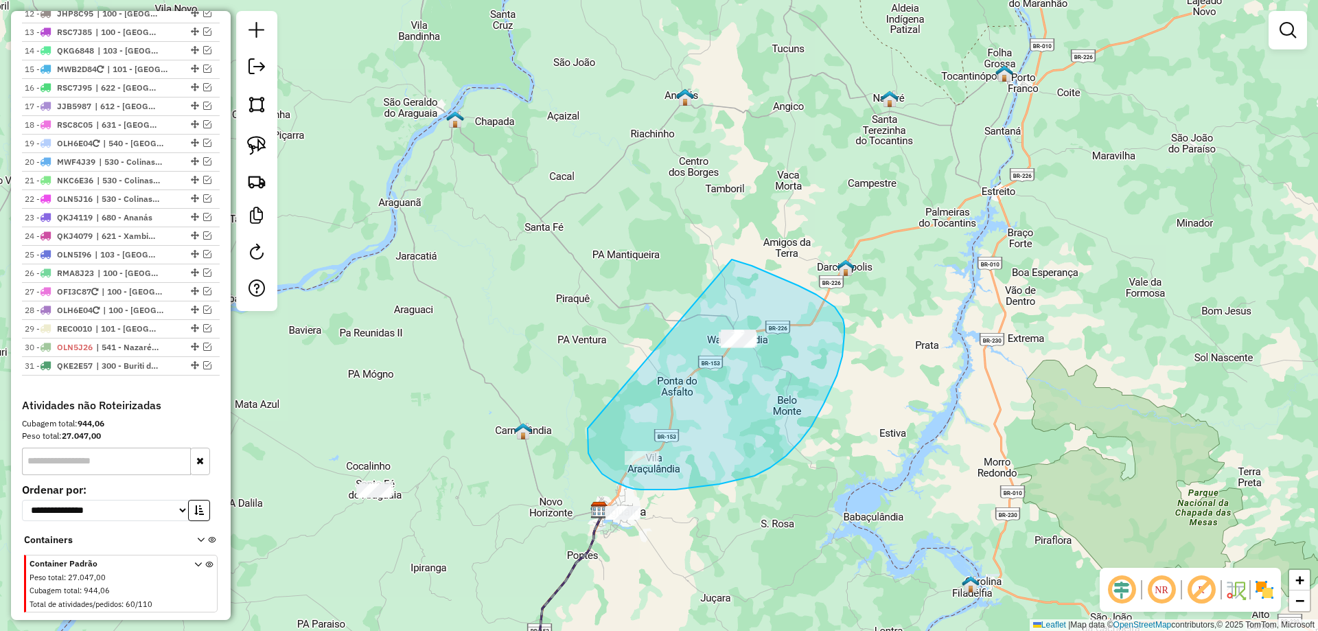
drag, startPoint x: 588, startPoint y: 428, endPoint x: 692, endPoint y: 254, distance: 203.3
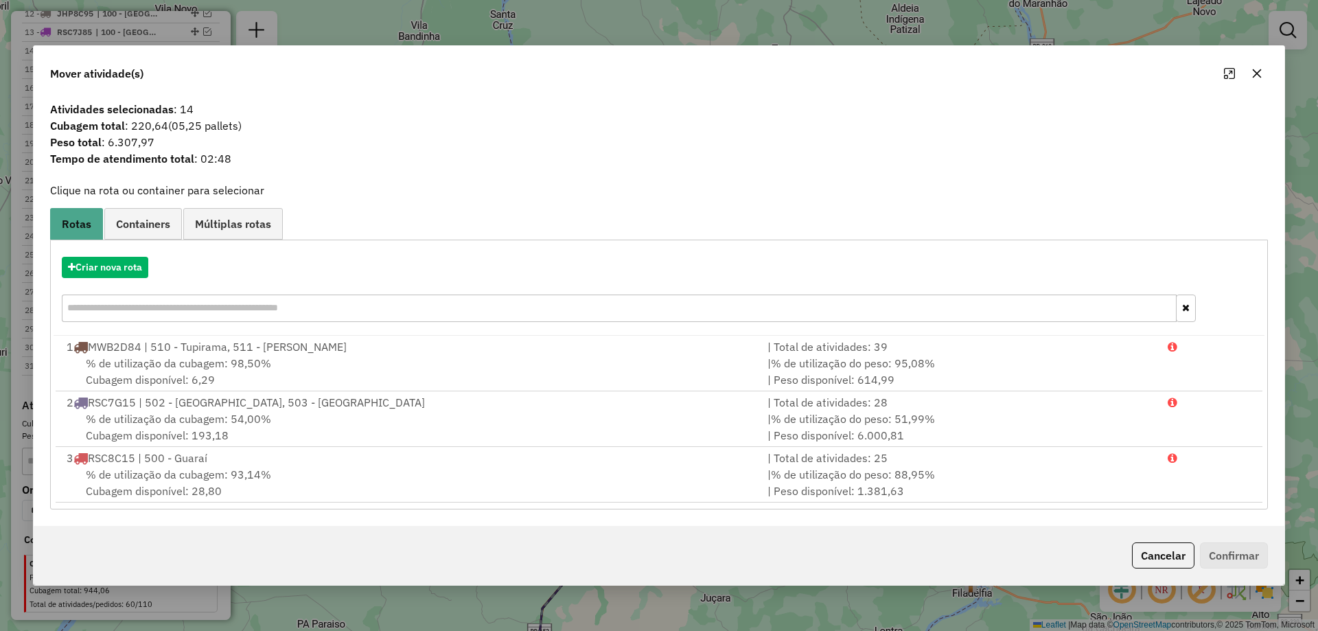
click at [115, 257] on div "Criar nova rota" at bounding box center [659, 267] width 1211 height 21
click at [117, 269] on button "Criar nova rota" at bounding box center [105, 267] width 87 height 21
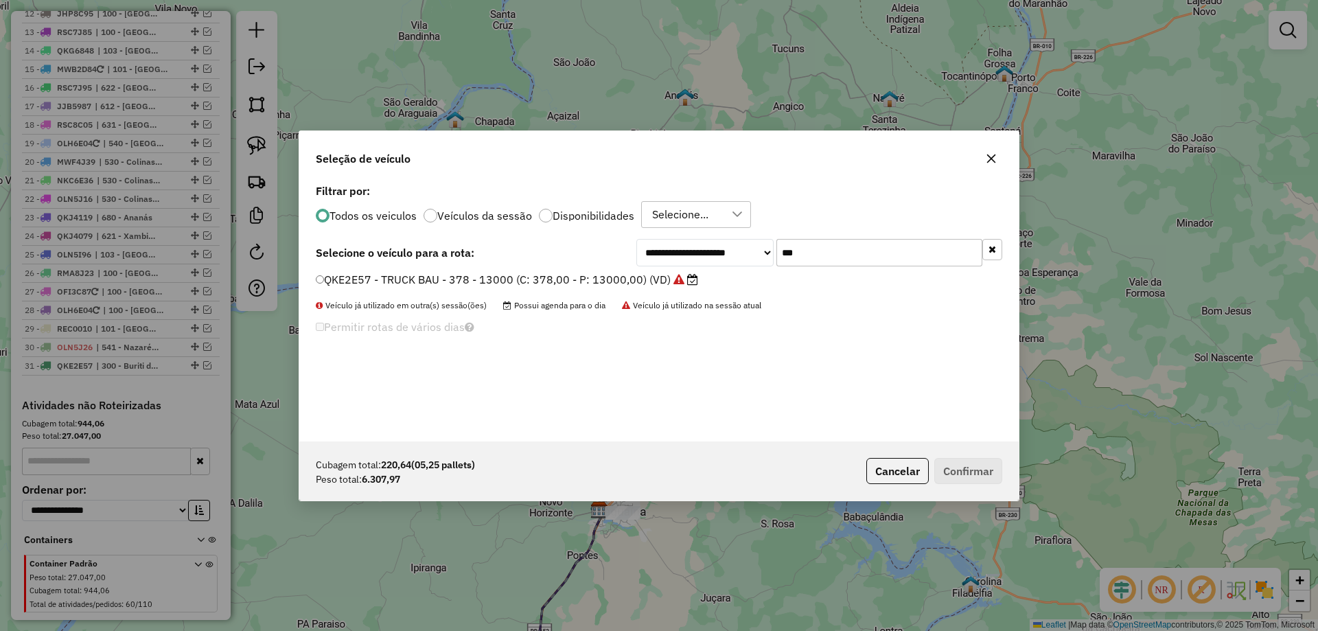
click at [848, 260] on input "***" at bounding box center [880, 252] width 206 height 27
type input "****"
click at [661, 275] on label "OLK3H34 - TRUCK BAU - 378 - 13040 (C: 378,00 - P: 13040,00) (VD)" at bounding box center [501, 279] width 370 height 16
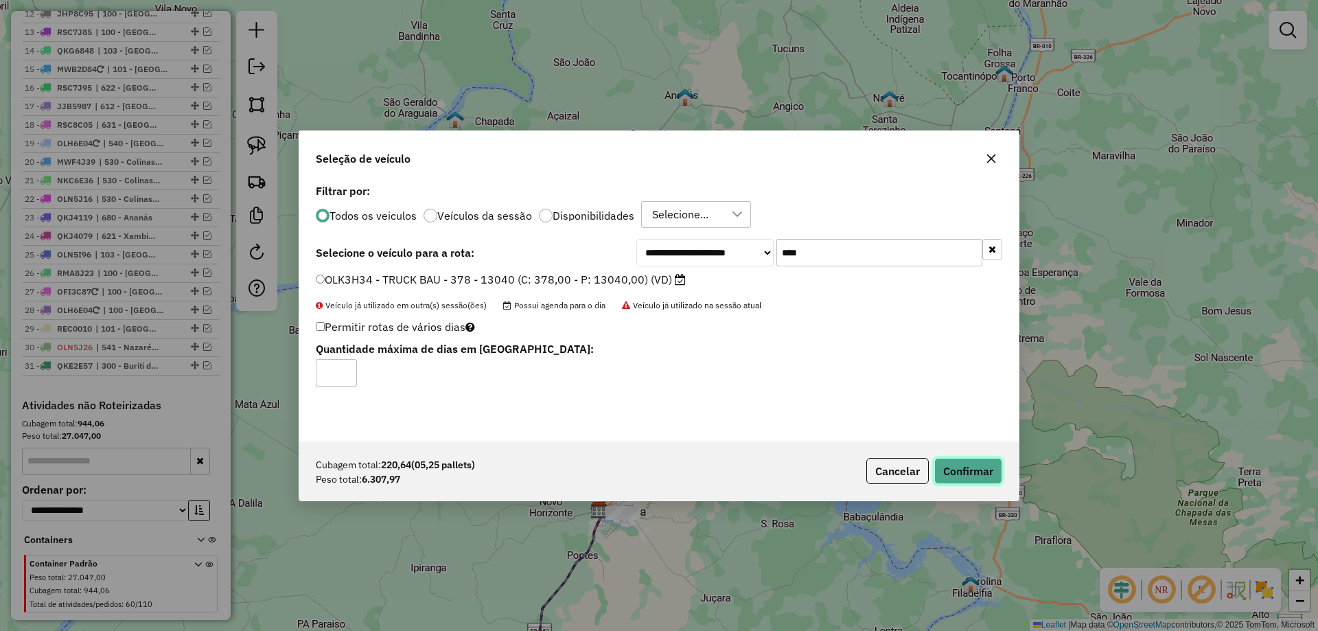
click at [948, 471] on button "Confirmar" at bounding box center [969, 471] width 68 height 26
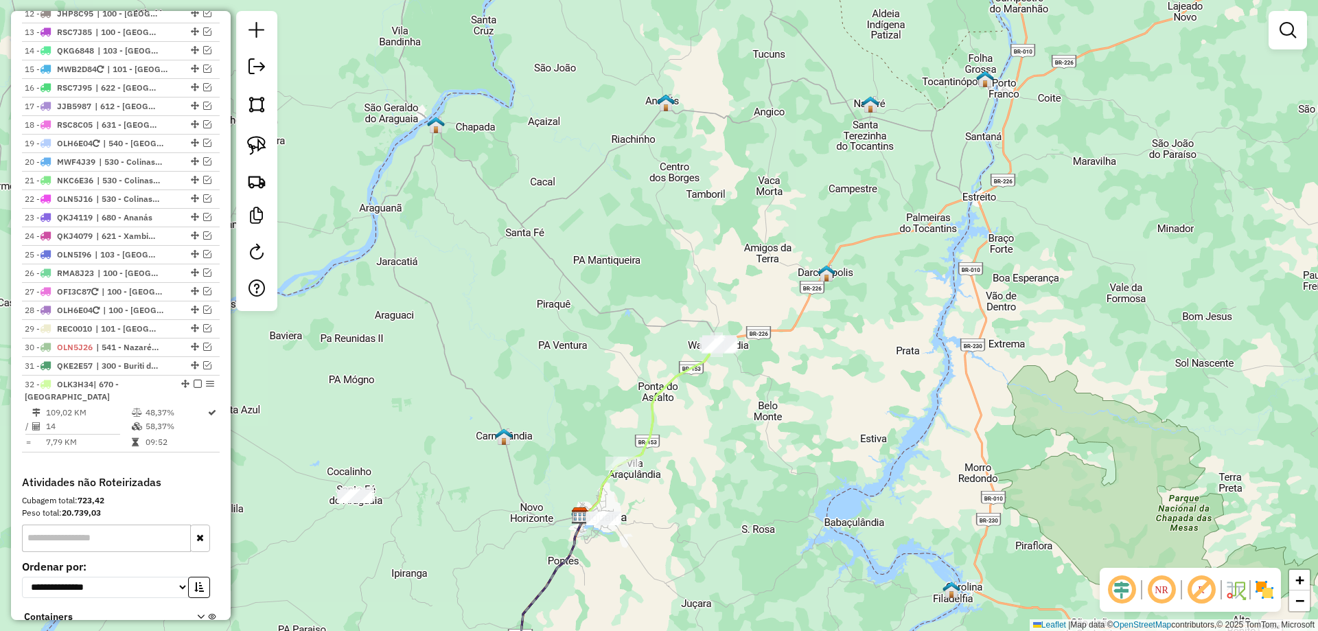
drag, startPoint x: 545, startPoint y: 361, endPoint x: 478, endPoint y: 375, distance: 68.7
click at [478, 375] on div "Janela de atendimento Grade de atendimento Capacidade Transportadoras Veículos …" at bounding box center [659, 315] width 1318 height 631
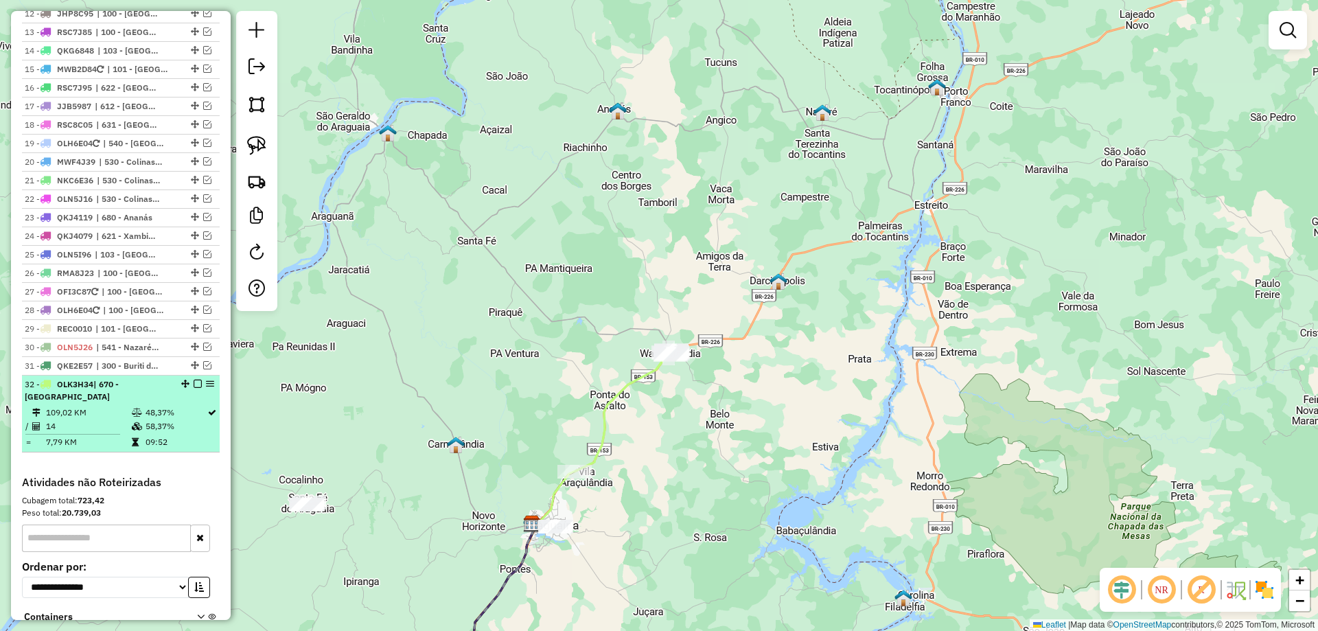
click at [194, 382] on em at bounding box center [198, 384] width 8 height 8
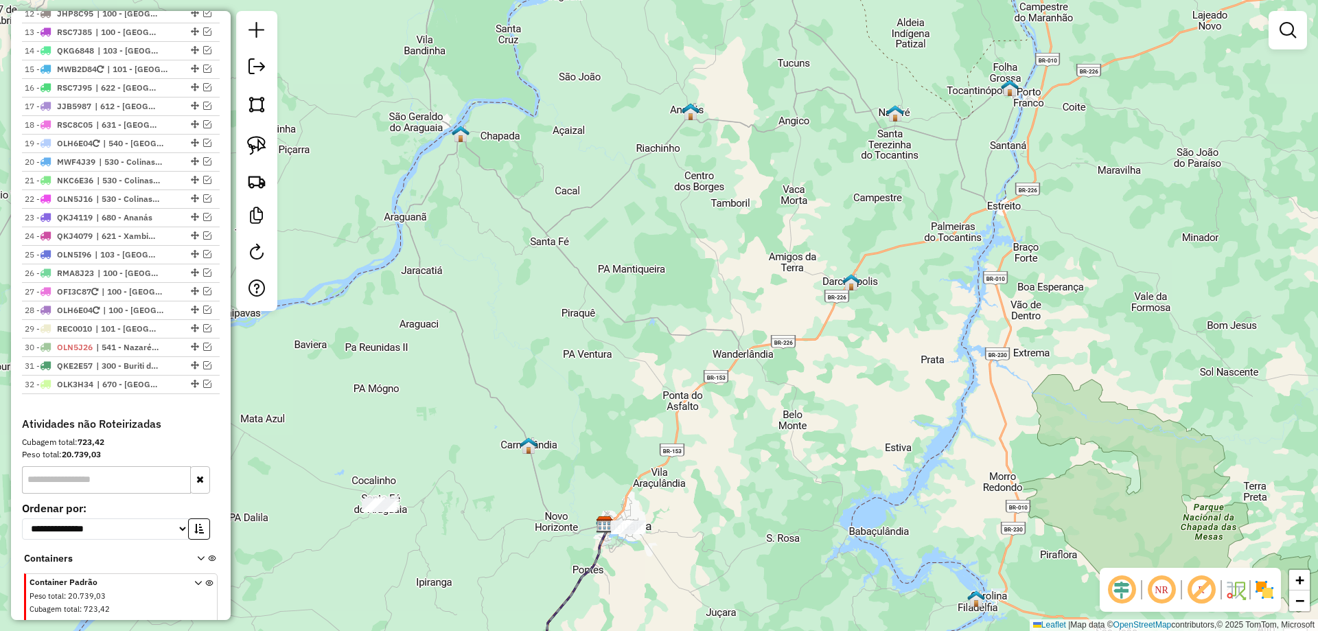
drag, startPoint x: 445, startPoint y: 406, endPoint x: 518, endPoint y: 407, distance: 72.8
click at [518, 407] on div "Janela de atendimento Grade de atendimento Capacidade Transportadoras Veículos …" at bounding box center [659, 315] width 1318 height 631
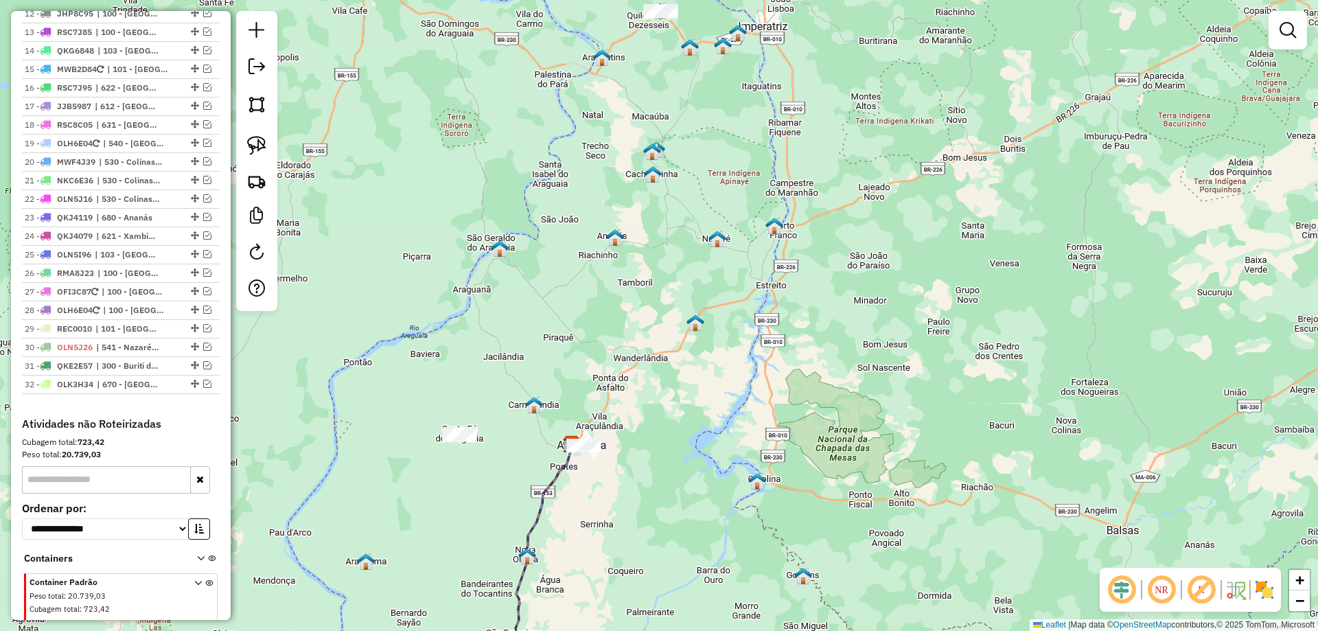
drag, startPoint x: 518, startPoint y: 409, endPoint x: 529, endPoint y: 388, distance: 24.0
click at [529, 388] on div "Janela de atendimento Grade de atendimento Capacidade Transportadoras Veículos …" at bounding box center [659, 315] width 1318 height 631
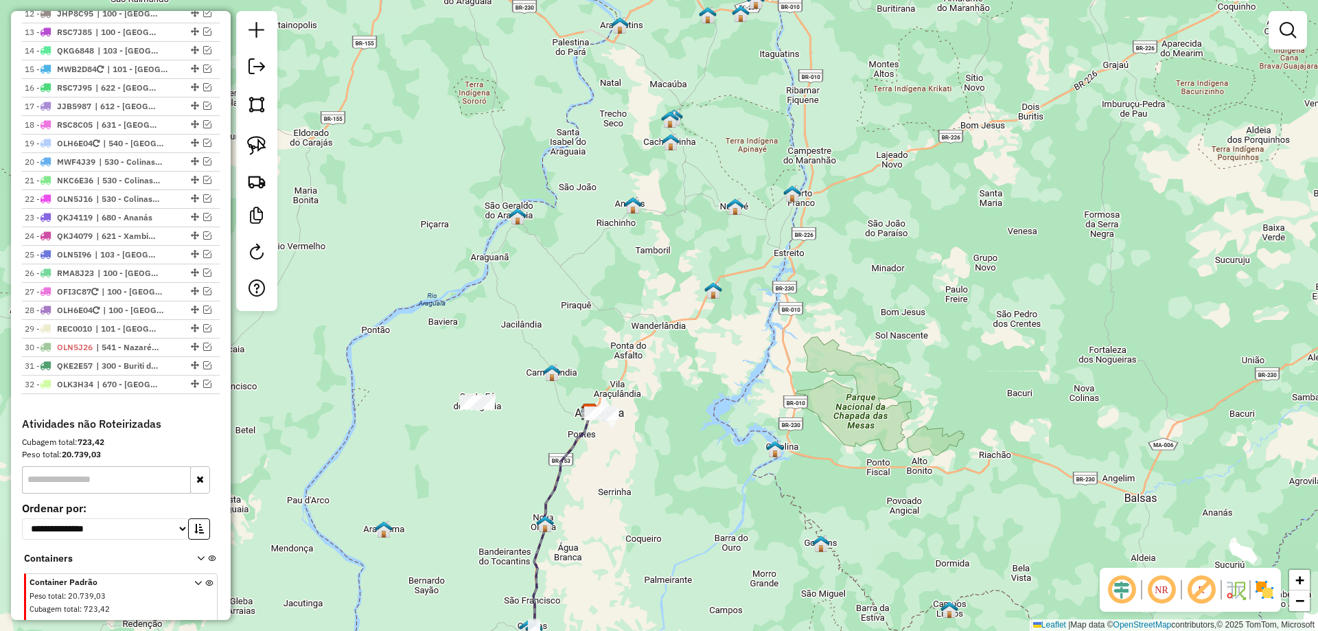
drag, startPoint x: 529, startPoint y: 388, endPoint x: 548, endPoint y: 352, distance: 41.2
click at [548, 352] on div "Janela de atendimento Grade de atendimento Capacidade Transportadoras Veículos …" at bounding box center [659, 315] width 1318 height 631
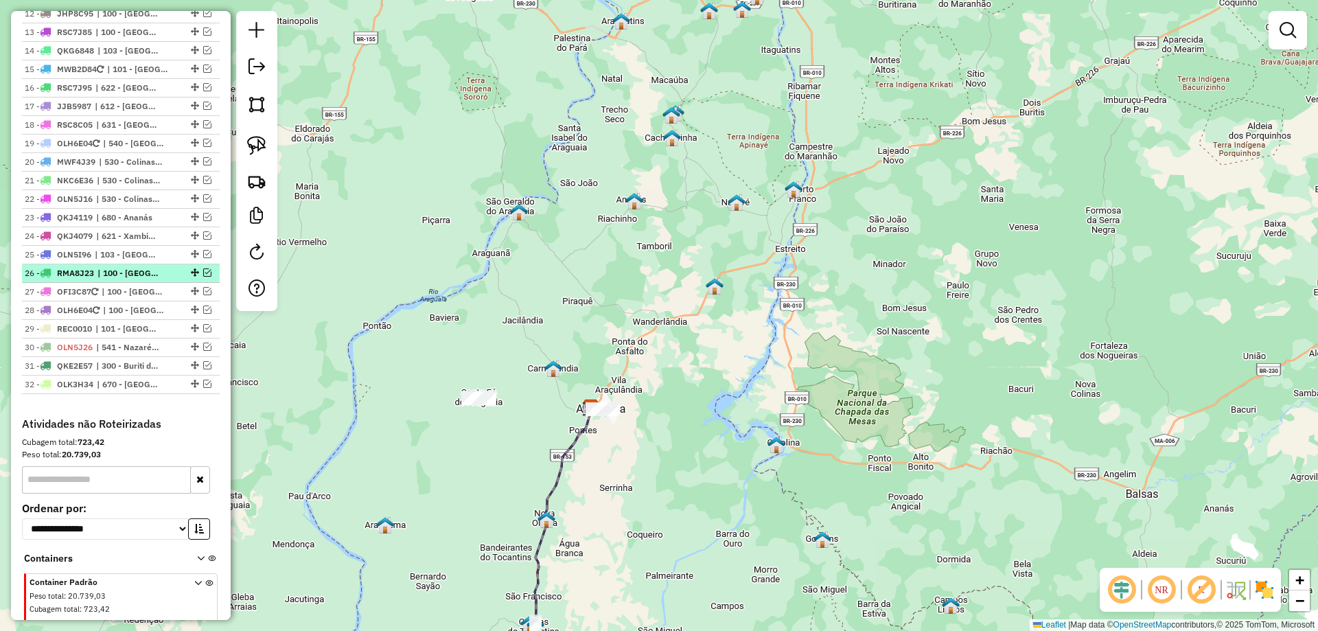
scroll to position [825, 0]
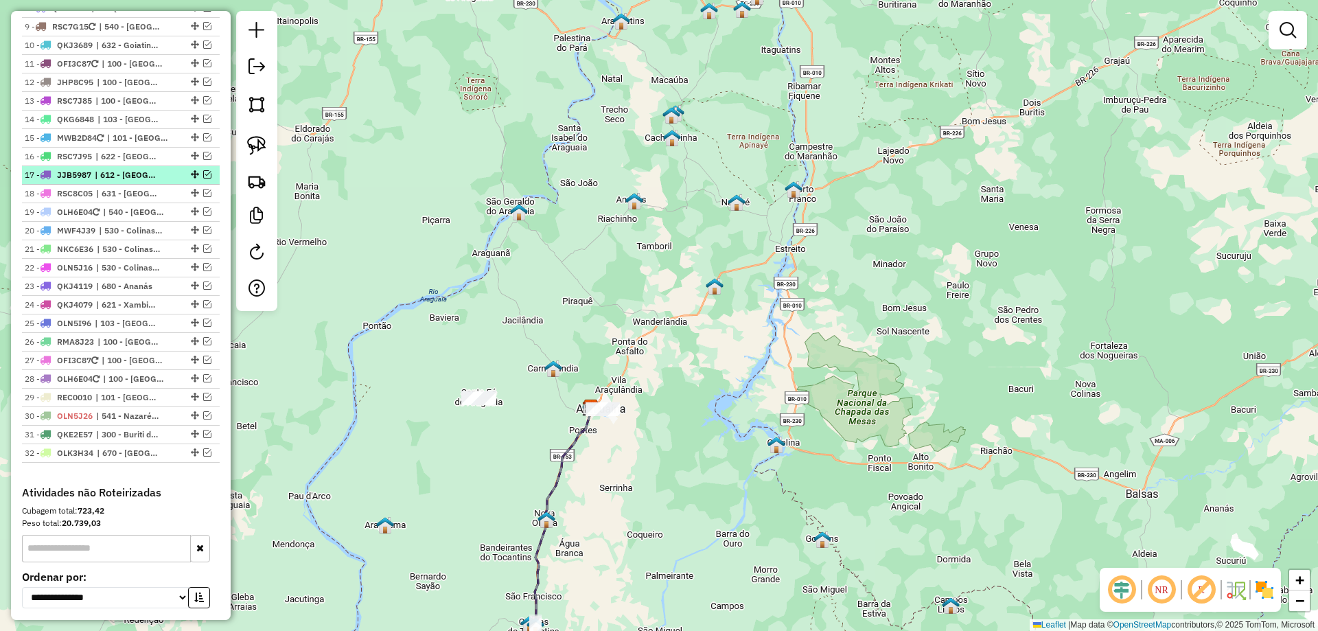
click at [203, 172] on em at bounding box center [207, 174] width 8 height 8
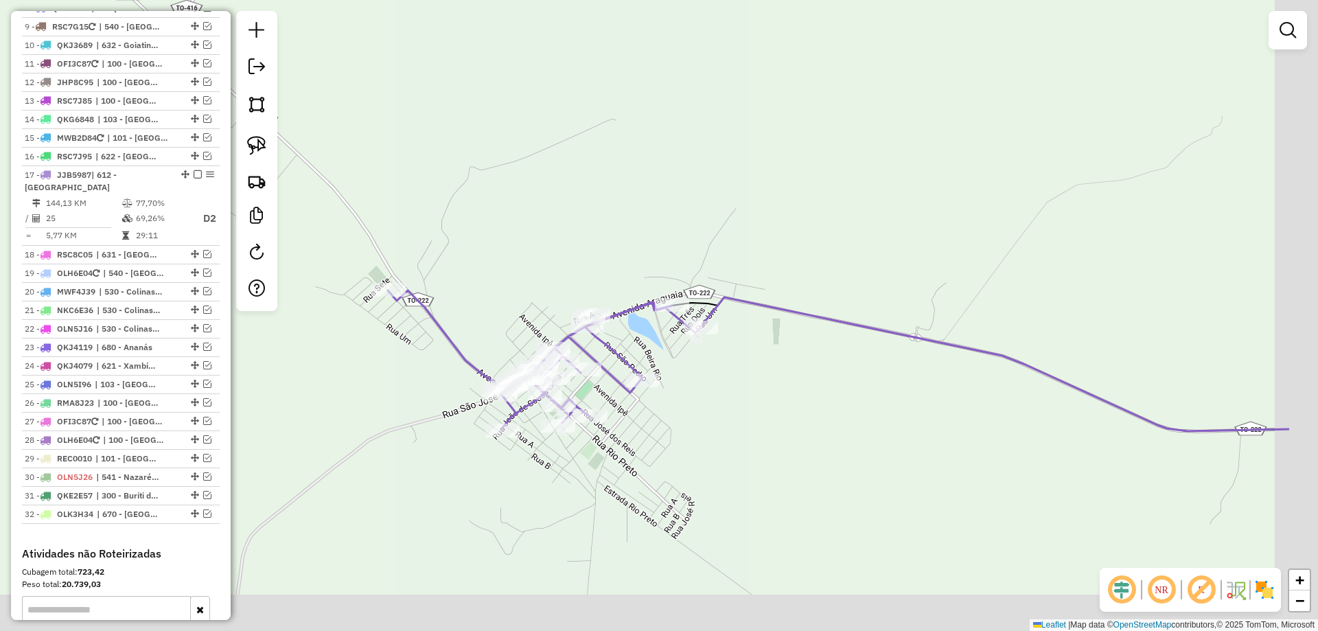
drag, startPoint x: 643, startPoint y: 396, endPoint x: 479, endPoint y: 237, distance: 228.2
click at [479, 237] on div "Janela de atendimento Grade de atendimento Capacidade Transportadoras Veículos …" at bounding box center [659, 315] width 1318 height 631
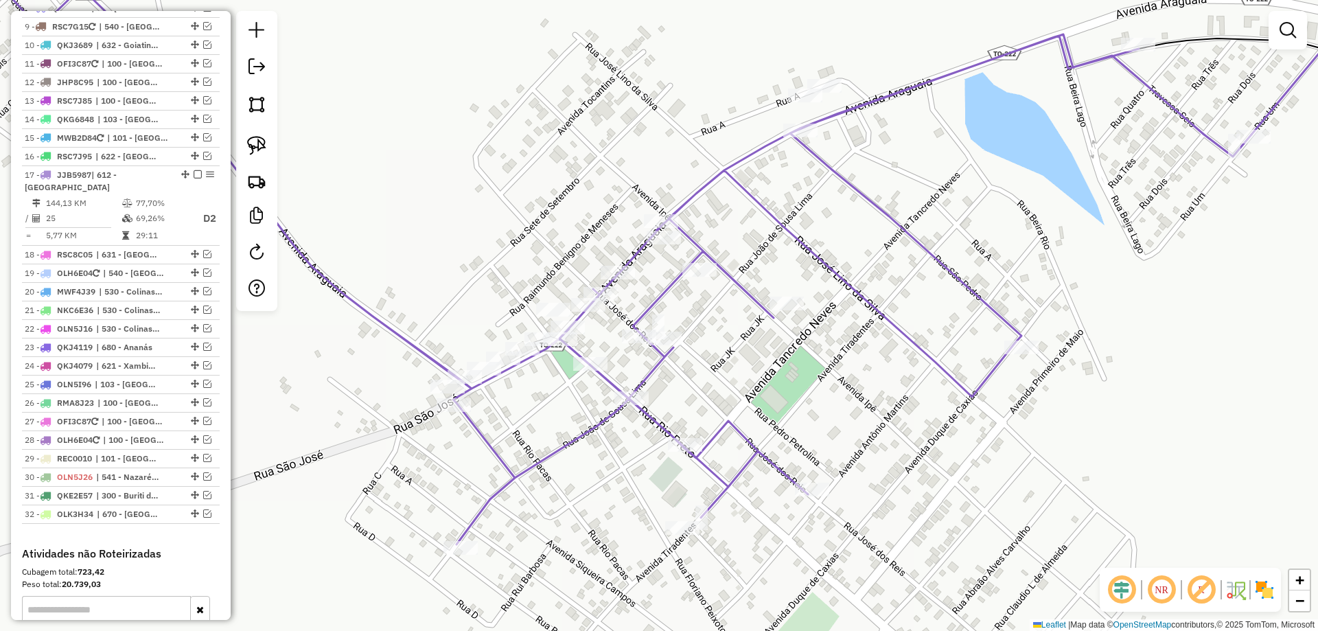
click at [557, 451] on icon at bounding box center [627, 266] width 1249 height 558
select select "*********"
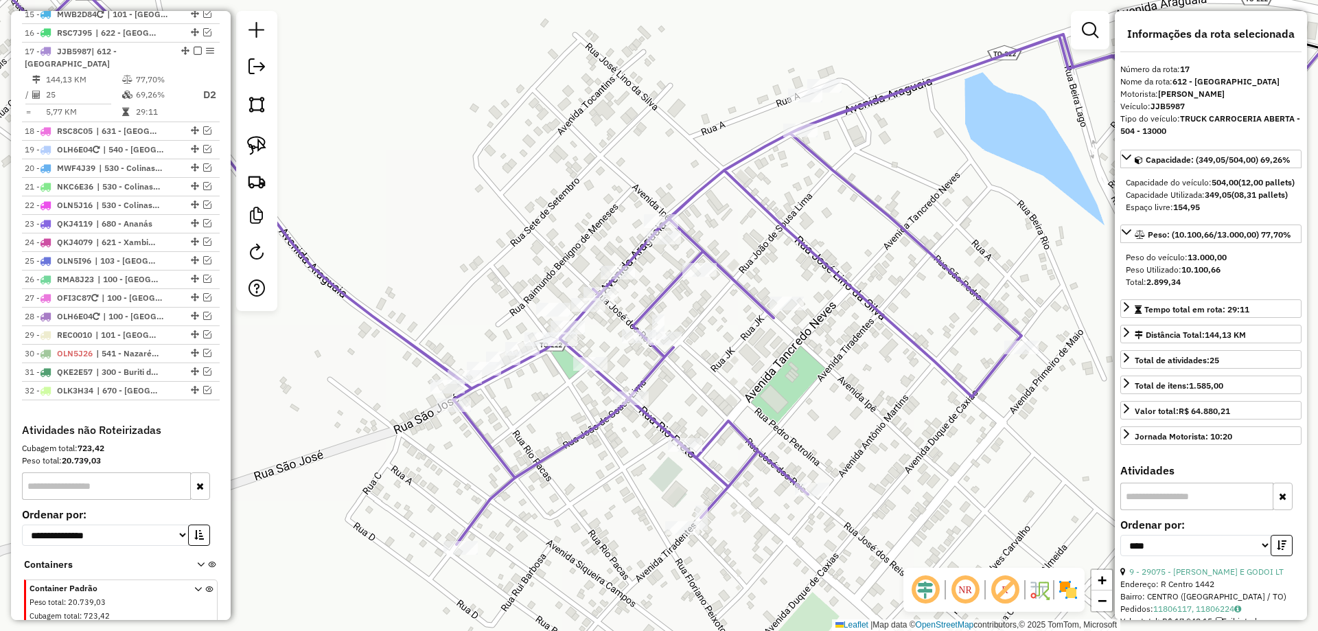
scroll to position [981, 0]
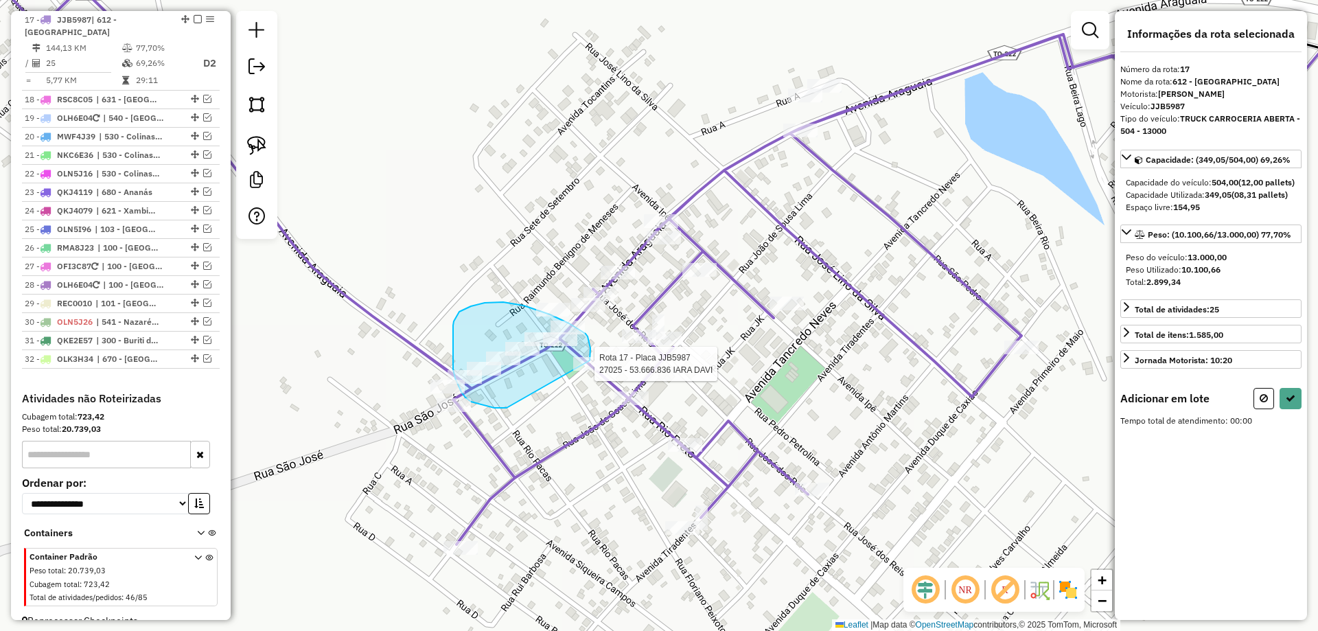
drag, startPoint x: 507, startPoint y: 408, endPoint x: 584, endPoint y: 375, distance: 84.3
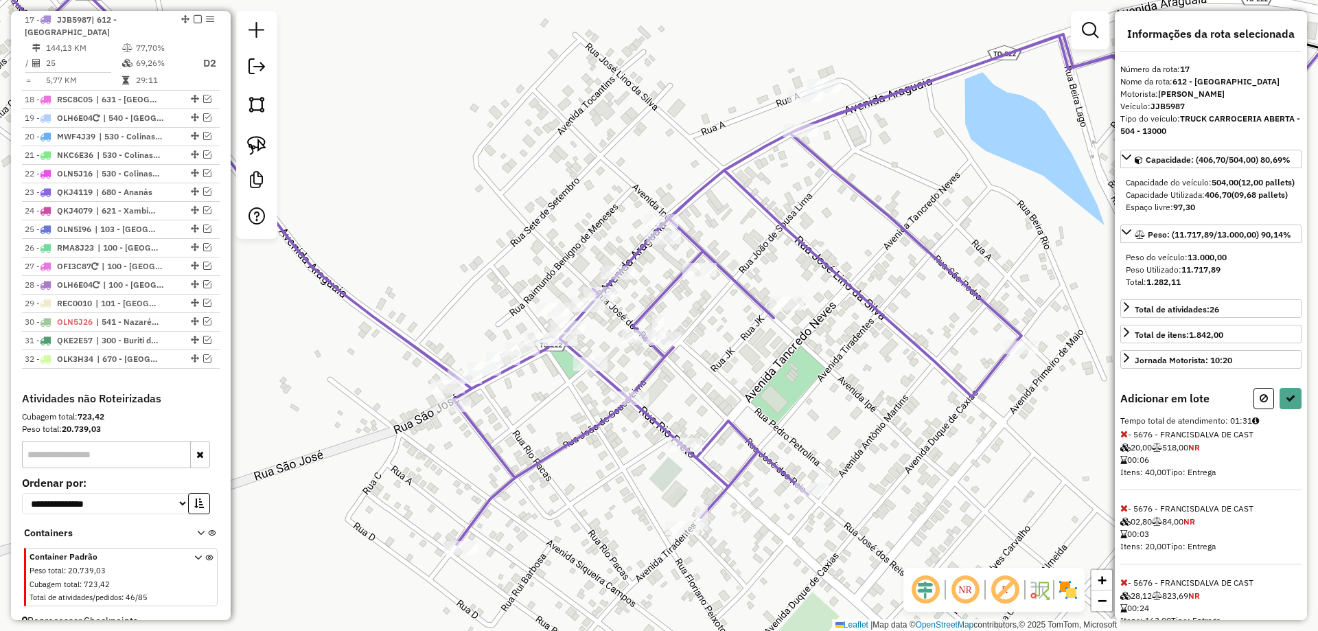
select select "*********"
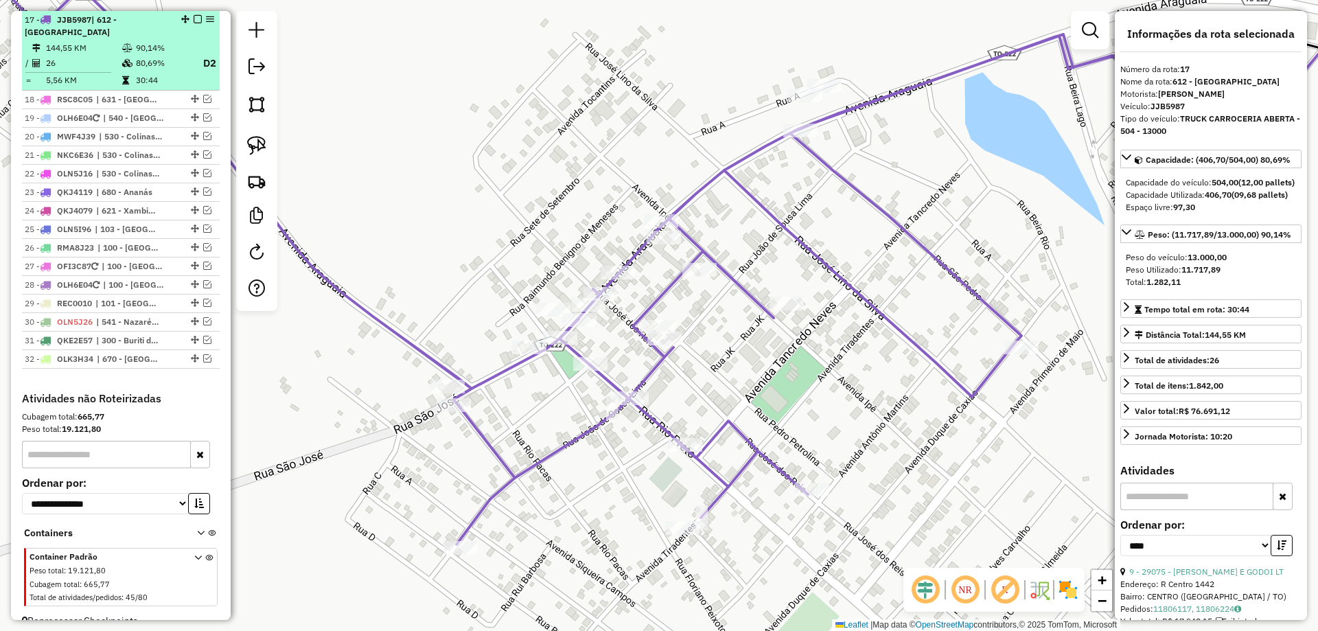
click at [194, 16] on em at bounding box center [198, 19] width 8 height 8
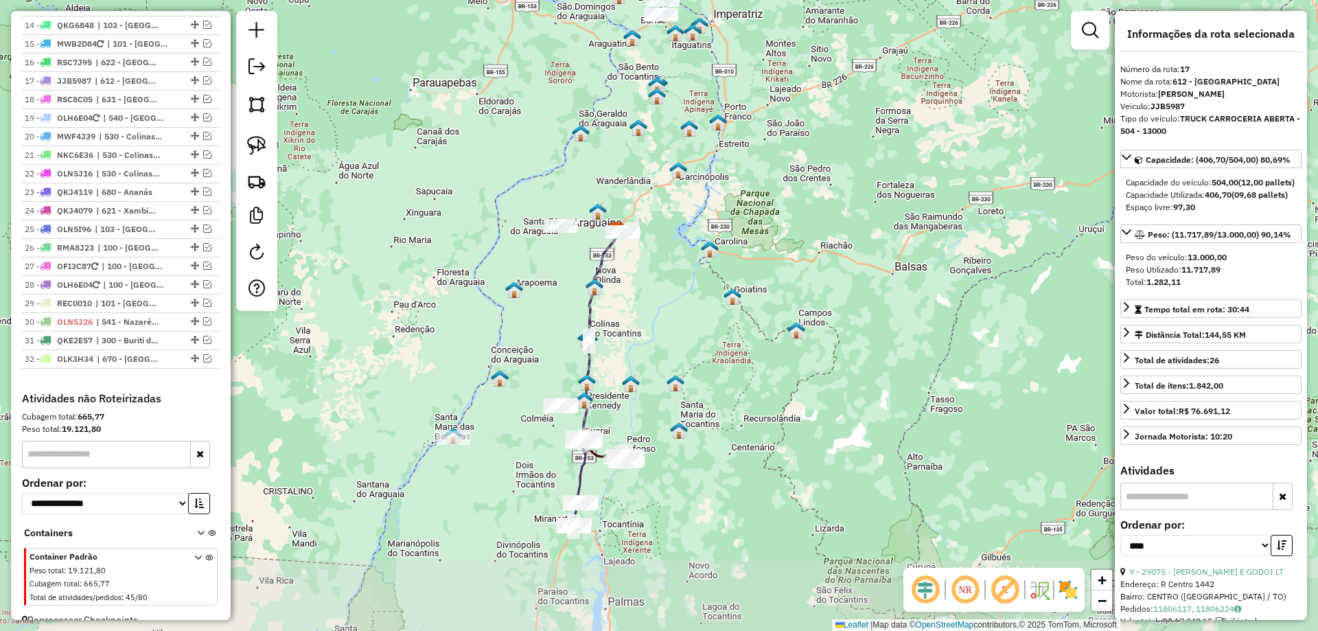
drag, startPoint x: 608, startPoint y: 443, endPoint x: 639, endPoint y: 306, distance: 140.6
click at [639, 307] on div "Janela de atendimento Grade de atendimento Capacidade Transportadoras Veículos …" at bounding box center [659, 315] width 1318 height 631
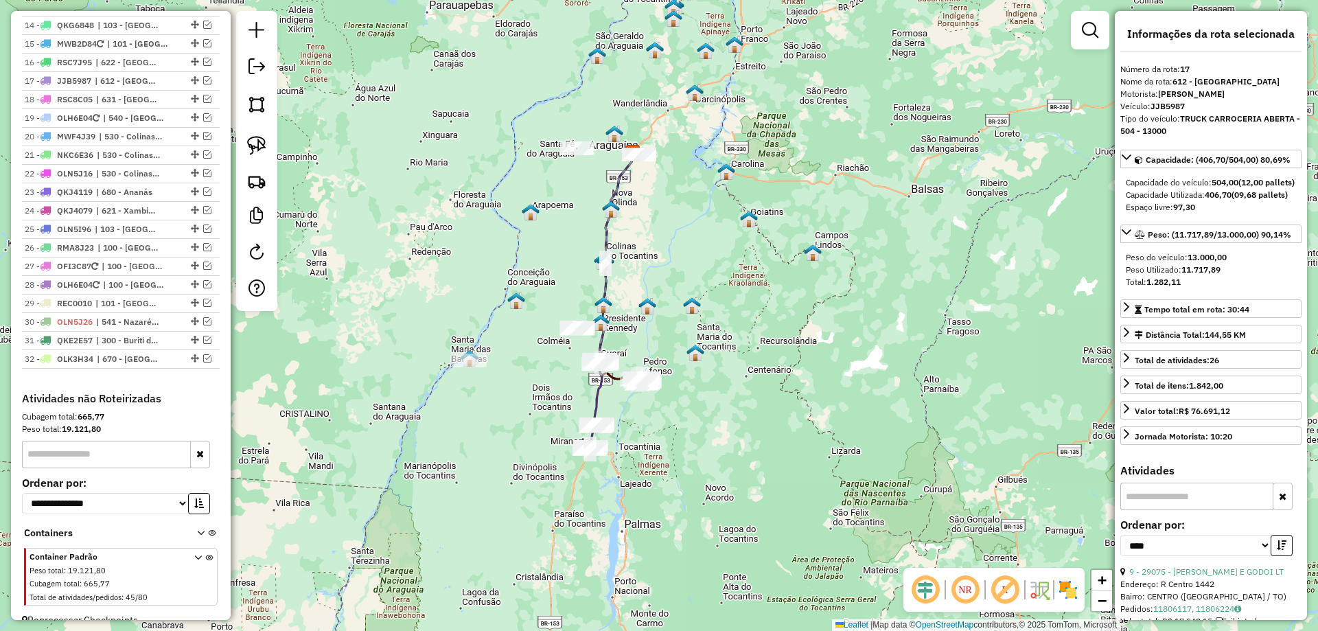
drag, startPoint x: 658, startPoint y: 495, endPoint x: 670, endPoint y: 411, distance: 85.3
click at [670, 411] on div "Janela de atendimento Grade de atendimento Capacidade Transportadoras Veículos …" at bounding box center [659, 315] width 1318 height 631
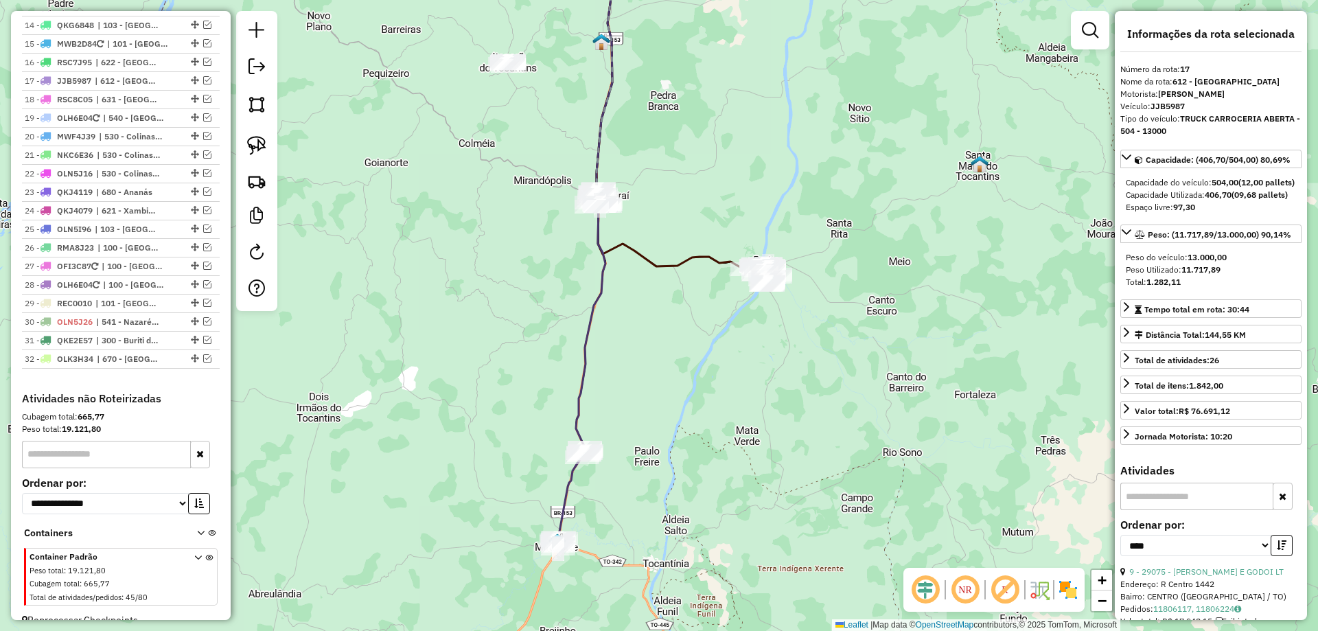
drag, startPoint x: 634, startPoint y: 343, endPoint x: 624, endPoint y: 382, distance: 41.1
click at [624, 382] on div "Janela de atendimento Grade de atendimento Capacidade Transportadoras Veículos …" at bounding box center [659, 315] width 1318 height 631
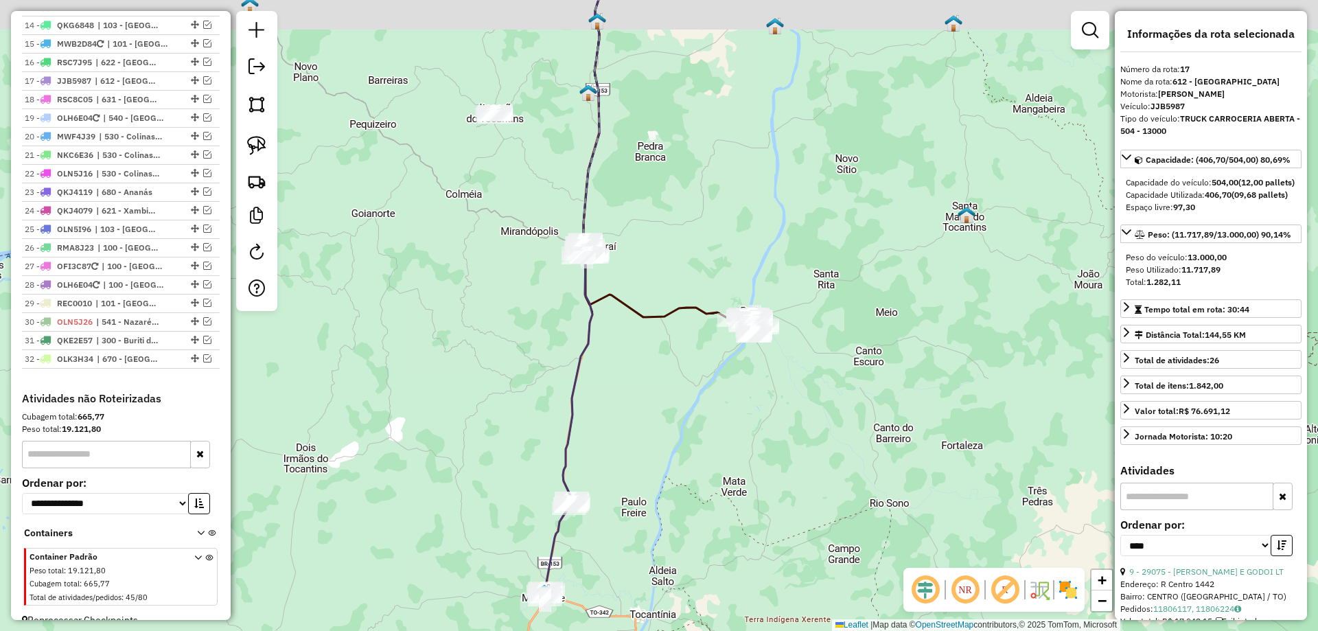
click at [618, 409] on div "Janela de atendimento Grade de atendimento Capacidade Transportadoras Veículos …" at bounding box center [659, 315] width 1318 height 631
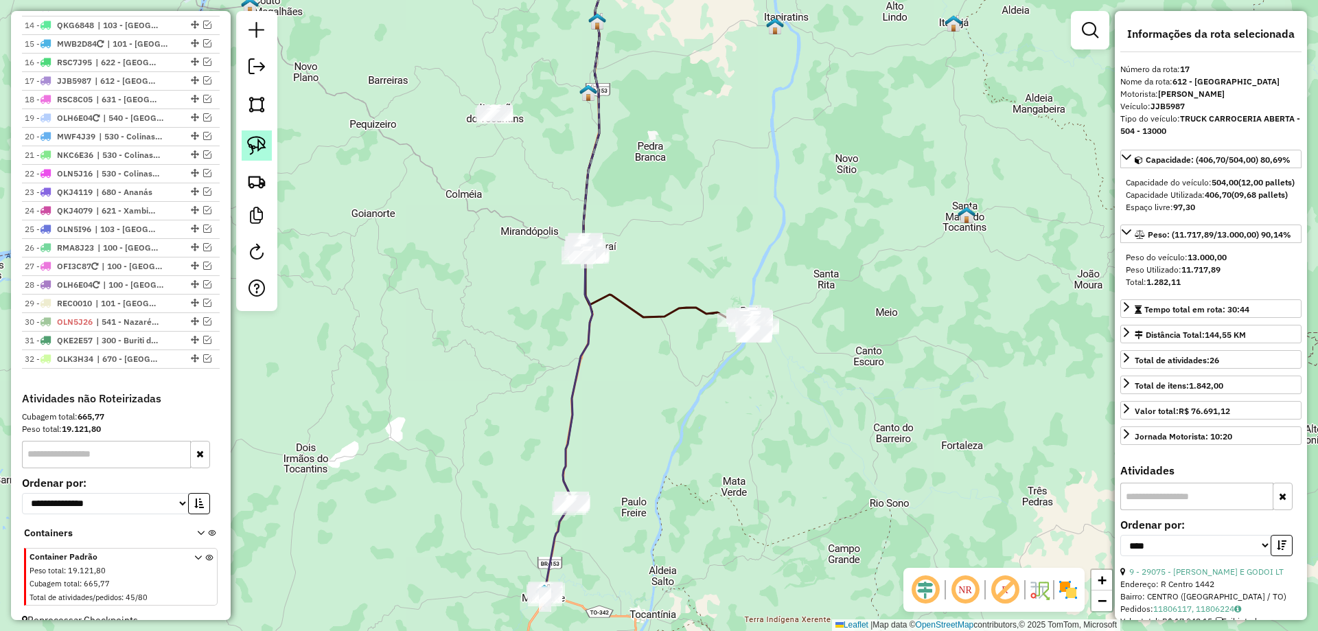
click at [262, 145] on img at bounding box center [256, 145] width 19 height 19
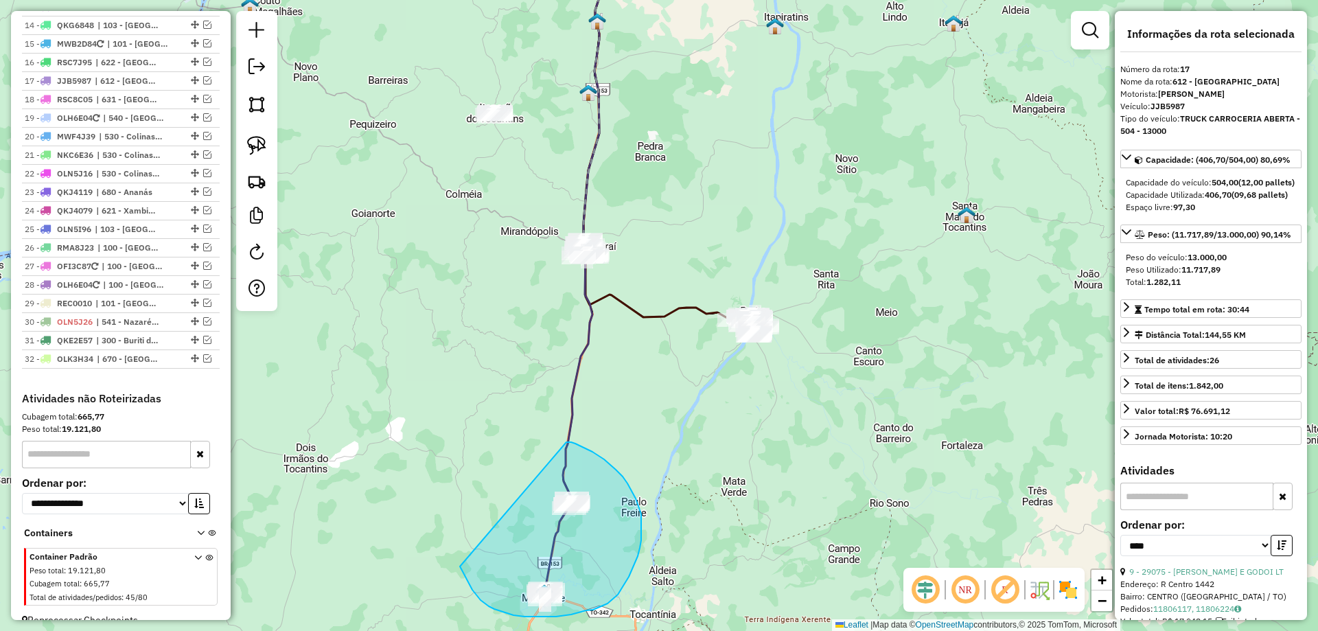
drag, startPoint x: 463, startPoint y: 571, endPoint x: 567, endPoint y: 442, distance: 165.0
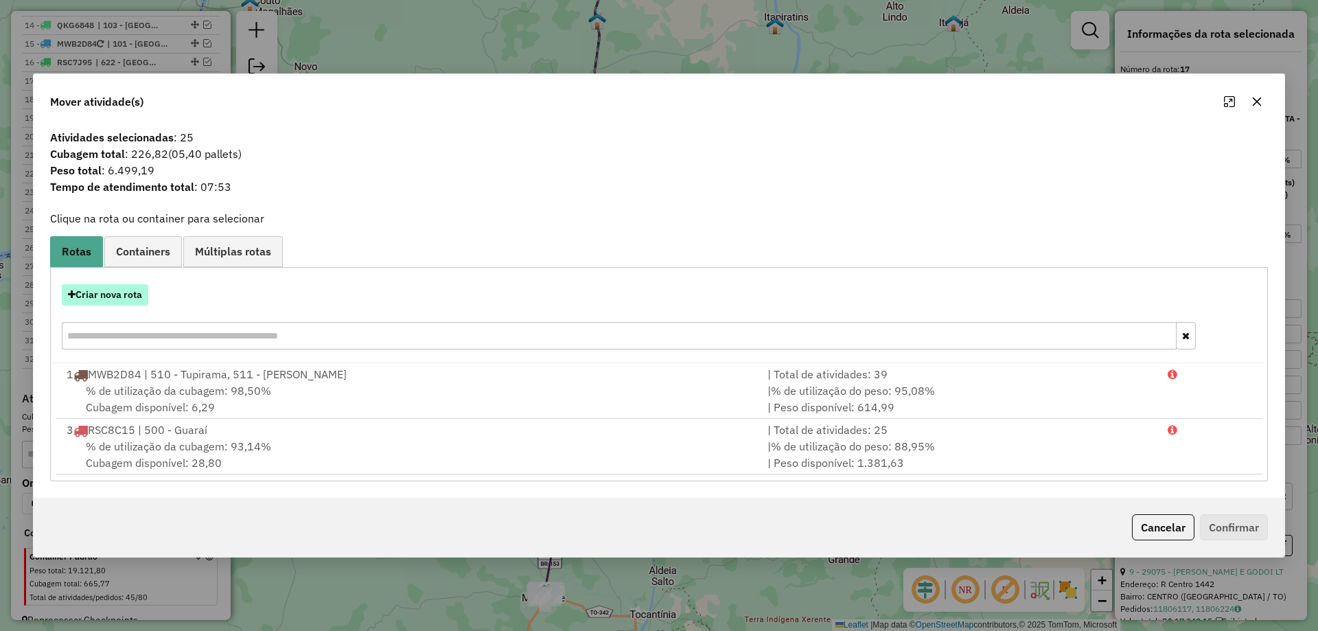
click at [130, 298] on button "Criar nova rota" at bounding box center [105, 294] width 87 height 21
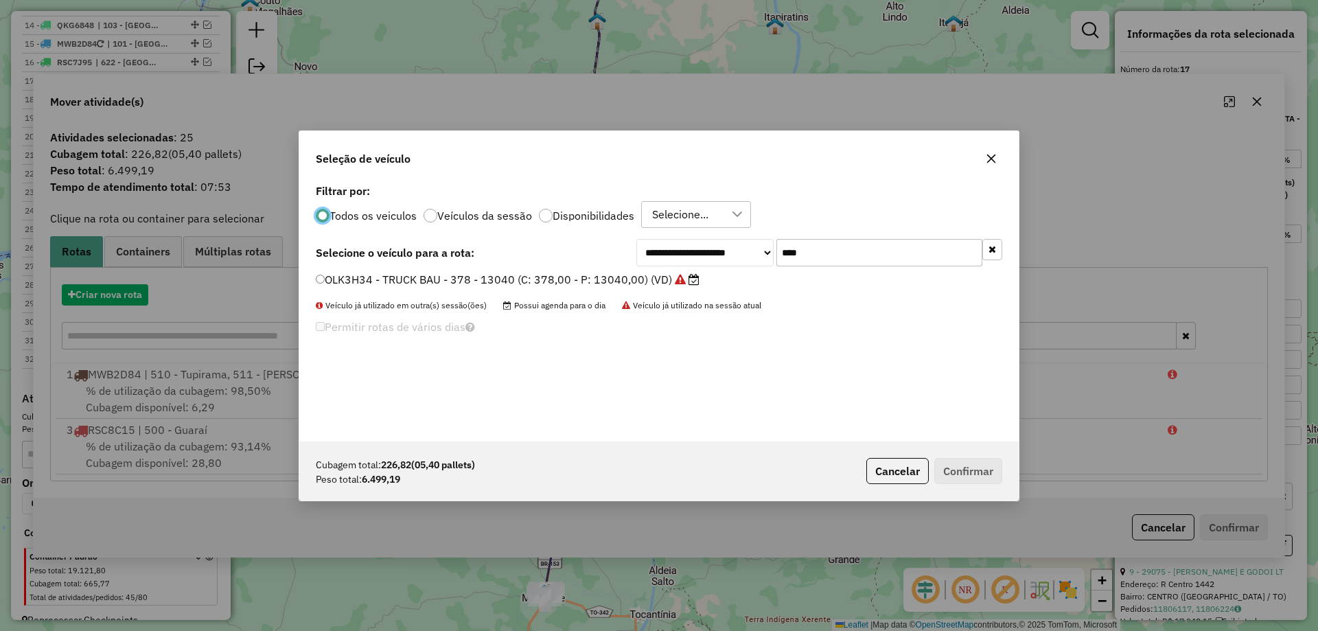
scroll to position [8, 4]
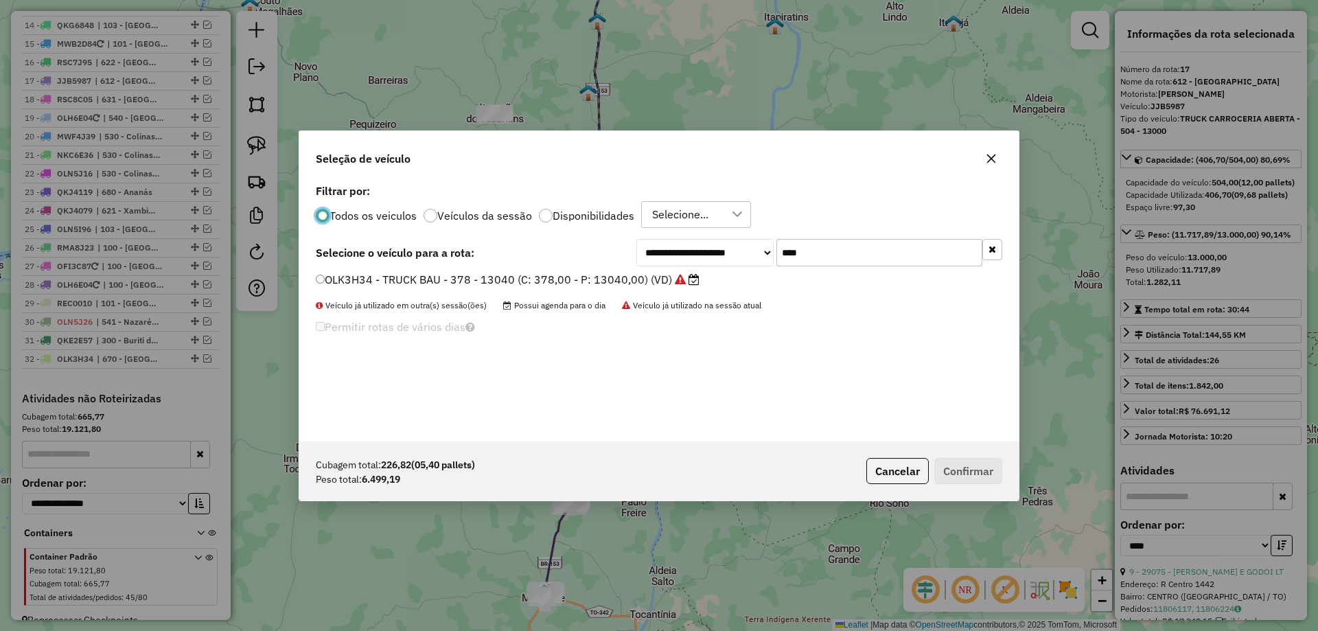
click at [816, 262] on input "****" at bounding box center [880, 252] width 206 height 27
type input "***"
click at [511, 278] on label "RSC8B95 - TRUCK BAU - 420 - 12500 (C: 420,00 - P: 12500,00) (VD)" at bounding box center [500, 279] width 369 height 16
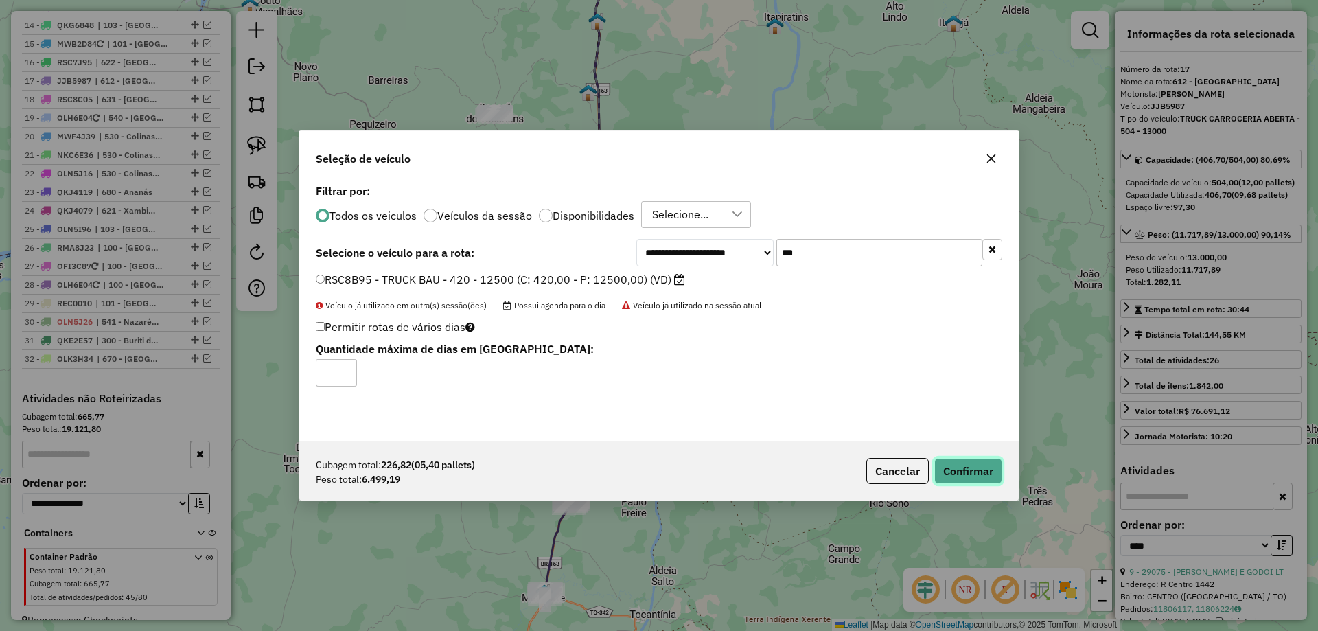
click at [955, 463] on button "Confirmar" at bounding box center [969, 471] width 68 height 26
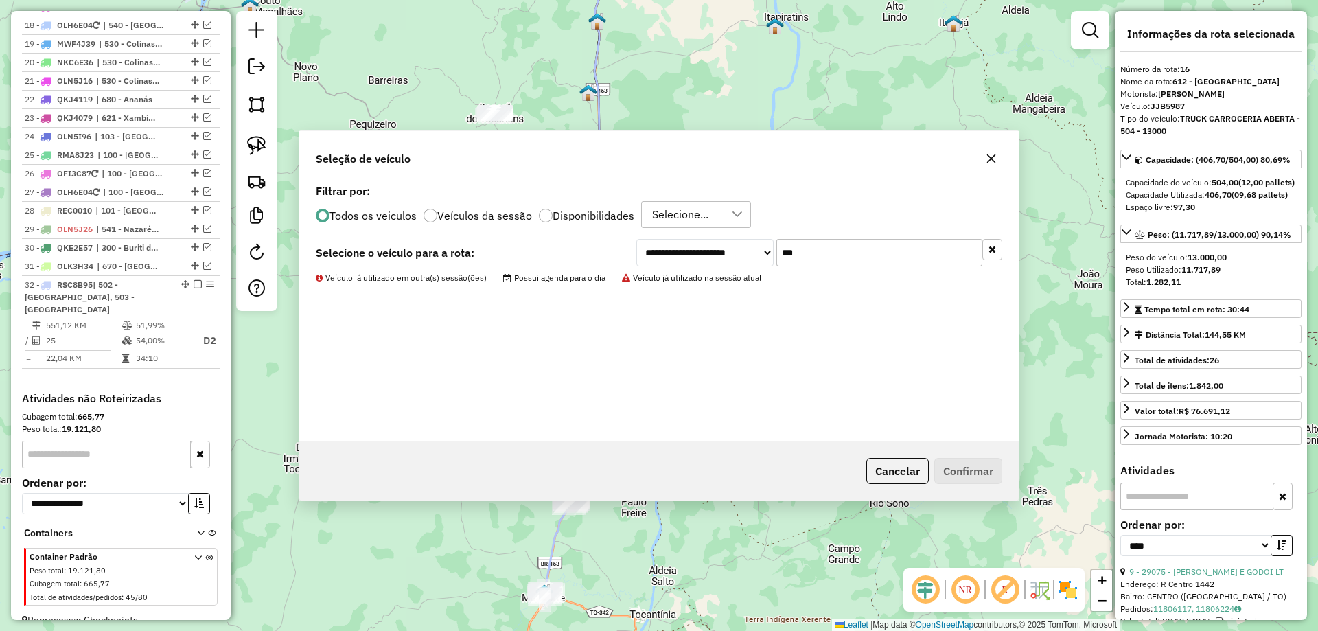
scroll to position [938, 0]
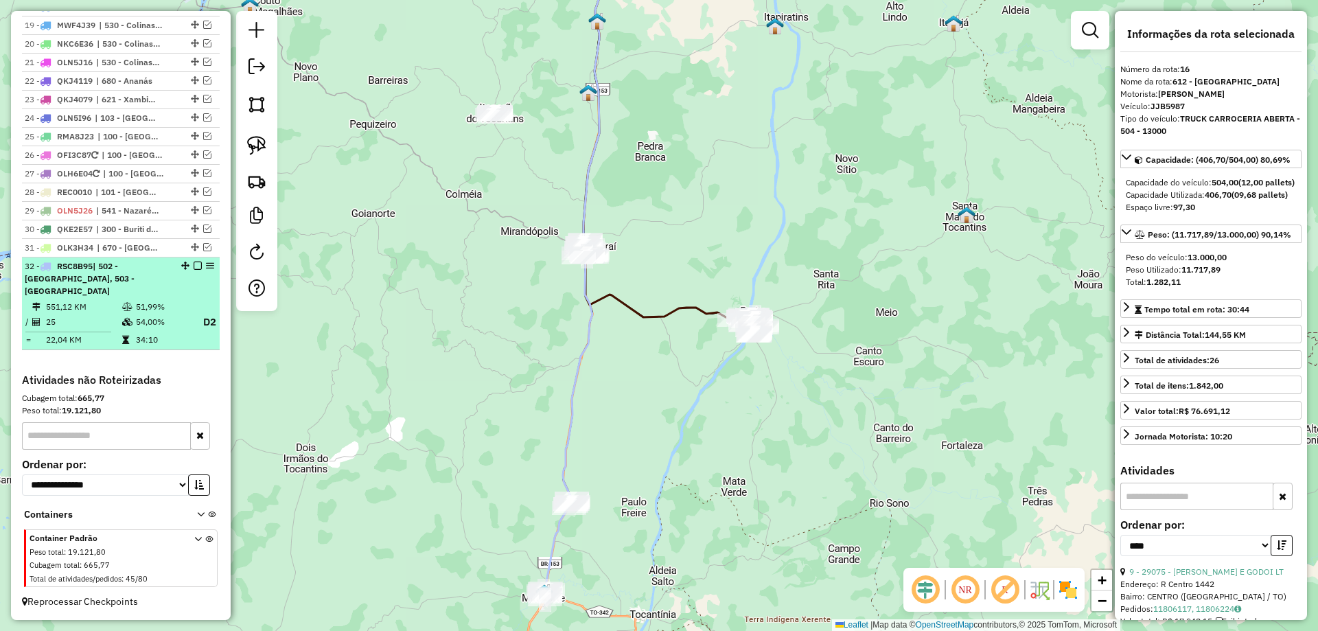
click at [194, 270] on em at bounding box center [198, 266] width 8 height 8
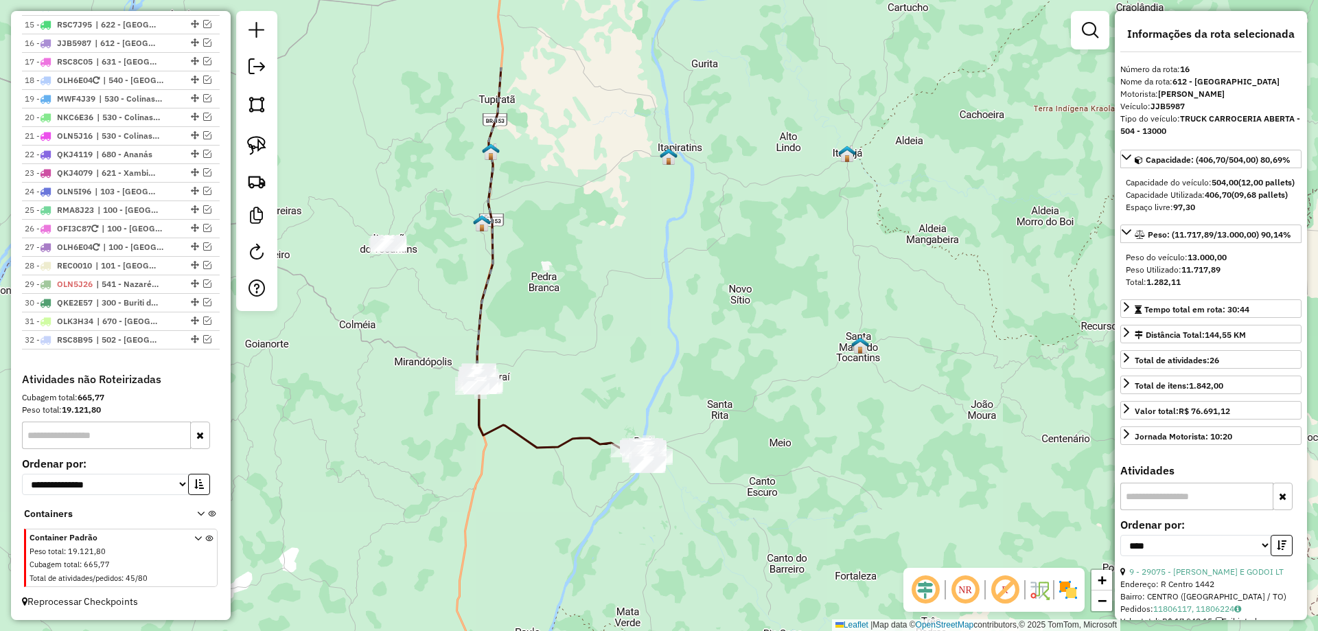
drag, startPoint x: 607, startPoint y: 365, endPoint x: 501, endPoint y: 495, distance: 168.4
click at [501, 495] on div "Janela de atendimento Grade de atendimento Capacidade Transportadoras Veículos …" at bounding box center [659, 315] width 1318 height 631
click at [243, 150] on link at bounding box center [257, 145] width 30 height 30
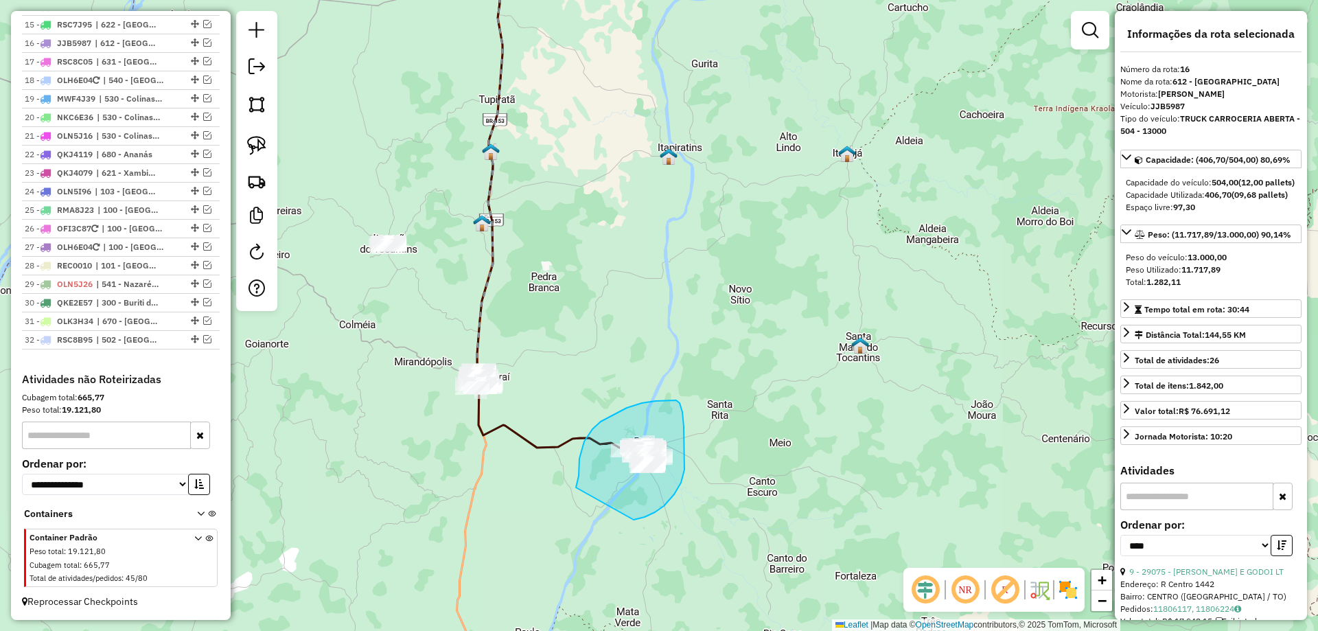
drag, startPoint x: 576, startPoint y: 488, endPoint x: 634, endPoint y: 520, distance: 66.1
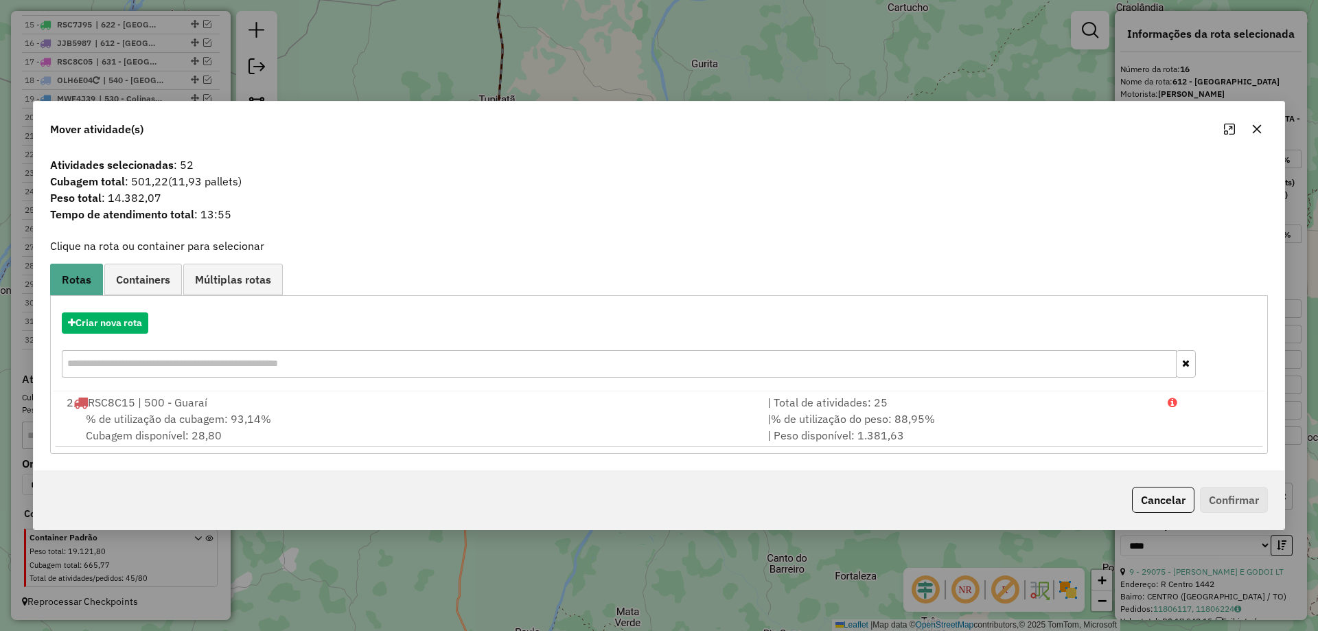
click at [1257, 129] on icon "button" at bounding box center [1257, 129] width 9 height 9
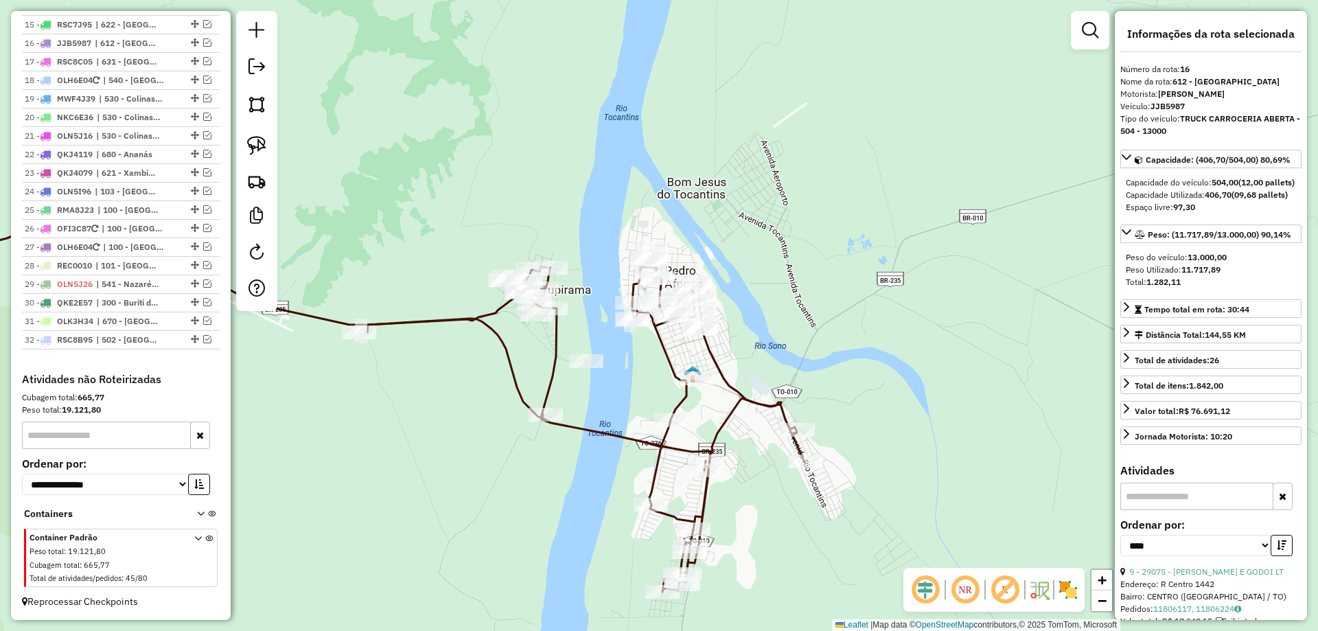
drag, startPoint x: 827, startPoint y: 330, endPoint x: 797, endPoint y: 346, distance: 34.1
click at [797, 346] on div "Janela de atendimento Grade de atendimento Capacidade Transportadoras Veículos …" at bounding box center [659, 315] width 1318 height 631
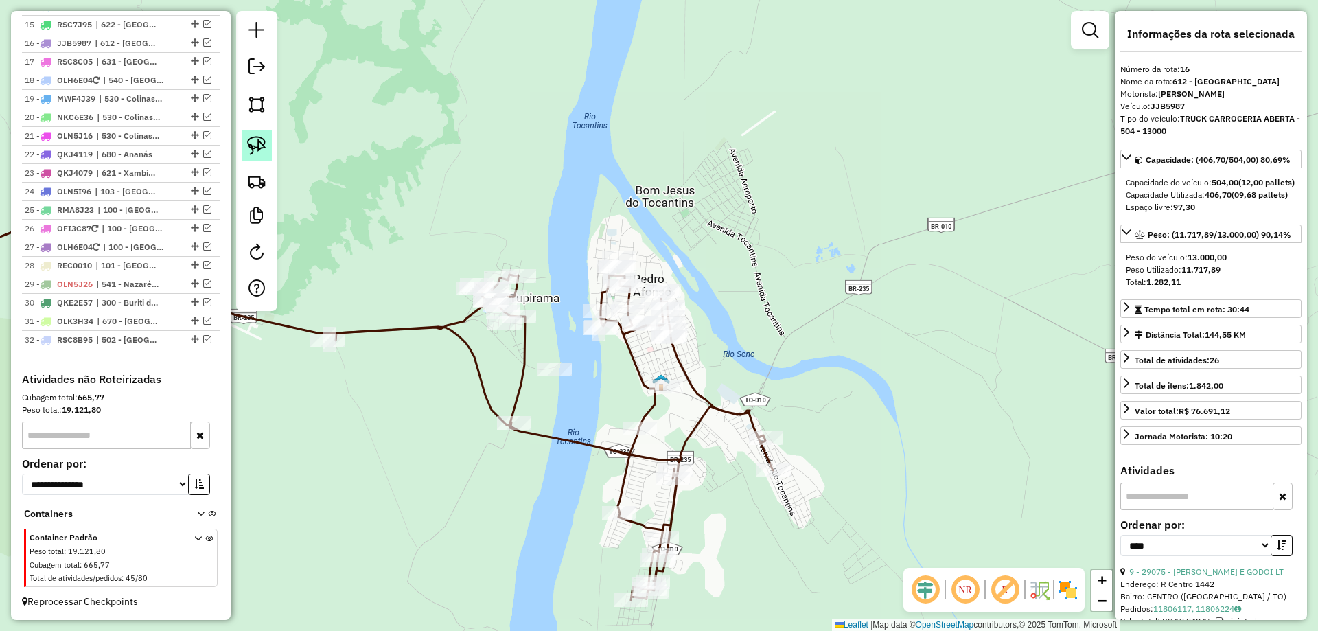
click at [262, 144] on img at bounding box center [256, 145] width 19 height 19
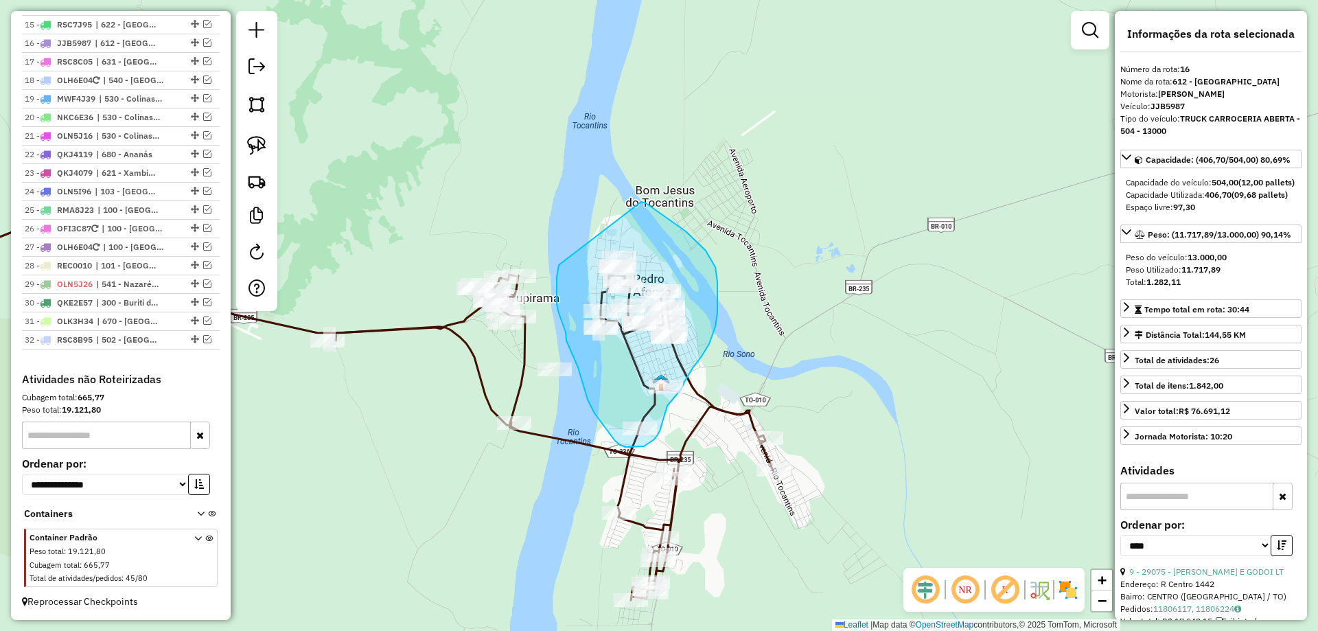
drag, startPoint x: 558, startPoint y: 268, endPoint x: 629, endPoint y: 198, distance: 99.5
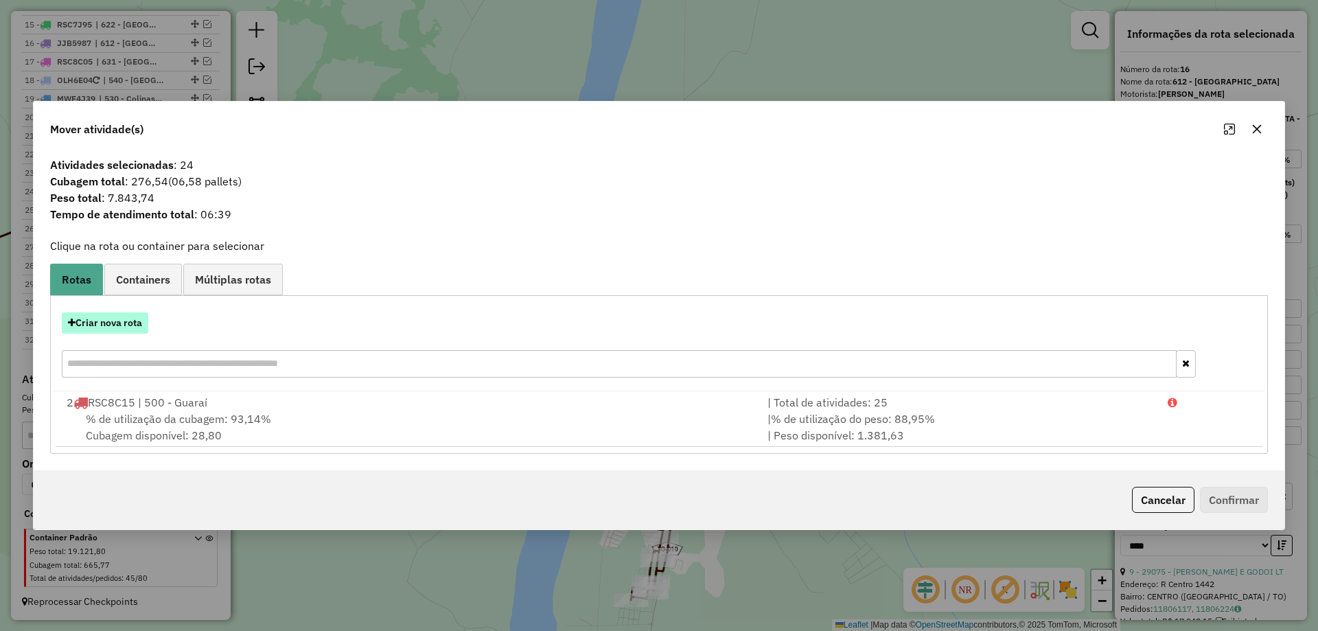
click at [104, 317] on button "Criar nova rota" at bounding box center [105, 322] width 87 height 21
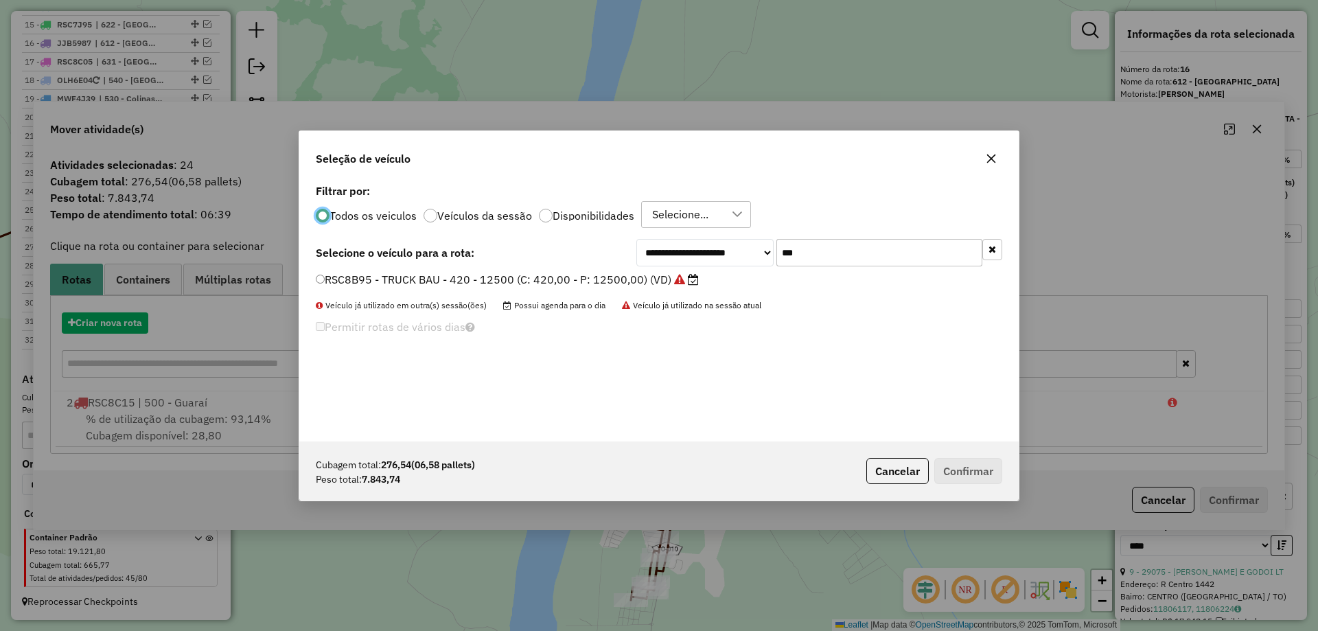
scroll to position [8, 4]
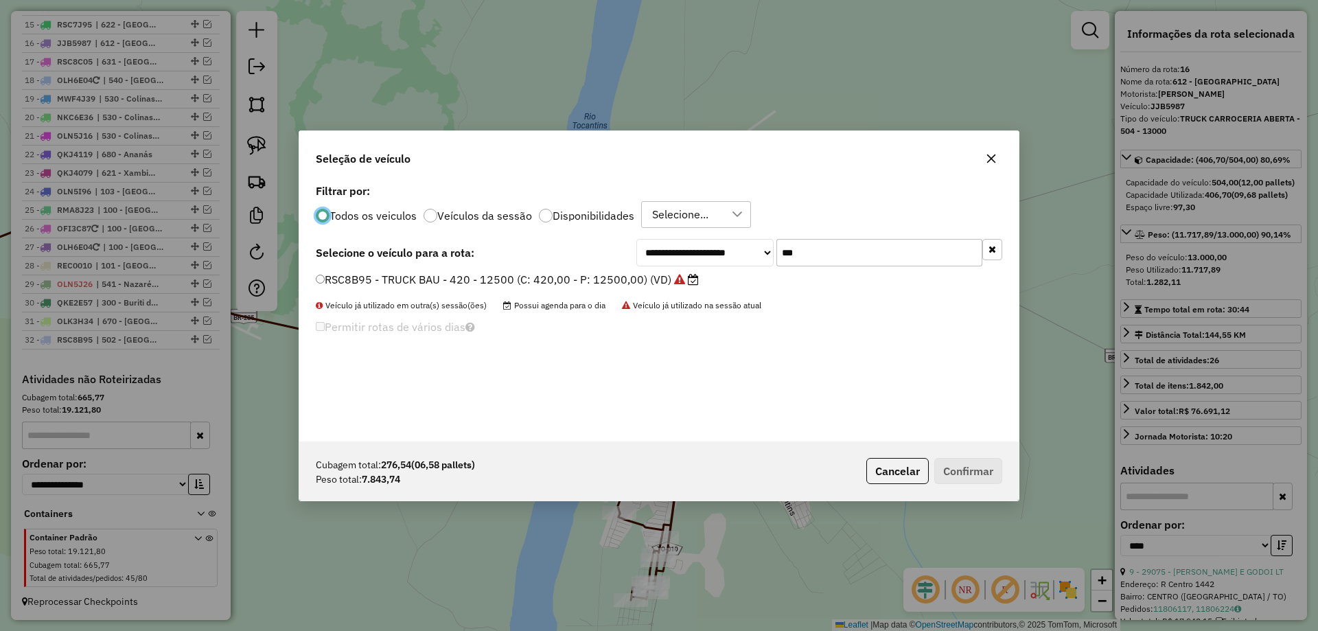
click at [841, 254] on input "***" at bounding box center [880, 252] width 206 height 27
type input "***"
click at [560, 281] on label "RSC8C45 - TRUCK BAU - 420 - 12500 (C: 420,00 - P: 12500,00) (VD)" at bounding box center [500, 279] width 369 height 16
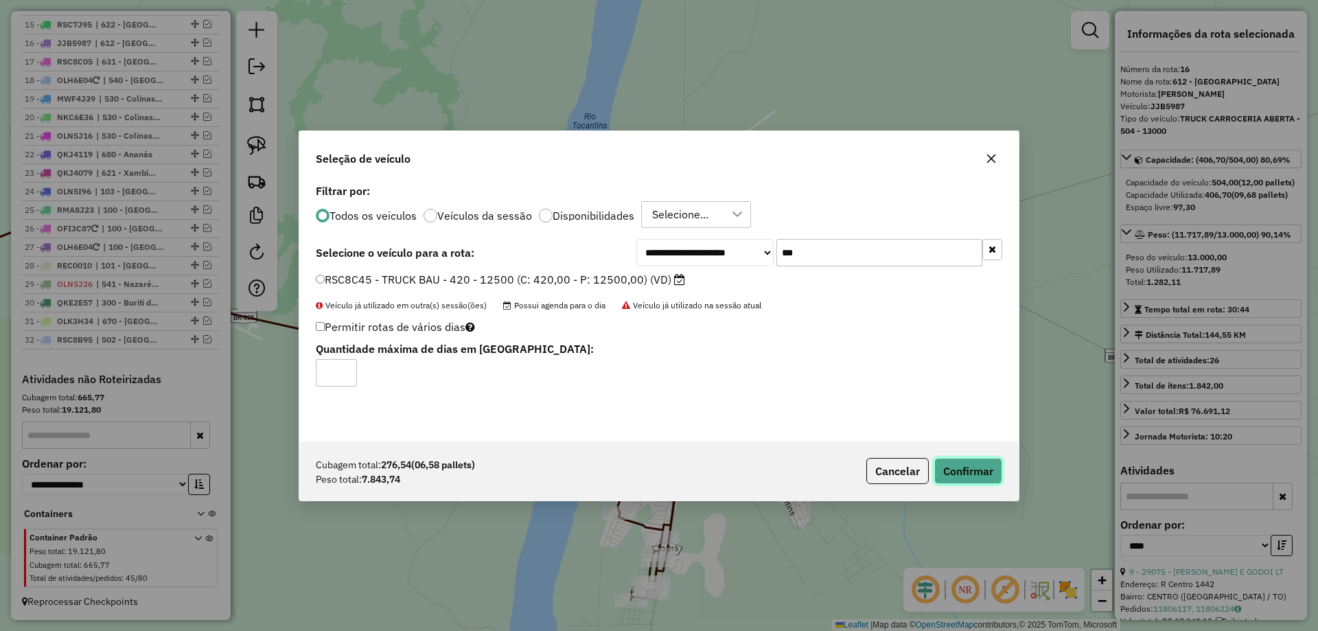
click at [954, 473] on button "Confirmar" at bounding box center [969, 471] width 68 height 26
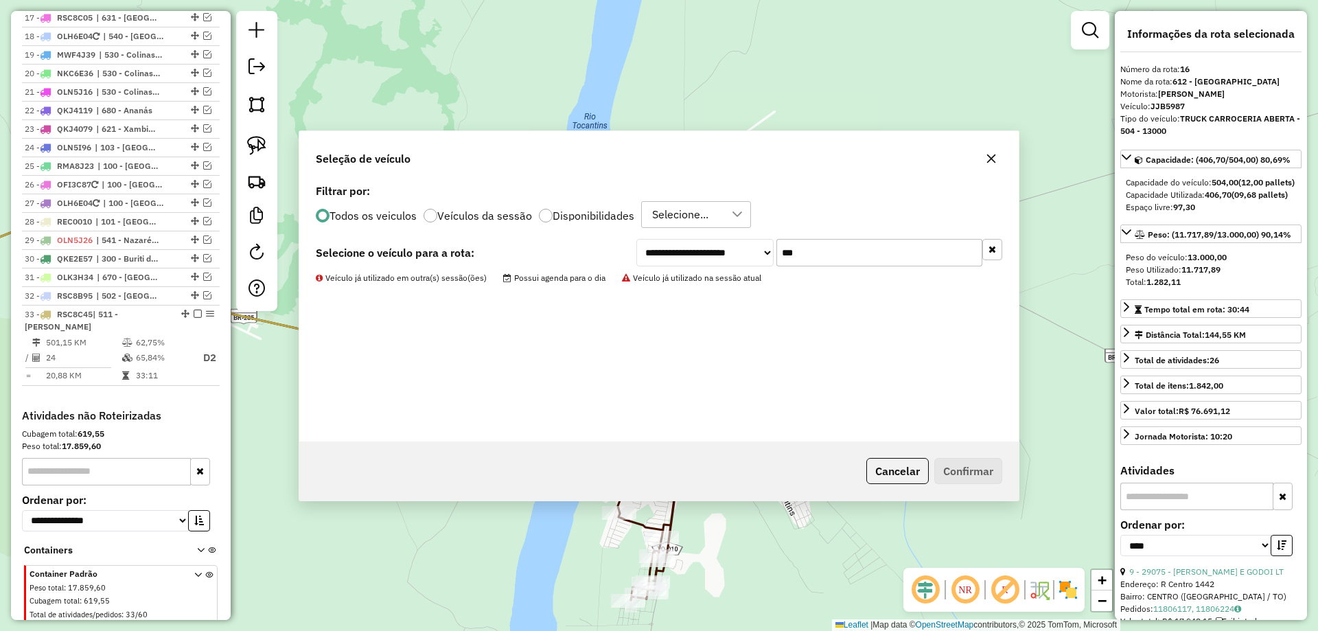
scroll to position [900, 0]
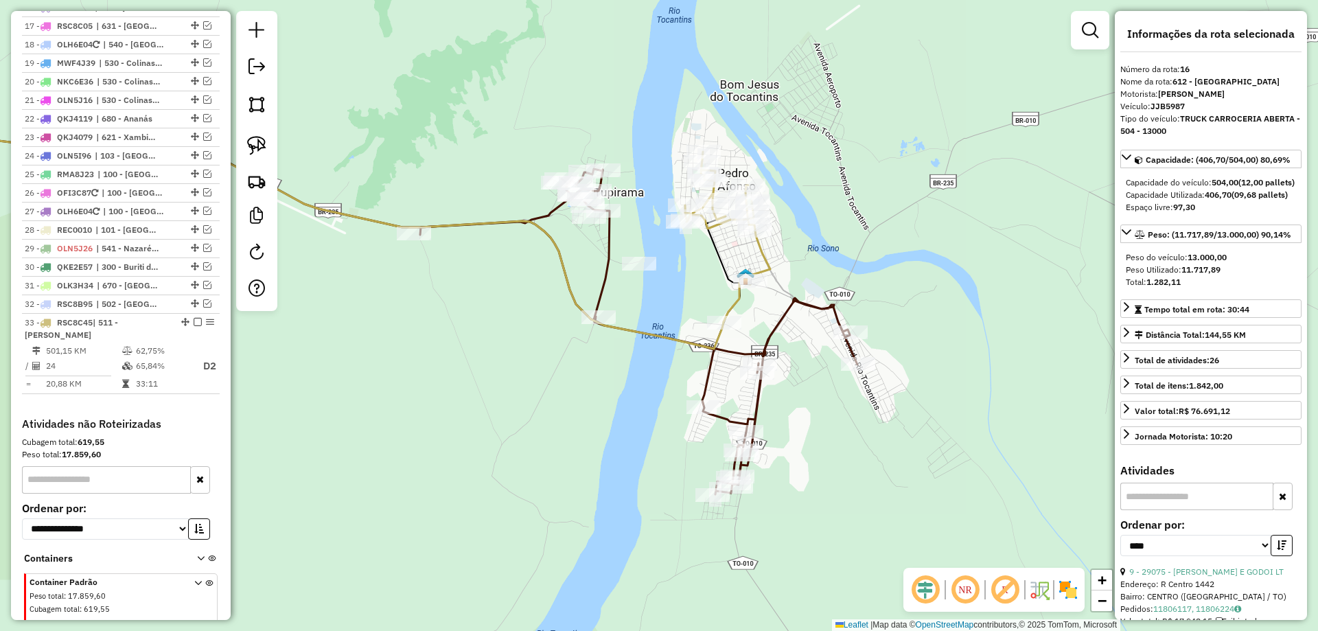
drag, startPoint x: 674, startPoint y: 428, endPoint x: 757, endPoint y: 323, distance: 133.4
click at [757, 323] on div "Janela de atendimento Grade de atendimento Capacidade Transportadoras Veículos …" at bounding box center [659, 315] width 1318 height 631
click at [260, 143] on img at bounding box center [256, 145] width 19 height 19
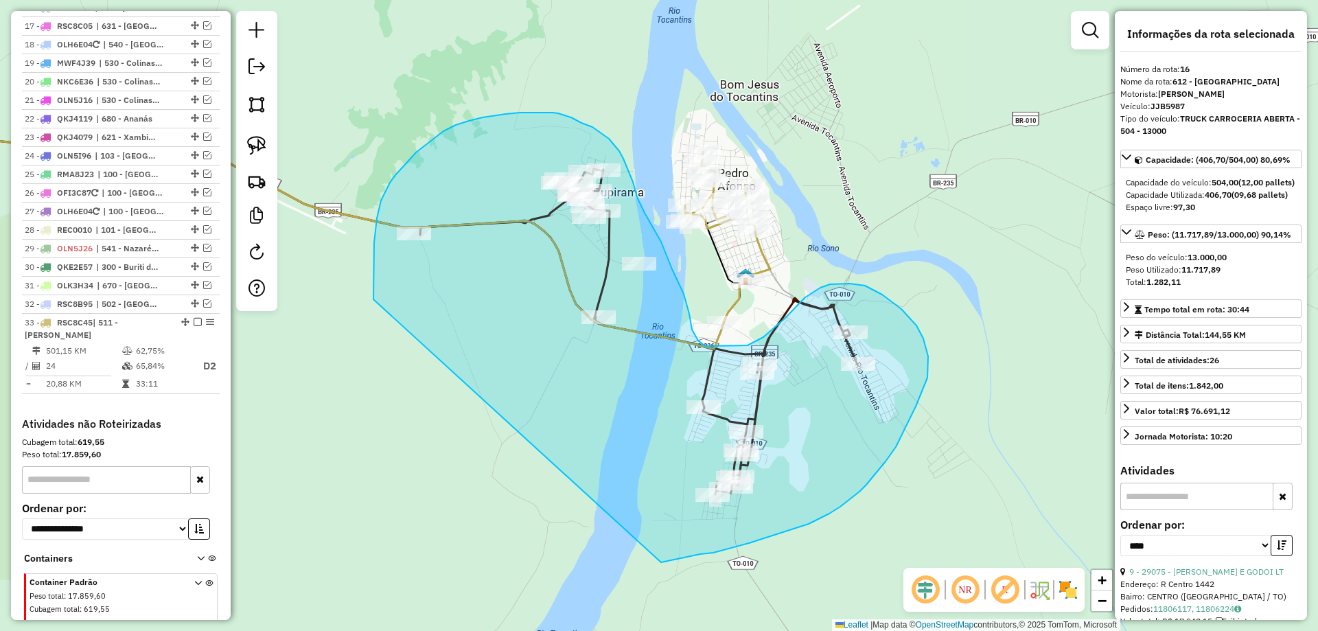
drag, startPoint x: 374, startPoint y: 299, endPoint x: 654, endPoint y: 562, distance: 384.3
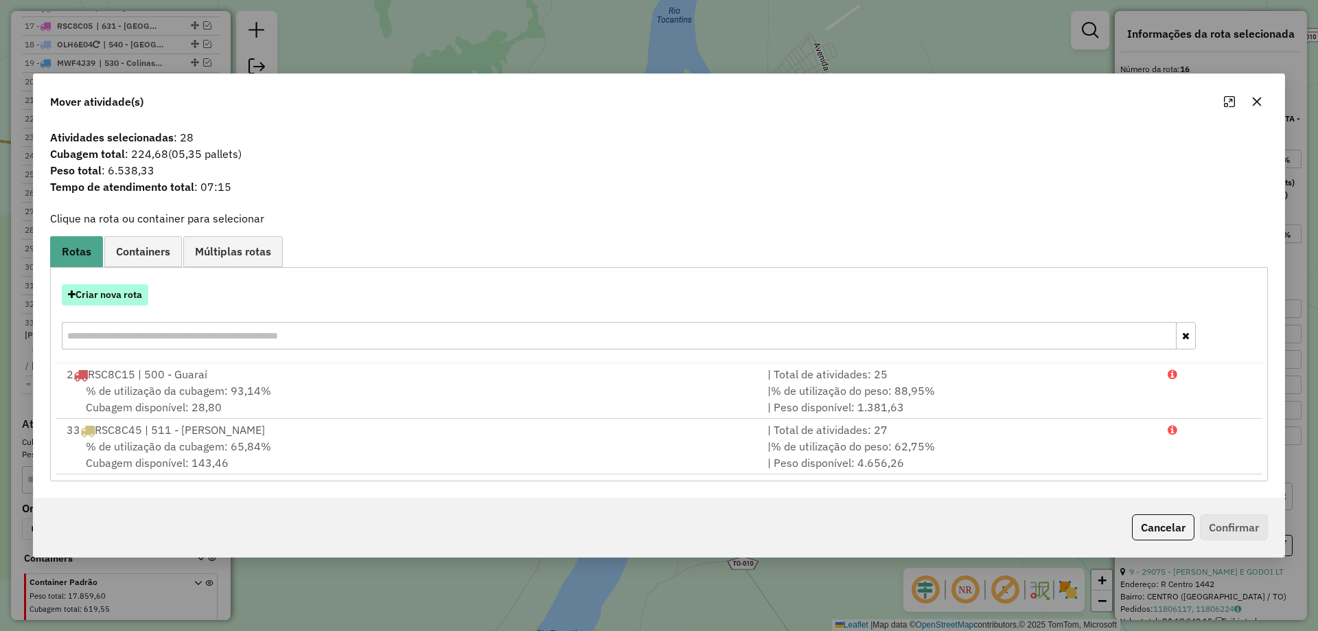
click at [110, 306] on button "Criar nova rota" at bounding box center [105, 294] width 87 height 21
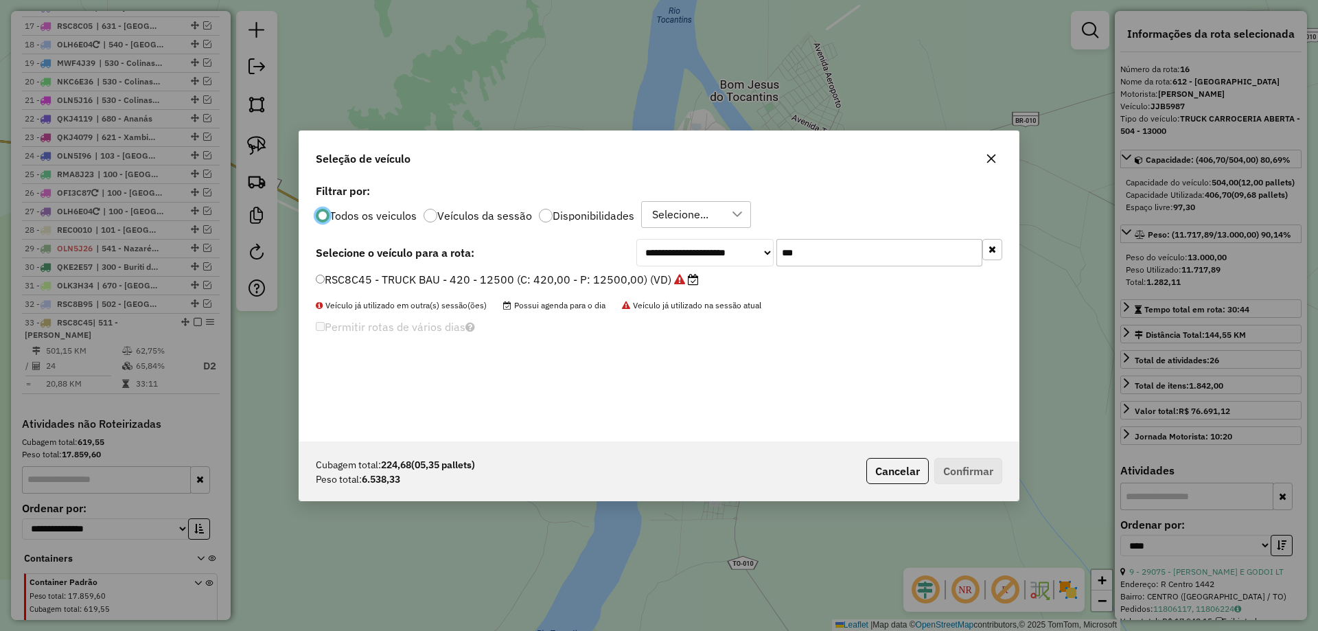
scroll to position [8, 4]
click at [800, 260] on input "***" at bounding box center [880, 252] width 206 height 27
type input "***"
click at [465, 271] on div "**********" at bounding box center [659, 311] width 720 height 261
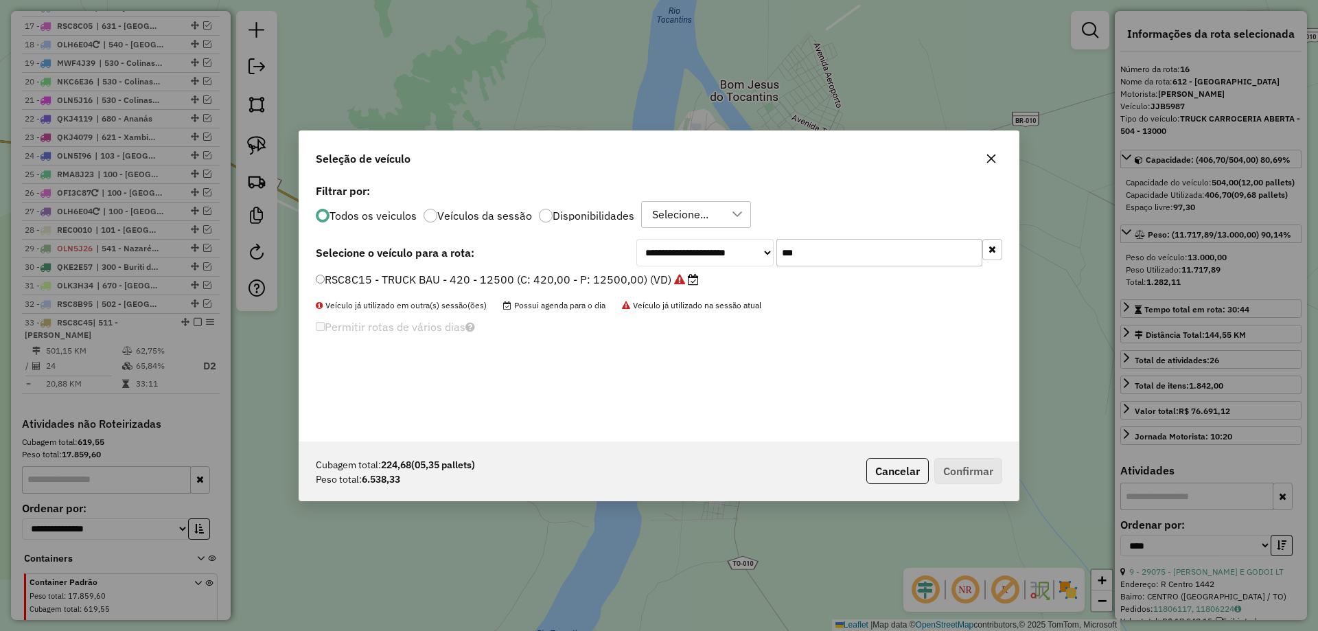
click at [465, 280] on label "RSC8C15 - TRUCK BAU - 420 - 12500 (C: 420,00 - P: 12500,00) (VD)" at bounding box center [507, 279] width 383 height 16
click at [974, 463] on button "Confirmar" at bounding box center [969, 471] width 68 height 26
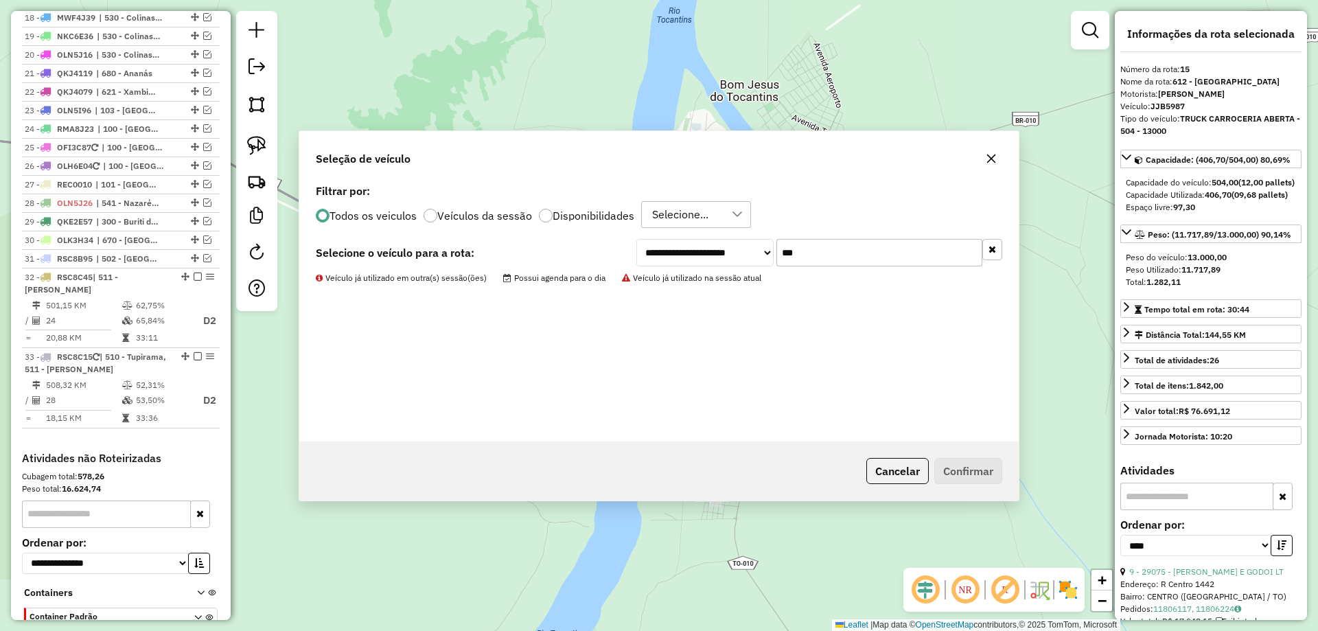
scroll to position [900, 0]
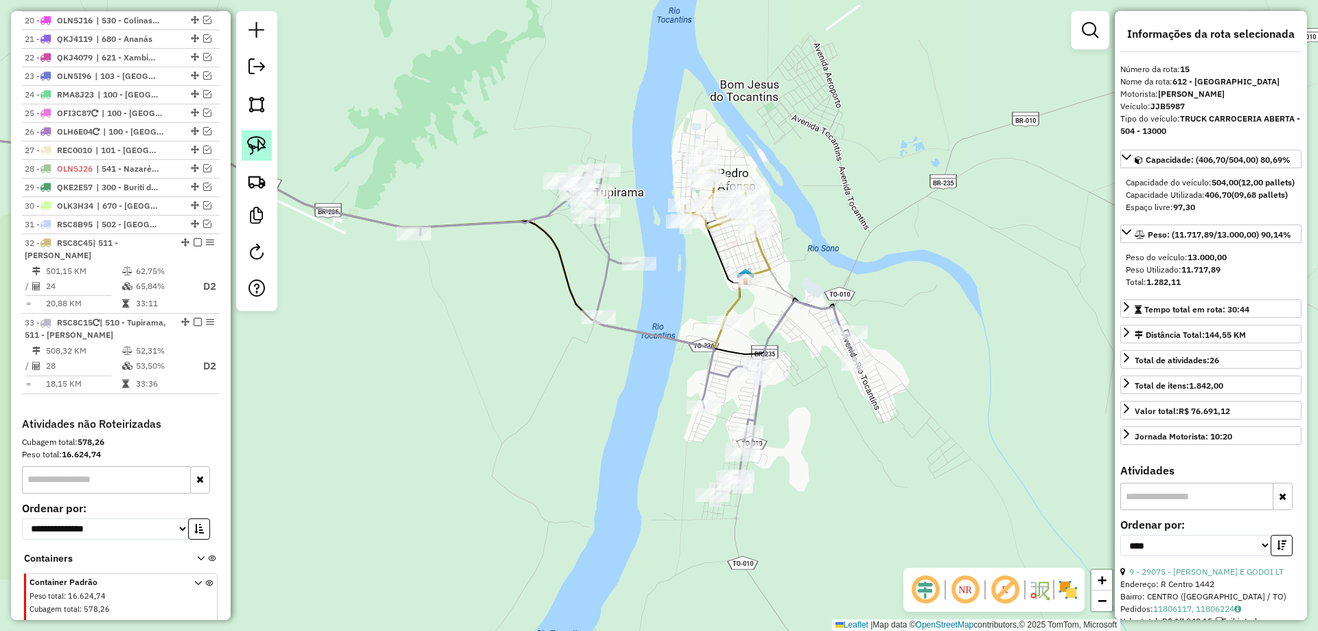
click at [252, 144] on img at bounding box center [256, 145] width 19 height 19
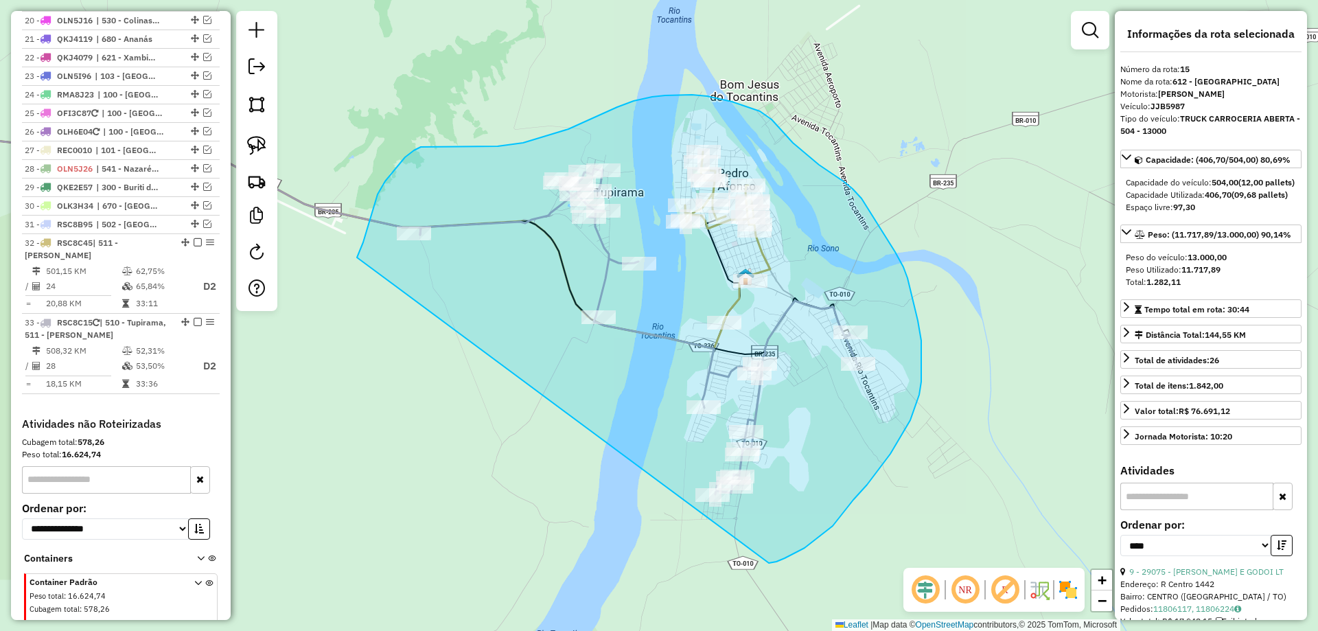
drag, startPoint x: 357, startPoint y: 258, endPoint x: 685, endPoint y: 562, distance: 447.5
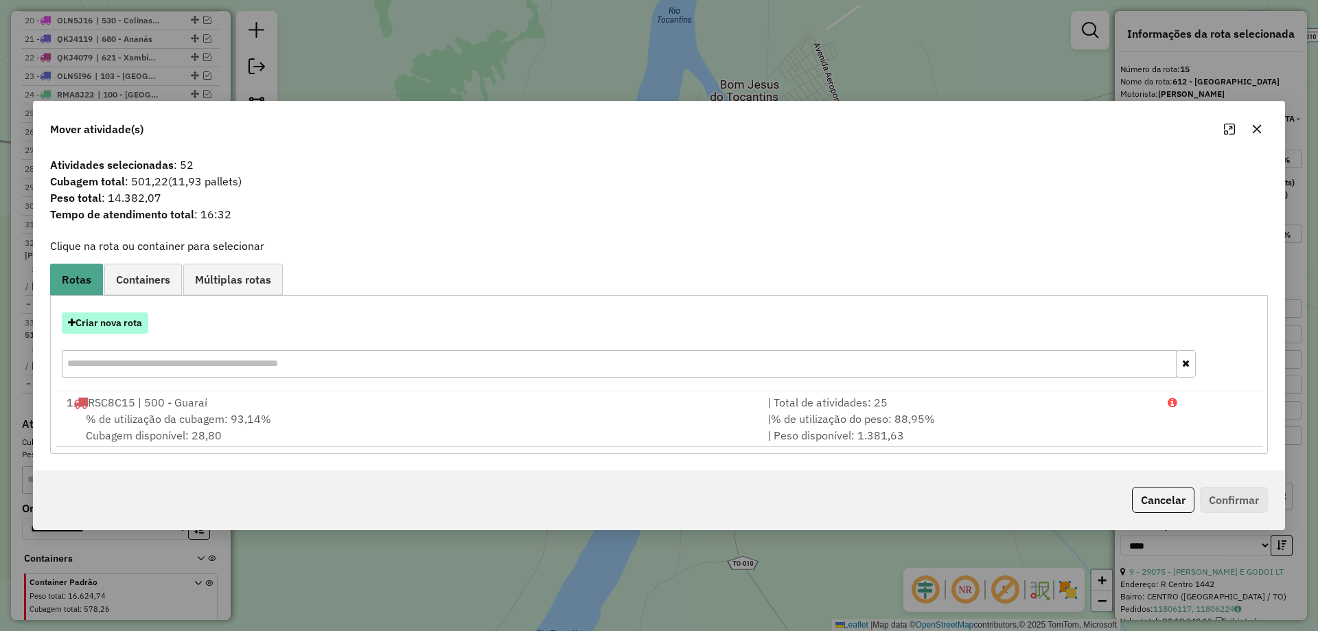
click at [101, 323] on button "Criar nova rota" at bounding box center [105, 322] width 87 height 21
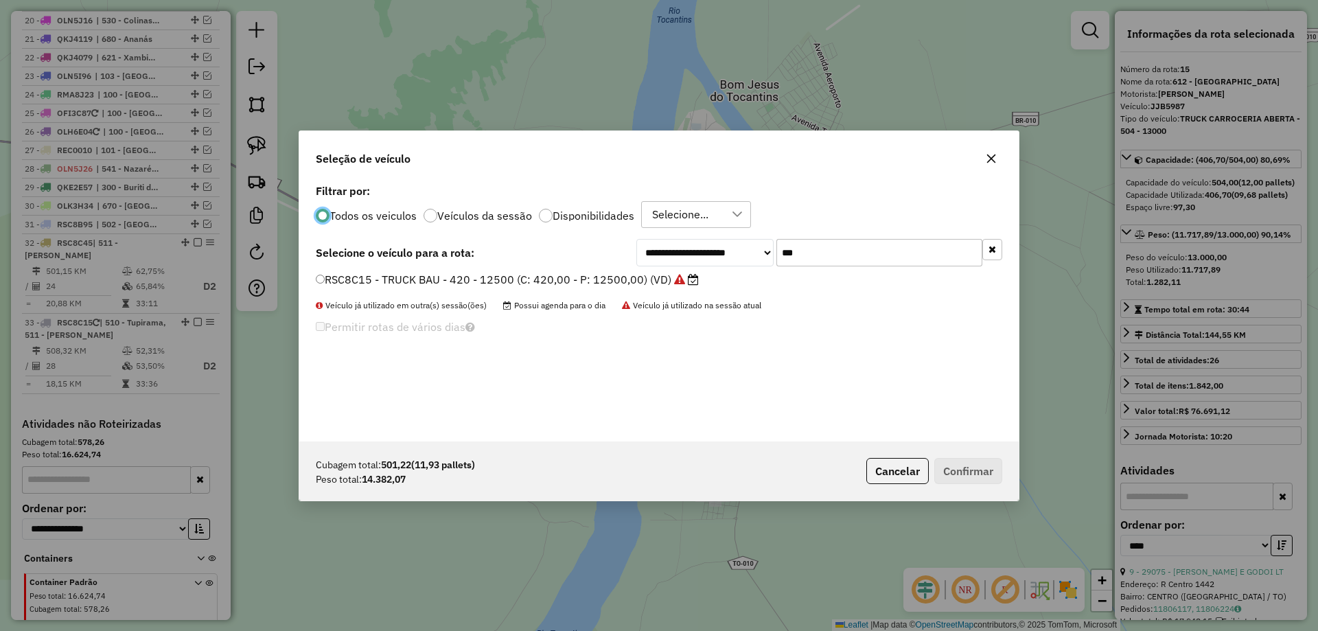
scroll to position [8, 4]
click at [559, 282] on label "RSC8C15 - TRUCK BAU - 420 - 12500 (C: 420,00 - P: 12500,00) (VD)" at bounding box center [507, 279] width 383 height 16
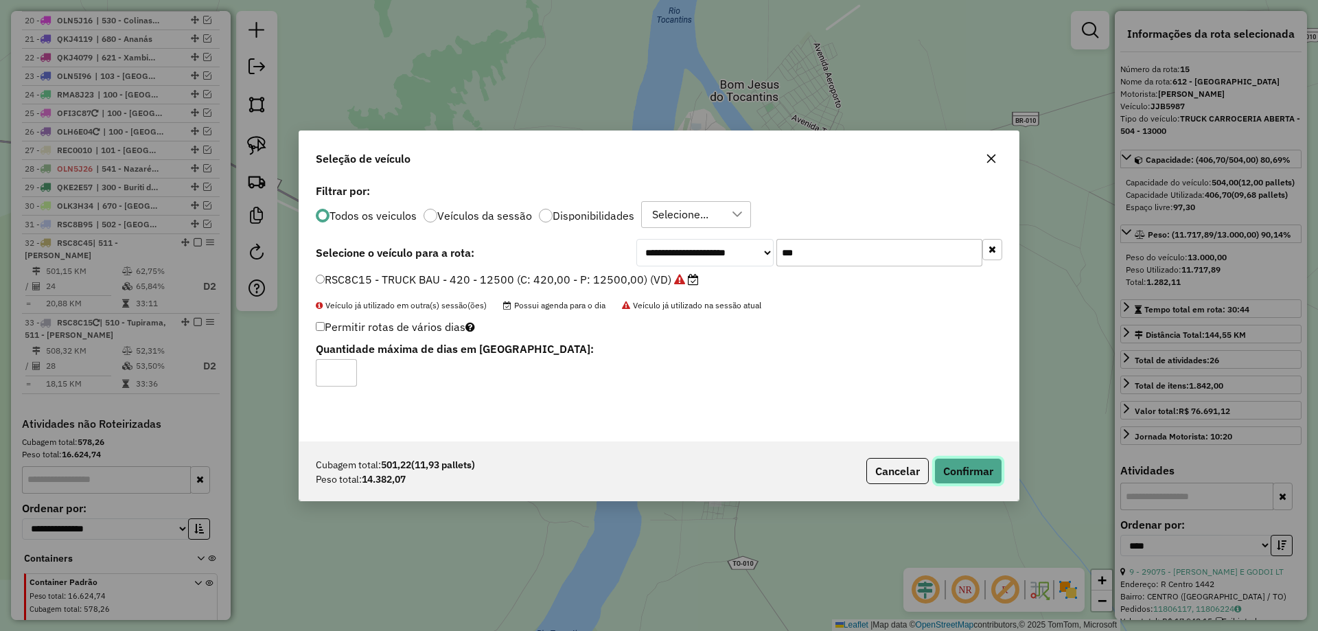
click at [979, 467] on button "Confirmar" at bounding box center [969, 471] width 68 height 26
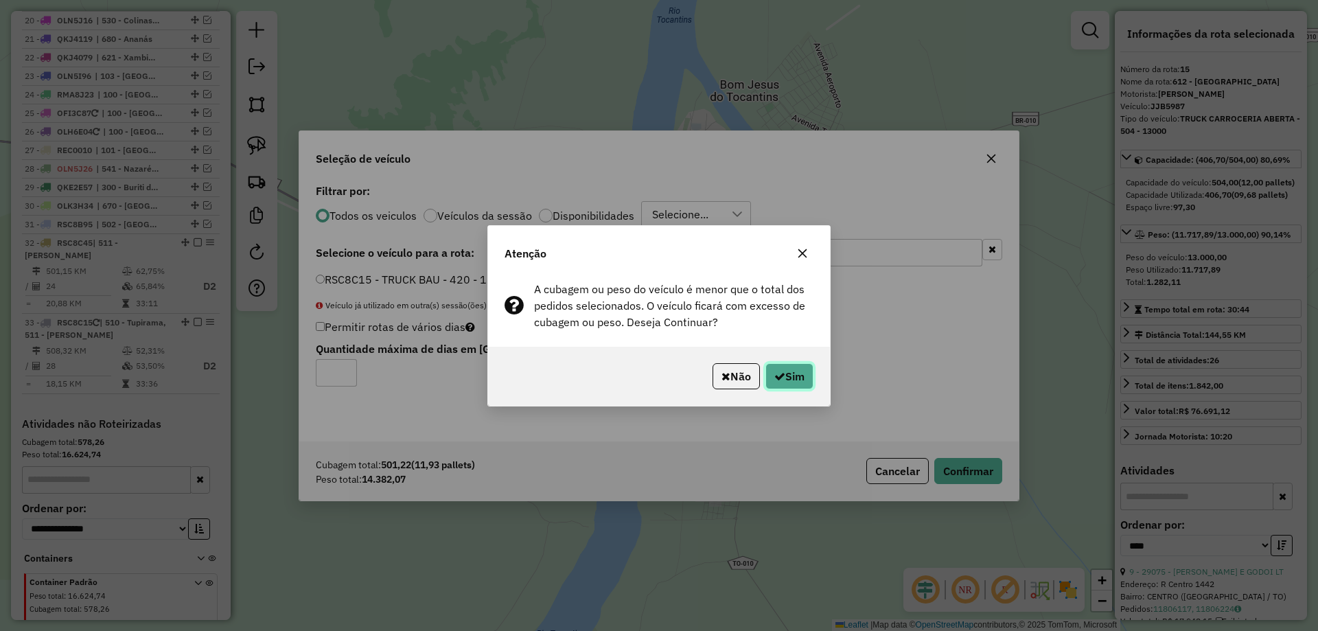
click at [784, 369] on button "Sim" at bounding box center [790, 376] width 48 height 26
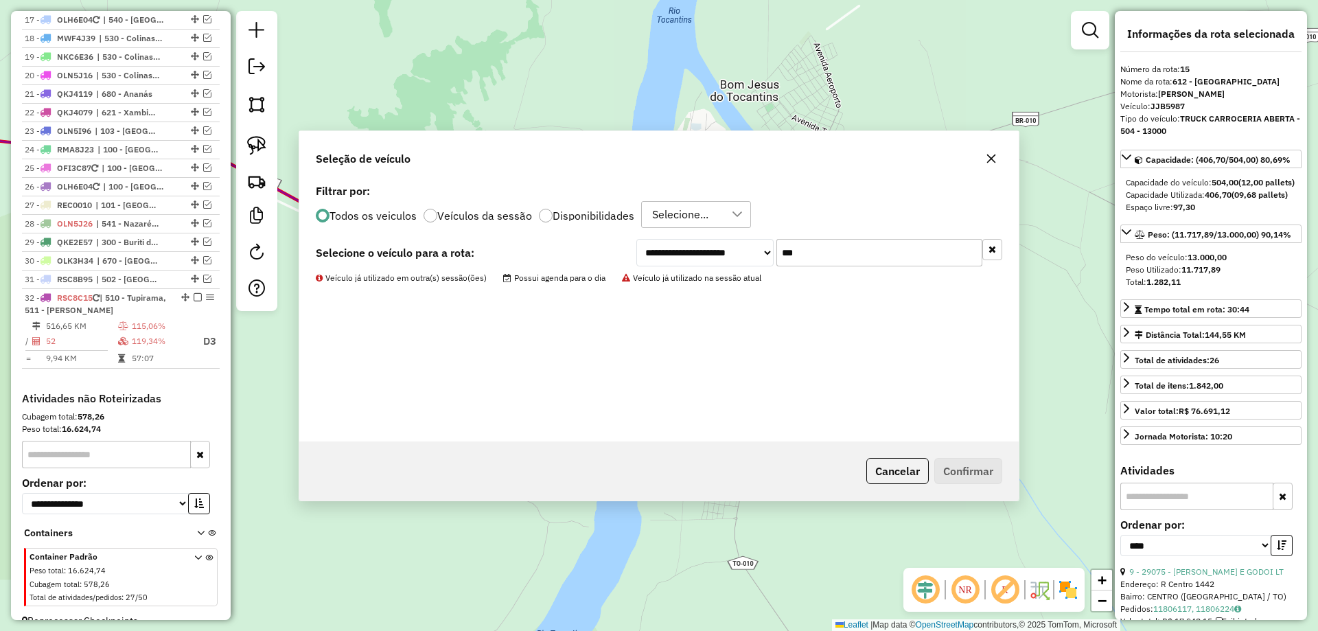
scroll to position [821, 0]
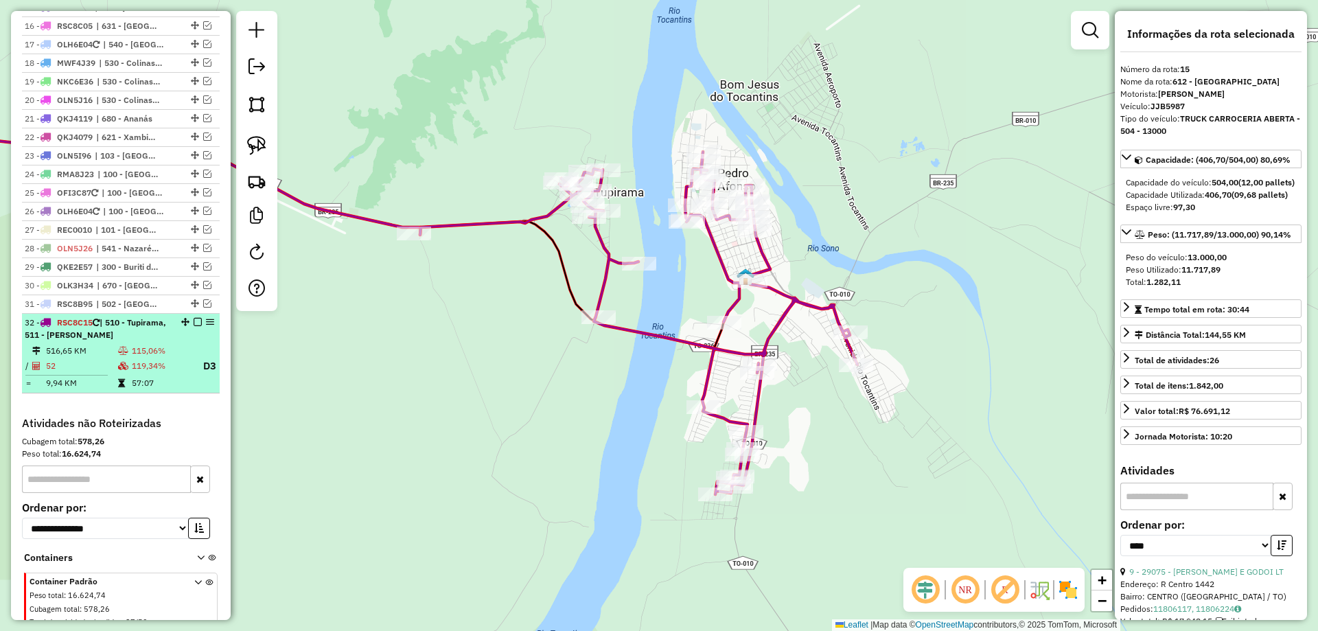
click at [131, 358] on td "115,06%" at bounding box center [161, 351] width 60 height 14
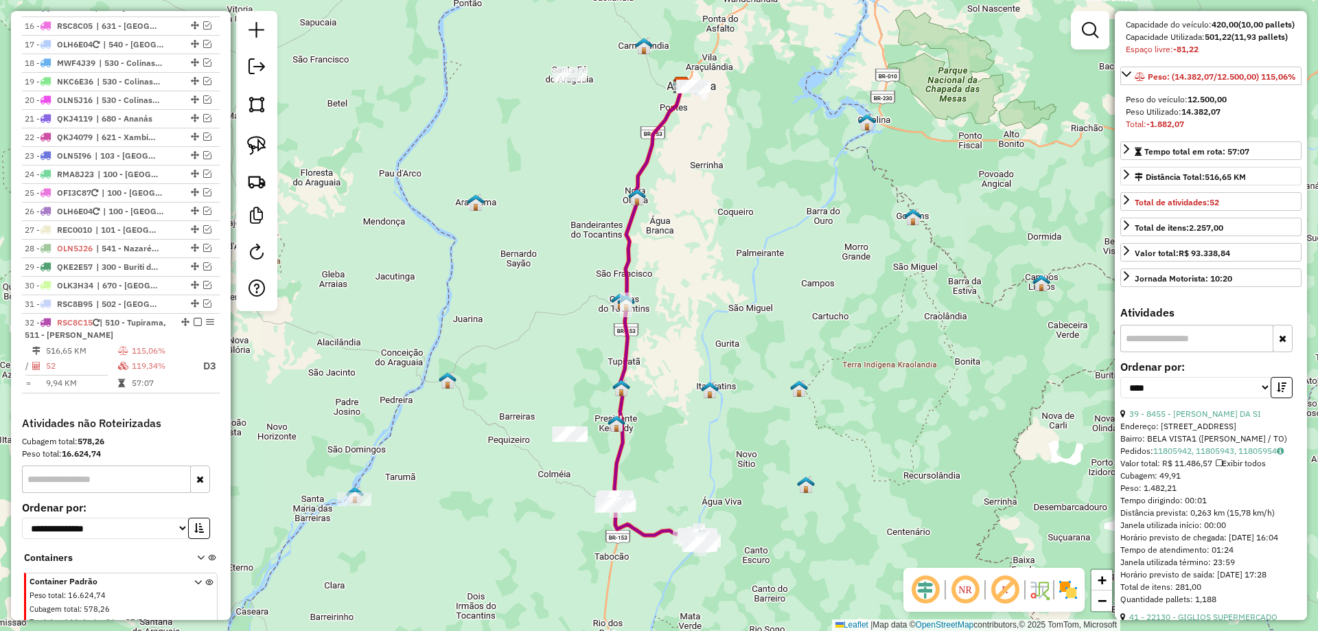
scroll to position [206, 0]
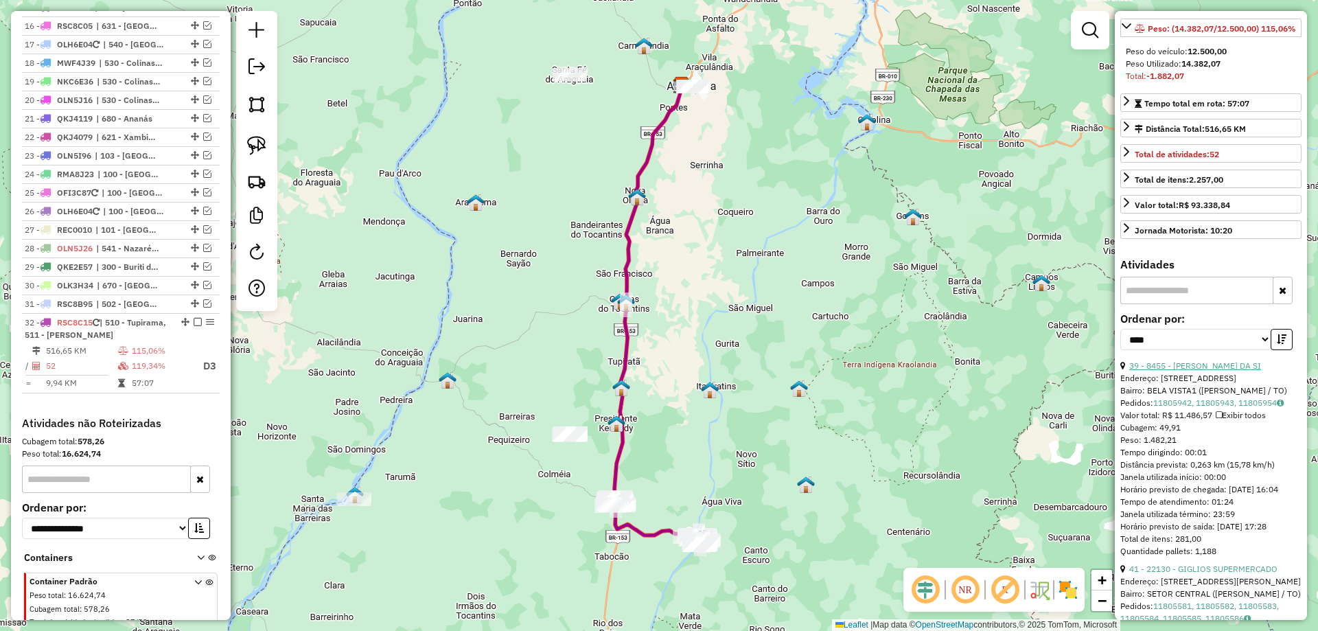
click at [1221, 371] on link "39 - 8455 - [PERSON_NAME] DA SI" at bounding box center [1196, 366] width 132 height 10
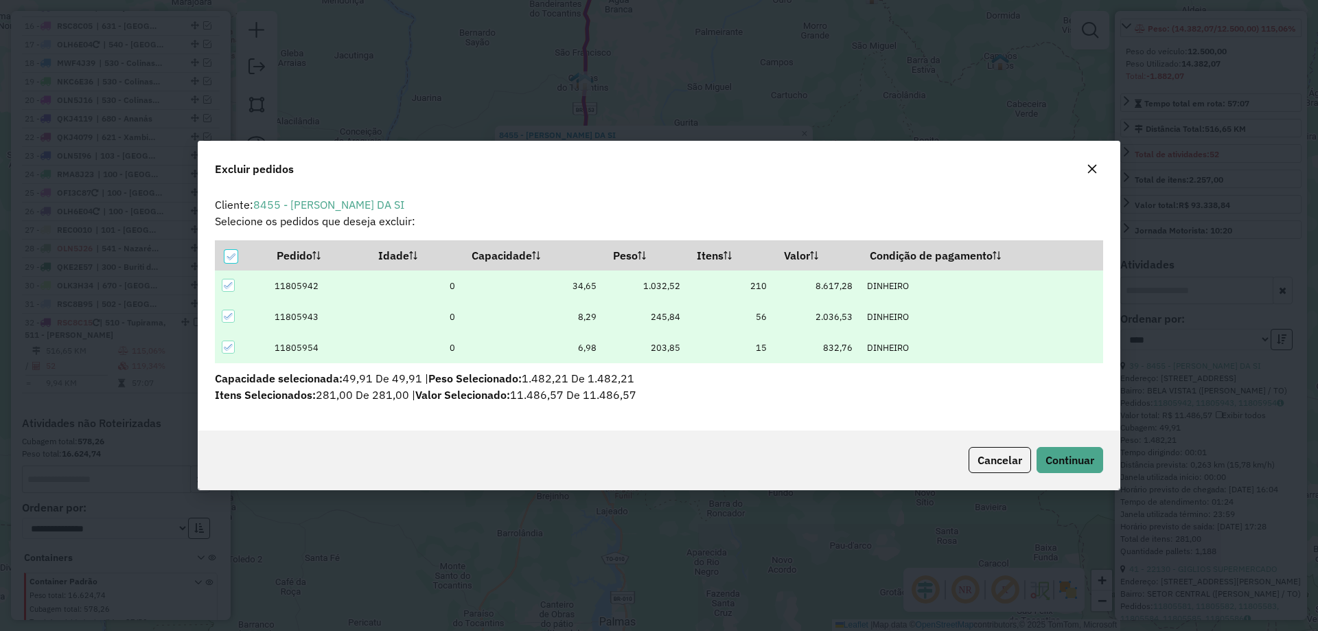
scroll to position [0, 0]
click at [1066, 456] on span "Continuar" at bounding box center [1070, 460] width 49 height 14
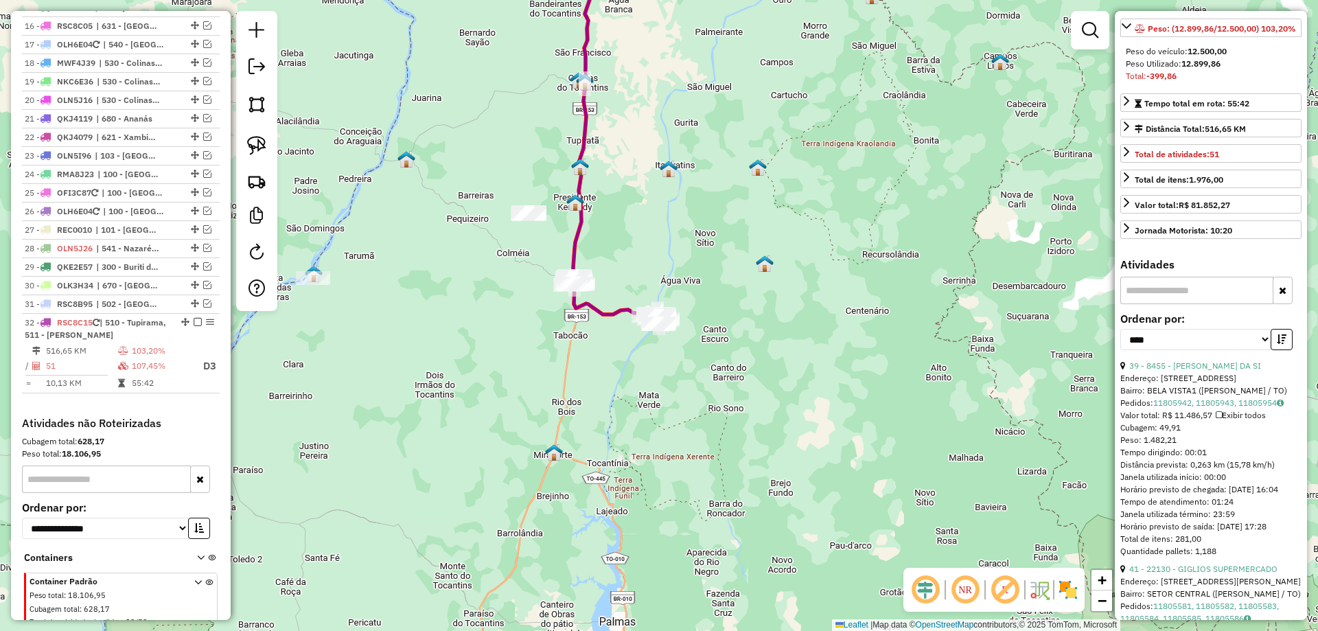
scroll to position [877, 0]
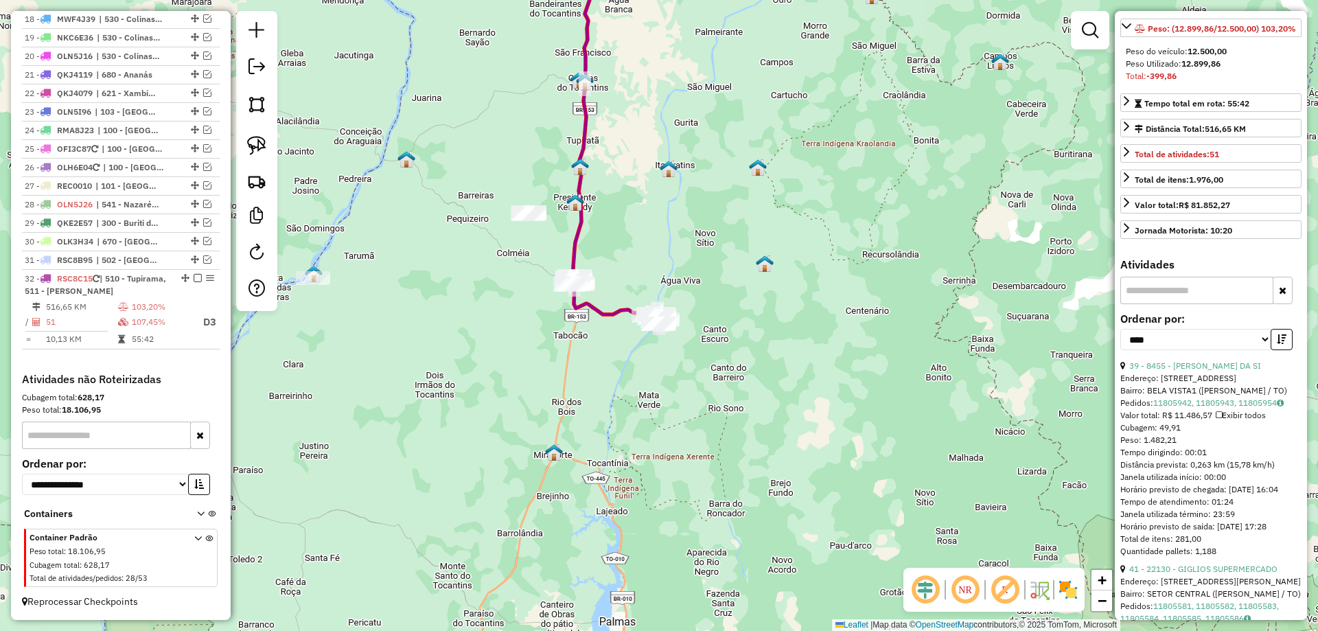
click at [1281, 344] on icon "button" at bounding box center [1282, 339] width 10 height 10
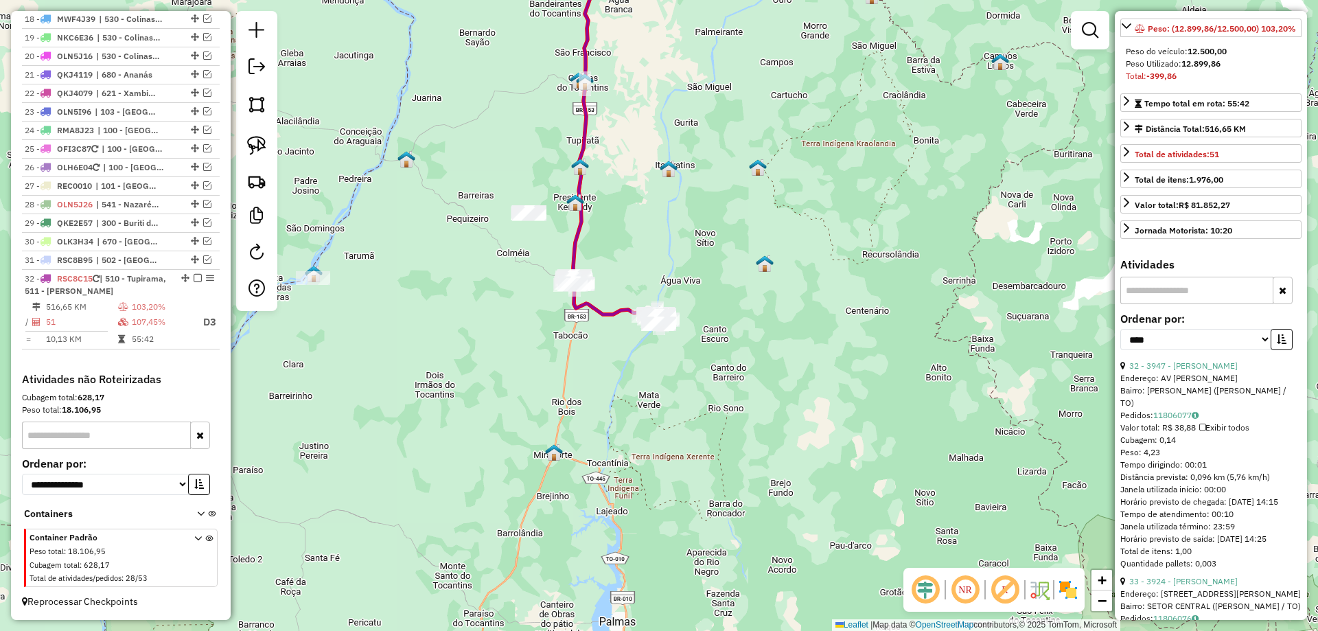
click at [1281, 344] on icon "button" at bounding box center [1282, 339] width 10 height 10
click at [1217, 371] on link "40 - 22130 - GIGLIOS SUPERMERCADO" at bounding box center [1204, 366] width 148 height 10
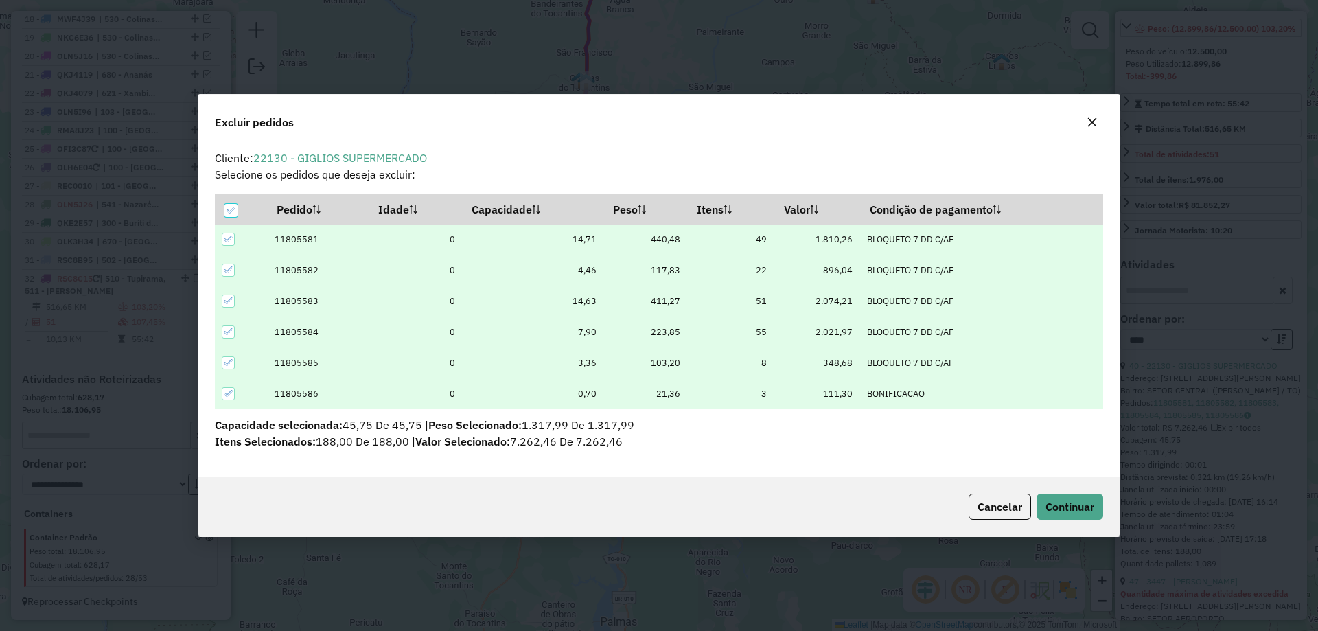
scroll to position [0, 0]
click at [1064, 496] on button "Continuar" at bounding box center [1070, 507] width 67 height 26
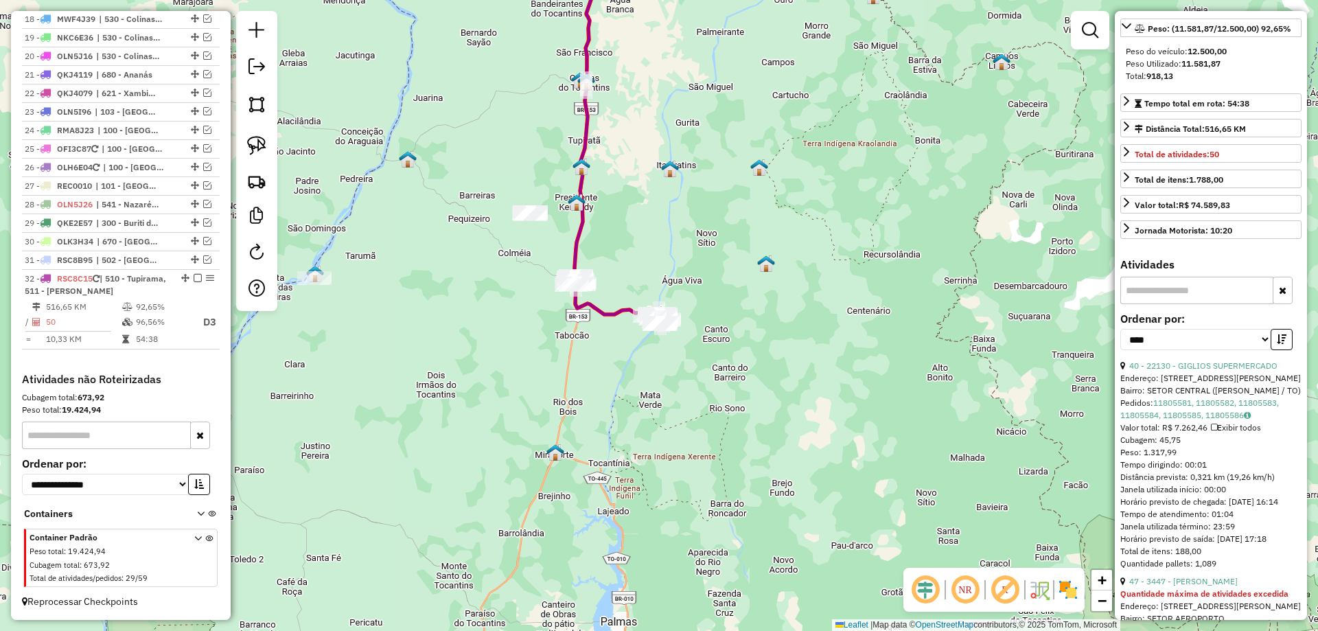
scroll to position [194, 0]
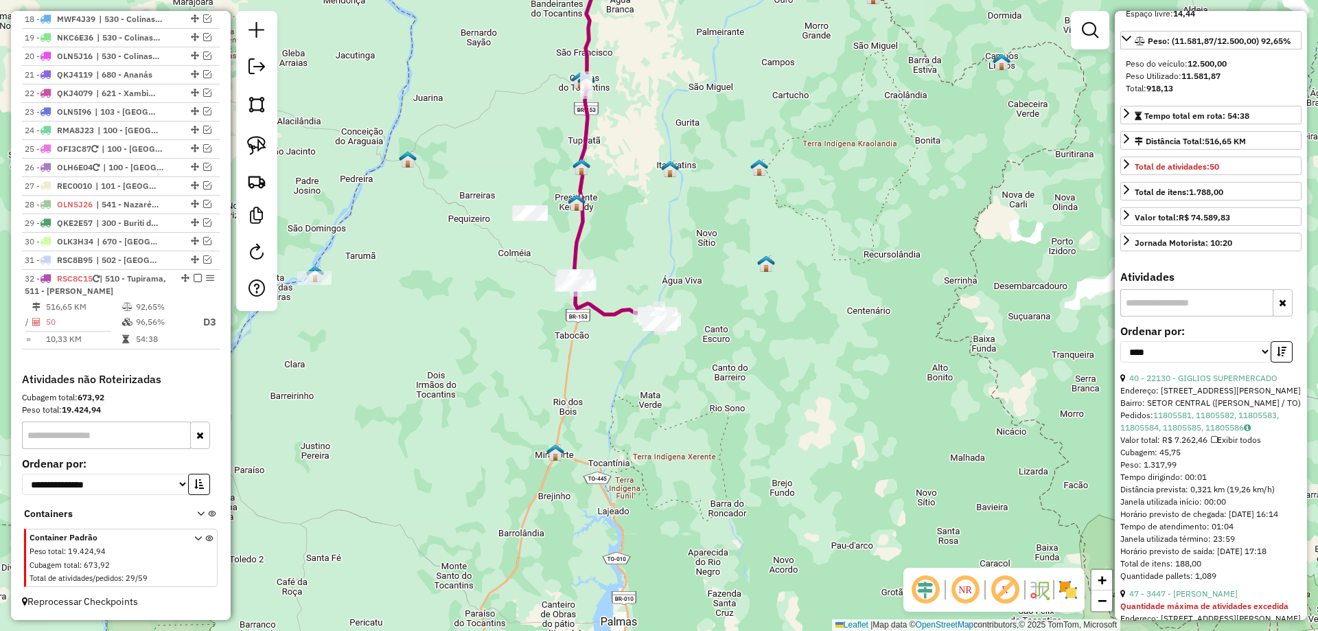
click at [1280, 372] on div "**********" at bounding box center [1211, 349] width 181 height 46
click at [1279, 356] on icon "button" at bounding box center [1282, 352] width 10 height 10
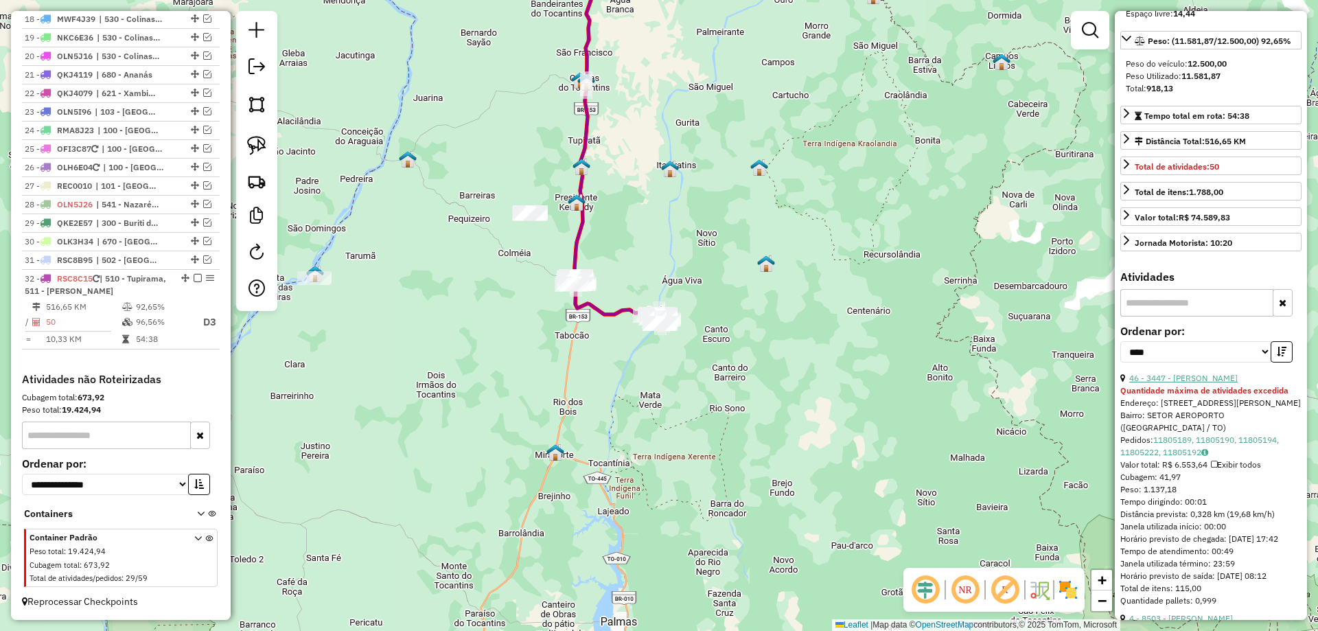
click at [1229, 383] on link "46 - 3447 - [PERSON_NAME]" at bounding box center [1184, 378] width 108 height 10
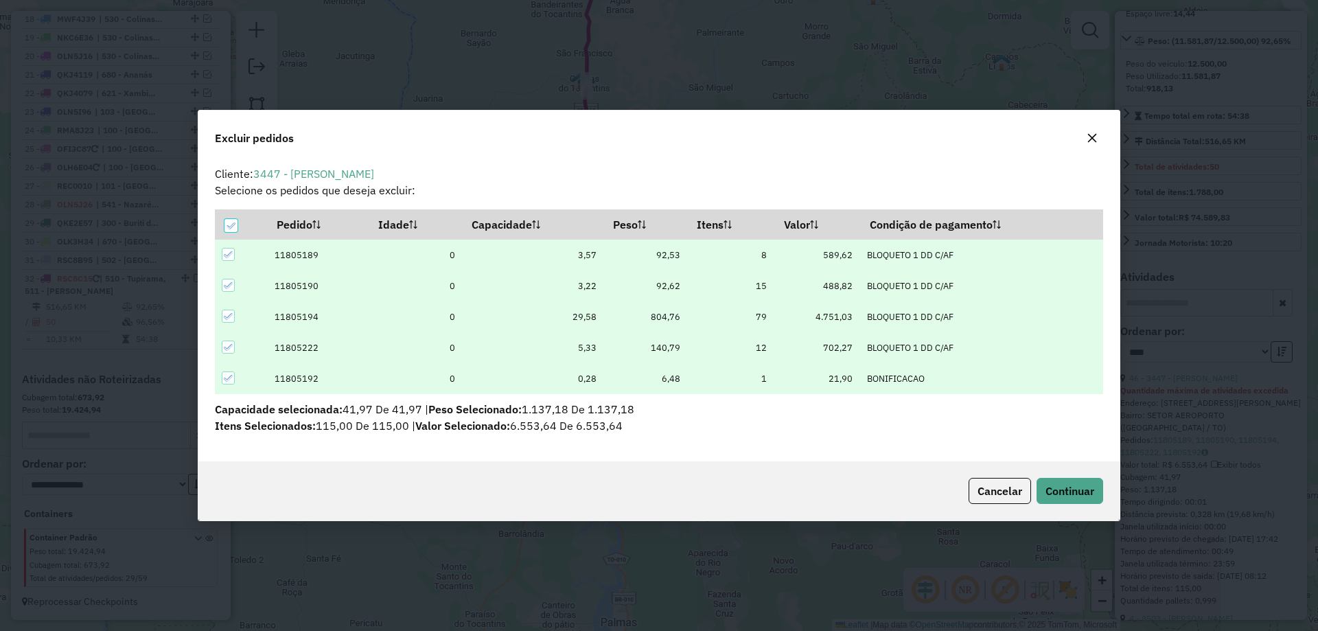
scroll to position [0, 0]
click at [1077, 487] on span "Continuar" at bounding box center [1070, 491] width 49 height 14
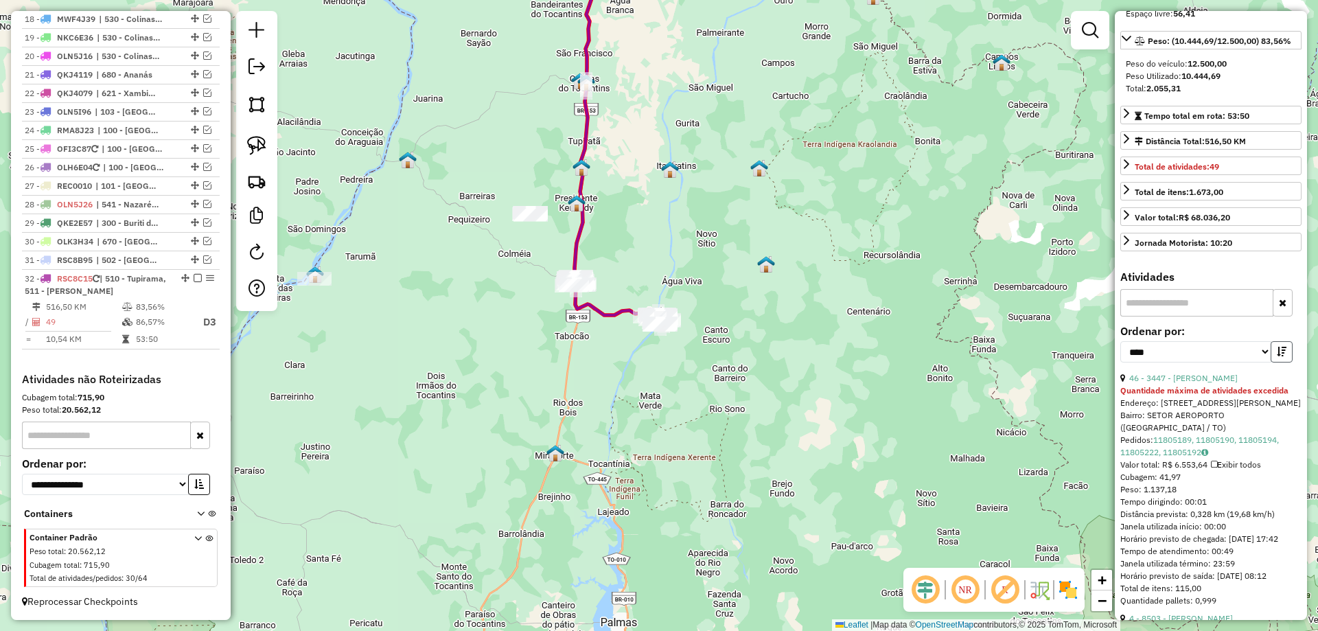
click at [1277, 356] on icon "button" at bounding box center [1282, 352] width 10 height 10
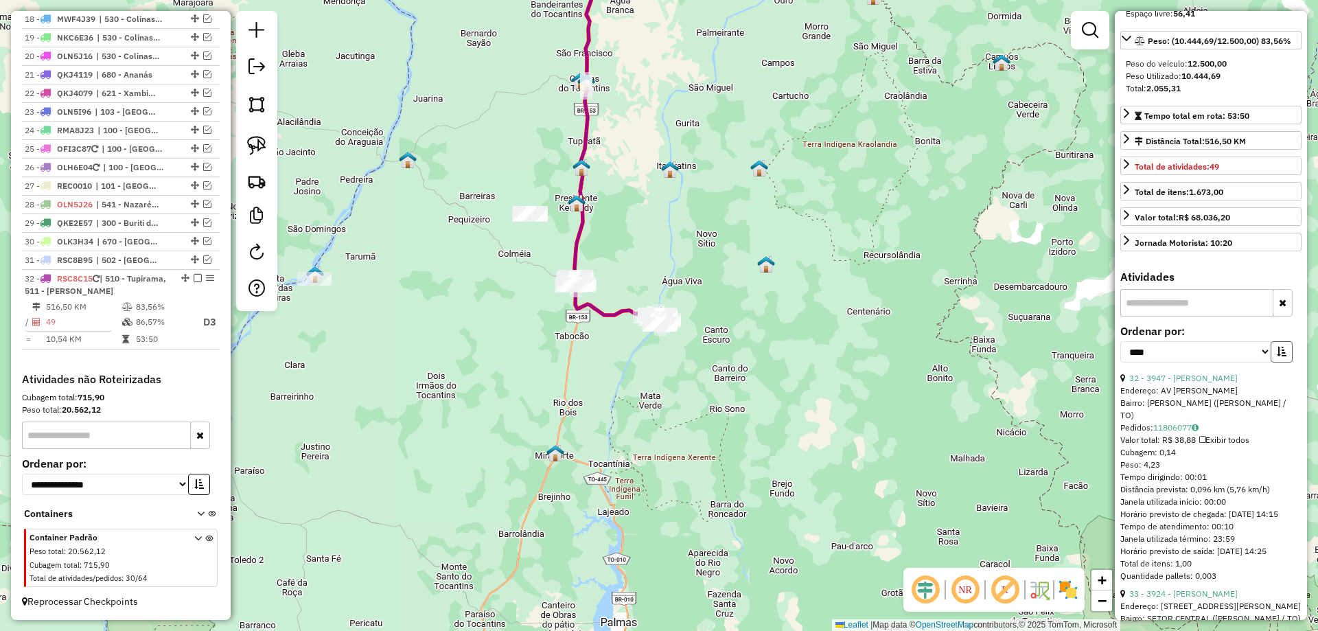
click at [1277, 356] on icon "button" at bounding box center [1282, 352] width 10 height 10
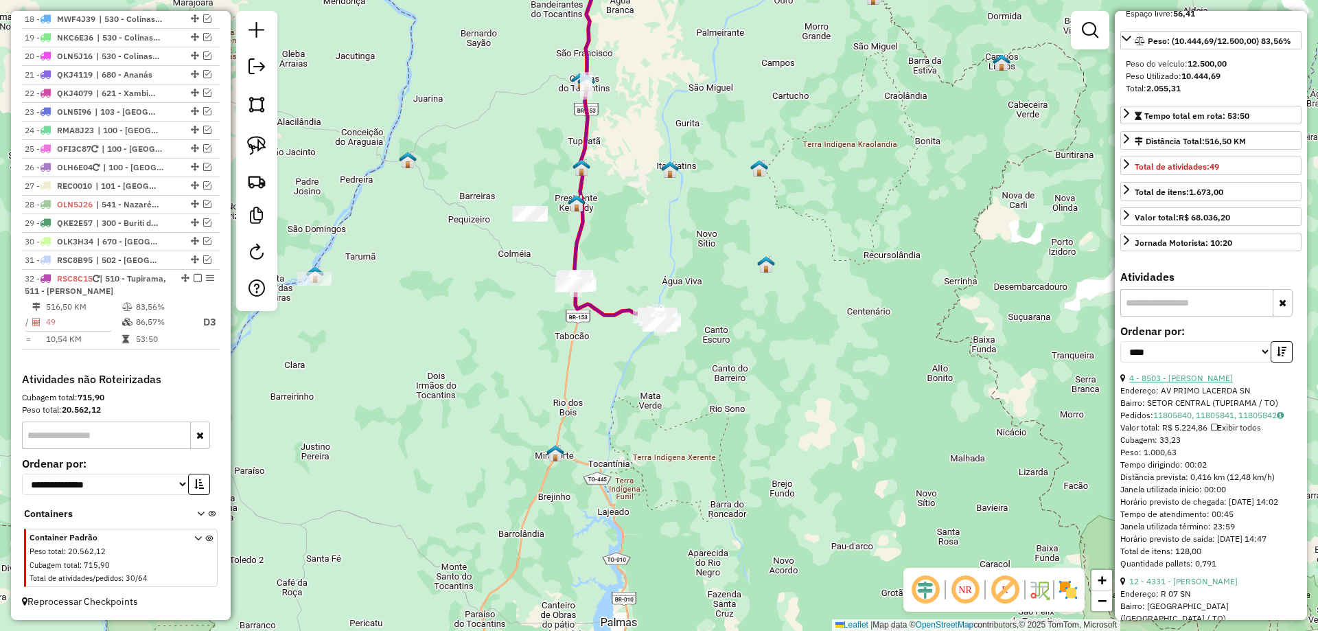
click at [1228, 383] on link "4 - 8503 - [PERSON_NAME]" at bounding box center [1182, 378] width 104 height 10
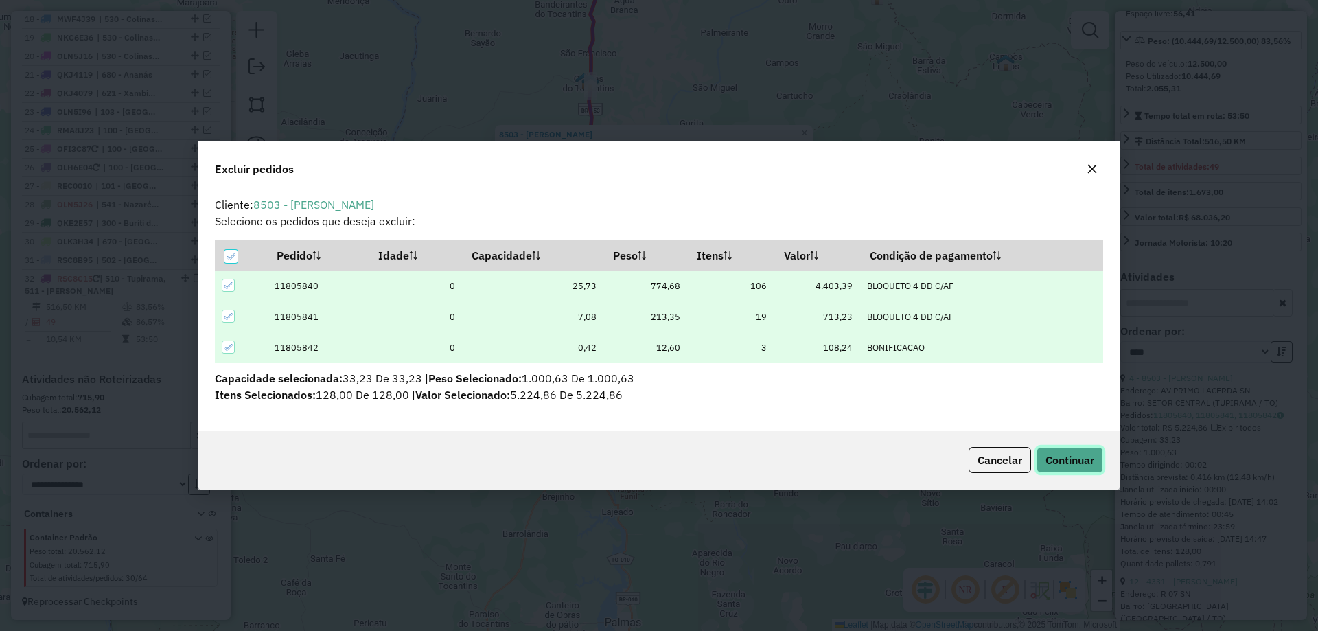
click at [1054, 455] on span "Continuar" at bounding box center [1070, 460] width 49 height 14
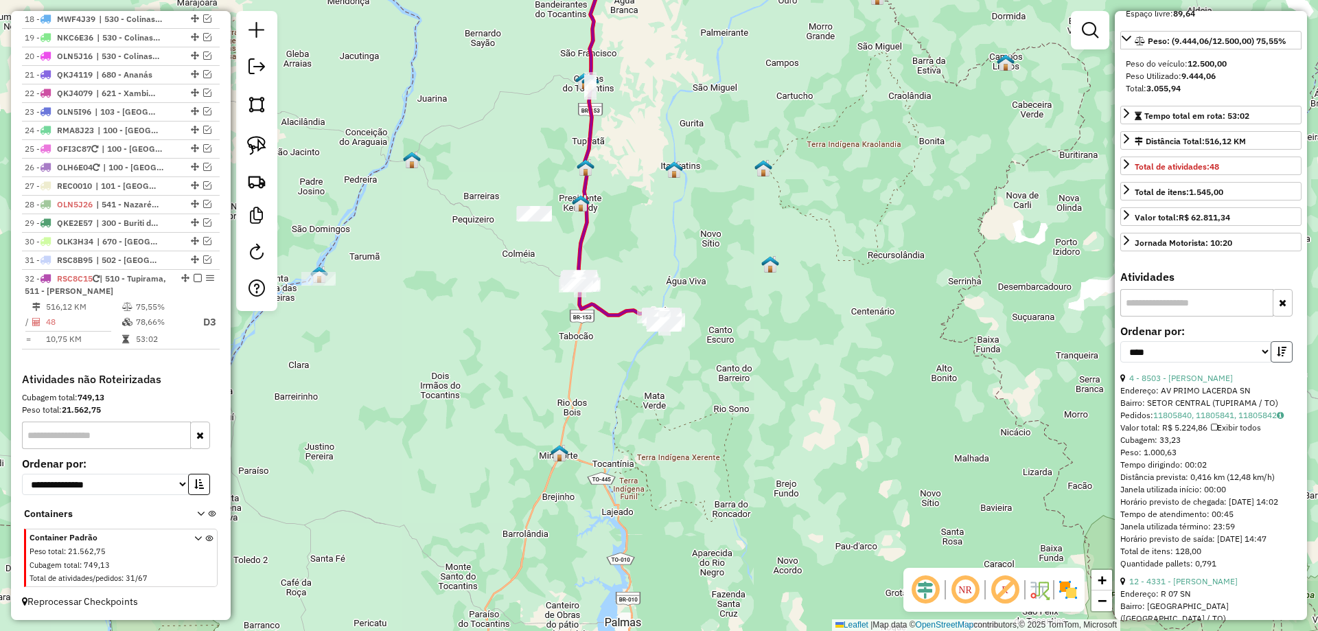
click at [1281, 363] on button "button" at bounding box center [1282, 351] width 22 height 21
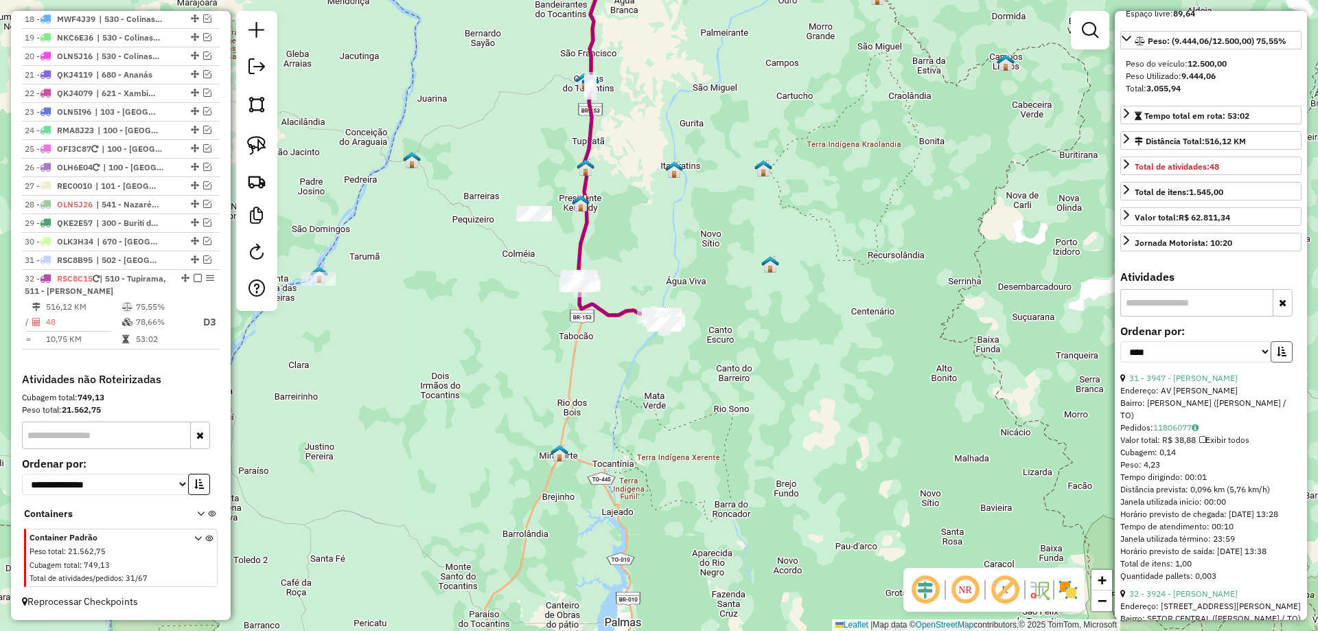
click at [1281, 363] on button "button" at bounding box center [1282, 351] width 22 height 21
click at [1230, 383] on link "11 - 4331 - [PERSON_NAME]" at bounding box center [1184, 378] width 108 height 10
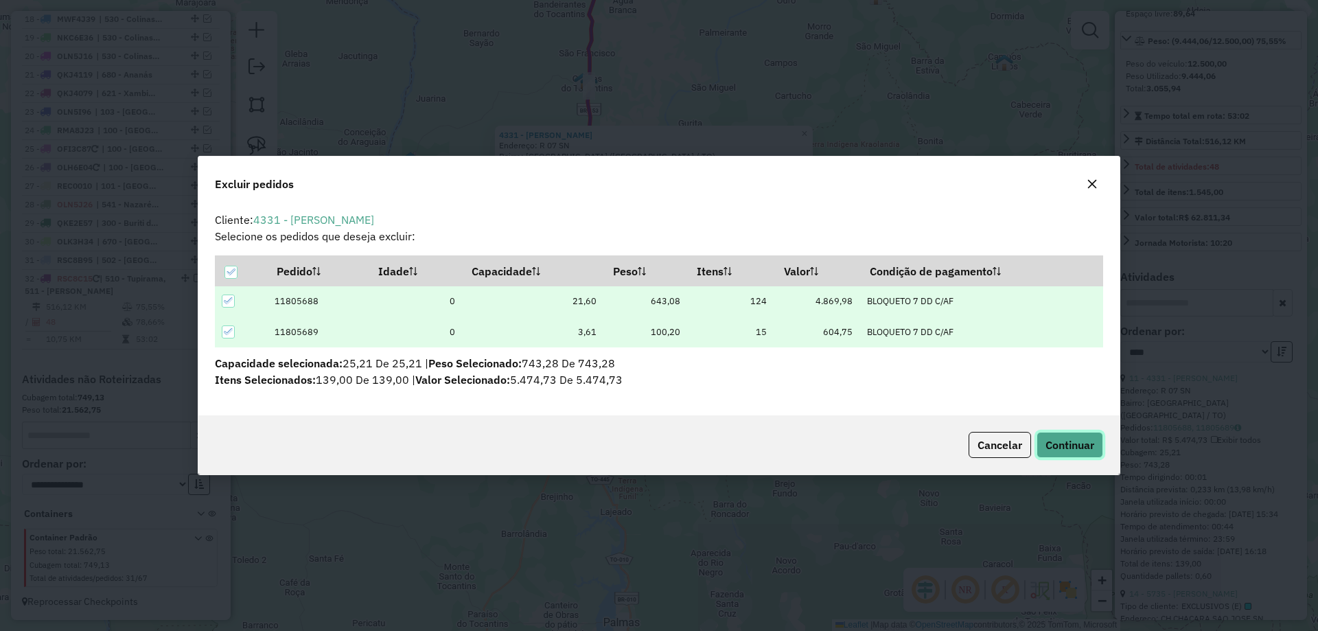
click at [1053, 446] on span "Continuar" at bounding box center [1070, 445] width 49 height 14
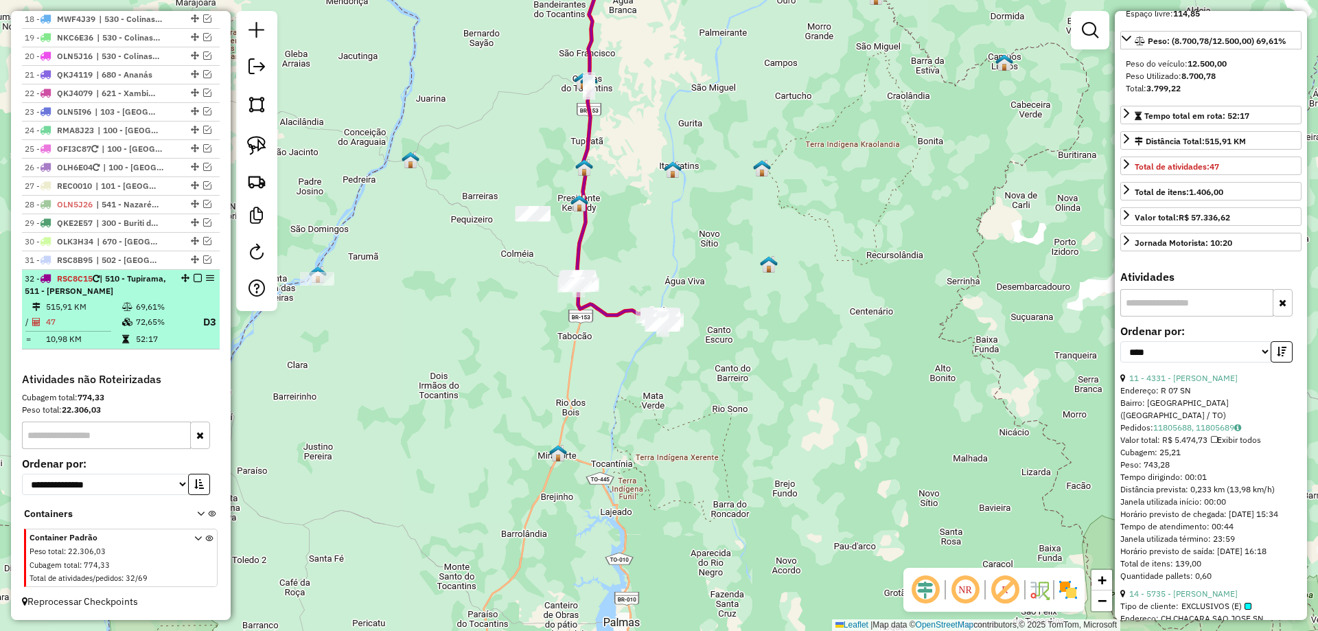
click at [165, 310] on td "69,61%" at bounding box center [162, 307] width 55 height 14
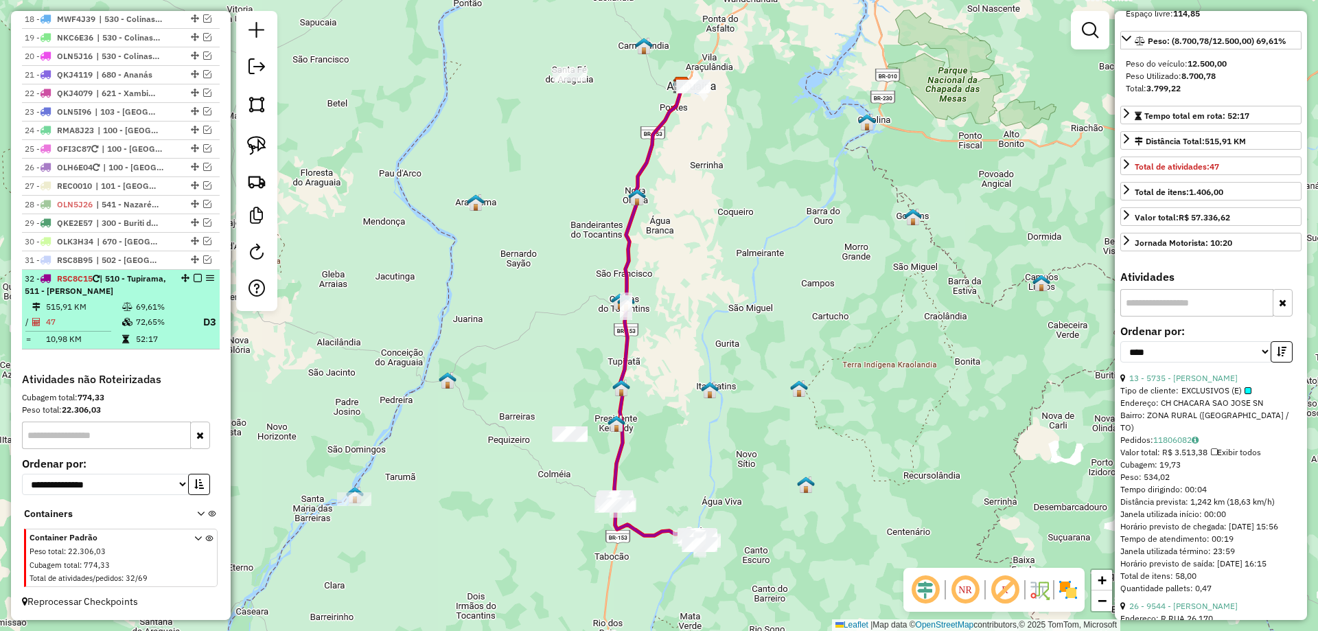
click at [194, 279] on em at bounding box center [198, 278] width 8 height 8
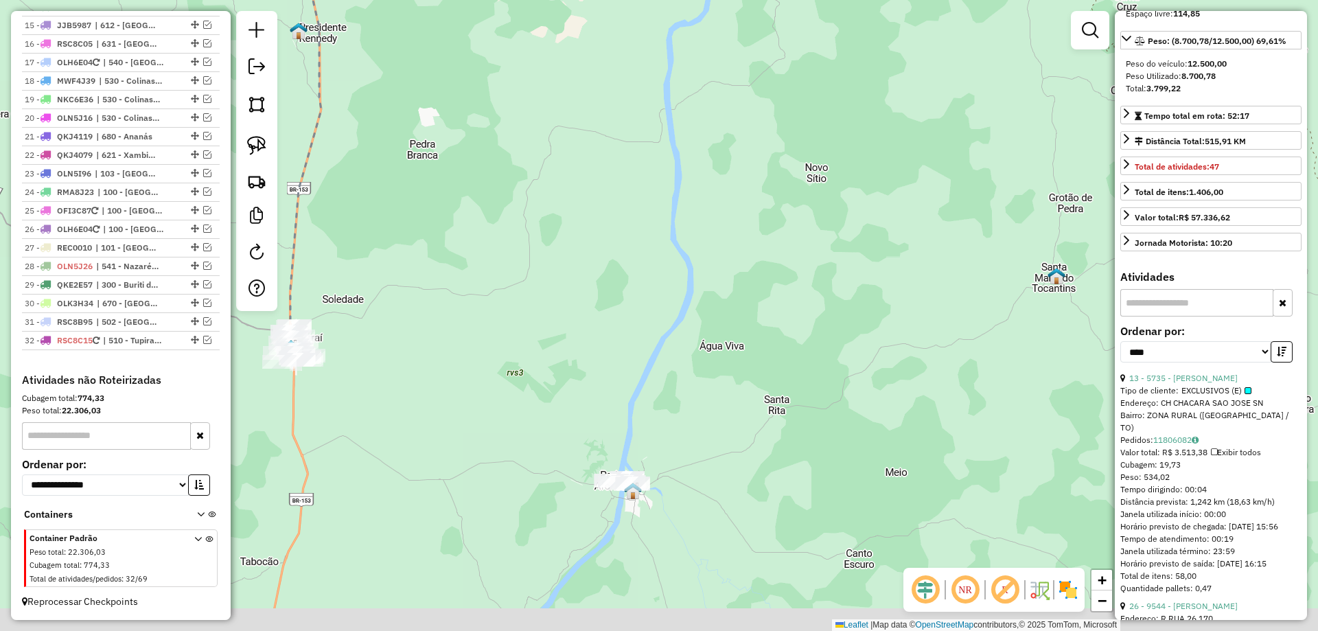
drag, startPoint x: 720, startPoint y: 511, endPoint x: 694, endPoint y: 232, distance: 280.0
click at [696, 232] on div "Janela de atendimento Grade de atendimento Capacidade Transportadoras Veículos …" at bounding box center [659, 315] width 1318 height 631
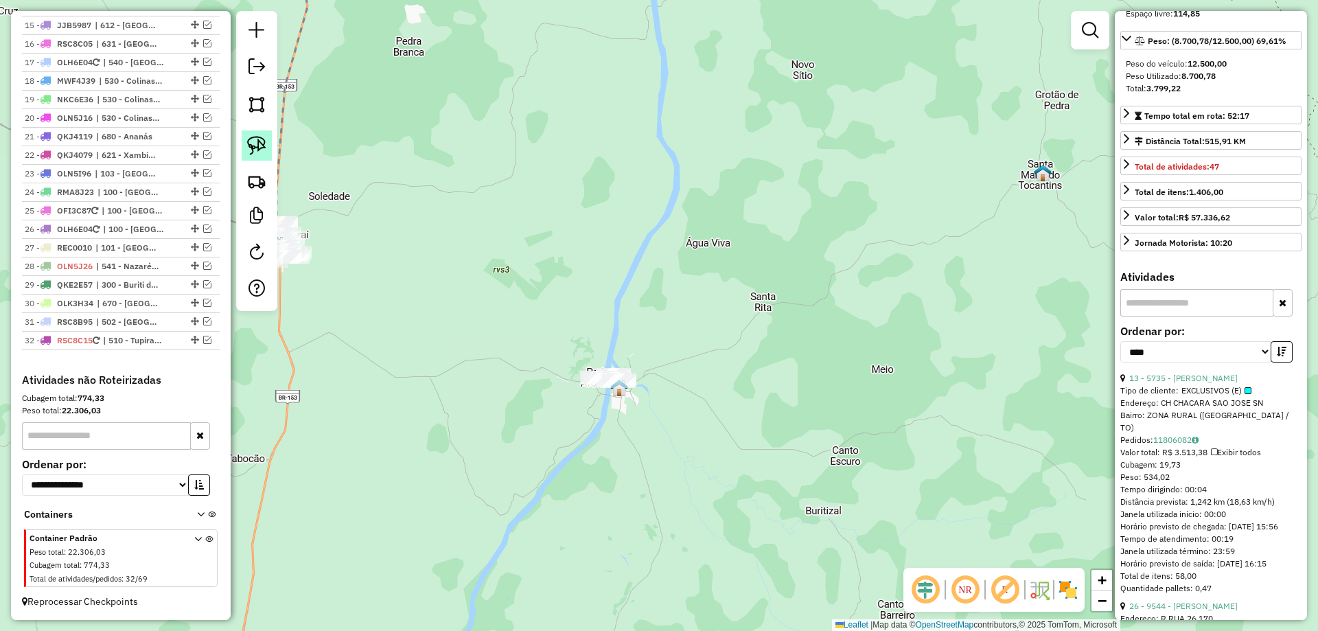
click at [244, 138] on link at bounding box center [257, 145] width 30 height 30
drag, startPoint x: 542, startPoint y: 413, endPoint x: 608, endPoint y: 450, distance: 75.3
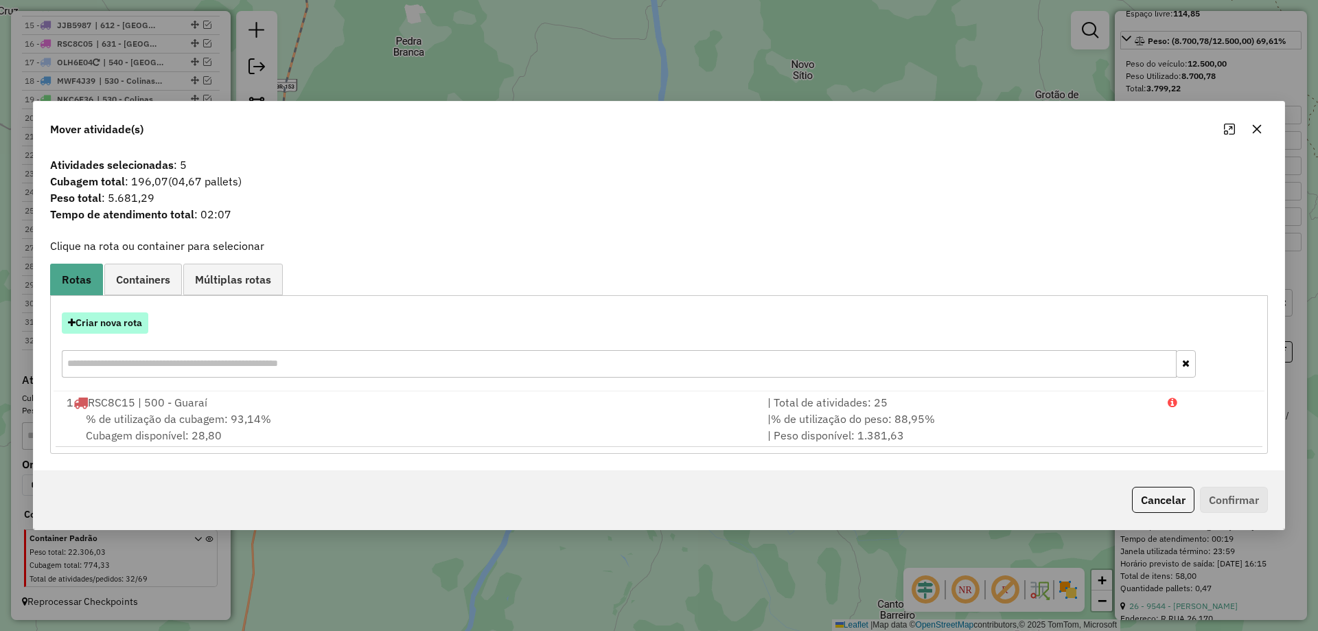
click at [126, 324] on button "Criar nova rota" at bounding box center [105, 322] width 87 height 21
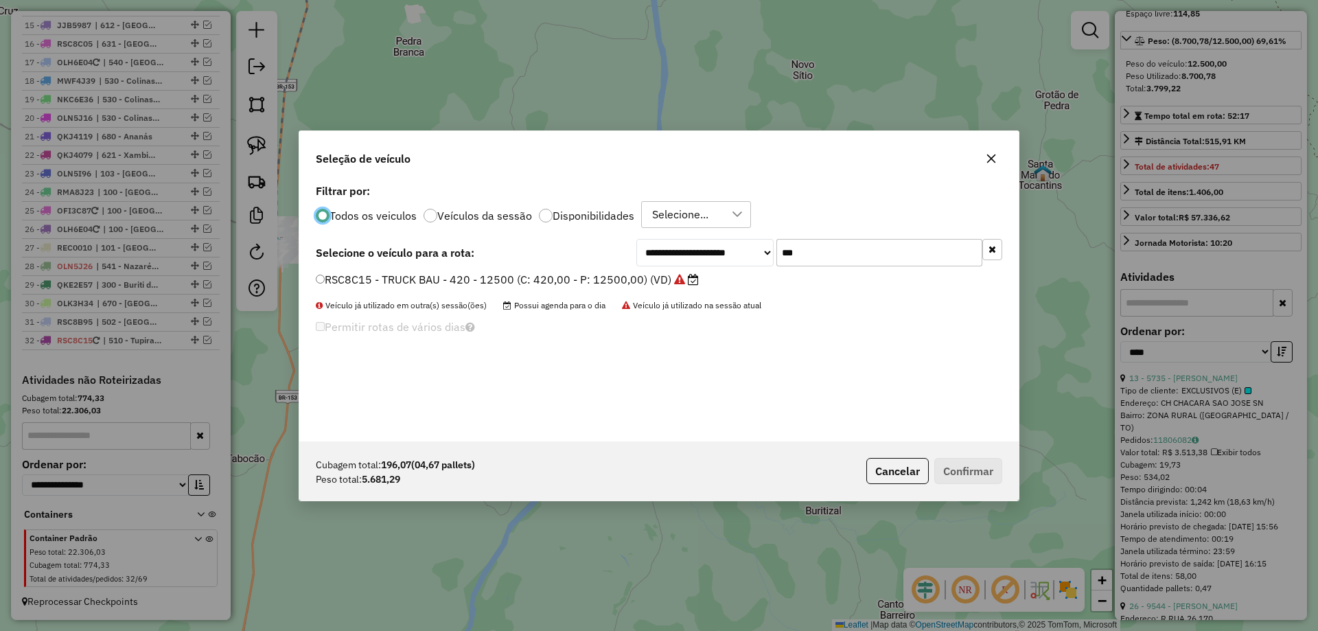
scroll to position [8, 4]
click at [814, 247] on input "***" at bounding box center [880, 252] width 206 height 27
click at [986, 163] on icon "button" at bounding box center [991, 158] width 11 height 11
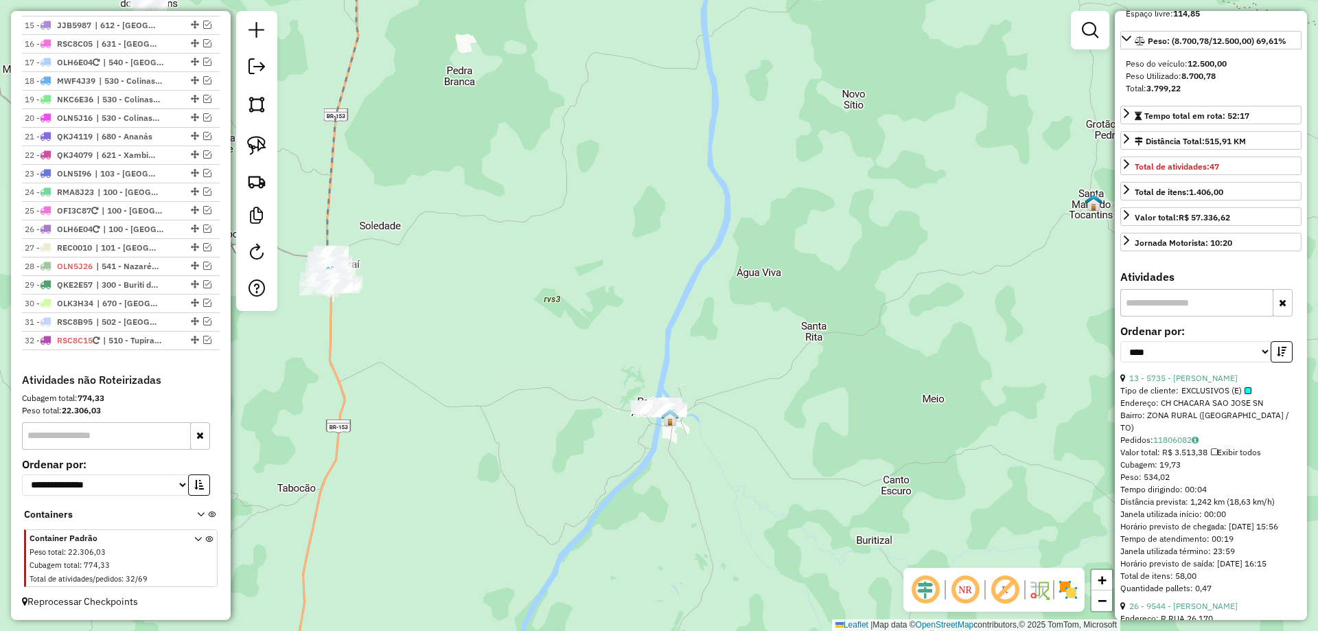
drag, startPoint x: 569, startPoint y: 279, endPoint x: 738, endPoint y: 321, distance: 173.2
click at [738, 321] on div "Janela de atendimento Grade de atendimento Capacidade Transportadoras Veículos …" at bounding box center [659, 315] width 1318 height 631
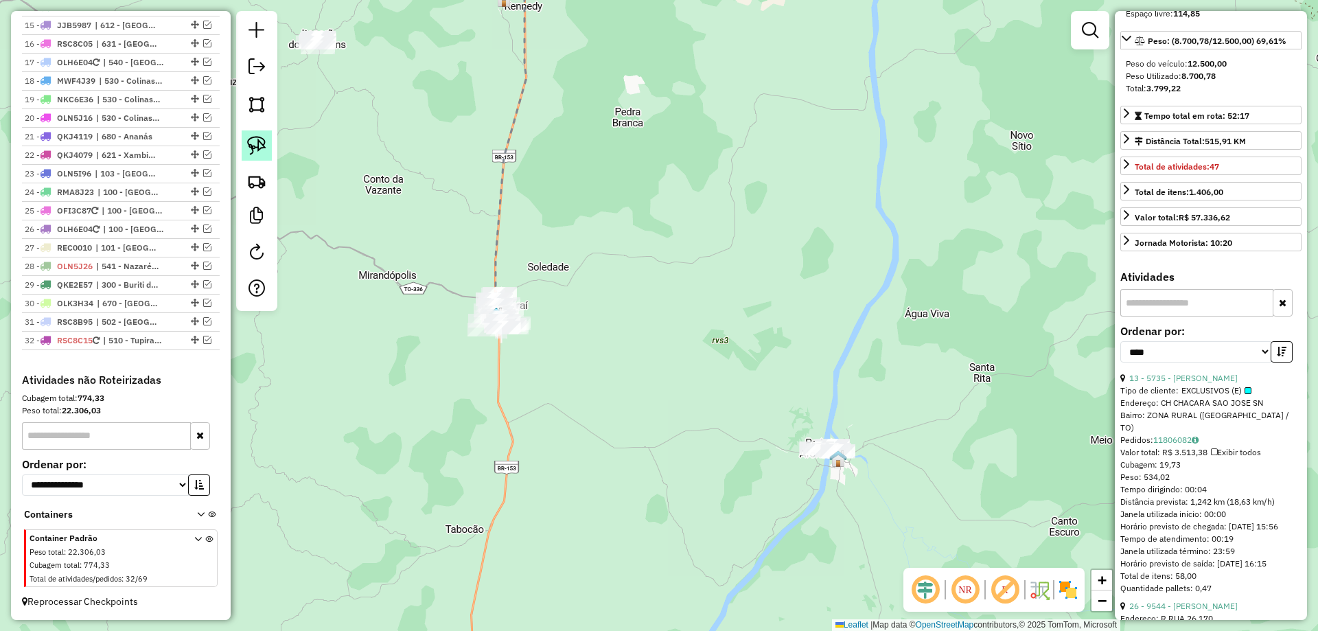
click at [251, 147] on img at bounding box center [256, 145] width 19 height 19
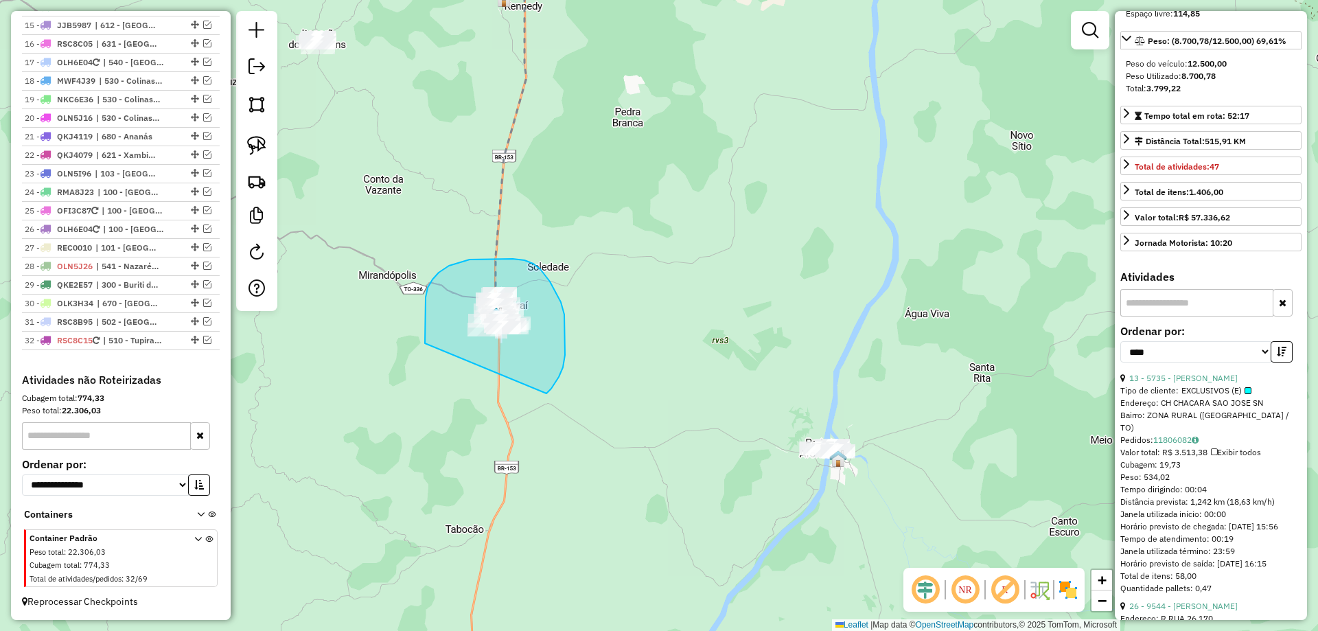
drag, startPoint x: 425, startPoint y: 343, endPoint x: 490, endPoint y: 401, distance: 87.1
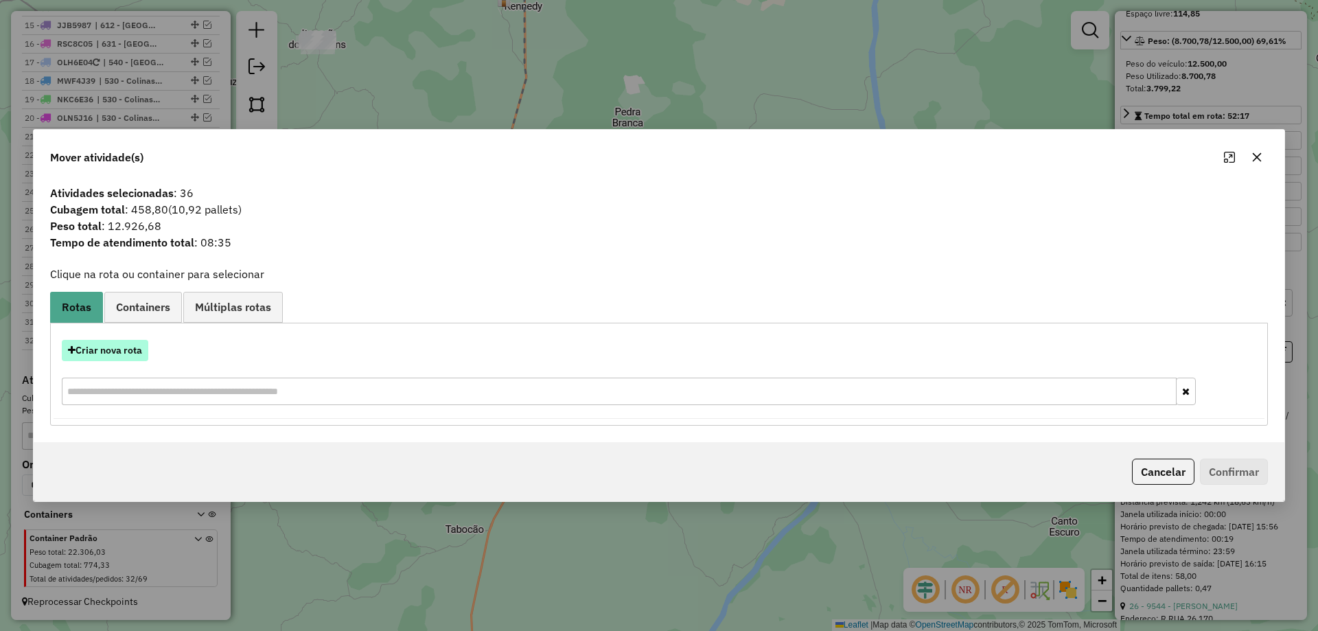
click at [132, 357] on button "Criar nova rota" at bounding box center [105, 350] width 87 height 21
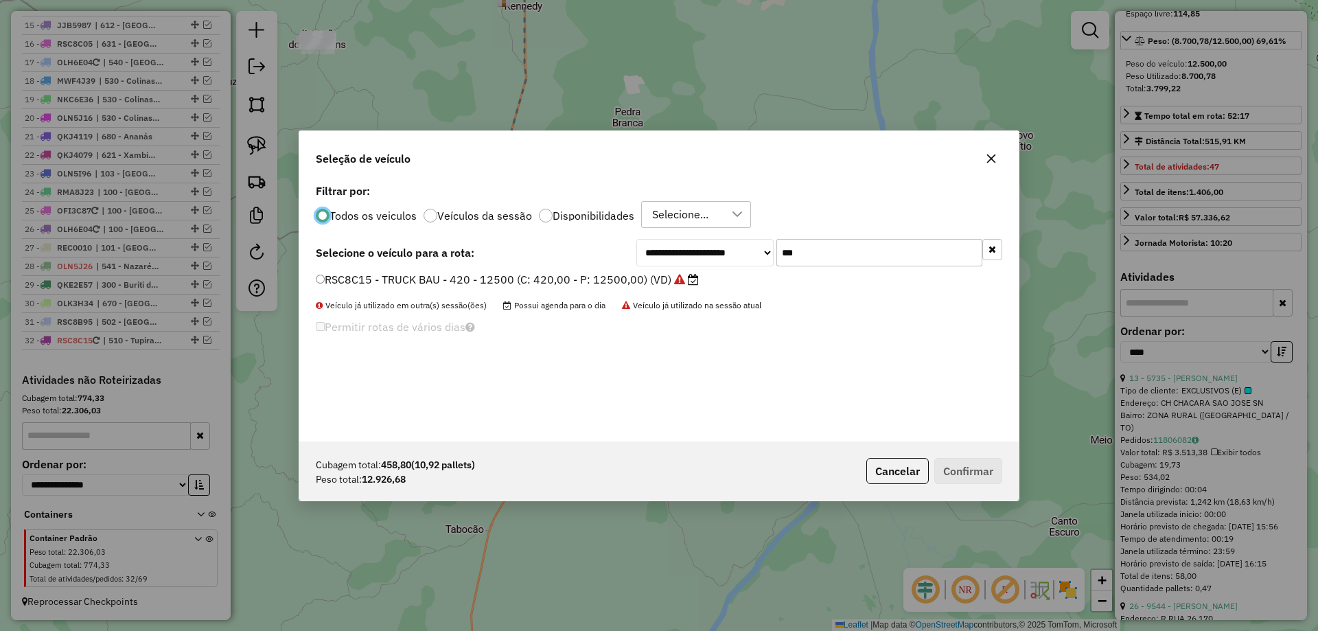
click at [626, 276] on label "RSC8C15 - TRUCK BAU - 420 - 12500 (C: 420,00 - P: 12500,00) (VD)" at bounding box center [507, 279] width 383 height 16
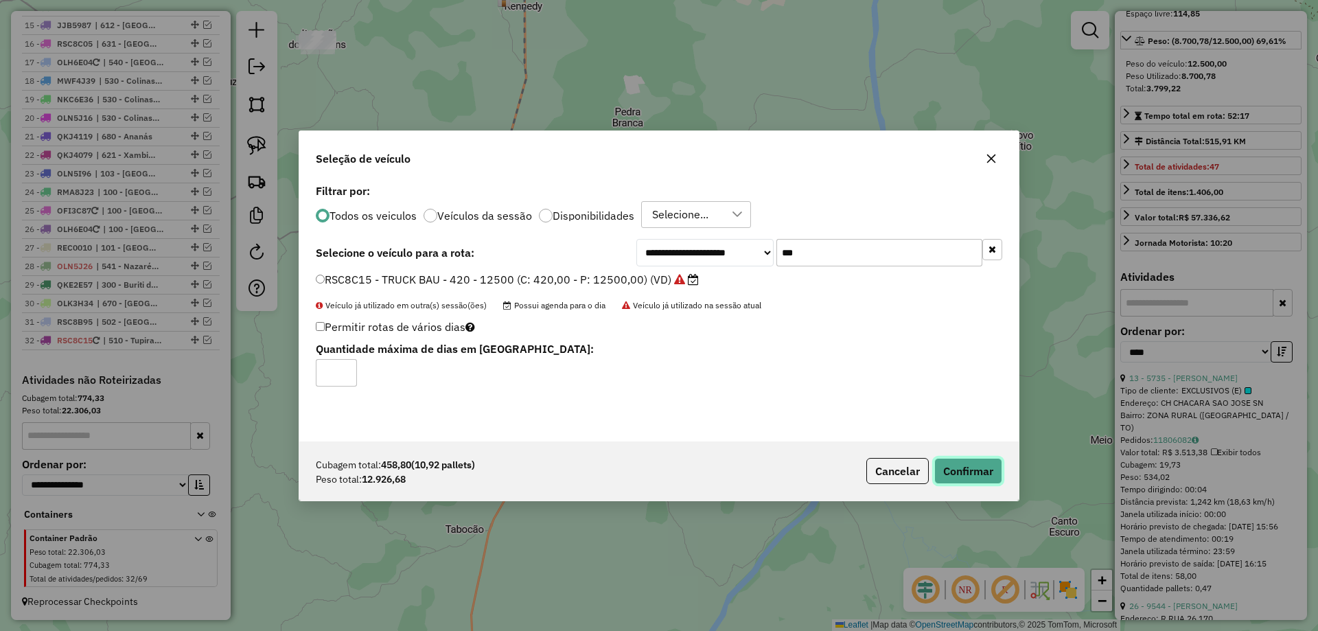
click at [953, 463] on button "Confirmar" at bounding box center [969, 471] width 68 height 26
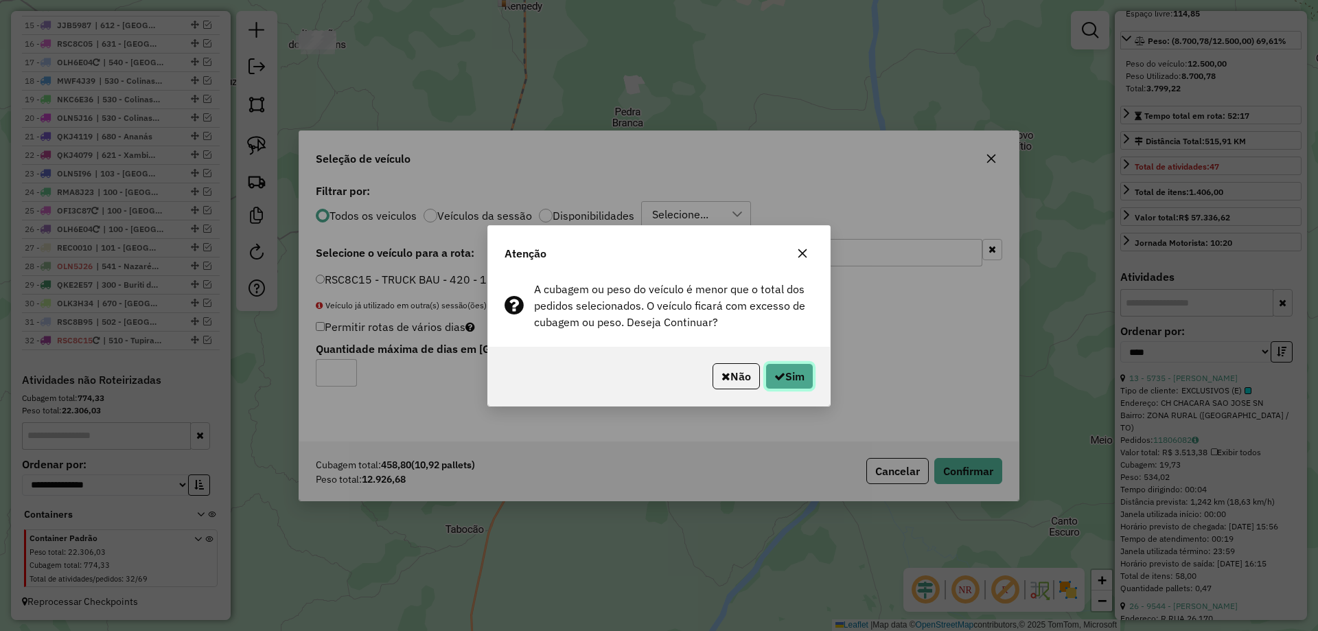
click at [775, 378] on icon "button" at bounding box center [780, 376] width 11 height 11
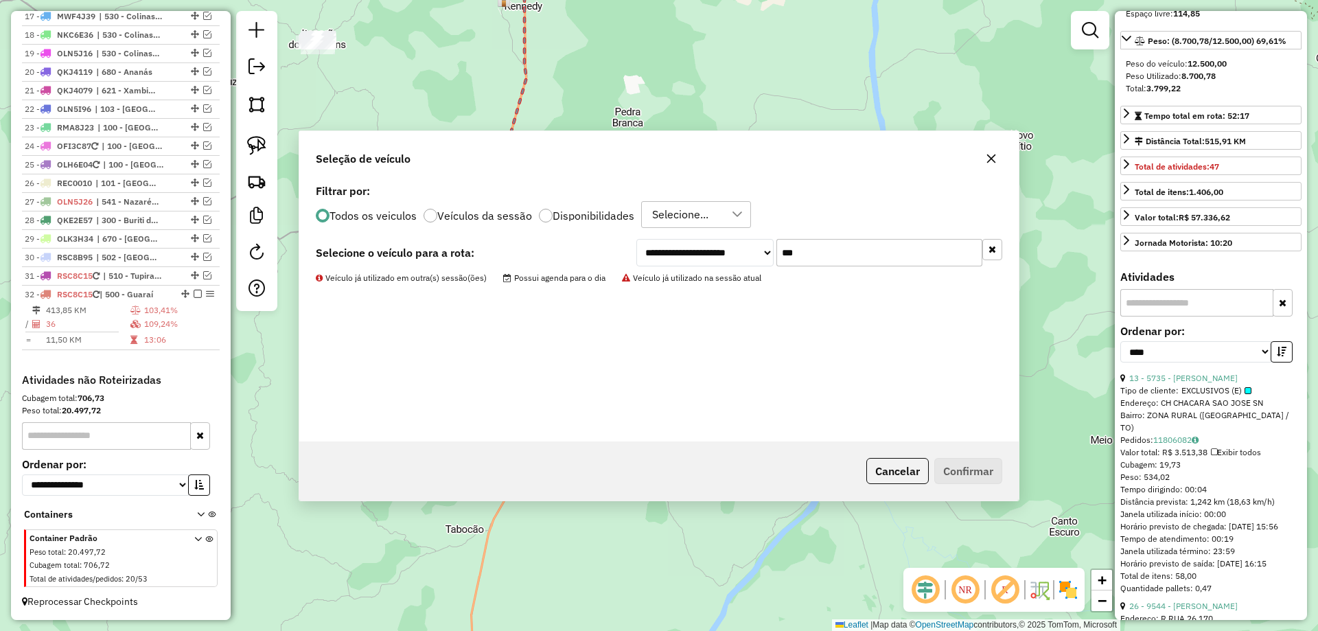
scroll to position [815, 0]
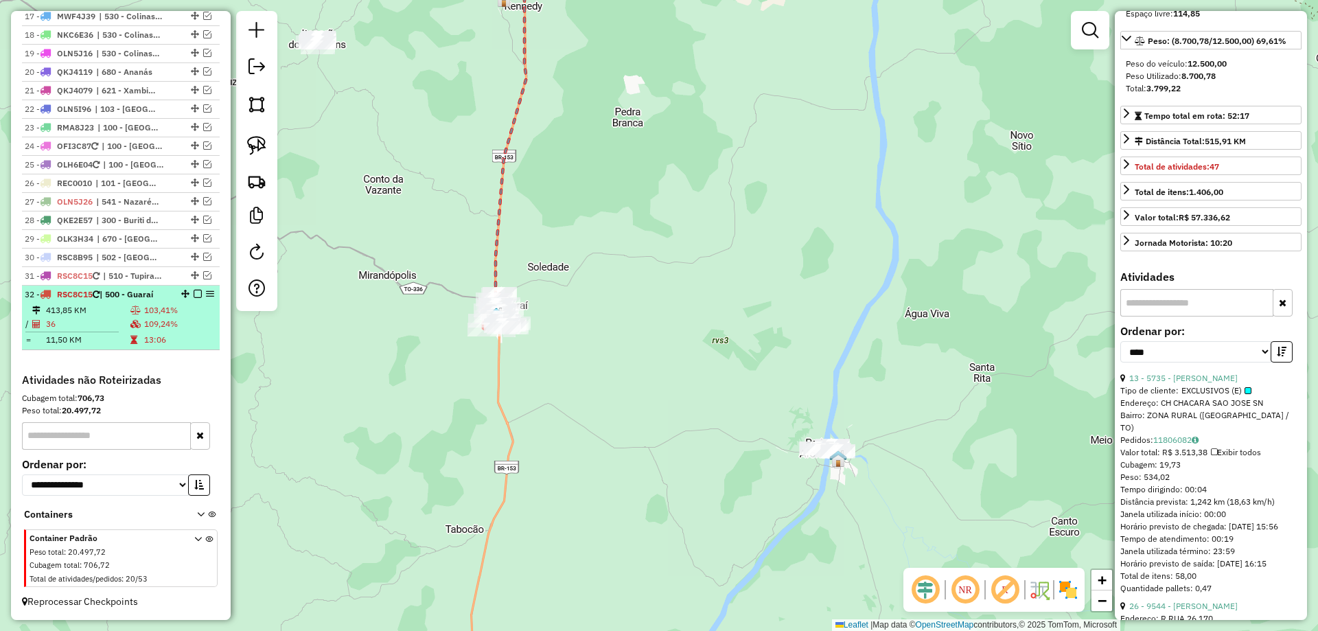
click at [150, 308] on td "103,41%" at bounding box center [179, 311] width 71 height 14
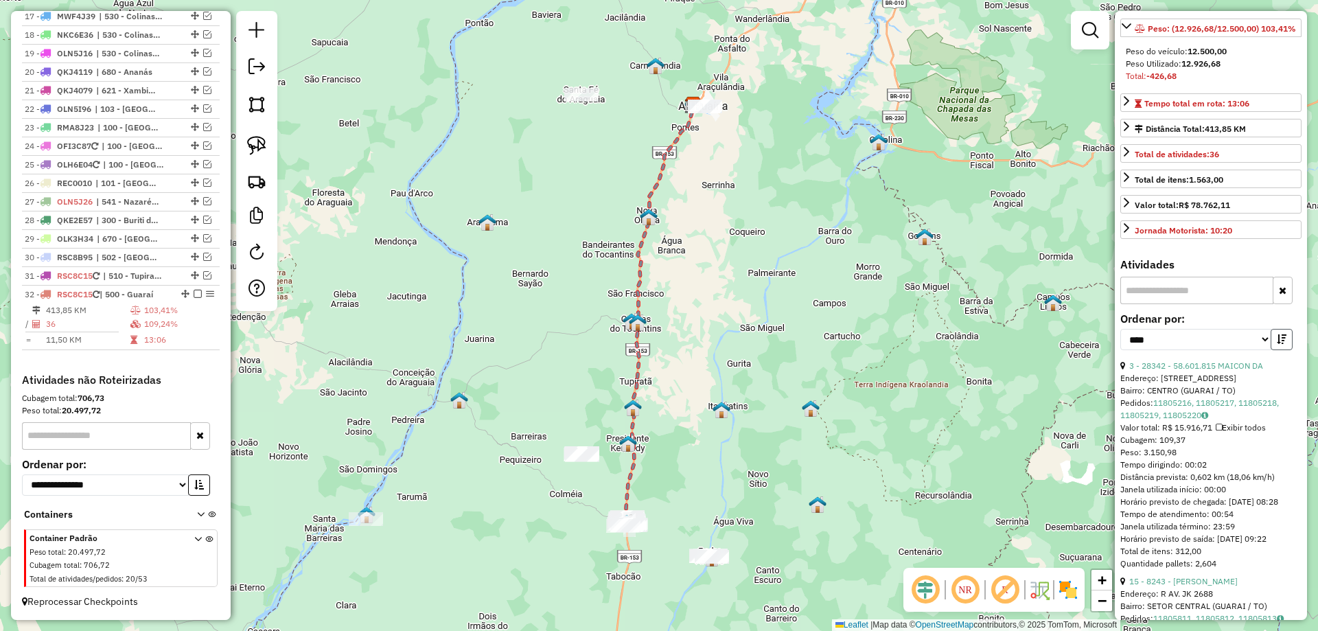
click at [1277, 350] on button "button" at bounding box center [1282, 339] width 22 height 21
click at [1228, 371] on link "3 - 28342 - 58.601.815 MAICON DA" at bounding box center [1197, 366] width 134 height 10
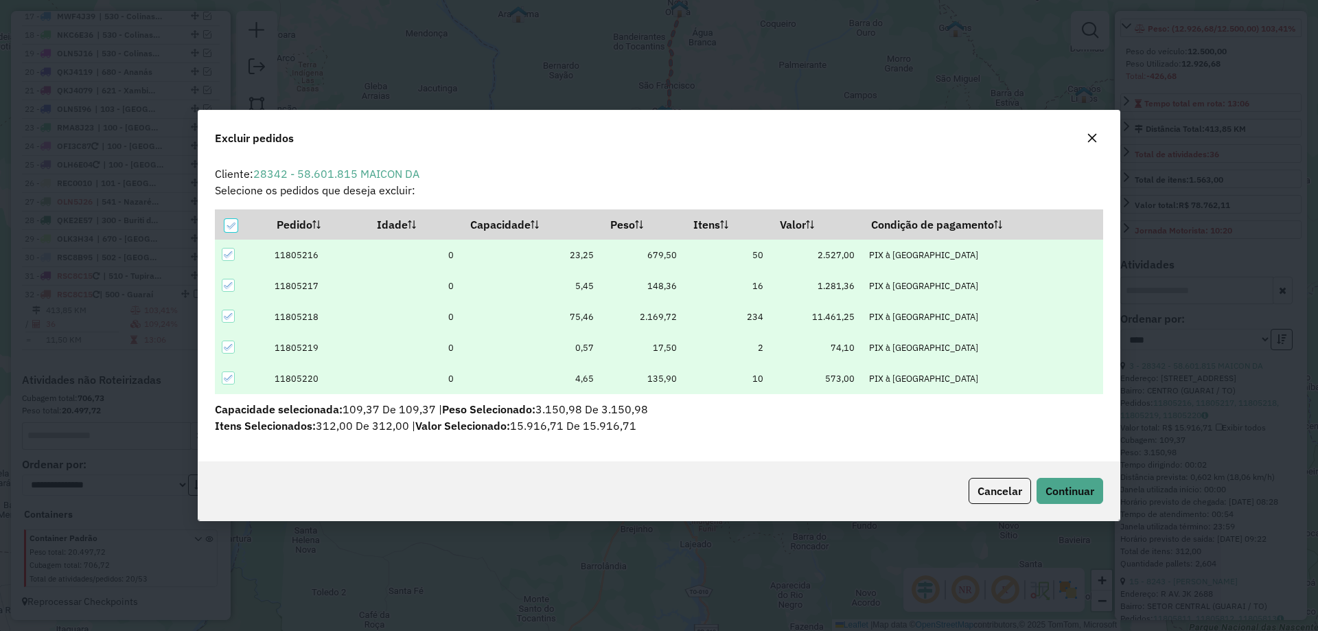
scroll to position [0, 0]
click at [1070, 495] on span "Continuar" at bounding box center [1070, 491] width 49 height 14
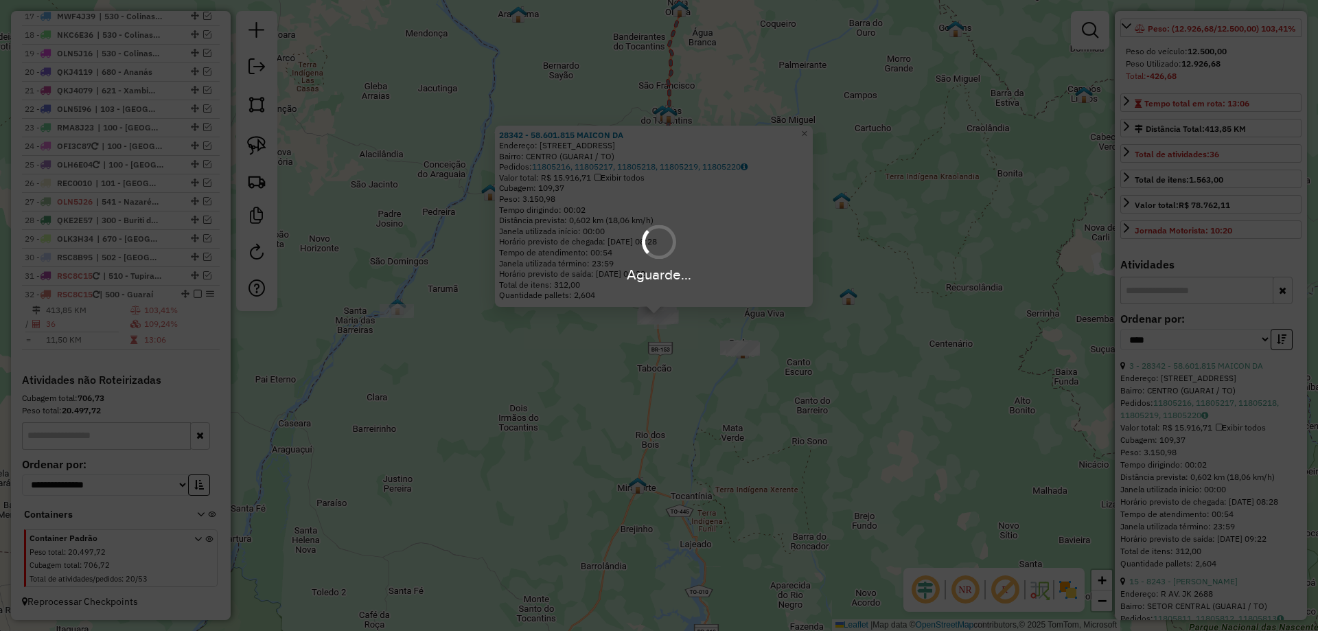
scroll to position [181, 0]
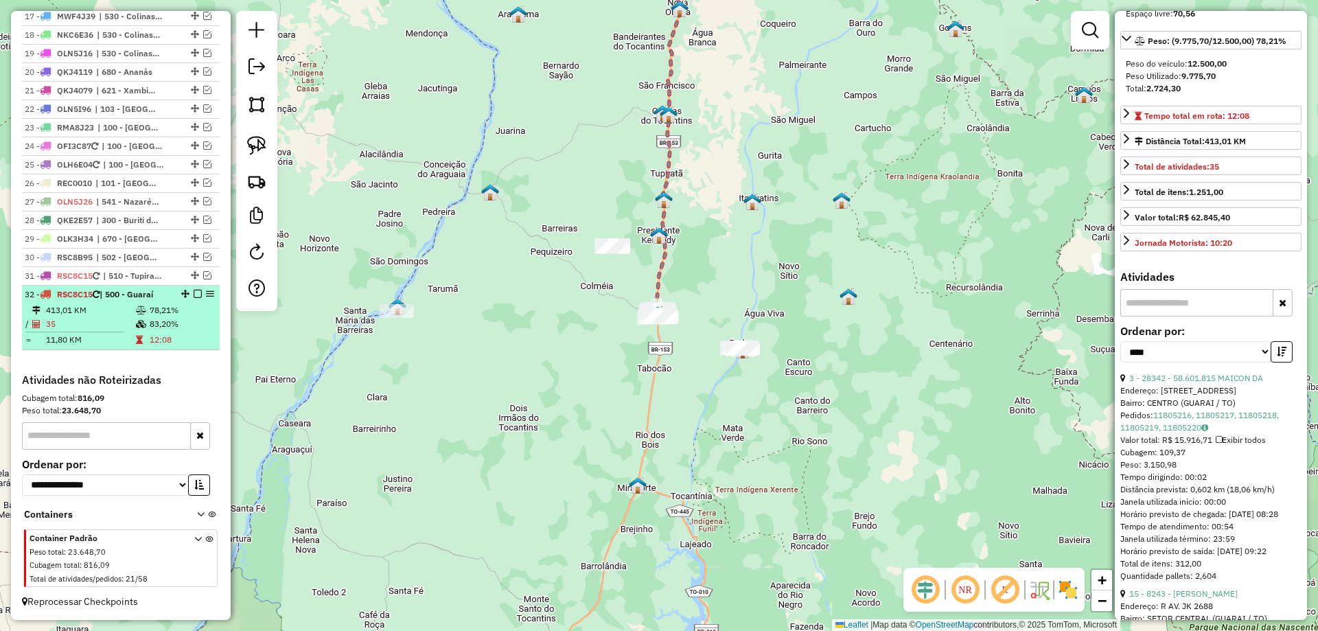
click at [178, 319] on td "83,20%" at bounding box center [181, 324] width 65 height 14
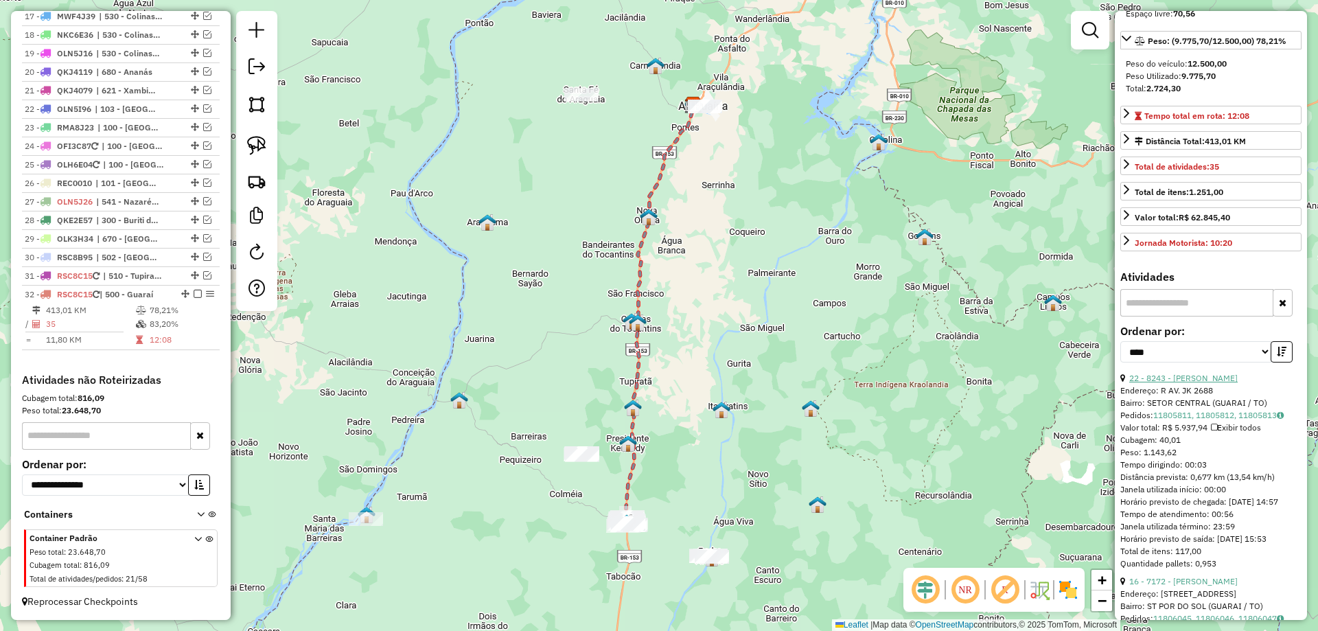
click at [1238, 383] on link "22 - 8243 - [PERSON_NAME]" at bounding box center [1184, 378] width 108 height 10
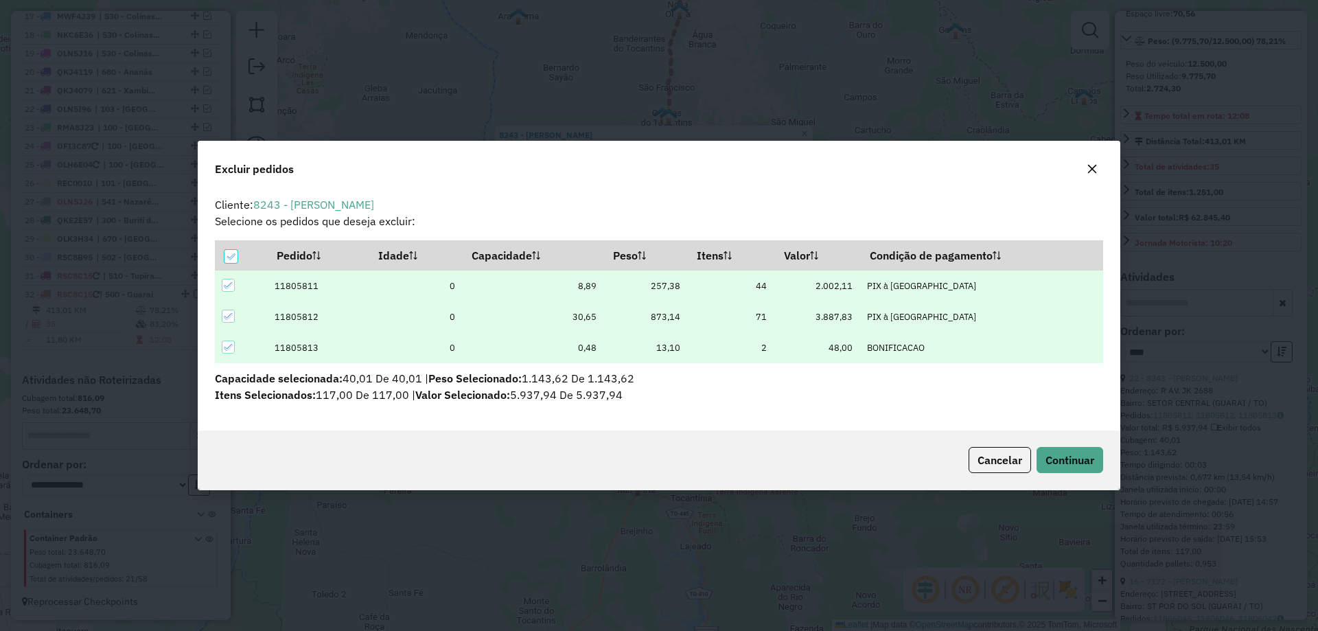
scroll to position [0, 0]
click at [1056, 453] on span "Continuar" at bounding box center [1070, 460] width 49 height 14
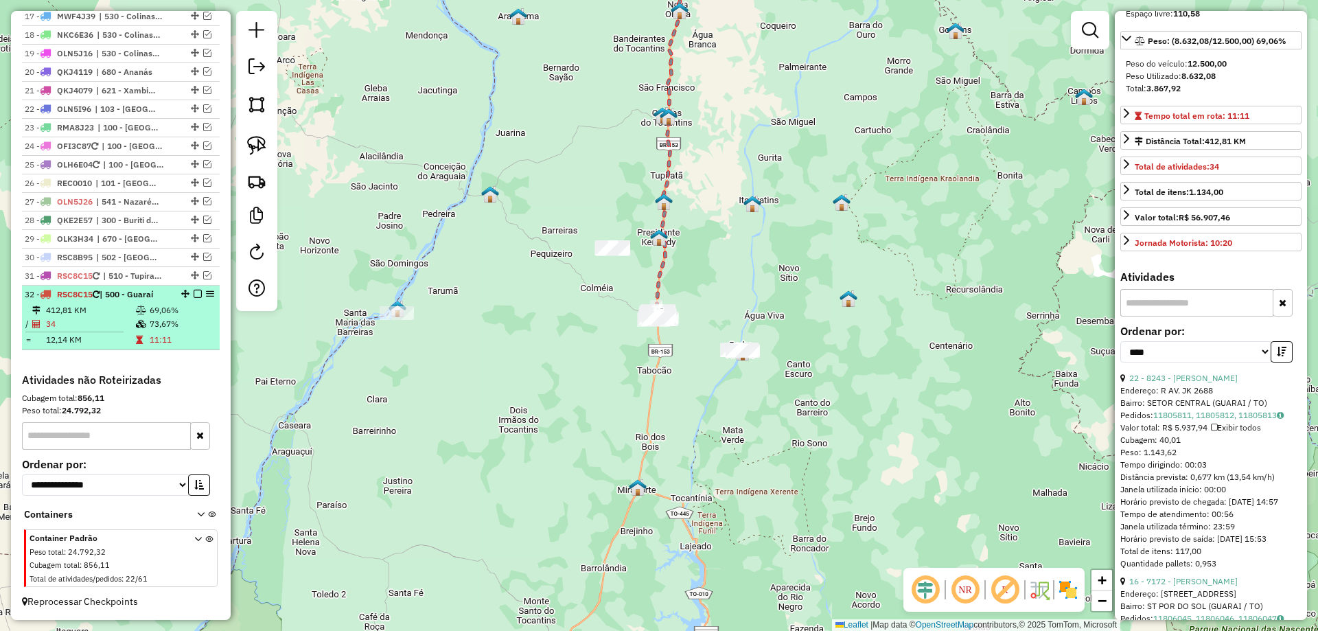
click at [178, 331] on table "412,81 KM 69,06% / 34 73,67% = 12,14 KM 11:11" at bounding box center [121, 325] width 192 height 43
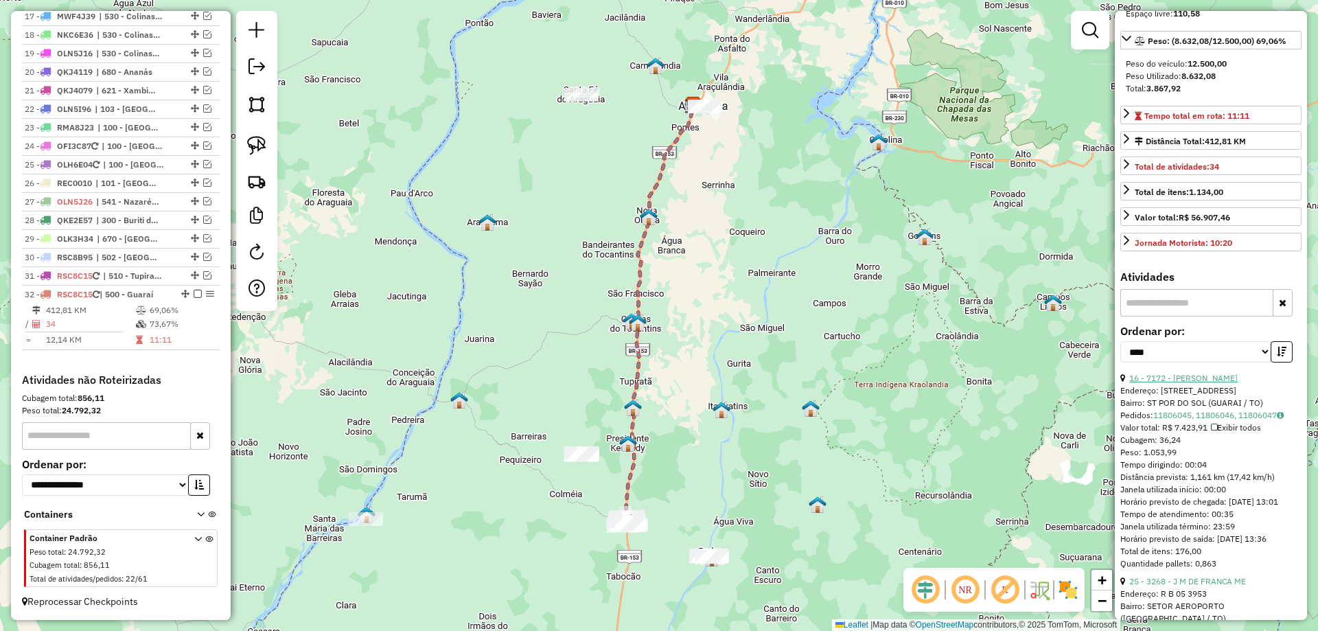
click at [1174, 383] on link "16 - 7172 - [PERSON_NAME]" at bounding box center [1184, 378] width 108 height 10
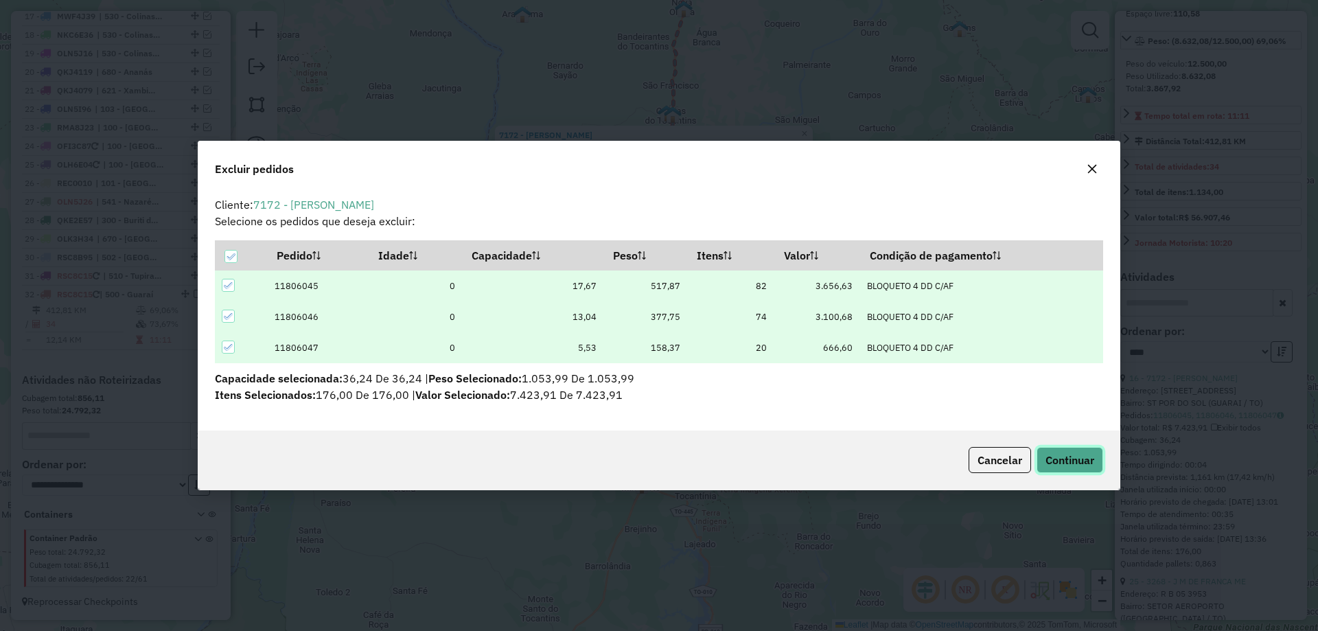
click at [1062, 450] on button "Continuar" at bounding box center [1070, 460] width 67 height 26
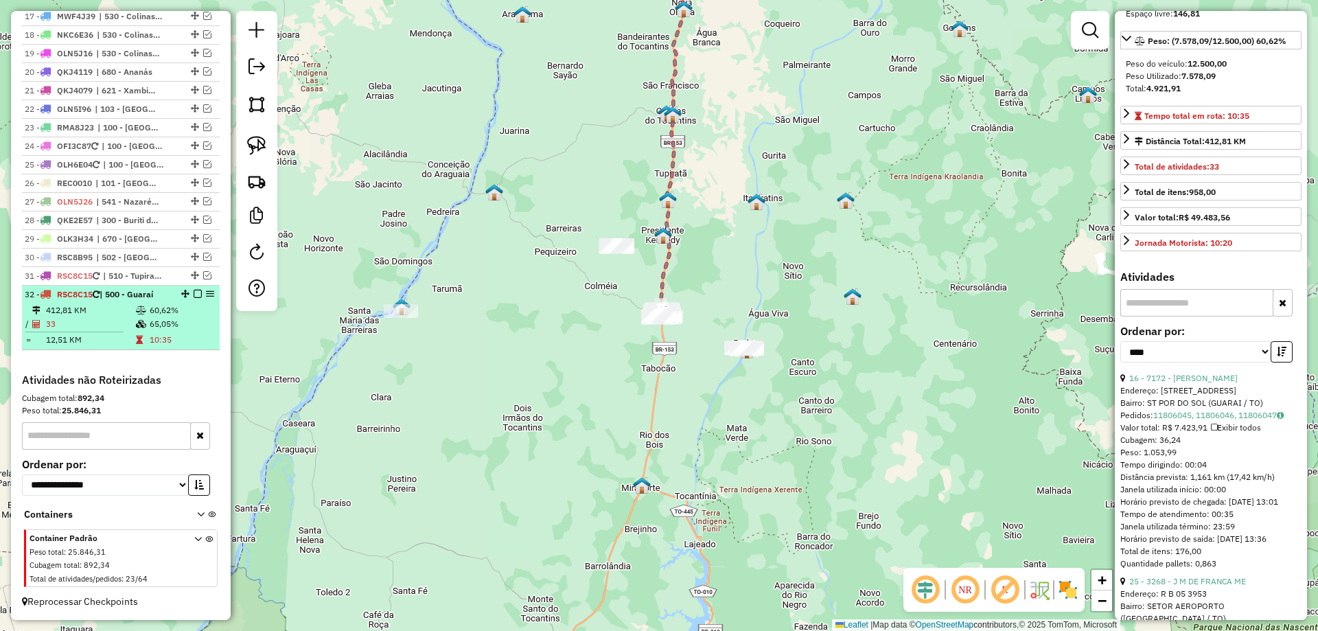
click at [192, 298] on div "32 - RSC8C15 | 500 - Guaraí" at bounding box center [121, 294] width 192 height 12
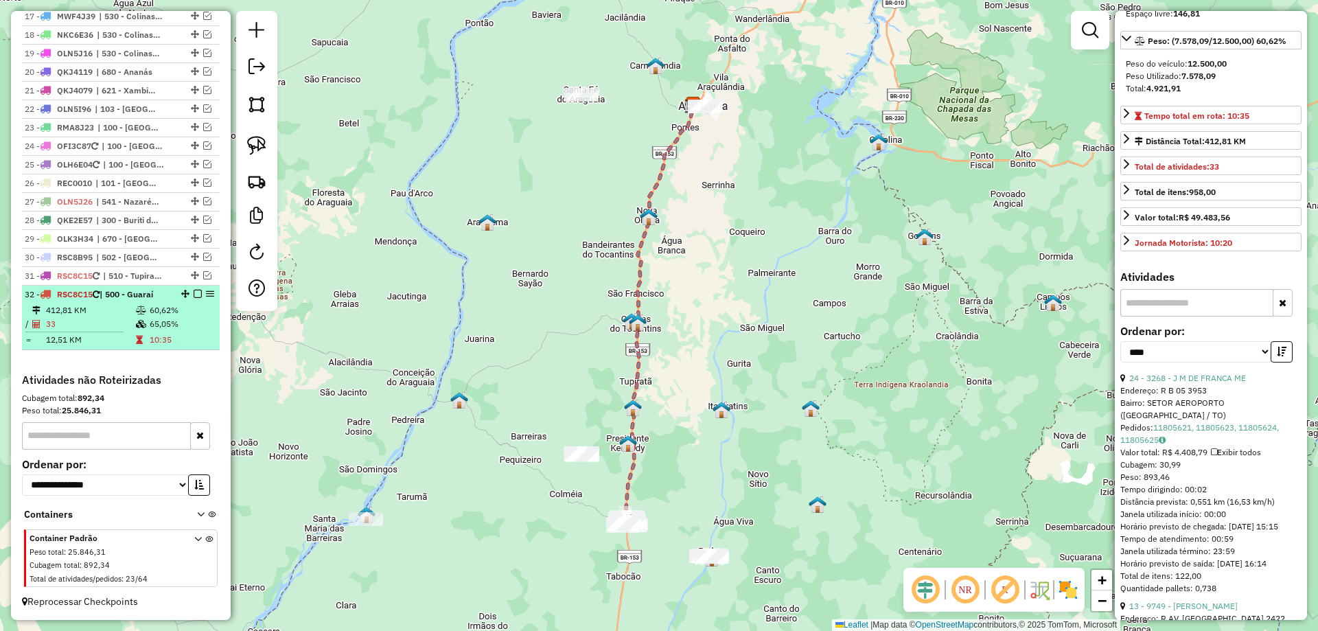
click at [194, 293] on em at bounding box center [198, 294] width 8 height 8
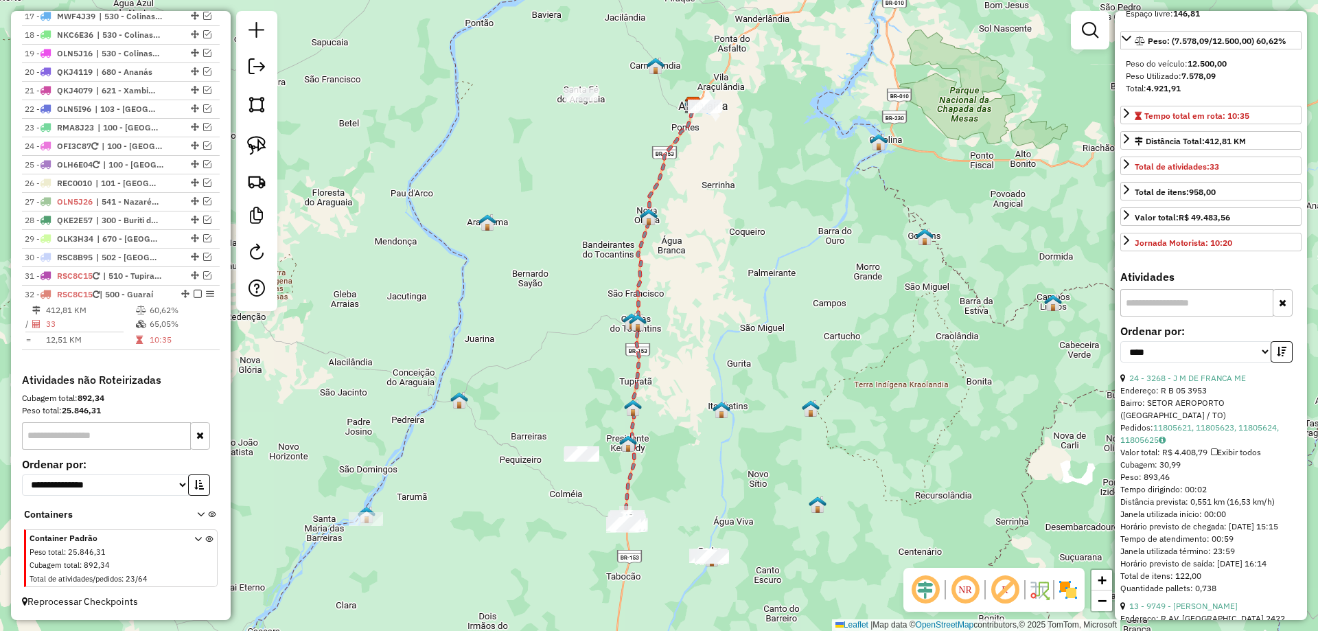
scroll to position [769, 0]
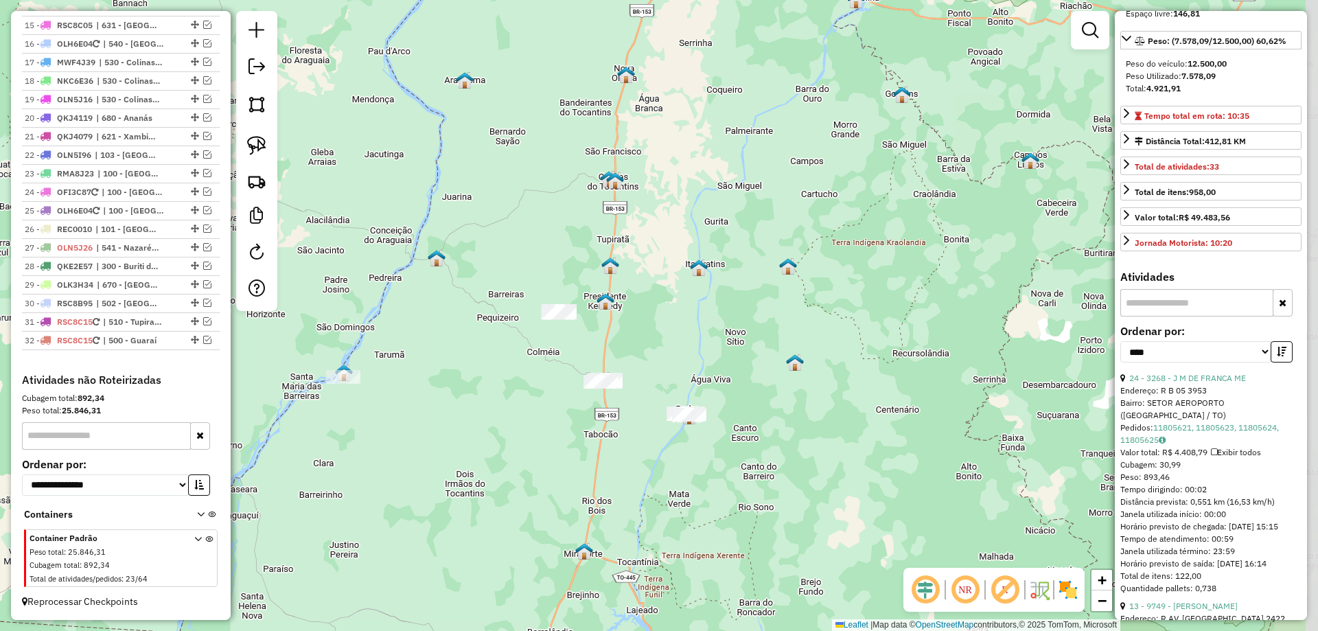
drag, startPoint x: 600, startPoint y: 501, endPoint x: 576, endPoint y: 350, distance: 153.0
click at [576, 350] on div "Janela de atendimento Grade de atendimento Capacidade Transportadoras Veículos …" at bounding box center [659, 315] width 1318 height 631
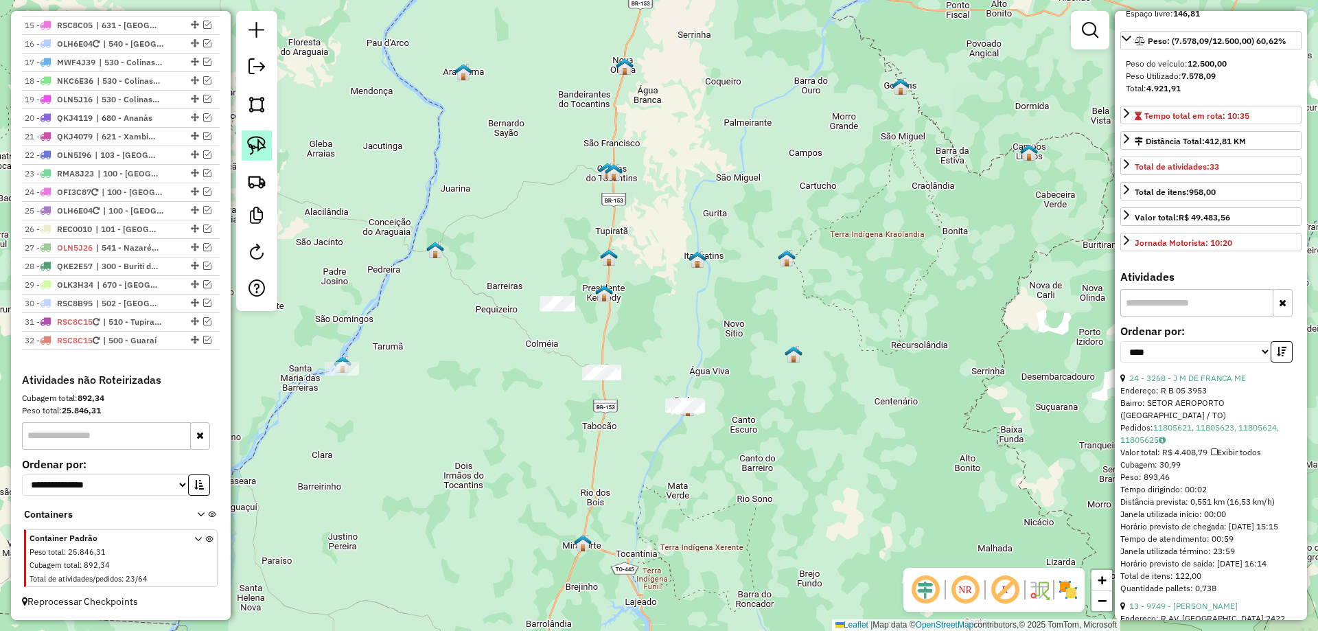
click at [265, 155] on img at bounding box center [256, 145] width 19 height 19
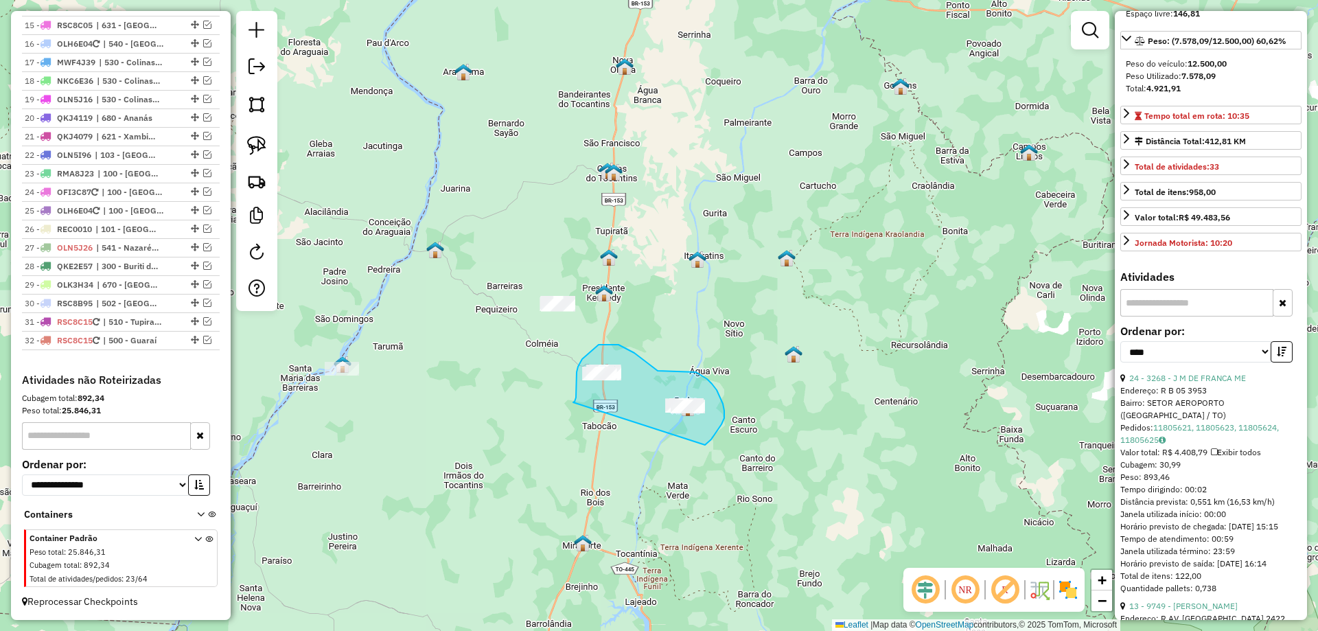
drag, startPoint x: 573, startPoint y: 402, endPoint x: 663, endPoint y: 448, distance: 100.1
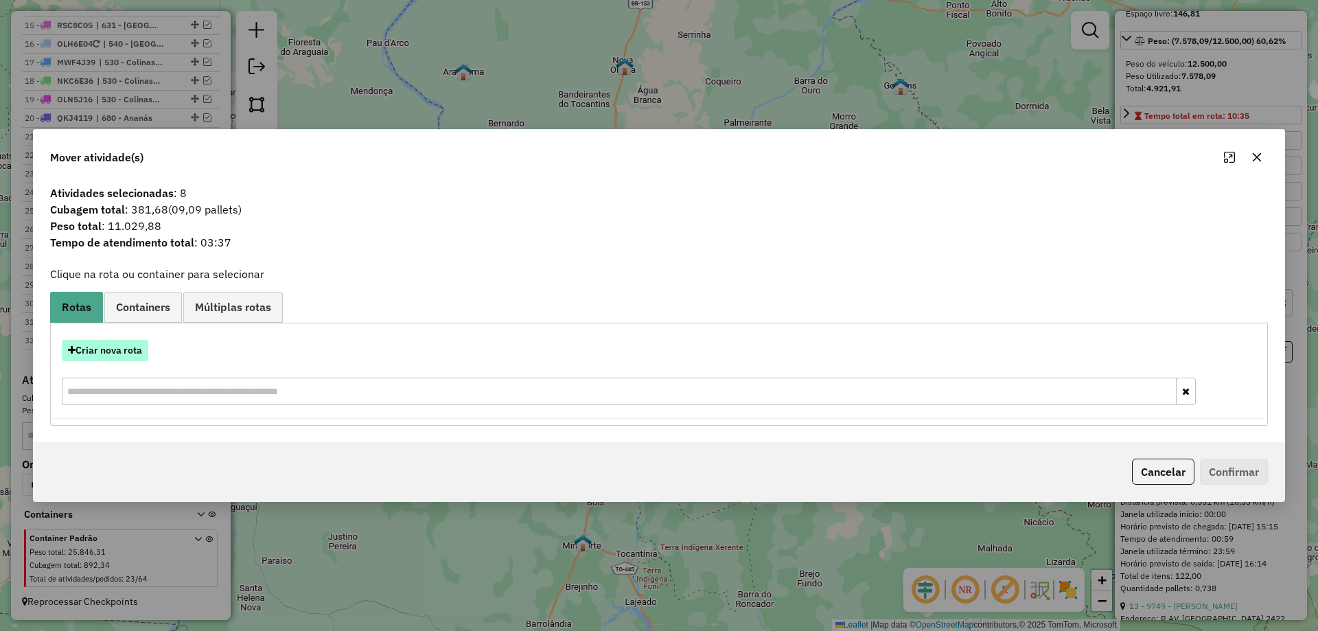
click at [125, 345] on button "Criar nova rota" at bounding box center [105, 350] width 87 height 21
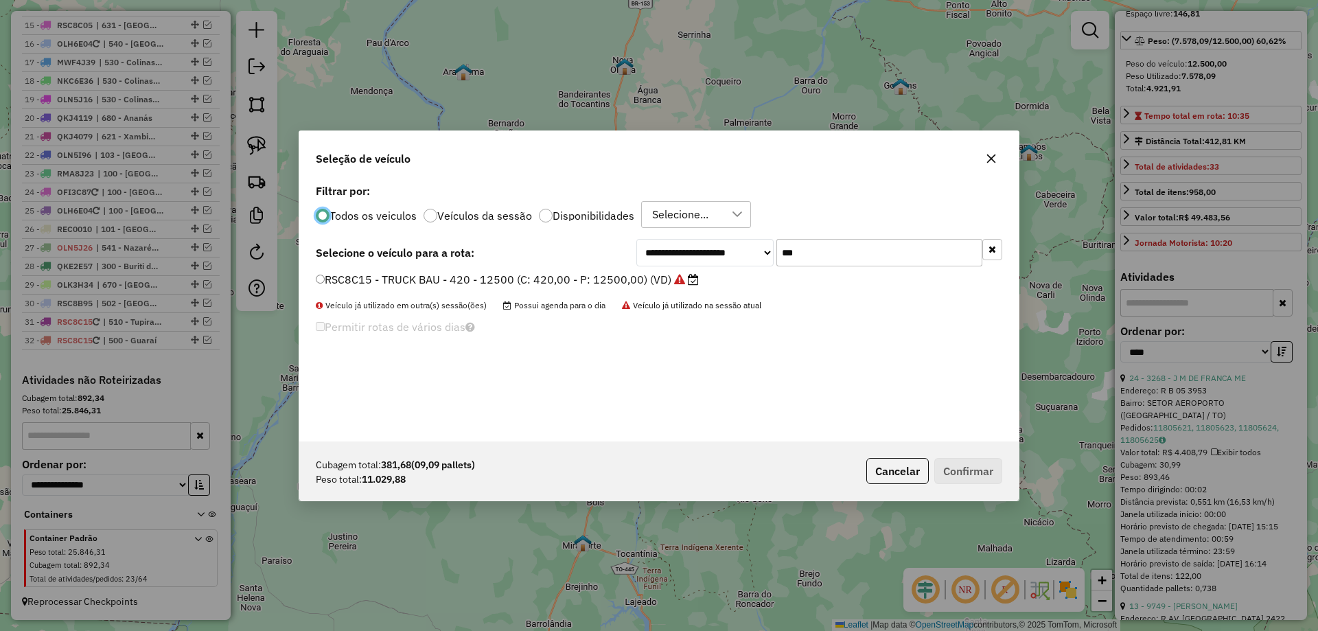
scroll to position [8, 4]
click at [808, 252] on input "***" at bounding box center [880, 252] width 206 height 27
type input "***"
click at [707, 286] on label "RMA8I15 - TRUCK CARROCERIA ABERTA - 504 - 13000 (C: 504,00 - P: 13900,00) (VD)" at bounding box center [544, 279] width 456 height 16
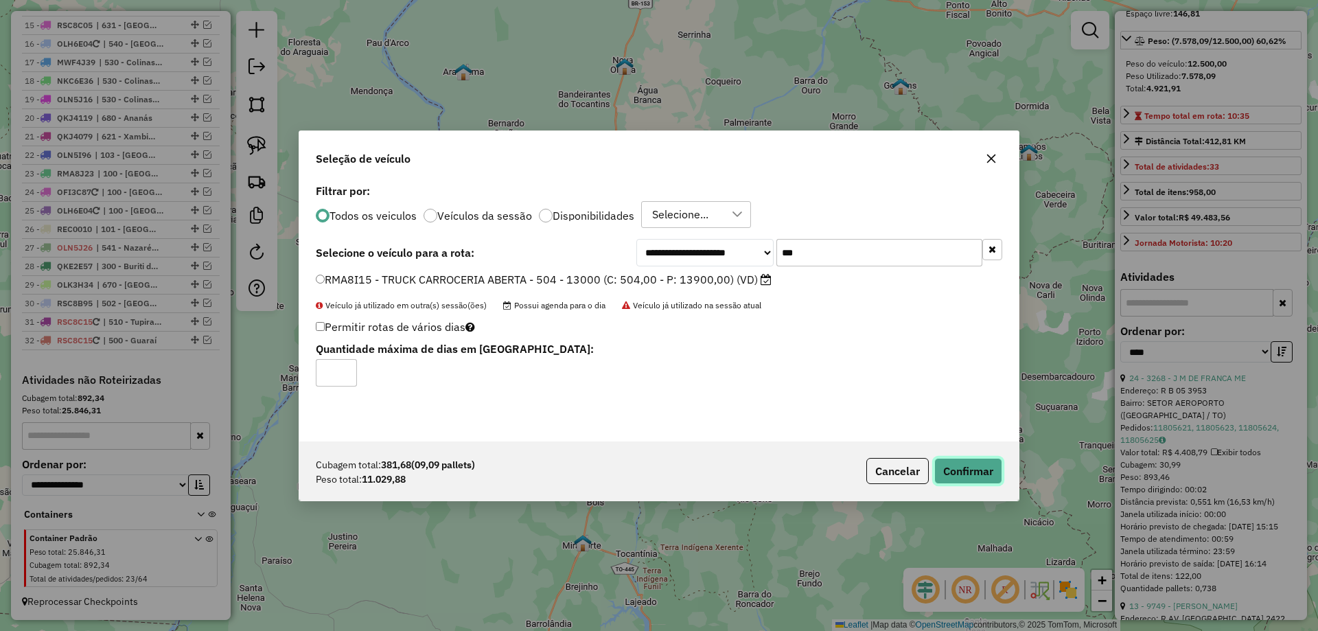
click at [981, 474] on button "Confirmar" at bounding box center [969, 471] width 68 height 26
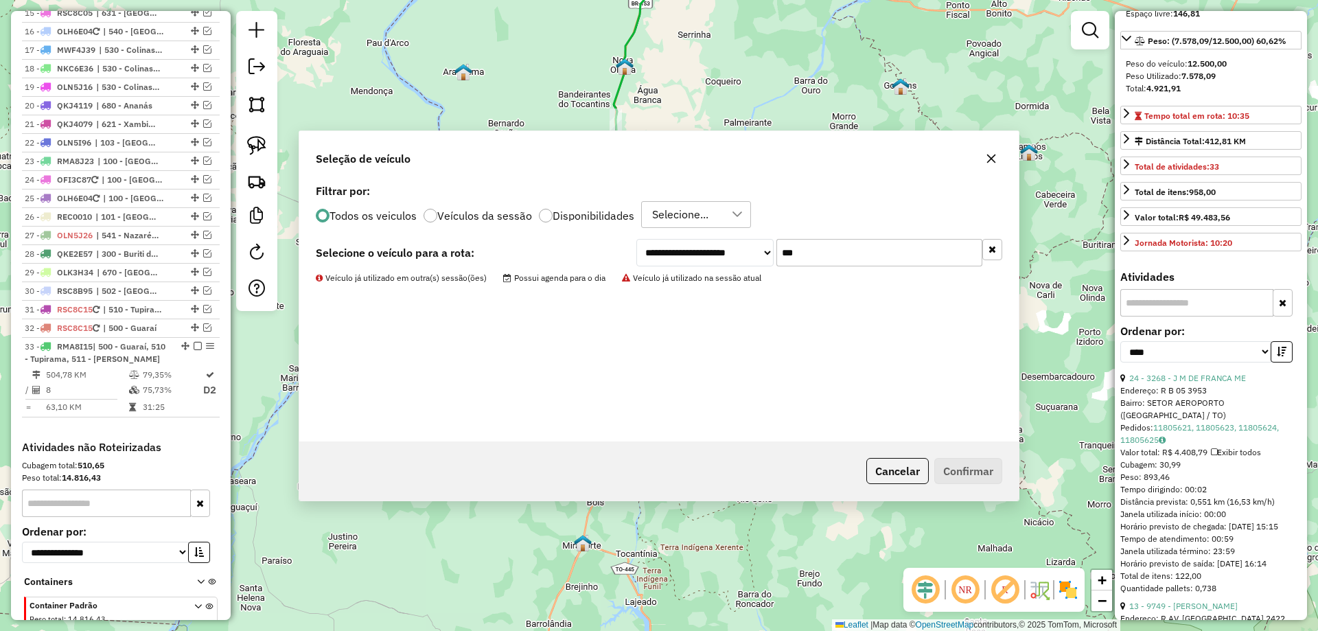
scroll to position [849, 0]
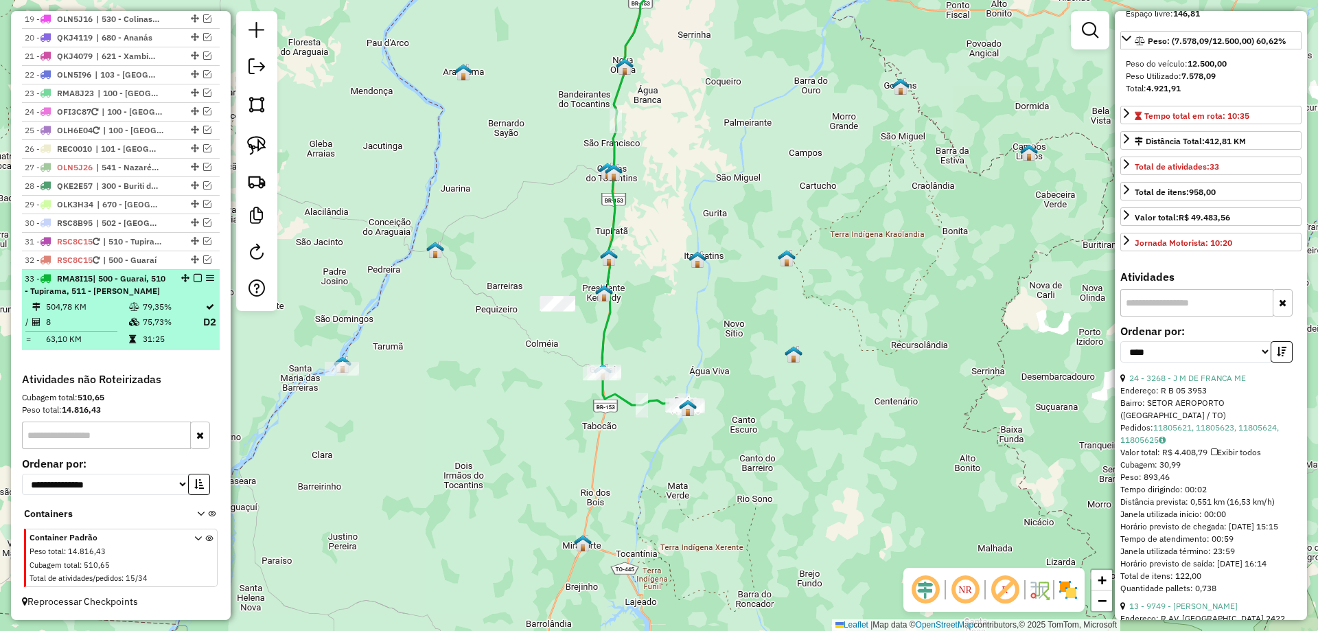
click at [194, 278] on em at bounding box center [198, 278] width 8 height 8
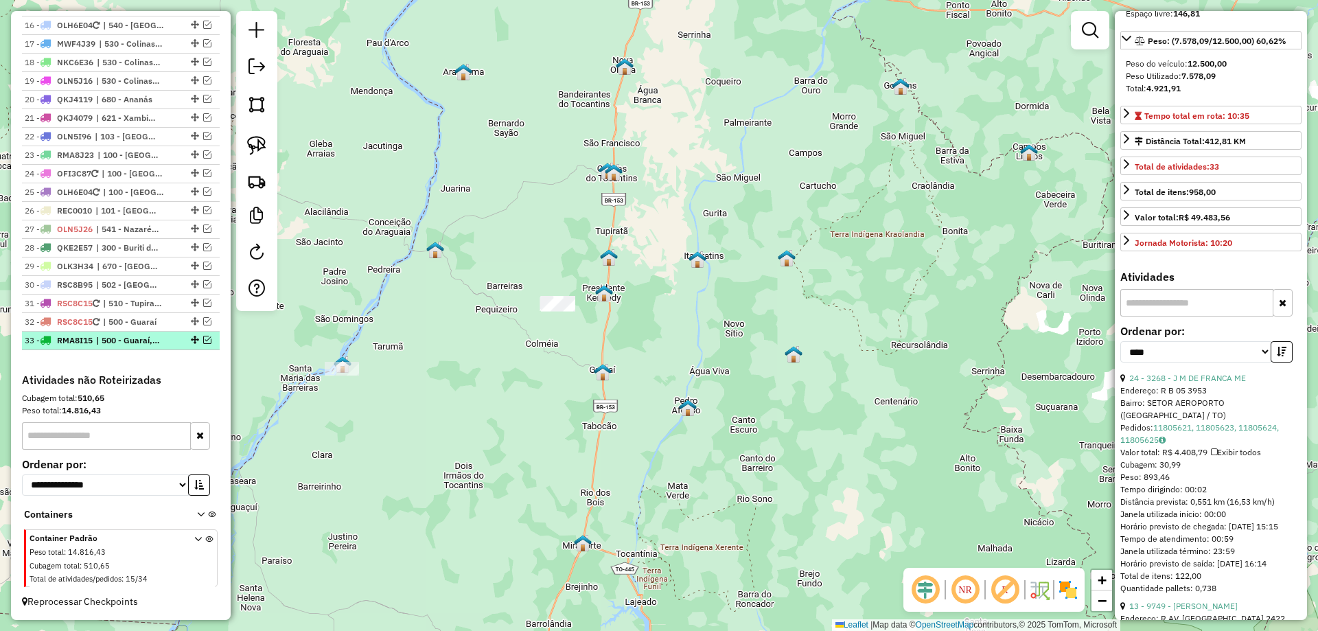
scroll to position [788, 0]
click at [268, 150] on link at bounding box center [257, 145] width 30 height 30
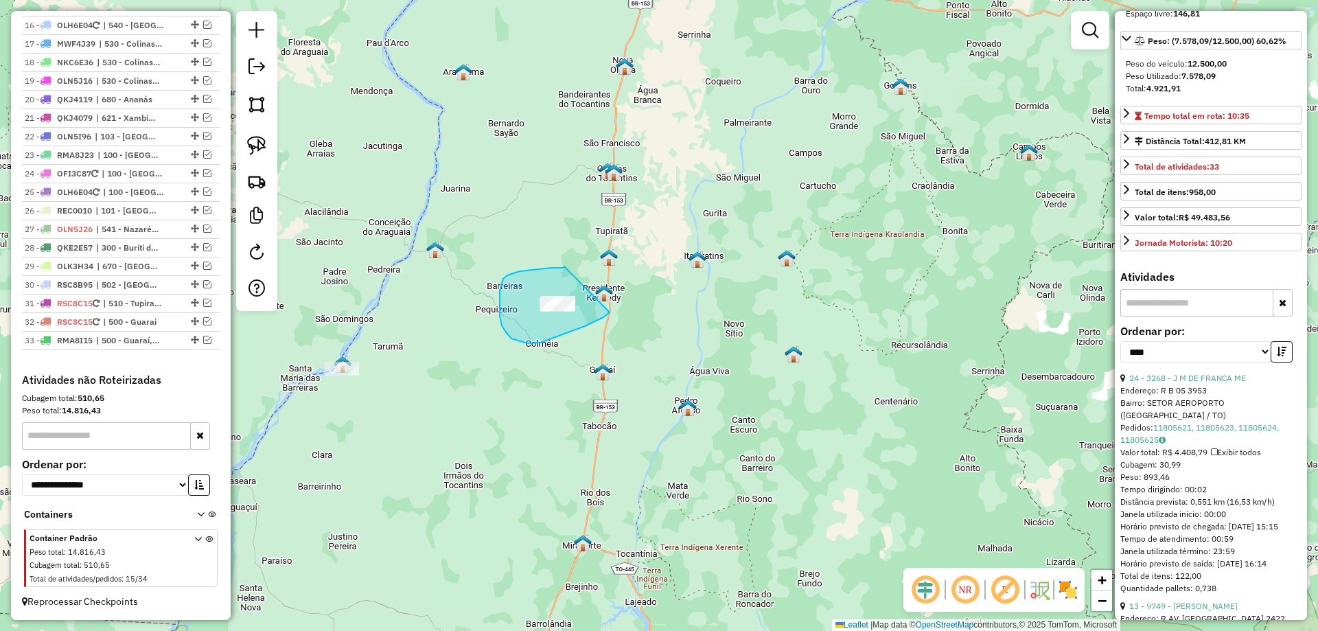
drag, startPoint x: 564, startPoint y: 266, endPoint x: 610, endPoint y: 312, distance: 64.6
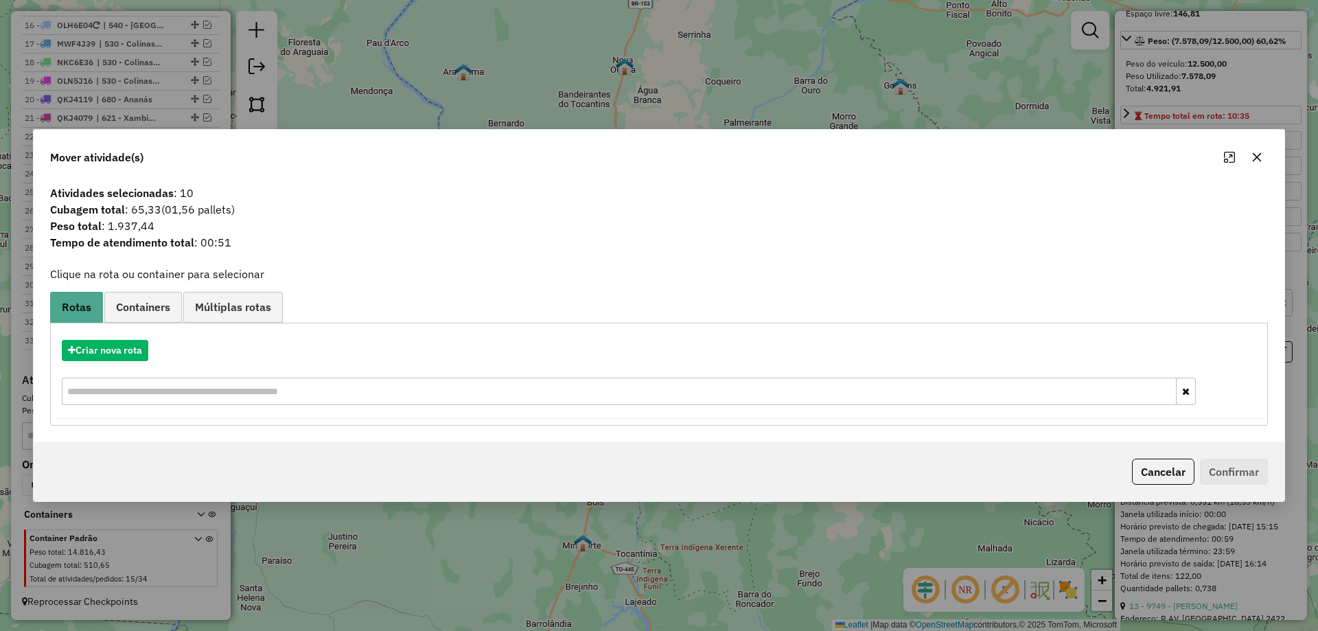
click at [1259, 152] on icon "button" at bounding box center [1257, 157] width 11 height 11
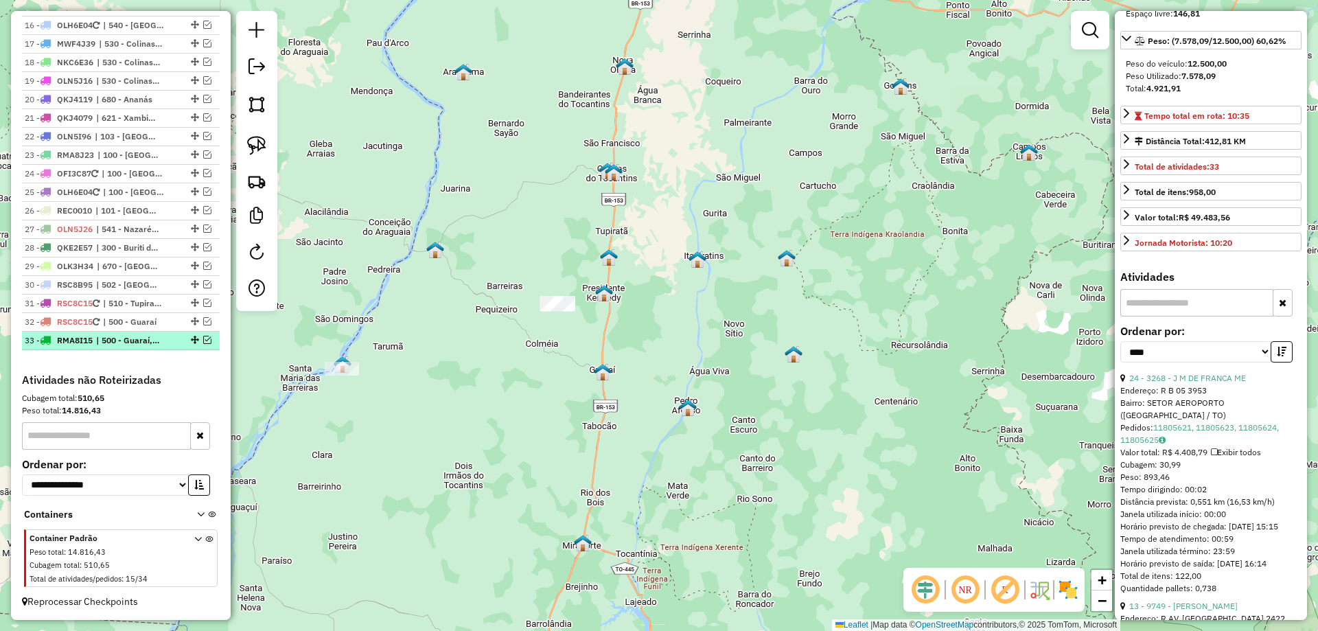
click at [203, 336] on em at bounding box center [207, 340] width 8 height 8
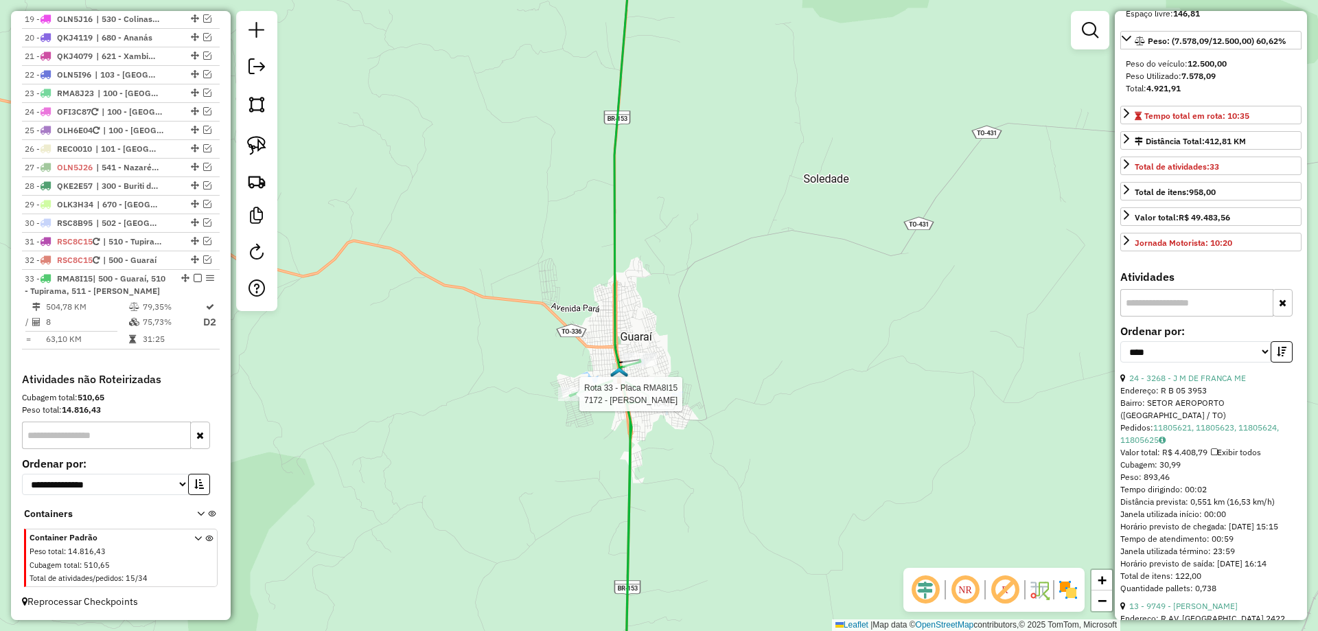
scroll to position [218, 0]
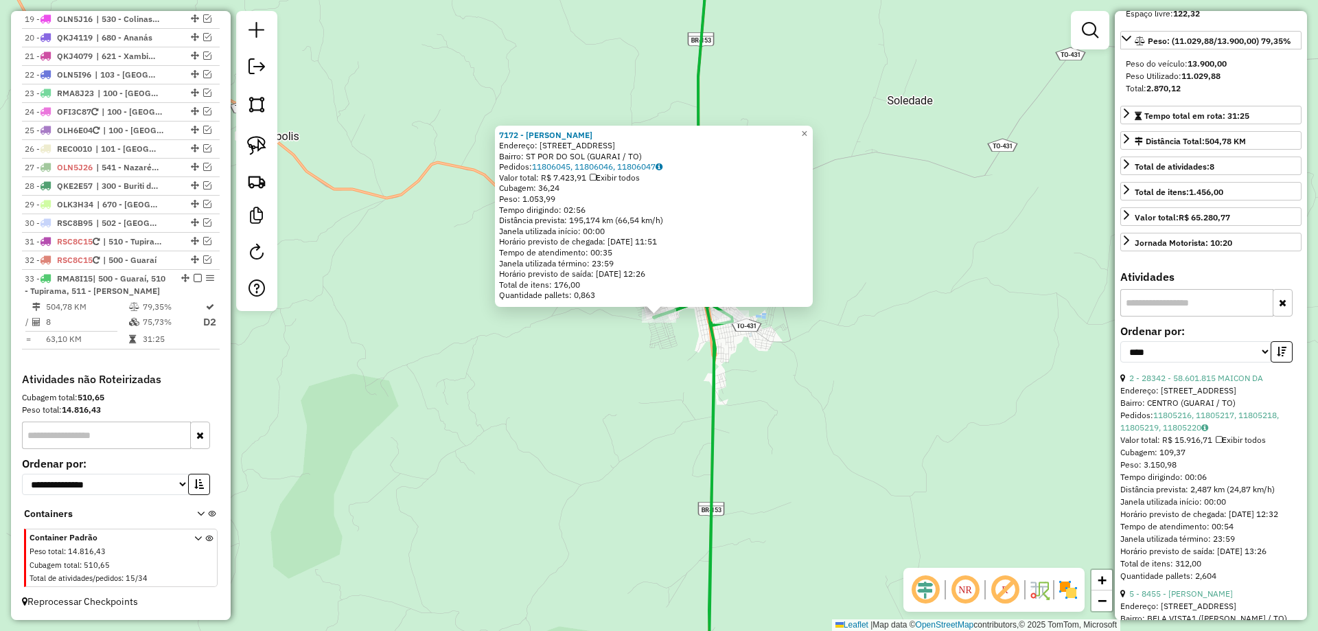
click at [670, 347] on div "7172 - [PERSON_NAME]: AV AV [GEOGRAPHIC_DATA] 2905 Bairro: [GEOGRAPHIC_DATA] (G…" at bounding box center [659, 315] width 1318 height 631
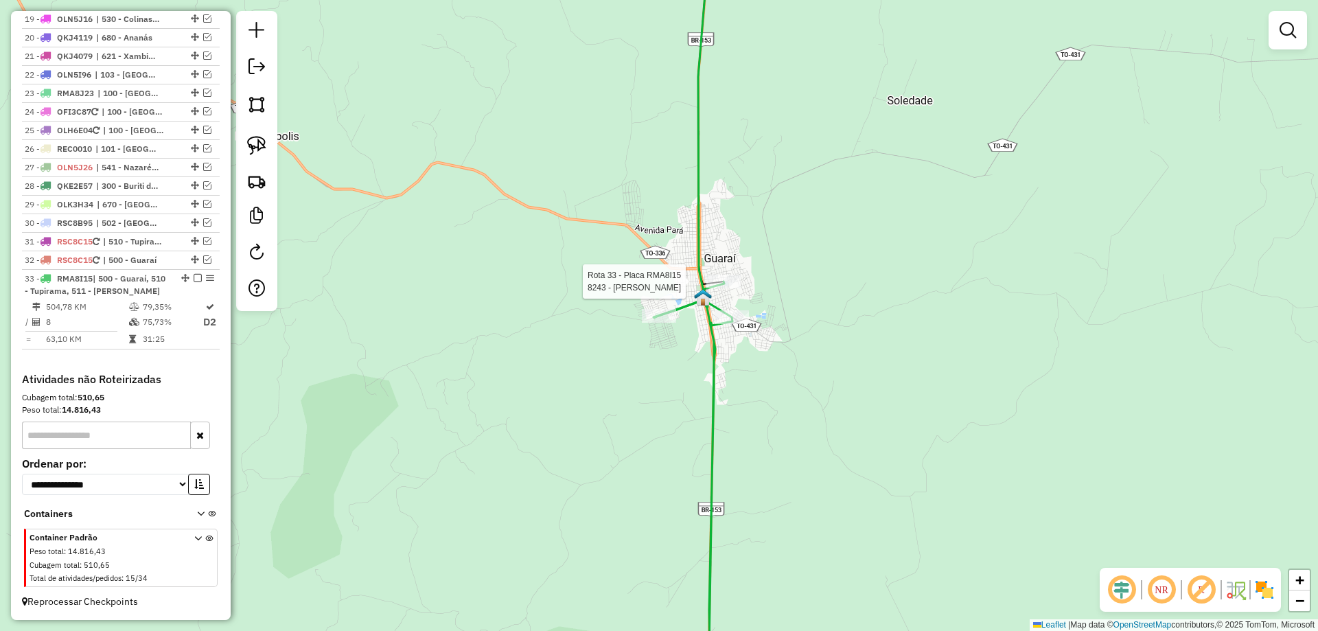
select select "*********"
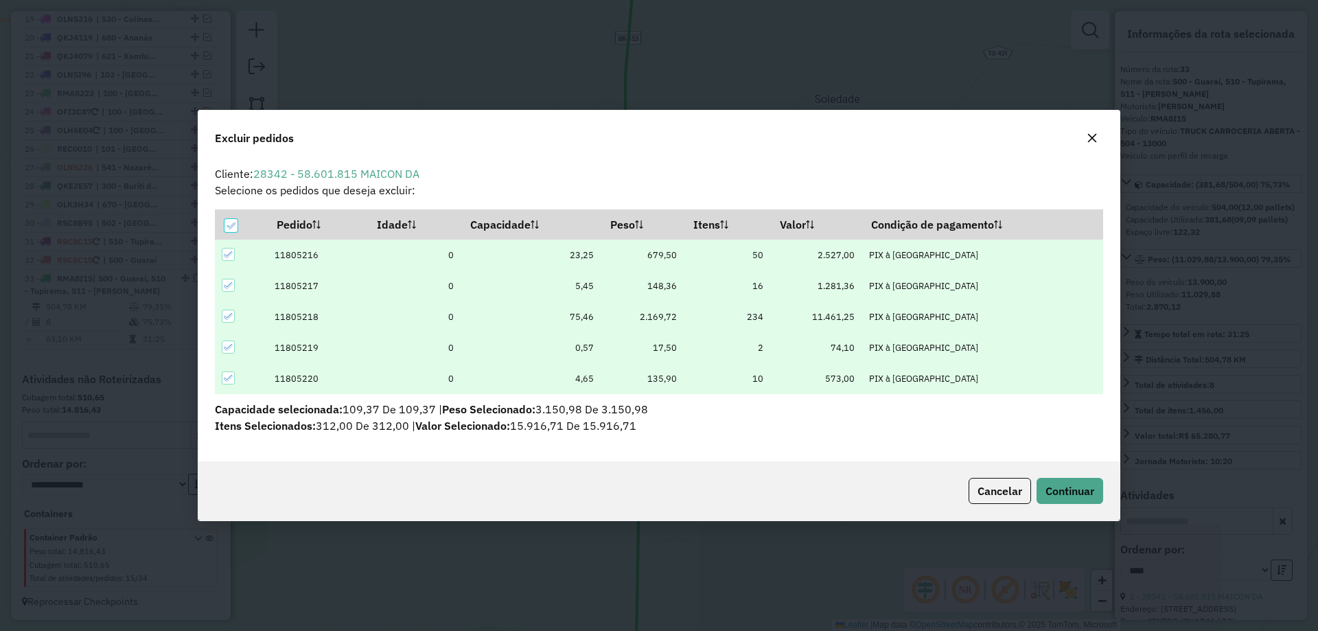
scroll to position [0, 0]
click at [1055, 494] on span "Continuar" at bounding box center [1070, 491] width 49 height 14
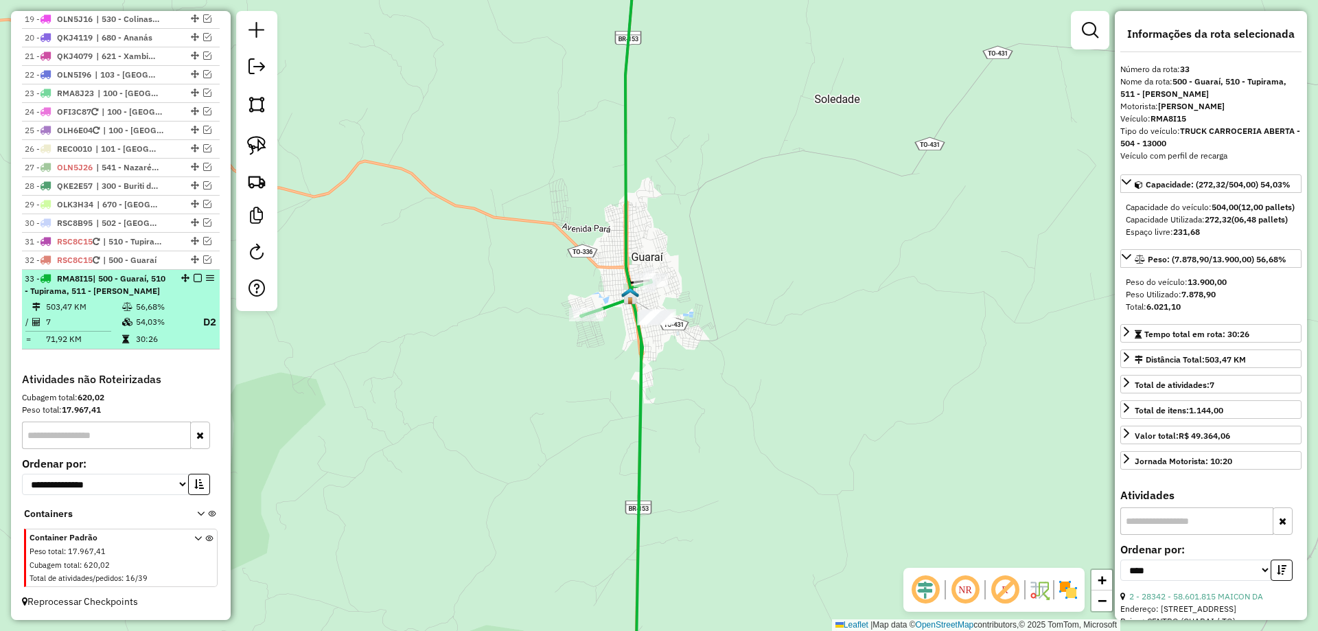
click at [195, 277] on em at bounding box center [198, 278] width 8 height 8
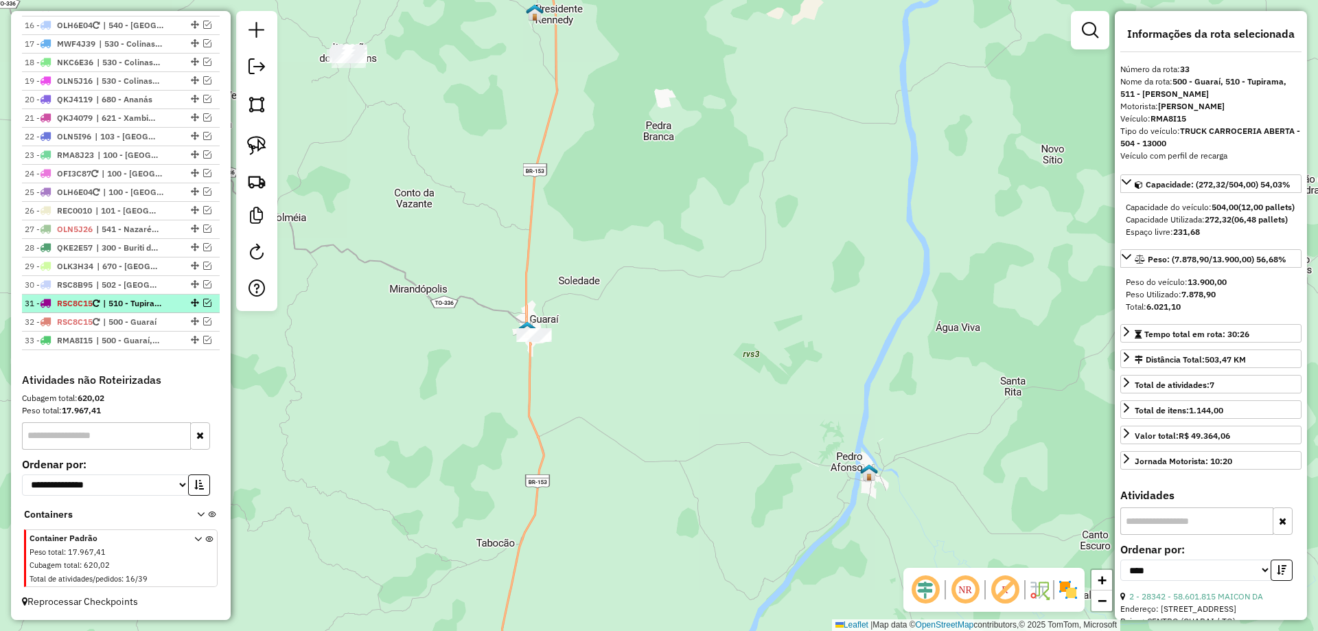
click at [203, 303] on em at bounding box center [207, 303] width 8 height 8
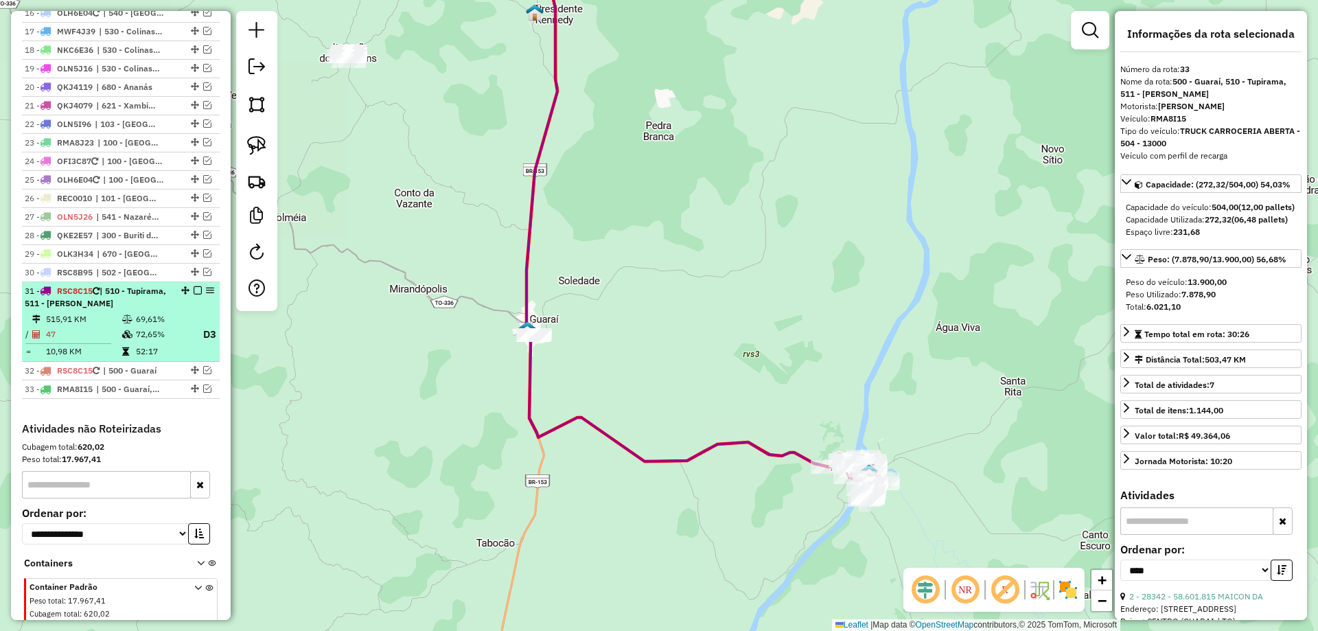
scroll to position [849, 0]
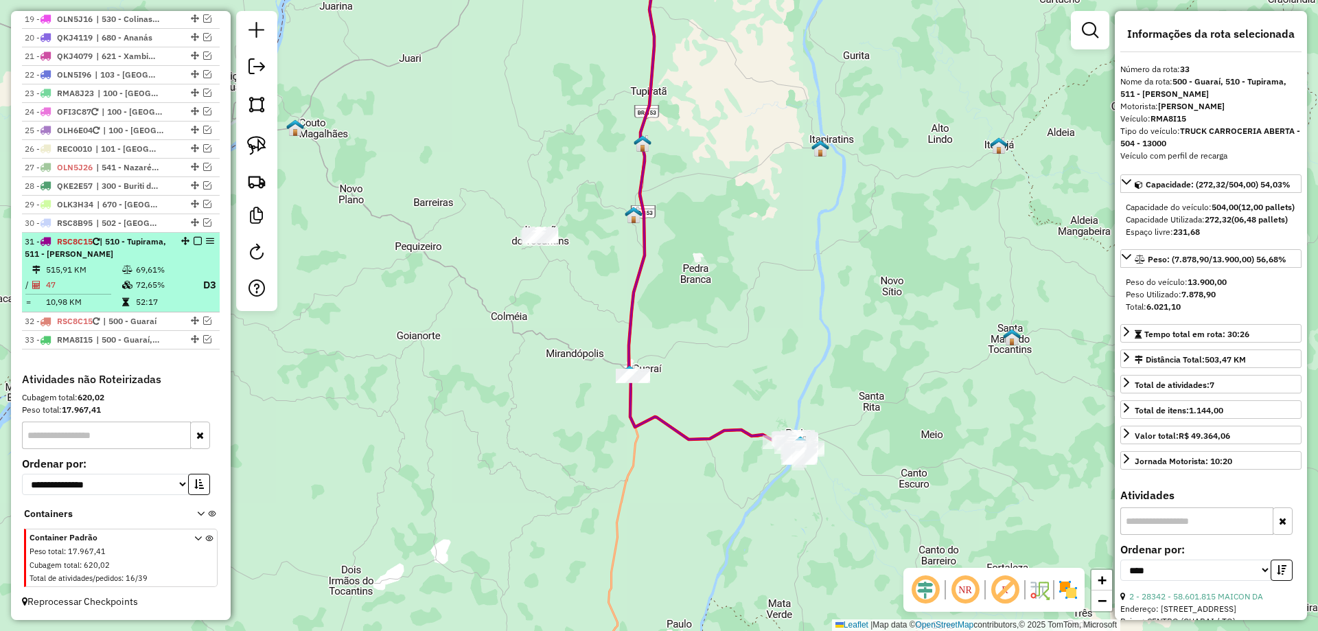
click at [161, 284] on td "72,65%" at bounding box center [162, 285] width 55 height 17
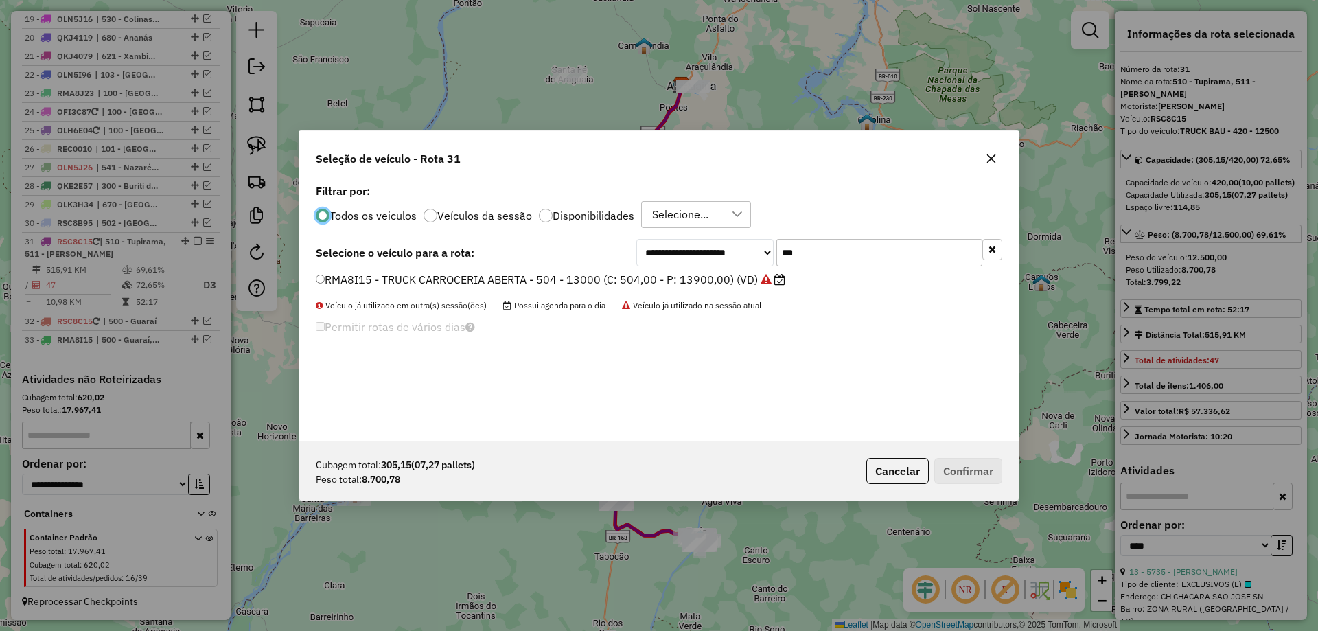
scroll to position [8, 4]
click at [812, 247] on input "***" at bounding box center [880, 252] width 206 height 27
type input "***"
click at [593, 273] on label "RSC8C45 - TRUCK BAU - 420 - 12500 (C: 420,00 - P: 12500,00) (VD)" at bounding box center [500, 279] width 369 height 16
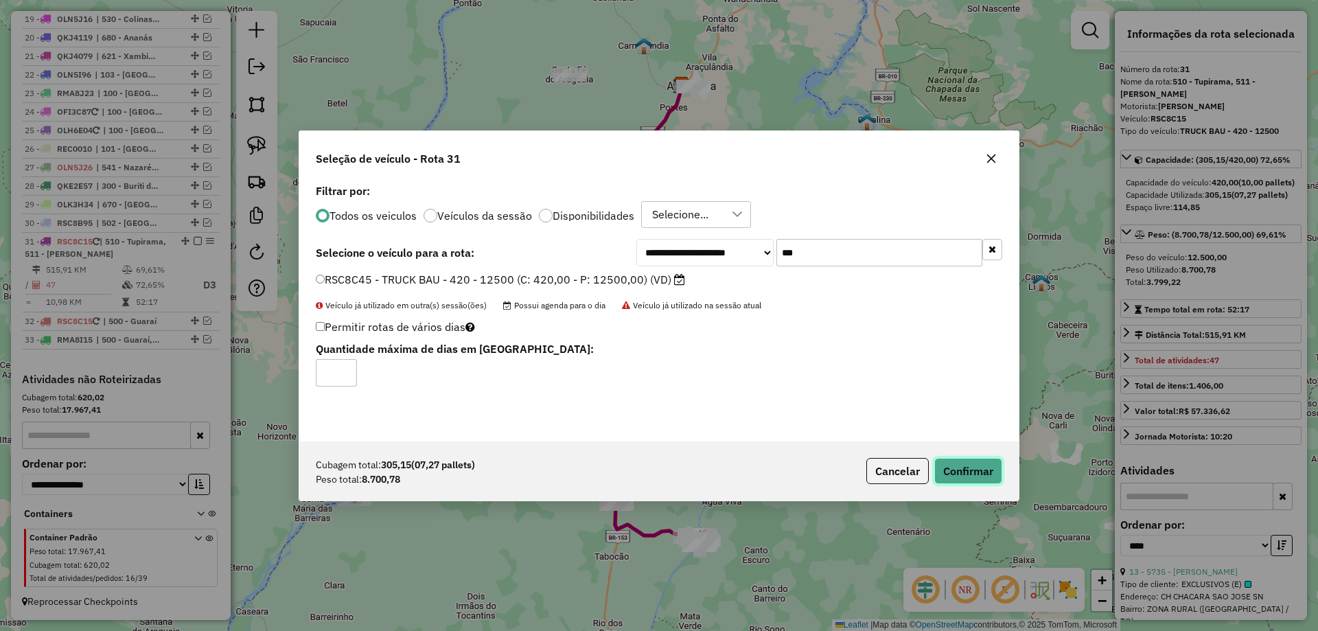
click at [962, 467] on button "Confirmar" at bounding box center [969, 471] width 68 height 26
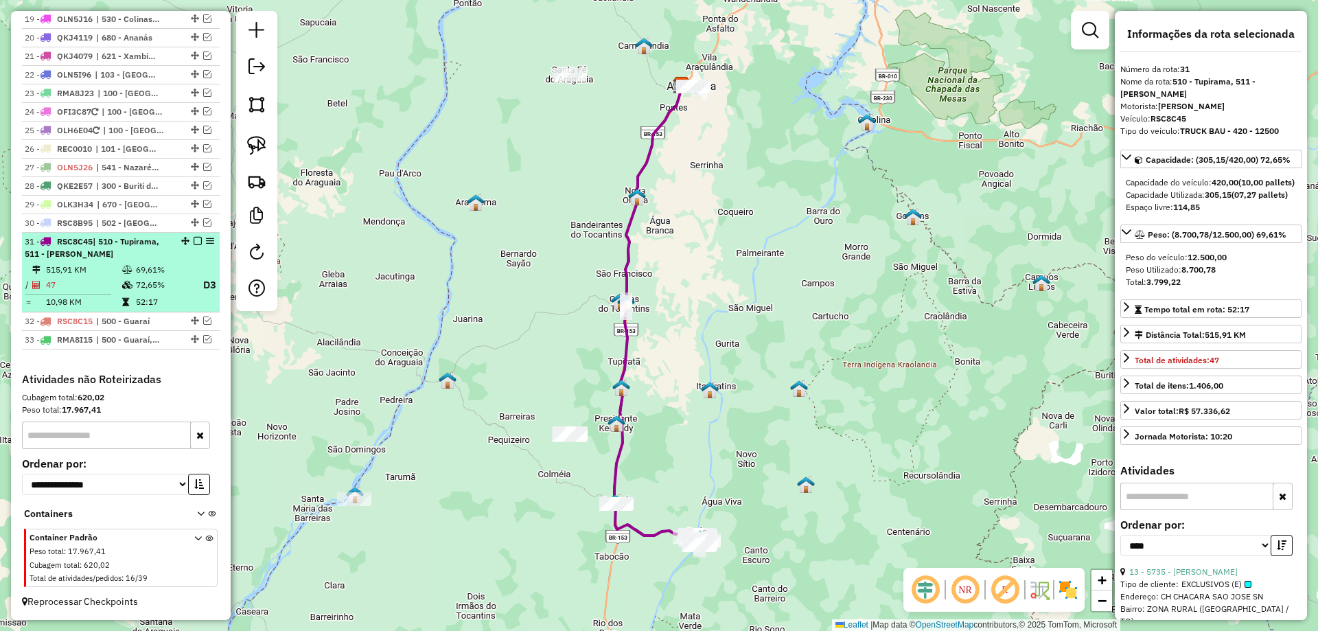
click at [196, 240] on em at bounding box center [198, 241] width 8 height 8
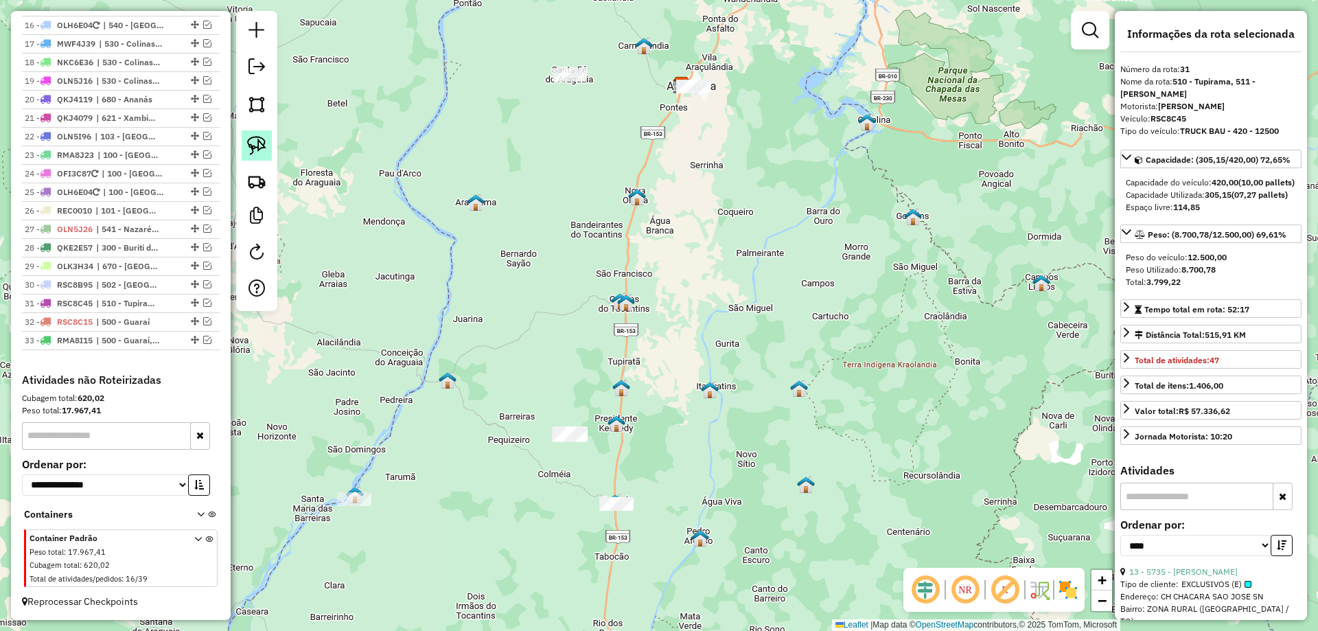
click at [249, 141] on img at bounding box center [256, 145] width 19 height 19
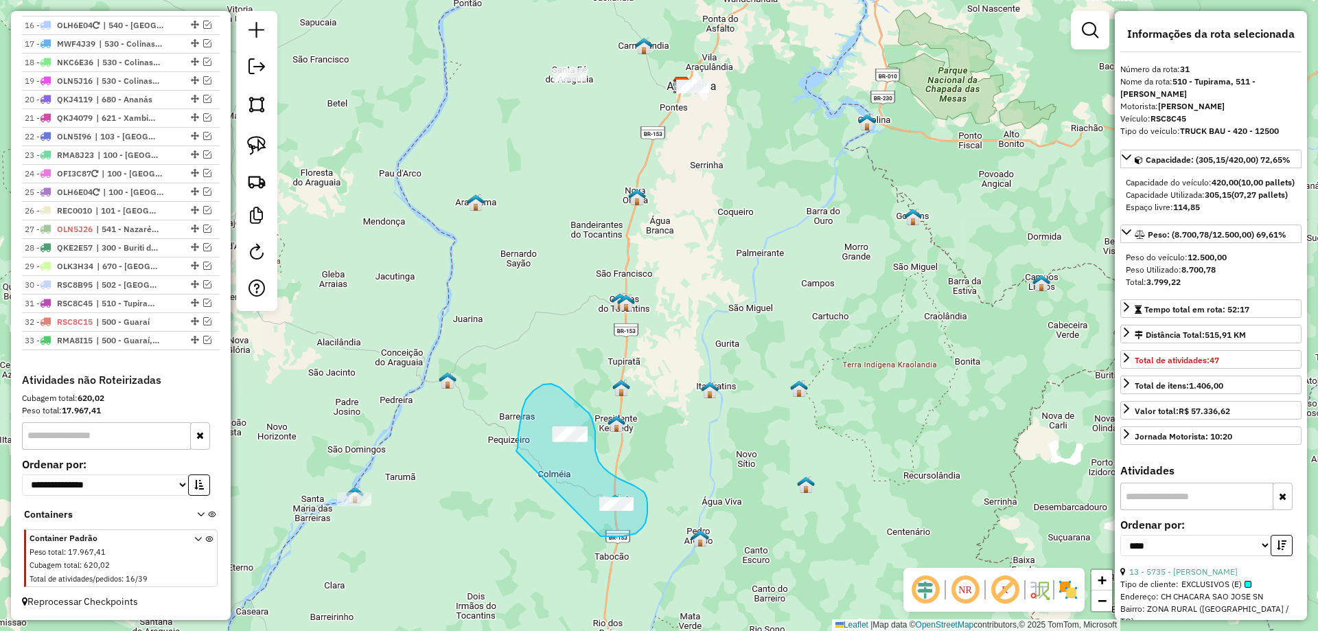
drag, startPoint x: 516, startPoint y: 451, endPoint x: 601, endPoint y: 536, distance: 119.9
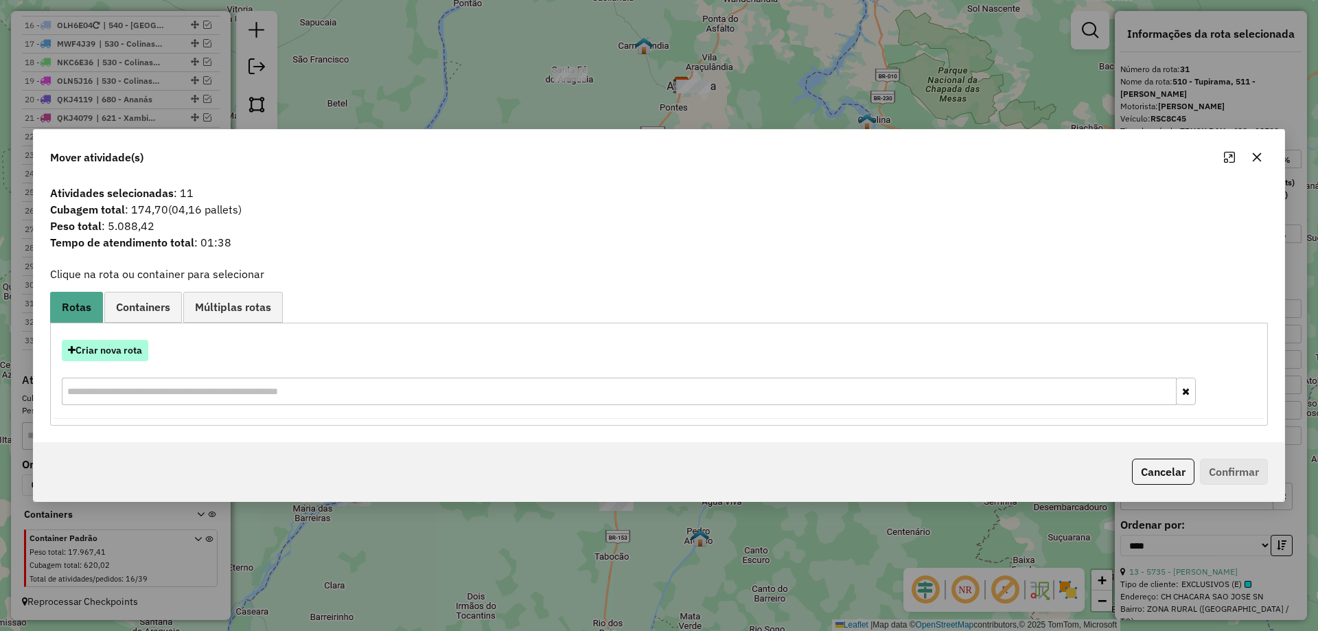
click at [104, 355] on button "Criar nova rota" at bounding box center [105, 350] width 87 height 21
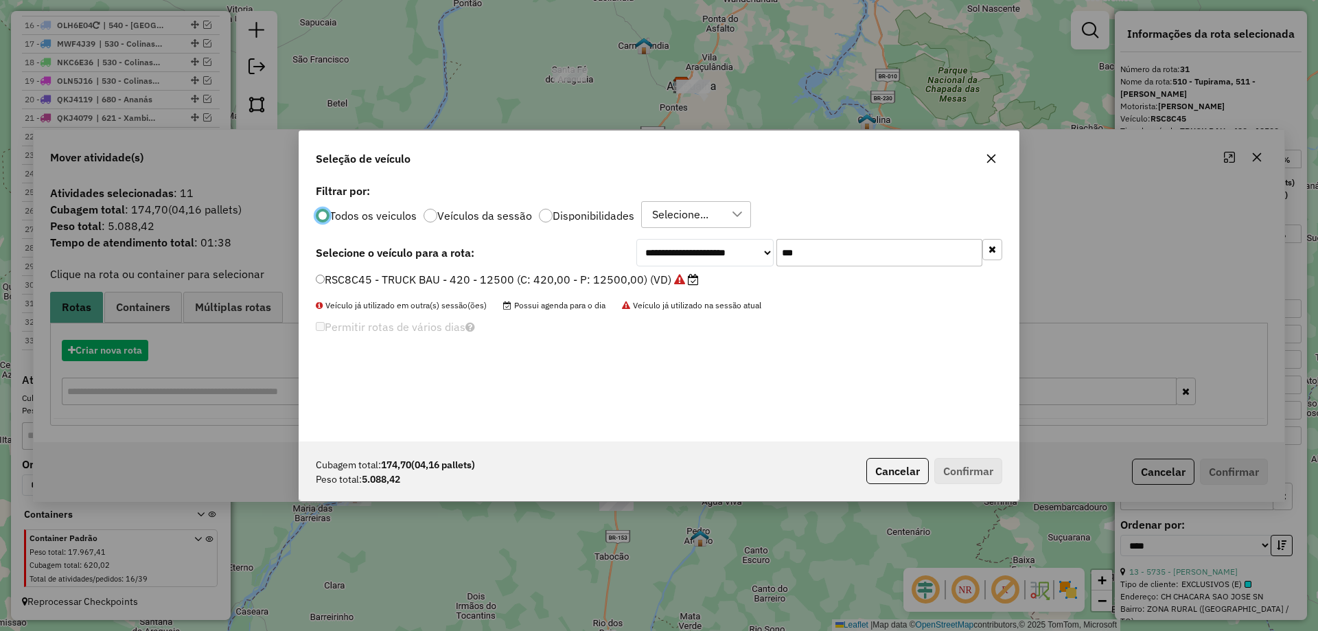
scroll to position [8, 4]
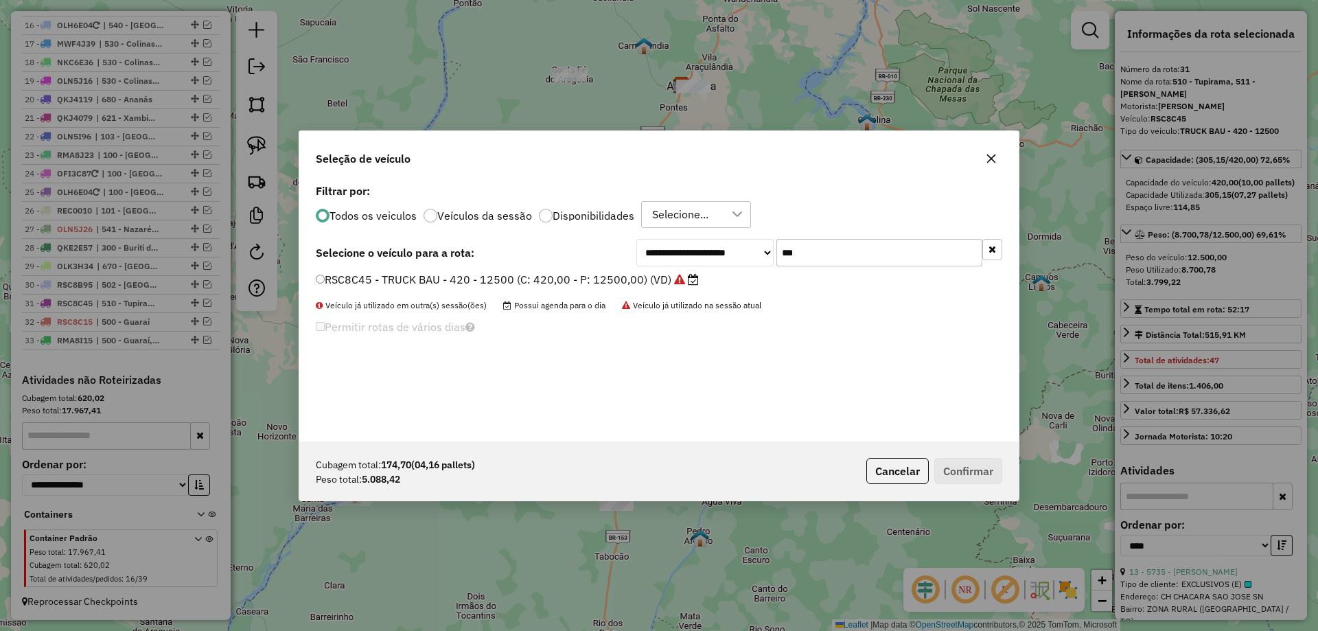
click at [843, 253] on input "***" at bounding box center [880, 252] width 206 height 27
type input "***"
click at [580, 280] on label "RMA4J47 - TRUCK BAU - 420 - 12500 (C: 420,00 - P: 12500,00) (VD)" at bounding box center [501, 279] width 371 height 16
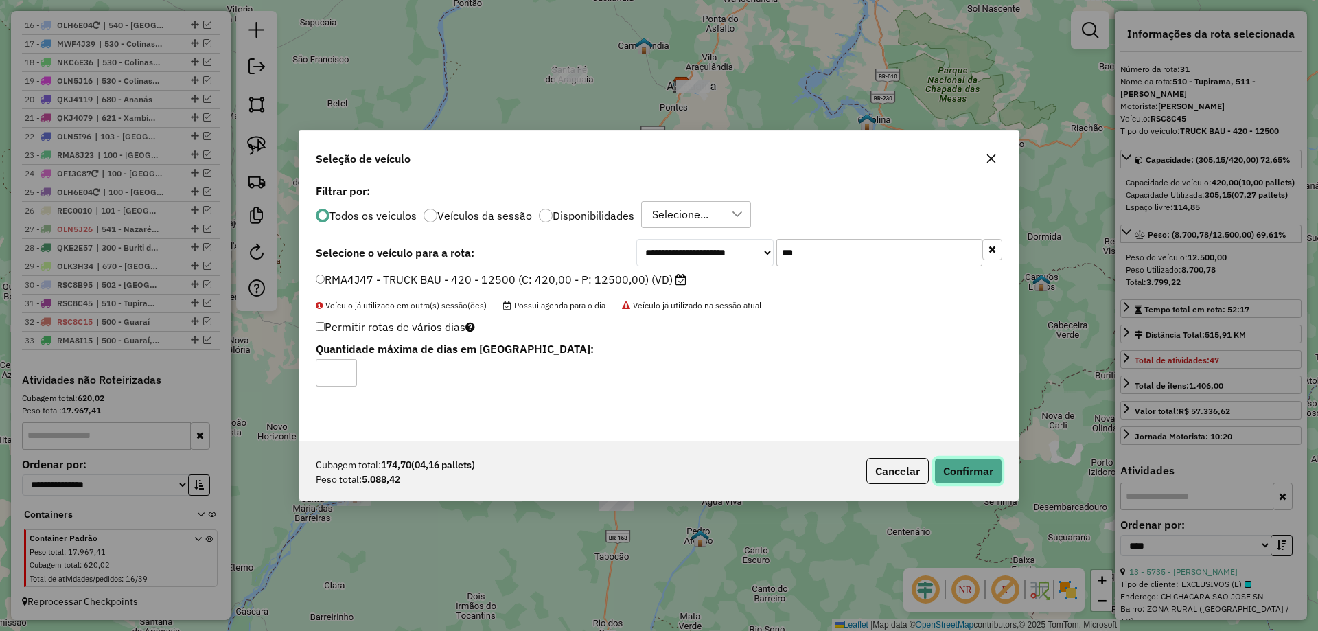
click at [962, 468] on button "Confirmar" at bounding box center [969, 471] width 68 height 26
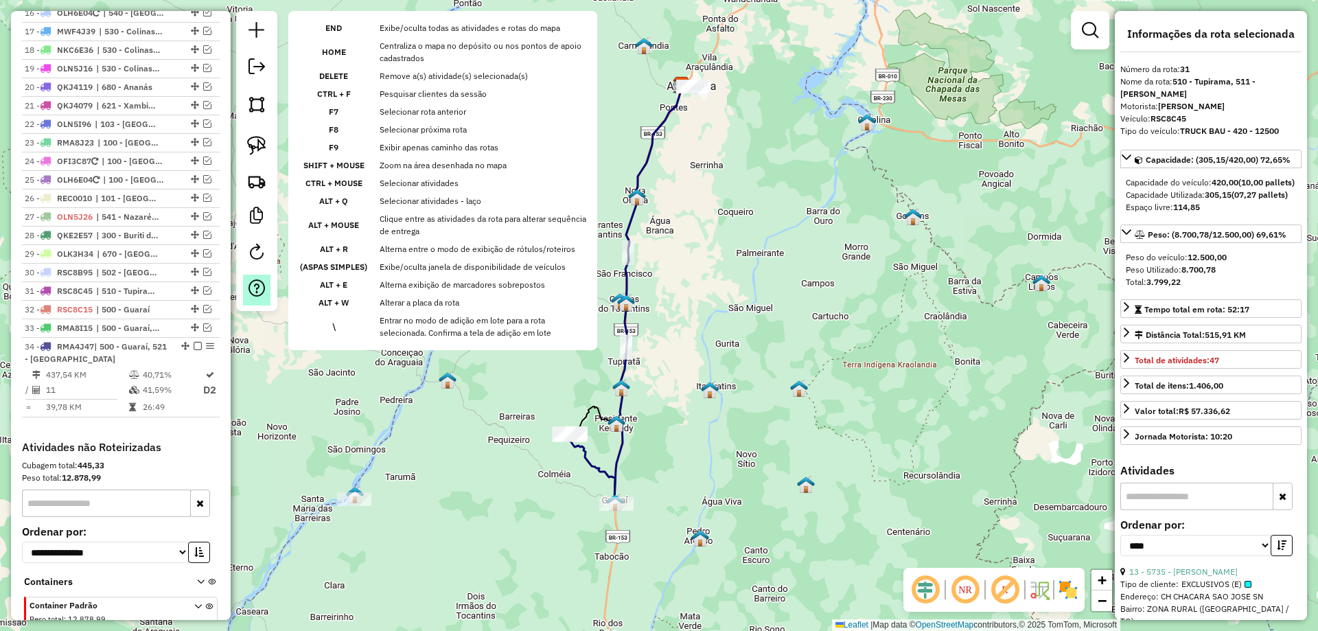
scroll to position [868, 0]
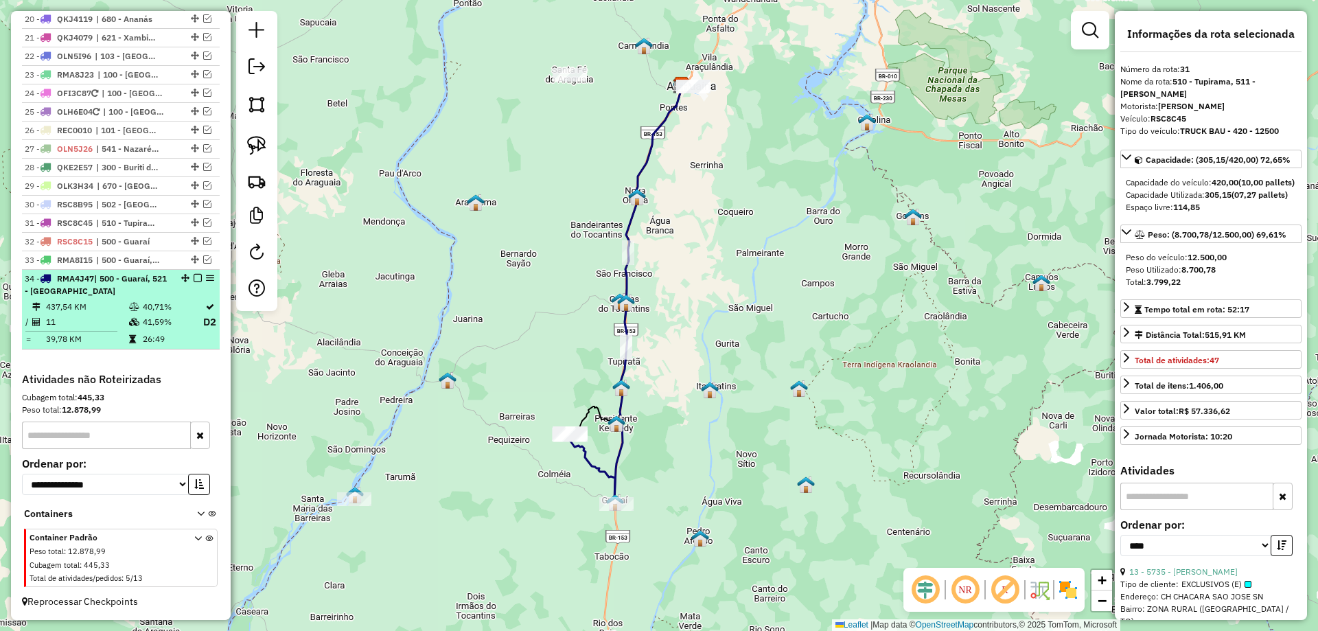
click at [164, 308] on td "40,71%" at bounding box center [172, 307] width 60 height 14
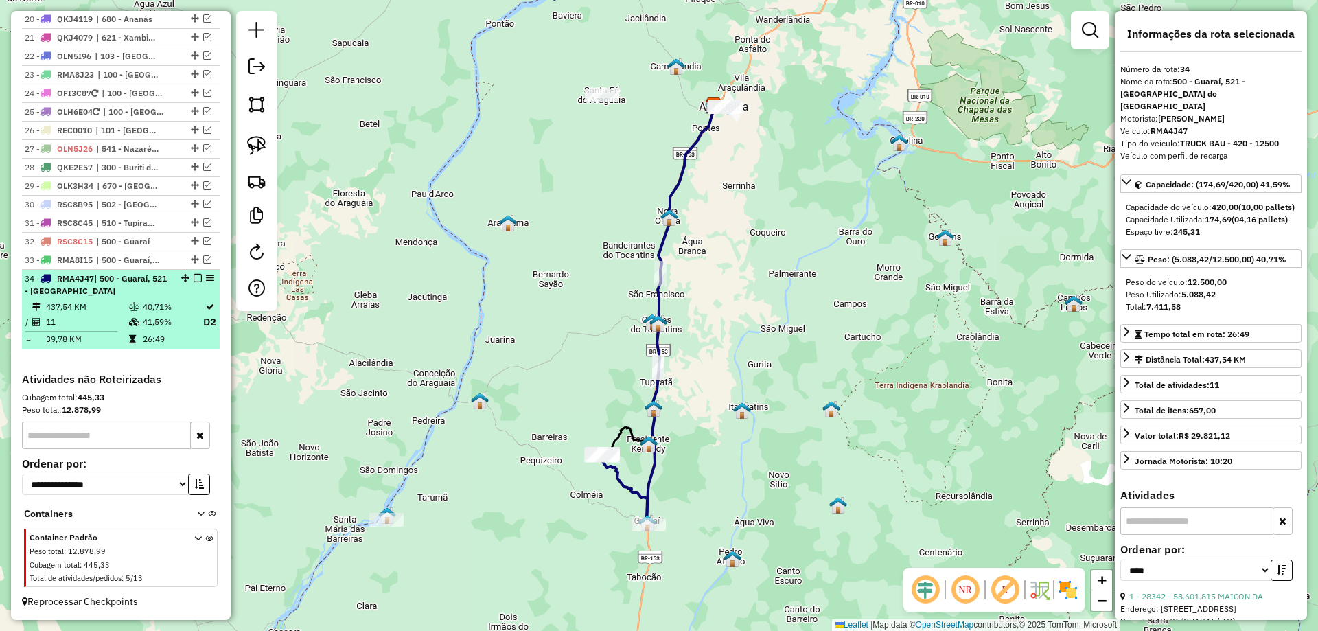
click at [194, 277] on em at bounding box center [198, 278] width 8 height 8
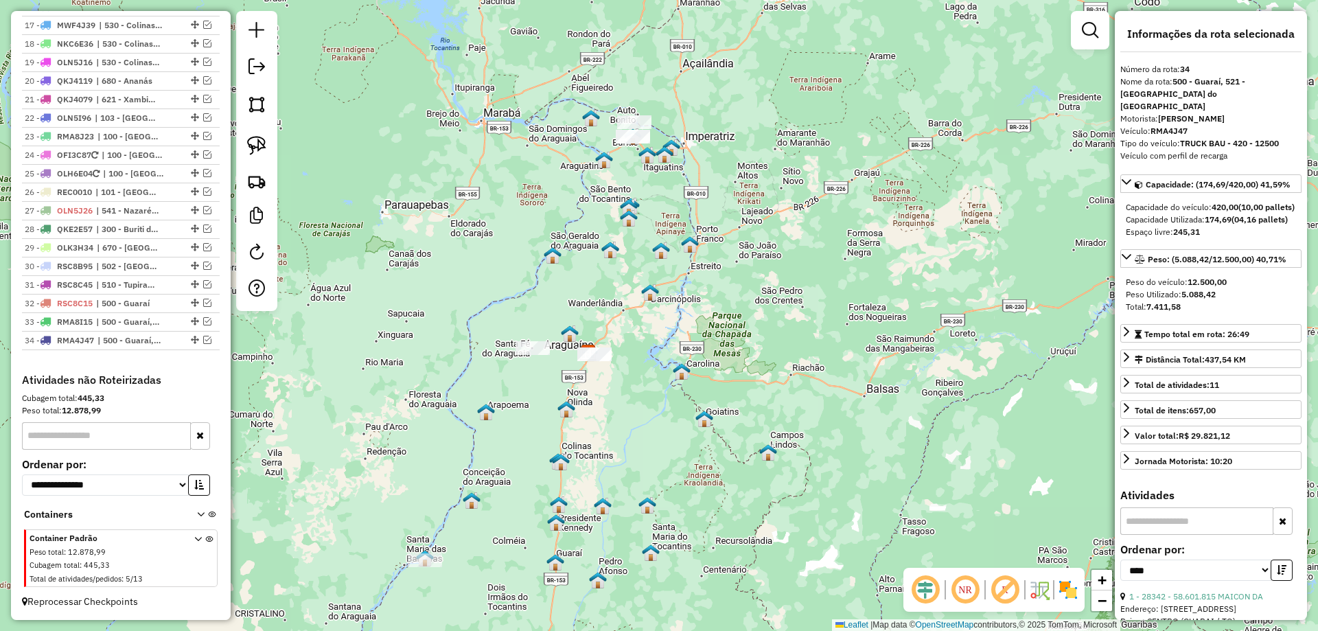
drag, startPoint x: 548, startPoint y: 288, endPoint x: 506, endPoint y: 446, distance: 164.1
click at [506, 446] on div "Janela de atendimento Grade de atendimento Capacidade Transportadoras Veículos …" at bounding box center [659, 315] width 1318 height 631
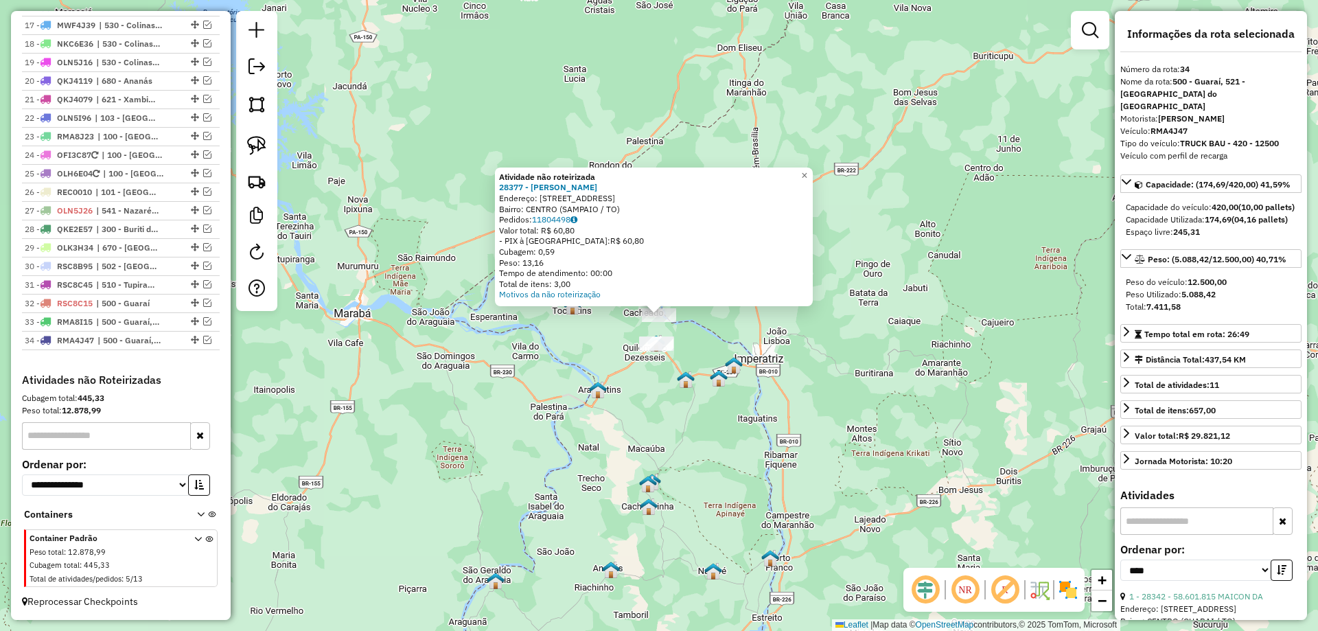
click at [759, 353] on div "Atividade não roteirizada 28377 - [PERSON_NAME]: [STREET_ADDRESS] Pedidos: 1180…" at bounding box center [659, 315] width 1318 height 631
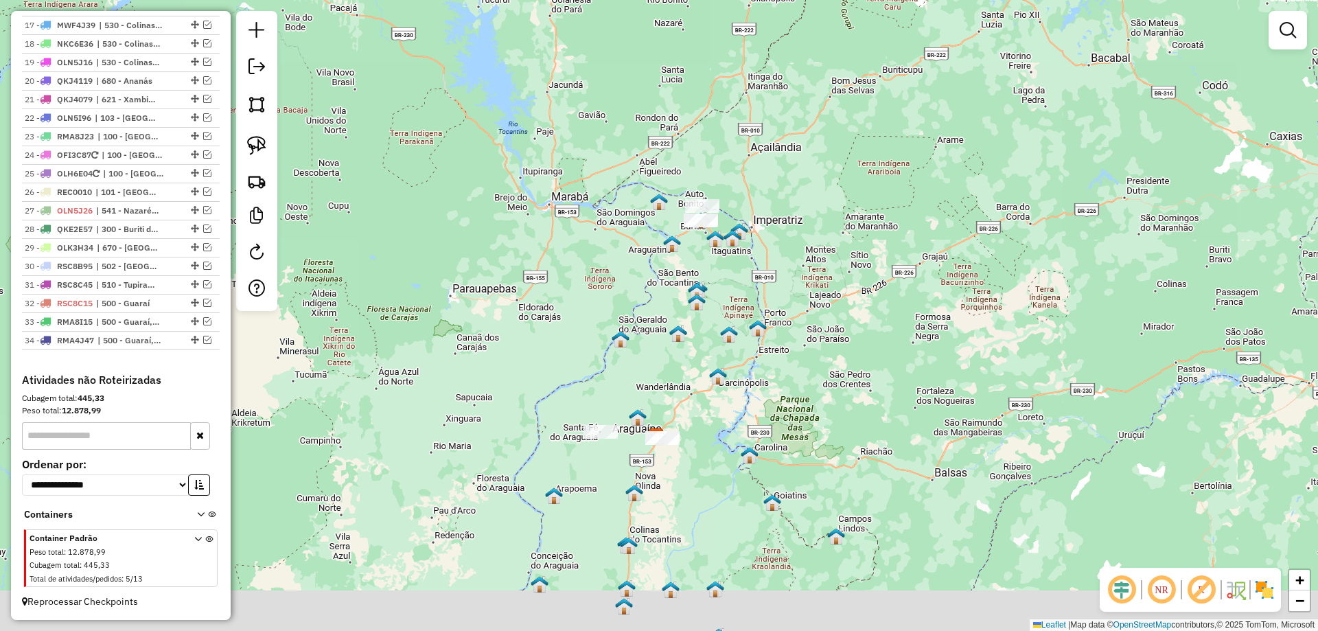
drag, startPoint x: 768, startPoint y: 458, endPoint x: 761, endPoint y: 329, distance: 129.3
click at [761, 329] on img at bounding box center [758, 328] width 18 height 18
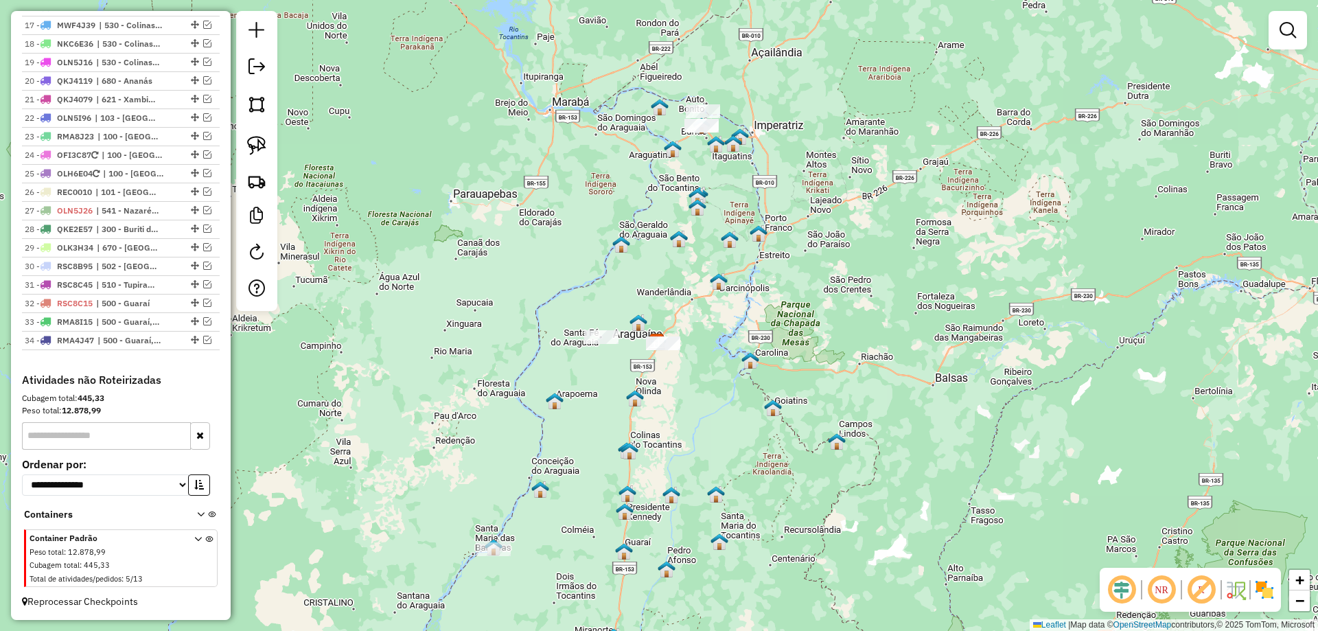
drag, startPoint x: 712, startPoint y: 439, endPoint x: 713, endPoint y: 345, distance: 93.4
click at [713, 345] on div "Janela de atendimento Grade de atendimento Capacidade Transportadoras Veículos …" at bounding box center [659, 315] width 1318 height 631
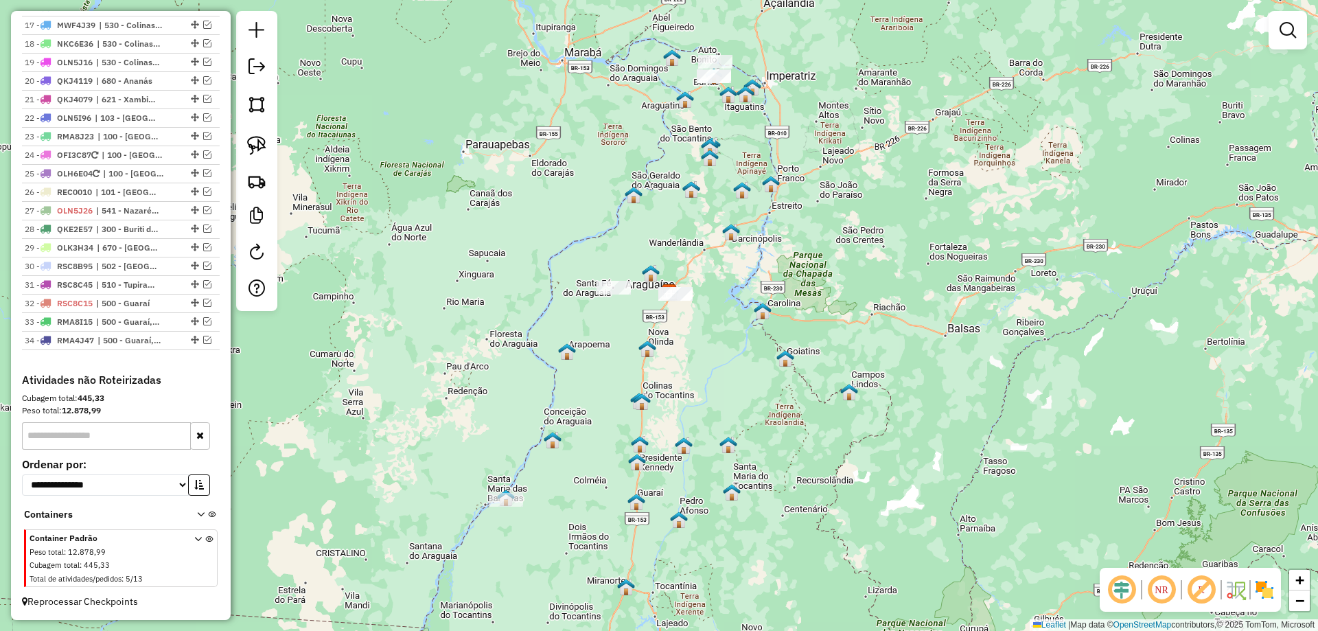
drag, startPoint x: 704, startPoint y: 361, endPoint x: 705, endPoint y: 337, distance: 23.4
click at [705, 337] on div "Janela de atendimento Grade de atendimento Capacidade Transportadoras Veículos …" at bounding box center [659, 315] width 1318 height 631
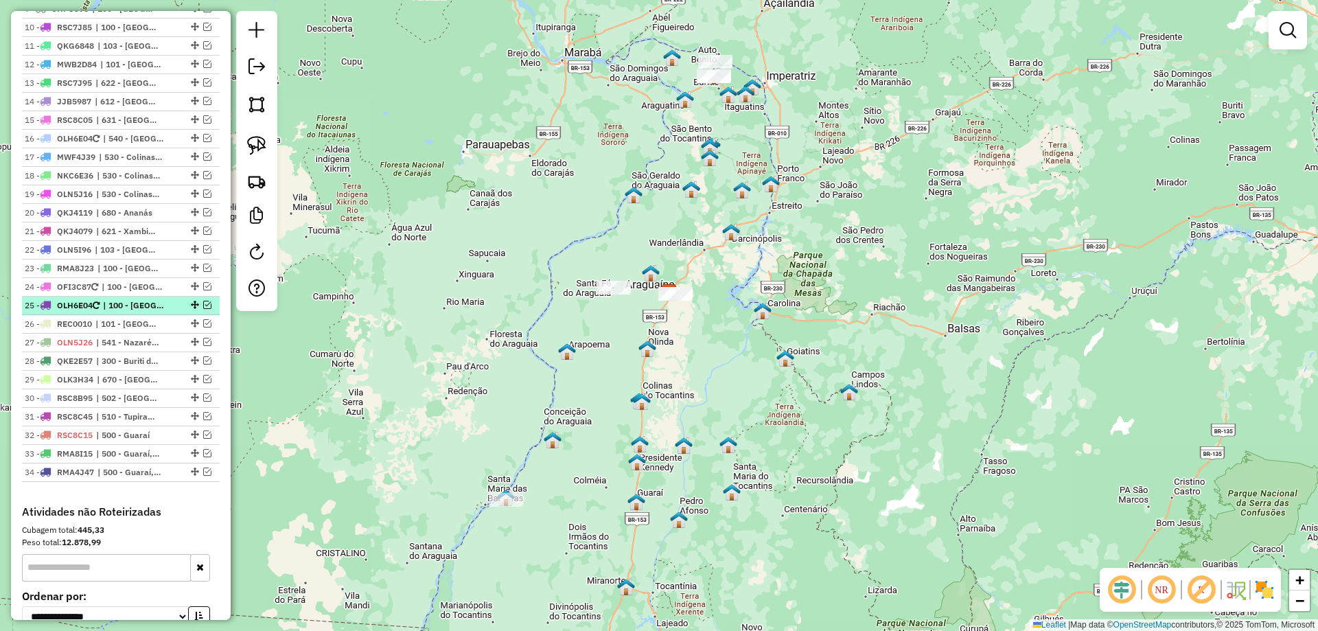
scroll to position [687, 0]
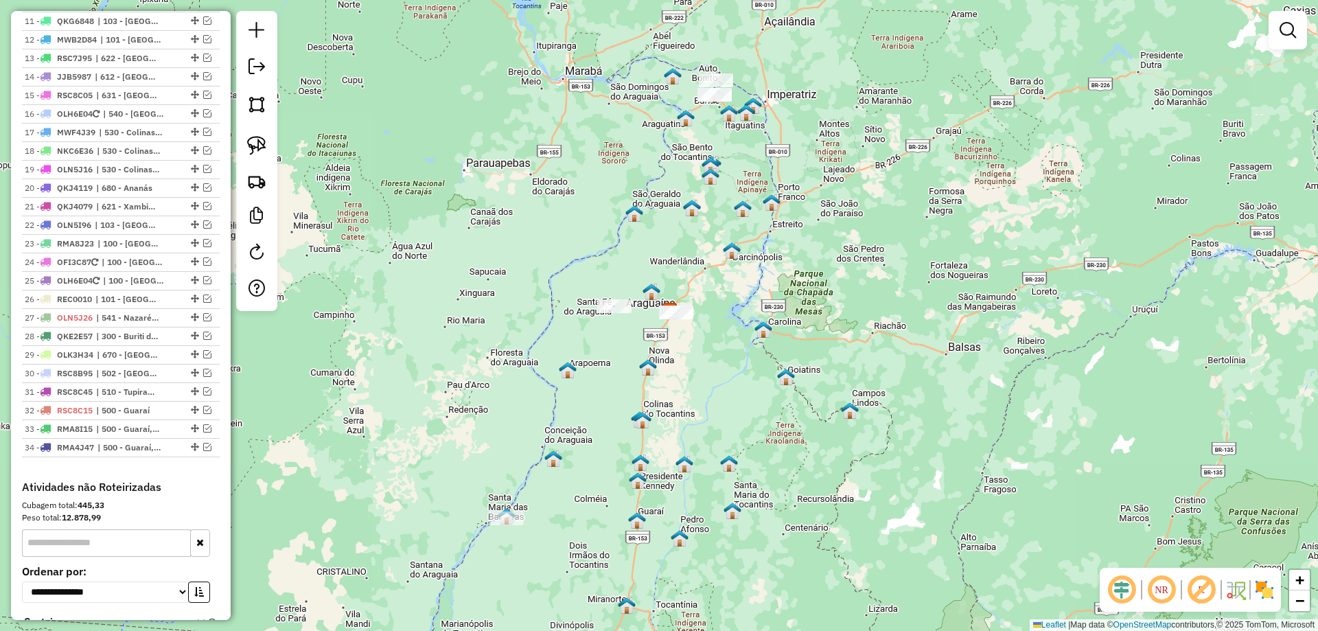
click at [790, 416] on div "Janela de atendimento Grade de atendimento Capacidade Transportadoras Veículos …" at bounding box center [659, 315] width 1318 height 631
click at [270, 144] on link at bounding box center [257, 145] width 30 height 30
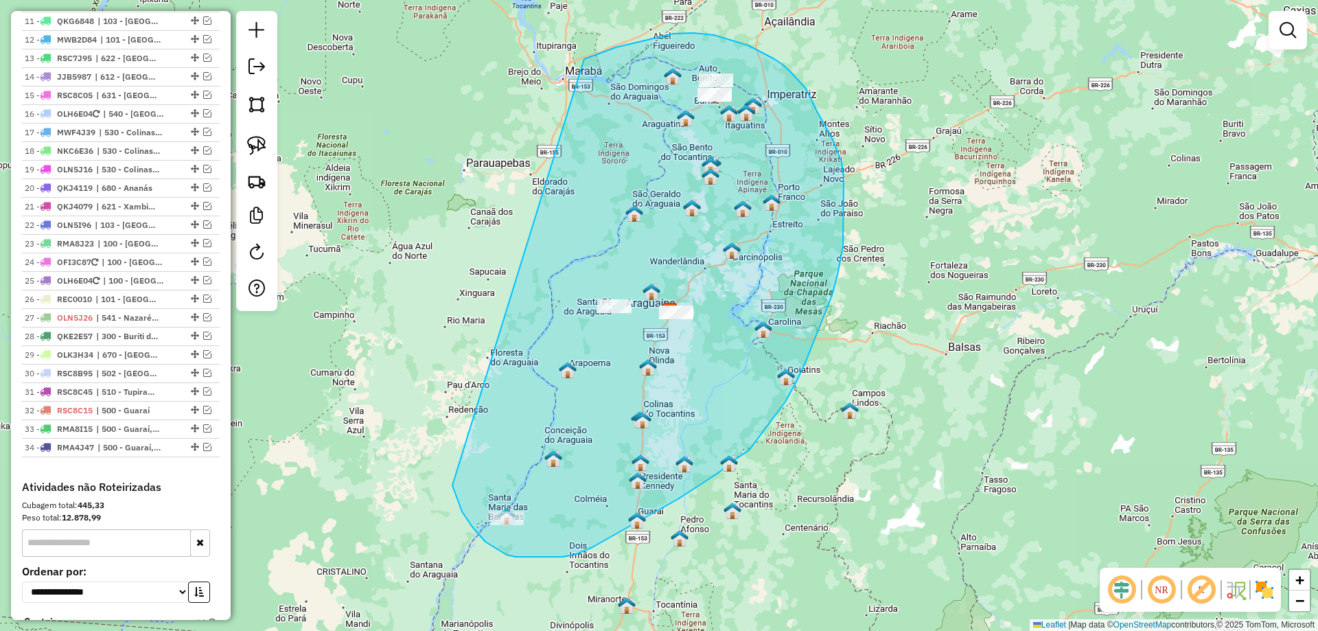
drag, startPoint x: 453, startPoint y: 485, endPoint x: 584, endPoint y: 59, distance: 446.4
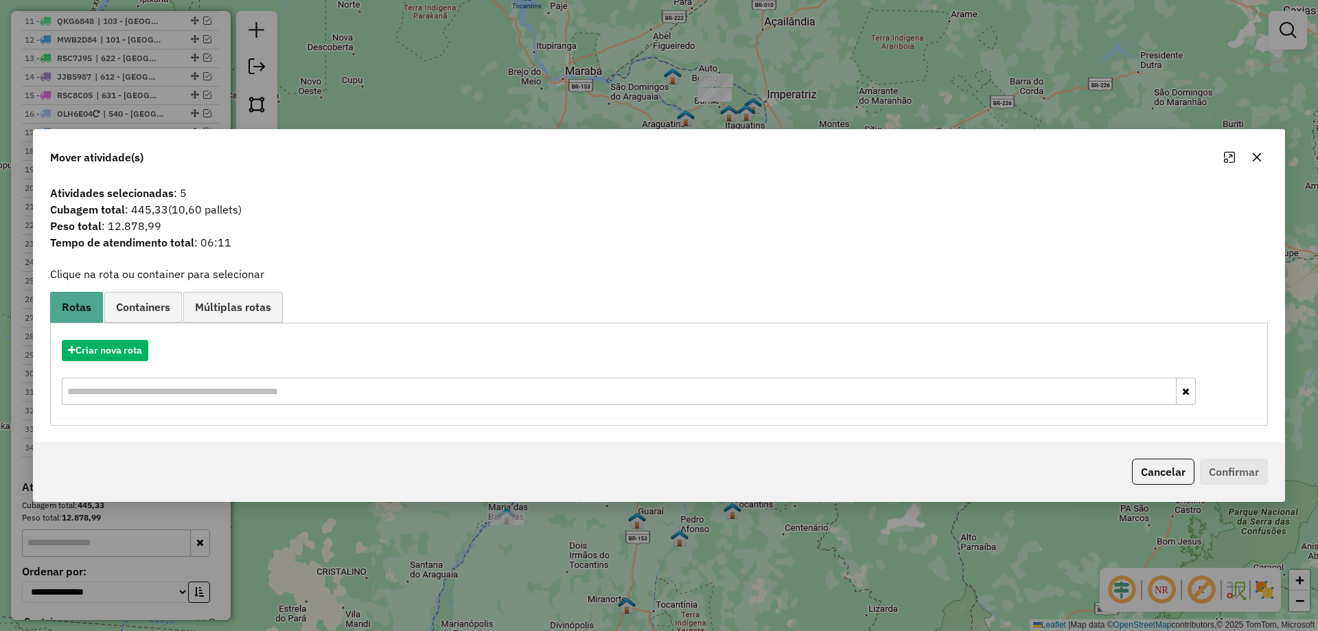
click at [1257, 152] on icon "button" at bounding box center [1257, 157] width 11 height 11
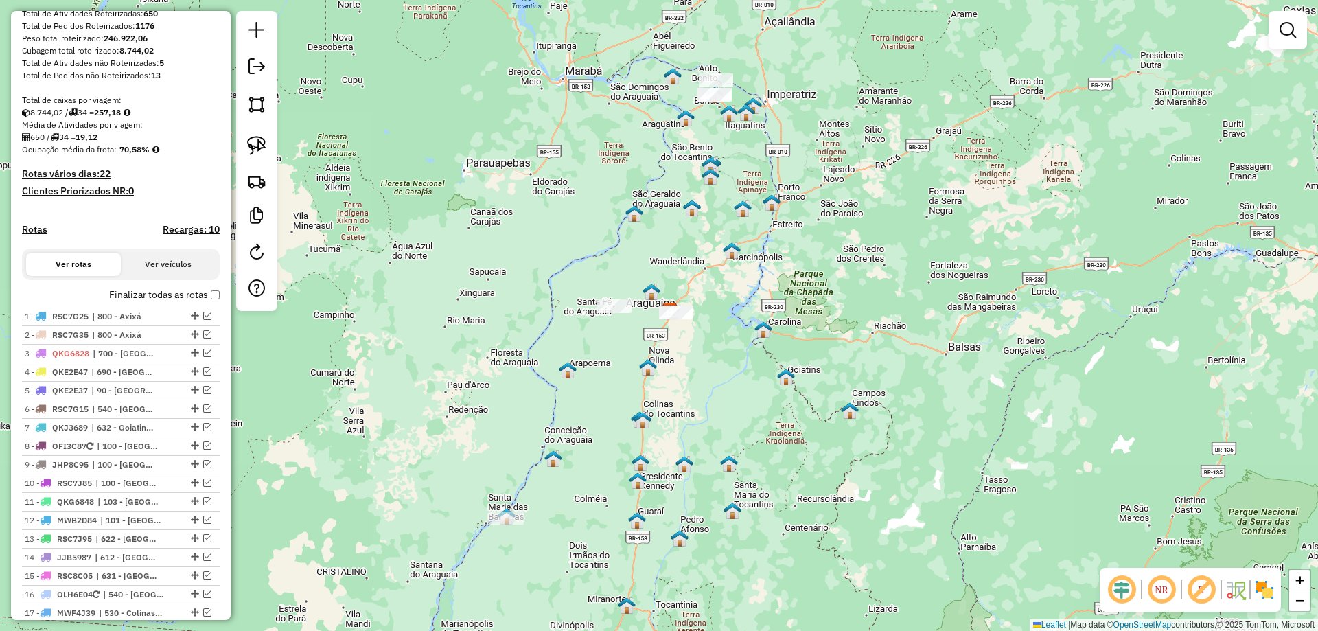
scroll to position [275, 0]
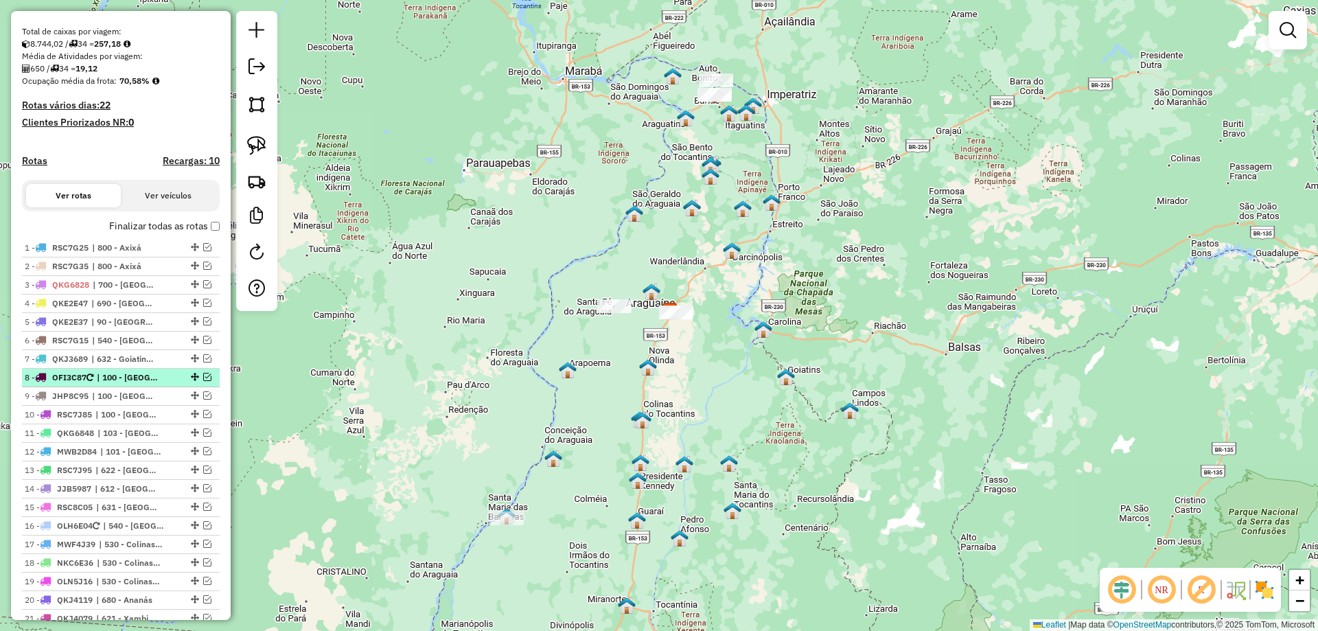
click at [203, 381] on em at bounding box center [207, 377] width 8 height 8
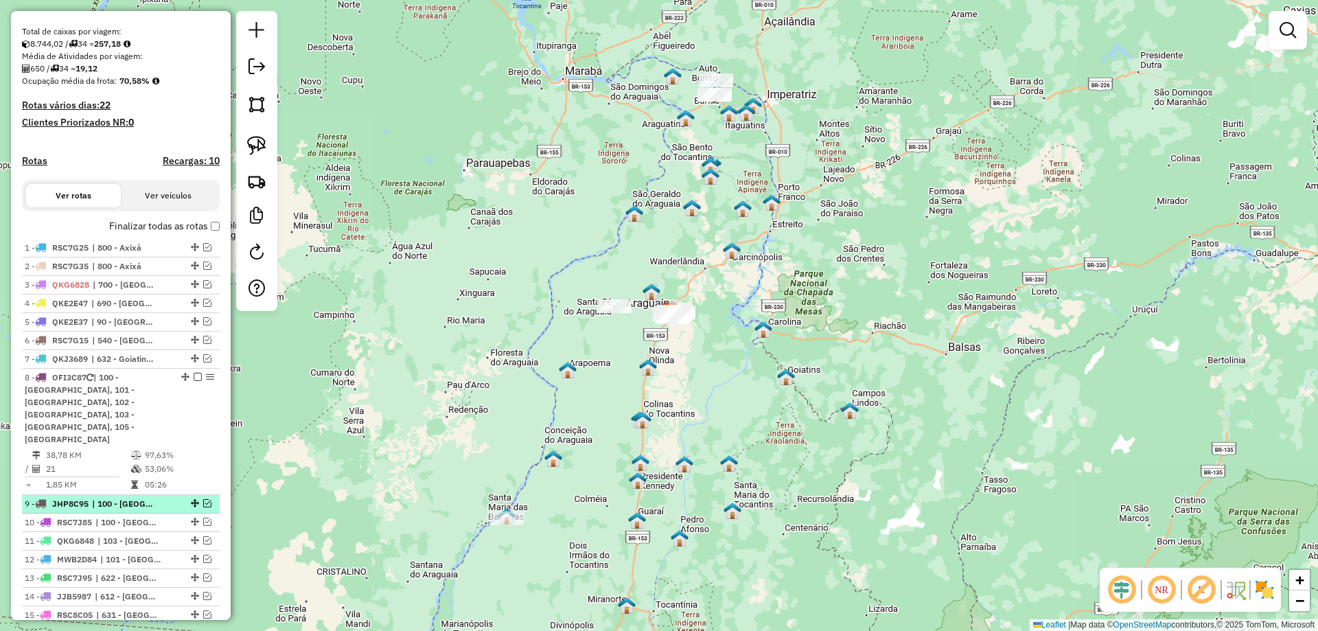
click at [203, 499] on em at bounding box center [207, 503] width 8 height 8
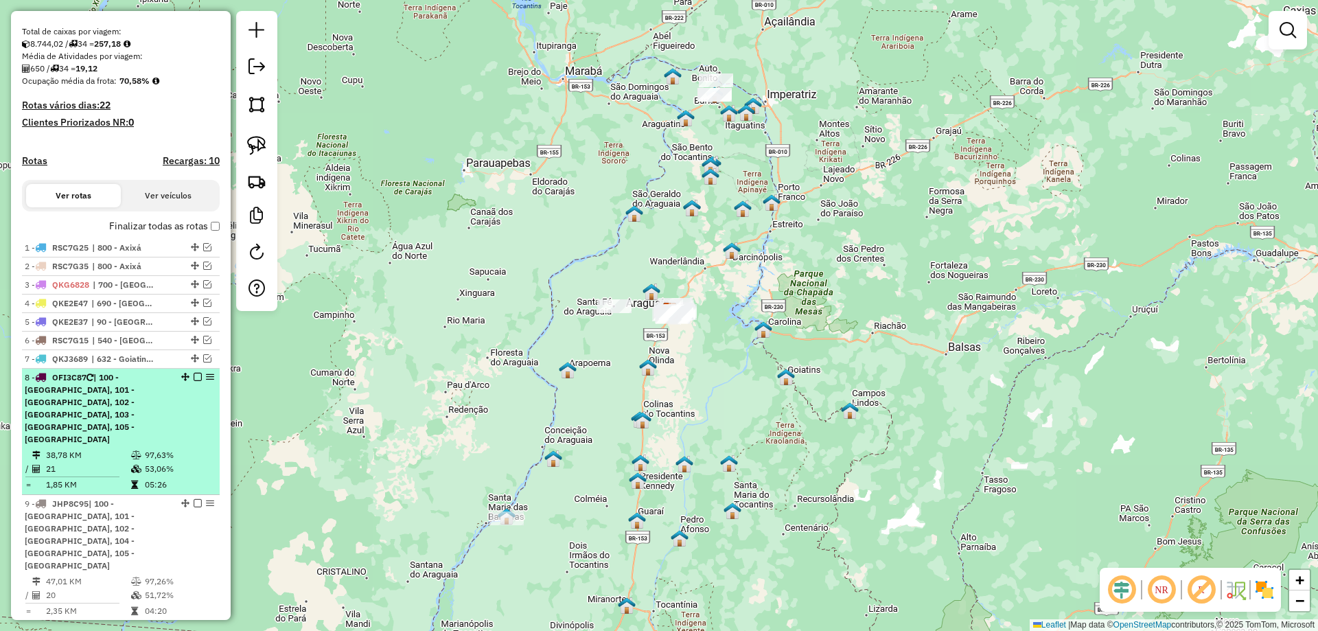
click at [138, 451] on icon at bounding box center [136, 455] width 10 height 8
select select "*********"
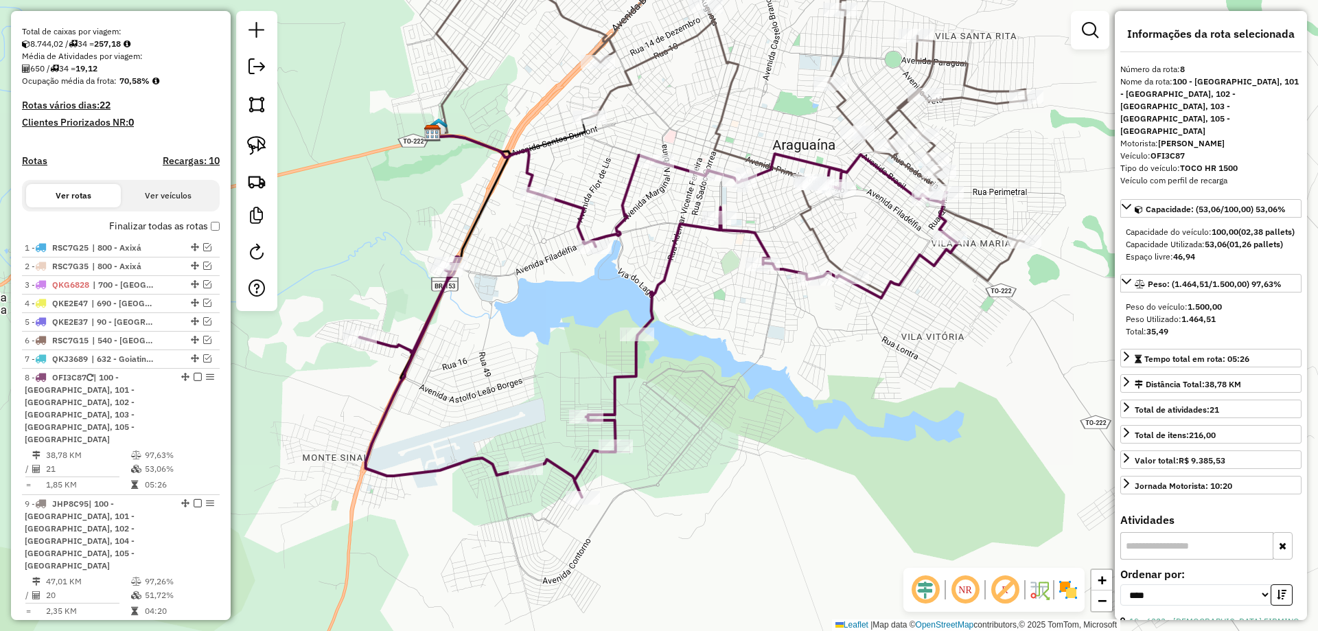
click at [1174, 532] on input "text" at bounding box center [1197, 545] width 153 height 27
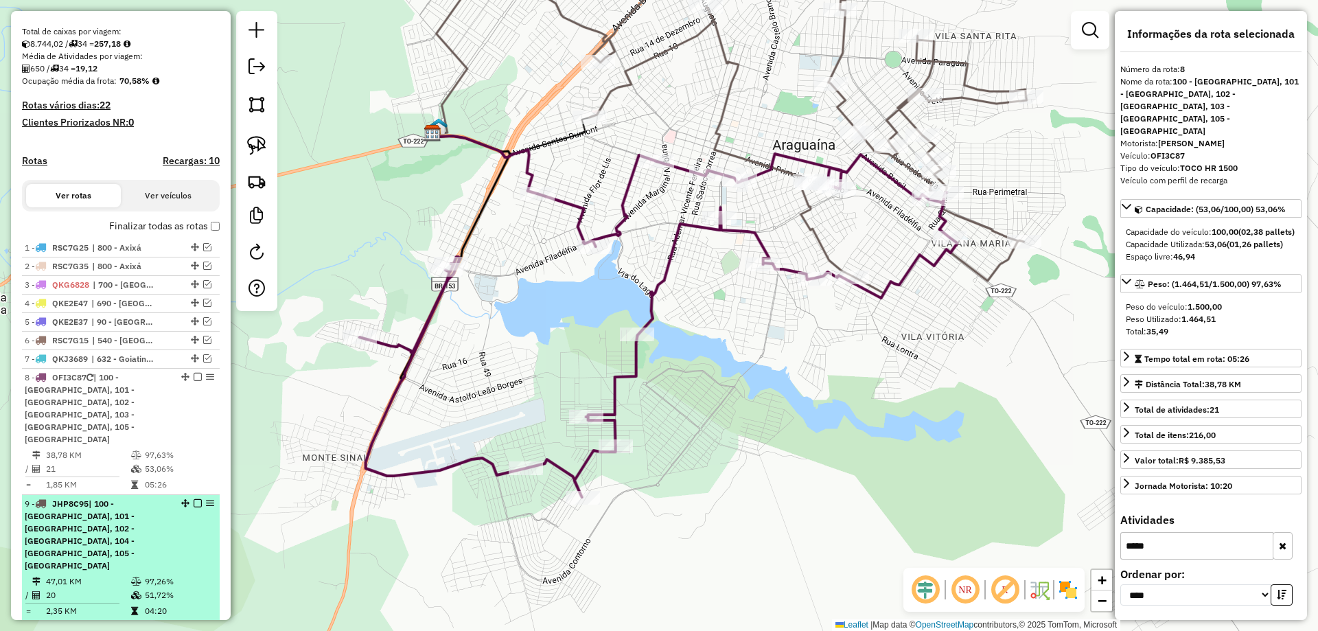
type input "*****"
click at [103, 518] on span "| 100 - [GEOGRAPHIC_DATA], 101 - [GEOGRAPHIC_DATA], 102 - [GEOGRAPHIC_DATA], 10…" at bounding box center [80, 535] width 110 height 72
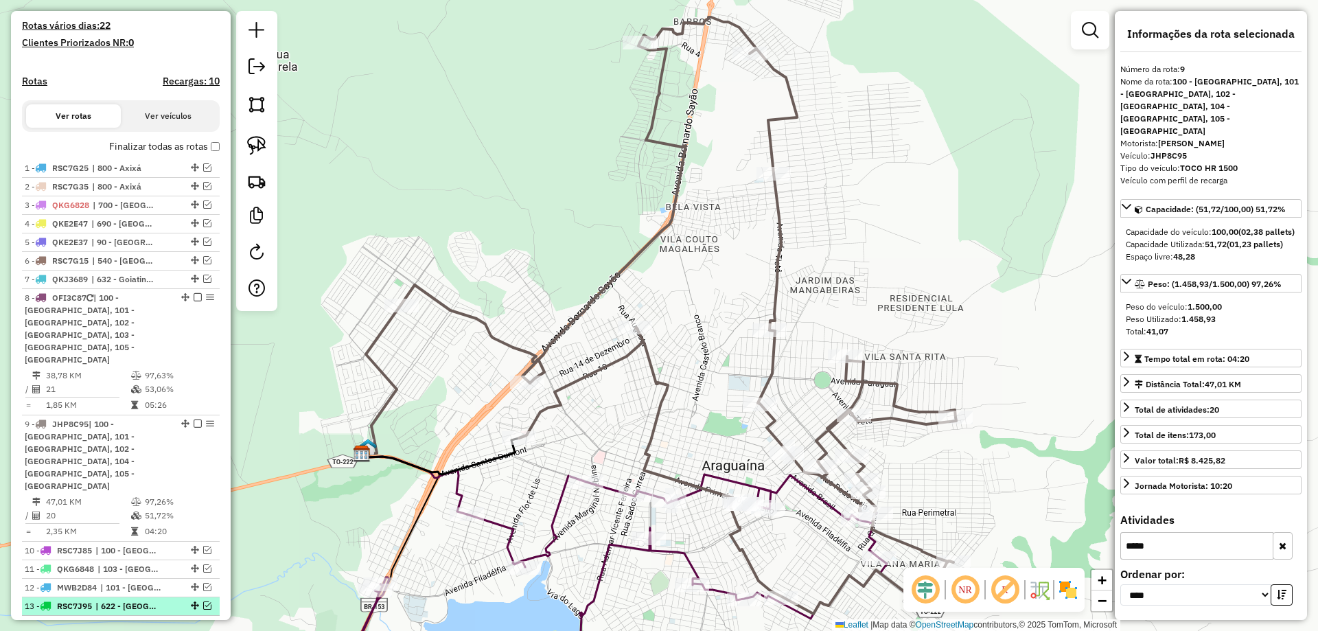
scroll to position [412, 0]
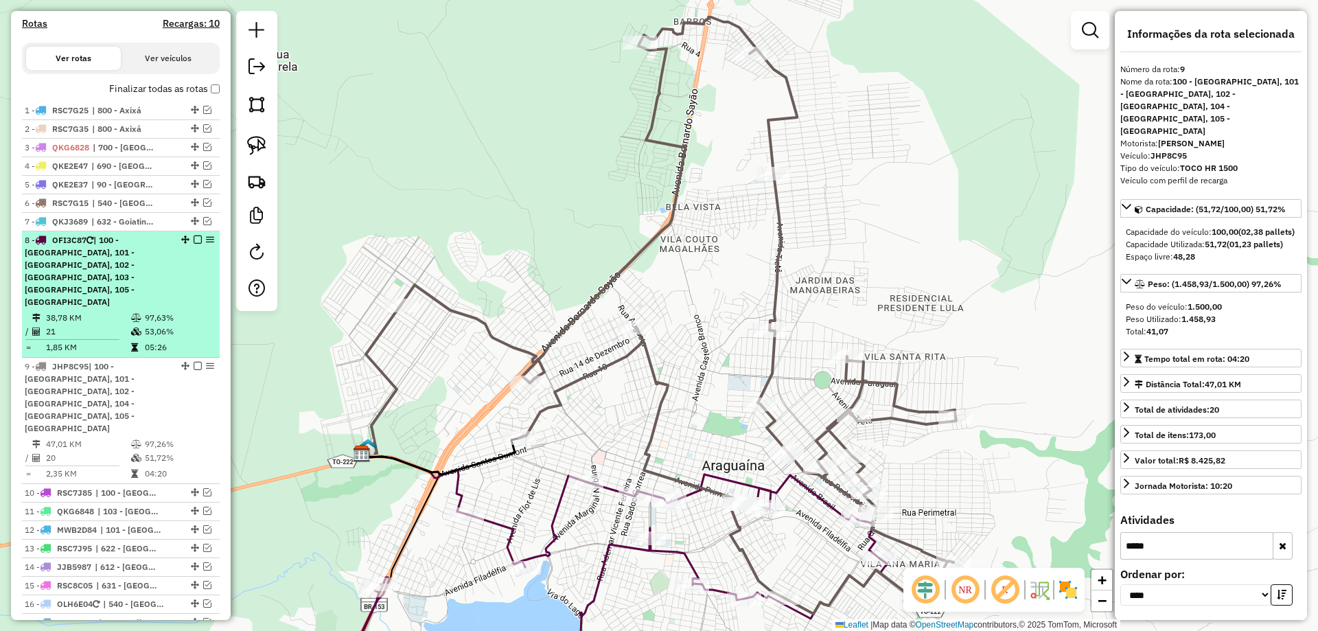
click at [194, 244] on em at bounding box center [198, 240] width 8 height 8
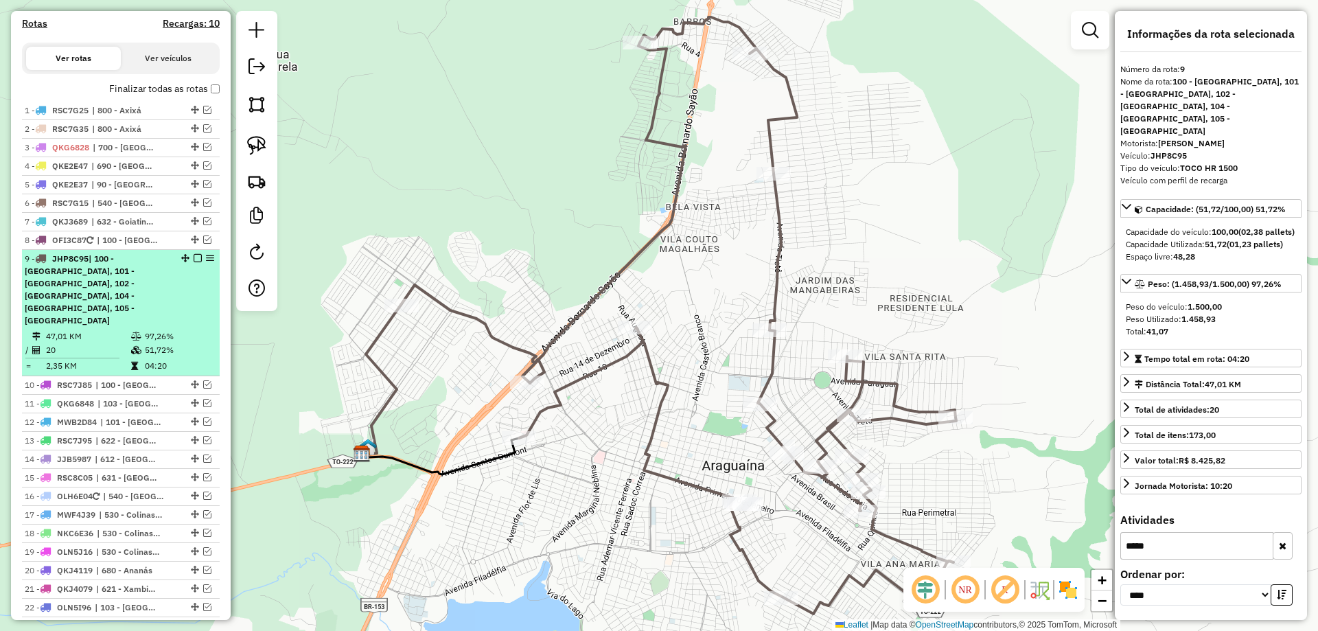
click at [194, 262] on em at bounding box center [198, 258] width 8 height 8
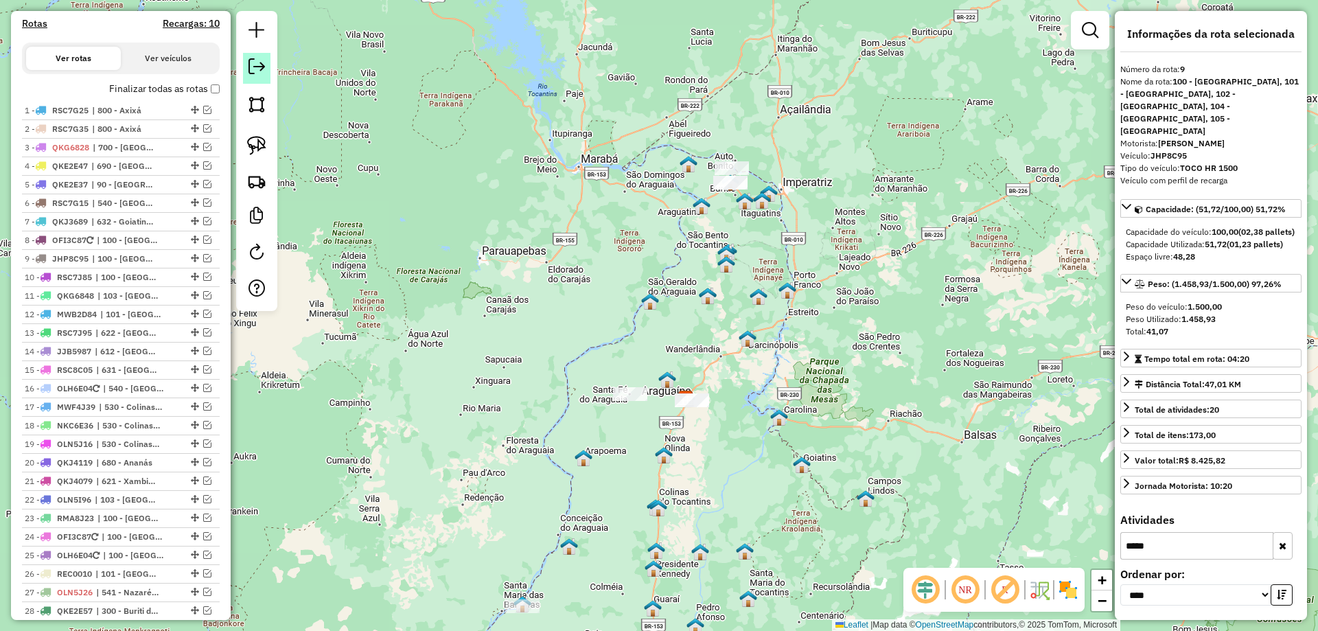
click at [255, 68] on em at bounding box center [257, 66] width 16 height 16
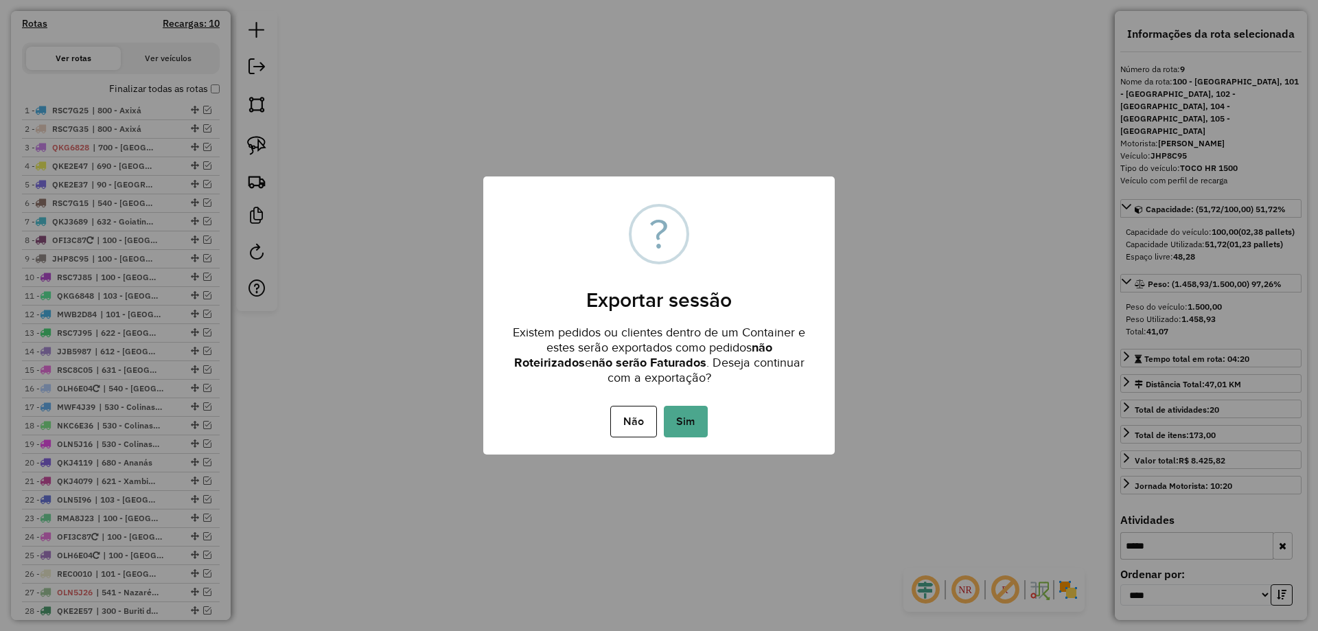
click at [667, 402] on div "Não No Sim" at bounding box center [659, 421] width 352 height 38
click at [673, 419] on button "Sim" at bounding box center [686, 422] width 44 height 32
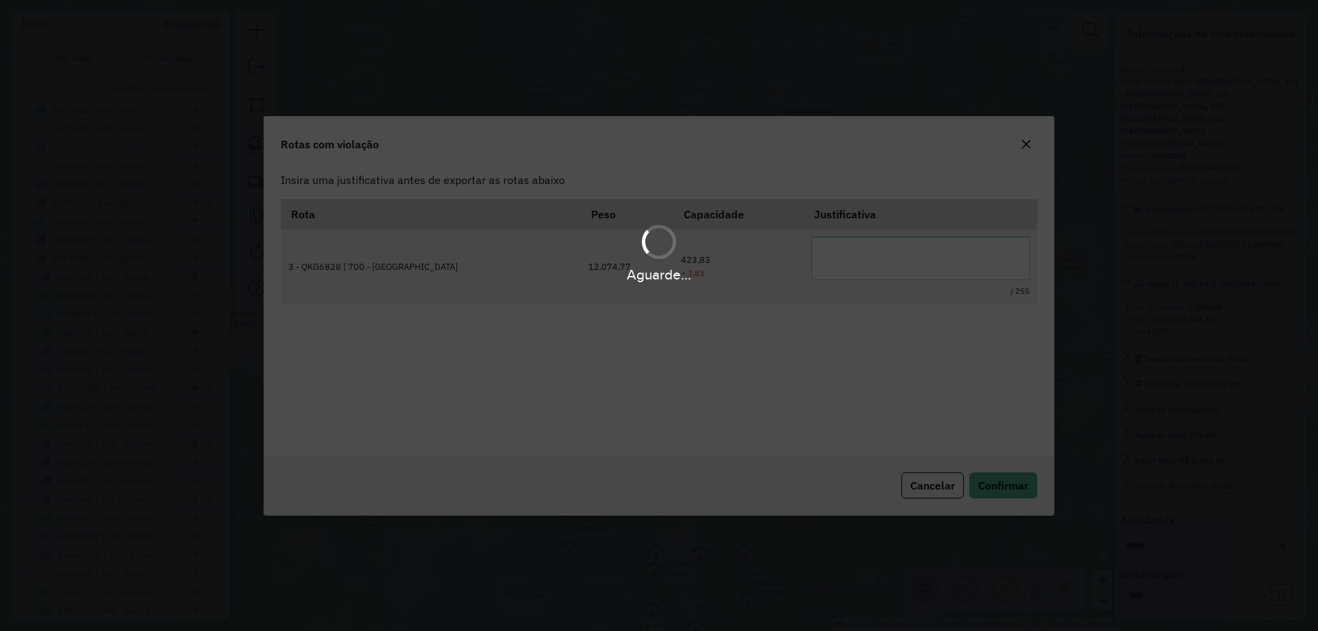
scroll to position [0, 0]
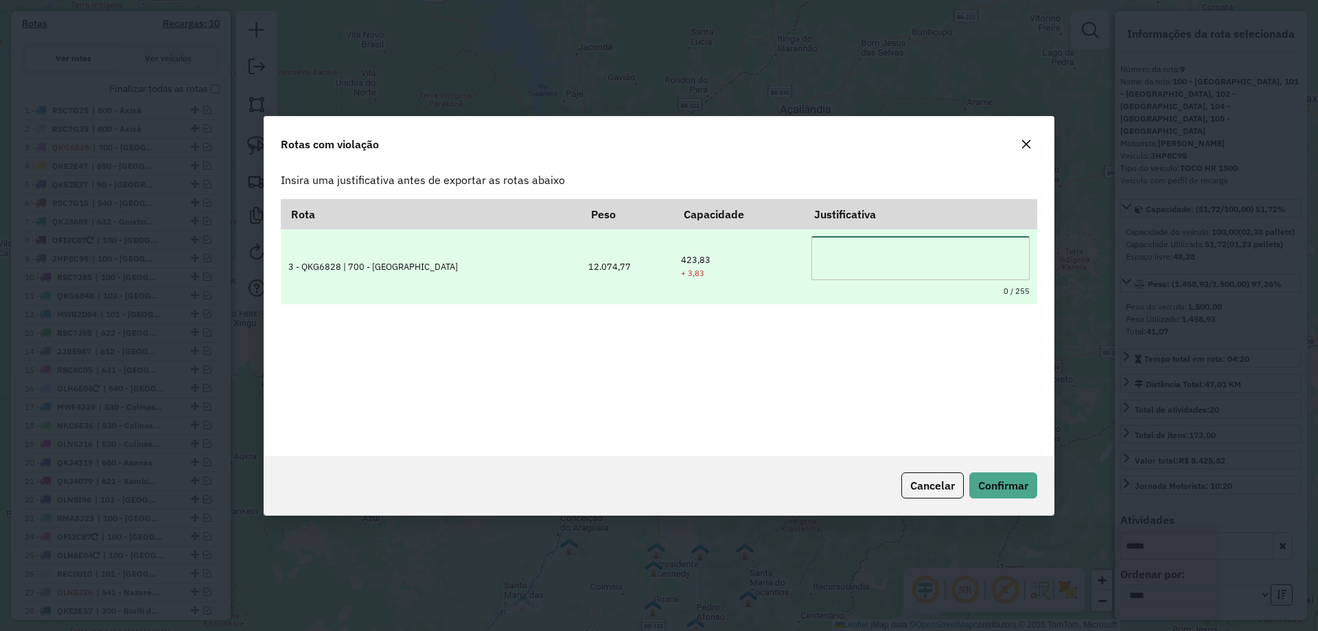
click at [906, 263] on textarea at bounding box center [921, 258] width 218 height 44
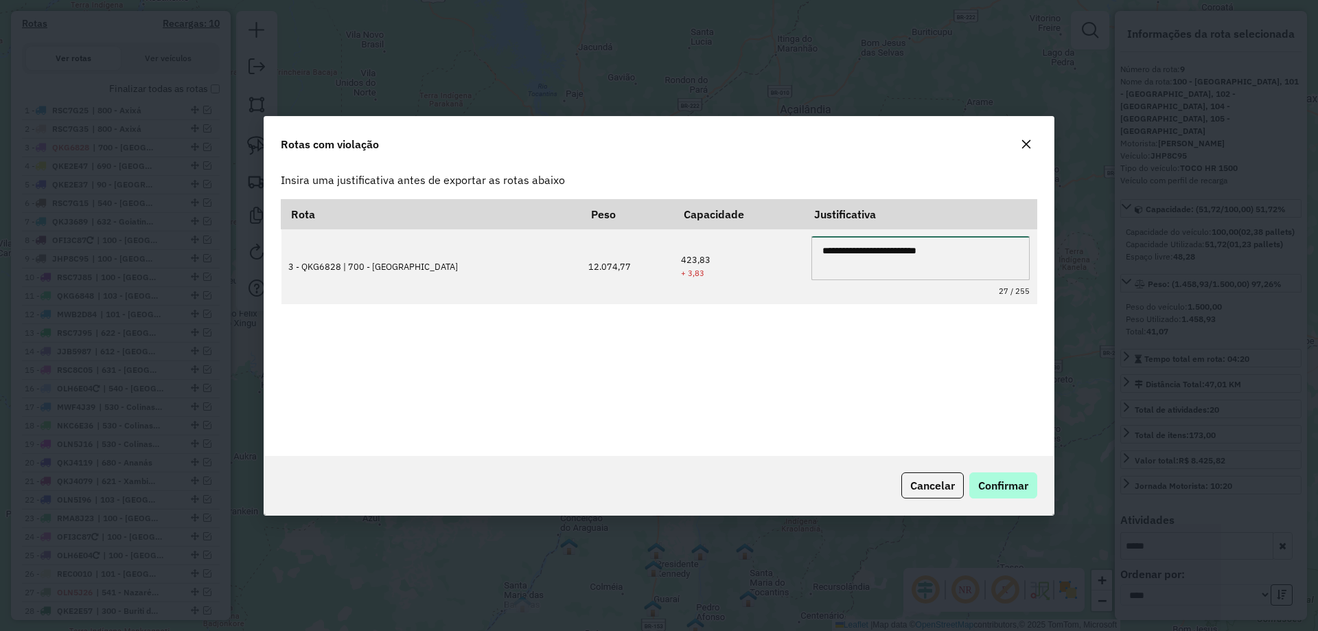
type textarea "**********"
click at [1015, 492] on span "Confirmar" at bounding box center [1004, 486] width 50 height 14
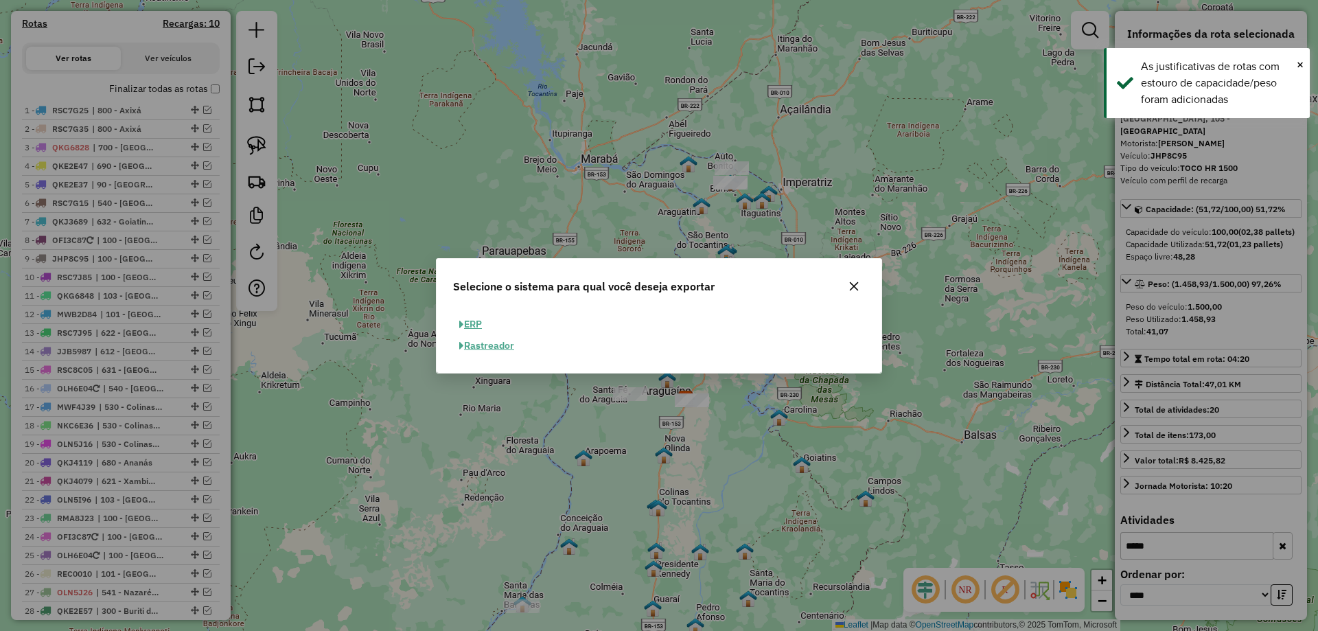
click at [478, 320] on button "ERP" at bounding box center [470, 324] width 35 height 21
select select "**"
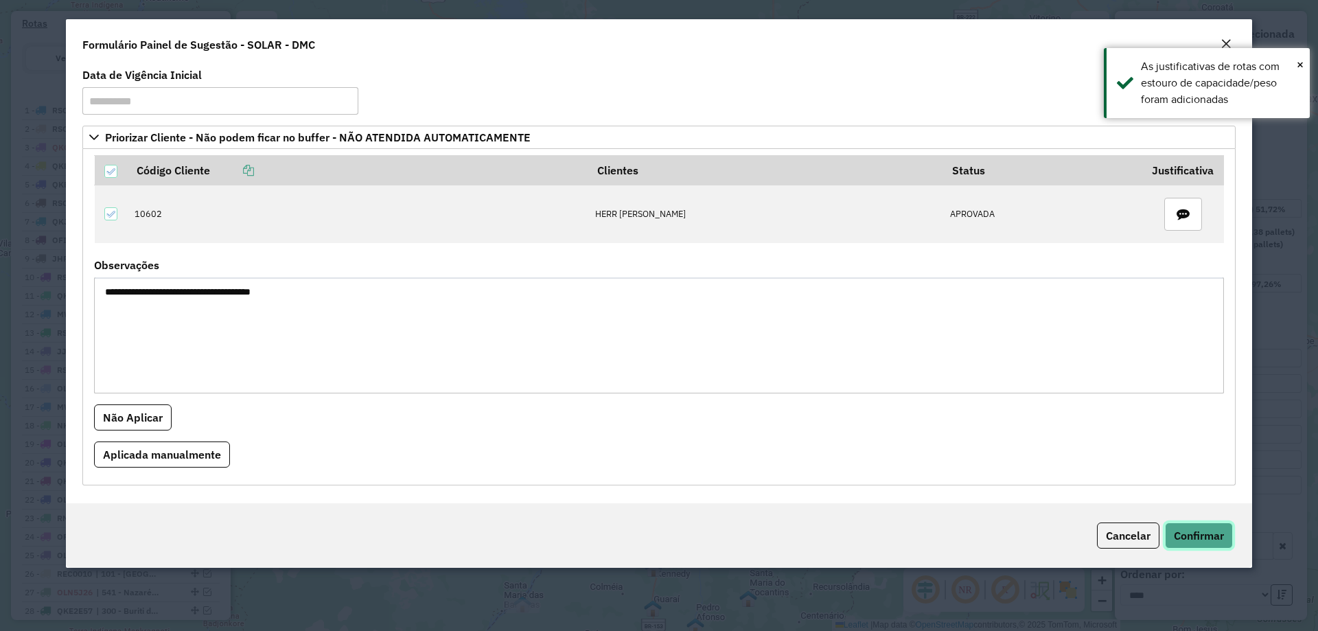
click at [1215, 534] on span "Confirmar" at bounding box center [1199, 536] width 50 height 14
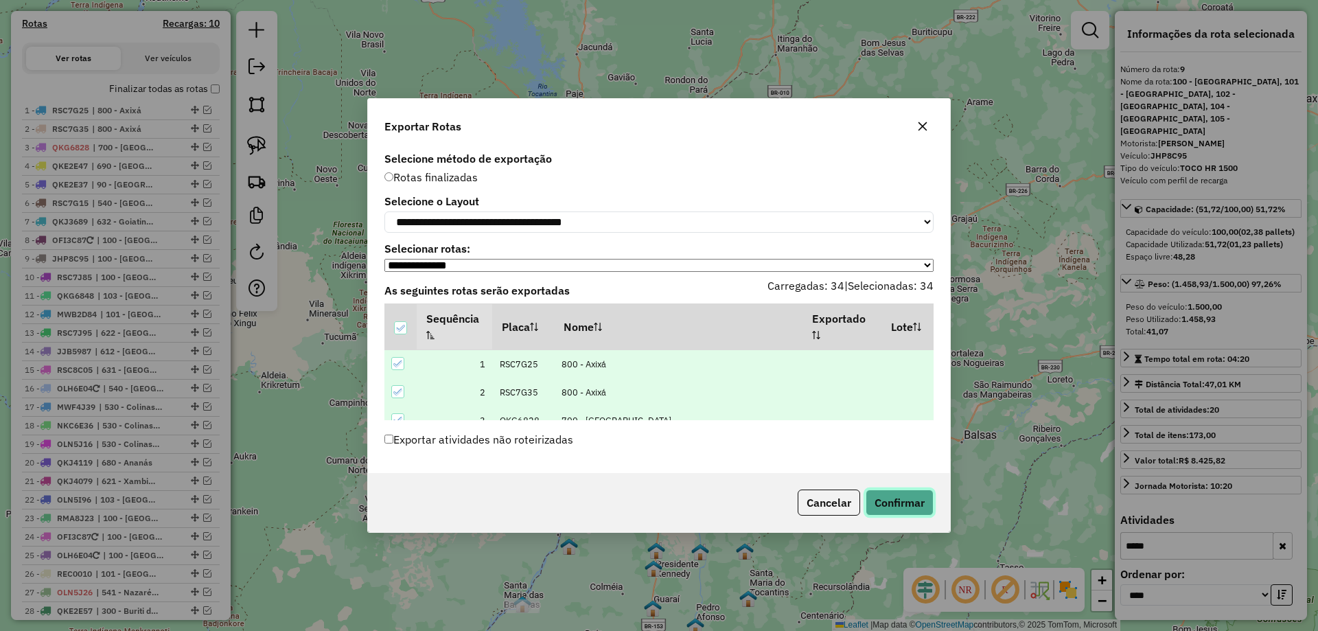
click at [895, 509] on button "Confirmar" at bounding box center [900, 503] width 68 height 26
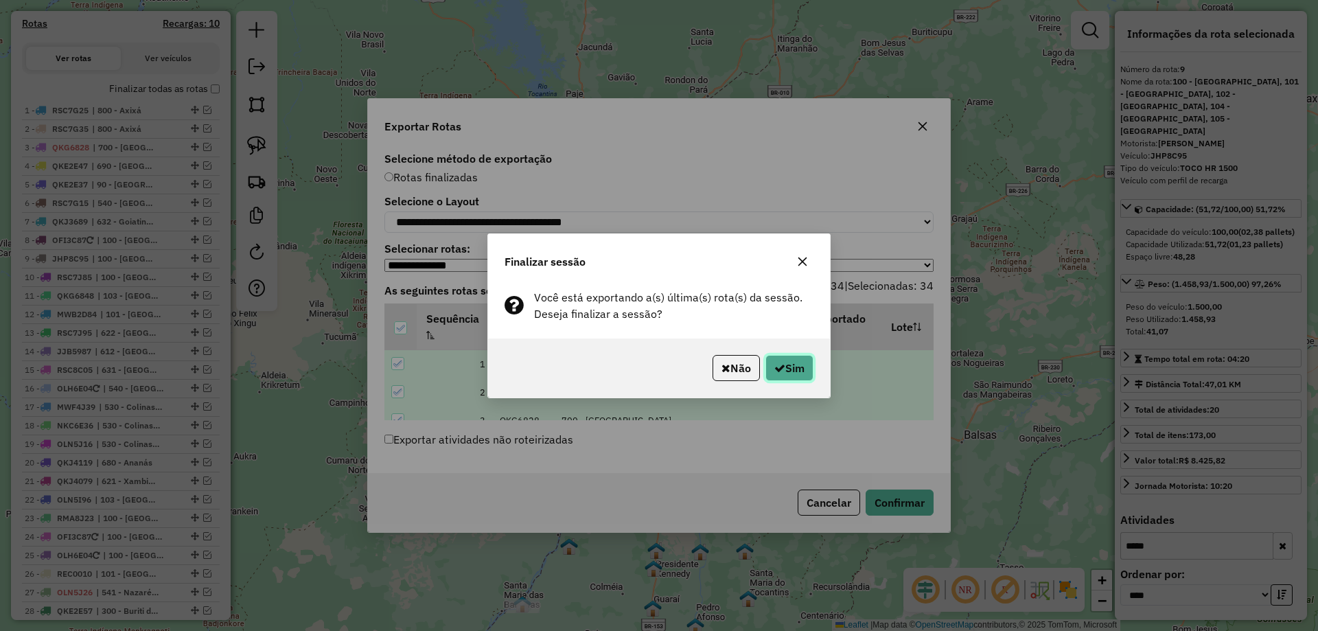
click at [789, 368] on button "Sim" at bounding box center [790, 368] width 48 height 26
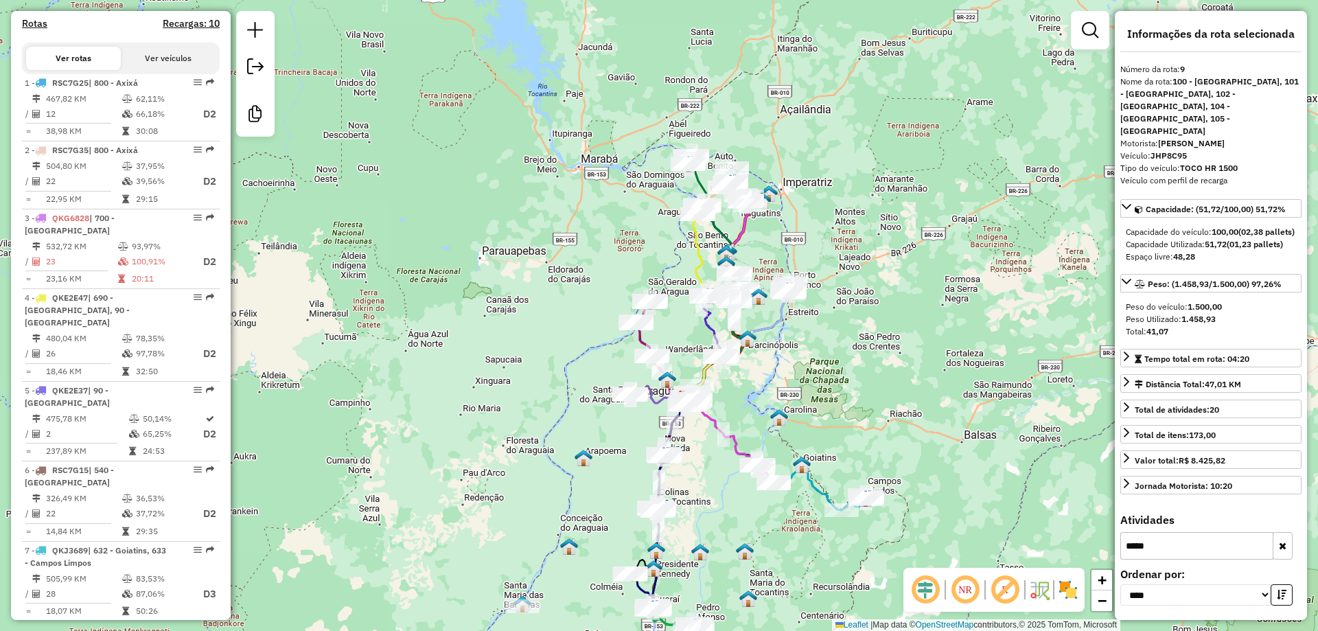
scroll to position [1149, 0]
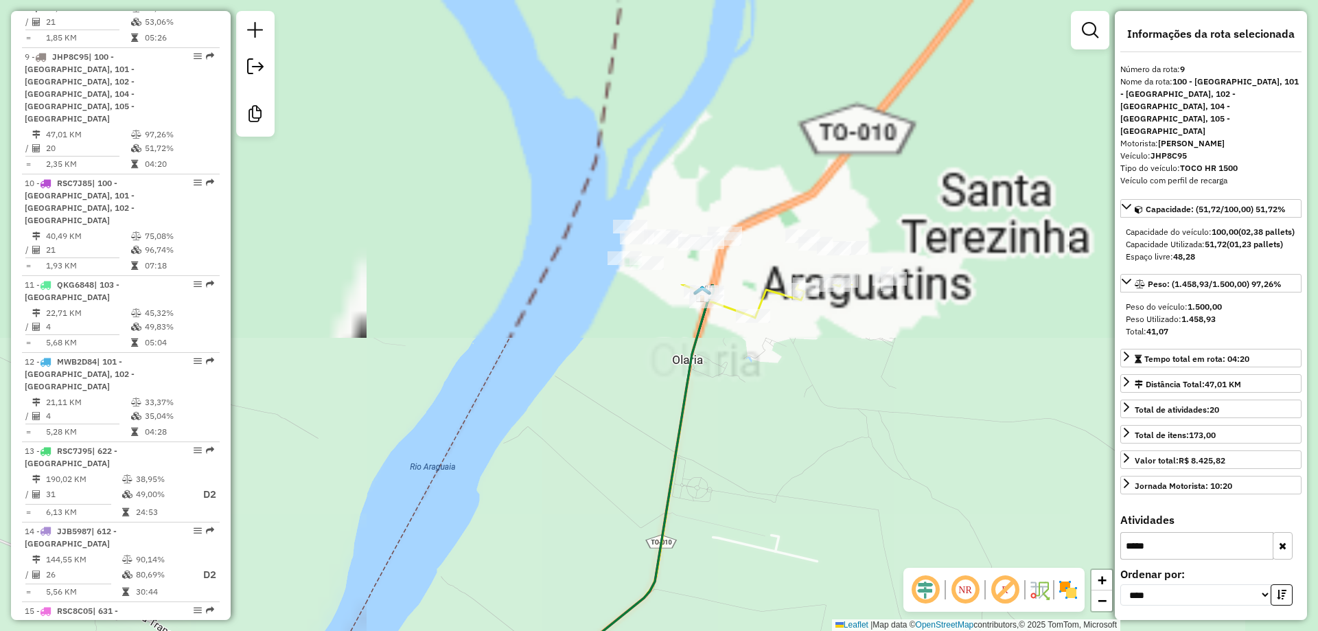
drag, startPoint x: 829, startPoint y: 128, endPoint x: 702, endPoint y: 549, distance: 440.2
click at [702, 549] on div "Janela de atendimento Grade de atendimento Capacidade Transportadoras Veículos …" at bounding box center [659, 315] width 1318 height 631
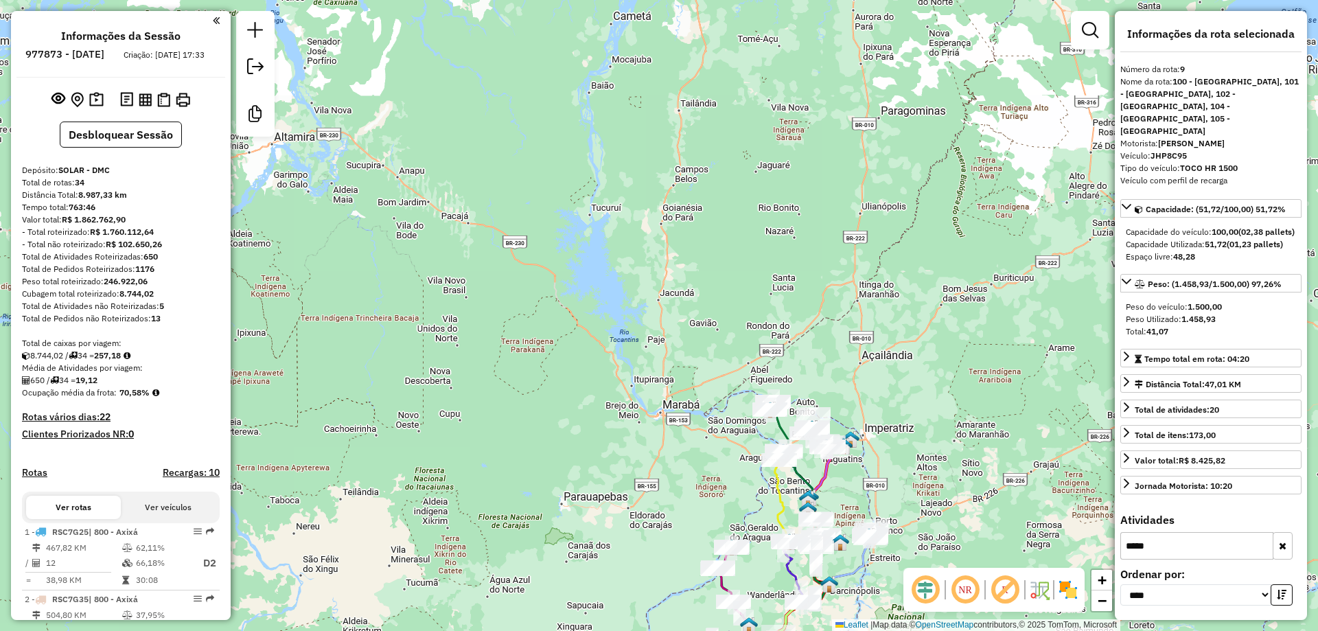
select select "*********"
